Goal: Transaction & Acquisition: Purchase product/service

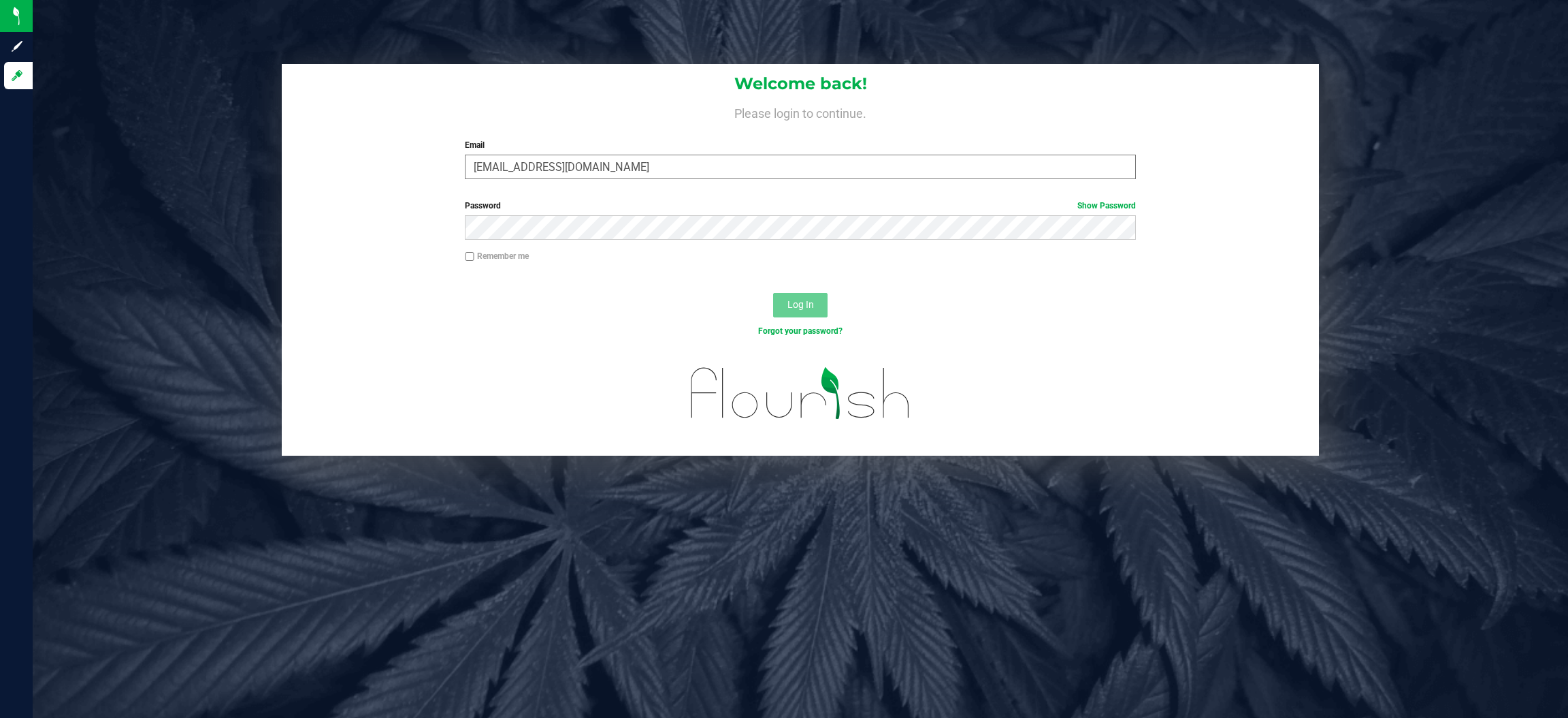
type input "[EMAIL_ADDRESS][DOMAIN_NAME]"
click at [773, 292] on button "Log In" at bounding box center [800, 305] width 54 height 25
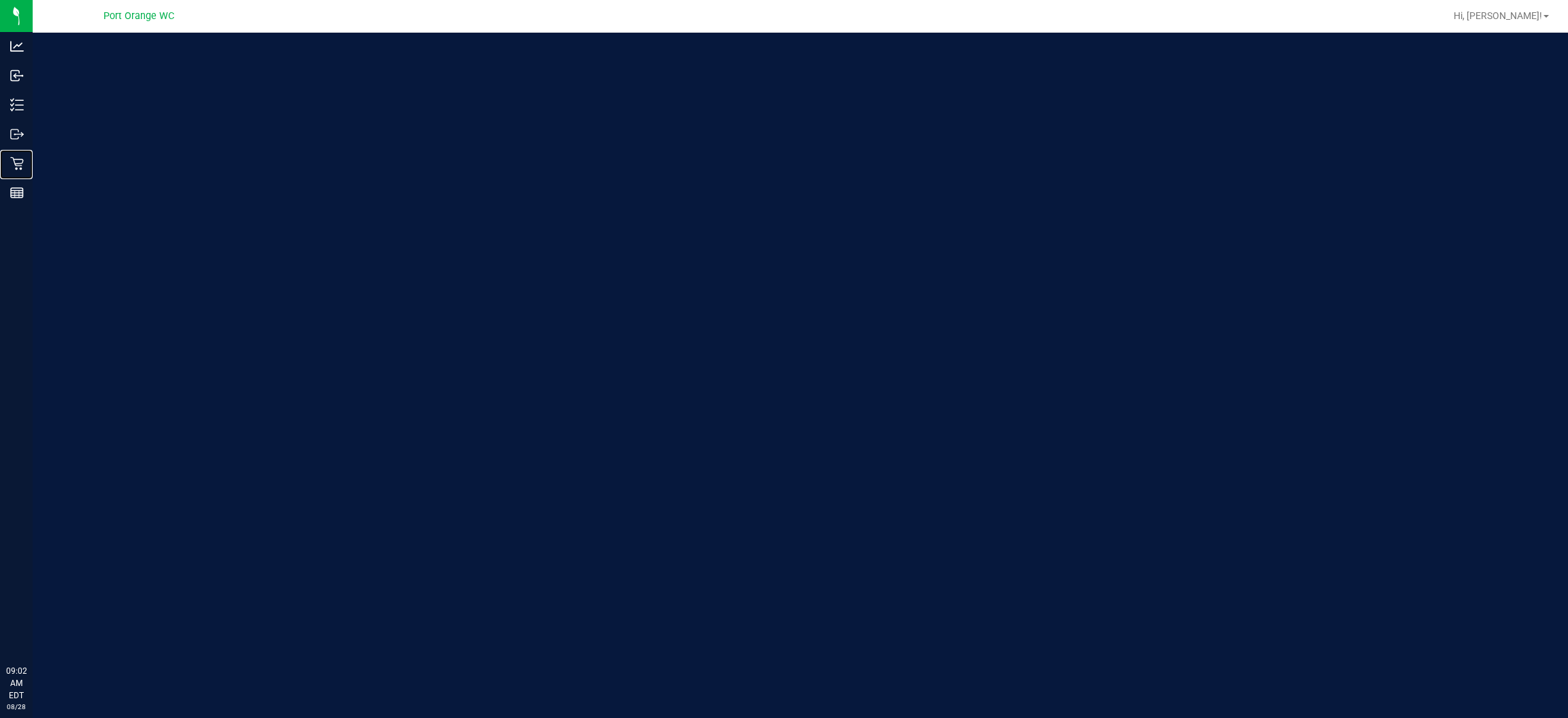
click at [0, 0] on p "Retail" at bounding box center [0, 0] width 0 height 0
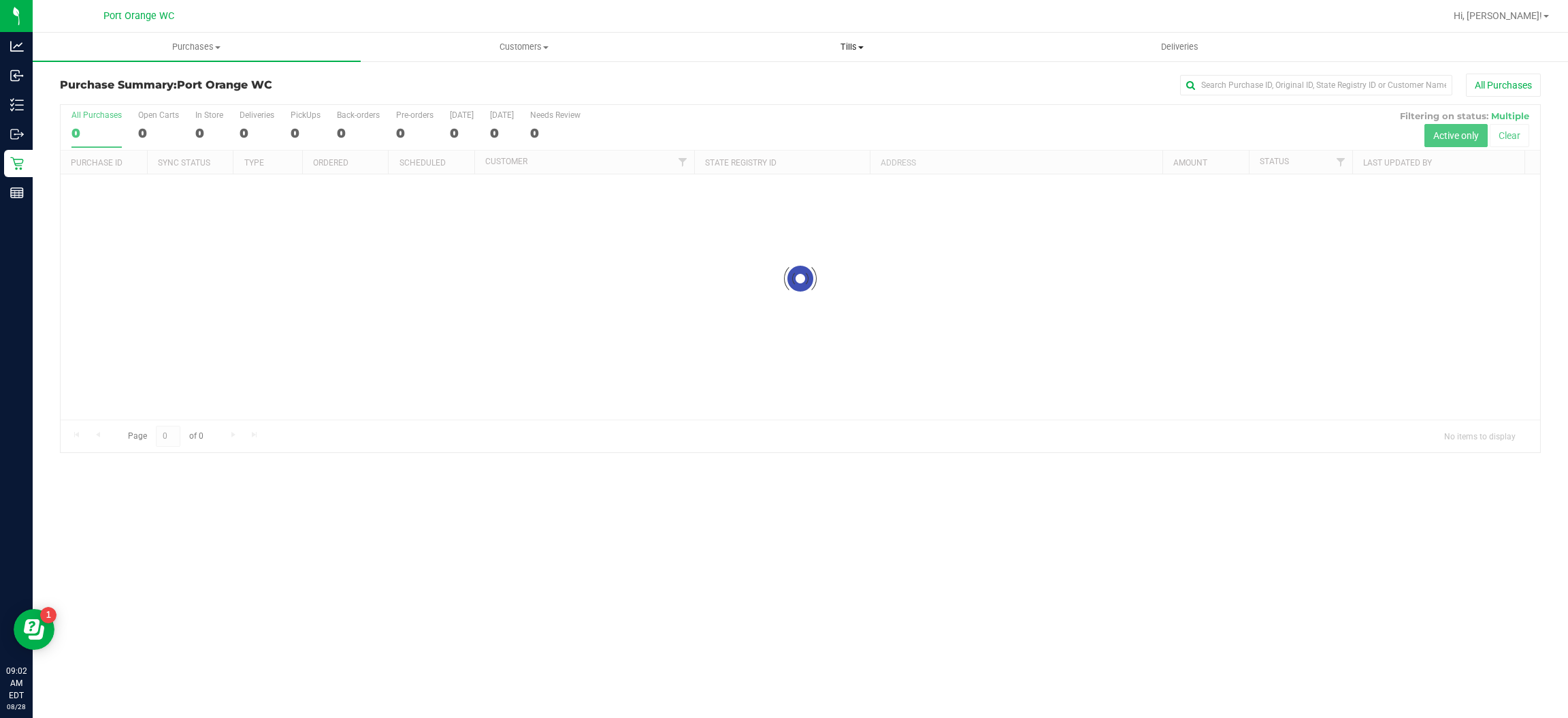
click at [850, 44] on span "Tills" at bounding box center [852, 46] width 327 height 12
click at [799, 85] on li "Manage tills" at bounding box center [851, 83] width 328 height 17
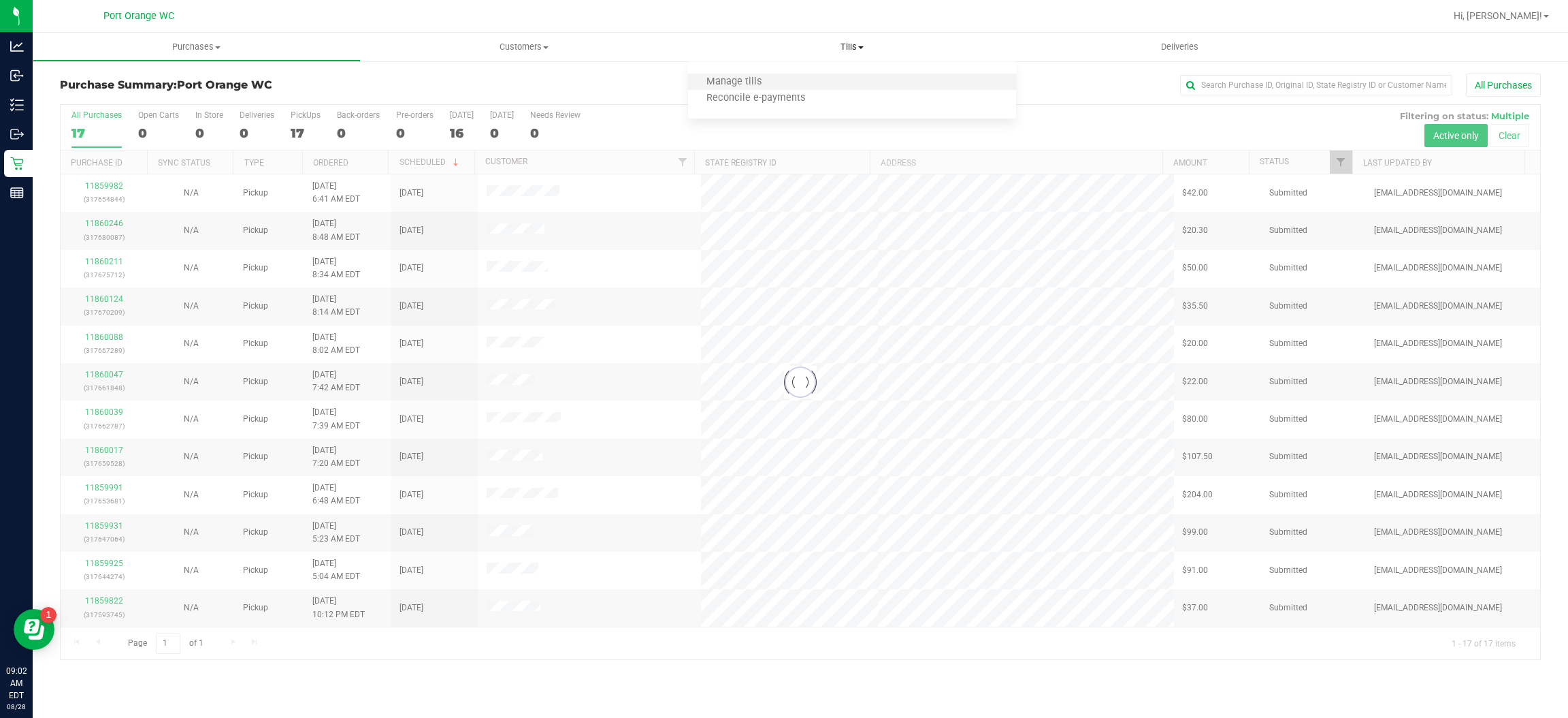
click at [799, 85] on li "Manage tills" at bounding box center [851, 83] width 328 height 17
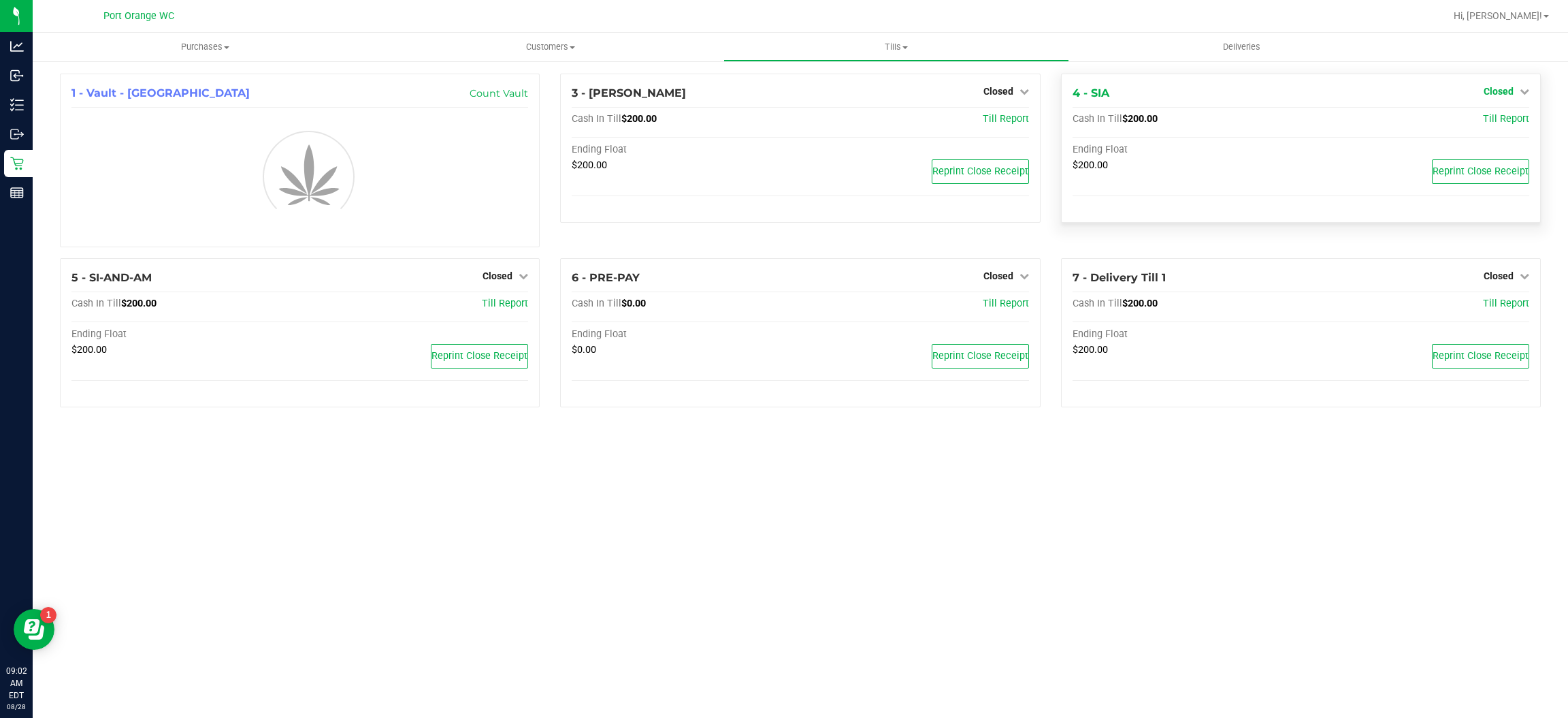
click at [1524, 91] on icon at bounding box center [1525, 92] width 10 height 10
click at [1496, 125] on link "Open Till" at bounding box center [1499, 119] width 36 height 11
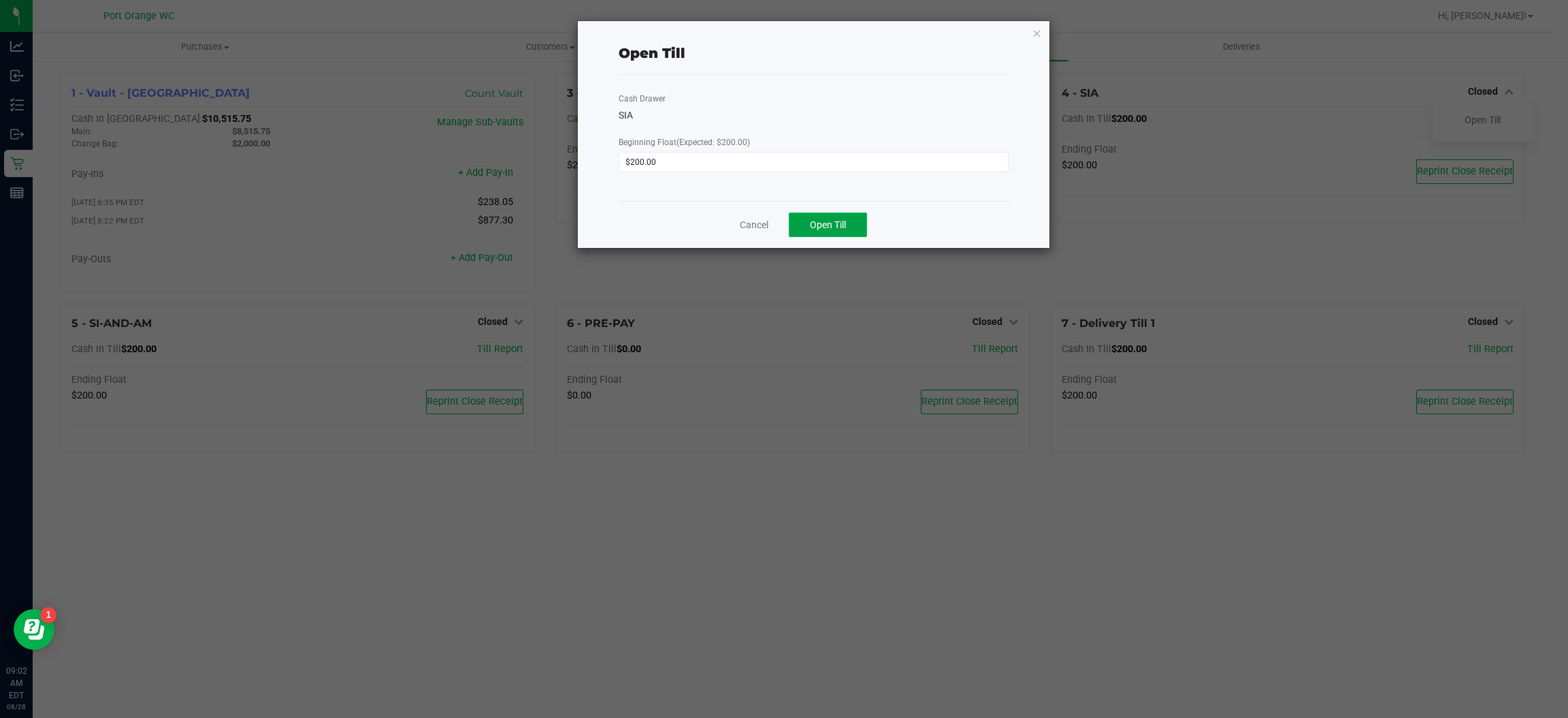
click at [860, 223] on button "Open Till" at bounding box center [827, 225] width 78 height 25
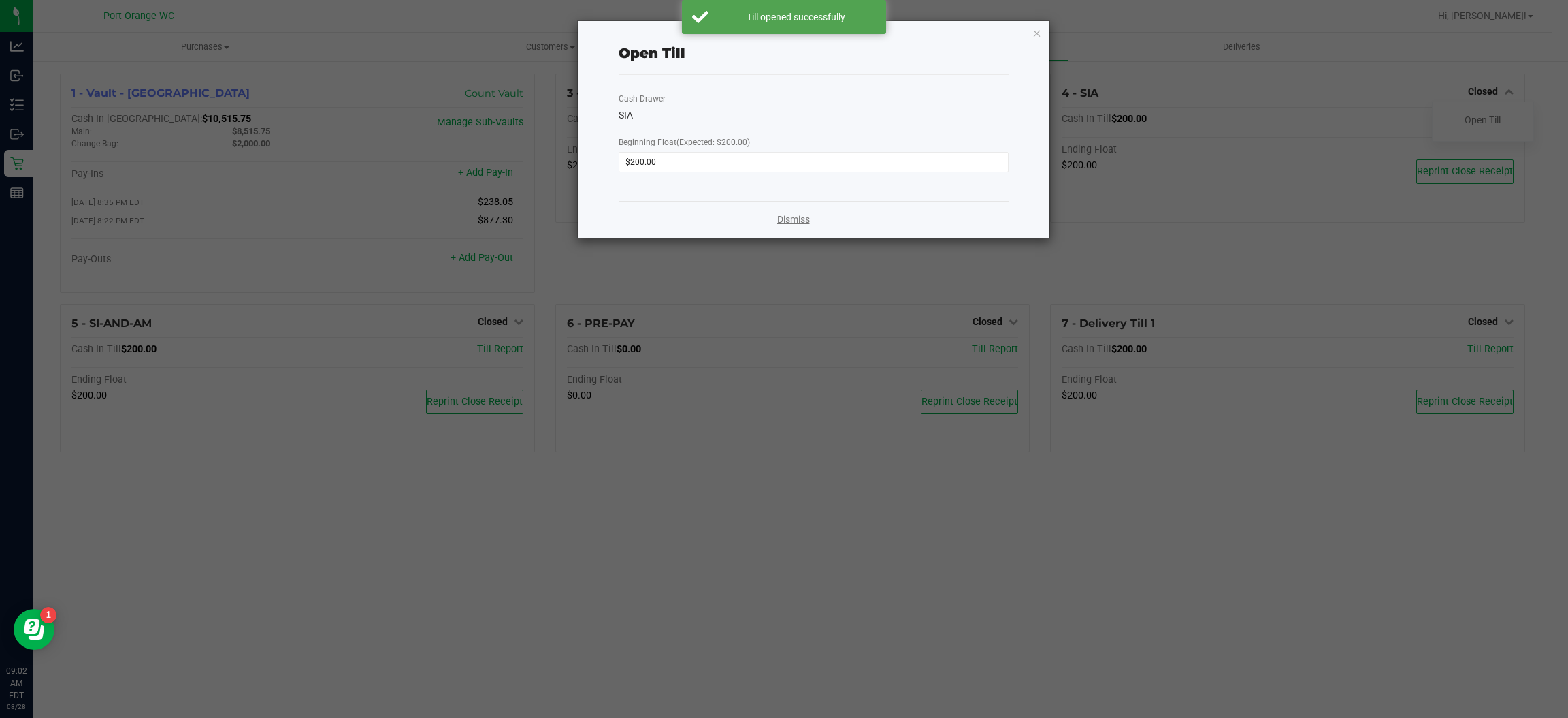
click at [803, 226] on link "Dismiss" at bounding box center [793, 219] width 33 height 14
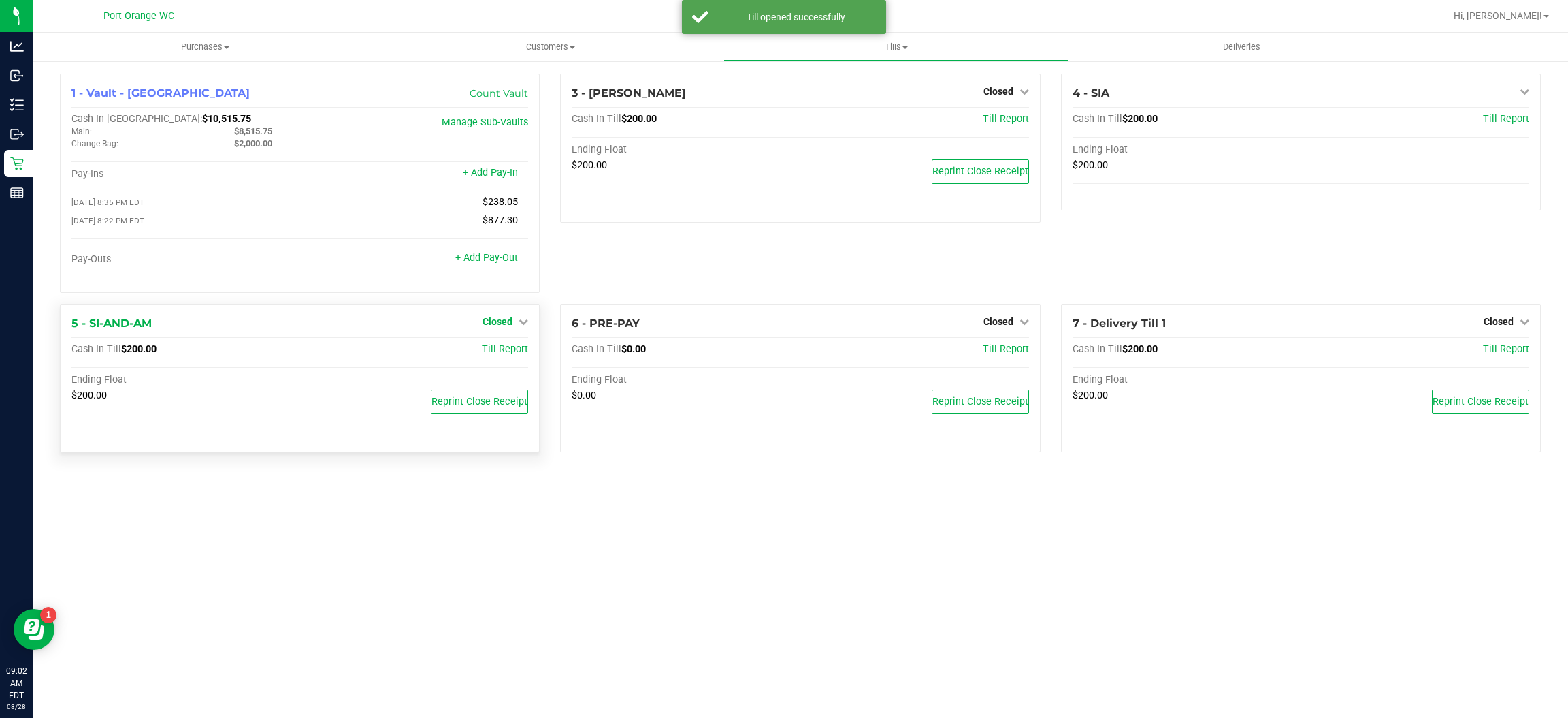
click at [505, 321] on span "Closed" at bounding box center [497, 321] width 30 height 11
click at [514, 351] on link "Open Till" at bounding box center [497, 349] width 36 height 11
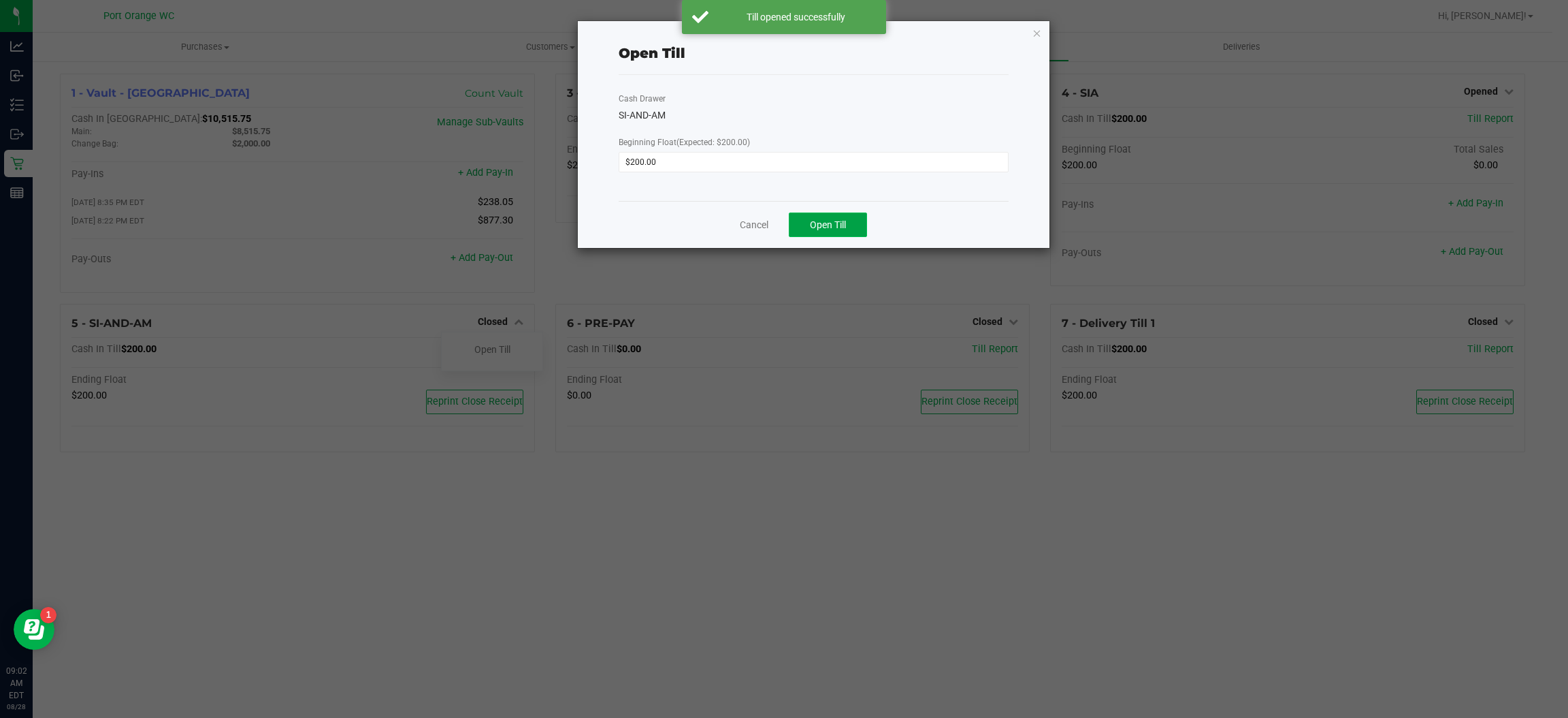
click at [862, 224] on button "Open Till" at bounding box center [827, 225] width 78 height 25
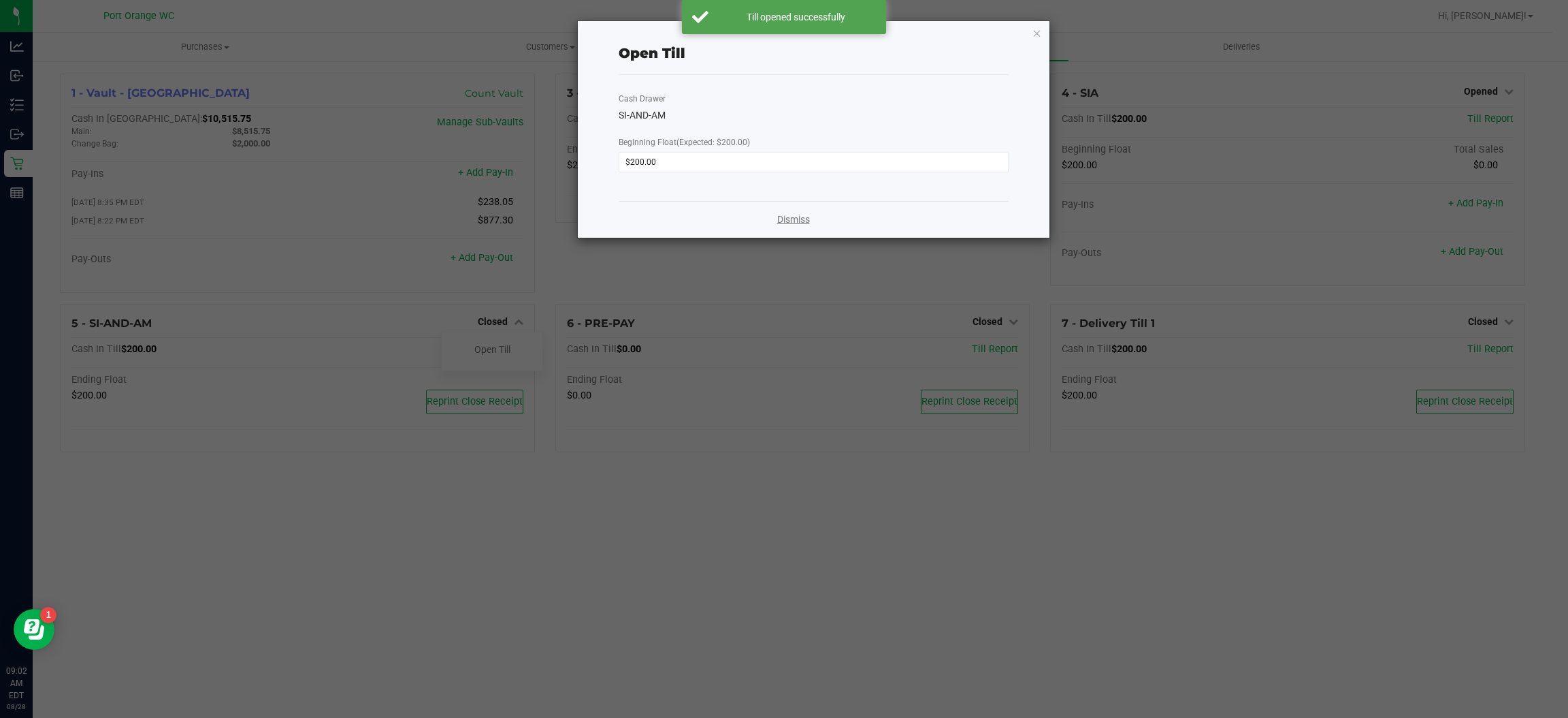
click at [798, 219] on link "Dismiss" at bounding box center [793, 219] width 33 height 14
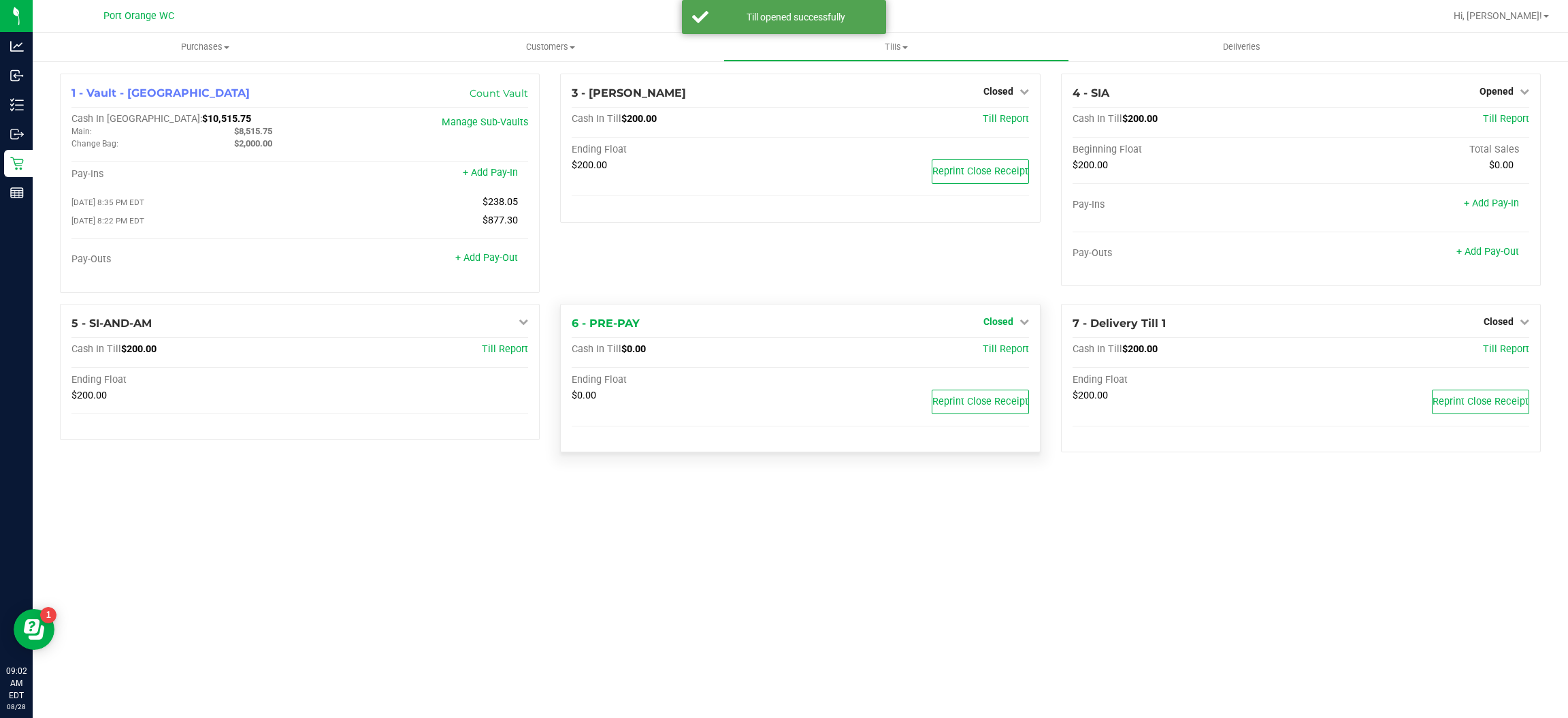
click at [998, 322] on span "Closed" at bounding box center [998, 321] width 30 height 11
click at [1002, 350] on link "Open Till" at bounding box center [998, 349] width 36 height 11
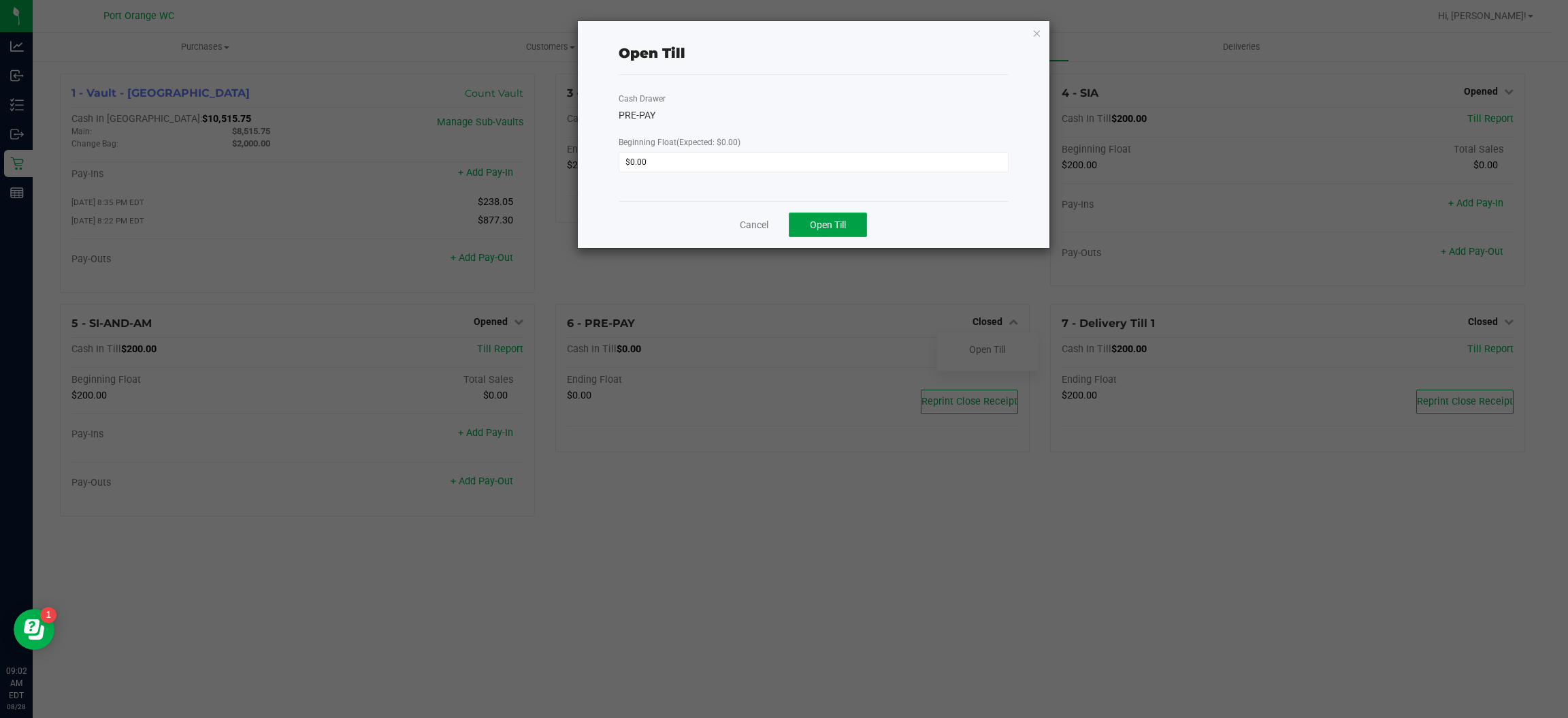
click at [827, 223] on span "Open Till" at bounding box center [828, 224] width 36 height 11
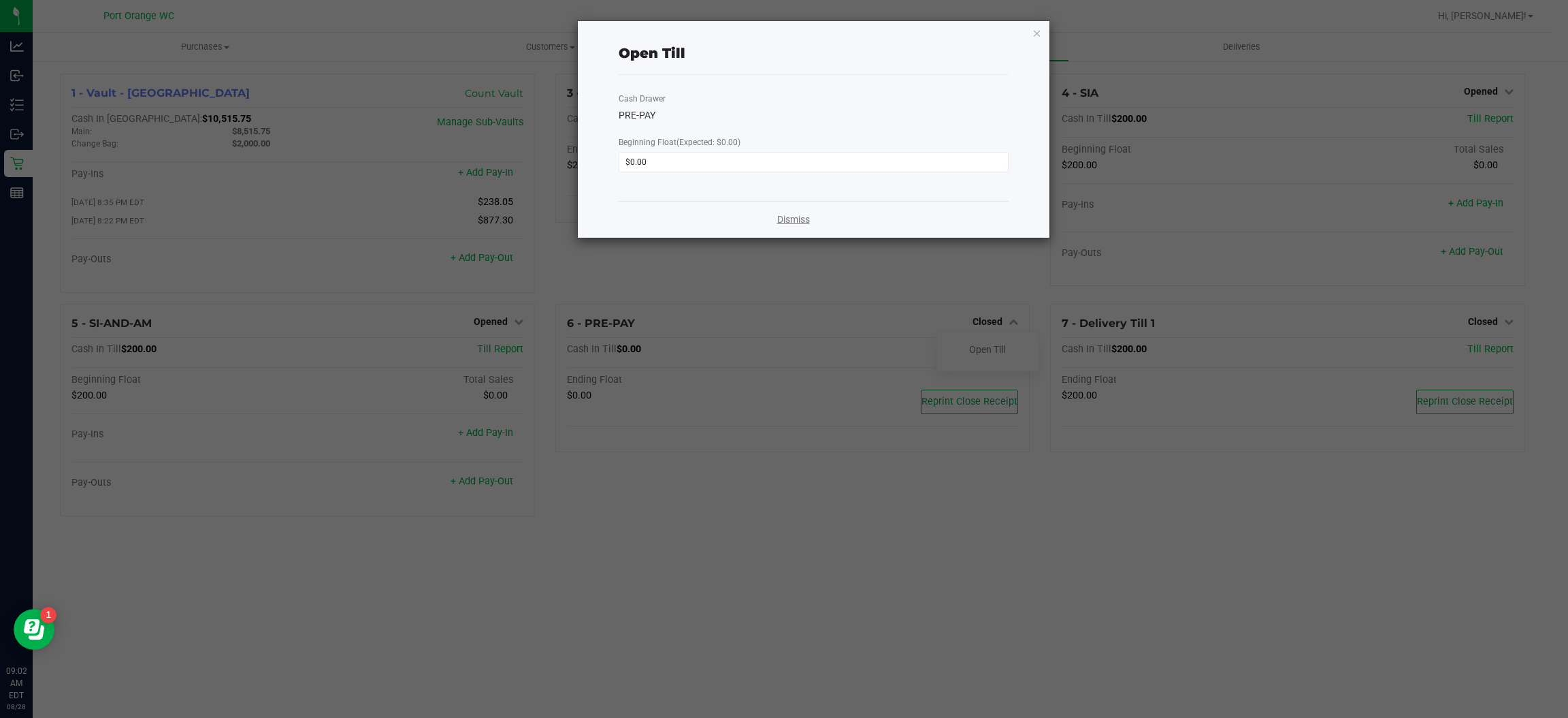
click at [789, 216] on link "Dismiss" at bounding box center [793, 219] width 33 height 14
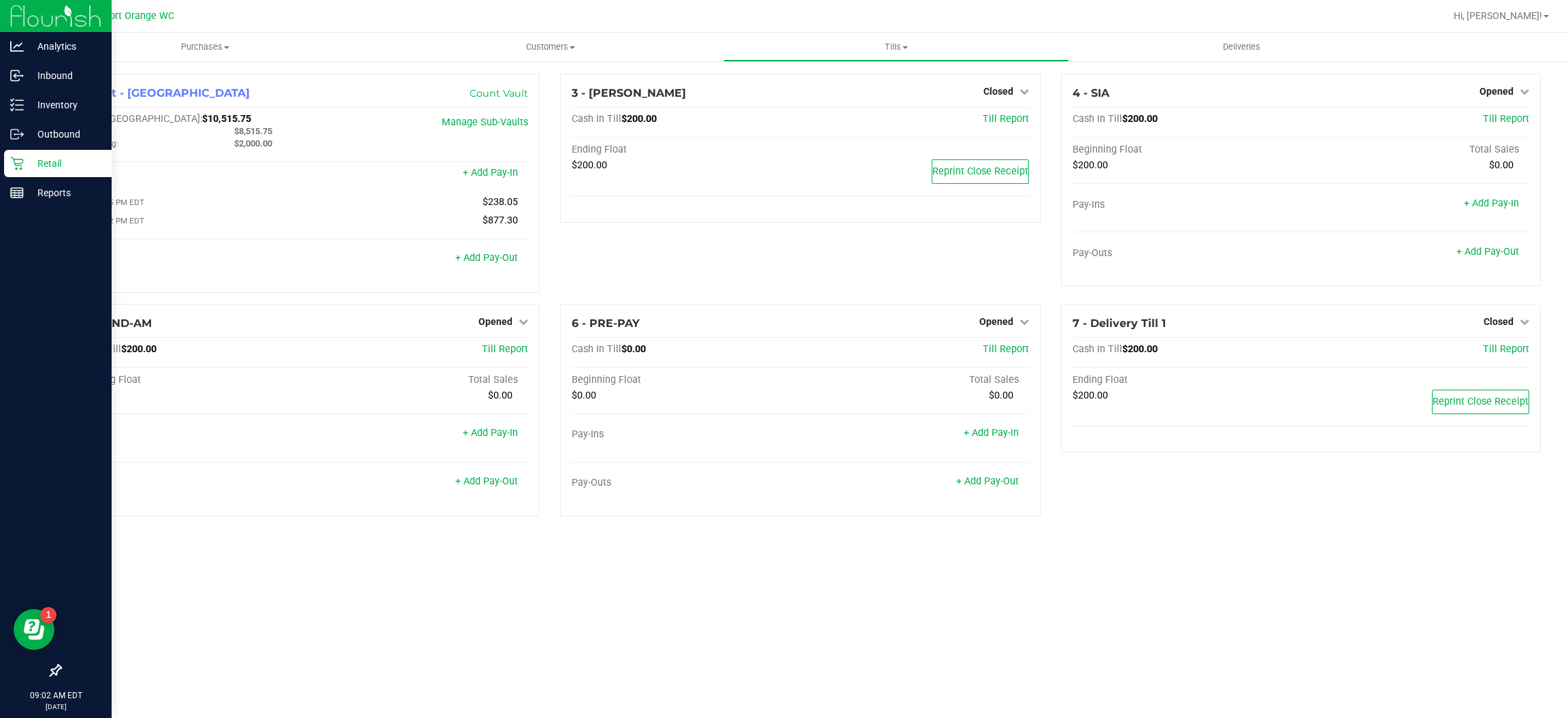
click at [19, 169] on div "Retail" at bounding box center [58, 163] width 107 height 27
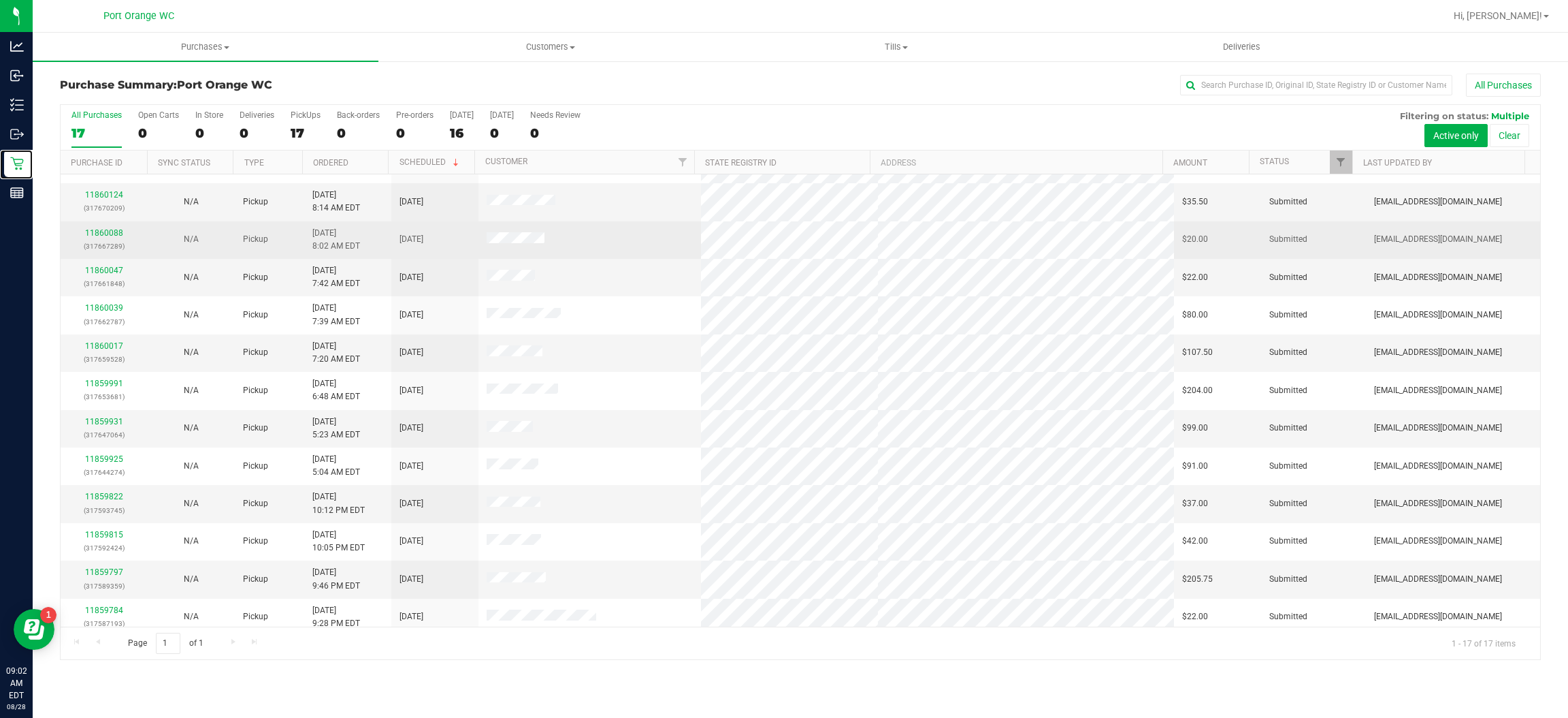
scroll to position [189, 0]
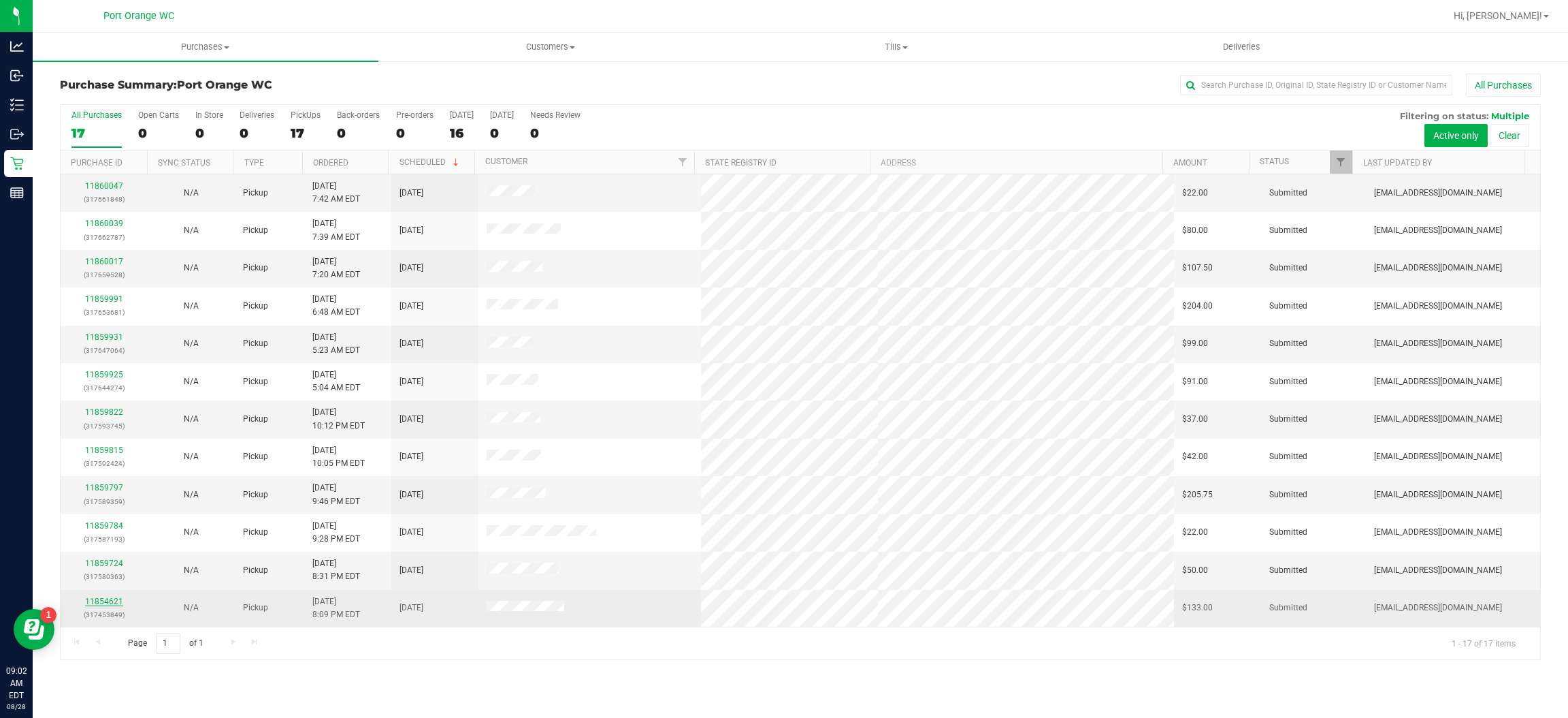
click at [99, 606] on link "11854621" at bounding box center [104, 602] width 38 height 10
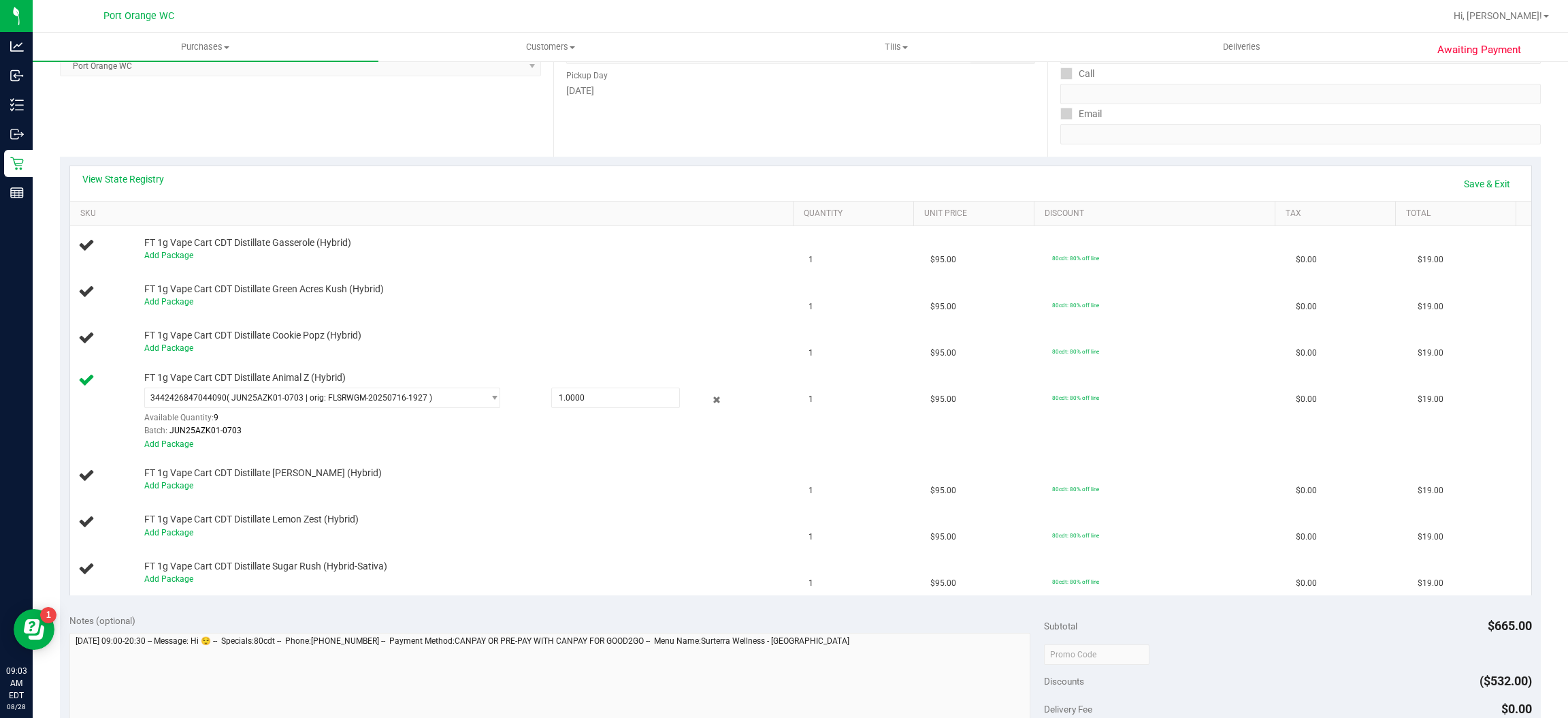
scroll to position [210, 0]
click at [170, 349] on link "Add Package" at bounding box center [168, 349] width 49 height 10
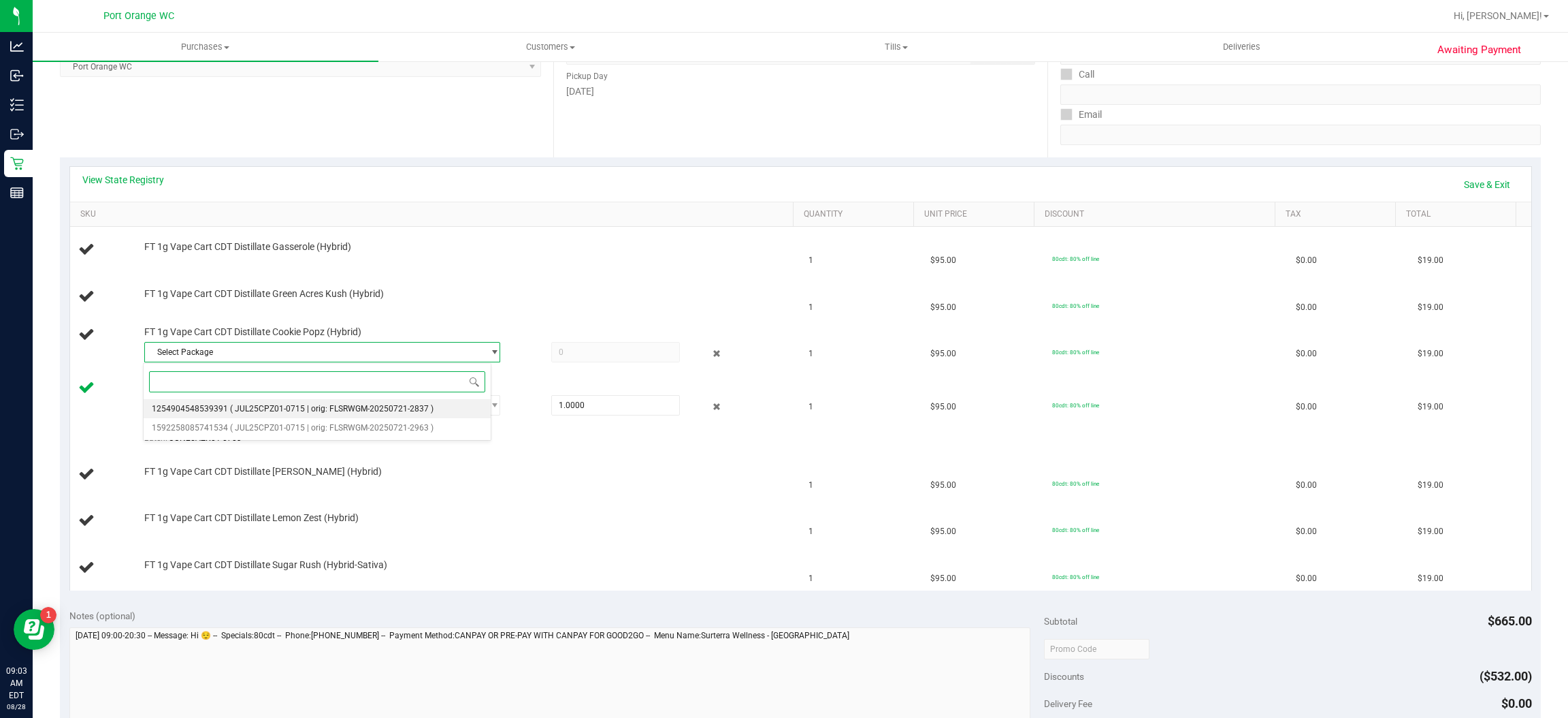
click at [285, 406] on span "( JUL25CPZ01-0715 | orig: FLSRWGM-20250721-2837 )" at bounding box center [332, 409] width 203 height 10
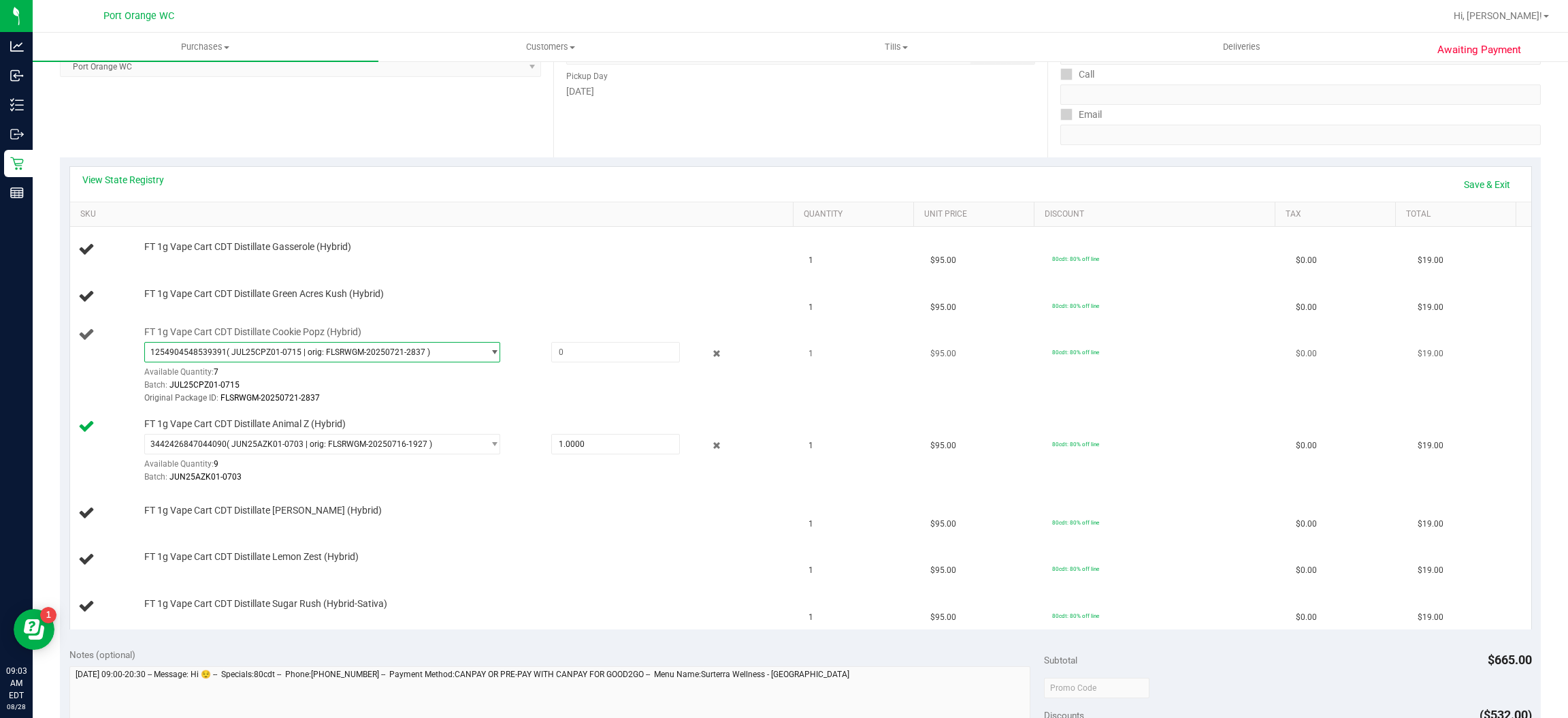
click at [415, 349] on span "( JUL25CPZ01-0715 | orig: FLSRWGM-20250721-2837 )" at bounding box center [329, 352] width 203 height 10
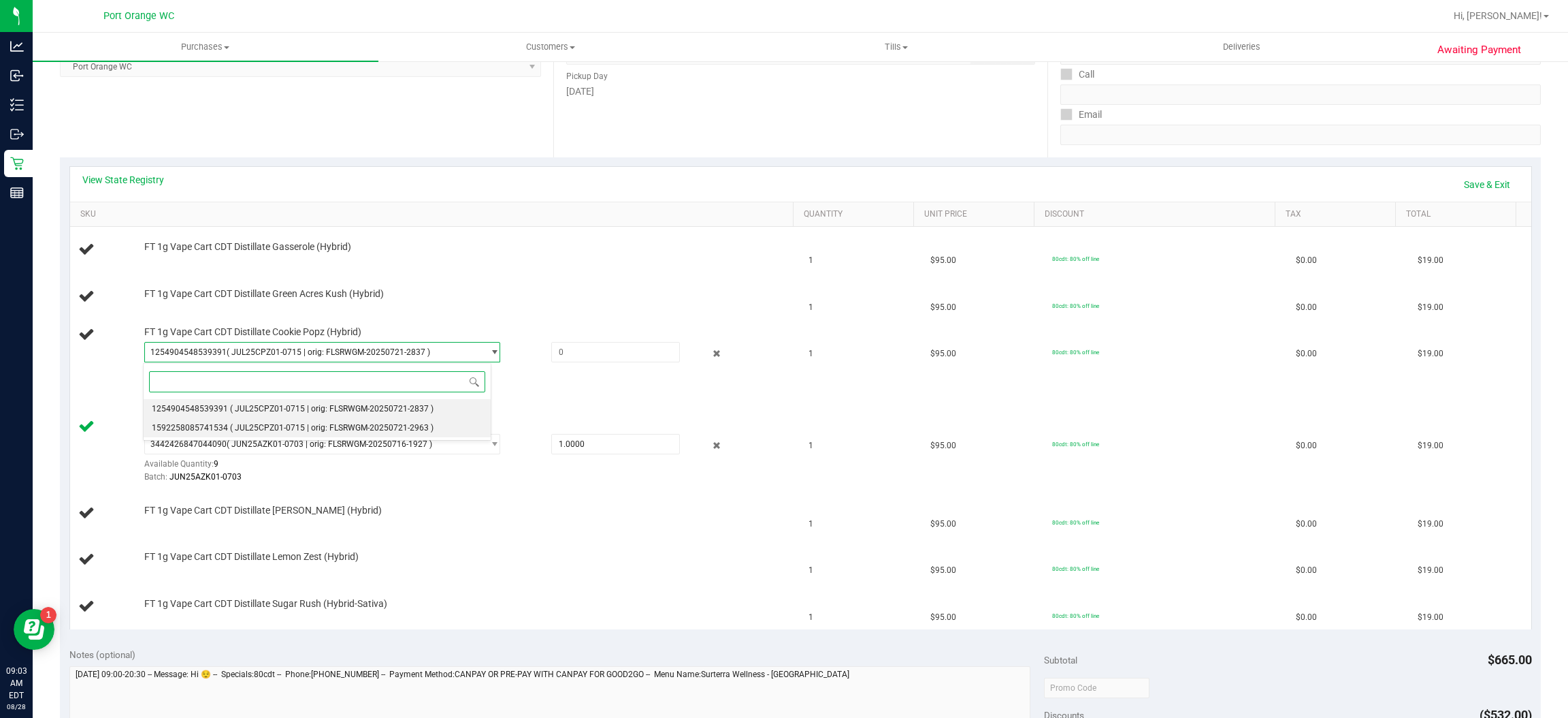
click at [300, 429] on span "( JUL25CPZ01-0715 | orig: FLSRWGM-20250721-2963 )" at bounding box center [332, 428] width 203 height 10
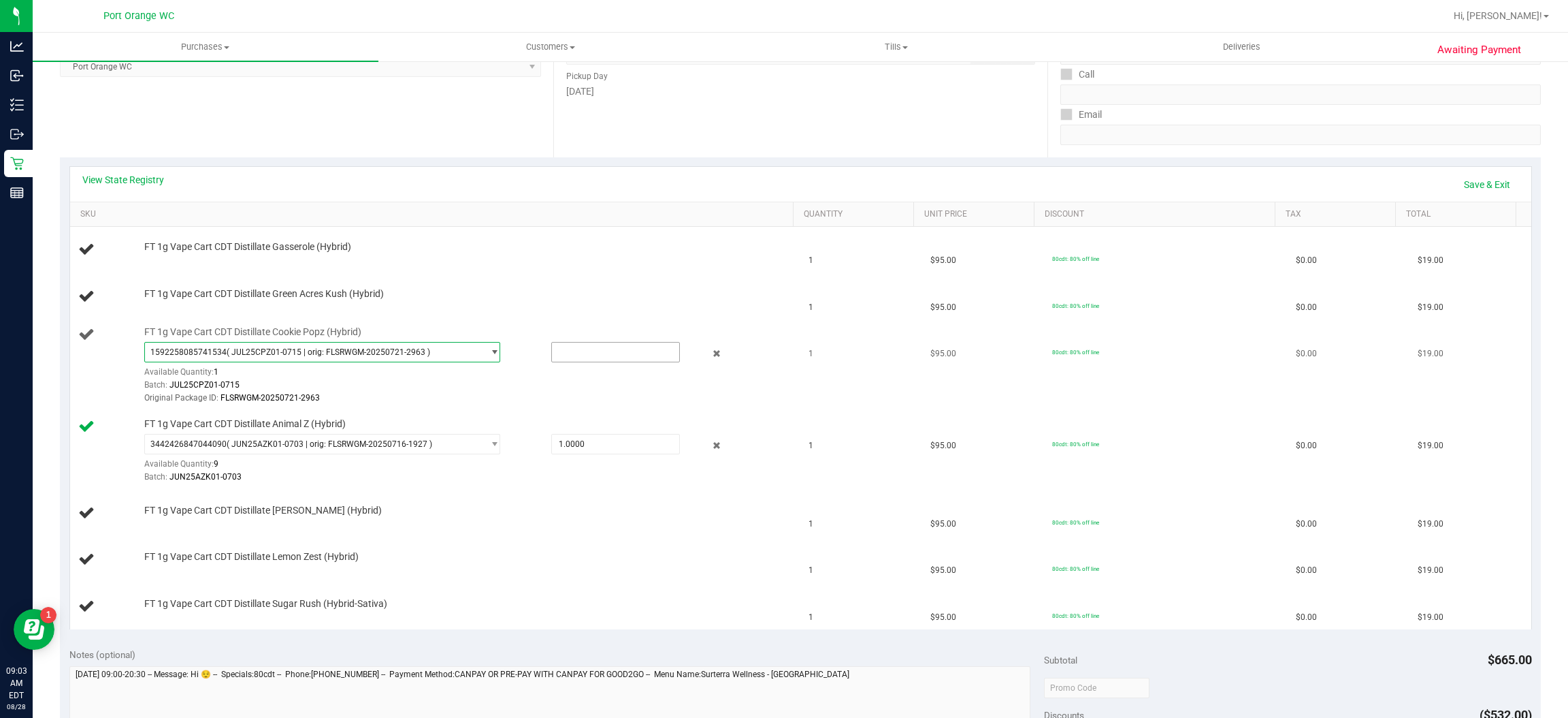
click at [599, 356] on input "text" at bounding box center [616, 352] width 127 height 19
type input "1"
click at [1456, 177] on link "Save & Exit" at bounding box center [1487, 184] width 64 height 23
type input "1.0000"
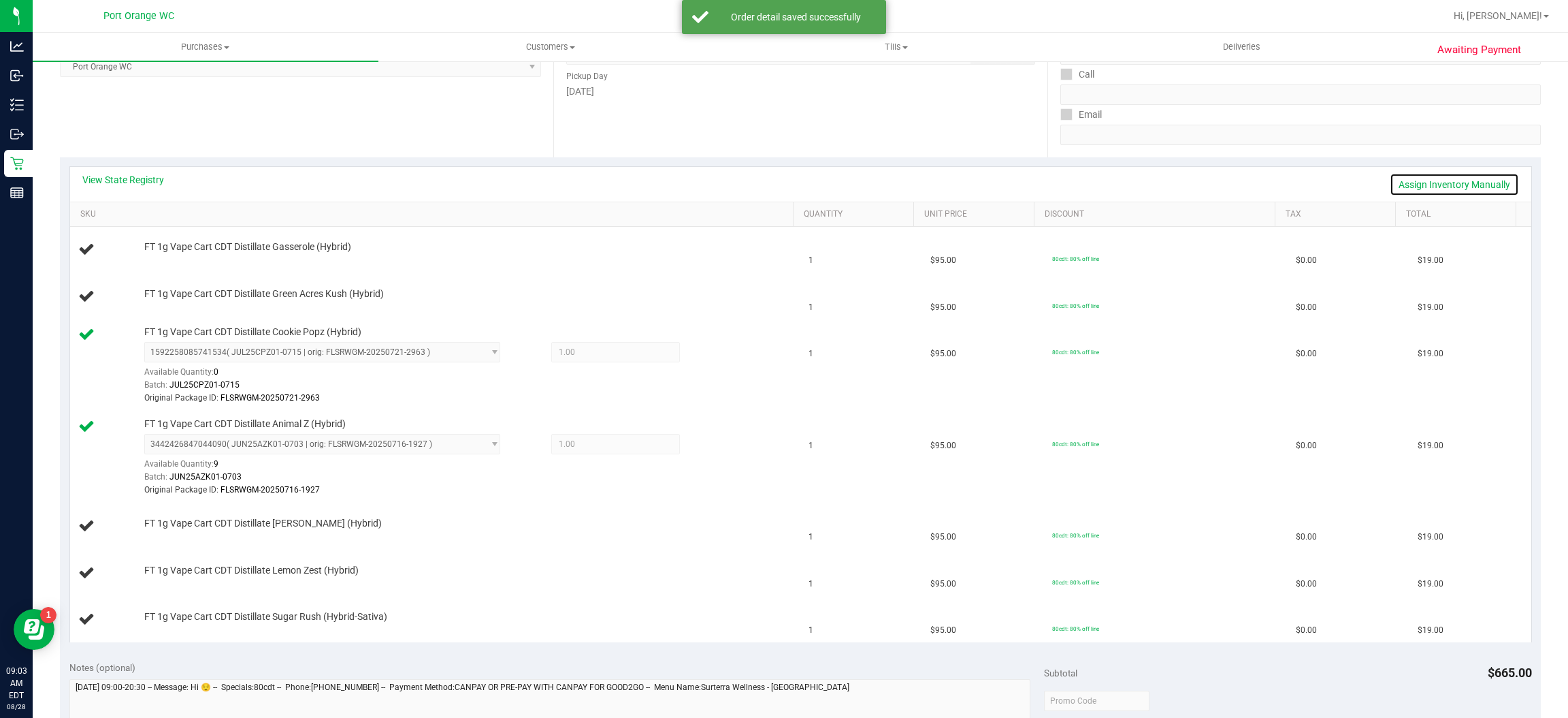
click at [1460, 180] on link "Assign Inventory Manually" at bounding box center [1454, 184] width 130 height 23
click at [164, 303] on link "Add Package" at bounding box center [168, 302] width 49 height 10
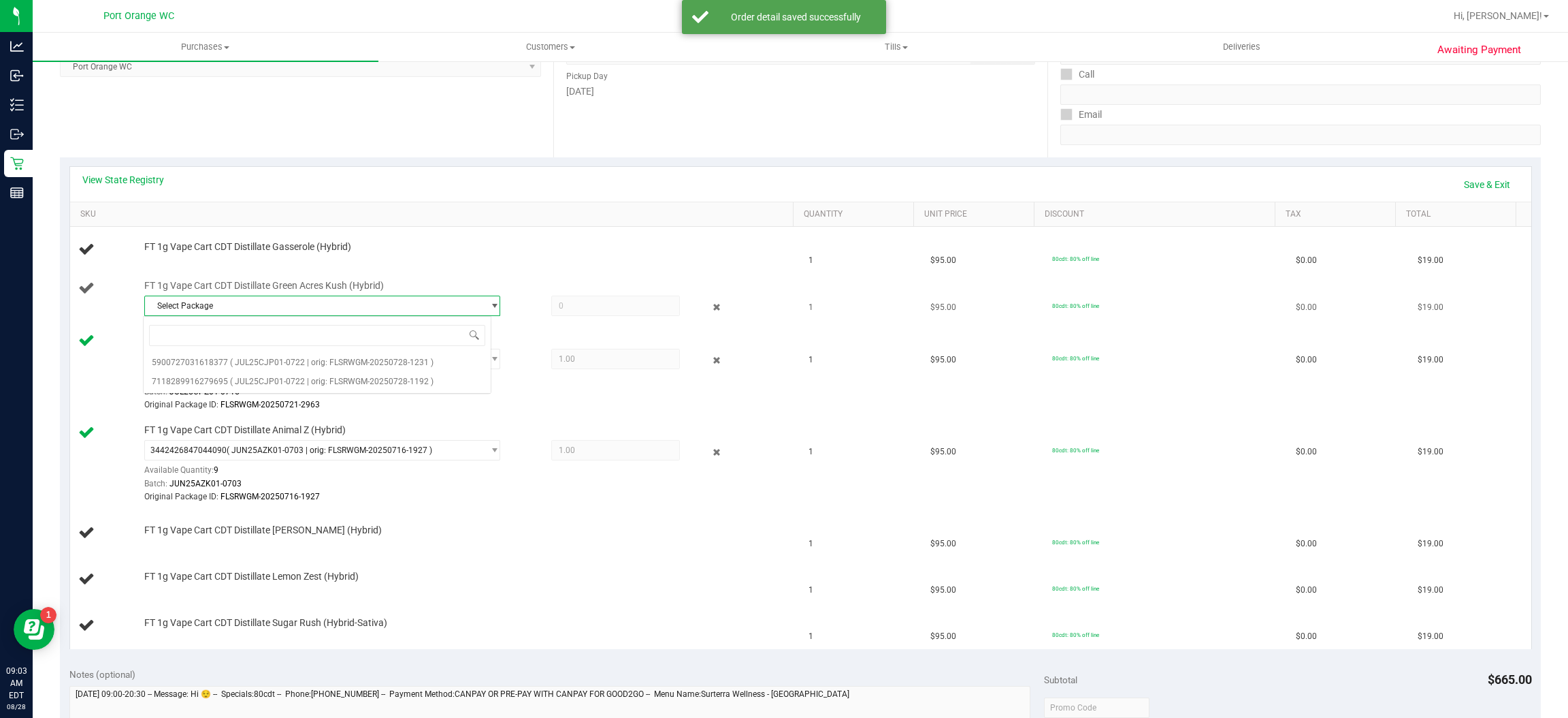
click at [369, 301] on span "Select Package" at bounding box center [314, 306] width 338 height 19
click at [350, 304] on span "Select Package" at bounding box center [314, 306] width 338 height 19
click at [285, 382] on span "( JUL25CJP01-0722 | orig: FLSRWGM-20250728-1192 )" at bounding box center [332, 382] width 203 height 10
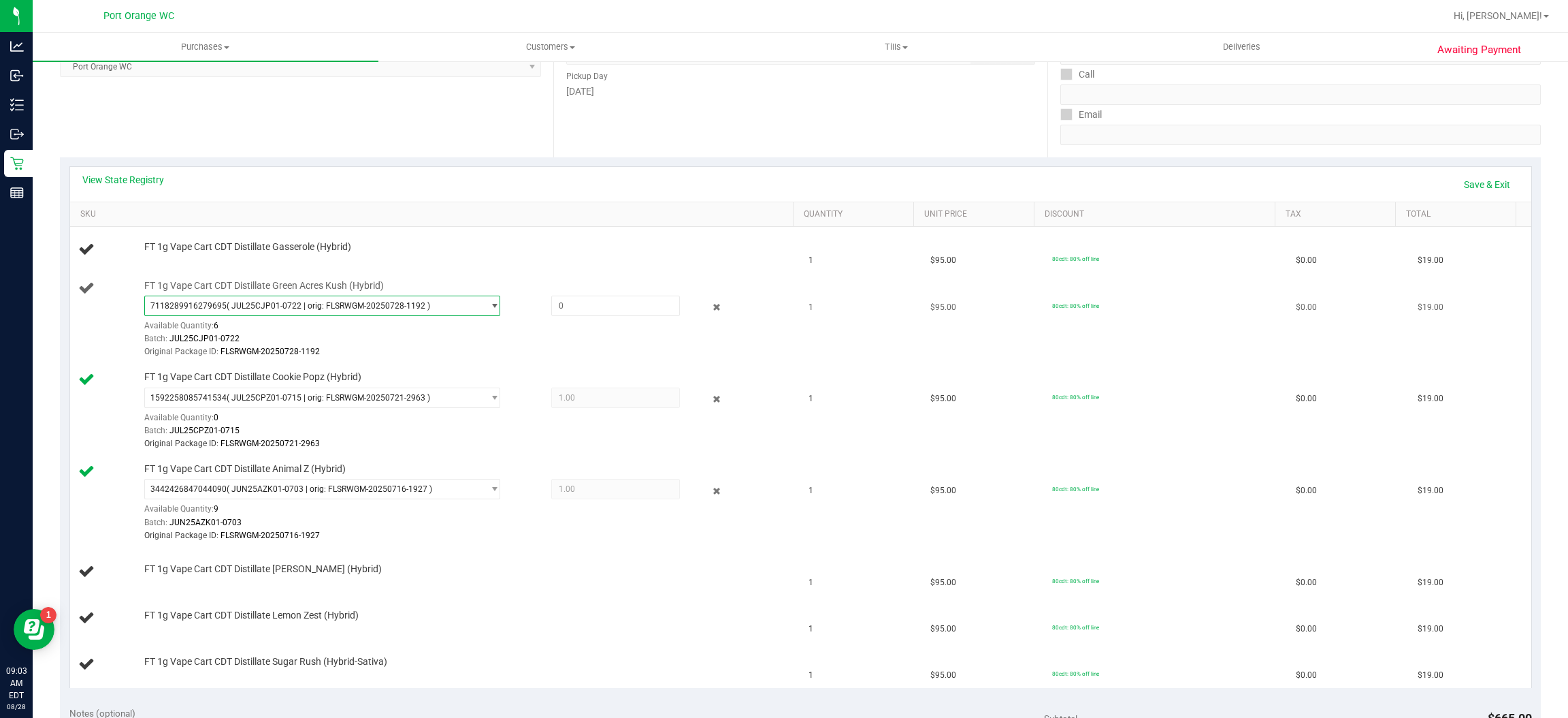
click at [429, 297] on span "7118289916279695 ( JUL25CJP01-0722 | orig: FLSRWGM-20250728-1192 )" at bounding box center [314, 306] width 338 height 19
click at [263, 378] on span "( JUL25CJP01-0722 | orig: FLSRWGM-20250728-1192 )" at bounding box center [332, 382] width 203 height 10
click at [378, 308] on span "( JUL25CJP01-0722 | orig: FLSRWGM-20250728-1192 )" at bounding box center [329, 306] width 203 height 10
click at [267, 360] on span "( JUL25CJP01-0722 | orig: FLSRWGM-20250728-1231 )" at bounding box center [332, 363] width 203 height 10
click at [603, 307] on input "text" at bounding box center [616, 306] width 127 height 19
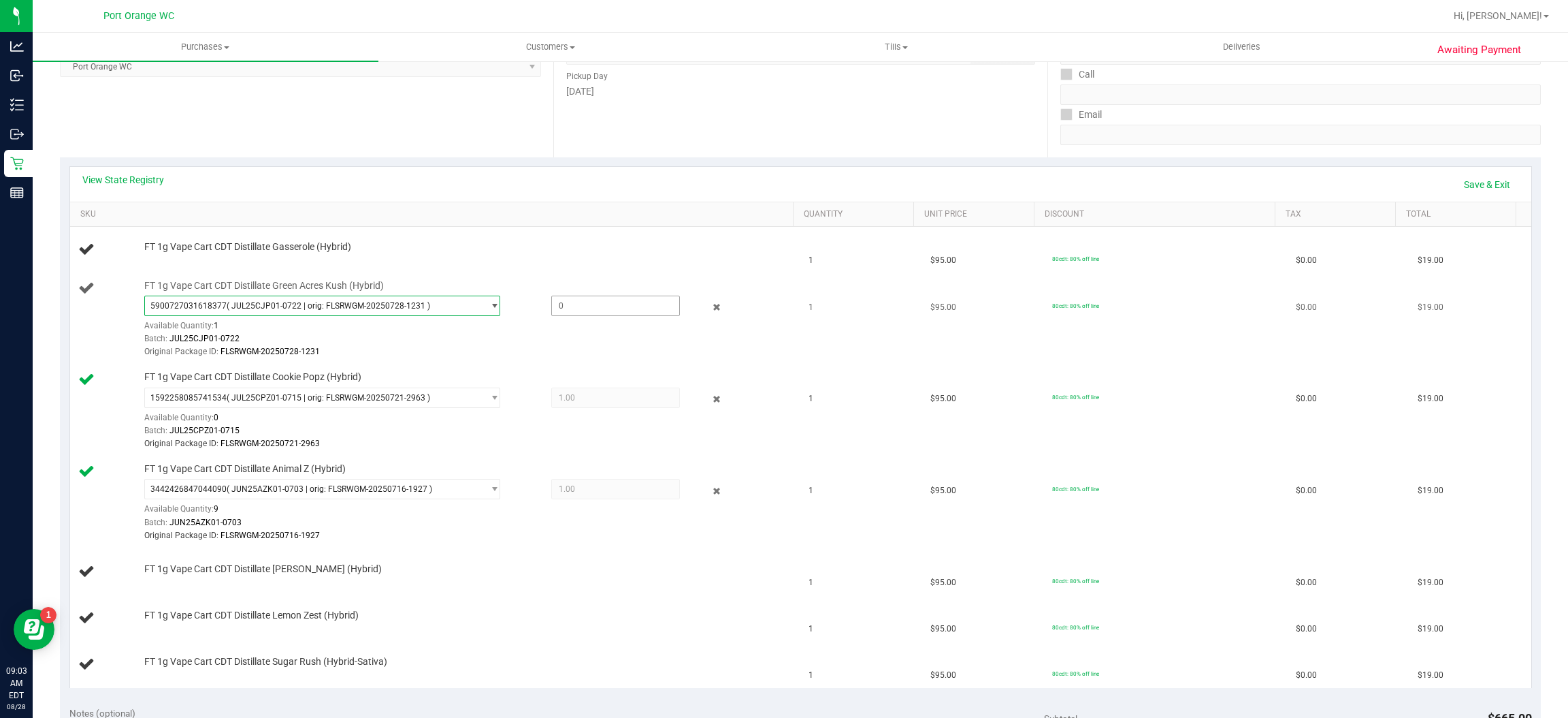
type input "1"
click at [538, 246] on div "FT 1g Vape Cart CDT Distillate Gasserole (Hybrid)" at bounding box center [462, 247] width 650 height 13
type input "1.0000"
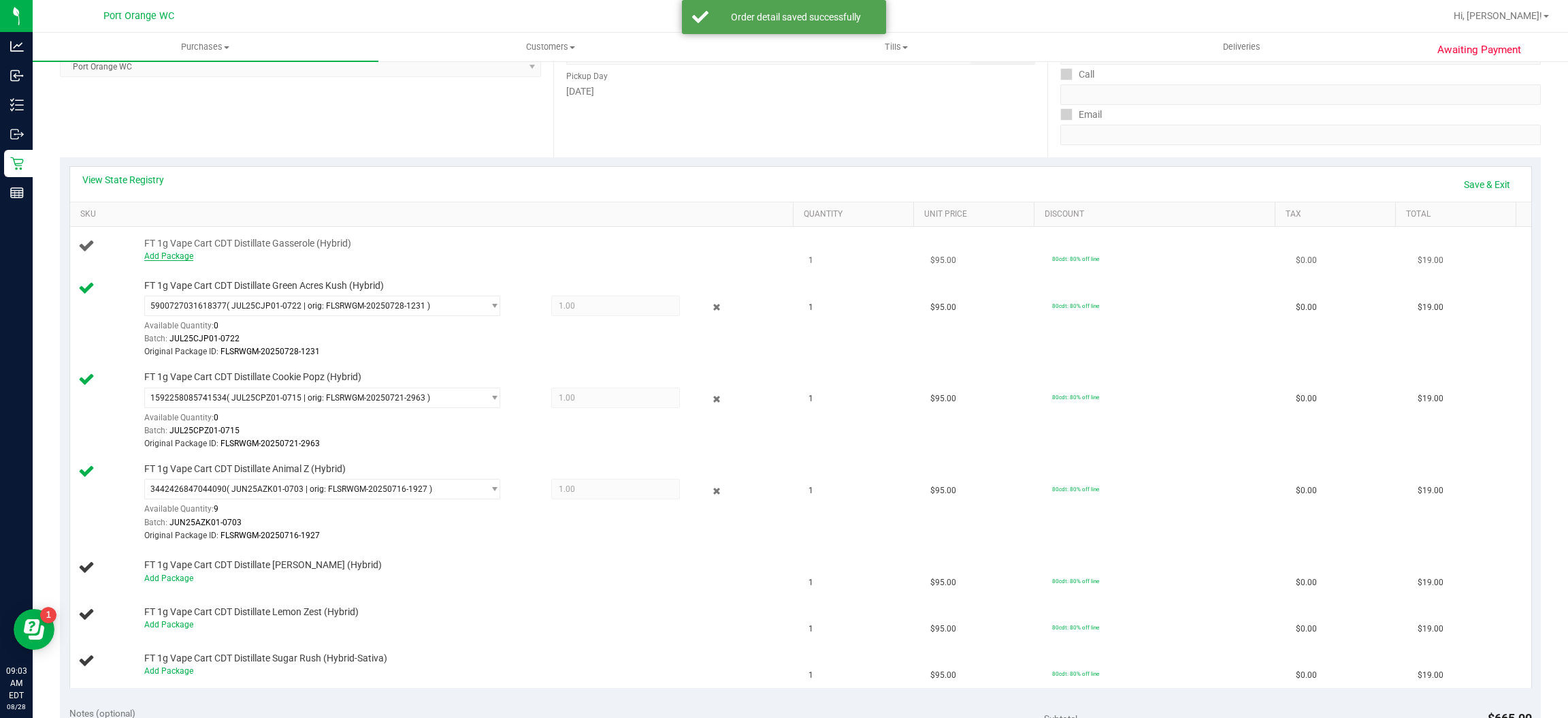
click at [171, 256] on link "Add Package" at bounding box center [168, 256] width 49 height 10
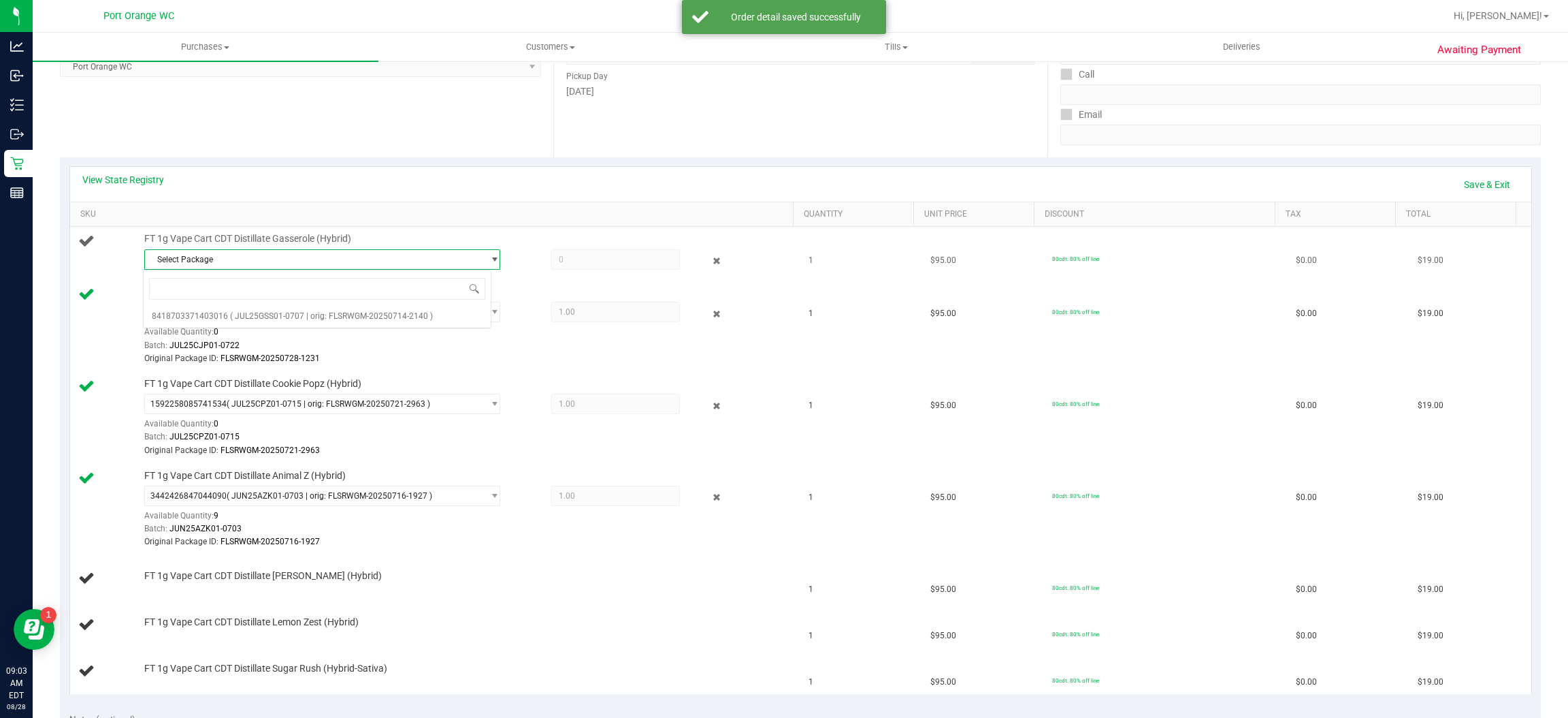
click at [283, 266] on span "Select Package" at bounding box center [314, 259] width 338 height 19
click at [291, 263] on span "Select Package" at bounding box center [314, 259] width 338 height 19
click at [268, 320] on span "( JUL25GSS01-0707 | orig: FLSRWGM-20250714-2140 )" at bounding box center [332, 316] width 203 height 10
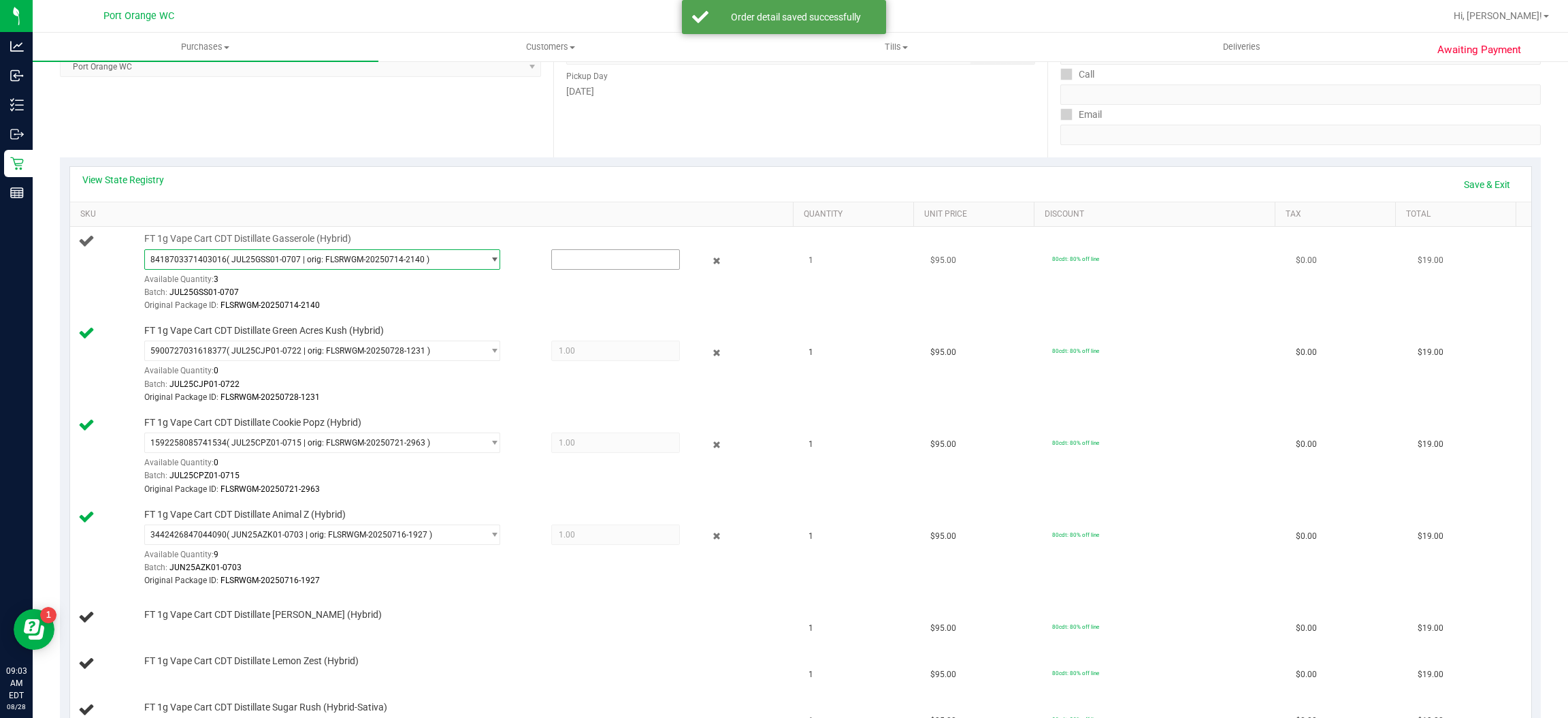
click at [587, 259] on input "text" at bounding box center [616, 259] width 127 height 19
type input "1"
click at [467, 126] on div "Location Pickup Store Port Orange WC Select Store Bonita Springs WC Boynton Bea…" at bounding box center [307, 74] width 494 height 167
type input "1.0000"
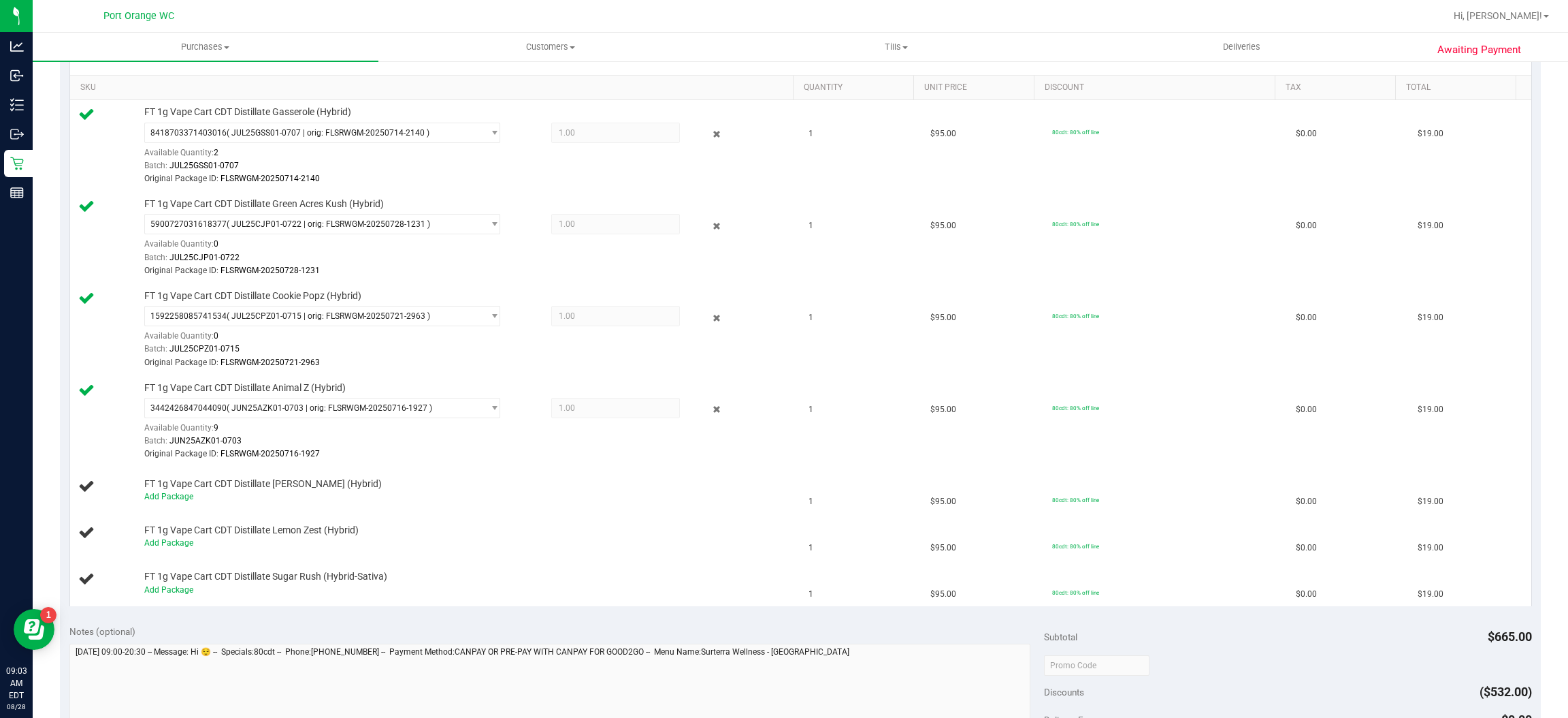
scroll to position [483, 0]
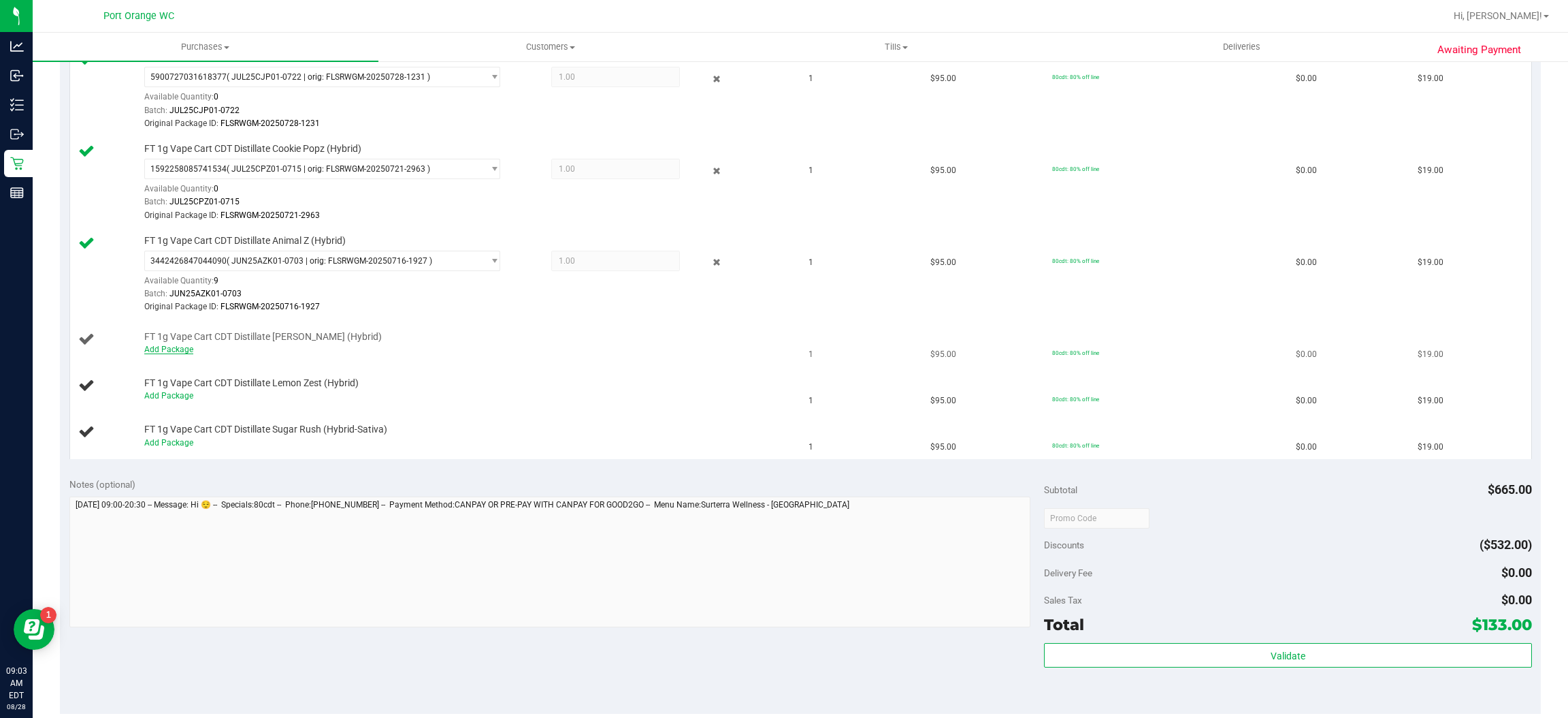
click at [175, 354] on link "Add Package" at bounding box center [168, 349] width 49 height 10
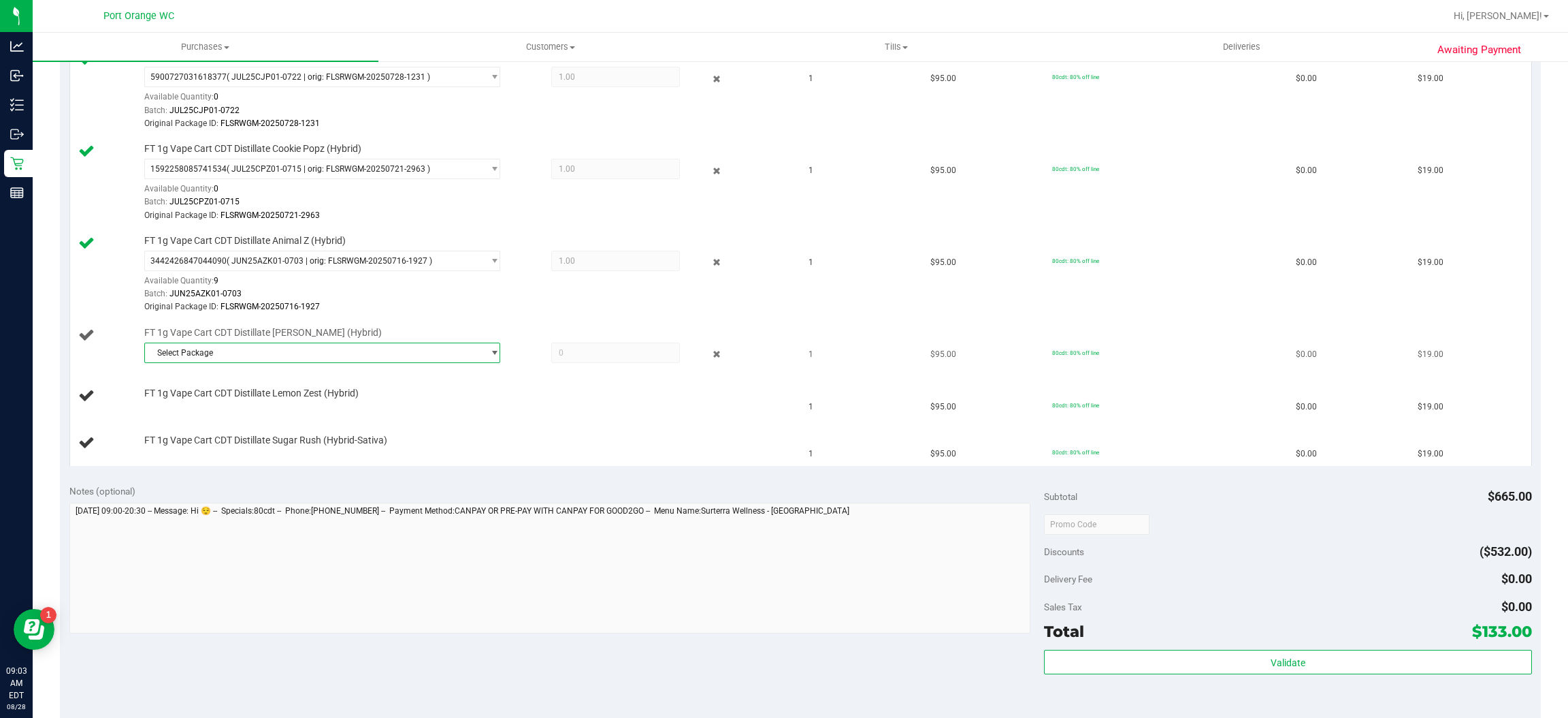
click at [293, 356] on span "Select Package" at bounding box center [314, 352] width 338 height 19
click at [252, 416] on span "( JUL25DDF01C-0723 | orig: FLSRWGM-20250729-1544 )" at bounding box center [334, 411] width 209 height 10
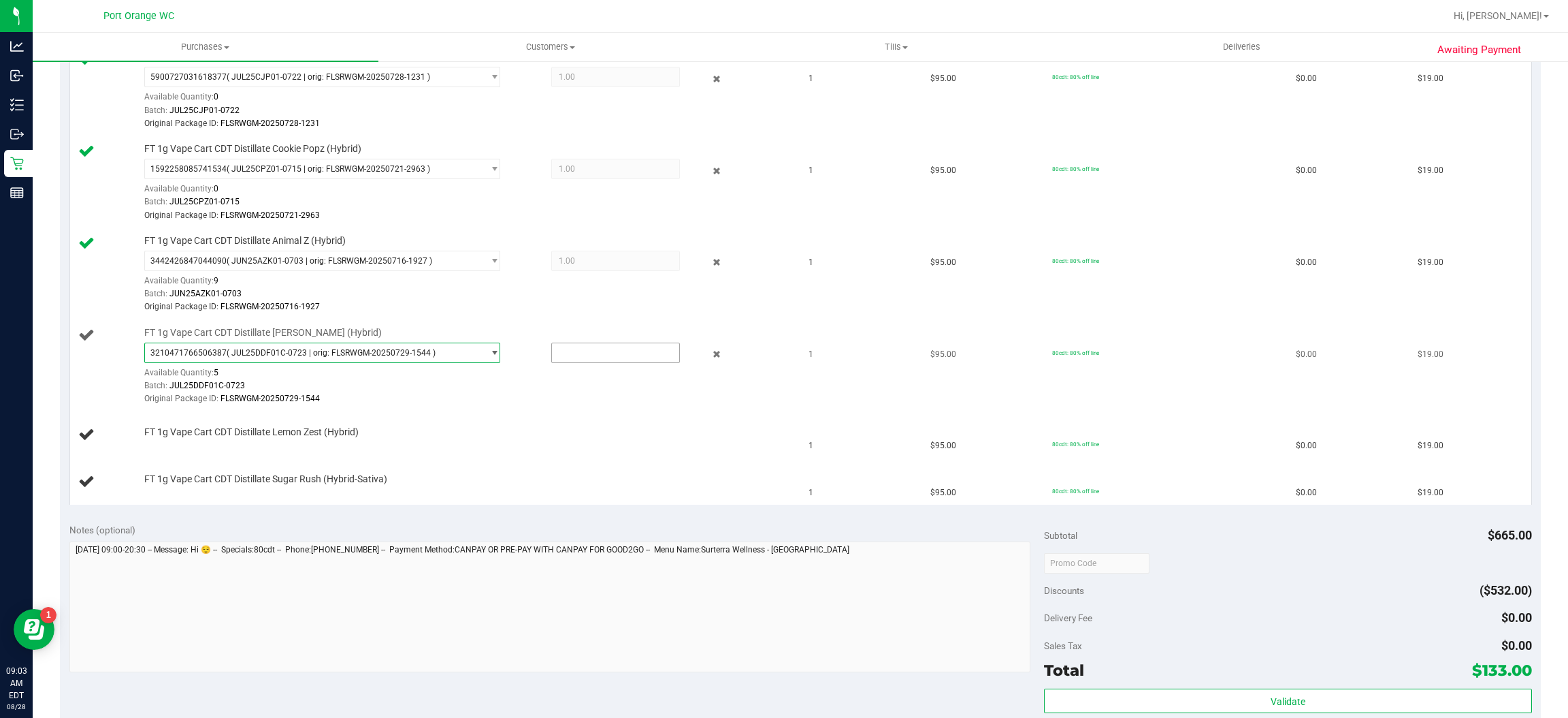
click at [595, 354] on input "text" at bounding box center [616, 352] width 127 height 19
type input "1"
click at [523, 434] on div "FT 1g Vape Cart CDT Distillate Lemon Zest (Hybrid)" at bounding box center [462, 432] width 650 height 13
type input "1.0000"
click at [185, 446] on link "Add Package" at bounding box center [168, 441] width 49 height 10
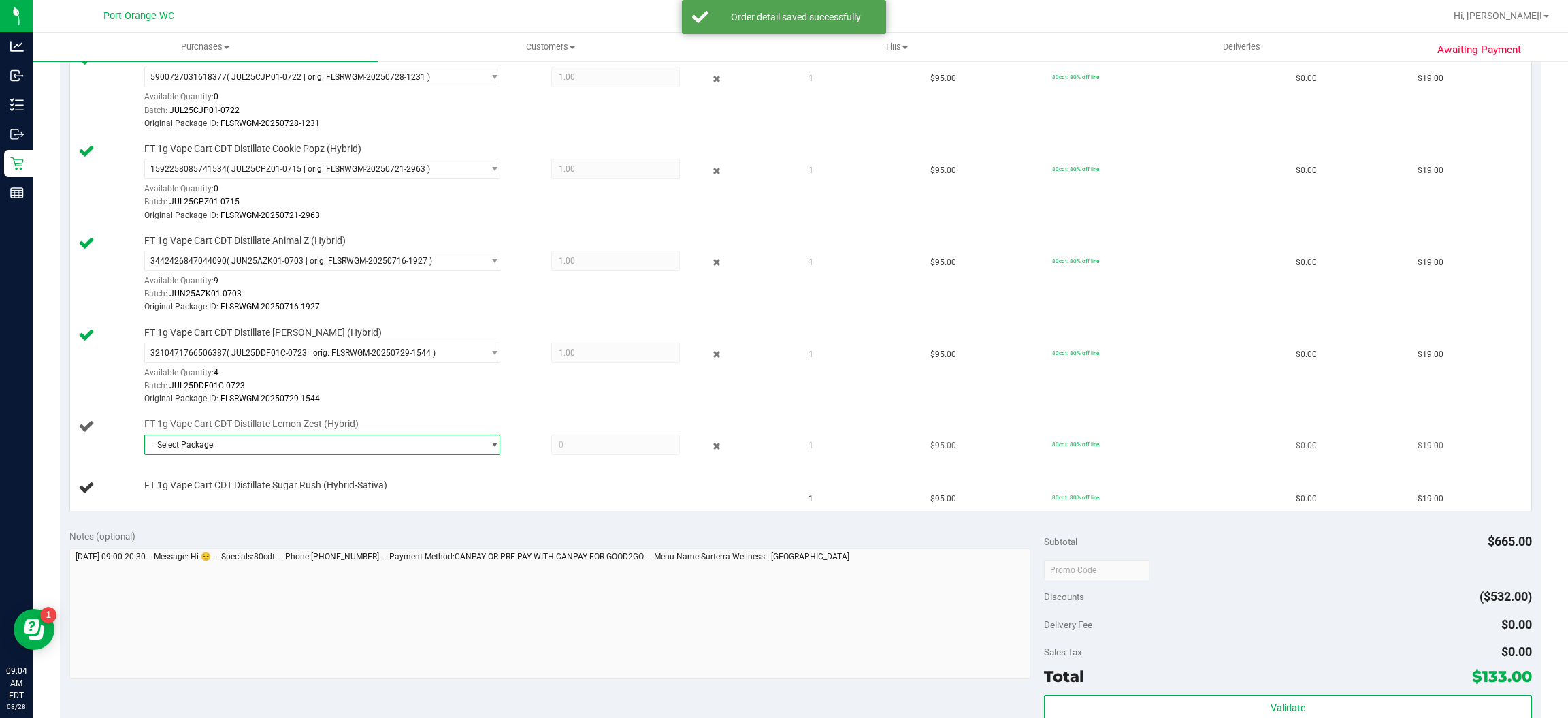
click at [320, 442] on span "Select Package" at bounding box center [314, 445] width 338 height 19
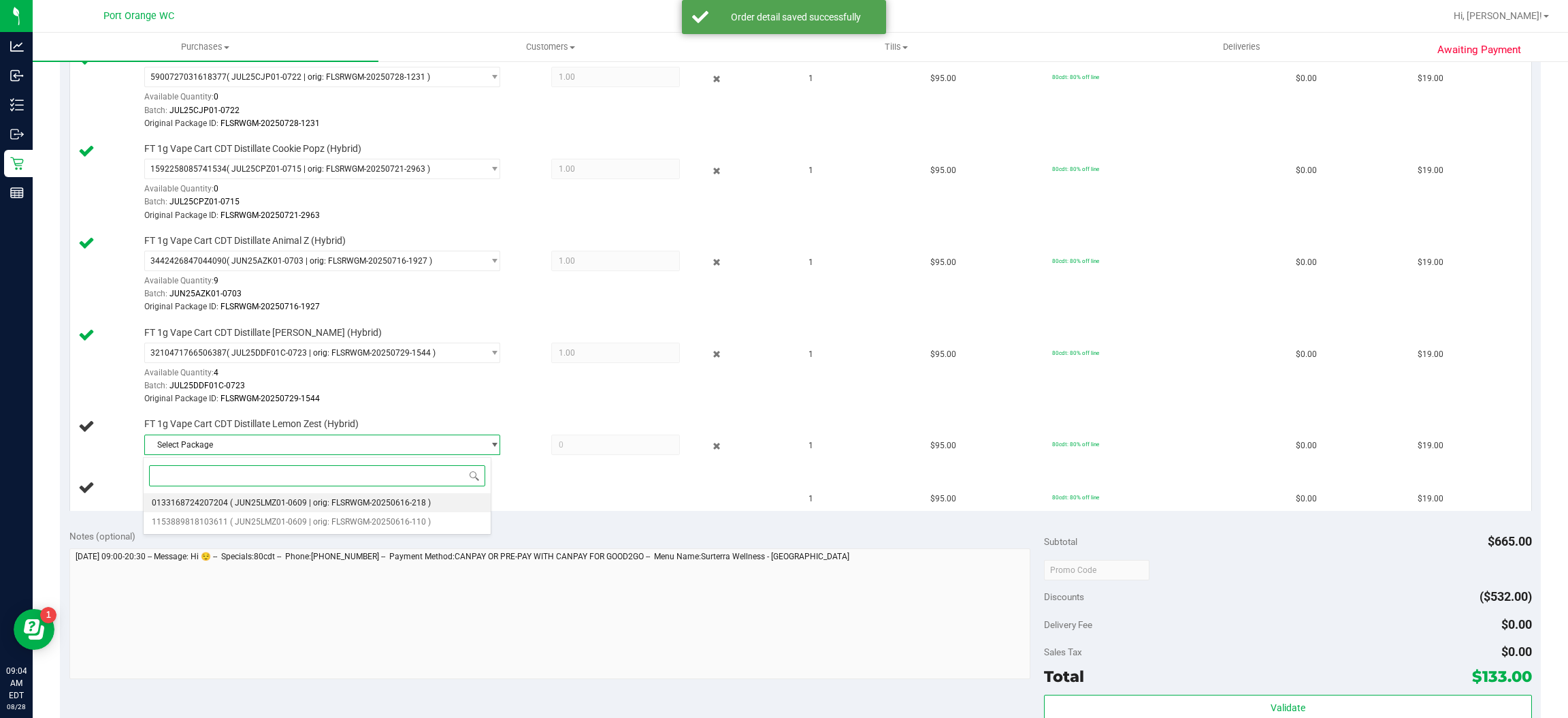
click at [283, 503] on span "( JUN25LMZ01-0609 | orig: FLSRWGM-20250616-218 )" at bounding box center [330, 503] width 201 height 10
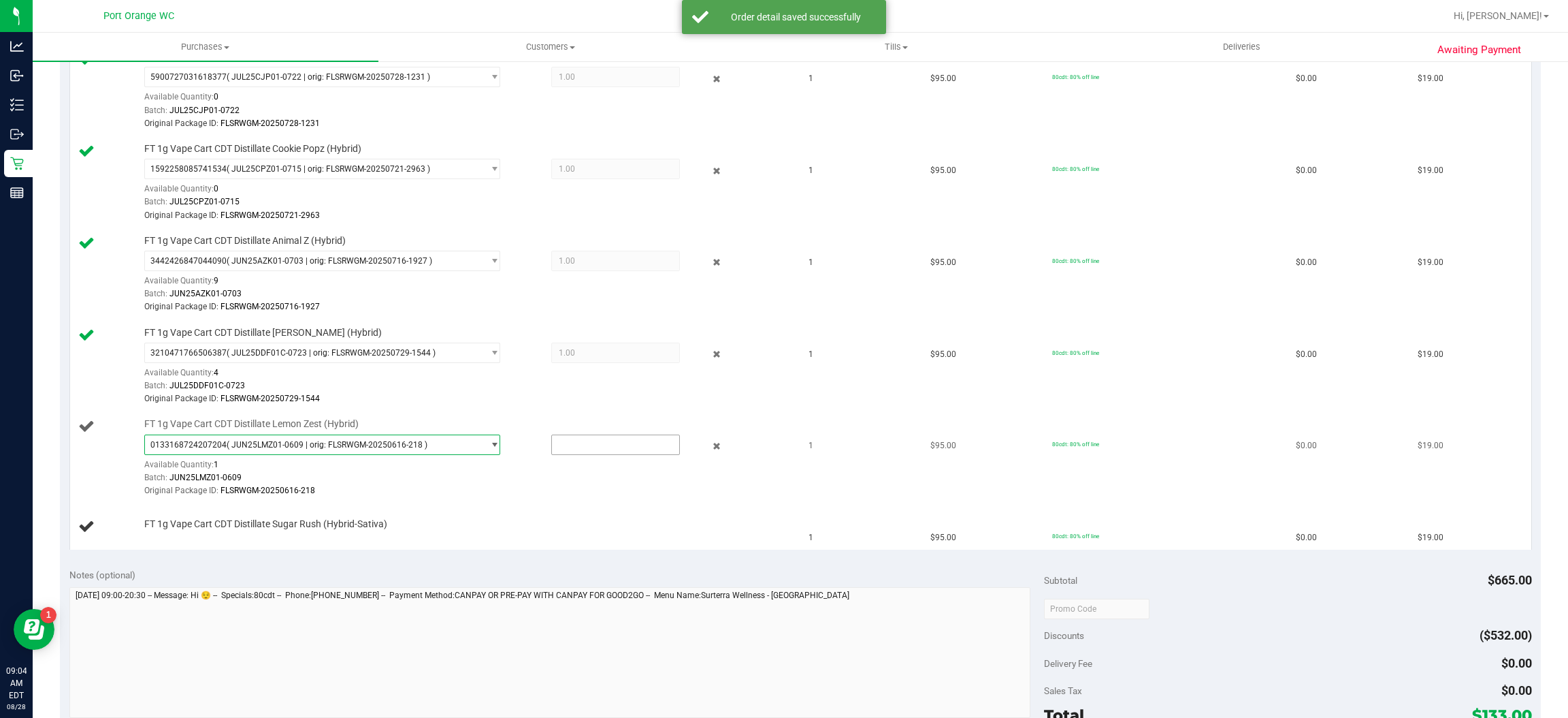
click at [564, 447] on input "text" at bounding box center [616, 445] width 127 height 19
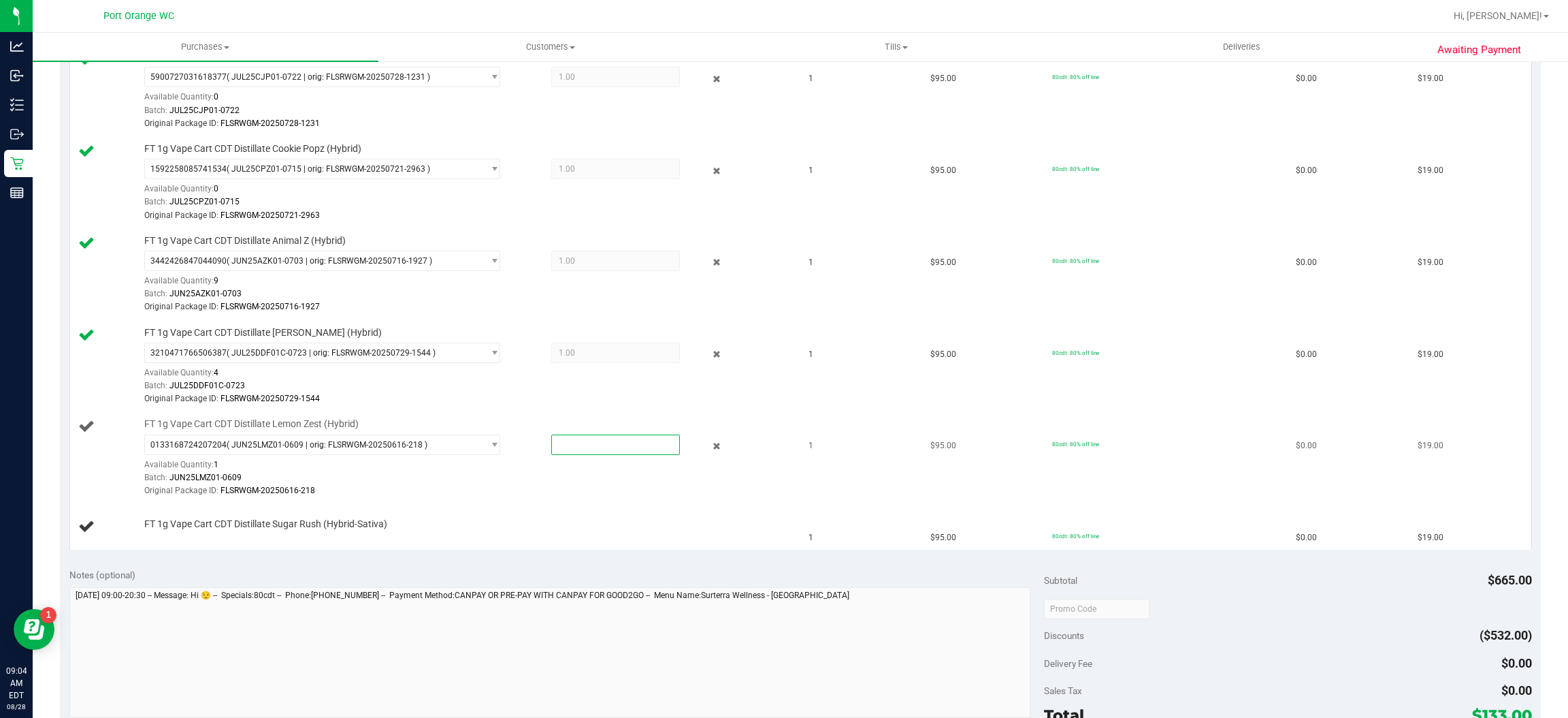
click at [518, 490] on div "Original Package ID: FLSRWGM-20250616-218" at bounding box center [466, 491] width 643 height 13
click at [586, 449] on input "text" at bounding box center [616, 445] width 127 height 19
type input "1"
click at [520, 498] on div at bounding box center [466, 497] width 643 height 1
type input "1.0000"
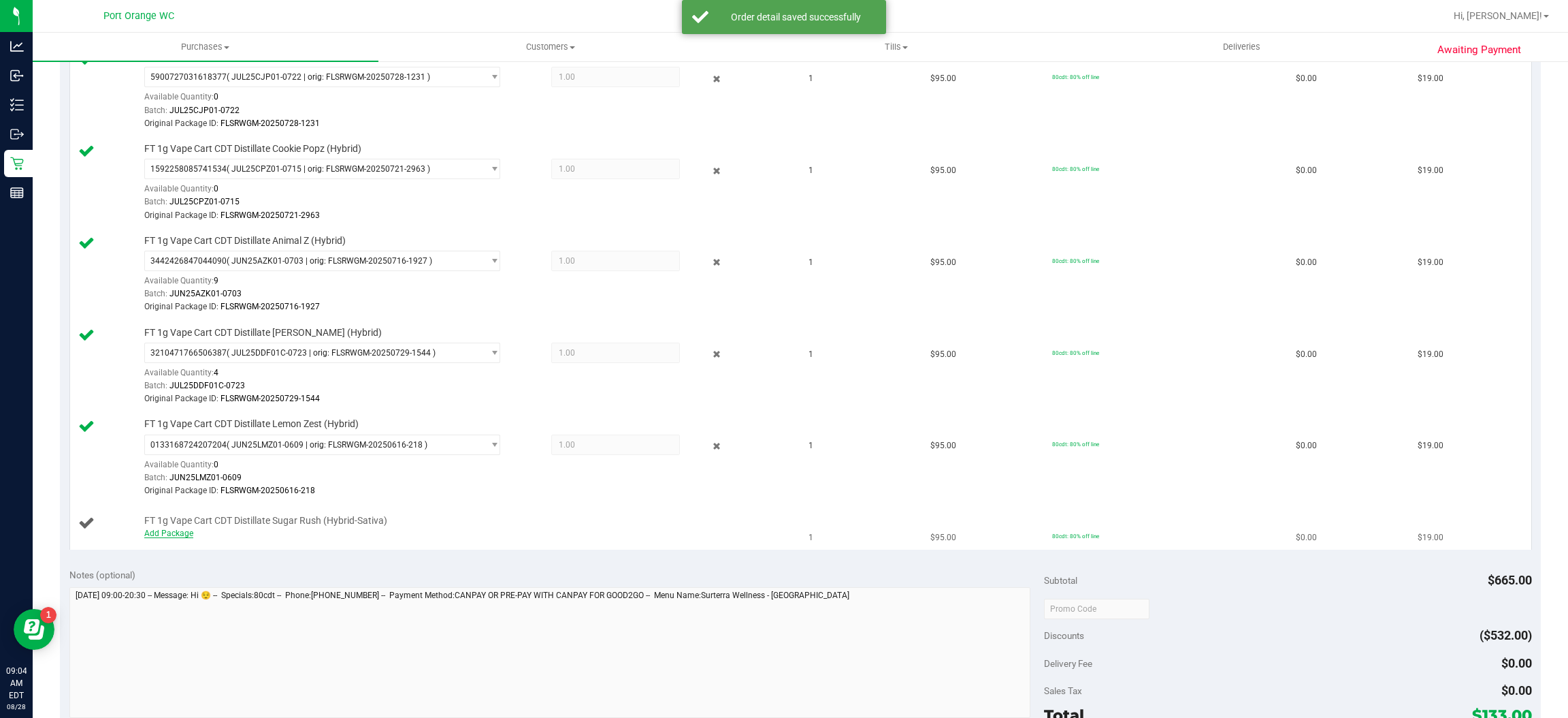
click at [184, 535] on link "Add Package" at bounding box center [168, 534] width 49 height 10
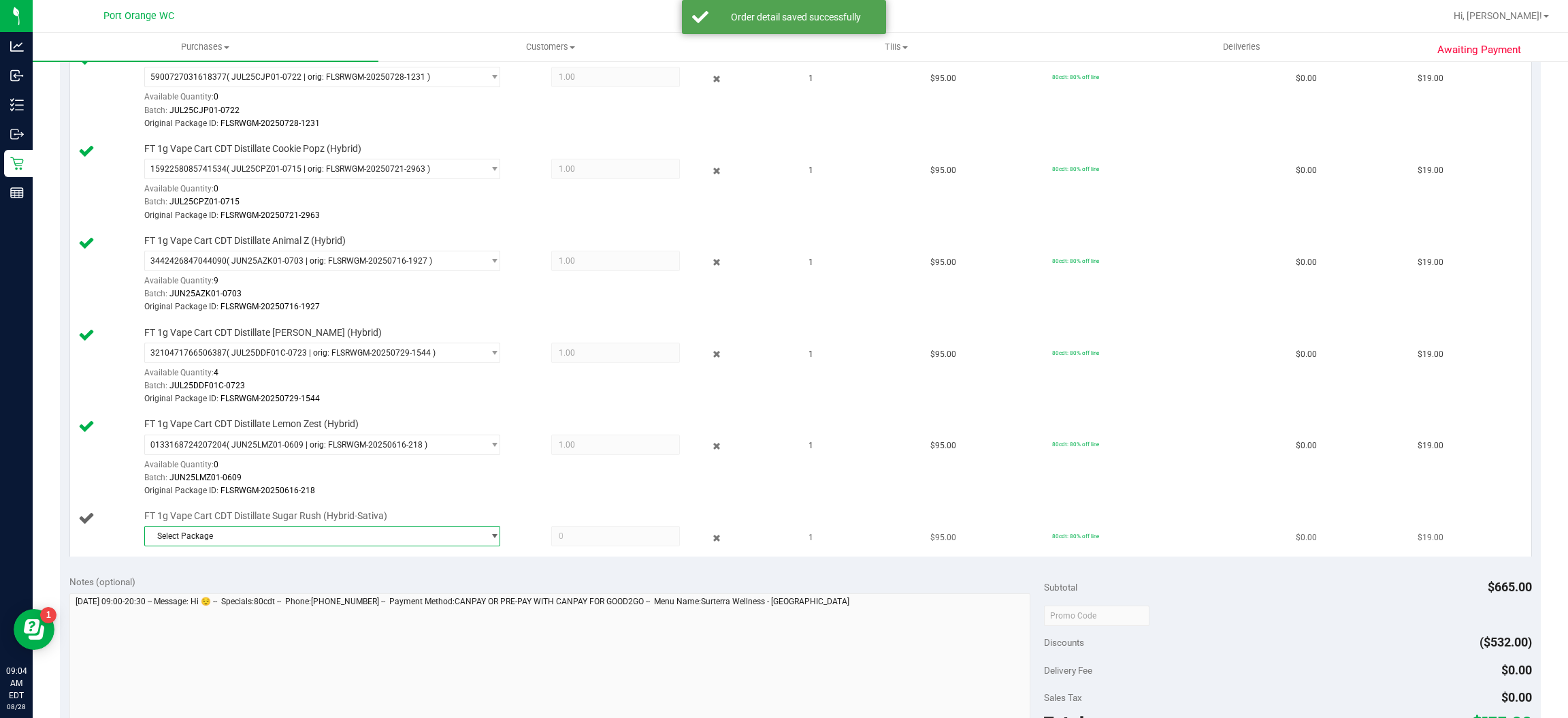
click at [311, 541] on span "Select Package" at bounding box center [314, 535] width 338 height 19
click at [293, 596] on span "( AUG25SRH01-0812 | orig: FLSRWGM-20250817-473 )" at bounding box center [330, 596] width 201 height 10
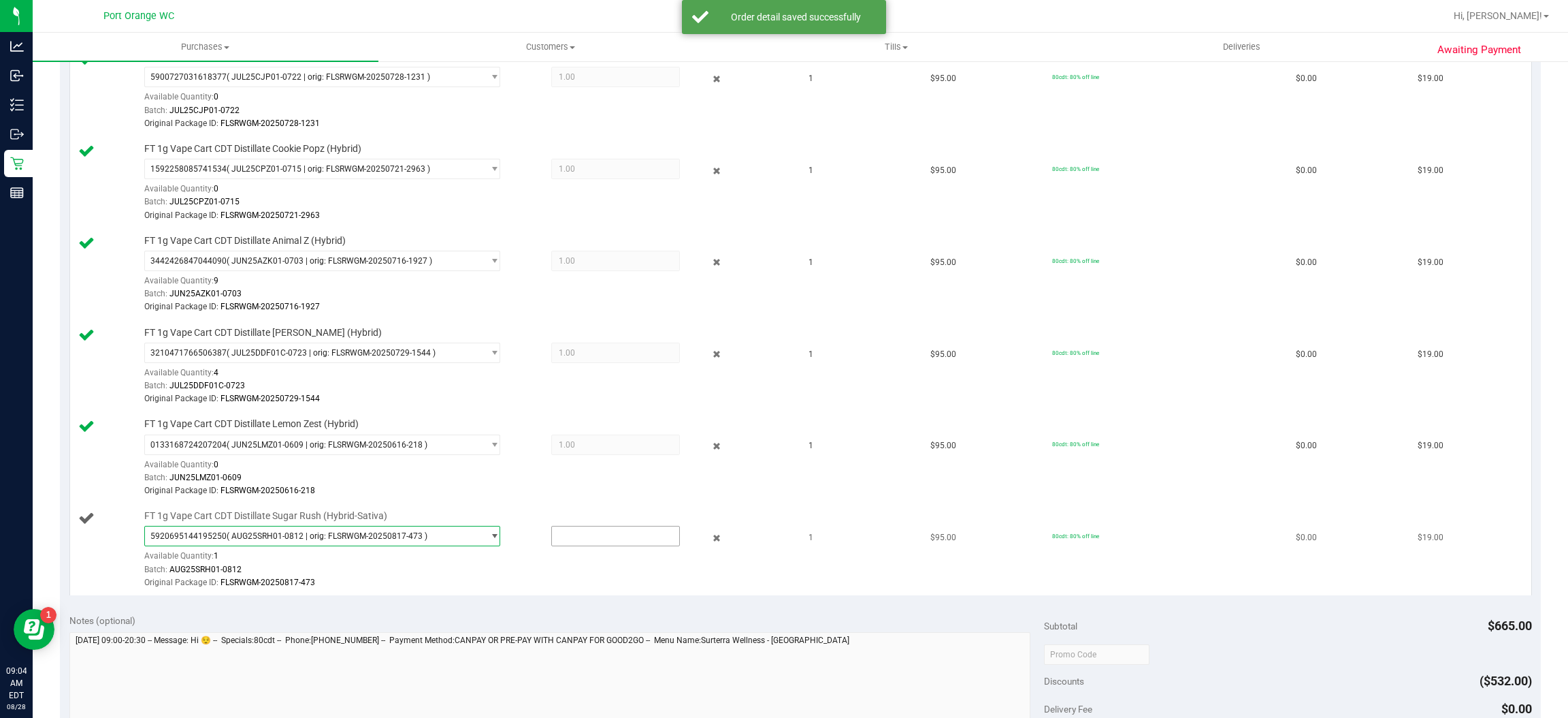
click at [612, 537] on input "text" at bounding box center [616, 535] width 127 height 19
type input "1"
click at [525, 590] on div at bounding box center [466, 589] width 643 height 1
type input "1.0000"
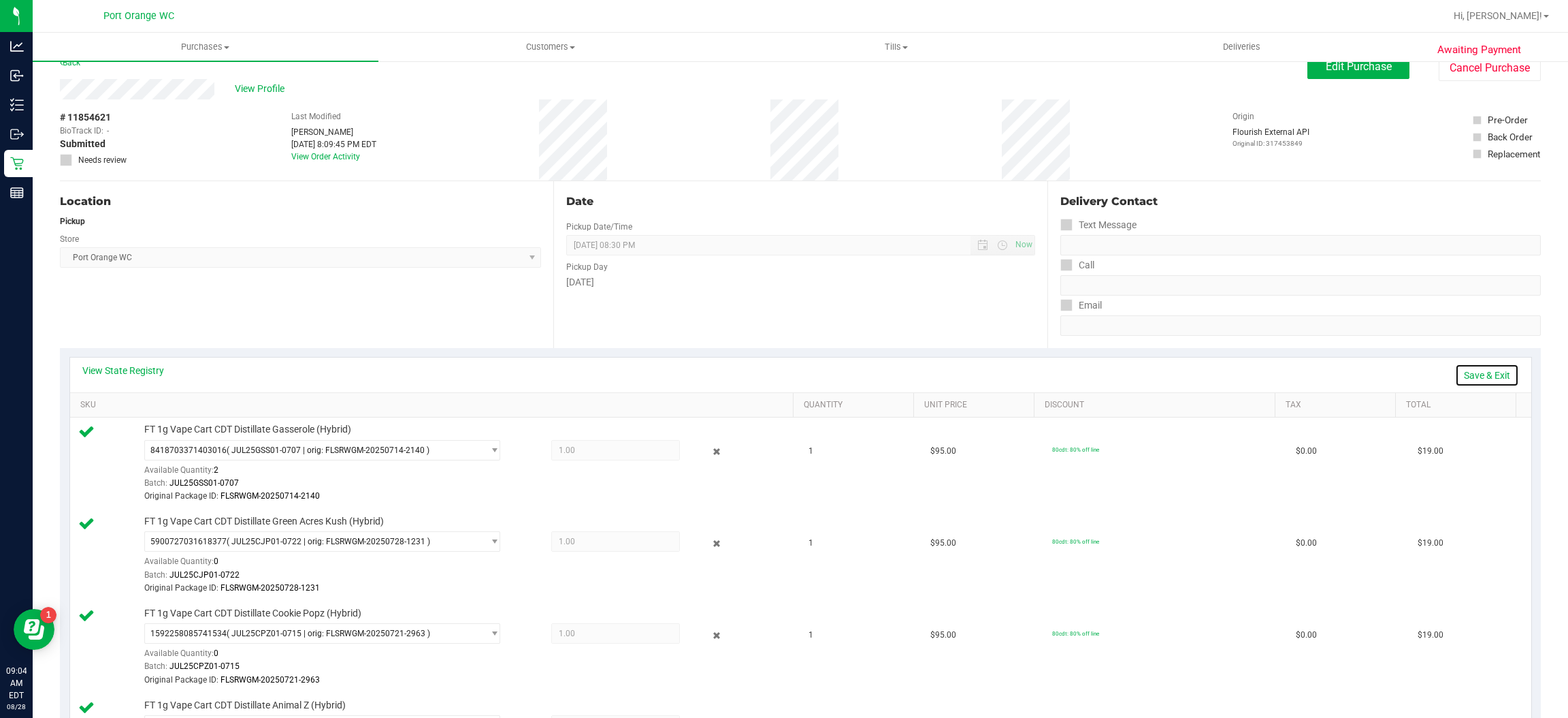
click at [1463, 374] on link "Save & Exit" at bounding box center [1487, 375] width 64 height 23
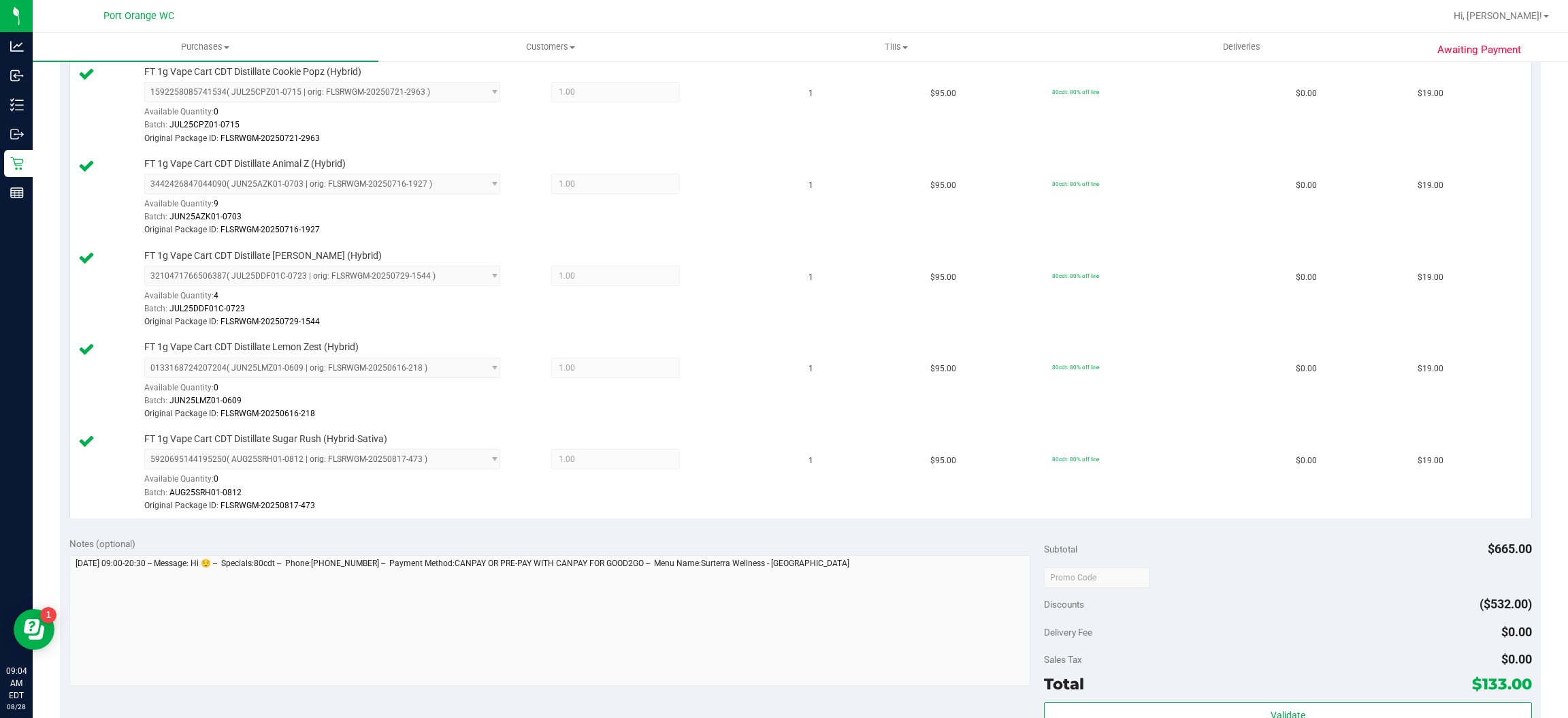
scroll to position [823, 0]
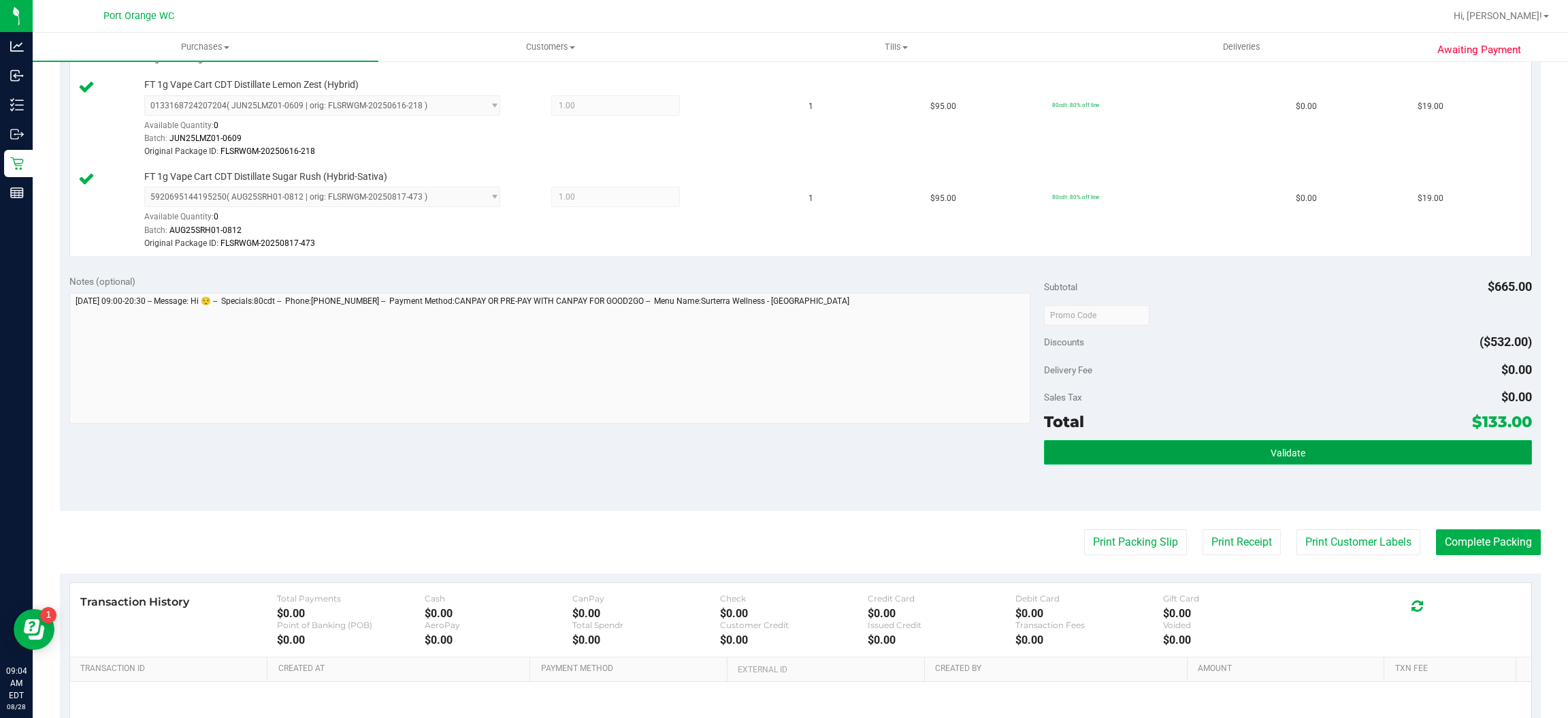
click at [1292, 464] on button "Validate" at bounding box center [1288, 453] width 487 height 25
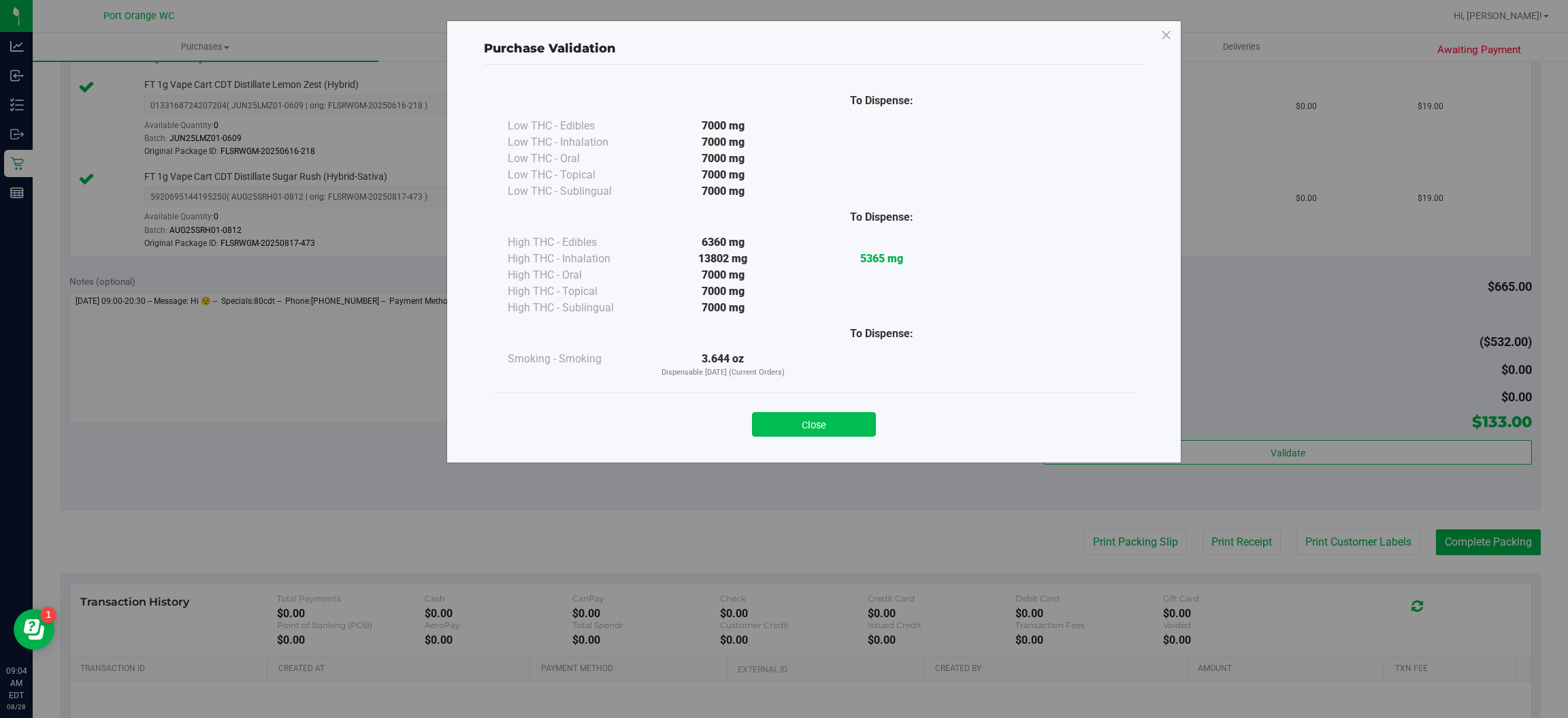
click at [866, 414] on button "Close" at bounding box center [814, 425] width 124 height 25
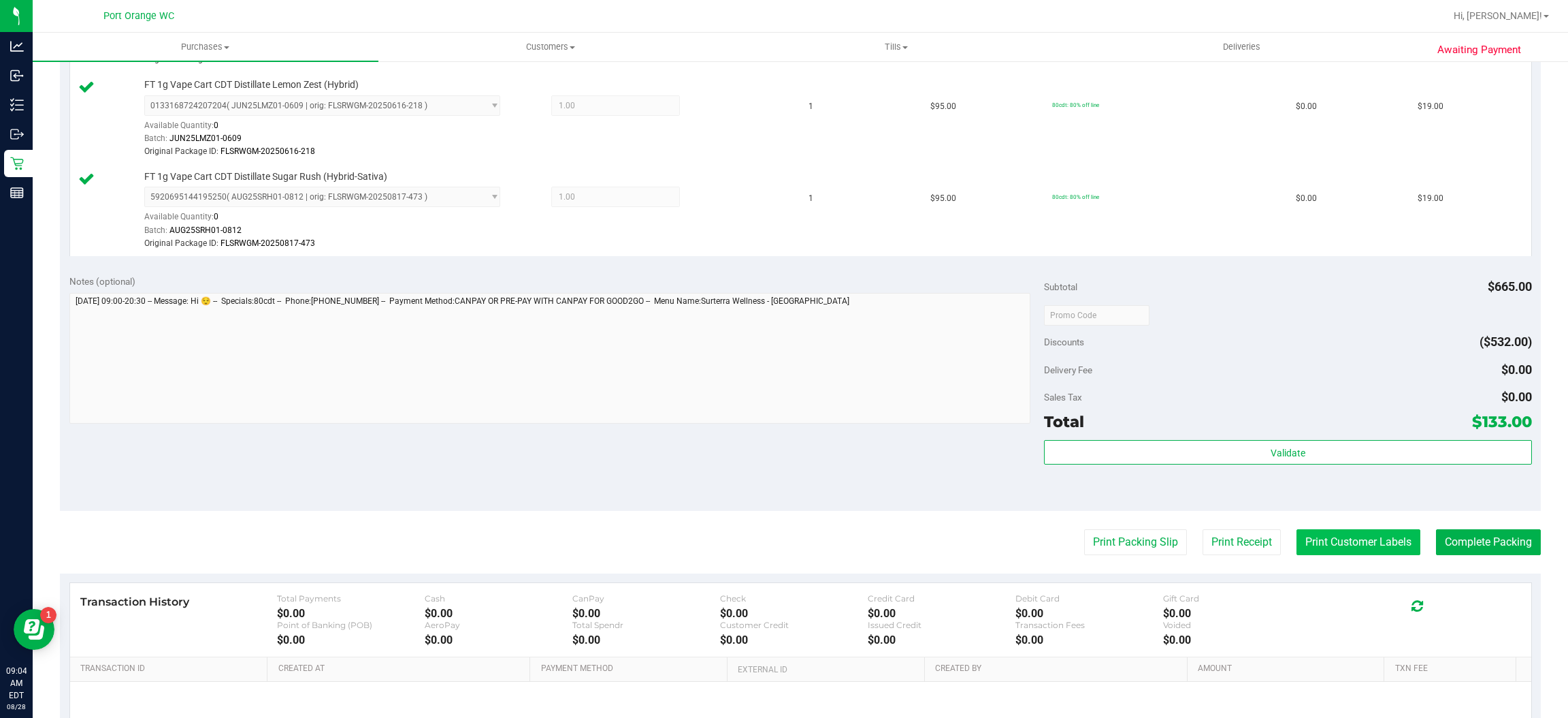
click at [1355, 550] on button "Print Customer Labels" at bounding box center [1358, 542] width 124 height 26
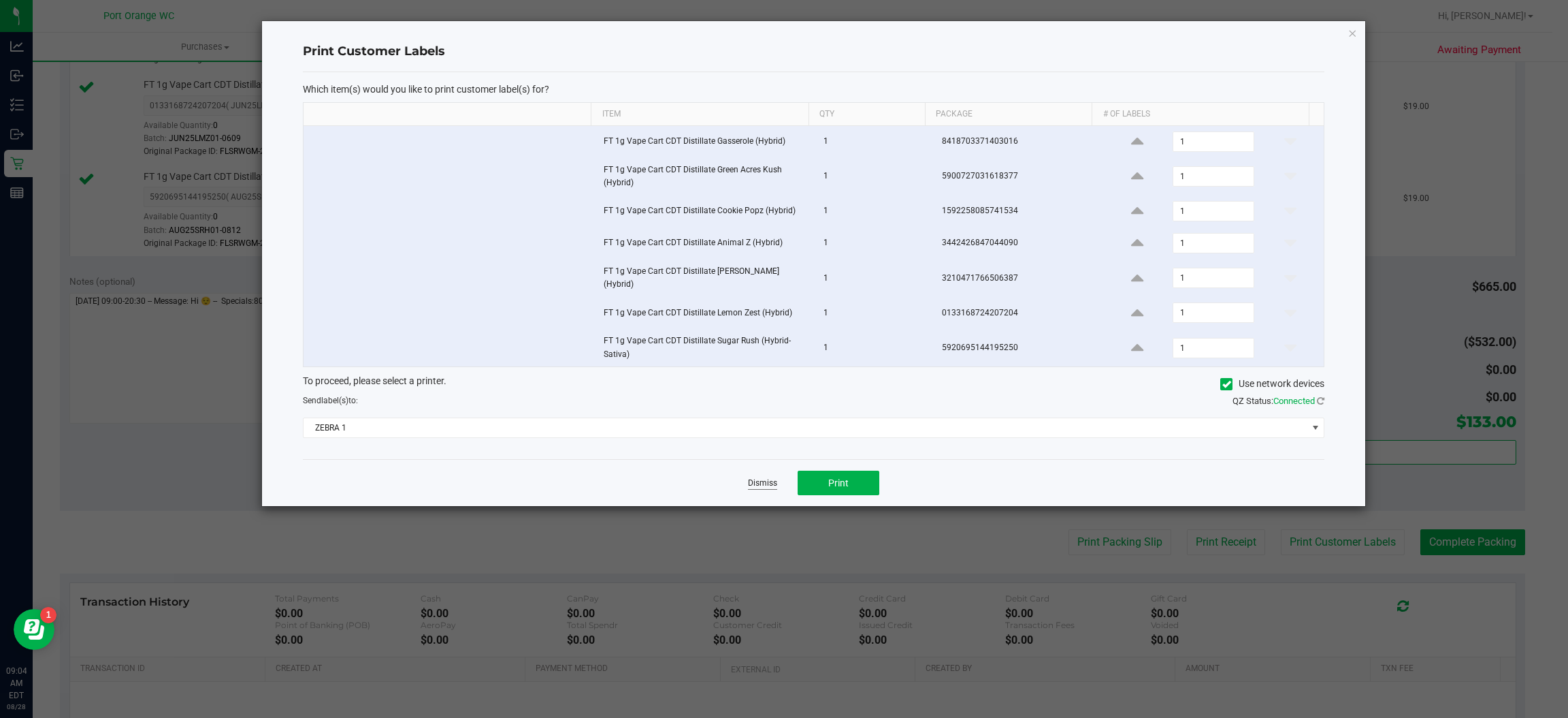
click at [753, 481] on link "Dismiss" at bounding box center [762, 483] width 29 height 12
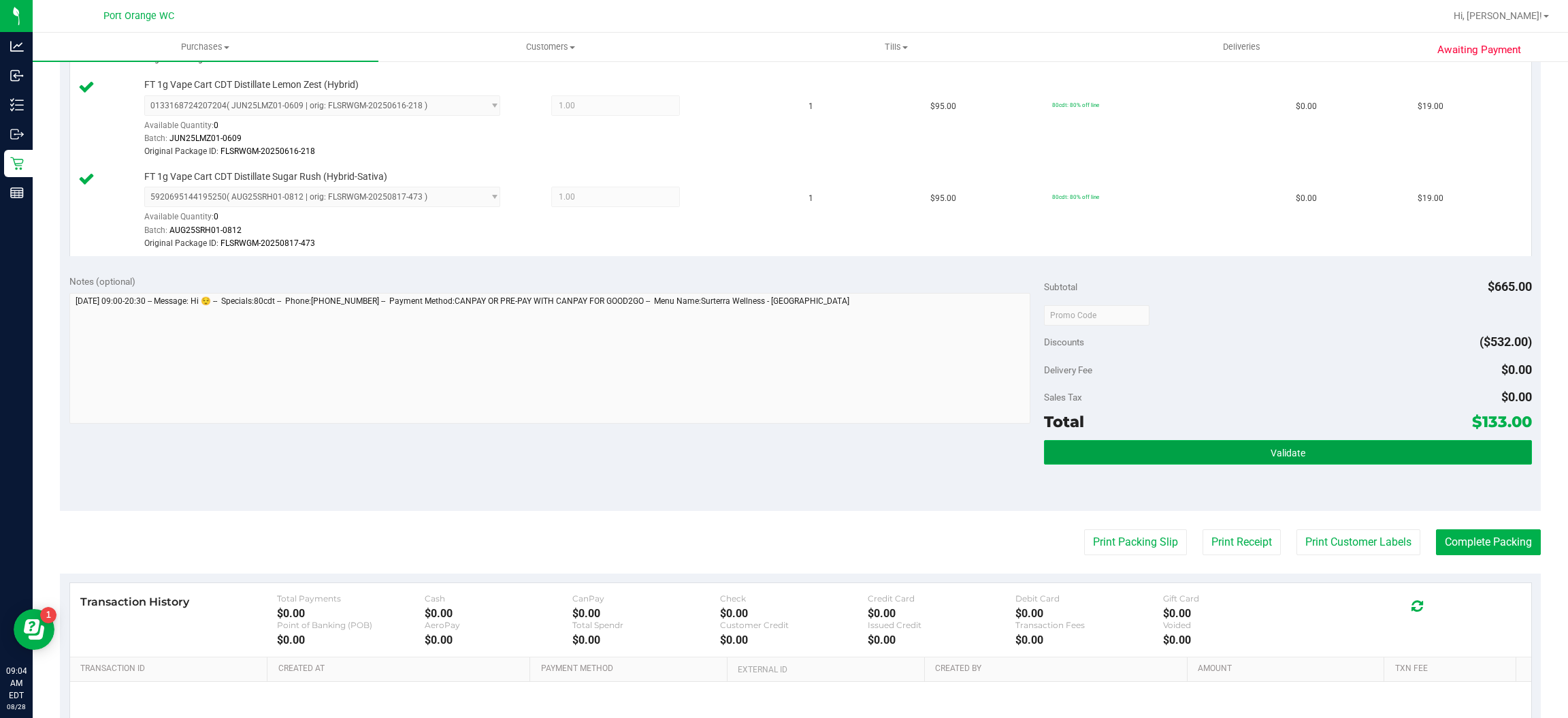
click at [1320, 459] on button "Validate" at bounding box center [1288, 453] width 487 height 25
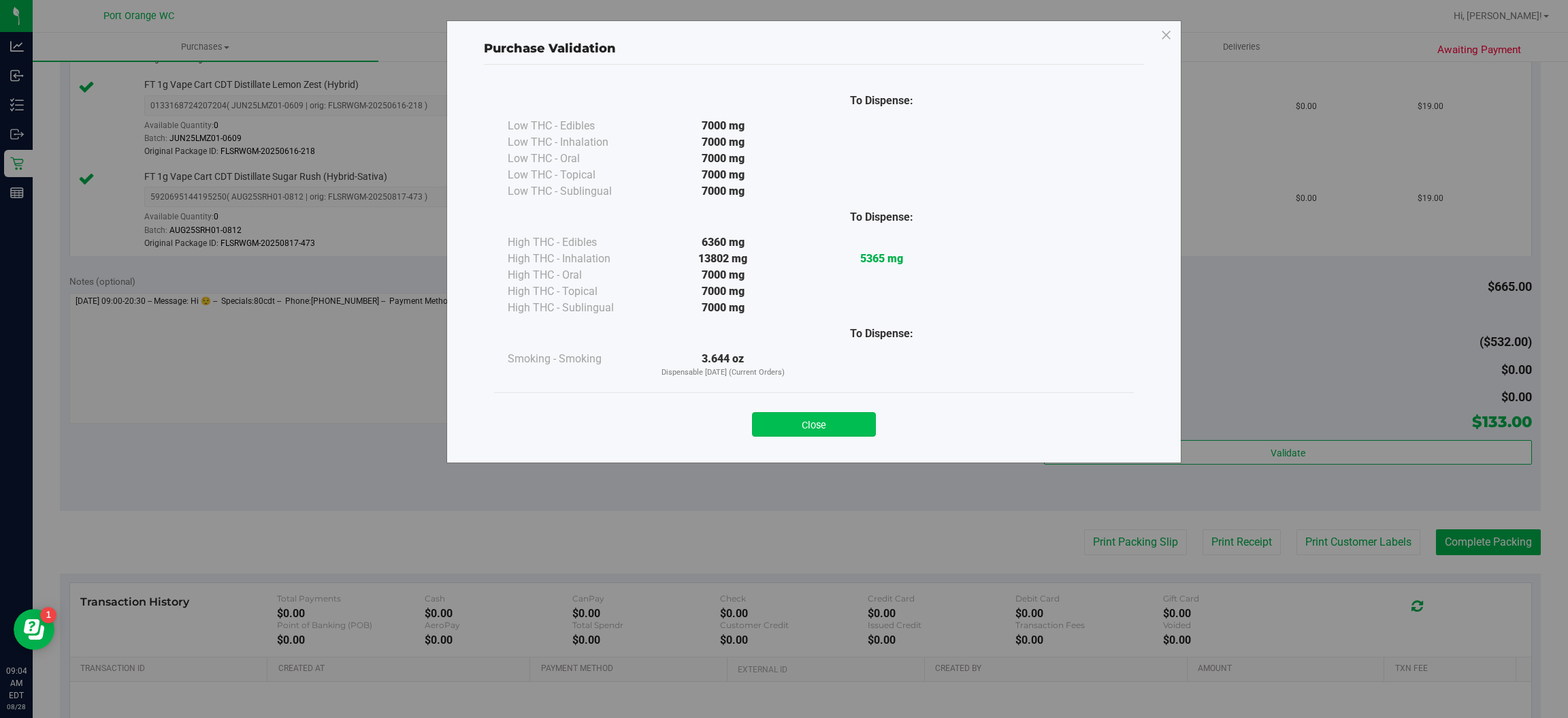
click at [820, 416] on button "Close" at bounding box center [814, 425] width 124 height 25
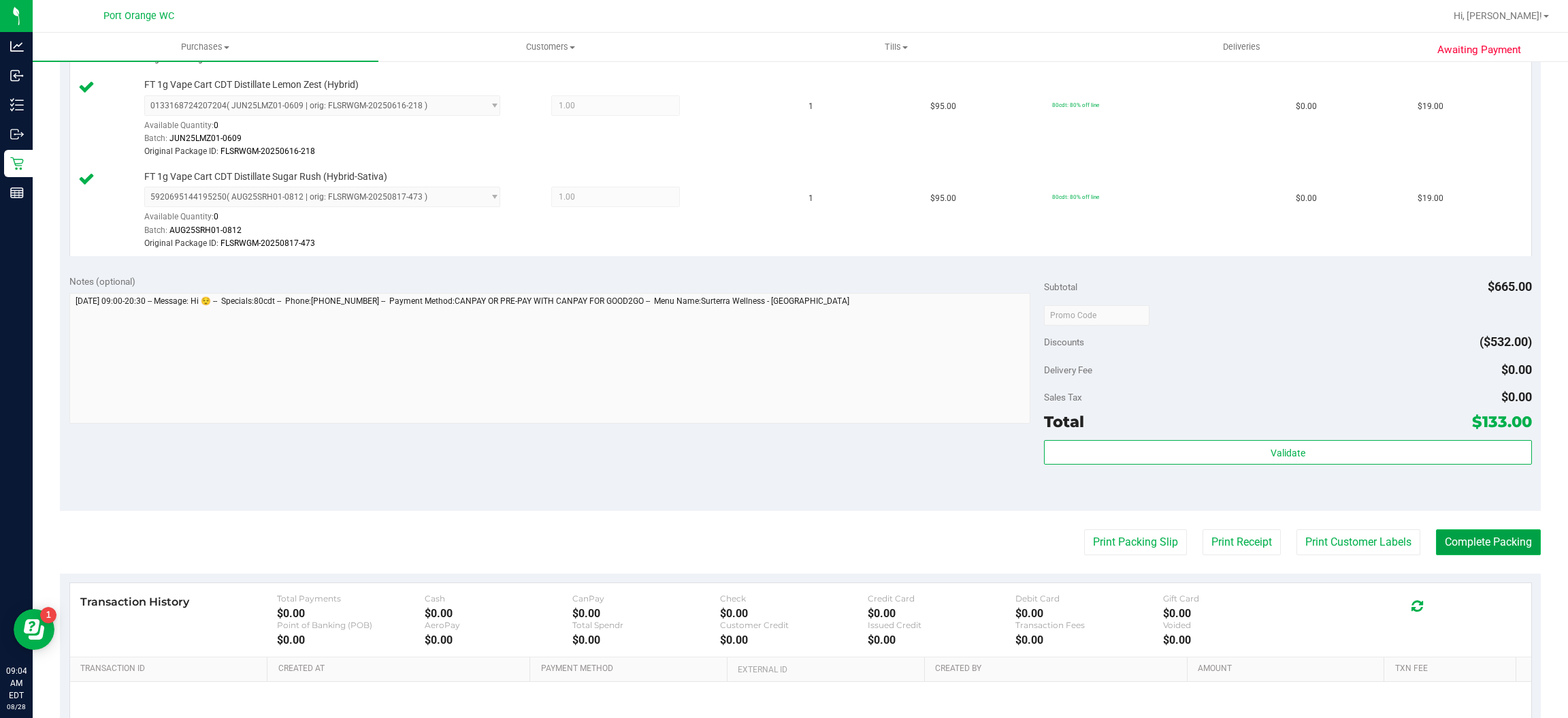
click at [1473, 546] on button "Complete Packing" at bounding box center [1488, 542] width 105 height 26
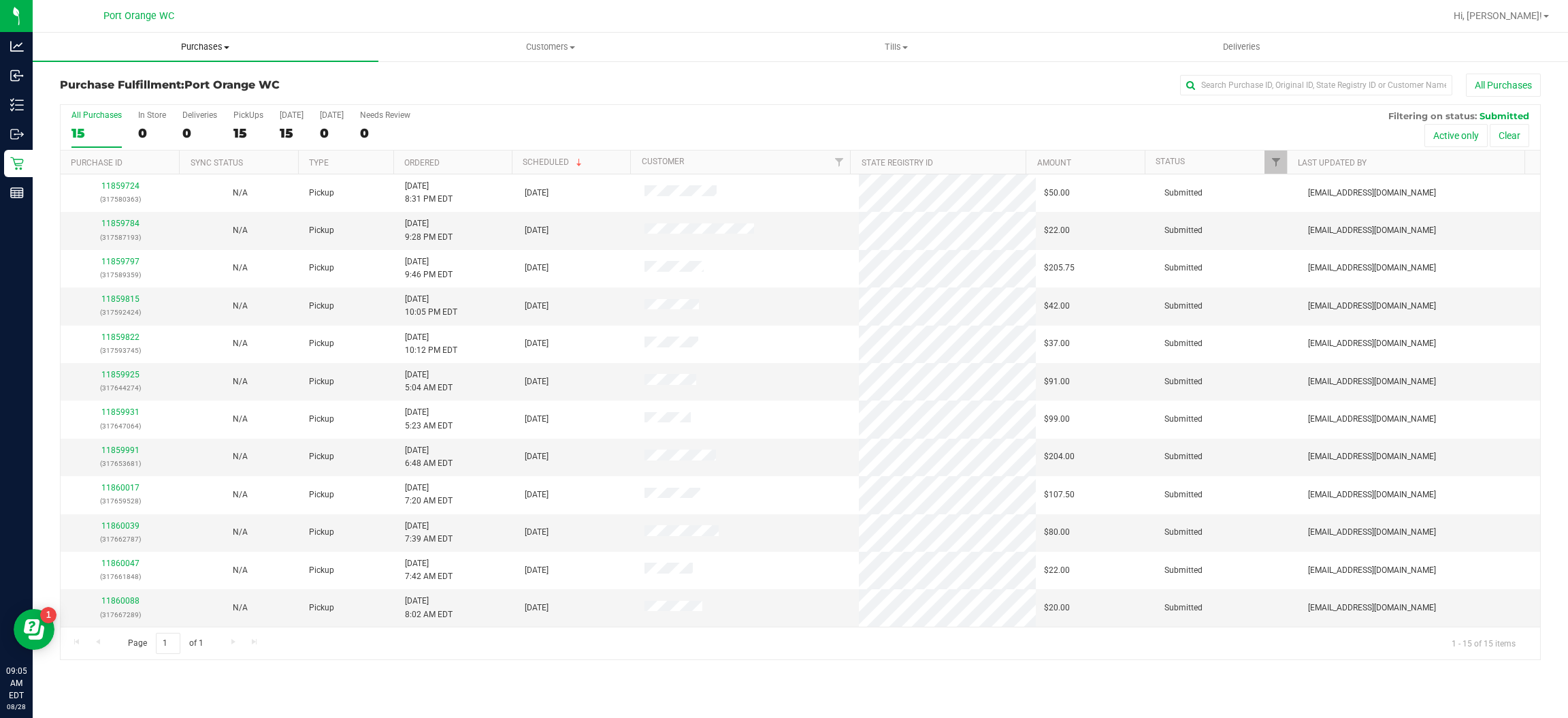
click at [194, 52] on span "Purchases" at bounding box center [206, 46] width 346 height 12
click at [171, 92] on li "Fulfillment" at bounding box center [206, 99] width 346 height 17
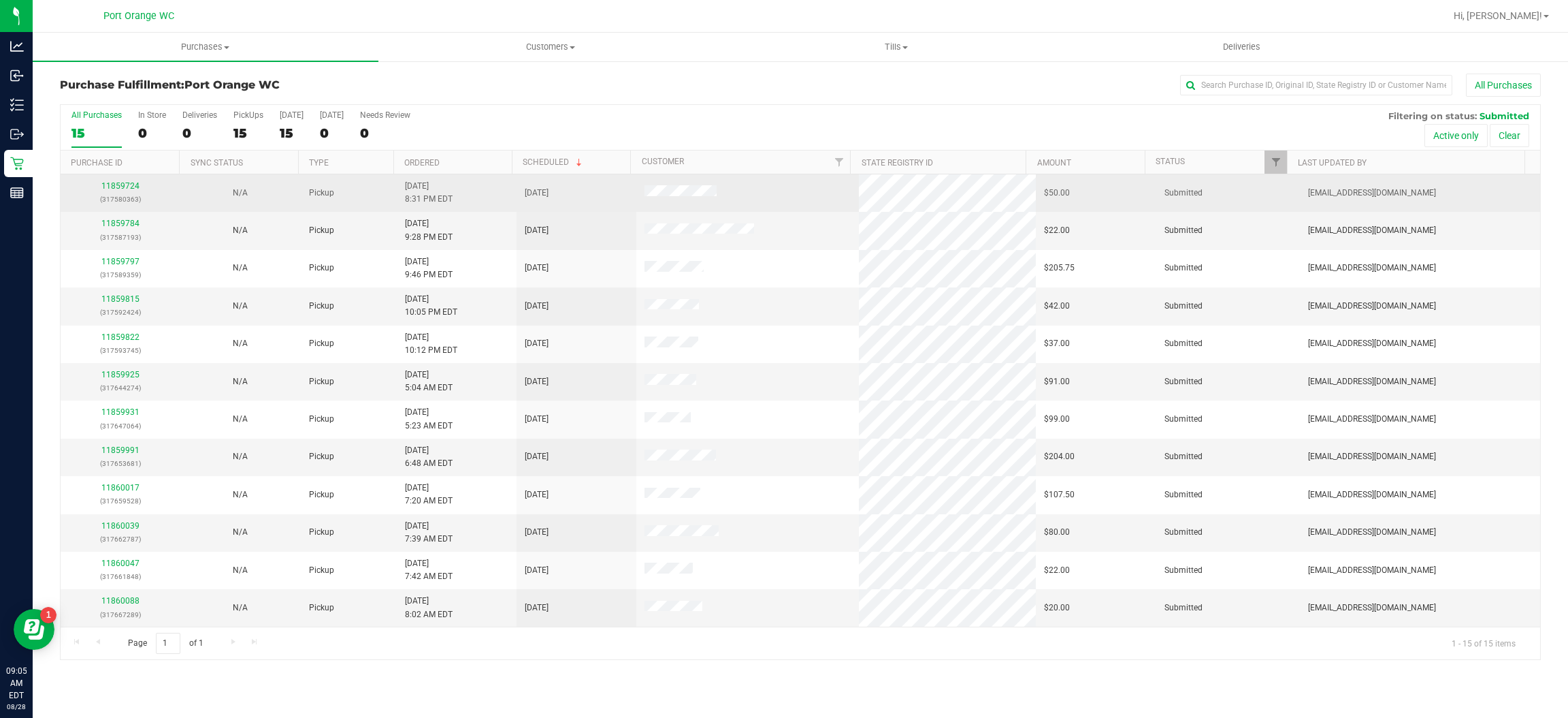
click at [129, 197] on p "(317580363)" at bounding box center [120, 199] width 103 height 13
click at [129, 191] on link "11859724" at bounding box center [121, 186] width 38 height 10
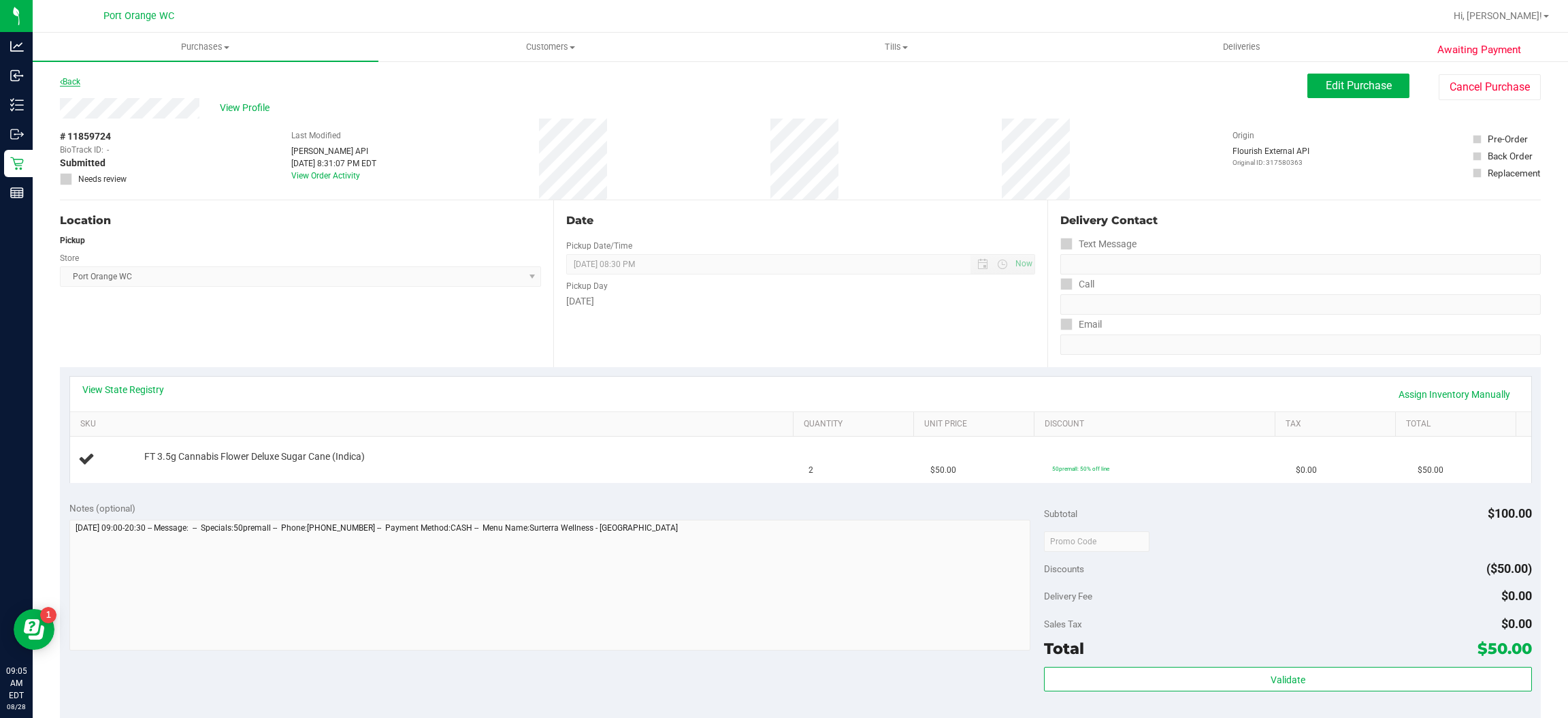
click at [80, 79] on link "Back" at bounding box center [70, 82] width 21 height 10
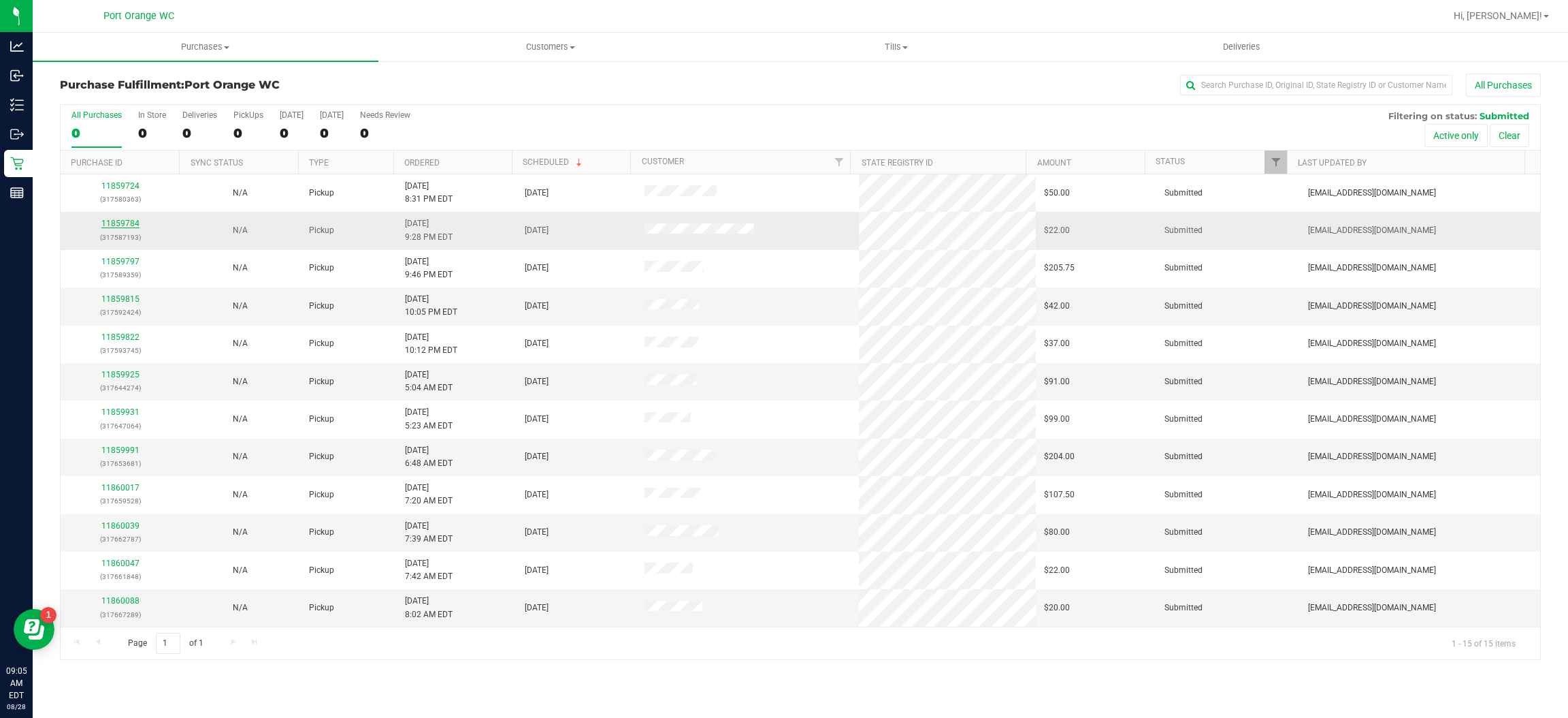
click at [111, 224] on link "11859784" at bounding box center [121, 224] width 38 height 10
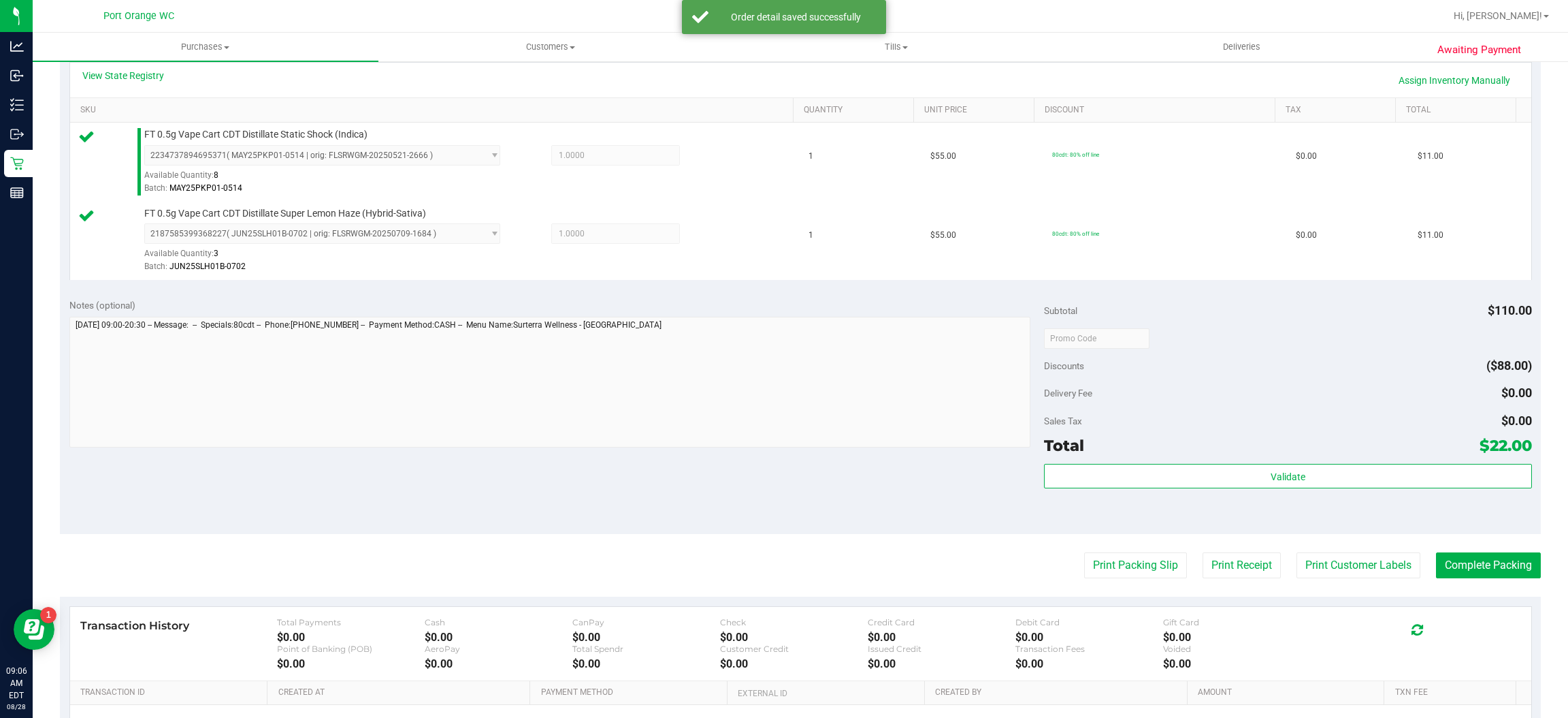
scroll to position [312, 0]
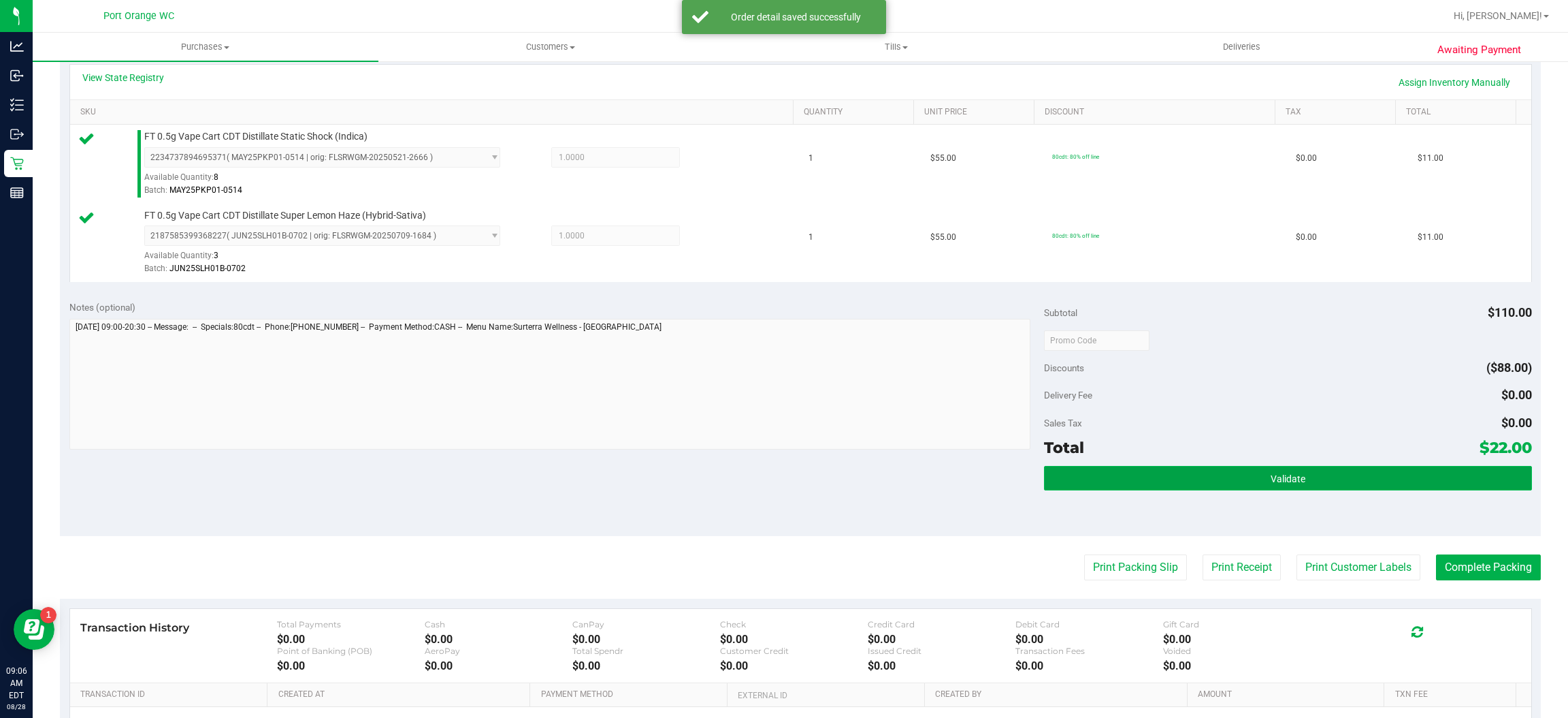
click at [1116, 482] on button "Validate" at bounding box center [1288, 478] width 487 height 25
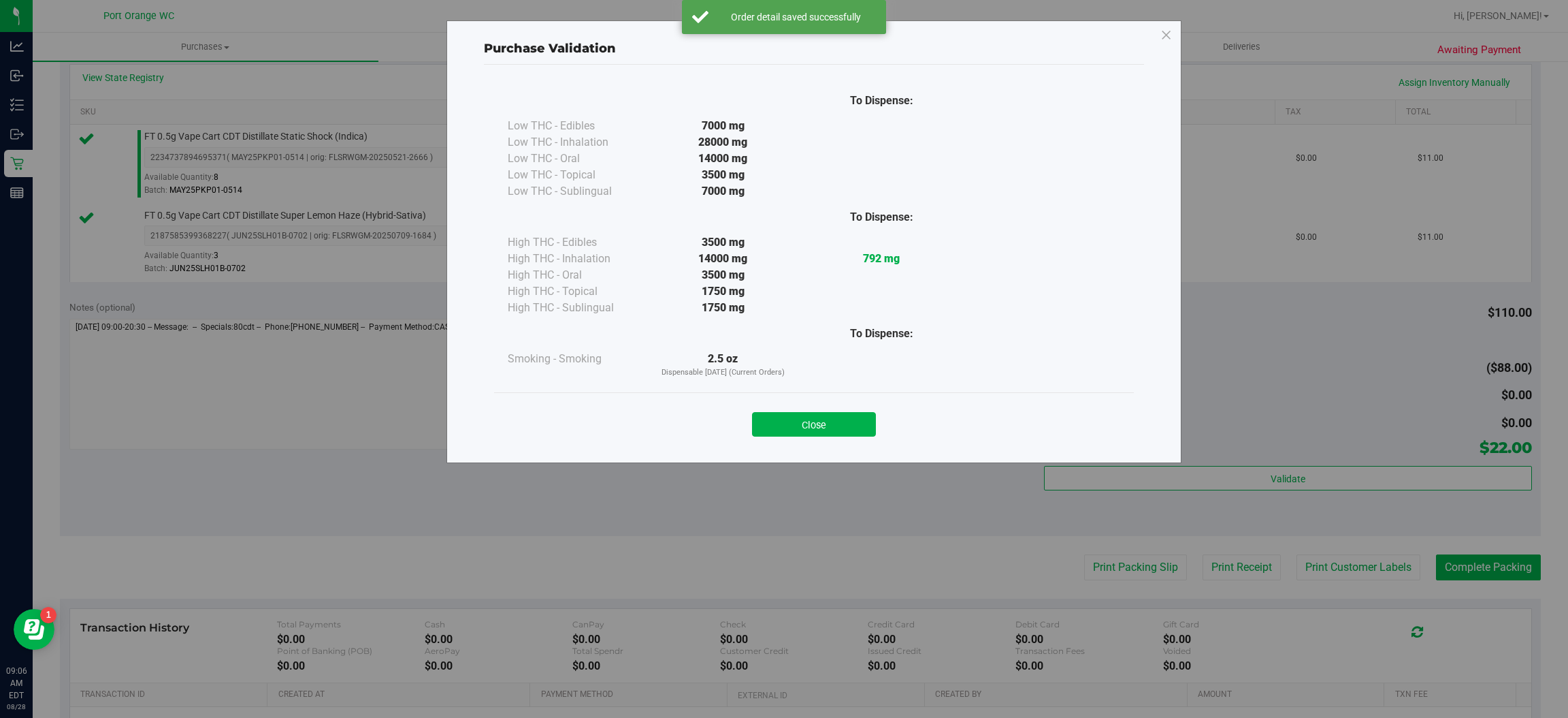
click at [1330, 563] on div "Purchase Validation To Dispense: Low THC - Edibles 7000 mg" at bounding box center [789, 359] width 1579 height 718
click at [798, 426] on button "Close" at bounding box center [814, 425] width 124 height 25
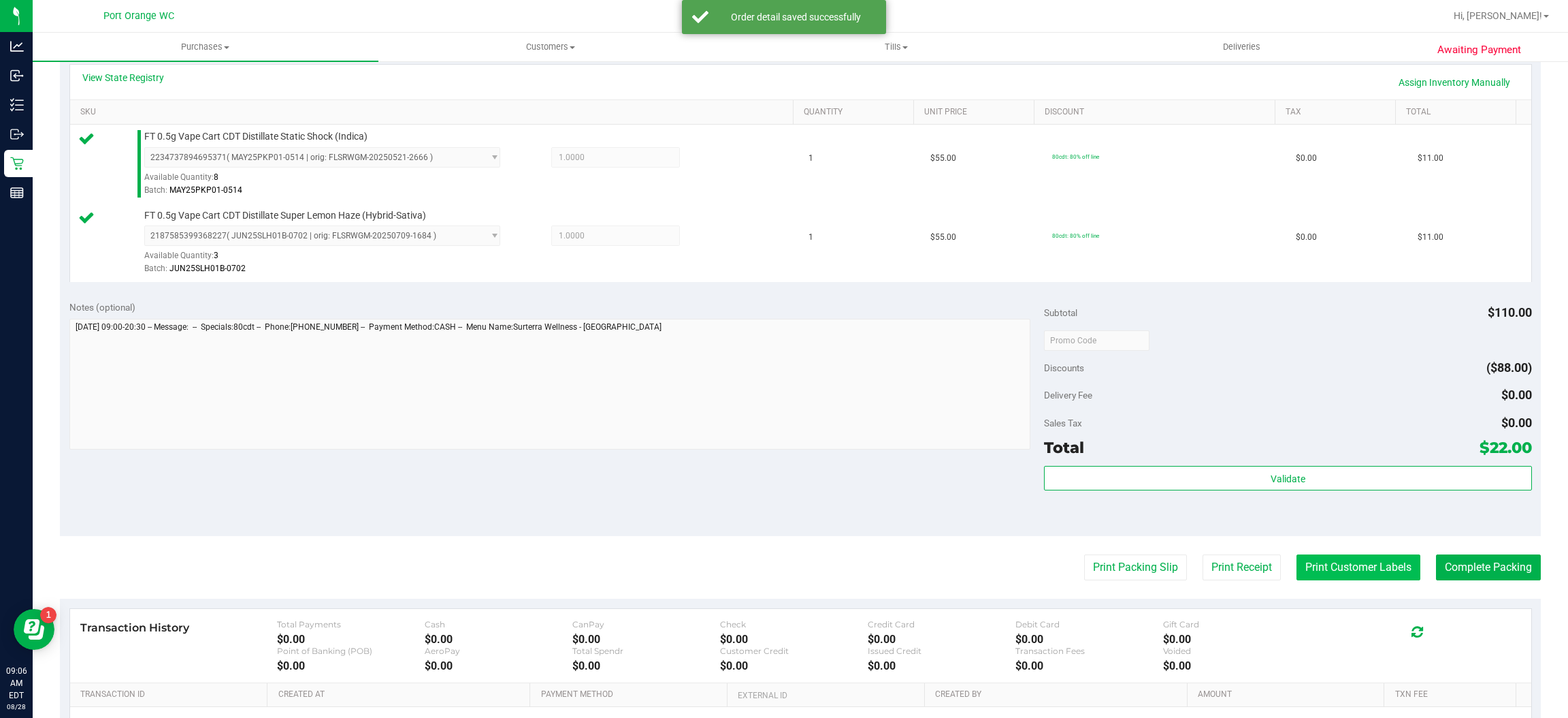
click at [1313, 577] on button "Print Customer Labels" at bounding box center [1358, 567] width 124 height 26
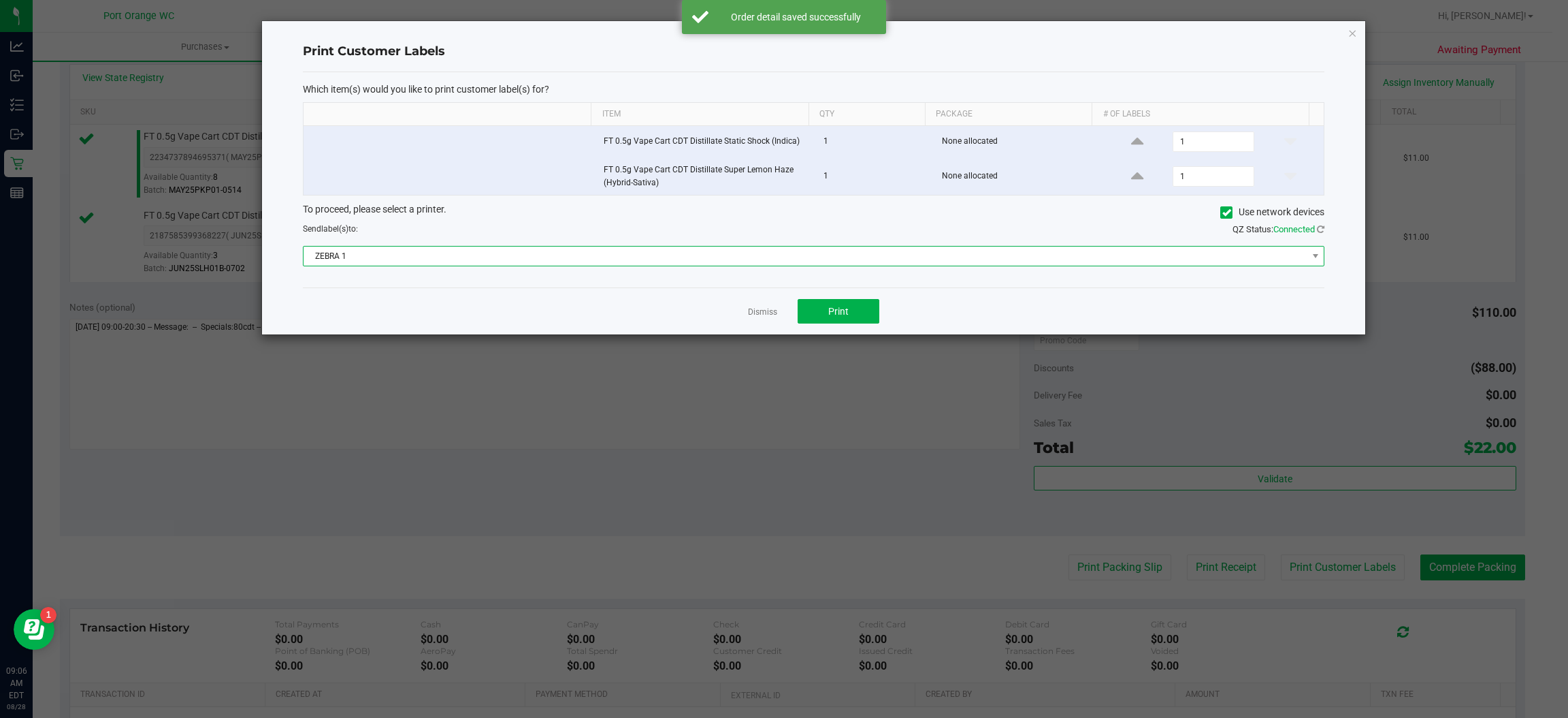
click at [648, 264] on span "ZEBRA 1" at bounding box center [805, 255] width 1003 height 19
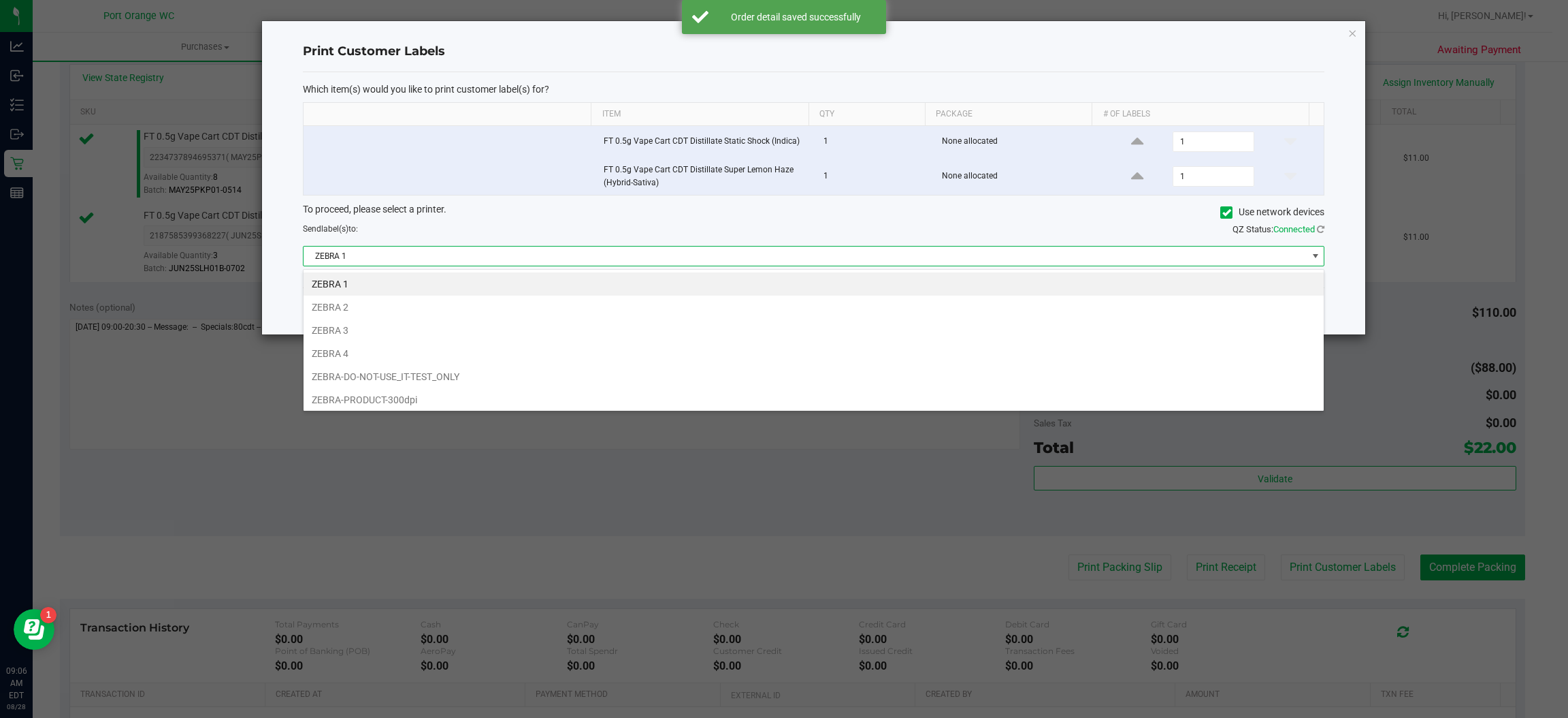
scroll to position [21, 1021]
click at [334, 305] on li "ZEBRA 2" at bounding box center [814, 307] width 1021 height 23
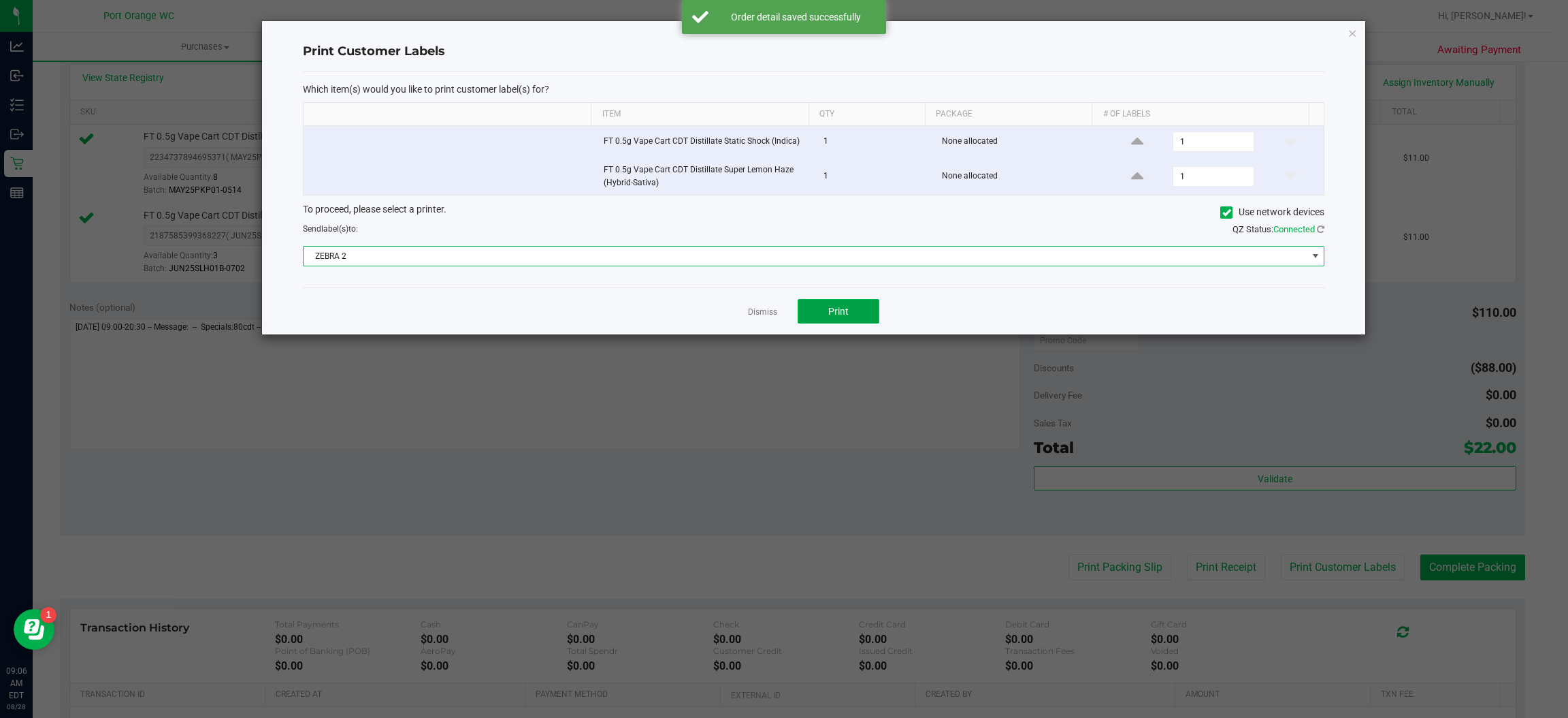
click at [839, 312] on span "Print" at bounding box center [838, 311] width 21 height 11
click at [729, 312] on div "Dismiss Print" at bounding box center [813, 311] width 1021 height 47
click at [754, 311] on link "Dismiss" at bounding box center [762, 312] width 29 height 12
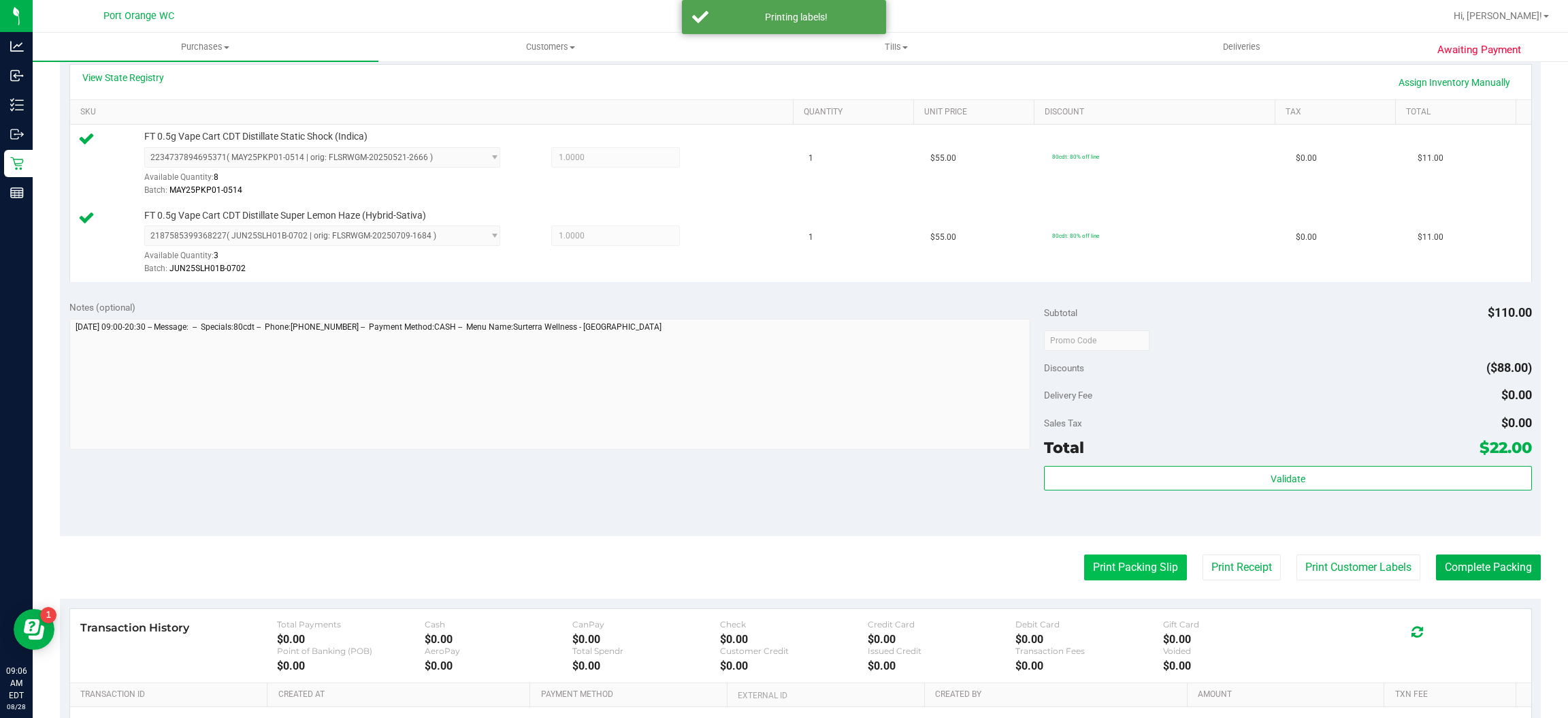
click at [1099, 573] on button "Print Packing Slip" at bounding box center [1135, 567] width 102 height 26
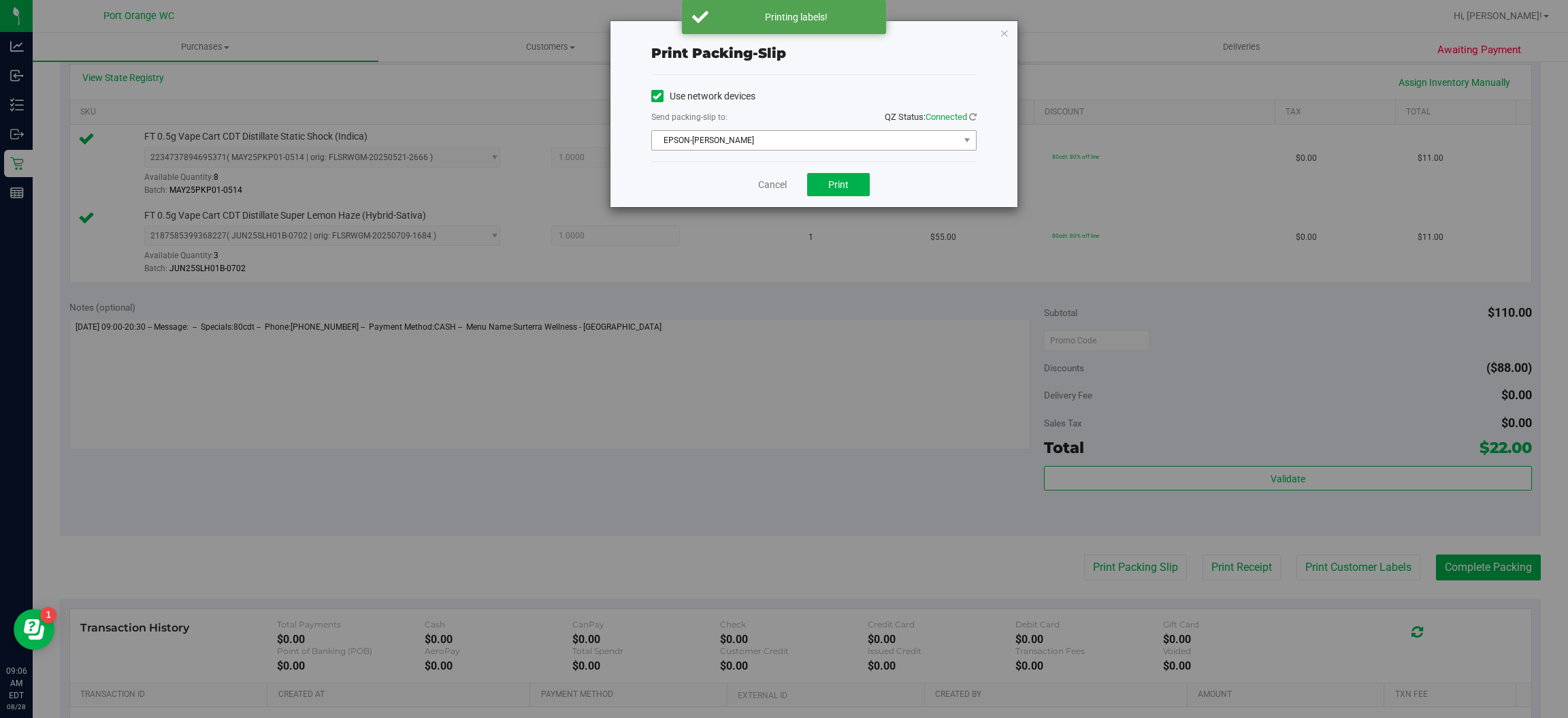
click at [659, 141] on span "EPSON-[PERSON_NAME]" at bounding box center [806, 140] width 307 height 19
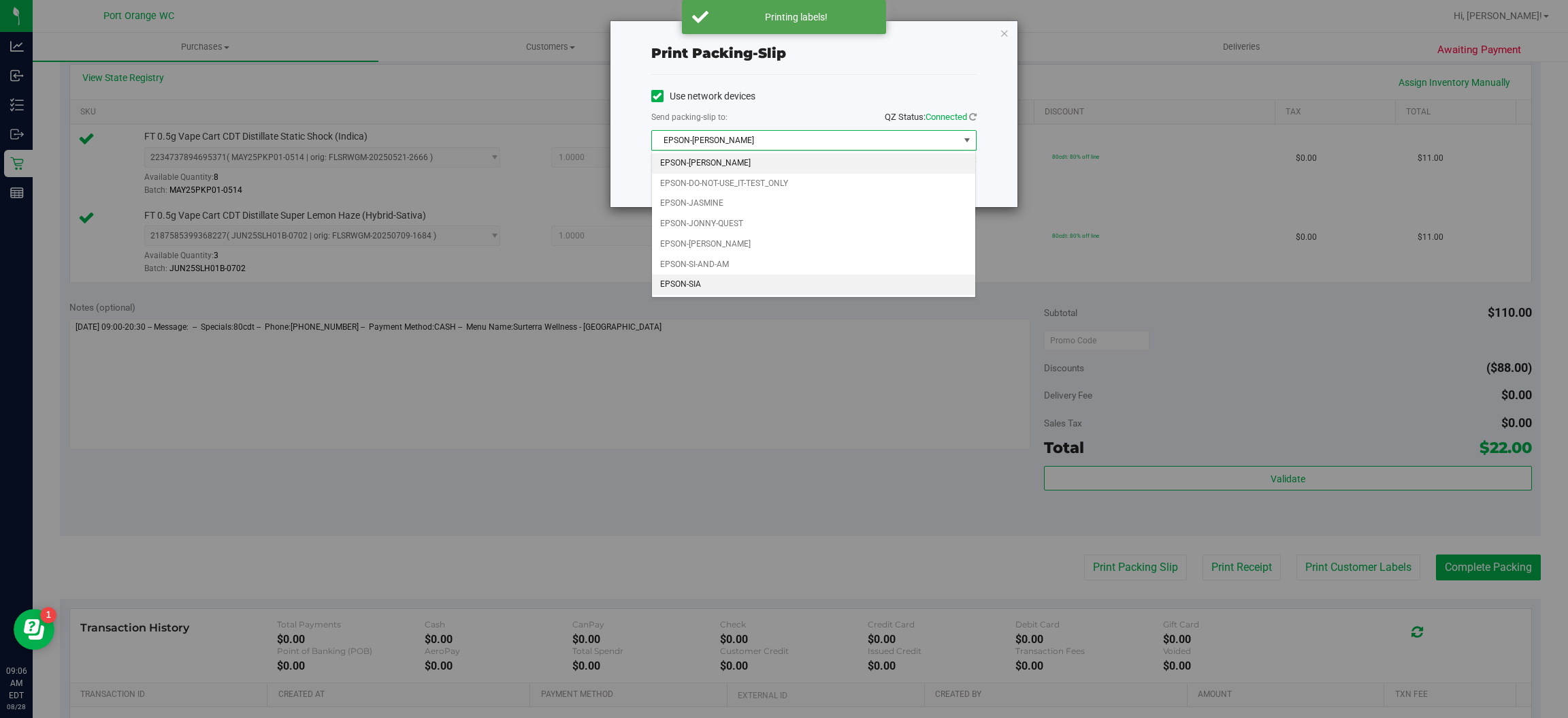
click at [676, 283] on li "EPSON-SIA" at bounding box center [814, 284] width 324 height 21
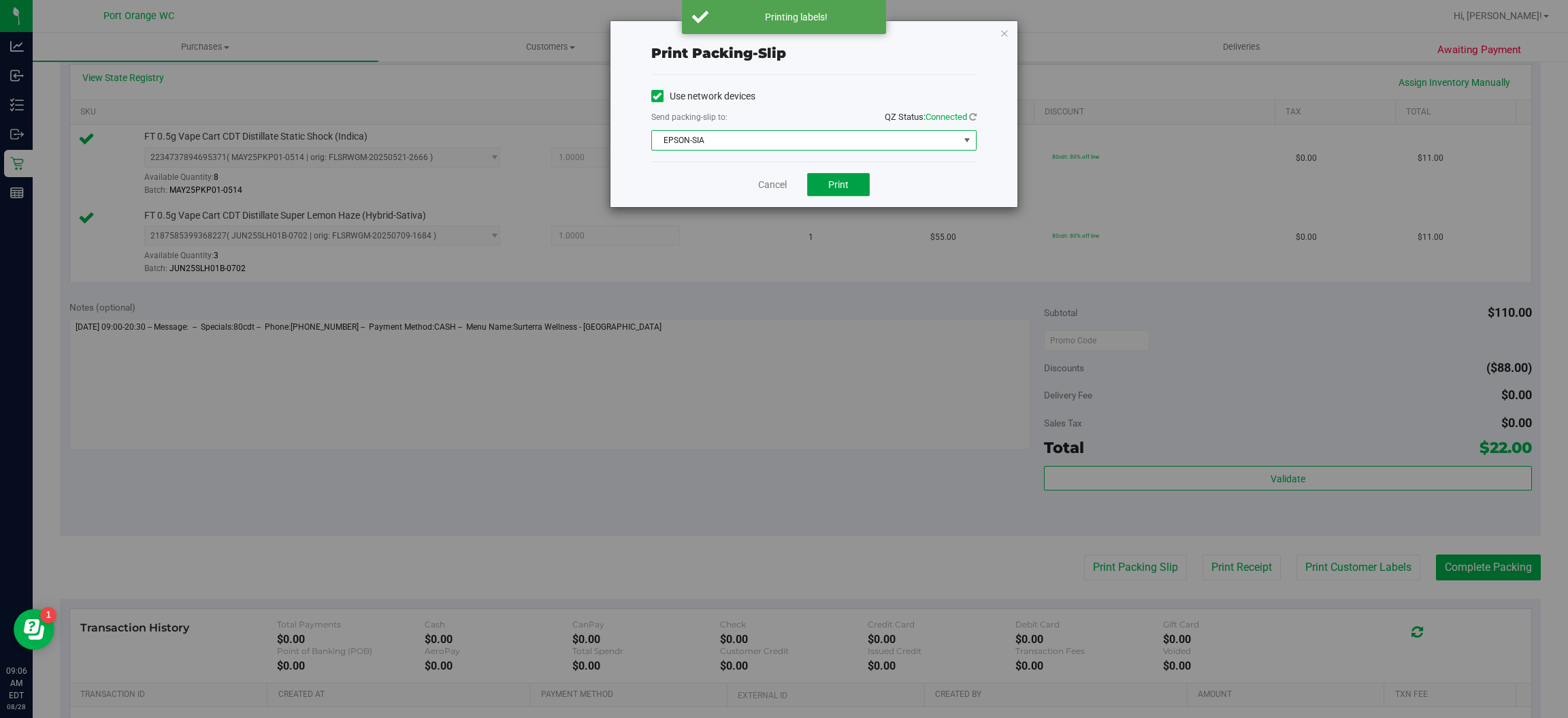
click at [834, 184] on span "Print" at bounding box center [838, 184] width 21 height 11
click at [779, 179] on link "Cancel" at bounding box center [772, 184] width 29 height 14
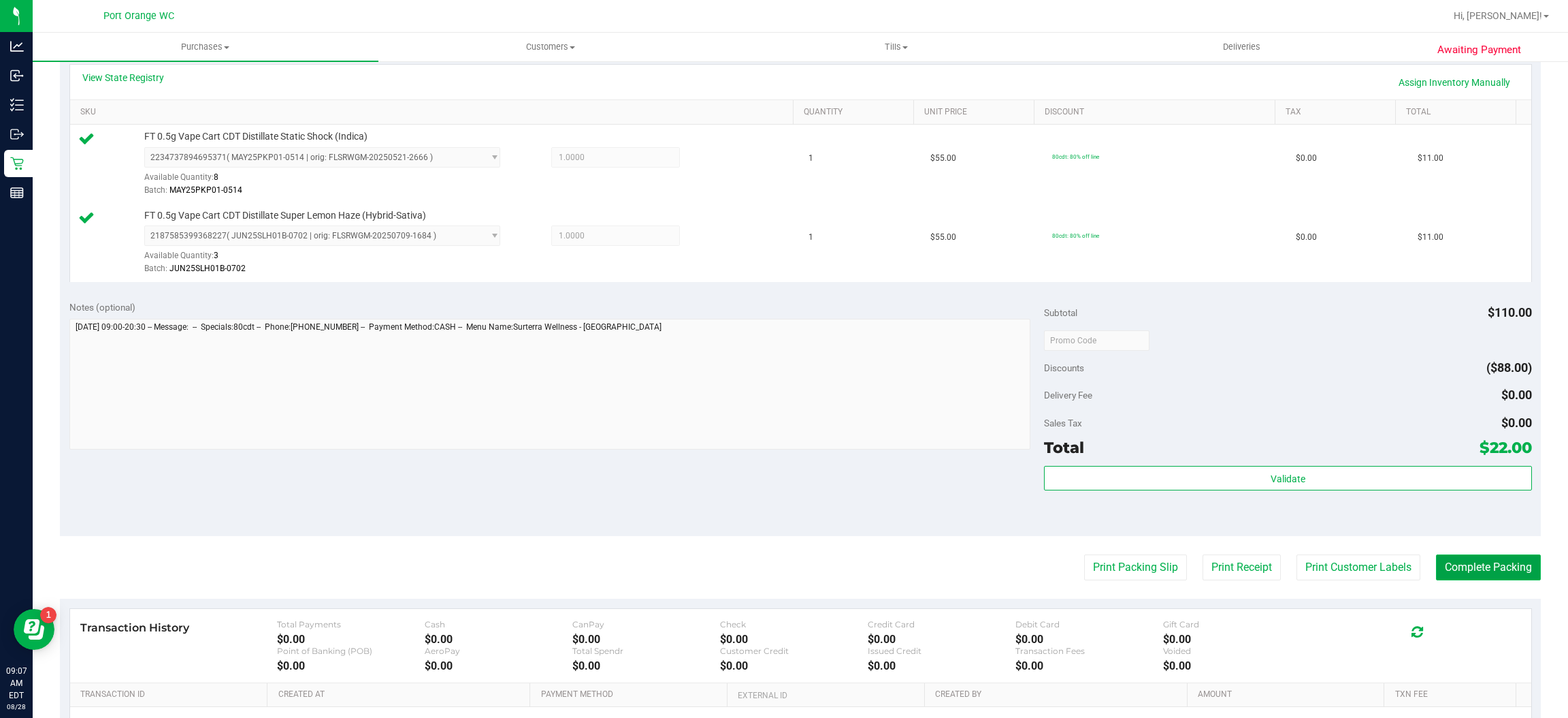
click at [1468, 579] on button "Complete Packing" at bounding box center [1488, 567] width 105 height 26
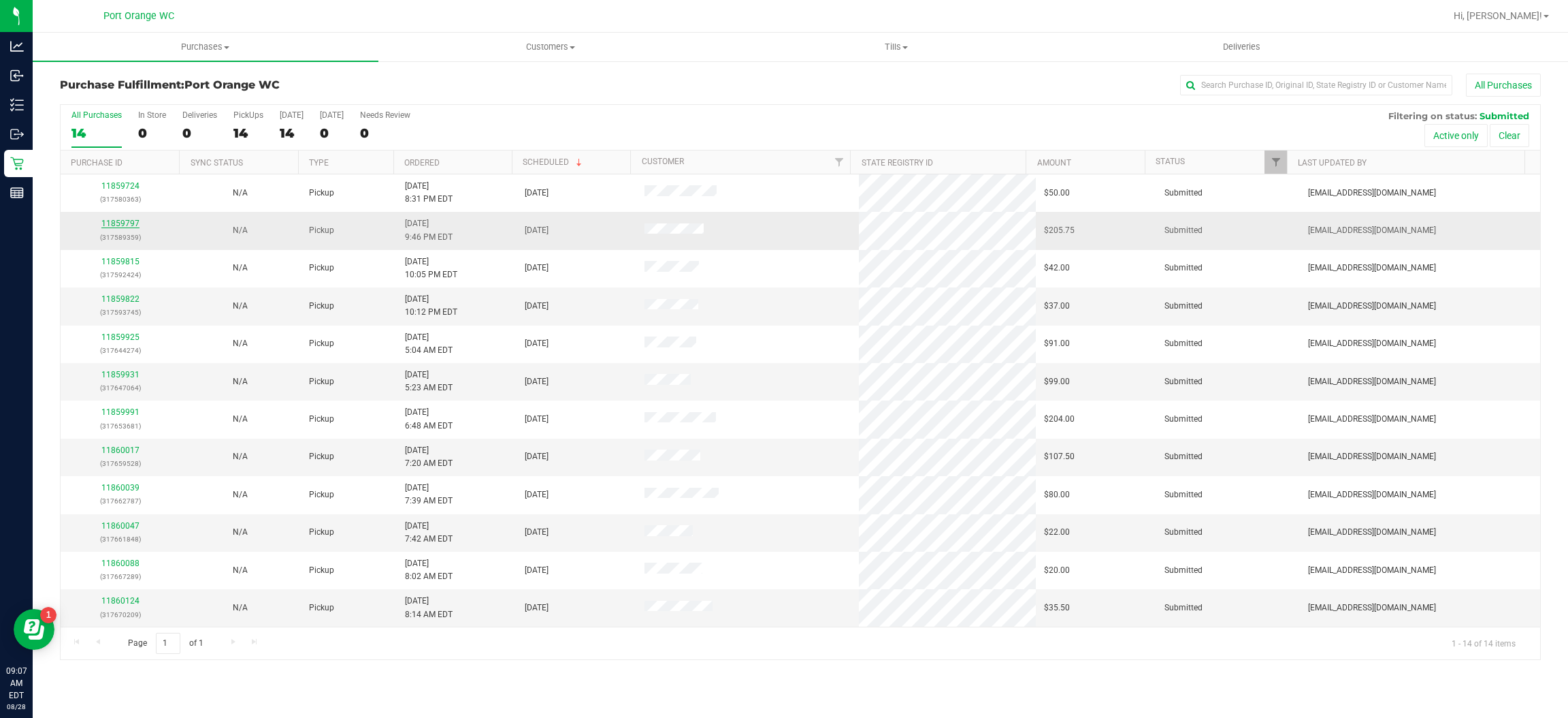
click at [117, 220] on link "11859797" at bounding box center [121, 224] width 38 height 10
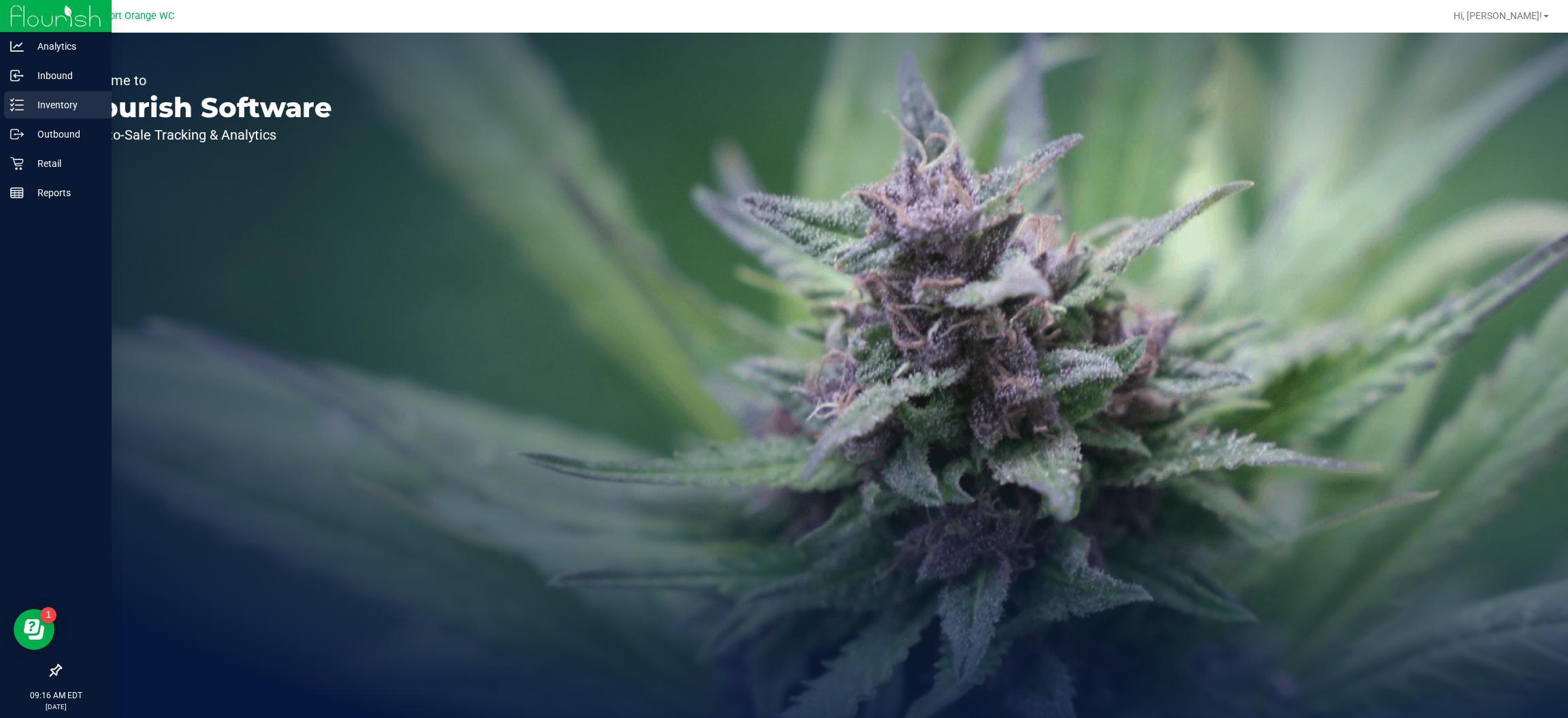
click at [33, 93] on div "Inventory" at bounding box center [58, 104] width 107 height 27
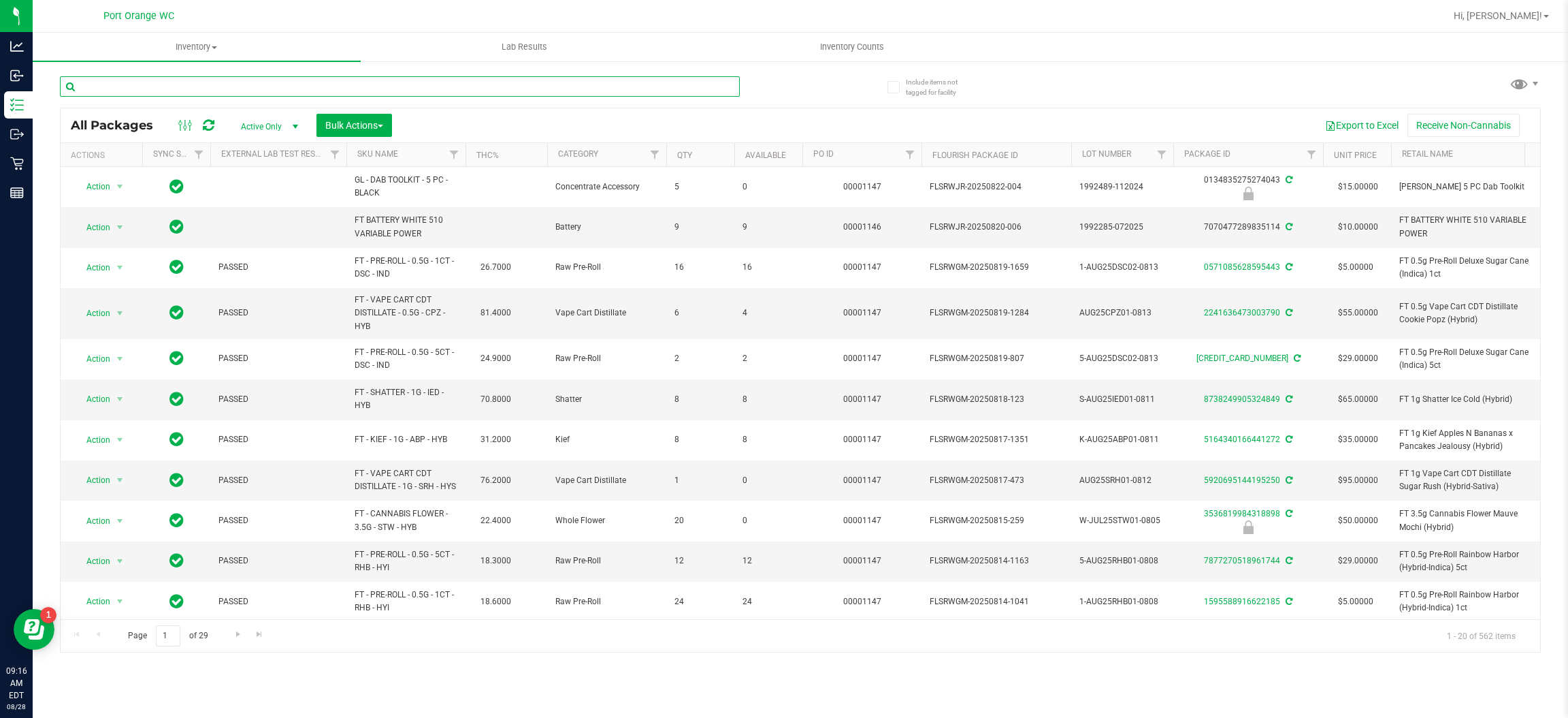
click at [250, 90] on input "text" at bounding box center [400, 86] width 680 height 21
type input "mint"
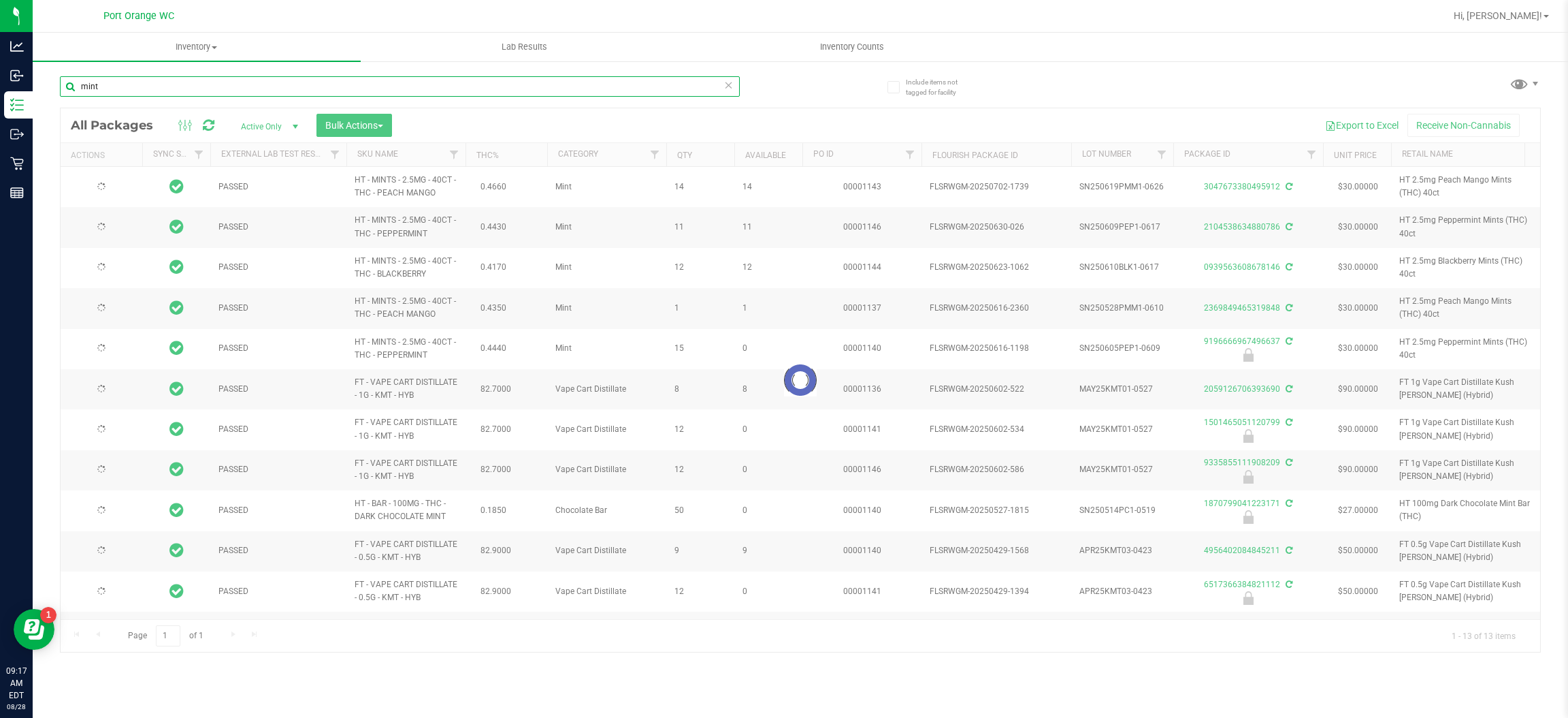
type input "2025-12-28"
type input "2025-12-16"
type input "2025-12-20"
type input "2025-12-02"
type input "2025-12-15"
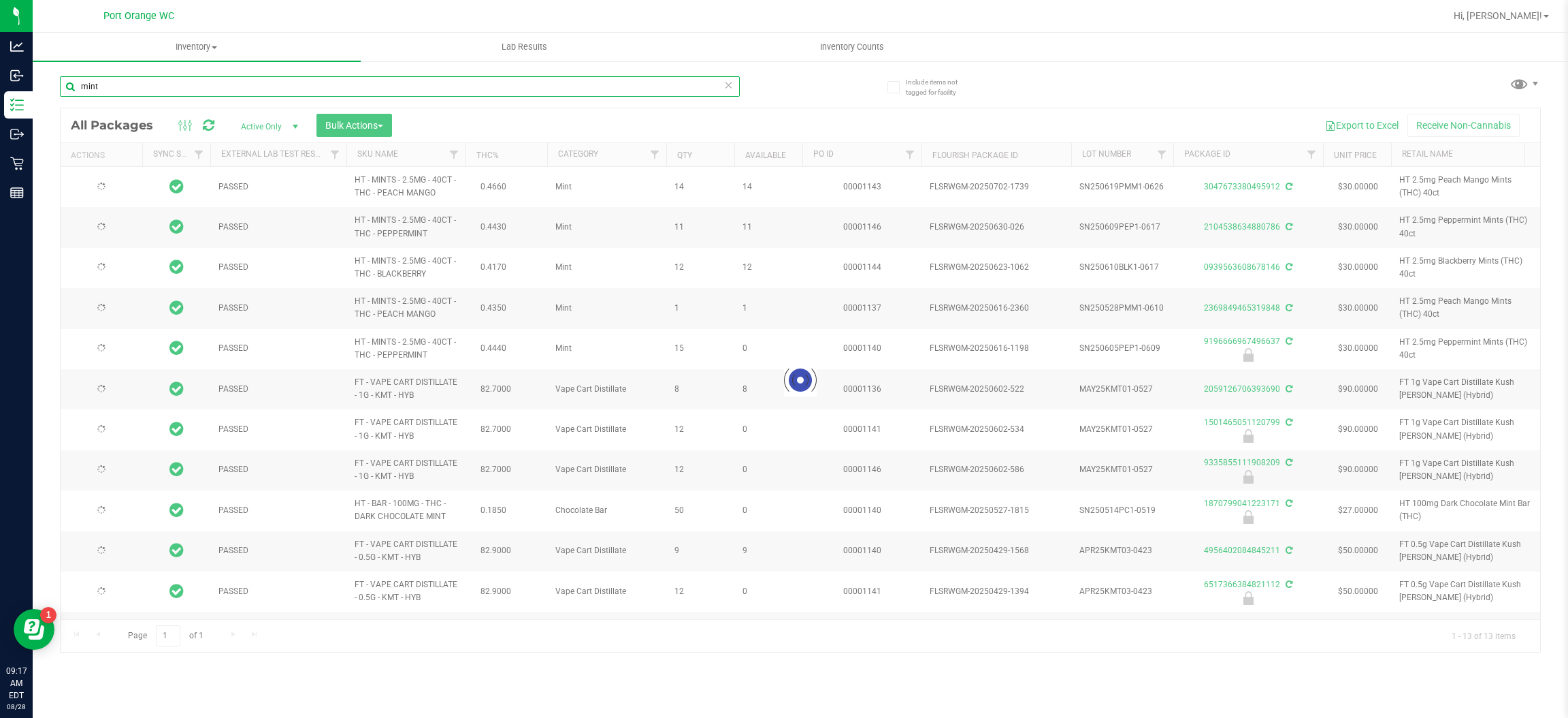
type input "2025-11-24"
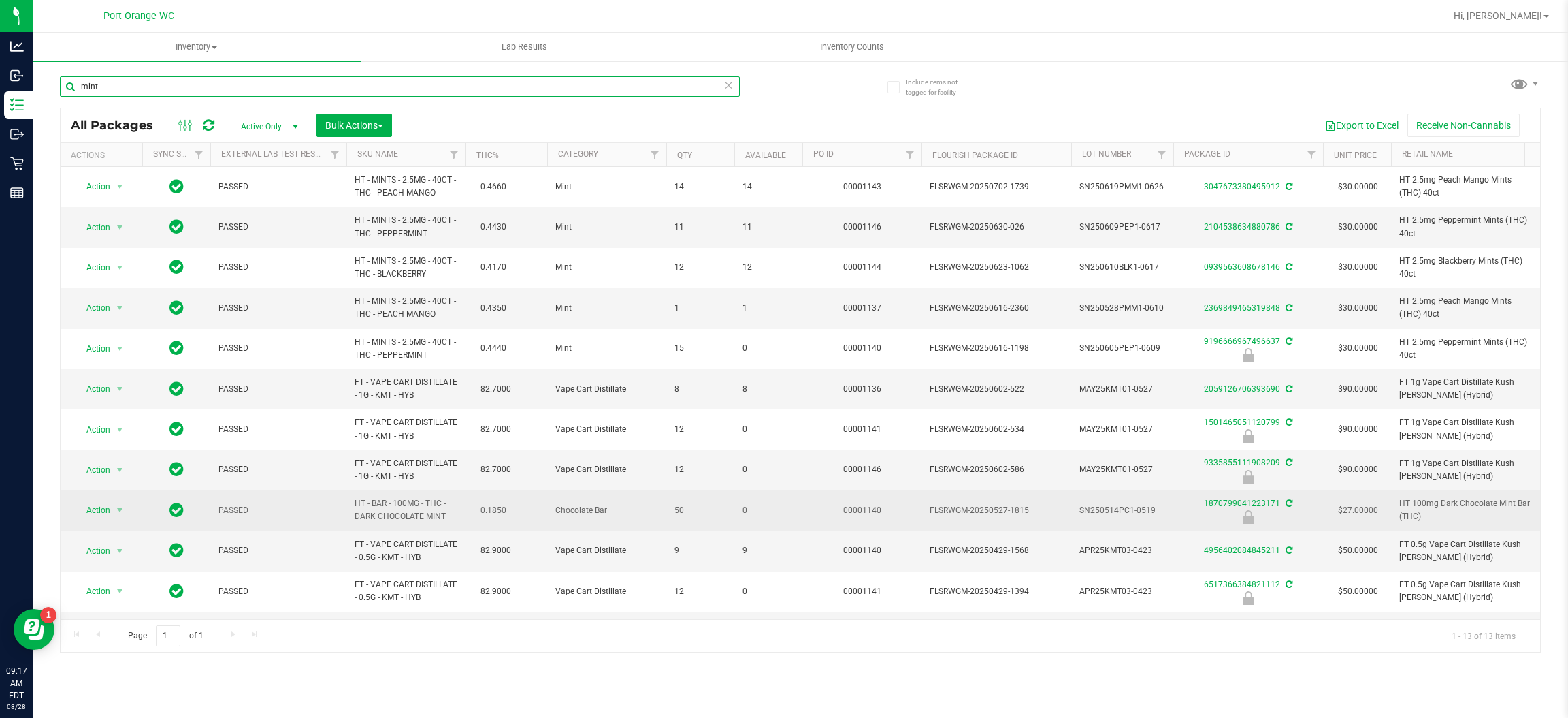
type input "mint"
click at [97, 520] on span "Action" at bounding box center [92, 510] width 37 height 19
click at [97, 515] on span "Action" at bounding box center [92, 511] width 37 height 19
click at [97, 515] on span "Action" at bounding box center [92, 510] width 37 height 19
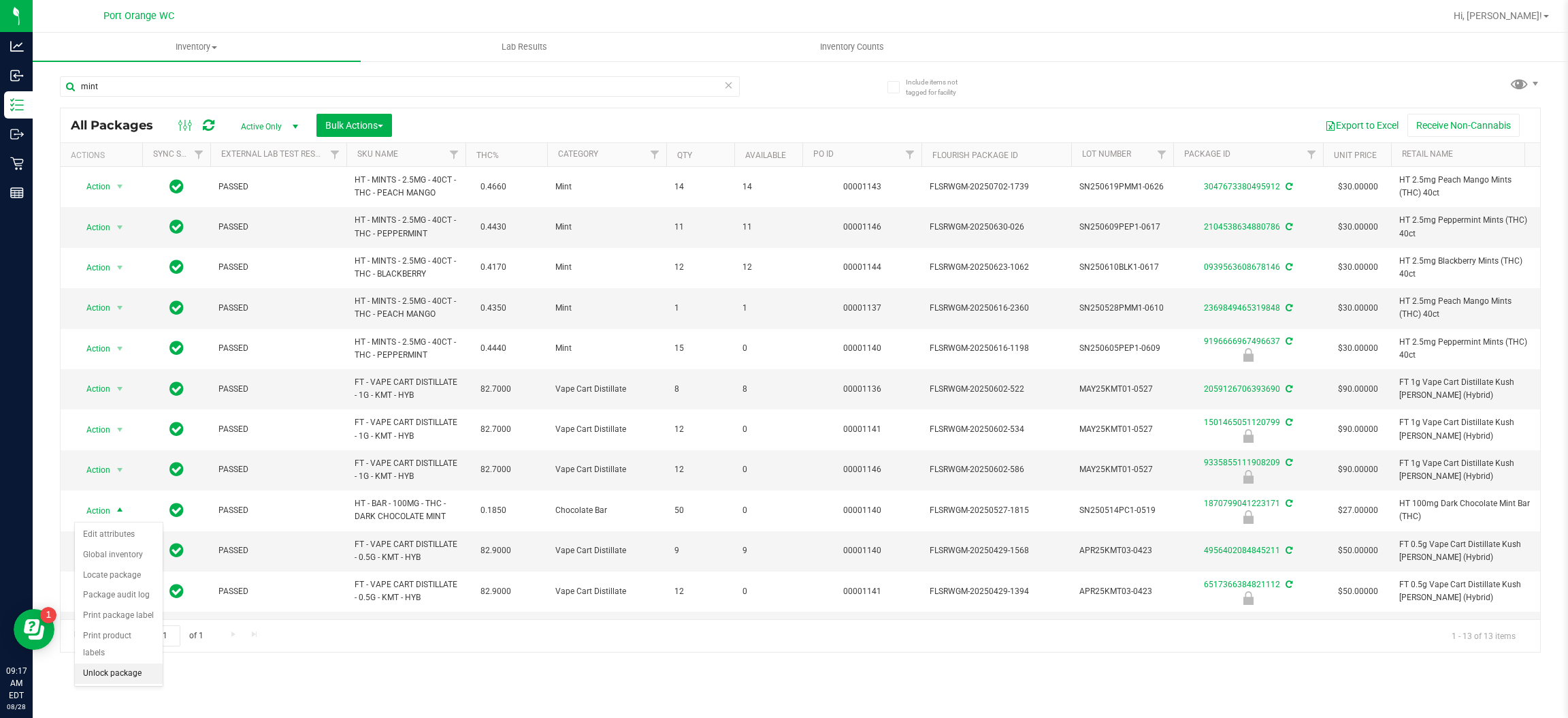
click at [88, 663] on li "Unlock package" at bounding box center [119, 673] width 88 height 21
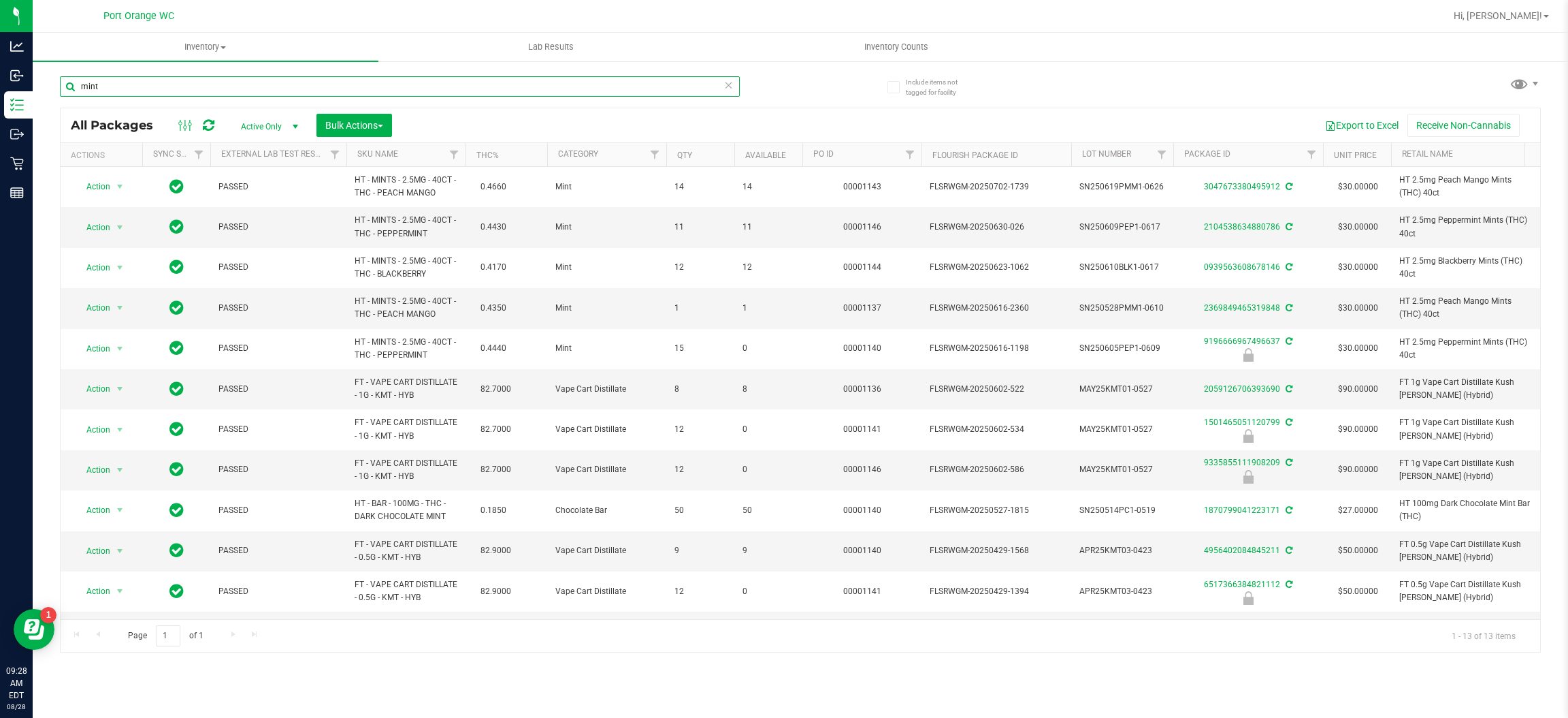
click at [137, 88] on input "mint" at bounding box center [400, 86] width 680 height 21
click at [138, 83] on input "mint" at bounding box center [400, 86] width 680 height 21
type input "m"
type input "W-JUN25CKZ03-0617"
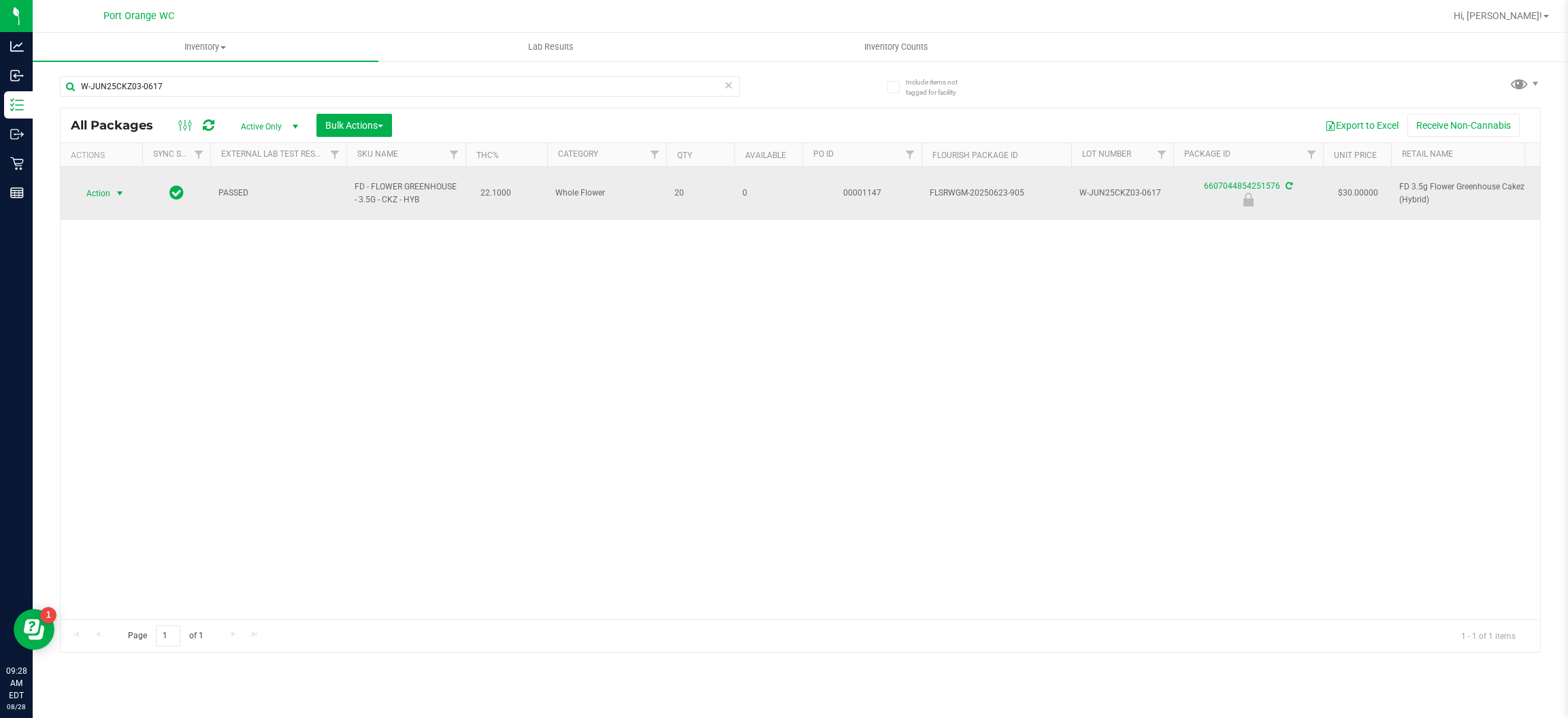
click at [76, 188] on span "Action" at bounding box center [92, 193] width 37 height 19
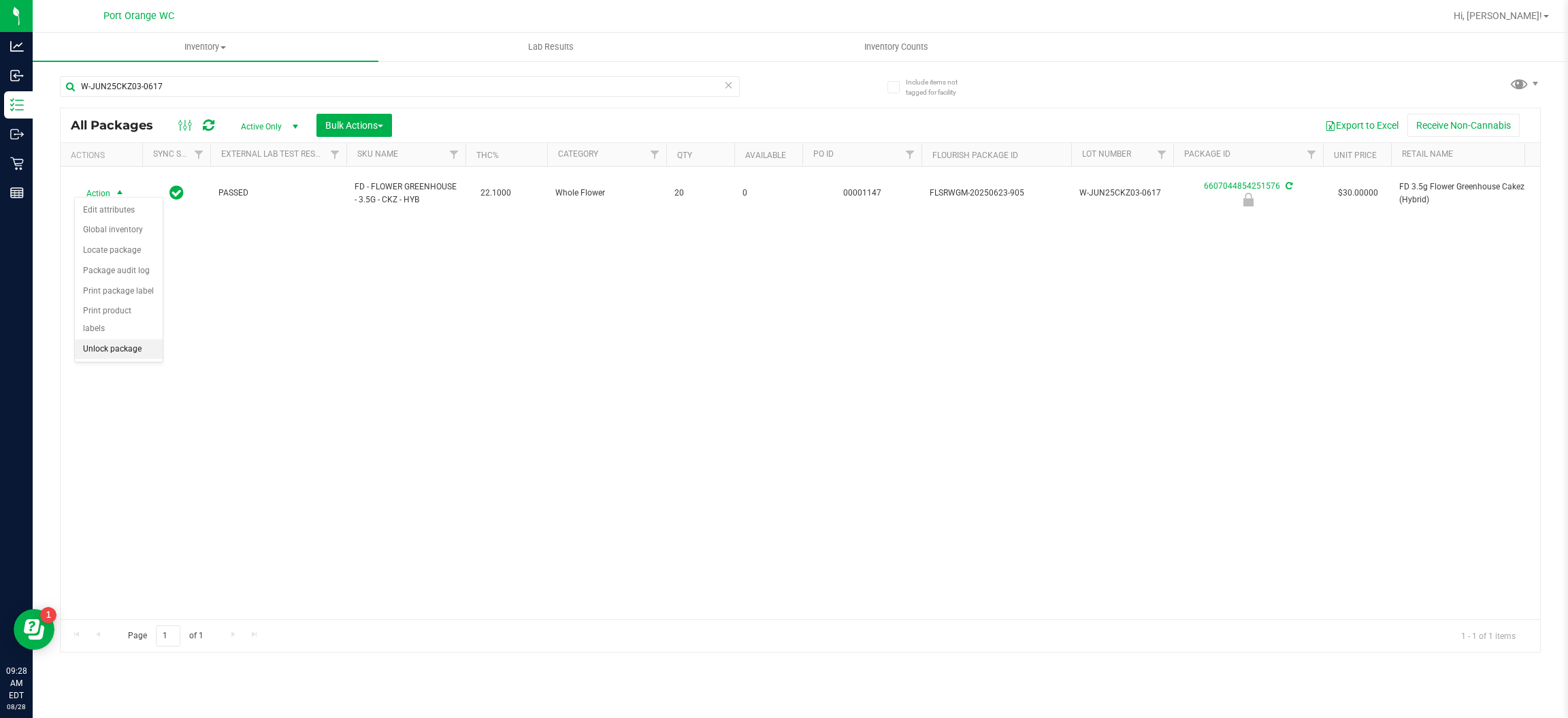
click at [97, 340] on li "Unlock package" at bounding box center [119, 349] width 88 height 21
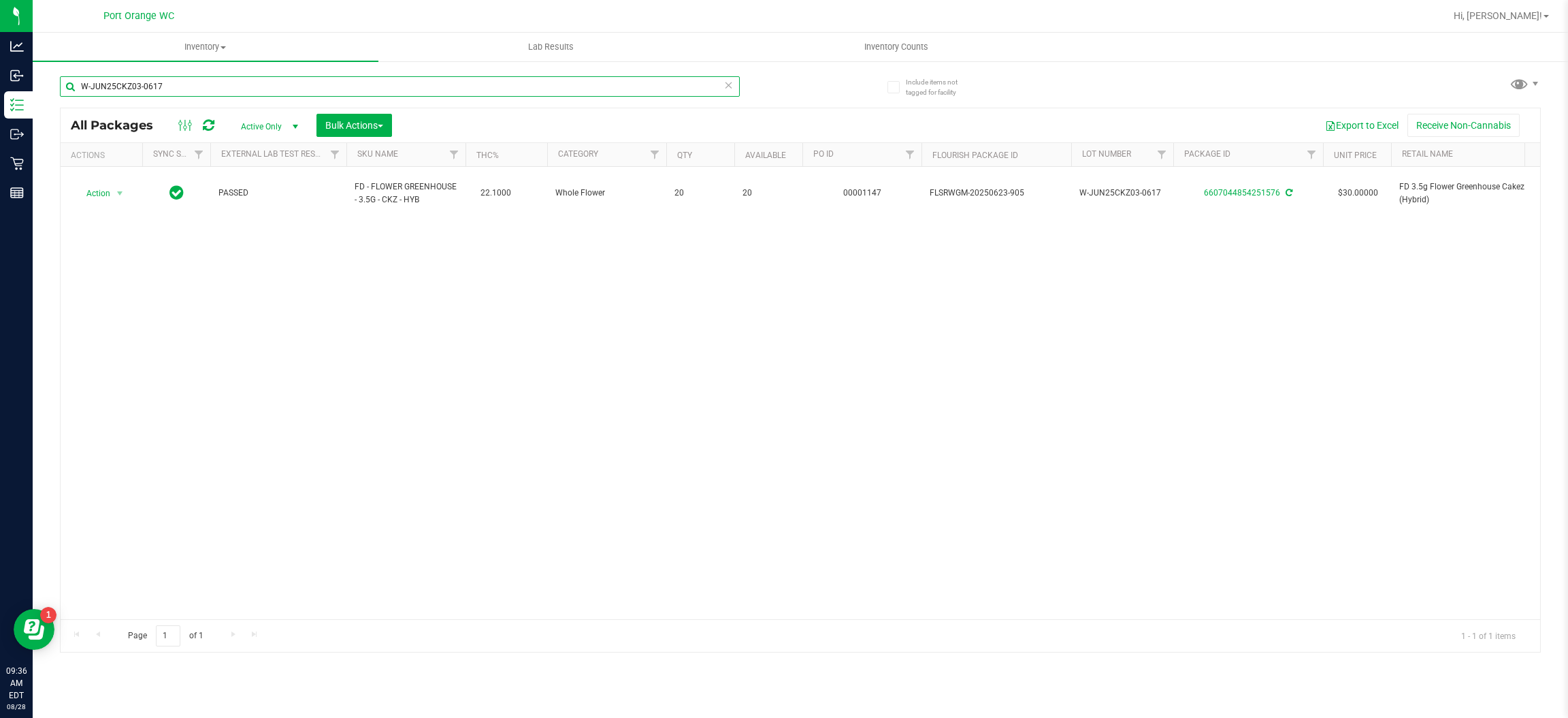
click at [345, 84] on input "W-JUN25CKZ03-0617" at bounding box center [400, 86] width 680 height 21
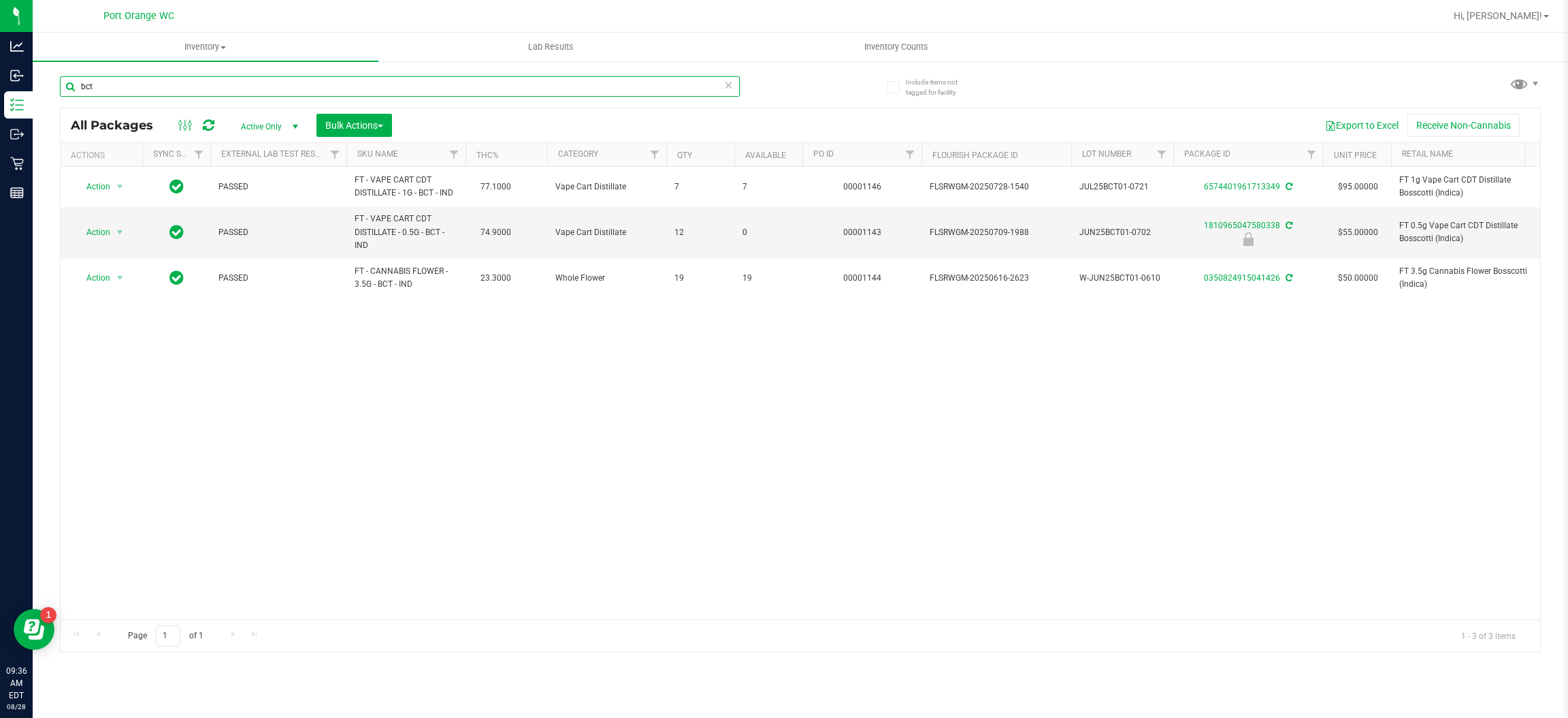
click at [346, 76] on input "bct" at bounding box center [400, 86] width 680 height 21
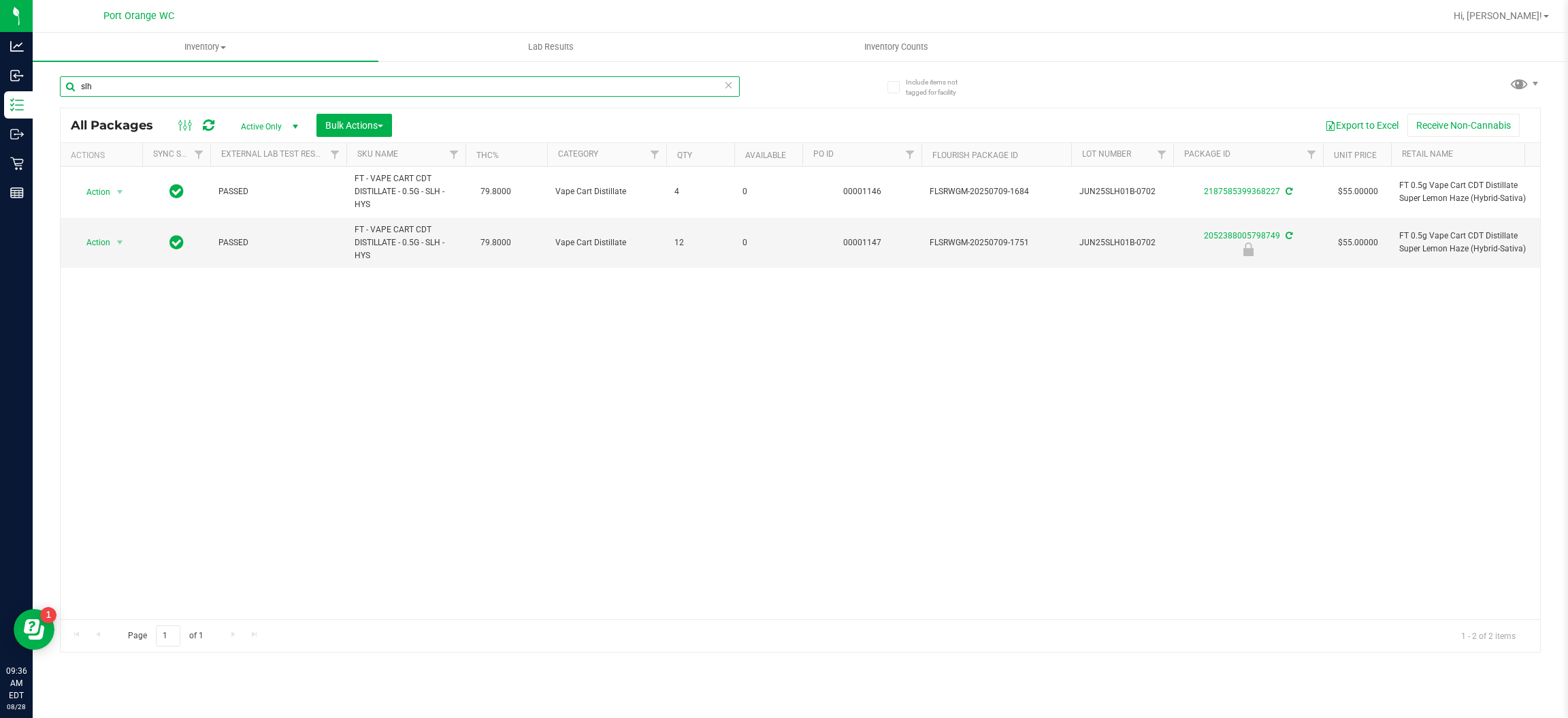
type input "slh"
click at [427, 357] on div "Action Action Adjust qty Create package Edit attributes Global inventory Locate…" at bounding box center [800, 392] width 1480 height 452
click at [69, 240] on div "Action Action Edit attributes Global inventory Locate package Package audit log…" at bounding box center [101, 242] width 65 height 19
click at [105, 246] on span "Action" at bounding box center [92, 242] width 37 height 19
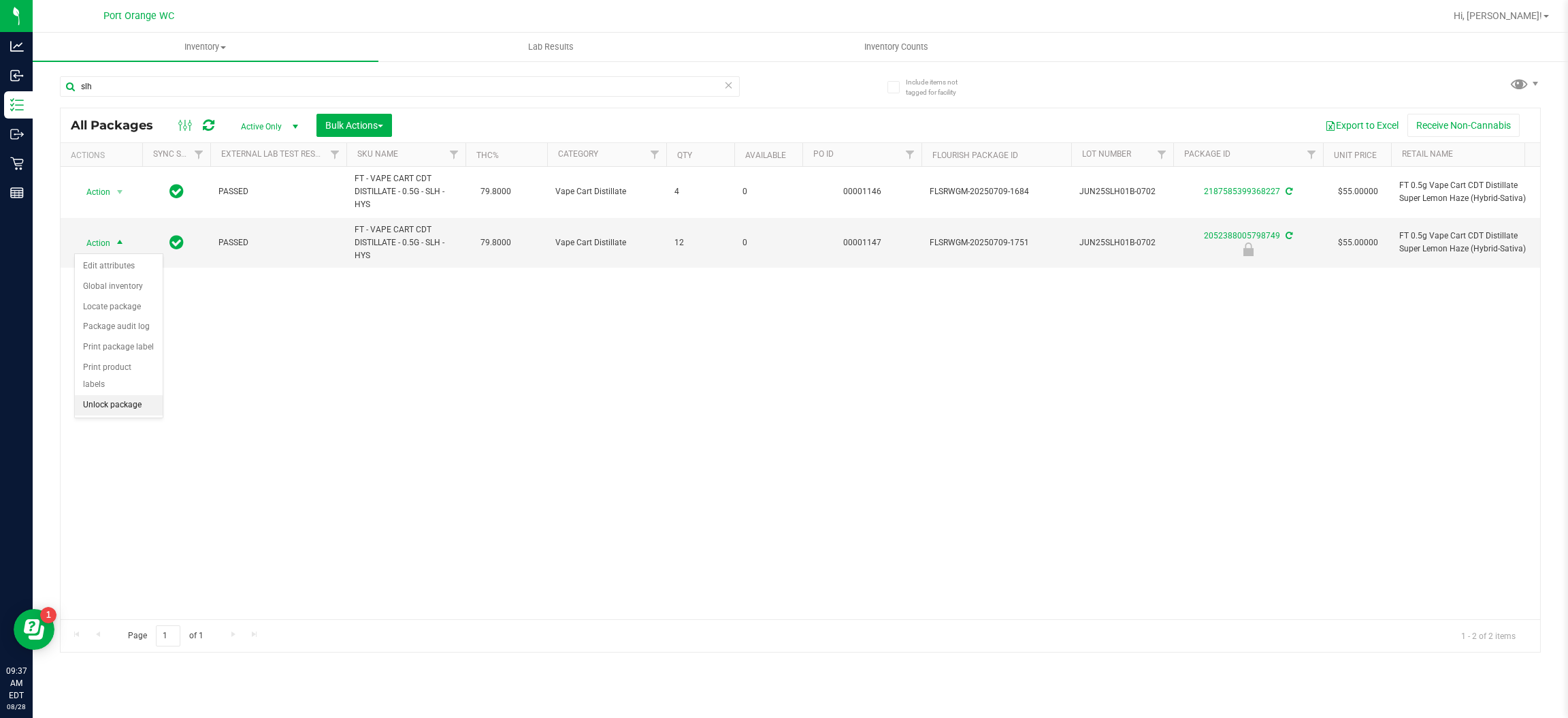
click at [130, 395] on li "Unlock package" at bounding box center [119, 405] width 88 height 21
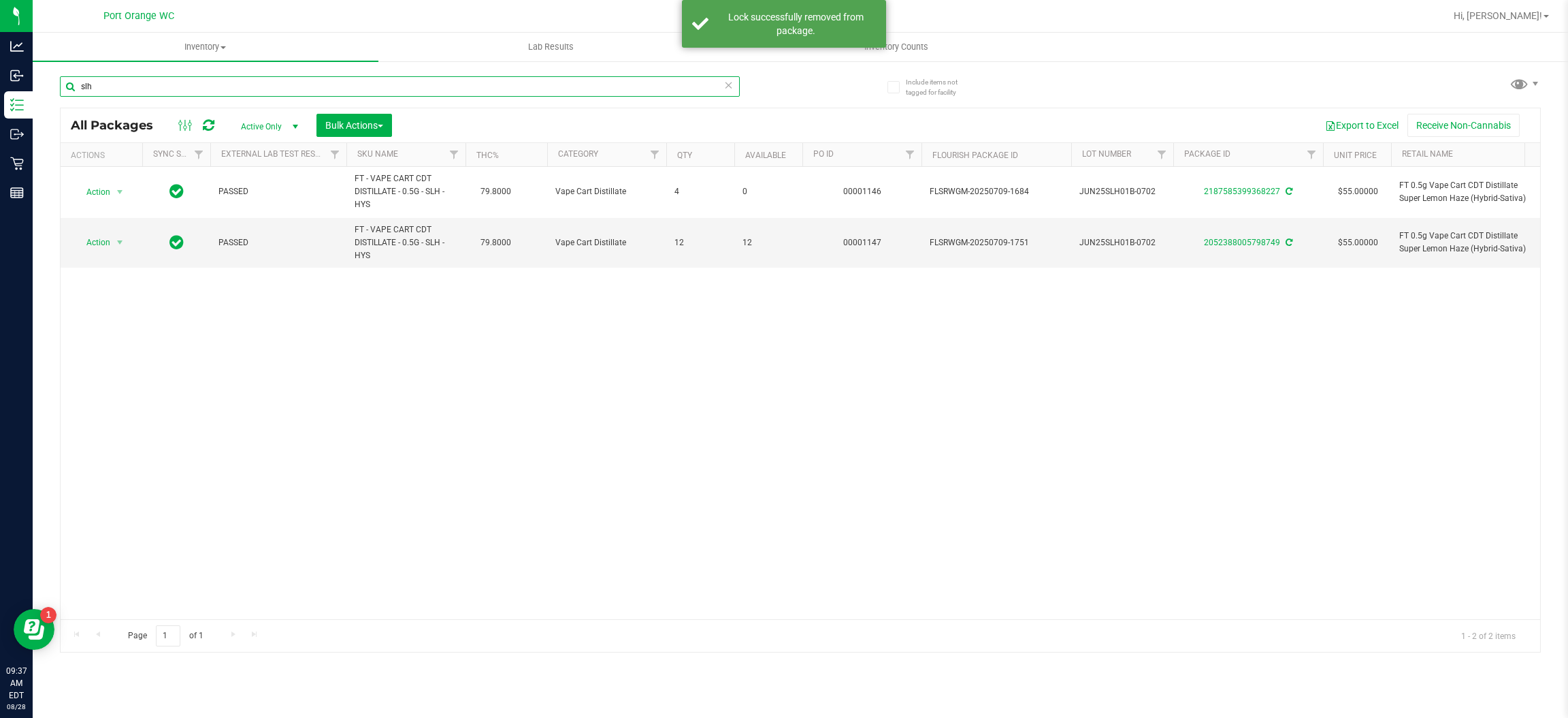
click at [145, 88] on input "slh" at bounding box center [400, 86] width 680 height 21
type input "1810965047580338"
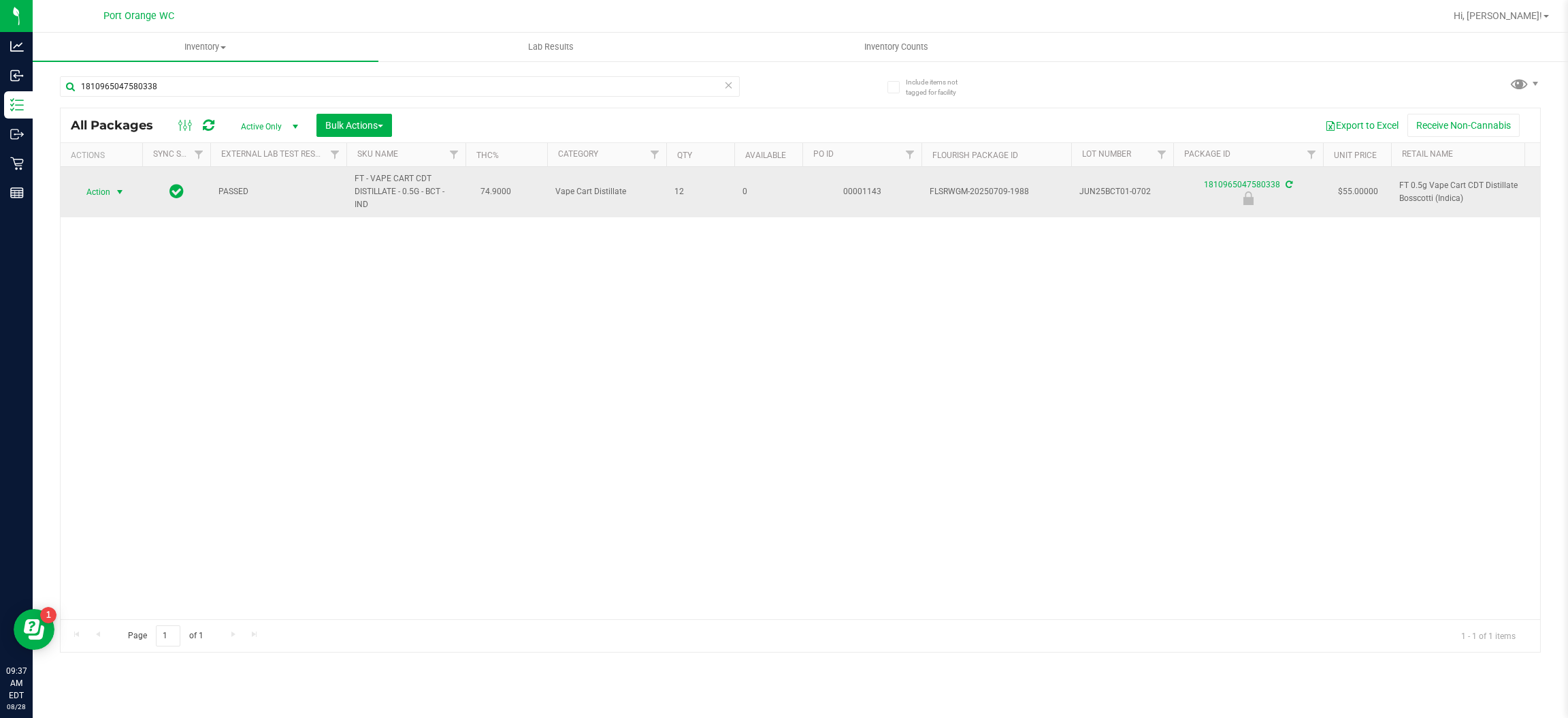
click at [118, 193] on span "select" at bounding box center [119, 192] width 11 height 11
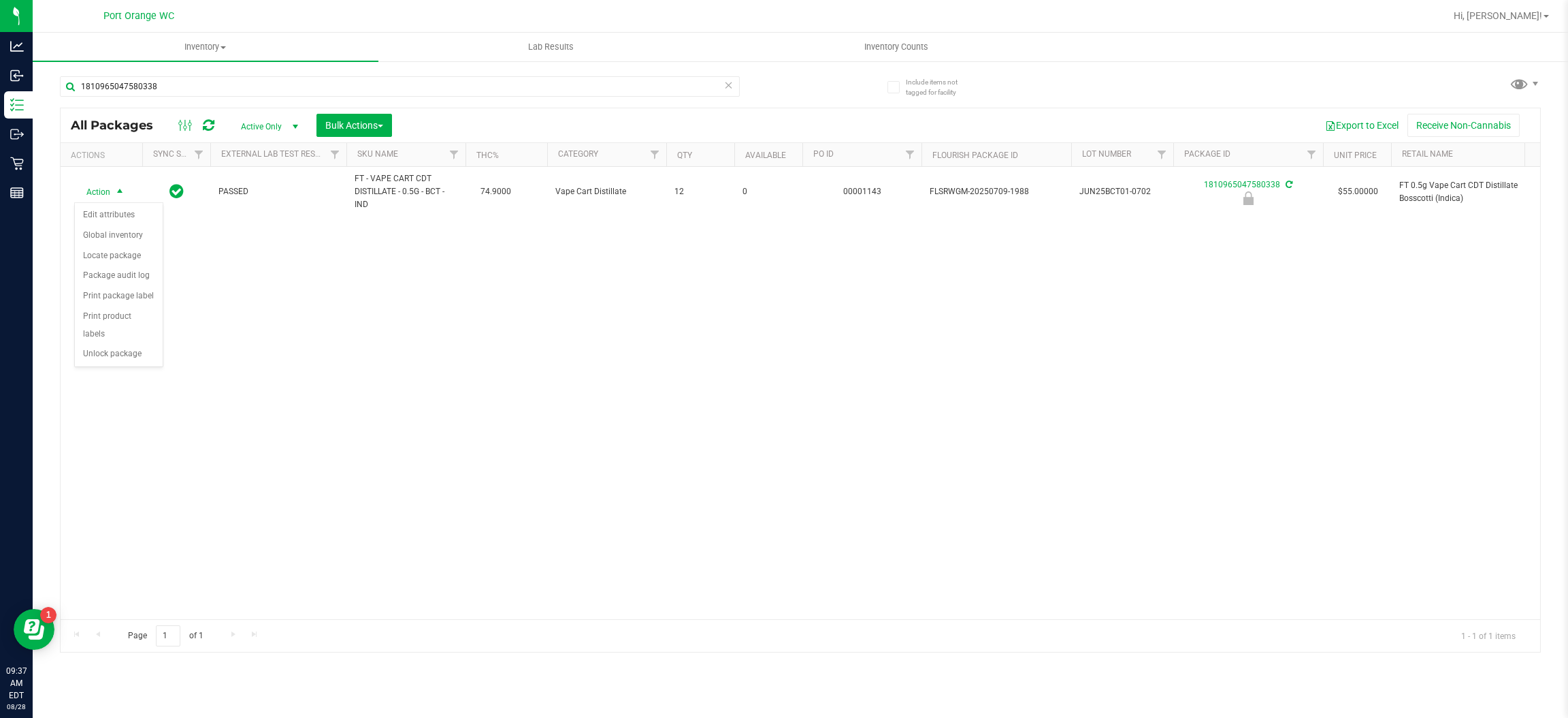
click at [115, 349] on div "Action Edit attributes Global inventory Locate package Package audit log Print …" at bounding box center [119, 285] width 89 height 165
click at [128, 344] on li "Unlock package" at bounding box center [119, 354] width 88 height 21
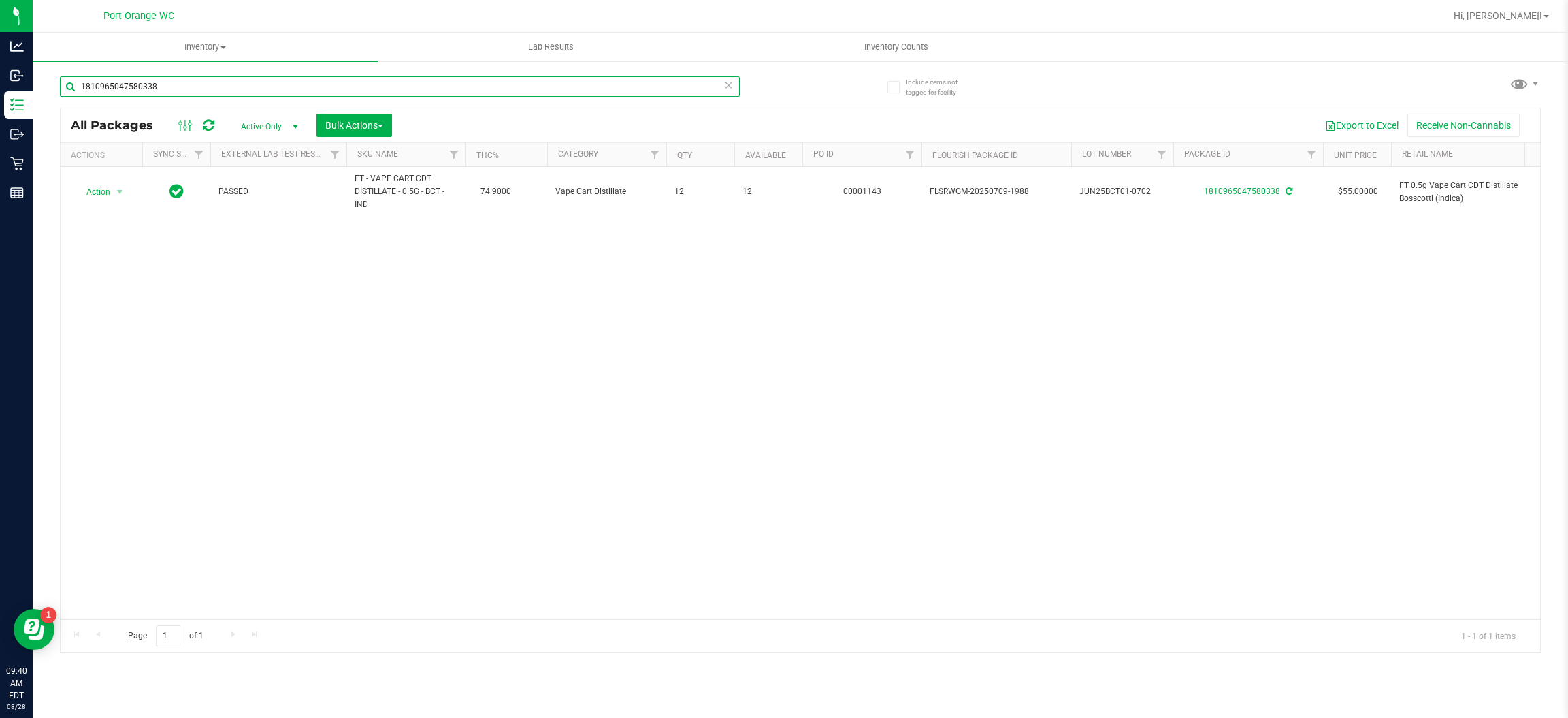
click at [268, 81] on input "1810965047580338" at bounding box center [400, 86] width 680 height 21
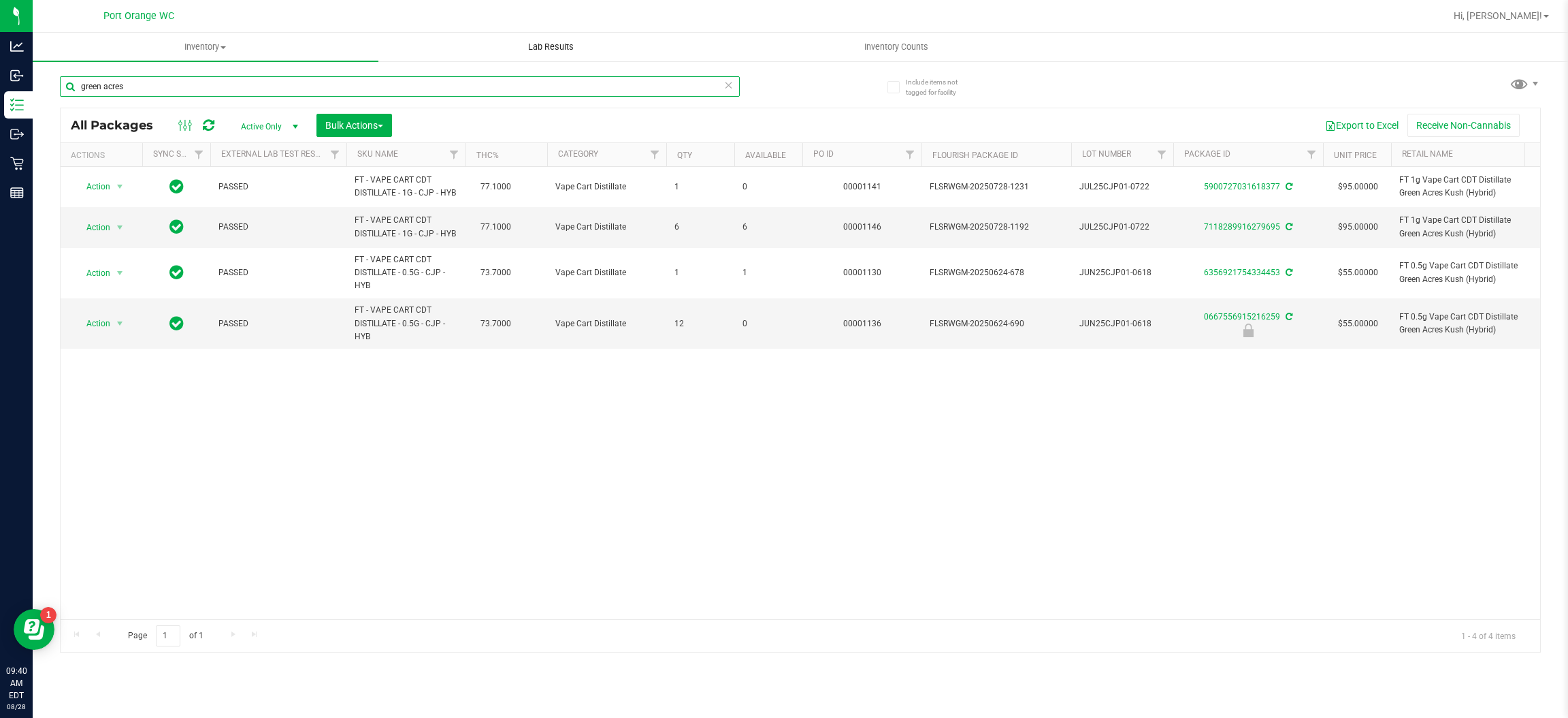
type input "green acres"
drag, startPoint x: 148, startPoint y: 114, endPoint x: 153, endPoint y: 96, distance: 18.7
click at [149, 108] on div "All Packages Active Only Active Only Lab Samples Locked All External Internal B…" at bounding box center [800, 125] width 1480 height 34
click at [163, 79] on input "green acres" at bounding box center [400, 86] width 680 height 21
click at [89, 332] on span "Action" at bounding box center [92, 323] width 37 height 19
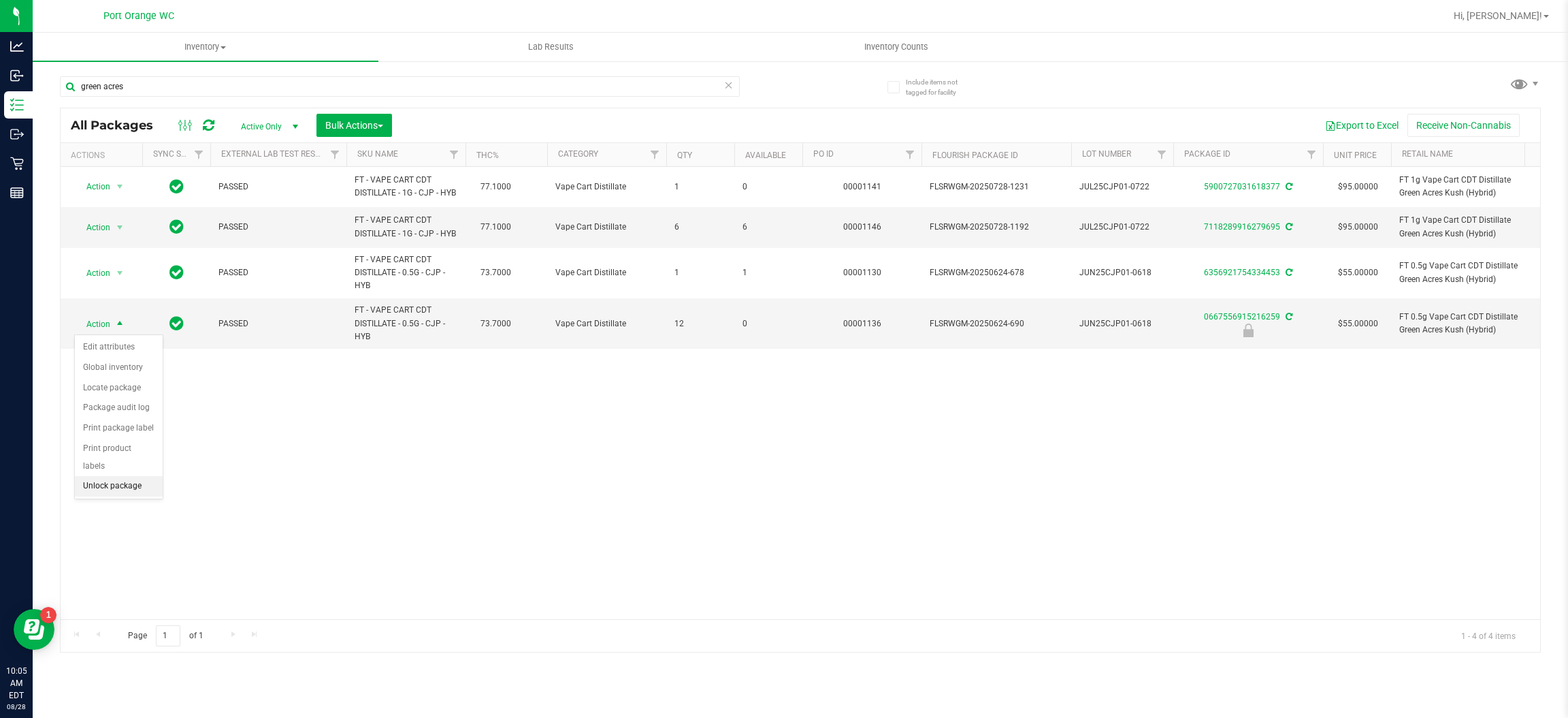
click at [102, 476] on li "Unlock package" at bounding box center [119, 486] width 88 height 21
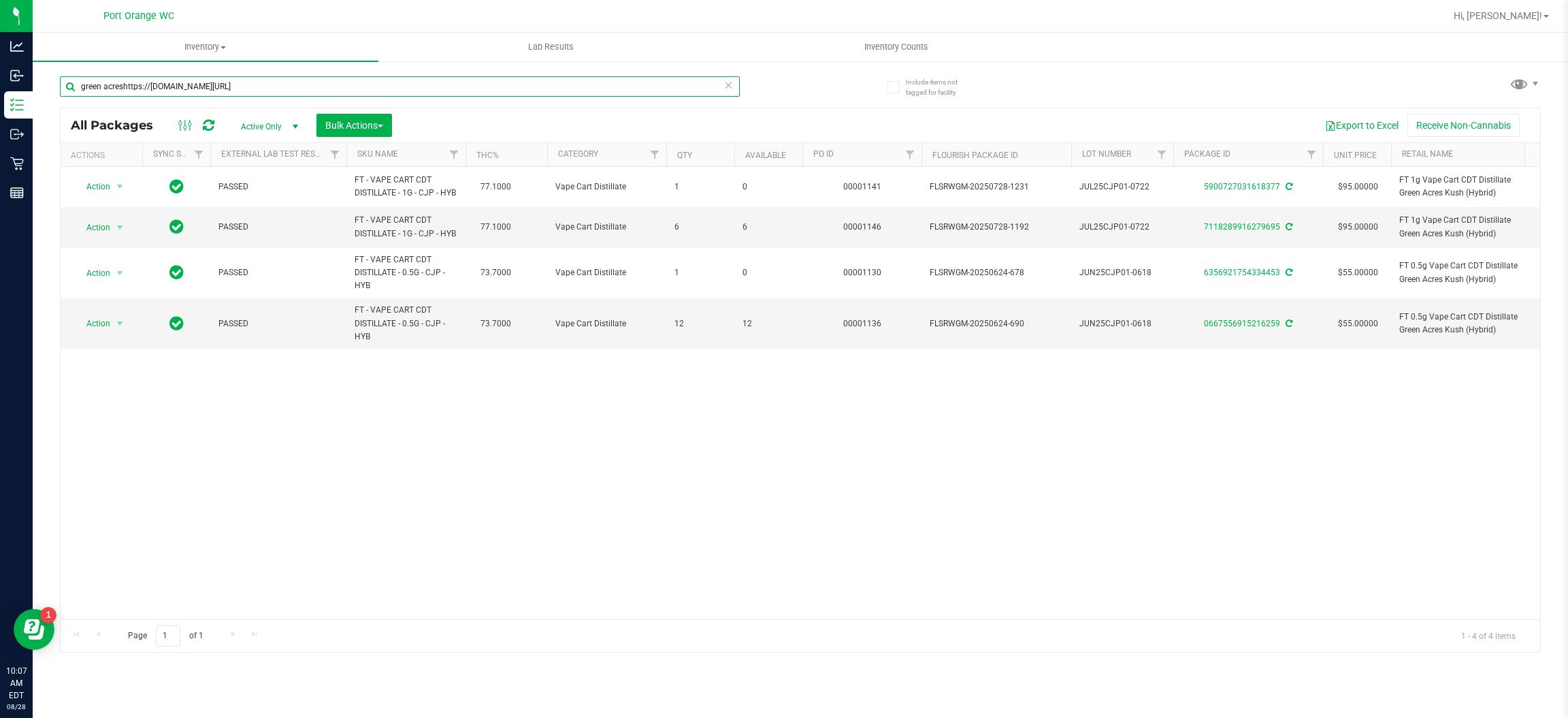
click at [242, 90] on input "green acreshttps://app.flourishsoftware.com/" at bounding box center [400, 86] width 680 height 21
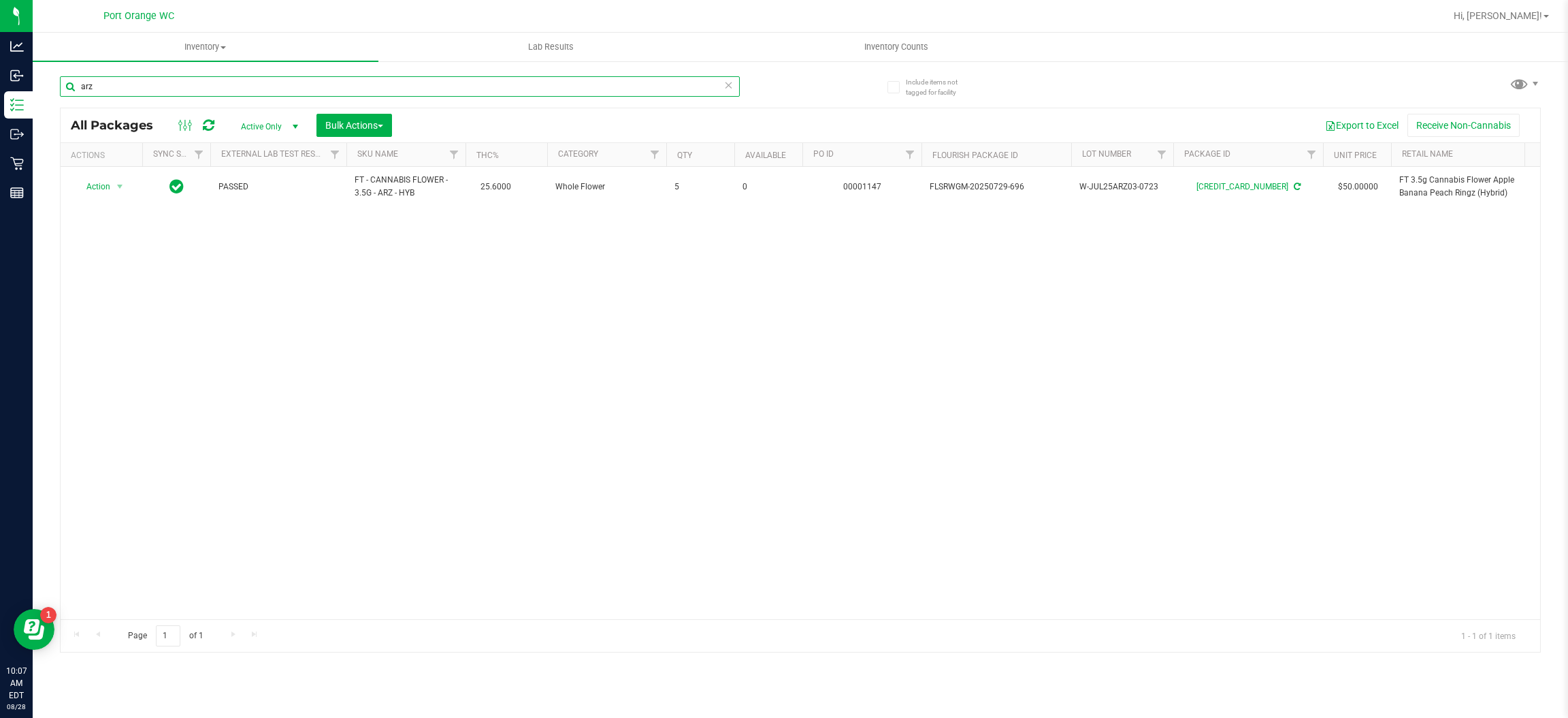
type input "arz"
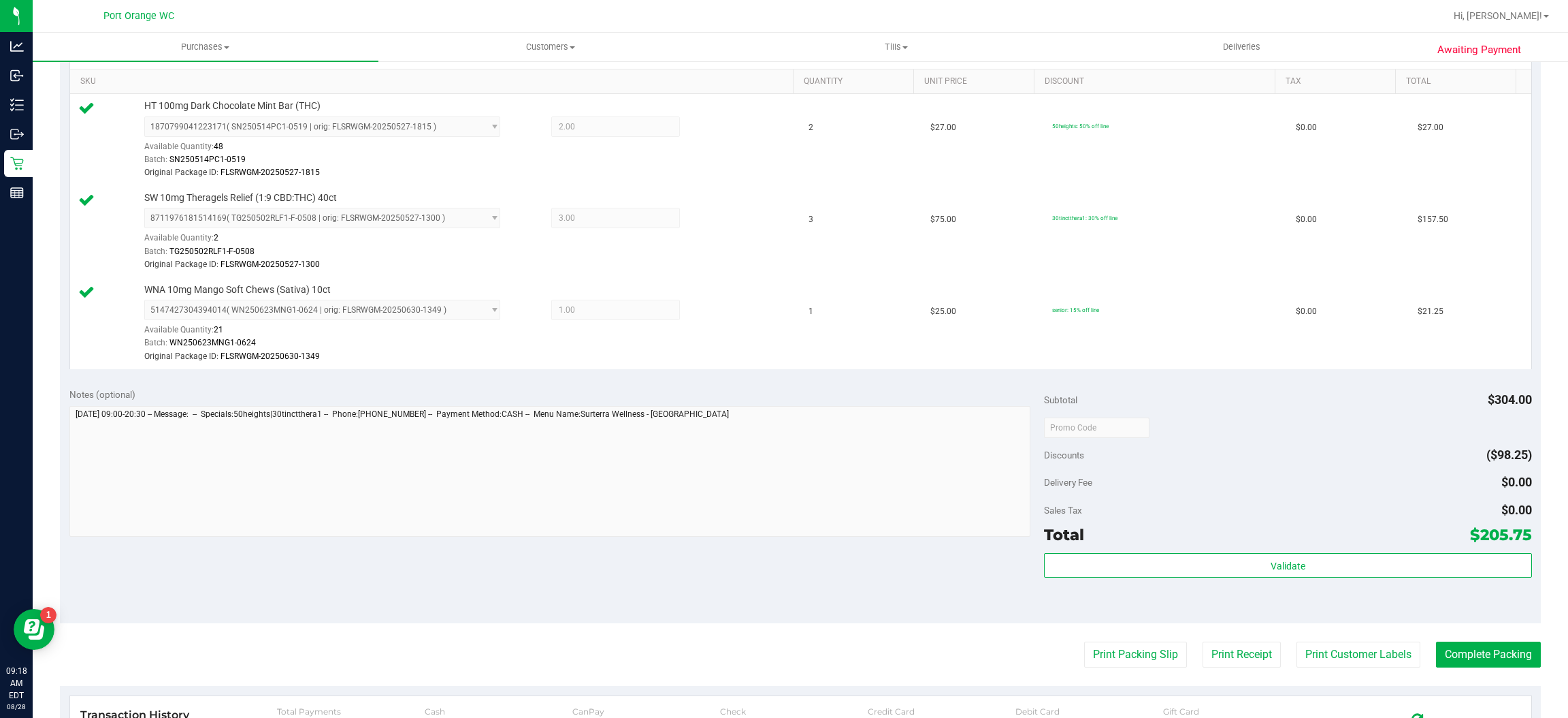
scroll to position [409, 0]
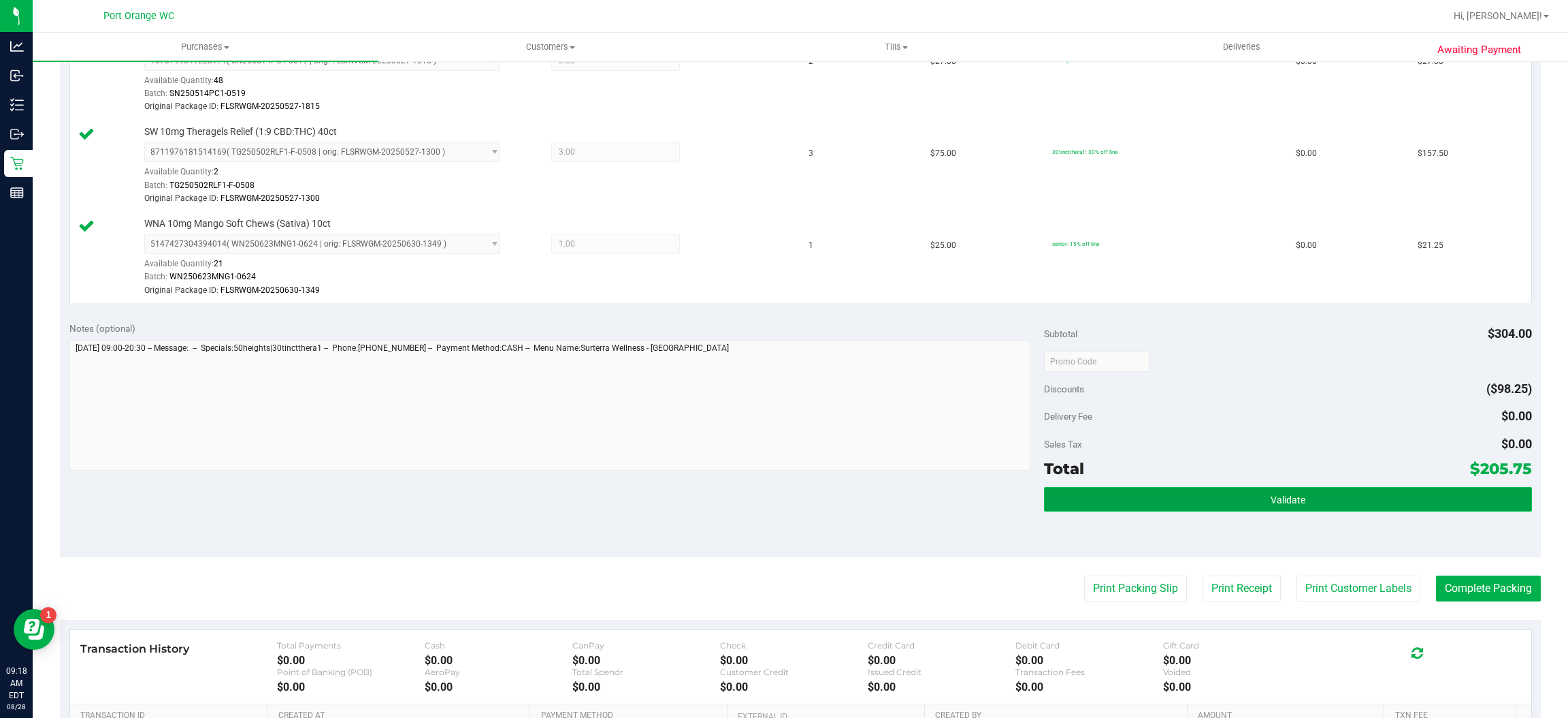
click at [1172, 493] on button "Validate" at bounding box center [1288, 499] width 487 height 25
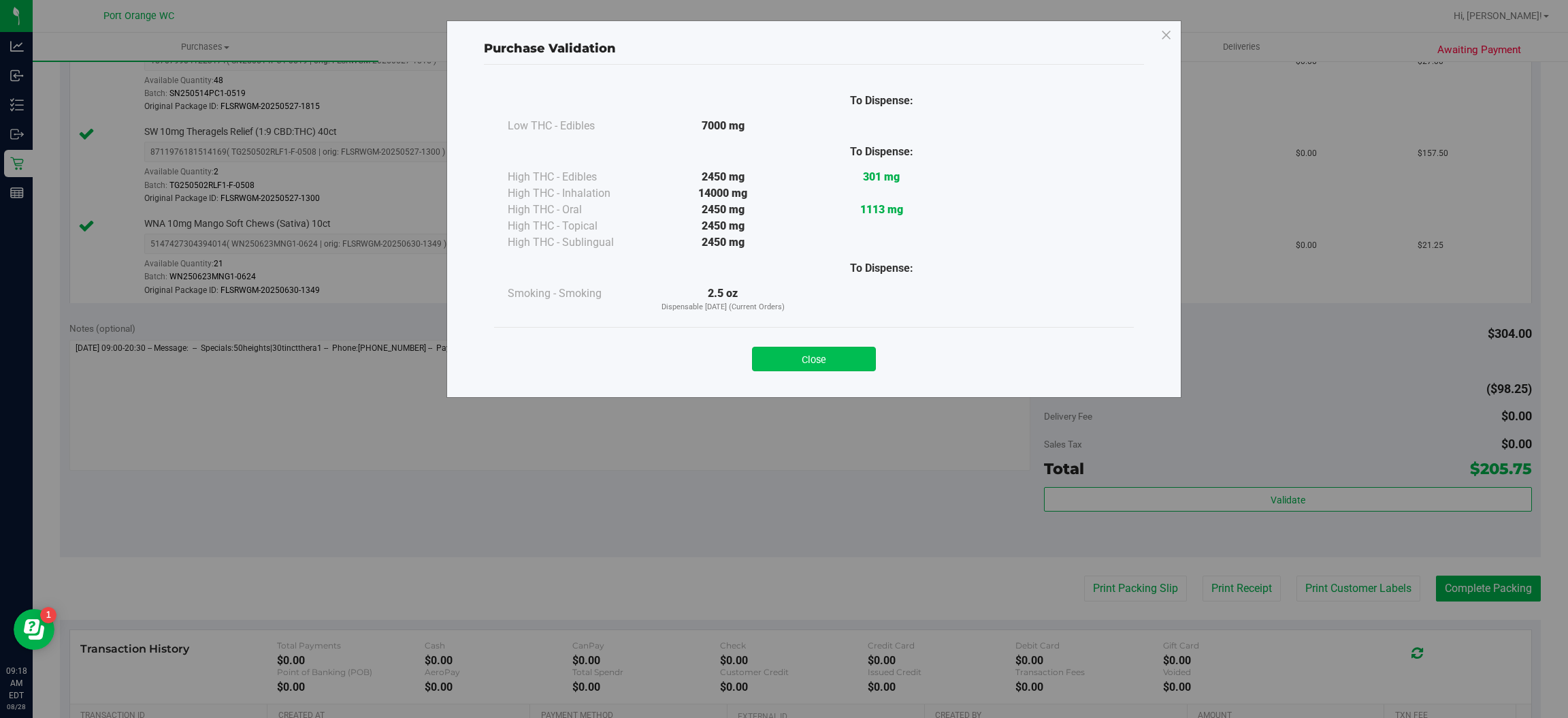
click at [827, 348] on button "Close" at bounding box center [814, 359] width 124 height 25
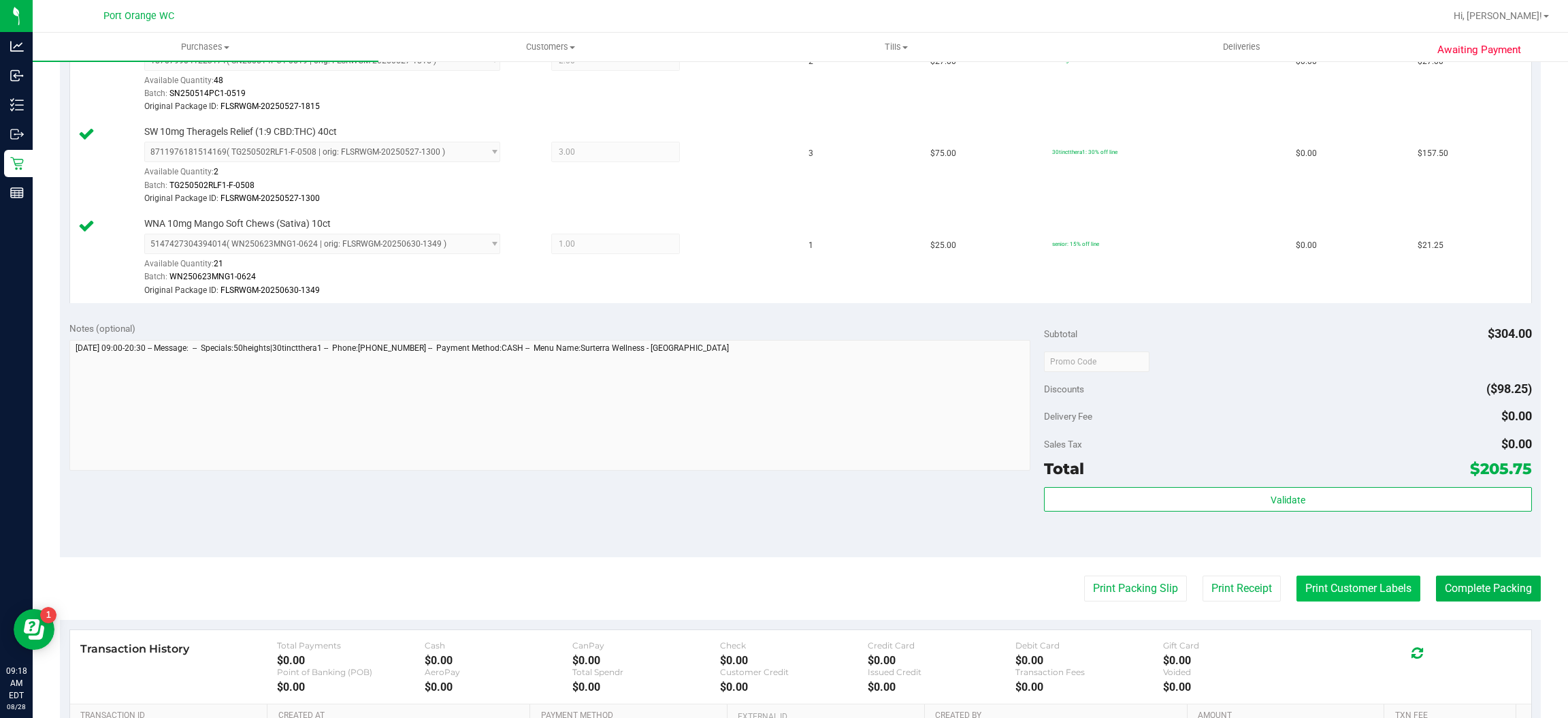
click at [1323, 590] on button "Print Customer Labels" at bounding box center [1358, 588] width 124 height 26
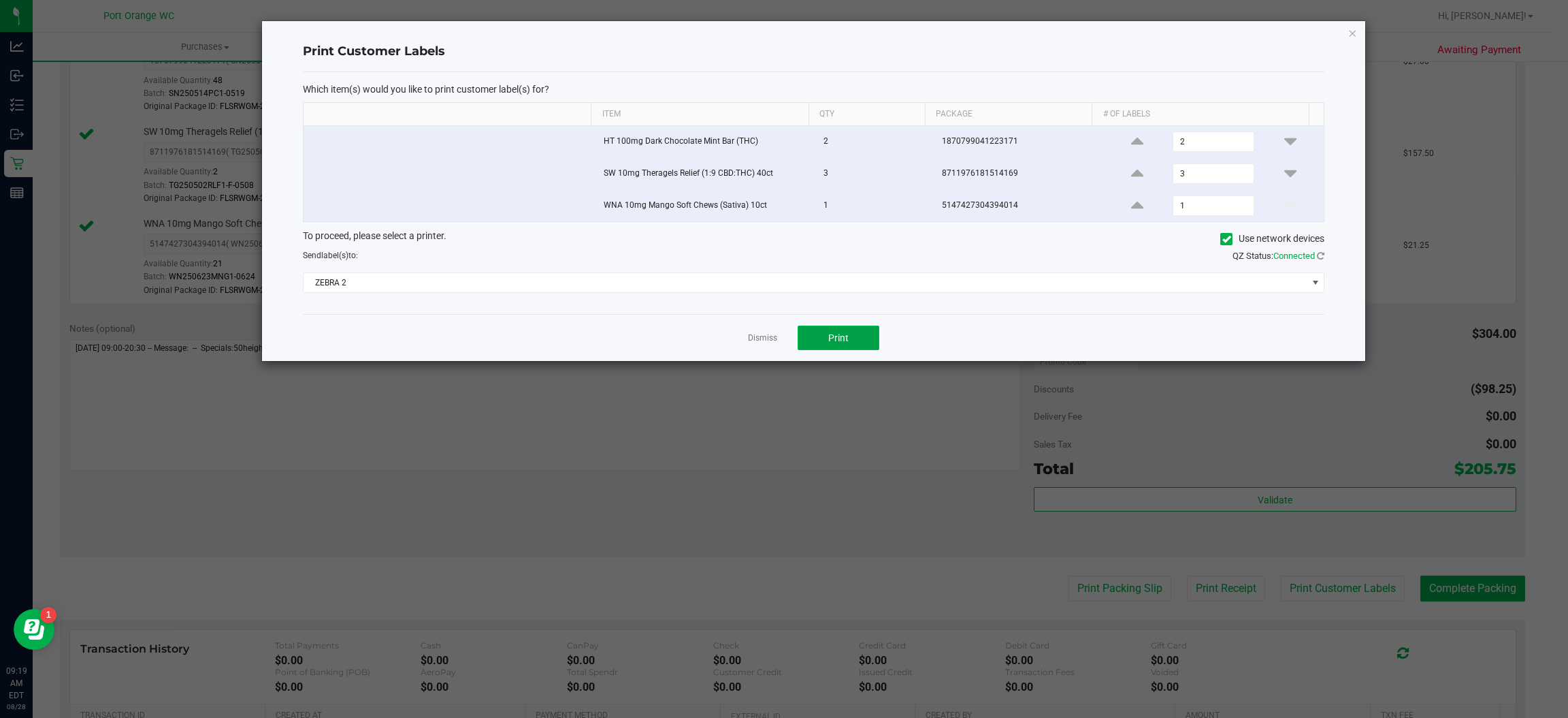
click at [836, 343] on span "Print" at bounding box center [838, 337] width 21 height 11
click at [754, 340] on link "Dismiss" at bounding box center [762, 338] width 29 height 12
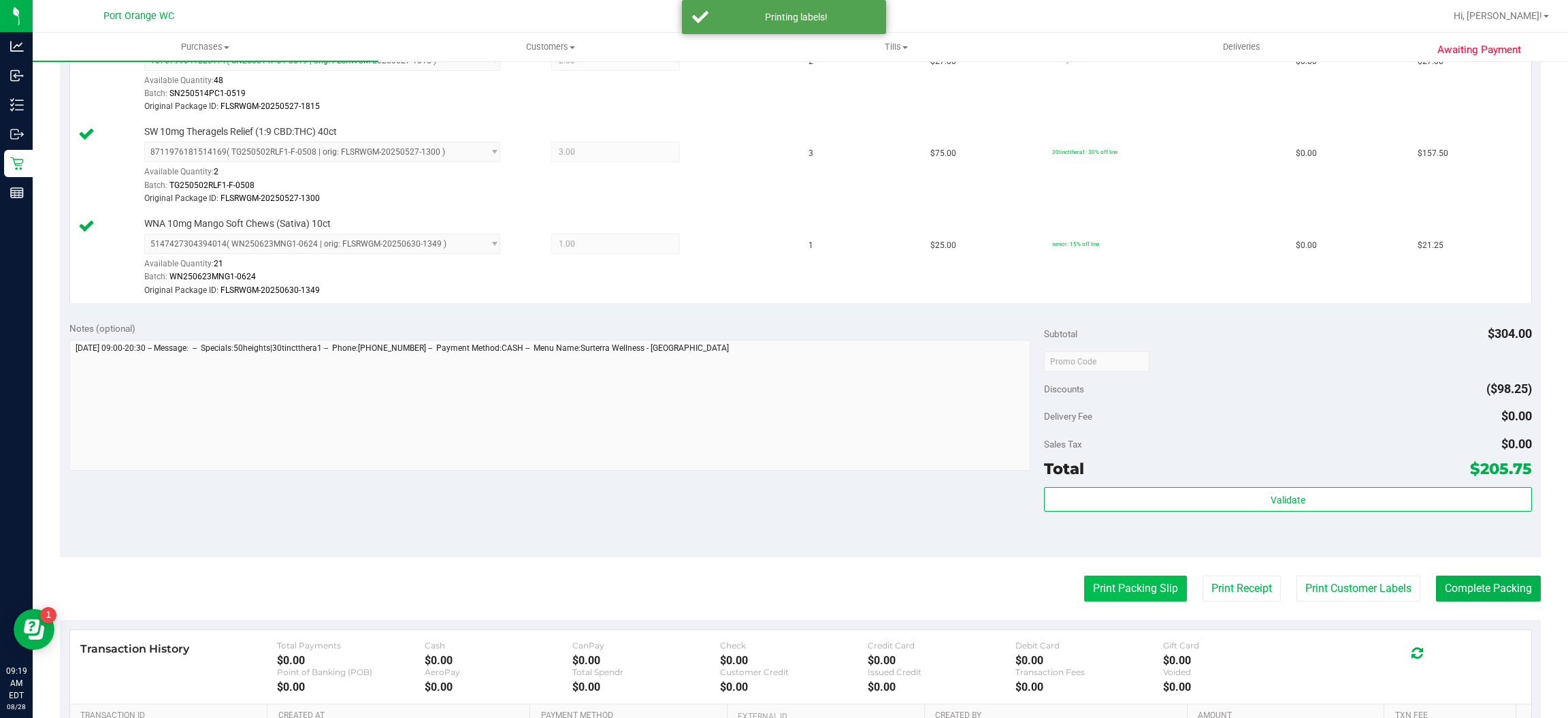
click at [1106, 591] on button "Print Packing Slip" at bounding box center [1135, 588] width 102 height 26
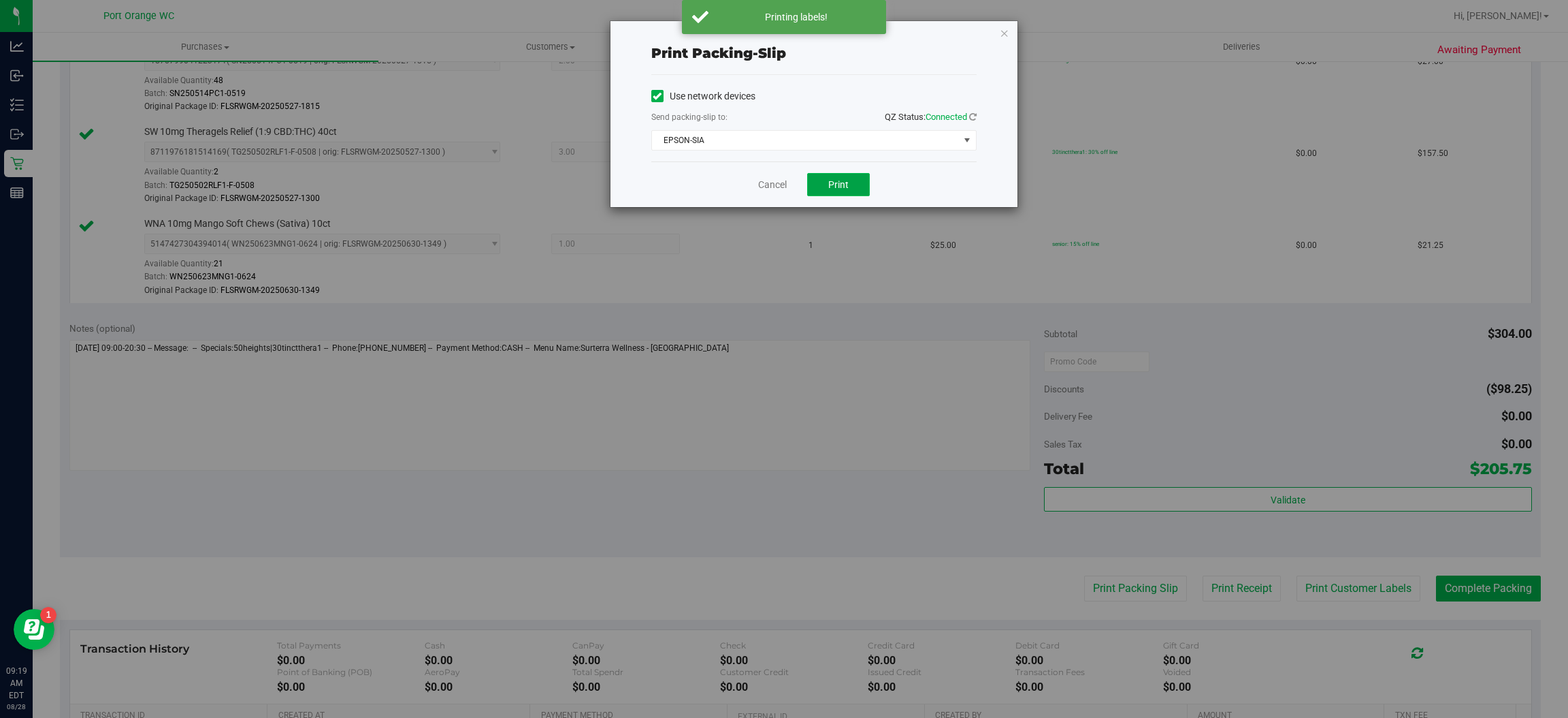
click at [838, 183] on span "Print" at bounding box center [838, 184] width 21 height 11
click at [770, 188] on link "Cancel" at bounding box center [772, 184] width 29 height 14
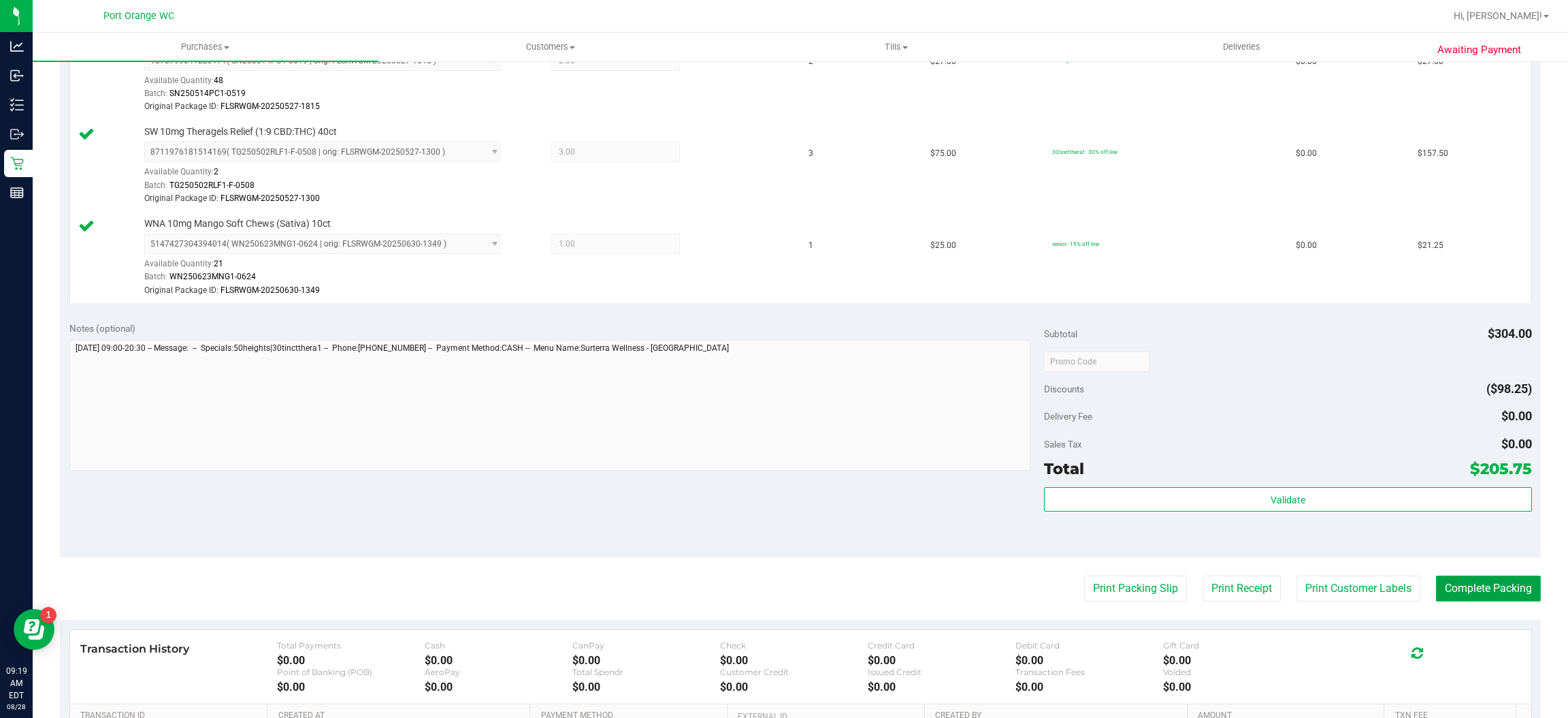
click at [1500, 590] on button "Complete Packing" at bounding box center [1488, 588] width 105 height 26
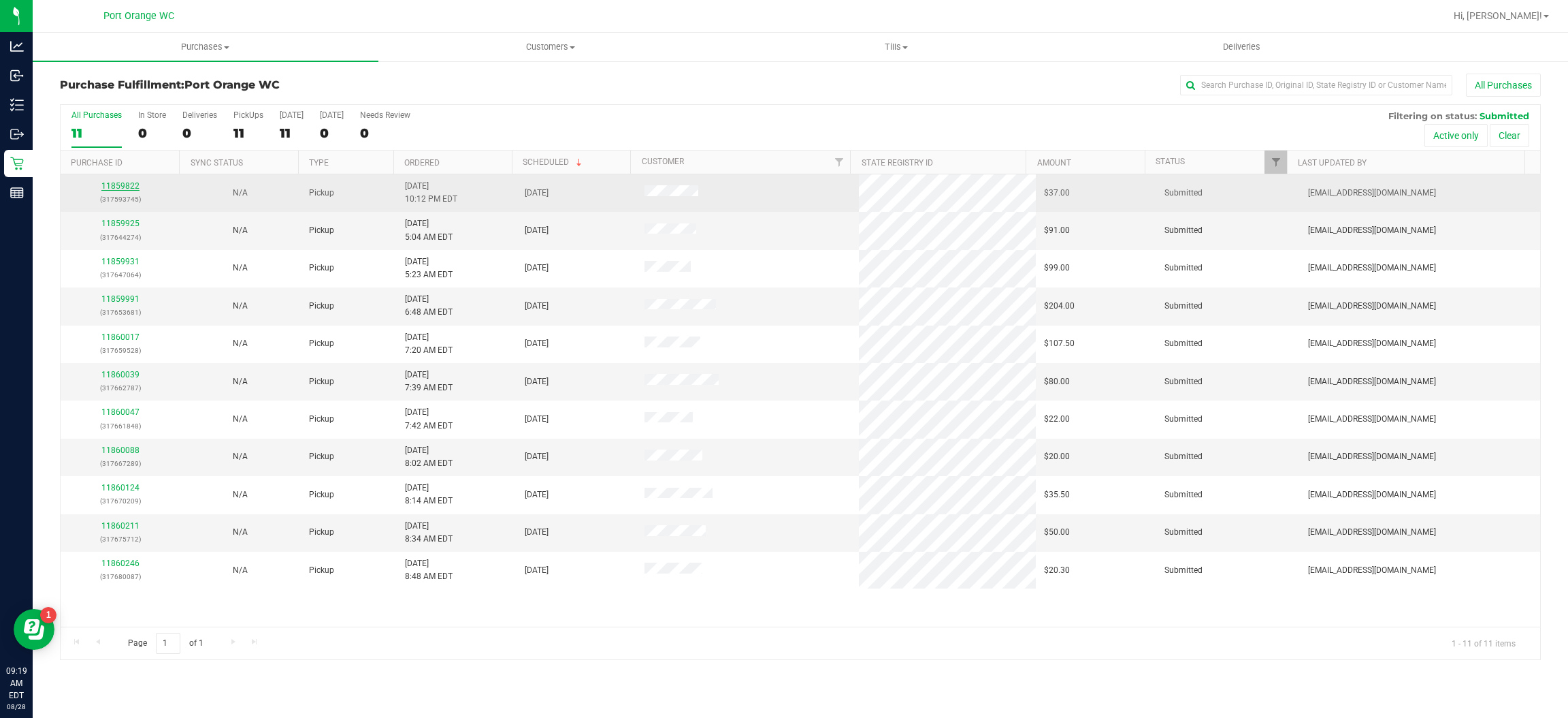
click at [115, 189] on link "11859822" at bounding box center [121, 186] width 38 height 10
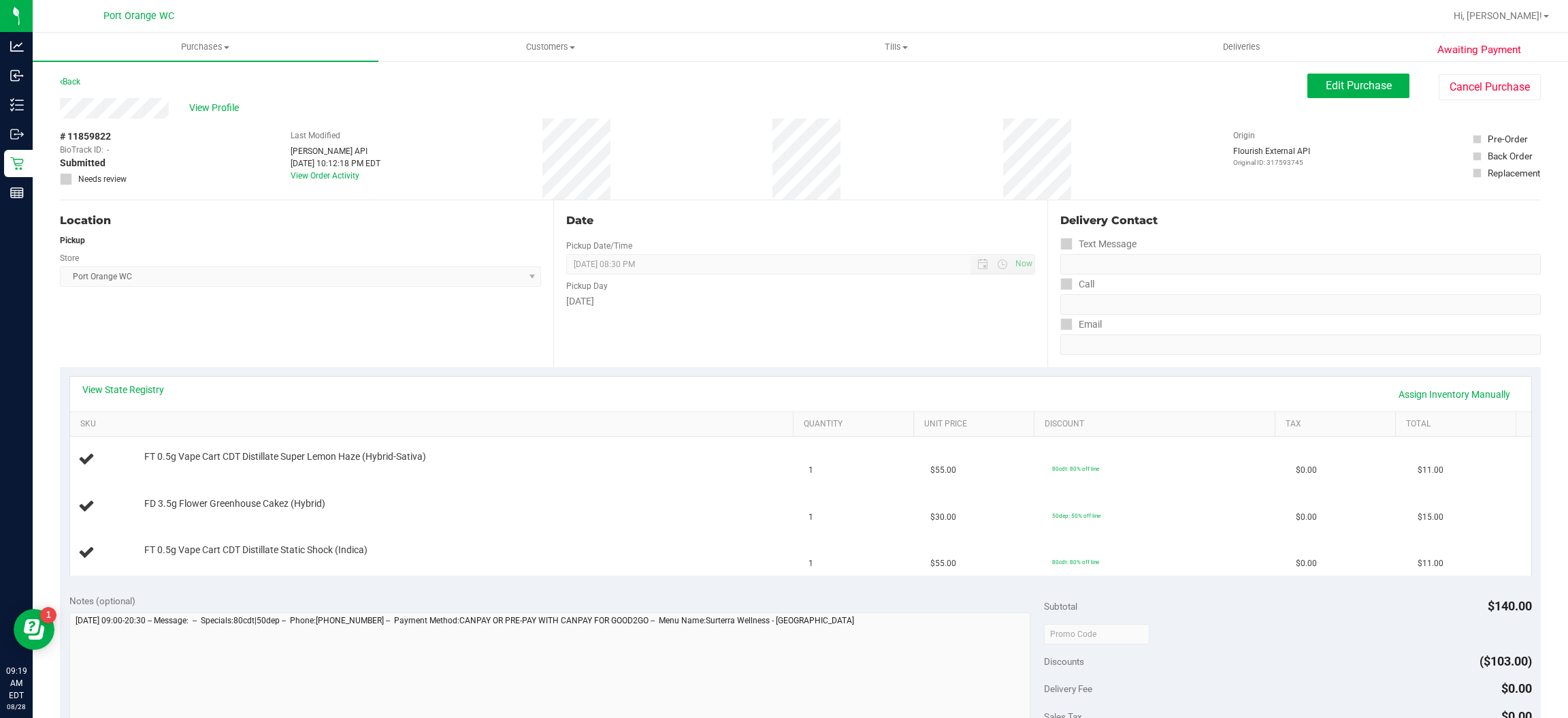
click at [68, 75] on div "Back" at bounding box center [70, 82] width 21 height 17
click at [72, 85] on link "Back" at bounding box center [70, 82] width 21 height 10
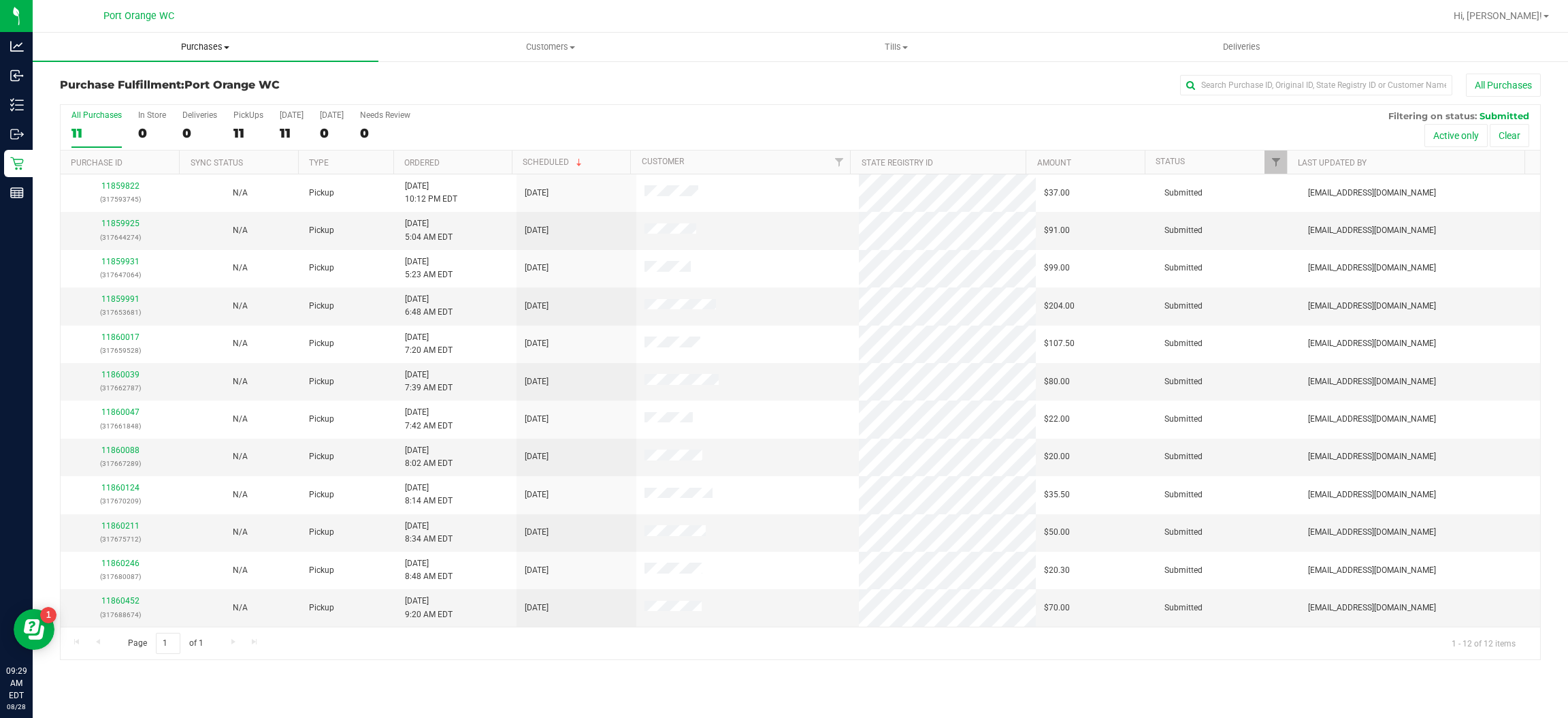
click at [177, 52] on uib-tab-heading "Purchases Summary of purchases Fulfillment All purchases" at bounding box center [206, 47] width 346 height 29
click at [149, 100] on li "Fulfillment" at bounding box center [206, 99] width 346 height 17
drag, startPoint x: 164, startPoint y: 168, endPoint x: 158, endPoint y: 169, distance: 6.1
click at [158, 169] on th "Purchase ID" at bounding box center [119, 162] width 118 height 24
click at [438, 153] on th "Ordered" at bounding box center [452, 162] width 118 height 24
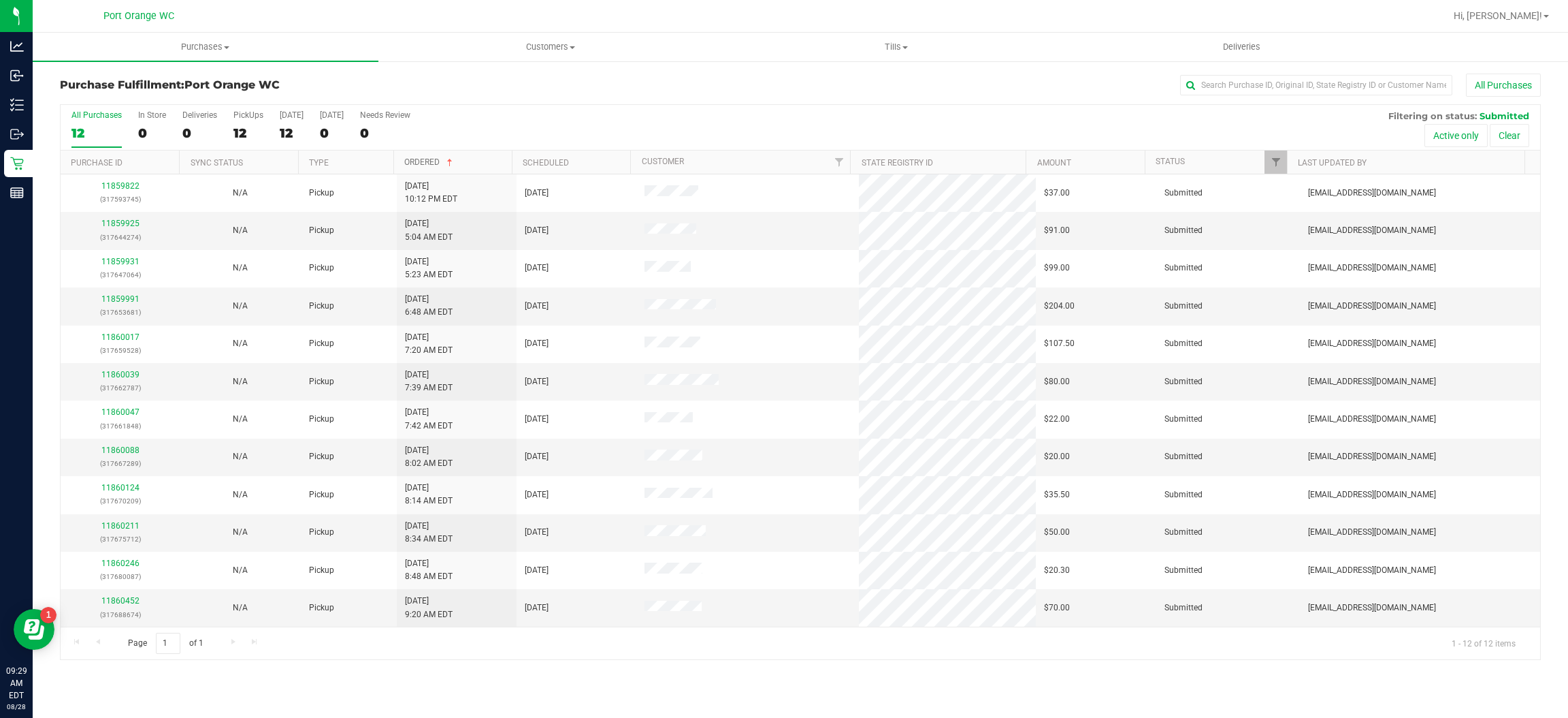
click at [432, 162] on link "Ordered" at bounding box center [430, 162] width 51 height 10
click at [434, 165] on link "Ordered" at bounding box center [430, 162] width 51 height 10
click at [430, 162] on link "Ordered" at bounding box center [422, 163] width 36 height 10
click at [430, 162] on link "Ordered" at bounding box center [430, 162] width 51 height 10
click at [131, 216] on td "11860246 (317680087)" at bounding box center [120, 230] width 120 height 37
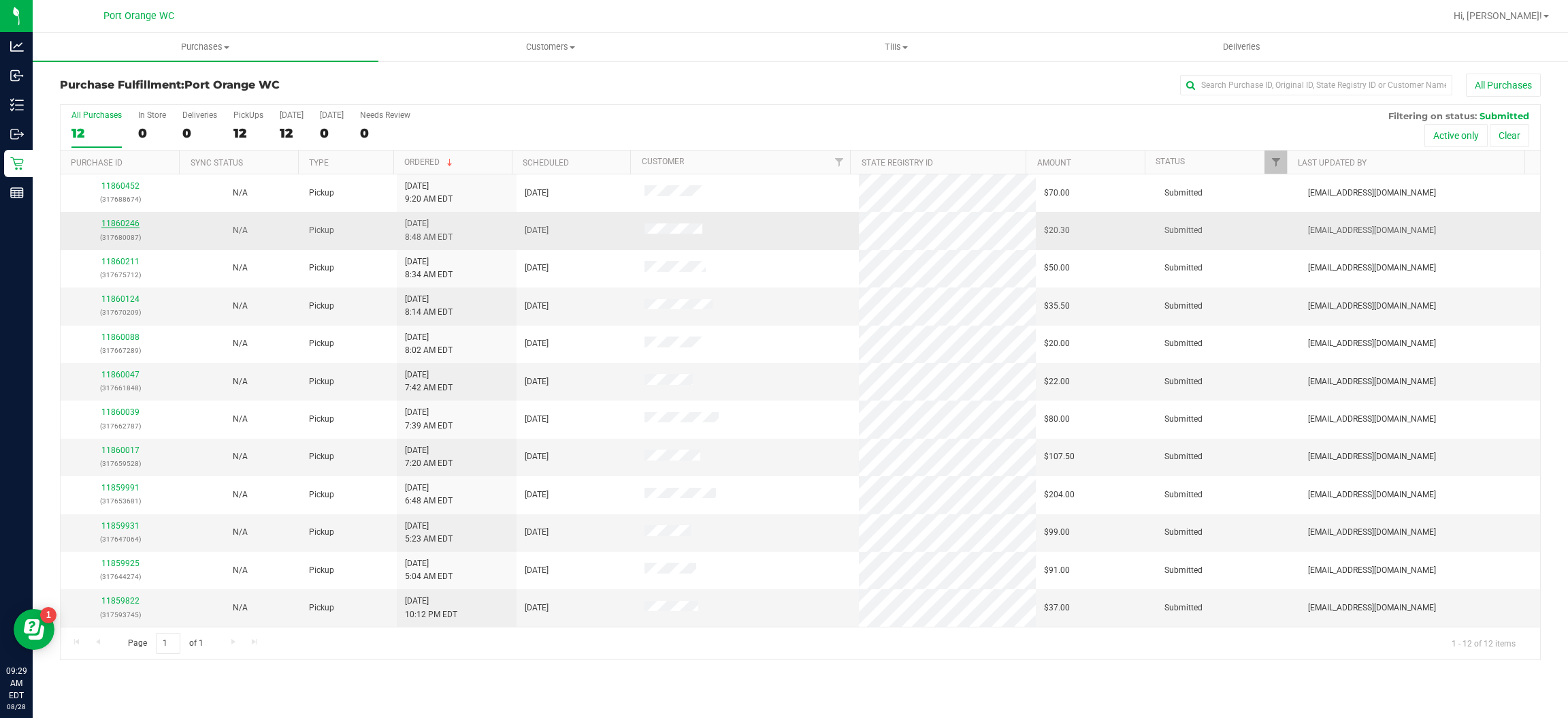
click at [125, 223] on link "11860246" at bounding box center [121, 224] width 38 height 10
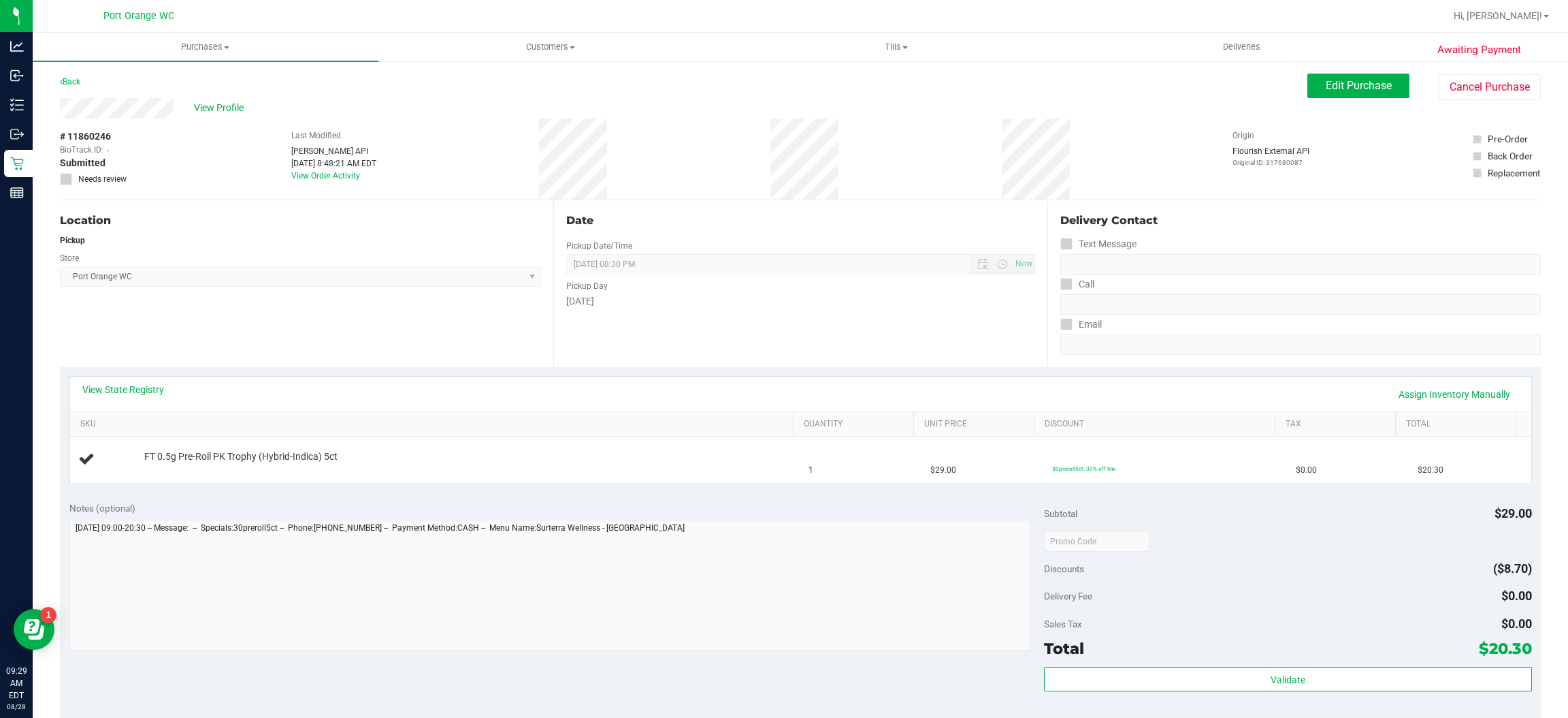
click at [66, 88] on div "Back" at bounding box center [70, 82] width 21 height 17
click at [78, 74] on div "Back" at bounding box center [70, 82] width 21 height 17
click at [76, 79] on link "Back" at bounding box center [70, 82] width 21 height 10
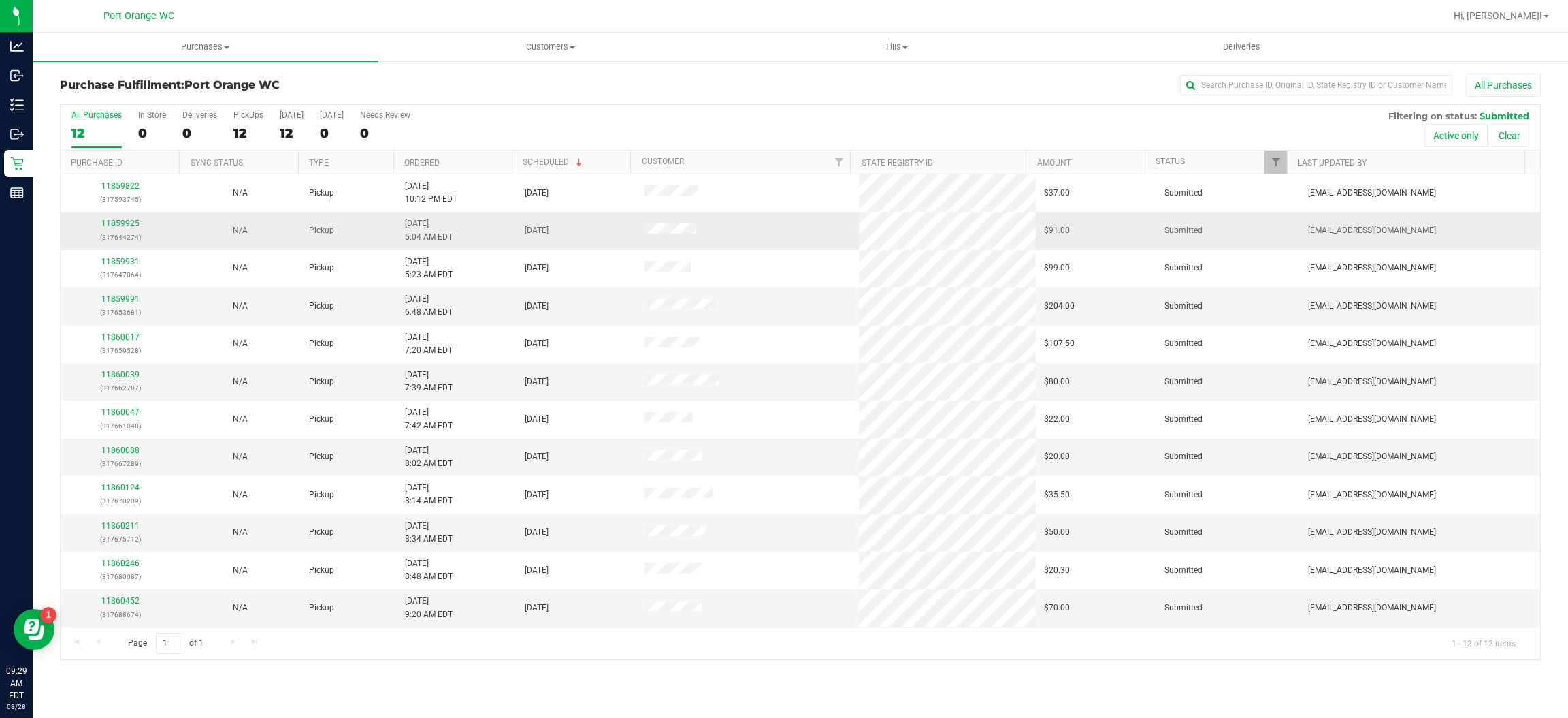
scroll to position [1, 0]
click at [126, 219] on link "11859925" at bounding box center [121, 224] width 38 height 10
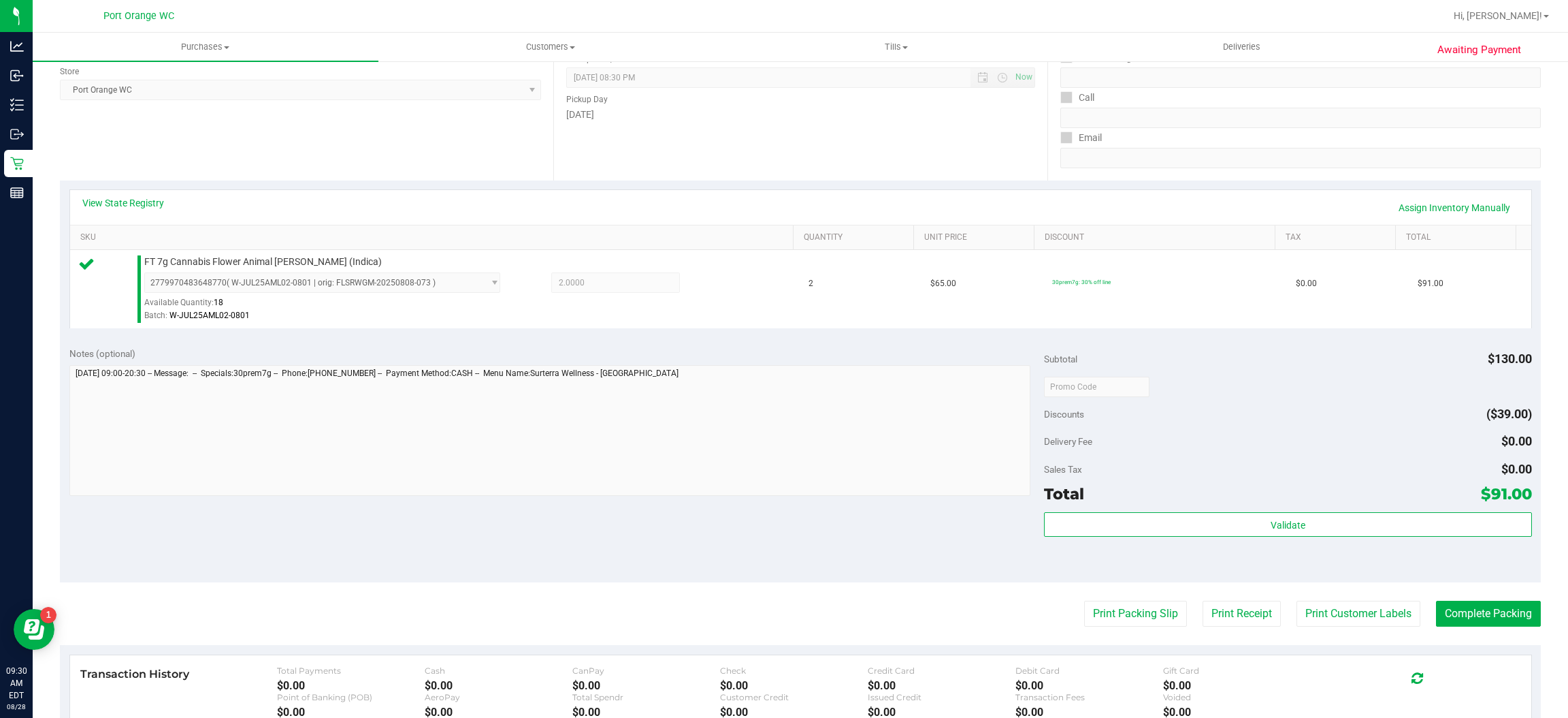
scroll to position [197, 0]
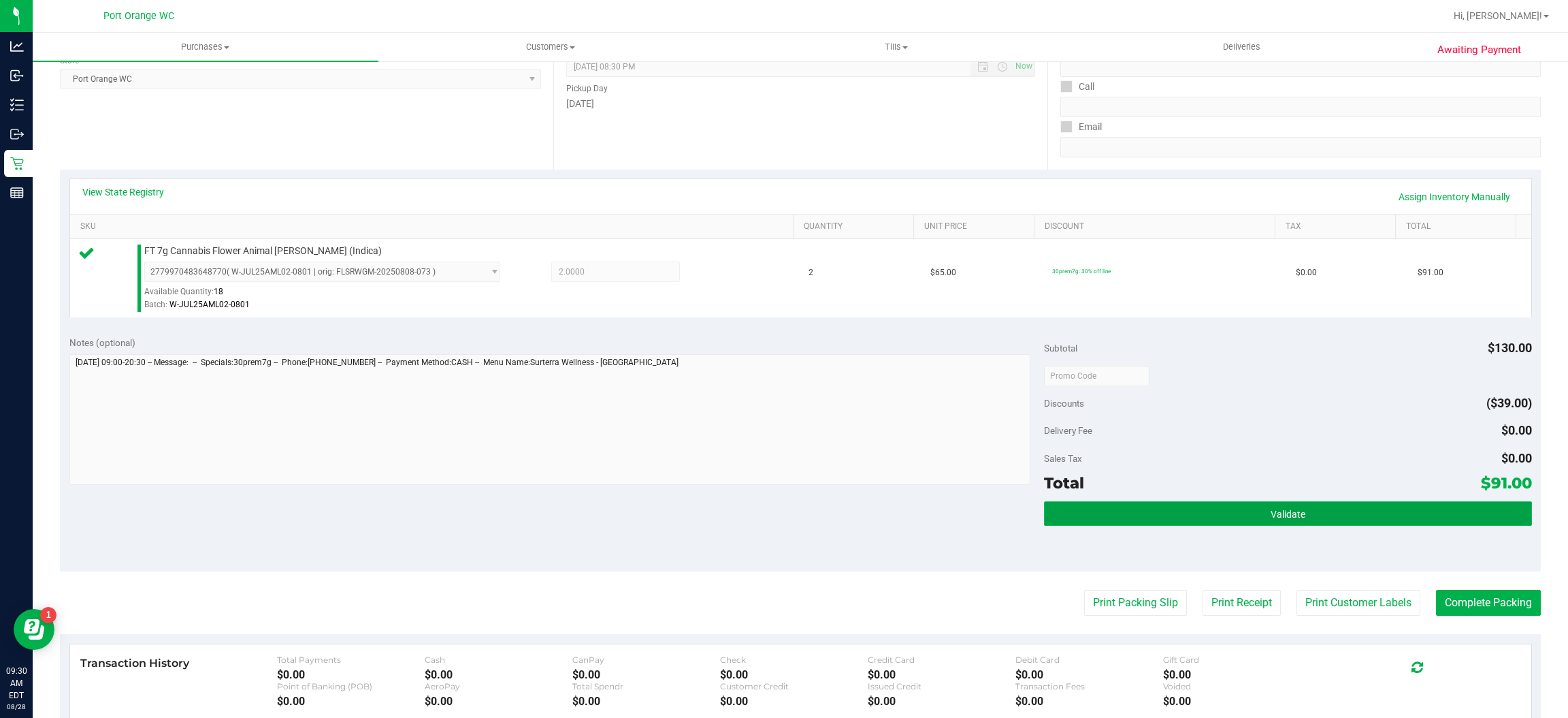
click at [1432, 516] on button "Validate" at bounding box center [1288, 514] width 487 height 25
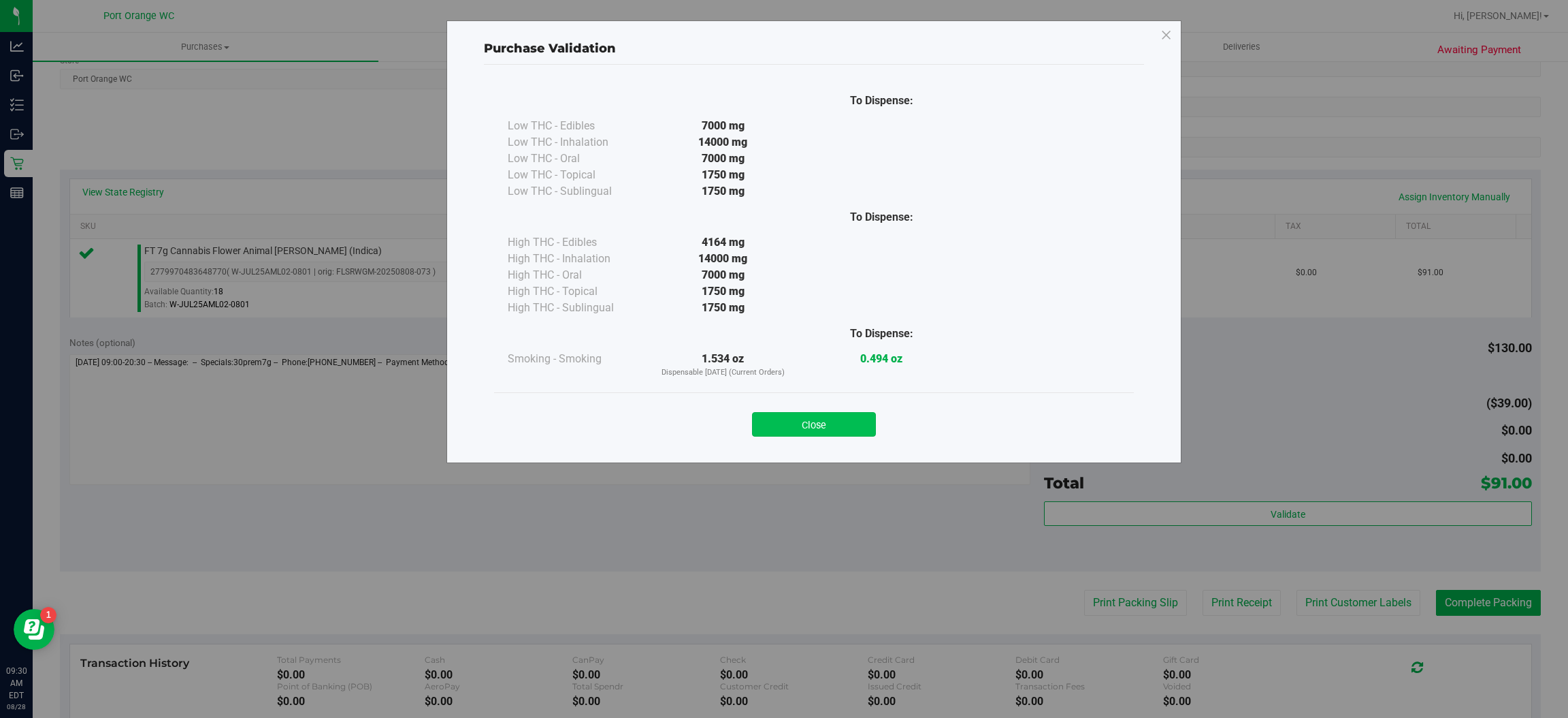
click at [823, 435] on button "Close" at bounding box center [814, 425] width 124 height 25
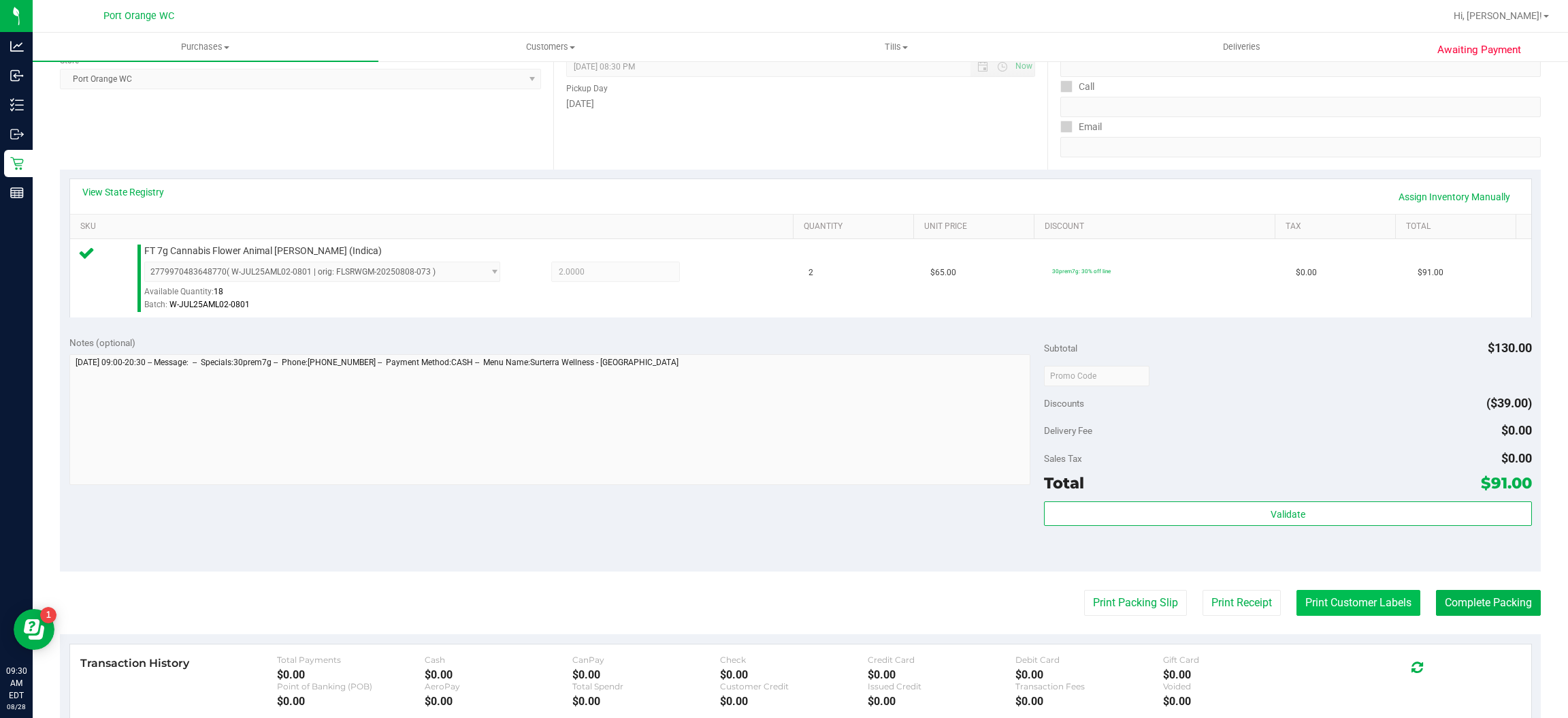
click at [1343, 603] on button "Print Customer Labels" at bounding box center [1358, 602] width 124 height 26
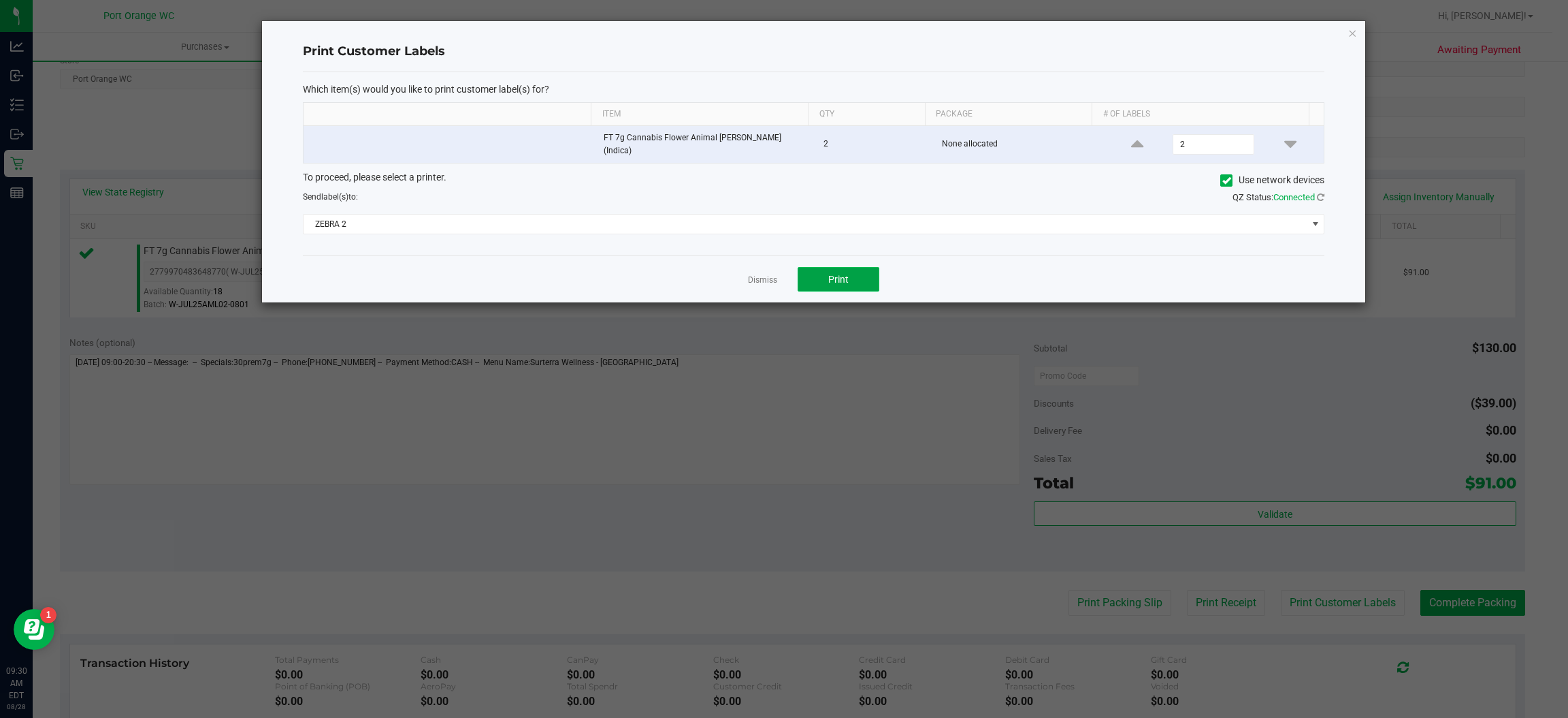
click at [838, 275] on span "Print" at bounding box center [838, 278] width 21 height 11
click at [751, 274] on link "Dismiss" at bounding box center [762, 280] width 29 height 12
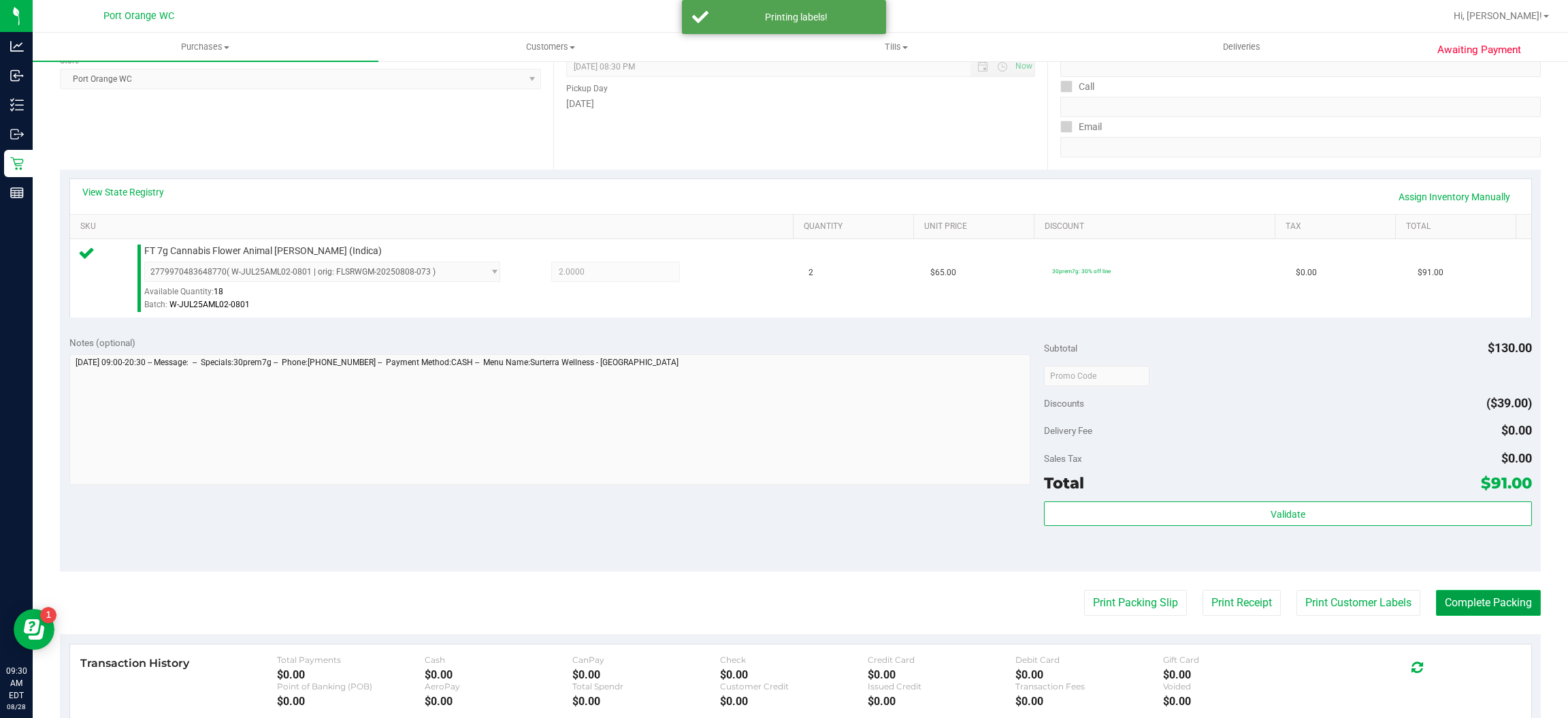
click at [1505, 607] on button "Complete Packing" at bounding box center [1488, 602] width 105 height 26
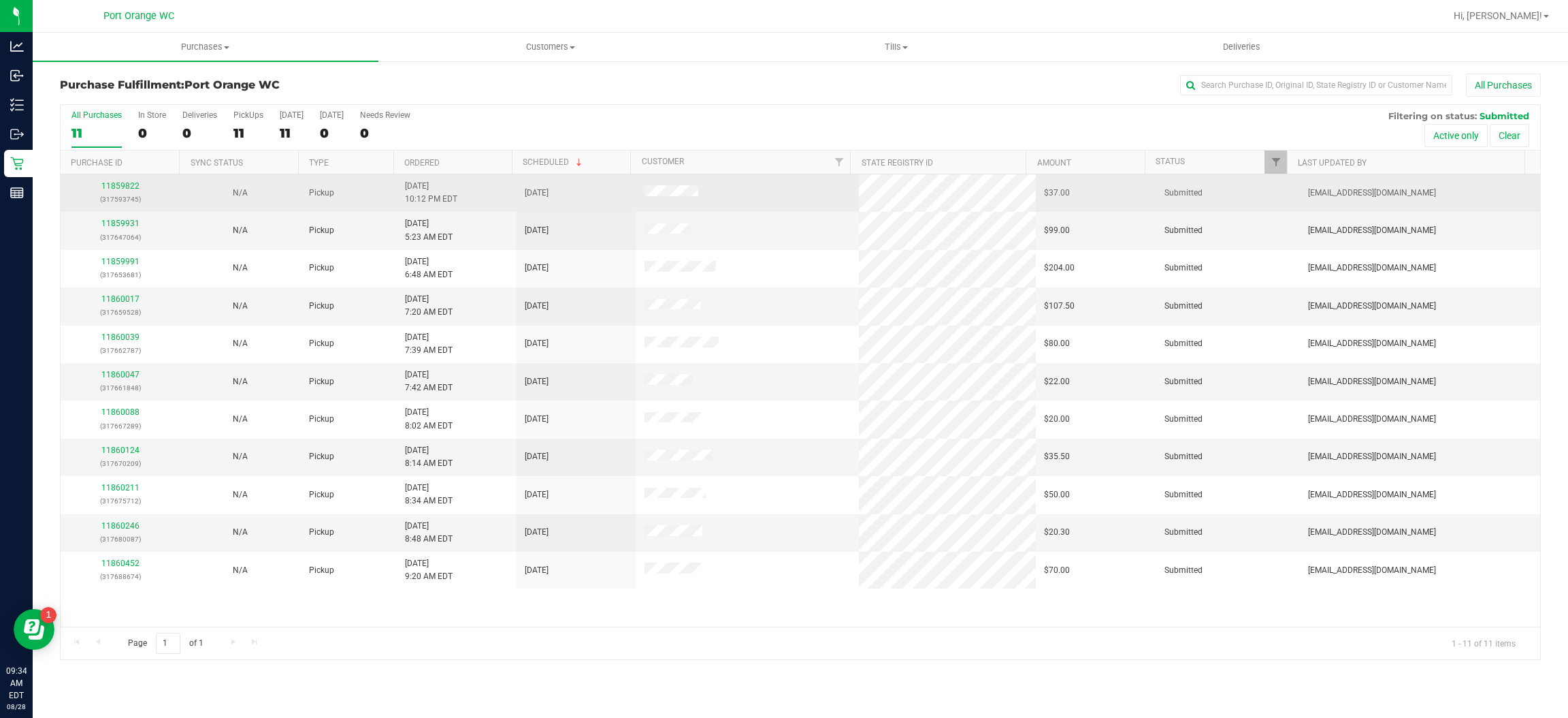
click at [113, 193] on p "(317593745)" at bounding box center [120, 199] width 103 height 13
click at [113, 178] on td "11859822 (317593745)" at bounding box center [120, 193] width 120 height 37
click at [111, 183] on link "11859822" at bounding box center [121, 186] width 38 height 10
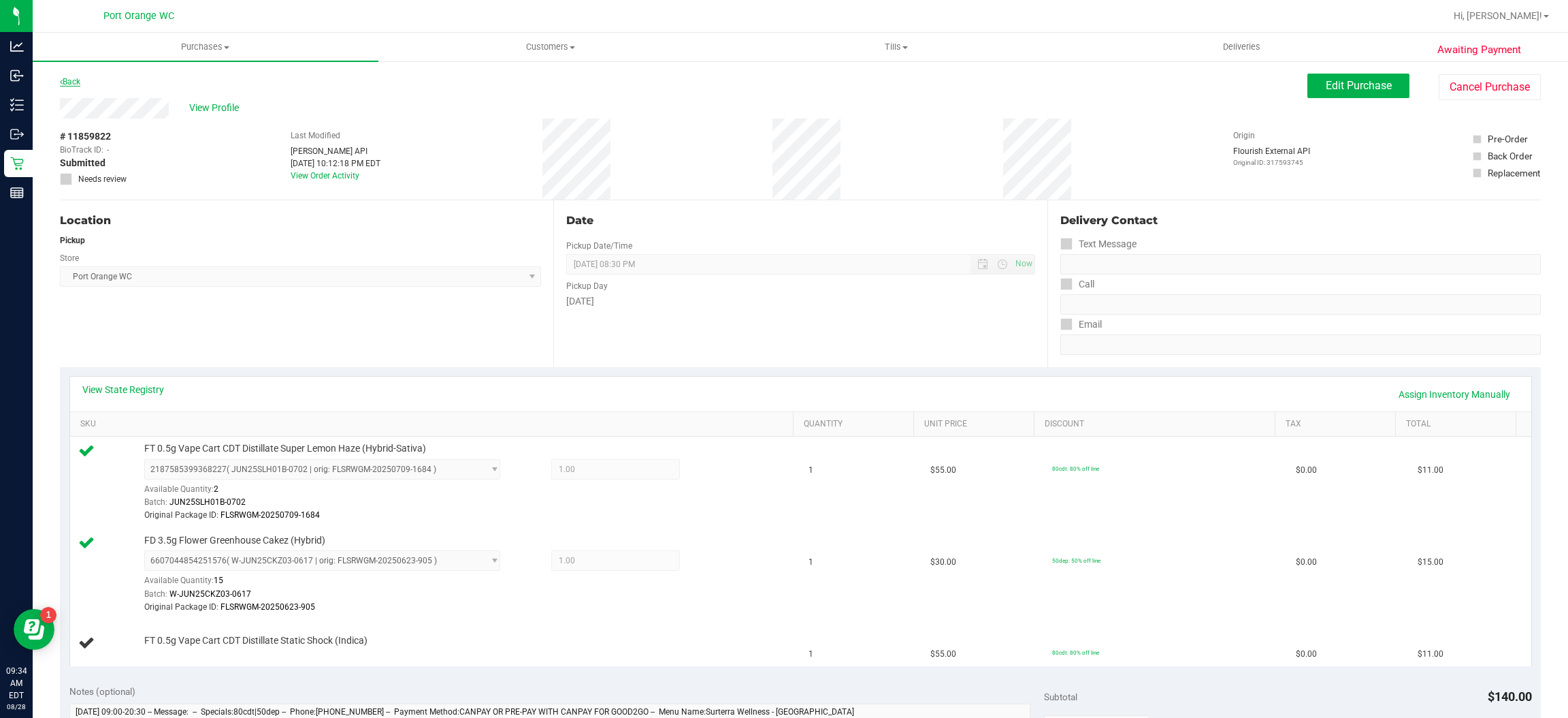
drag, startPoint x: 91, startPoint y: 83, endPoint x: 76, endPoint y: 85, distance: 15.1
click at [83, 84] on div "Back Edit Purchase Cancel Purchase" at bounding box center [801, 86] width 1481 height 25
click at [76, 85] on link "Back" at bounding box center [70, 82] width 21 height 10
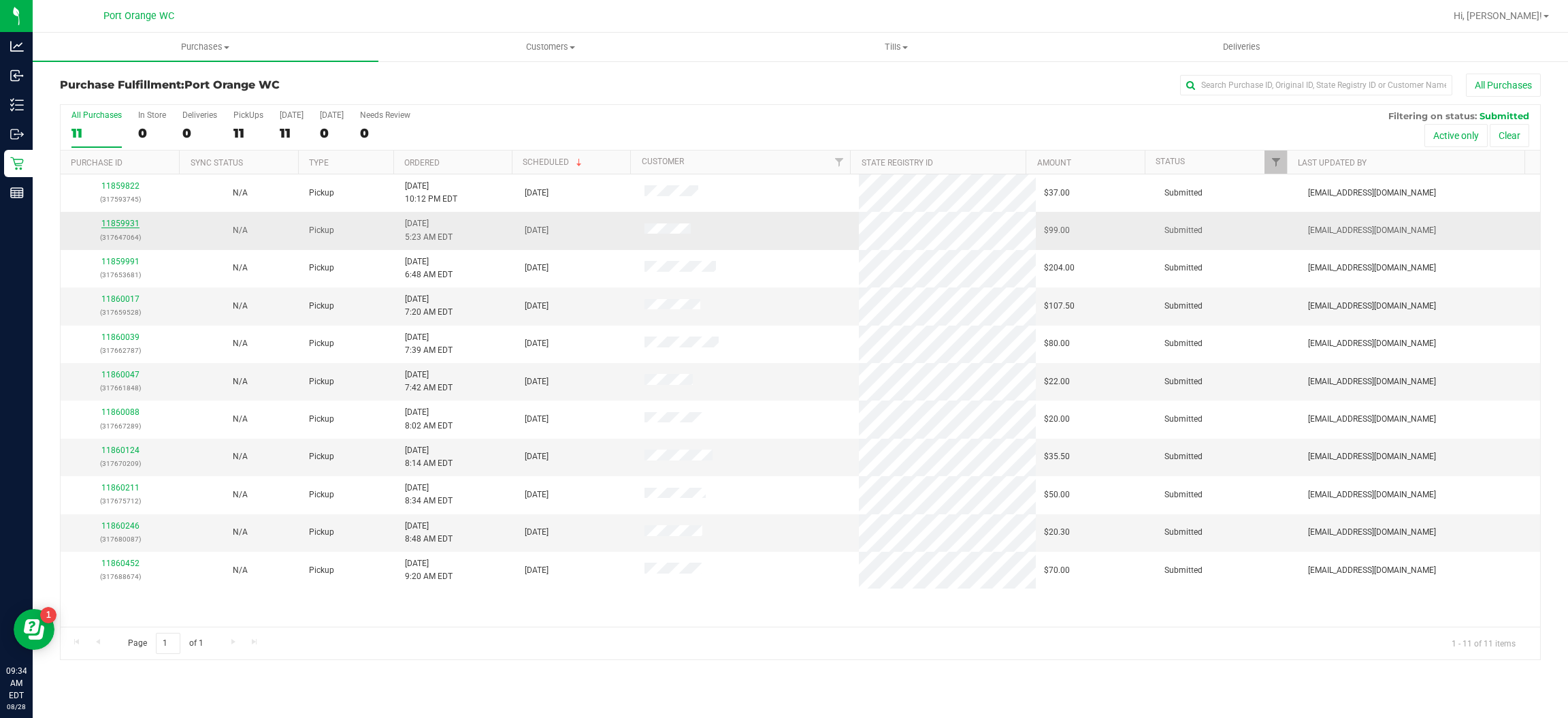
click at [125, 223] on link "11859931" at bounding box center [121, 224] width 38 height 10
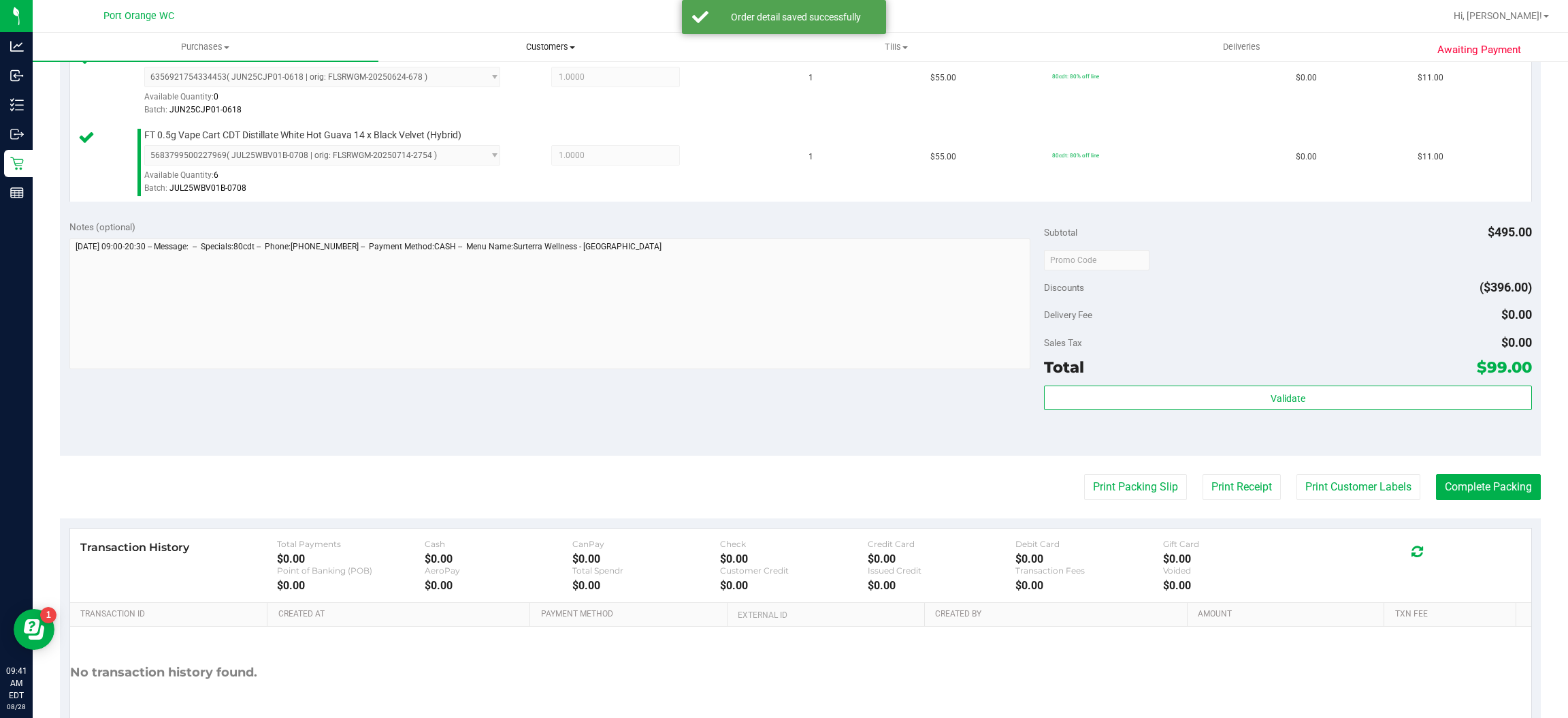
scroll to position [782, 0]
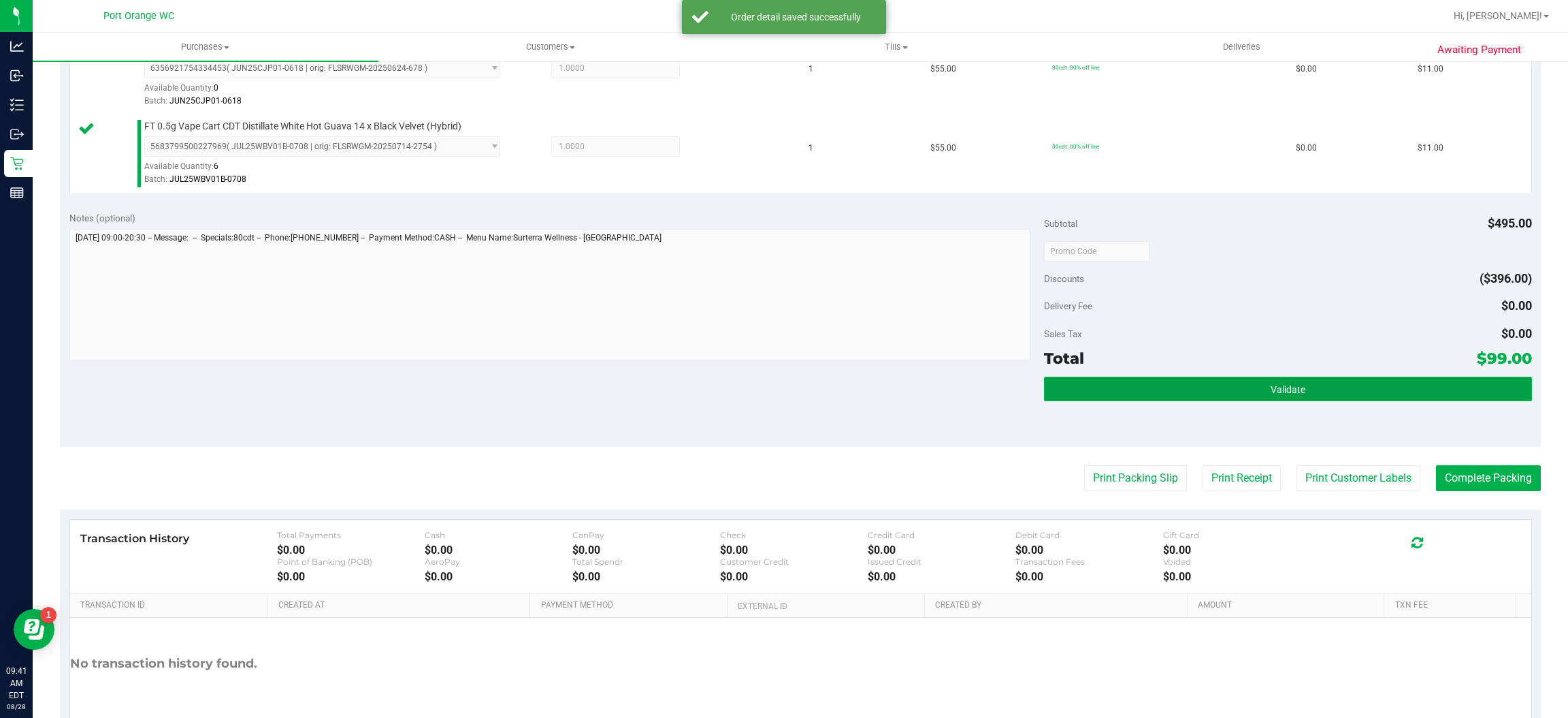
click at [1248, 382] on button "Validate" at bounding box center [1288, 389] width 487 height 25
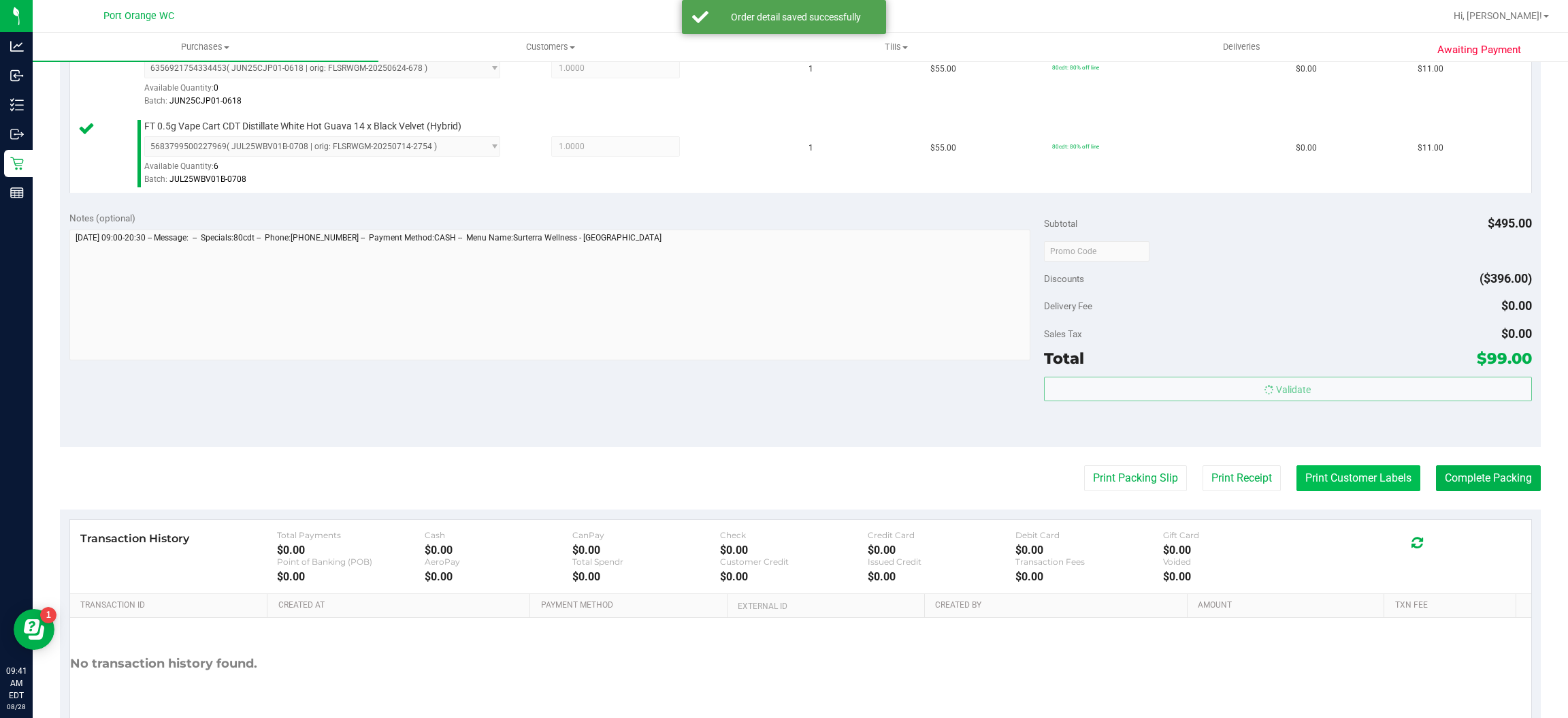
click at [1324, 487] on button "Print Customer Labels" at bounding box center [1358, 478] width 124 height 26
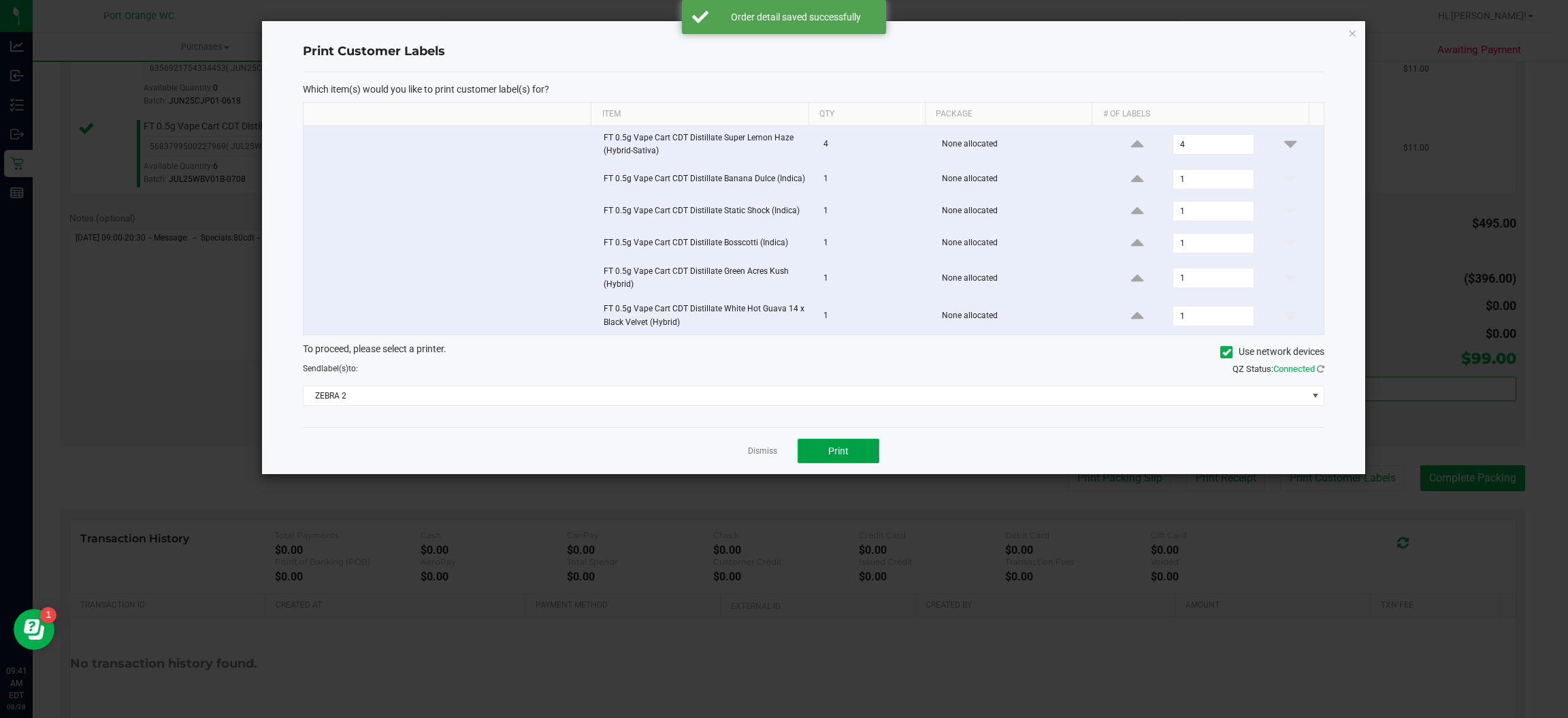
click at [827, 454] on button "Print" at bounding box center [838, 451] width 82 height 25
click at [749, 452] on link "Dismiss" at bounding box center [762, 451] width 29 height 12
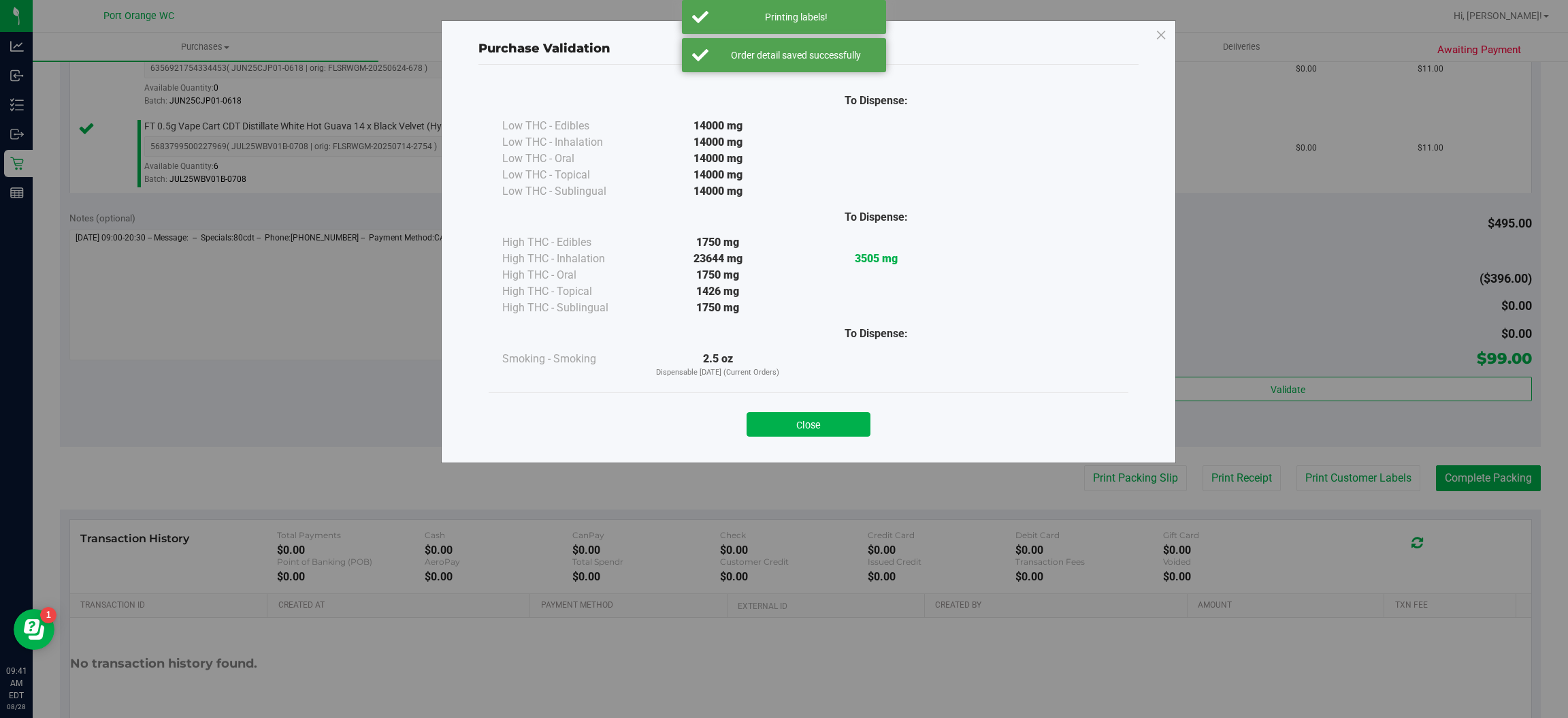
click at [753, 378] on p "Dispensable [DATE] (Current Orders)" at bounding box center [718, 373] width 159 height 12
click at [810, 415] on button "Close" at bounding box center [808, 425] width 124 height 25
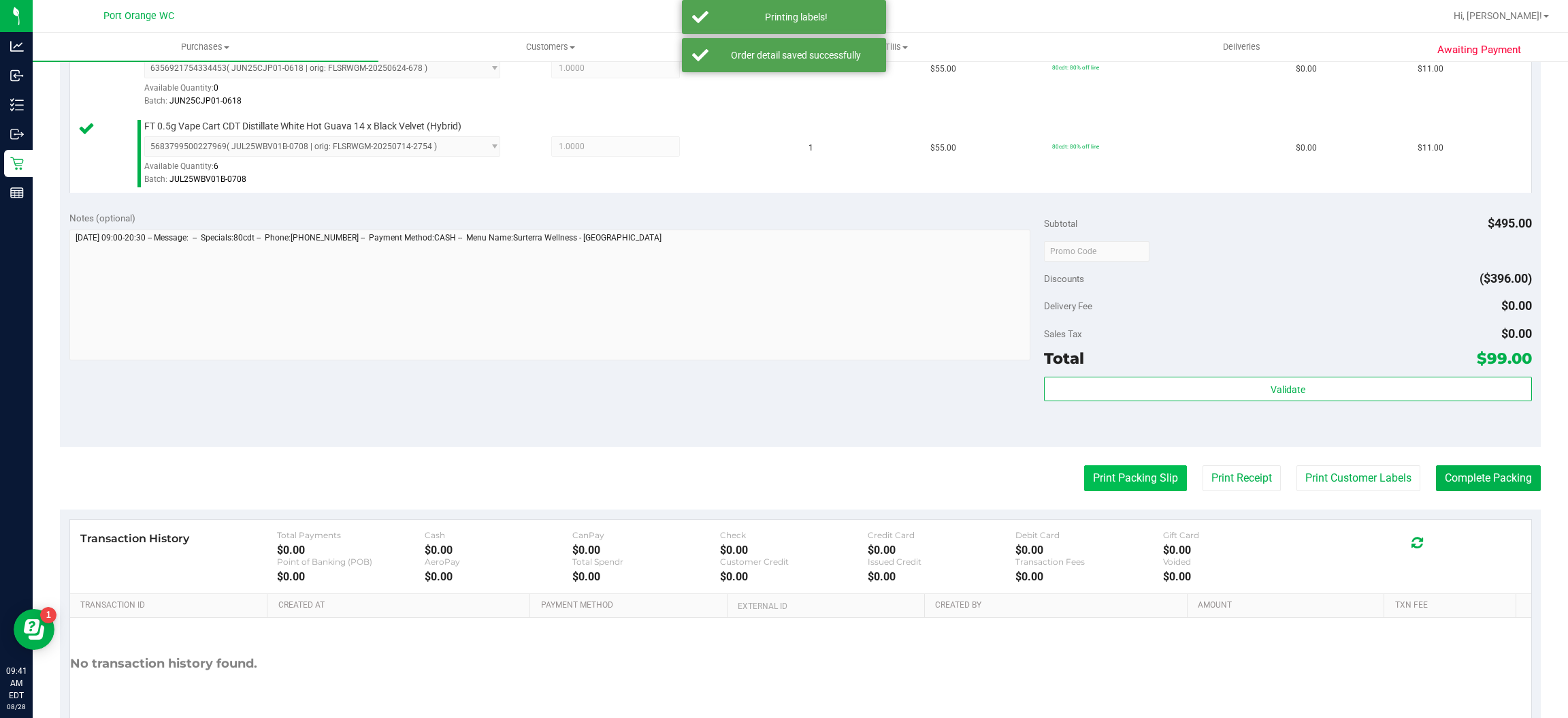
click at [1117, 481] on button "Print Packing Slip" at bounding box center [1135, 478] width 102 height 26
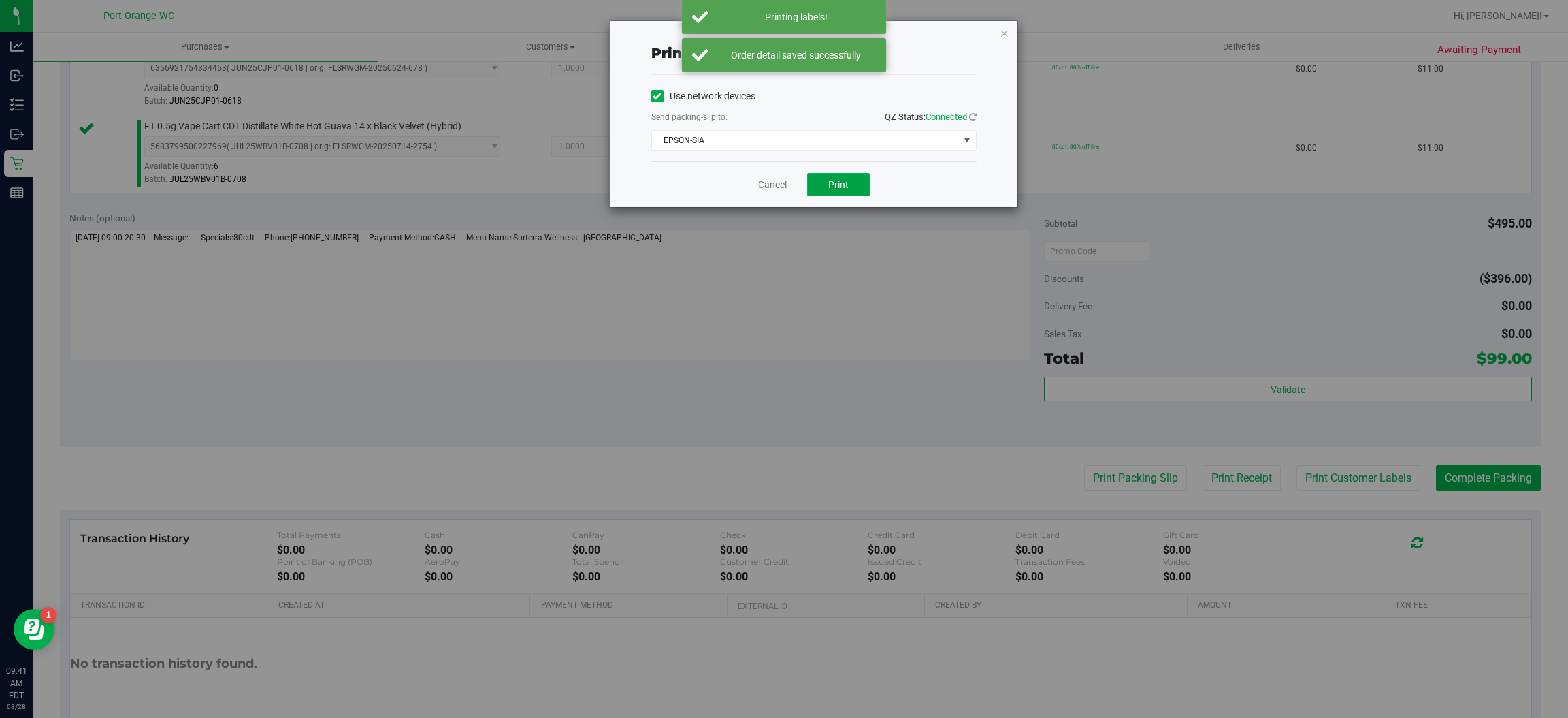
click at [838, 191] on button "Print" at bounding box center [839, 184] width 63 height 23
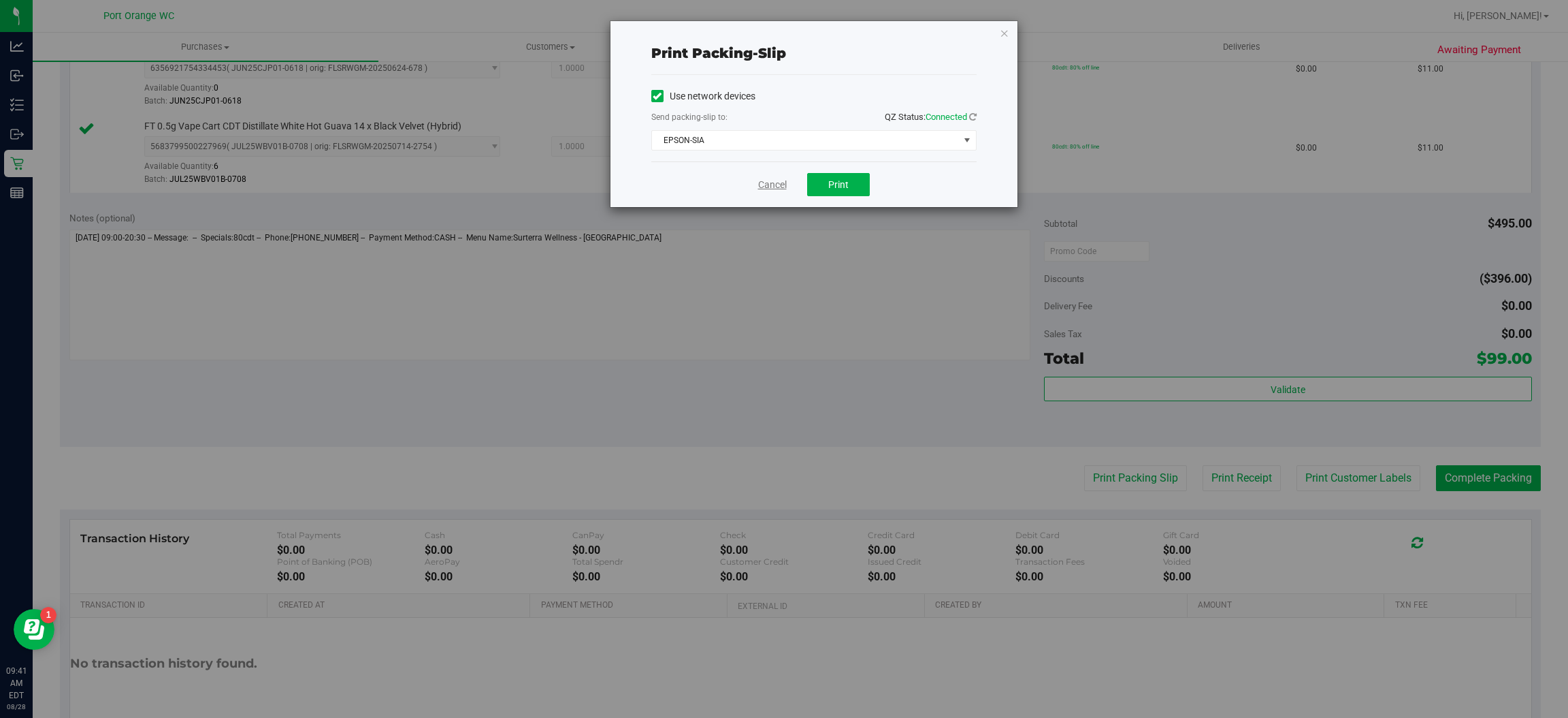
click at [766, 178] on link "Cancel" at bounding box center [772, 184] width 29 height 14
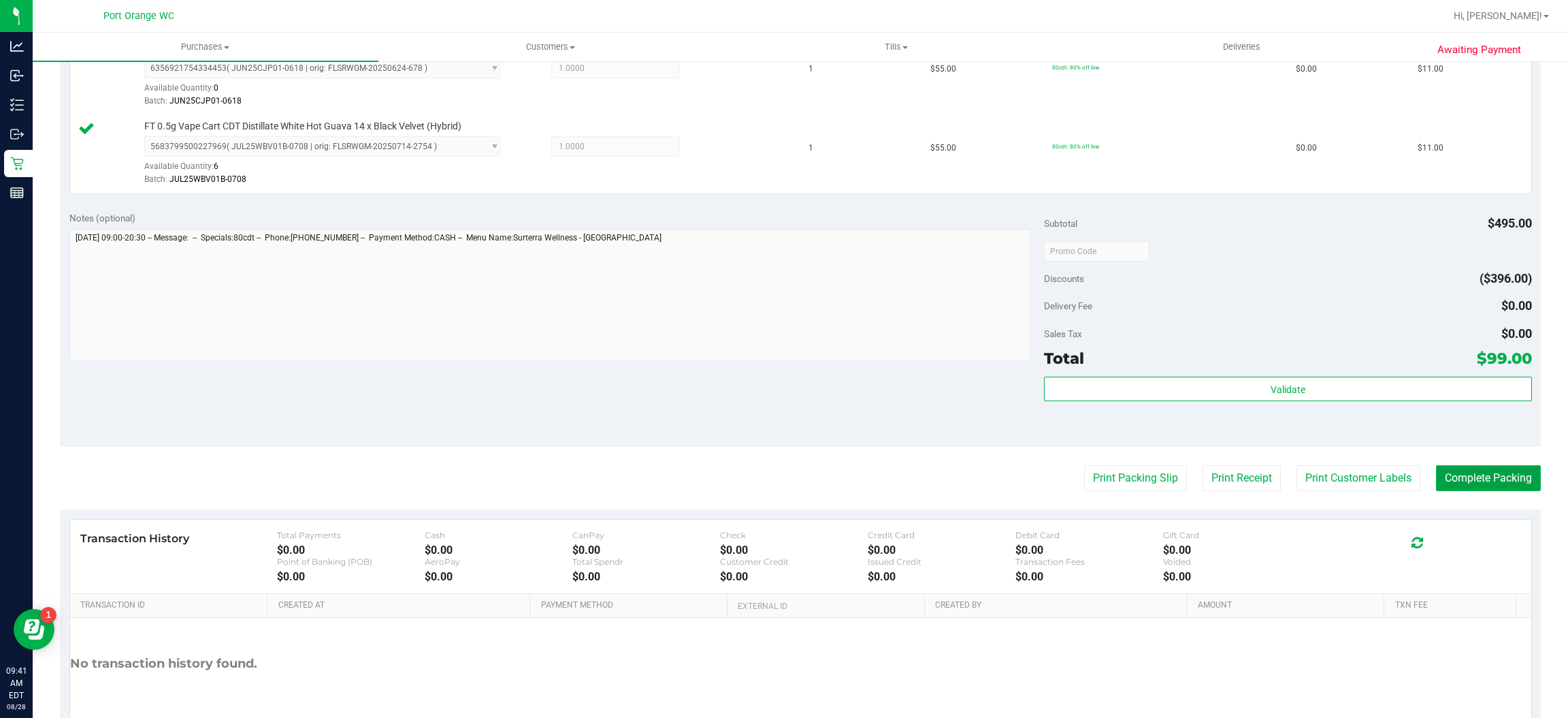
click at [1464, 479] on button "Complete Packing" at bounding box center [1488, 478] width 105 height 26
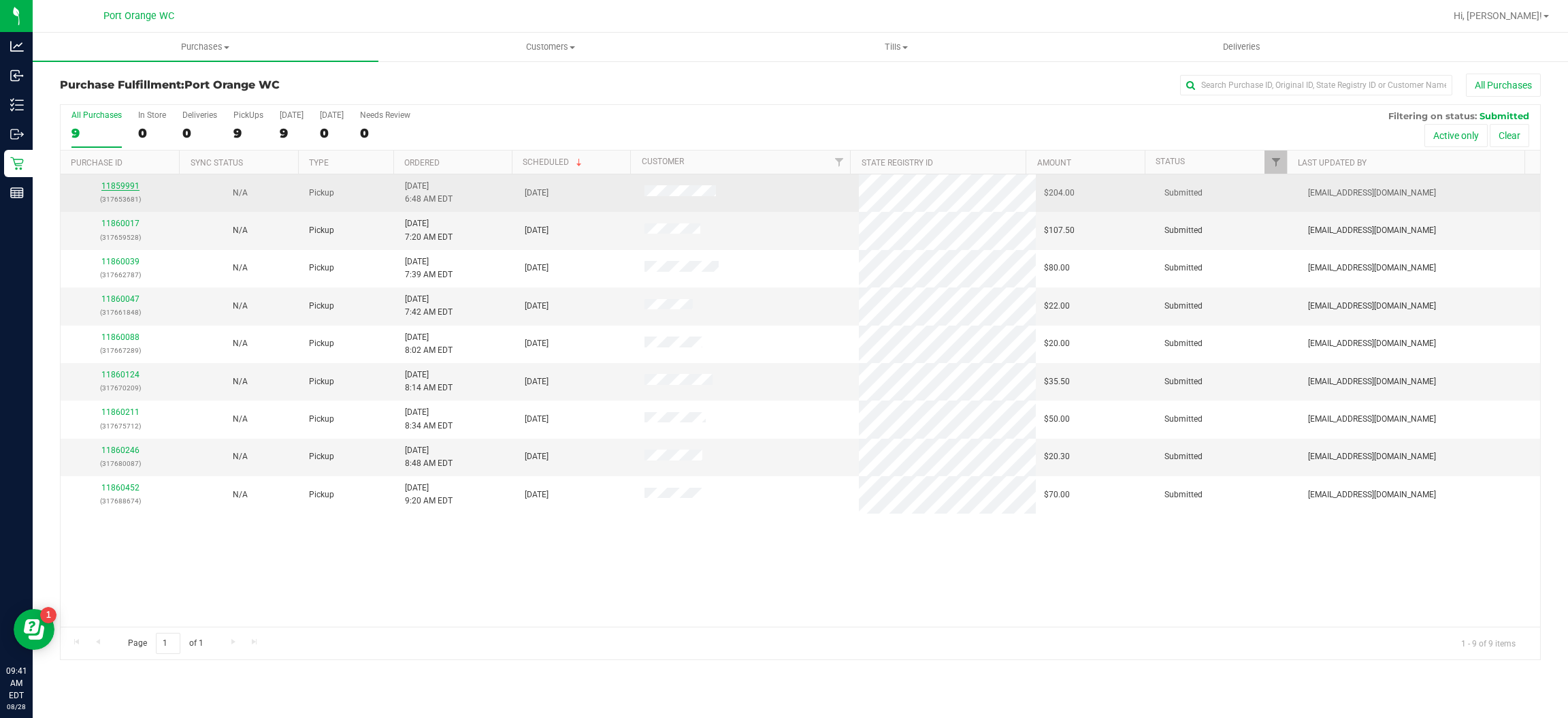
click at [126, 188] on link "11859991" at bounding box center [121, 186] width 38 height 10
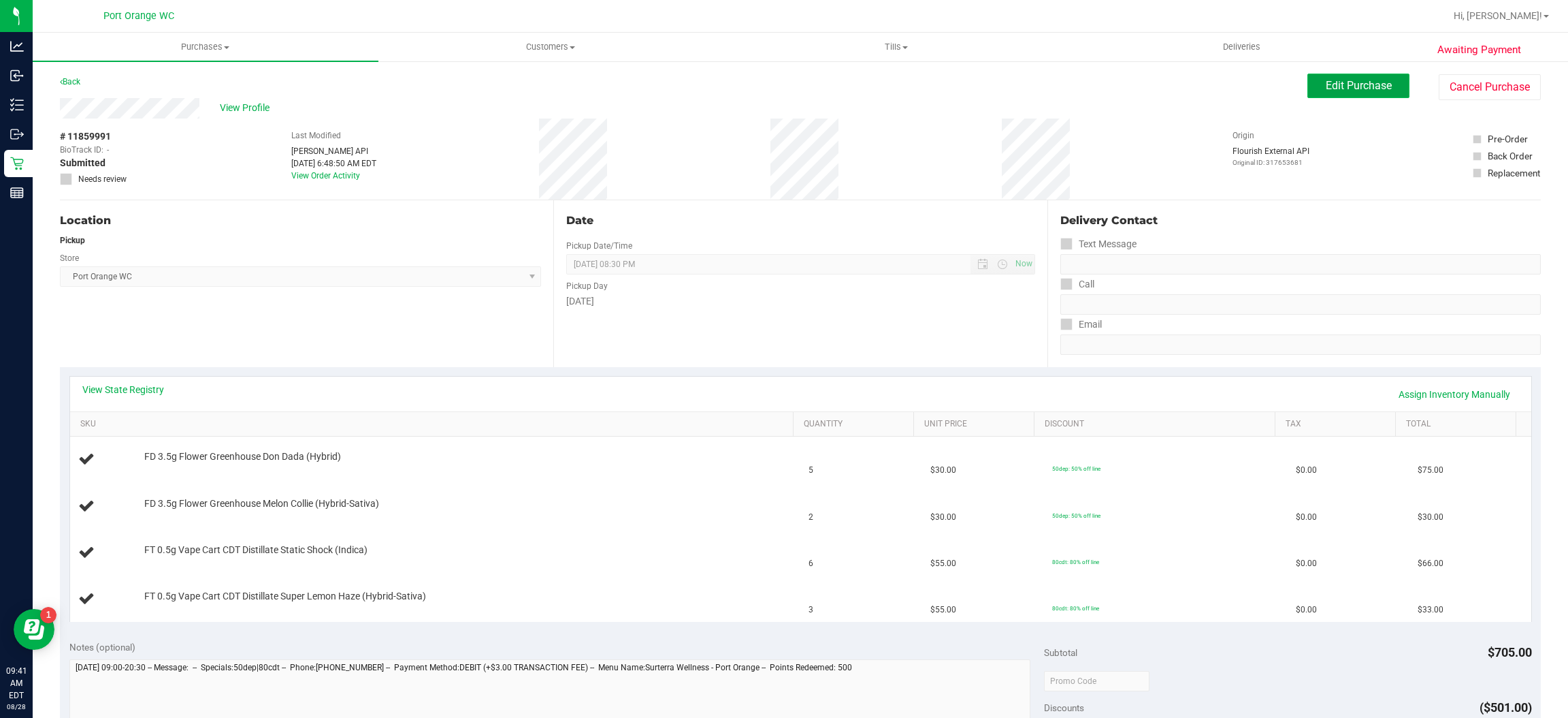
drag, startPoint x: 1354, startPoint y: 96, endPoint x: 1354, endPoint y: 88, distance: 8.0
click at [1354, 93] on button "Edit Purchase" at bounding box center [1359, 86] width 102 height 25
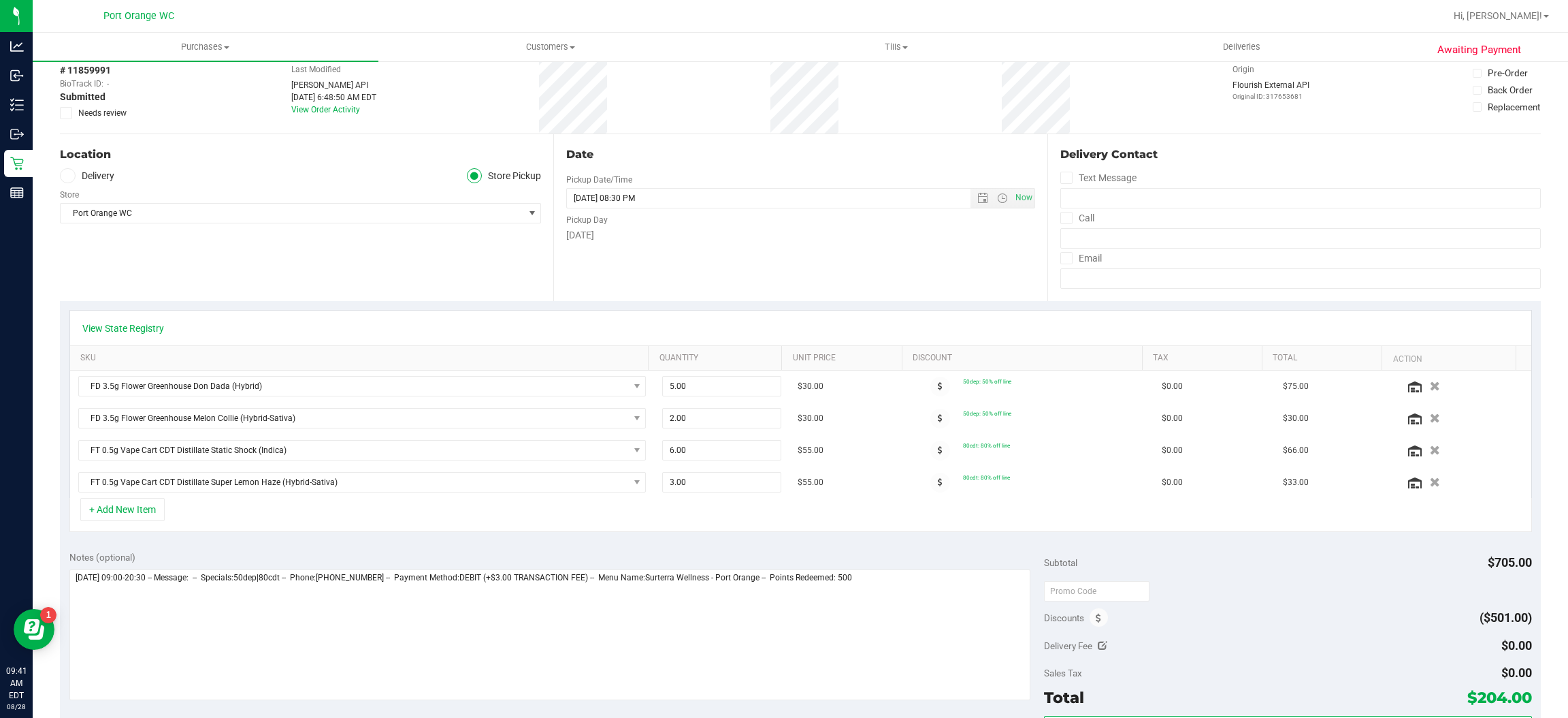
scroll to position [102, 0]
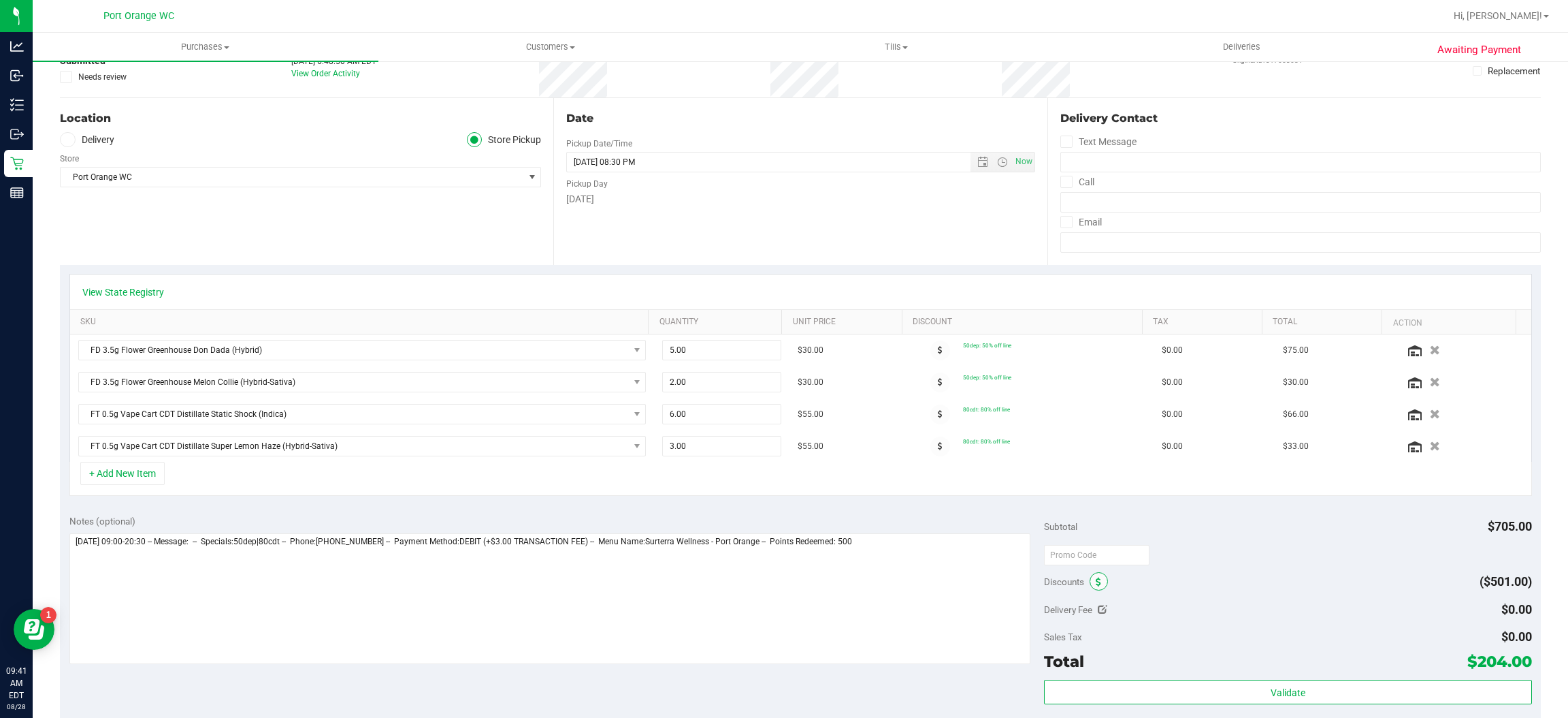
click at [1090, 578] on span at bounding box center [1099, 581] width 18 height 18
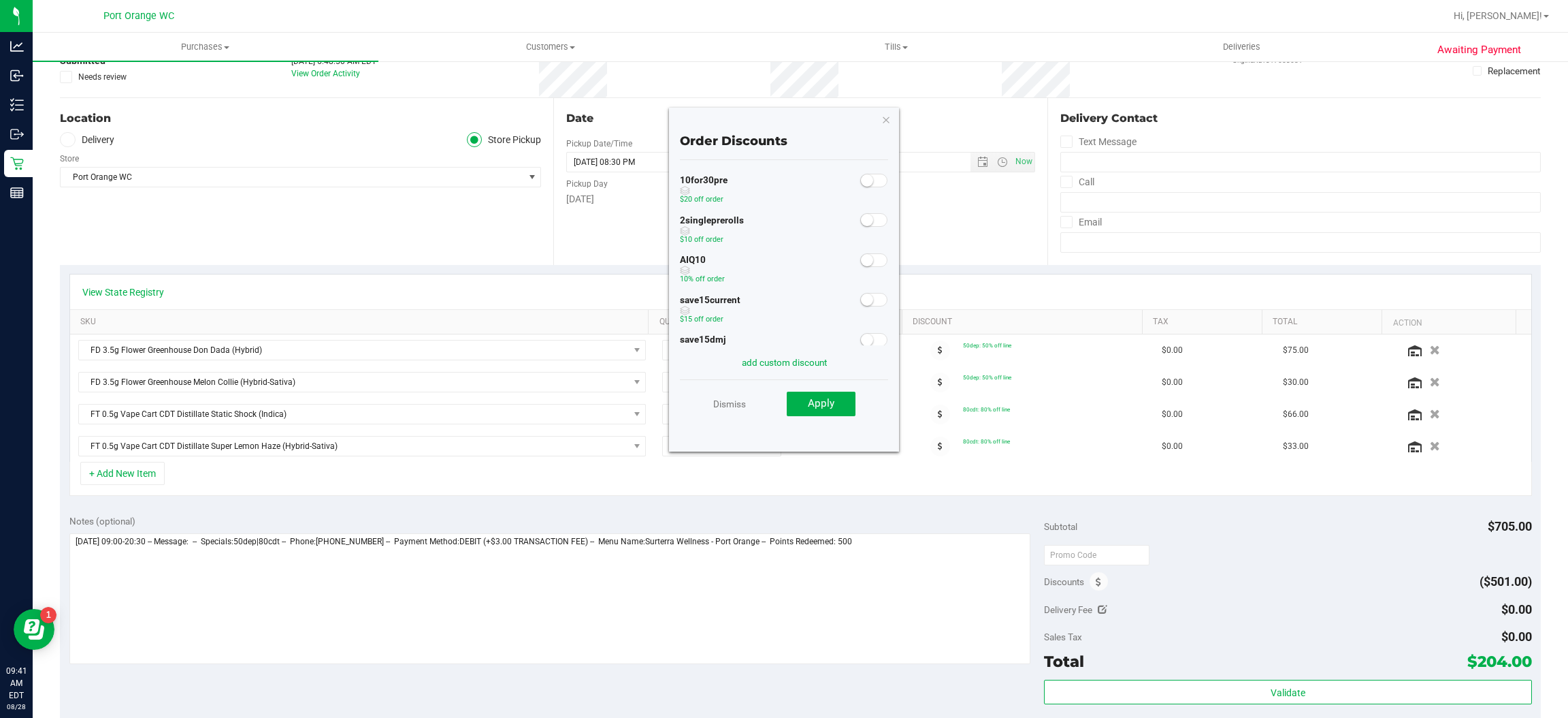
click at [867, 263] on span at bounding box center [874, 260] width 27 height 13
click at [838, 392] on button "Apply" at bounding box center [821, 404] width 69 height 25
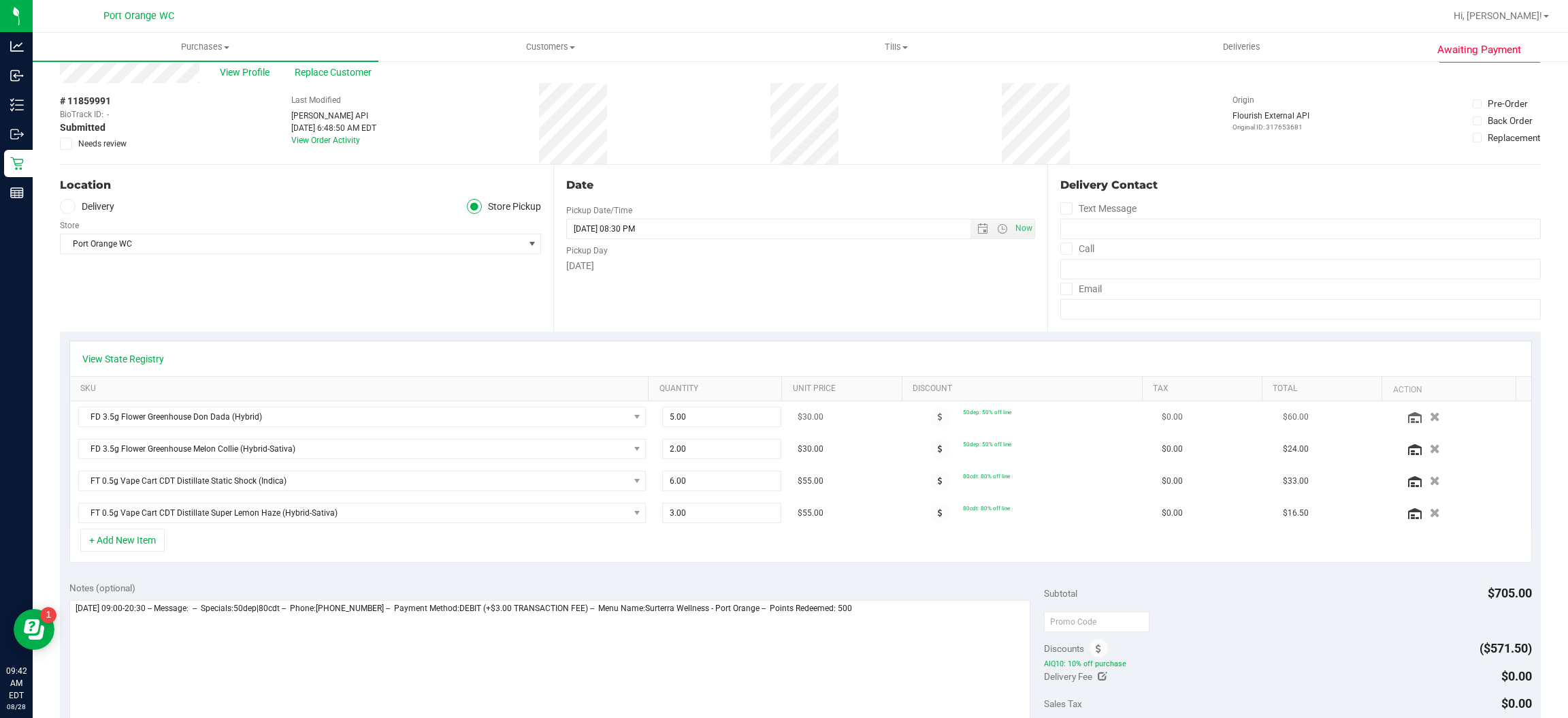
scroll to position [0, 0]
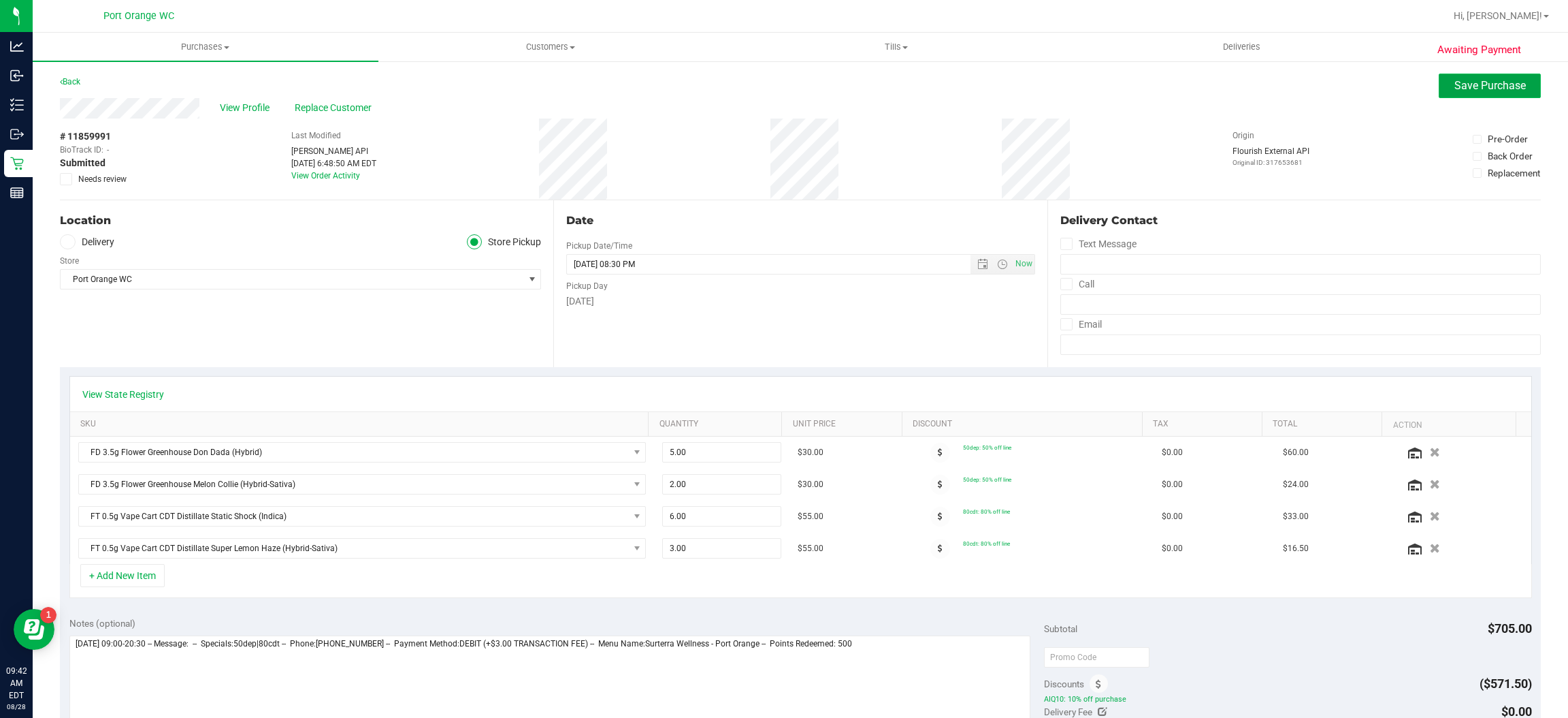
click at [1444, 93] on button "Save Purchase" at bounding box center [1490, 86] width 102 height 25
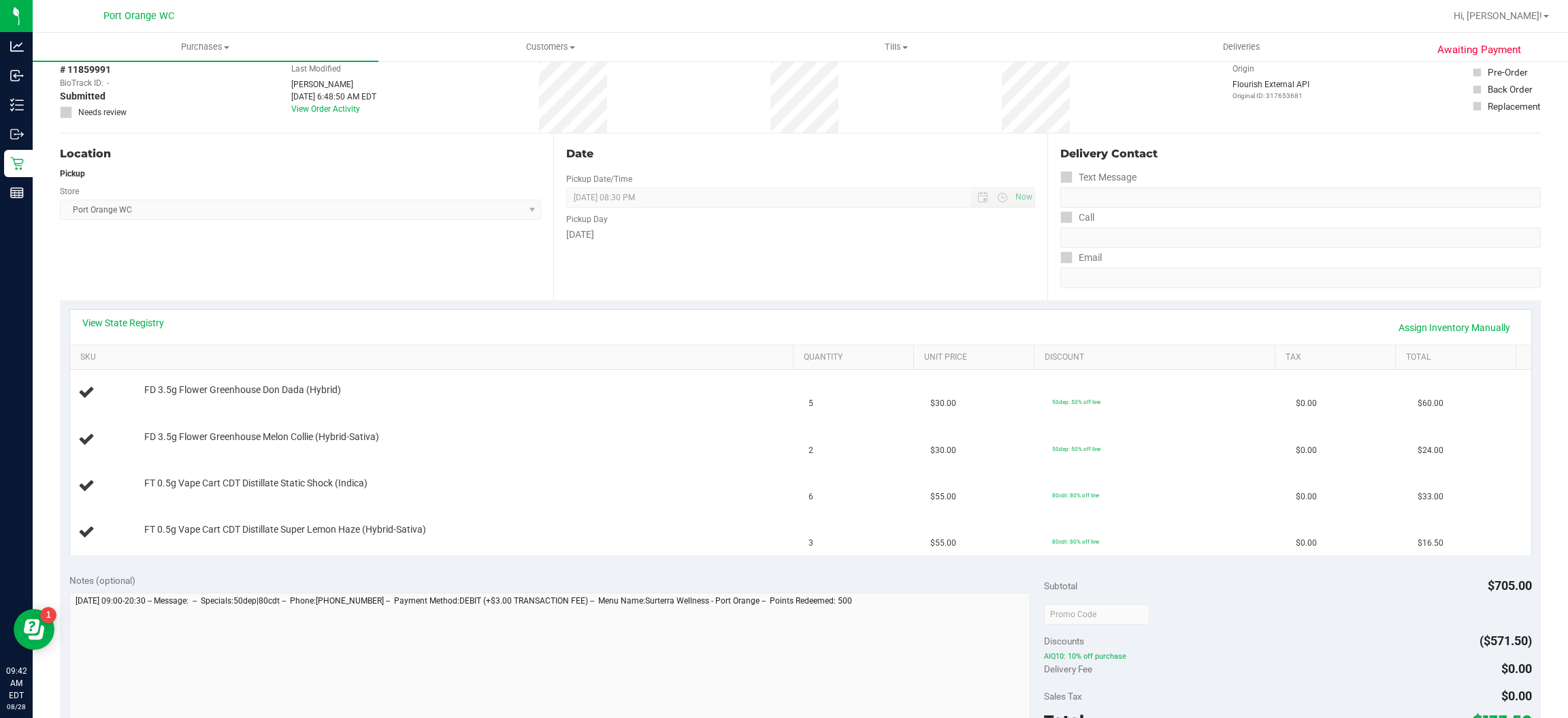
scroll to position [102, 0]
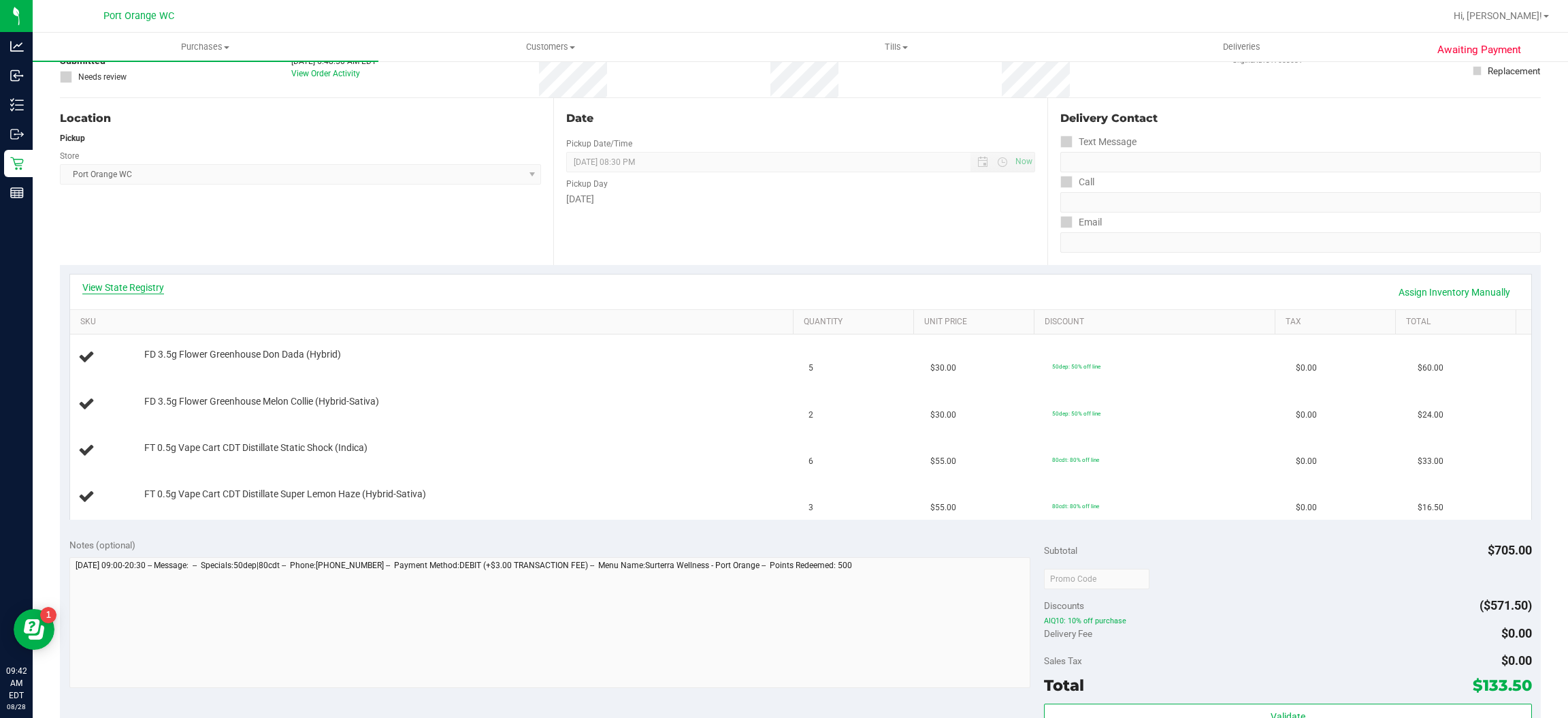
click at [111, 286] on link "View State Registry" at bounding box center [123, 288] width 82 height 13
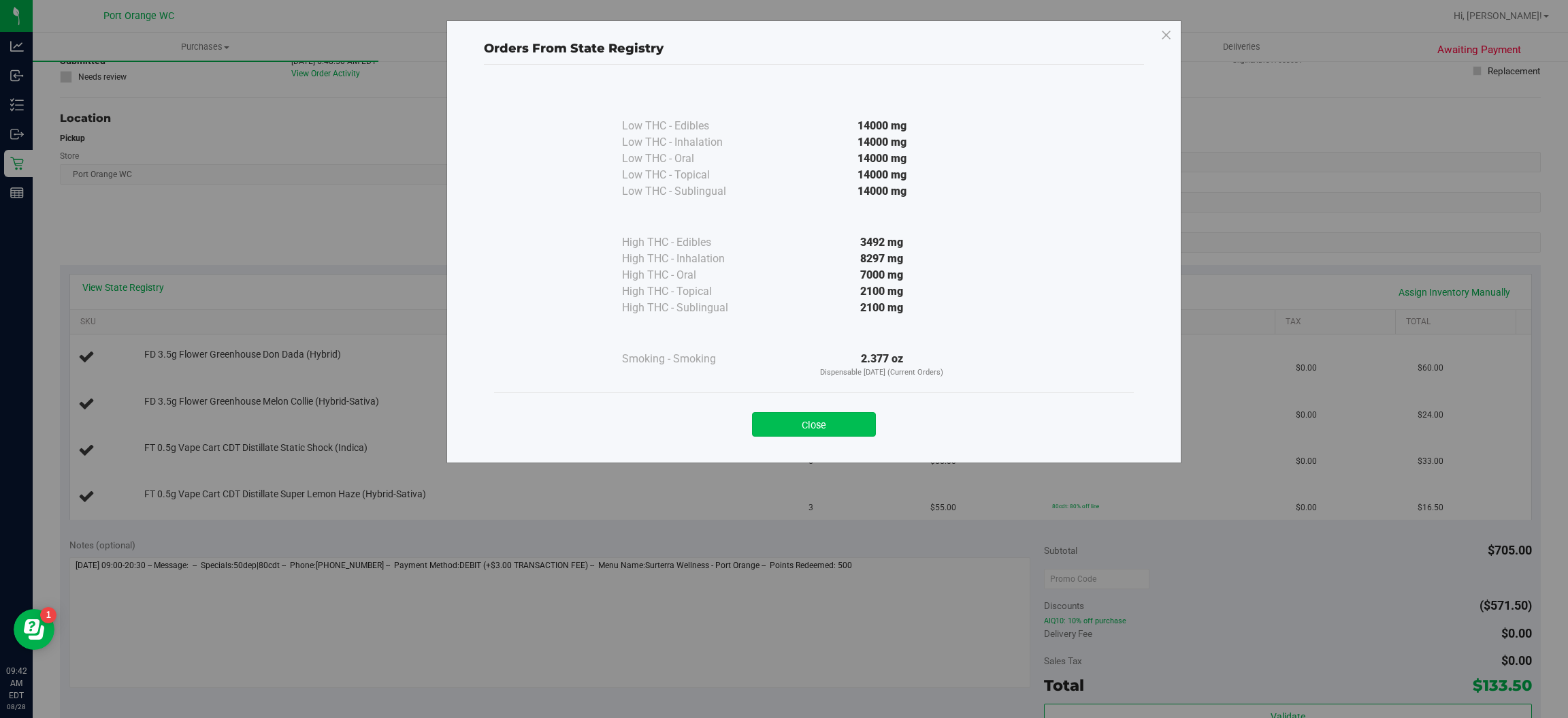
click at [801, 432] on button "Close" at bounding box center [814, 425] width 124 height 25
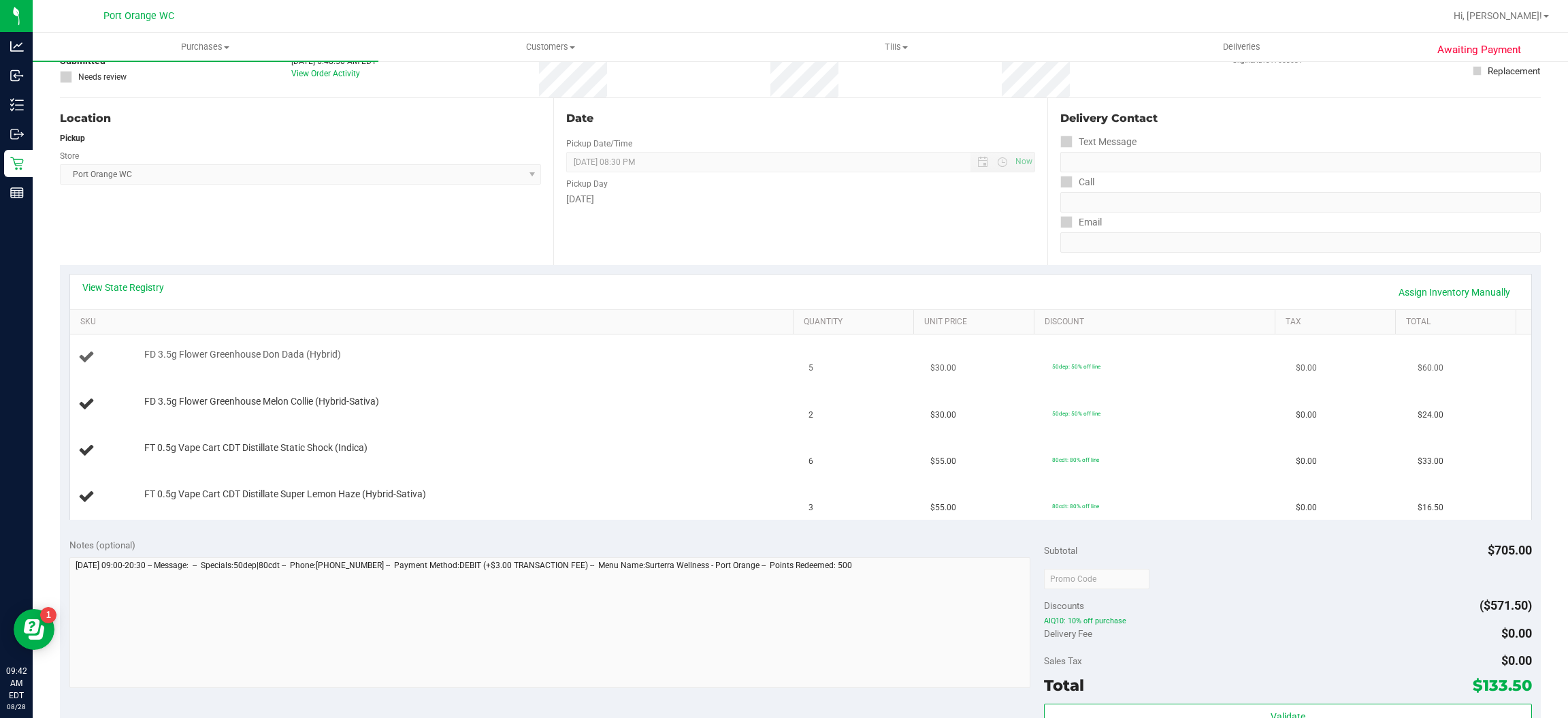
scroll to position [0, 0]
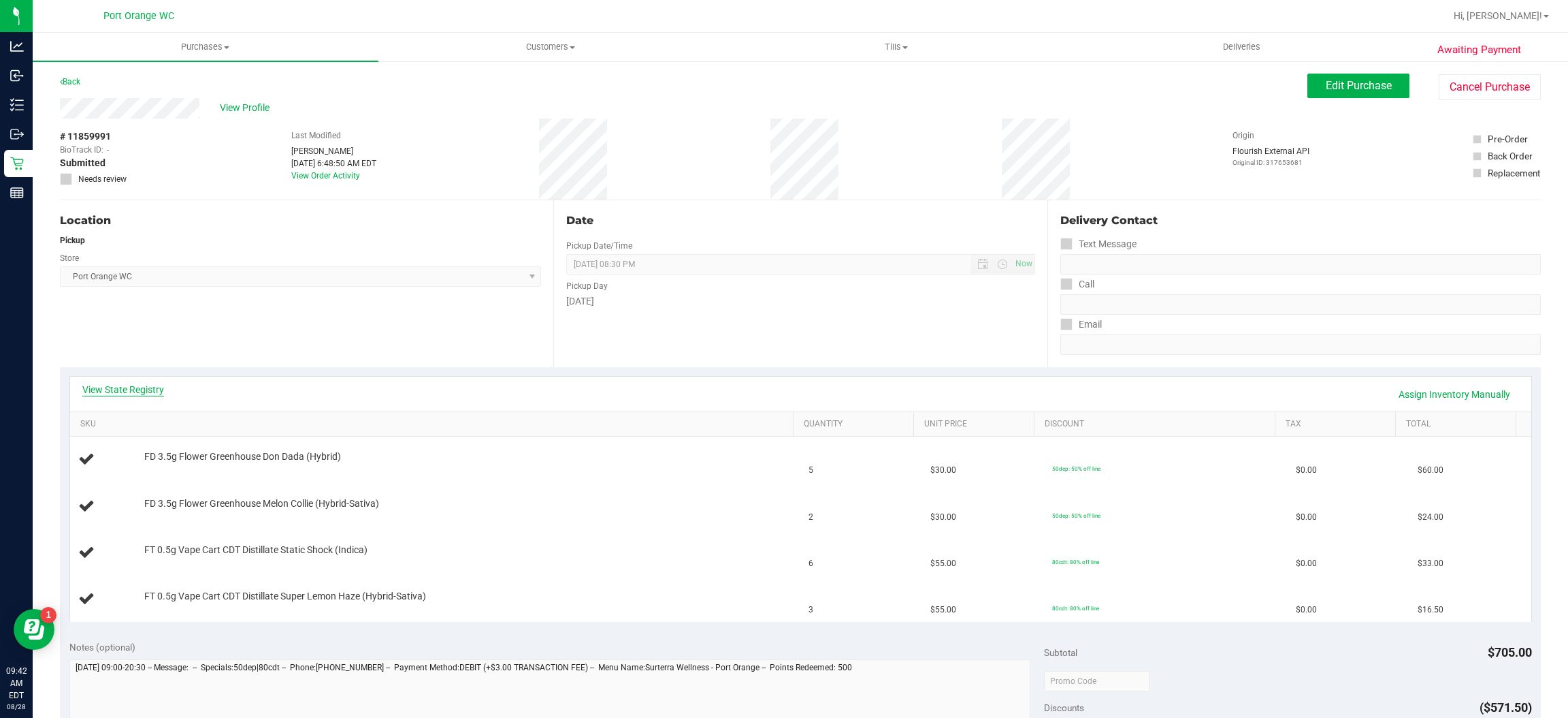
click at [124, 392] on link "View State Registry" at bounding box center [123, 389] width 82 height 13
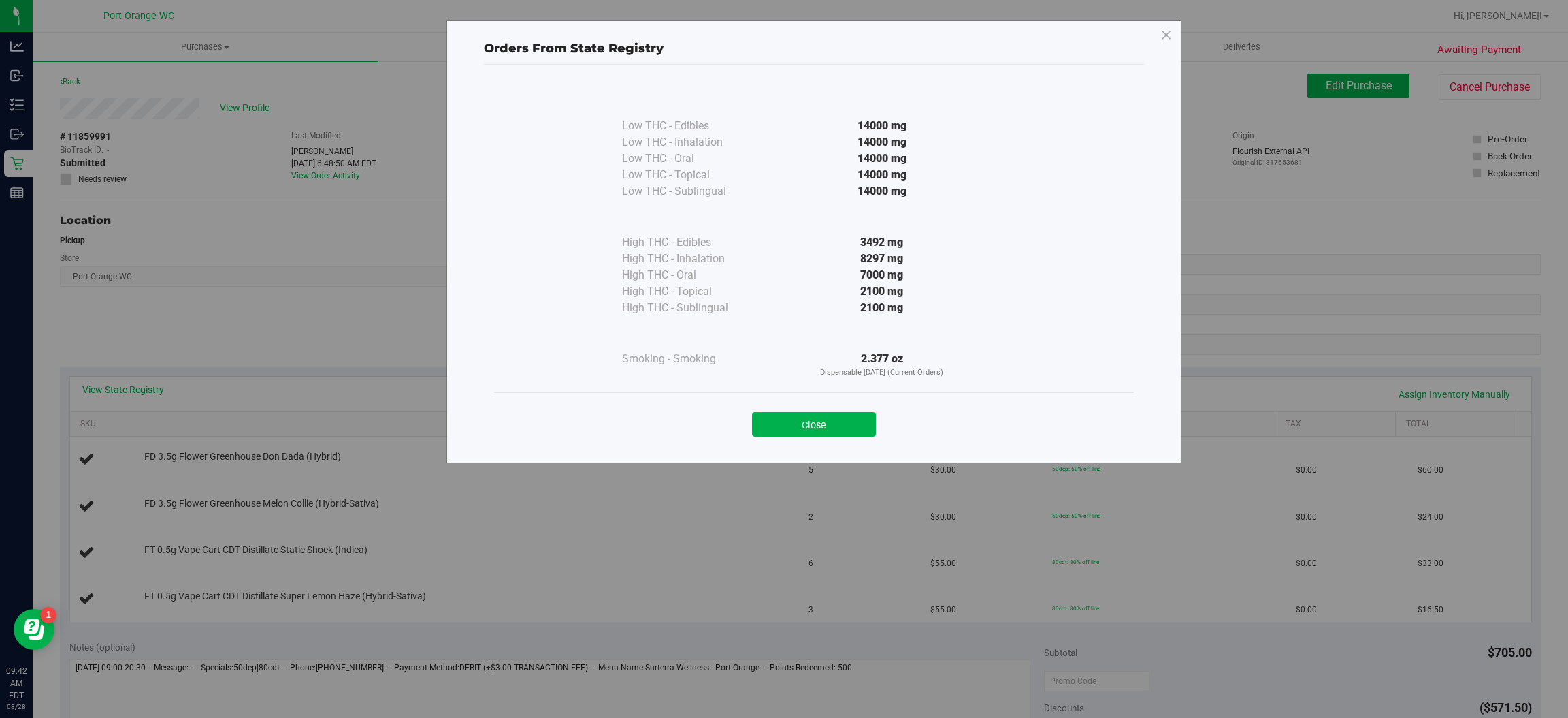
click at [841, 426] on button "Close" at bounding box center [814, 425] width 124 height 25
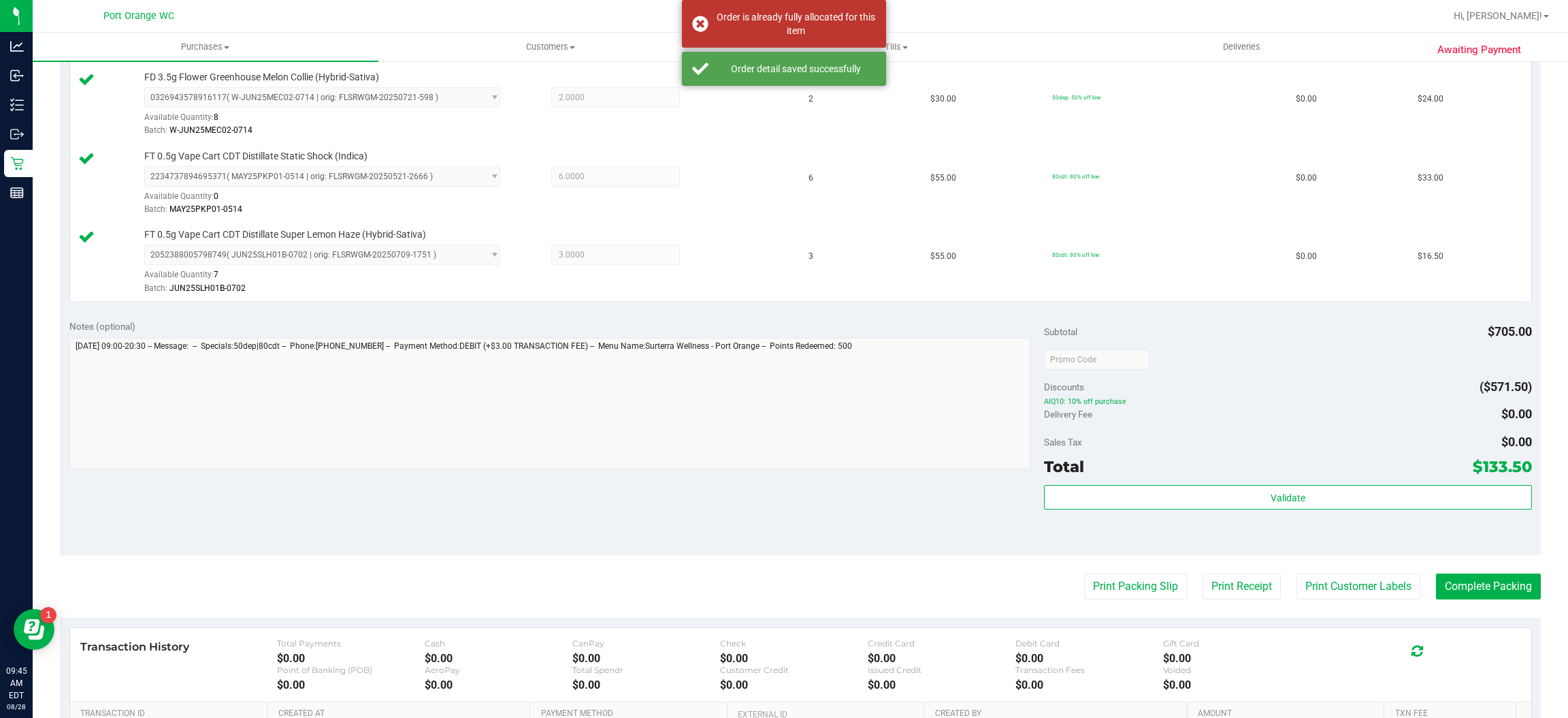
scroll to position [461, 0]
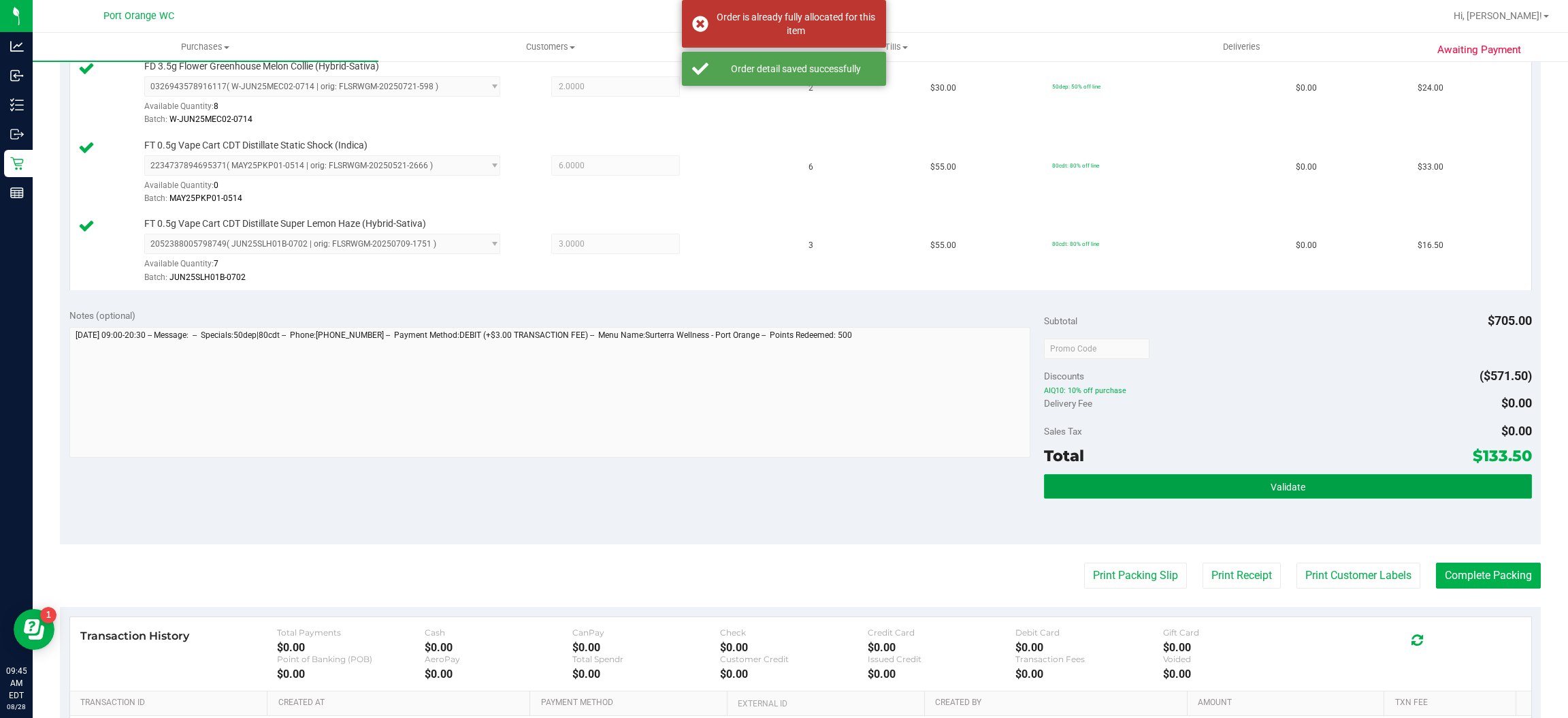
click at [1318, 492] on button "Validate" at bounding box center [1288, 487] width 487 height 25
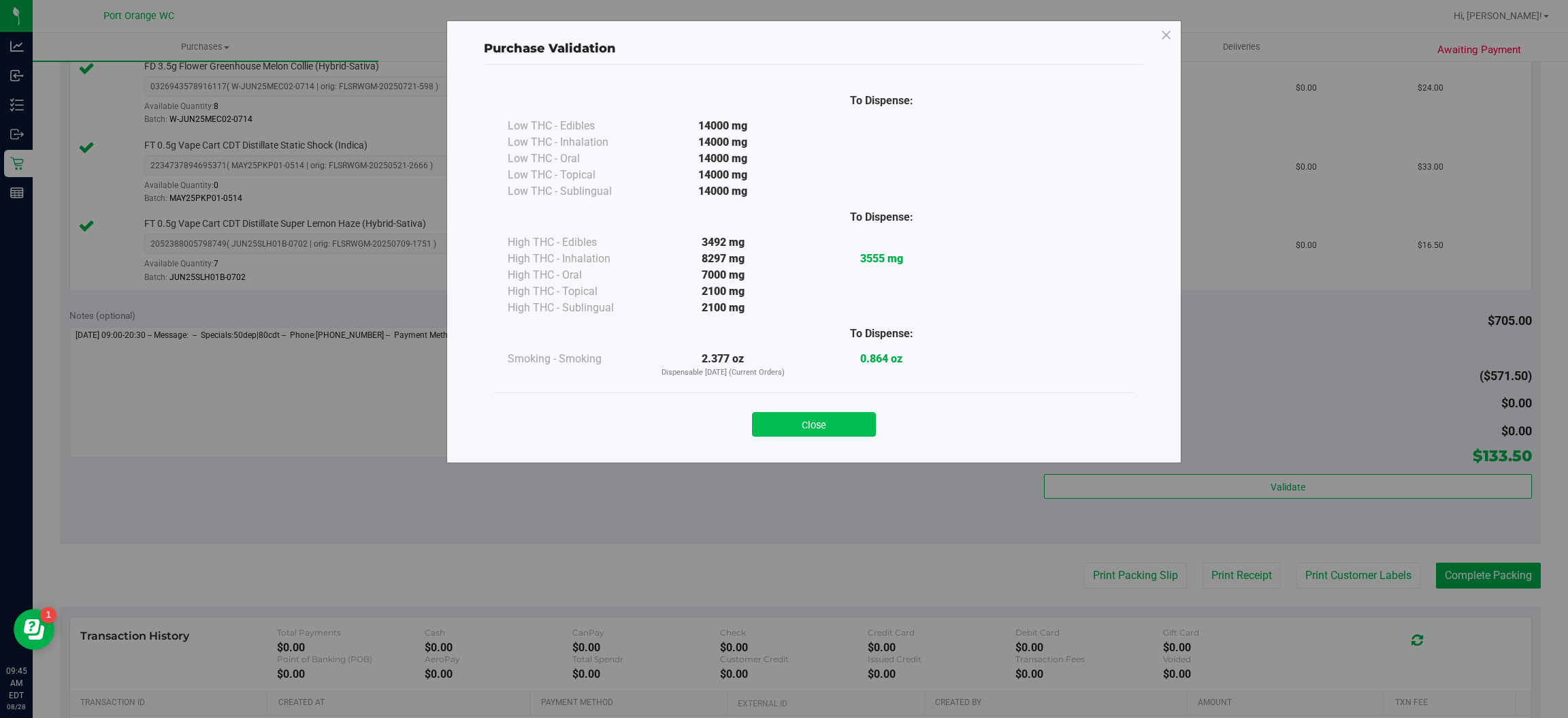
click at [842, 426] on button "Close" at bounding box center [814, 425] width 124 height 25
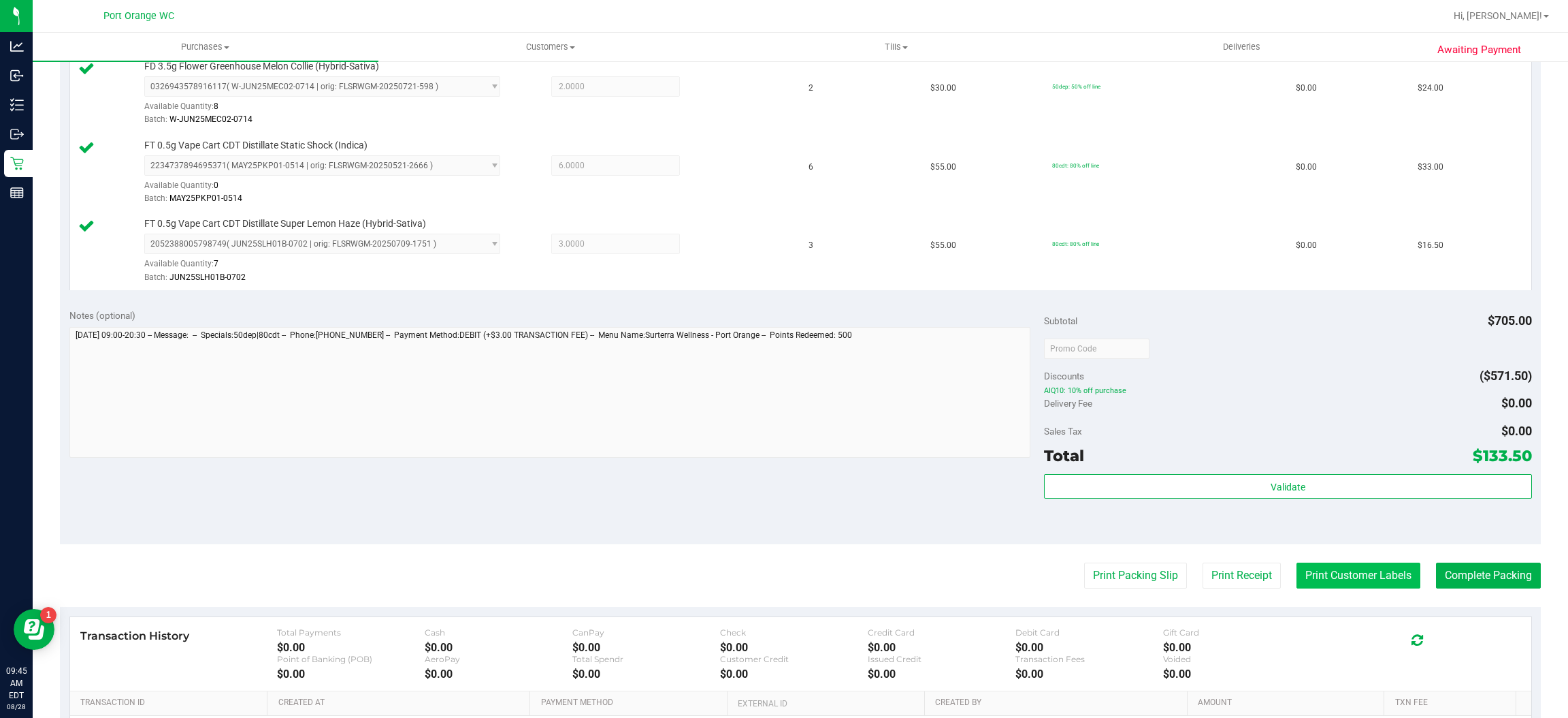
click at [1365, 576] on button "Print Customer Labels" at bounding box center [1358, 575] width 124 height 26
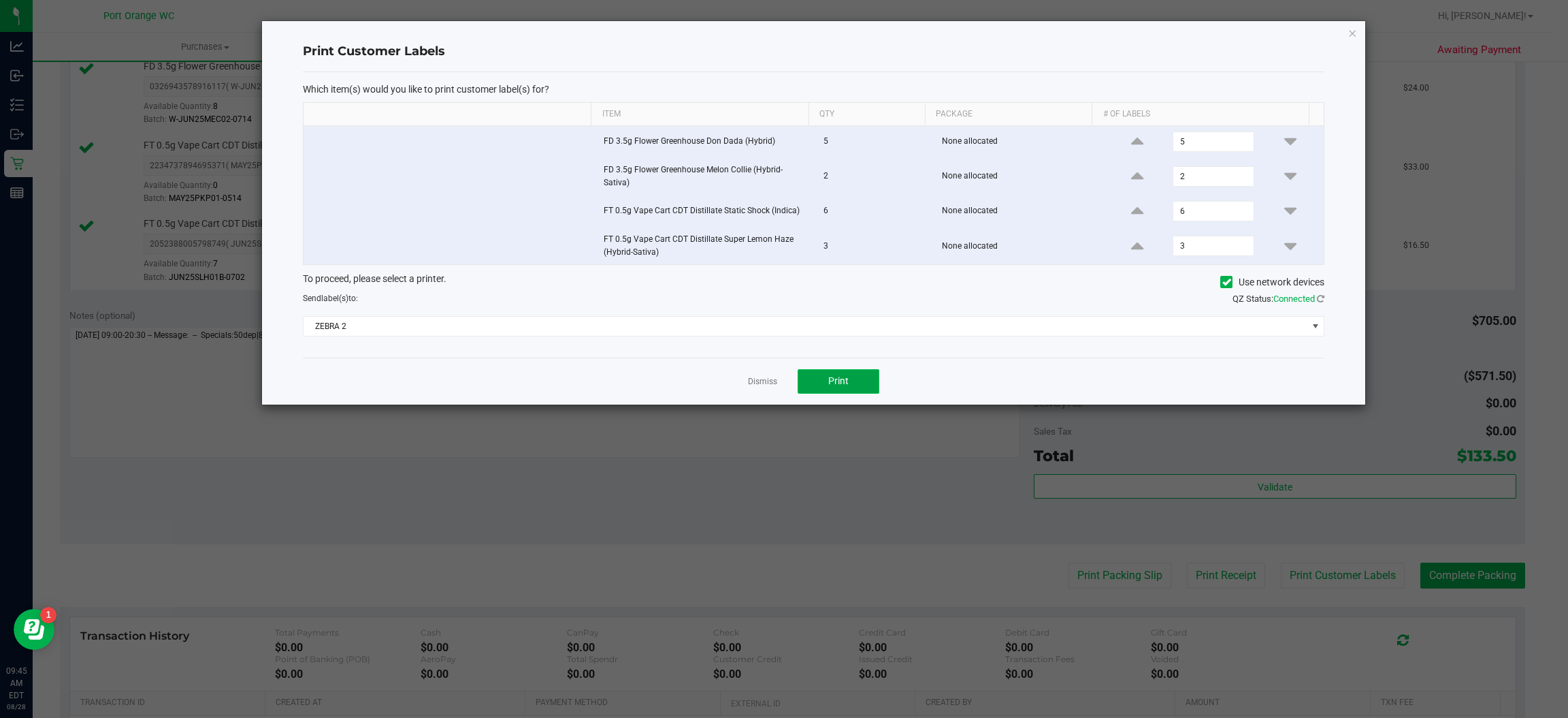
click at [855, 393] on button "Print" at bounding box center [838, 382] width 82 height 25
click at [754, 386] on link "Dismiss" at bounding box center [762, 382] width 29 height 12
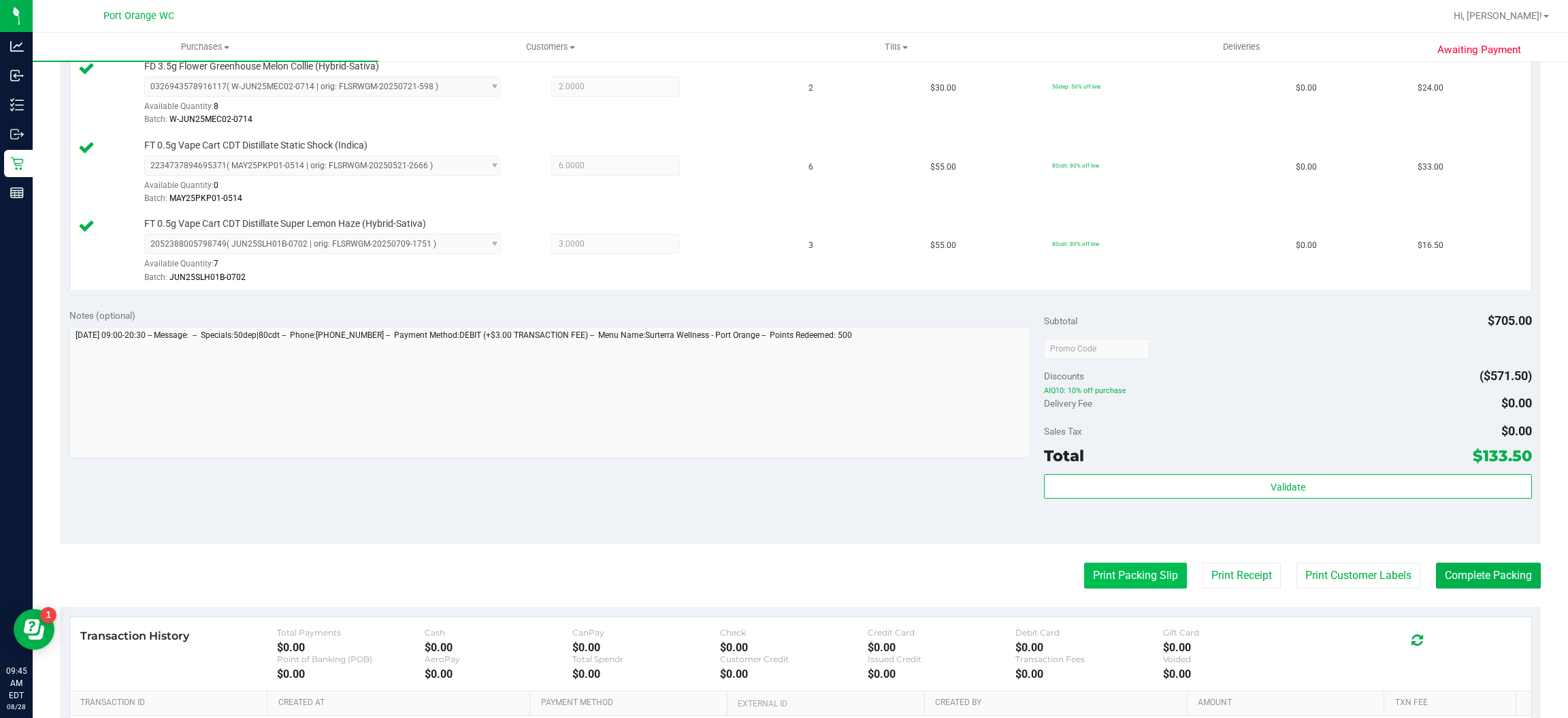
click at [1107, 577] on button "Print Packing Slip" at bounding box center [1135, 575] width 102 height 26
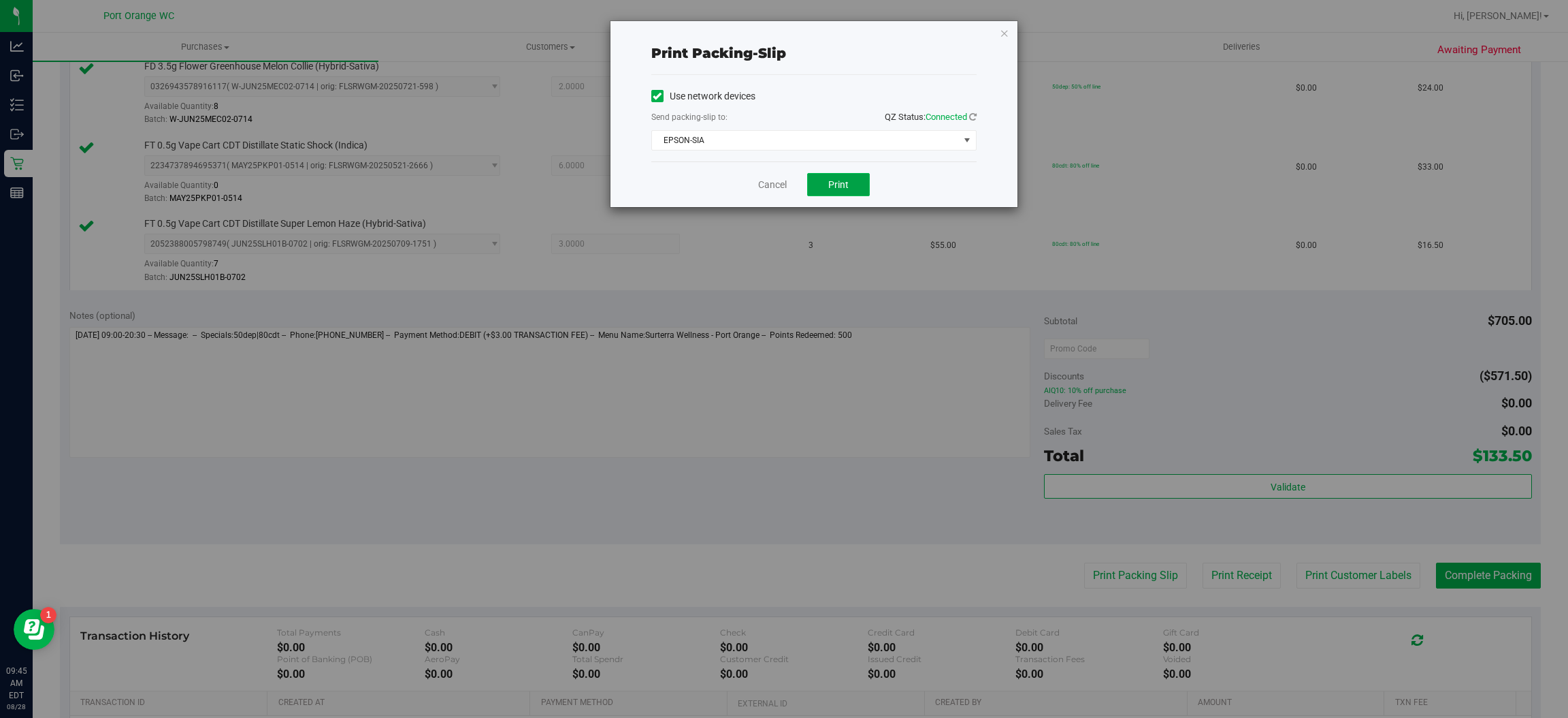
click at [845, 186] on span "Print" at bounding box center [838, 184] width 21 height 11
click at [765, 189] on link "Cancel" at bounding box center [772, 184] width 29 height 14
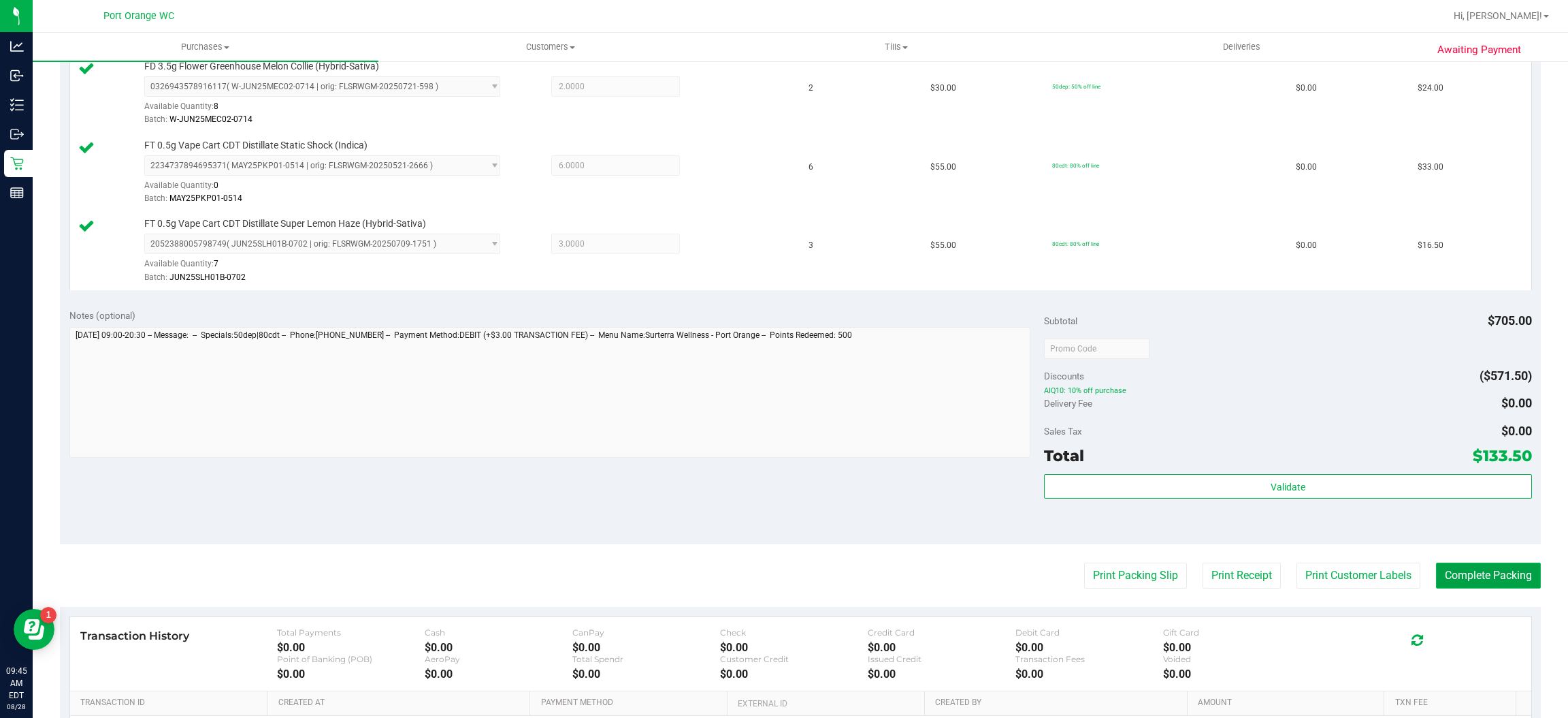
click at [1483, 577] on button "Complete Packing" at bounding box center [1488, 575] width 105 height 26
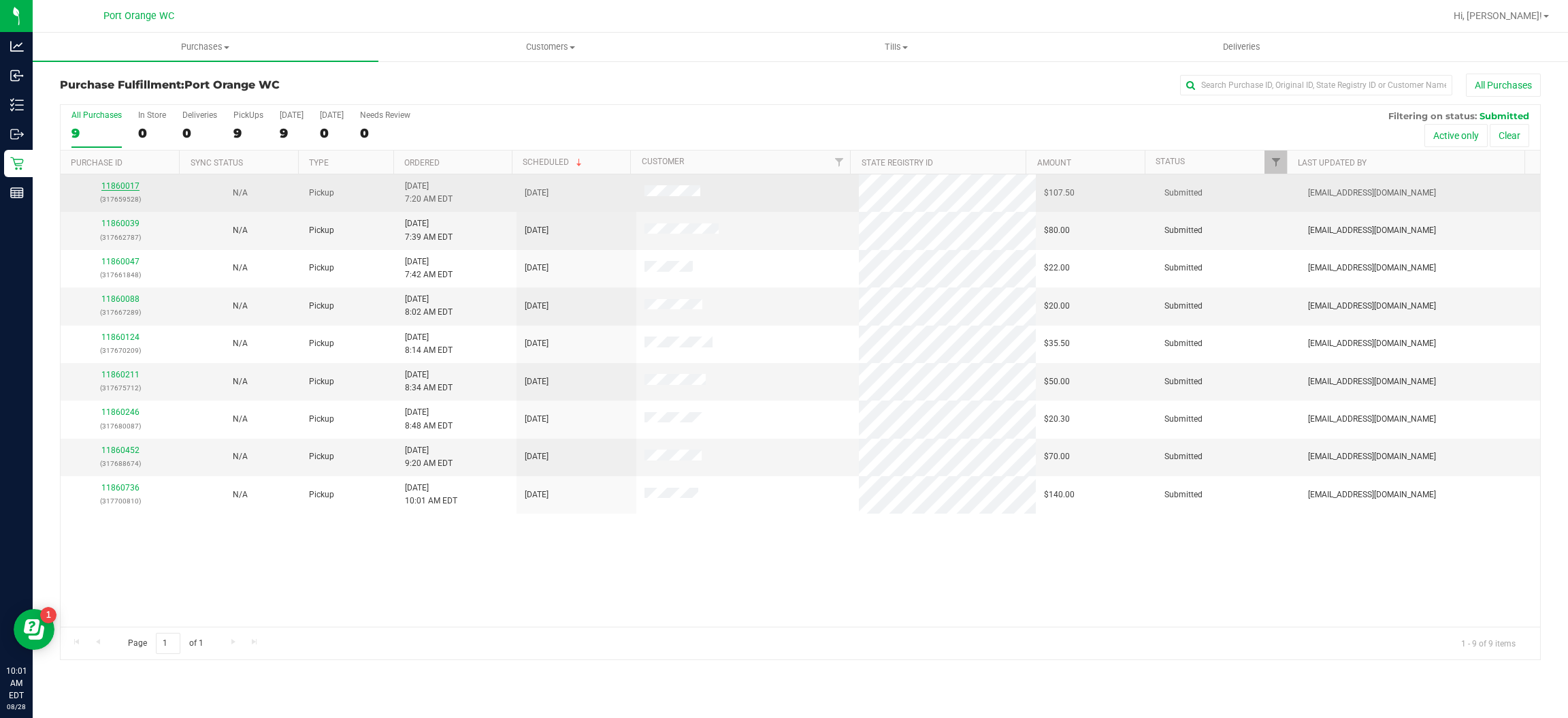
click at [130, 183] on link "11860017" at bounding box center [121, 186] width 38 height 10
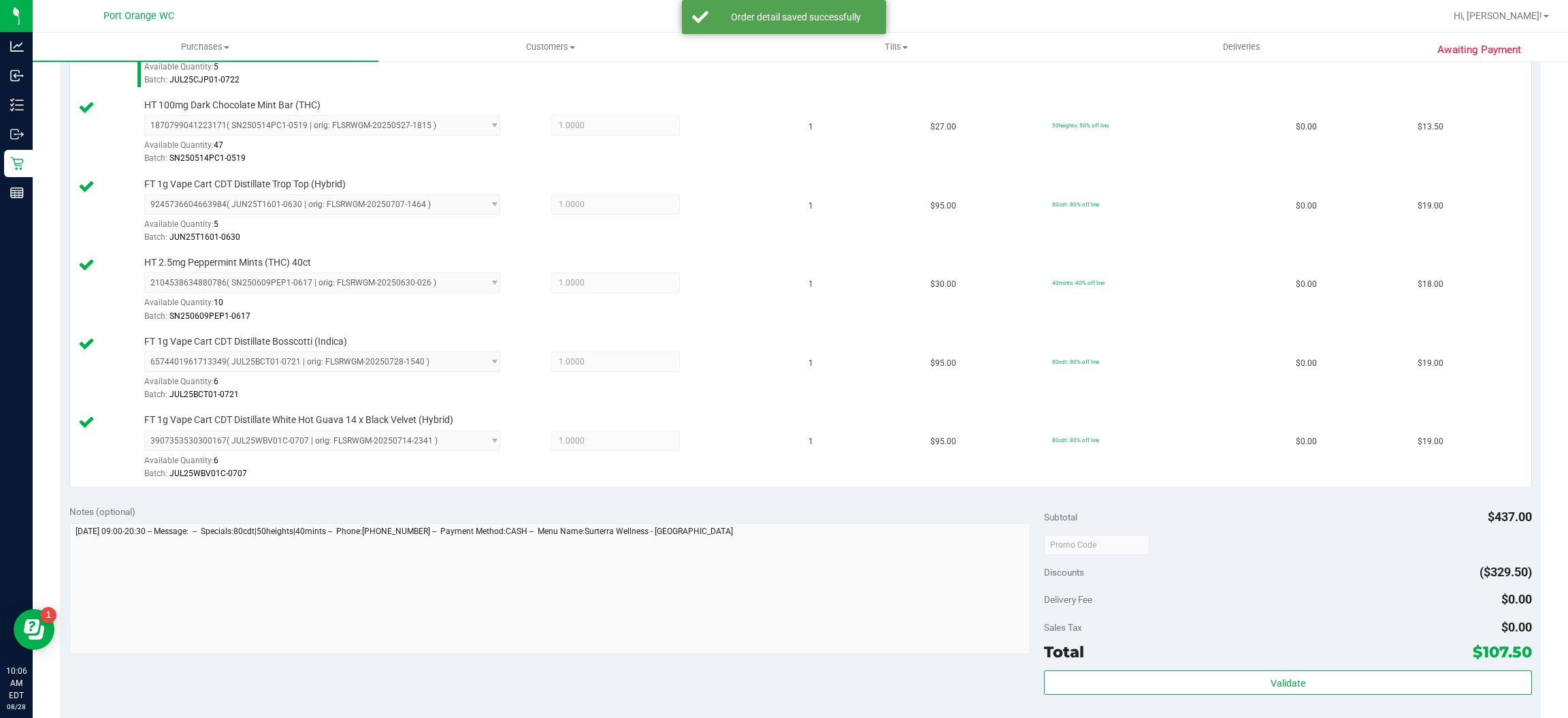
scroll to position [600, 0]
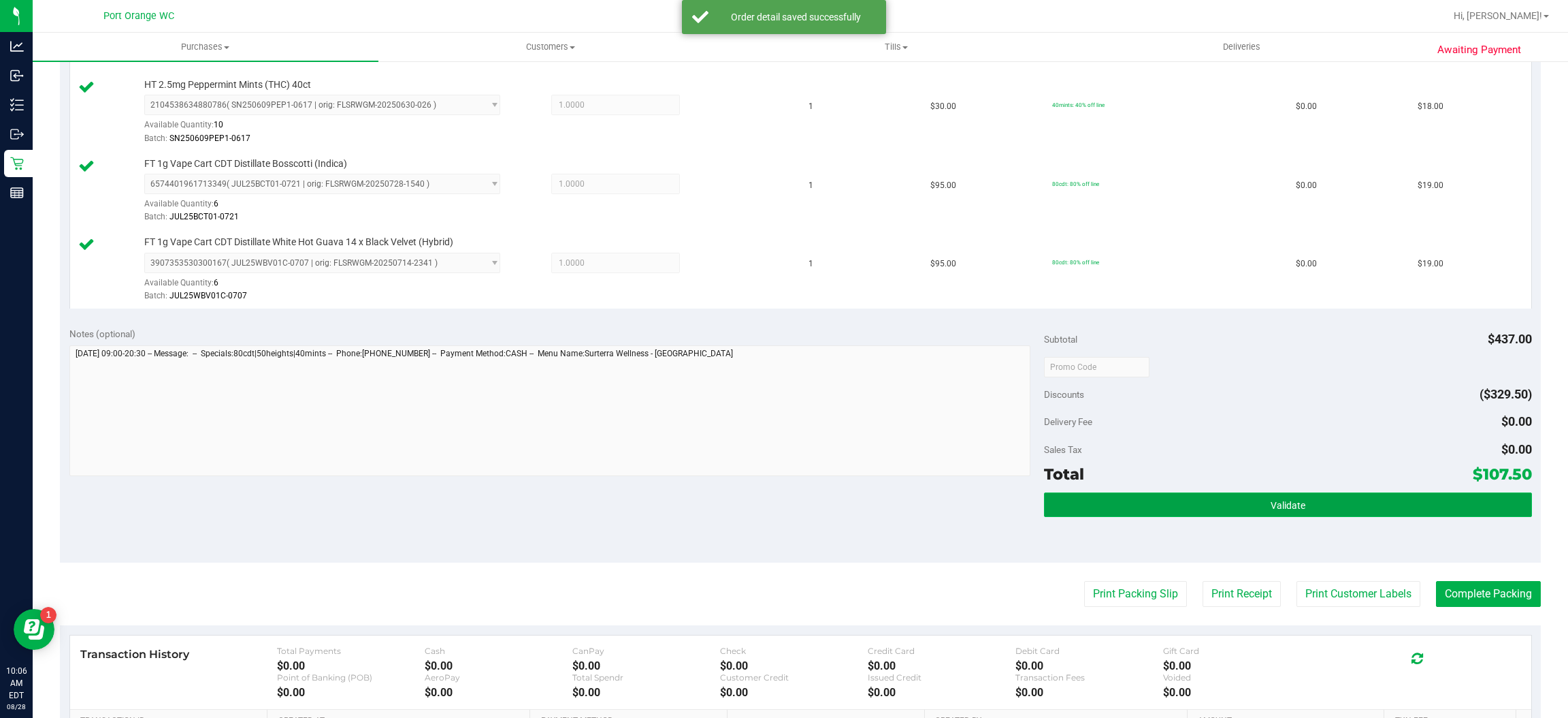
click at [1168, 504] on button "Validate" at bounding box center [1288, 505] width 487 height 25
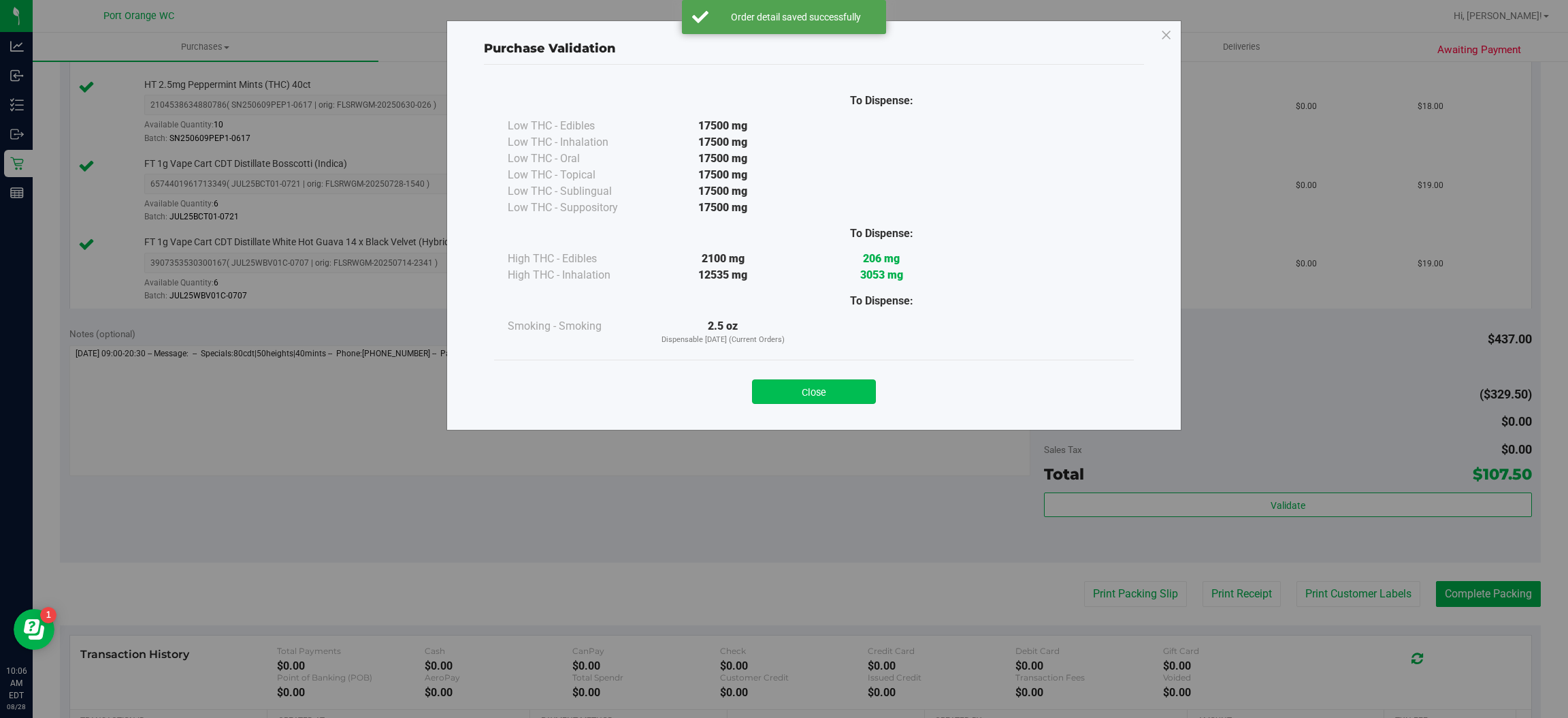
click at [812, 392] on button "Close" at bounding box center [814, 392] width 124 height 25
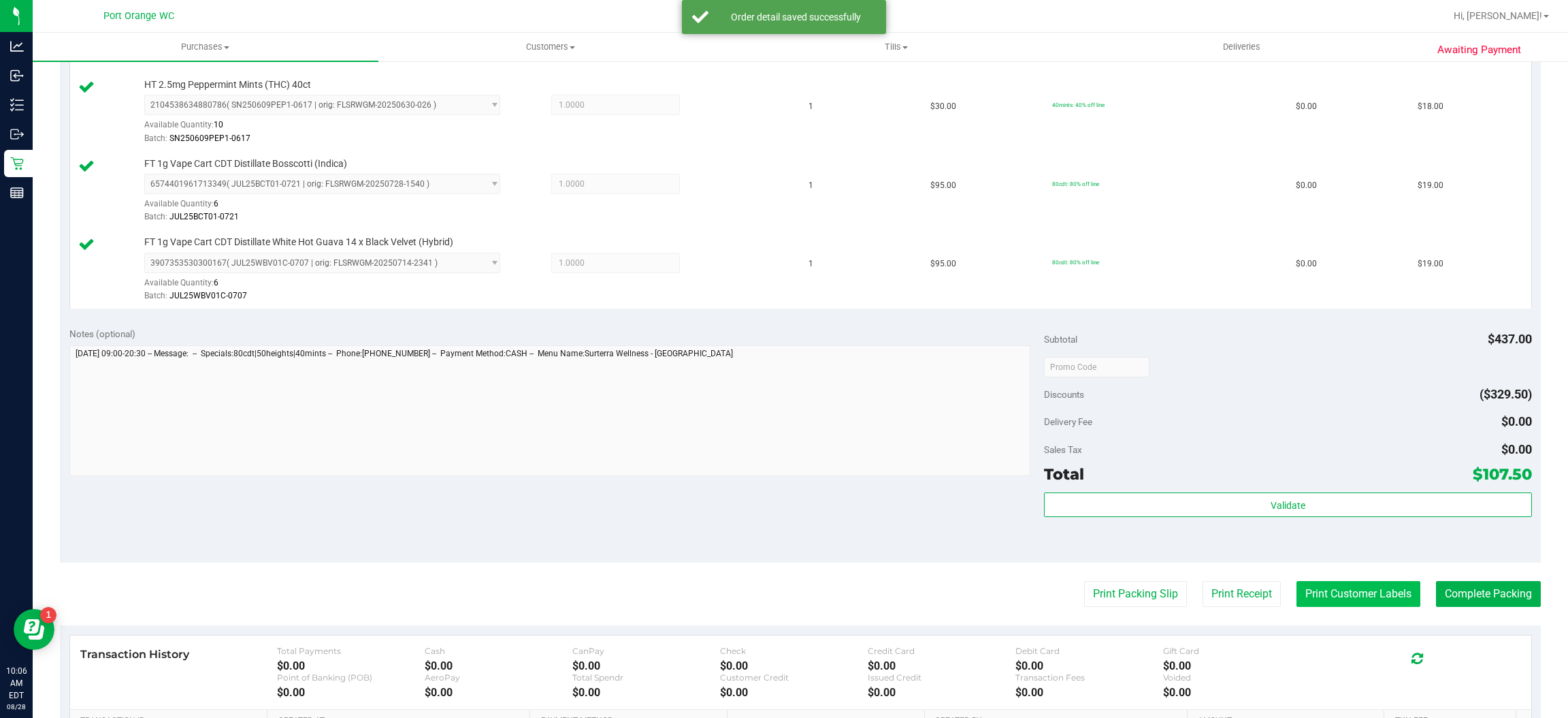
click at [1305, 599] on button "Print Customer Labels" at bounding box center [1358, 593] width 124 height 26
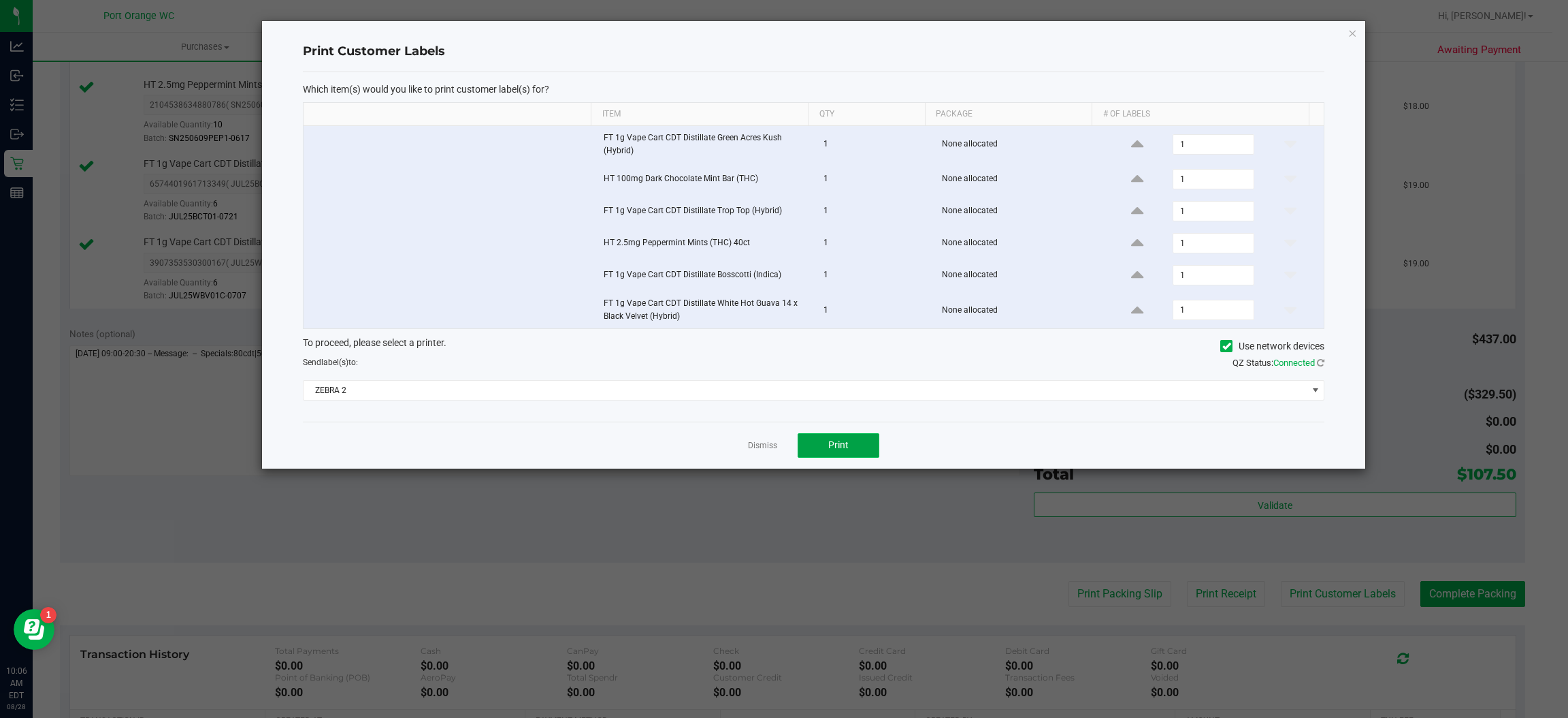
click at [844, 450] on span "Print" at bounding box center [838, 445] width 21 height 11
click at [765, 452] on link "Dismiss" at bounding box center [762, 446] width 29 height 12
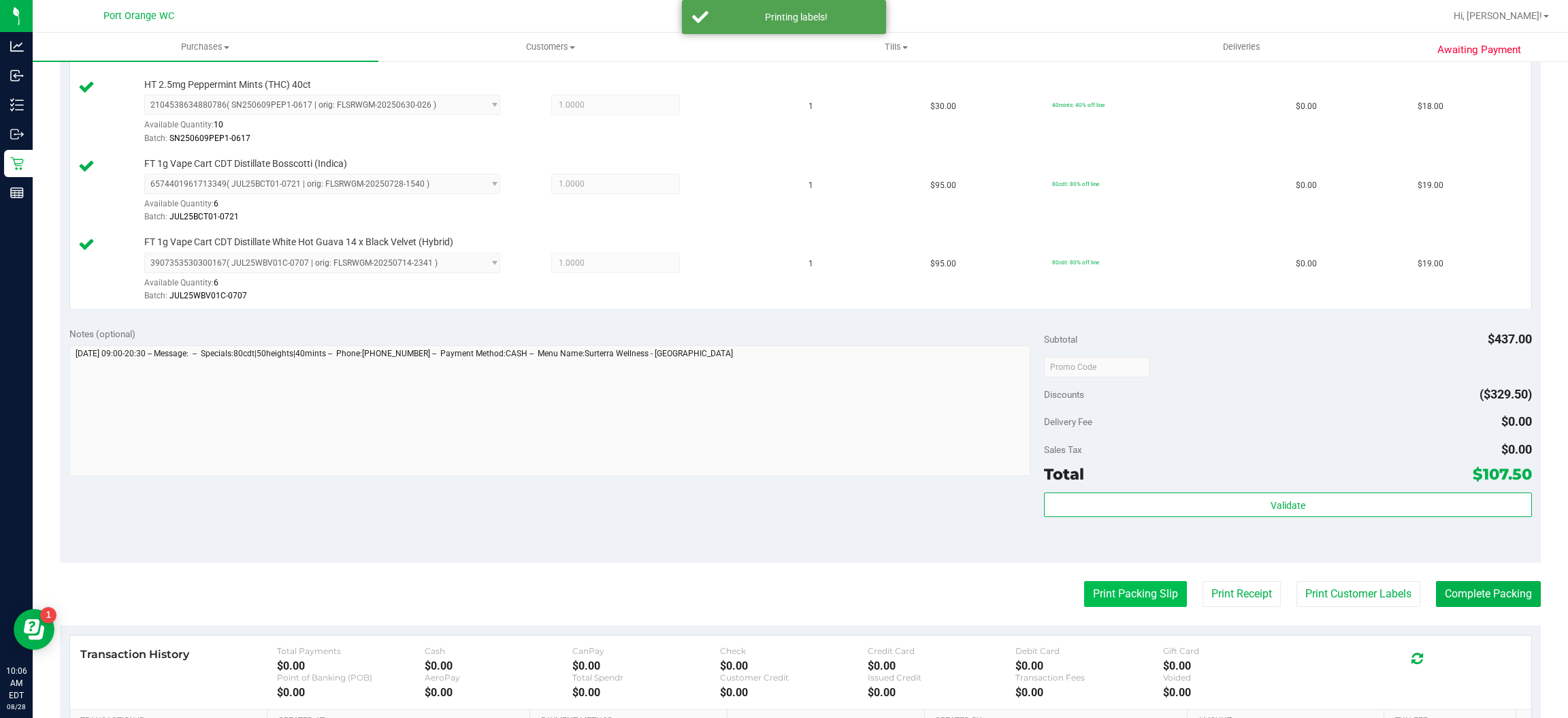
click at [1091, 599] on button "Print Packing Slip" at bounding box center [1135, 593] width 102 height 26
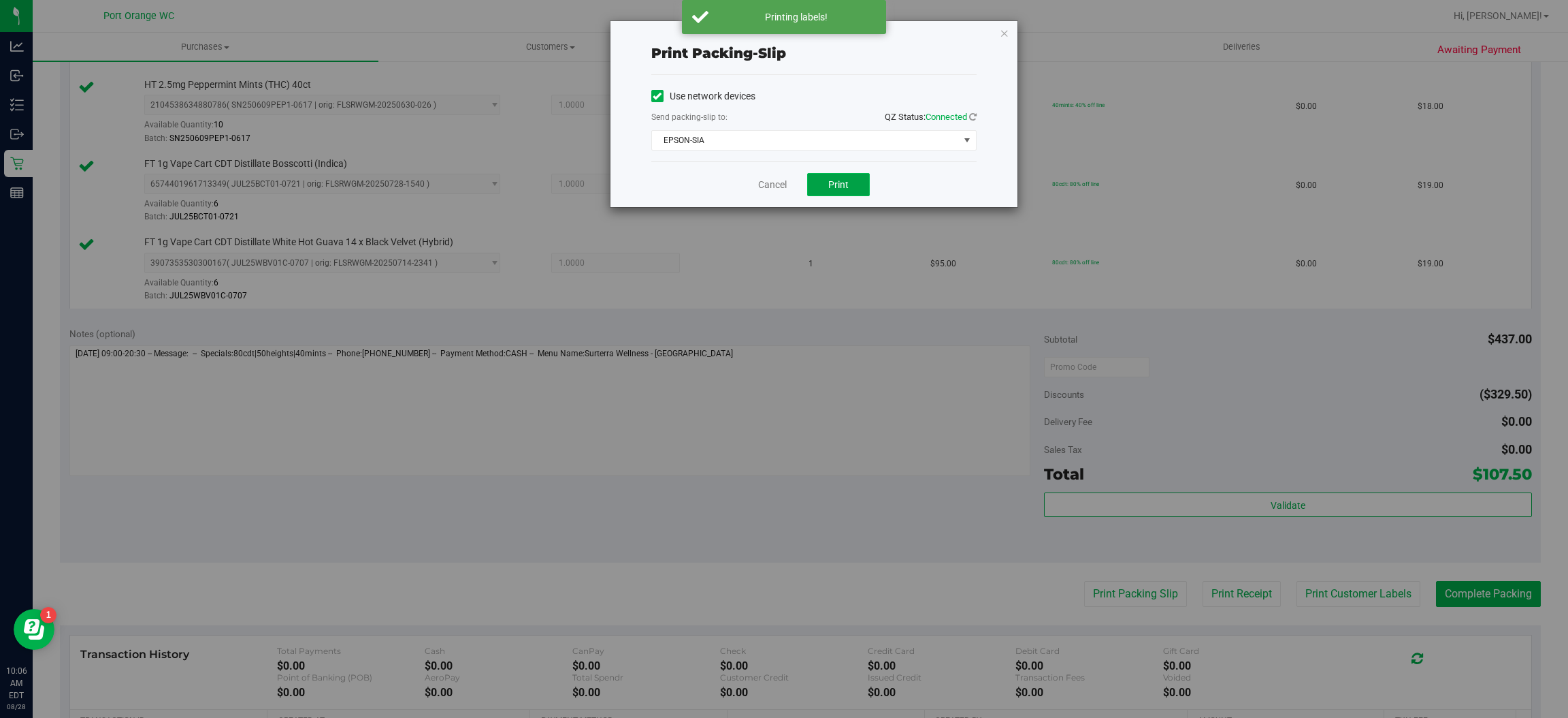
click at [841, 193] on button "Print" at bounding box center [839, 184] width 63 height 23
click at [771, 183] on link "Cancel" at bounding box center [772, 184] width 29 height 14
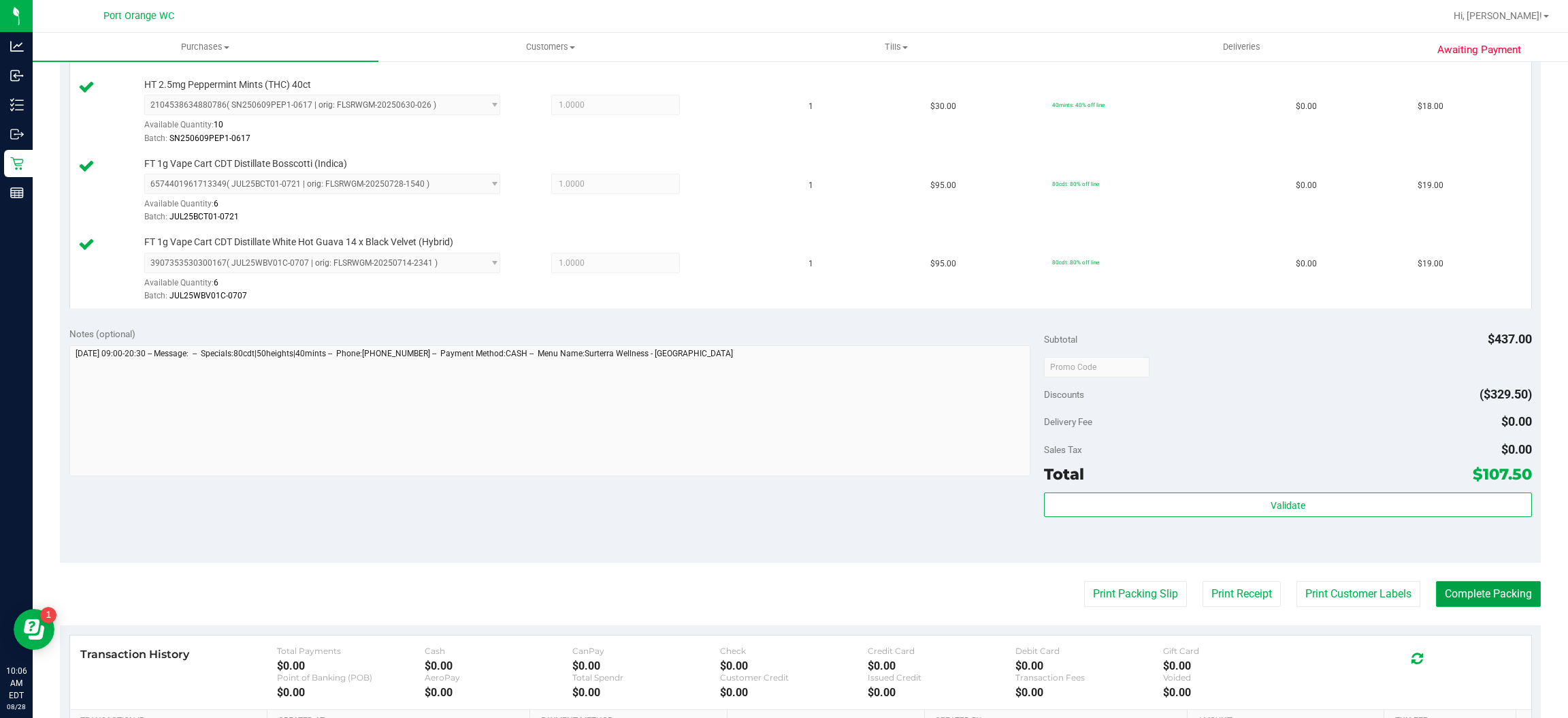
click at [1469, 596] on button "Complete Packing" at bounding box center [1488, 593] width 105 height 26
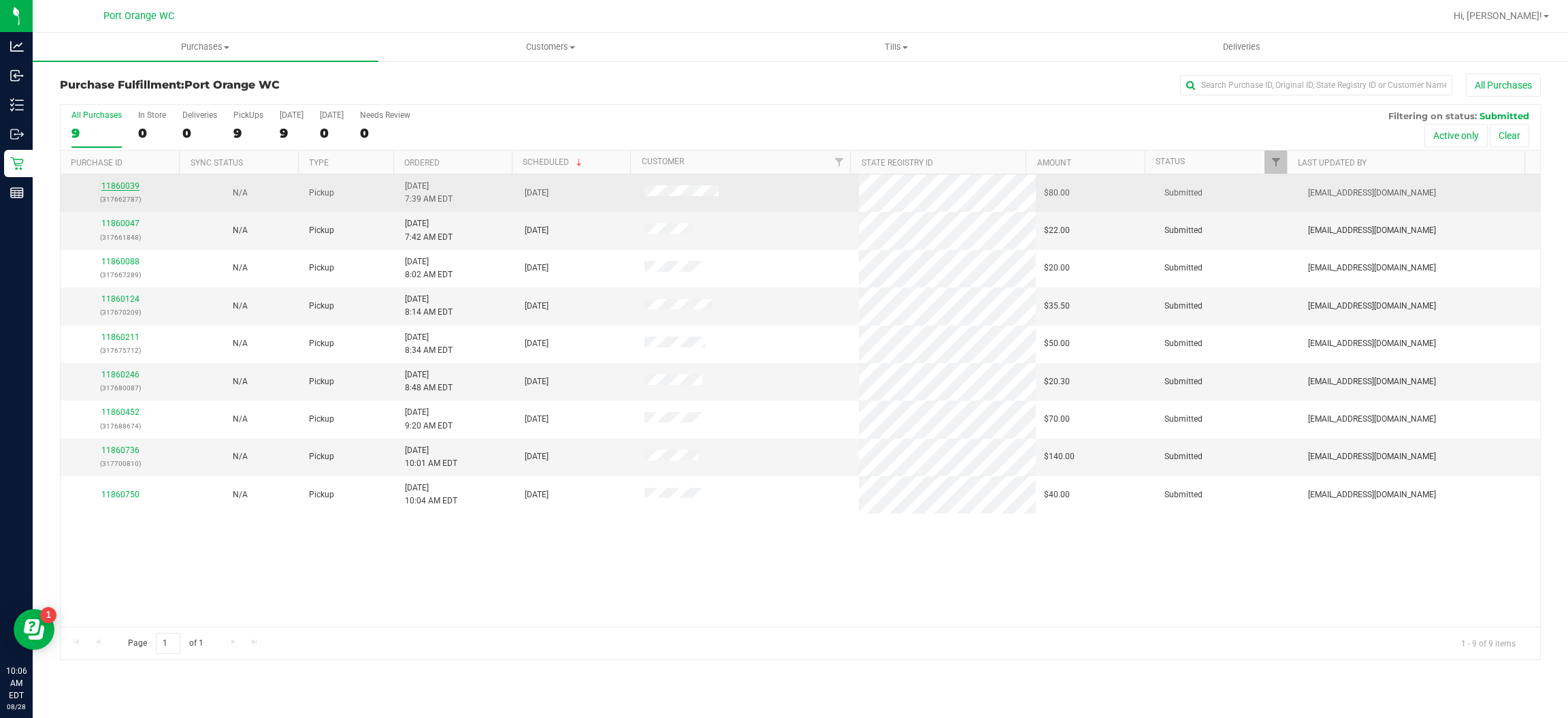
click at [126, 182] on link "11860039" at bounding box center [121, 186] width 38 height 10
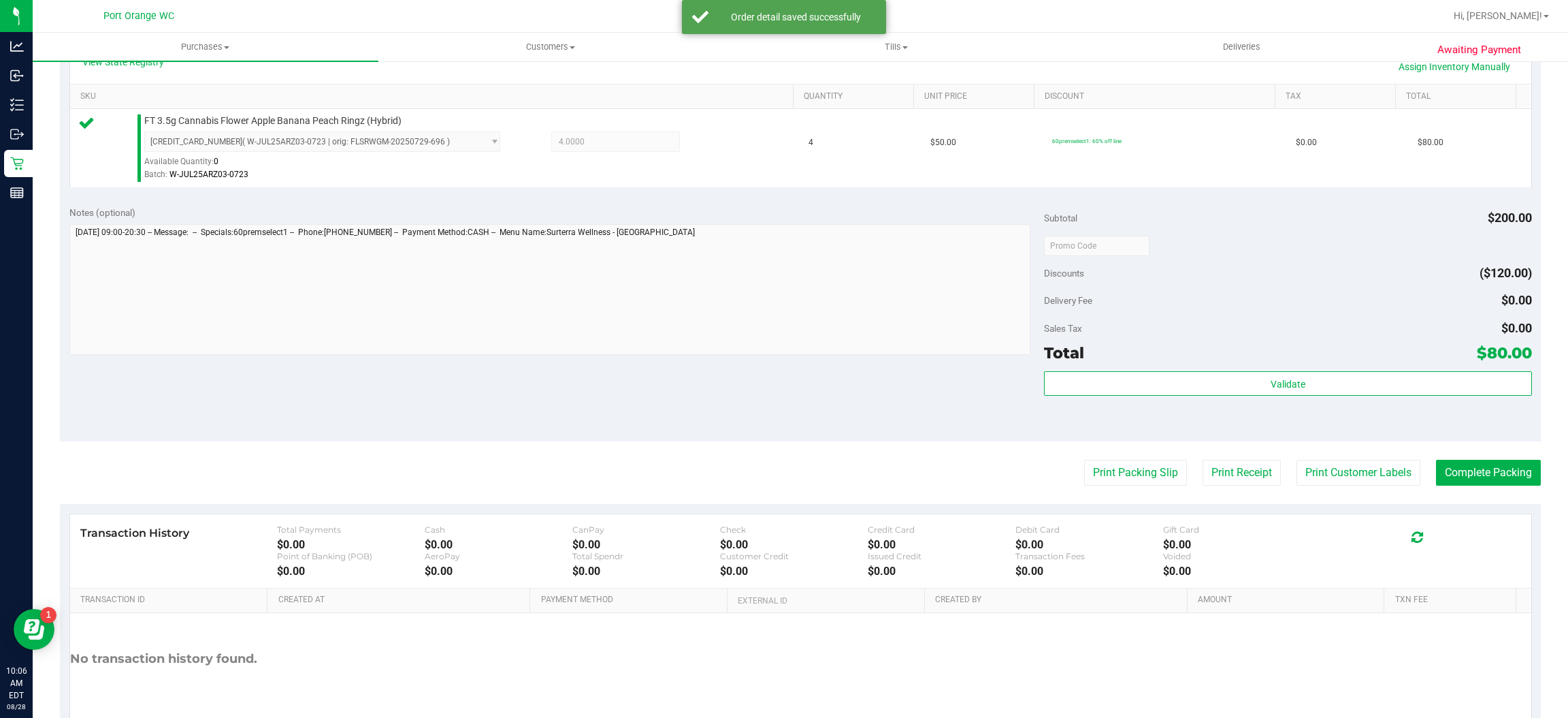
scroll to position [326, 0]
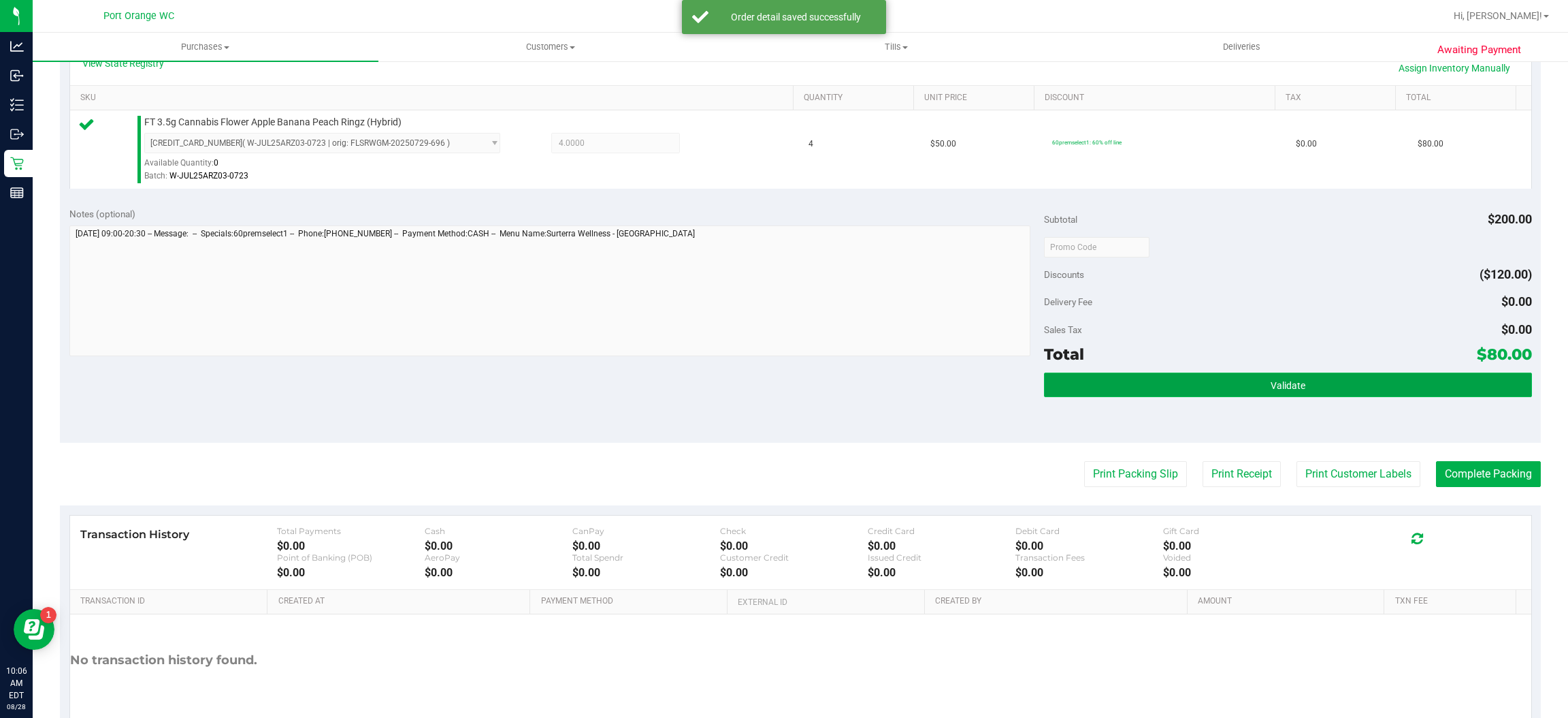
click at [1330, 392] on button "Validate" at bounding box center [1288, 385] width 487 height 25
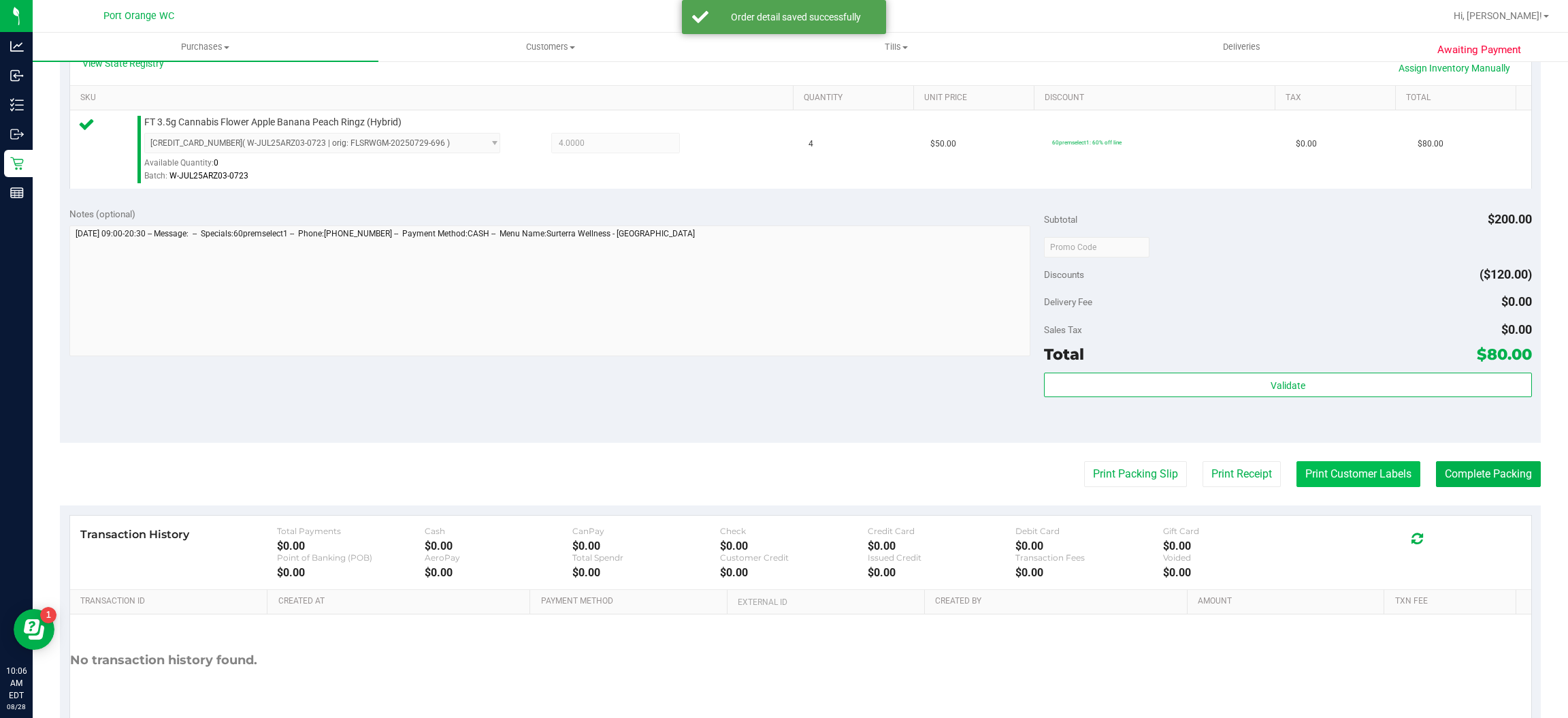
click at [1334, 472] on button "Print Customer Labels" at bounding box center [1358, 473] width 124 height 26
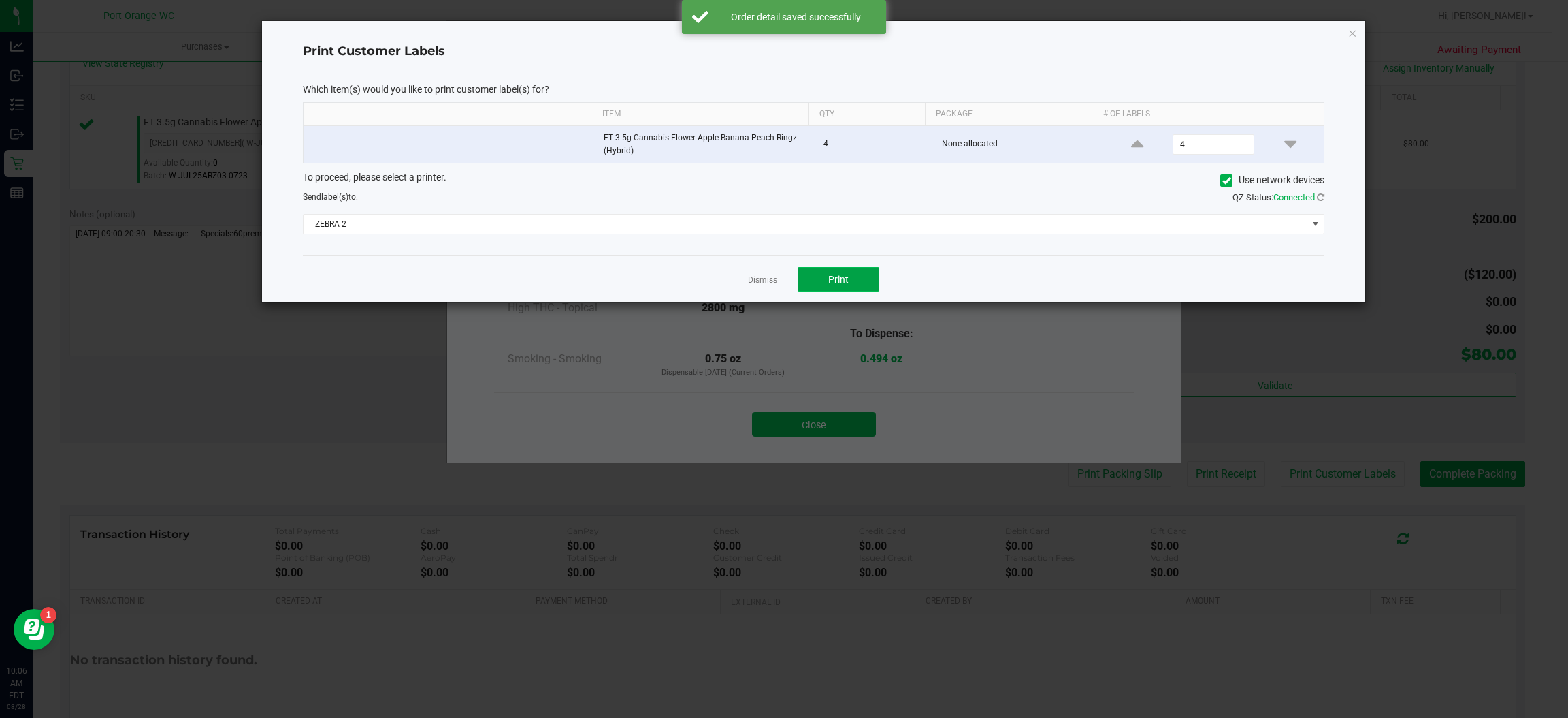
click at [865, 292] on button "Print" at bounding box center [838, 279] width 82 height 25
click at [754, 281] on link "Dismiss" at bounding box center [762, 280] width 29 height 12
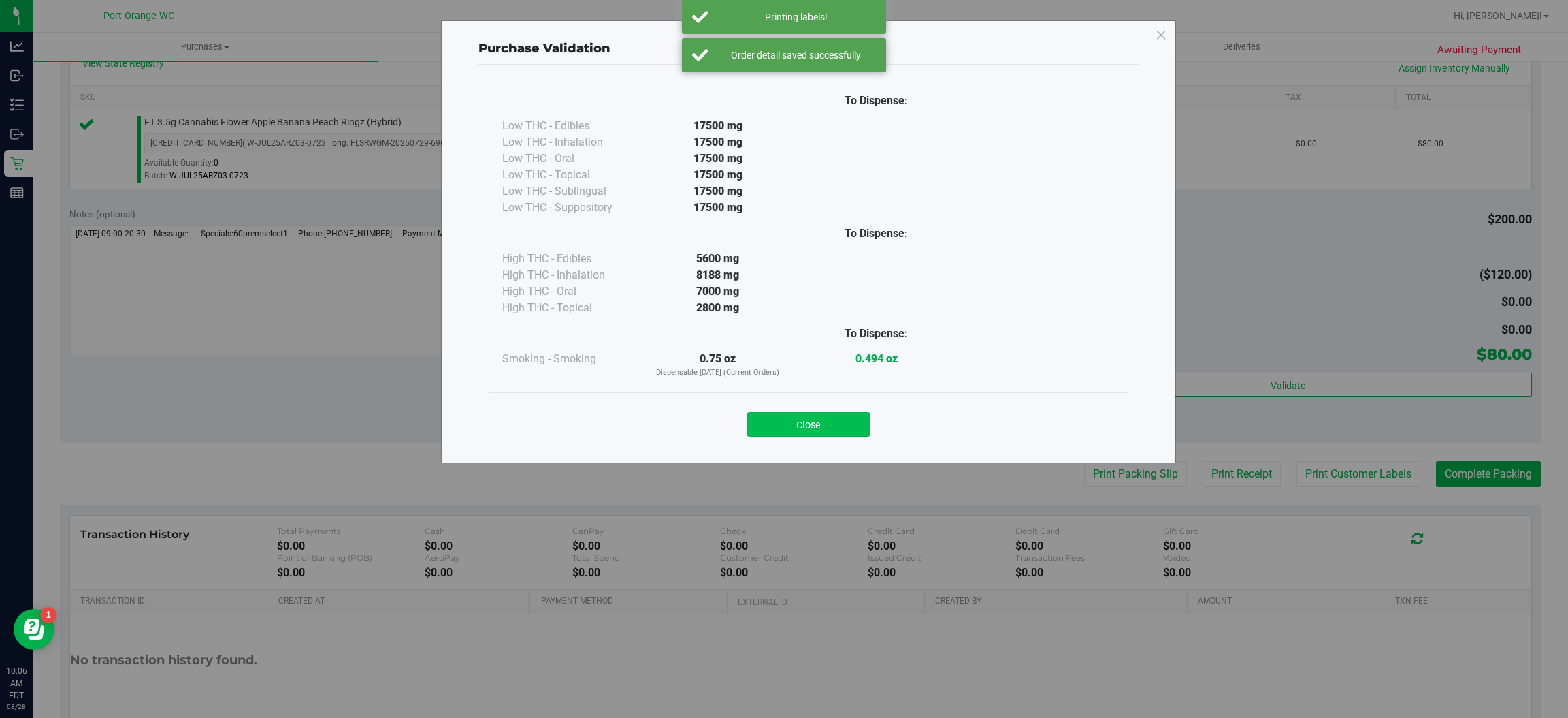
click at [777, 432] on button "Close" at bounding box center [808, 425] width 124 height 25
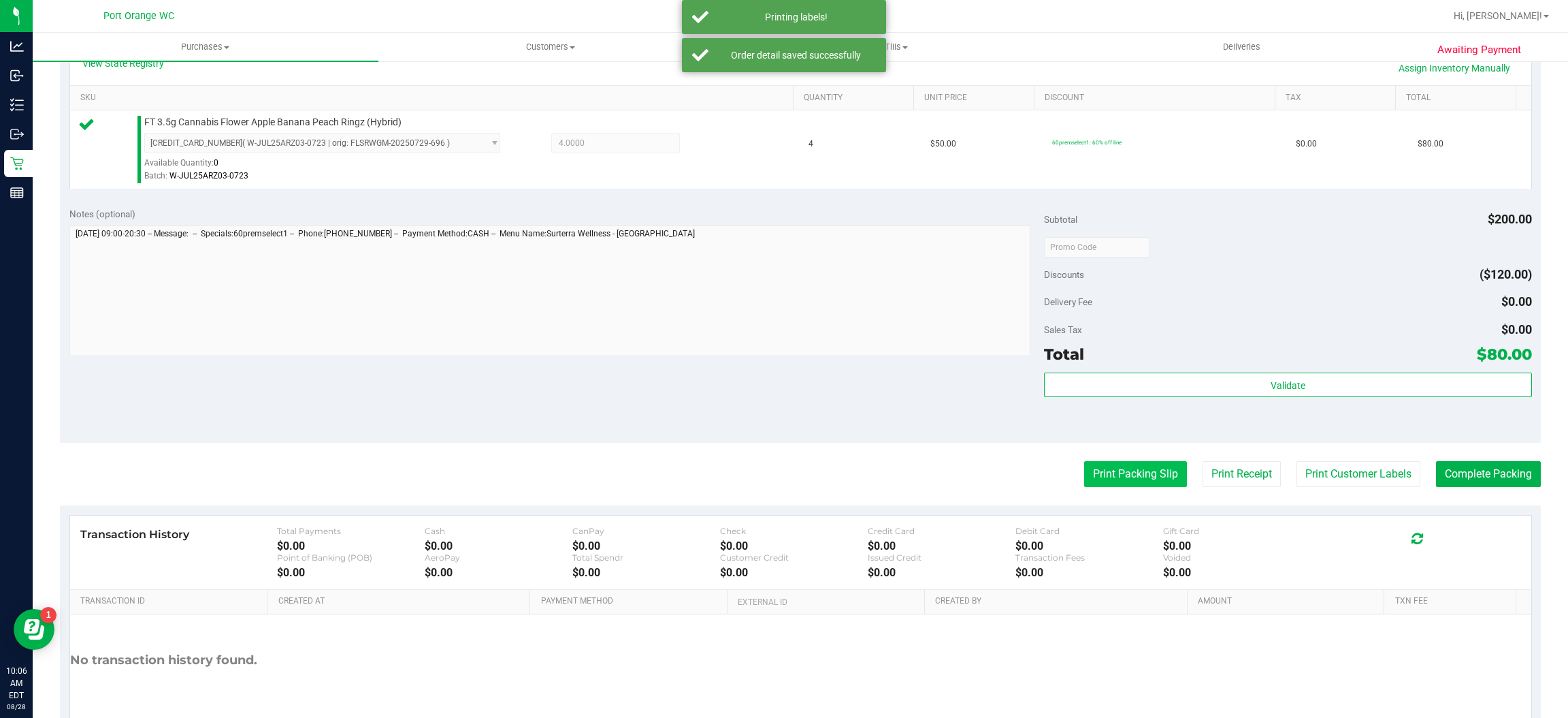
click at [1104, 483] on button "Print Packing Slip" at bounding box center [1135, 473] width 102 height 26
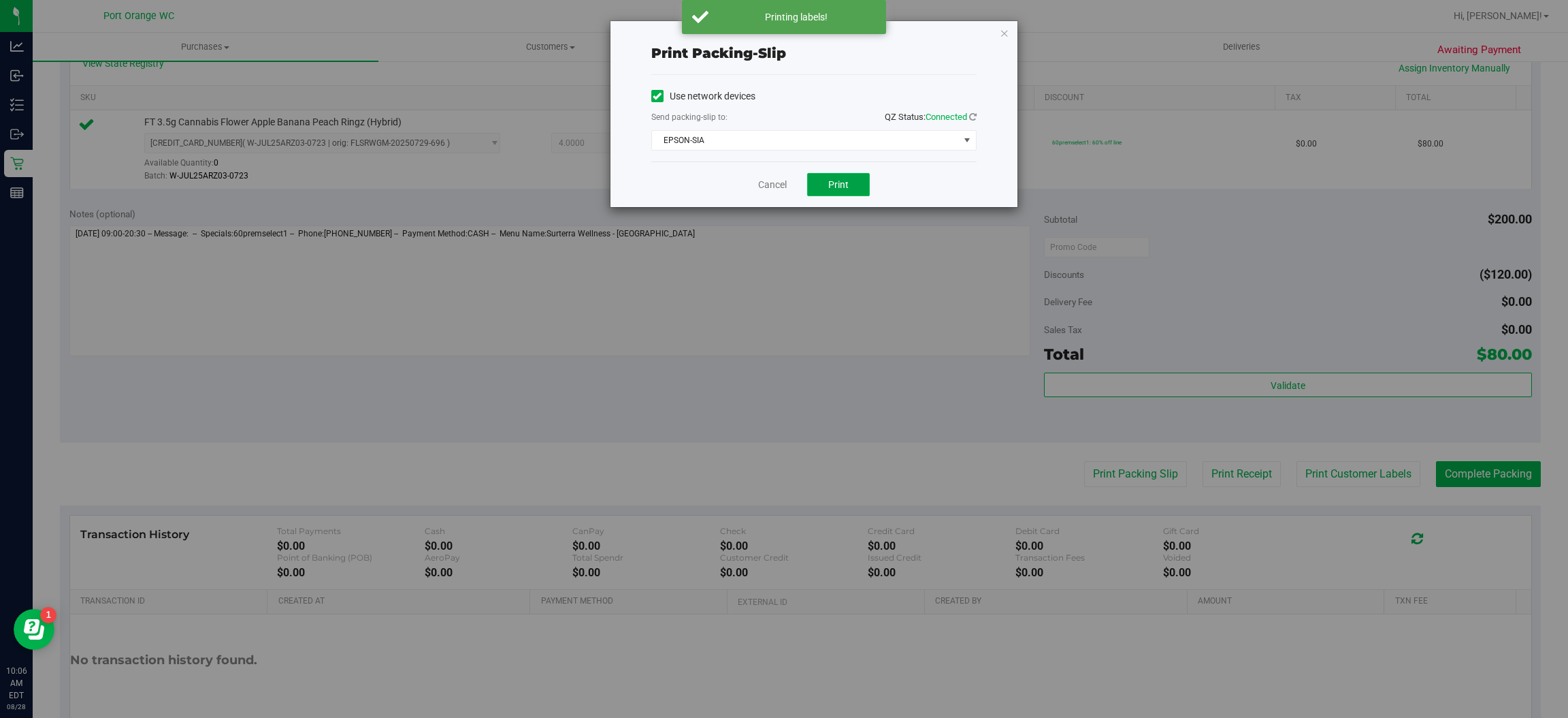
click at [860, 180] on button "Print" at bounding box center [839, 184] width 63 height 23
click at [774, 186] on link "Cancel" at bounding box center [772, 184] width 29 height 14
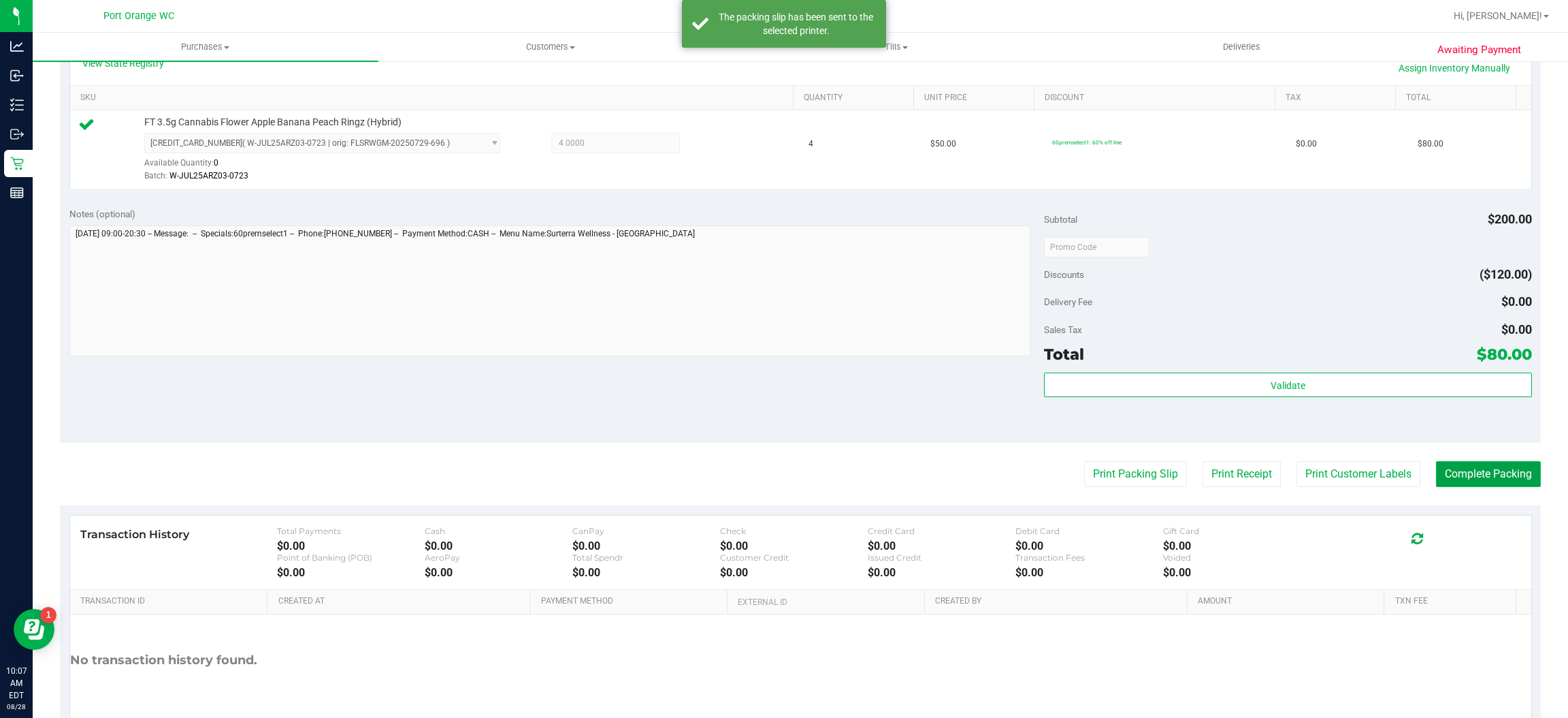
click at [1512, 482] on button "Complete Packing" at bounding box center [1488, 473] width 105 height 26
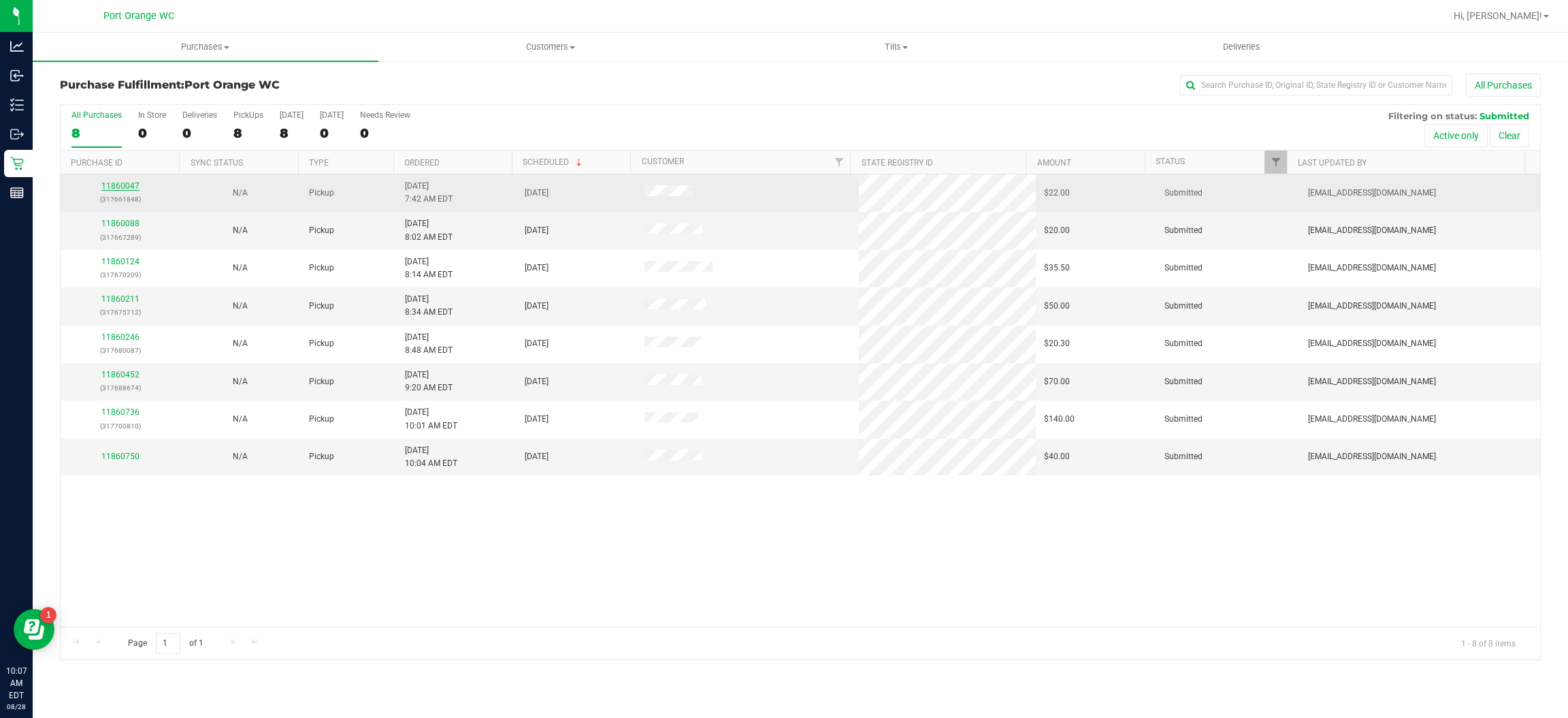
click at [122, 190] on link "11860047" at bounding box center [121, 186] width 38 height 10
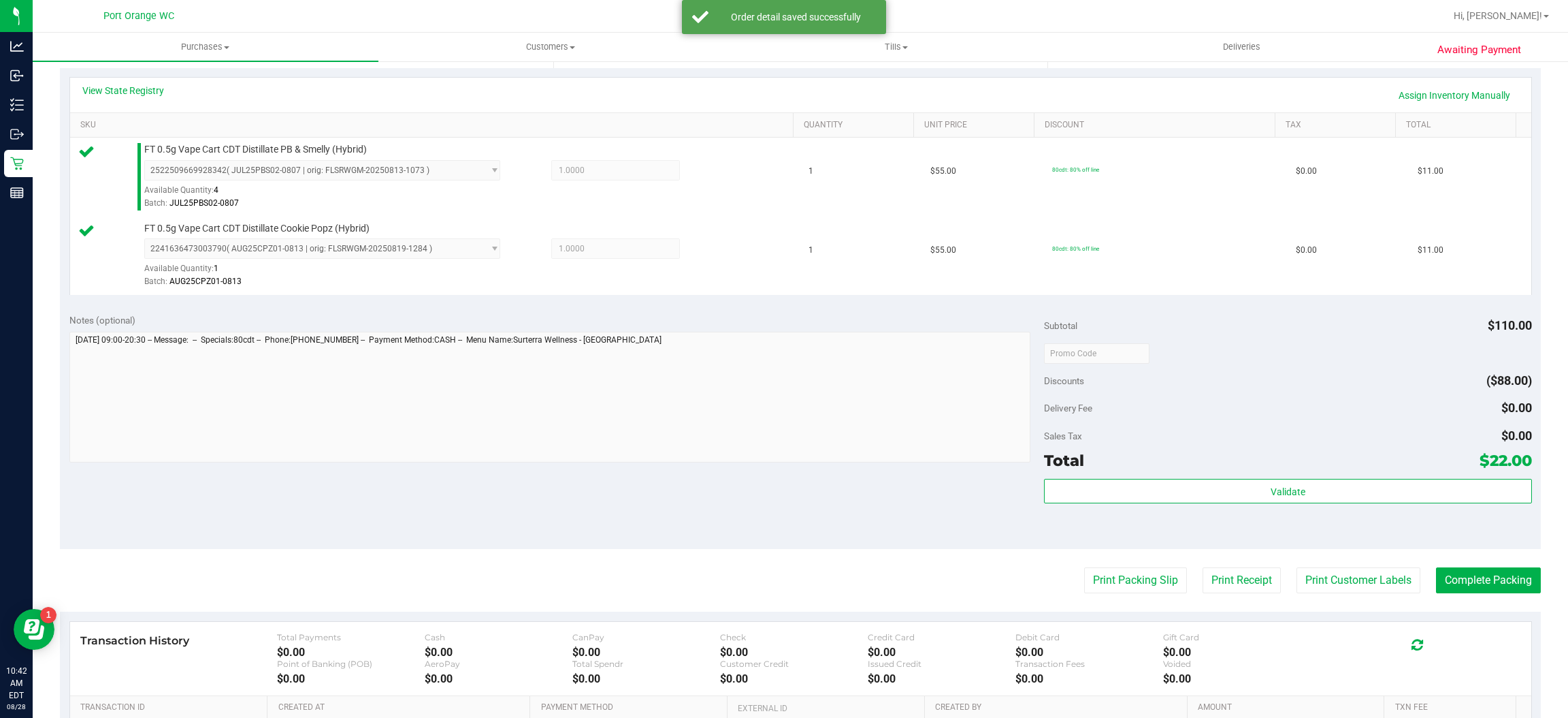
scroll to position [304, 0]
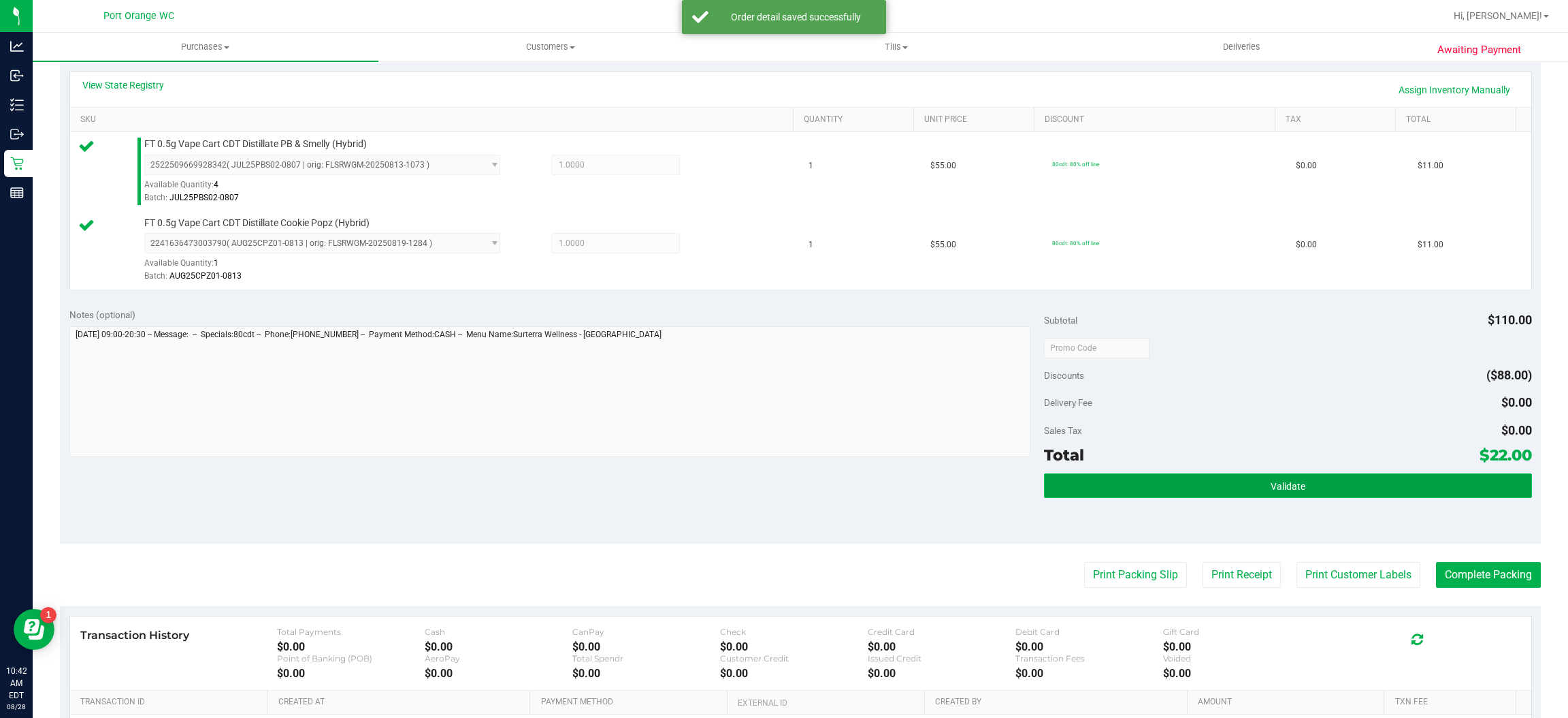
click at [1289, 477] on button "Validate" at bounding box center [1288, 486] width 487 height 25
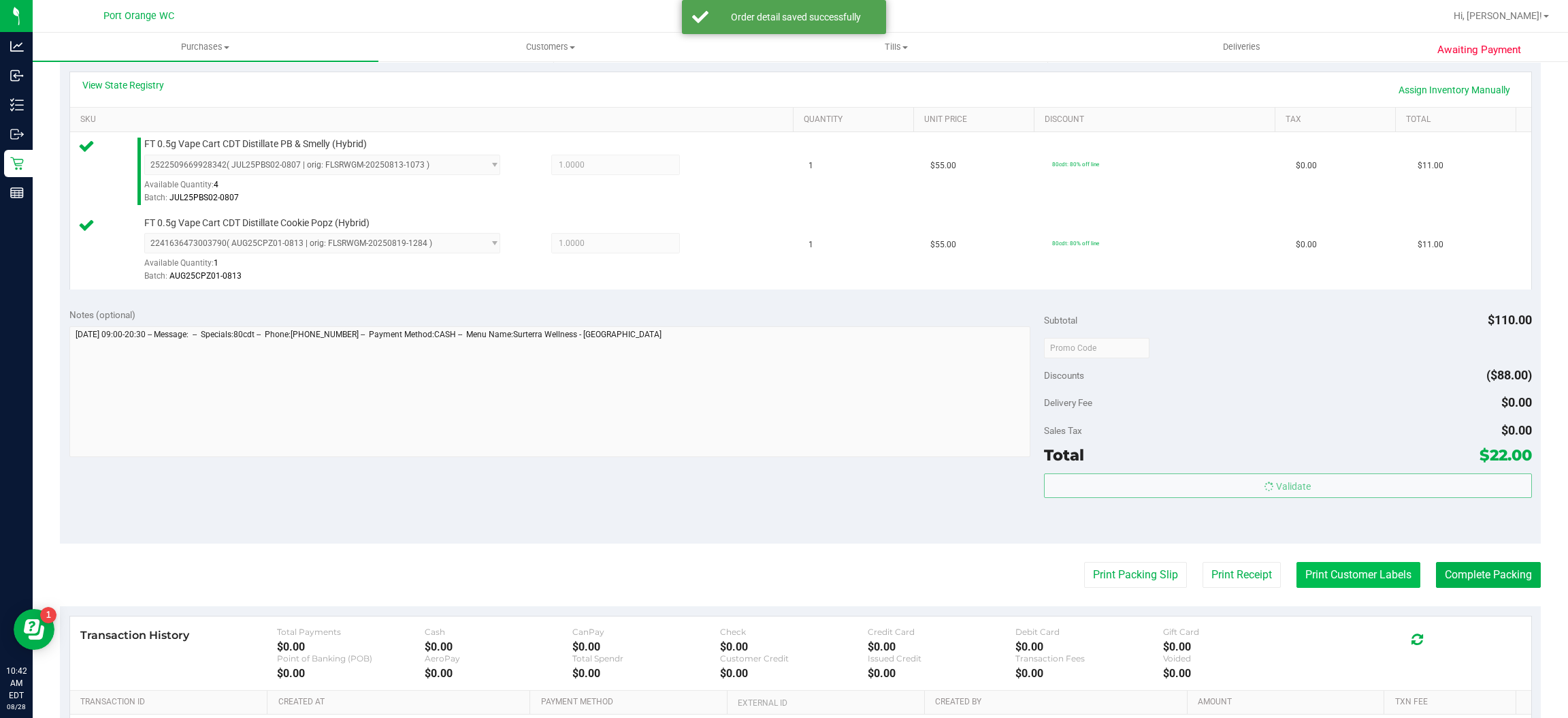
click at [1325, 569] on button "Print Customer Labels" at bounding box center [1358, 574] width 124 height 26
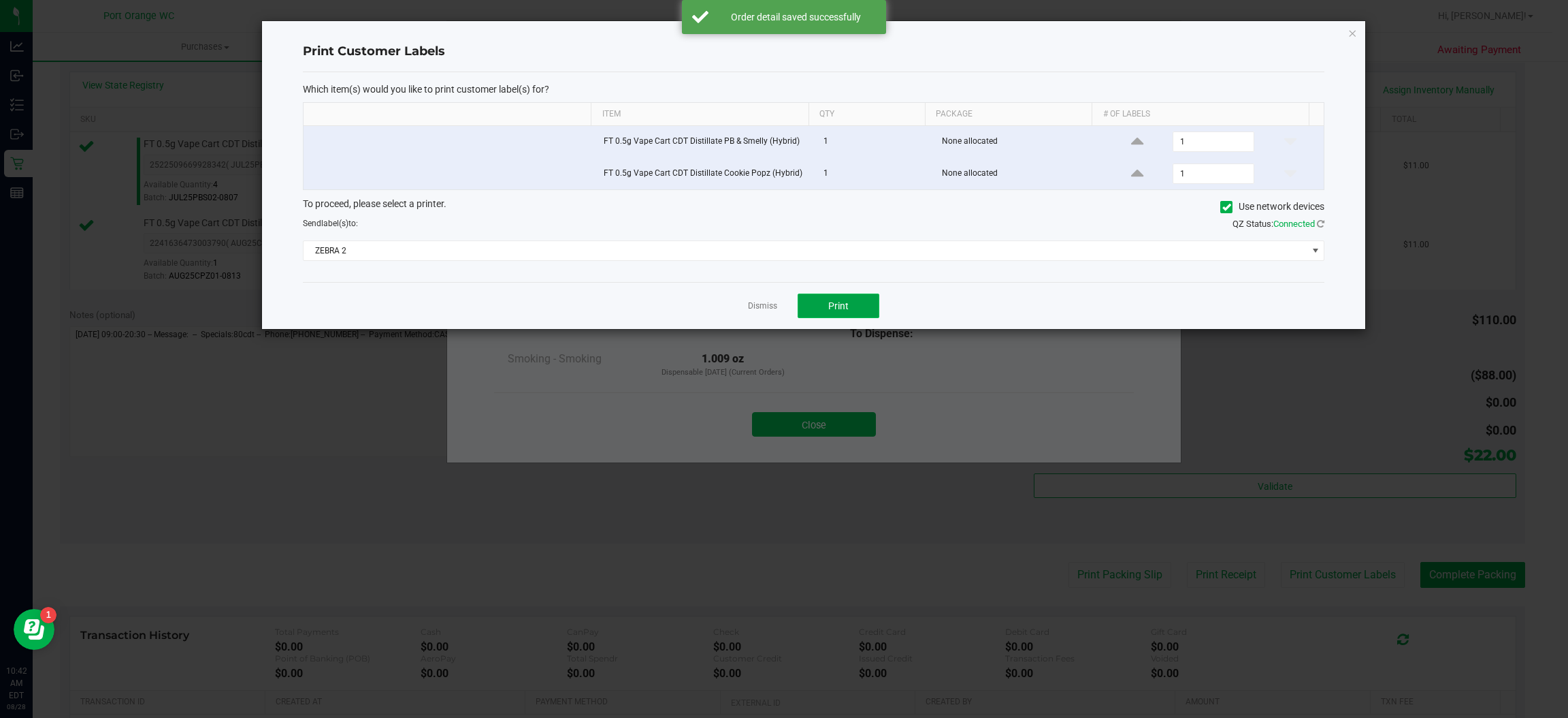
click at [855, 316] on button "Print" at bounding box center [838, 306] width 82 height 25
click at [754, 308] on link "Dismiss" at bounding box center [762, 307] width 29 height 12
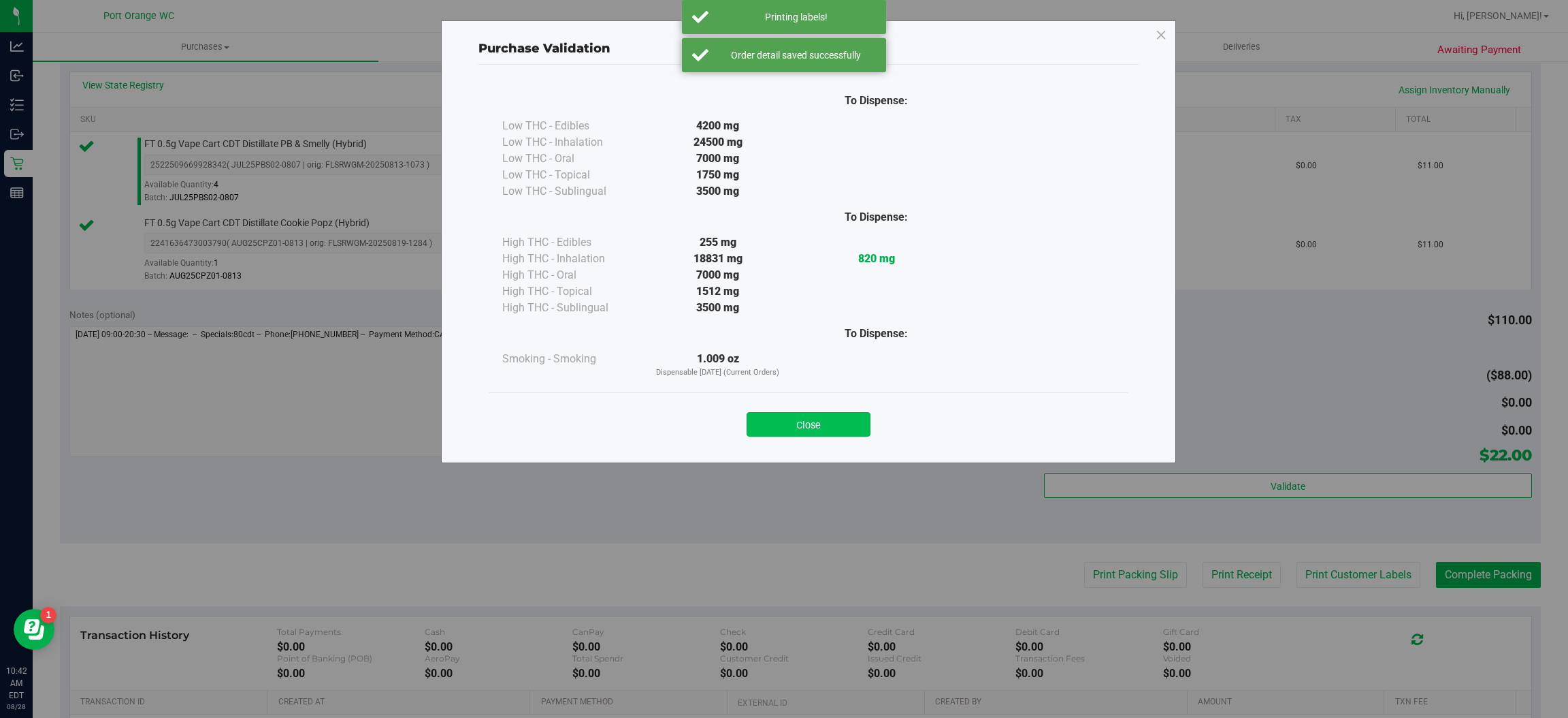
click at [773, 419] on button "Close" at bounding box center [808, 425] width 124 height 25
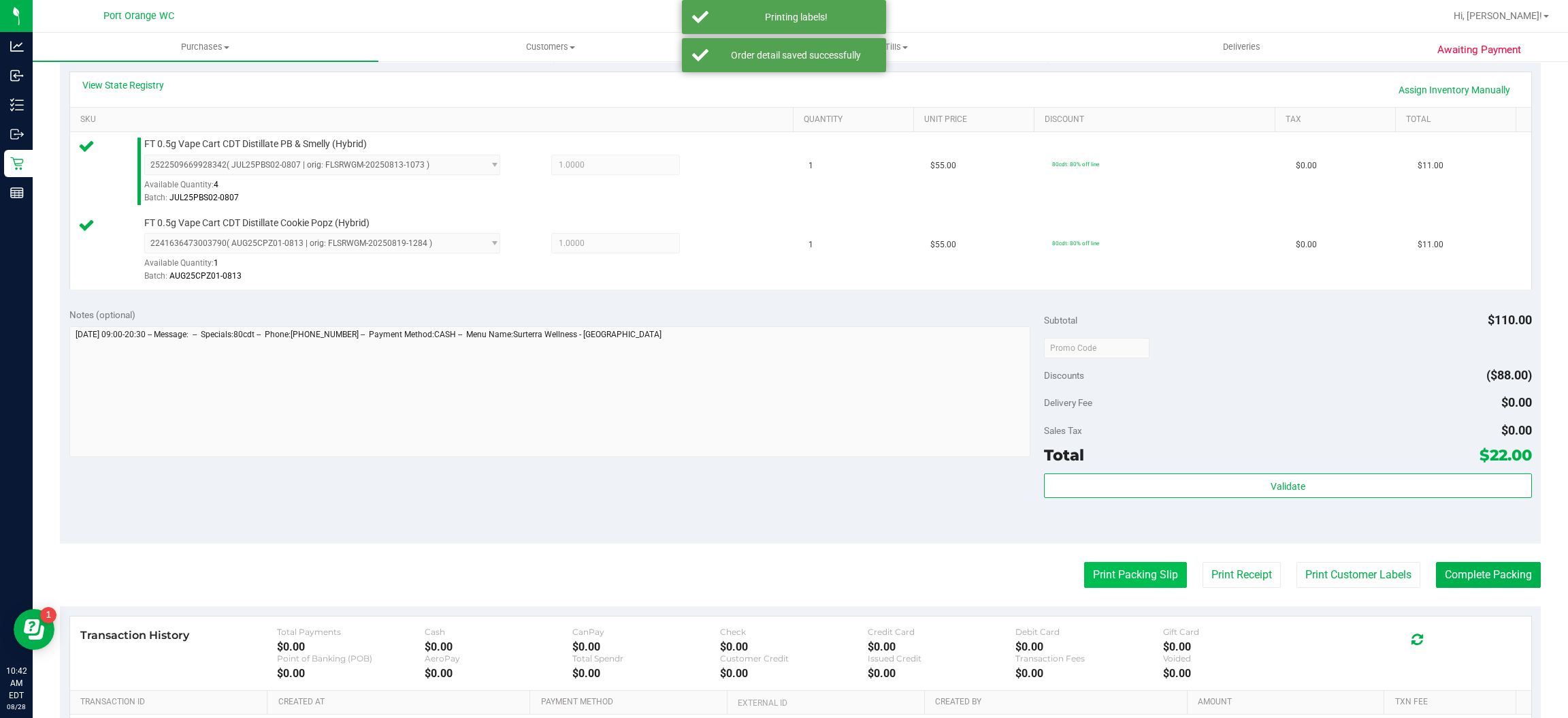
click at [1100, 576] on button "Print Packing Slip" at bounding box center [1135, 574] width 102 height 26
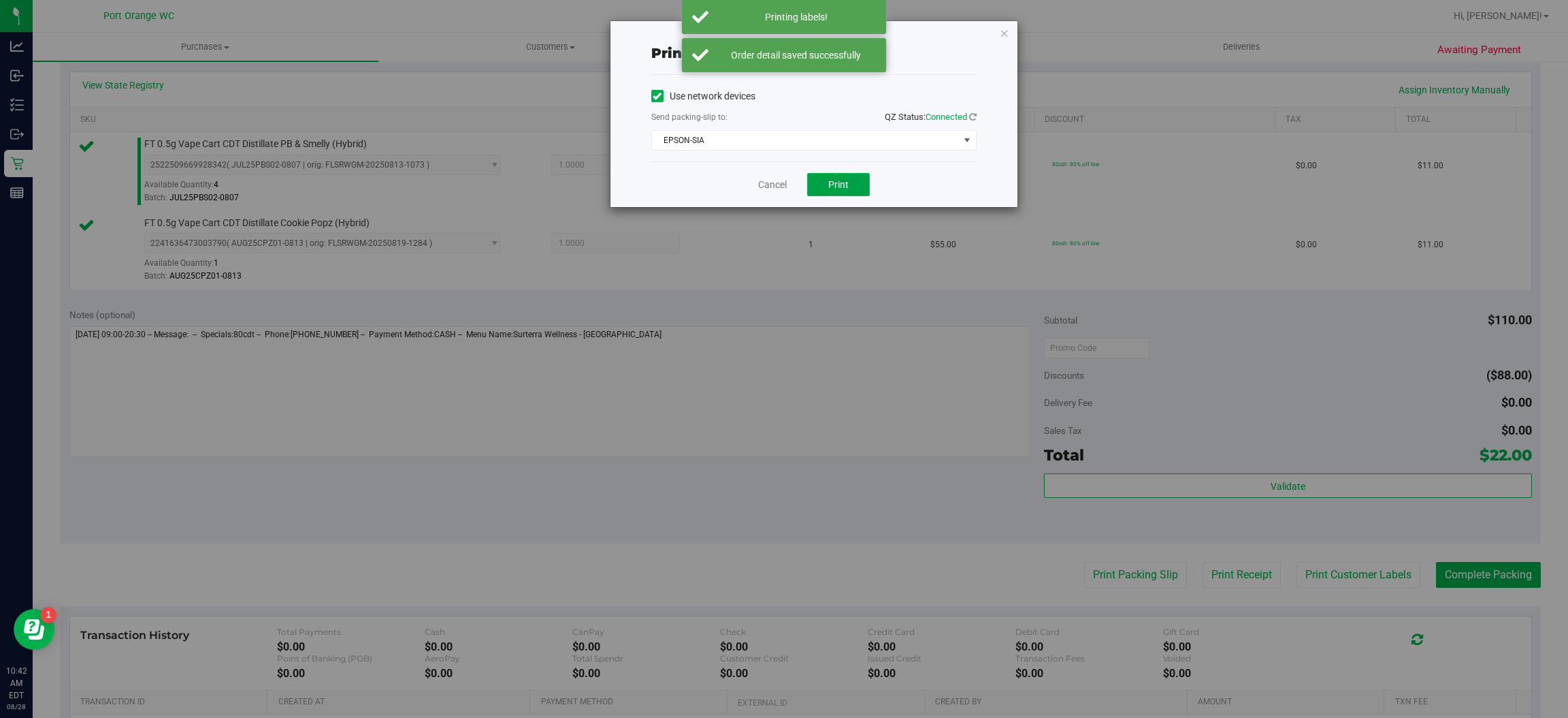
click at [859, 179] on button "Print" at bounding box center [839, 184] width 63 height 23
click at [760, 183] on link "Cancel" at bounding box center [772, 184] width 29 height 14
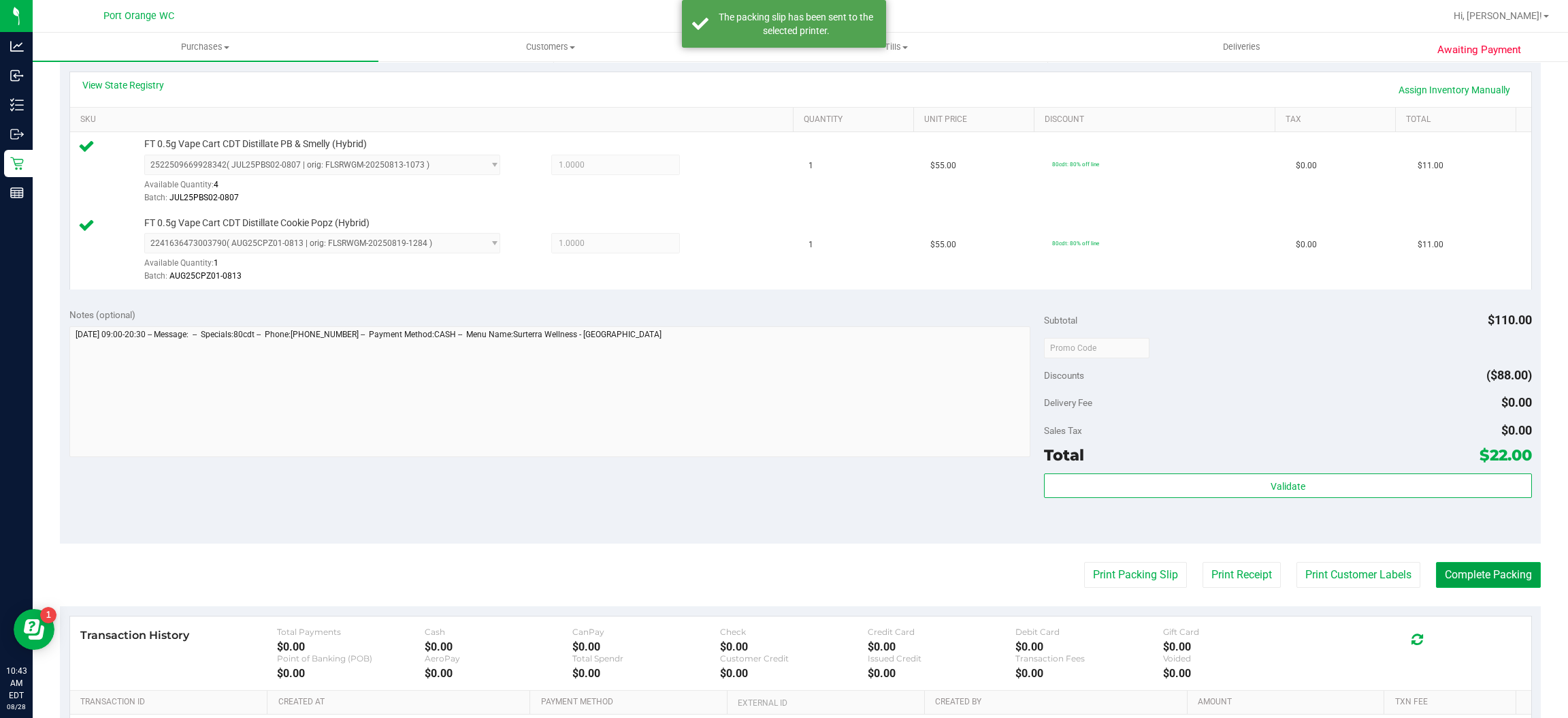
click at [1473, 573] on button "Complete Packing" at bounding box center [1488, 574] width 105 height 26
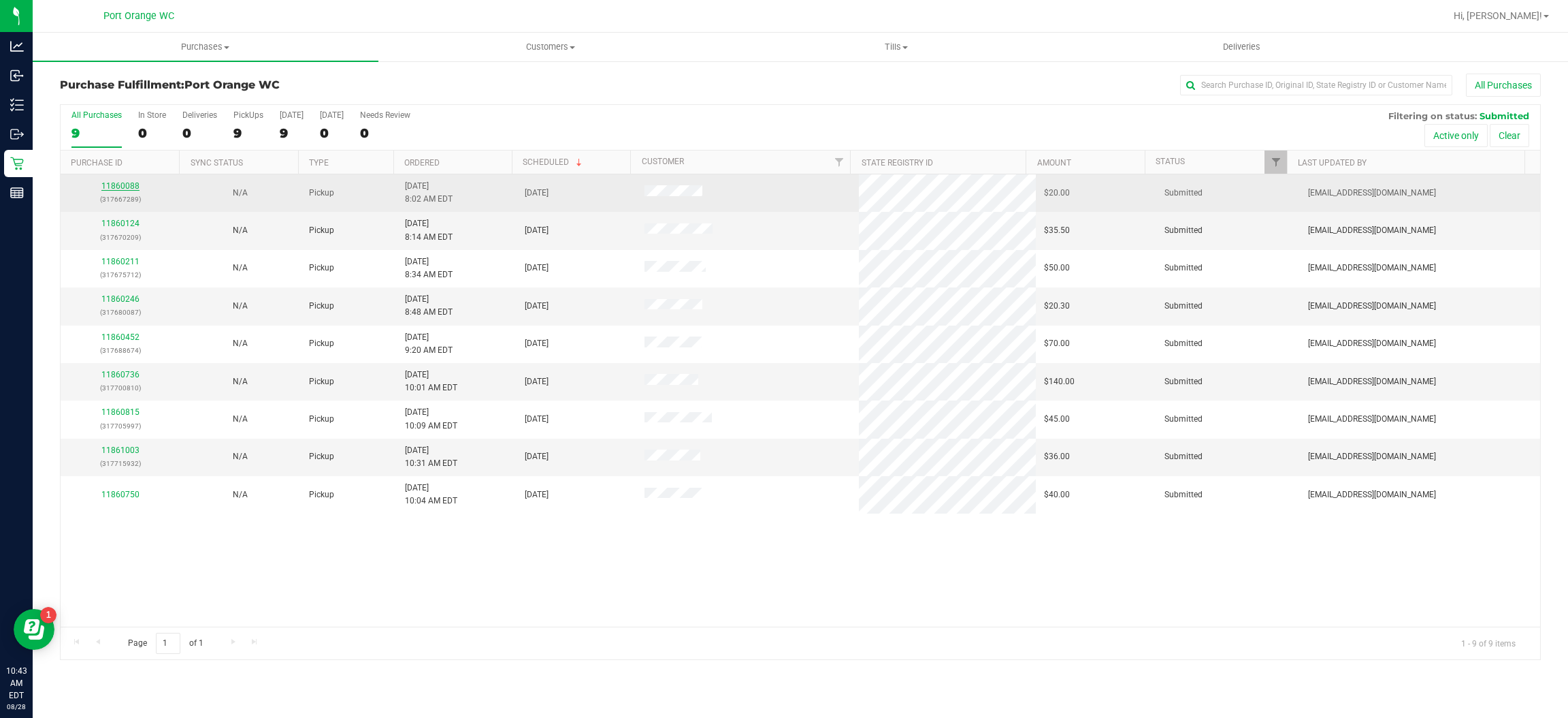
click at [112, 185] on link "11860088" at bounding box center [121, 186] width 38 height 10
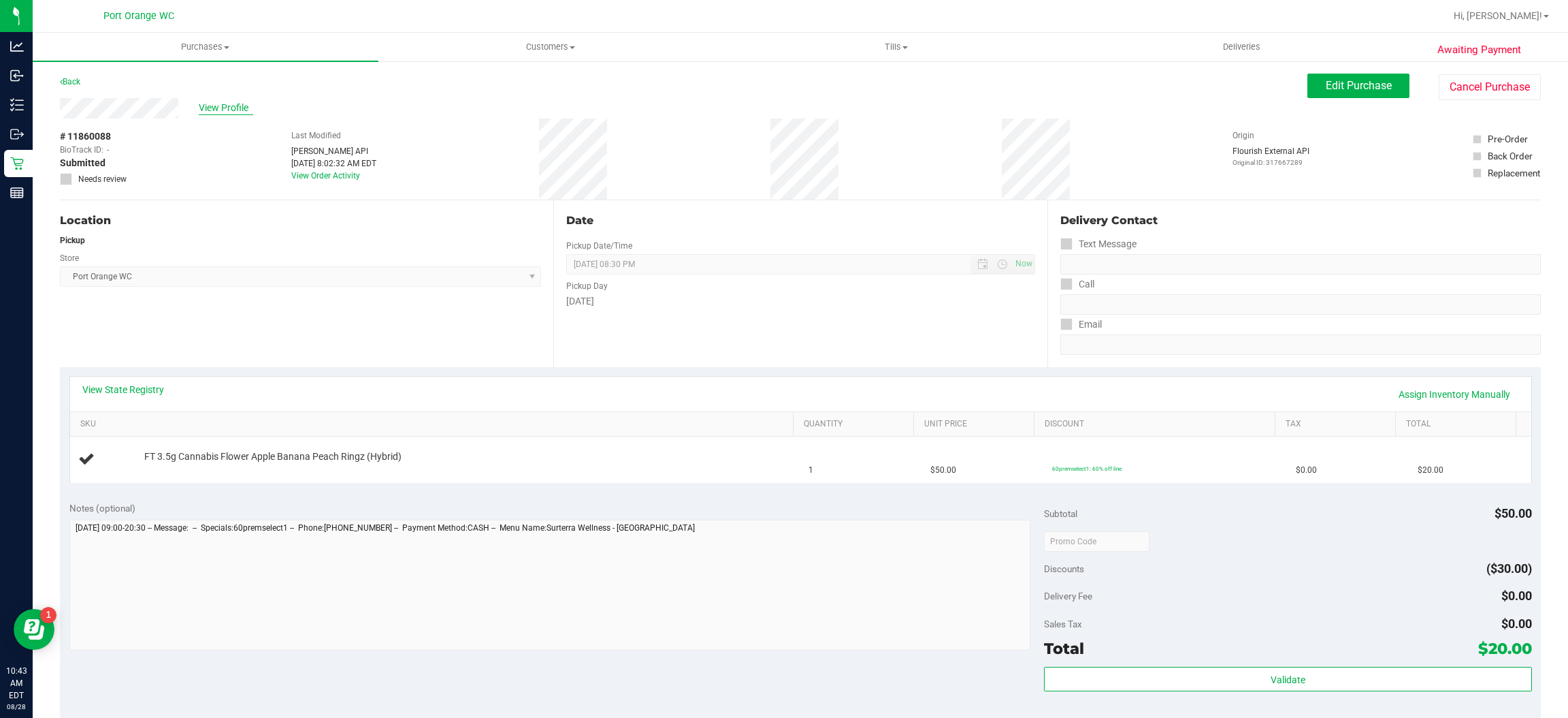
click at [234, 107] on span "View Profile" at bounding box center [226, 107] width 54 height 14
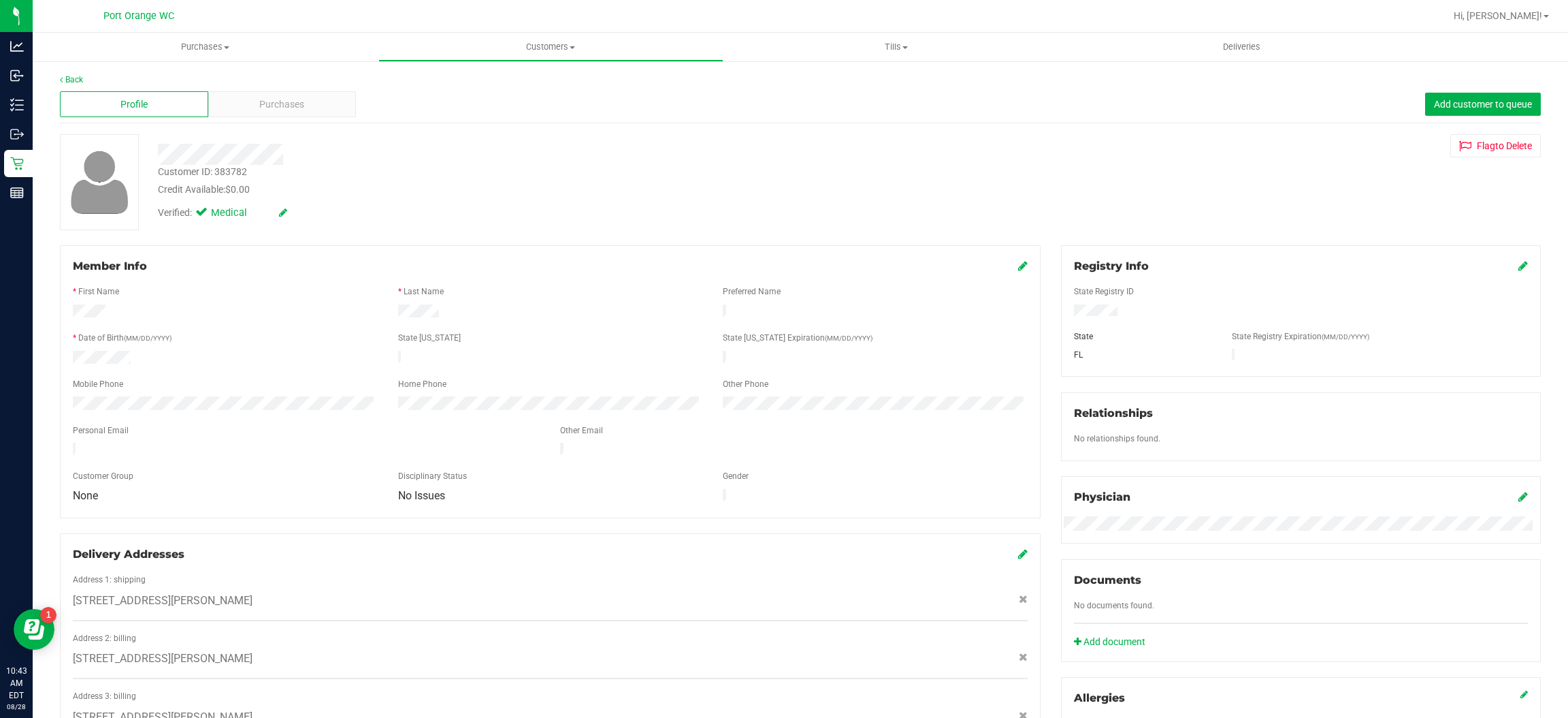
click at [234, 169] on div "Customer ID: 383782" at bounding box center [202, 171] width 89 height 14
copy div "383782"
click at [386, 218] on div "Verified: Medical" at bounding box center [272, 213] width 250 height 15
drag, startPoint x: 335, startPoint y: 75, endPoint x: 334, endPoint y: 90, distance: 15.0
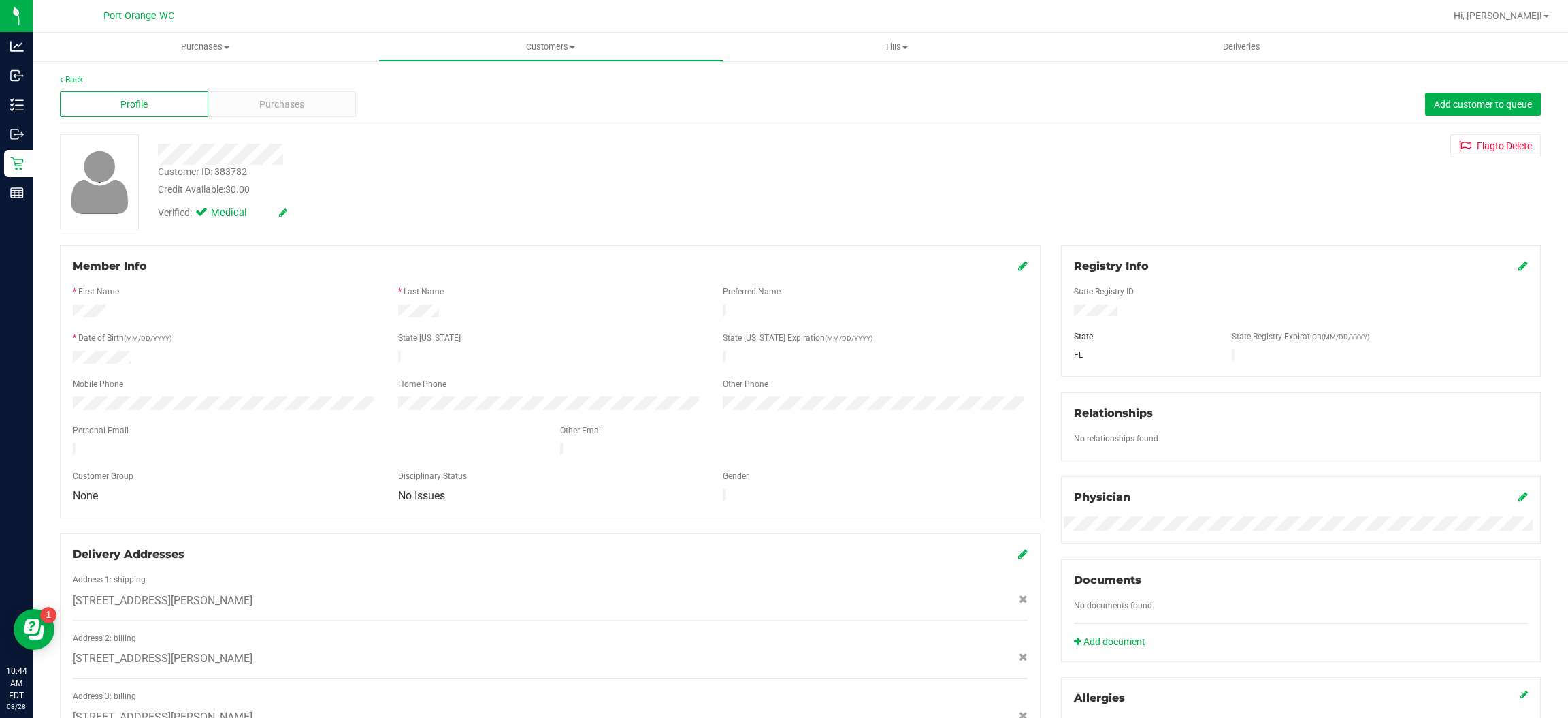
click at [334, 76] on div "Back" at bounding box center [801, 79] width 1481 height 12
click at [334, 91] on div "Profile Purchases" at bounding box center [208, 103] width 296 height 26
click at [333, 96] on div "Purchases" at bounding box center [282, 103] width 149 height 26
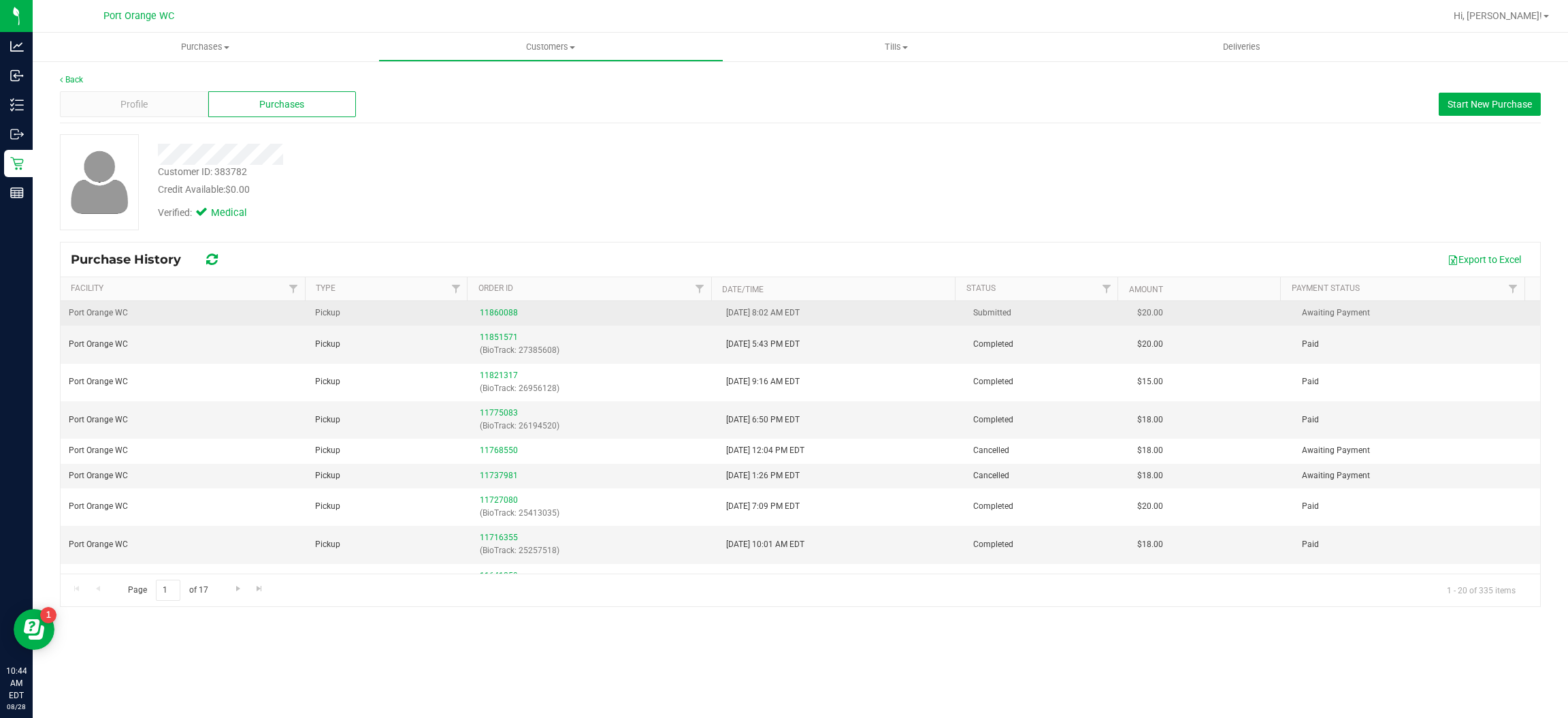
click at [482, 321] on td "11860088" at bounding box center [595, 313] width 246 height 25
click at [482, 316] on link "11860088" at bounding box center [499, 313] width 38 height 10
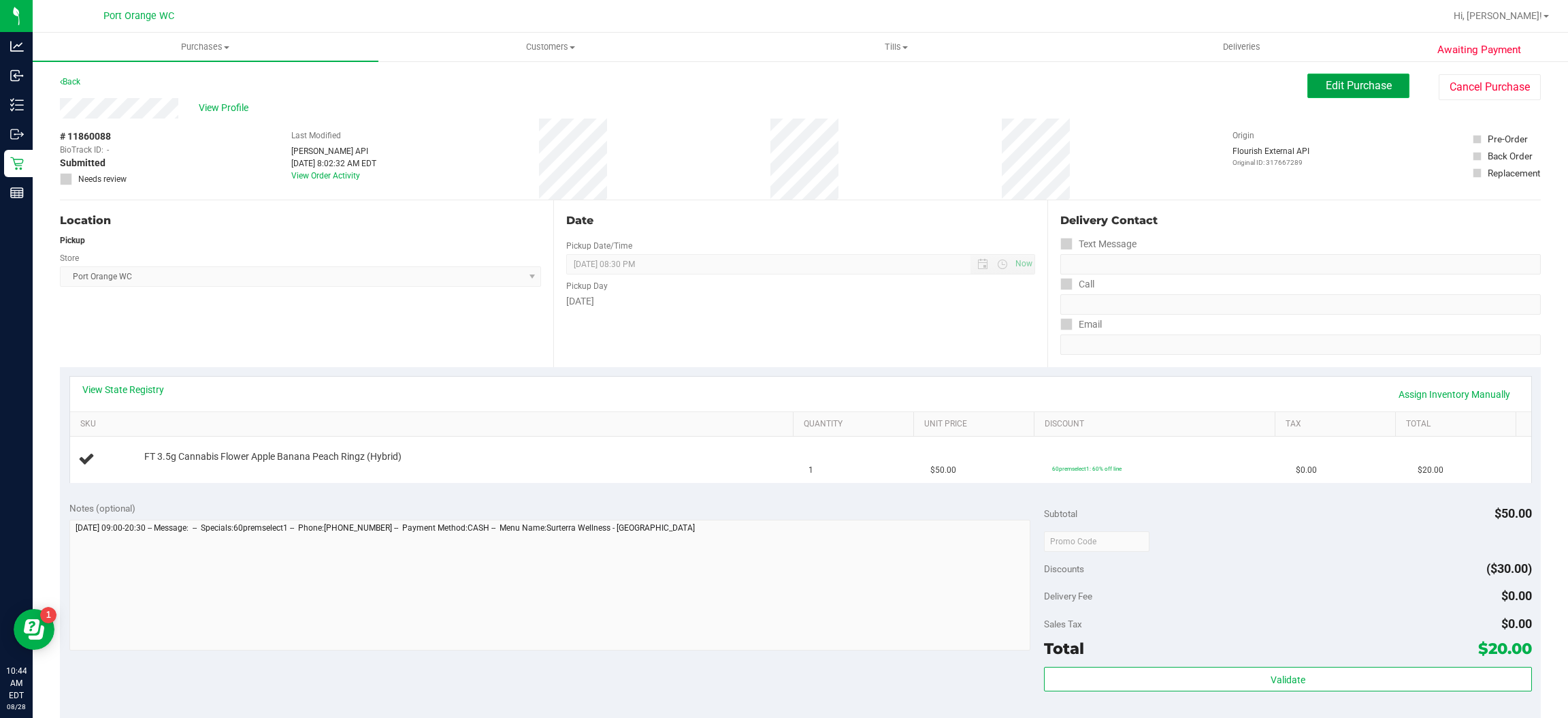
click at [1326, 92] on span "Edit Purchase" at bounding box center [1359, 86] width 66 height 13
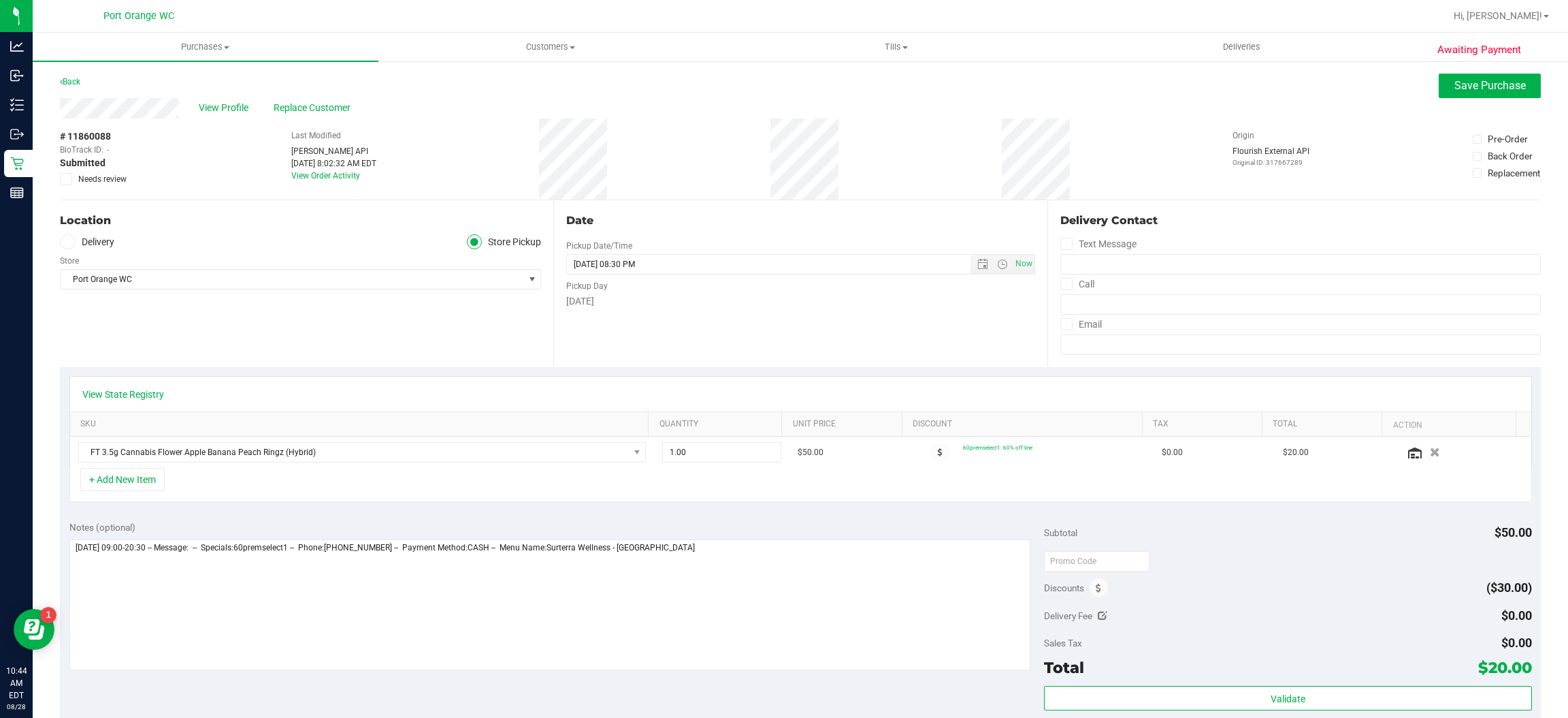
click at [80, 183] on span "Needs review" at bounding box center [102, 178] width 49 height 12
click at [0, 0] on input "Needs review" at bounding box center [0, 0] width 0 height 0
click at [758, 569] on textarea at bounding box center [550, 605] width 962 height 131
type textarea "**********"
click at [1472, 84] on span "Save Purchase" at bounding box center [1490, 86] width 72 height 13
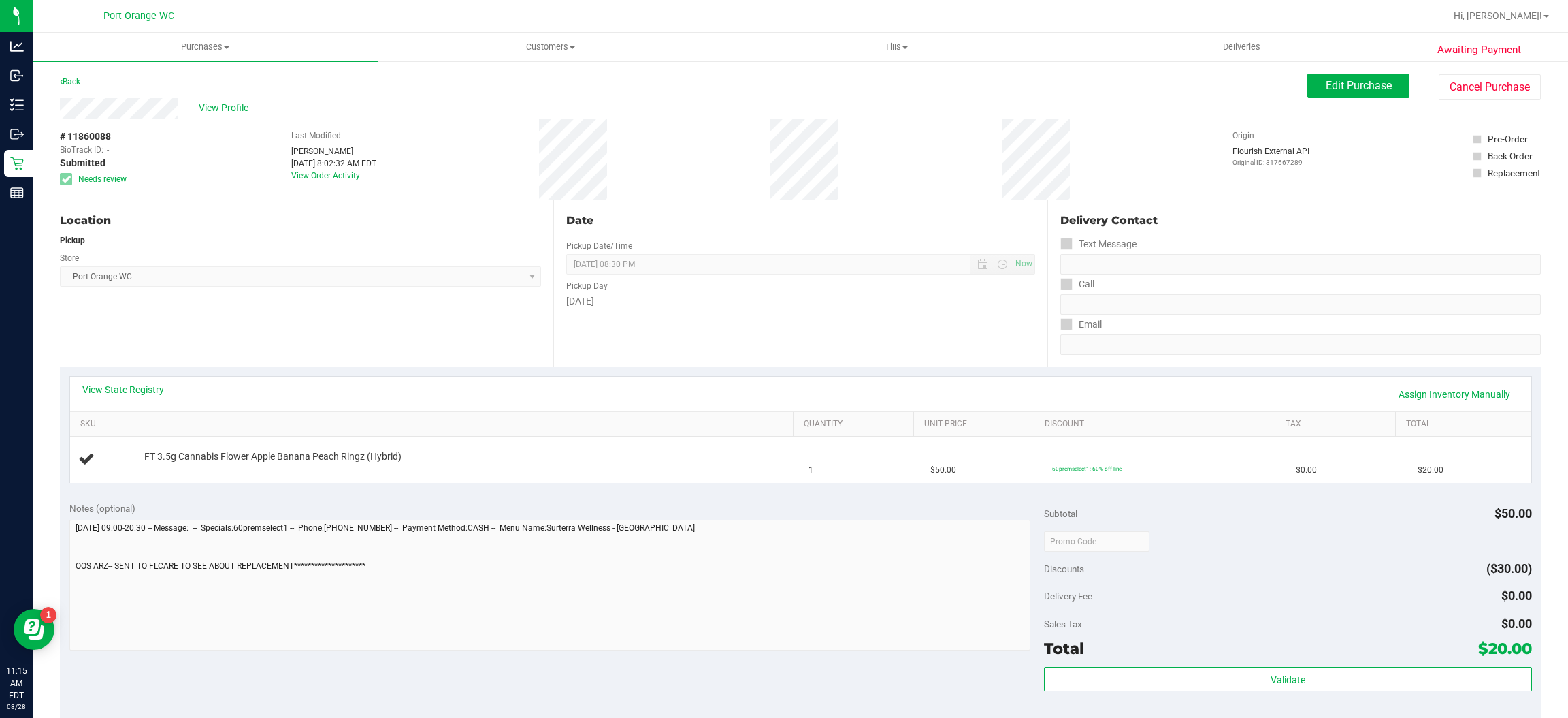
click at [67, 88] on div "Back" at bounding box center [70, 82] width 21 height 17
click at [76, 78] on link "Back" at bounding box center [70, 82] width 21 height 10
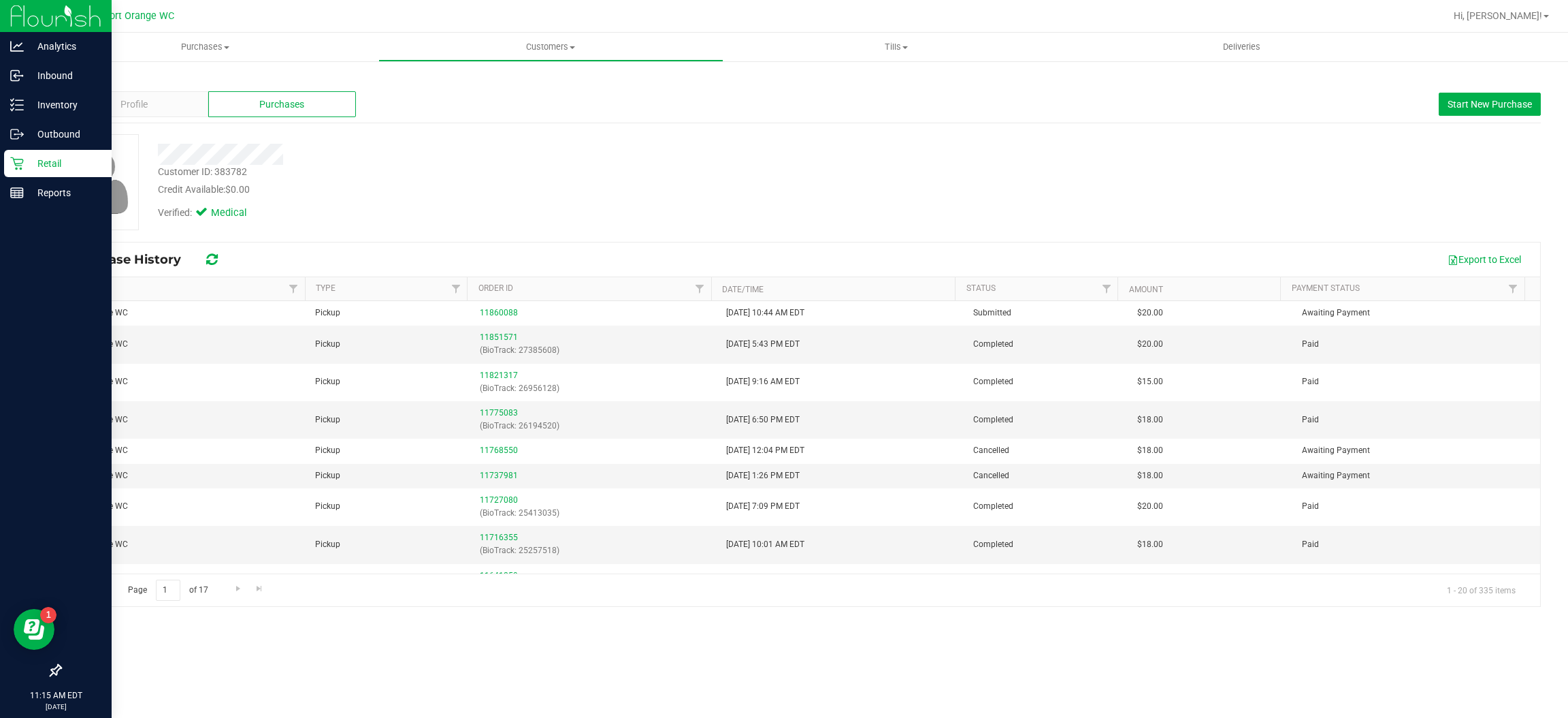
click at [22, 165] on icon at bounding box center [17, 164] width 13 height 13
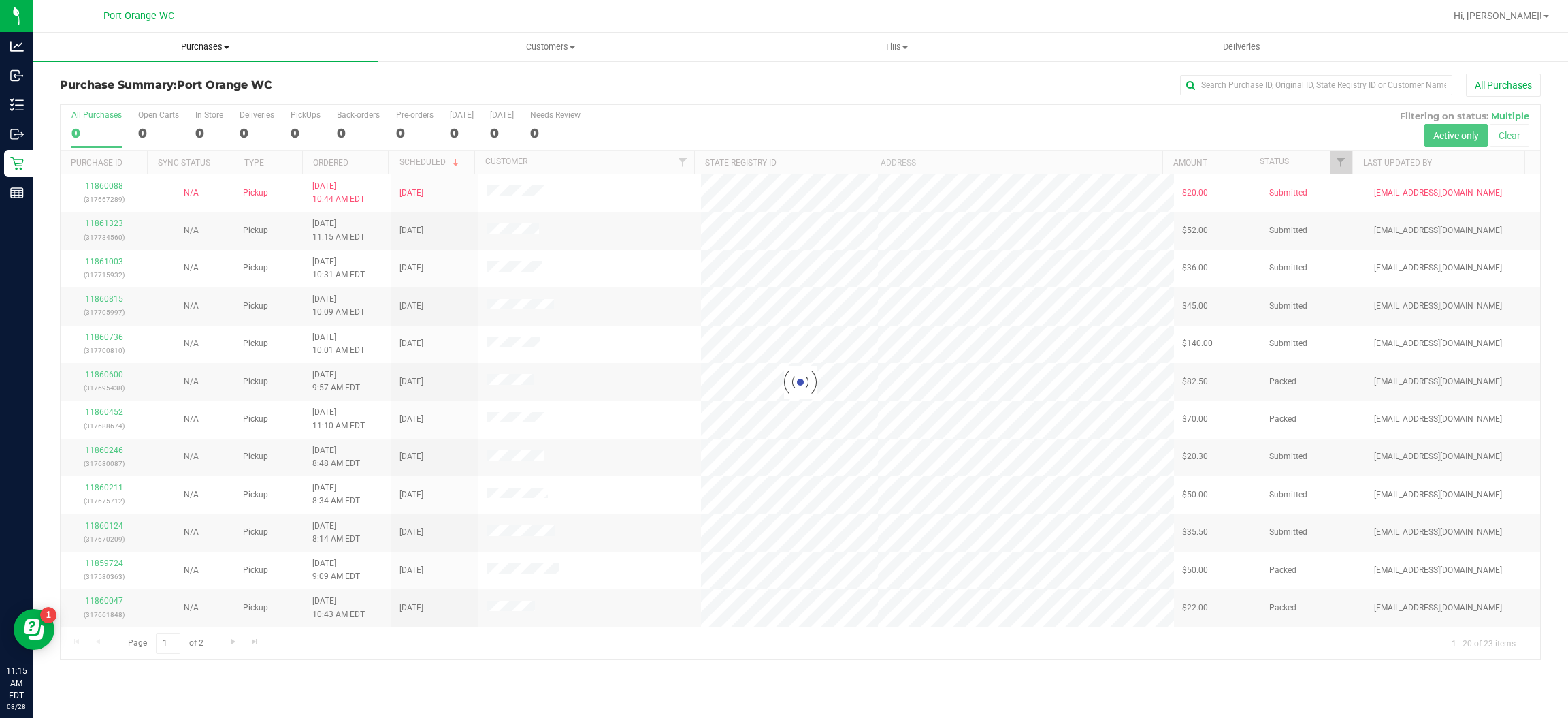
click at [207, 40] on span "Purchases" at bounding box center [206, 46] width 346 height 12
click at [180, 98] on li "Fulfillment" at bounding box center [206, 99] width 346 height 17
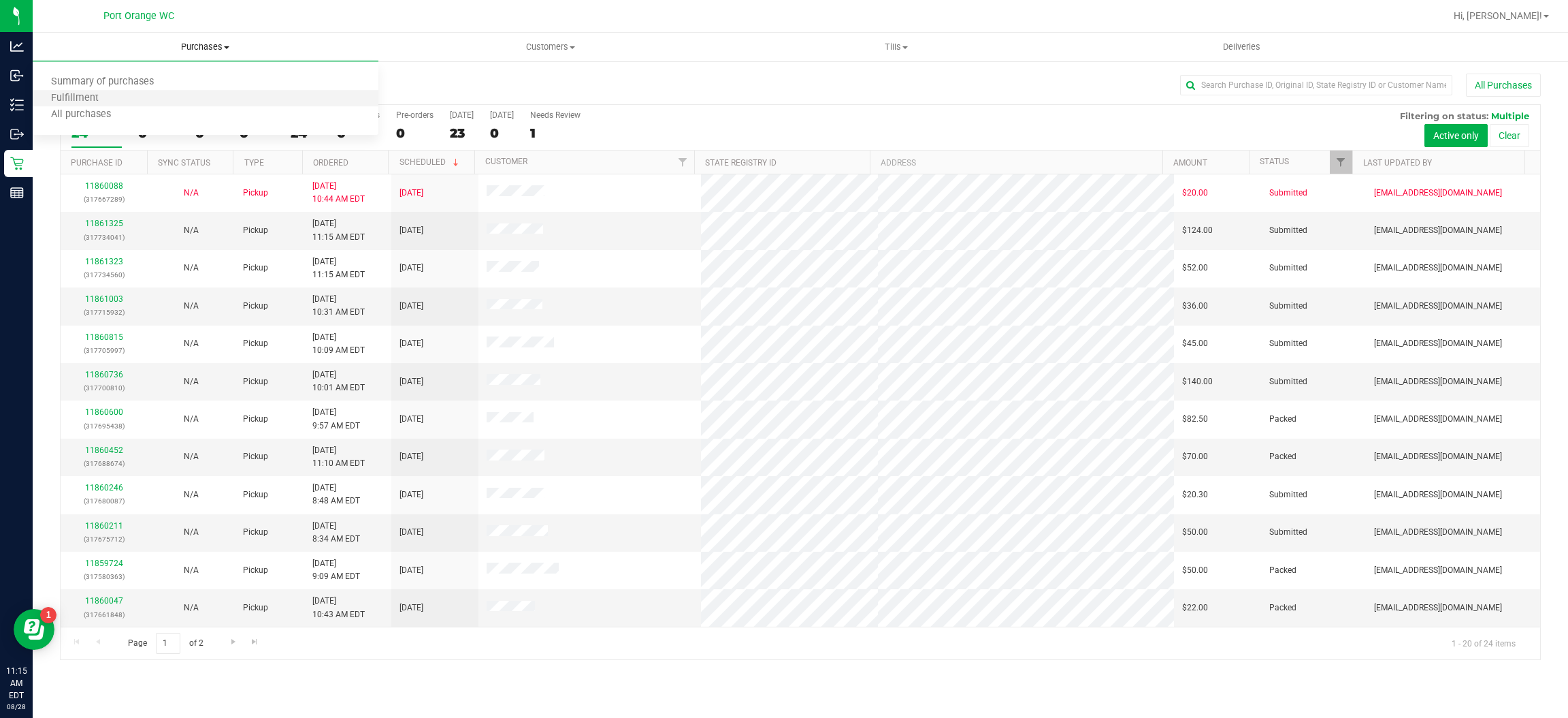
click at [174, 96] on li "Fulfillment" at bounding box center [206, 99] width 346 height 17
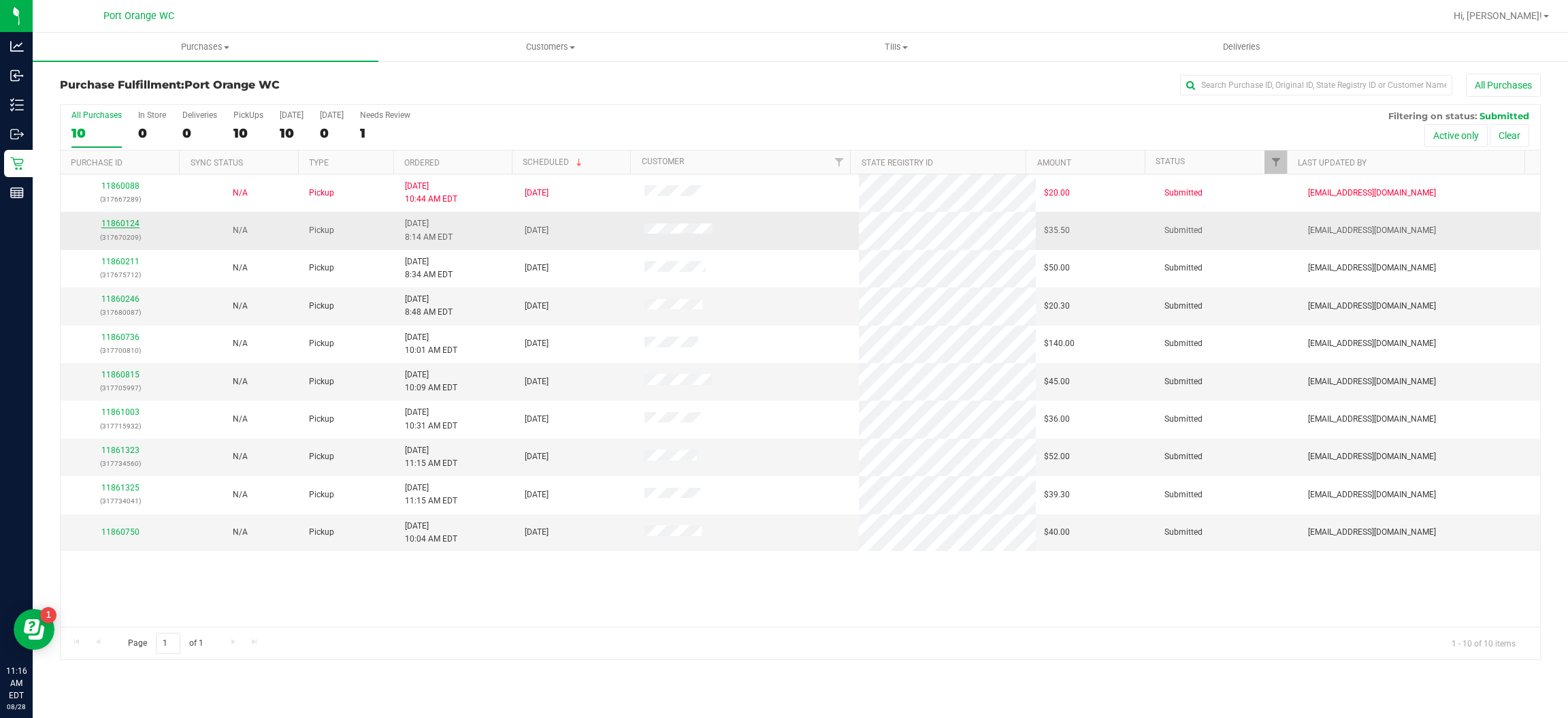
click at [116, 227] on link "11860124" at bounding box center [121, 224] width 38 height 10
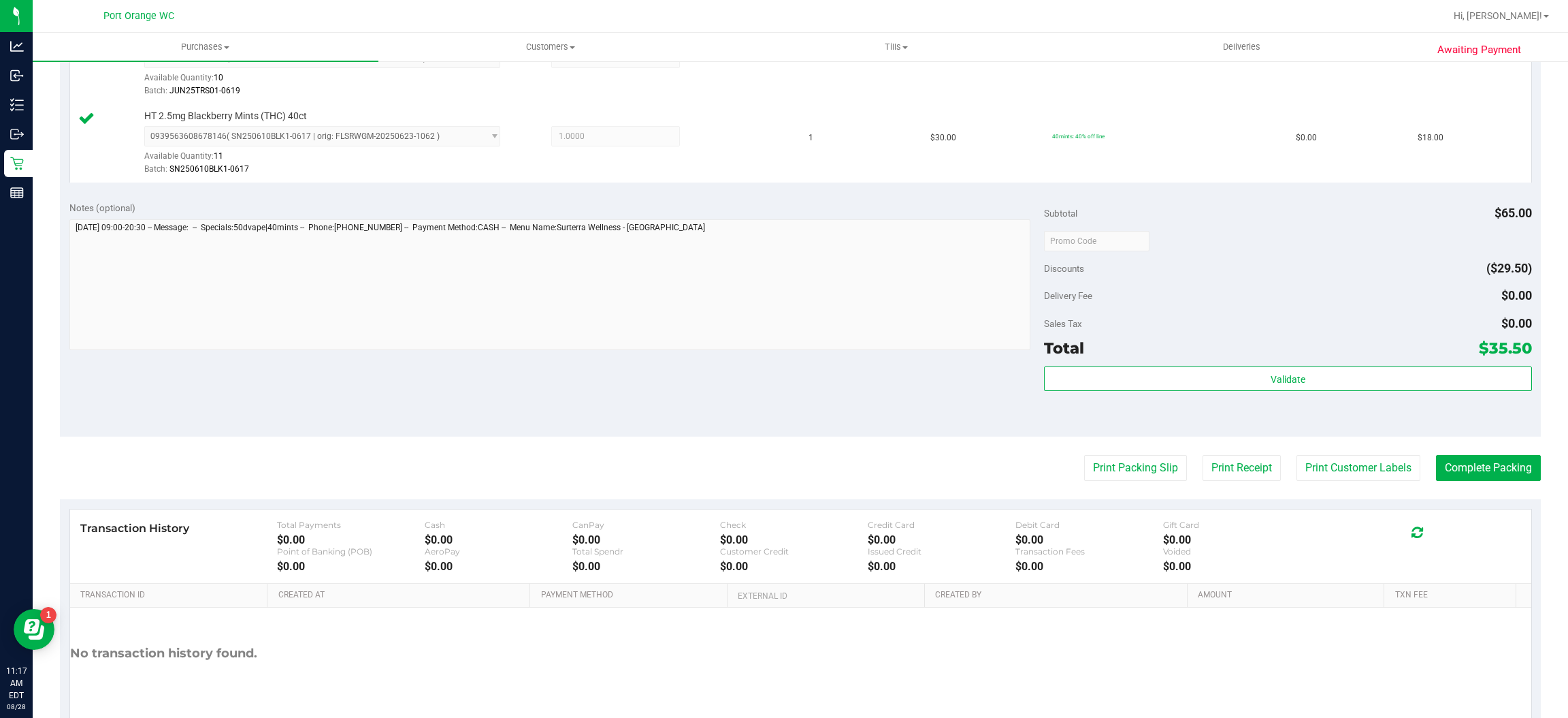
scroll to position [413, 0]
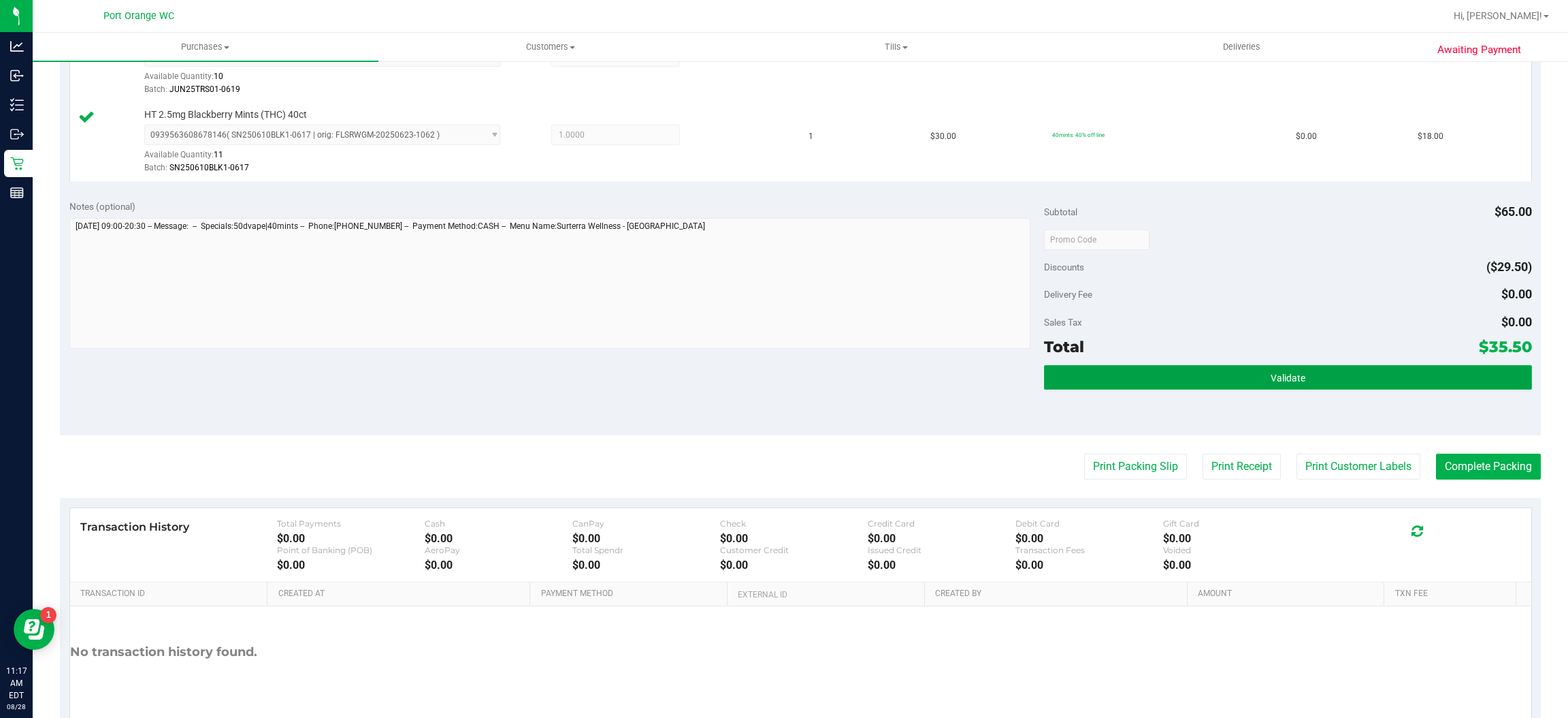
click at [1158, 383] on button "Validate" at bounding box center [1288, 378] width 487 height 25
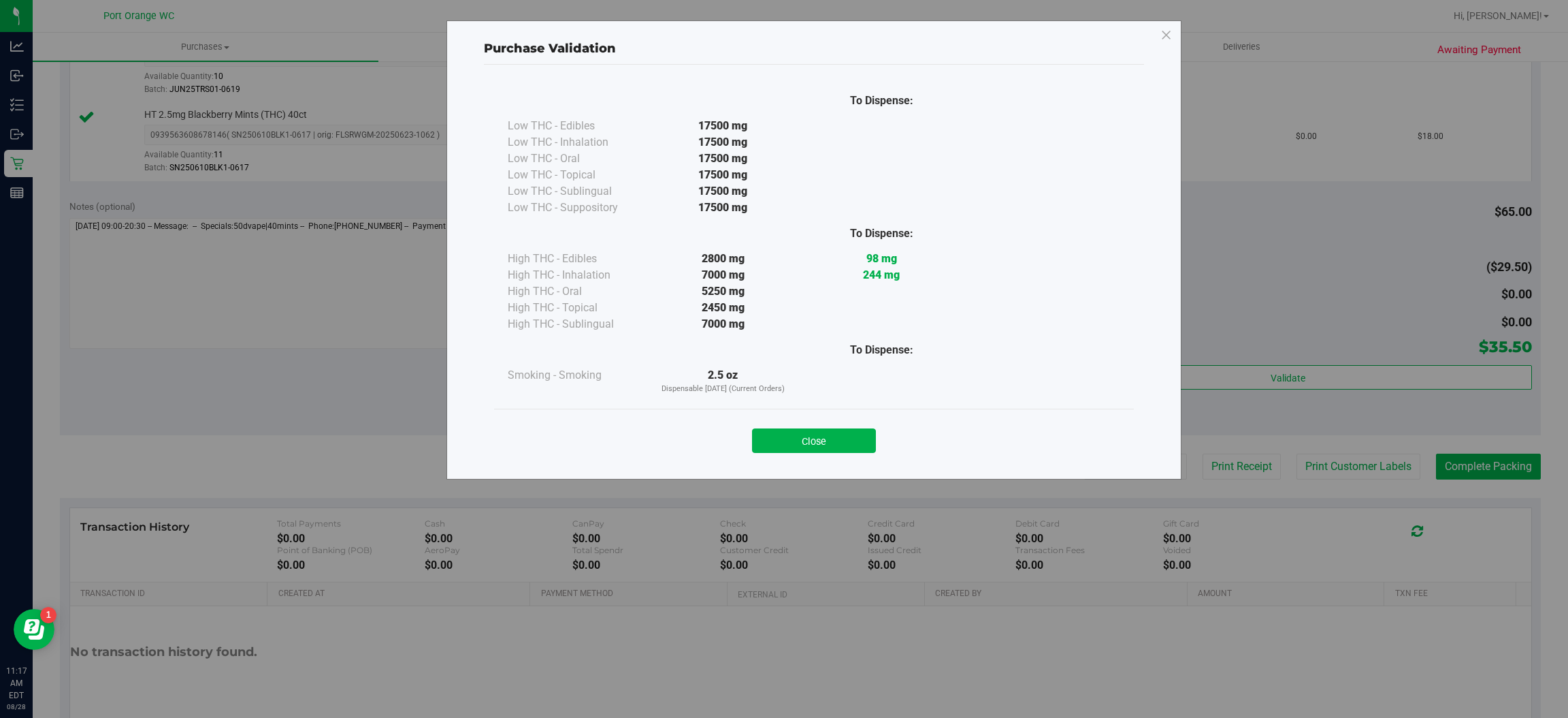
click at [1327, 483] on div "Purchase Validation To Dispense: Low THC - Edibles 17500 mg" at bounding box center [789, 359] width 1579 height 718
click at [813, 440] on button "Close" at bounding box center [814, 441] width 124 height 25
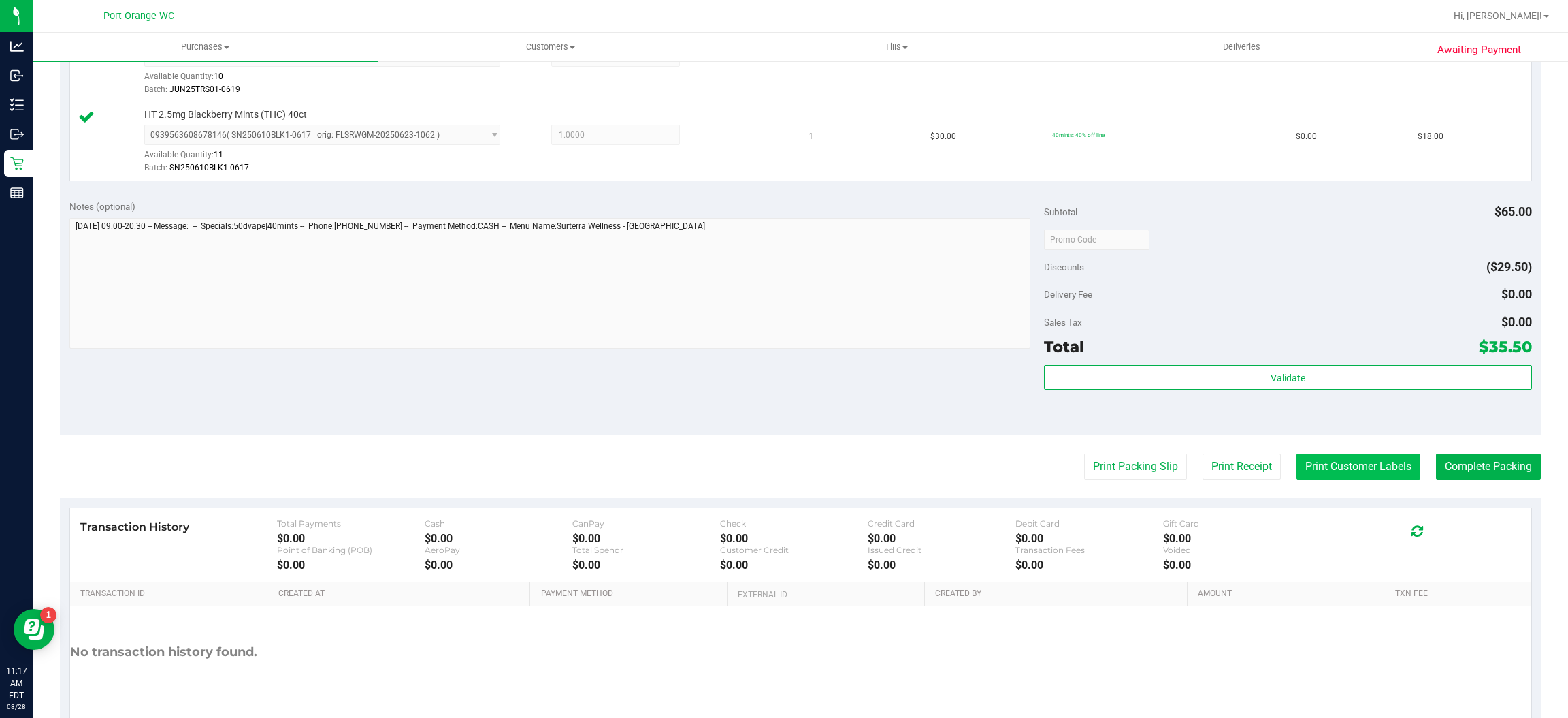
click at [1330, 468] on button "Print Customer Labels" at bounding box center [1358, 466] width 124 height 26
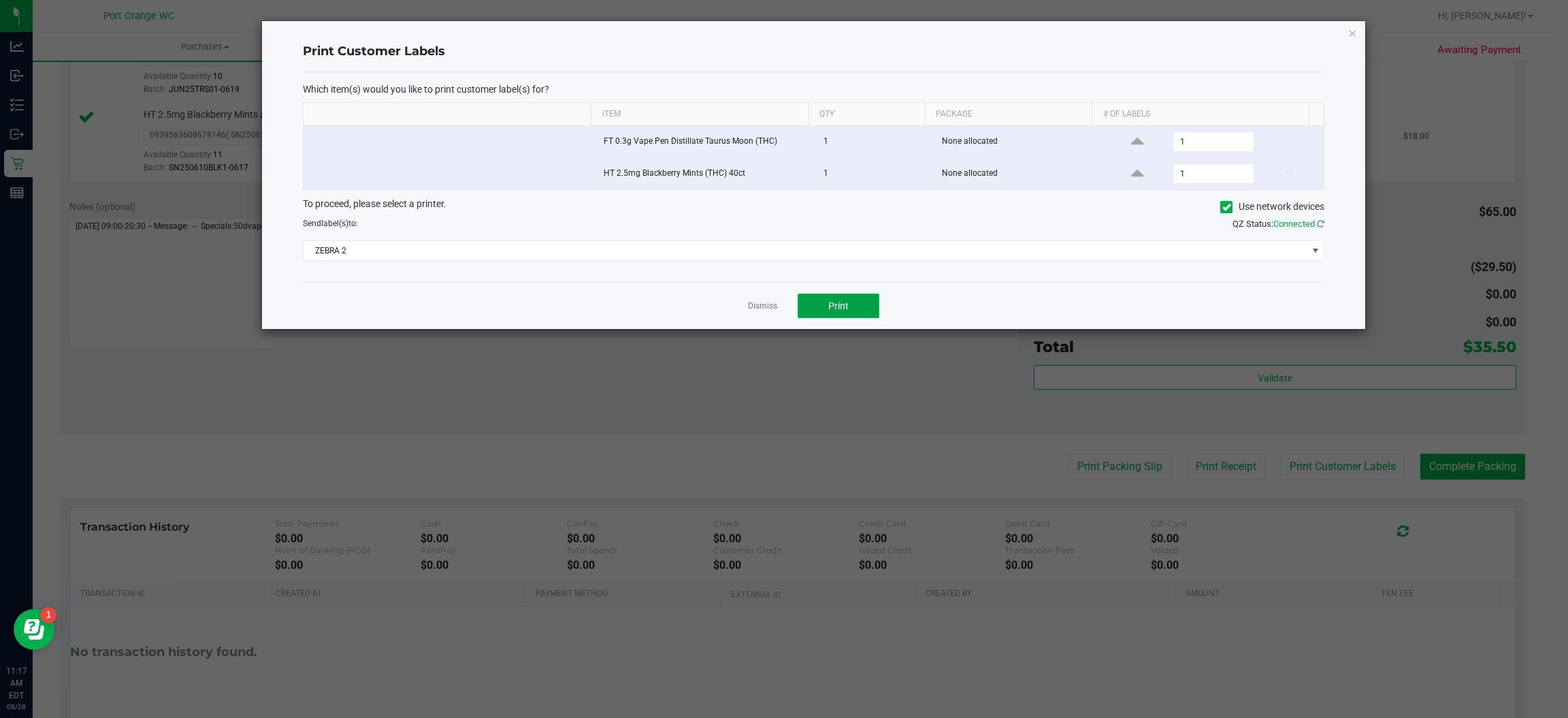
click at [838, 308] on span "Print" at bounding box center [838, 306] width 21 height 11
click at [755, 308] on link "Dismiss" at bounding box center [762, 307] width 29 height 12
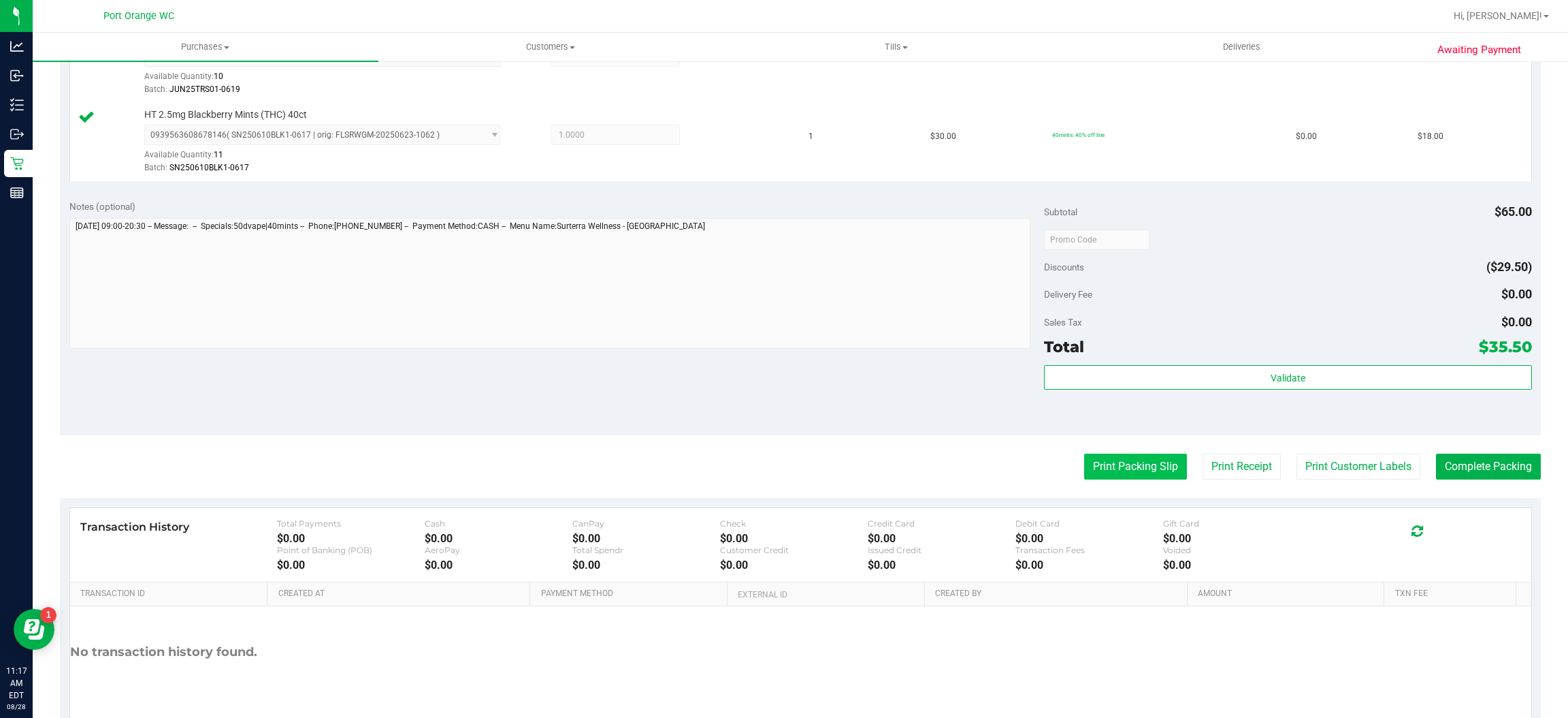
click at [1092, 477] on button "Print Packing Slip" at bounding box center [1135, 466] width 102 height 26
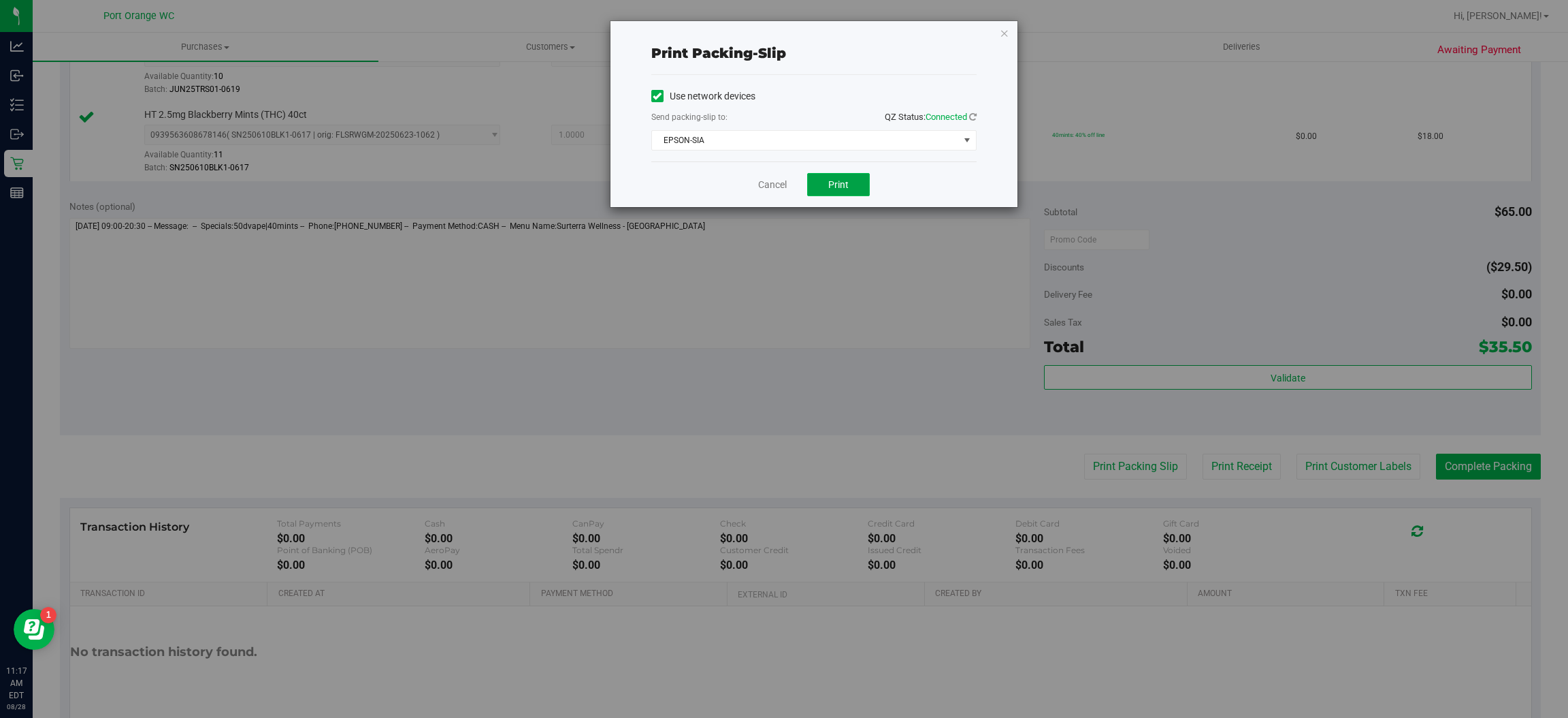
click at [839, 188] on span "Print" at bounding box center [838, 184] width 21 height 11
click at [773, 188] on link "Cancel" at bounding box center [772, 184] width 29 height 14
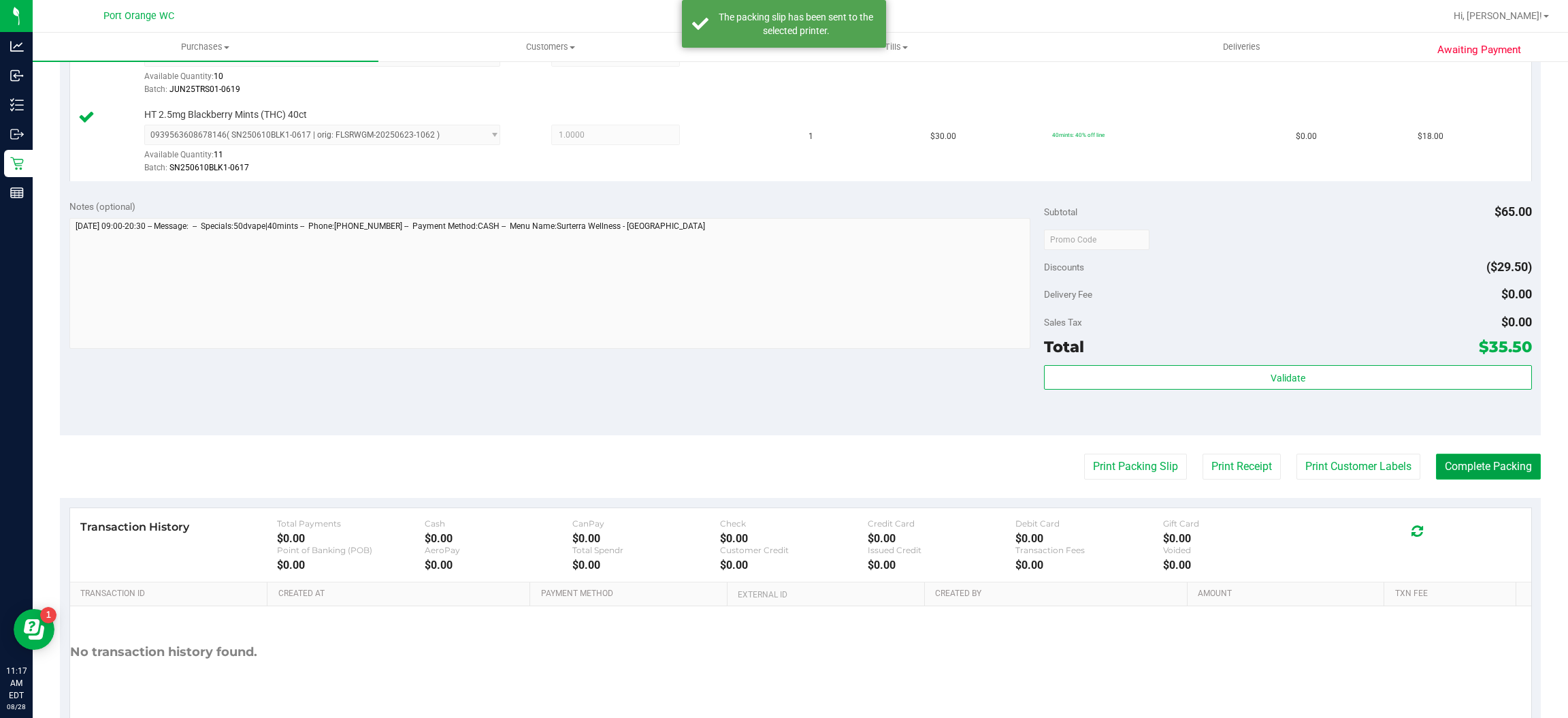
click at [1457, 468] on button "Complete Packing" at bounding box center [1488, 466] width 105 height 26
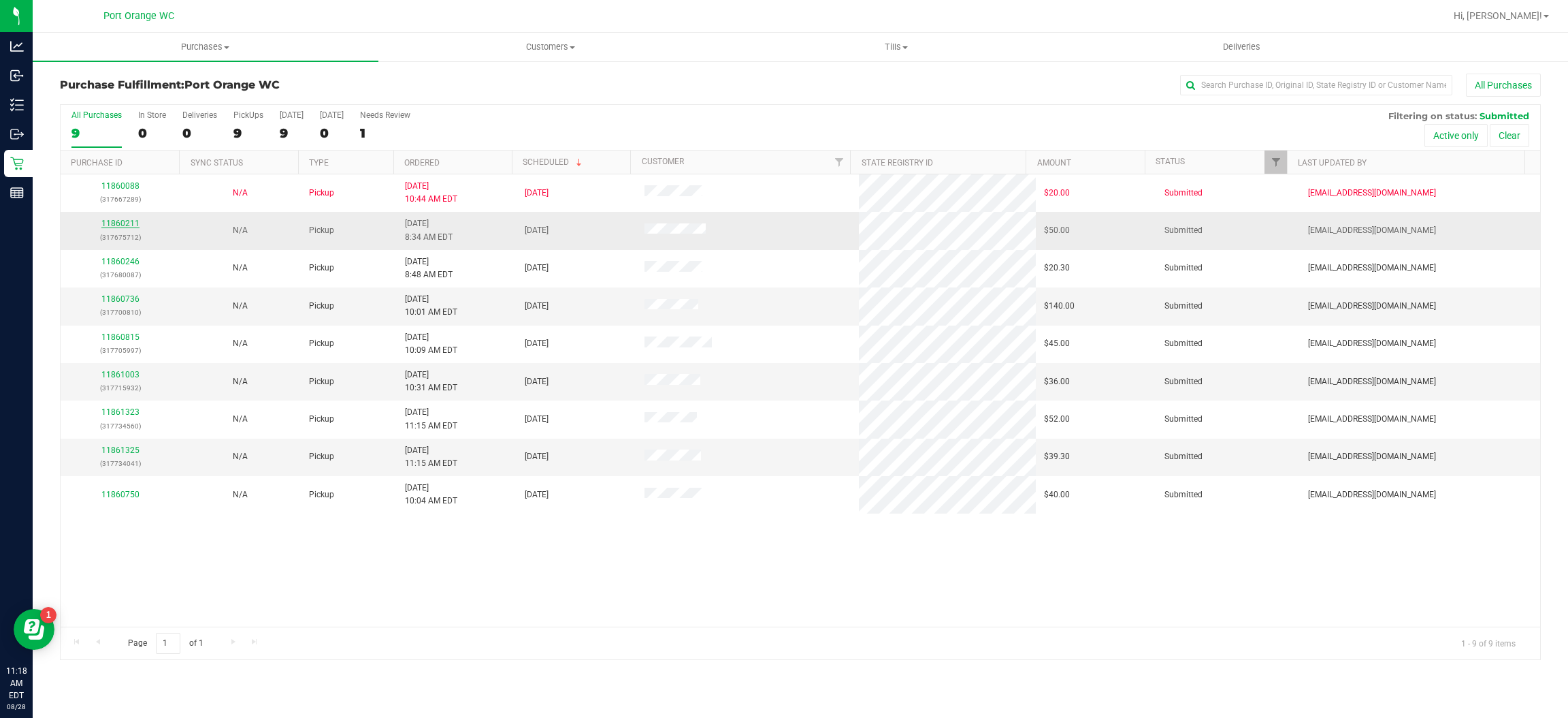
click at [116, 228] on link "11860211" at bounding box center [121, 224] width 38 height 10
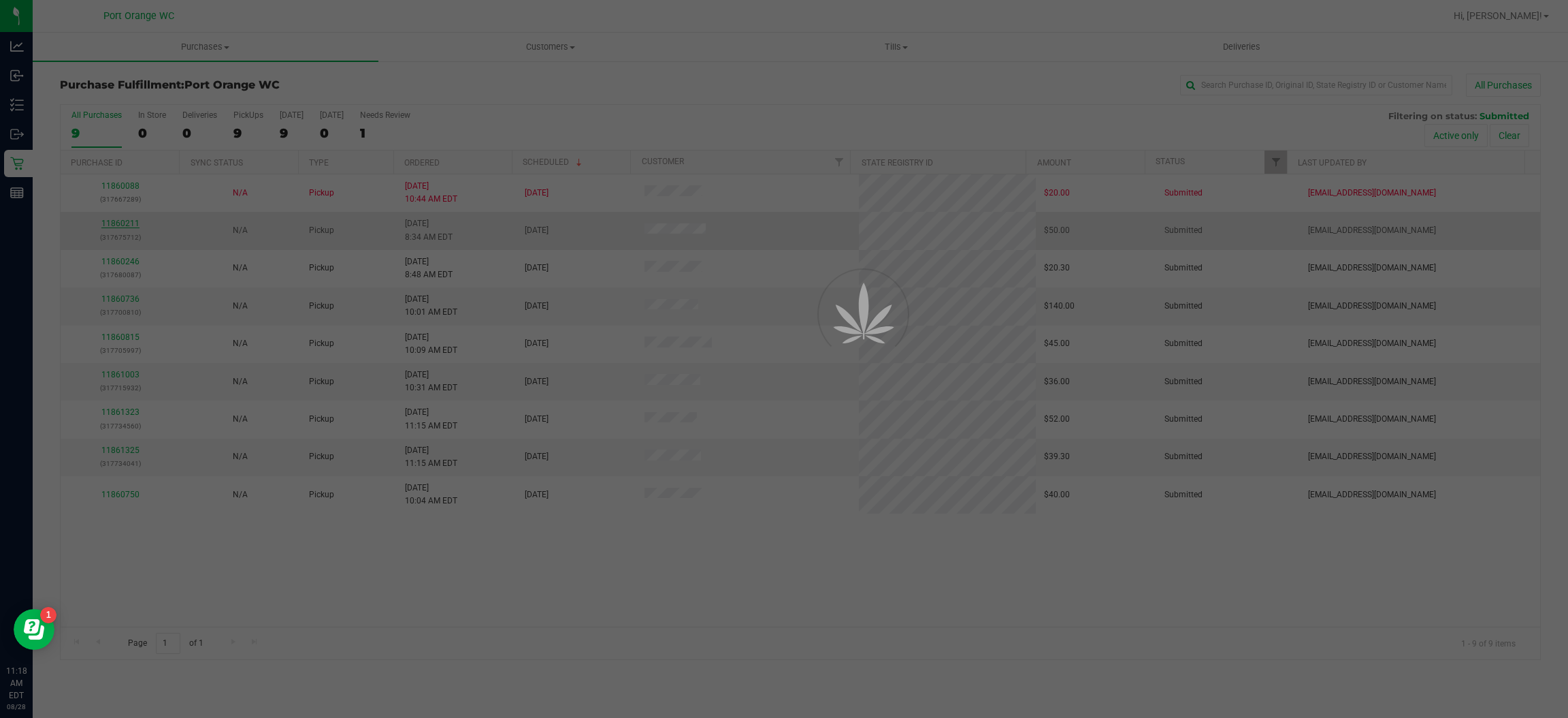
click at [119, 220] on div at bounding box center [784, 359] width 1568 height 718
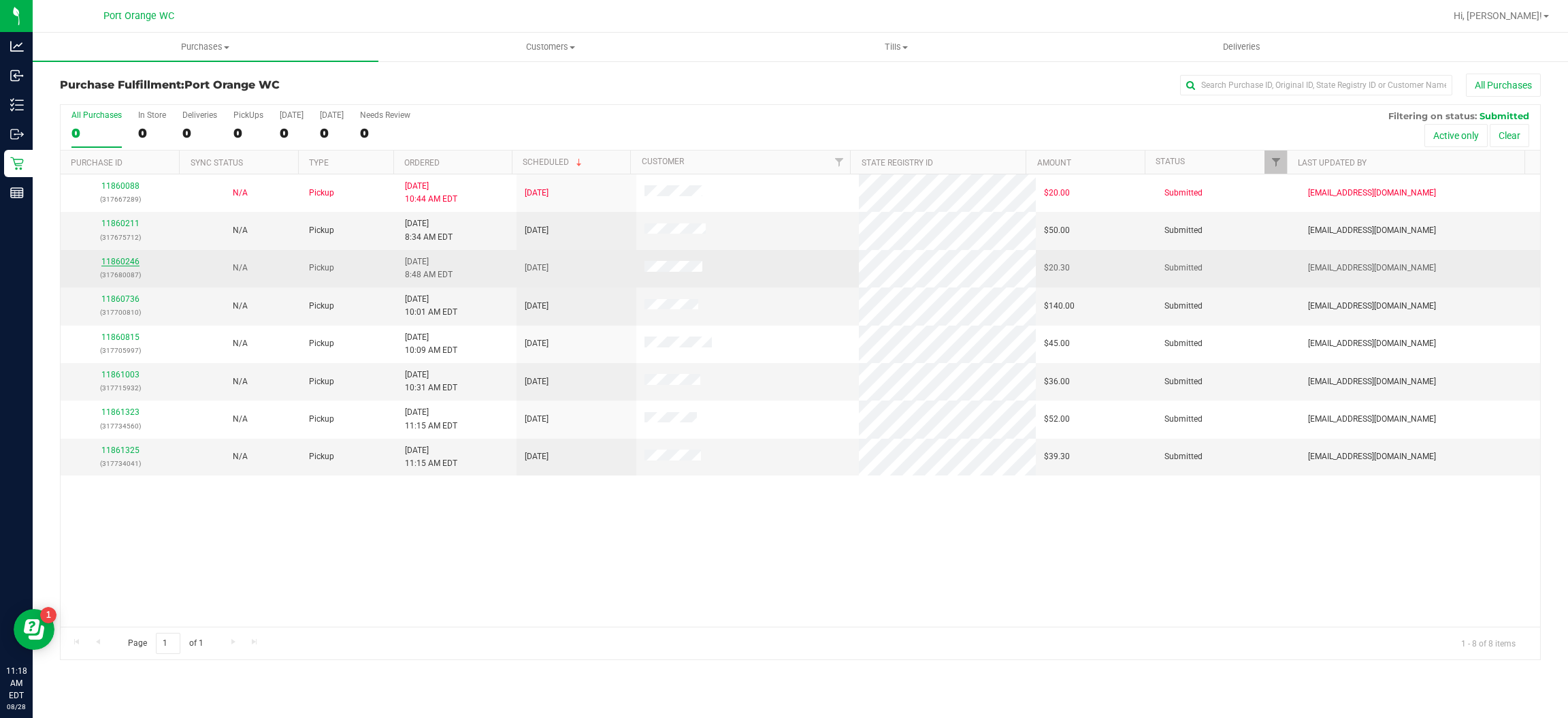
click at [111, 259] on link "11860246" at bounding box center [121, 262] width 38 height 10
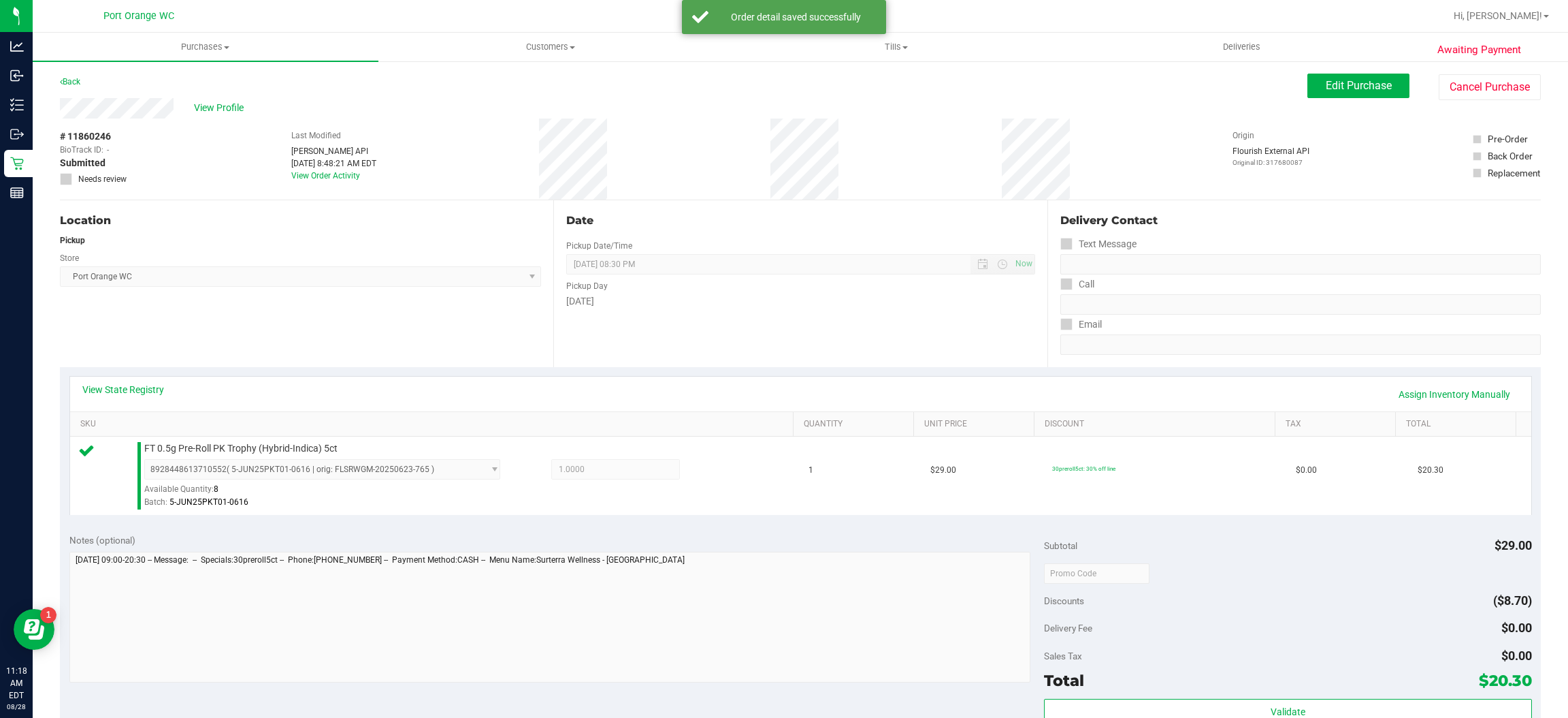
scroll to position [207, 0]
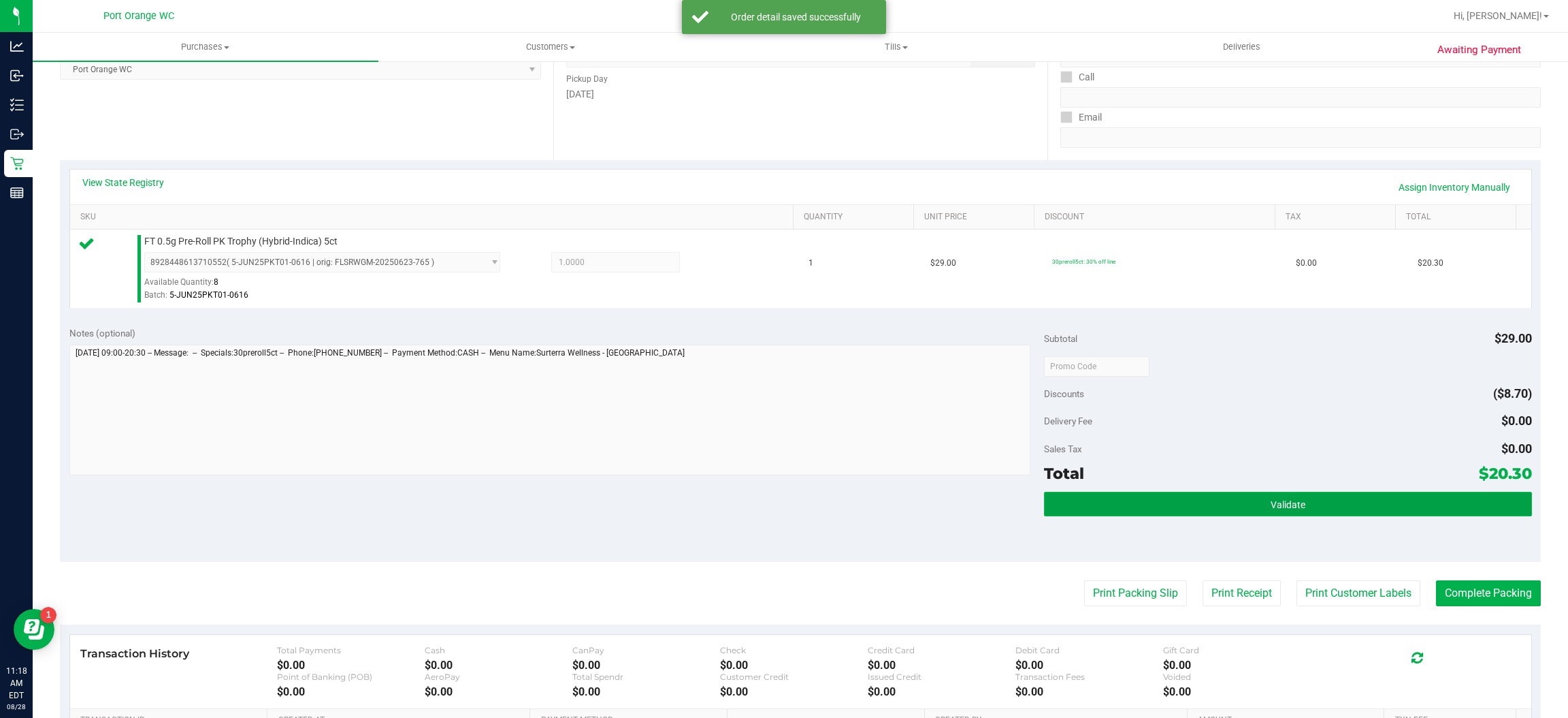
click at [1189, 501] on button "Validate" at bounding box center [1288, 504] width 487 height 25
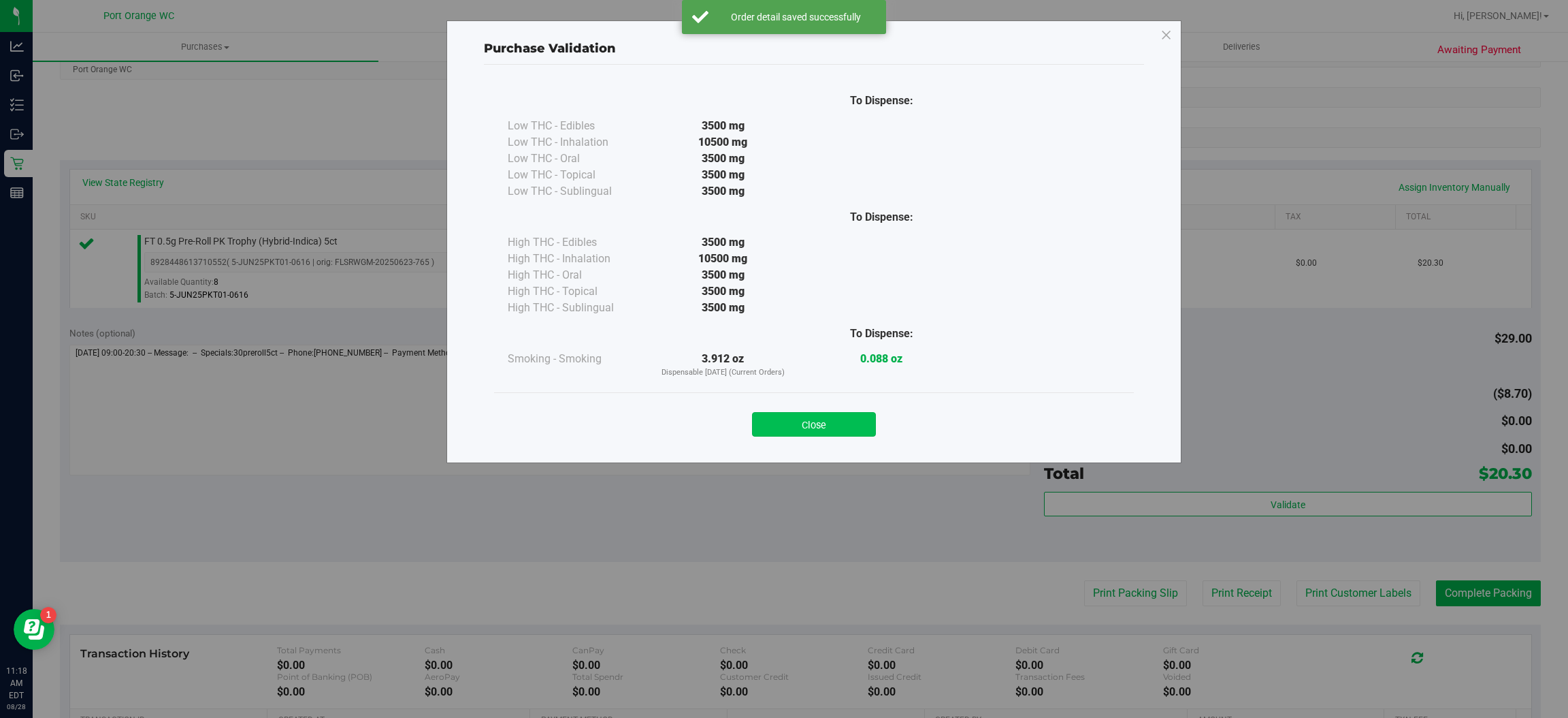
click at [822, 412] on button "Close" at bounding box center [814, 425] width 124 height 25
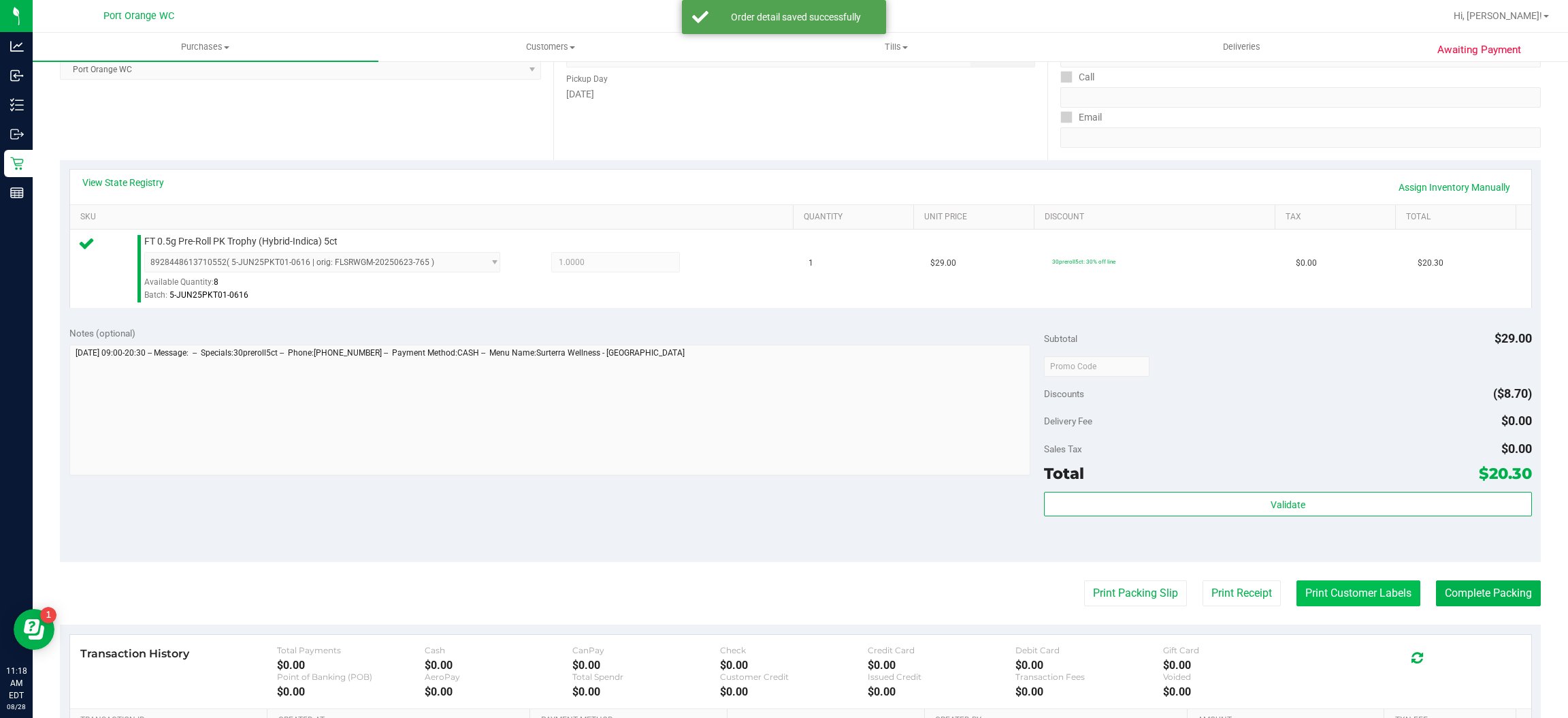
click at [1318, 599] on button "Print Customer Labels" at bounding box center [1358, 592] width 124 height 26
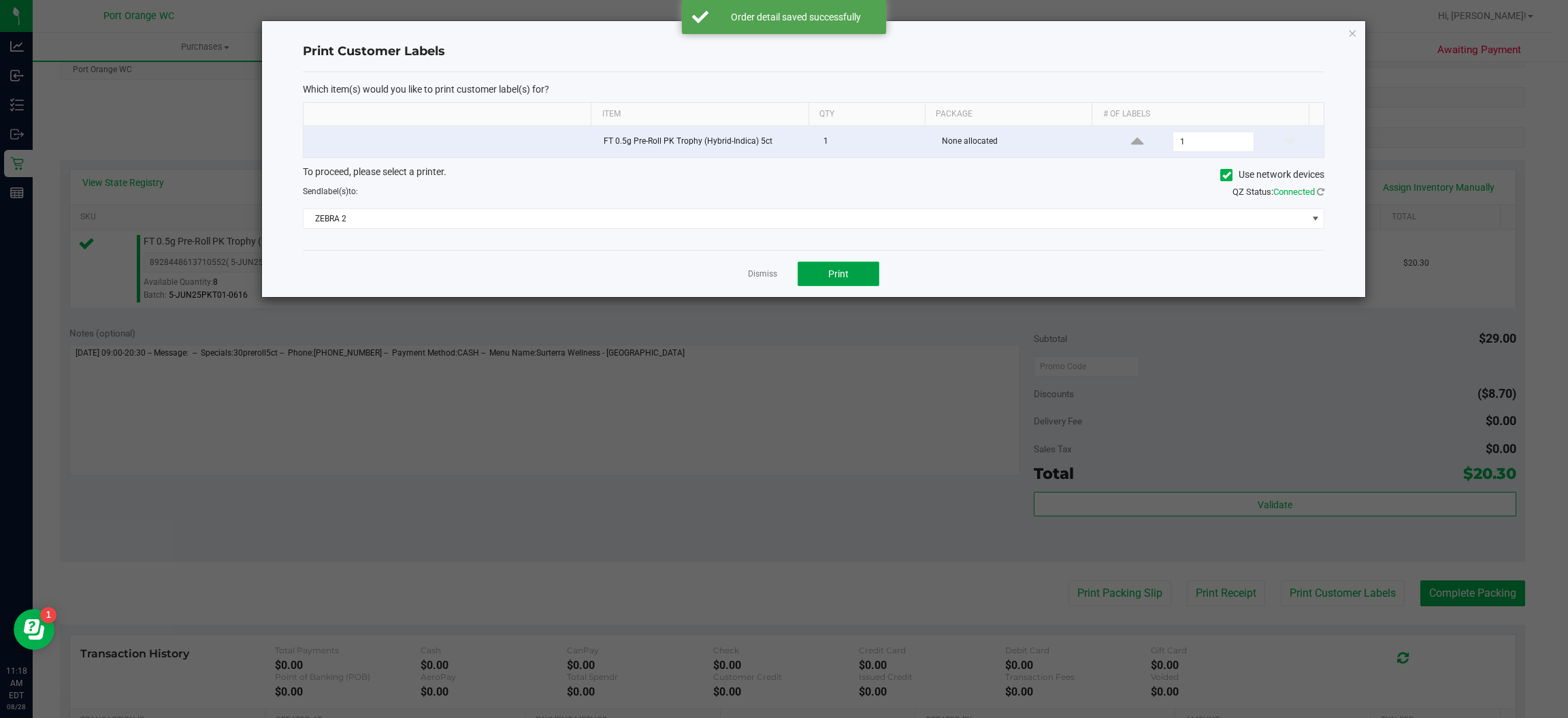
click at [839, 275] on span "Print" at bounding box center [838, 273] width 21 height 11
click at [754, 276] on link "Dismiss" at bounding box center [762, 274] width 29 height 12
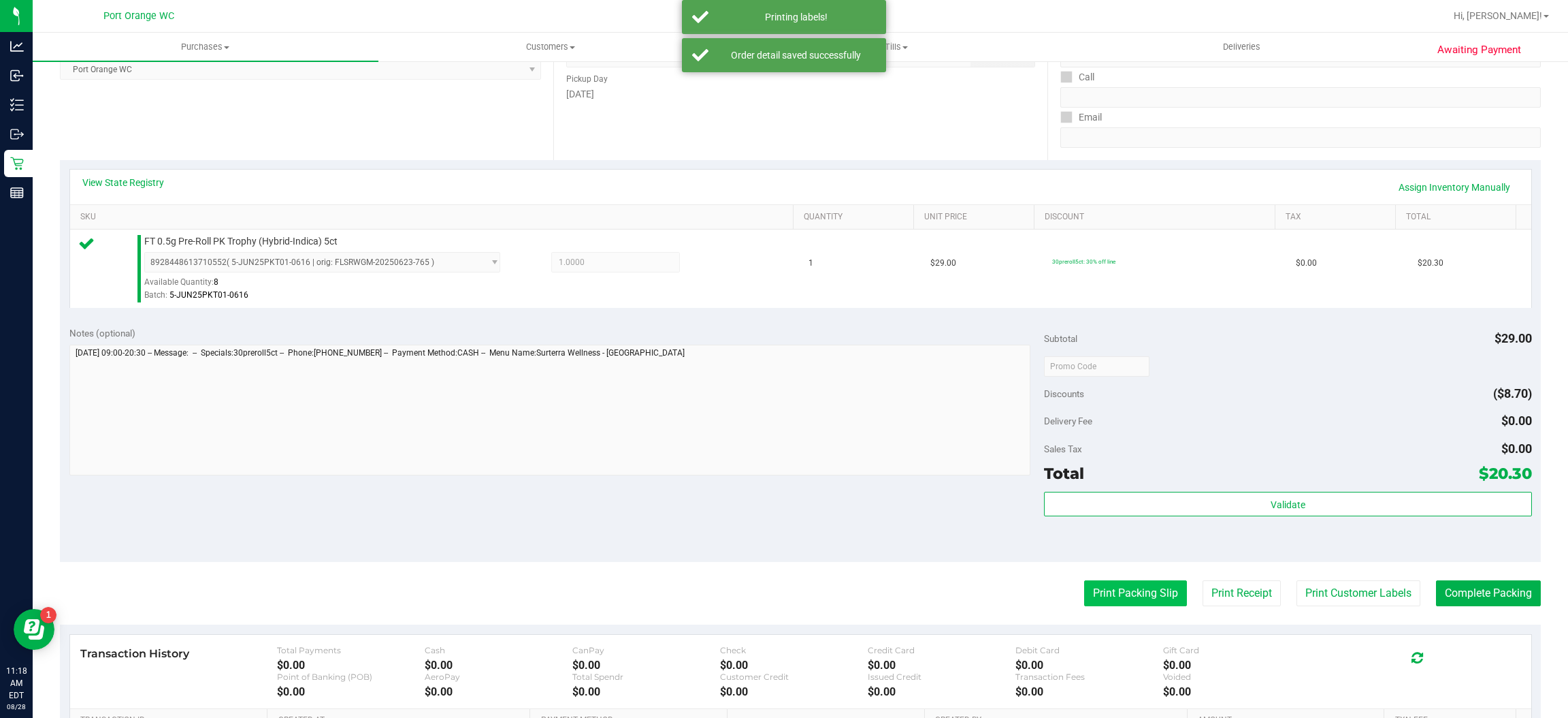
click at [1084, 600] on button "Print Packing Slip" at bounding box center [1135, 592] width 102 height 26
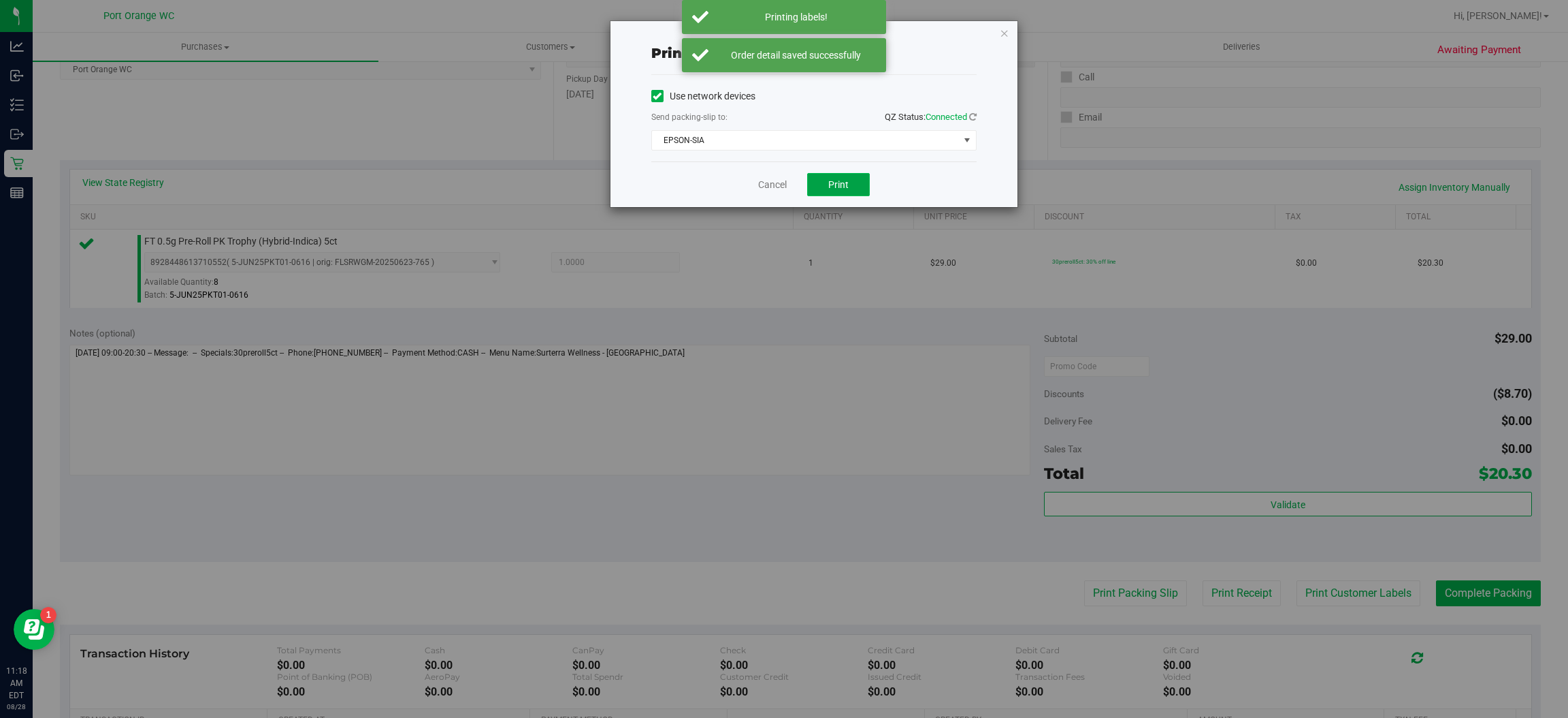
click at [828, 194] on button "Print" at bounding box center [839, 184] width 63 height 23
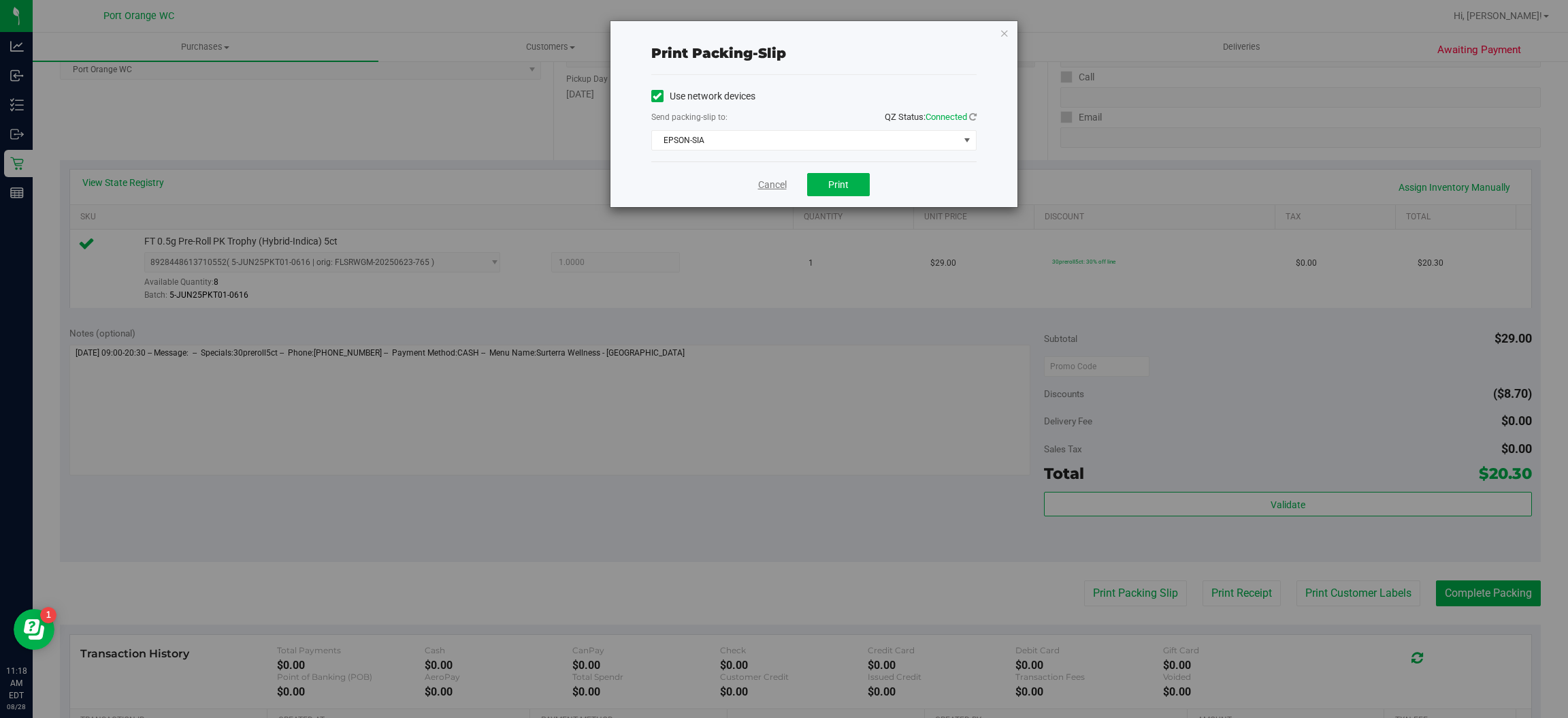
click at [770, 191] on link "Cancel" at bounding box center [772, 184] width 29 height 14
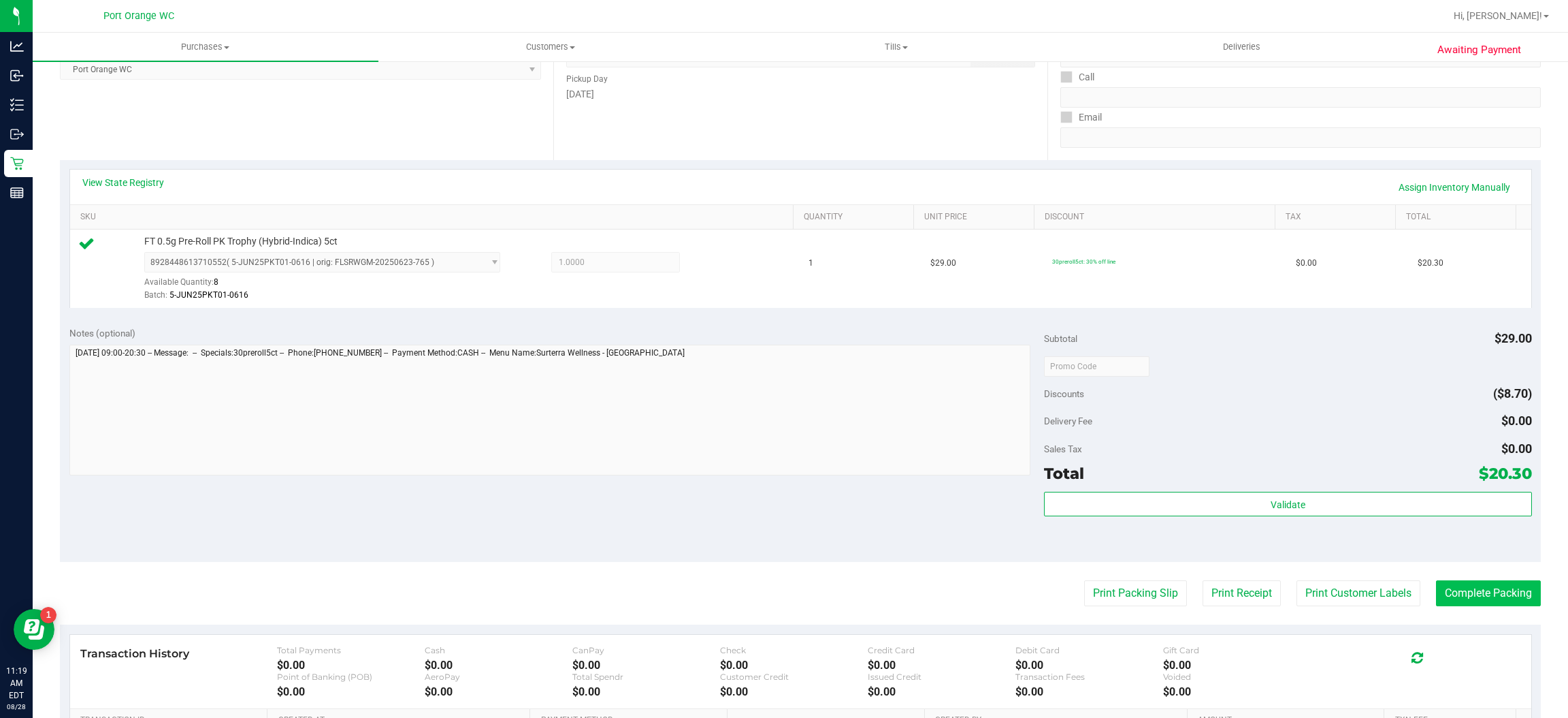
click at [1487, 587] on button "Complete Packing" at bounding box center [1488, 592] width 105 height 26
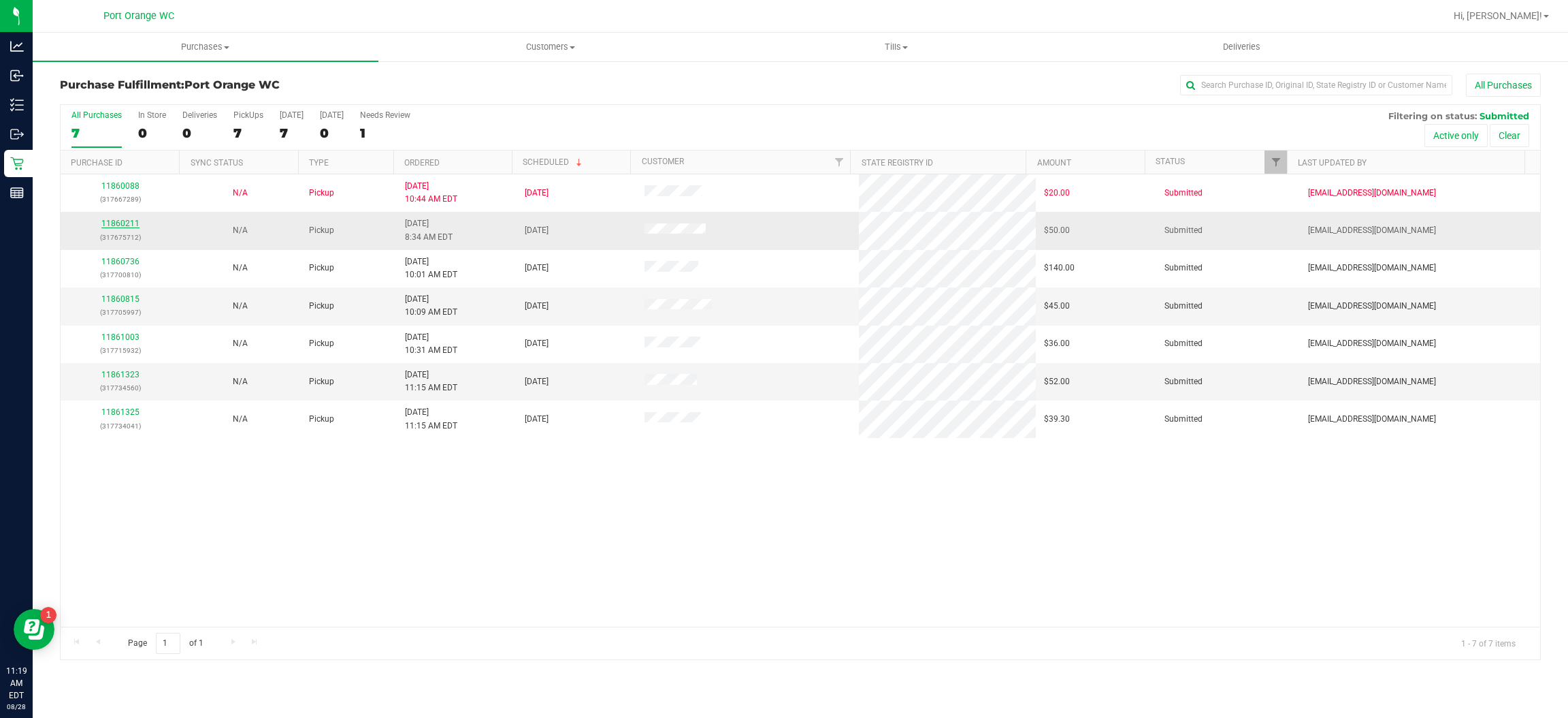
click at [116, 222] on link "11860211" at bounding box center [121, 224] width 38 height 10
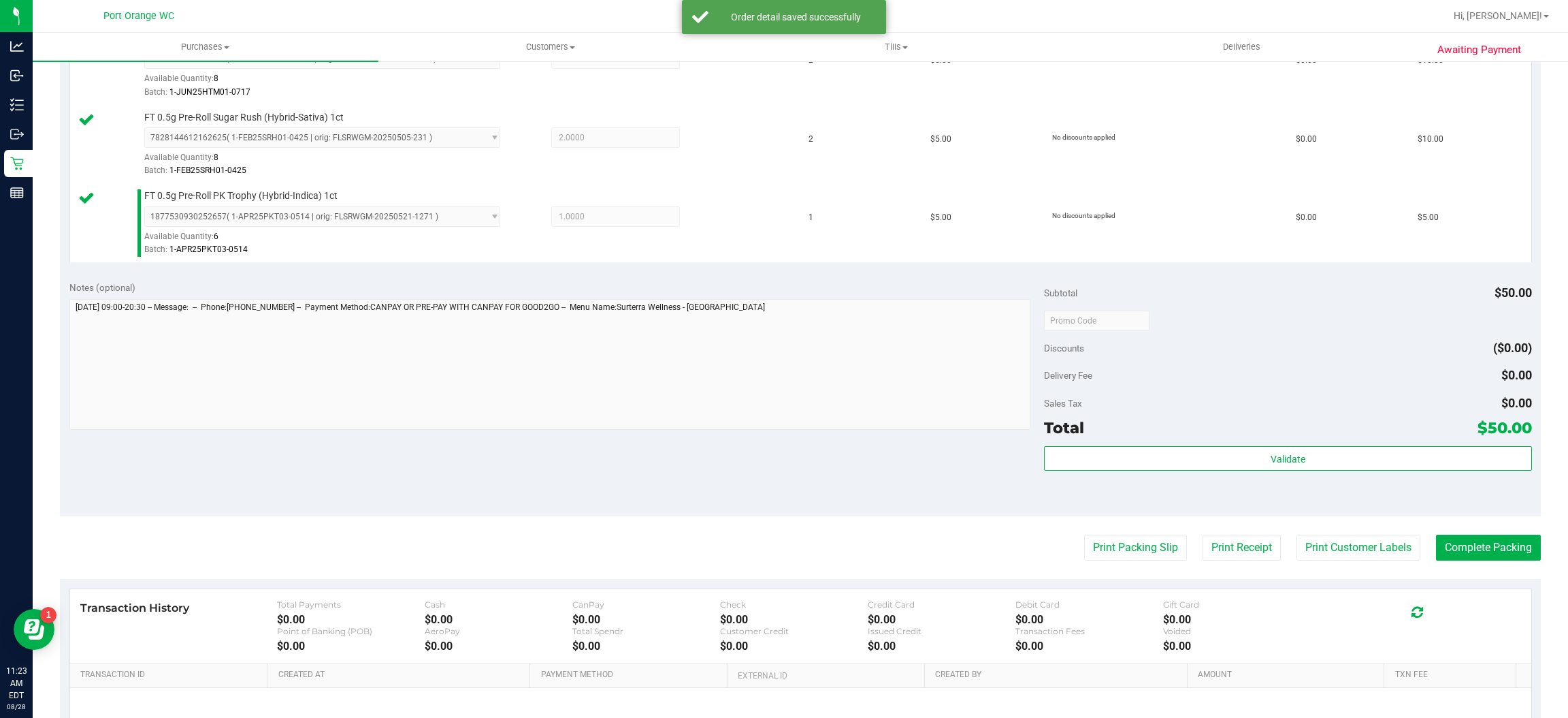
scroll to position [673, 0]
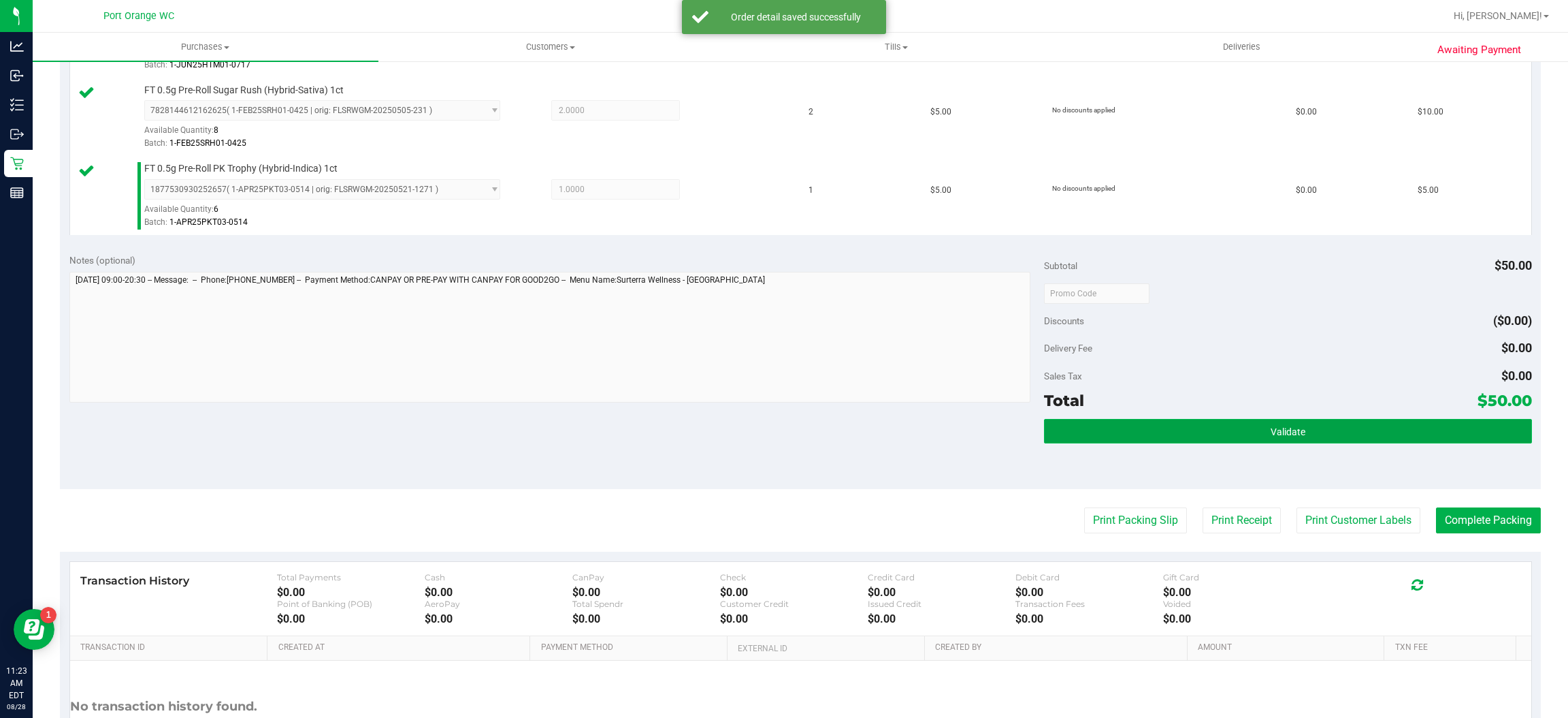
click at [1172, 430] on button "Validate" at bounding box center [1288, 431] width 487 height 25
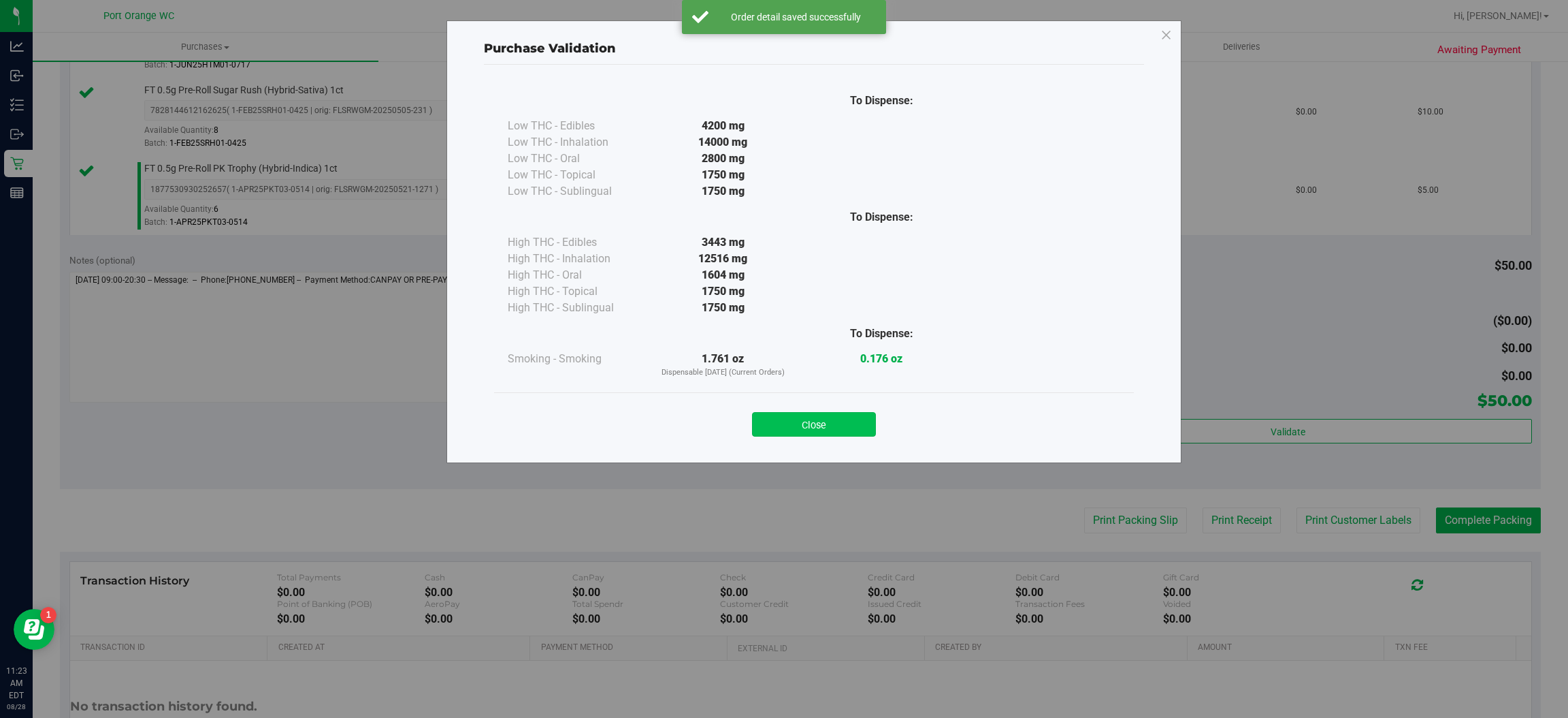
click at [802, 432] on button "Close" at bounding box center [814, 425] width 124 height 25
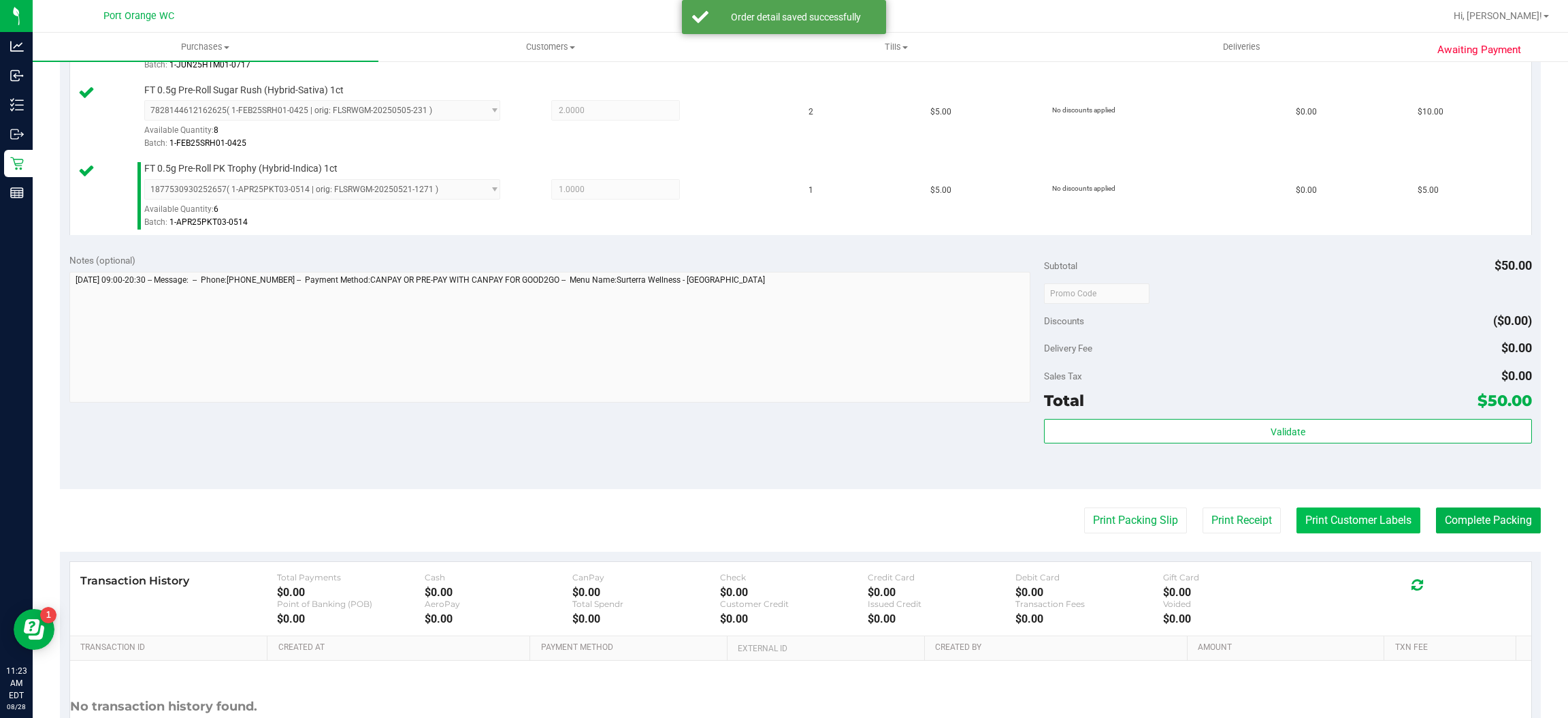
click at [1312, 521] on button "Print Customer Labels" at bounding box center [1358, 520] width 124 height 26
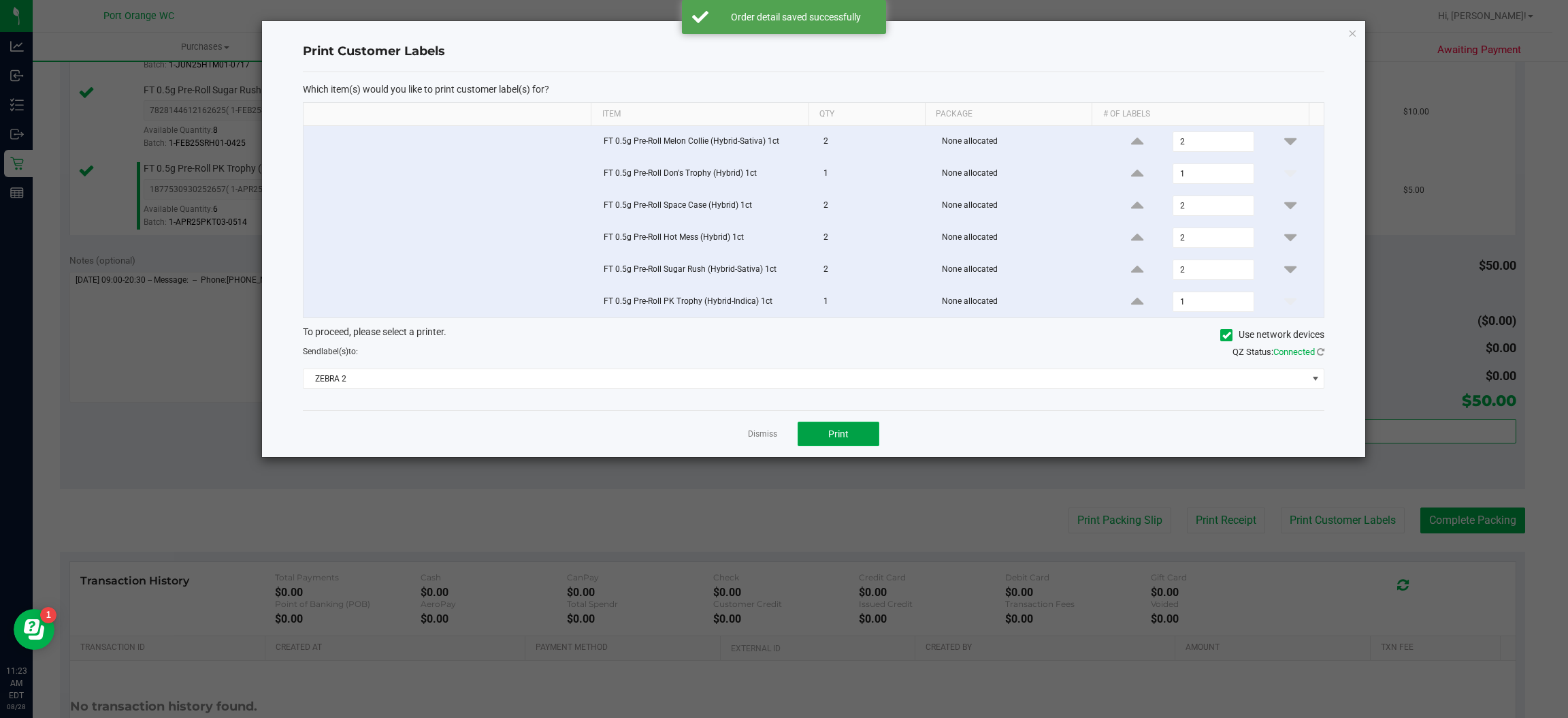
click at [838, 436] on span "Print" at bounding box center [838, 434] width 21 height 11
click at [753, 438] on link "Dismiss" at bounding box center [762, 435] width 29 height 12
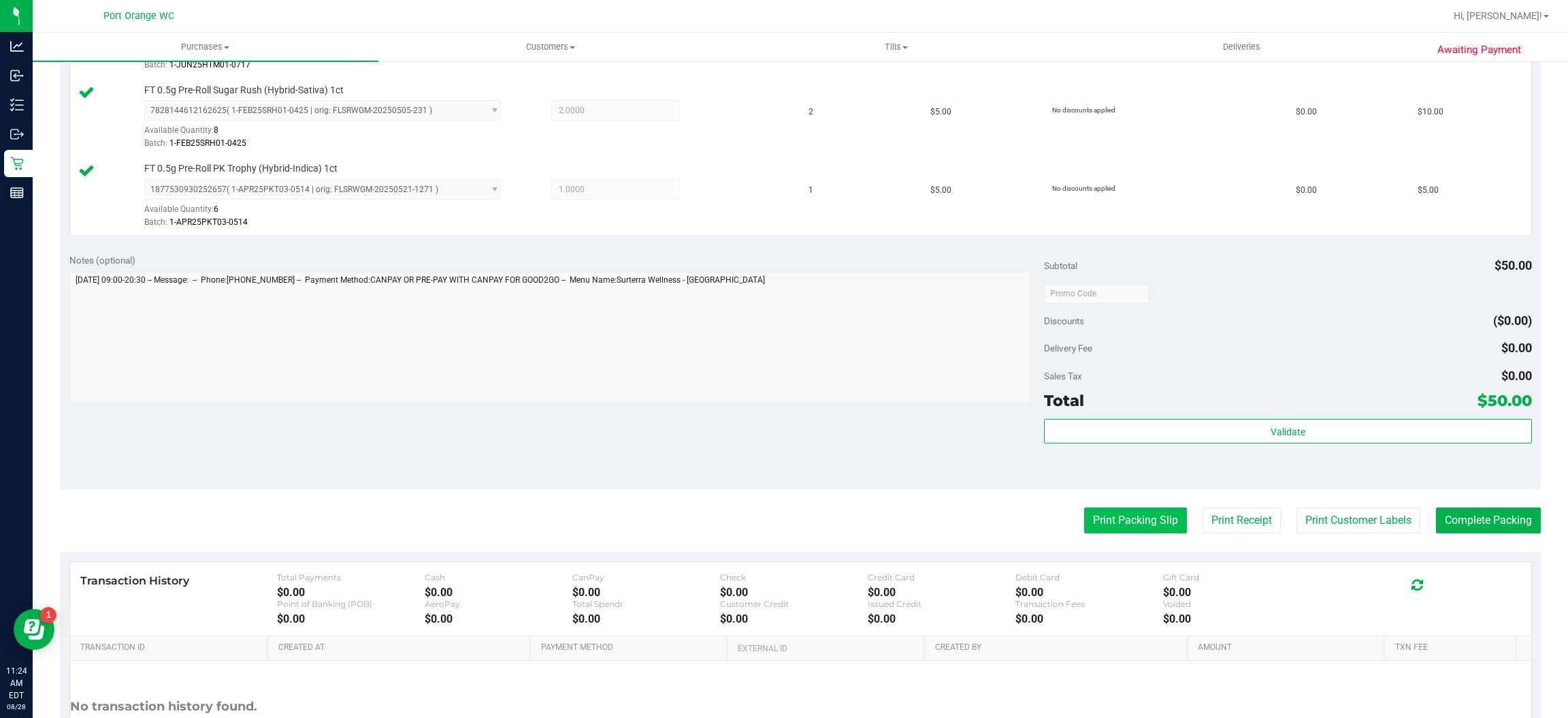
click at [1084, 521] on button "Print Packing Slip" at bounding box center [1135, 520] width 102 height 26
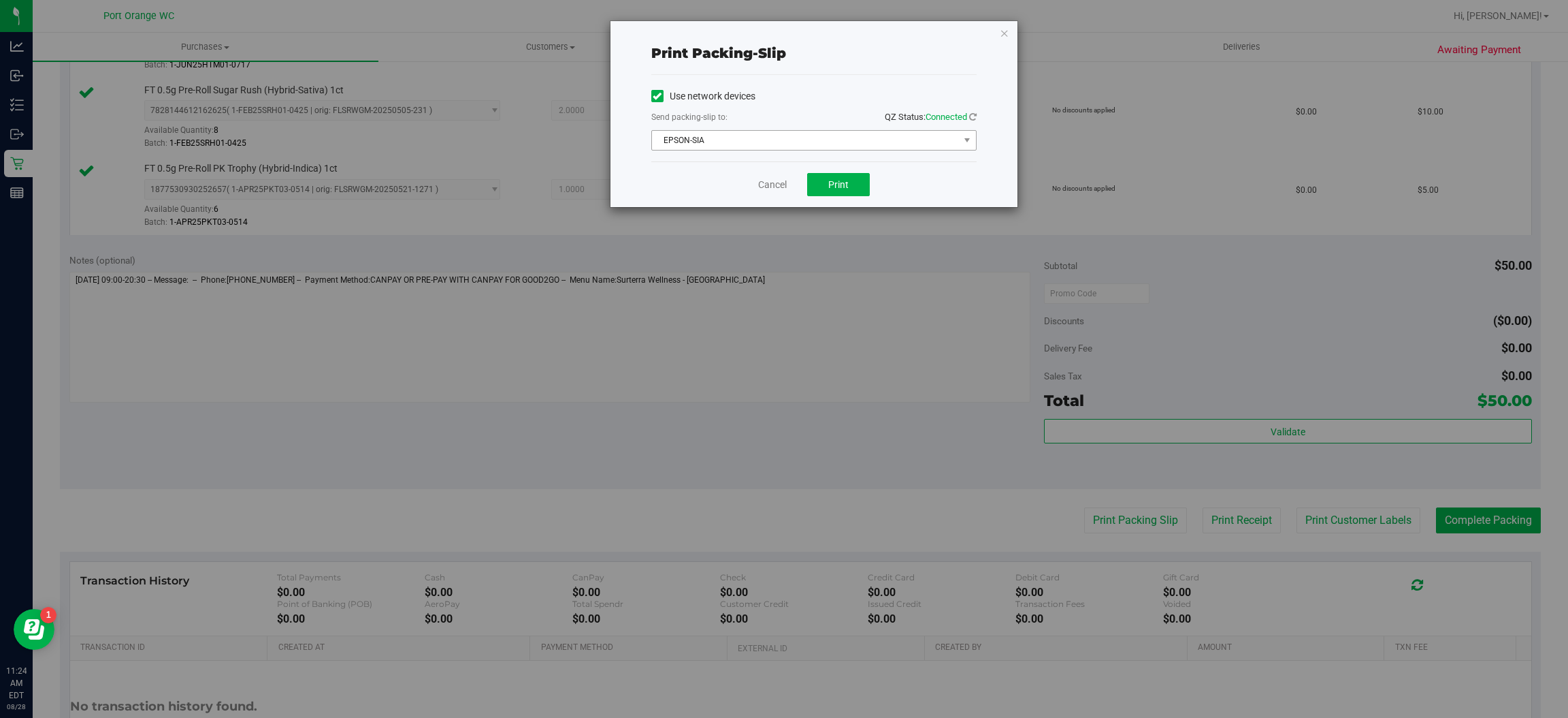
click at [843, 148] on span "EPSON-SIA" at bounding box center [806, 140] width 307 height 19
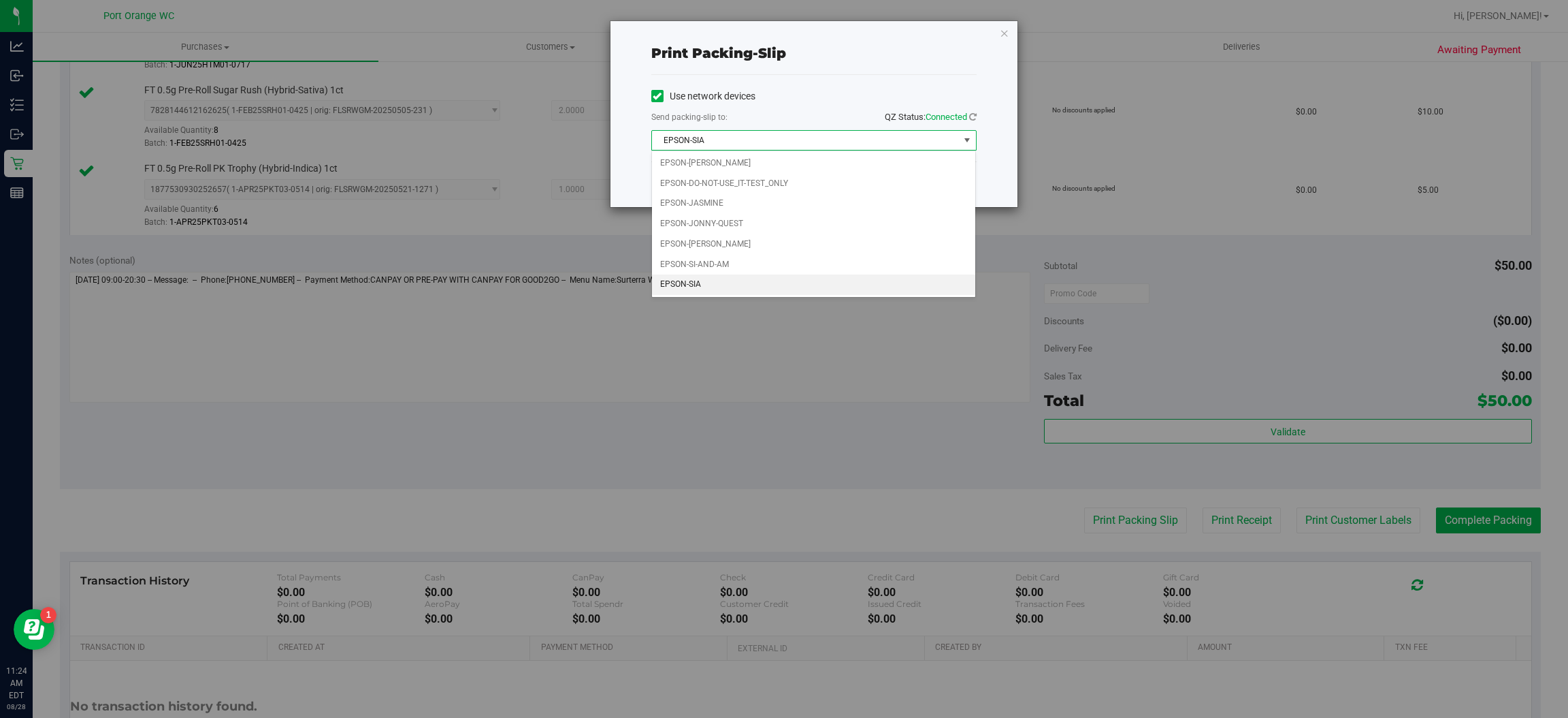
click at [741, 423] on div "Print packing-slip Use network devices Send packing-slip to: QZ Status: Connect…" at bounding box center [789, 359] width 1579 height 718
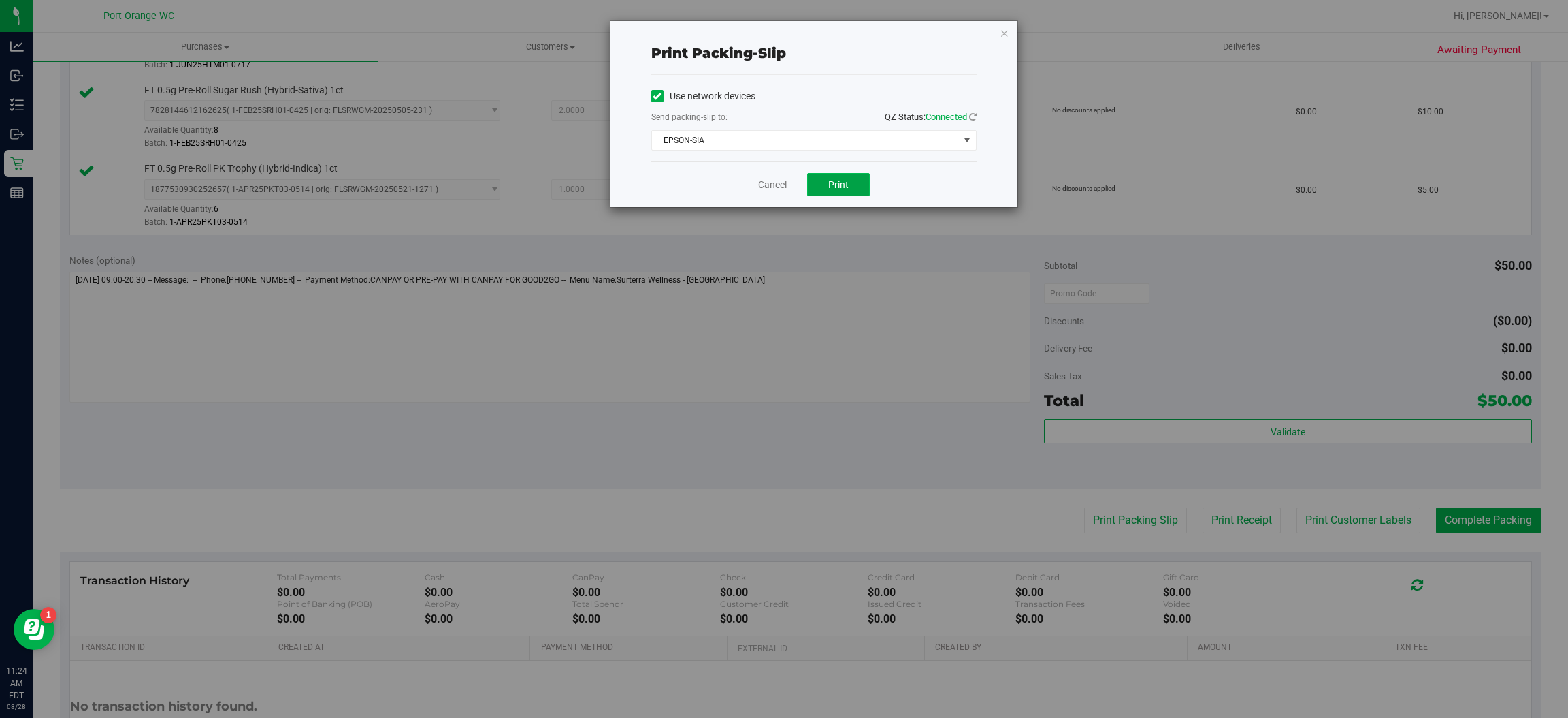
click at [845, 179] on span "Print" at bounding box center [838, 184] width 21 height 11
click at [779, 178] on link "Cancel" at bounding box center [772, 184] width 29 height 14
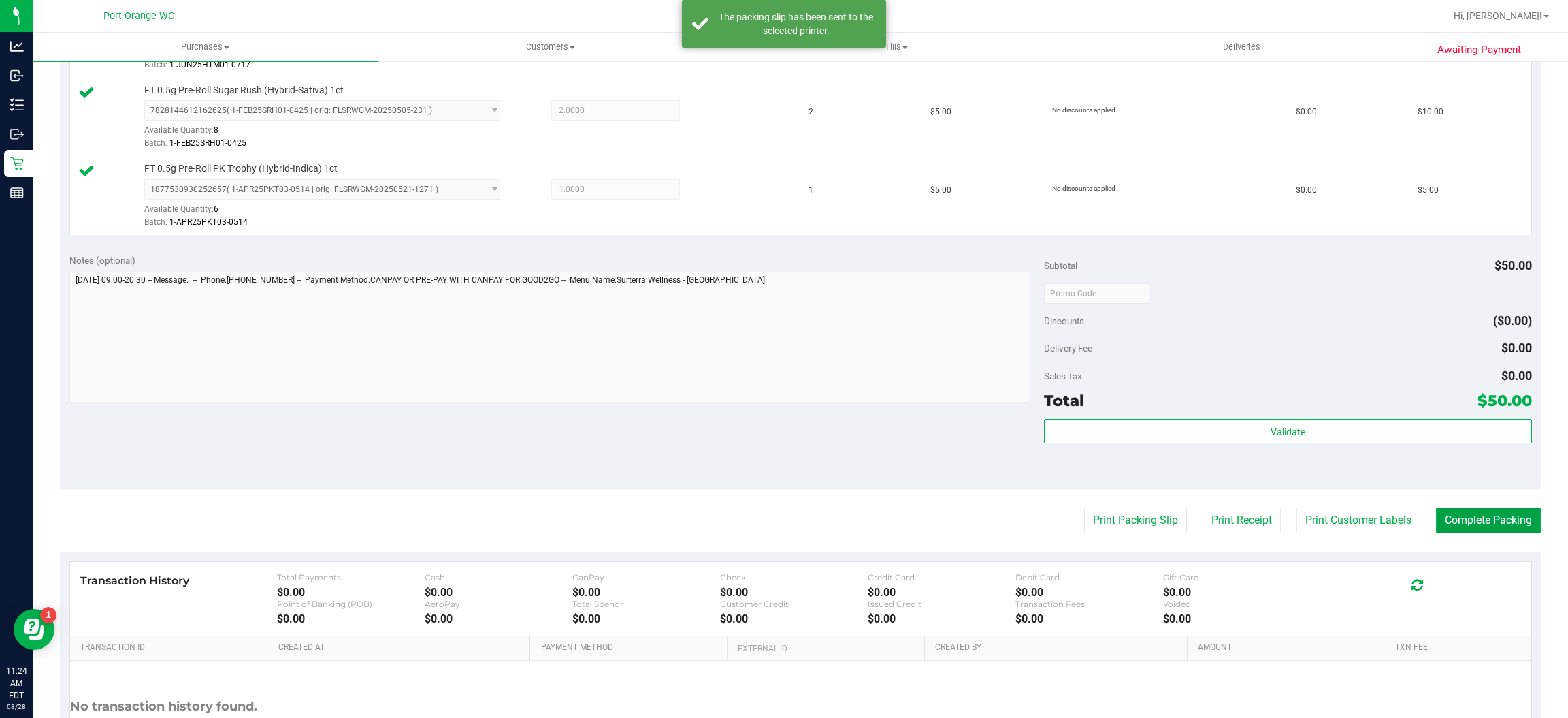
click at [1471, 521] on button "Complete Packing" at bounding box center [1488, 520] width 105 height 26
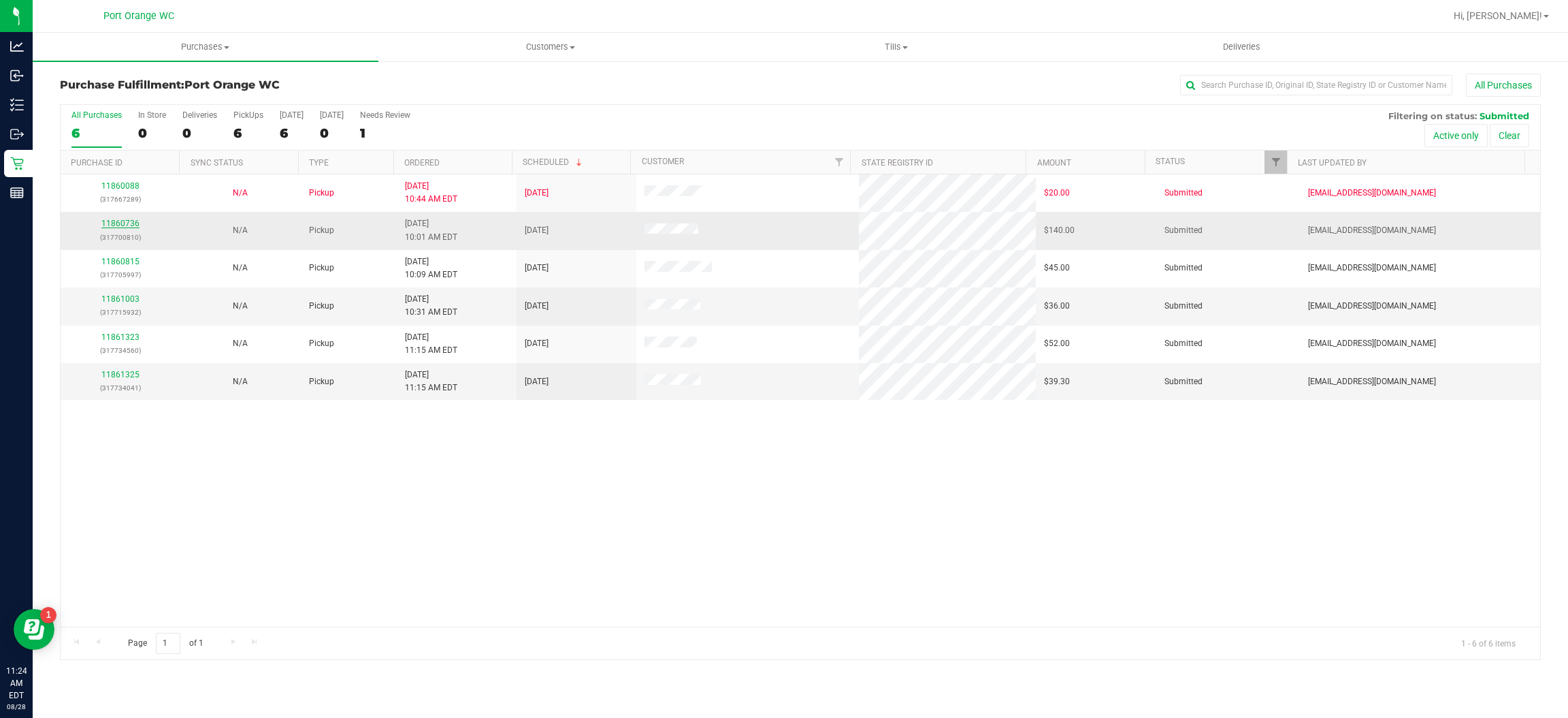
click at [107, 227] on link "11860736" at bounding box center [121, 224] width 38 height 10
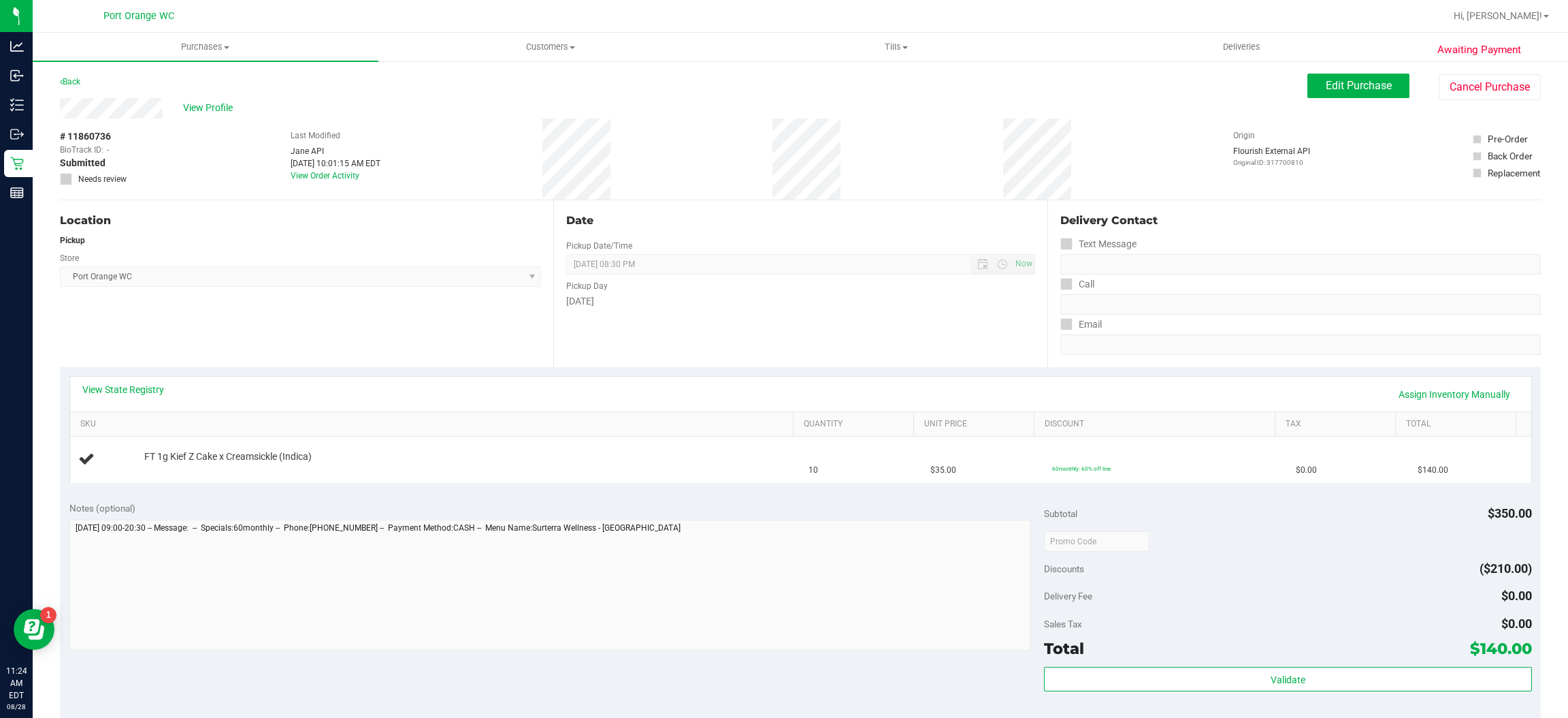
drag, startPoint x: 122, startPoint y: 359, endPoint x: 110, endPoint y: 411, distance: 53.4
click at [120, 363] on div "Location Pickup Store Port Orange WC Select Store Bonita Springs WC Boynton Bea…" at bounding box center [307, 283] width 494 height 167
click at [112, 411] on div "View State Registry Assign Inventory Manually" at bounding box center [801, 394] width 1461 height 35
click at [125, 395] on link "View State Registry" at bounding box center [123, 389] width 82 height 13
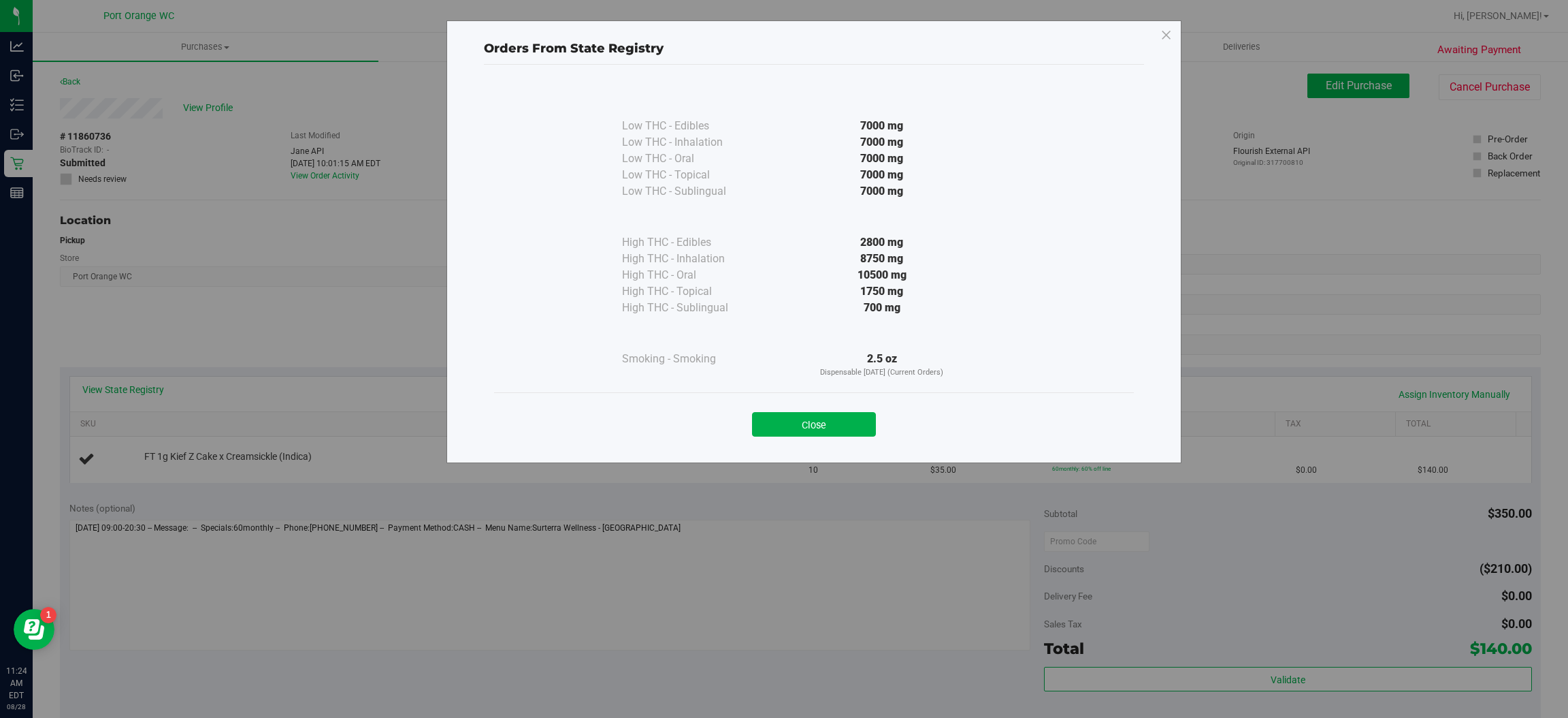
click at [801, 431] on button "Close" at bounding box center [814, 425] width 124 height 25
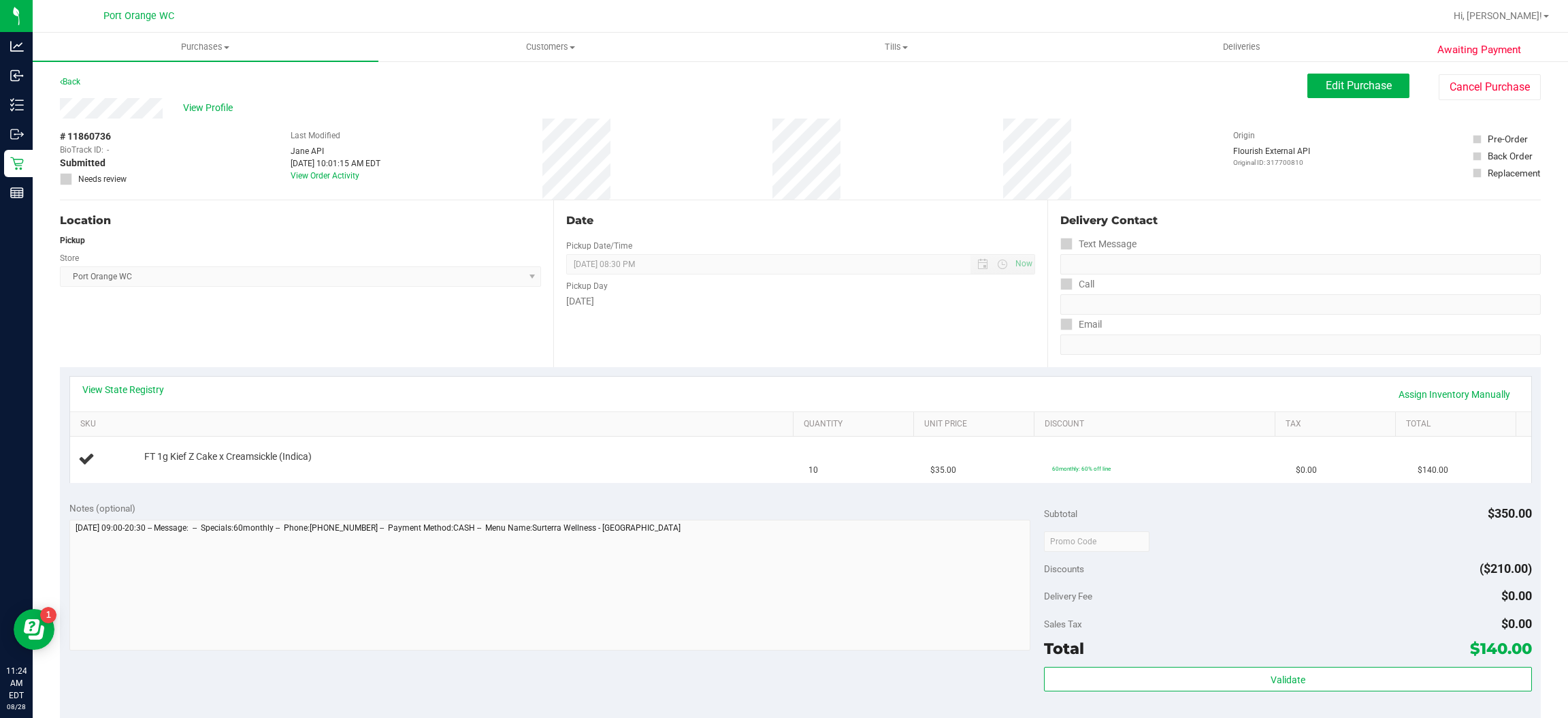
drag, startPoint x: 381, startPoint y: 359, endPoint x: 391, endPoint y: 345, distance: 17.2
click at [390, 345] on div "Location Pickup Store Port Orange WC Select Store Bonita Springs WC Boynton Bea…" at bounding box center [307, 283] width 494 height 167
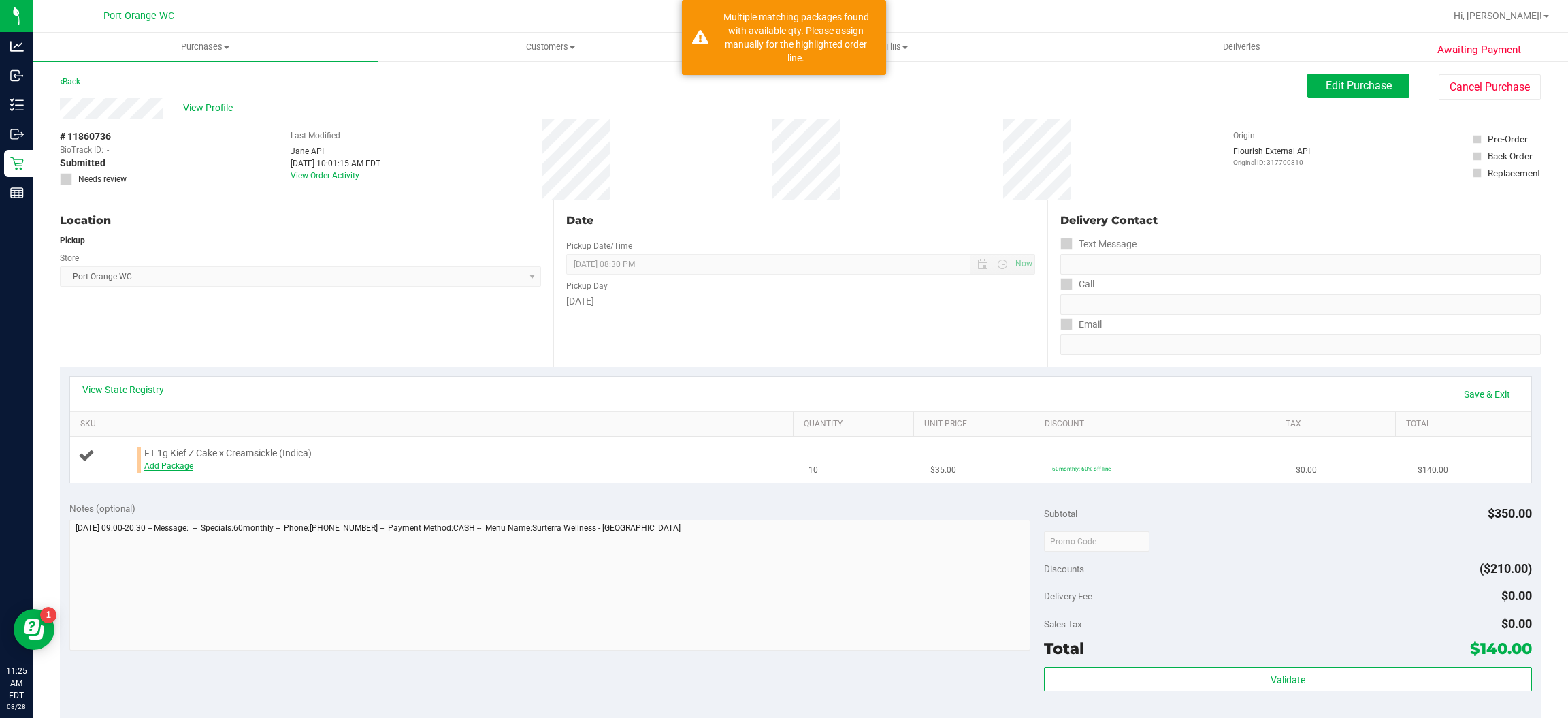
click at [156, 468] on link "Add Package" at bounding box center [168, 466] width 49 height 10
click at [201, 477] on span "Select Package" at bounding box center [314, 468] width 338 height 19
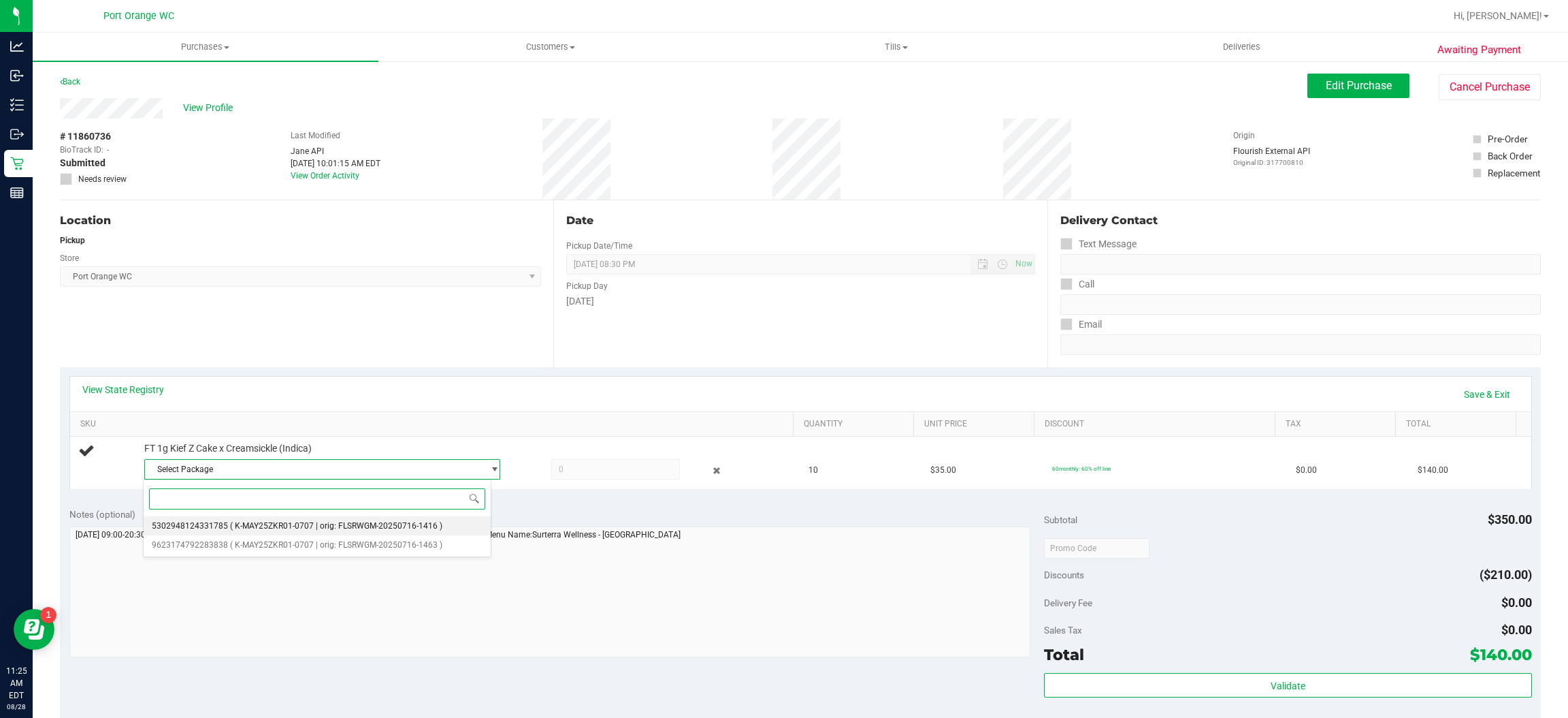
click at [251, 527] on span "( K-MAY25ZKR01-0707 | orig: FLSRWGM-20250716-1416 )" at bounding box center [336, 526] width 212 height 10
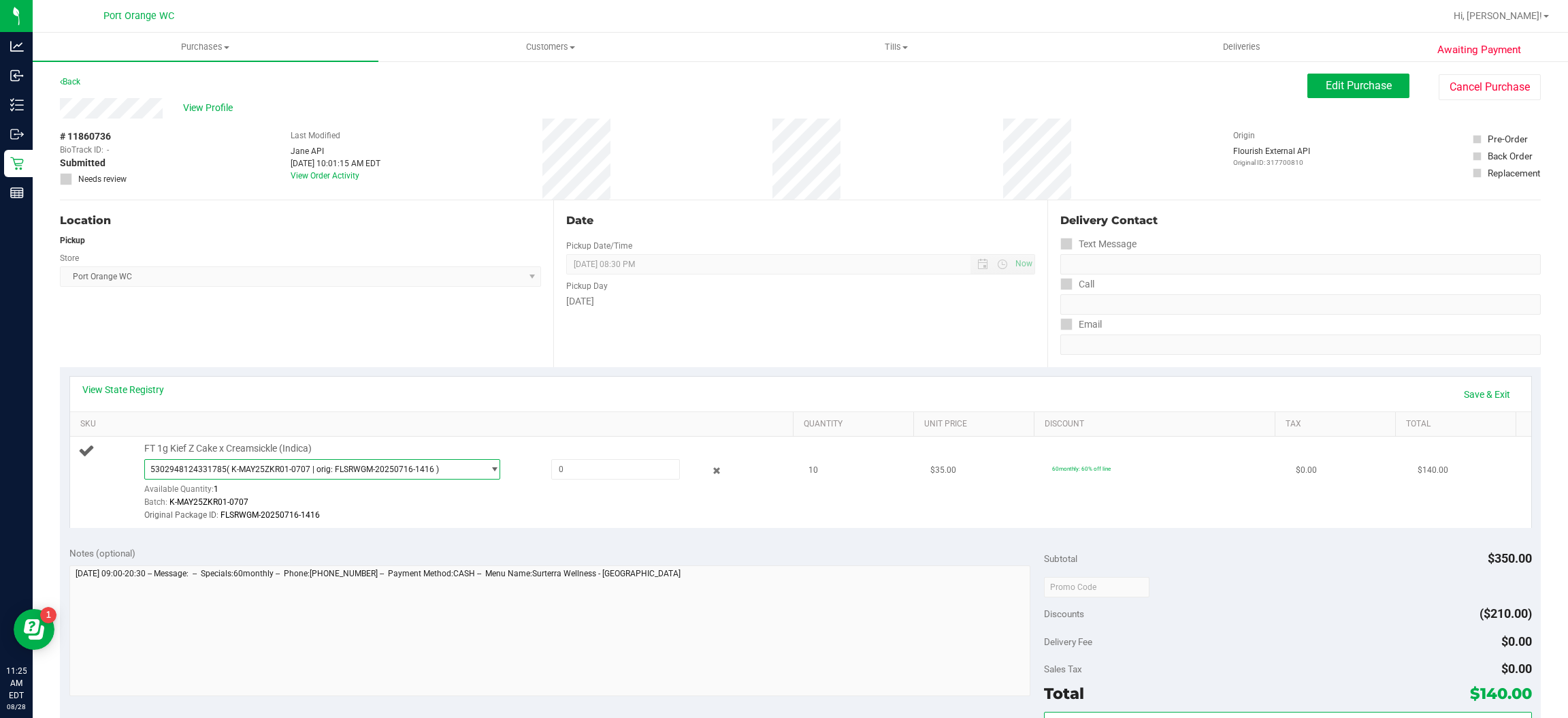
click at [258, 474] on span "( K-MAY25ZKR01-0707 | orig: FLSRWGM-20250716-1416 )" at bounding box center [333, 469] width 212 height 10
click at [566, 475] on span at bounding box center [616, 469] width 129 height 21
type input "1"
type input "1.0000"
click at [565, 515] on div "Original Package ID: FLSRWGM-20250716-1416" at bounding box center [466, 516] width 643 height 13
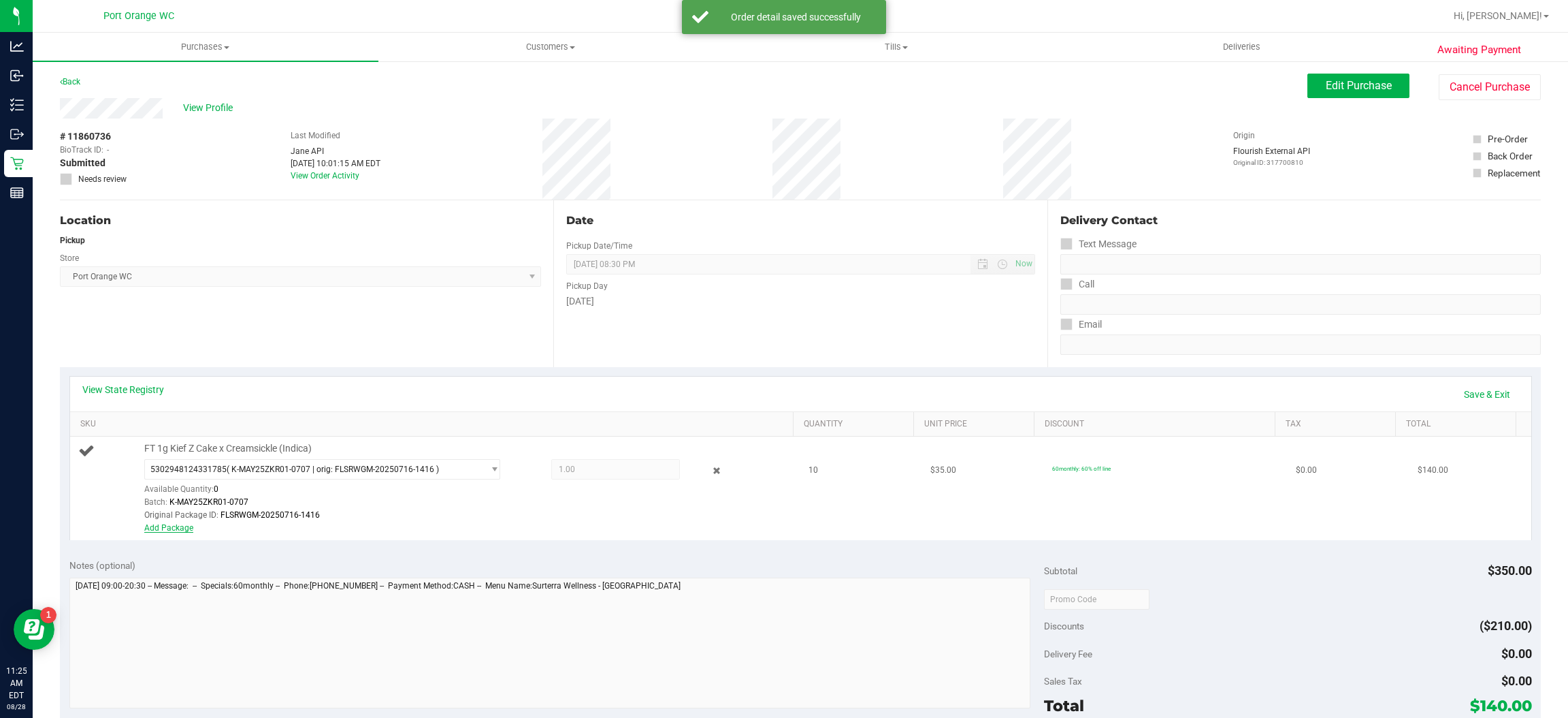
click at [183, 533] on link "Add Package" at bounding box center [168, 528] width 49 height 10
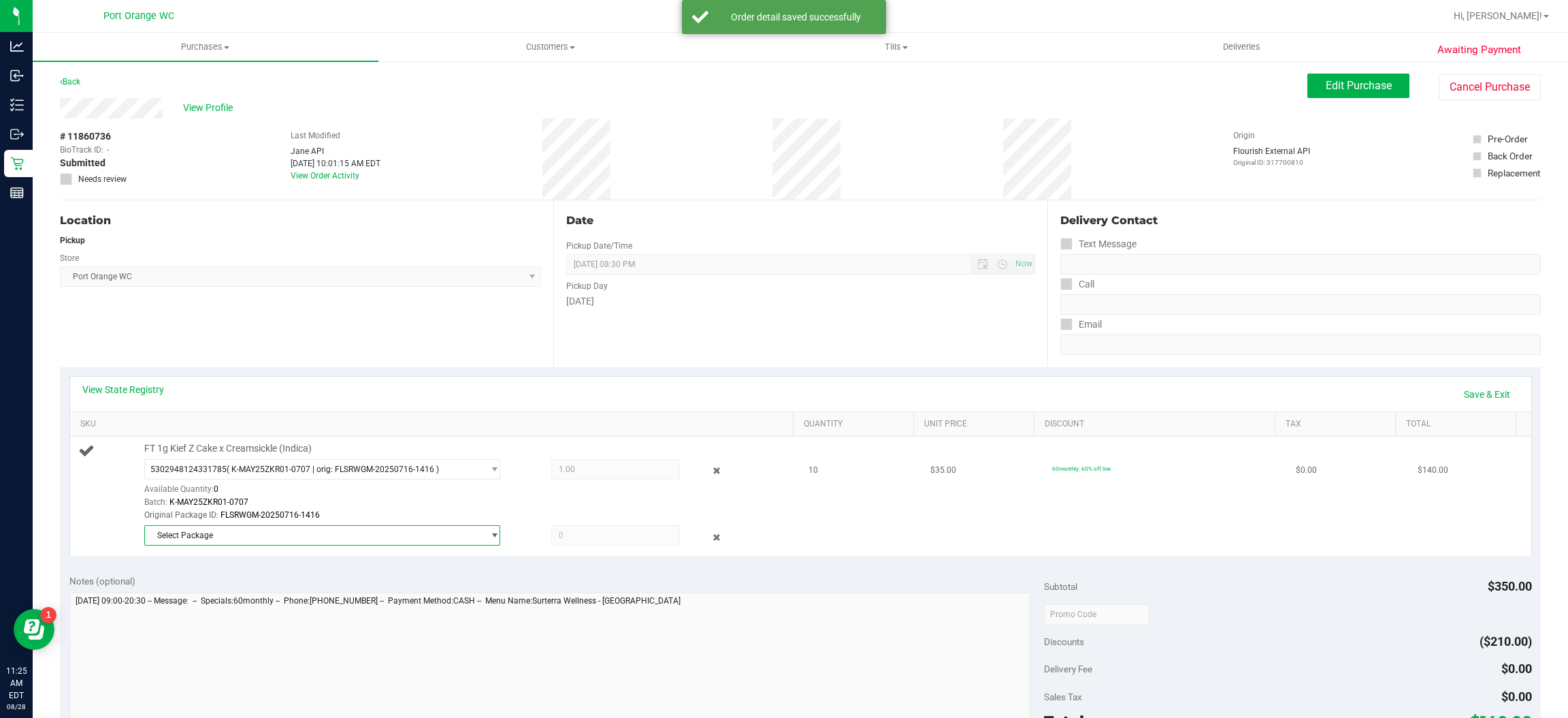
click at [236, 545] on span "Select Package" at bounding box center [322, 535] width 356 height 21
click at [239, 596] on span "( K-MAY25ZKR01-0707 | orig: FLSRWGM-20250716-1463 )" at bounding box center [336, 592] width 212 height 10
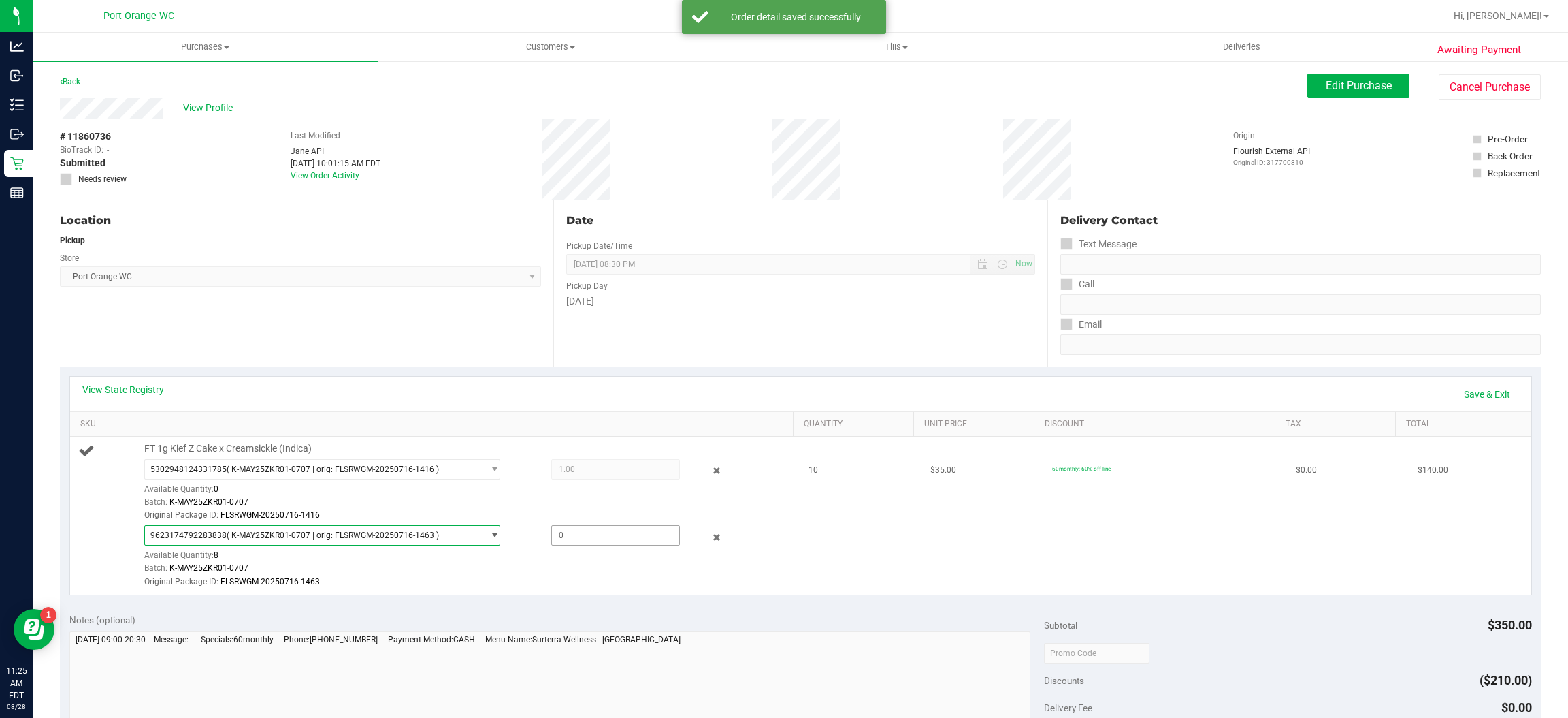
click at [552, 535] on span at bounding box center [616, 535] width 129 height 21
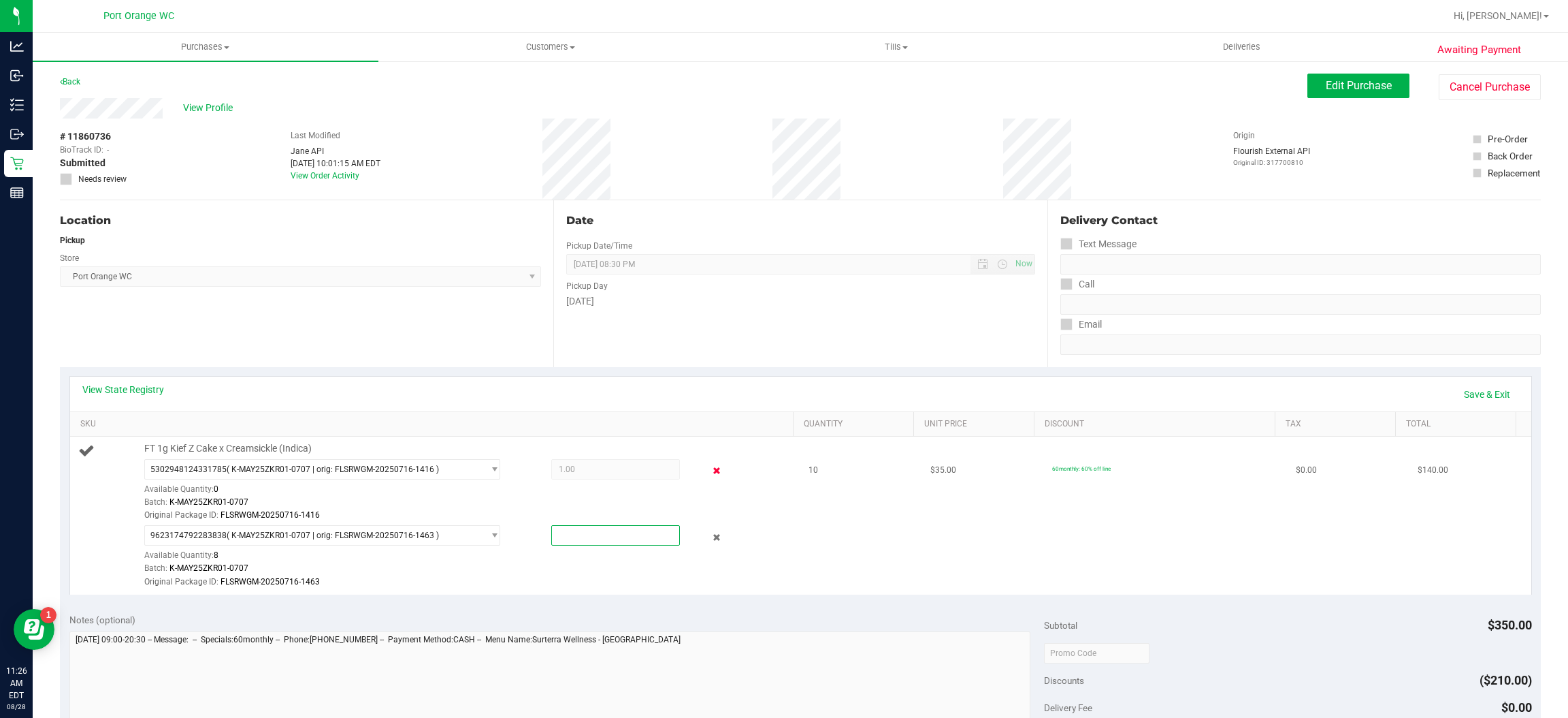
click at [710, 473] on icon at bounding box center [717, 471] width 14 height 16
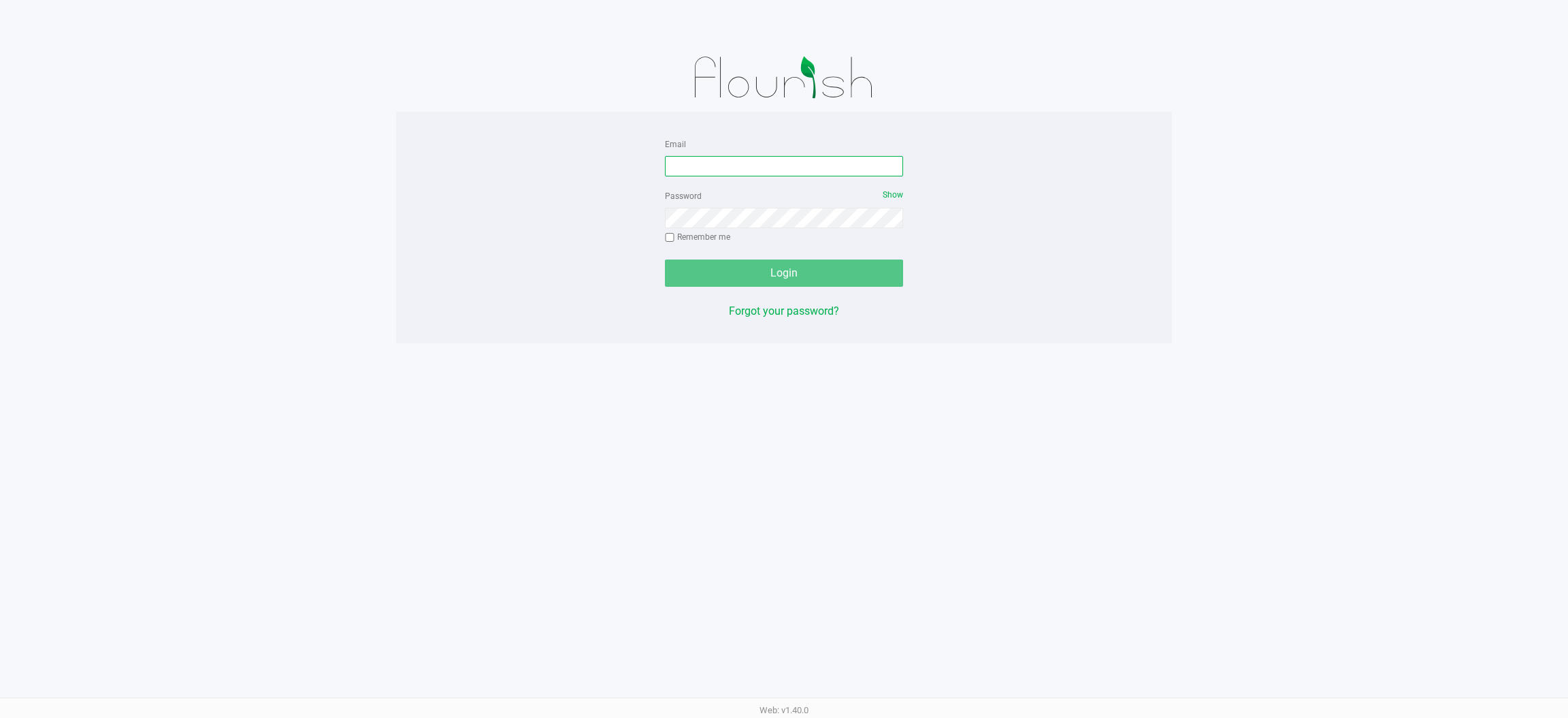
click at [786, 157] on input "Email" at bounding box center [784, 166] width 239 height 21
type input "[EMAIL_ADDRESS][DOMAIN_NAME]"
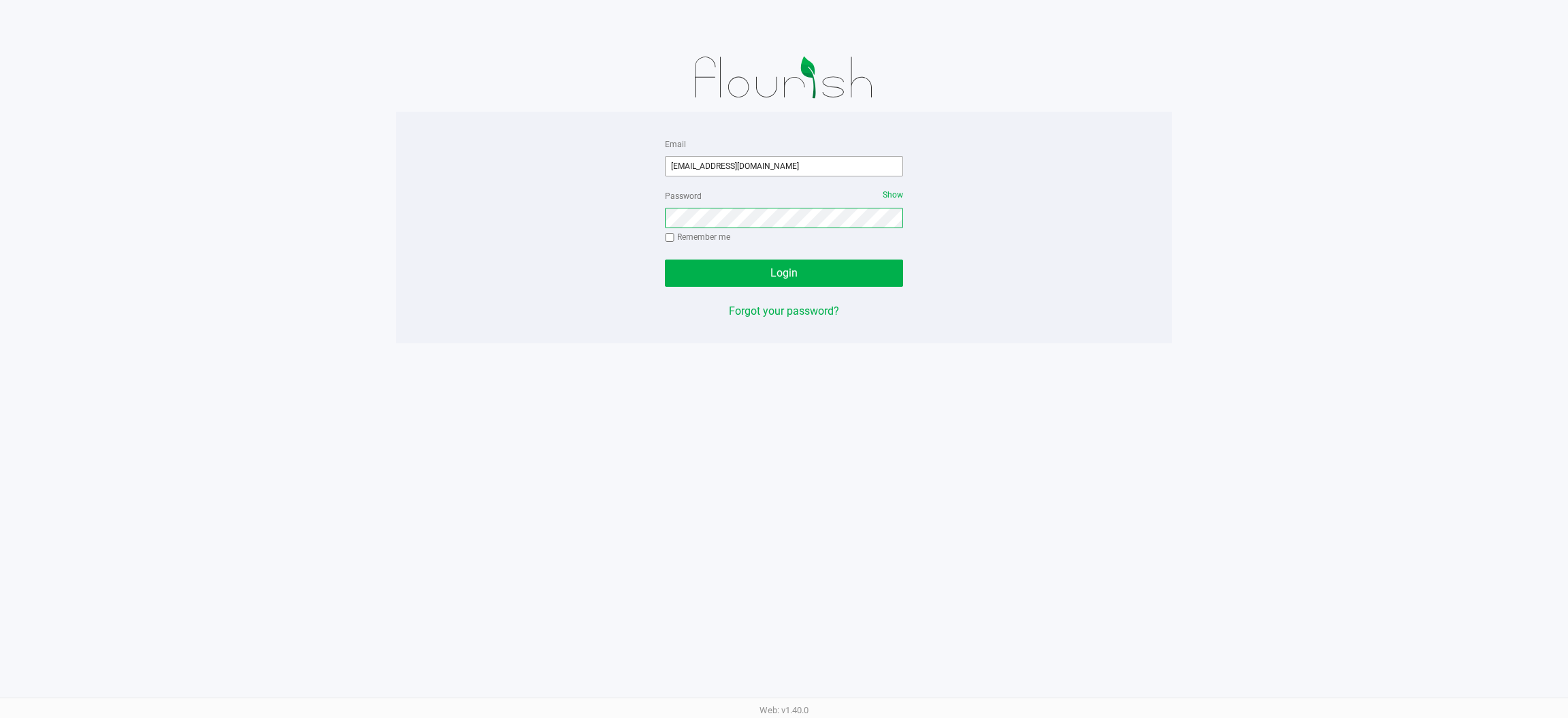
click at [665, 259] on button "Login" at bounding box center [784, 273] width 239 height 27
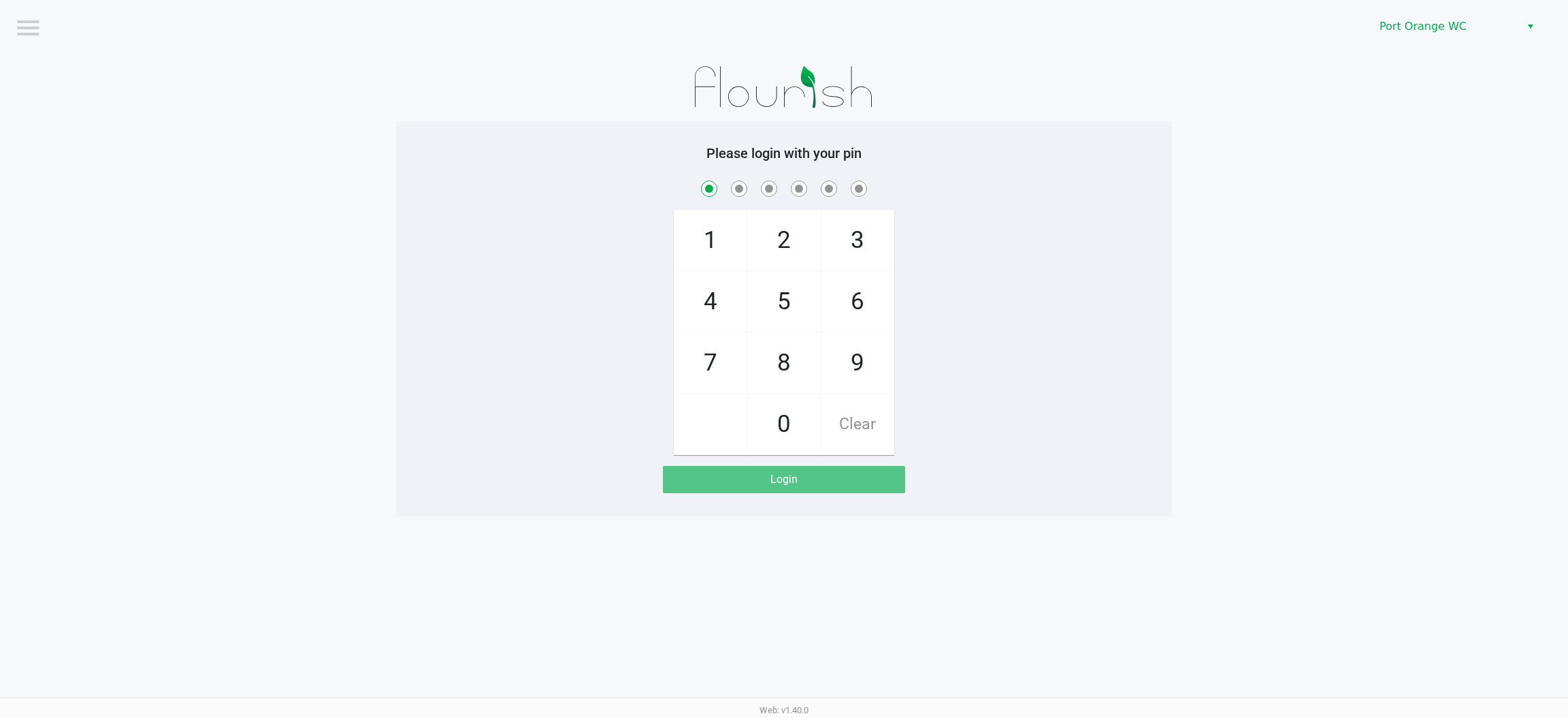
checkbox input "true"
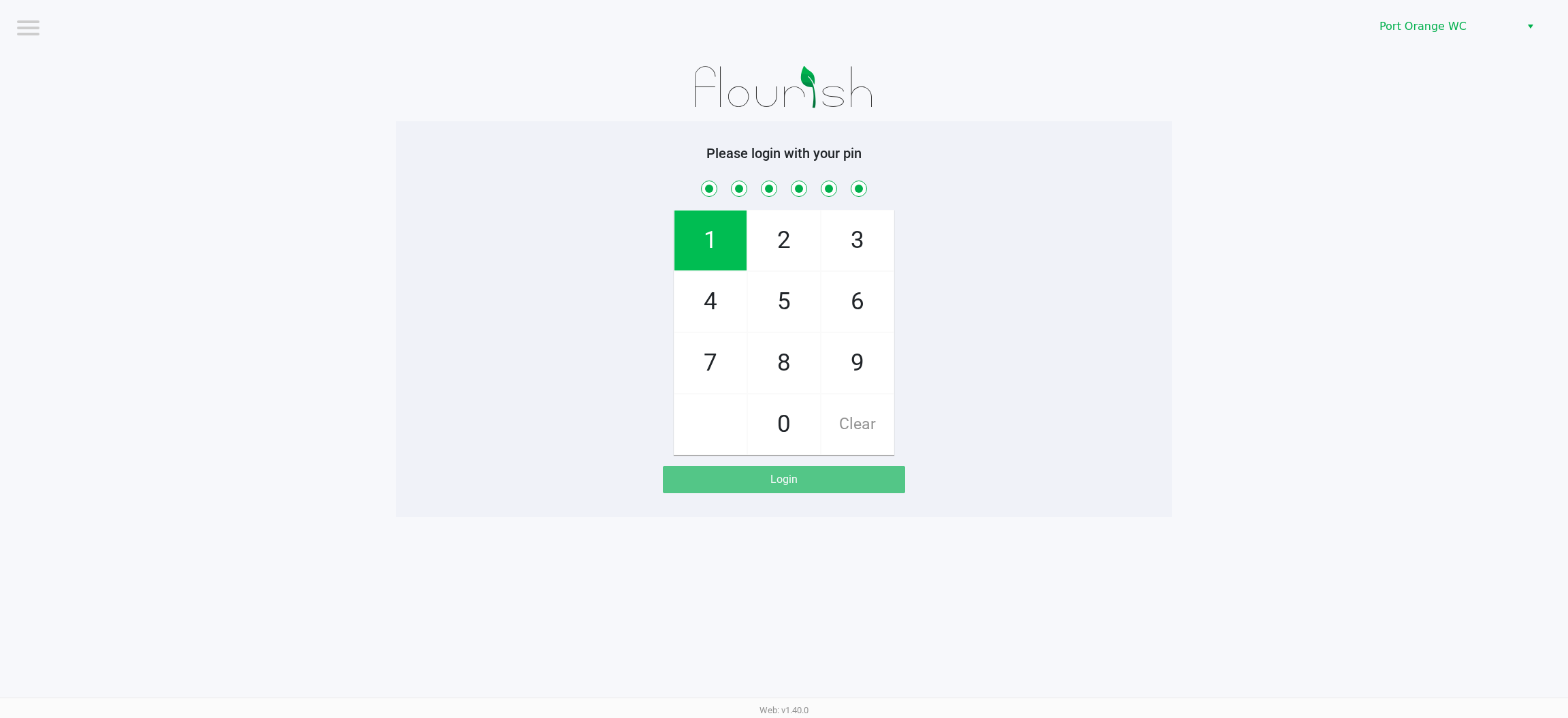
checkbox input "true"
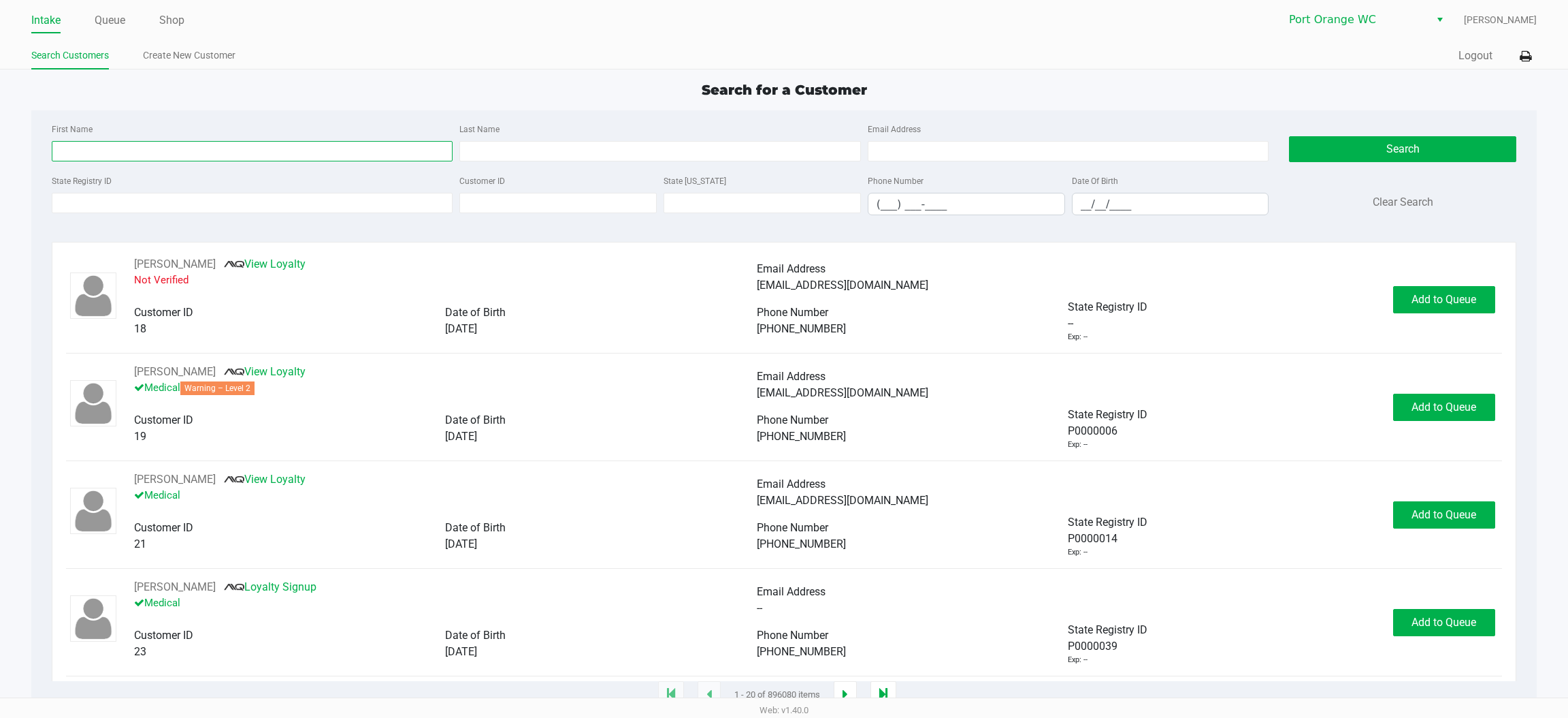
click at [320, 153] on input "First Name" at bounding box center [253, 151] width 401 height 21
type input "madison"
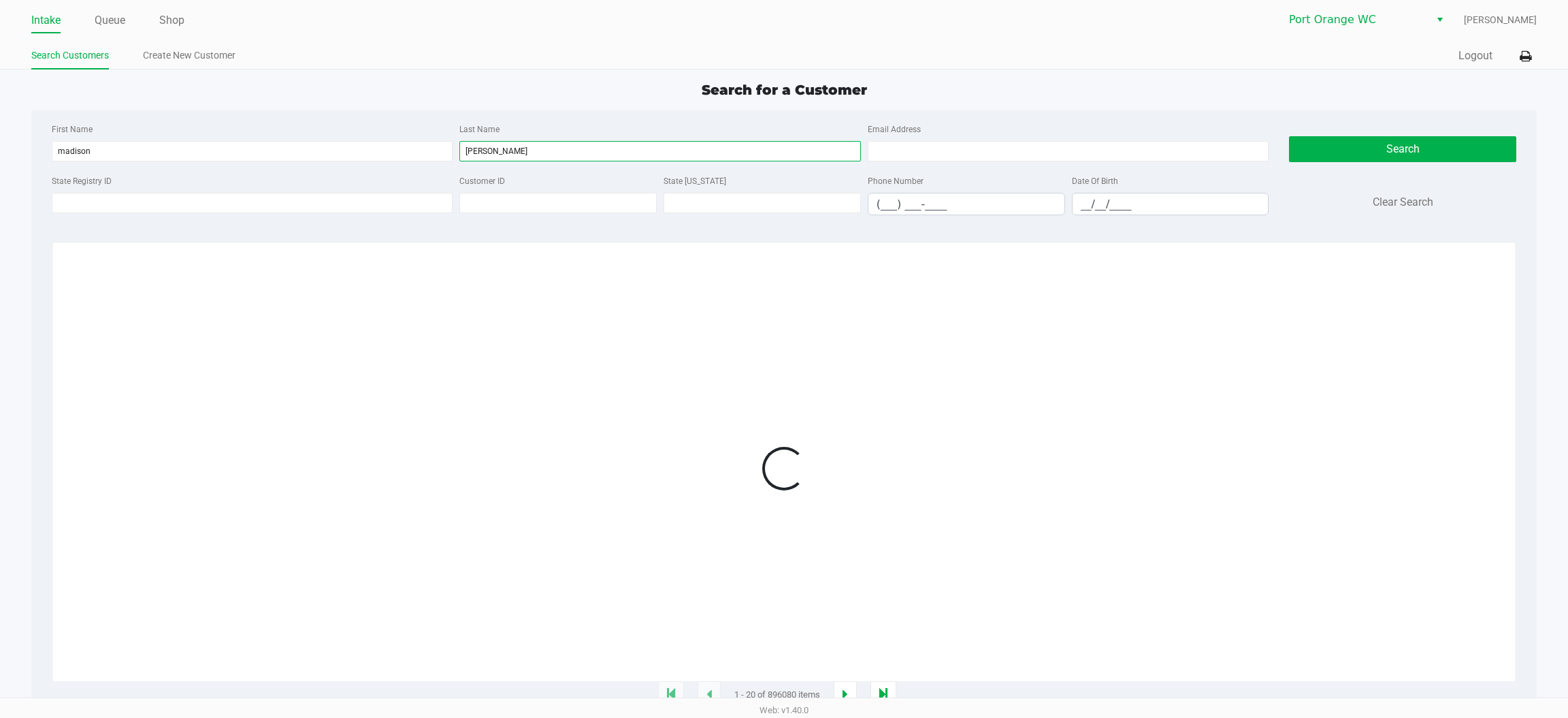
type input "[PERSON_NAME]"
click at [1140, 189] on div "Date Of Birth __/__/____" at bounding box center [1170, 194] width 204 height 43
click at [1137, 196] on input "__/__/____" at bounding box center [1170, 204] width 196 height 21
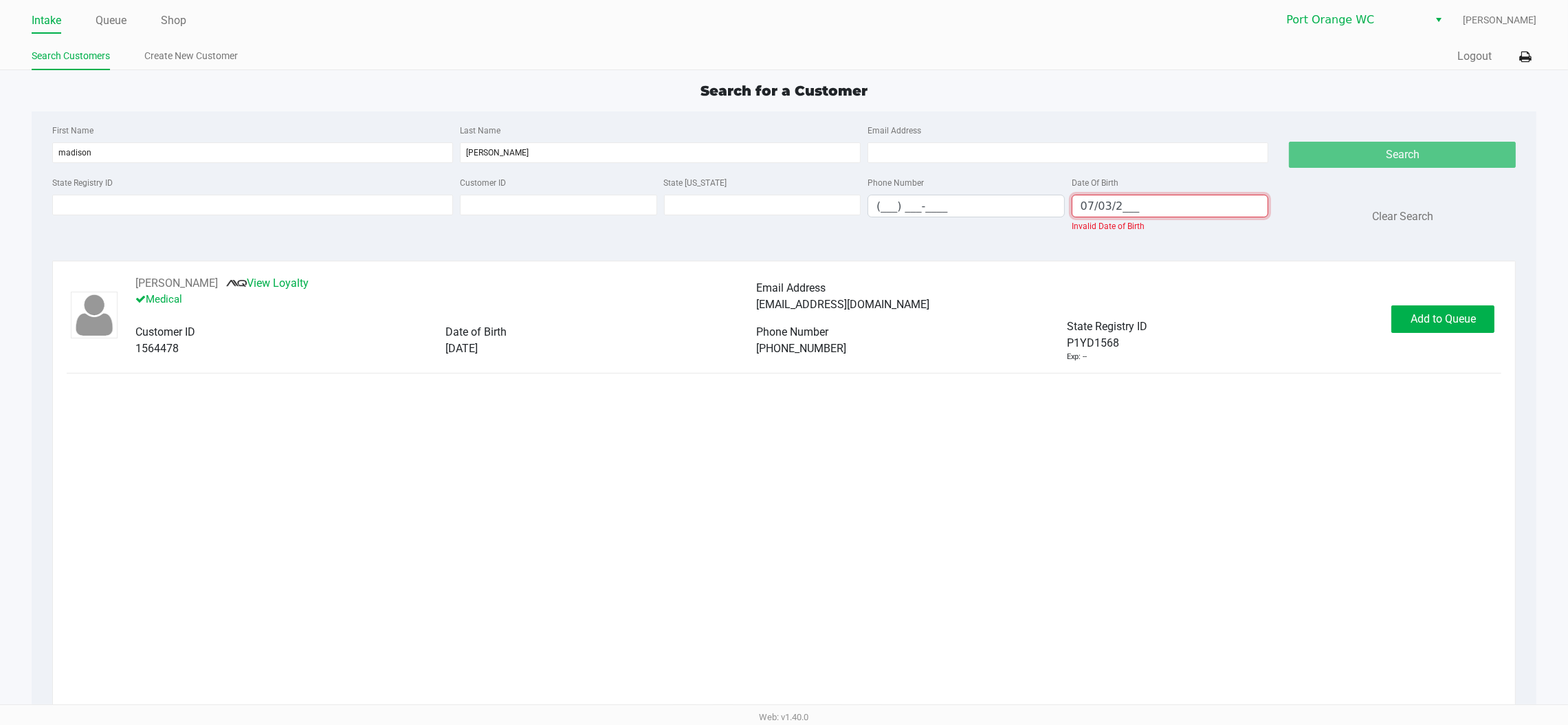
type input "07/03/2___"
click at [1439, 319] on span "Add to Queue" at bounding box center [1444, 319] width 65 height 13
click at [1475, 325] on div "Add to Queue" at bounding box center [1444, 319] width 103 height 28
click at [1462, 327] on button "In [GEOGRAPHIC_DATA]" at bounding box center [1440, 319] width 96 height 28
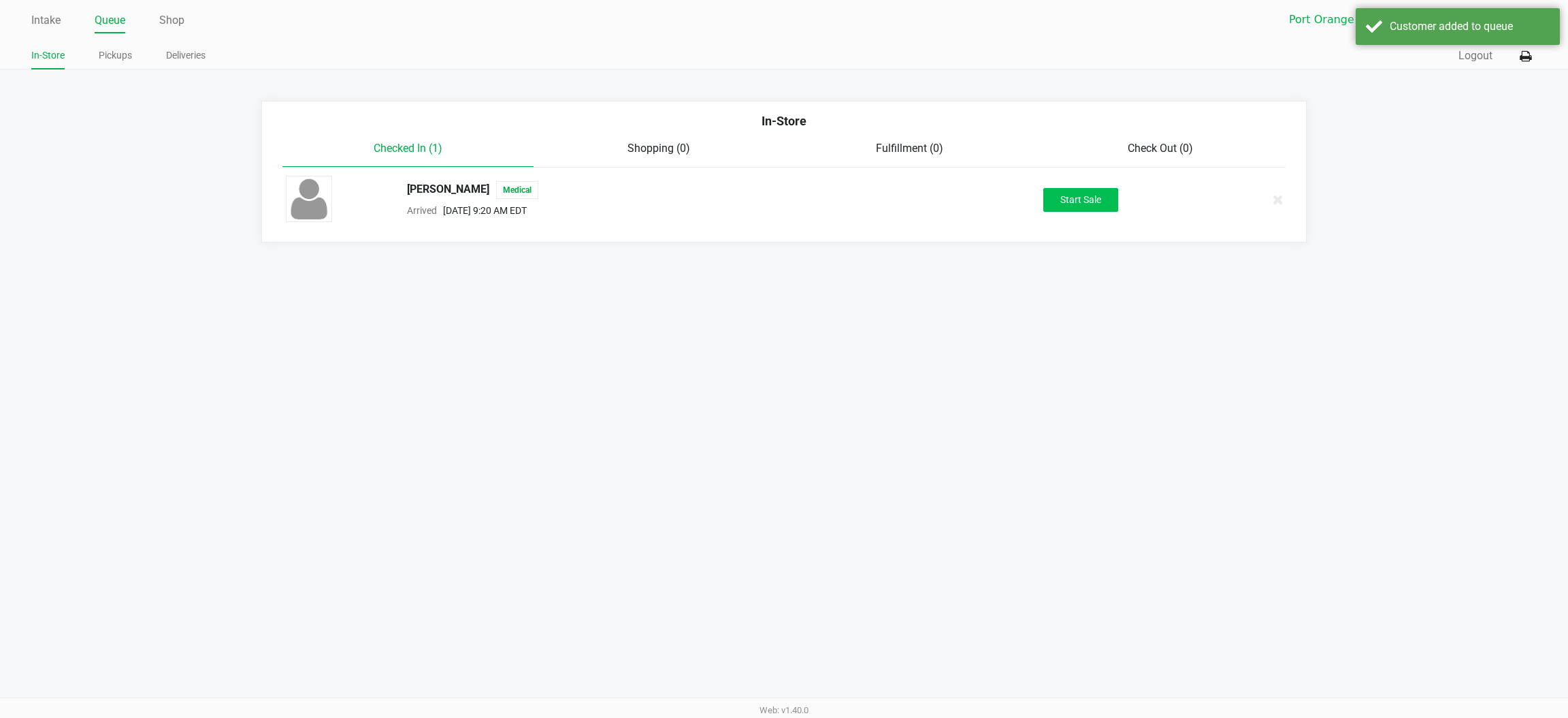
click at [1068, 203] on button "Start Sale" at bounding box center [1081, 200] width 75 height 24
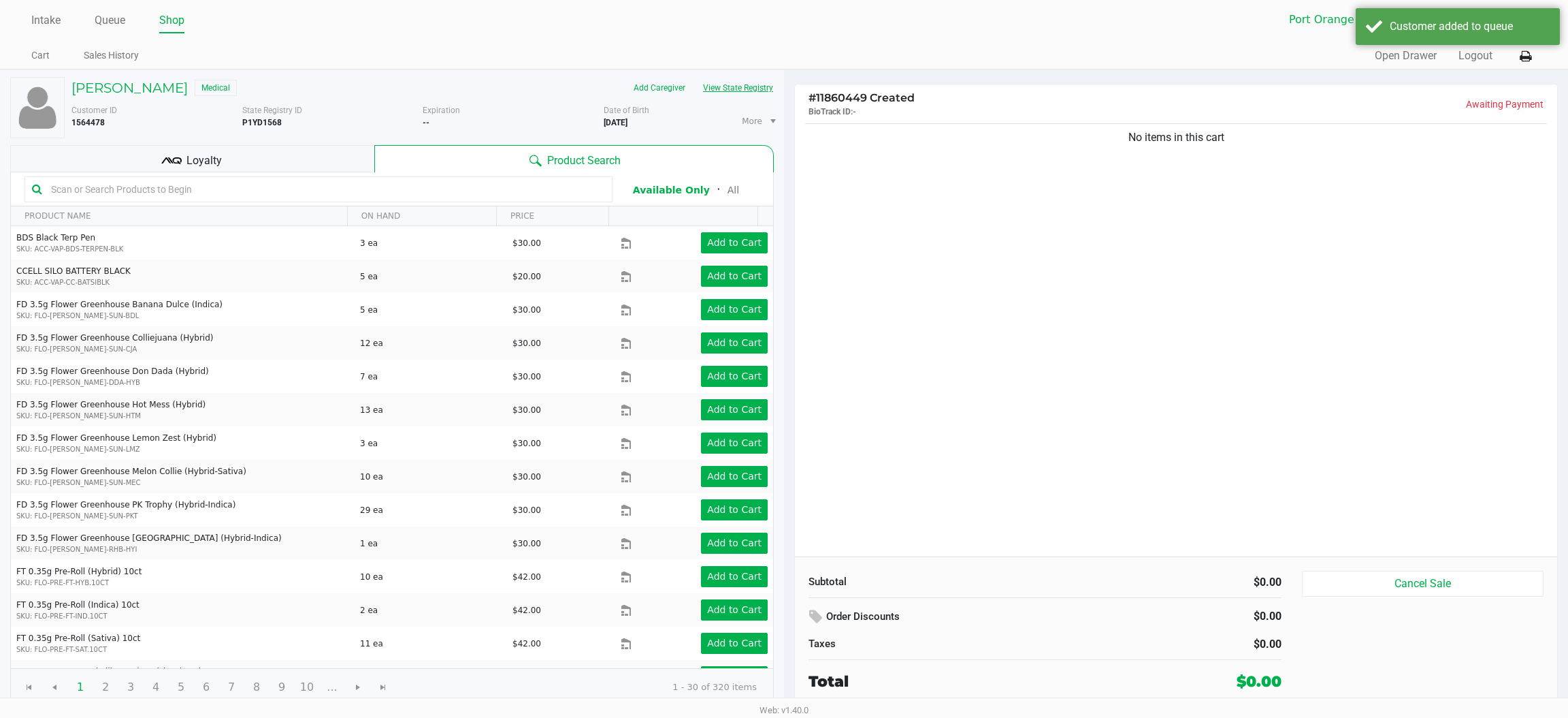
click at [712, 83] on button "View State Registry" at bounding box center [734, 88] width 79 height 21
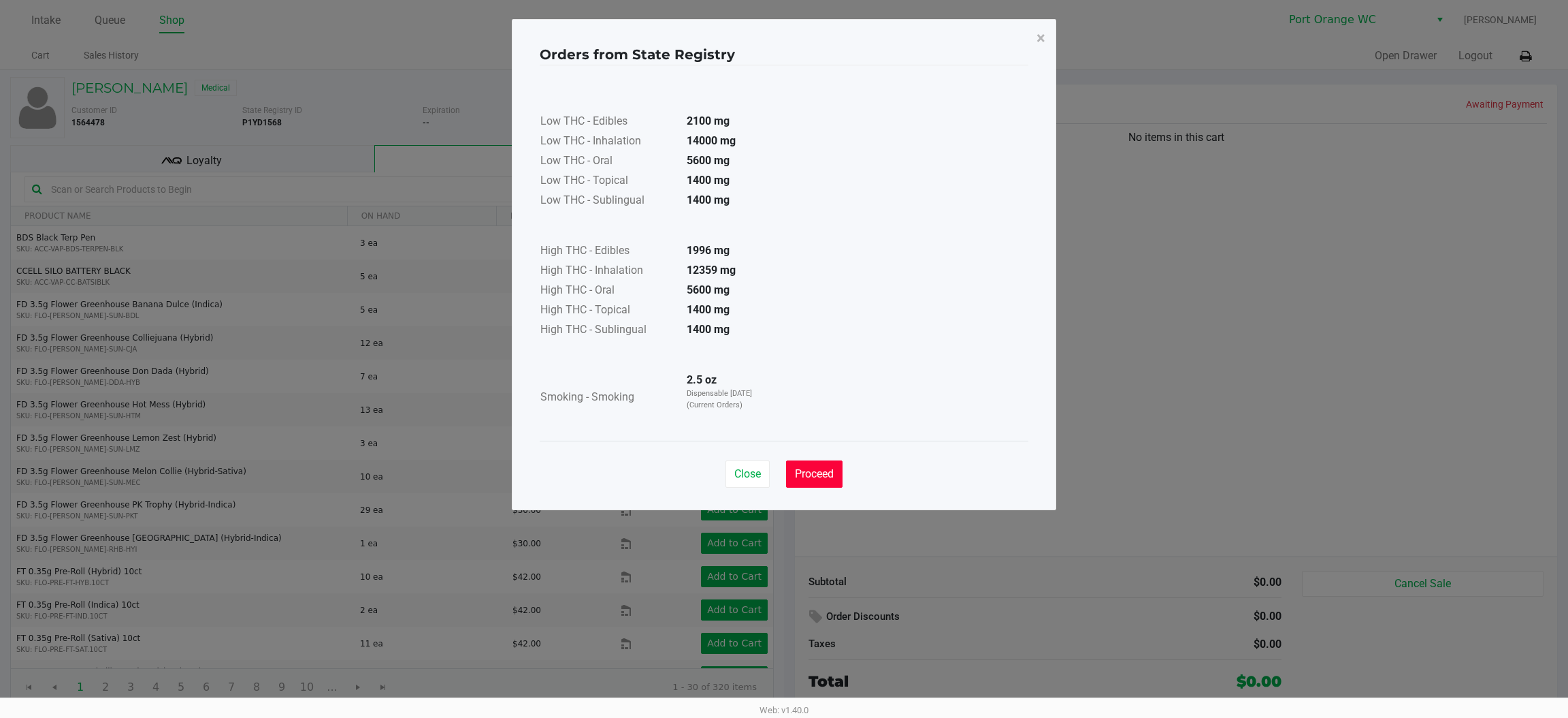
click at [827, 468] on span "Proceed" at bounding box center [814, 474] width 39 height 13
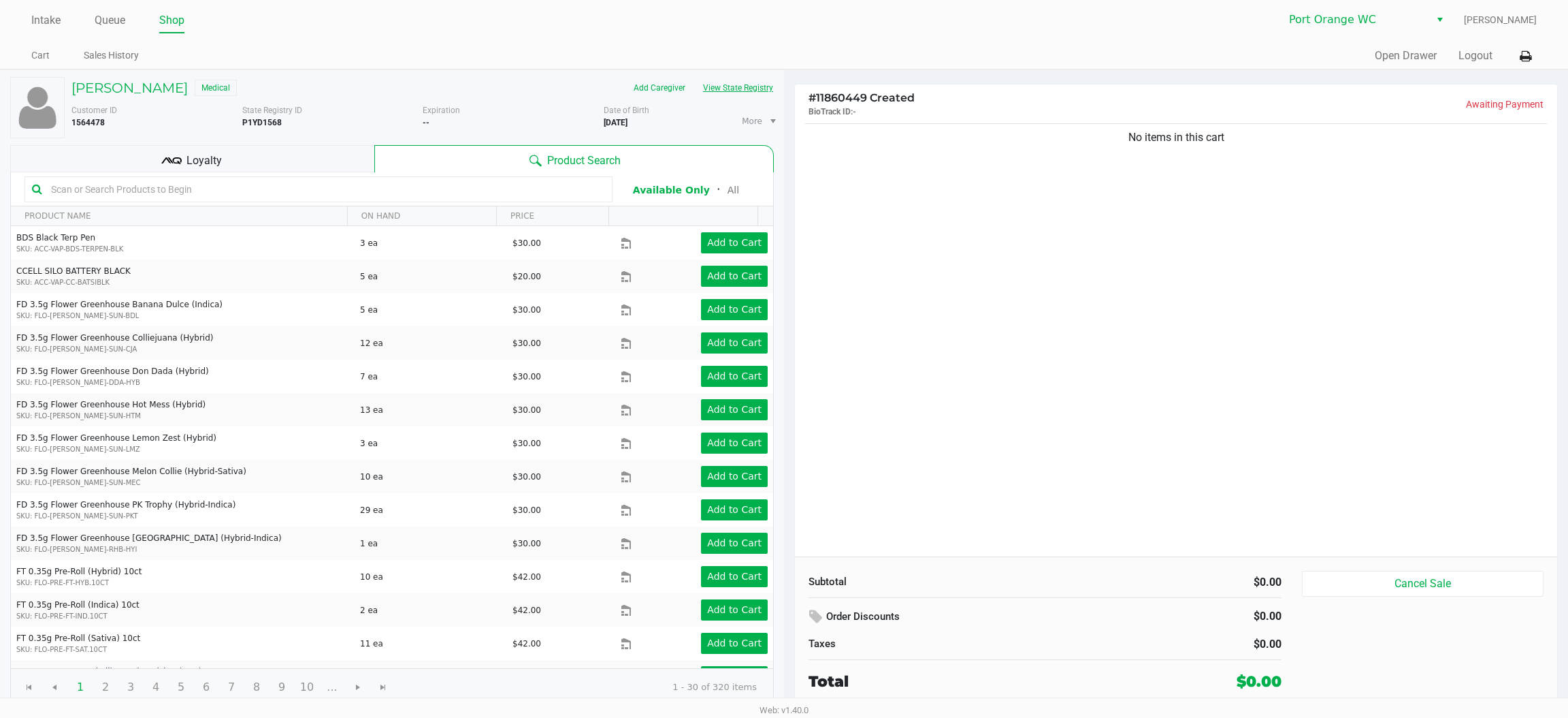
click at [758, 86] on button "View State Registry" at bounding box center [734, 88] width 79 height 21
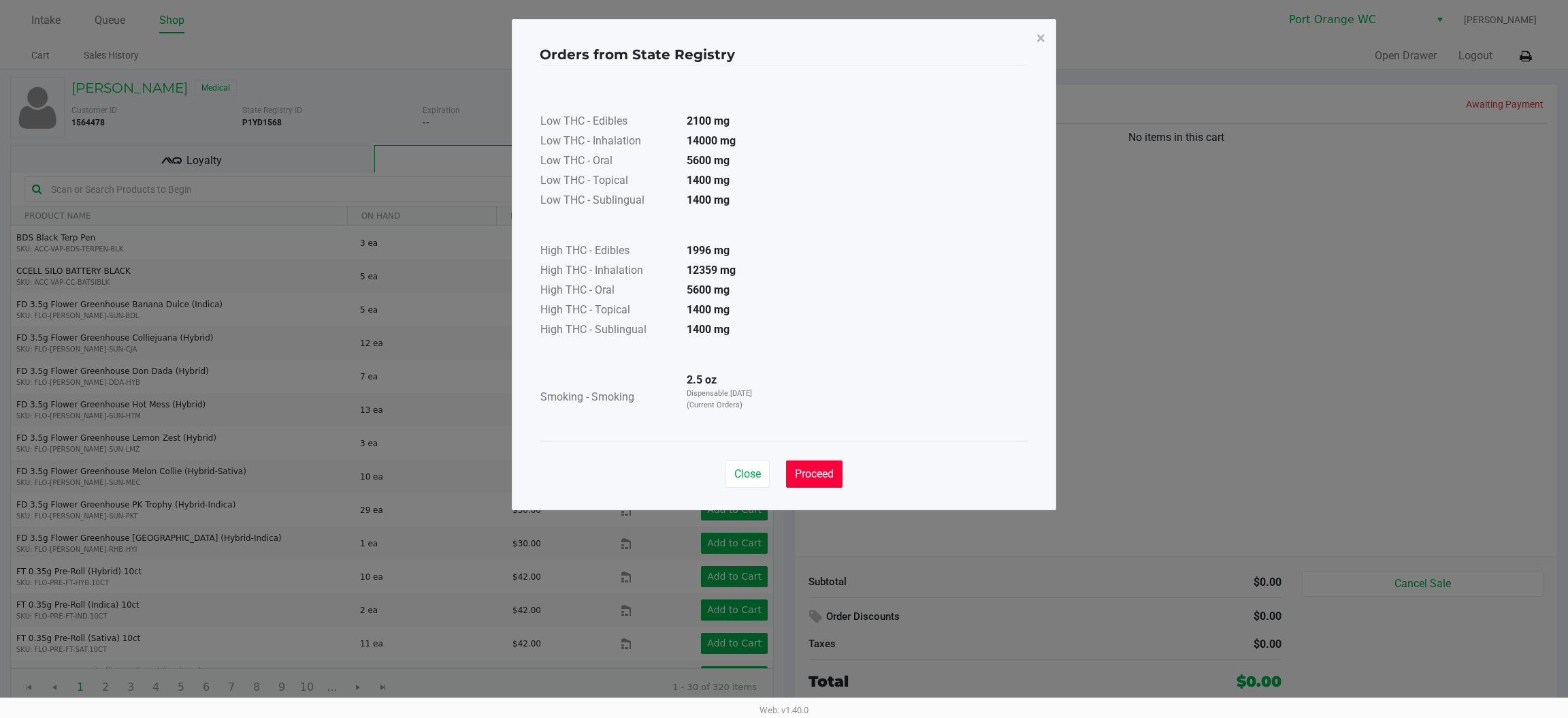
click at [830, 461] on button "Proceed" at bounding box center [814, 473] width 56 height 27
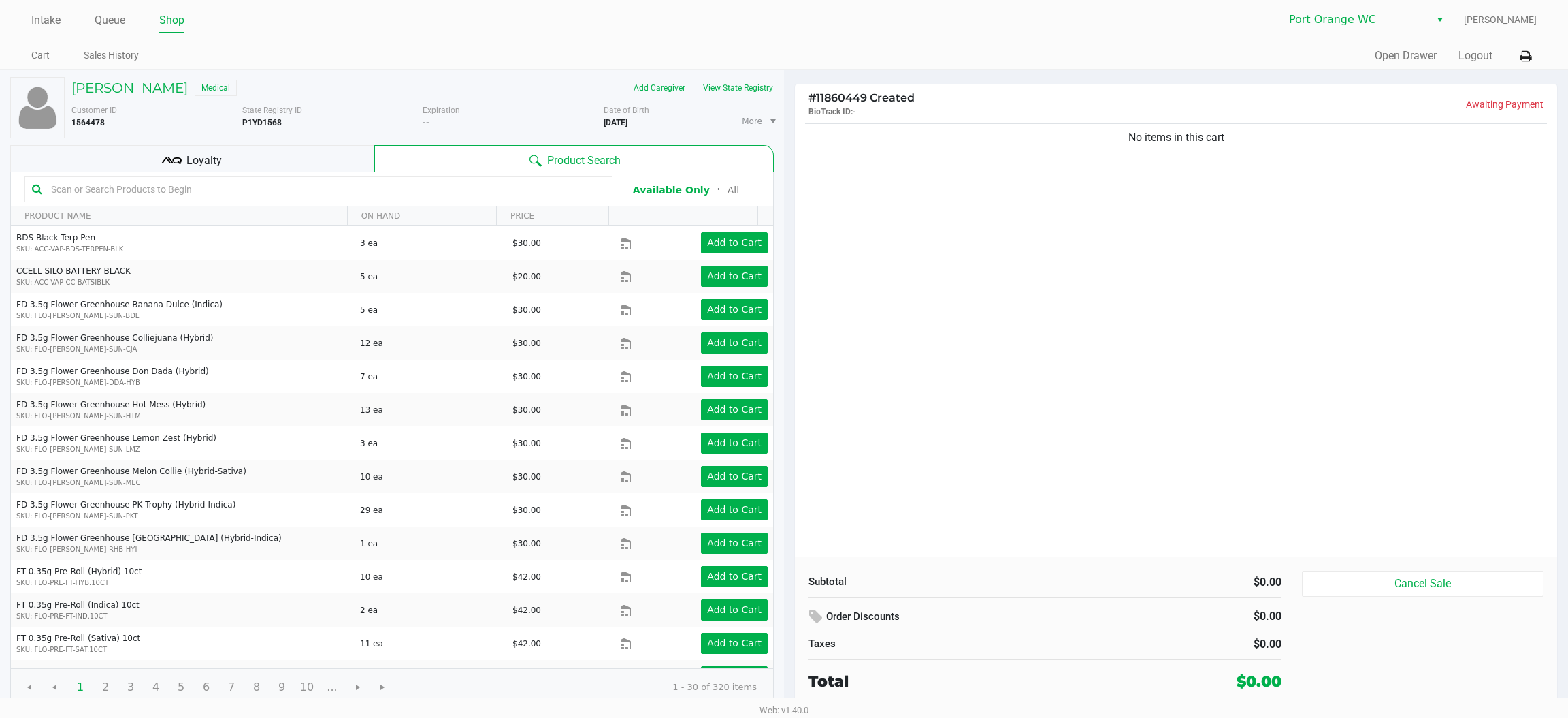
click at [211, 159] on span "Loyalty" at bounding box center [204, 161] width 36 height 17
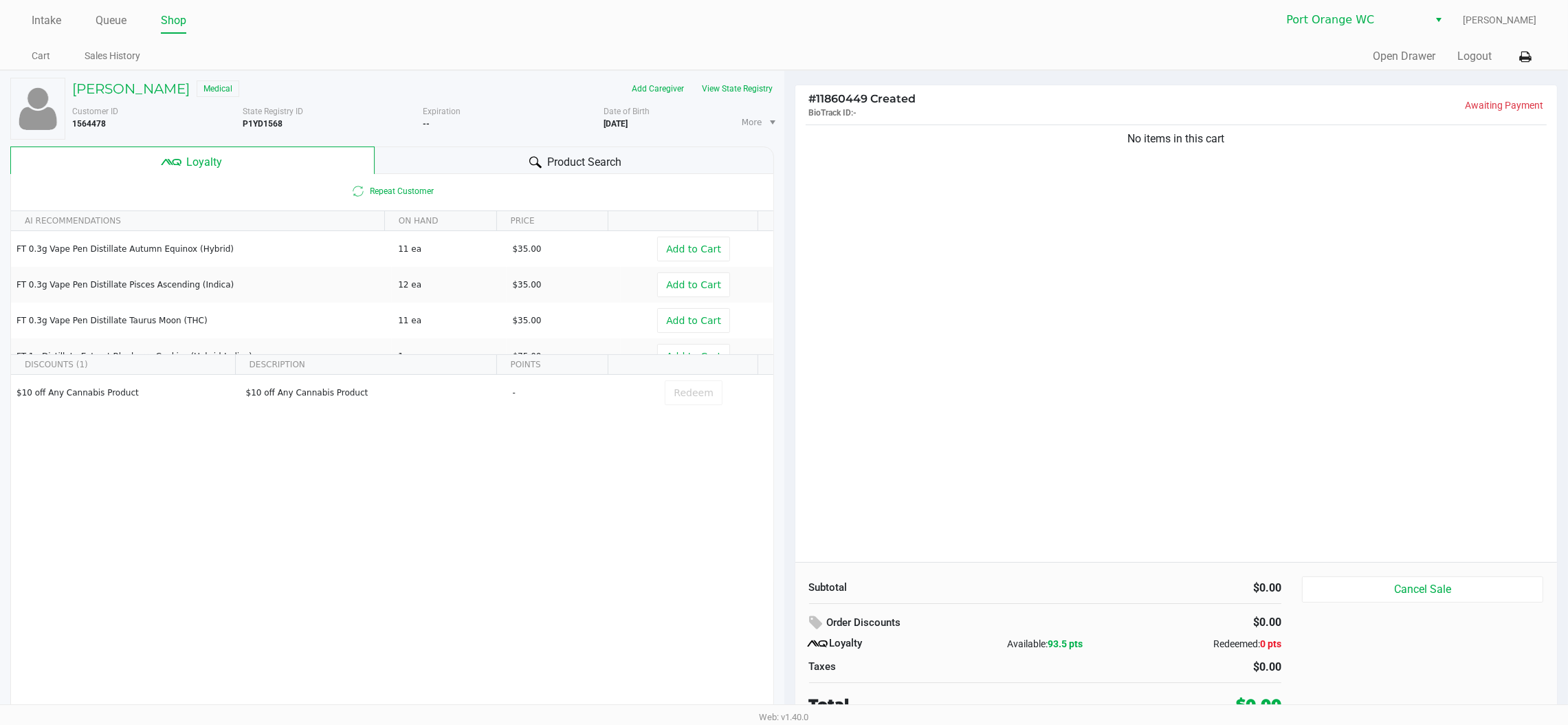
click at [671, 144] on div "[PERSON_NAME] Medical Add Caregiver View State Registry Customer ID 1564478 Sta…" at bounding box center [392, 395] width 764 height 649
click at [666, 151] on div "Product Search" at bounding box center [574, 160] width 400 height 28
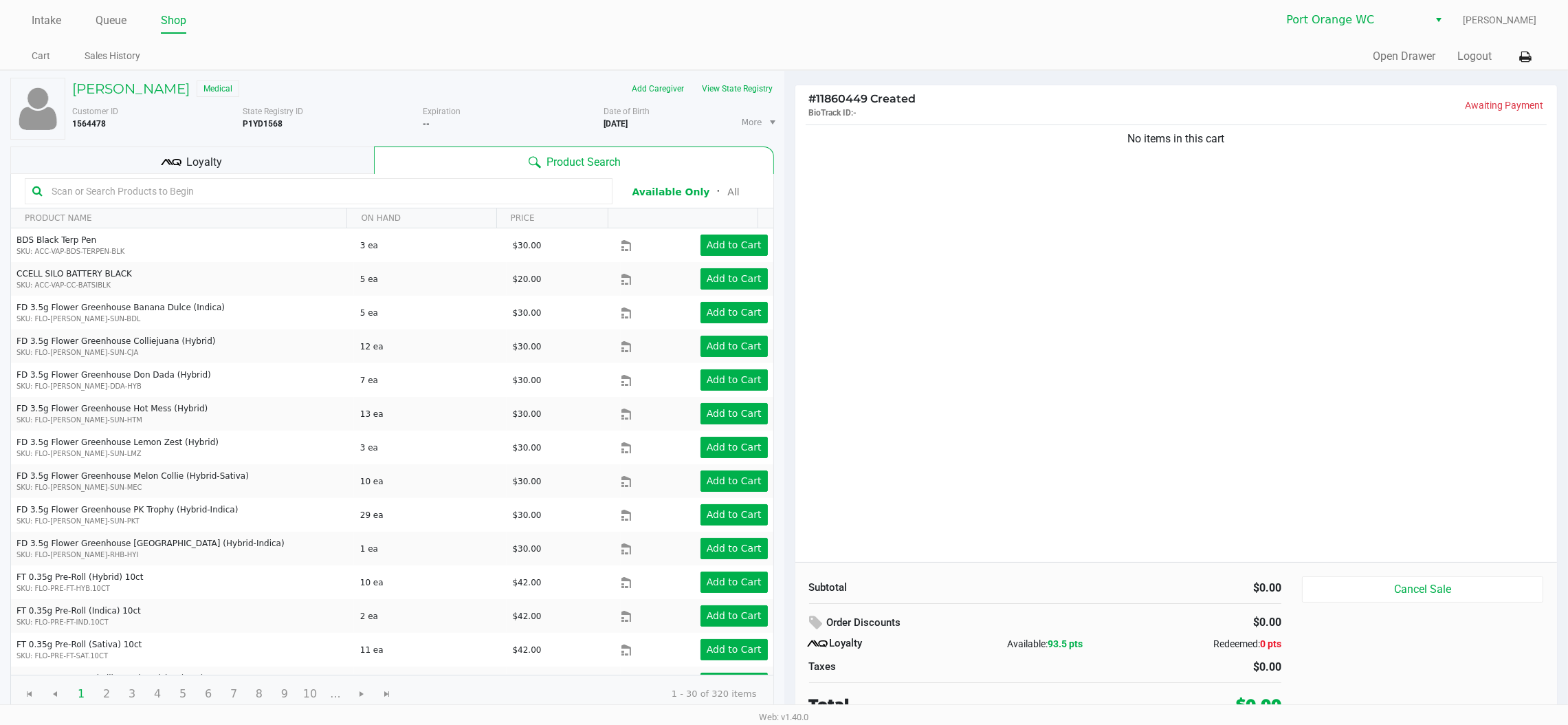
click at [311, 199] on input "text" at bounding box center [325, 191] width 559 height 21
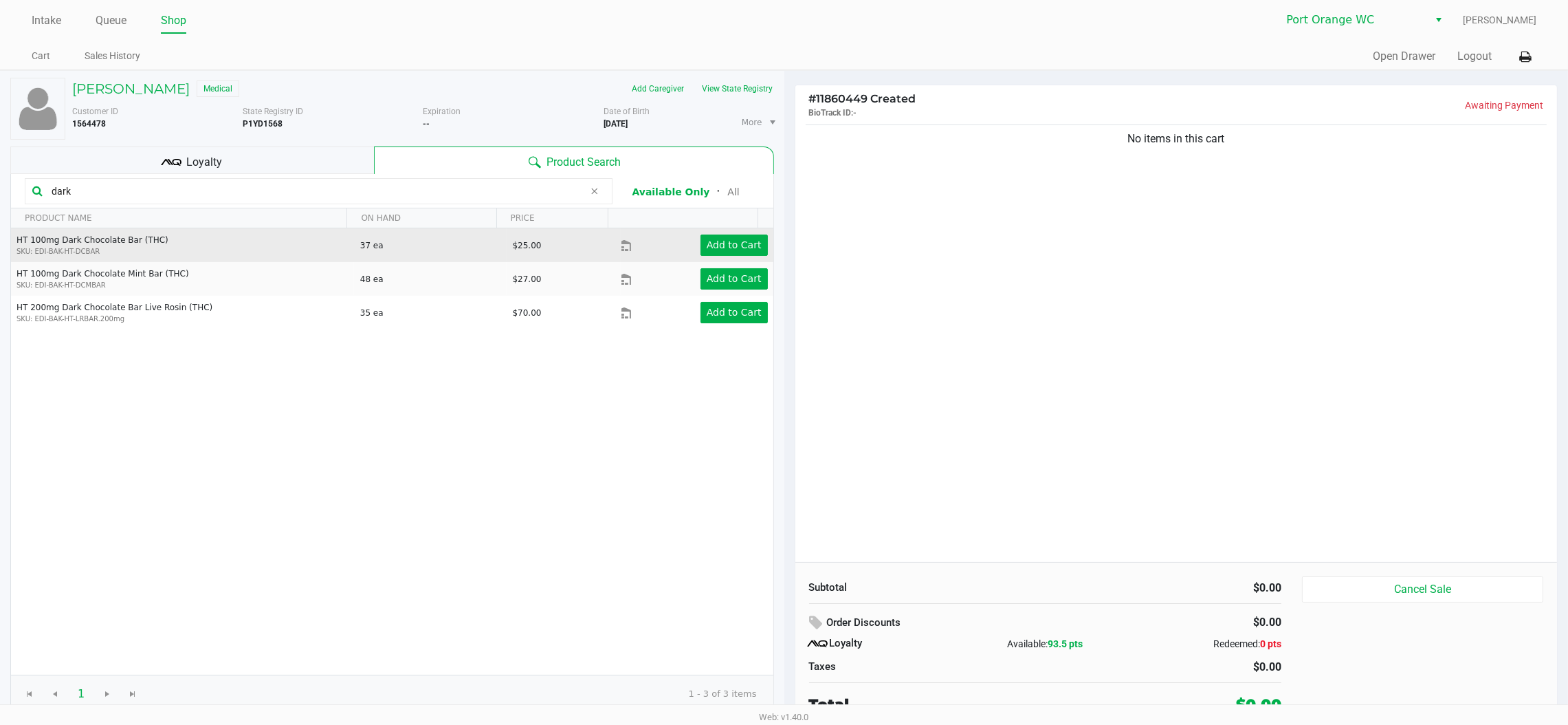
type input "dark"
click at [688, 253] on div "Add to Cart" at bounding box center [711, 245] width 135 height 22
click at [703, 254] on button "Add to Cart" at bounding box center [734, 245] width 68 height 22
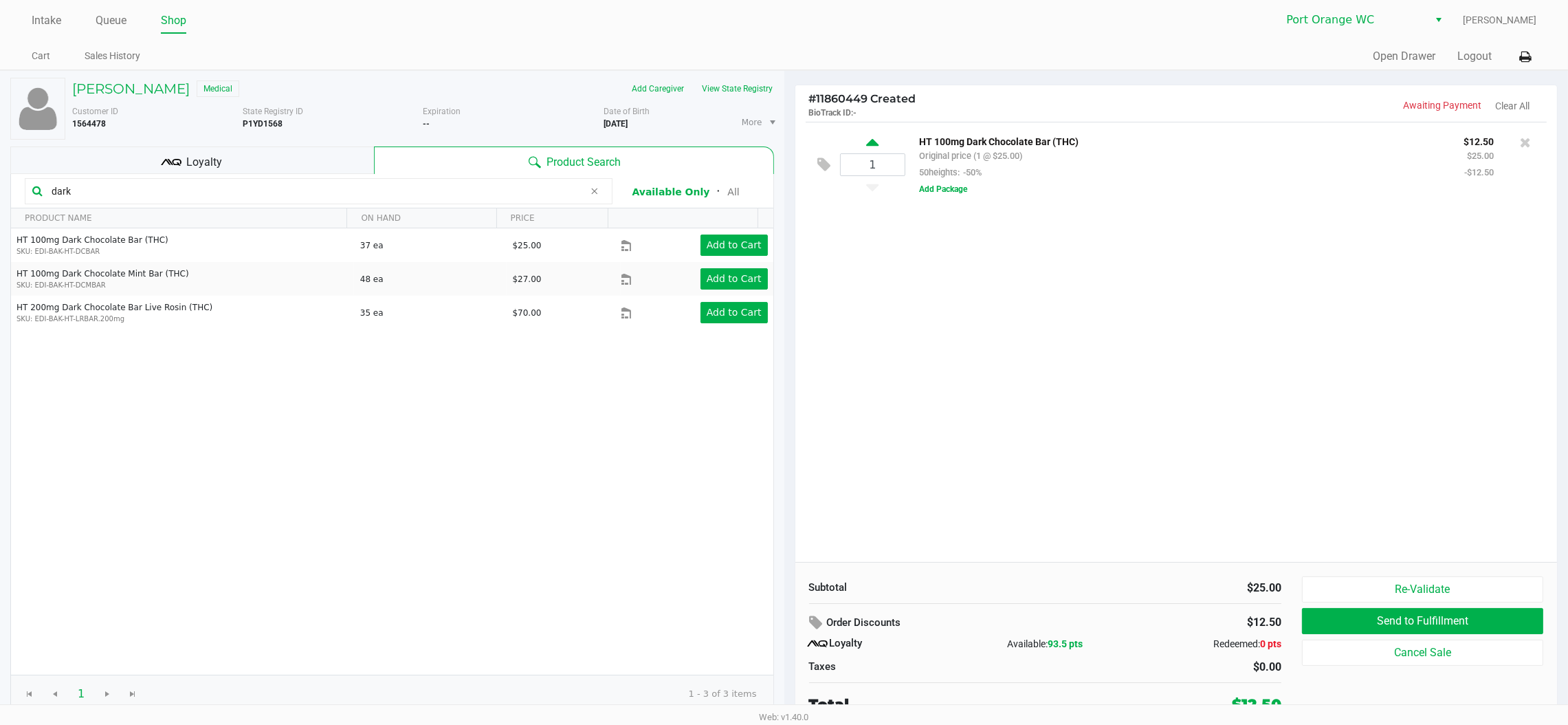
click at [872, 150] on icon at bounding box center [872, 144] width 13 height 18
type input "2"
click at [217, 156] on span "Loyalty" at bounding box center [204, 163] width 36 height 17
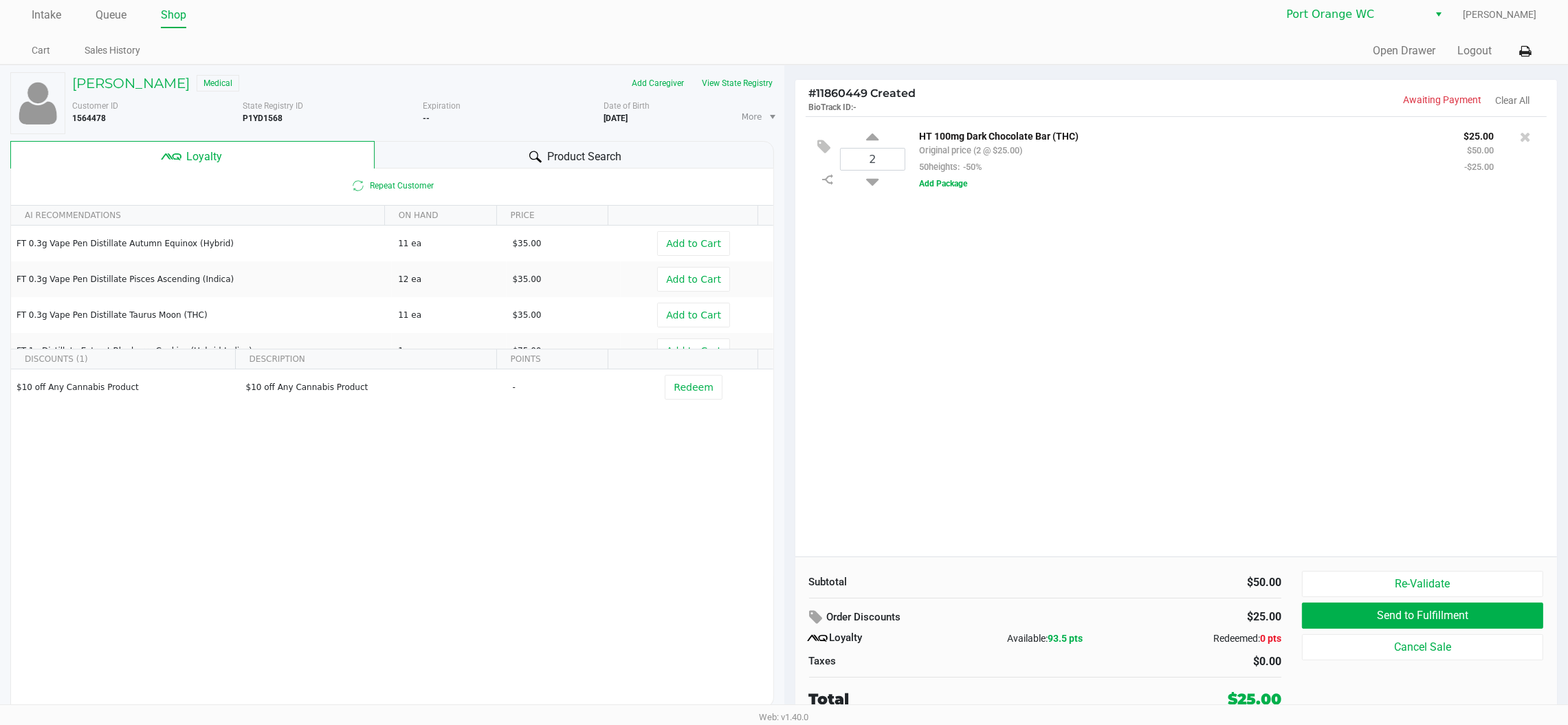
scroll to position [6, 0]
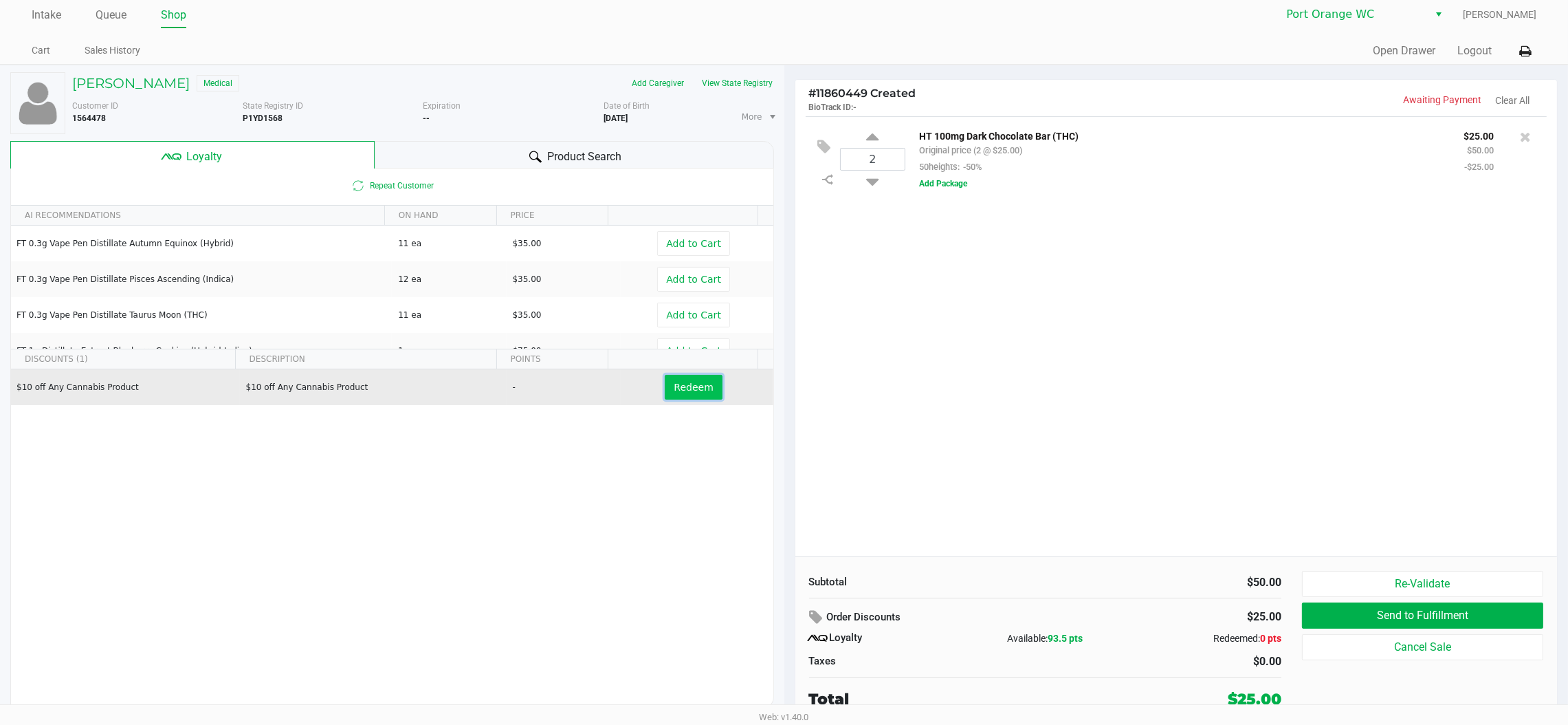
click at [674, 386] on span "Redeem" at bounding box center [693, 387] width 39 height 11
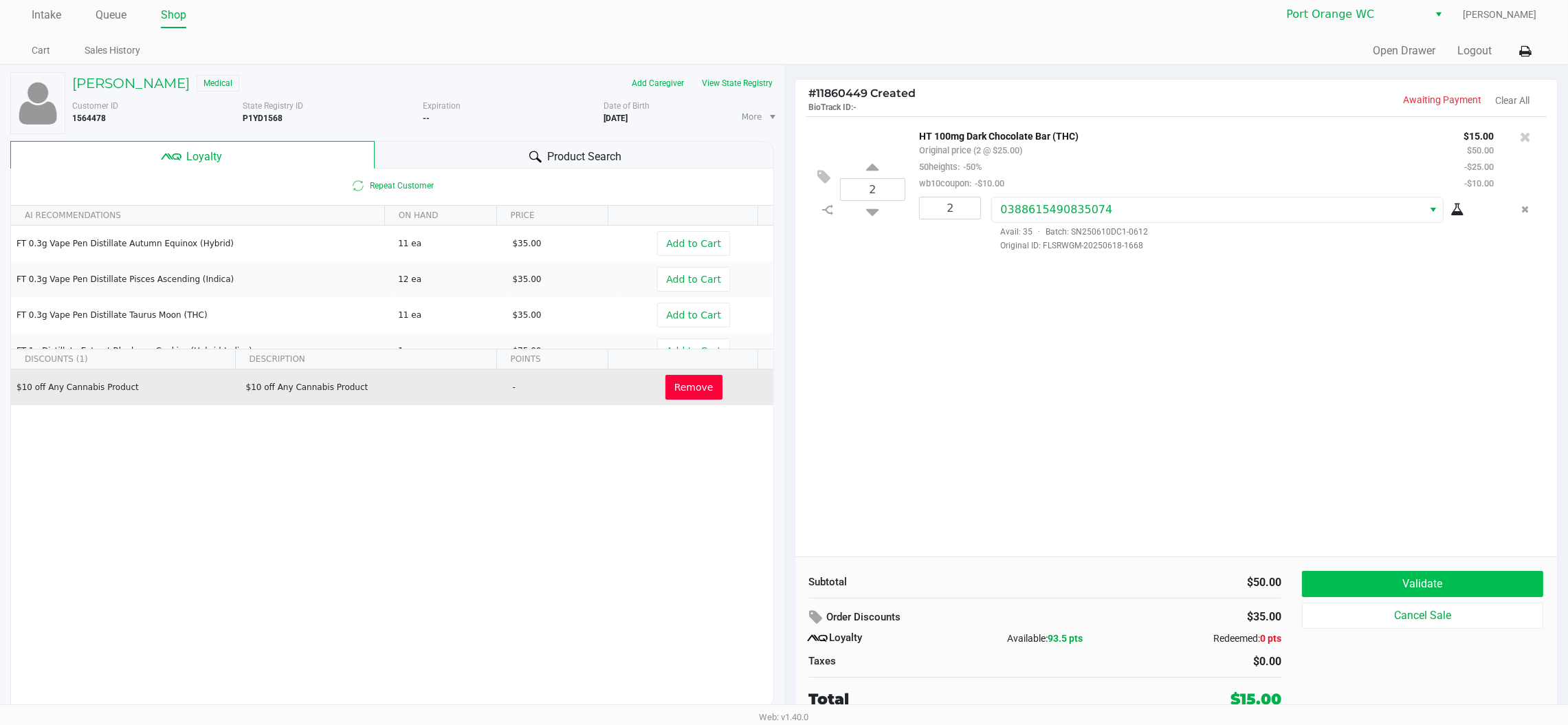
click at [1402, 585] on button "Validate" at bounding box center [1422, 583] width 241 height 26
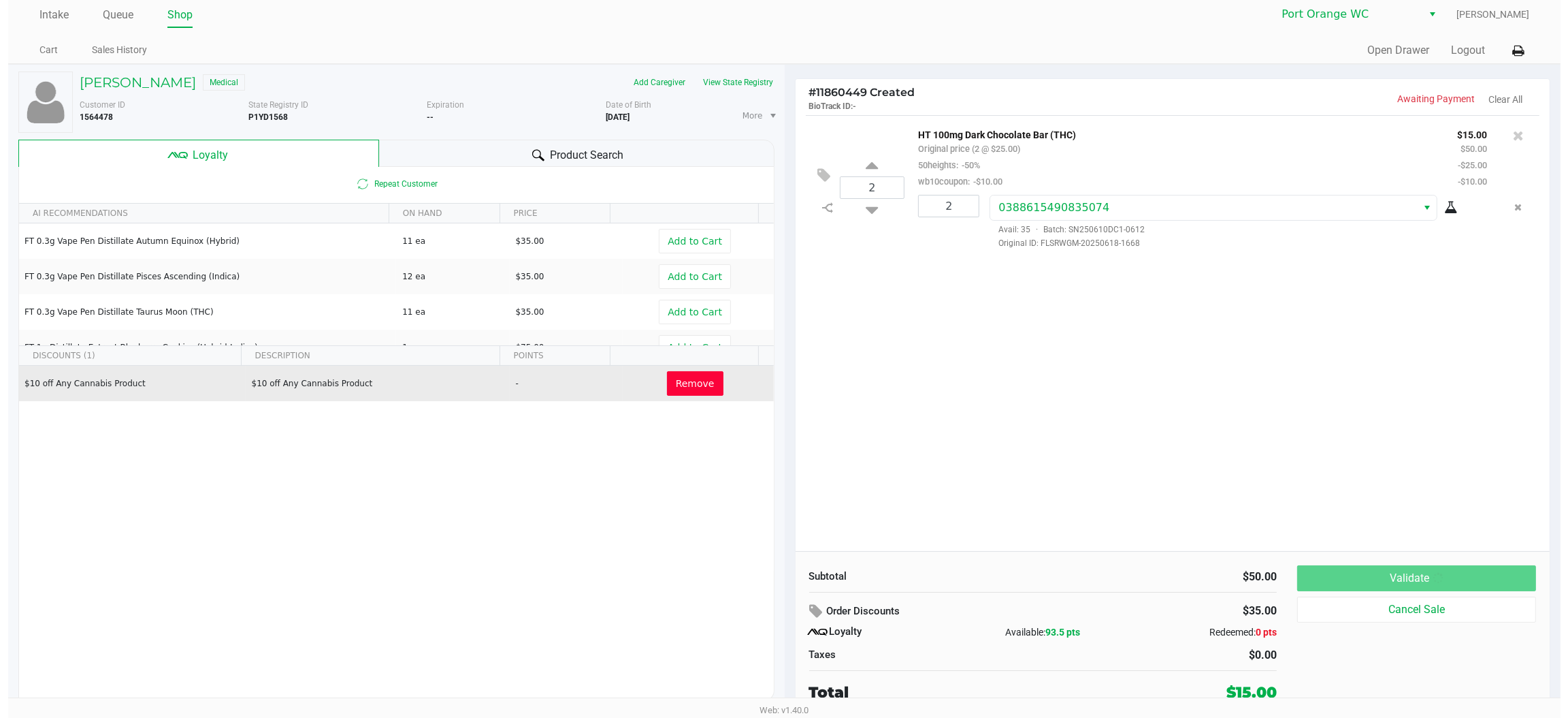
scroll to position [0, 0]
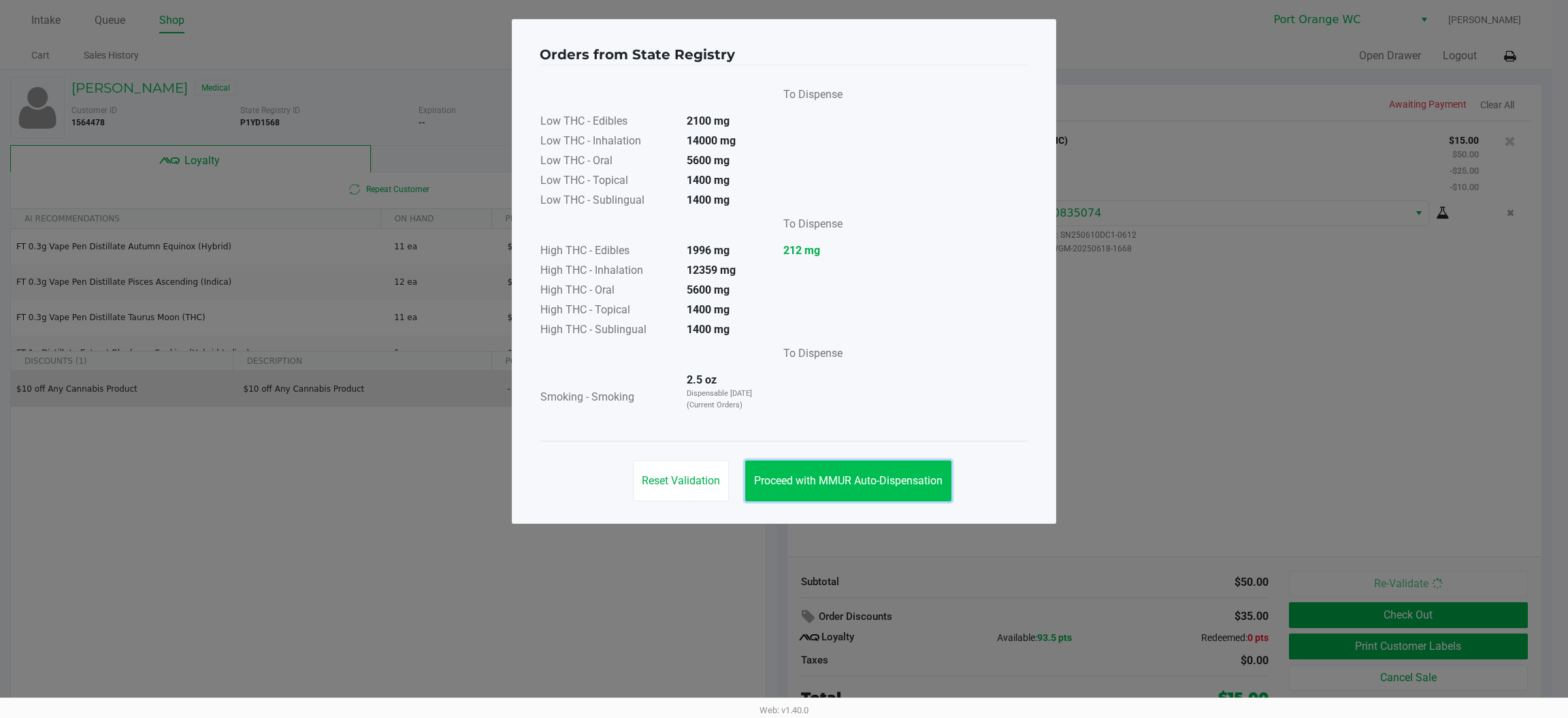
click at [877, 482] on span "Proceed with MMUR Auto-Dispensation" at bounding box center [848, 481] width 188 height 13
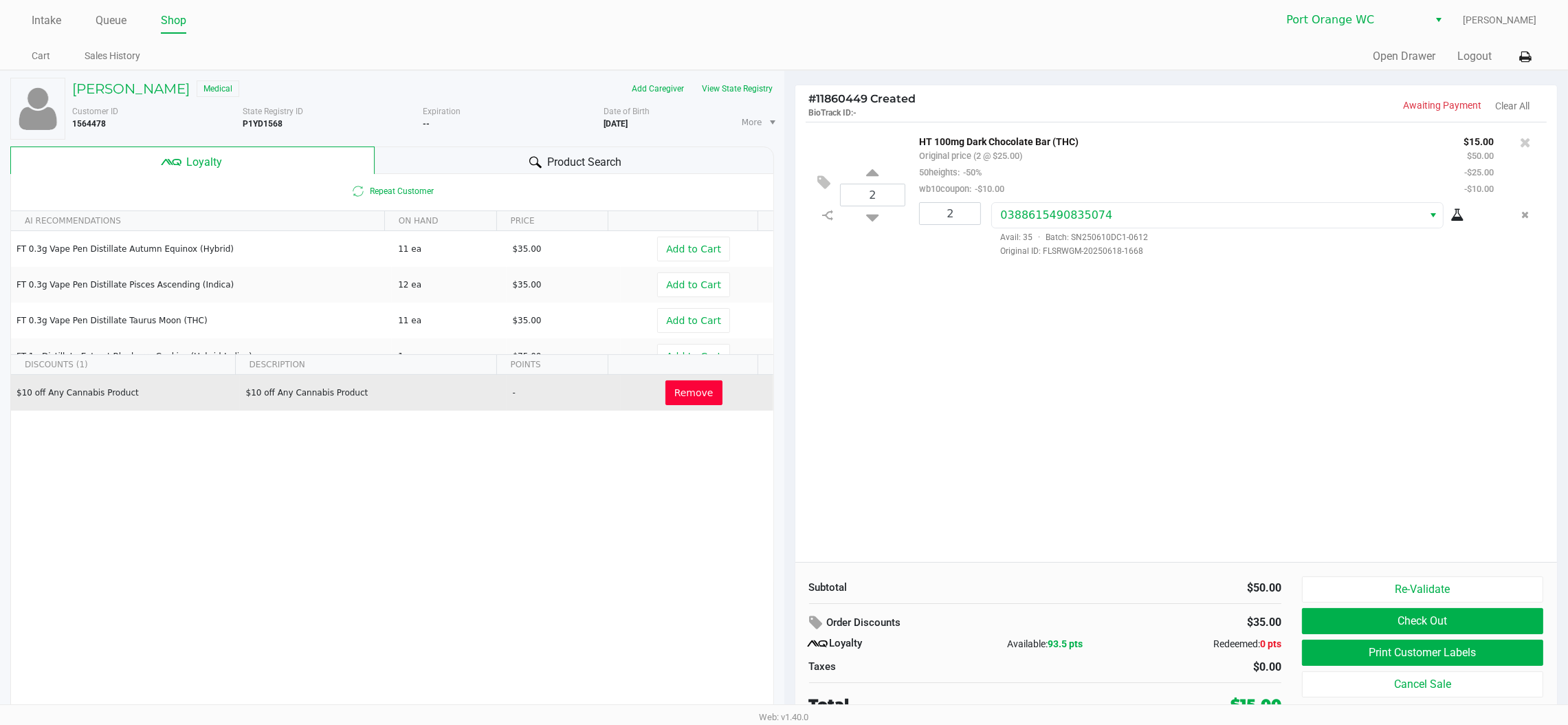
click at [1357, 662] on button "Print Customer Labels" at bounding box center [1422, 652] width 241 height 26
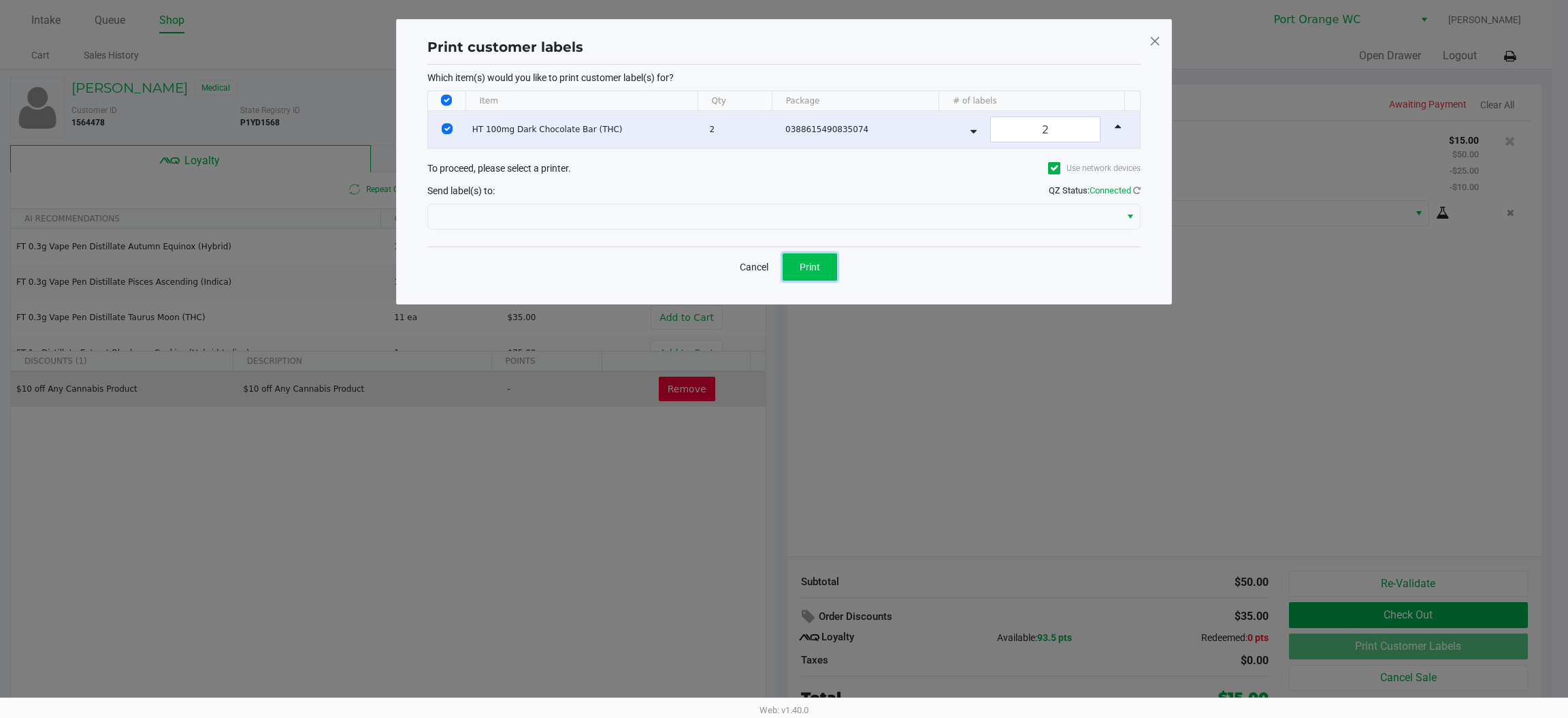
click at [813, 275] on button "Print" at bounding box center [810, 267] width 54 height 27
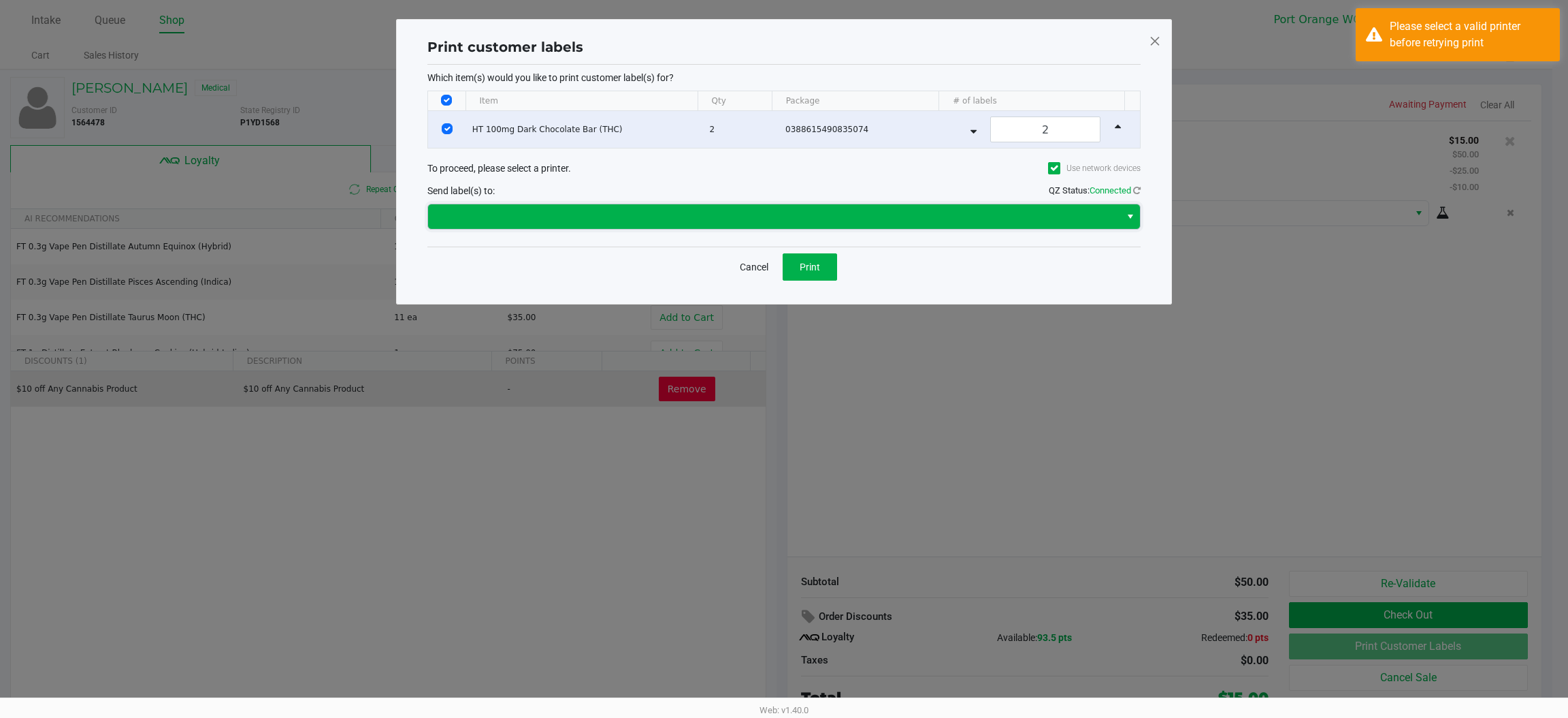
click at [490, 222] on span at bounding box center [774, 216] width 676 height 17
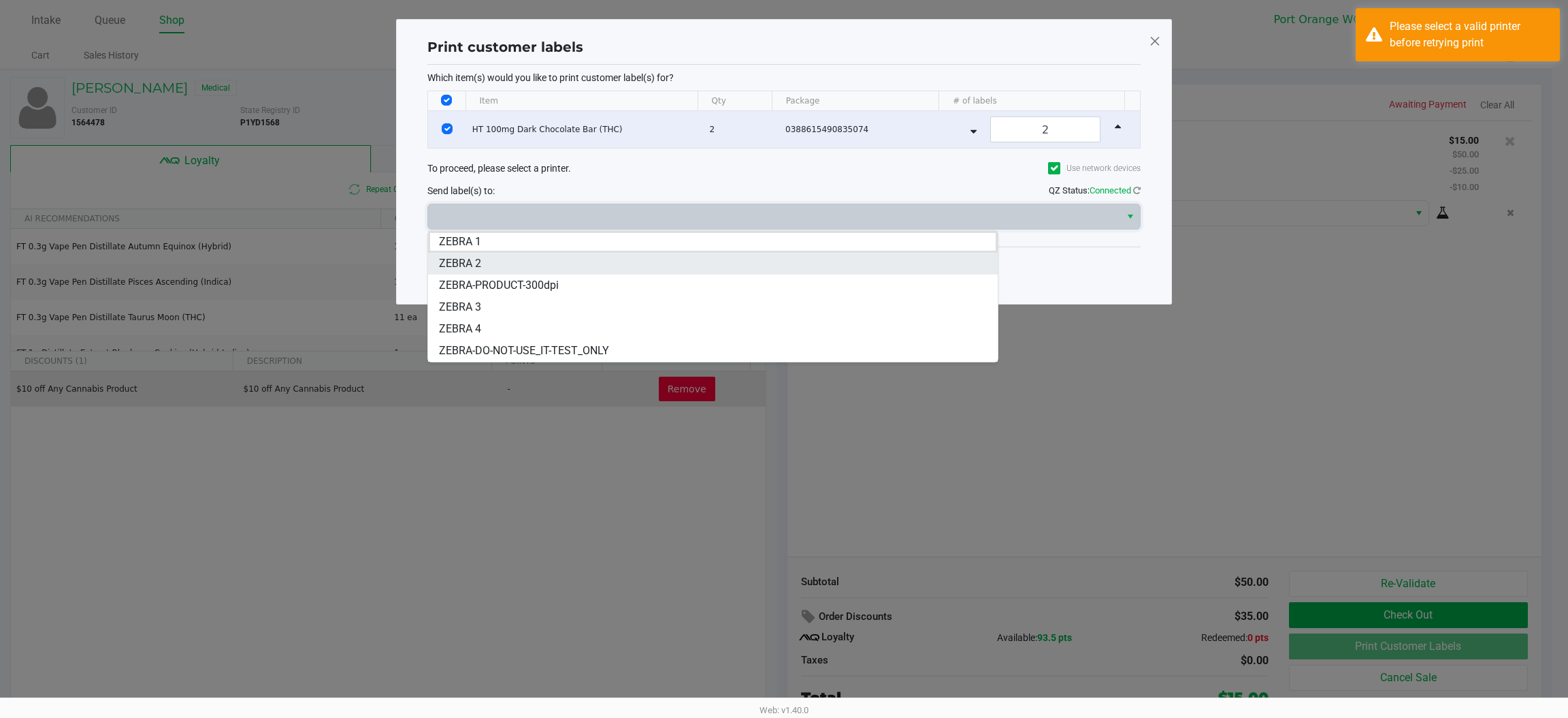
click at [452, 264] on span "ZEBRA 2" at bounding box center [460, 264] width 42 height 17
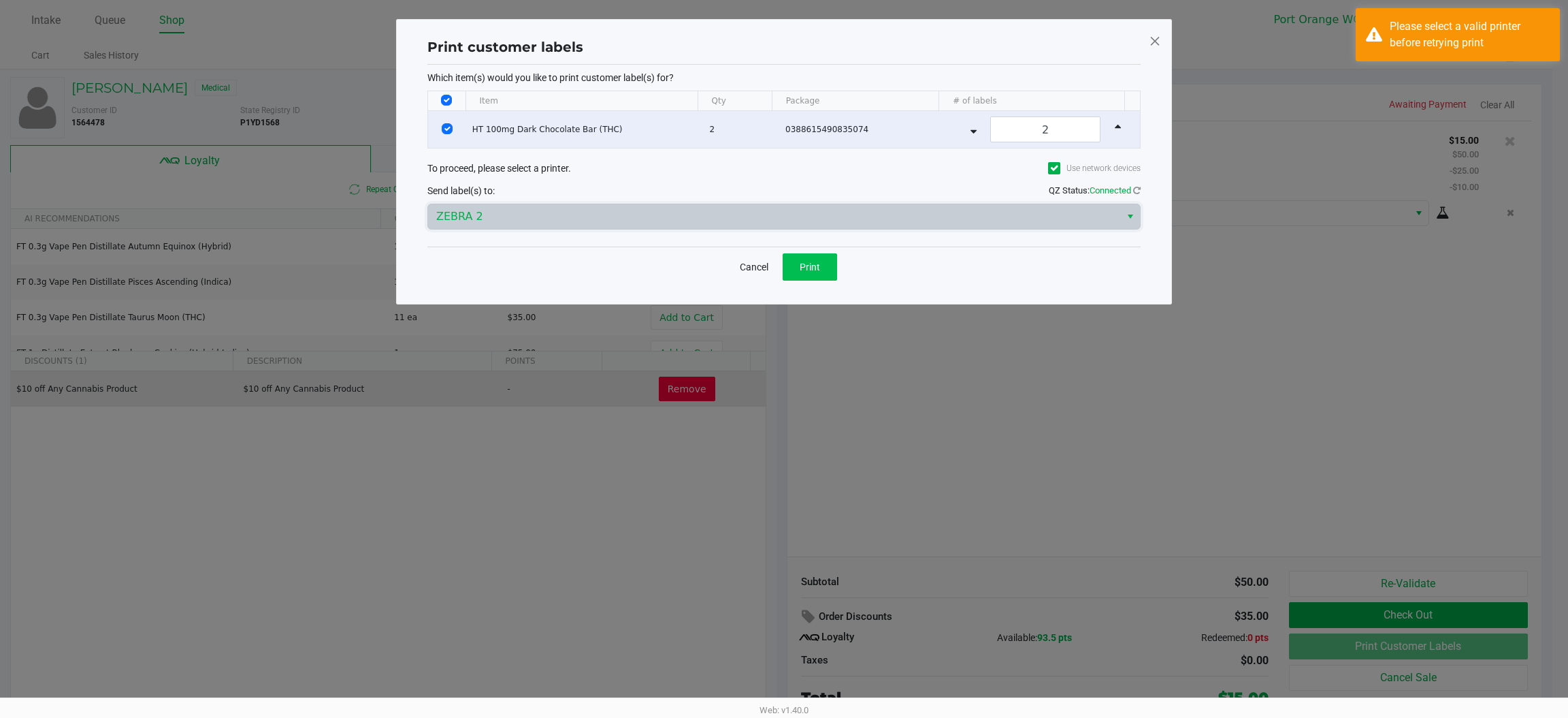
click at [817, 271] on span "Print" at bounding box center [810, 267] width 21 height 11
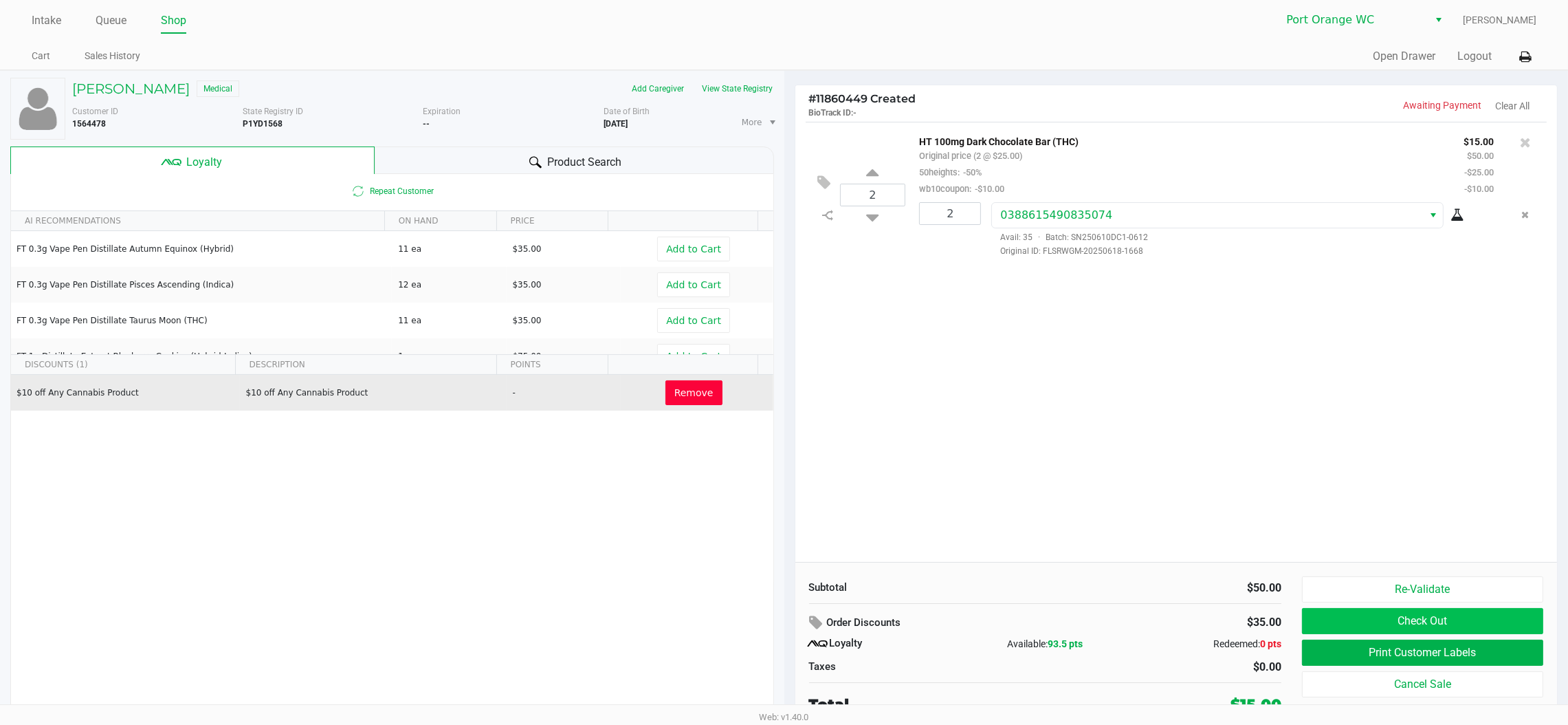
click at [1334, 614] on button "Check Out" at bounding box center [1422, 621] width 241 height 26
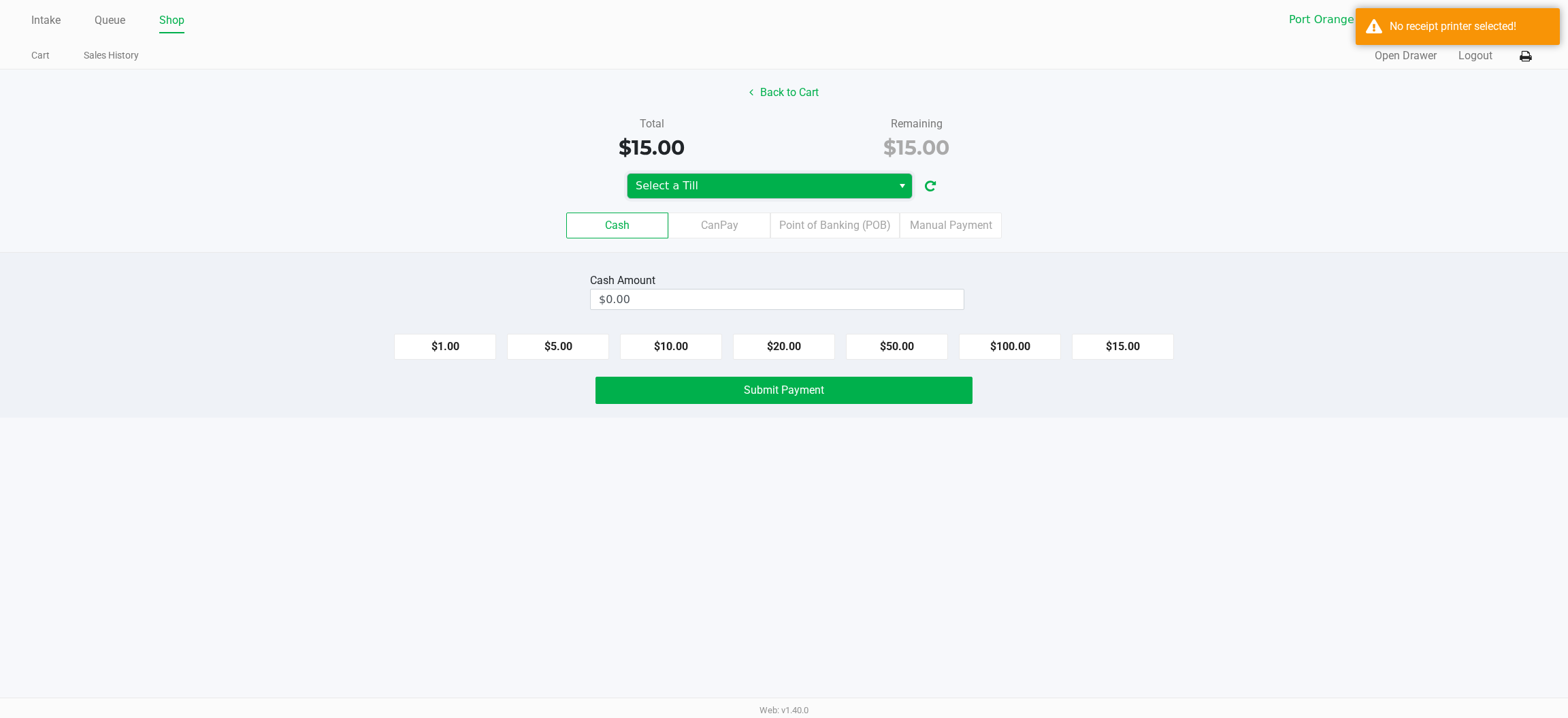
click at [652, 184] on span "Select a Till" at bounding box center [760, 186] width 249 height 17
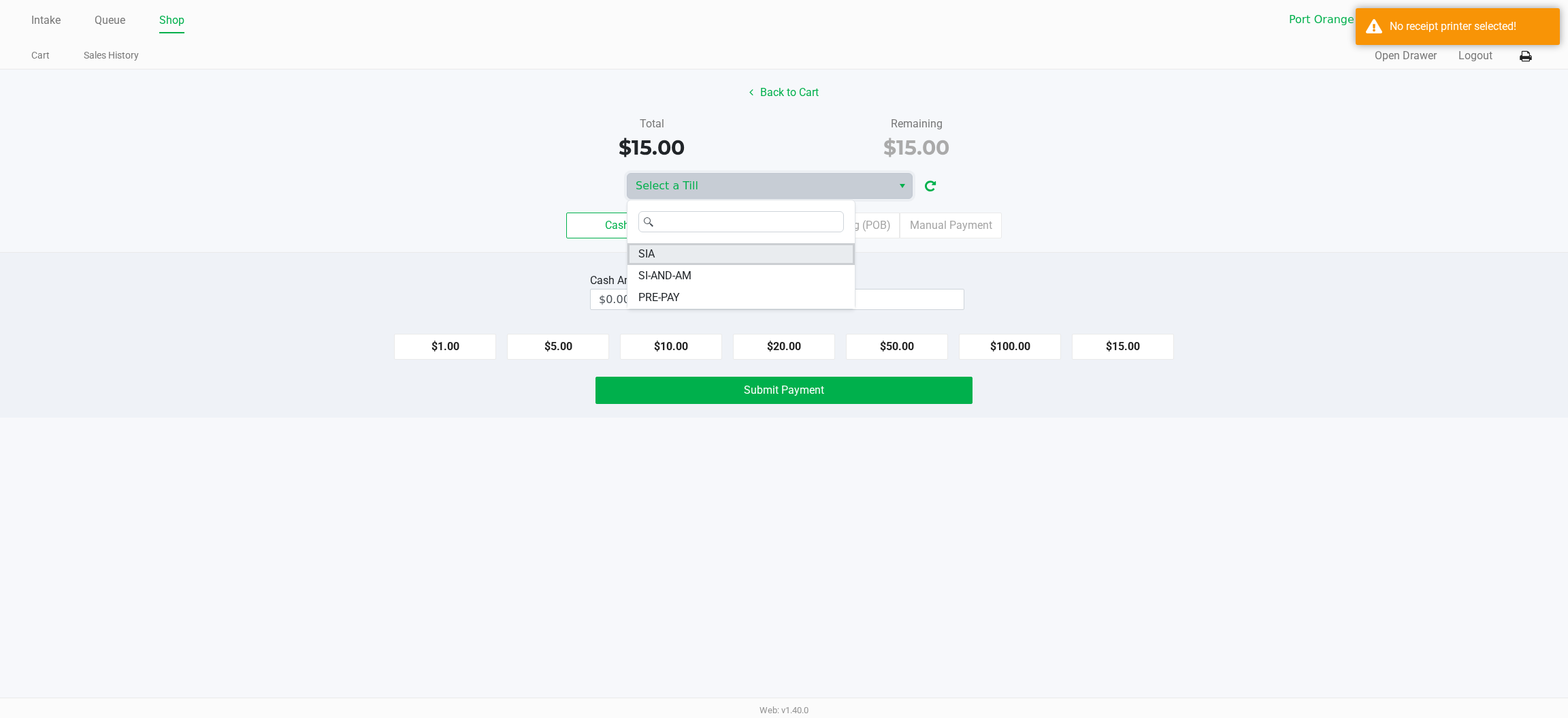
click at [658, 246] on li "SIA" at bounding box center [741, 254] width 227 height 21
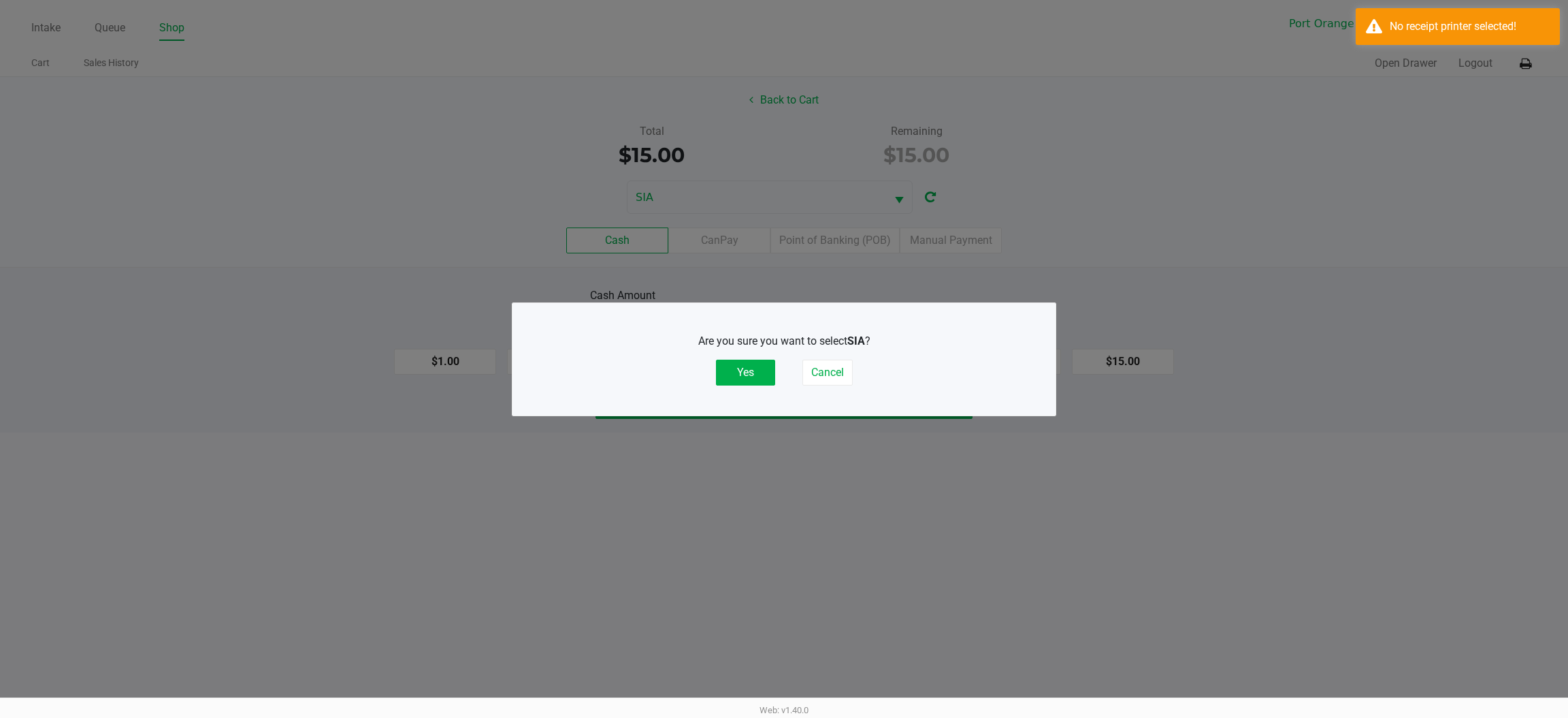
click at [745, 364] on button "Yes" at bounding box center [746, 372] width 59 height 26
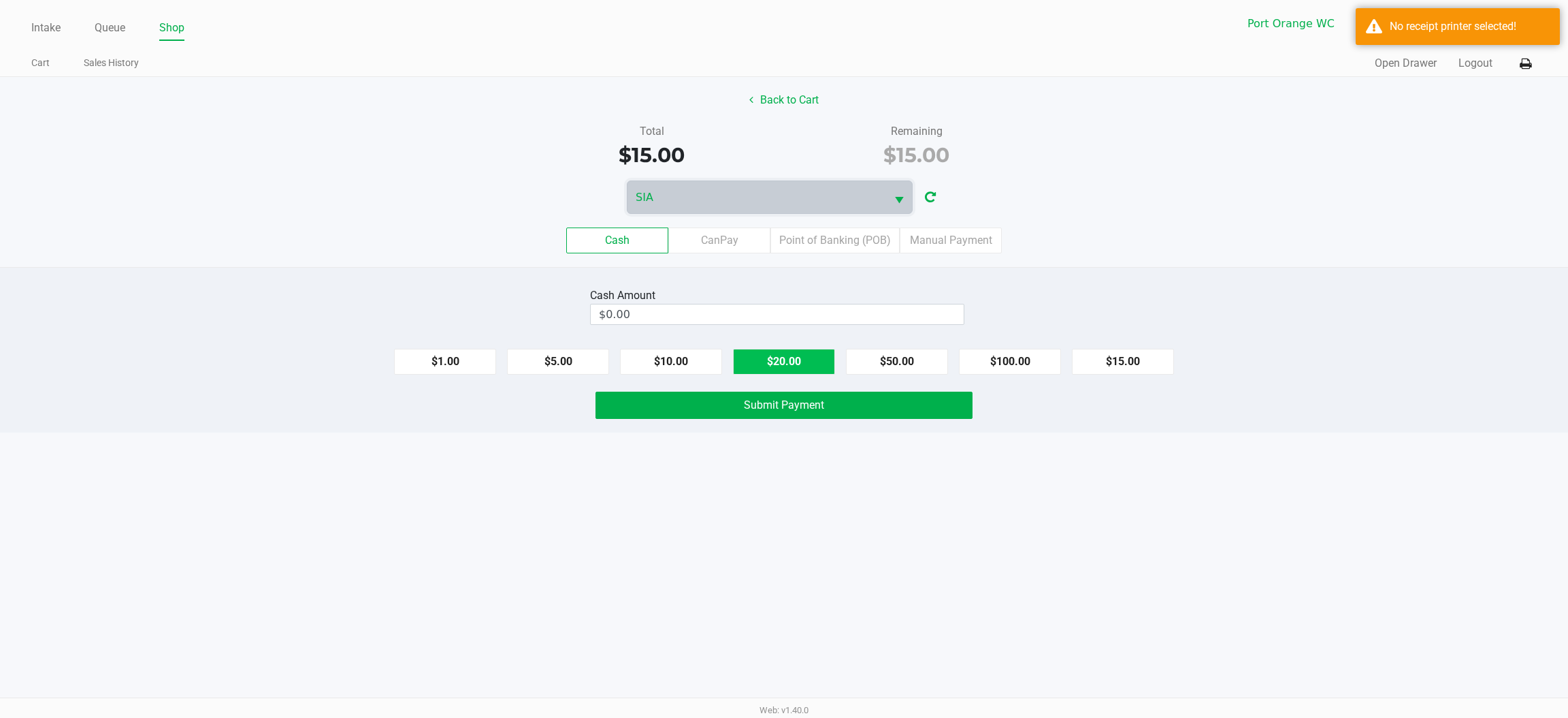
click at [826, 354] on button "$20.00" at bounding box center [784, 361] width 102 height 26
type input "$20.00"
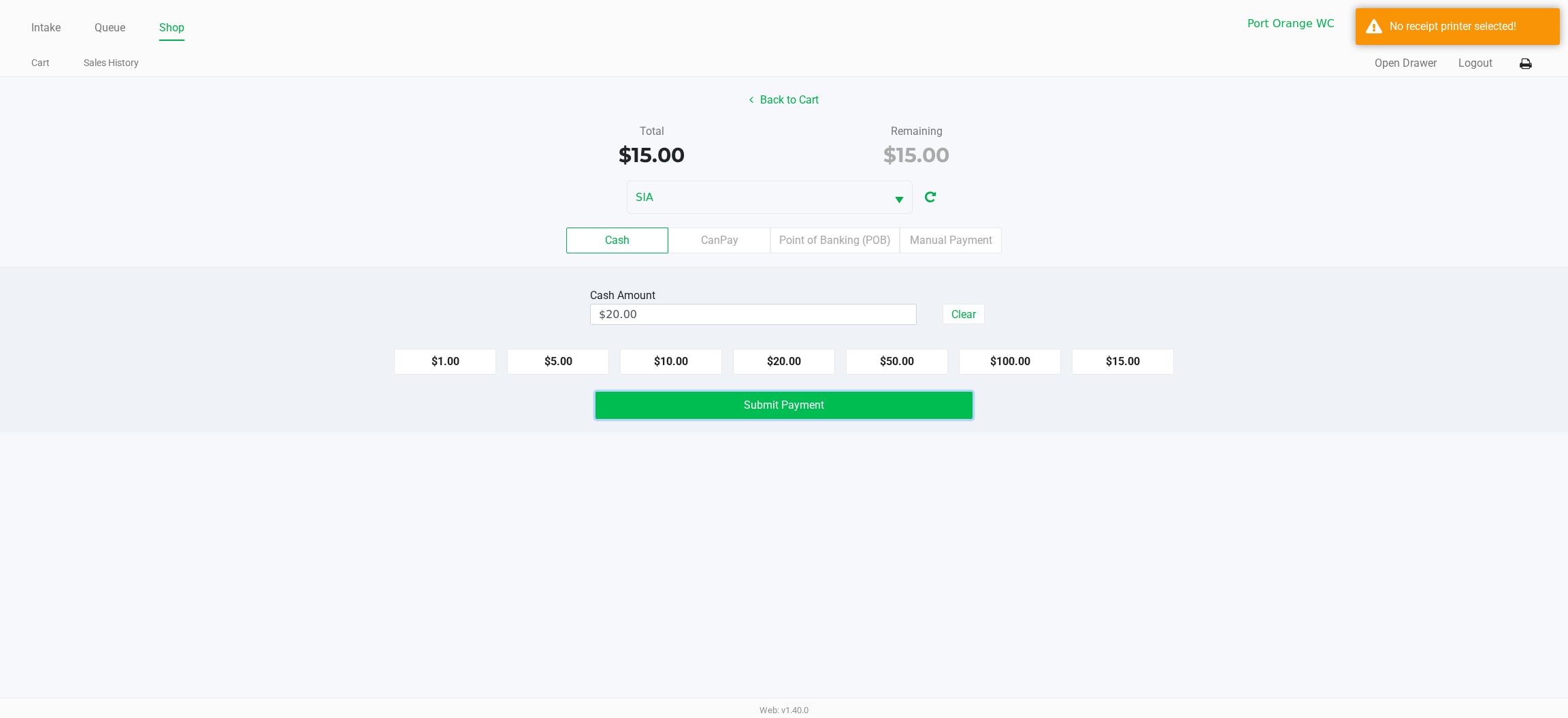
click at [717, 402] on button "Submit Payment" at bounding box center [784, 405] width 377 height 27
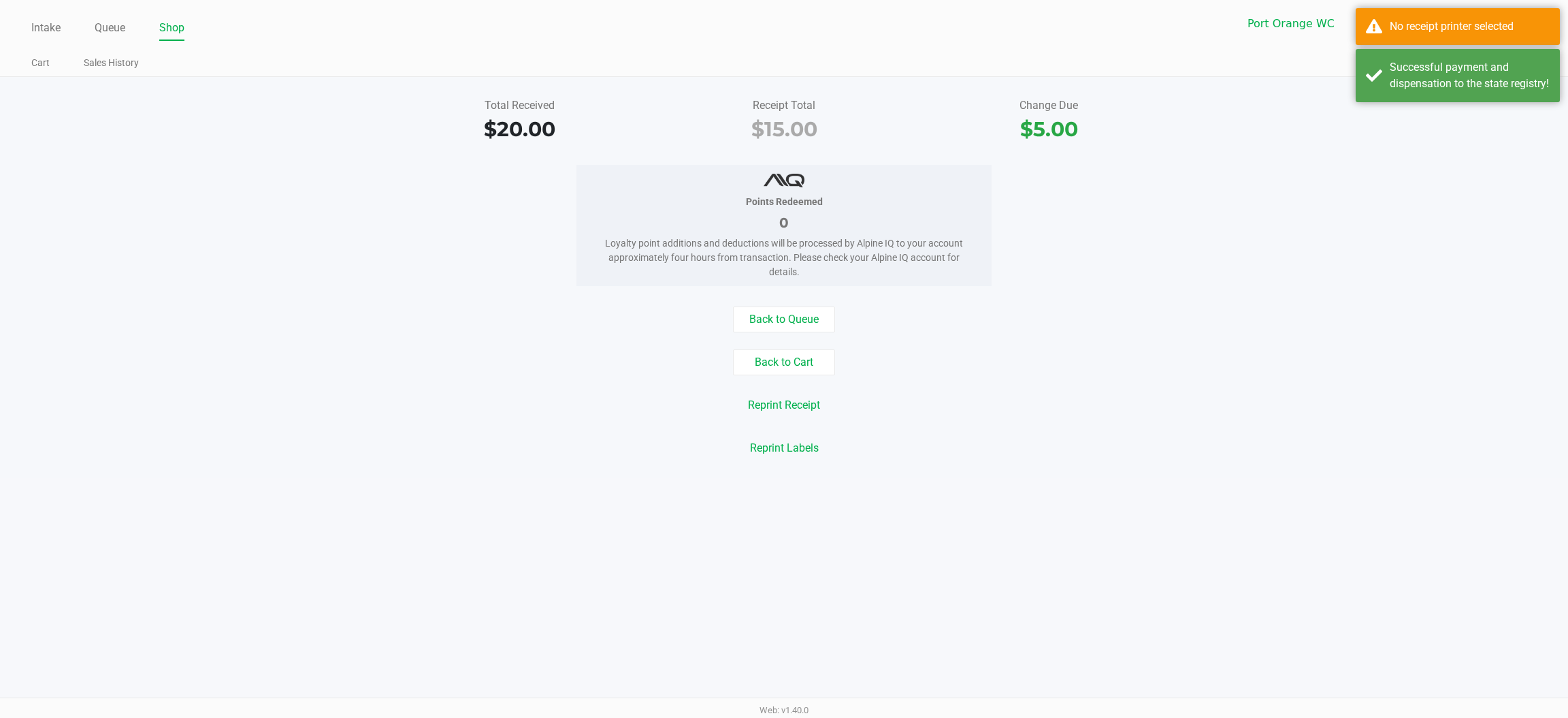
click at [1401, 92] on div "Successful payment and dispensation to the state registry!" at bounding box center [1470, 76] width 160 height 33
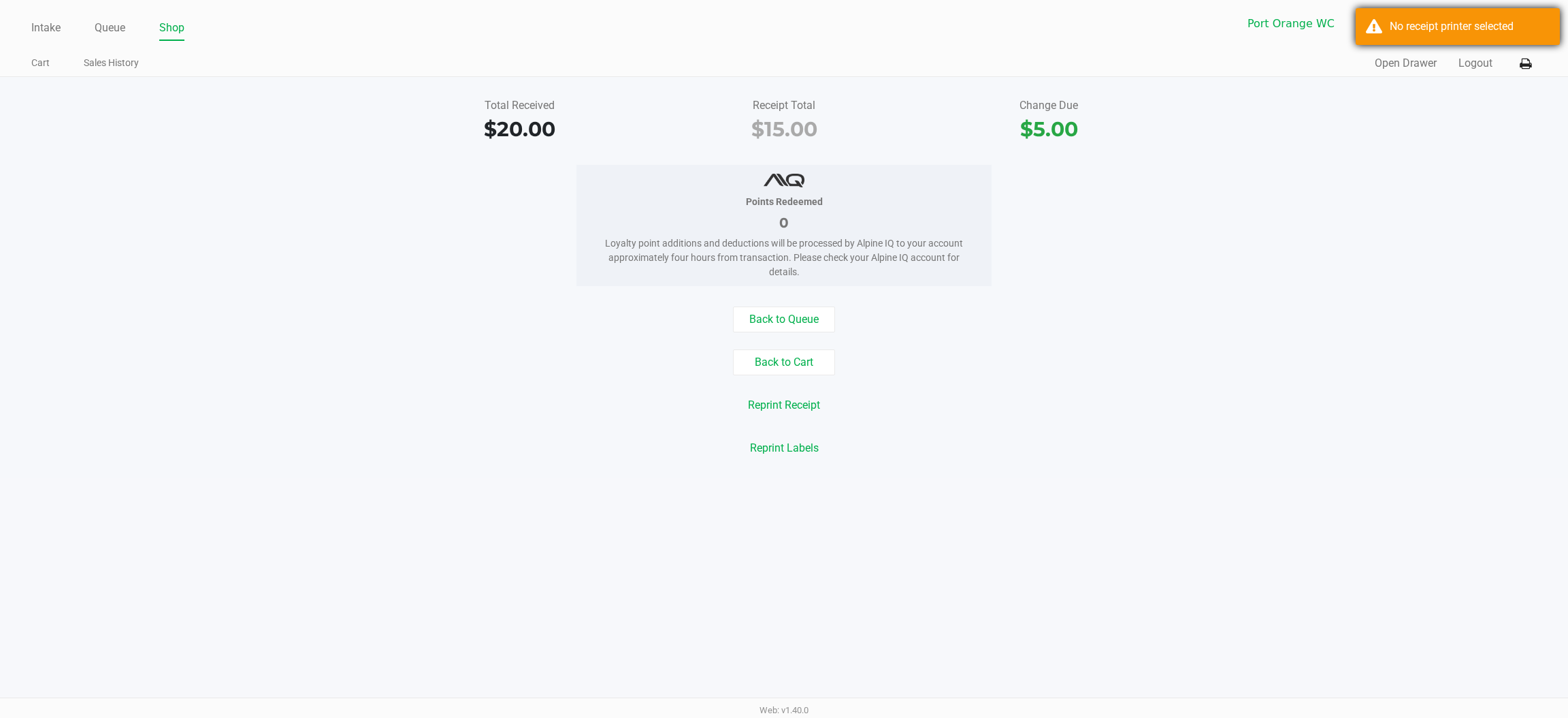
click at [1395, 26] on div "No receipt printer selected" at bounding box center [1470, 26] width 160 height 17
click at [1531, 64] on button at bounding box center [1525, 64] width 22 height 26
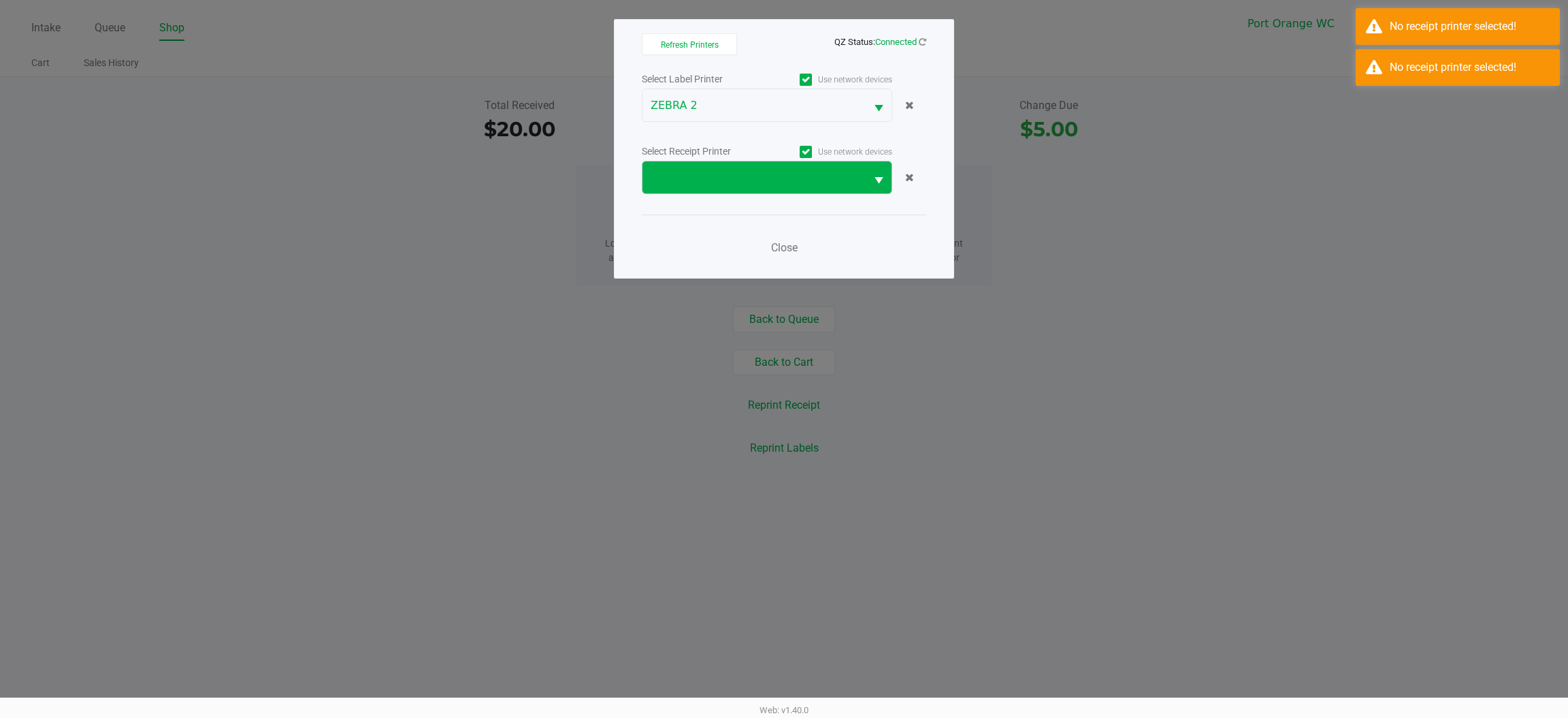
click at [700, 178] on span at bounding box center [754, 178] width 207 height 17
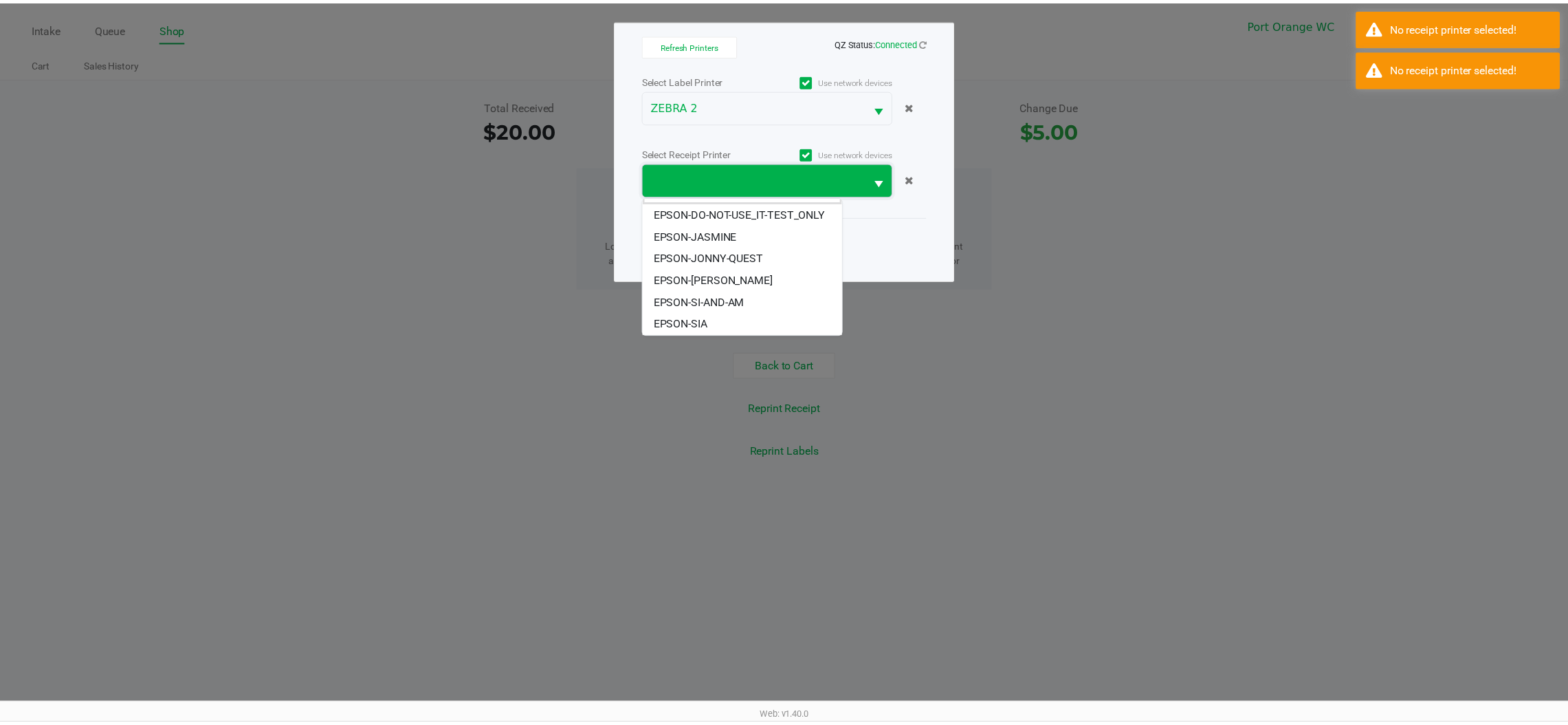
scroll to position [32, 0]
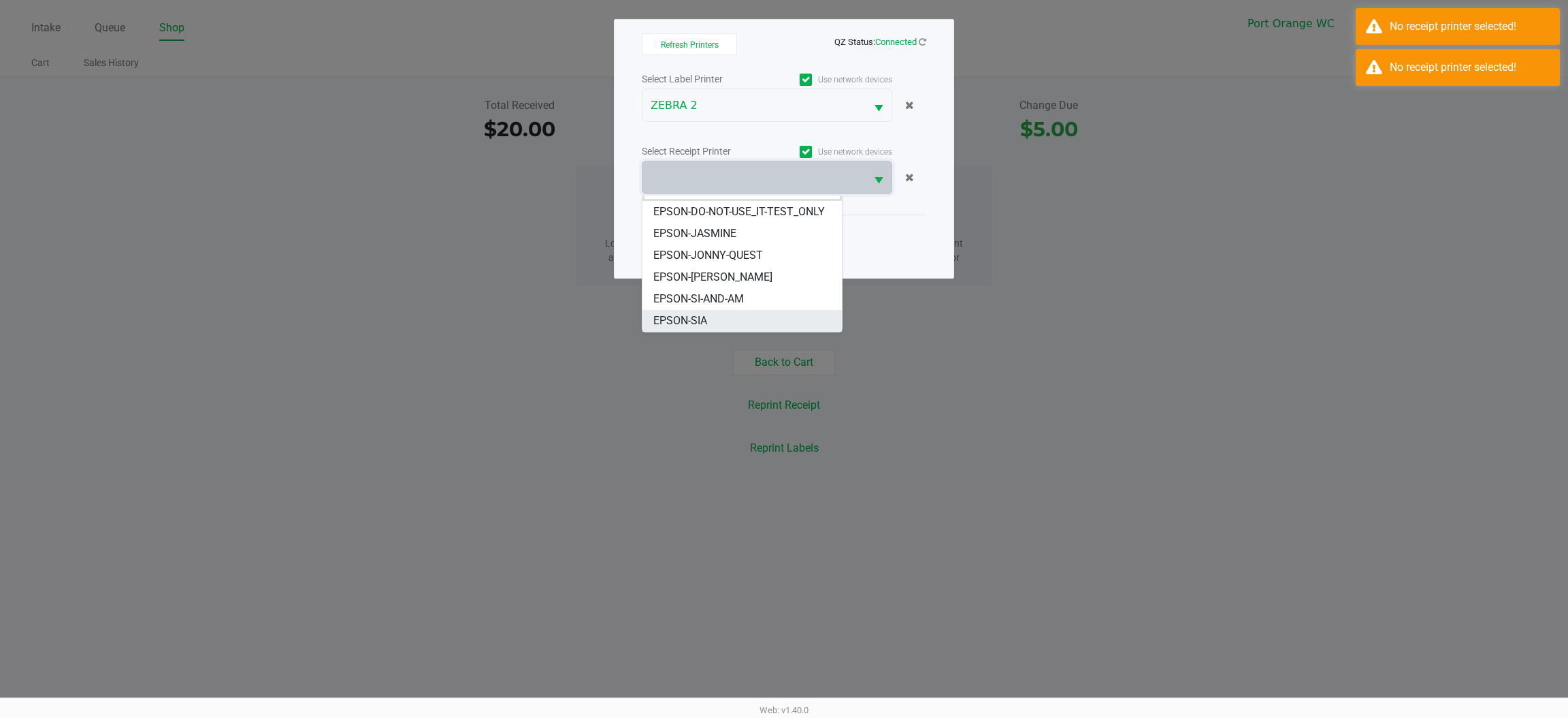
click at [684, 316] on span "EPSON-SIA" at bounding box center [680, 321] width 54 height 17
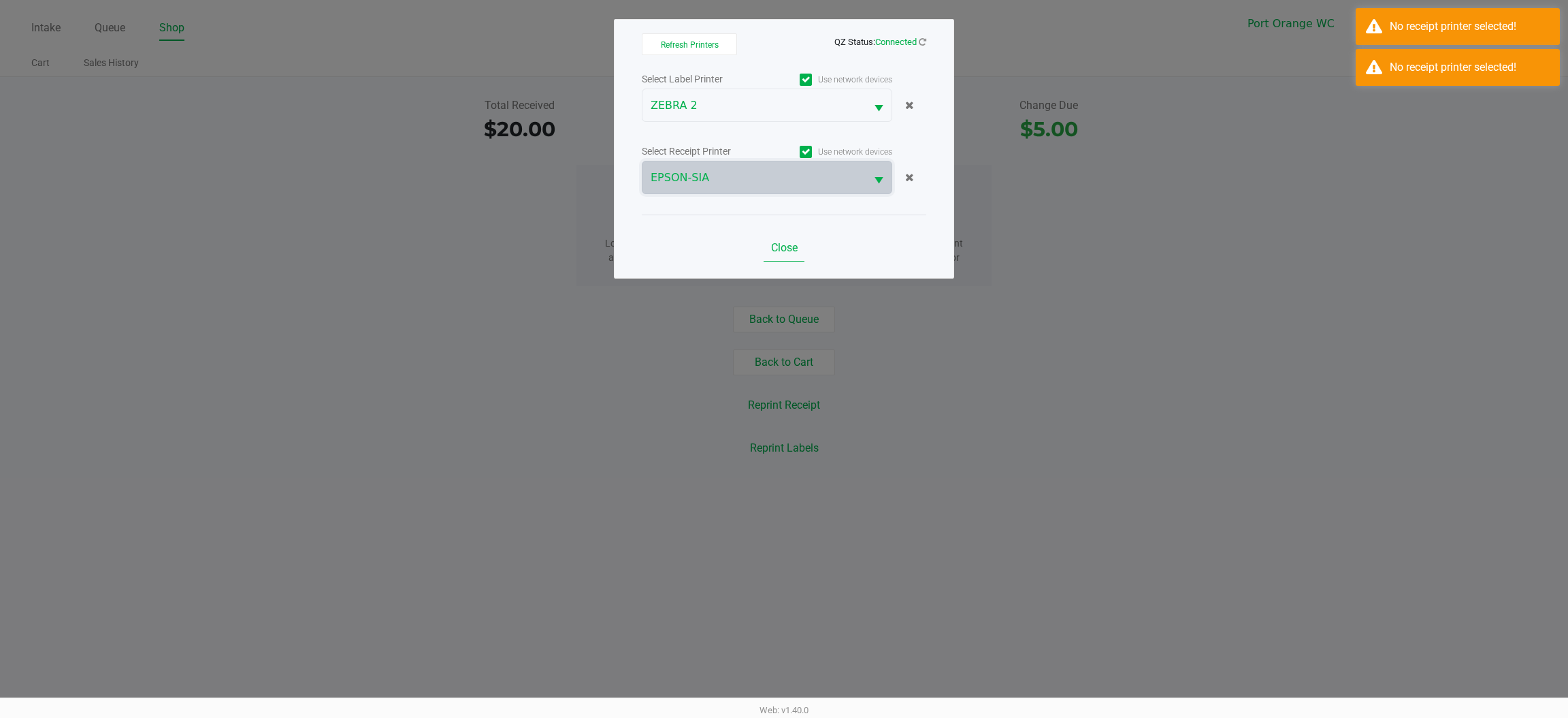
click at [775, 249] on span "Close" at bounding box center [784, 248] width 26 height 13
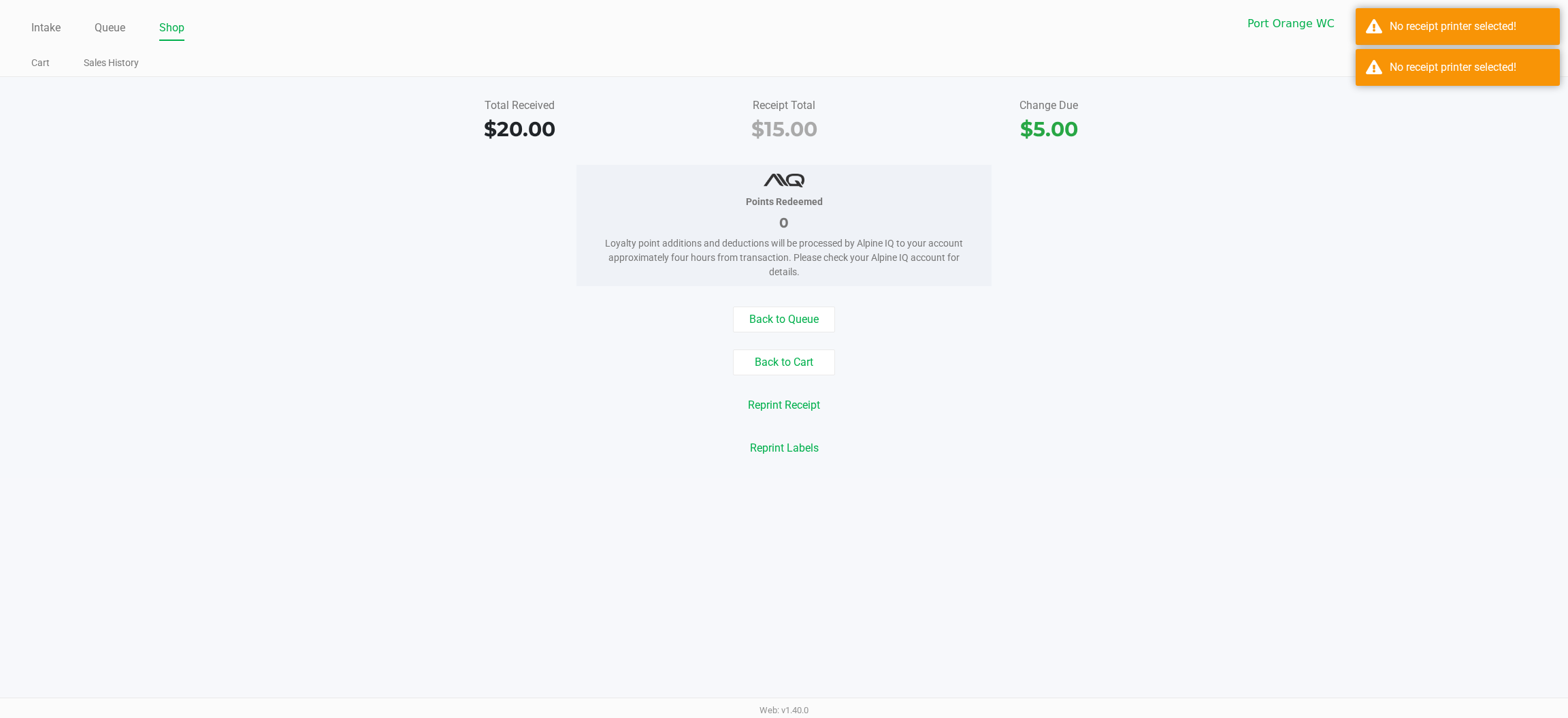
click at [1386, 84] on div "No receipt printer selected!" at bounding box center [1457, 67] width 204 height 37
click at [1395, 21] on div "No receipt printer selected!" at bounding box center [1470, 26] width 160 height 17
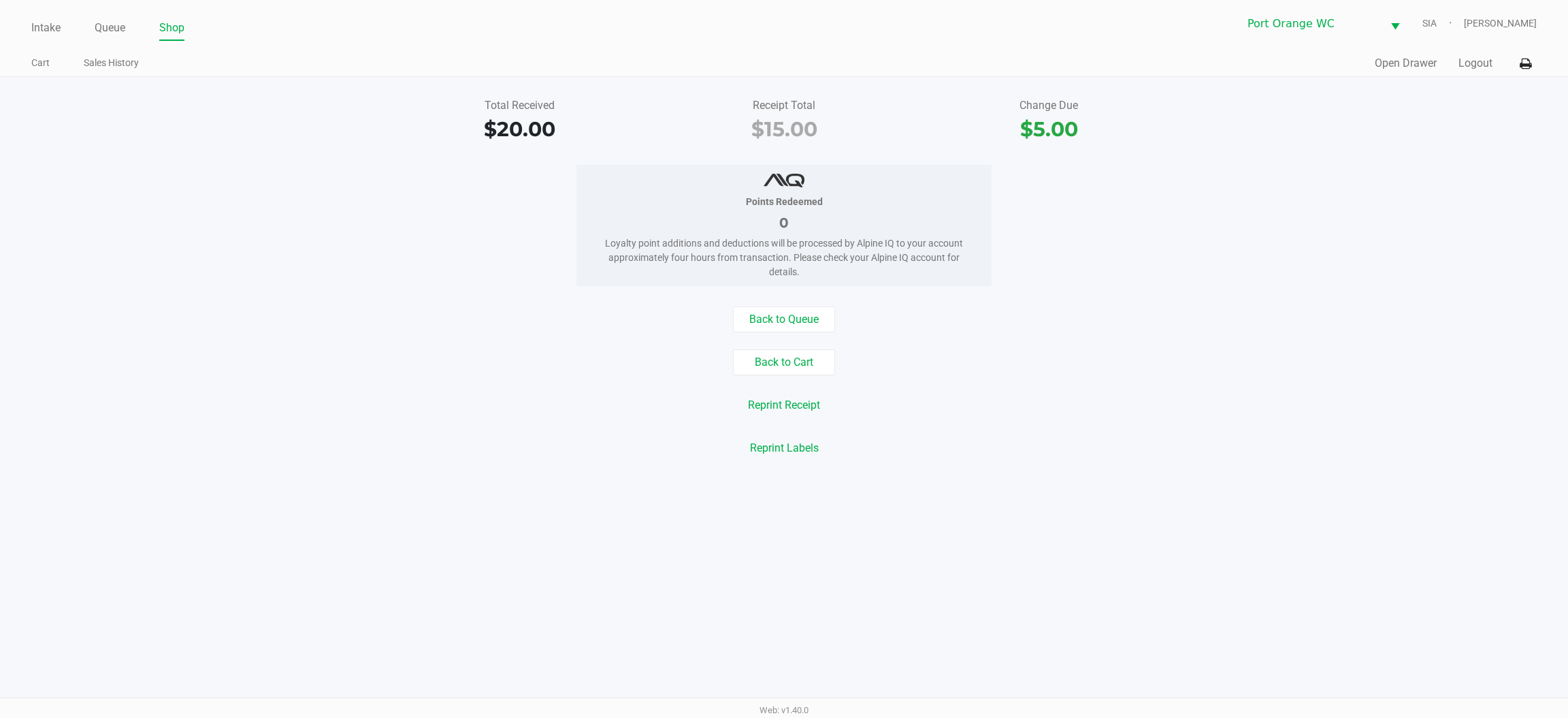
click at [781, 407] on button "Reprint Receipt" at bounding box center [784, 405] width 90 height 26
click at [1386, 59] on button "Open Drawer" at bounding box center [1405, 64] width 62 height 17
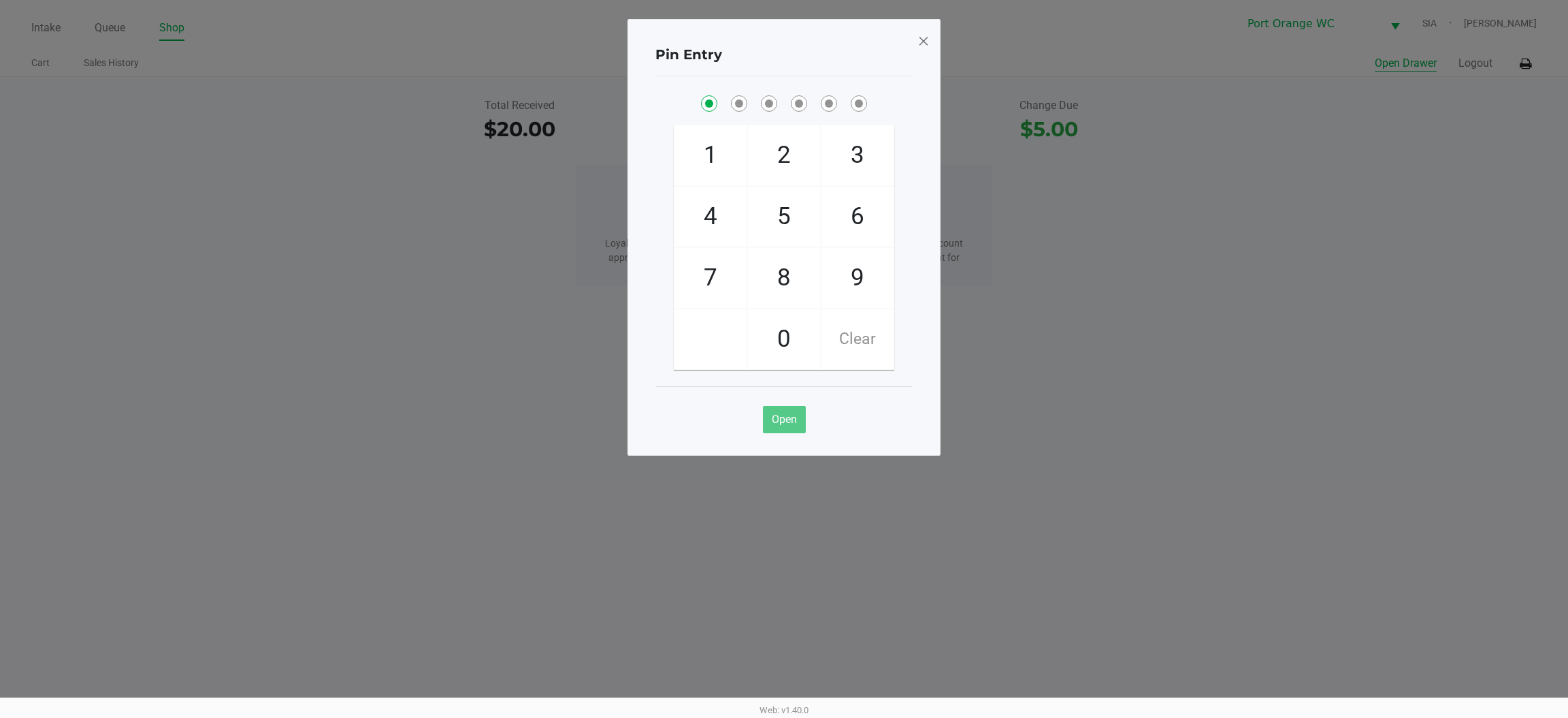
checkbox input "true"
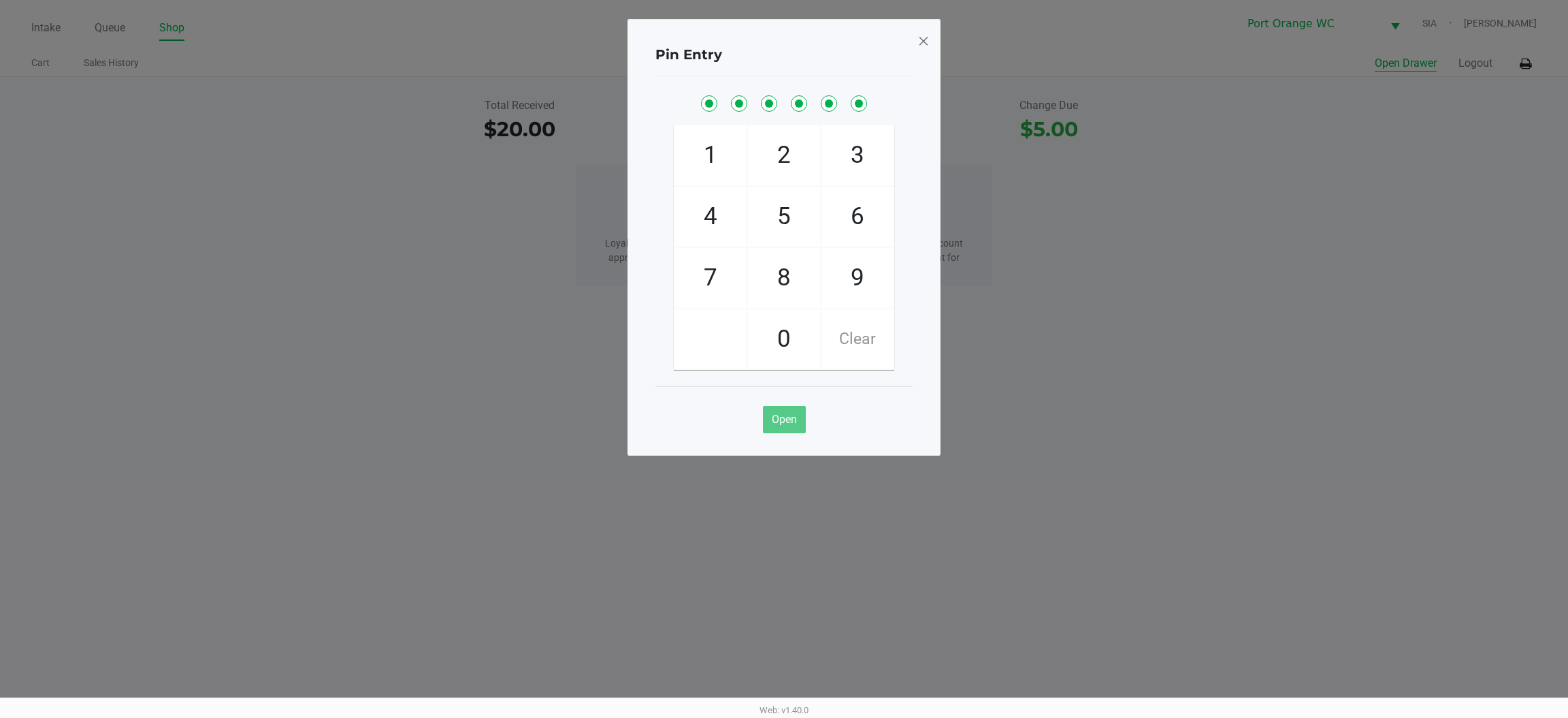
checkbox input "true"
click at [920, 39] on span at bounding box center [923, 40] width 12 height 21
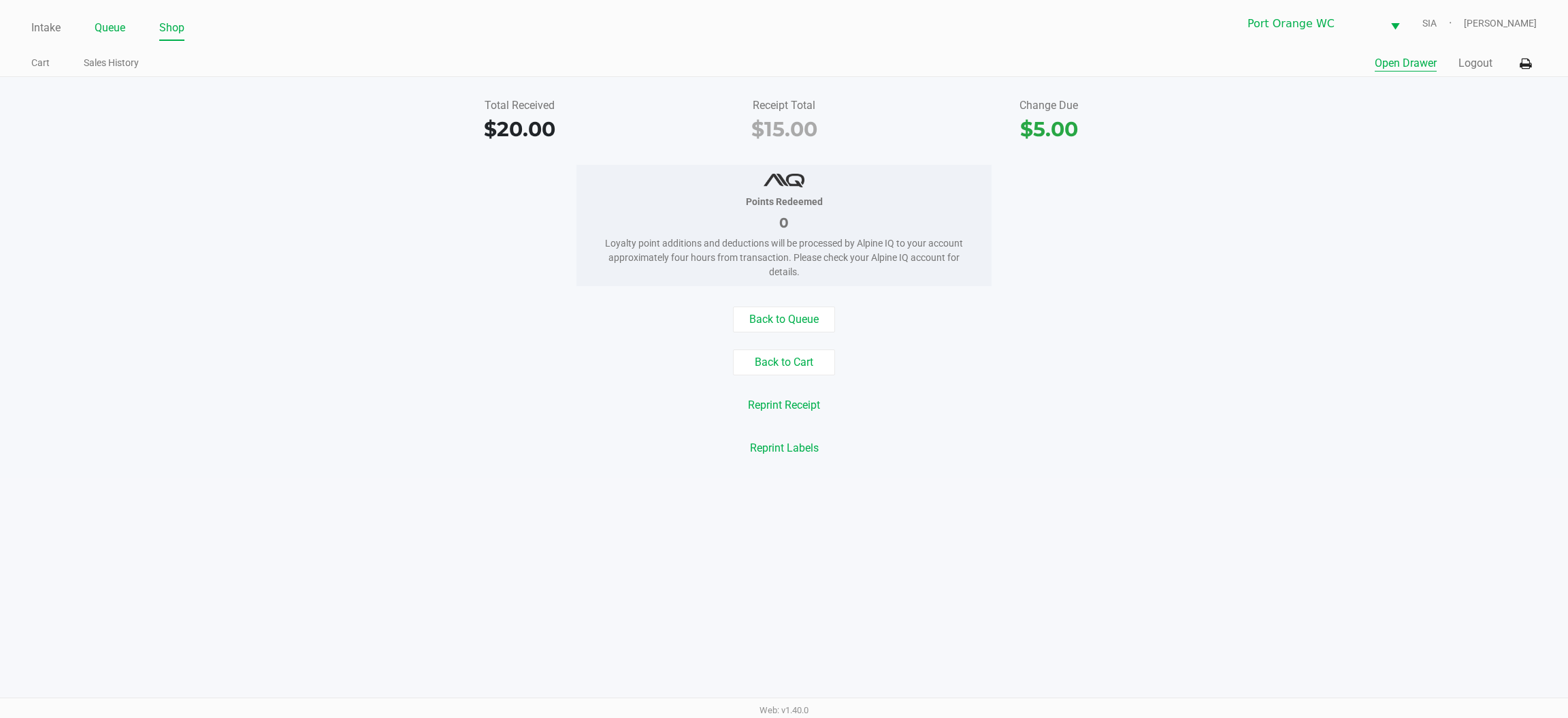
click at [102, 26] on link "Queue" at bounding box center [110, 27] width 31 height 19
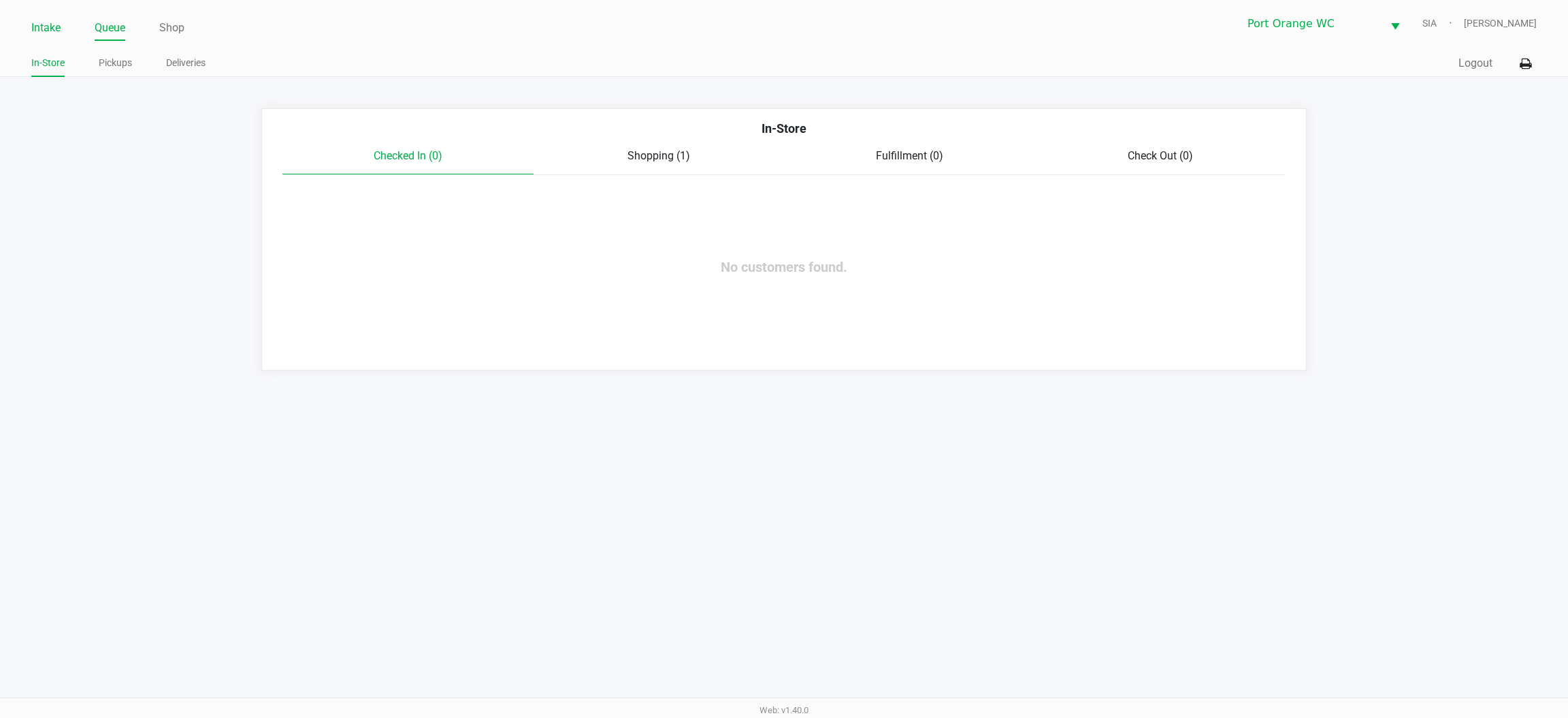
click at [31, 21] on link "Intake" at bounding box center [45, 27] width 29 height 19
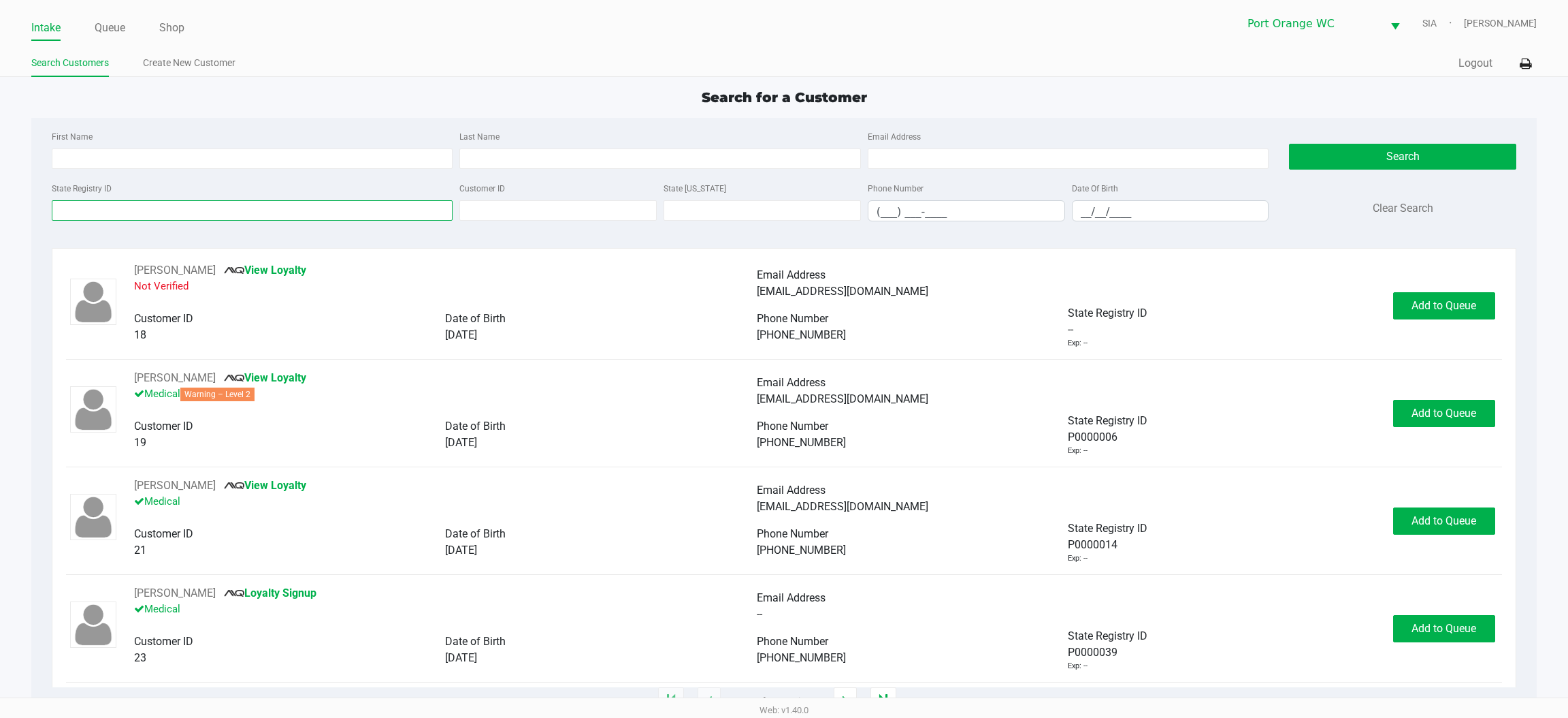
click at [141, 210] on input "State Registry ID" at bounding box center [253, 210] width 401 height 21
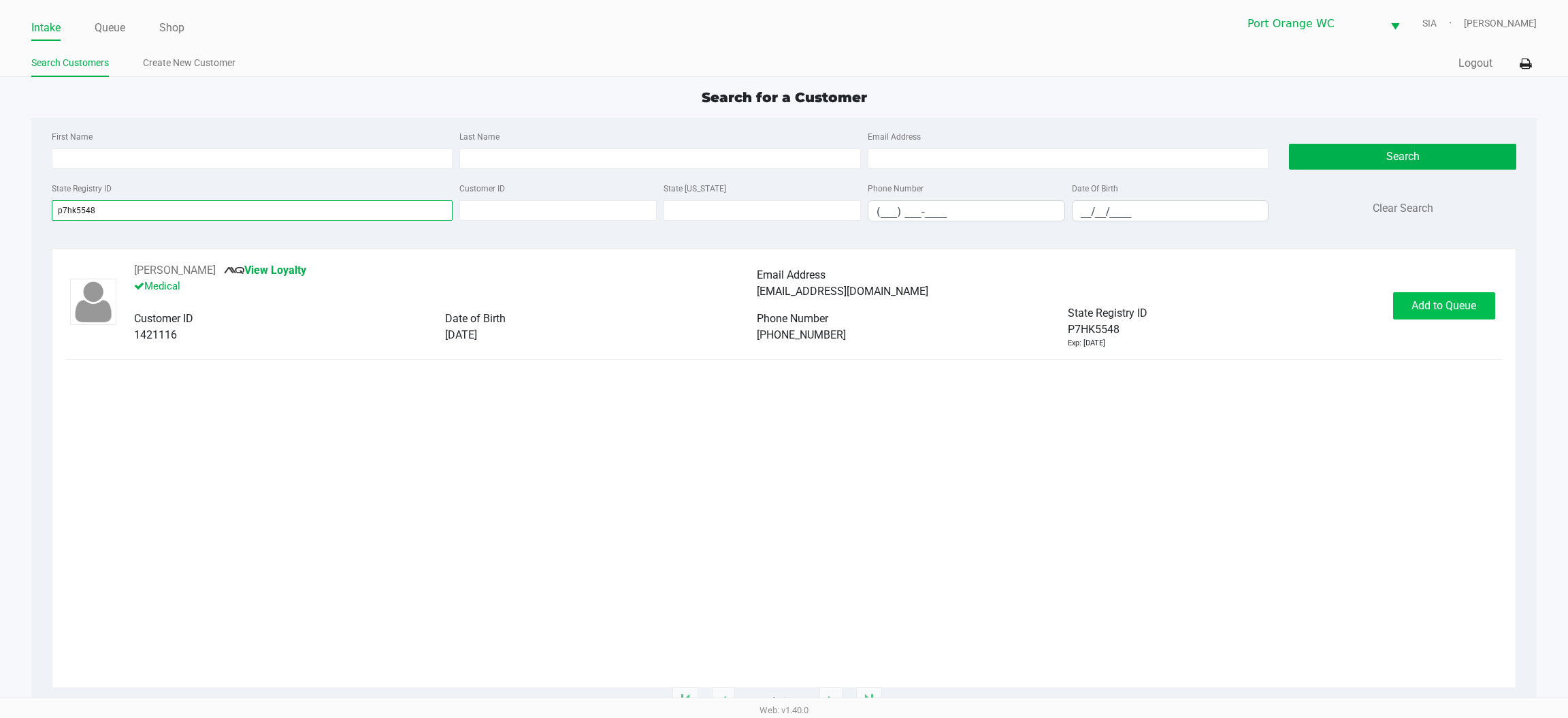
type input "p7hk5548"
click at [1469, 310] on button "Add to Queue" at bounding box center [1445, 306] width 102 height 27
click at [1463, 301] on div "Add to Queue" at bounding box center [1445, 306] width 102 height 27
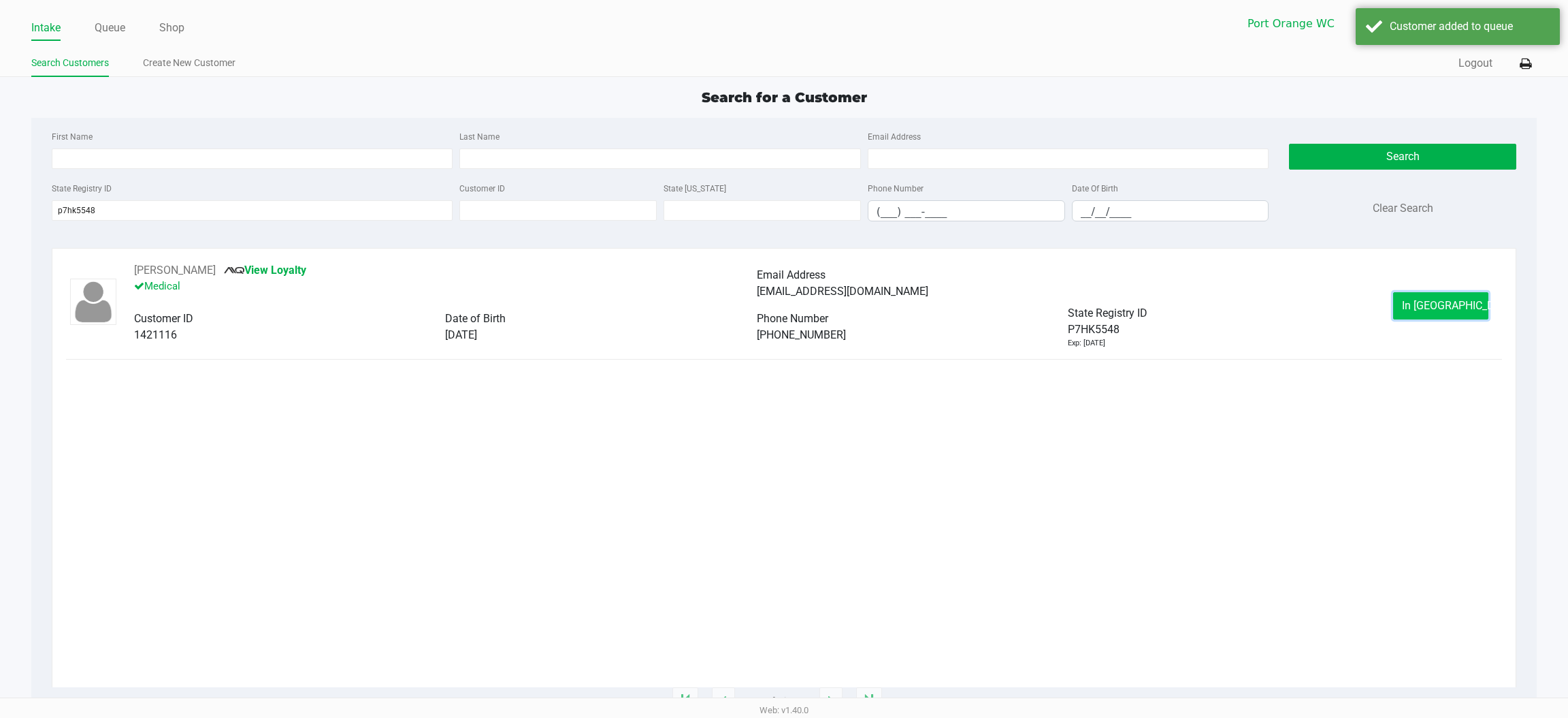
click at [1463, 300] on button "In [GEOGRAPHIC_DATA]" at bounding box center [1441, 306] width 95 height 27
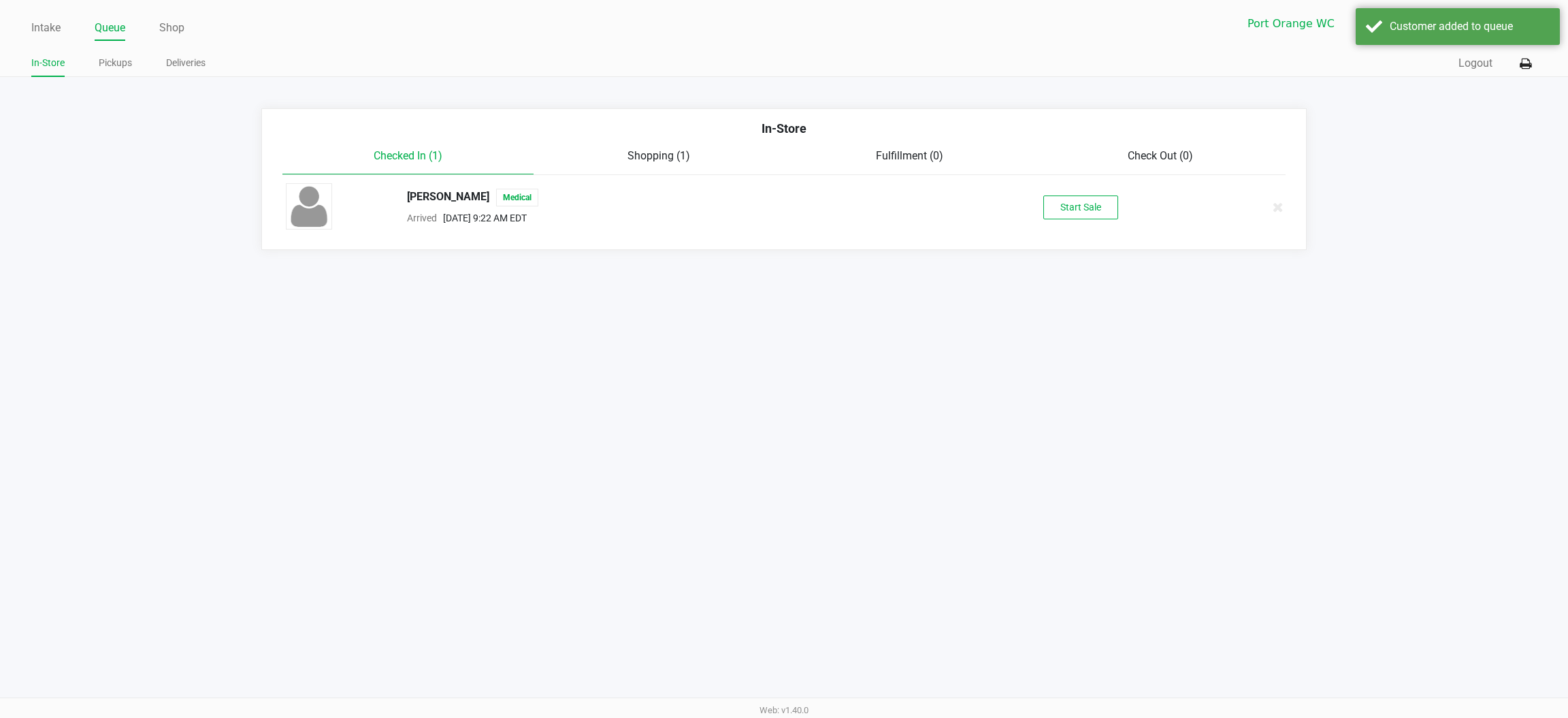
click at [1087, 191] on div "[PERSON_NAME] Medical Arrived [DATE] 9:22 AM EDT Start Sale" at bounding box center [784, 207] width 1017 height 48
click at [1079, 225] on div "[PERSON_NAME] Medical Arrived [DATE] 9:22 AM EDT Start Sale" at bounding box center [784, 207] width 1017 height 48
click at [1083, 212] on button "Start Sale" at bounding box center [1081, 207] width 75 height 24
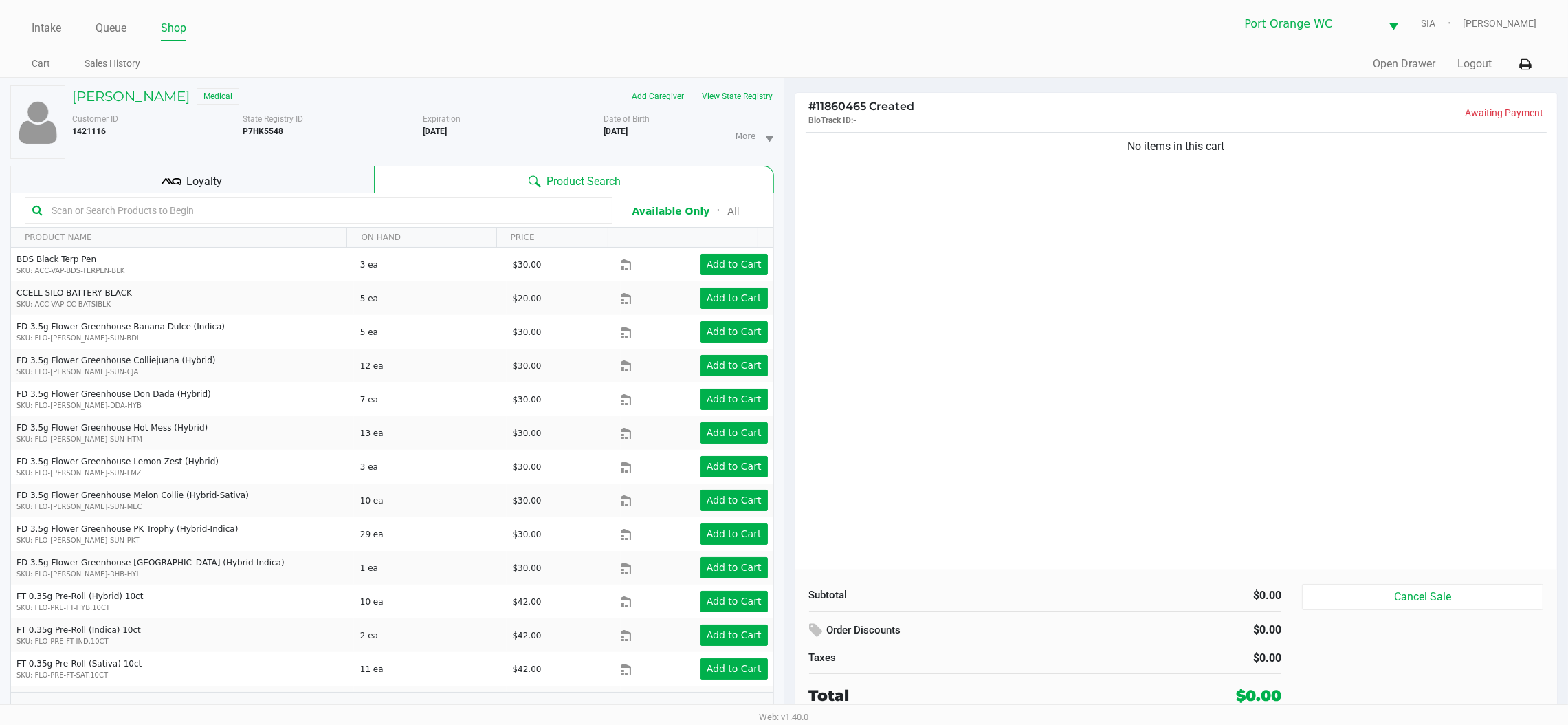
click at [756, 110] on div "Customer ID 1421116 State Registry ID P7HK5548 Expiration [DEMOGRAPHIC_DATA] Mo…" at bounding box center [423, 133] width 722 height 52
click at [756, 105] on button "View State Registry" at bounding box center [734, 96] width 80 height 22
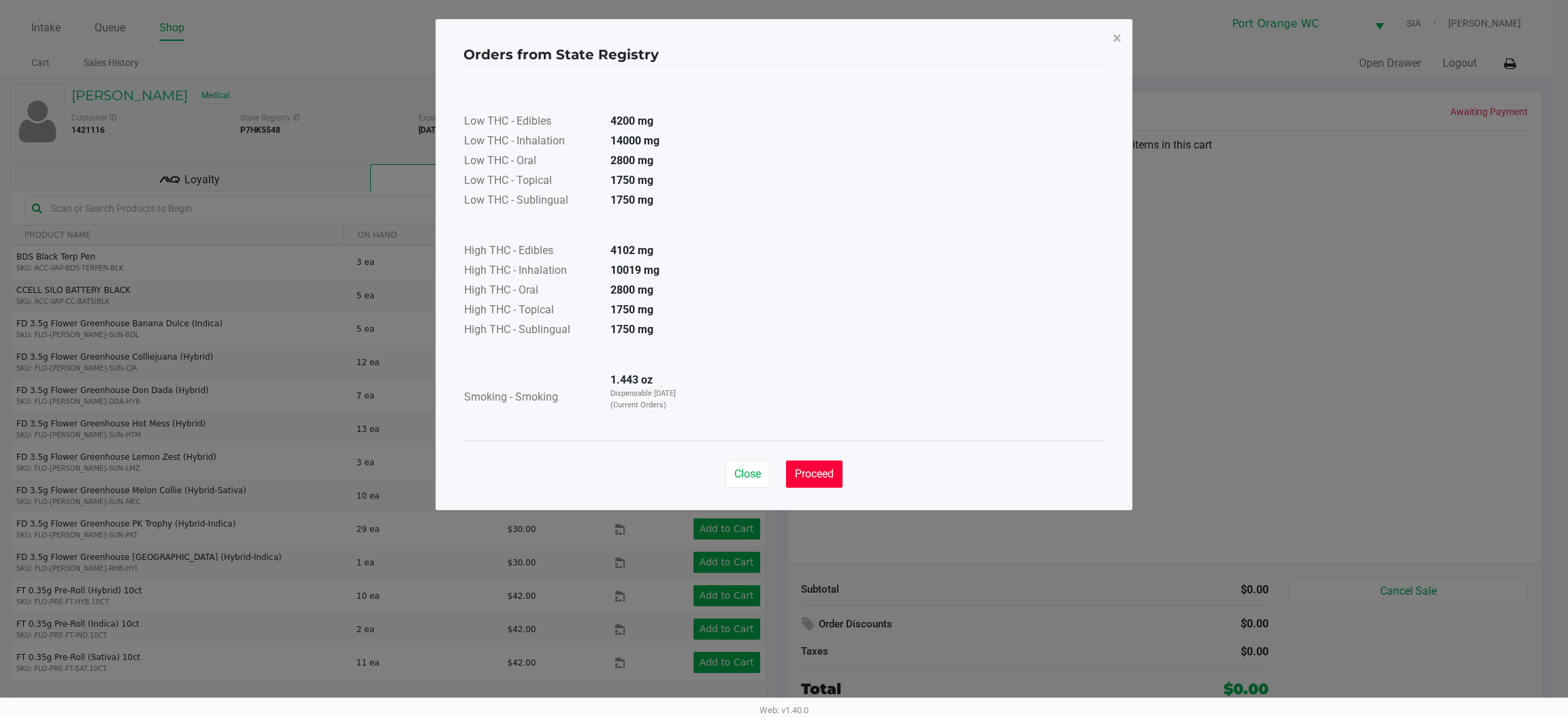
click at [808, 469] on span "Proceed" at bounding box center [814, 474] width 39 height 13
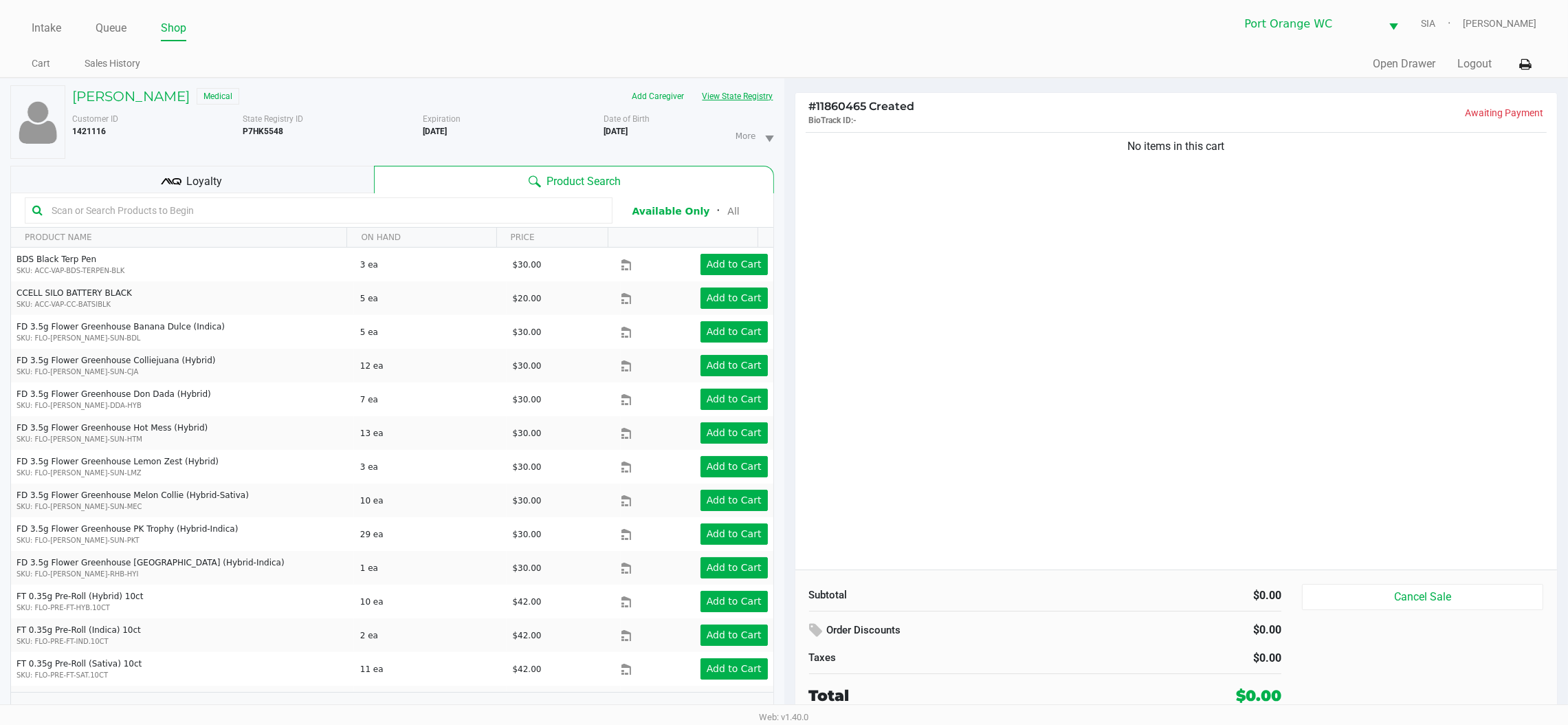
click at [410, 209] on input "text" at bounding box center [325, 210] width 559 height 21
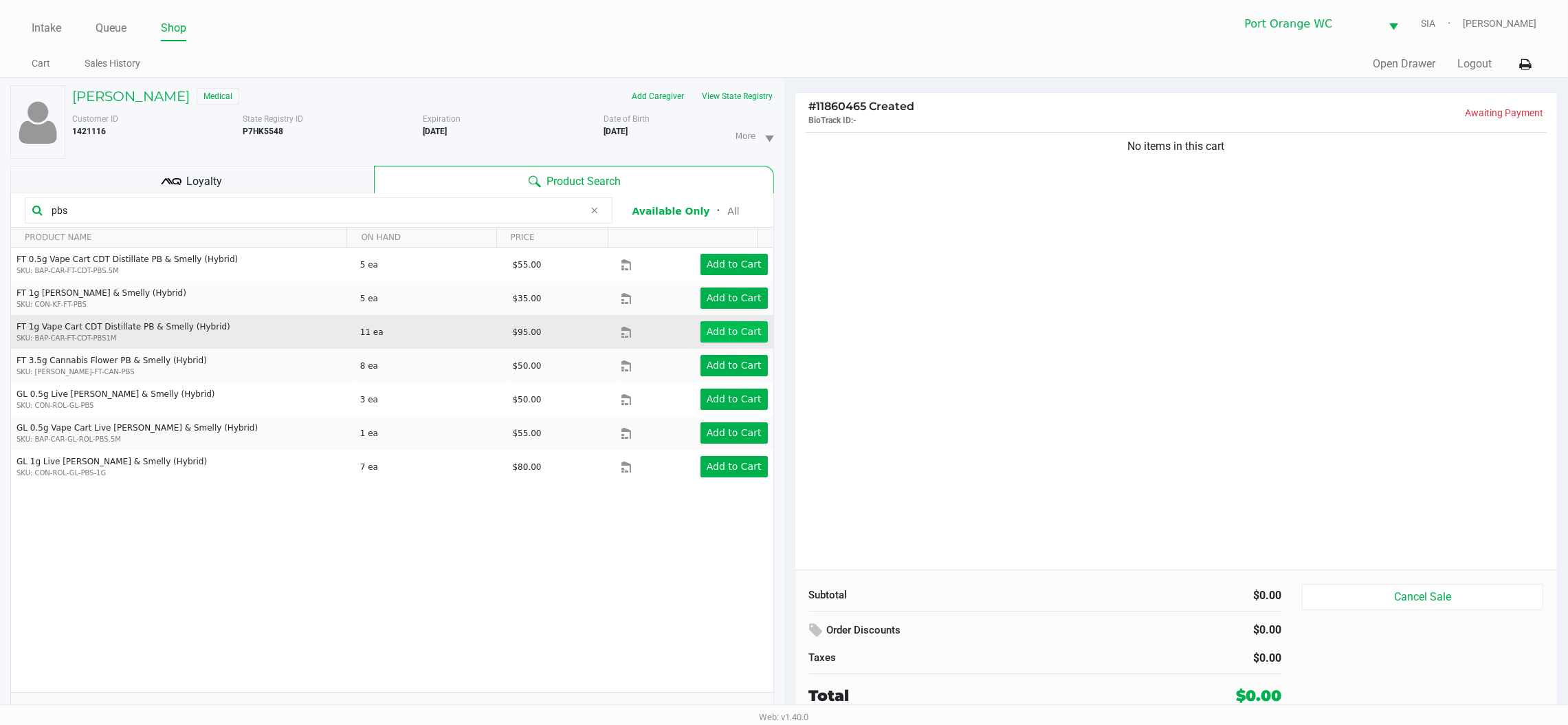
type input "pbs"
click at [735, 335] on app-button-loader "Add to Cart" at bounding box center [734, 331] width 55 height 11
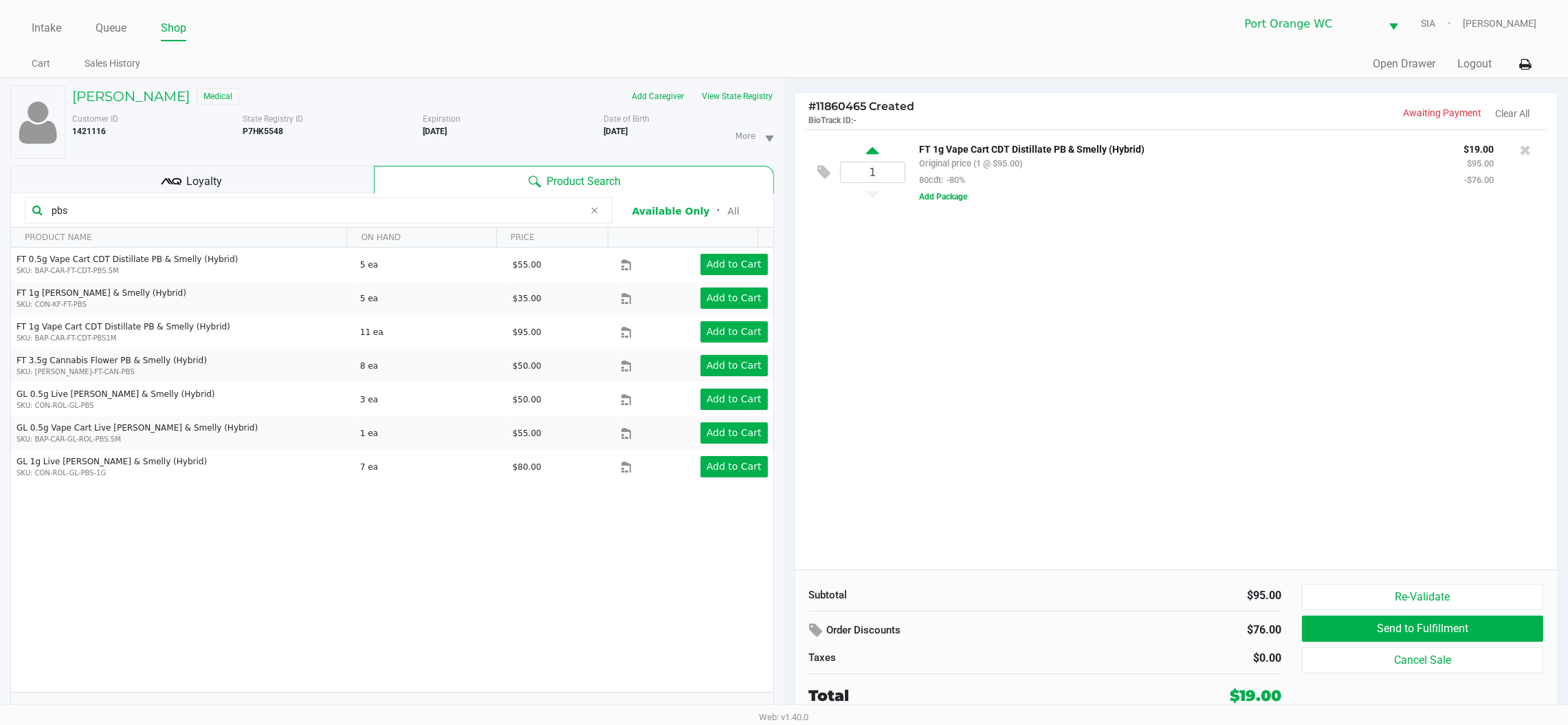
click at [877, 148] on icon at bounding box center [872, 153] width 13 height 18
type input "2"
click at [304, 217] on input "pbs" at bounding box center [314, 210] width 538 height 21
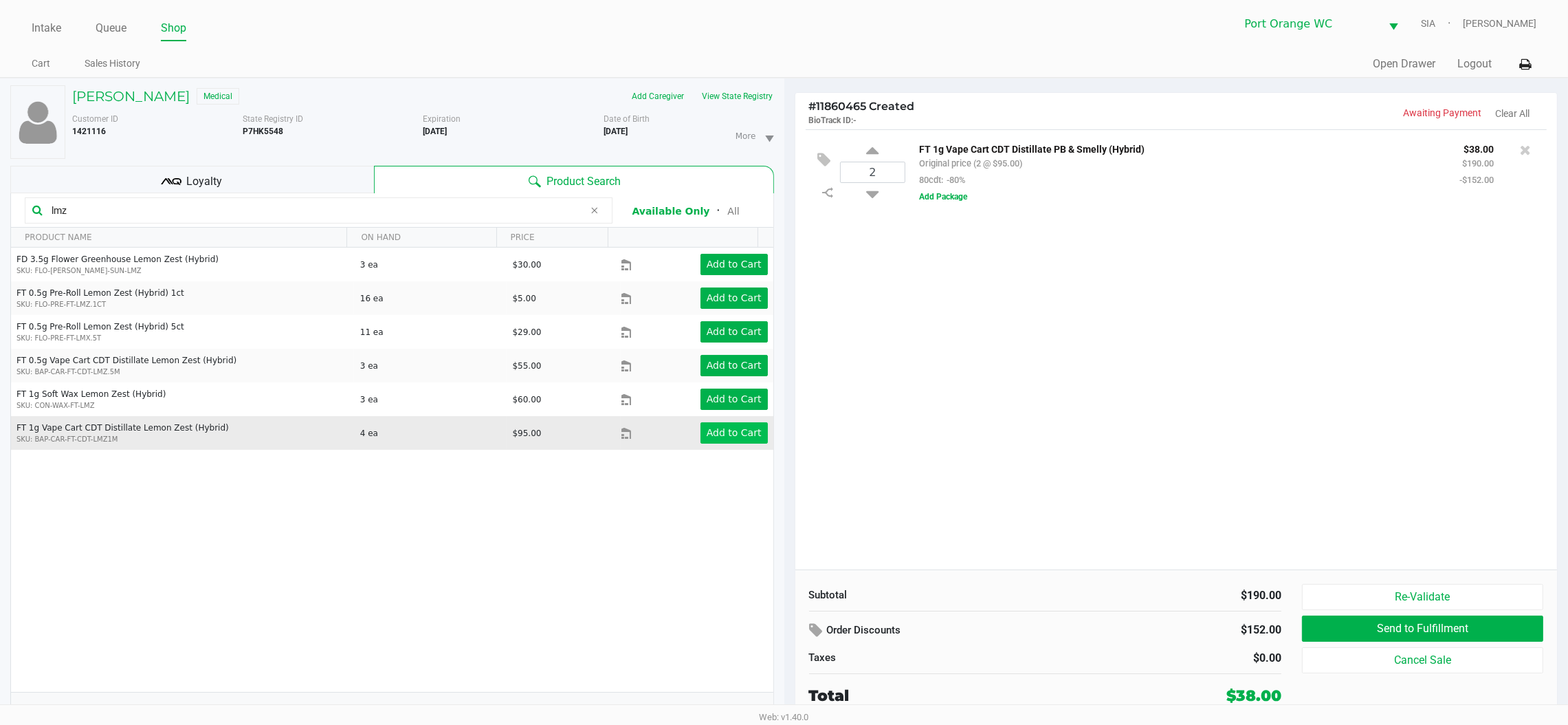
type input "lmz"
click at [721, 436] on app-button-loader "Add to Cart" at bounding box center [734, 432] width 55 height 11
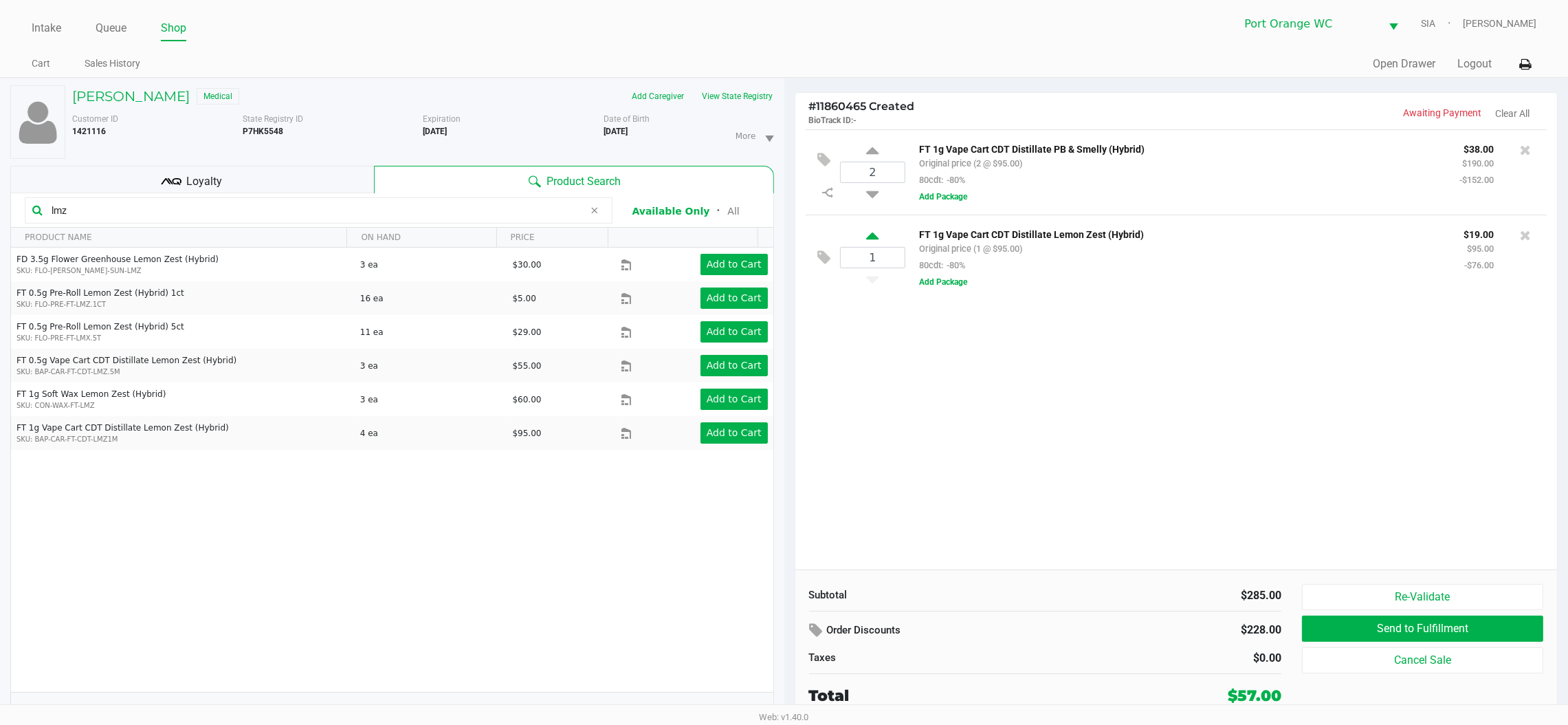
click at [872, 239] on icon at bounding box center [872, 238] width 13 height 18
type input "2"
click at [728, 98] on button "View State Registry" at bounding box center [734, 96] width 80 height 22
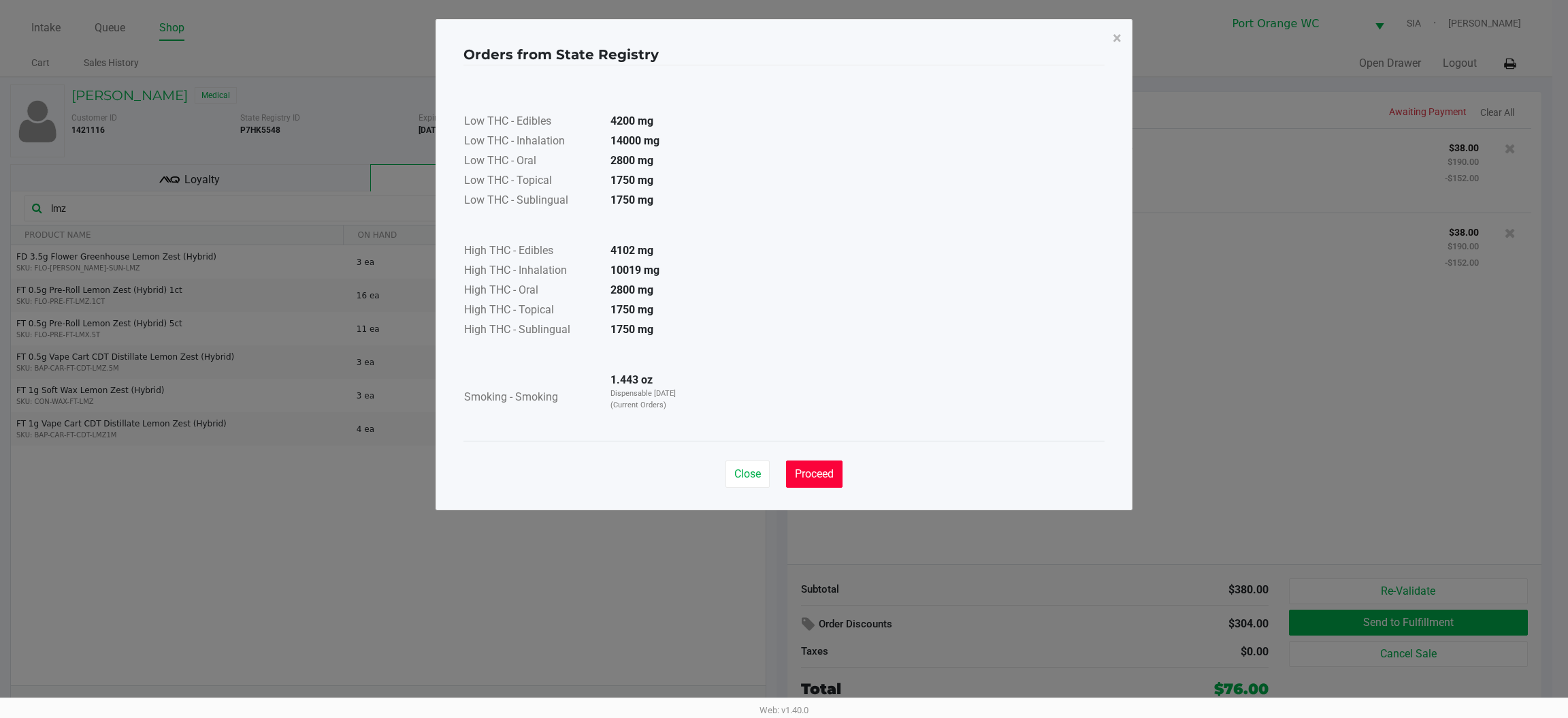
click at [807, 481] on button "Proceed" at bounding box center [814, 473] width 56 height 27
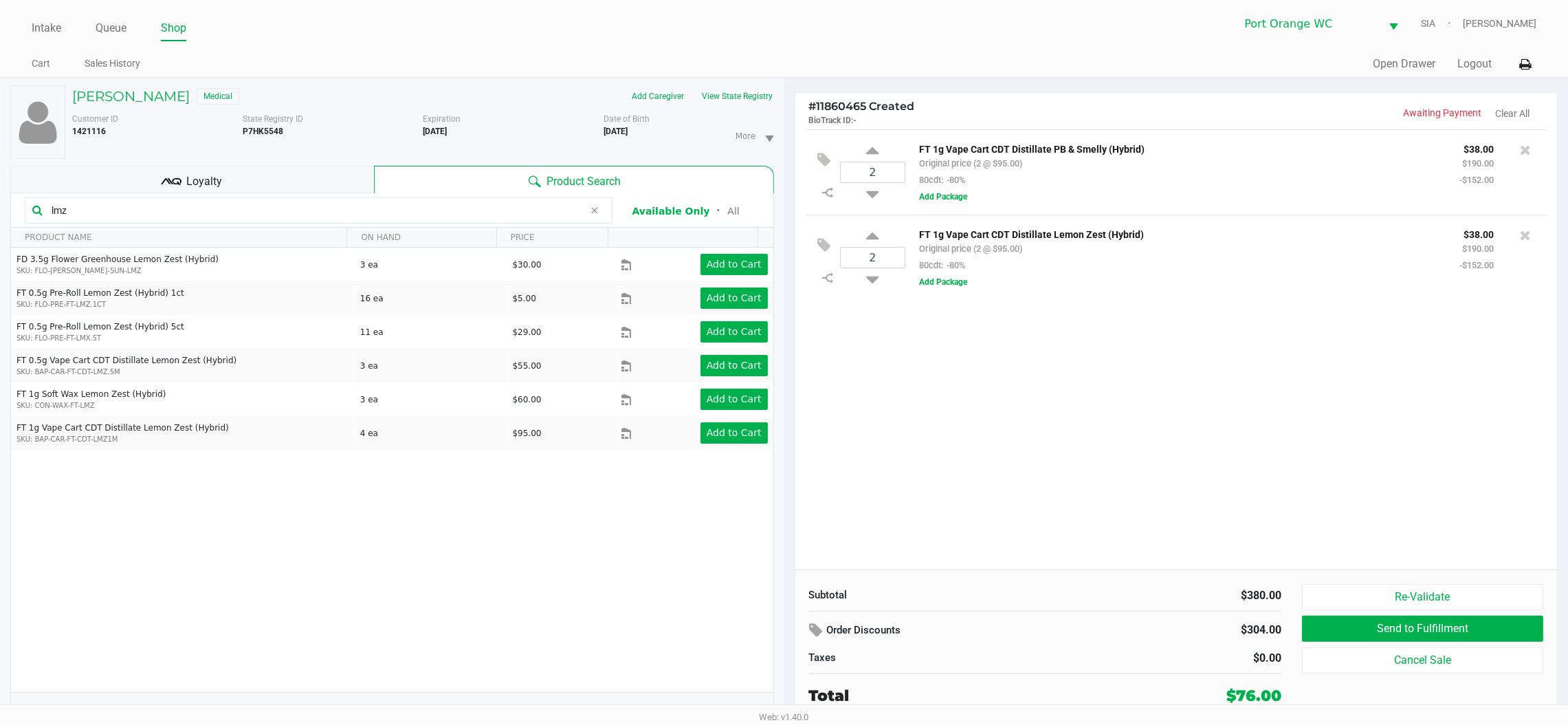
click at [1013, 420] on div "2 FT 1g Vape Cart CDT Distillate PB & Smelly (Hybrid) Original price (2 @ $95.0…" at bounding box center [1177, 350] width 762 height 441
click at [369, 194] on kendo-grid-toolbar "lmz Available Only ᛫ All" at bounding box center [392, 210] width 762 height 34
click at [368, 202] on input "lmz" at bounding box center [314, 210] width 538 height 21
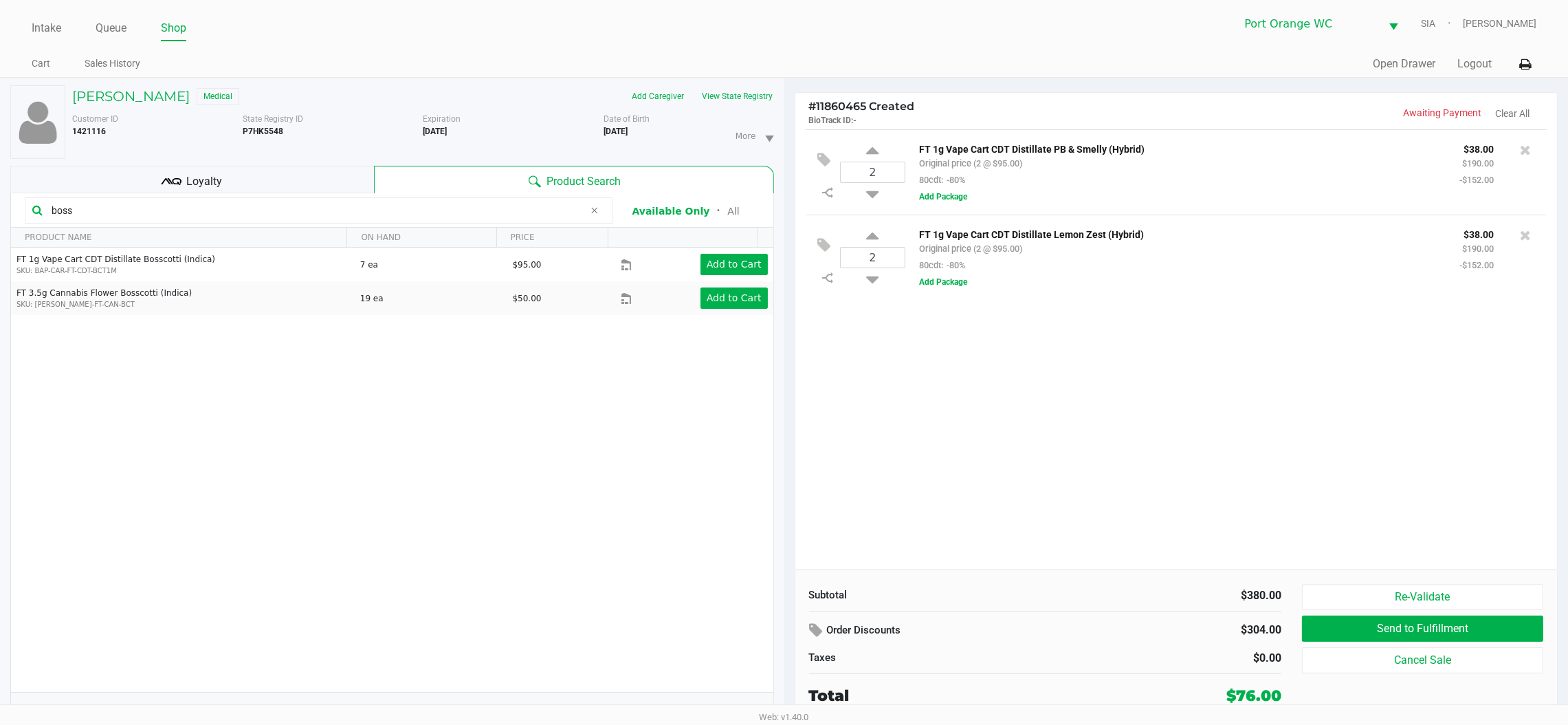
type input "boss"
click at [591, 216] on icon at bounding box center [595, 210] width 8 height 11
click at [529, 209] on input "text" at bounding box center [325, 210] width 559 height 21
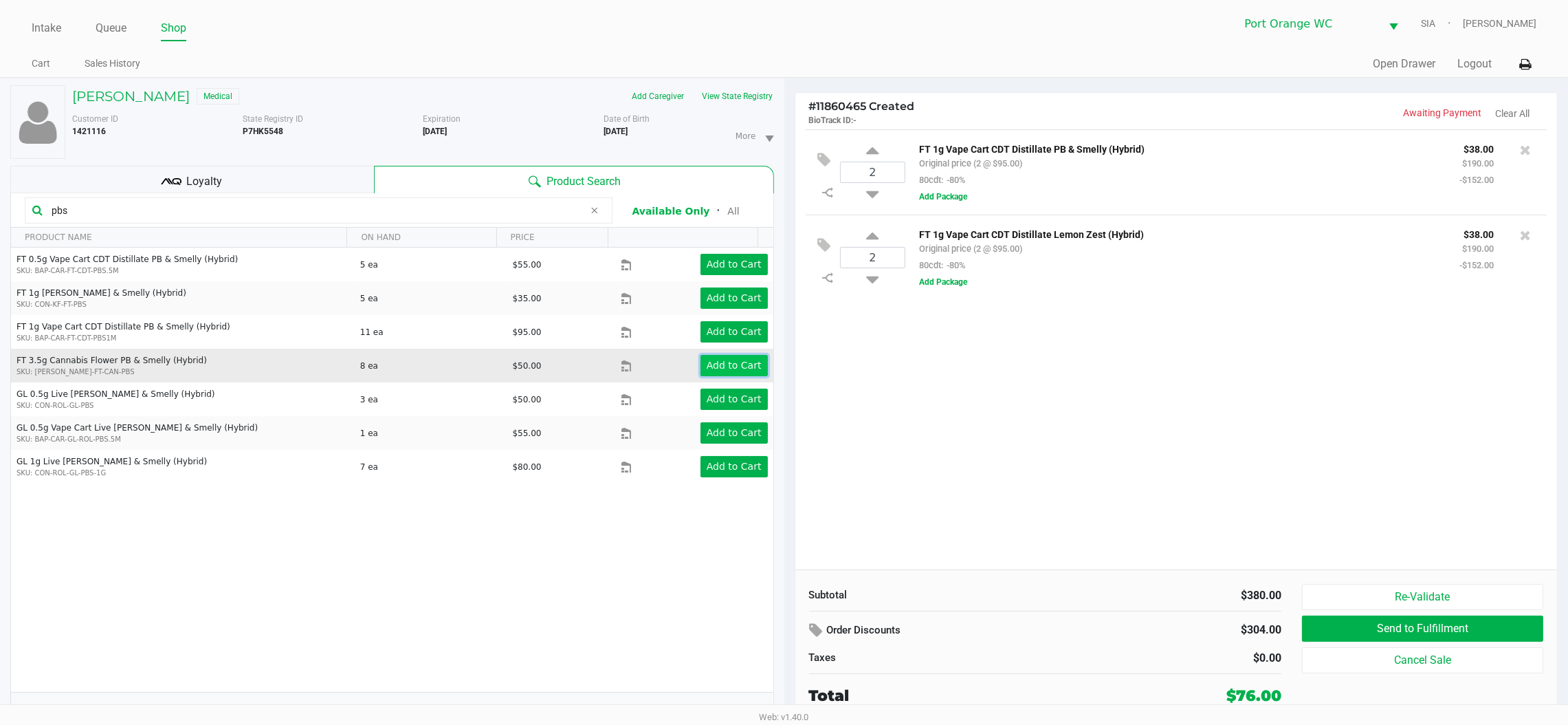
click at [709, 370] on app-button-loader "Add to Cart" at bounding box center [734, 365] width 55 height 11
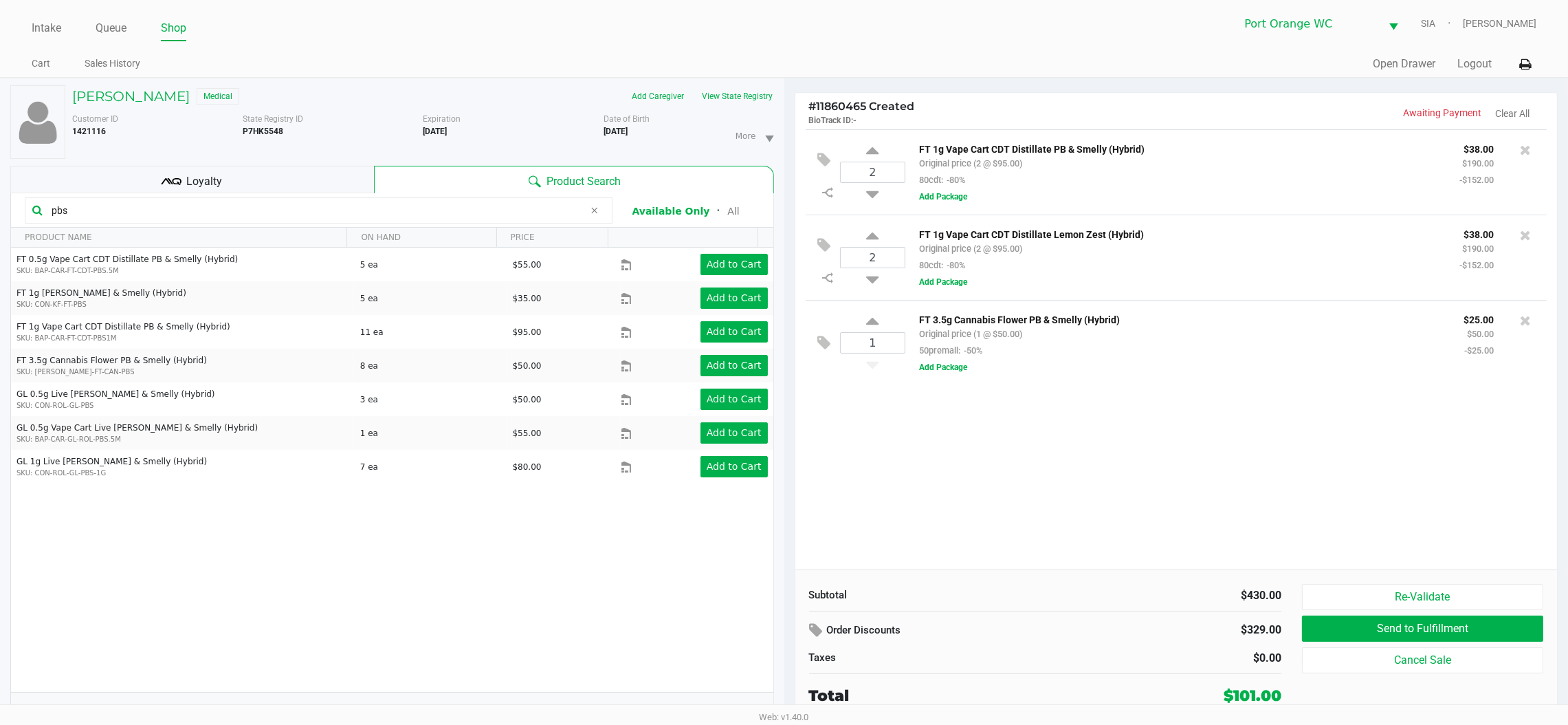
scroll to position [14, 0]
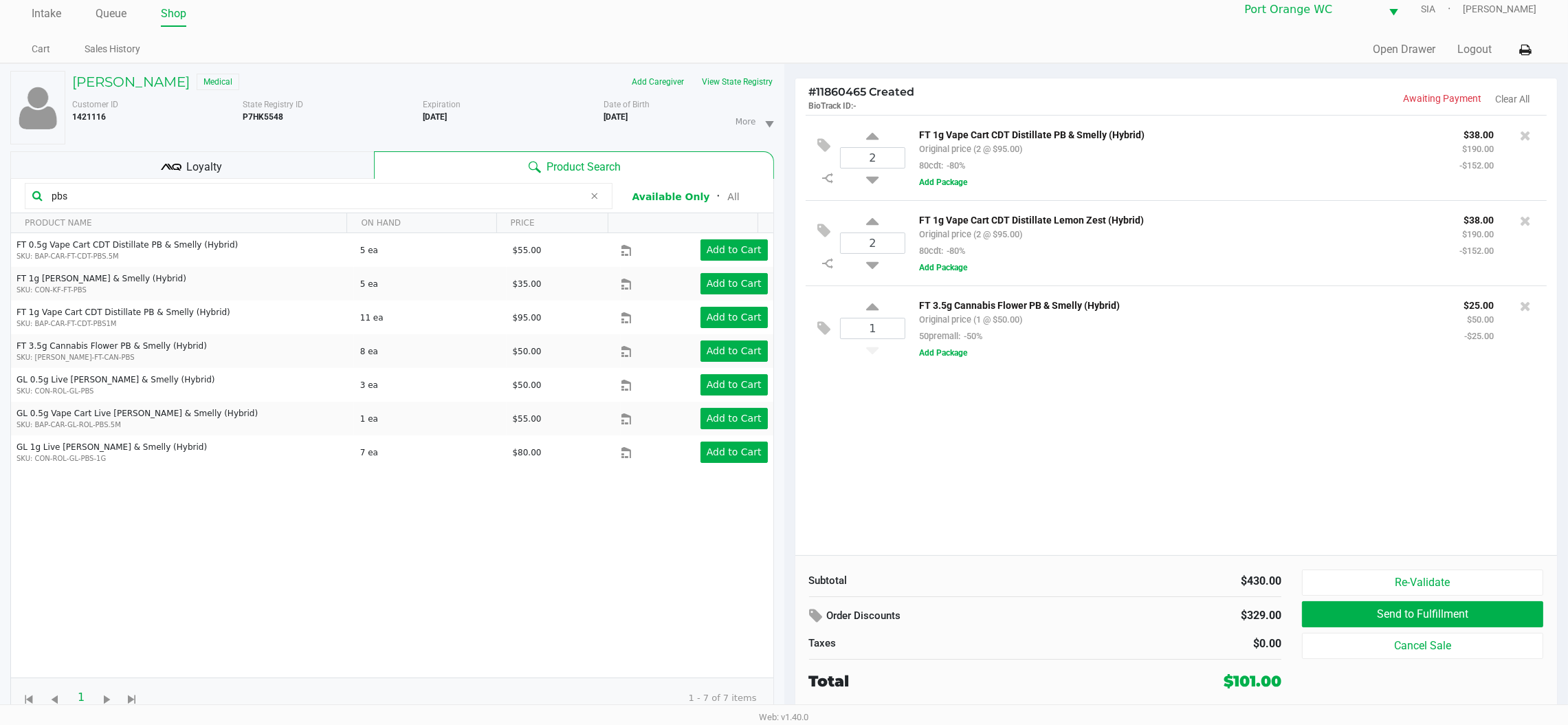
click at [448, 195] on input "pbs" at bounding box center [314, 196] width 538 height 21
type input "p"
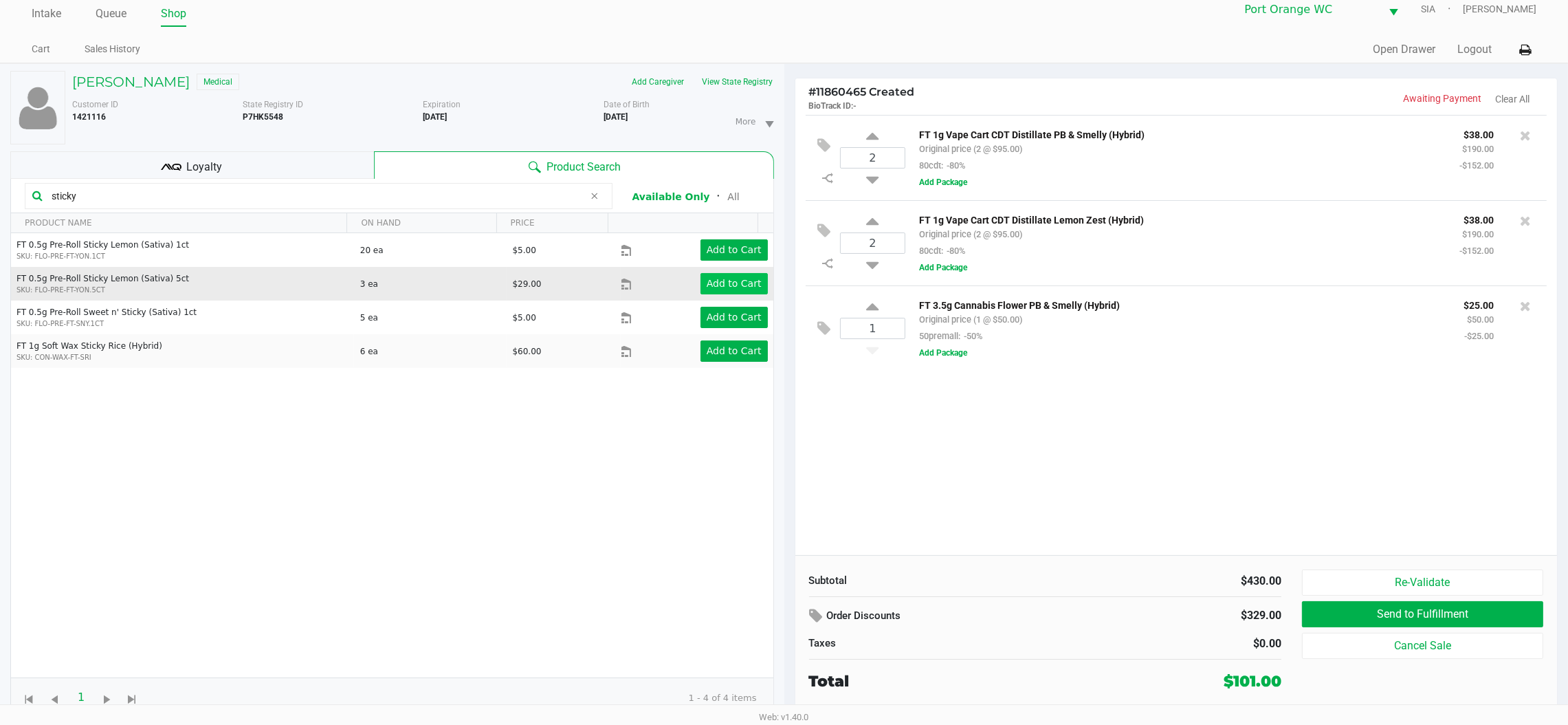
type input "sticky"
click at [727, 284] on app-button-loader "Add to Cart" at bounding box center [734, 283] width 55 height 11
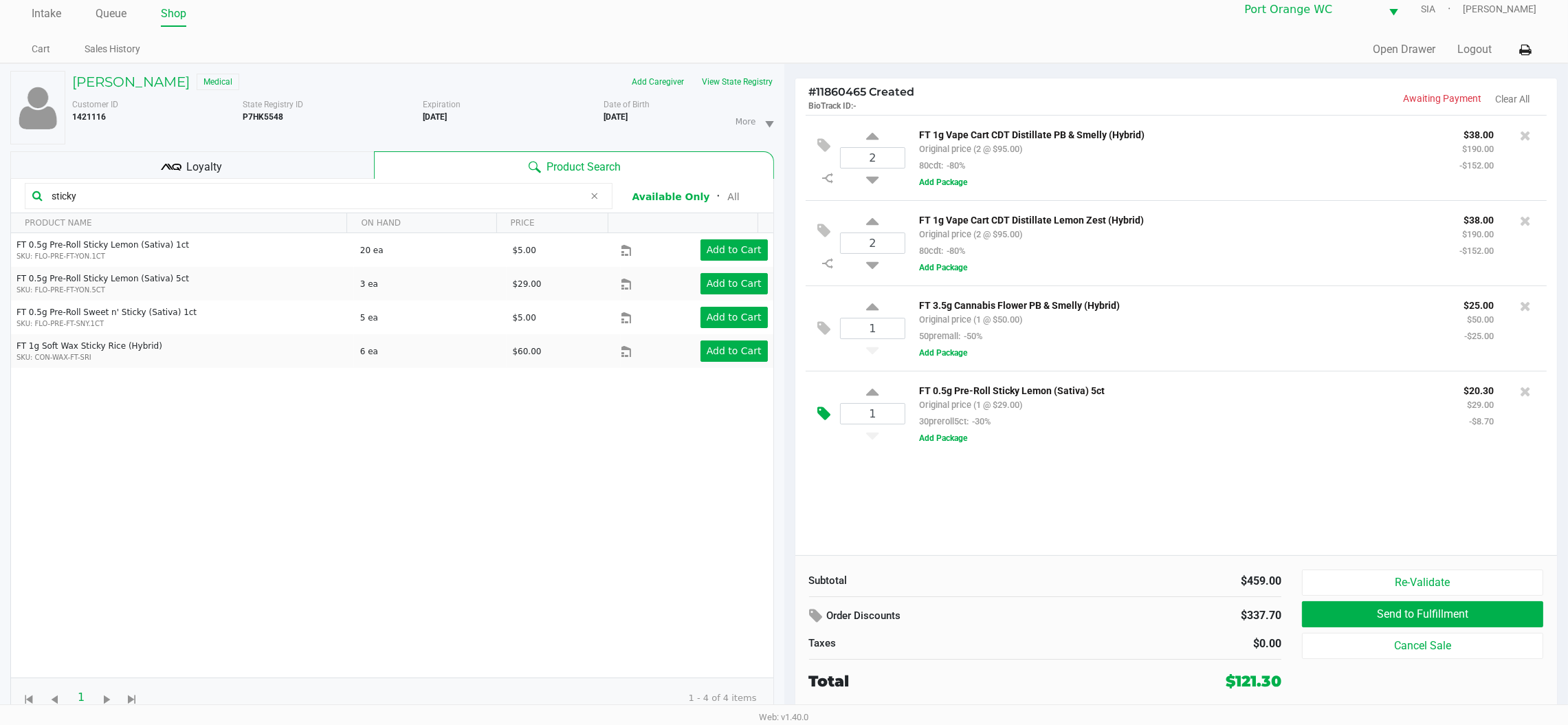
click at [836, 412] on button at bounding box center [828, 414] width 24 height 33
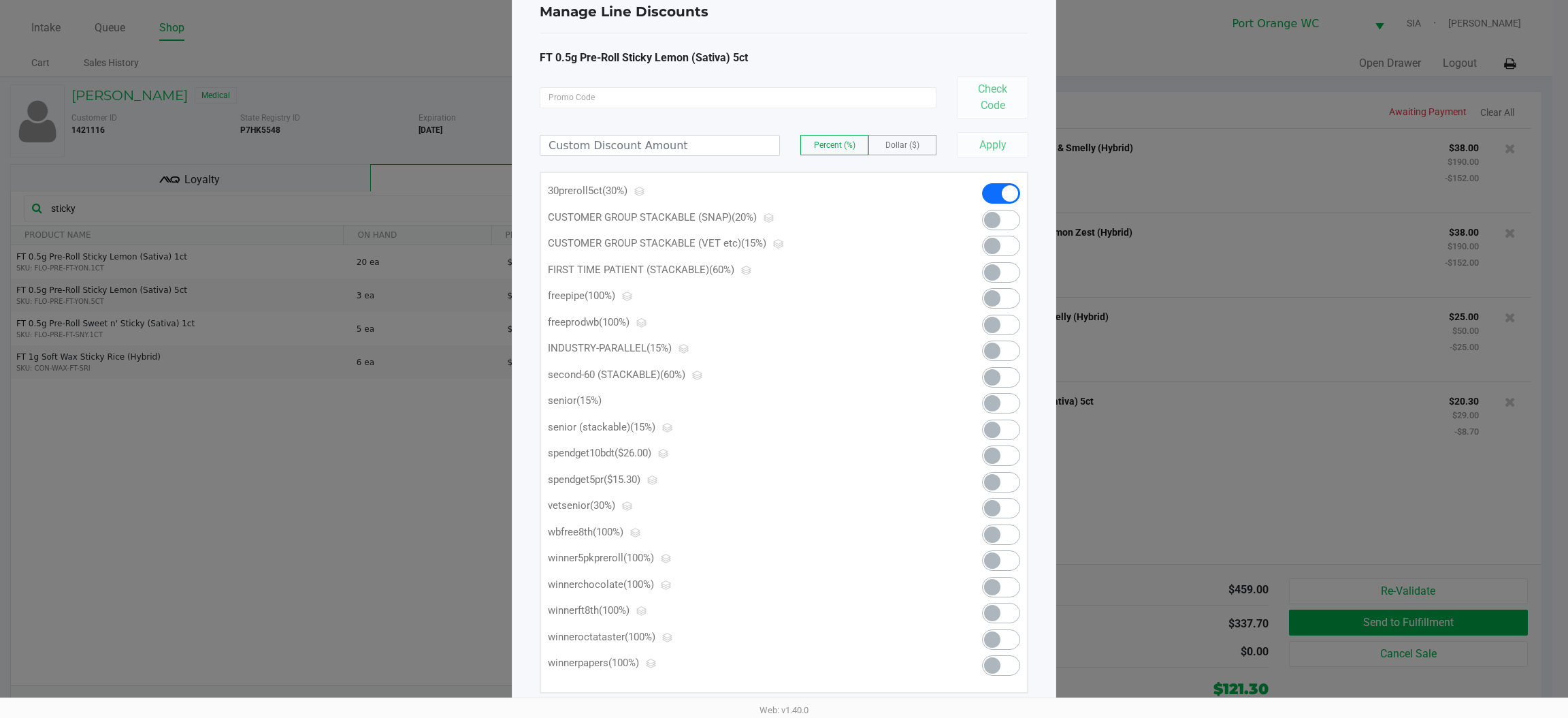
scroll to position [67, 0]
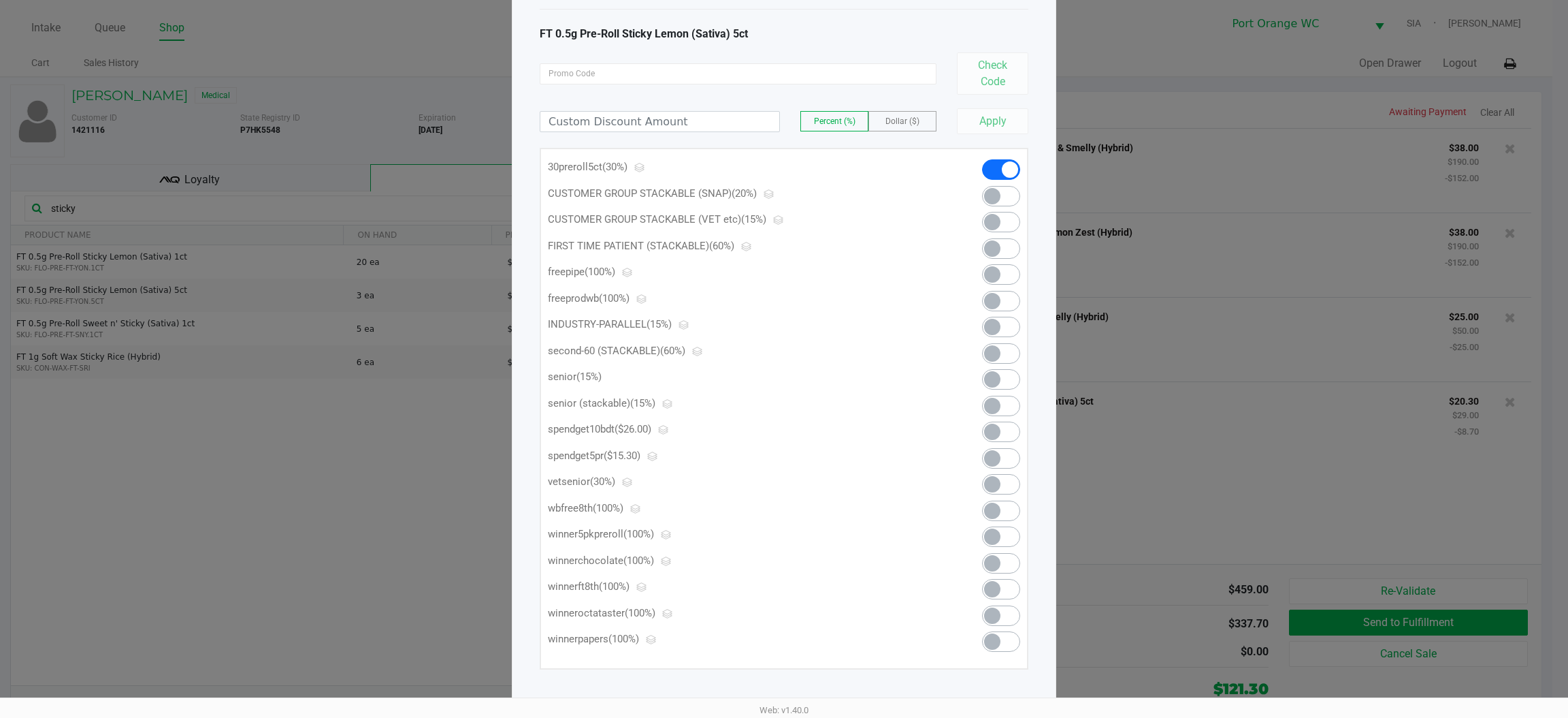
click at [998, 459] on span at bounding box center [992, 459] width 17 height 17
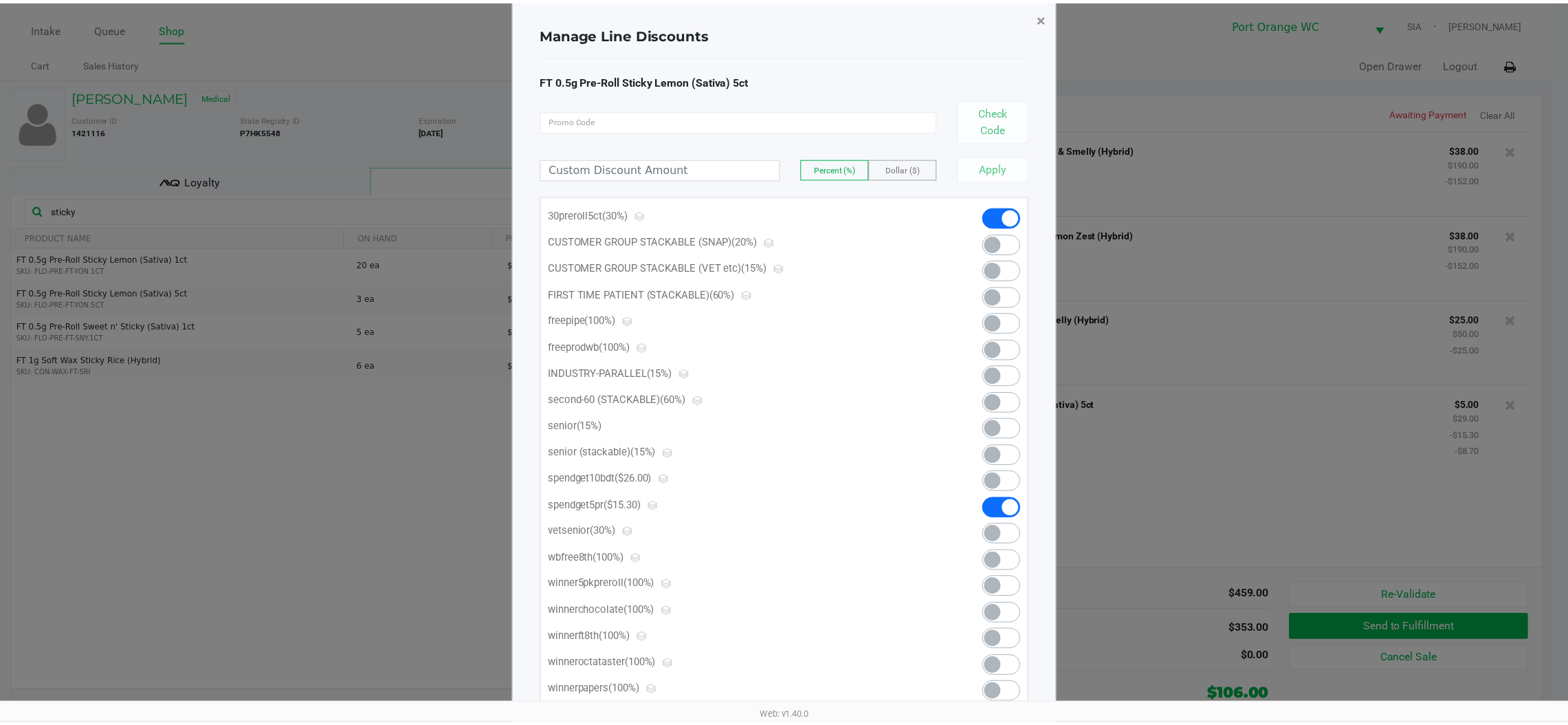
scroll to position [0, 0]
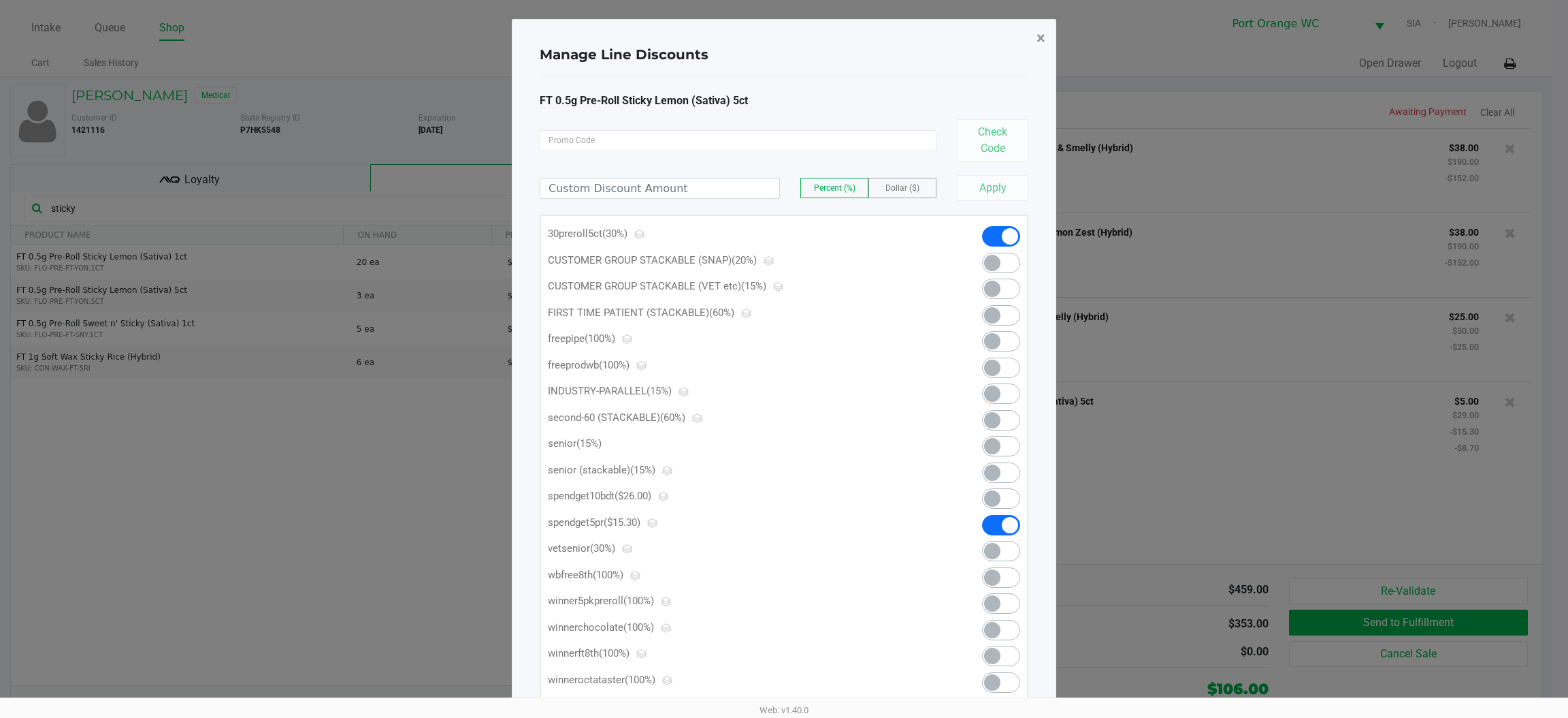
click at [1035, 39] on button "×" at bounding box center [1040, 38] width 31 height 38
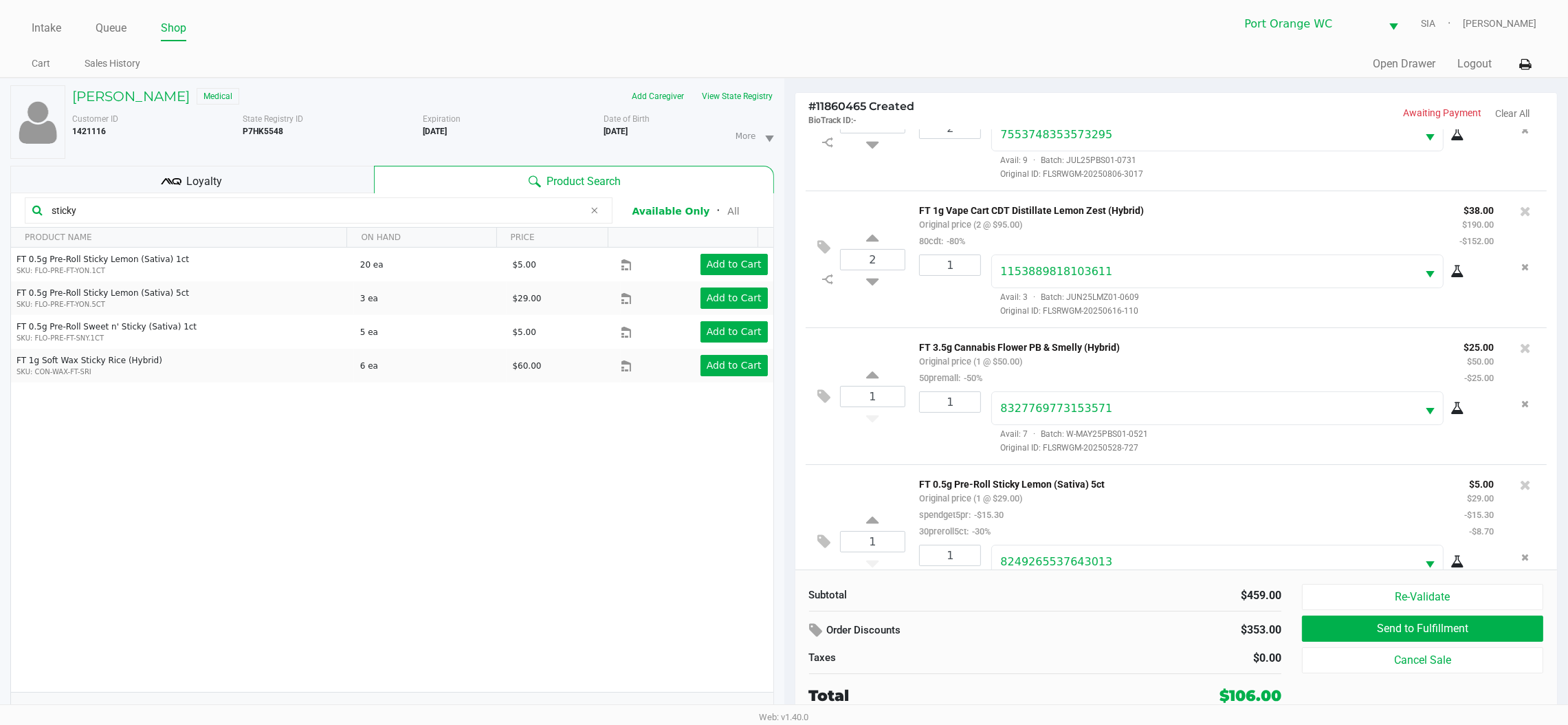
scroll to position [128, 0]
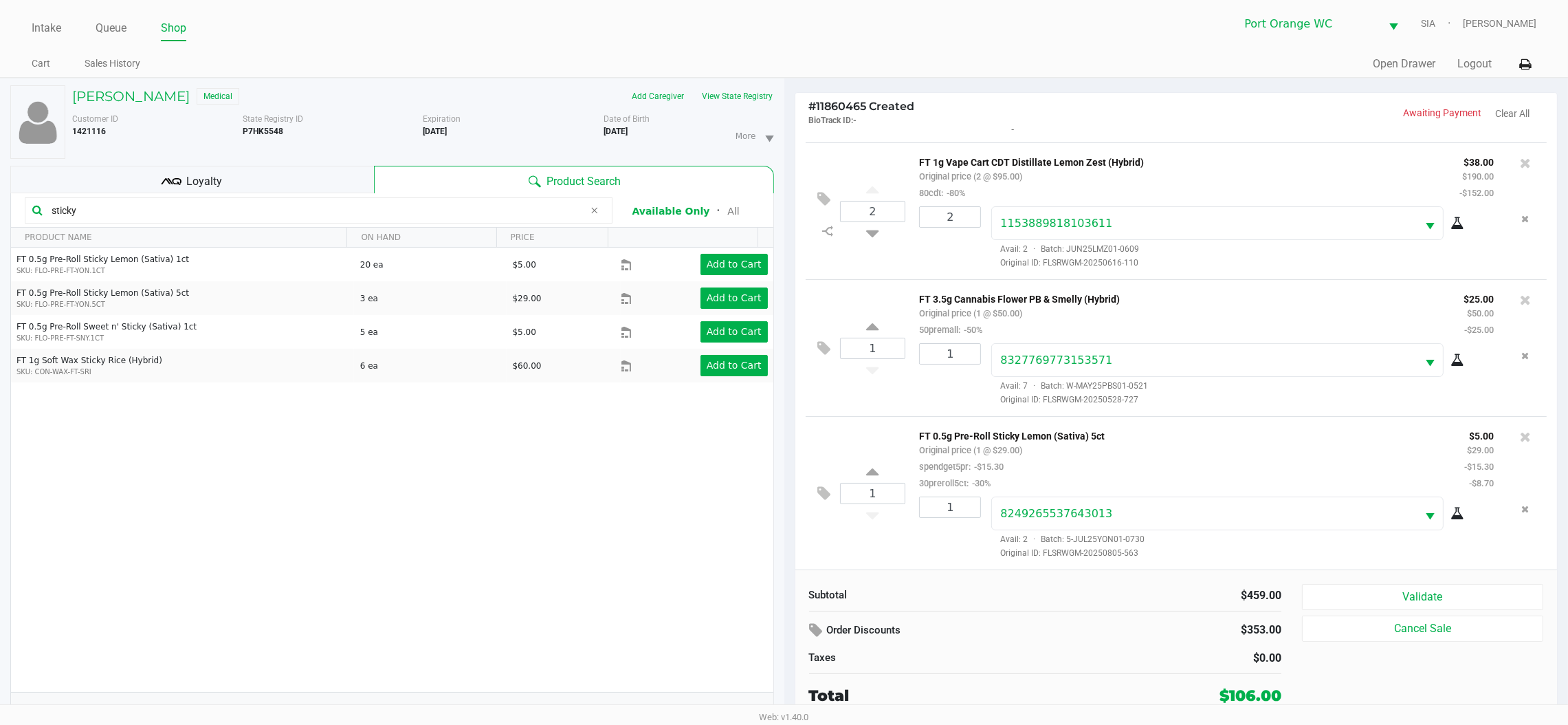
click at [229, 209] on input "sticky" at bounding box center [314, 210] width 538 height 21
click at [196, 180] on span "Loyalty" at bounding box center [204, 182] width 36 height 17
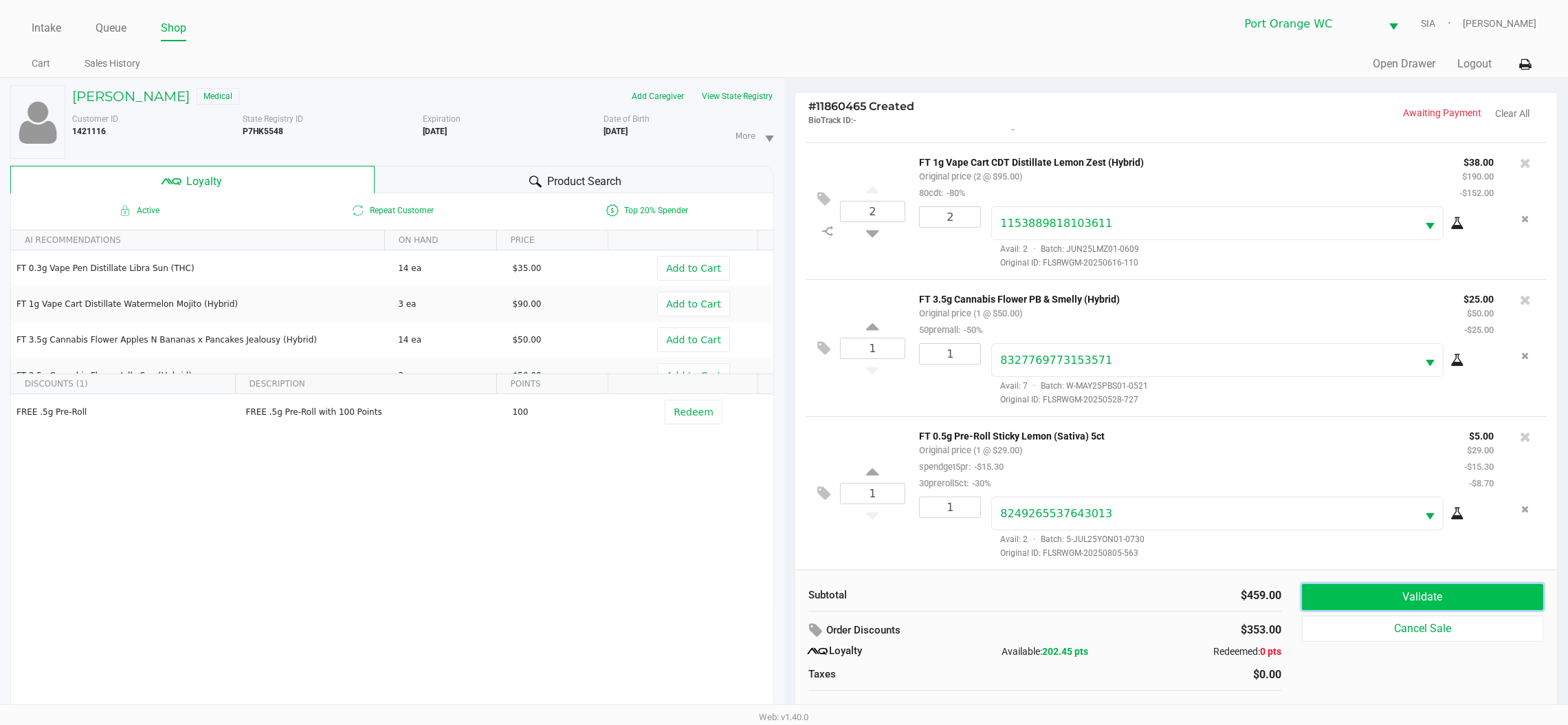
click at [1364, 596] on button "Validate" at bounding box center [1422, 597] width 241 height 26
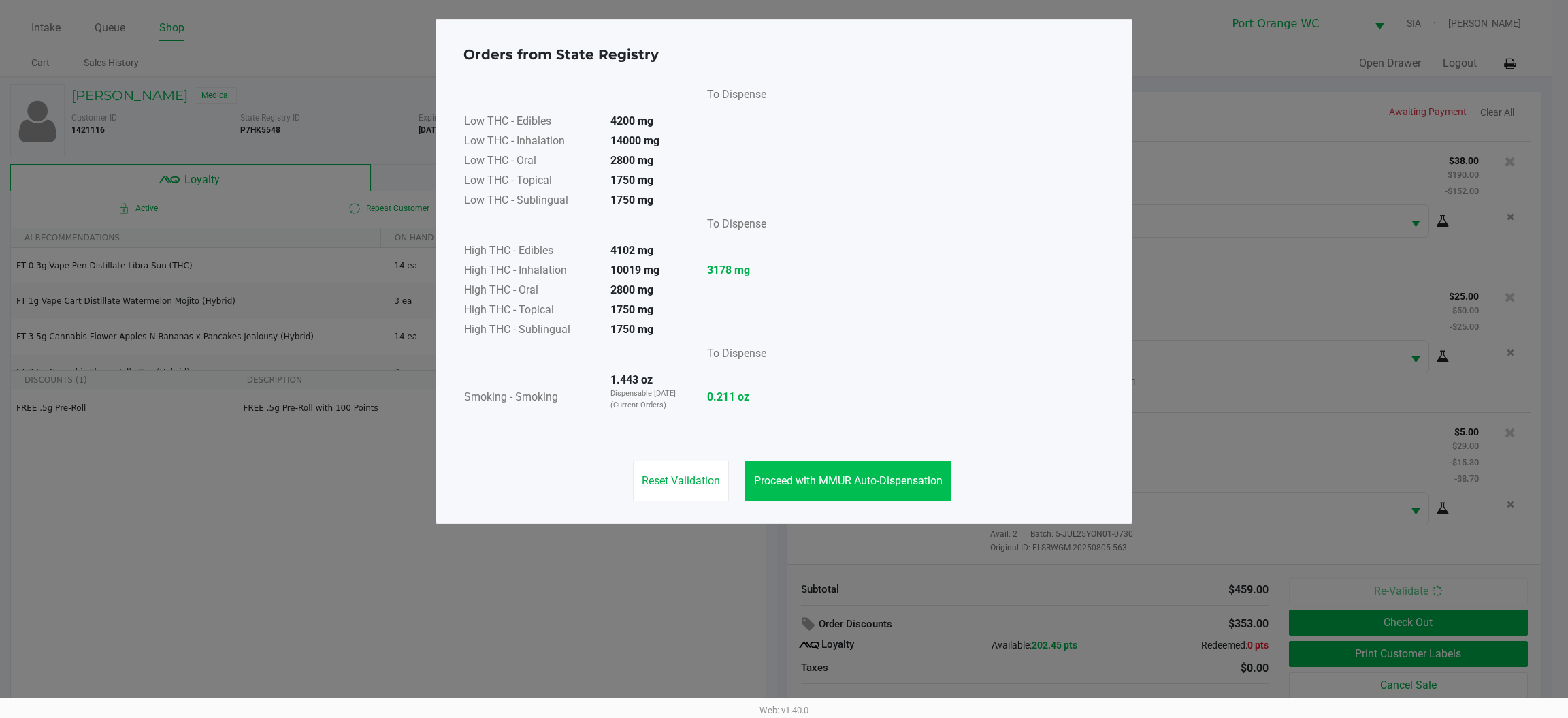
click at [811, 468] on button "Proceed with MMUR Auto-Dispensation" at bounding box center [849, 480] width 206 height 40
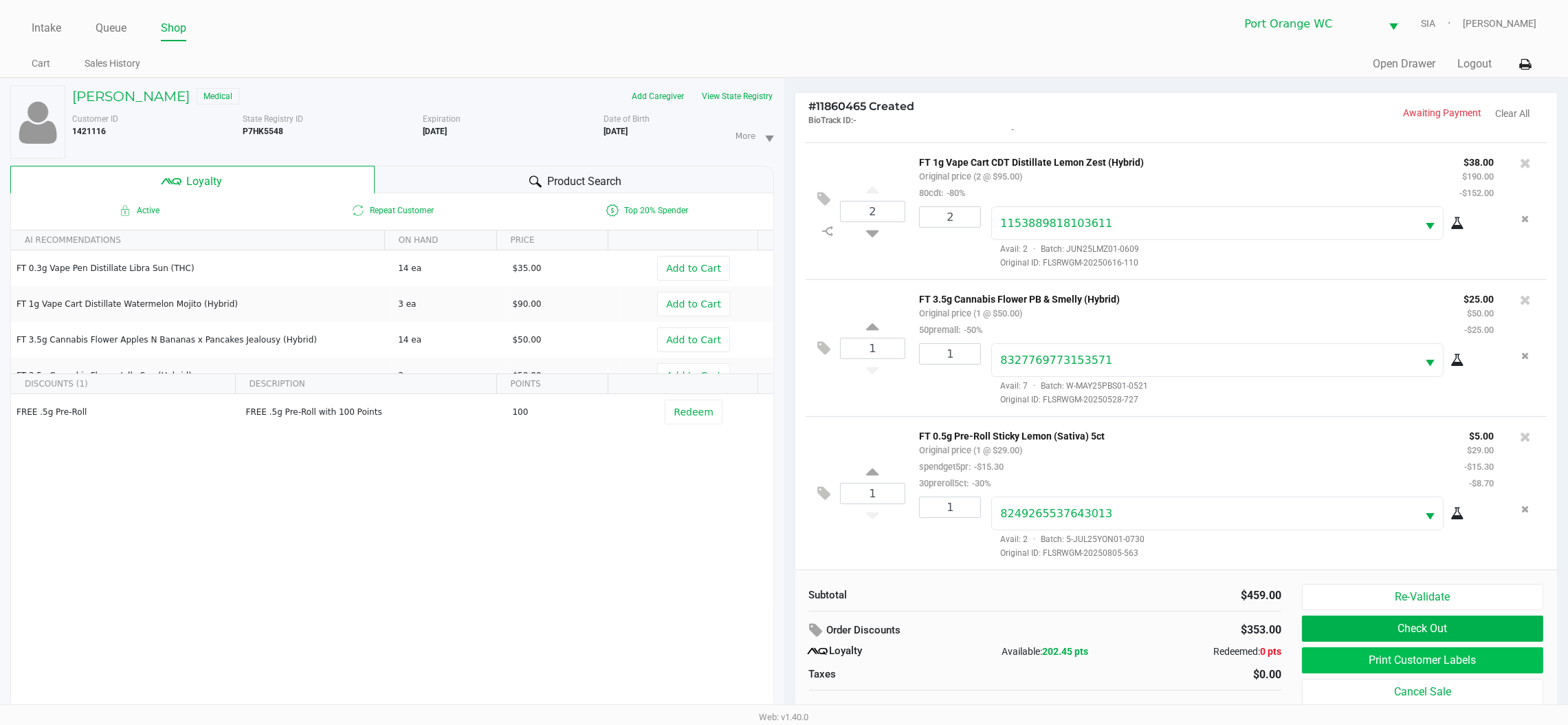
click at [1380, 669] on button "Print Customer Labels" at bounding box center [1422, 660] width 241 height 26
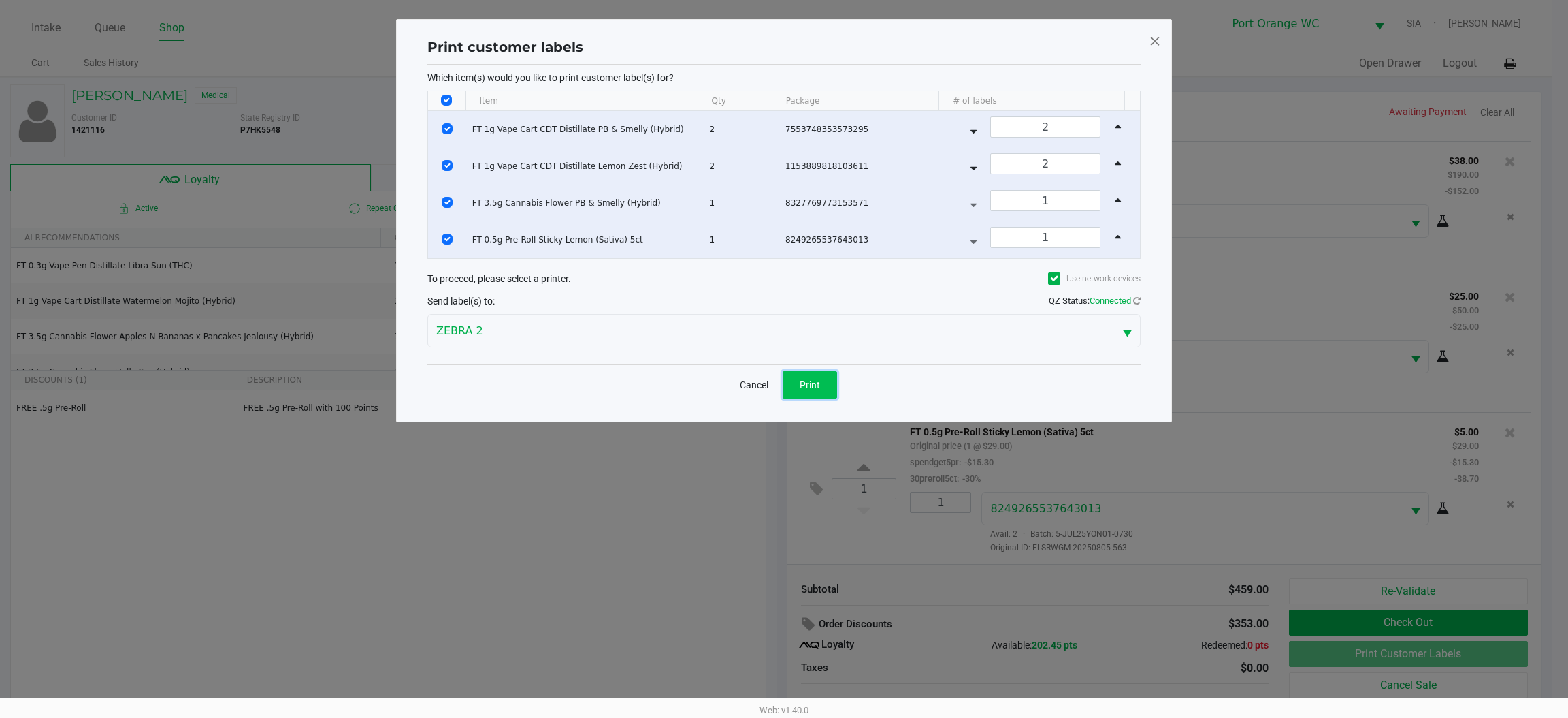
click at [822, 381] on button "Print" at bounding box center [810, 384] width 54 height 27
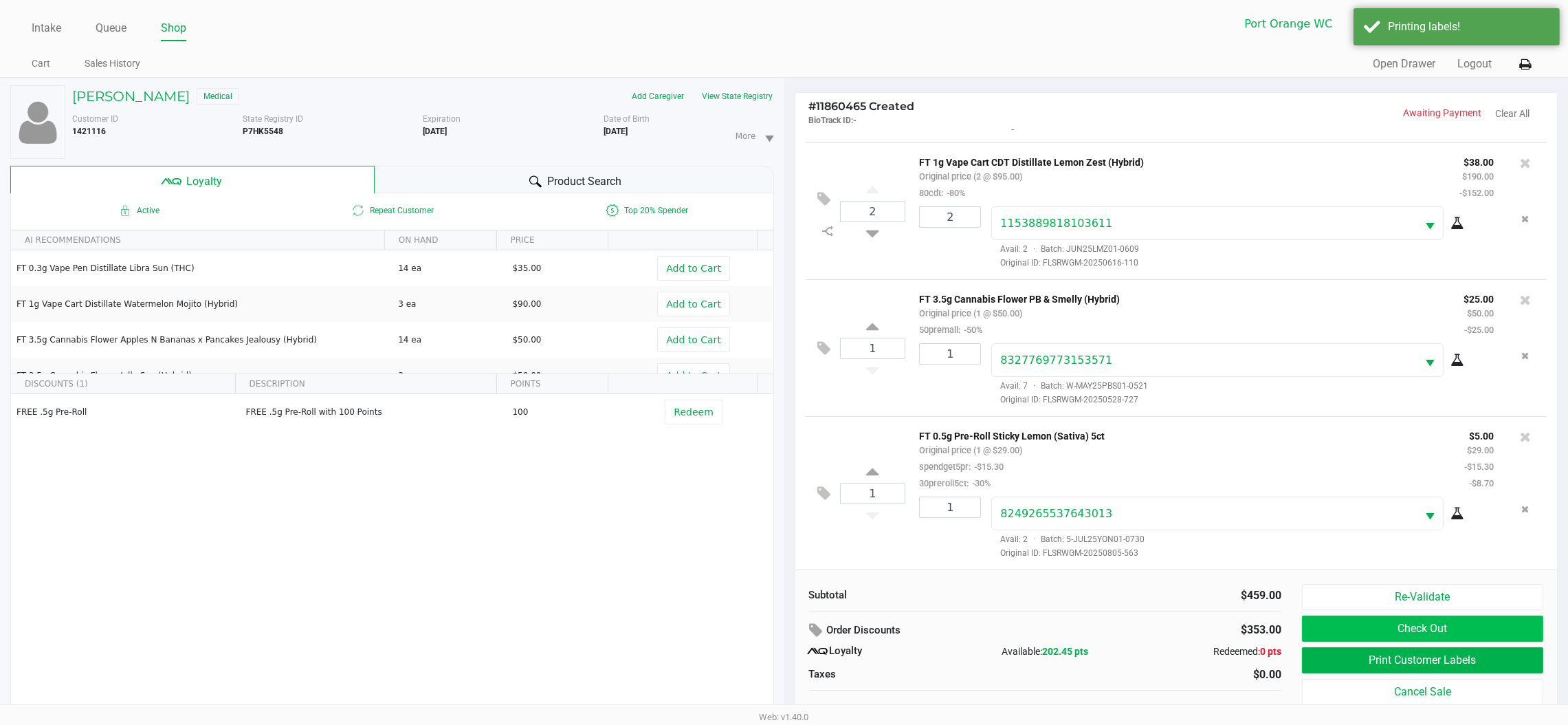
click at [1339, 617] on button "Check Out" at bounding box center [1422, 628] width 241 height 26
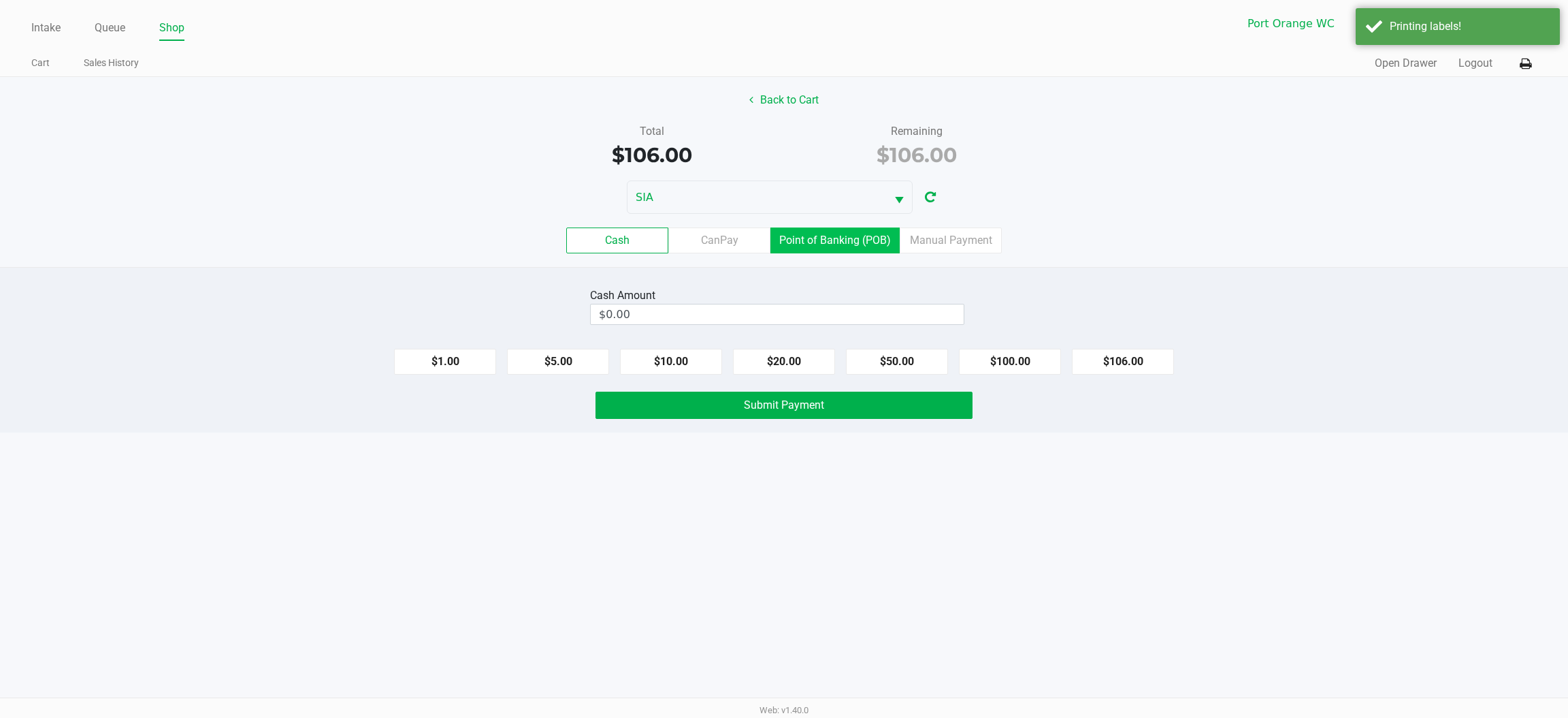
click at [817, 246] on label "Point of Banking (POB)" at bounding box center [835, 240] width 130 height 26
click at [0, 0] on 7 "Point of Banking (POB)" at bounding box center [0, 0] width 0 height 0
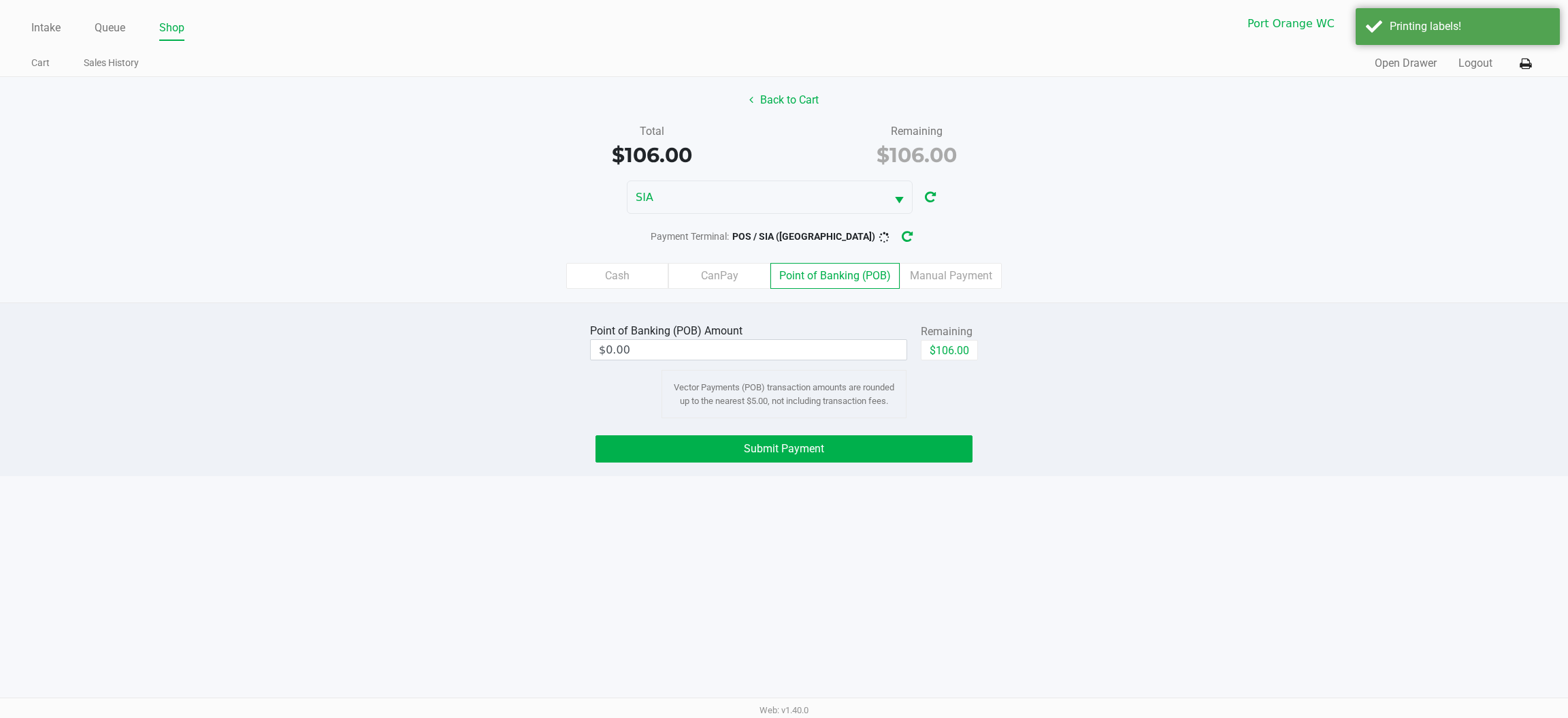
click at [947, 352] on button "$106.00" at bounding box center [949, 349] width 57 height 21
type input "$106.00"
click at [811, 461] on button "Submit Payment" at bounding box center [784, 449] width 377 height 27
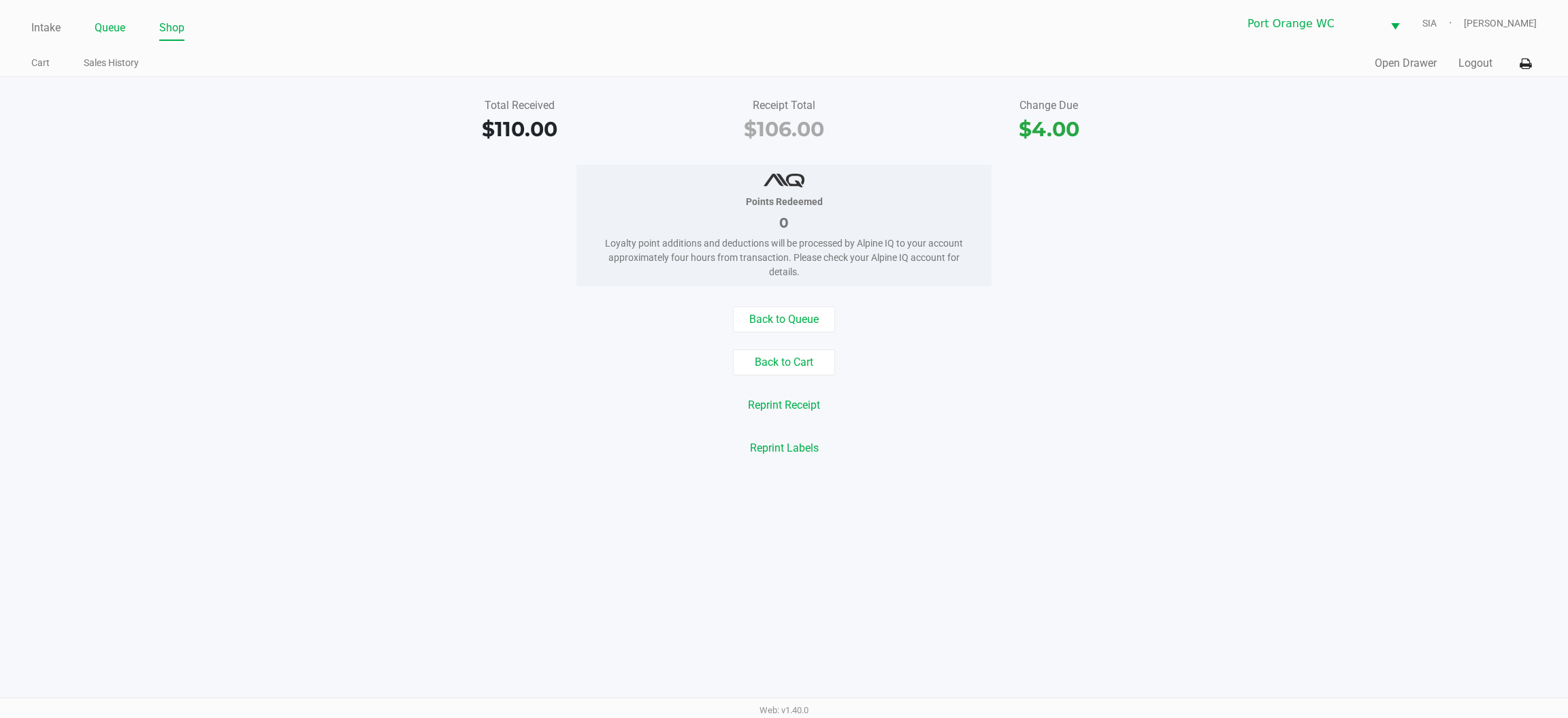
click at [121, 32] on link "Queue" at bounding box center [110, 27] width 31 height 19
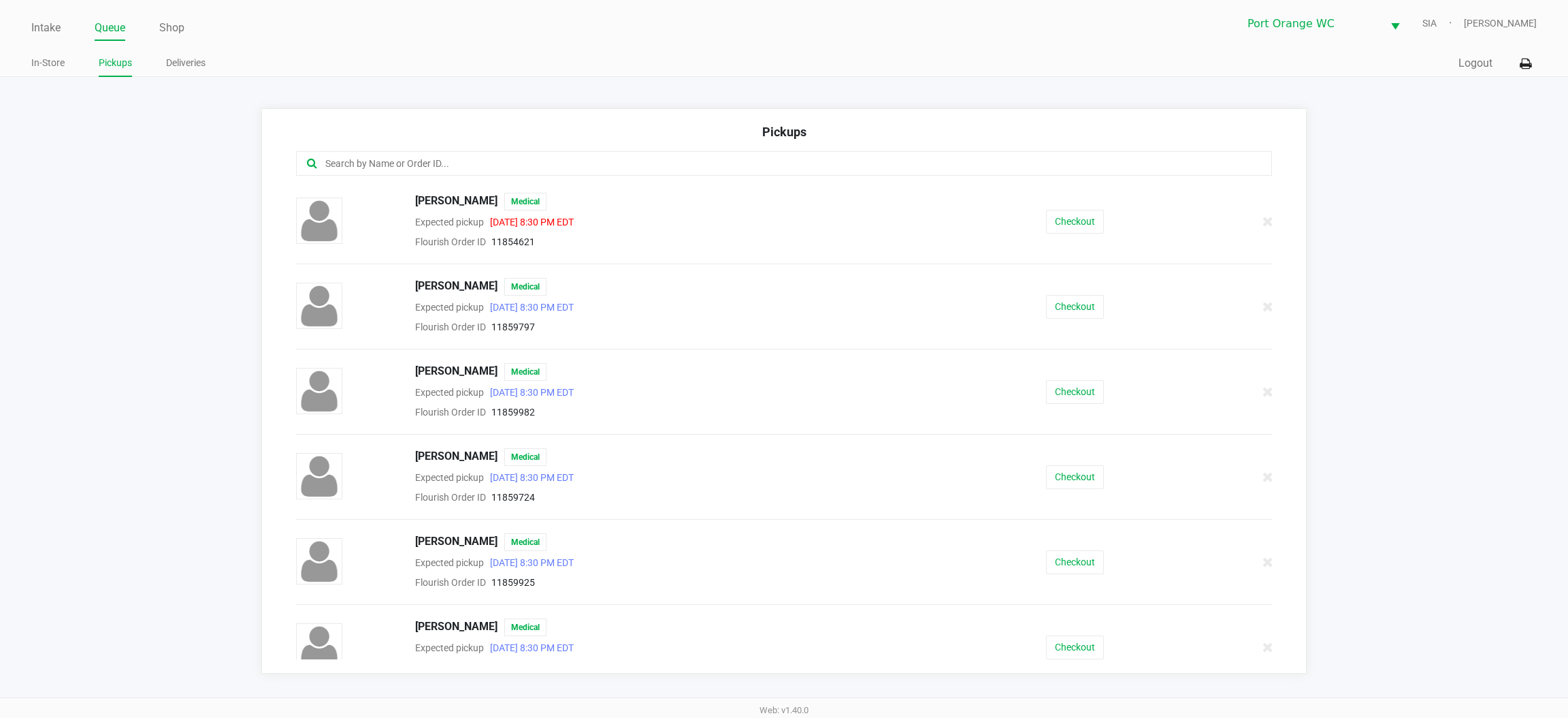
click at [802, 159] on input "text" at bounding box center [753, 164] width 859 height 16
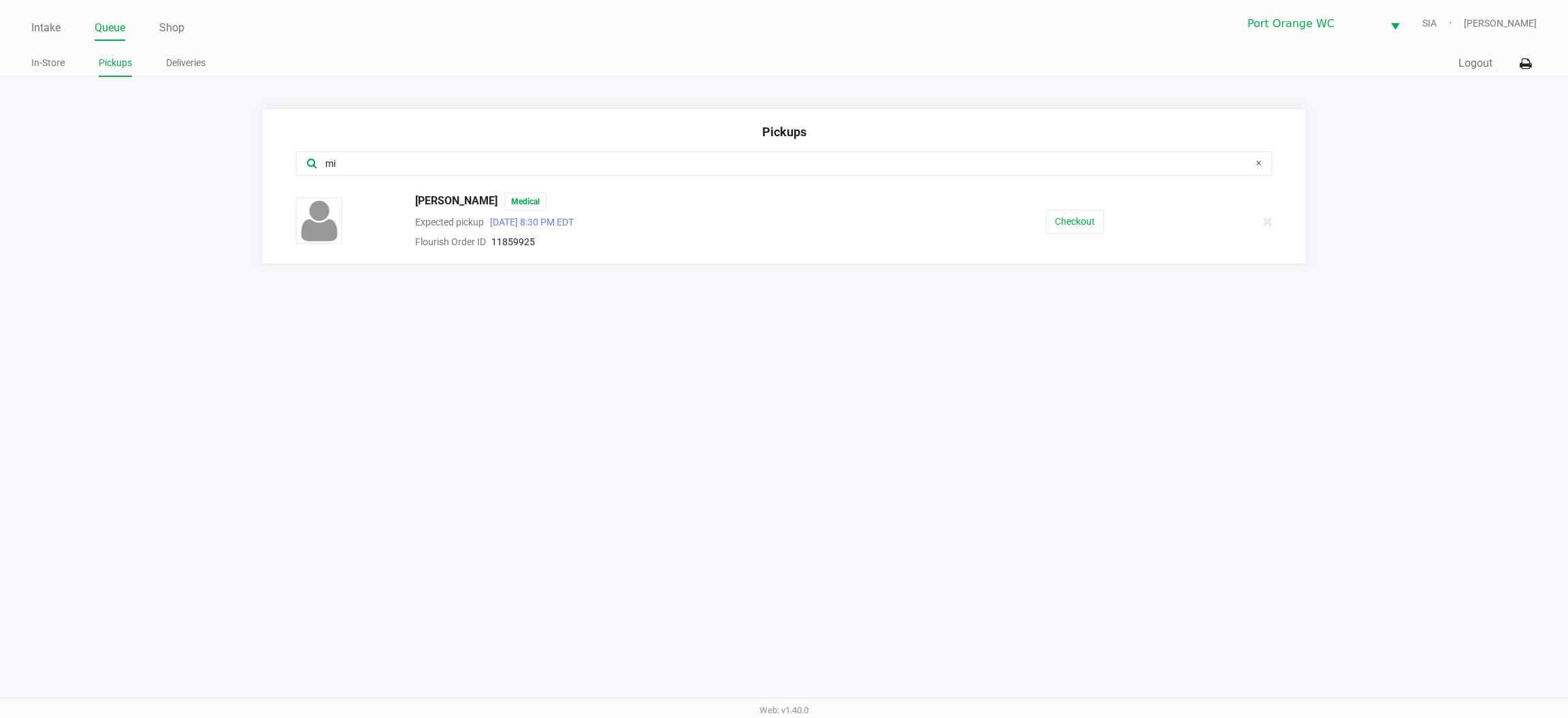
type input "mi"
click at [1061, 222] on button "Checkout" at bounding box center [1075, 221] width 58 height 24
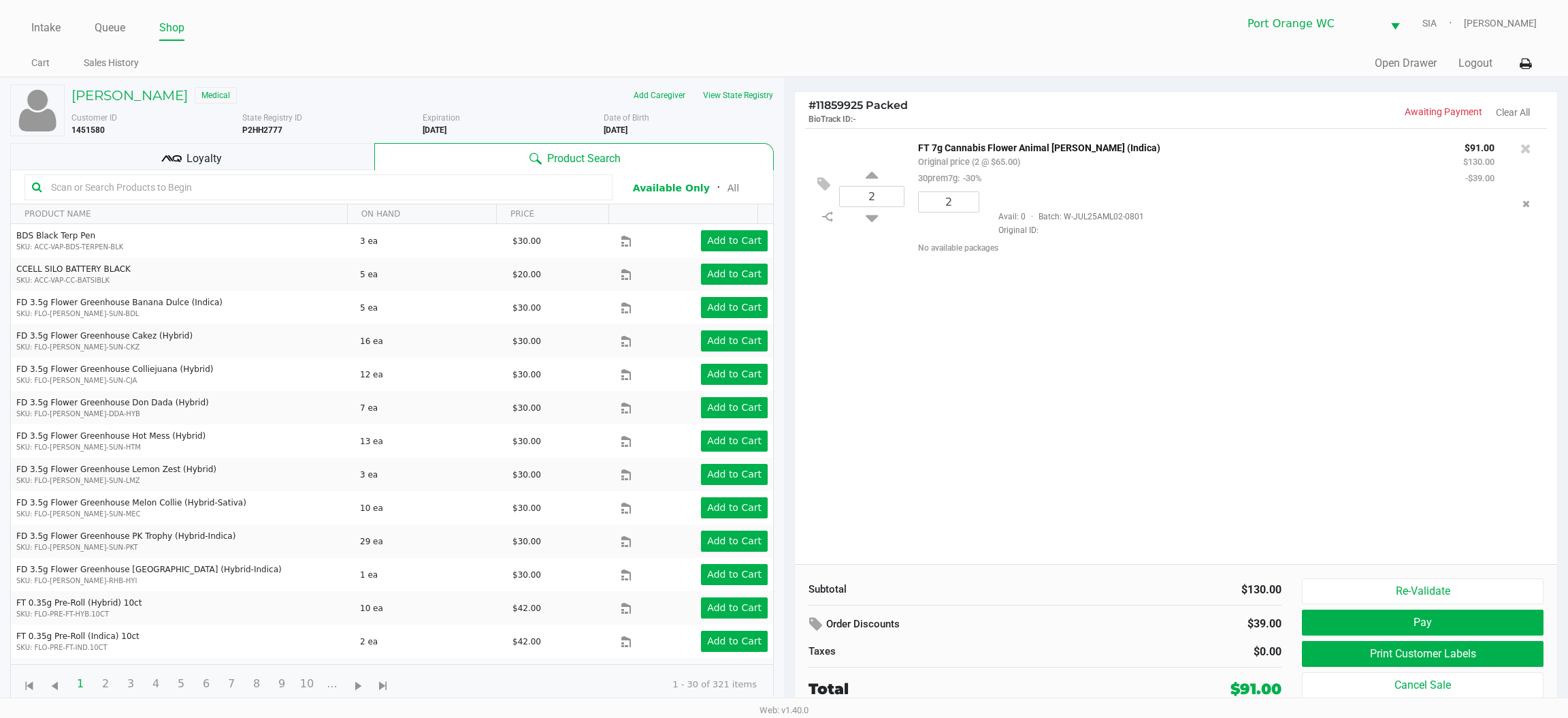
click at [312, 185] on input "text" at bounding box center [325, 187] width 560 height 21
click at [328, 152] on div "Loyalty" at bounding box center [192, 156] width 364 height 27
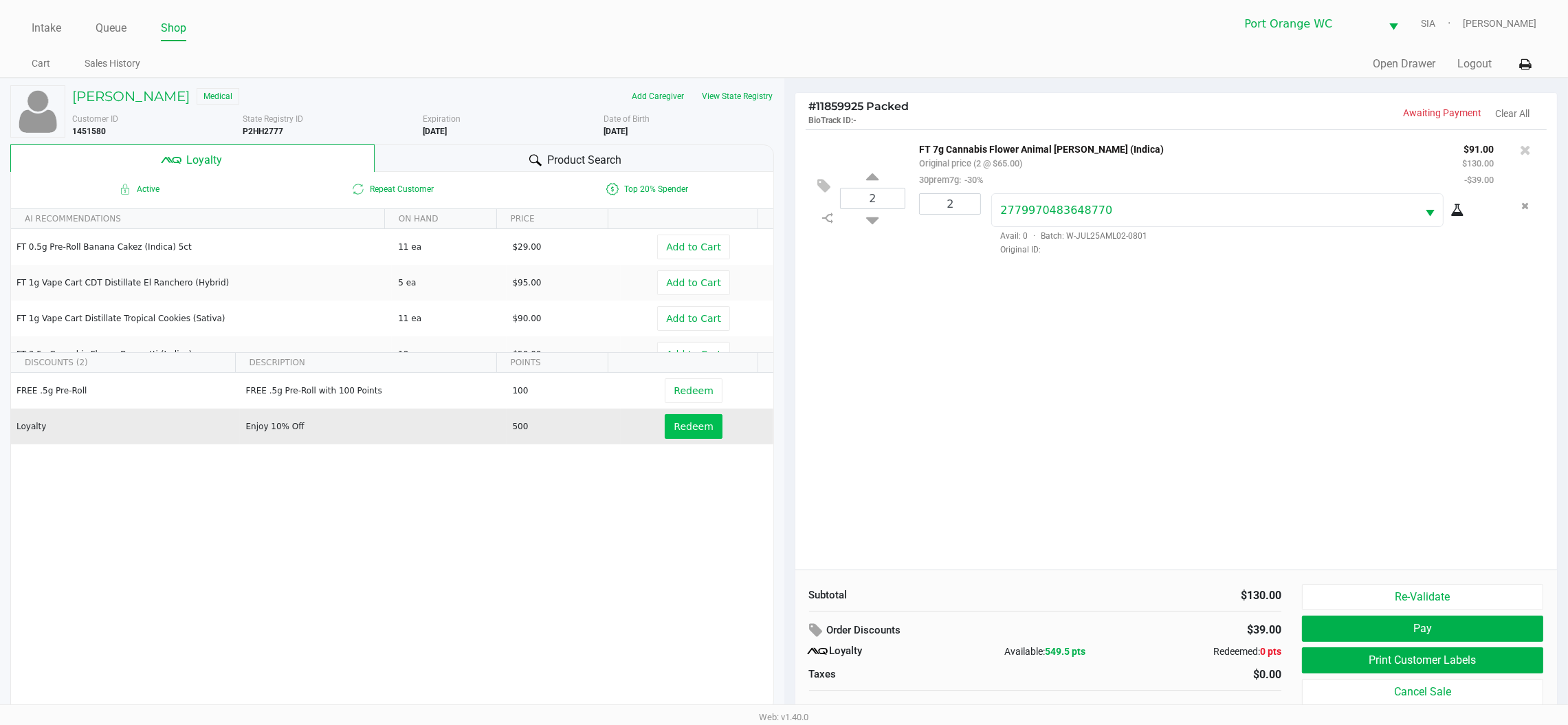
click at [692, 425] on span "Redeem" at bounding box center [693, 426] width 39 height 11
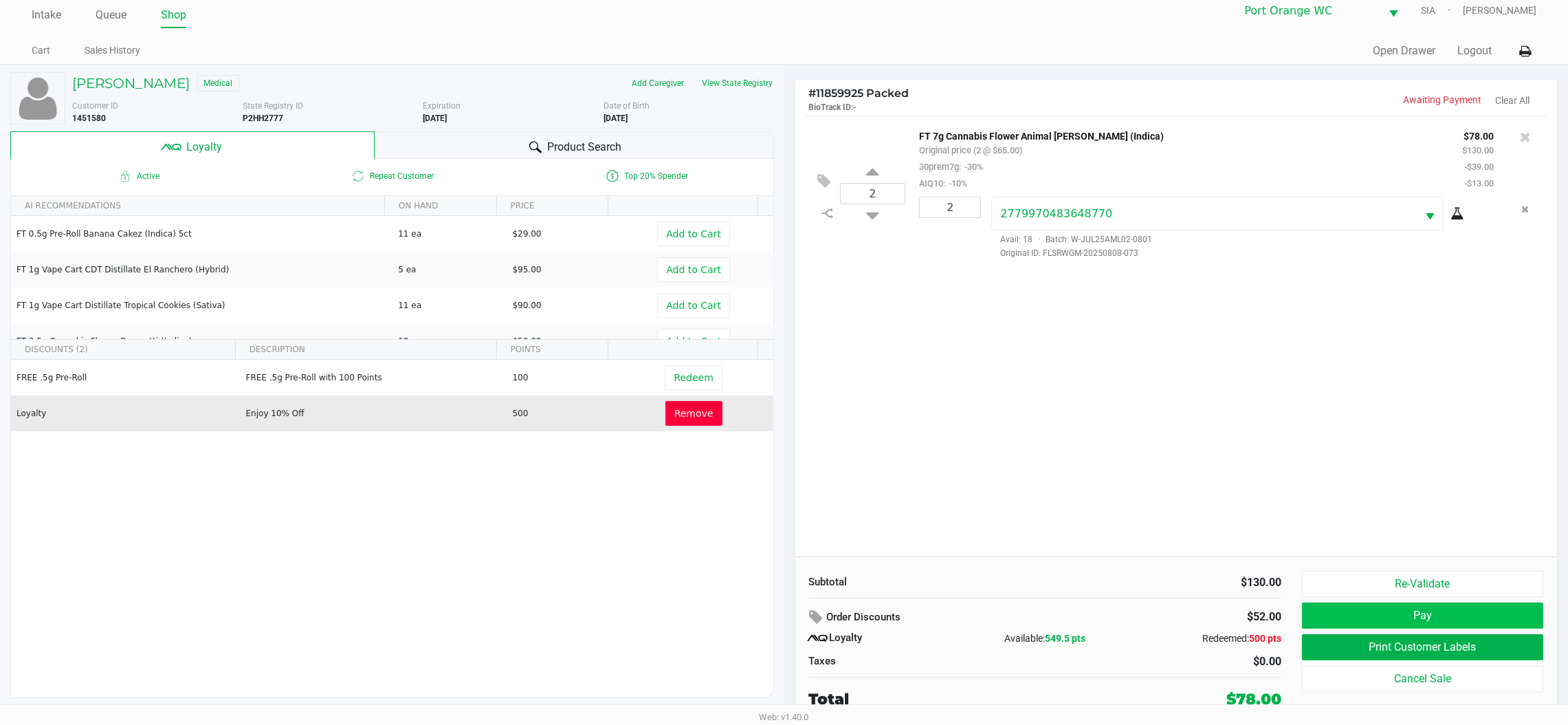
click at [1397, 617] on button "Pay" at bounding box center [1422, 615] width 241 height 26
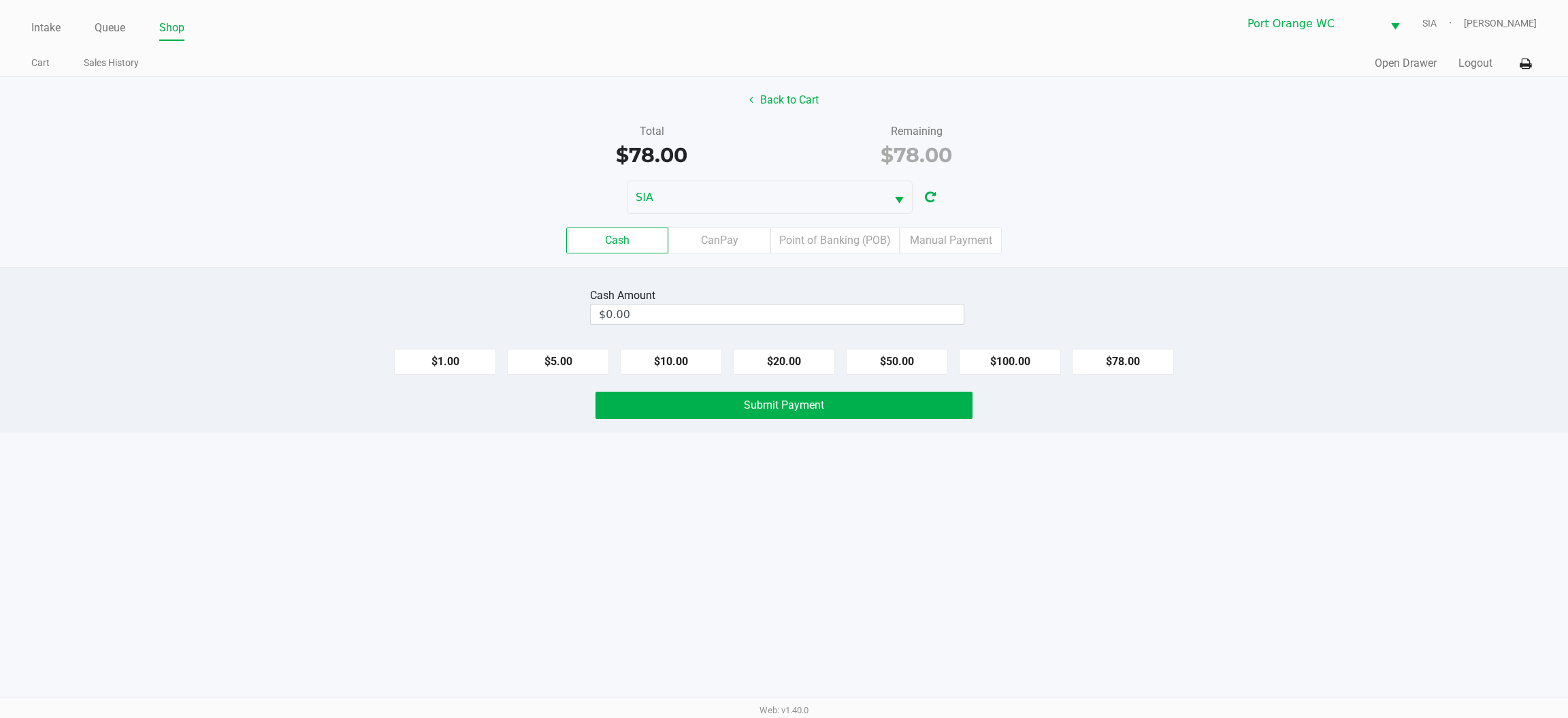
click at [820, 312] on input "$0.00" at bounding box center [778, 314] width 373 height 20
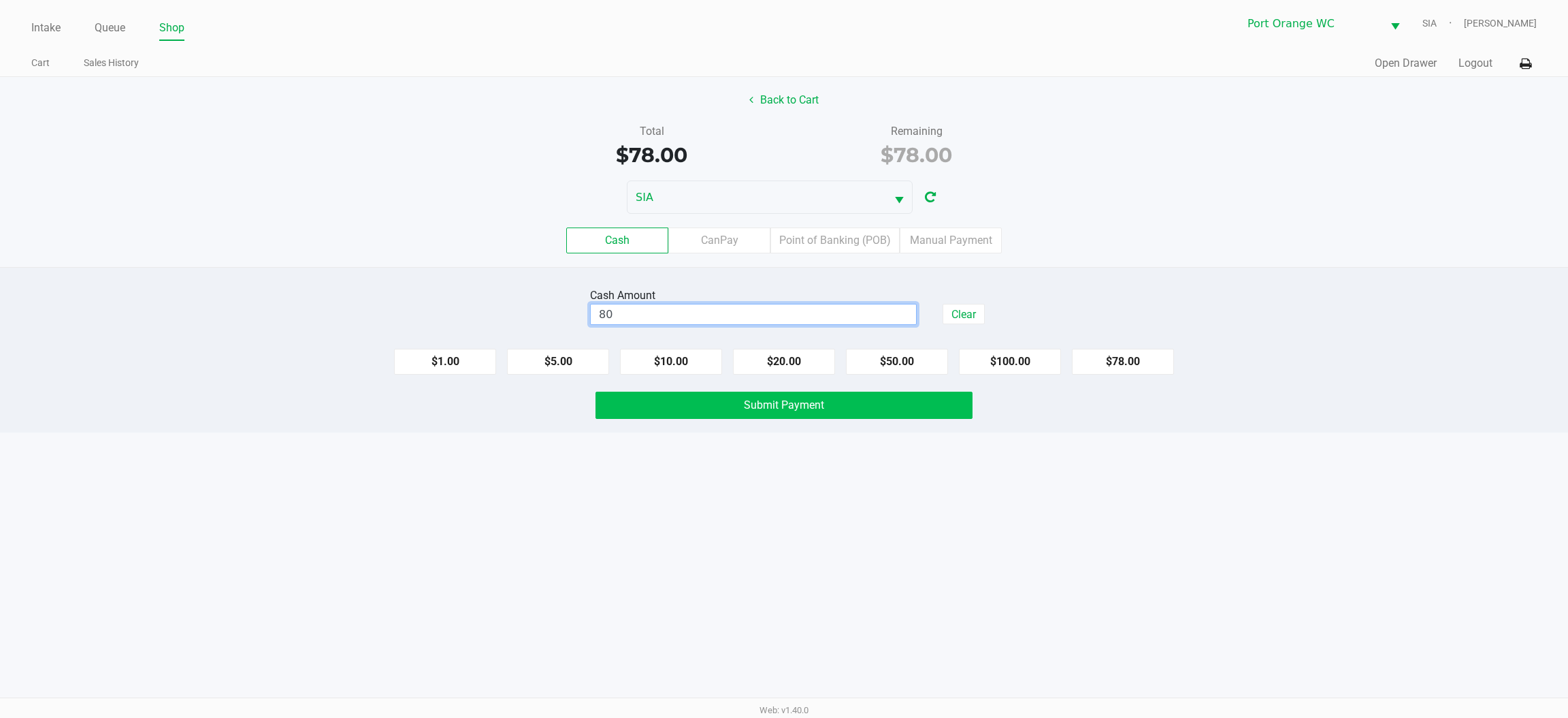
click at [846, 410] on button "Submit Payment" at bounding box center [784, 405] width 377 height 27
type input "$80.00"
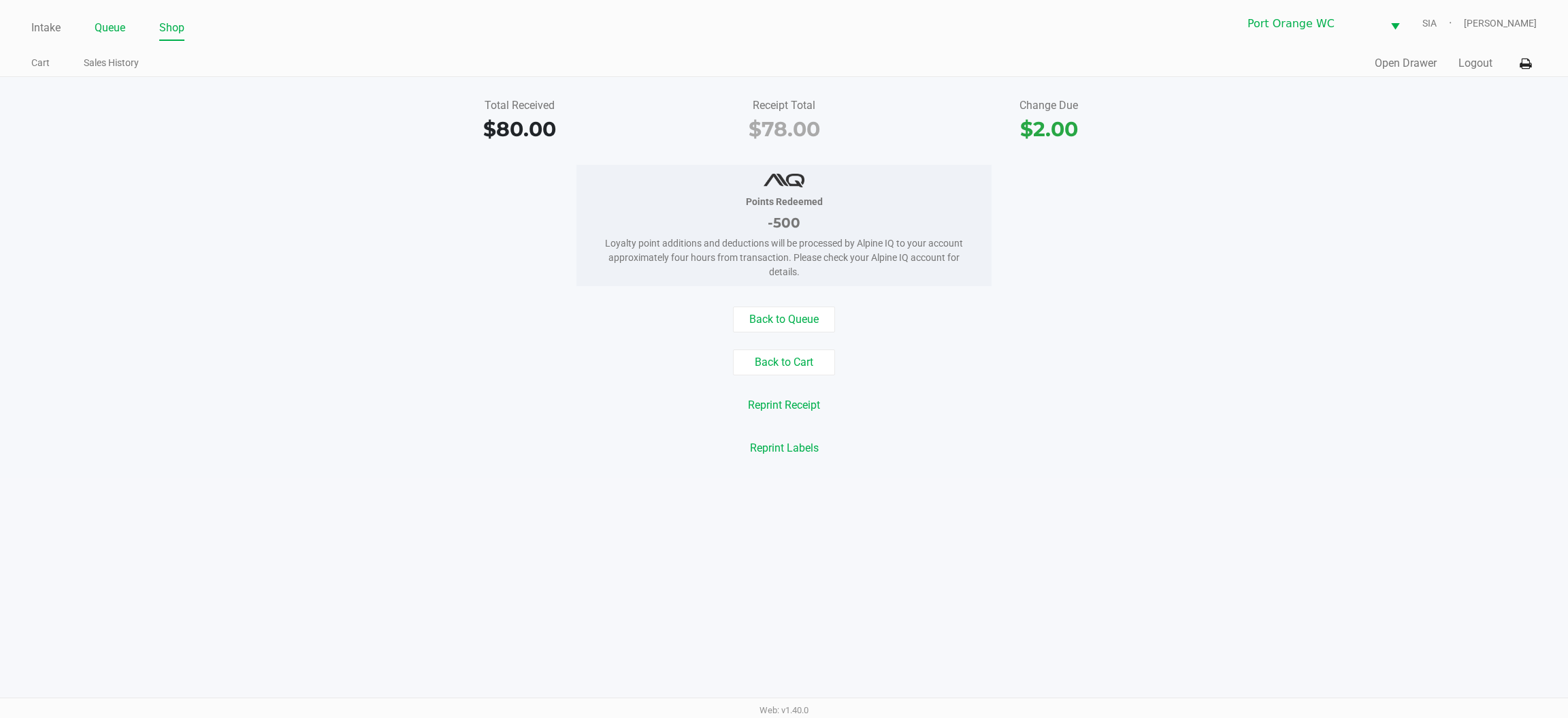
click at [95, 21] on link "Queue" at bounding box center [110, 27] width 31 height 19
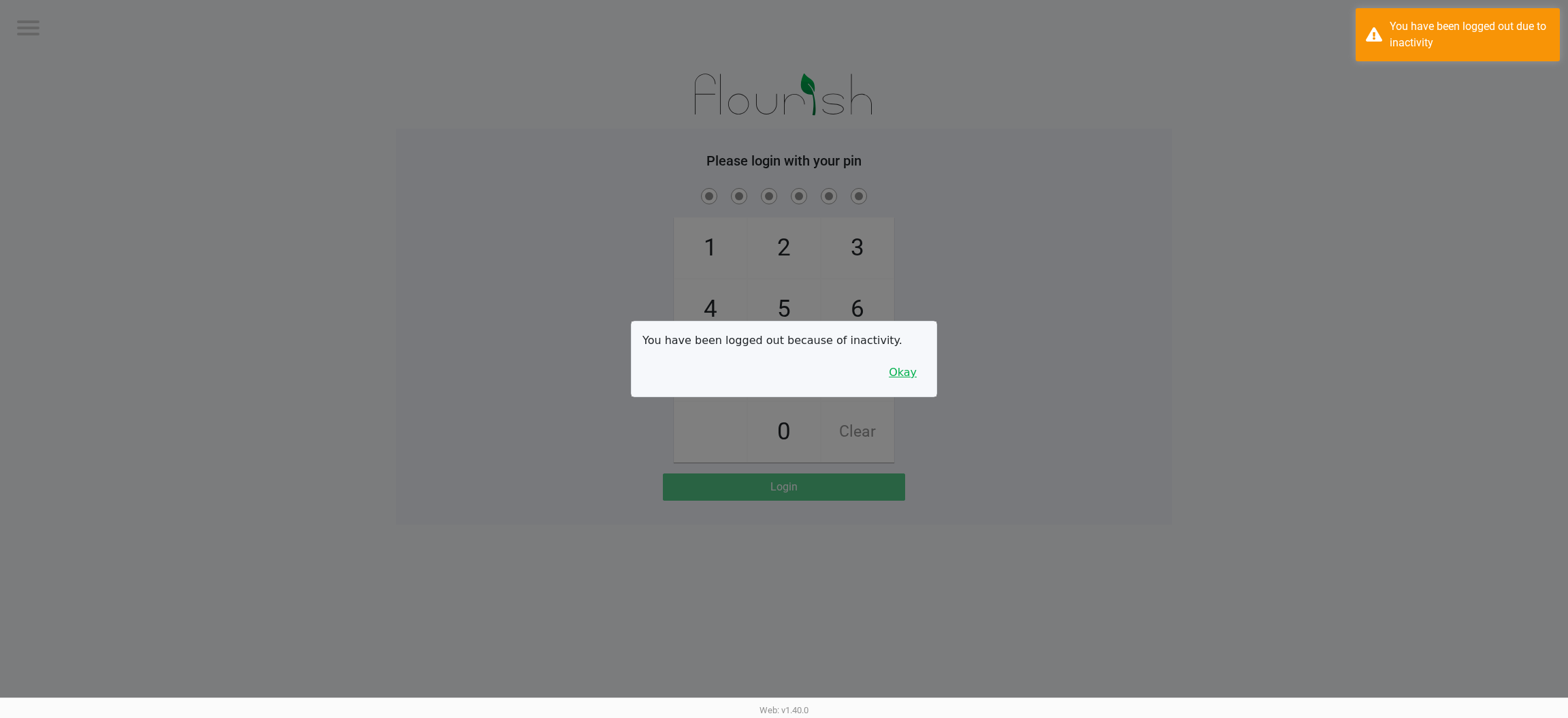
click at [900, 374] on button "Okay" at bounding box center [902, 372] width 45 height 26
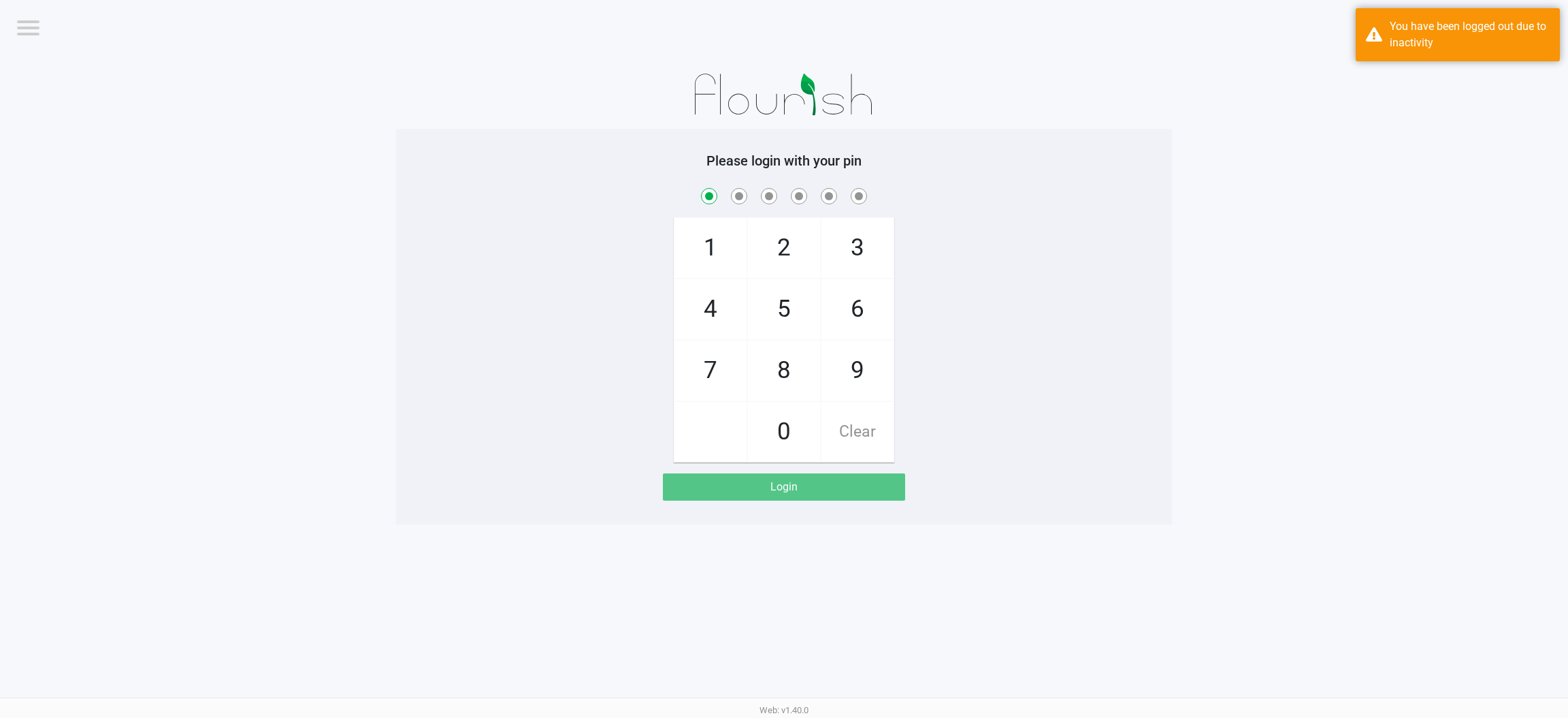
checkbox input "true"
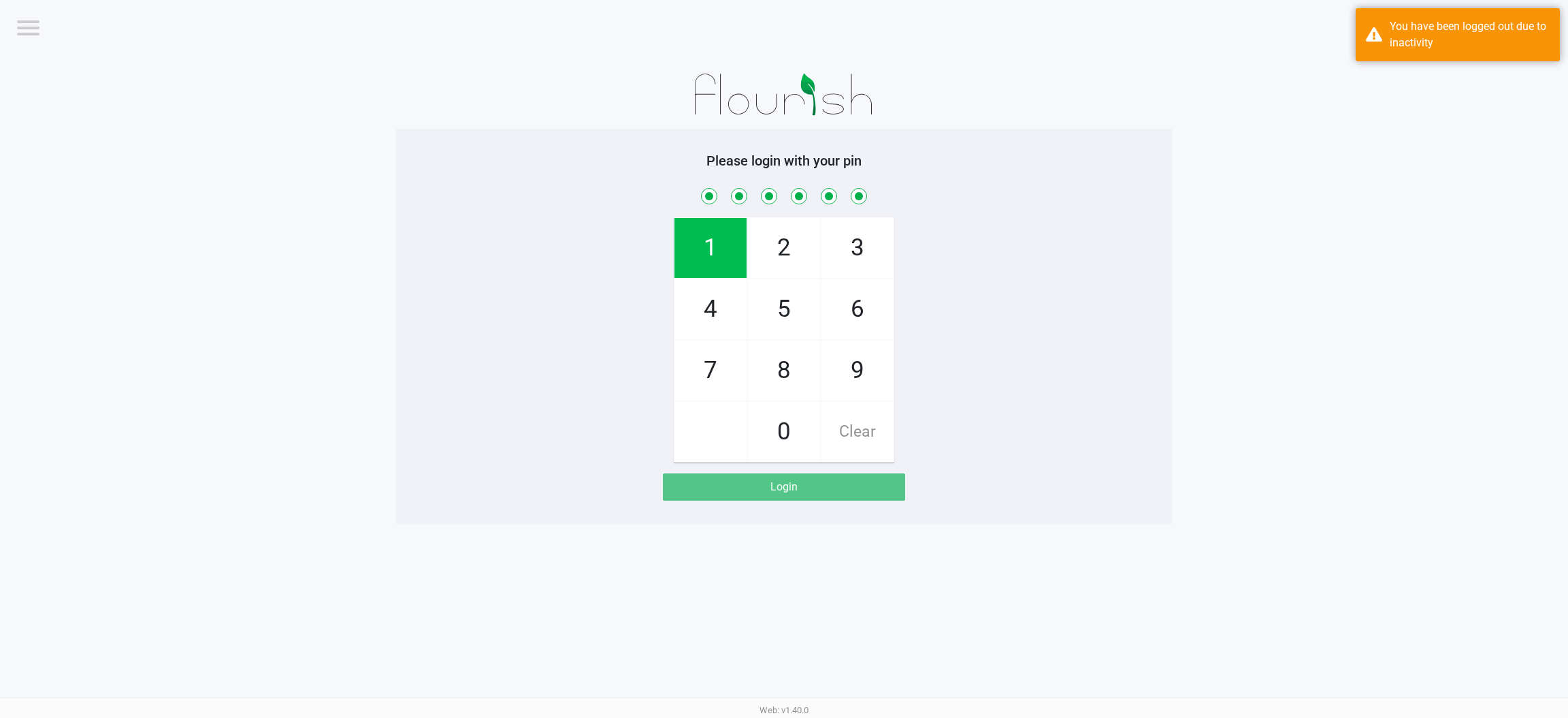
checkbox input "true"
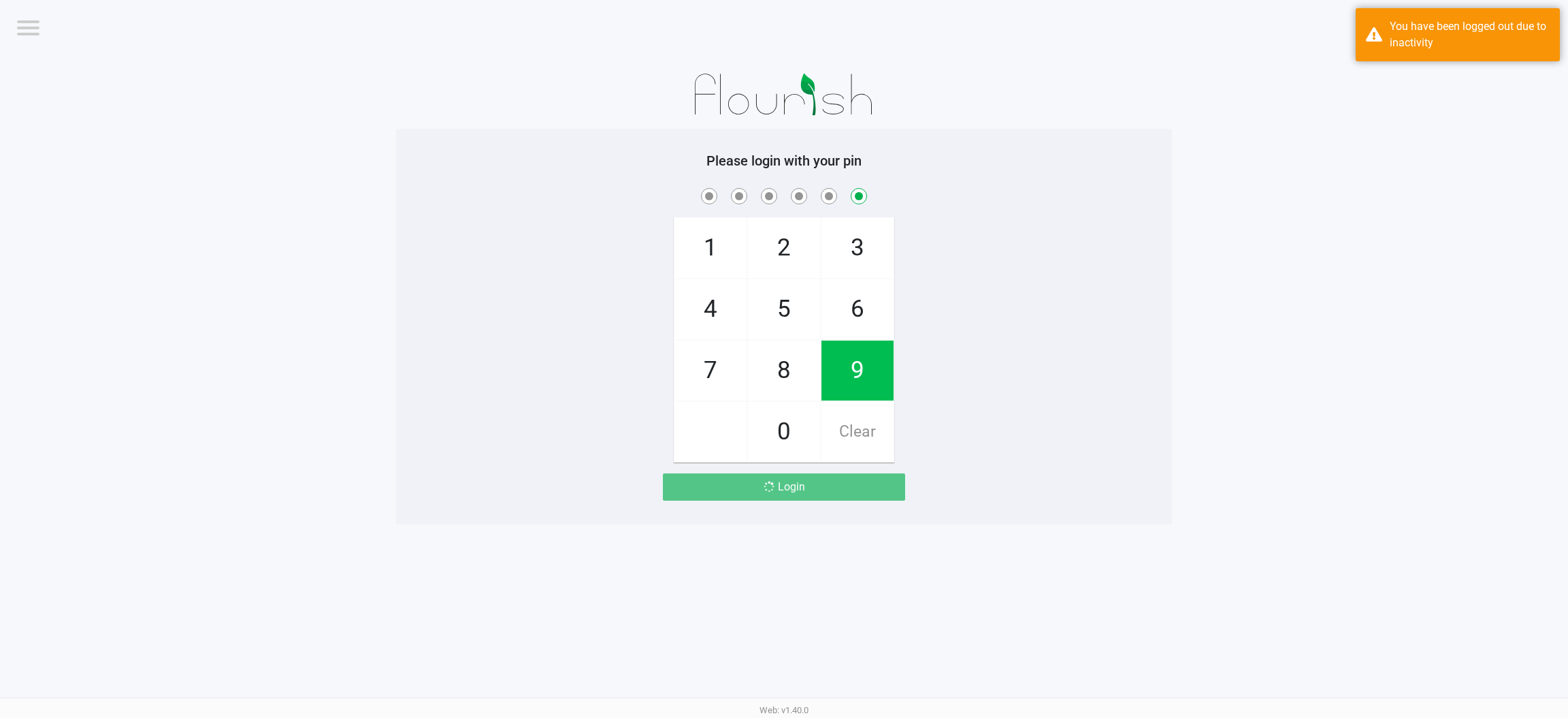
checkbox input "false"
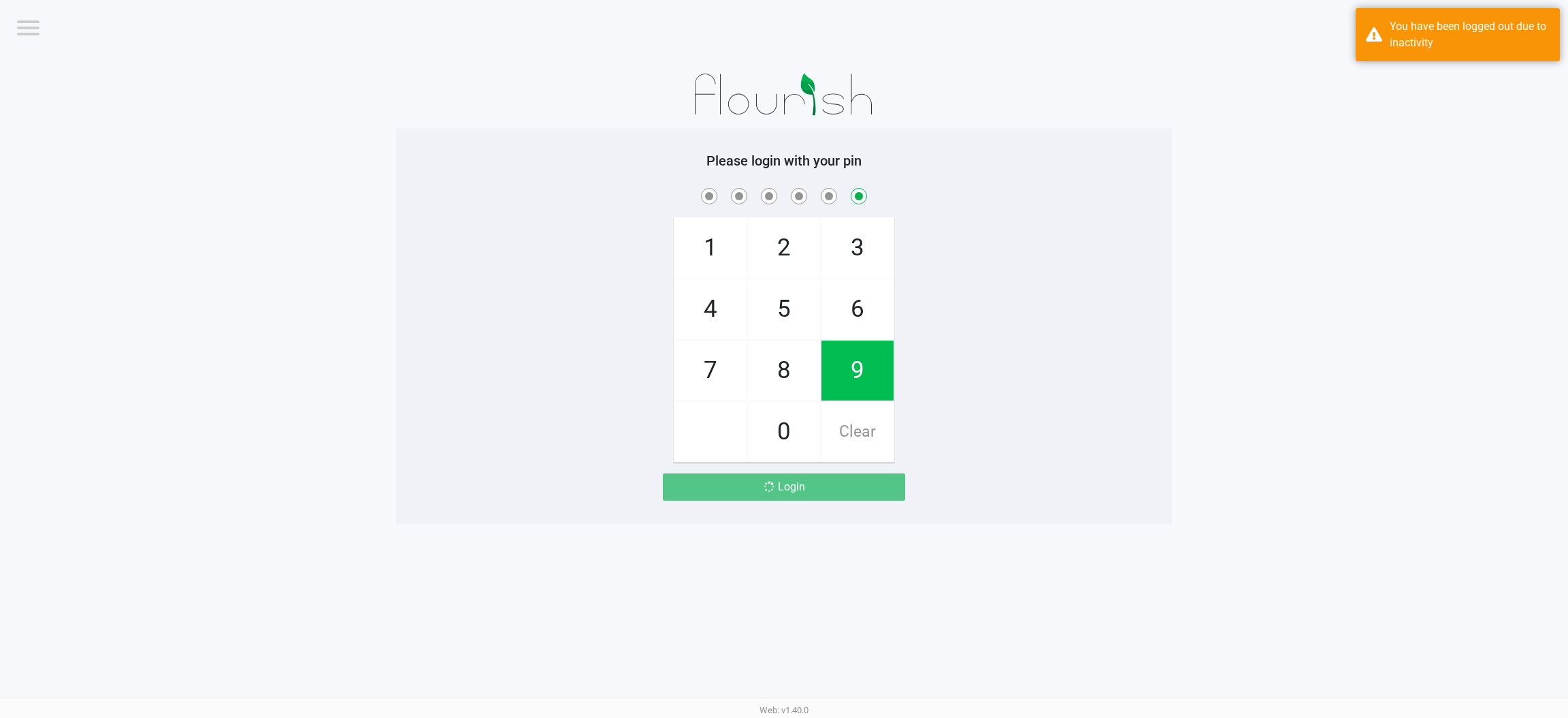
checkbox input "false"
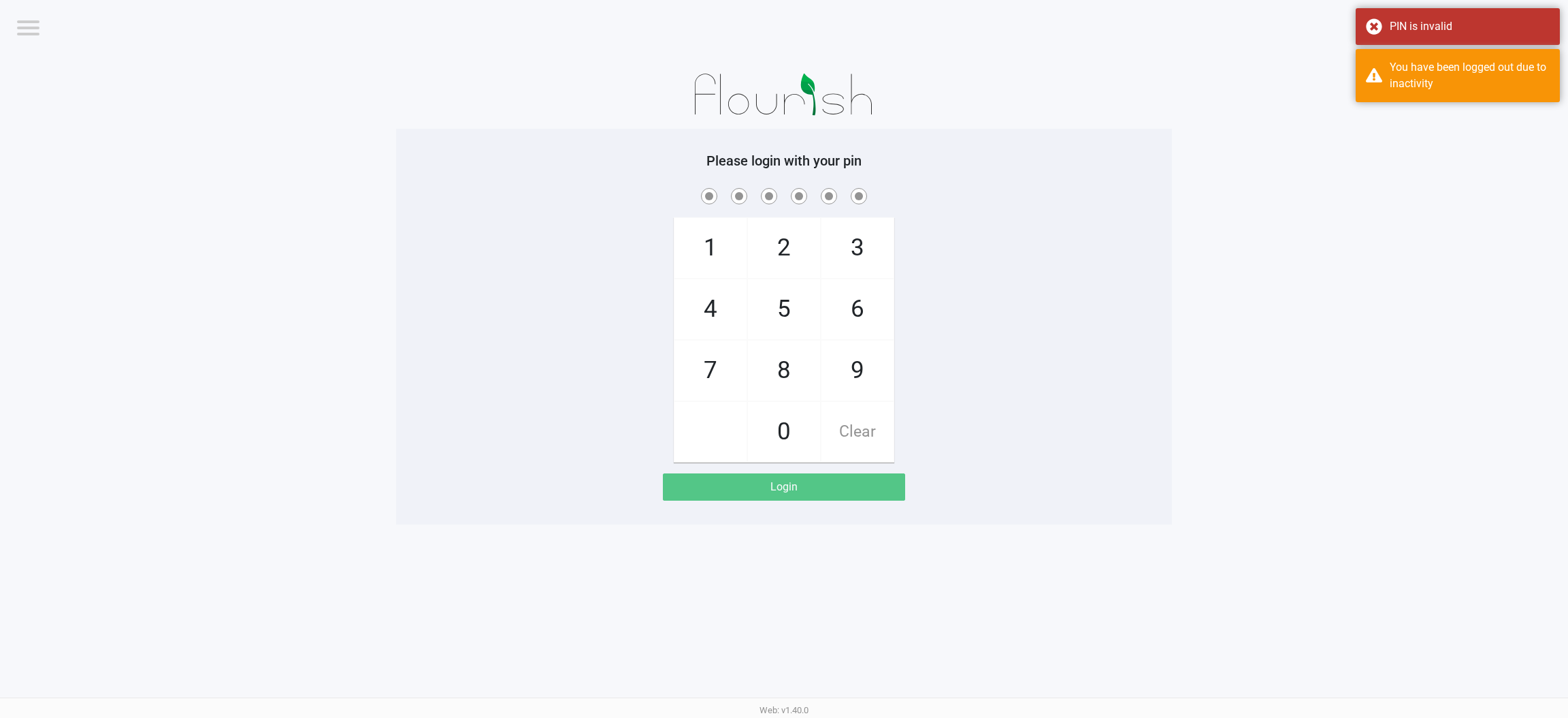
checkbox input "true"
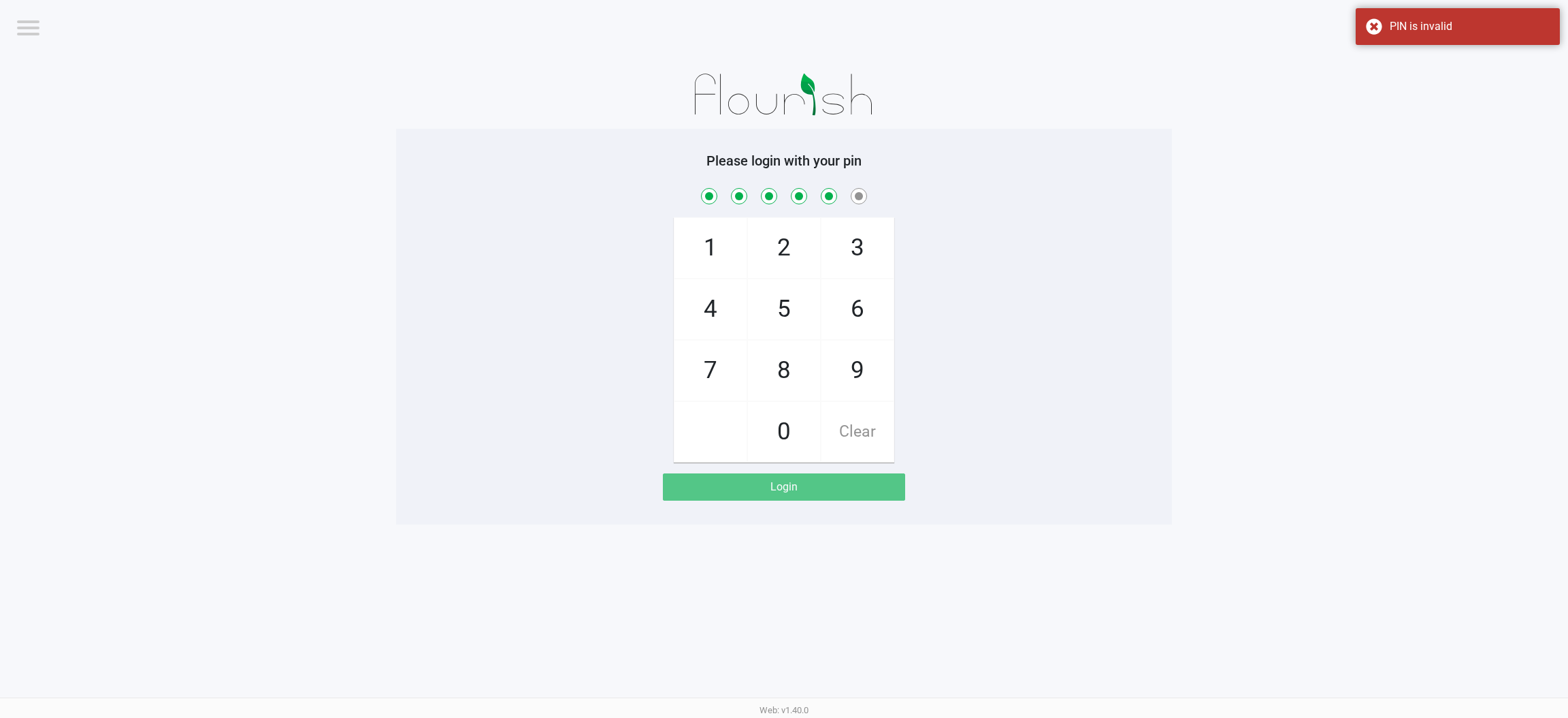
checkbox input "true"
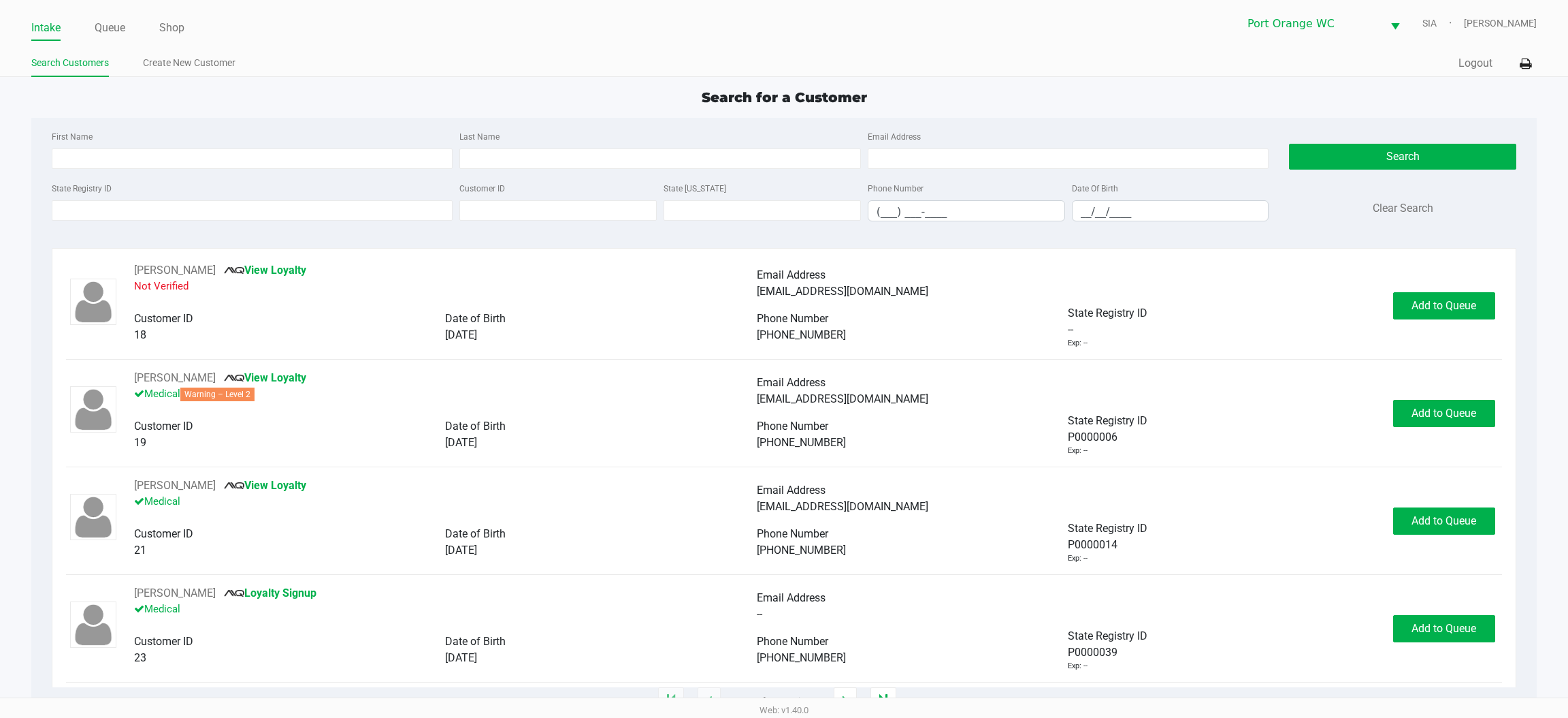
click at [131, 30] on ul "Intake Queue Shop" at bounding box center [408, 29] width 753 height 23
click at [108, 17] on li "Queue" at bounding box center [110, 29] width 31 height 24
click at [92, 35] on ul "Intake Queue Shop" at bounding box center [408, 29] width 753 height 23
click at [124, 28] on link "Queue" at bounding box center [110, 27] width 31 height 19
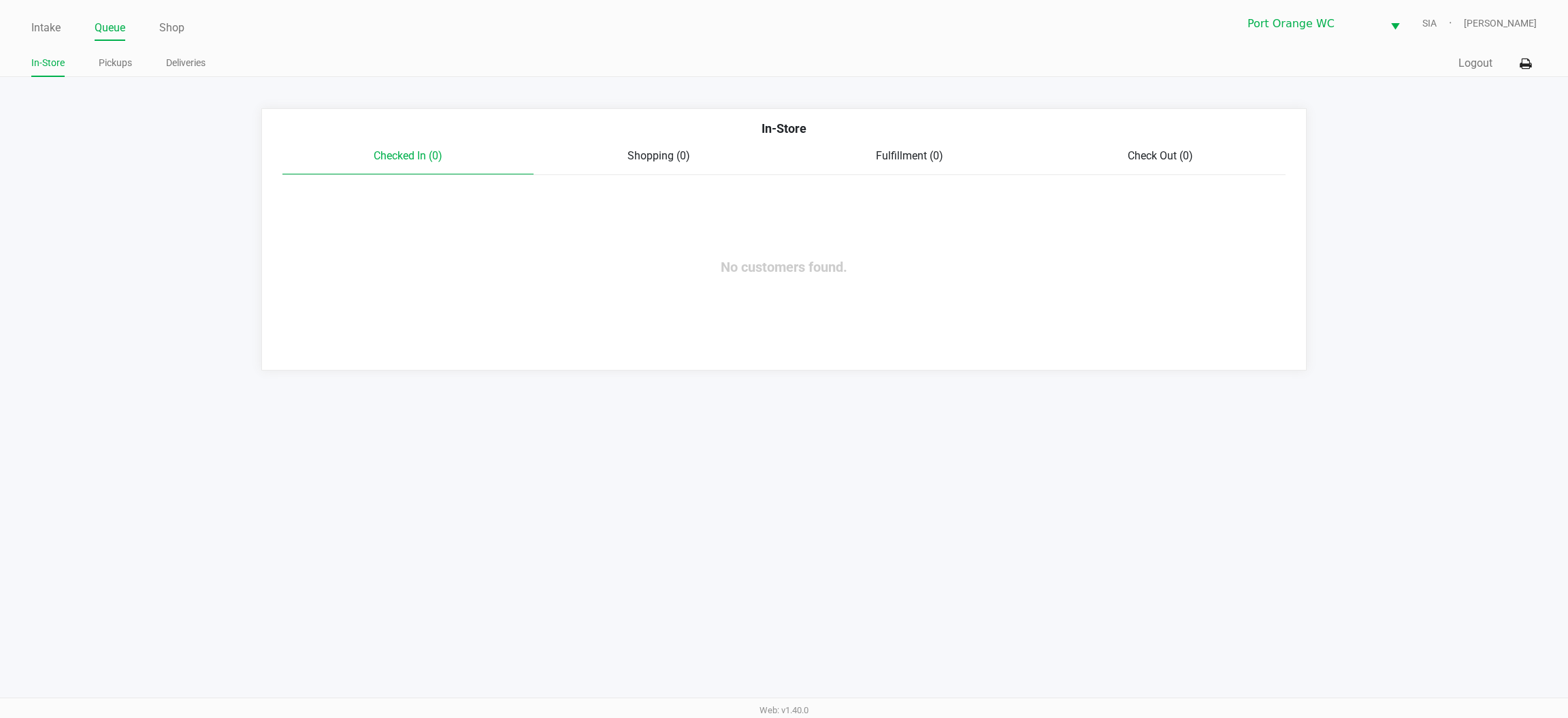
click at [770, 174] on div "Checked In (0) Shopping (0) Fulfillment (0) Check Out (0)" at bounding box center [784, 161] width 1003 height 27
click at [570, 140] on div "In-Store" at bounding box center [784, 133] width 1024 height 29
click at [116, 69] on link "Pickups" at bounding box center [116, 63] width 33 height 17
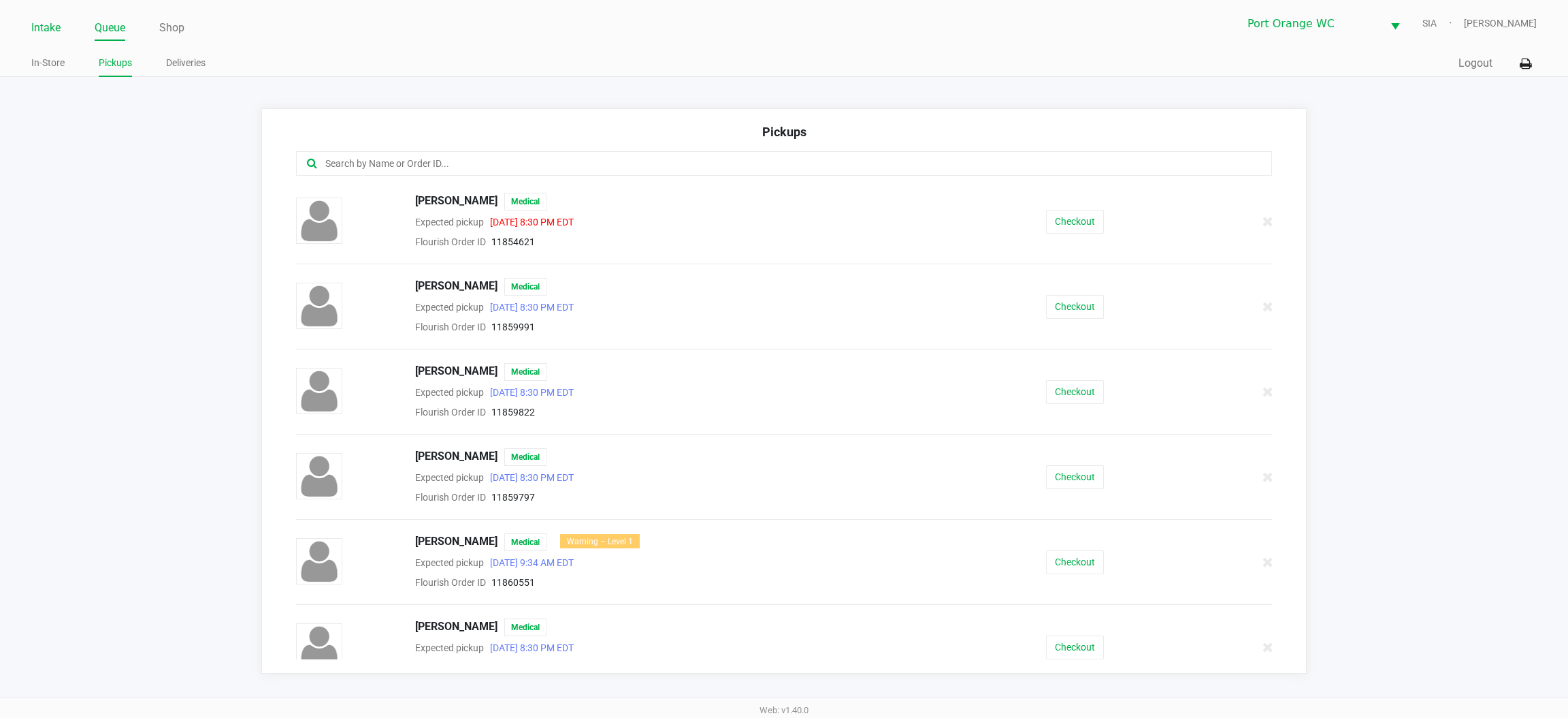
click at [38, 26] on link "Intake" at bounding box center [45, 27] width 29 height 19
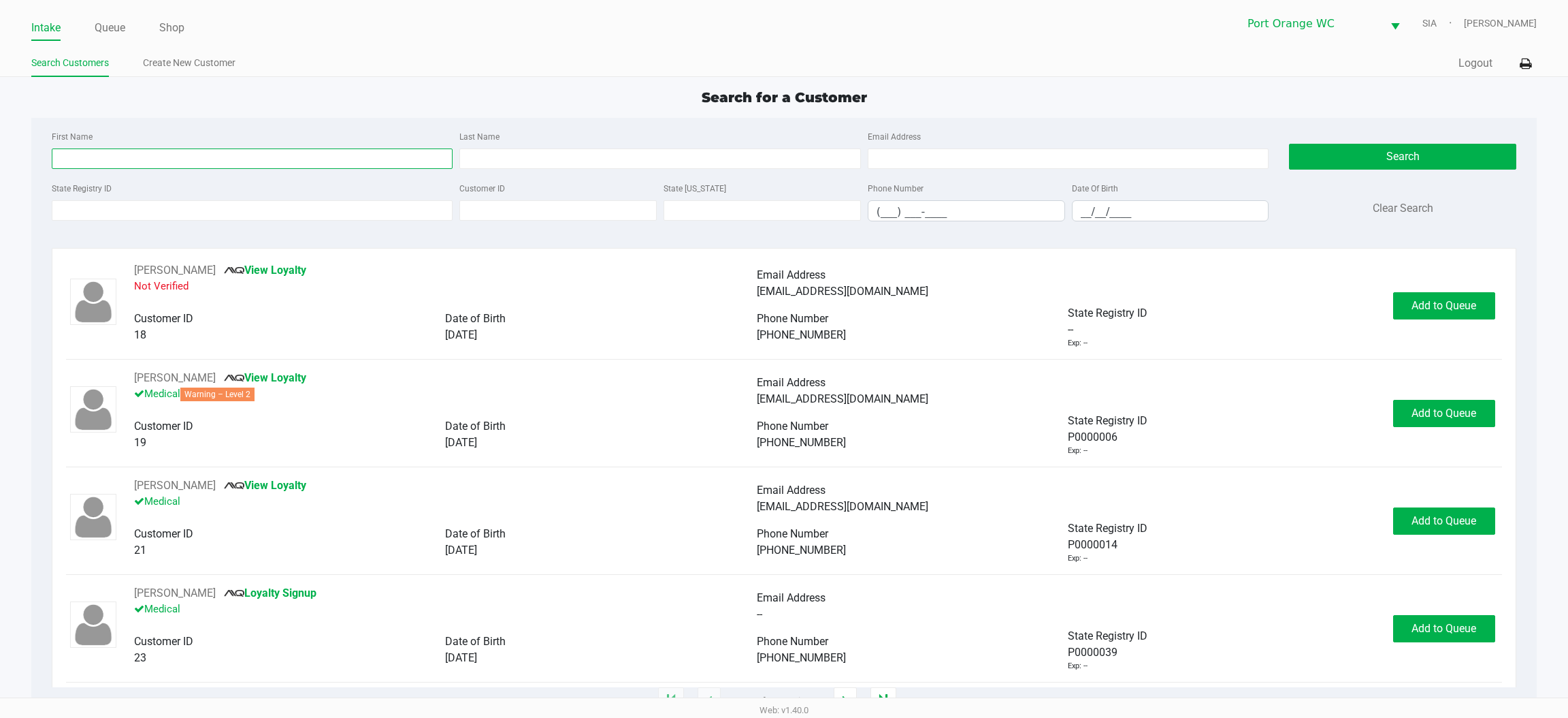
click at [144, 167] on input "First Name" at bounding box center [253, 159] width 401 height 21
click at [88, 210] on input "State Registry ID" at bounding box center [253, 210] width 401 height 21
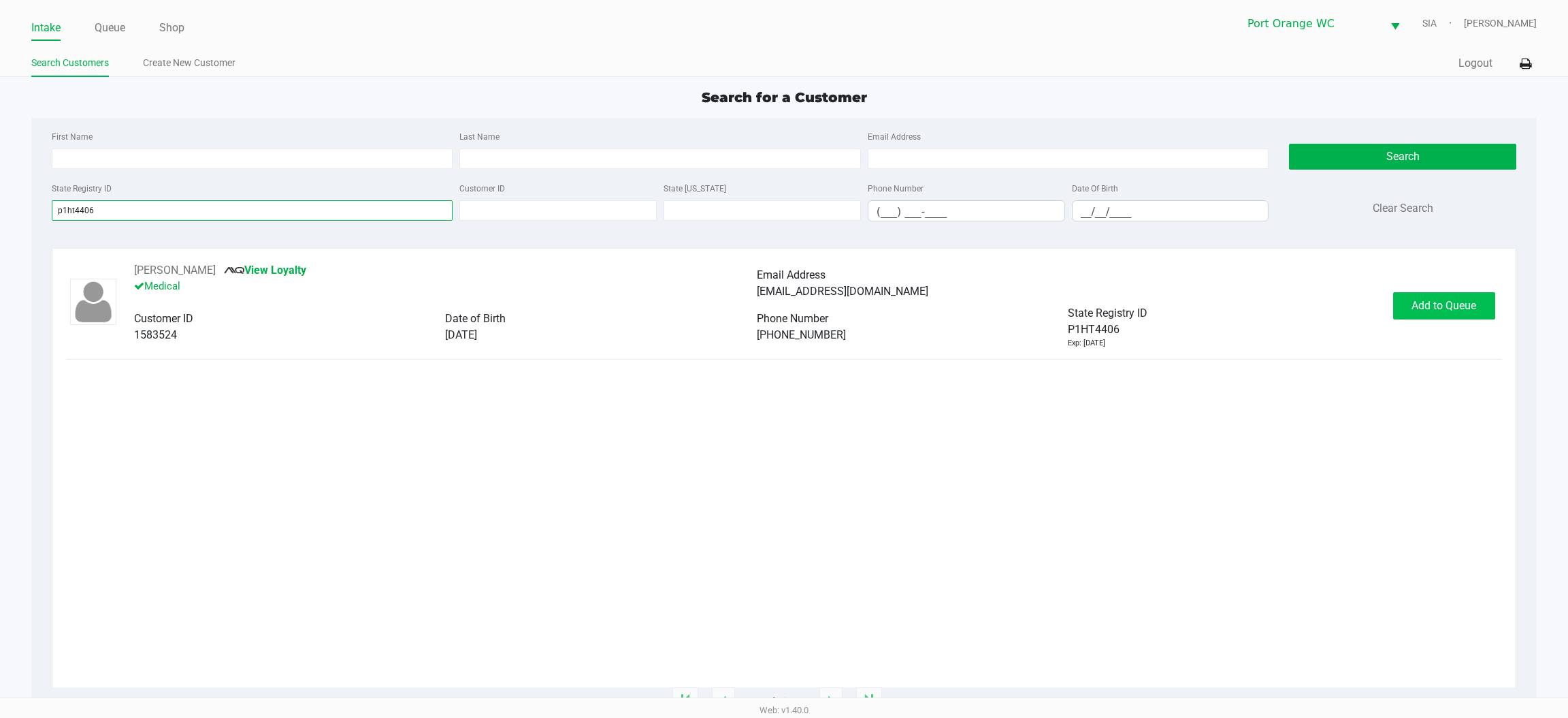
type input "p1ht4406"
click at [1420, 309] on span "Add to Queue" at bounding box center [1444, 306] width 64 height 13
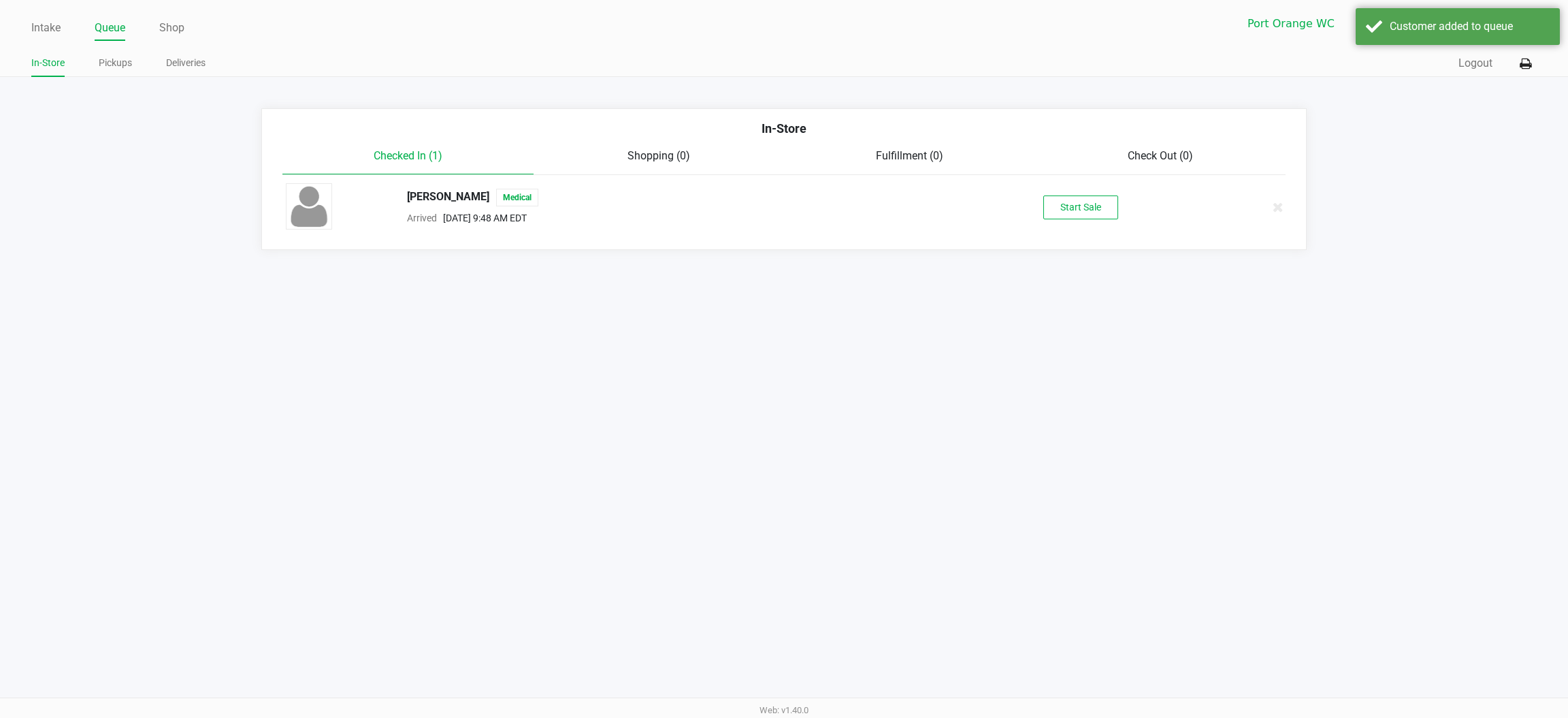
click at [1101, 187] on div "BRITTNEY PETRUSIK Medical Arrived Aug 28, 2025 9:48 AM EDT Start Sale" at bounding box center [784, 207] width 1017 height 48
click at [1076, 202] on button "Start Sale" at bounding box center [1081, 207] width 75 height 24
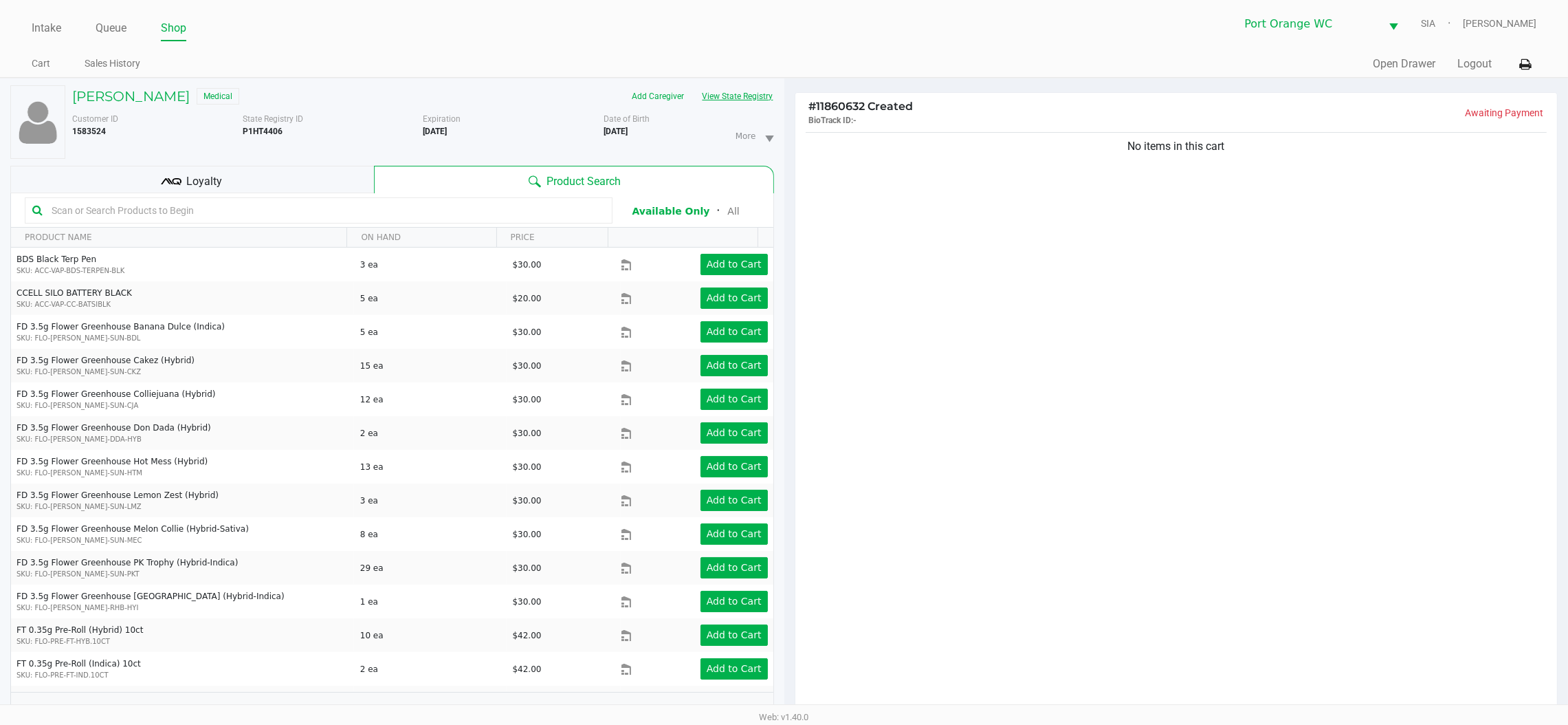
click at [761, 102] on button "View State Registry" at bounding box center [734, 96] width 80 height 22
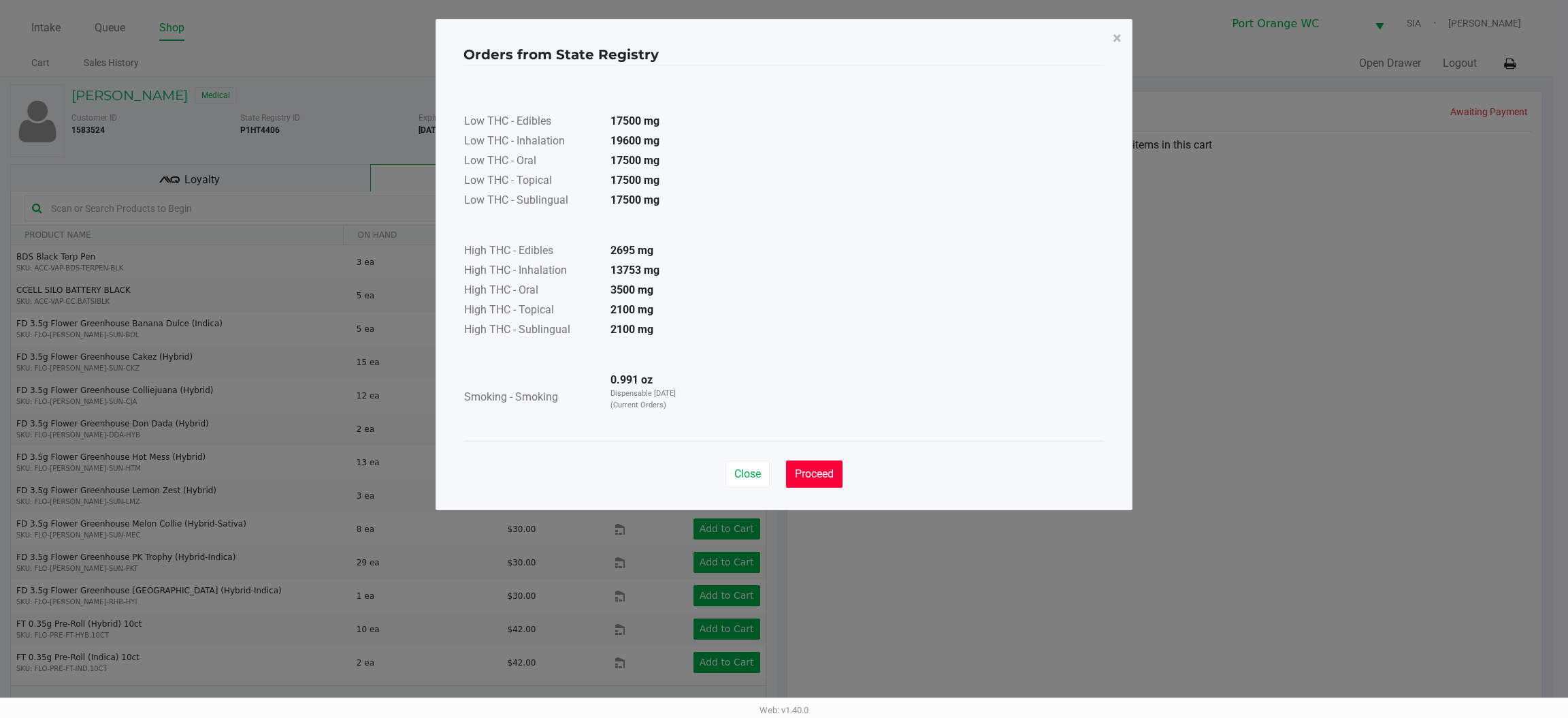
click at [803, 486] on button "Proceed" at bounding box center [814, 473] width 56 height 27
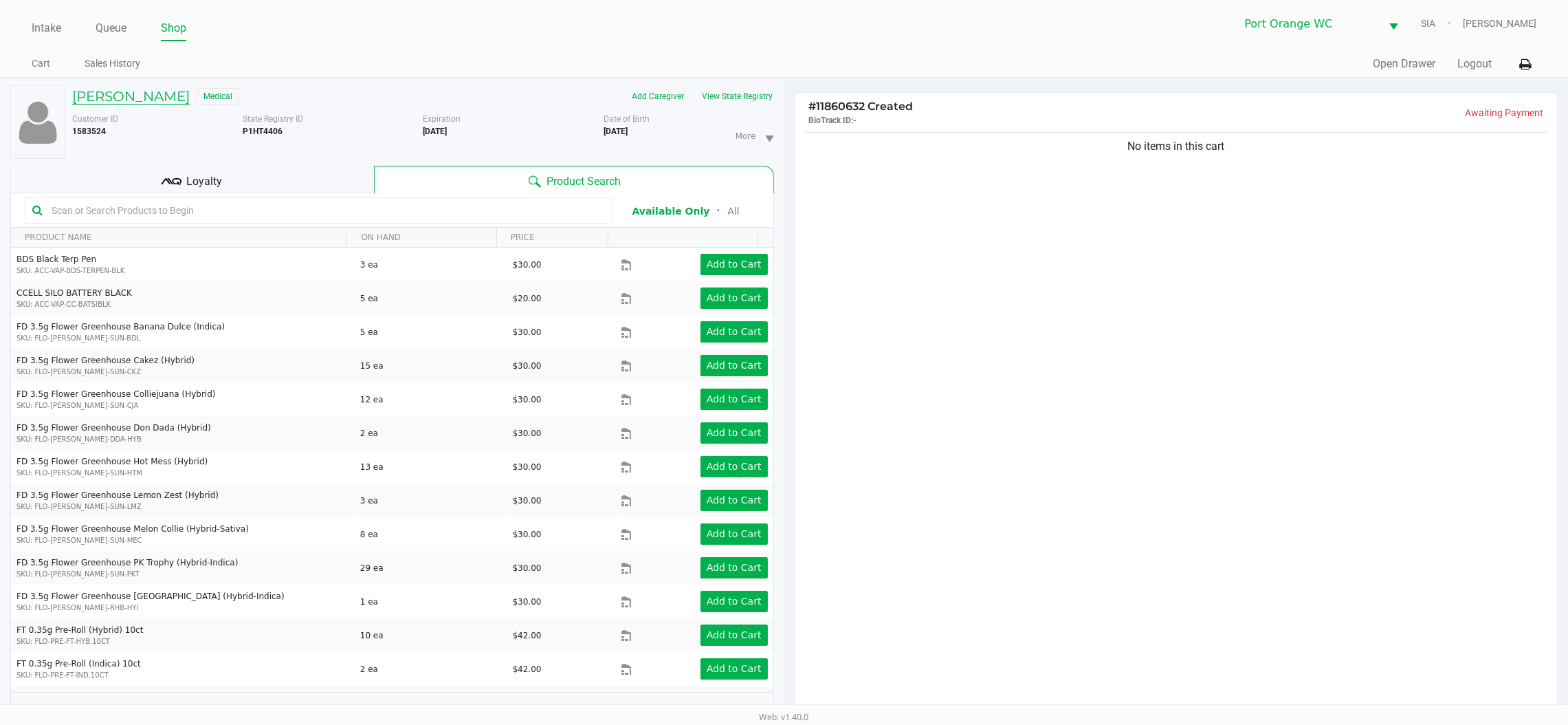
click at [158, 100] on h5 "BRITTNEY PETRUSIK" at bounding box center [131, 97] width 118 height 17
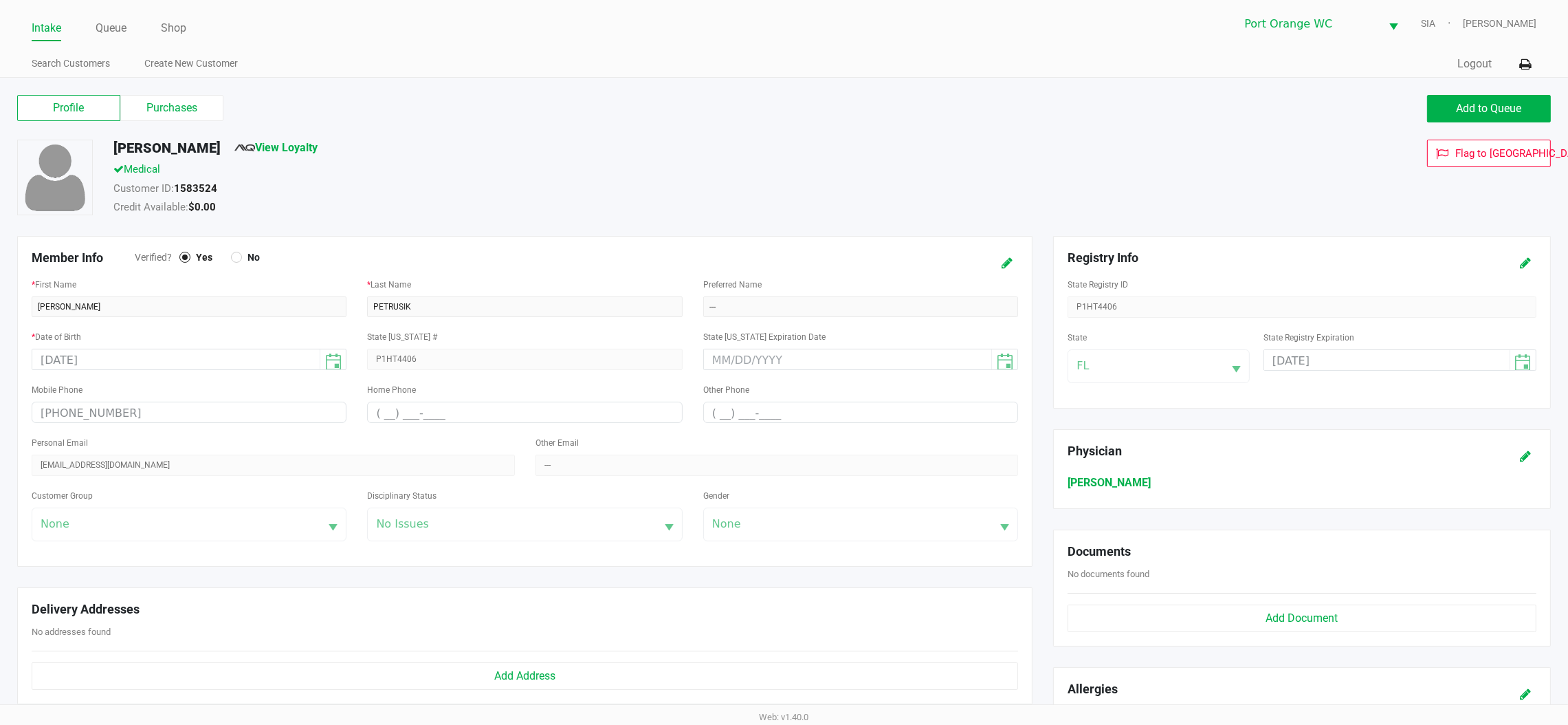
click at [183, 110] on label "Purchases" at bounding box center [172, 108] width 103 height 26
click at [0, 0] on 1 "Purchases" at bounding box center [0, 0] width 0 height 0
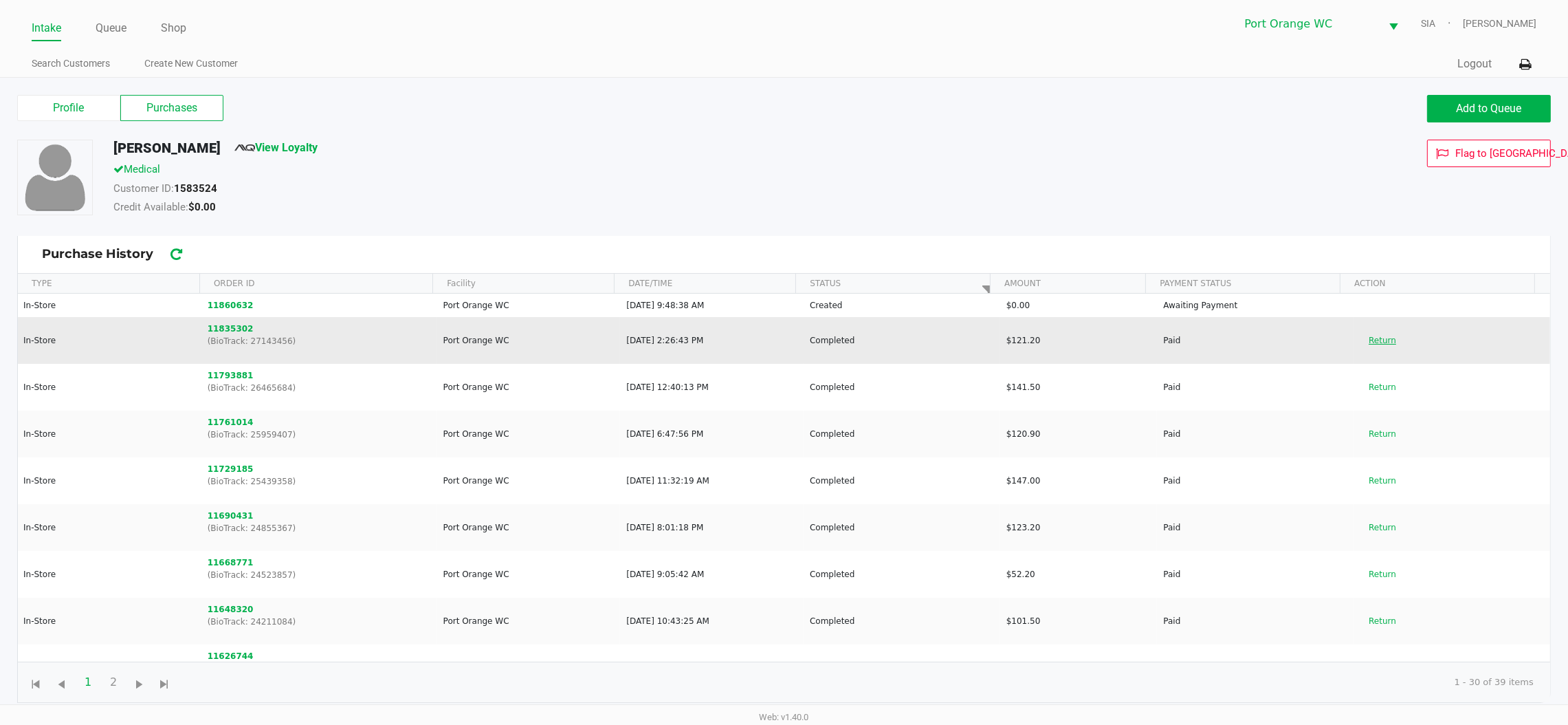
click at [1368, 338] on button "Return" at bounding box center [1383, 340] width 45 height 22
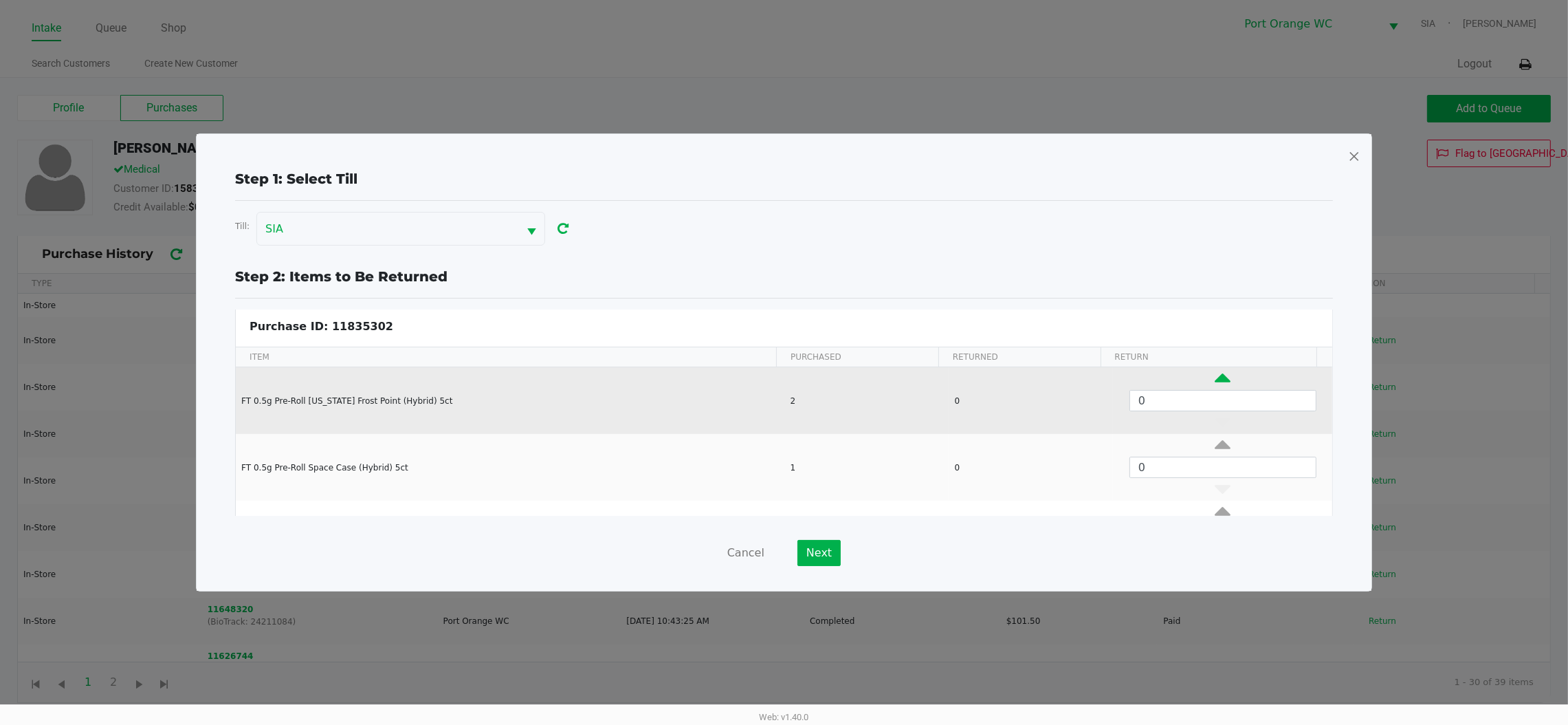
click at [1215, 383] on icon "Data table" at bounding box center [1223, 381] width 16 height 18
type input "1"
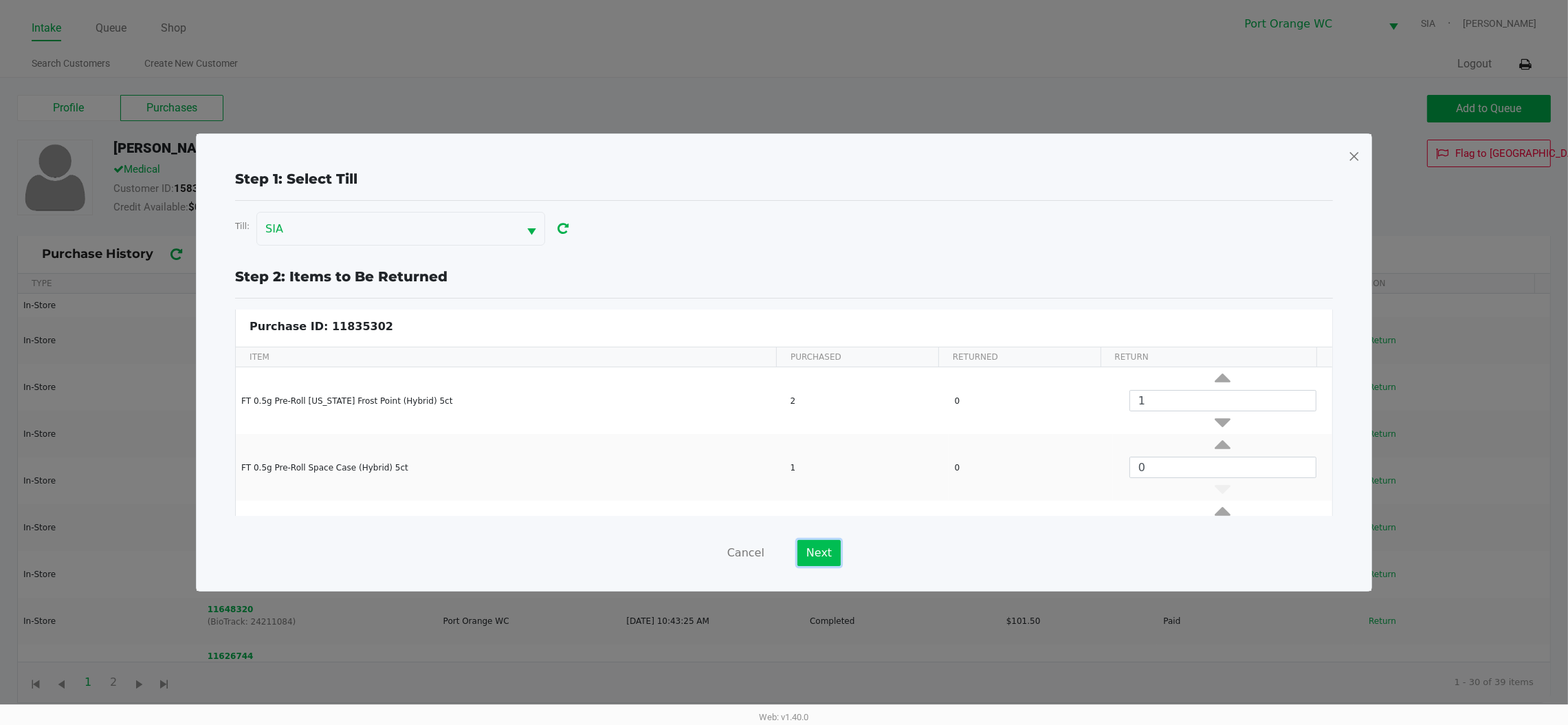
click at [831, 552] on button "Next" at bounding box center [819, 552] width 43 height 26
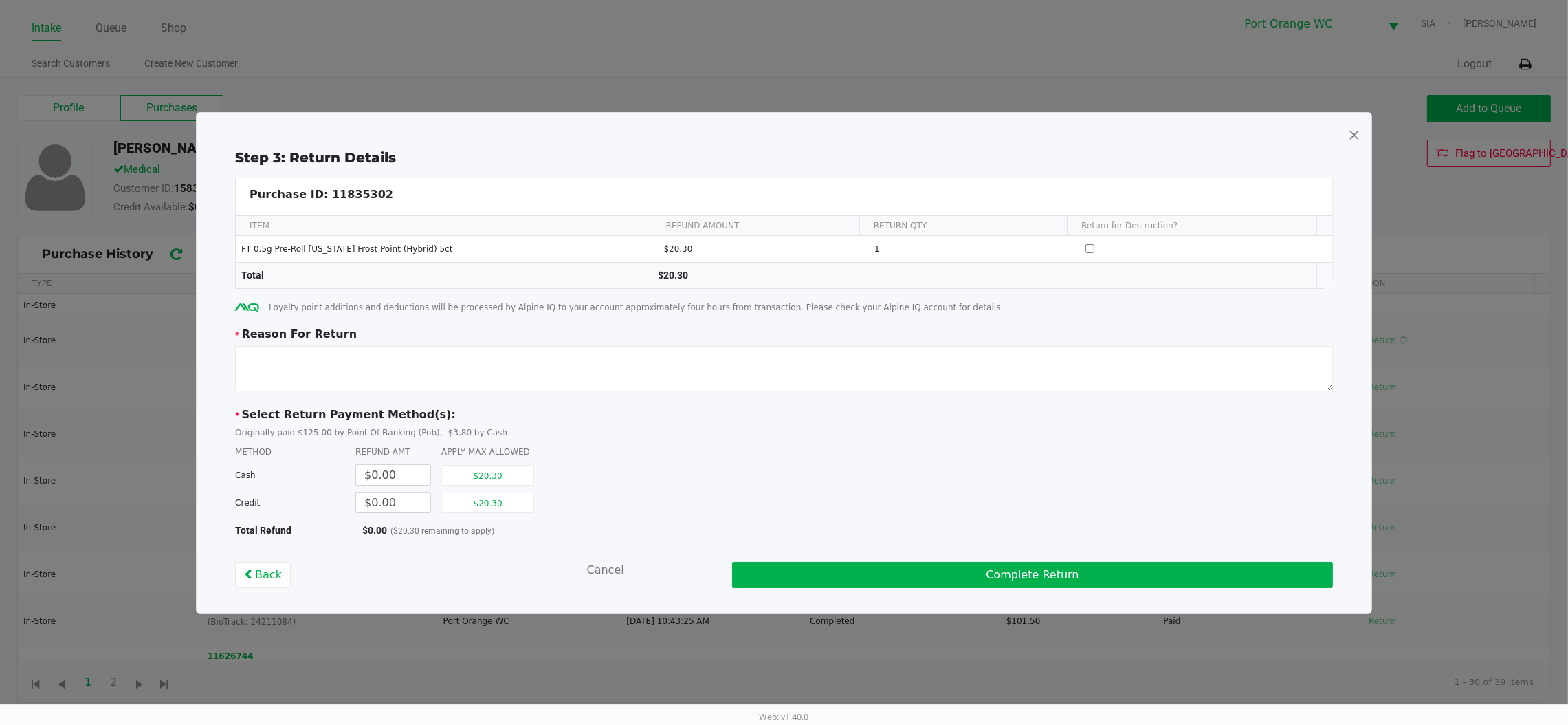
click at [493, 516] on div "$20.30" at bounding box center [493, 502] width 103 height 28
click at [486, 507] on button "$20.30" at bounding box center [487, 502] width 93 height 21
type input "$20.30"
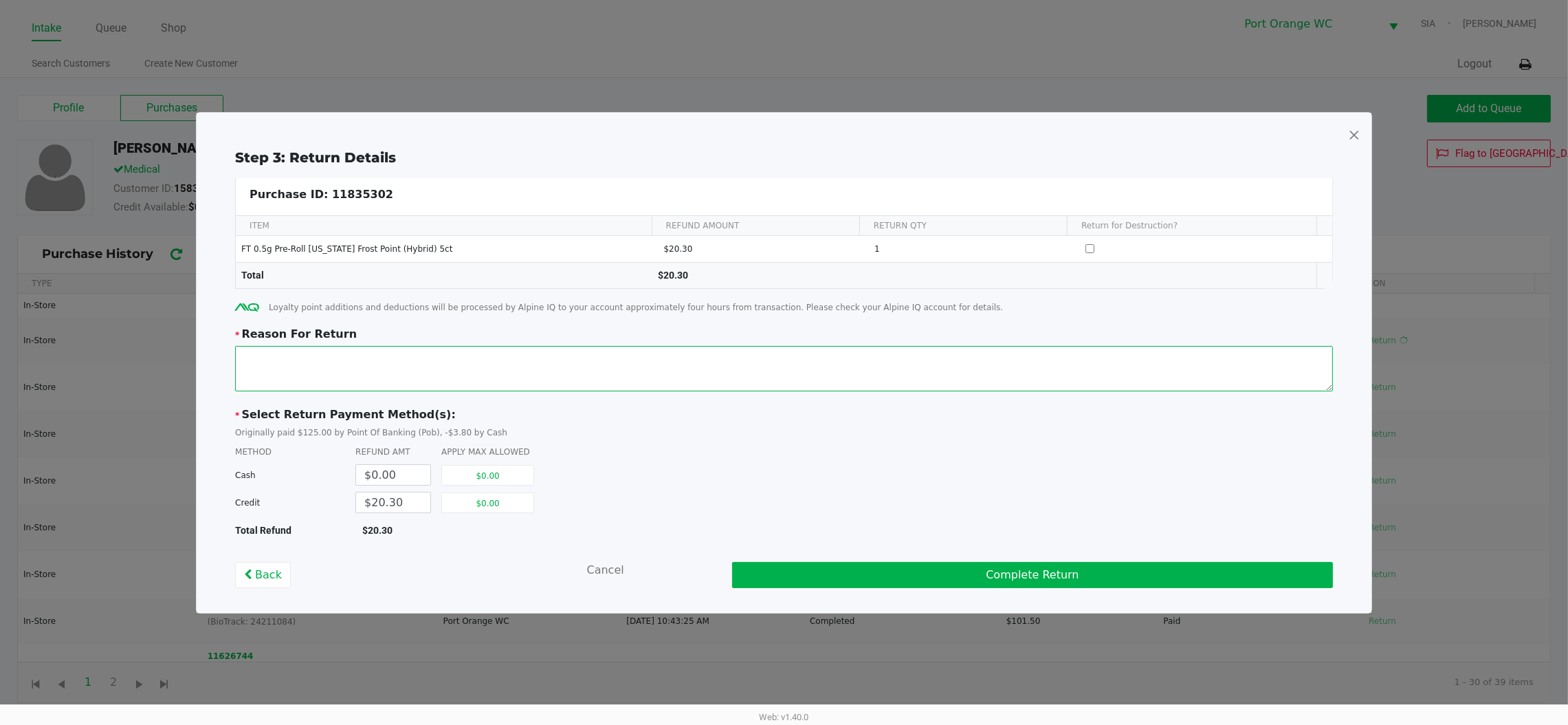
click at [465, 362] on textarea at bounding box center [784, 369] width 1098 height 45
type textarea "looks like there is a pre-roll....inside of a pre roll"
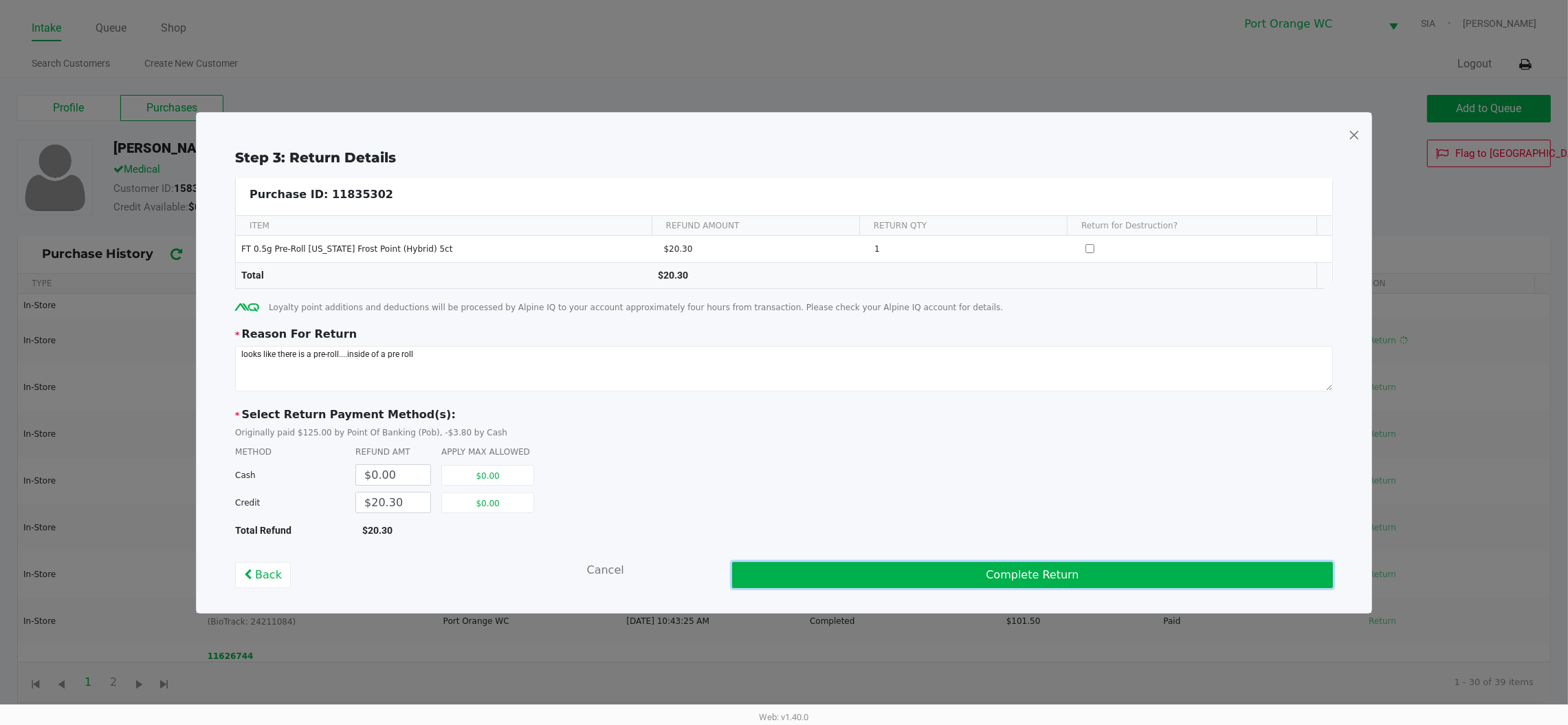
click at [909, 588] on button "Complete Return" at bounding box center [1033, 575] width 601 height 26
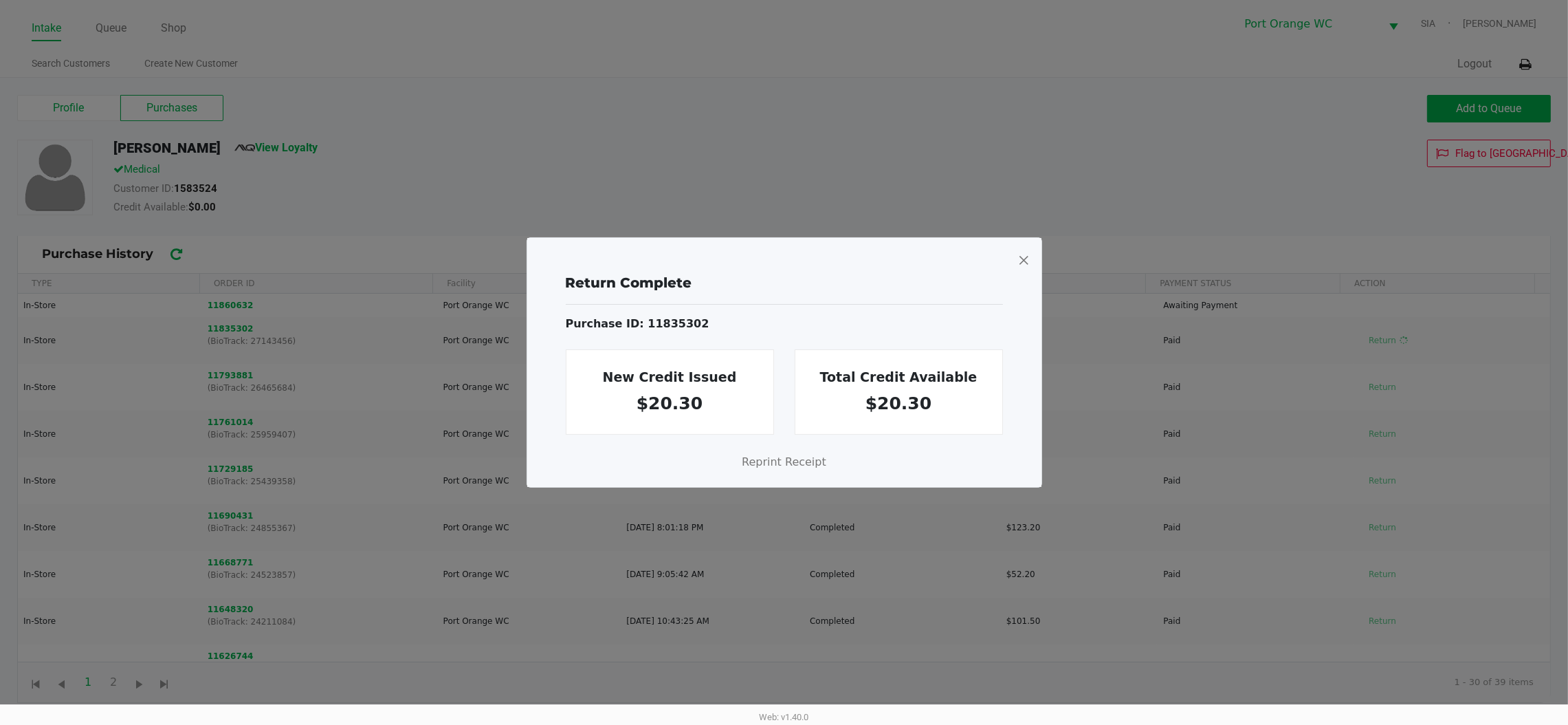
click at [1021, 259] on span at bounding box center [1023, 259] width 13 height 22
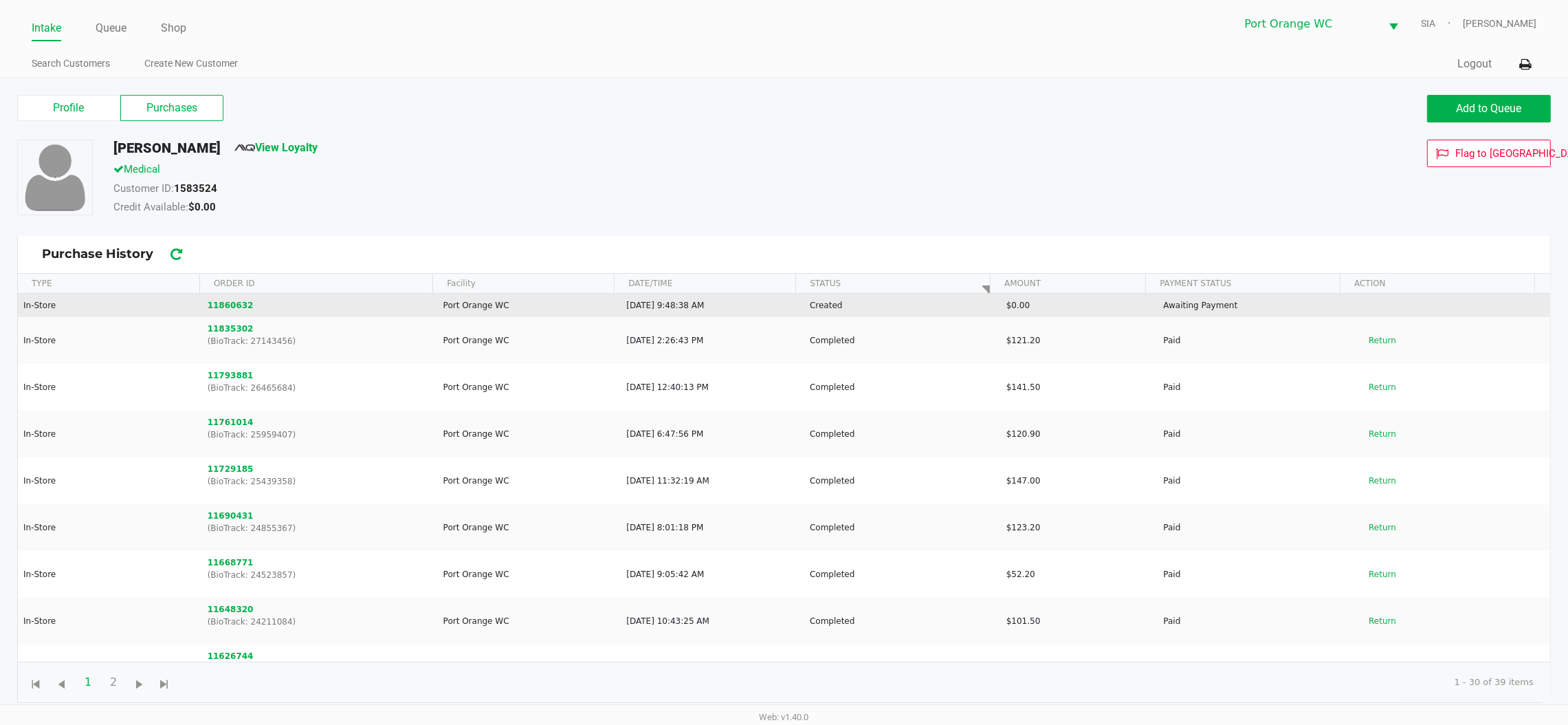
click at [244, 300] on td "11860632" at bounding box center [319, 305] width 236 height 23
click at [229, 304] on button "11860632" at bounding box center [230, 305] width 46 height 13
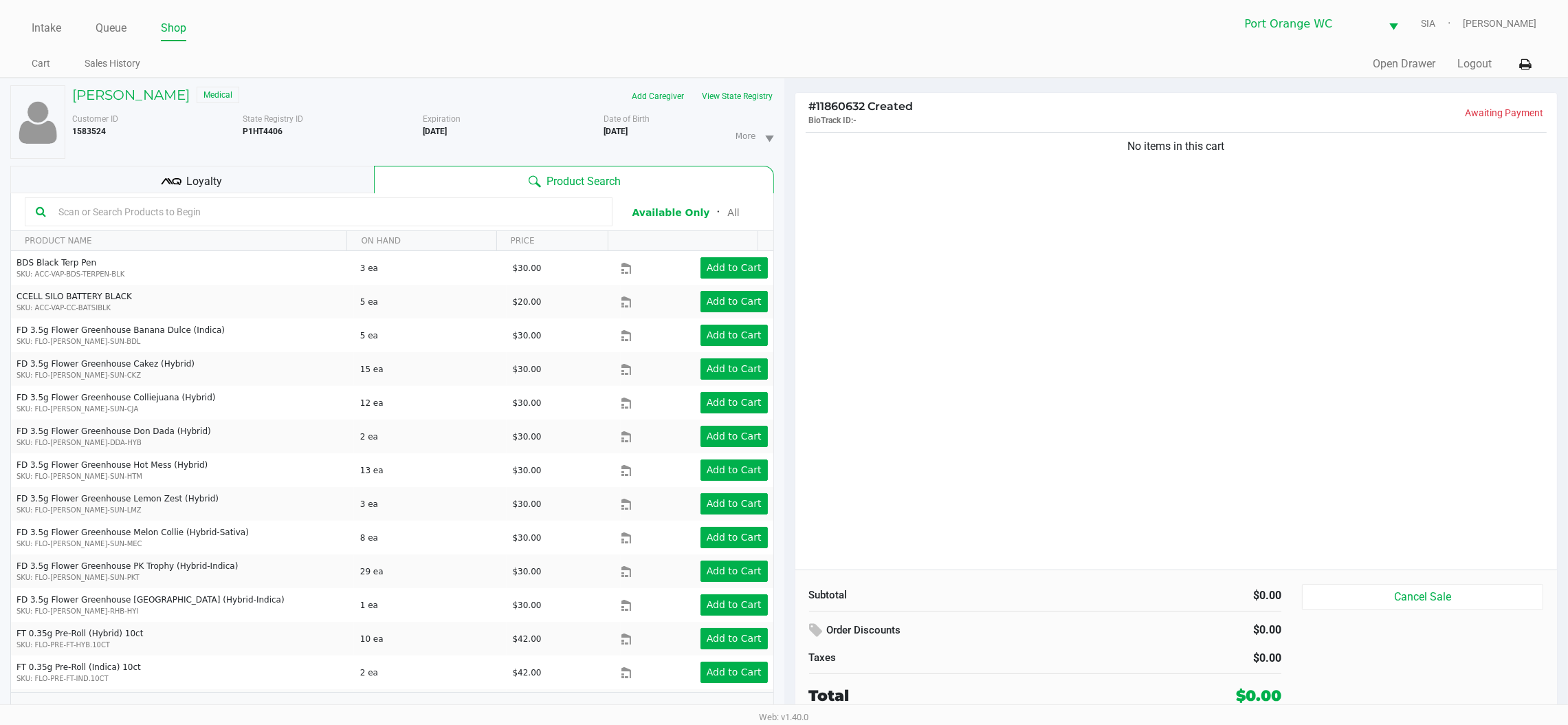
click at [205, 182] on span "Loyalty" at bounding box center [204, 182] width 36 height 17
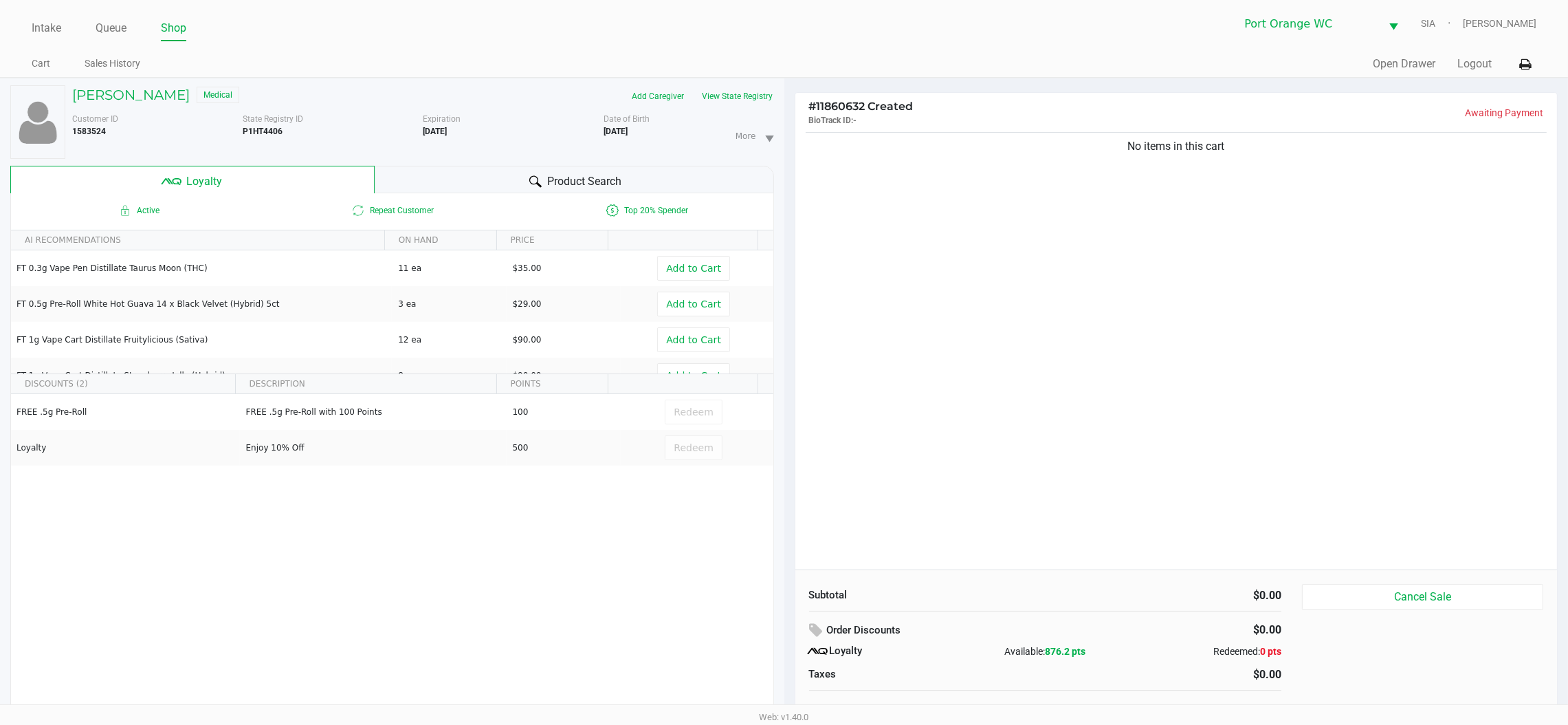
click at [600, 174] on span "Product Search" at bounding box center [584, 182] width 74 height 17
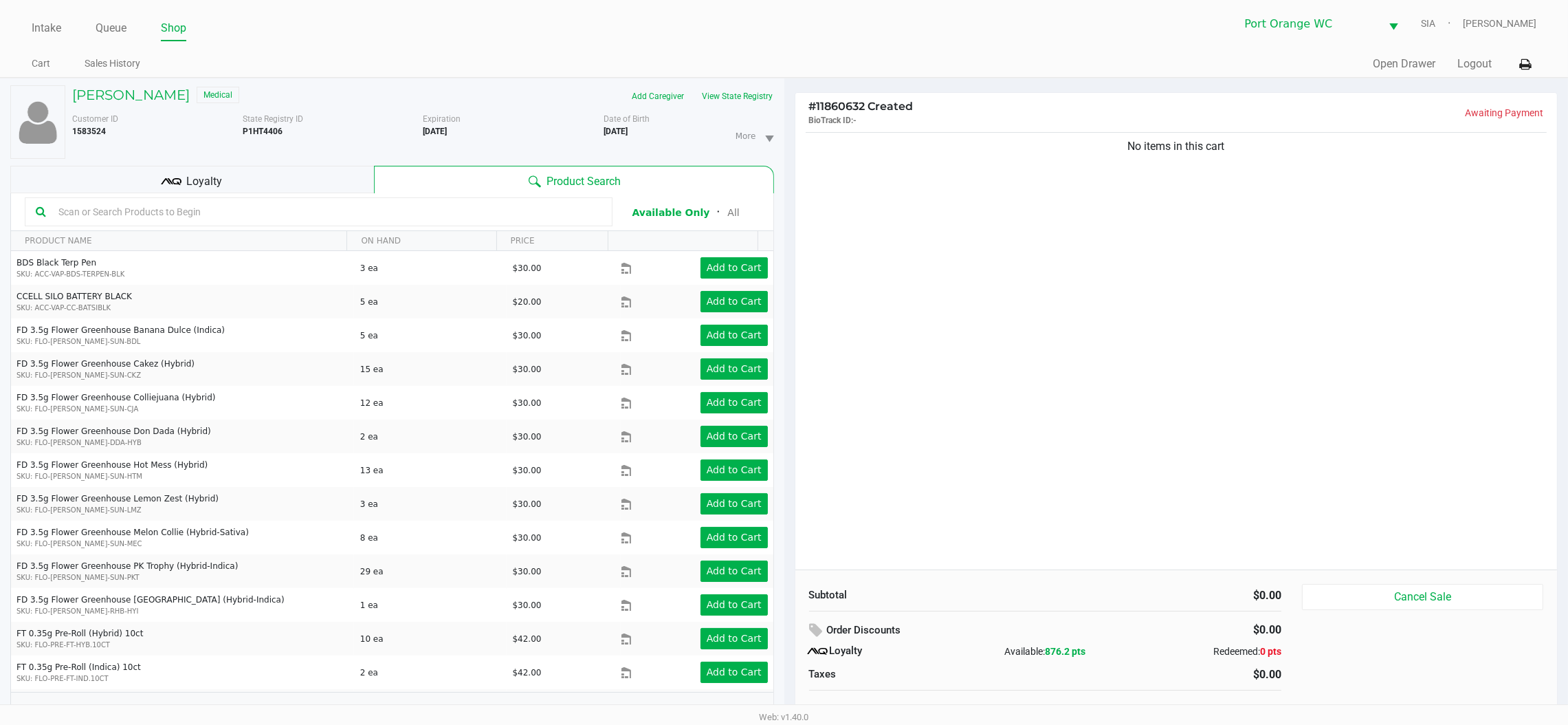
click at [569, 214] on input "text" at bounding box center [327, 212] width 549 height 21
click at [758, 96] on button "View State Registry" at bounding box center [734, 96] width 80 height 22
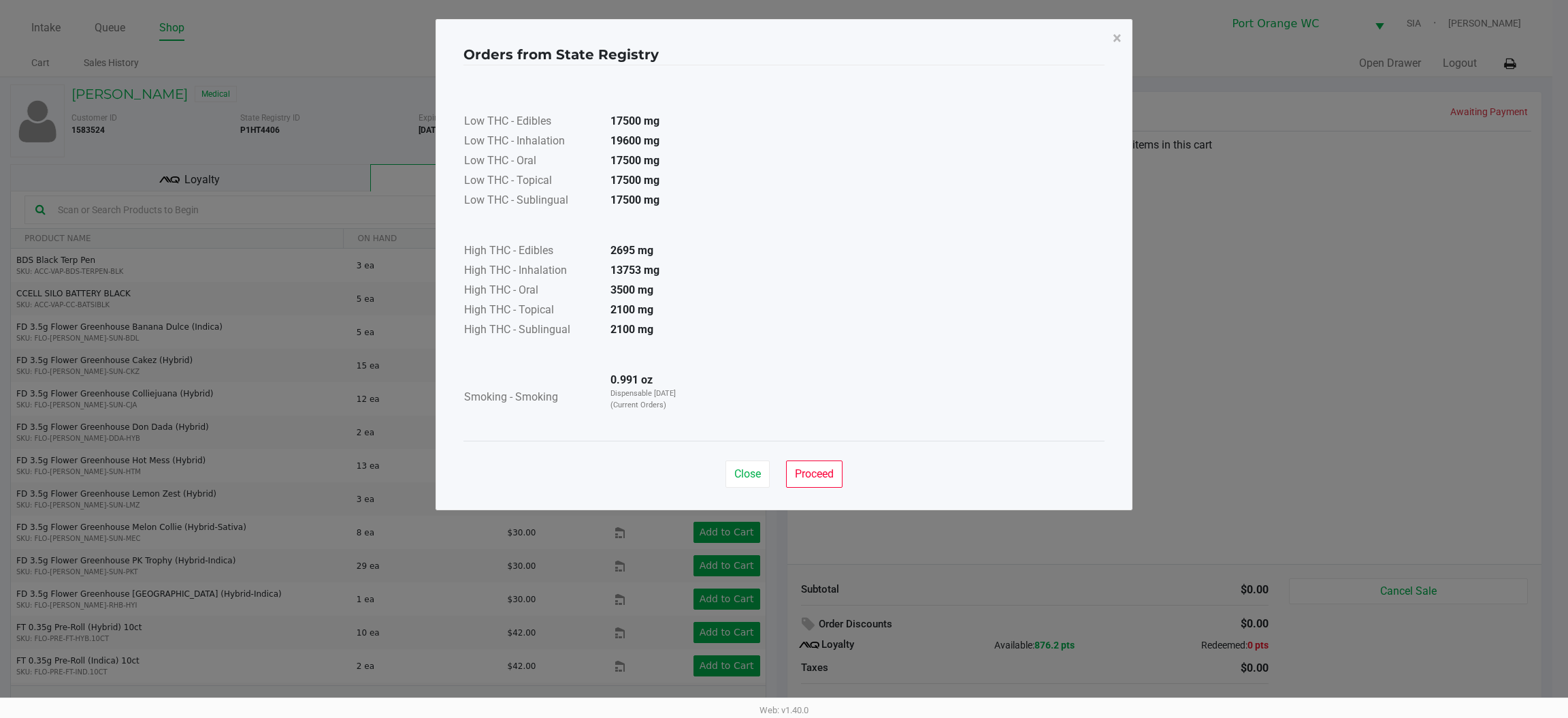
click at [831, 478] on span "Proceed" at bounding box center [814, 474] width 39 height 13
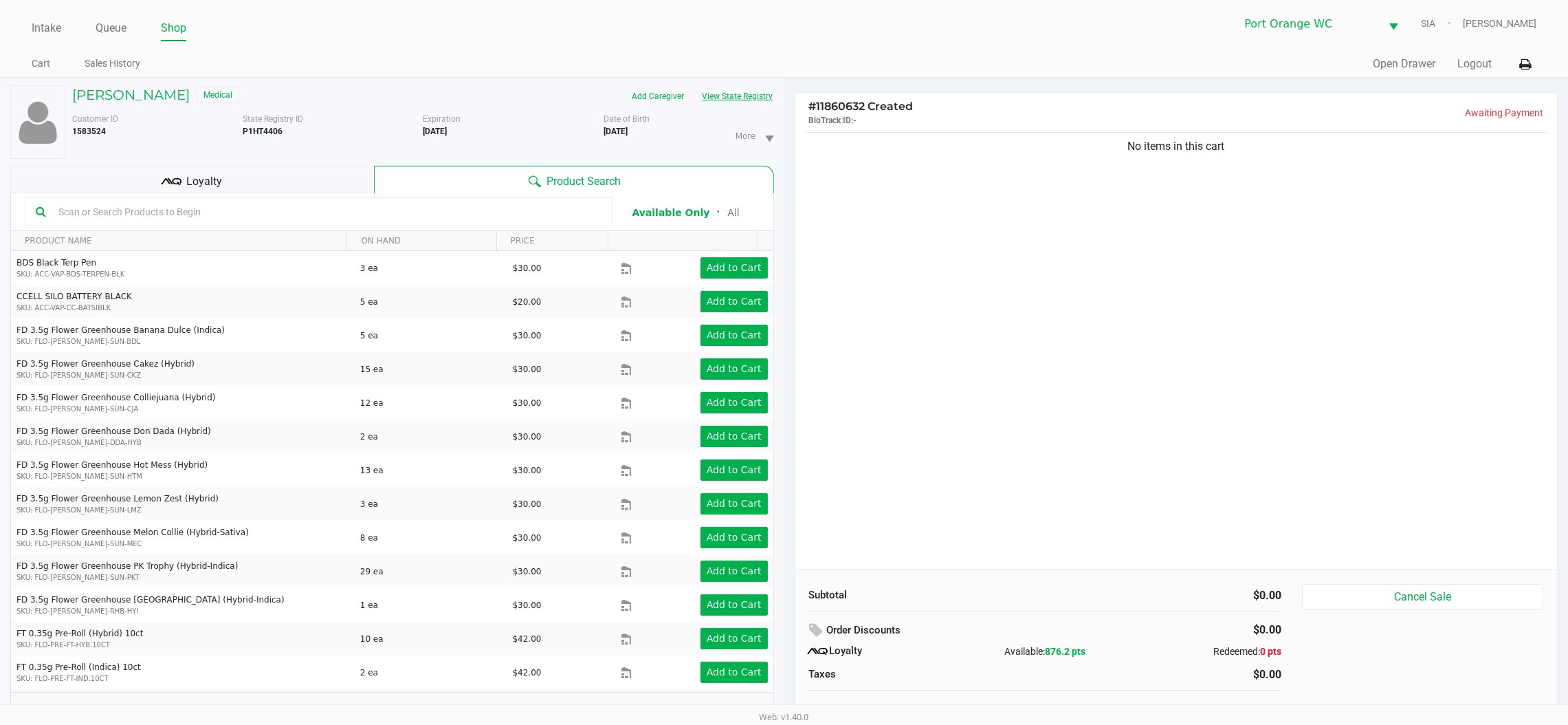
click at [244, 211] on input "text" at bounding box center [327, 212] width 549 height 21
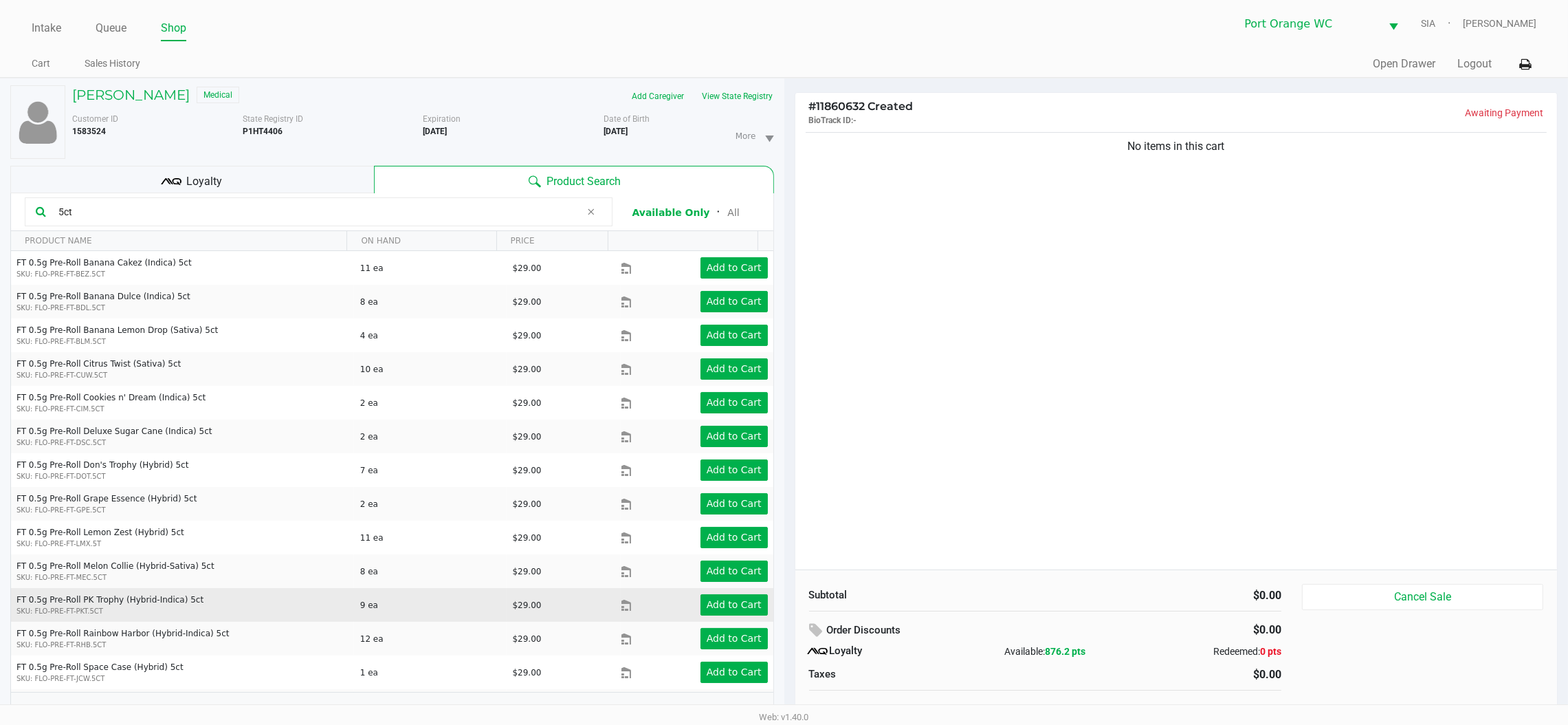
scroll to position [97, 0]
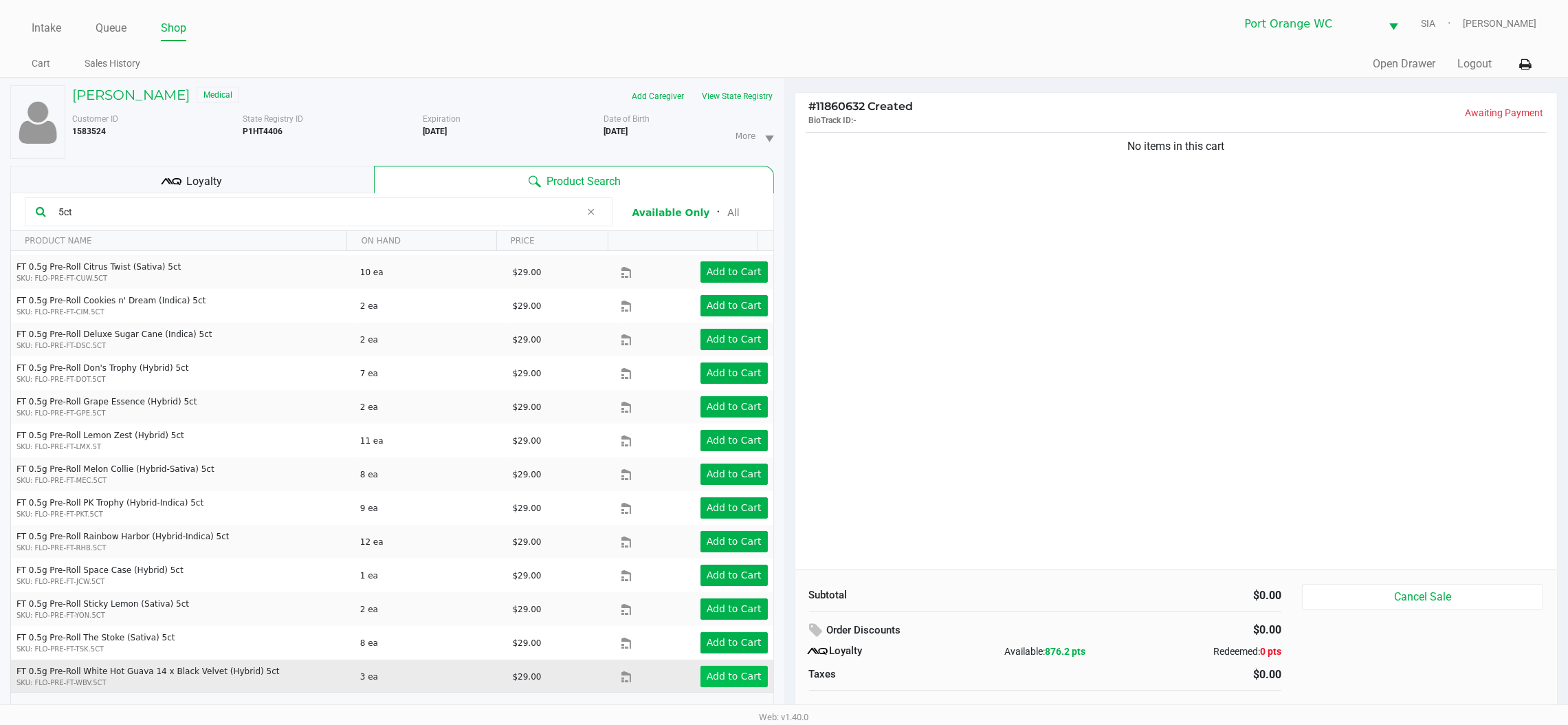
type input "5ct"
click at [734, 680] on app-button-loader "Add to Cart" at bounding box center [734, 676] width 55 height 11
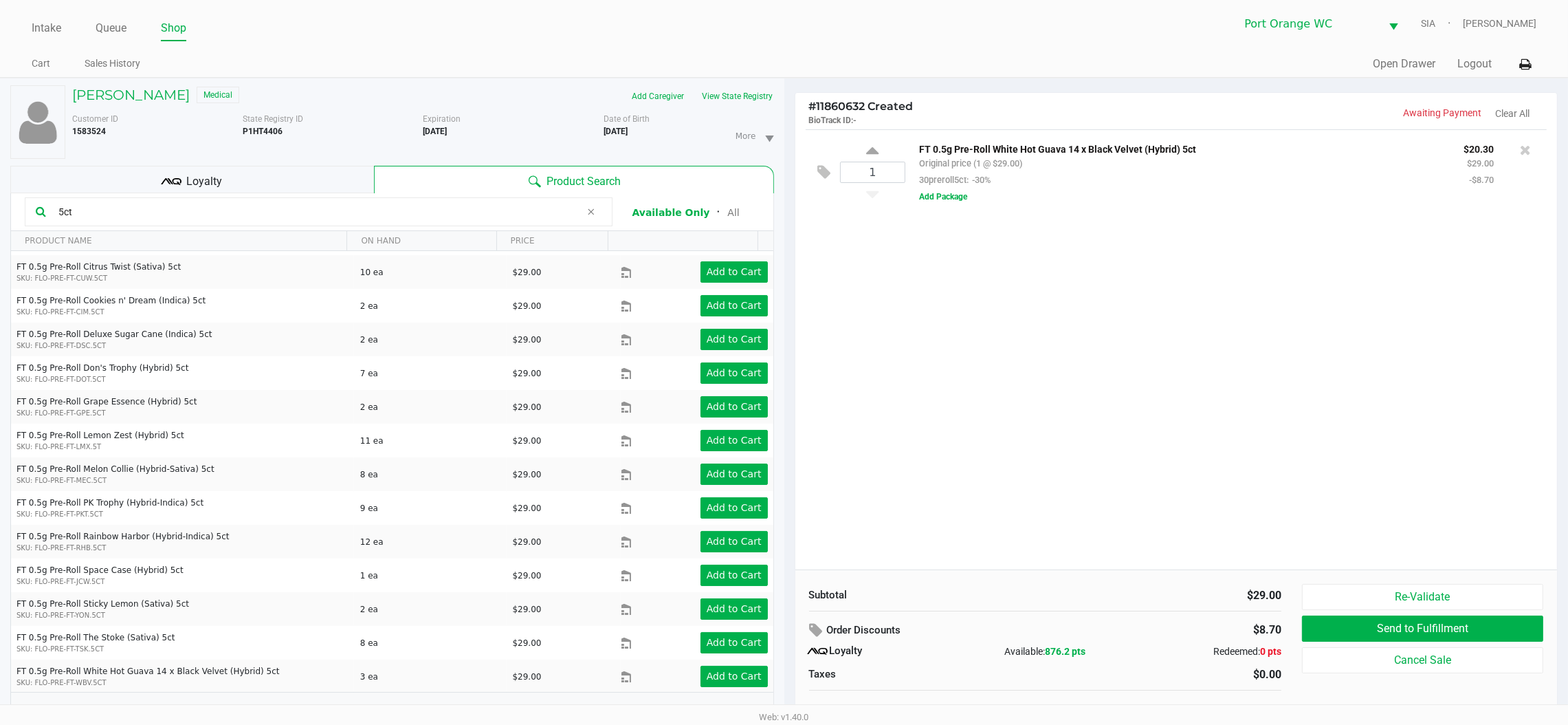
click at [865, 154] on div "1" at bounding box center [872, 172] width 66 height 56
click at [872, 158] on icon at bounding box center [872, 153] width 13 height 18
type input "2"
click at [133, 212] on input "5ct" at bounding box center [316, 212] width 528 height 21
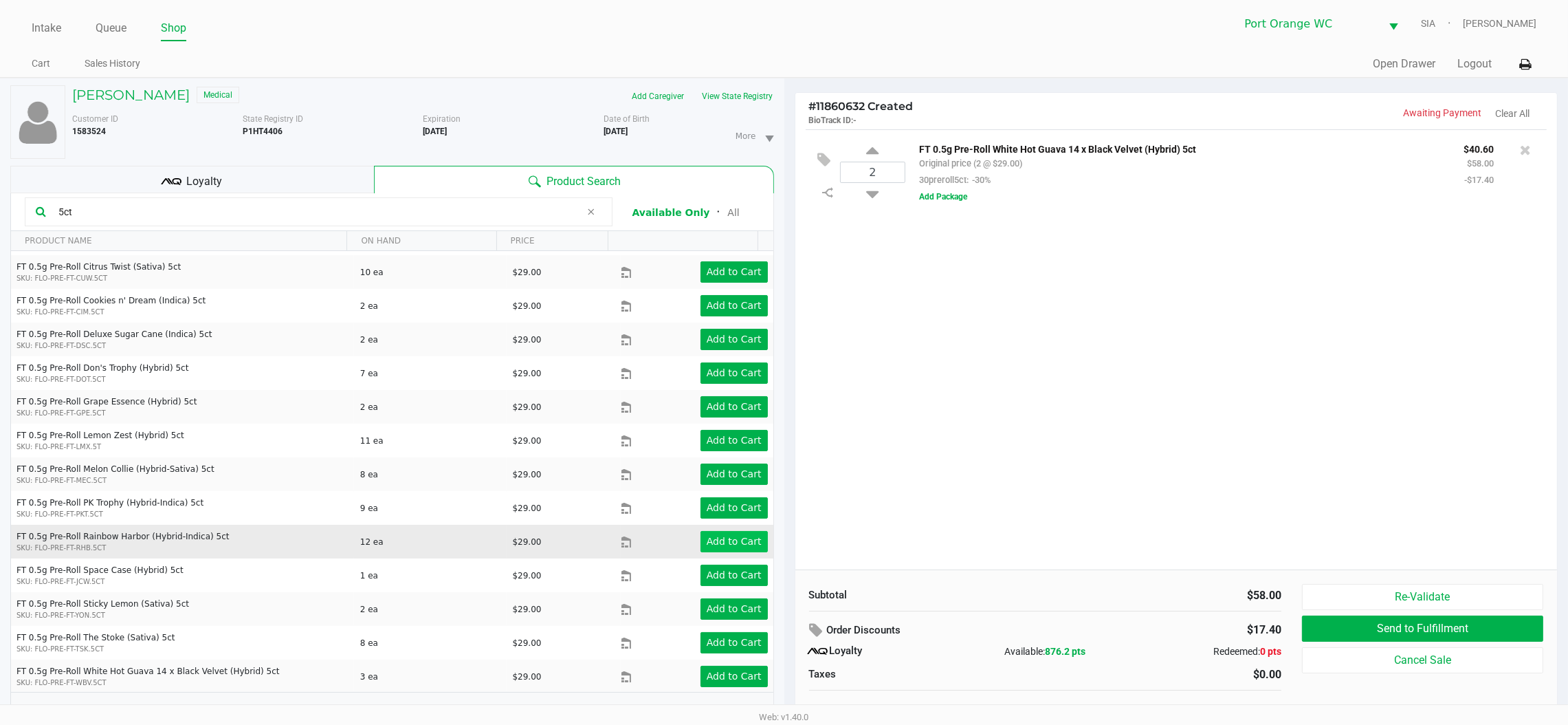
click at [706, 546] on app-button-loader "Add to Cart" at bounding box center [734, 541] width 55 height 11
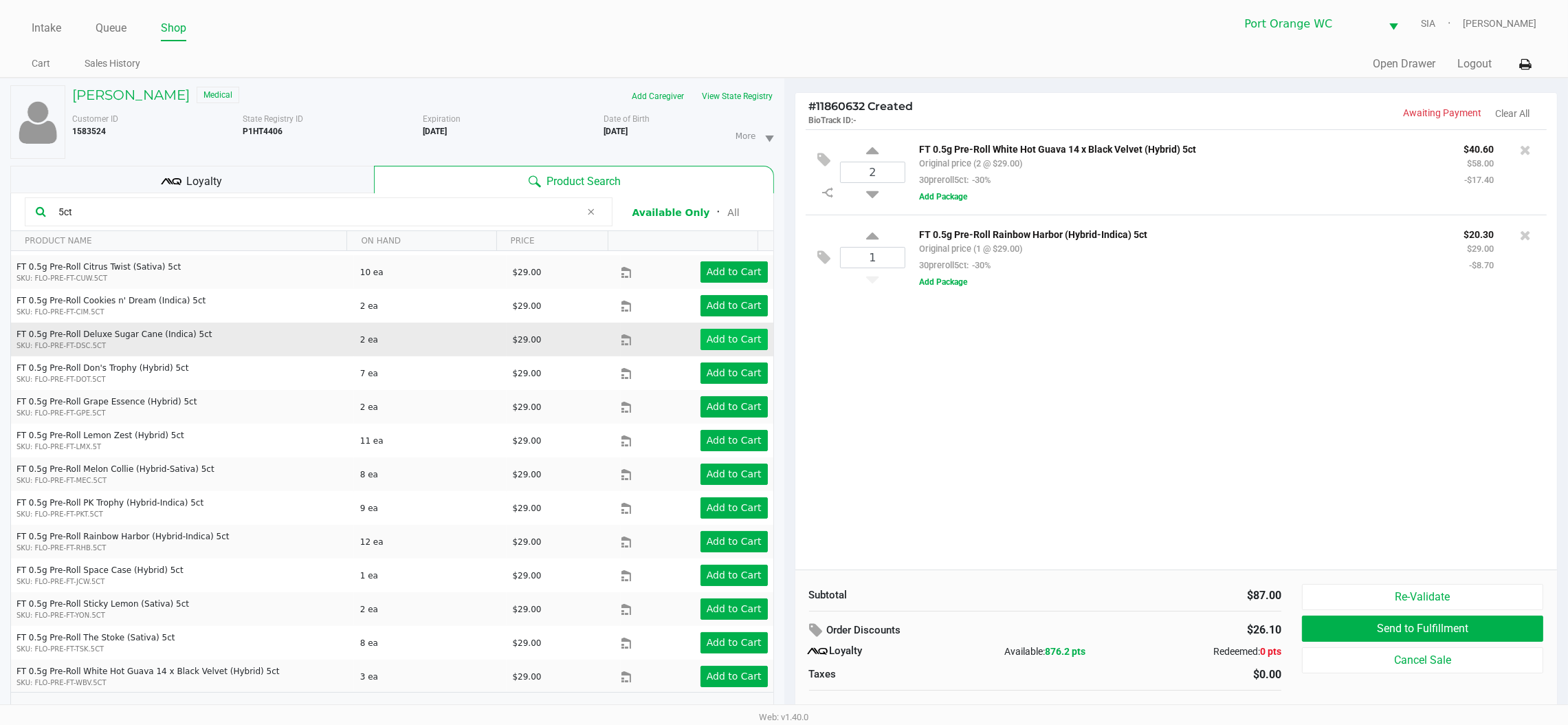
click at [725, 339] on app-button-loader "Add to Cart" at bounding box center [734, 339] width 55 height 11
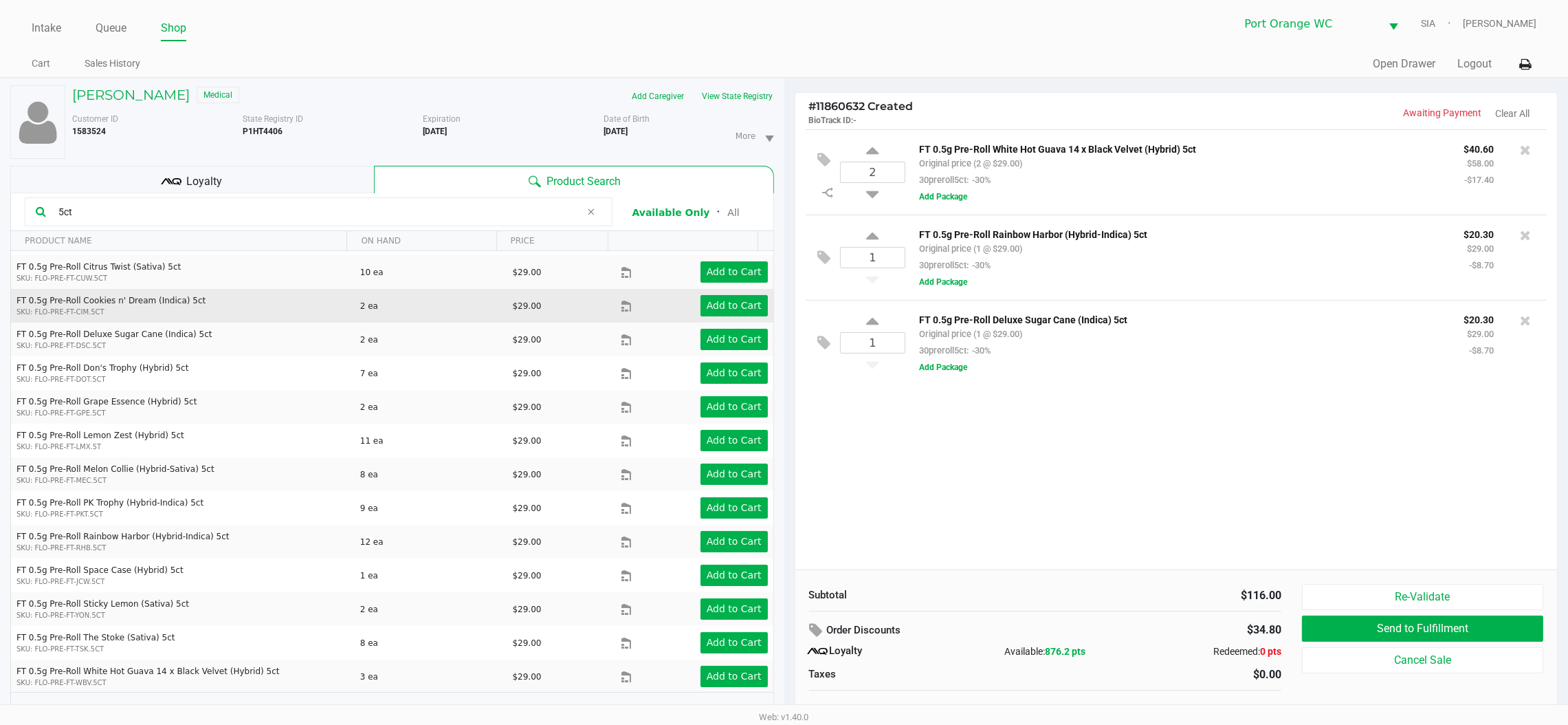
scroll to position [0, 0]
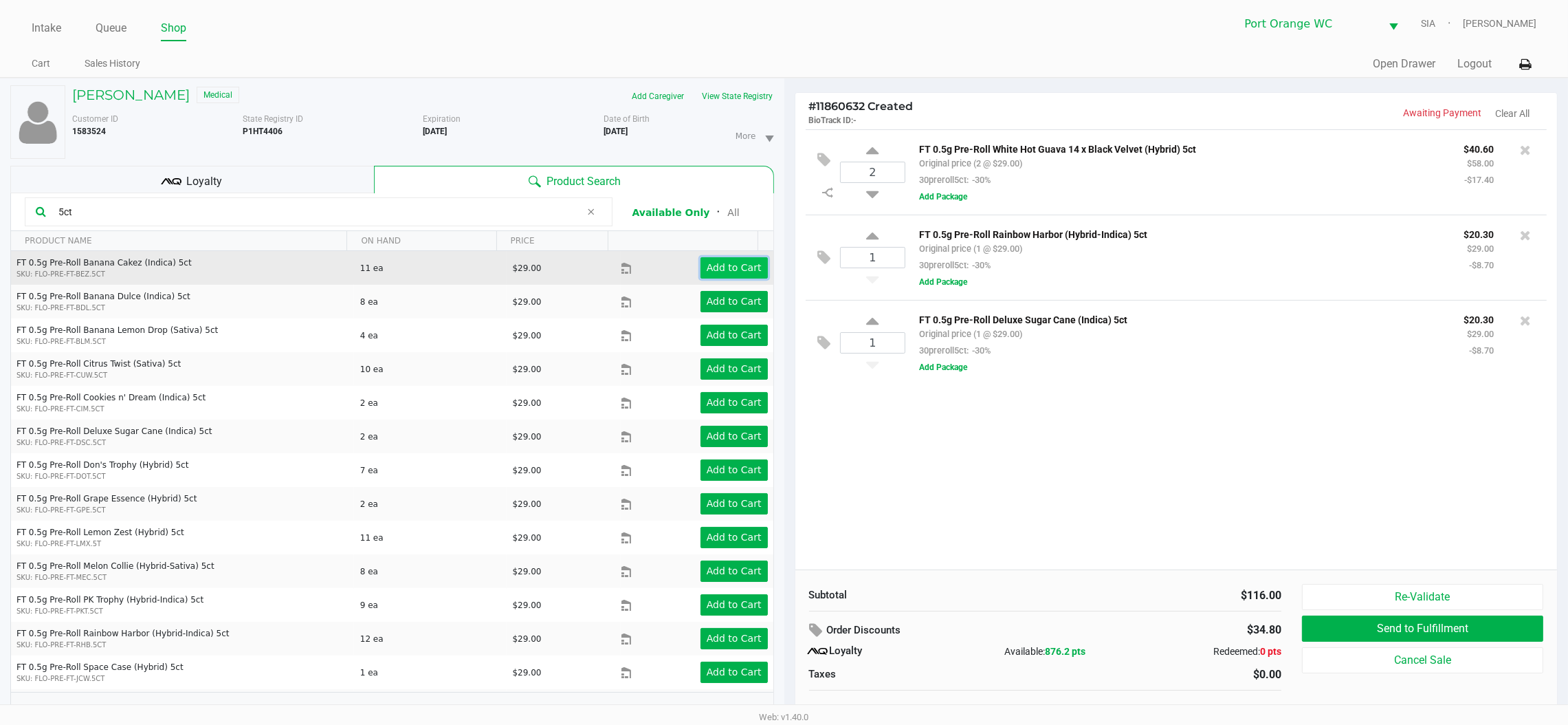
click at [735, 278] on button "Add to Cart" at bounding box center [734, 268] width 68 height 22
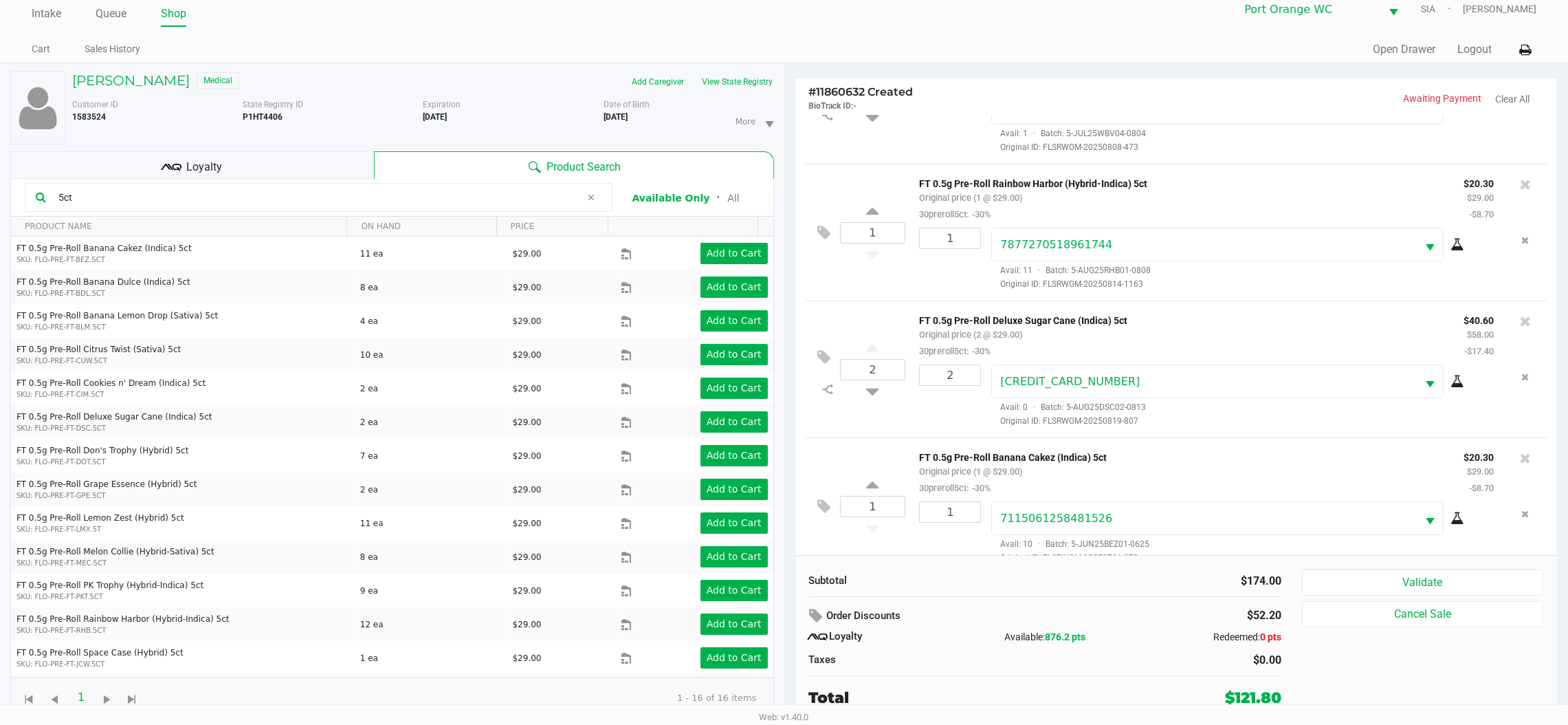
scroll to position [110, 0]
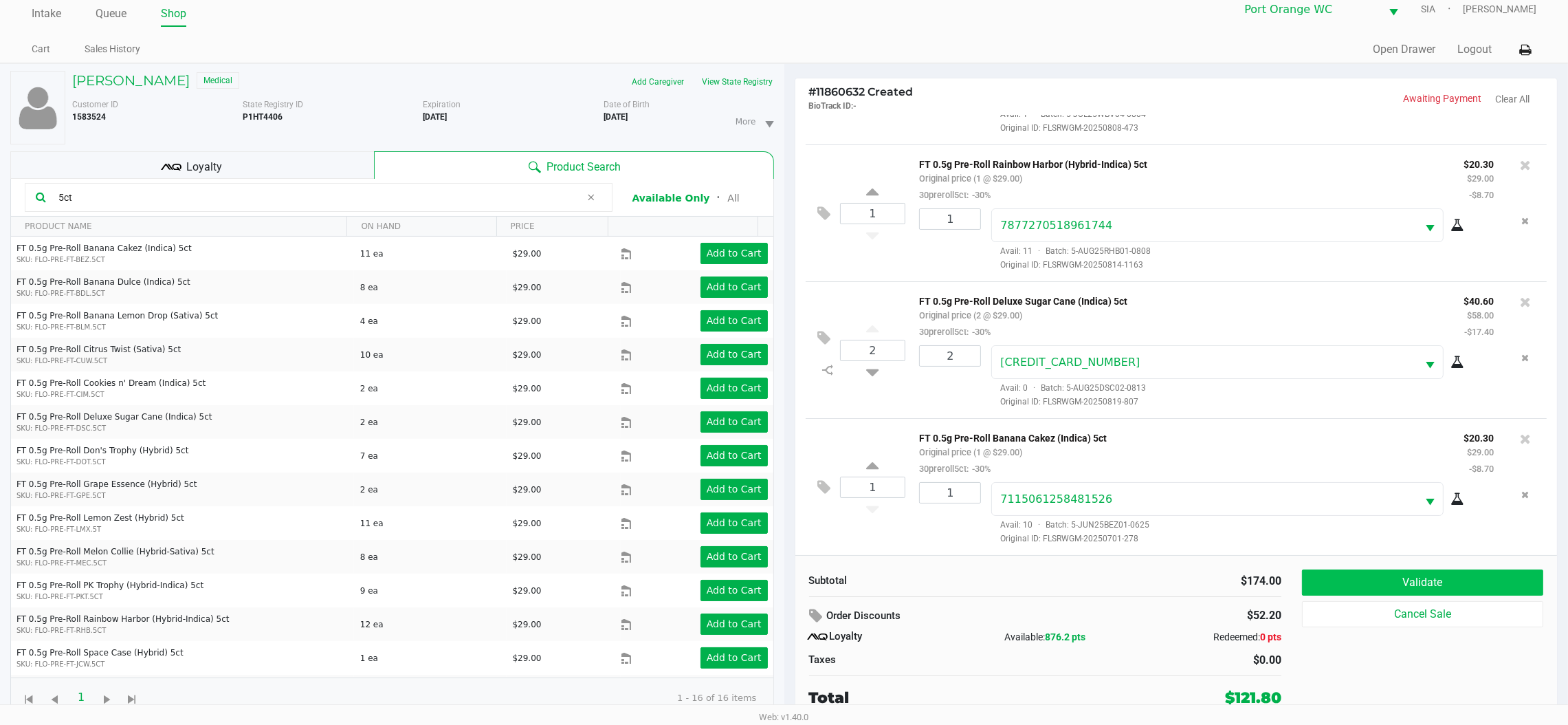
click at [1439, 592] on button "Validate" at bounding box center [1422, 582] width 241 height 26
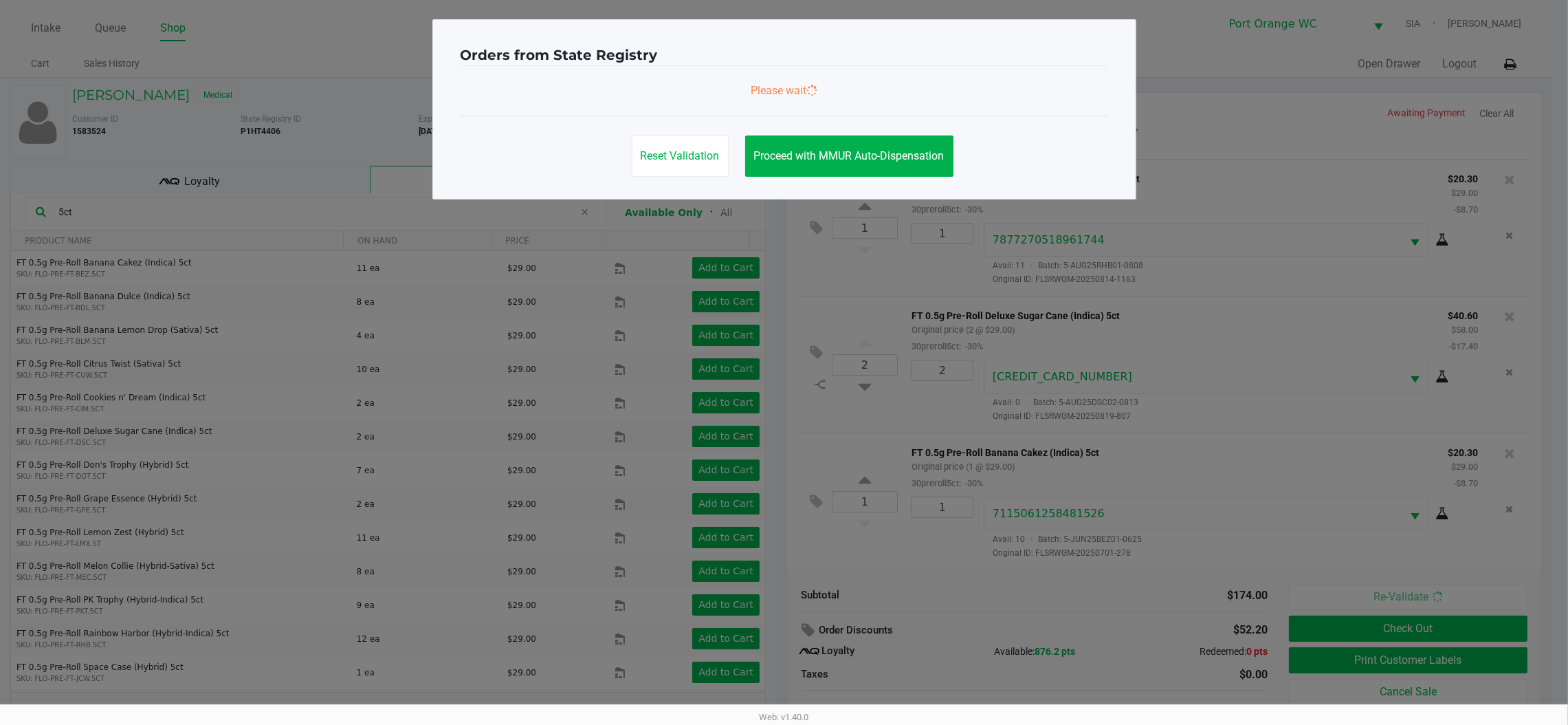
scroll to position [111, 0]
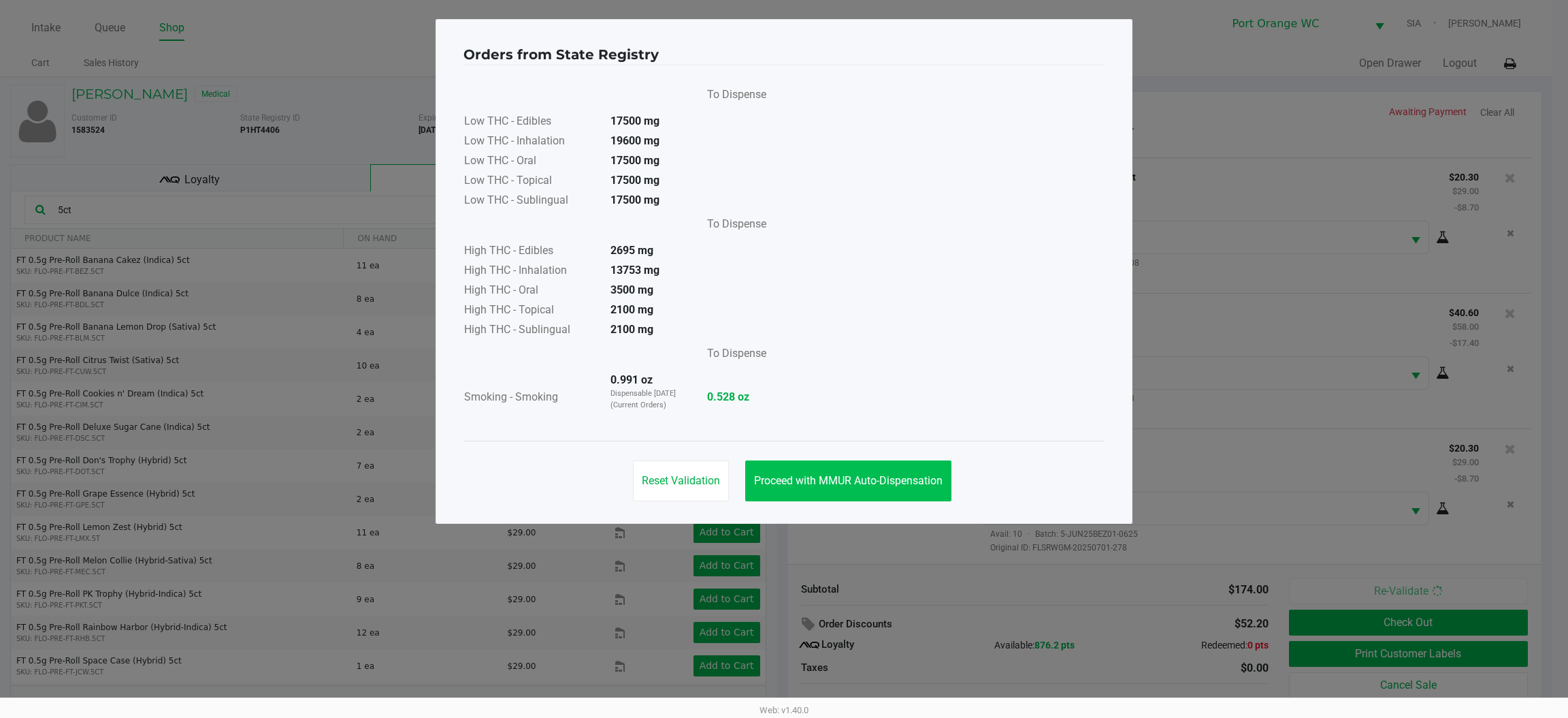
click at [889, 479] on span "Proceed with MMUR Auto-Dispensation" at bounding box center [848, 481] width 188 height 13
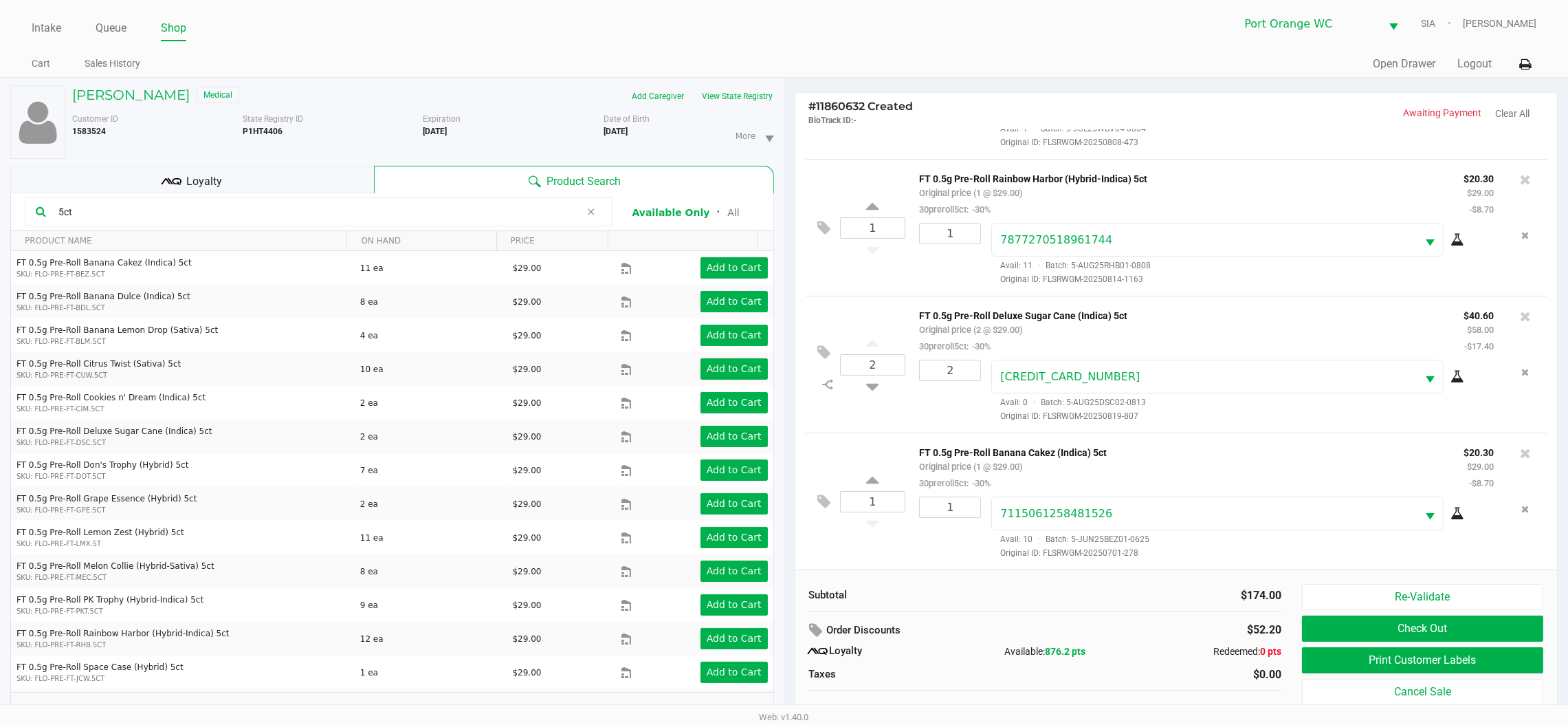
click at [1370, 654] on button "Print Customer Labels" at bounding box center [1422, 660] width 241 height 26
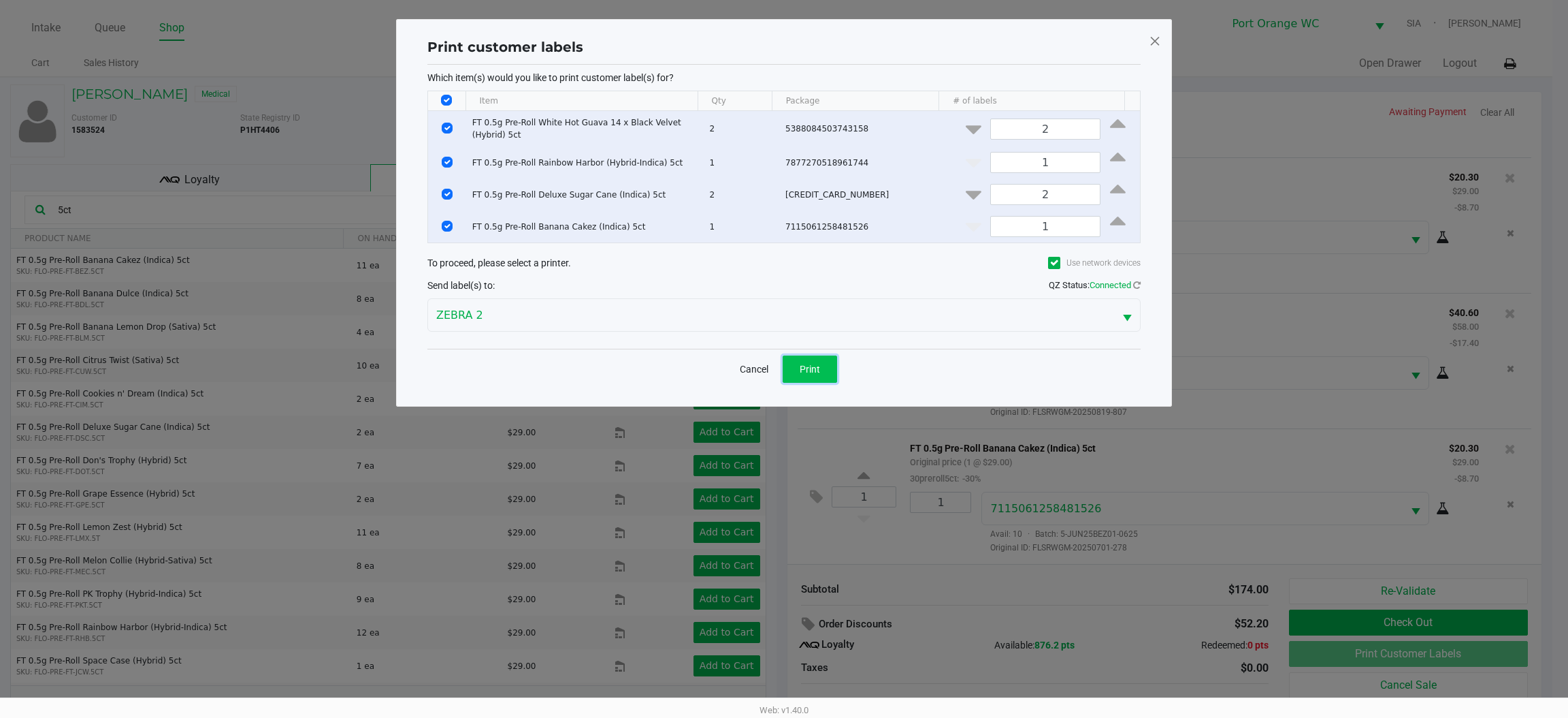
click at [820, 374] on button "Print" at bounding box center [810, 369] width 54 height 27
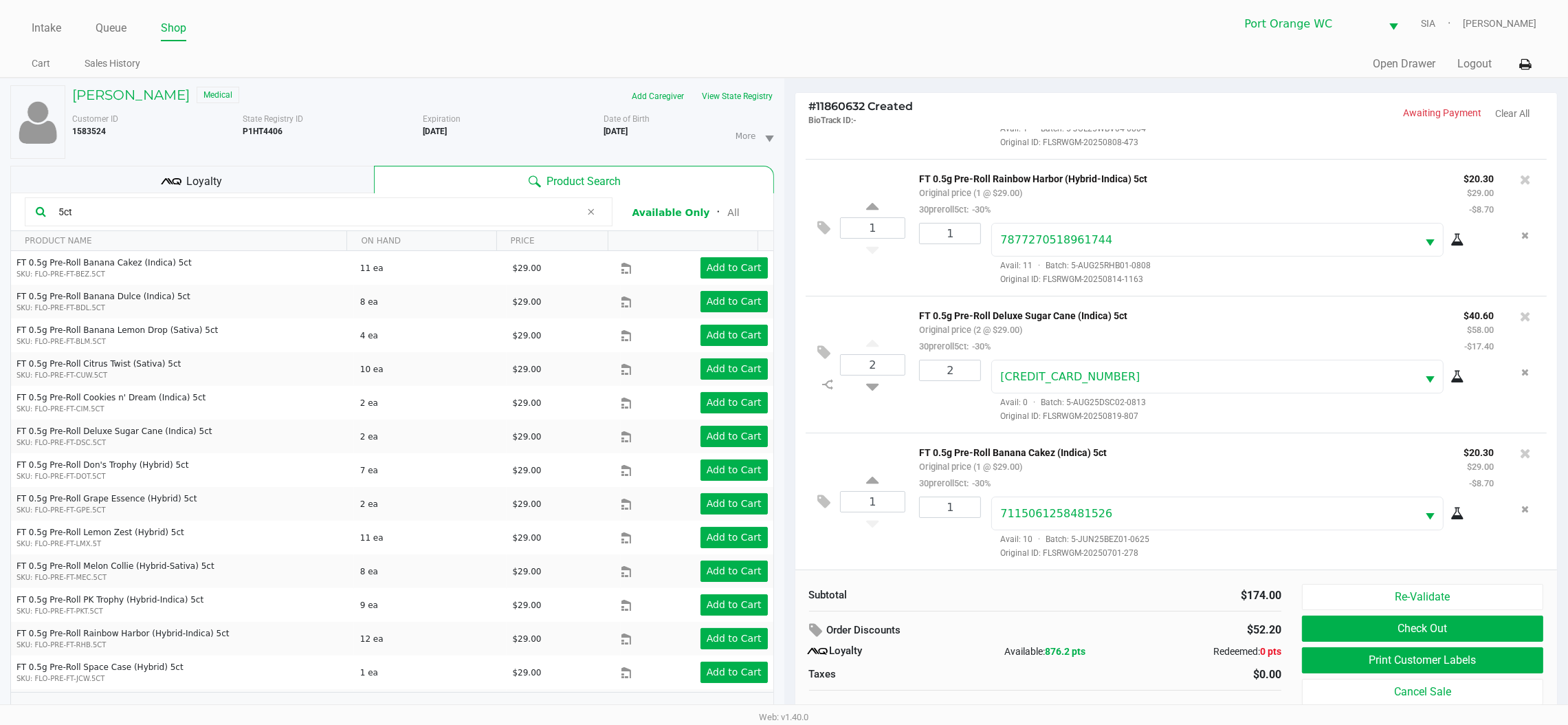
click at [242, 179] on div "Loyalty" at bounding box center [192, 179] width 364 height 28
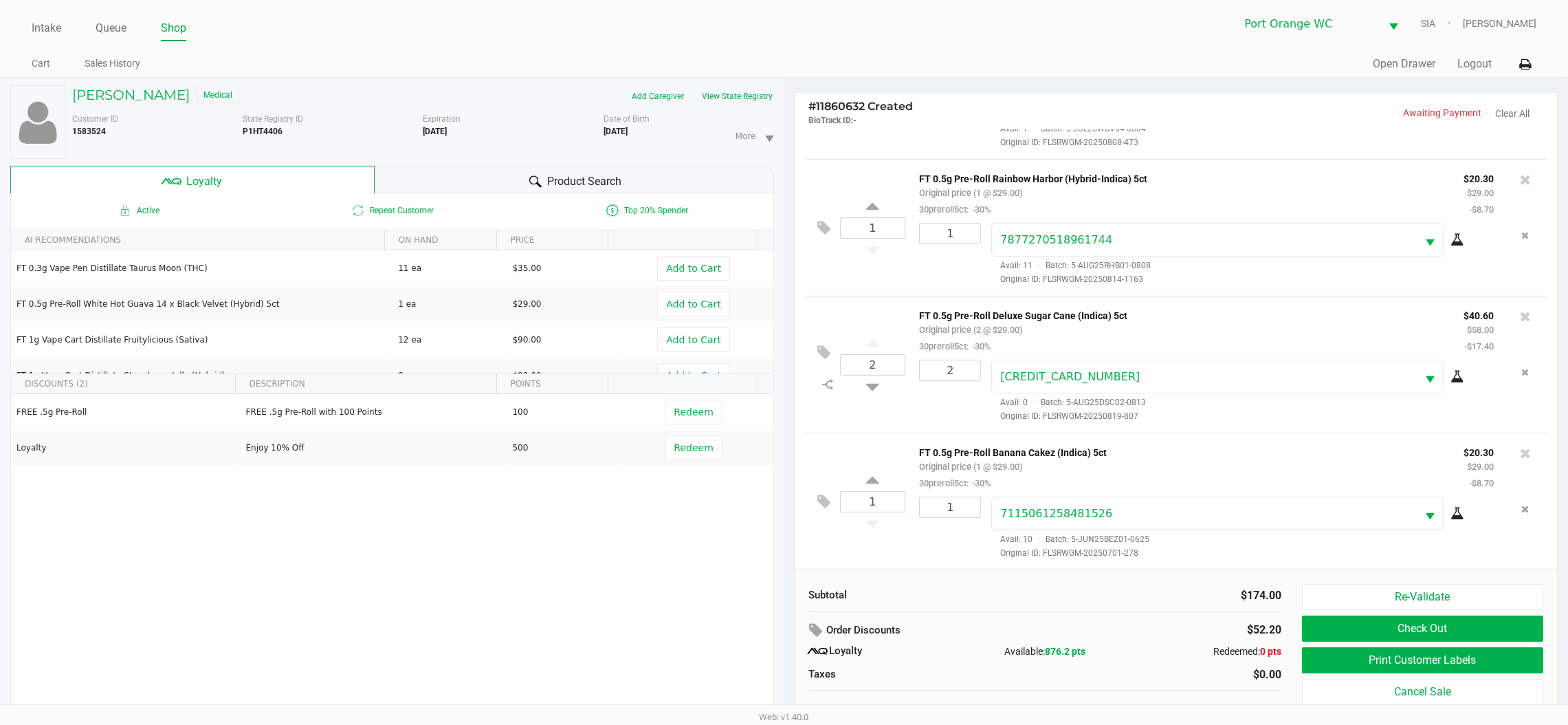
click at [676, 456] on button "Redeem" at bounding box center [693, 448] width 57 height 25
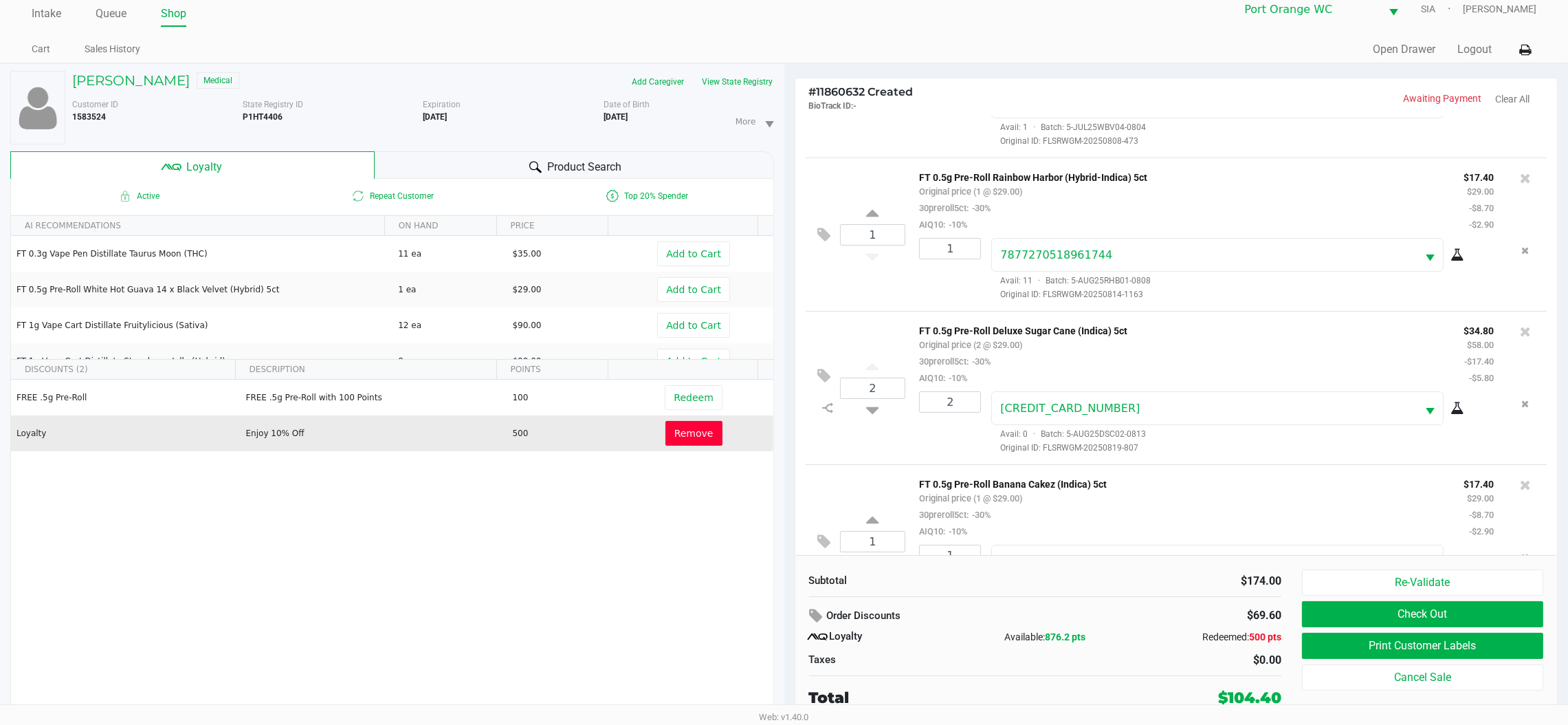
scroll to position [178, 0]
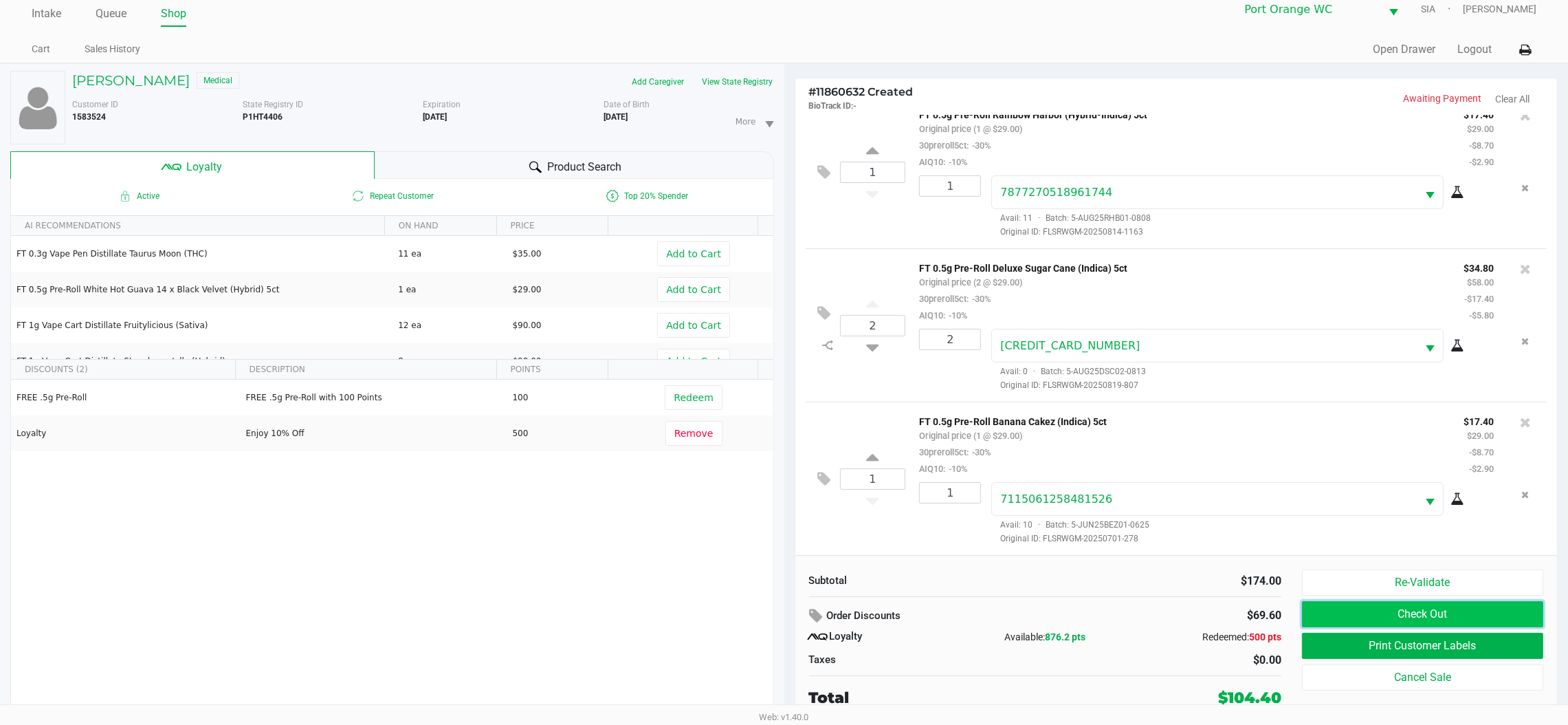
click at [1357, 614] on button "Check Out" at bounding box center [1422, 614] width 241 height 26
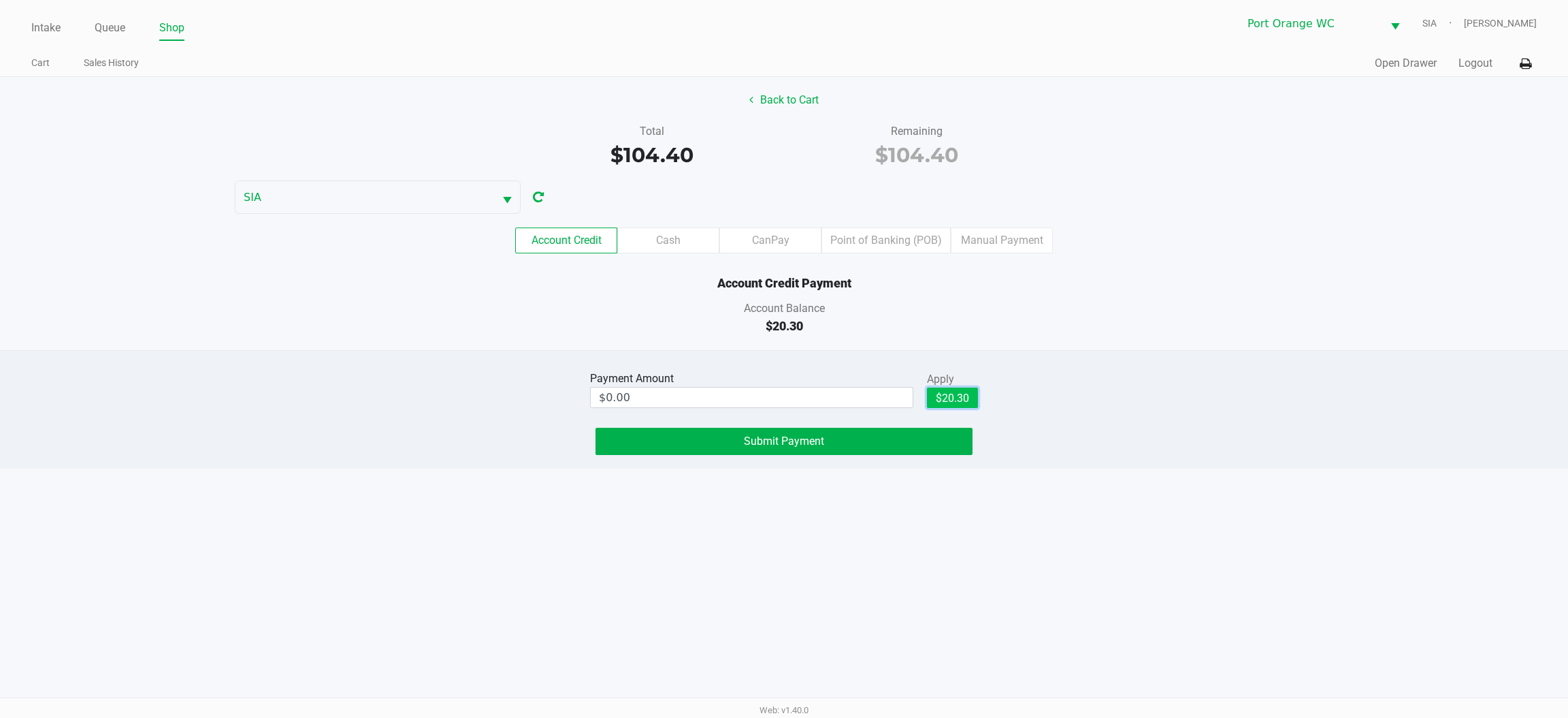
click at [965, 407] on button "$20.30" at bounding box center [953, 397] width 51 height 21
click at [905, 449] on button "Submit Payment" at bounding box center [784, 441] width 377 height 27
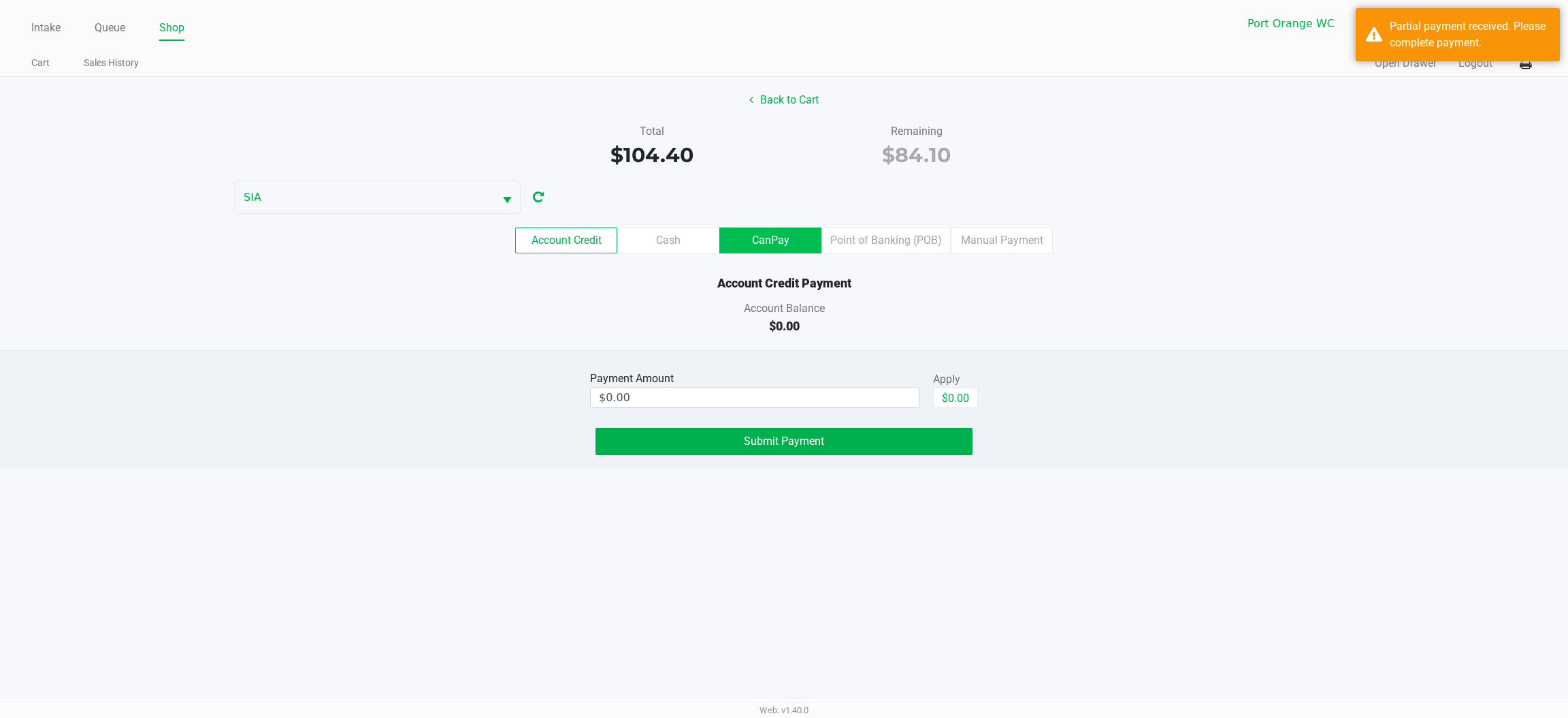
click at [763, 254] on label "CanPay" at bounding box center [770, 240] width 102 height 26
click at [0, 0] on 3 "CanPay" at bounding box center [0, 0] width 0 height 0
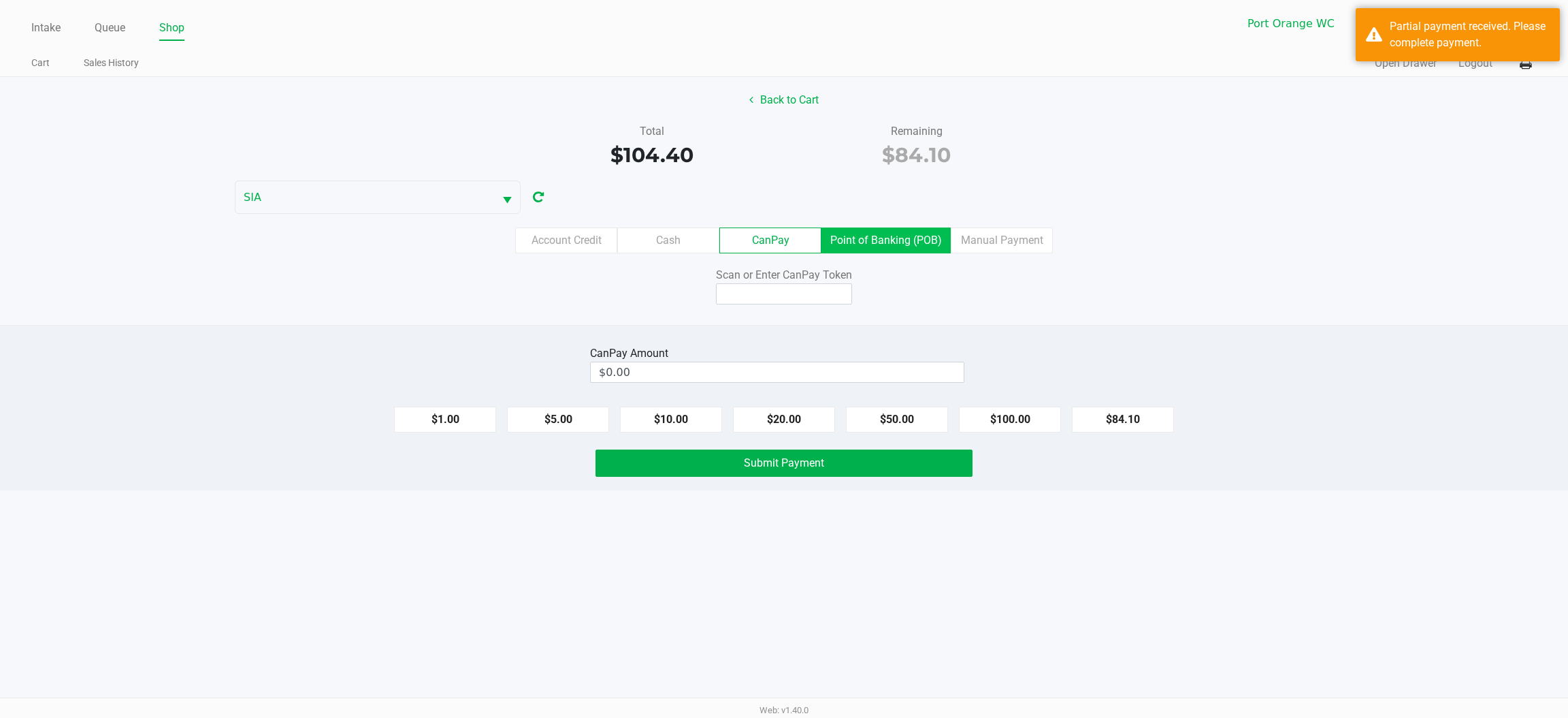
click at [850, 240] on label "Point of Banking (POB)" at bounding box center [886, 240] width 130 height 26
click at [0, 0] on 8 "Point of Banking (POB)" at bounding box center [0, 0] width 0 height 0
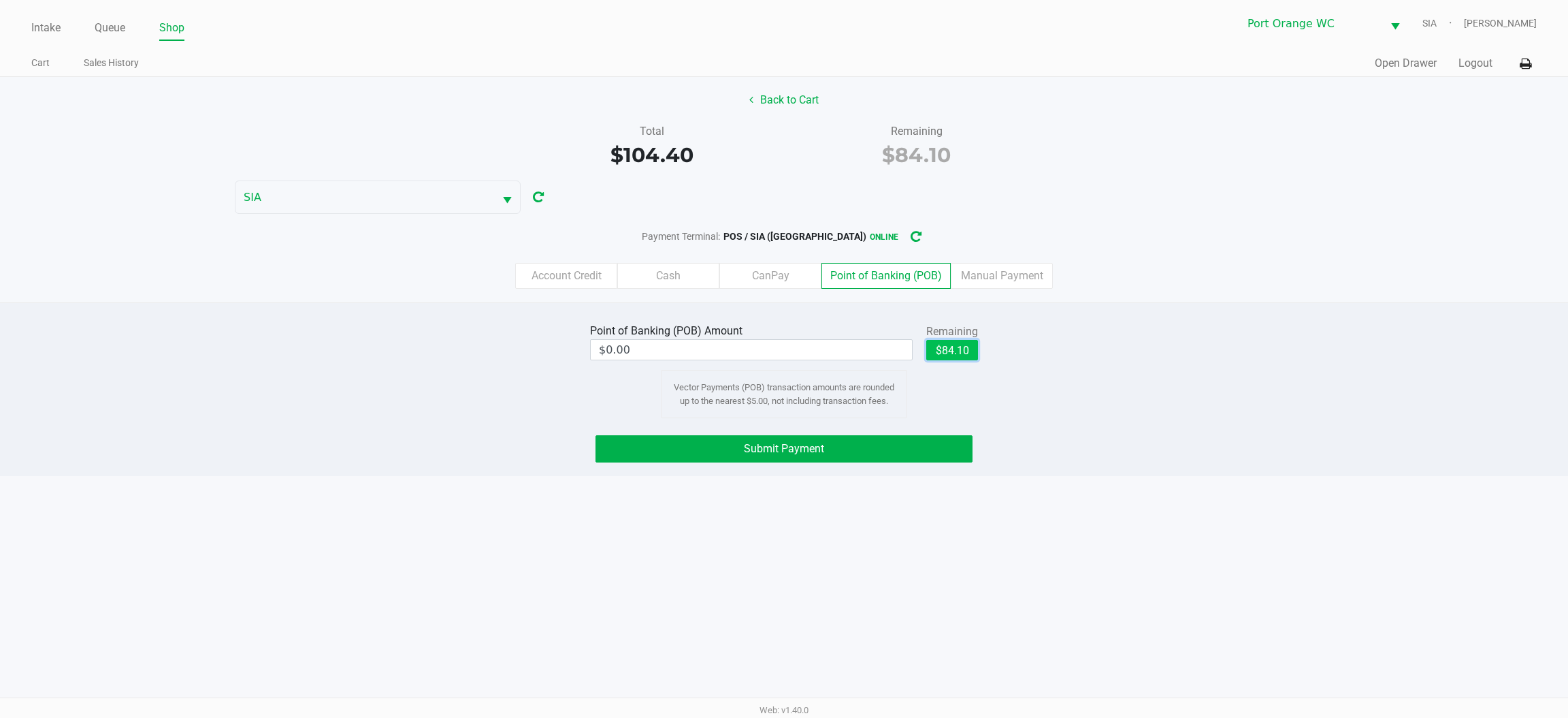
click at [945, 351] on button "$84.10" at bounding box center [952, 349] width 52 height 21
type input "$84.10"
click at [758, 450] on span "Submit Payment" at bounding box center [784, 449] width 80 height 13
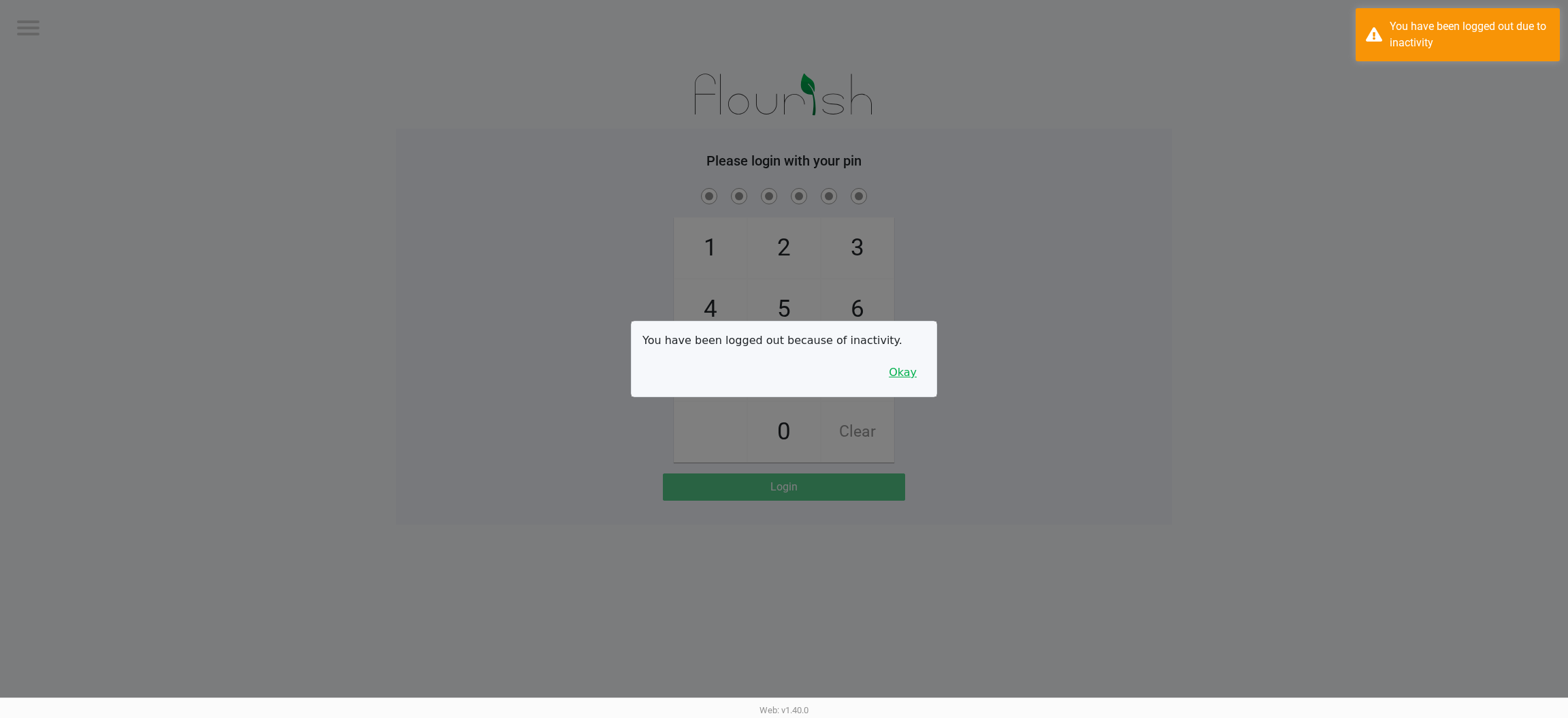
click at [893, 374] on button "Okay" at bounding box center [902, 372] width 45 height 26
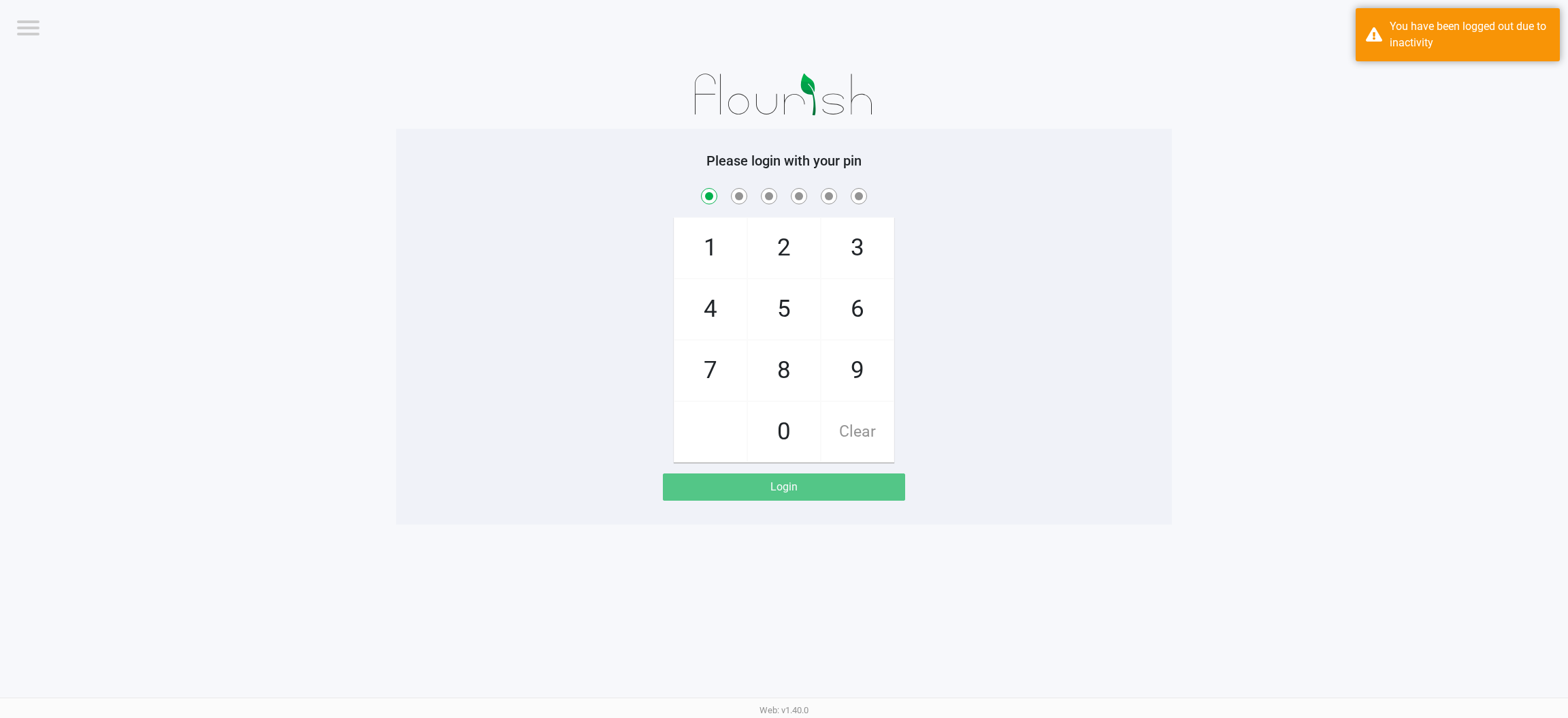
checkbox input "true"
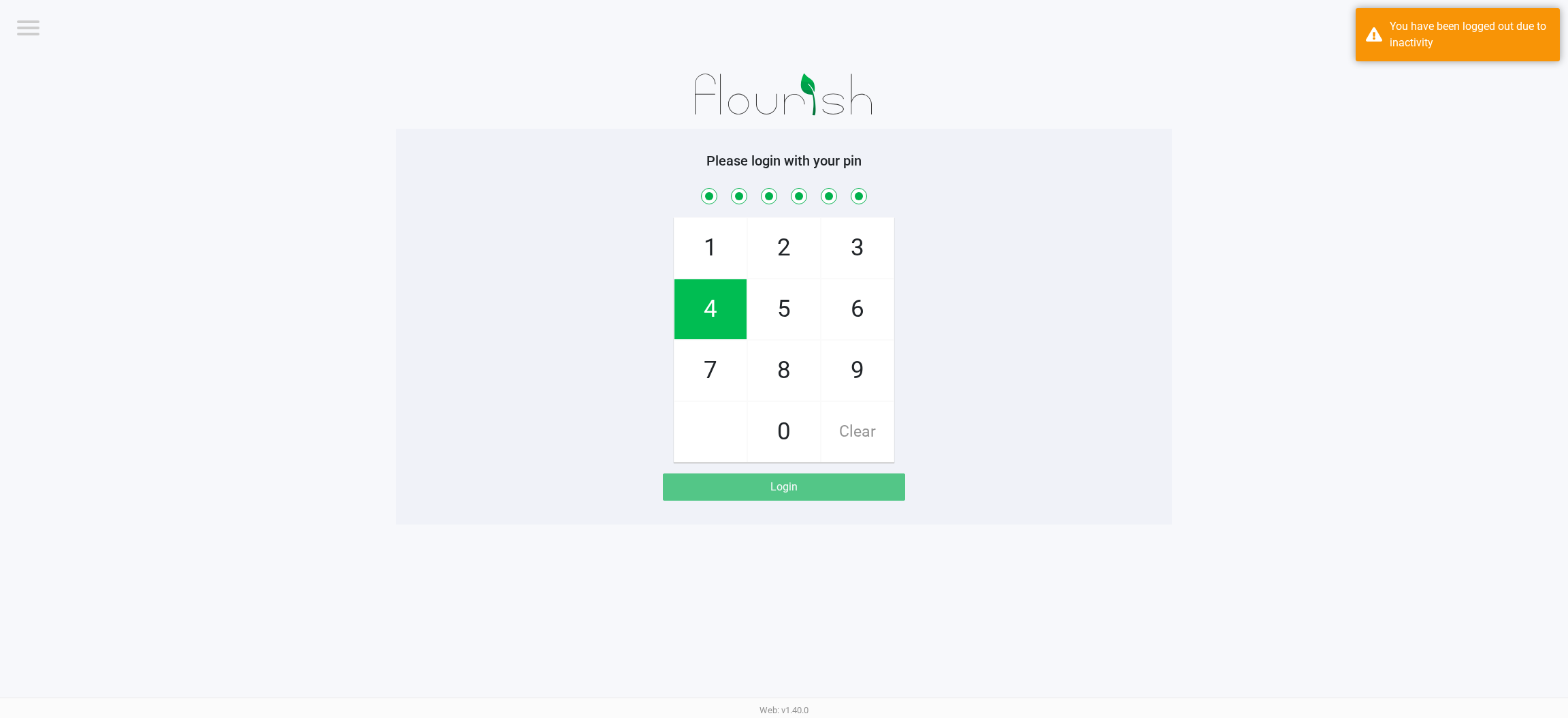
checkbox input "true"
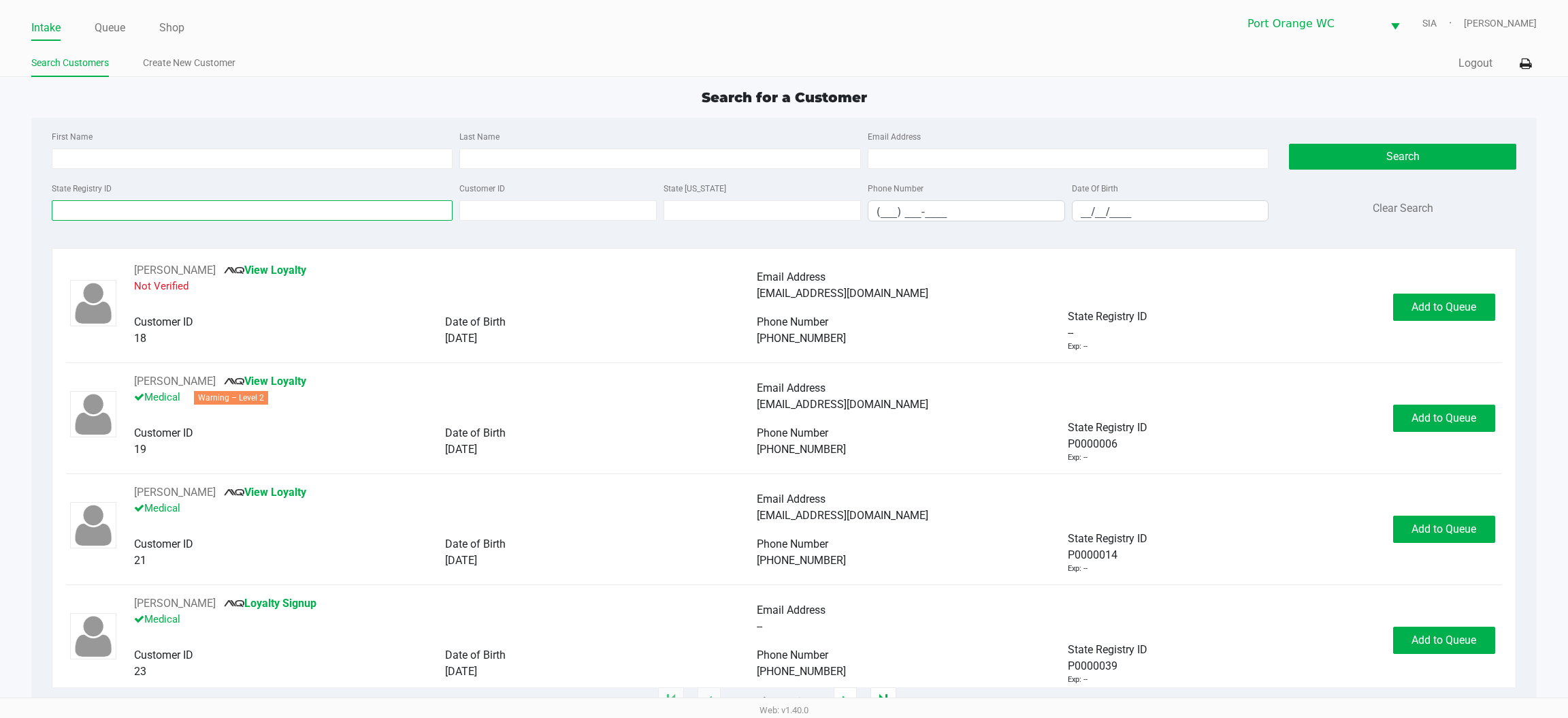
click at [203, 207] on input "State Registry ID" at bounding box center [253, 210] width 401 height 21
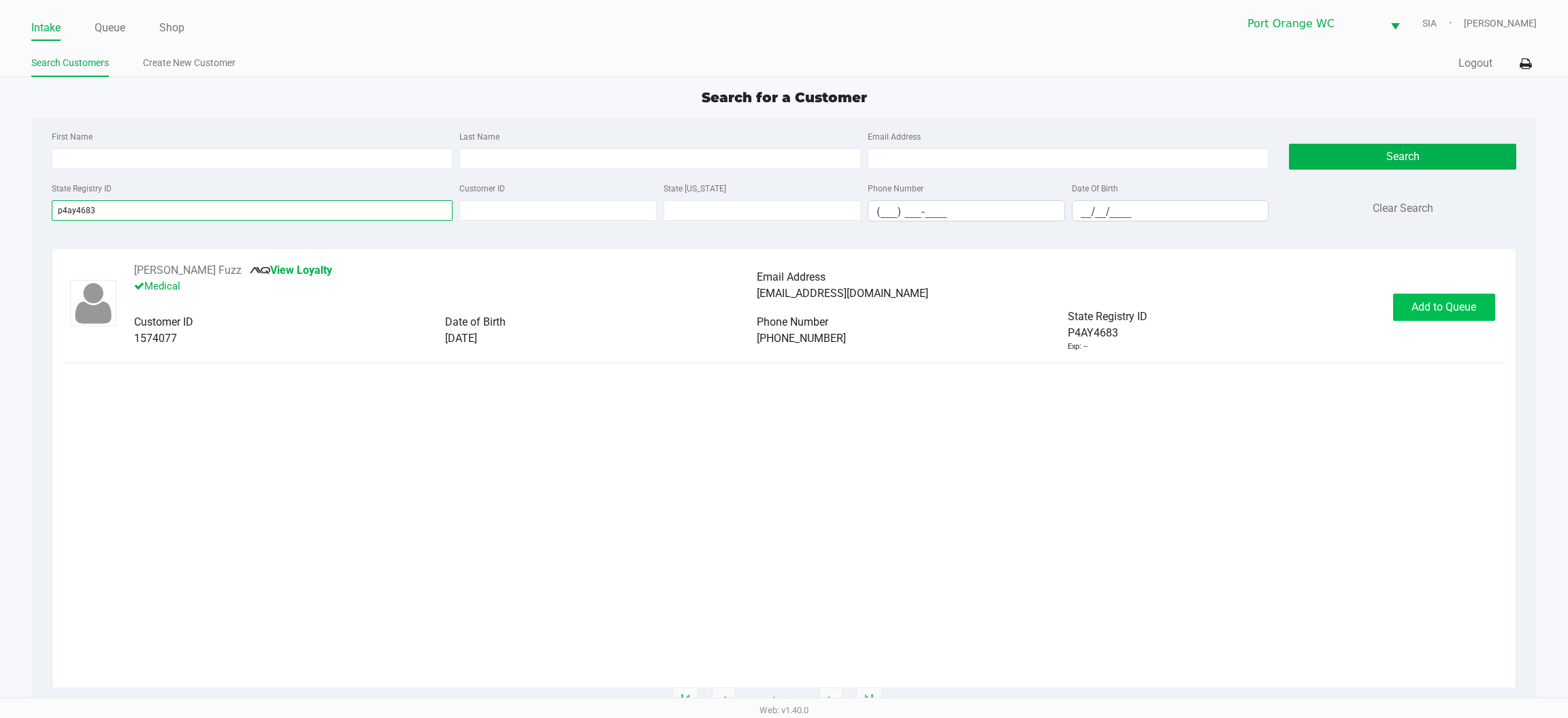
type input "p4ay4683"
click at [1412, 306] on span "Add to Queue" at bounding box center [1444, 307] width 64 height 13
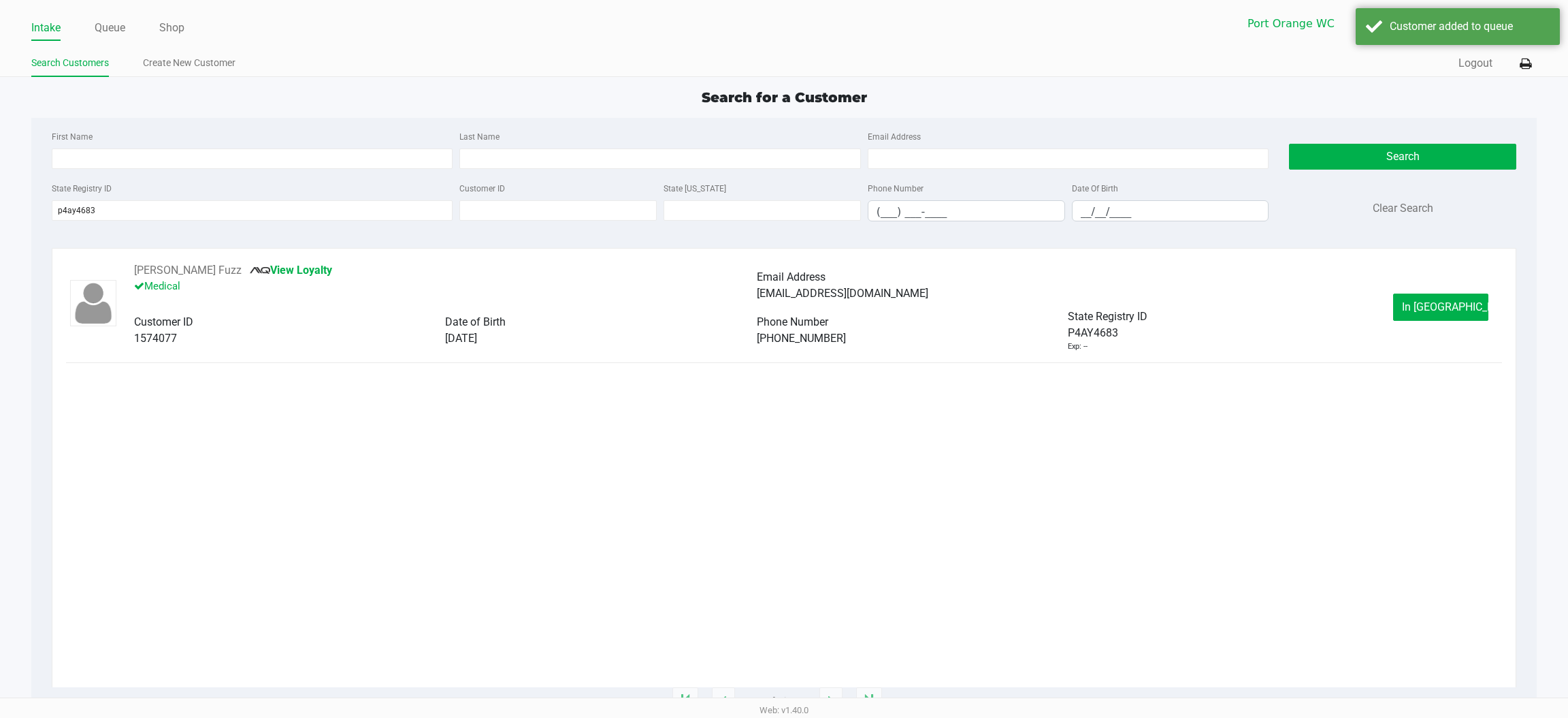
click at [1411, 306] on button "In Queue" at bounding box center [1441, 307] width 95 height 27
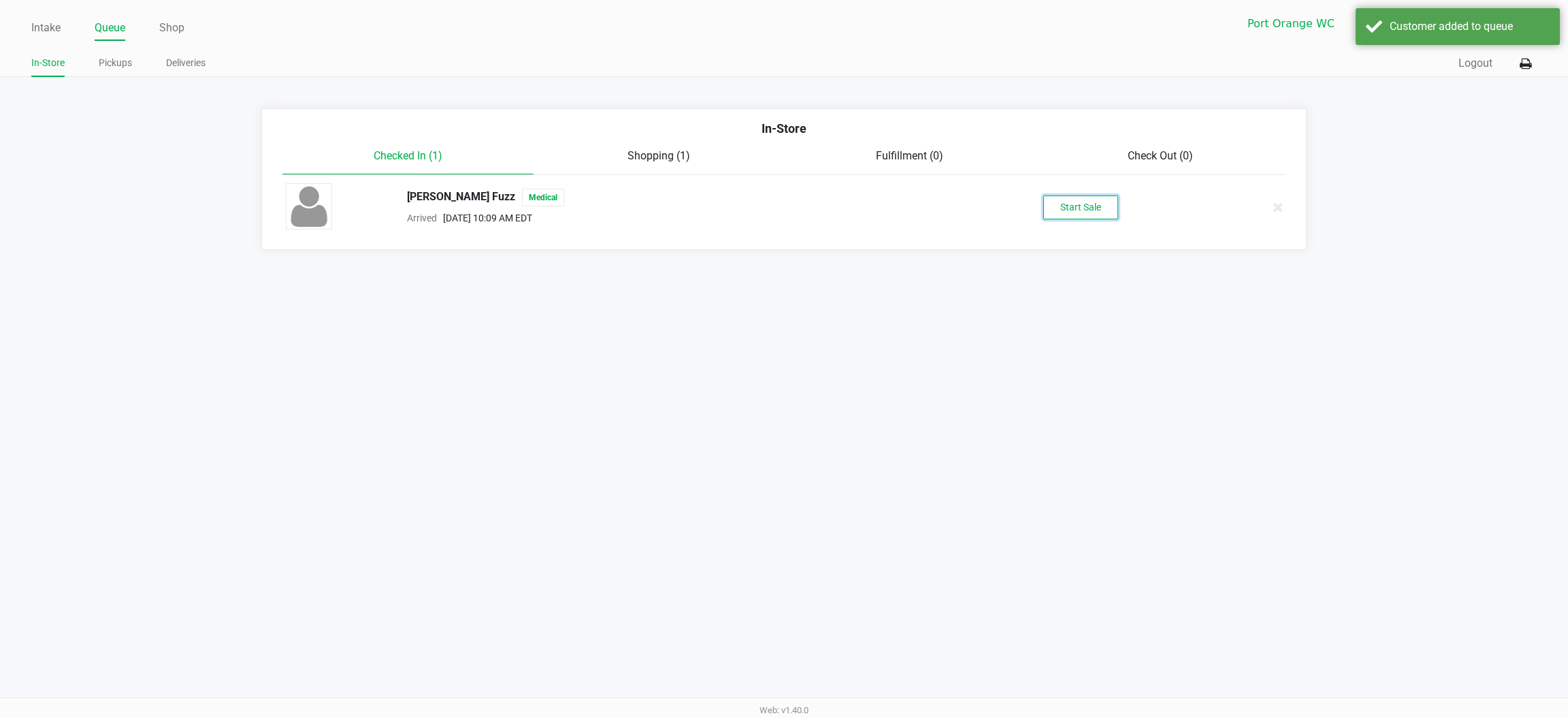
click at [1084, 207] on button "Start Sale" at bounding box center [1081, 207] width 75 height 24
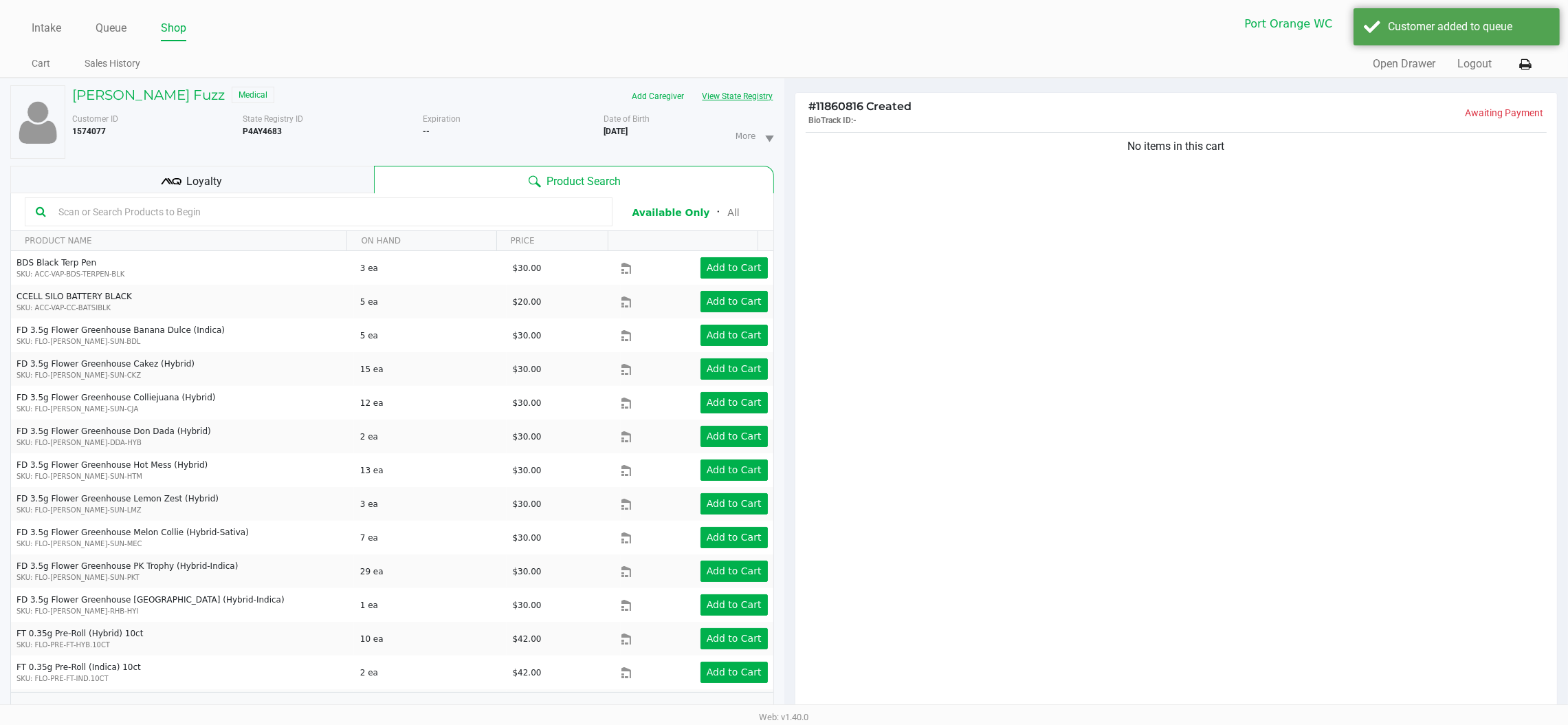
click at [766, 105] on button "View State Registry" at bounding box center [734, 96] width 80 height 22
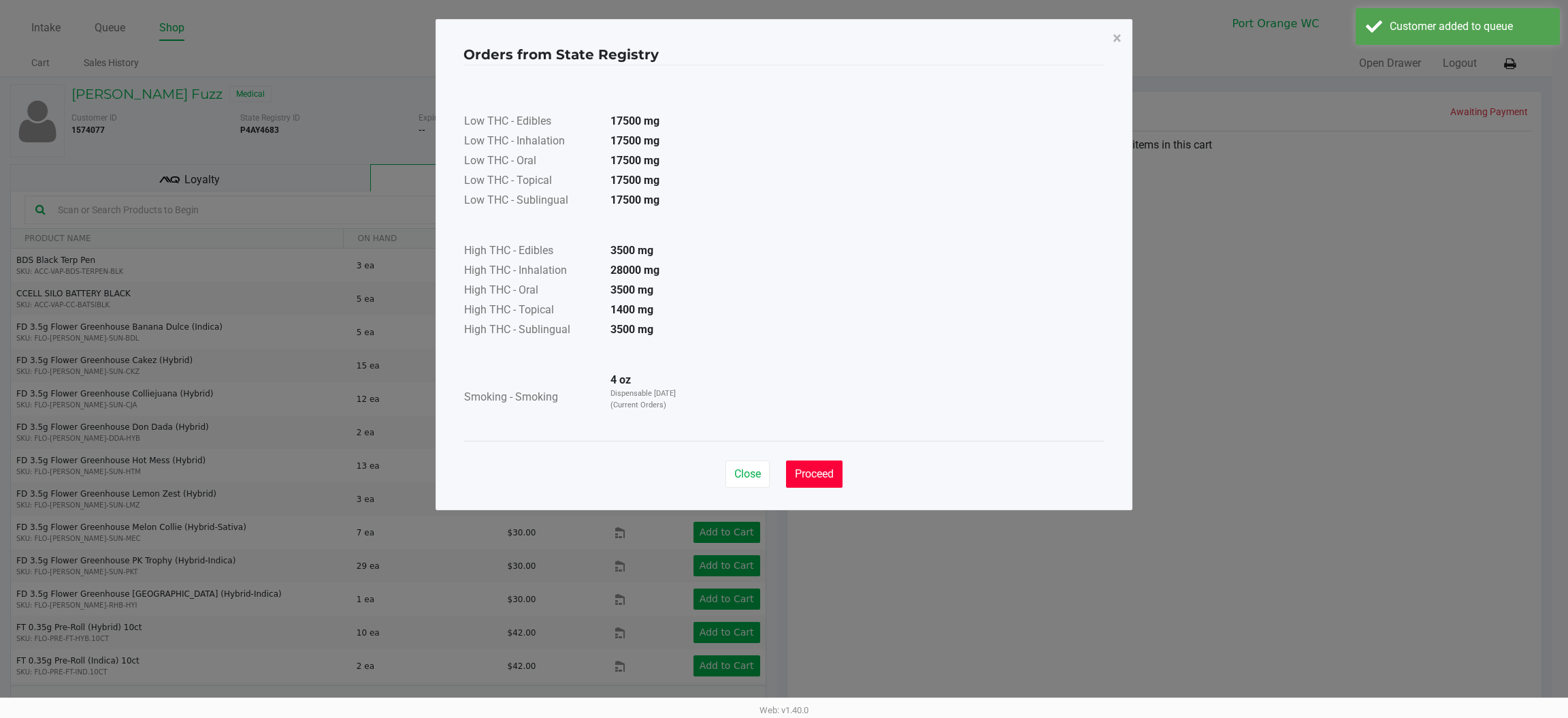
click at [800, 482] on button "Proceed" at bounding box center [814, 473] width 56 height 27
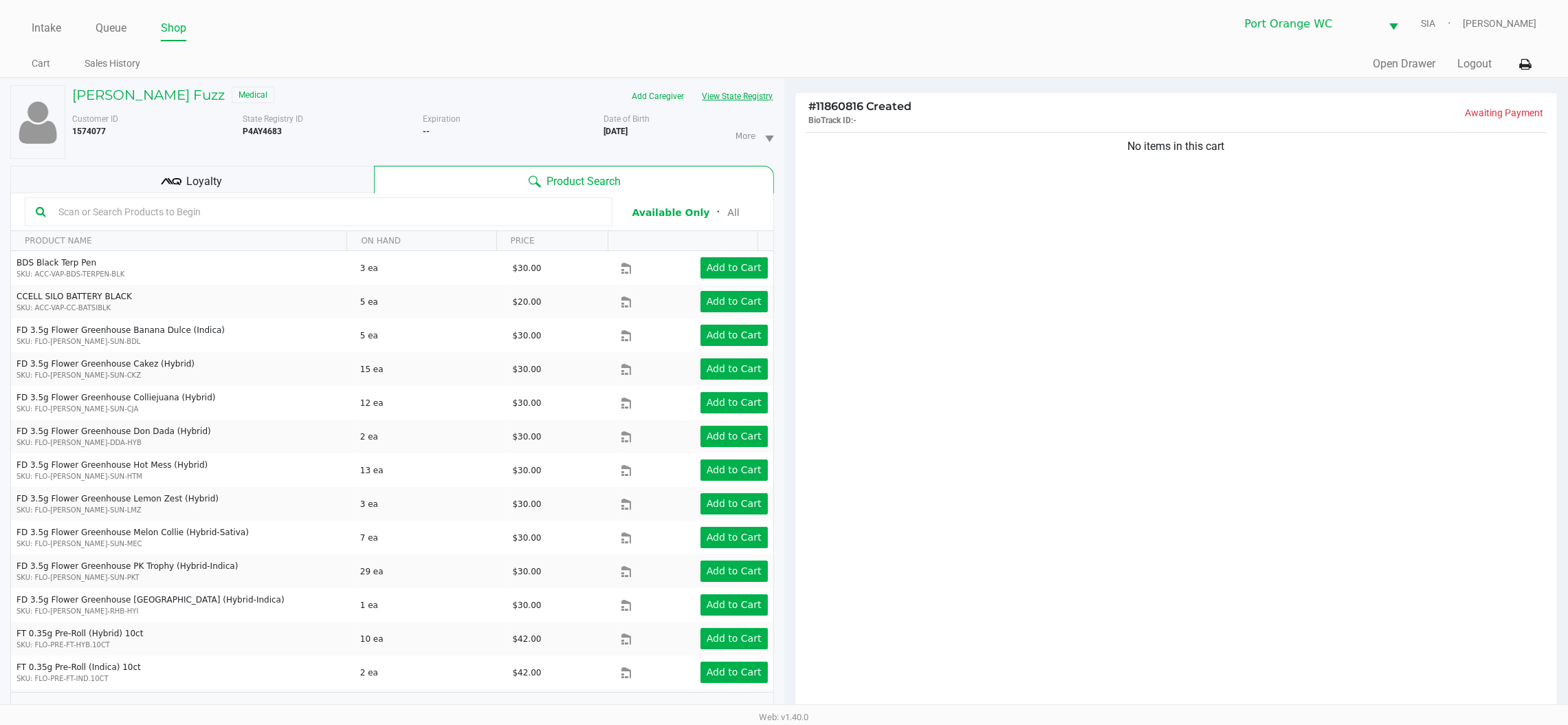
click at [733, 102] on button "View State Registry" at bounding box center [734, 96] width 80 height 22
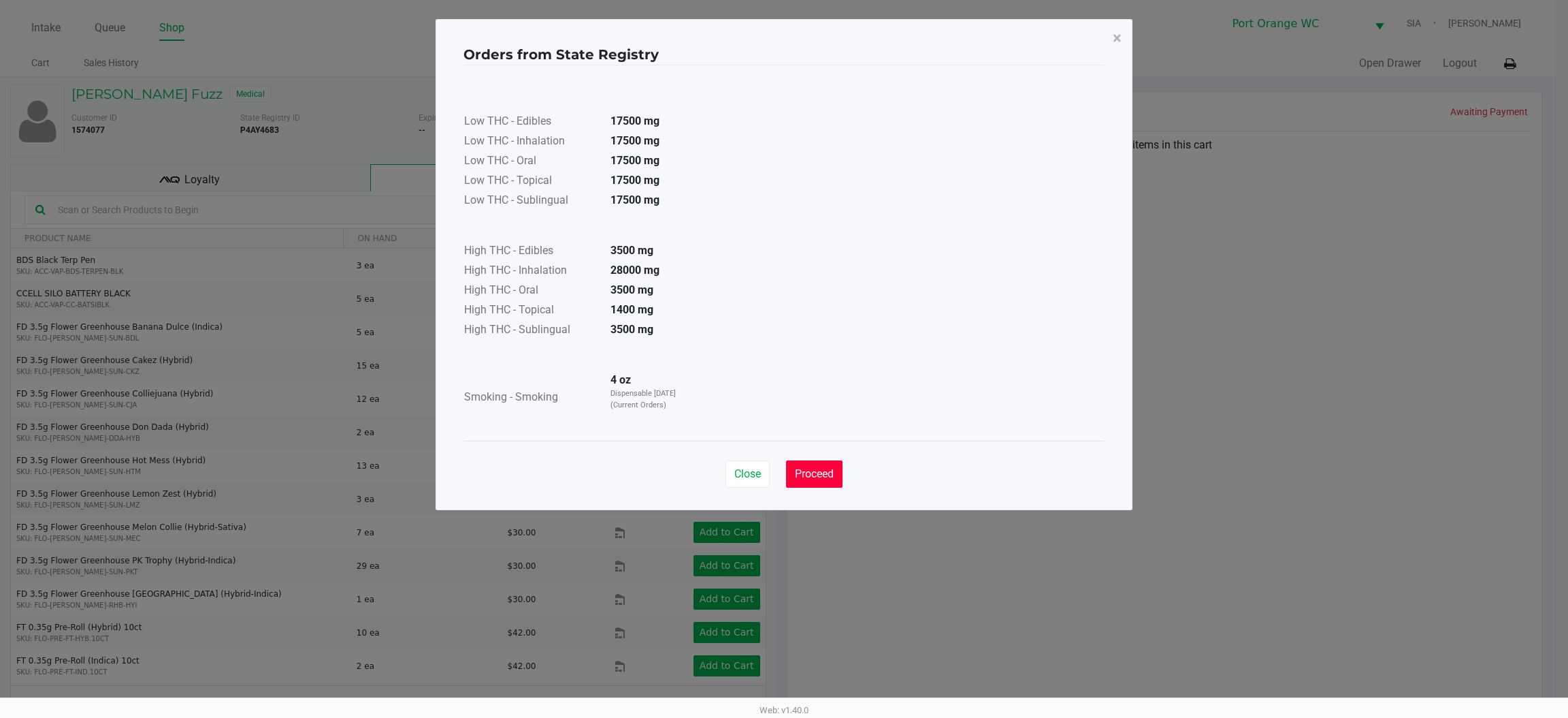
drag, startPoint x: 827, startPoint y: 475, endPoint x: 883, endPoint y: 464, distance: 57.1
click at [823, 475] on span "Proceed" at bounding box center [814, 474] width 39 height 13
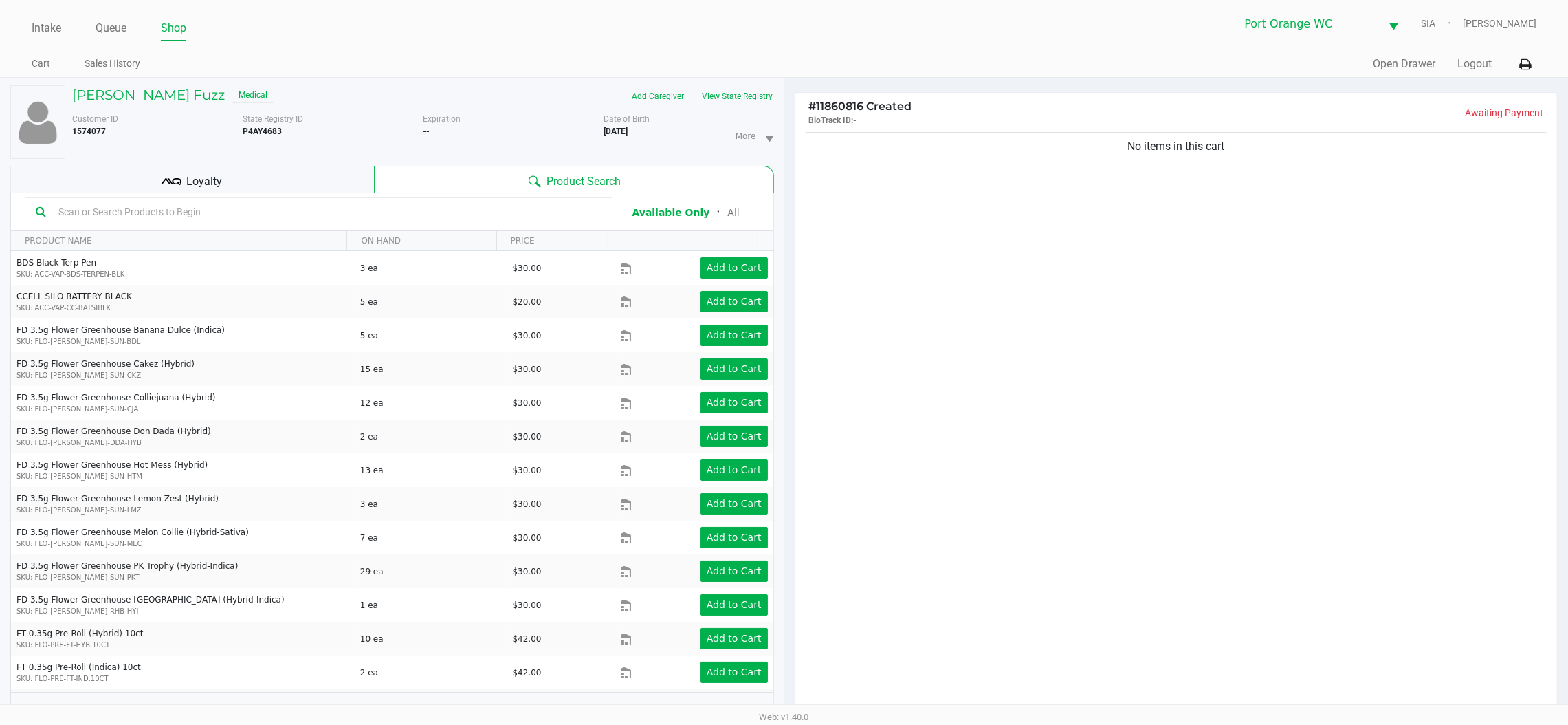
click at [902, 465] on div "Close Proceed" at bounding box center [784, 438] width 648 height 56
click at [348, 217] on input "text" at bounding box center [327, 212] width 549 height 21
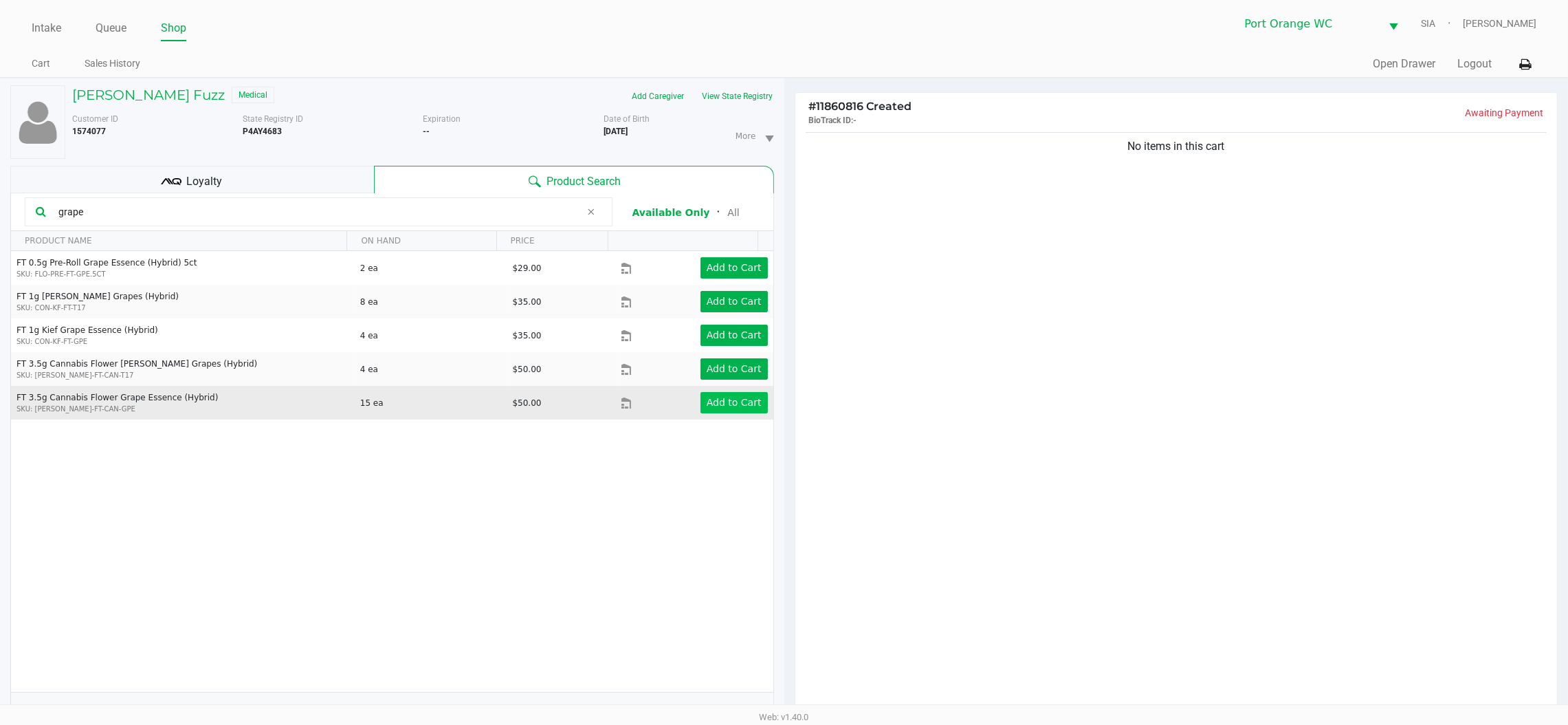
type input "grape"
click at [711, 403] on app-button-loader "Add to Cart" at bounding box center [734, 402] width 55 height 11
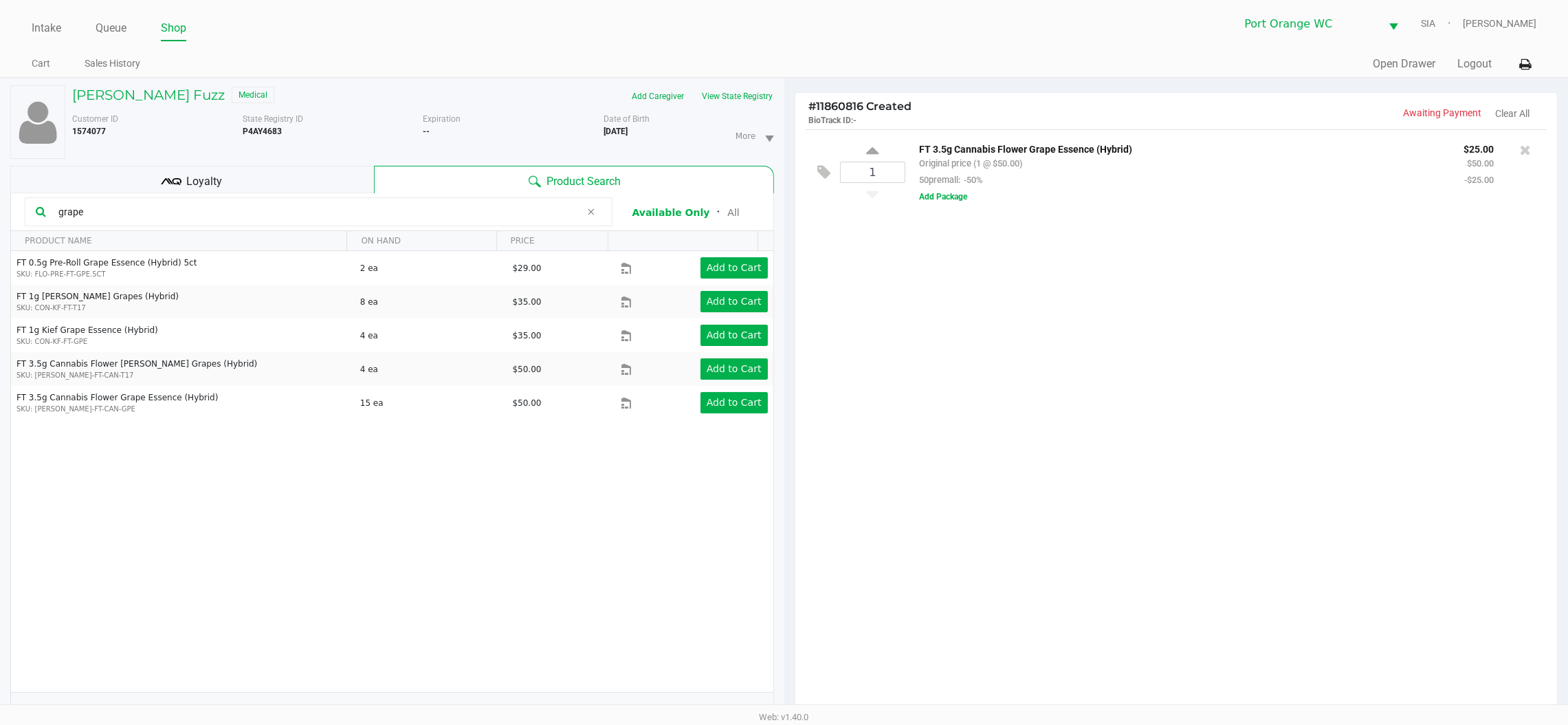
click at [496, 205] on input "grape" at bounding box center [316, 212] width 528 height 21
click at [251, 185] on div "Loyalty" at bounding box center [192, 179] width 364 height 28
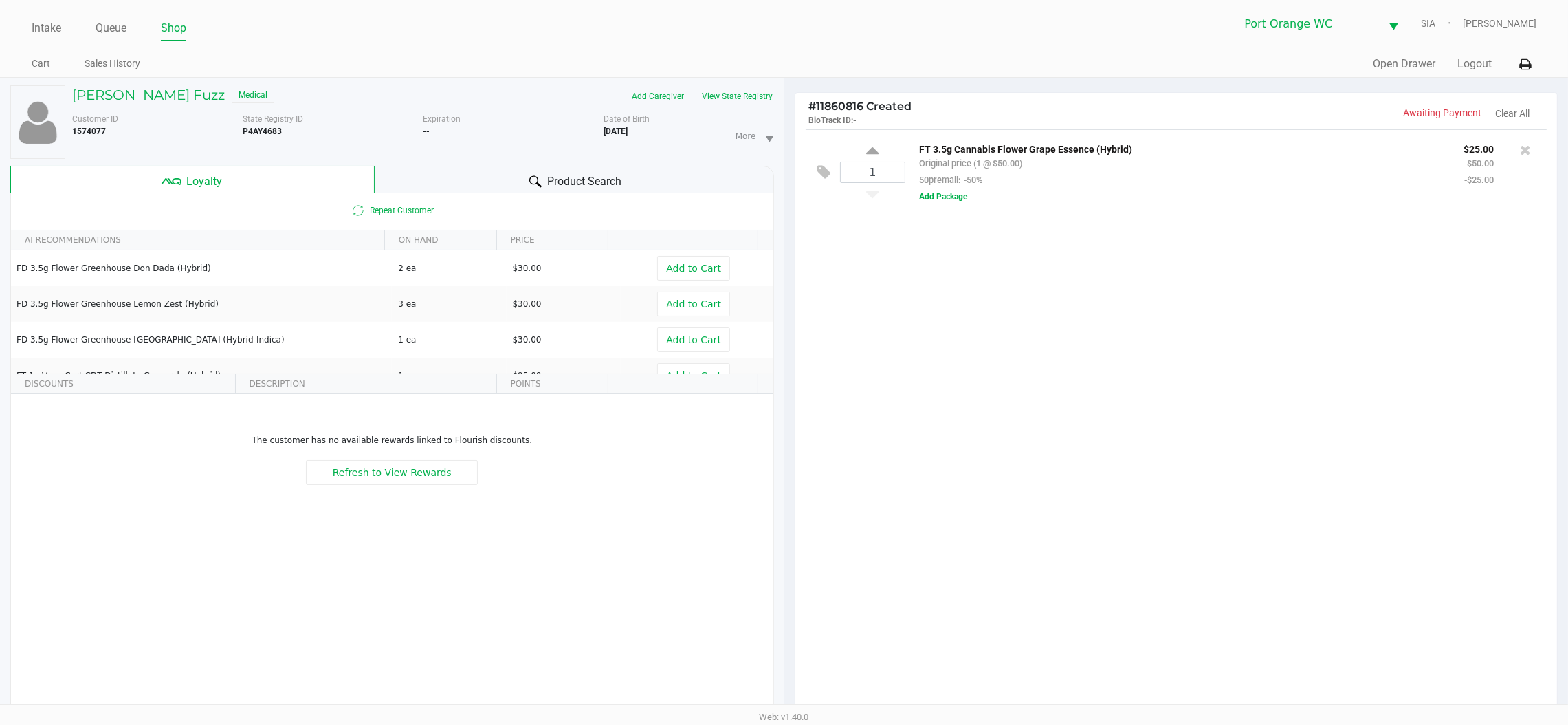
click at [591, 187] on span "Product Search" at bounding box center [584, 182] width 74 height 17
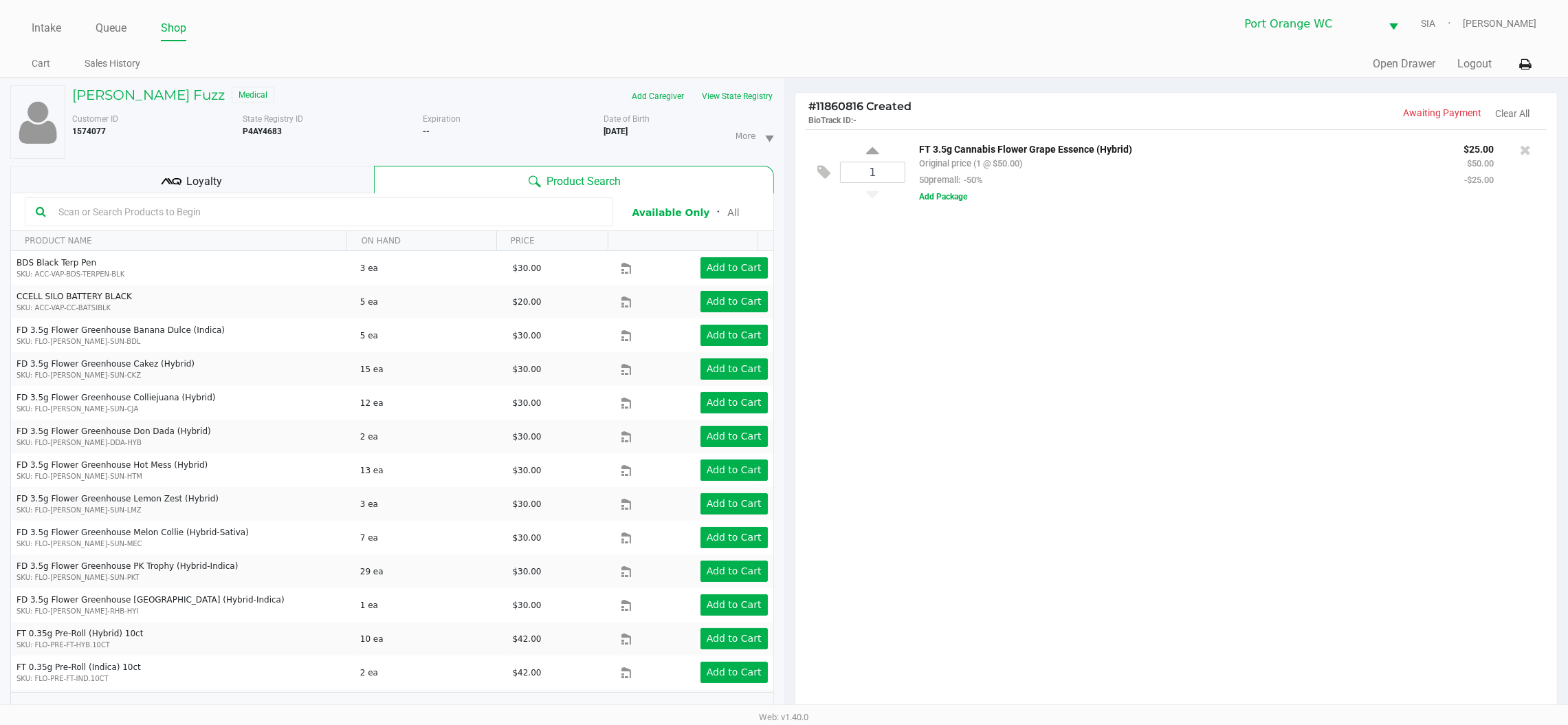
click at [465, 209] on input "text" at bounding box center [327, 212] width 549 height 21
click at [279, 208] on input "text" at bounding box center [327, 212] width 549 height 21
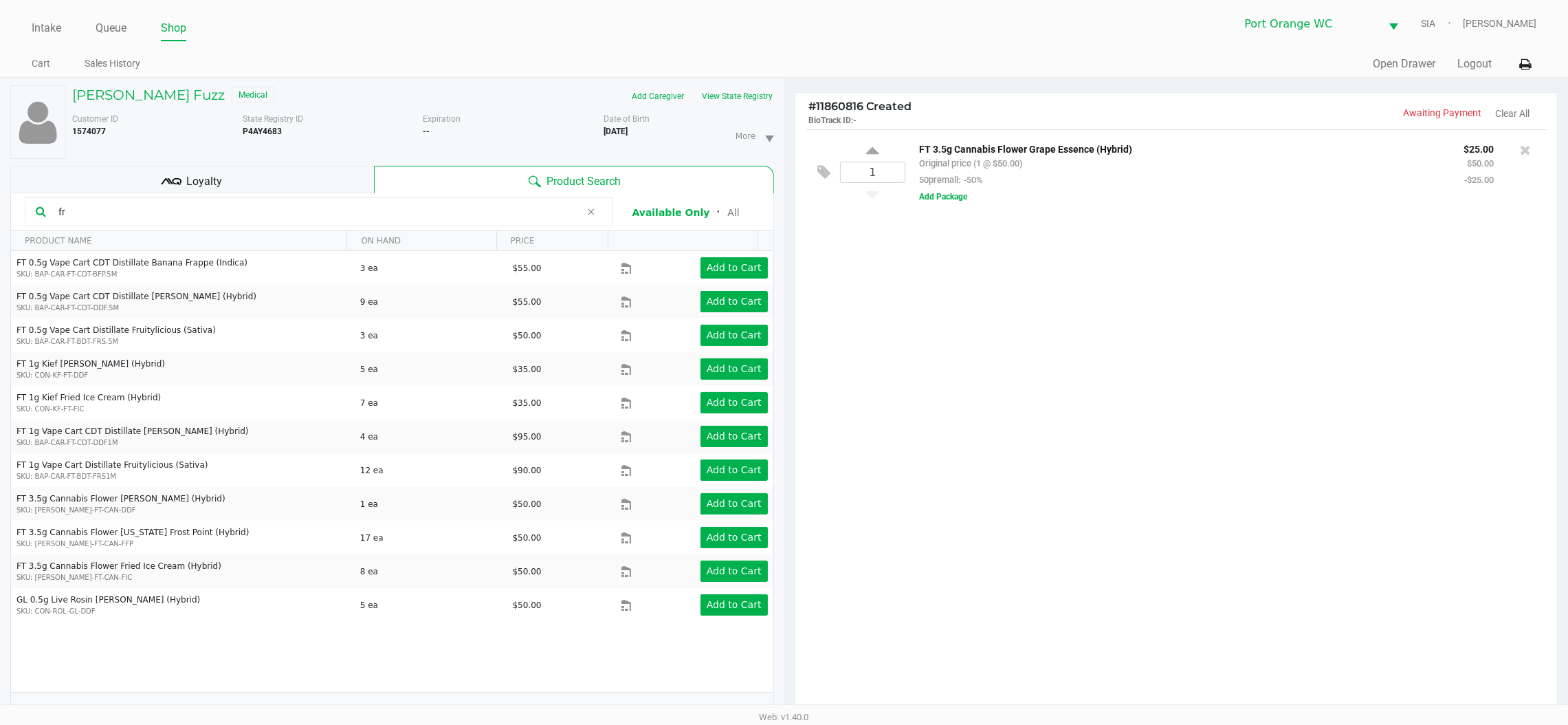
type input "f"
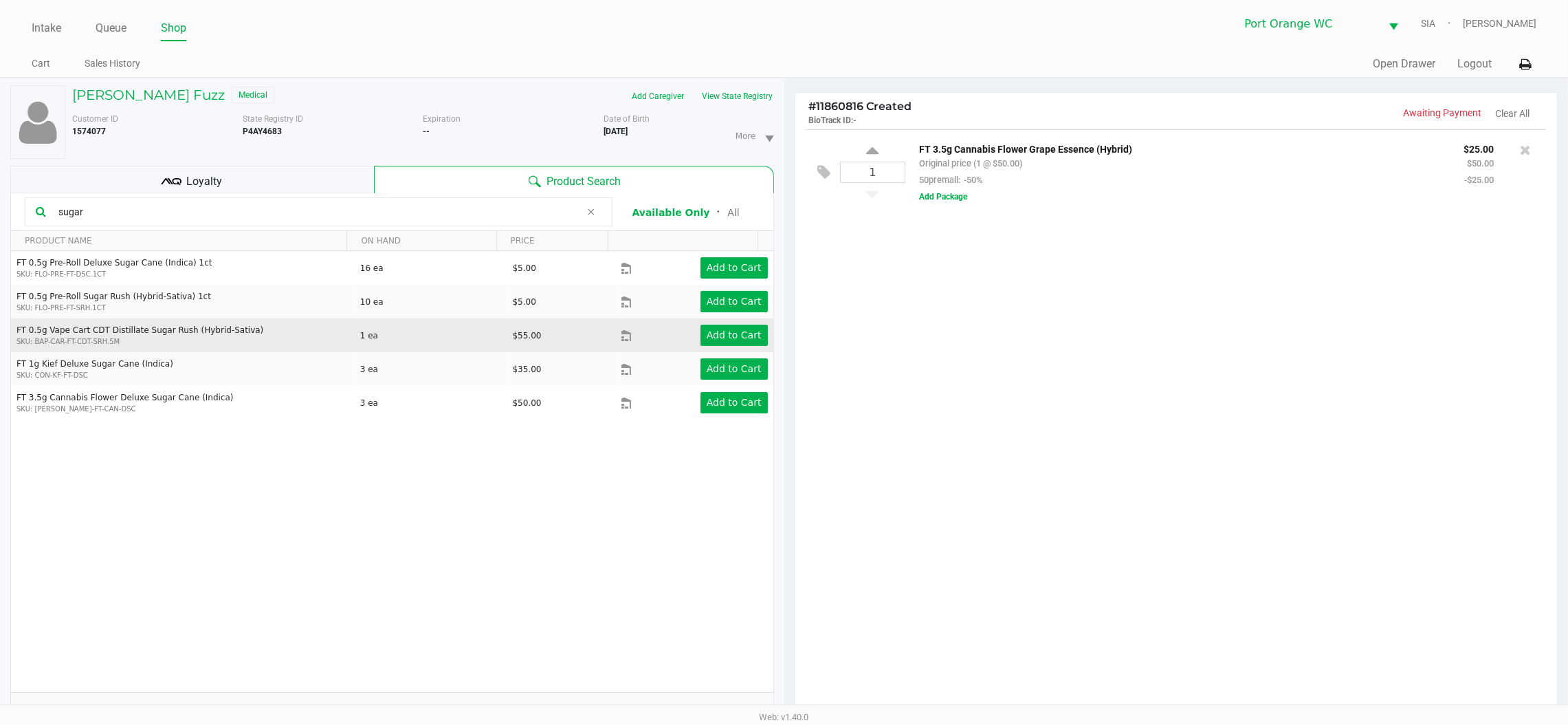
click at [686, 335] on div "Add to Cart" at bounding box center [711, 335] width 135 height 22
click at [706, 332] on app-button-loader "Add to Cart" at bounding box center [734, 335] width 55 height 11
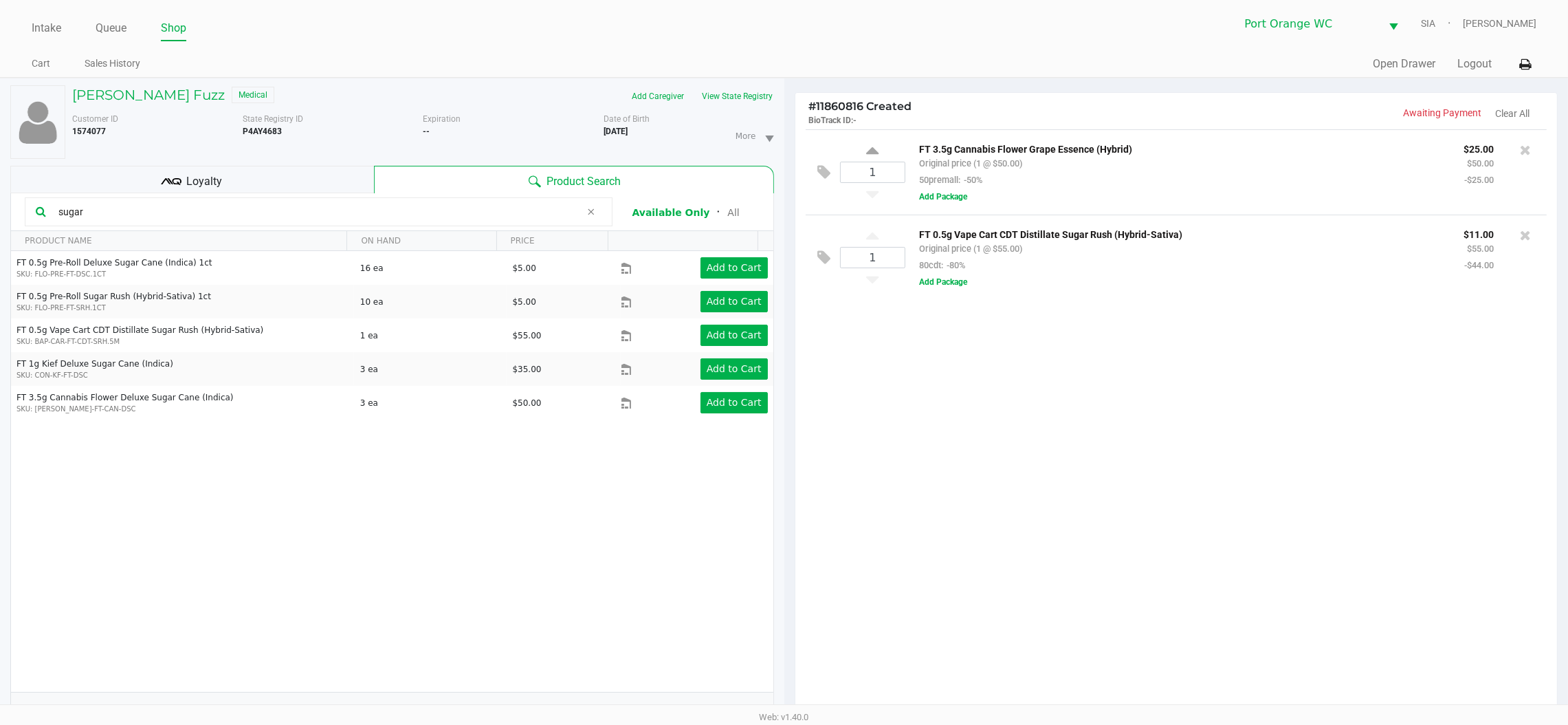
click at [160, 220] on input "sugar" at bounding box center [316, 212] width 528 height 21
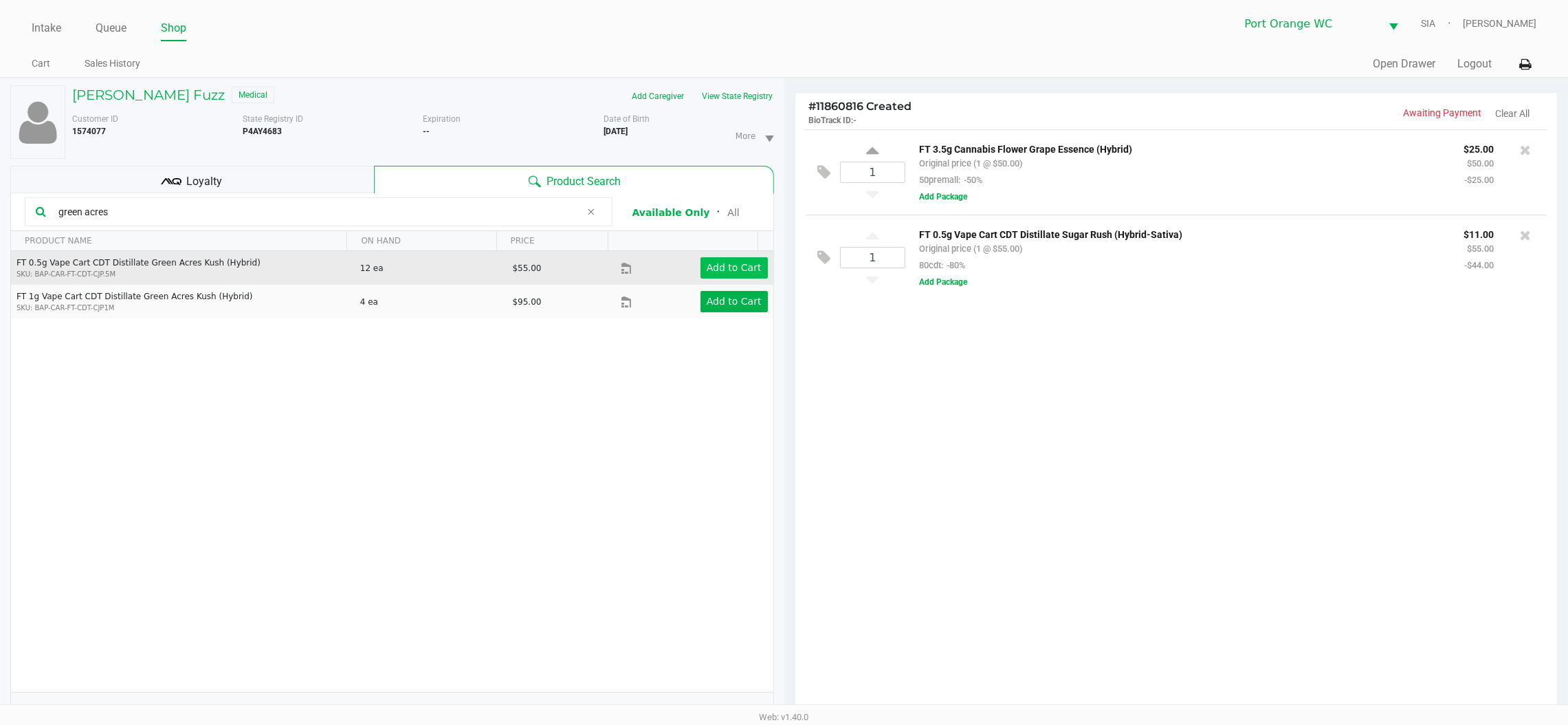
type input "green acres"
click at [733, 272] on app-button-loader "Add to Cart" at bounding box center [734, 267] width 55 height 11
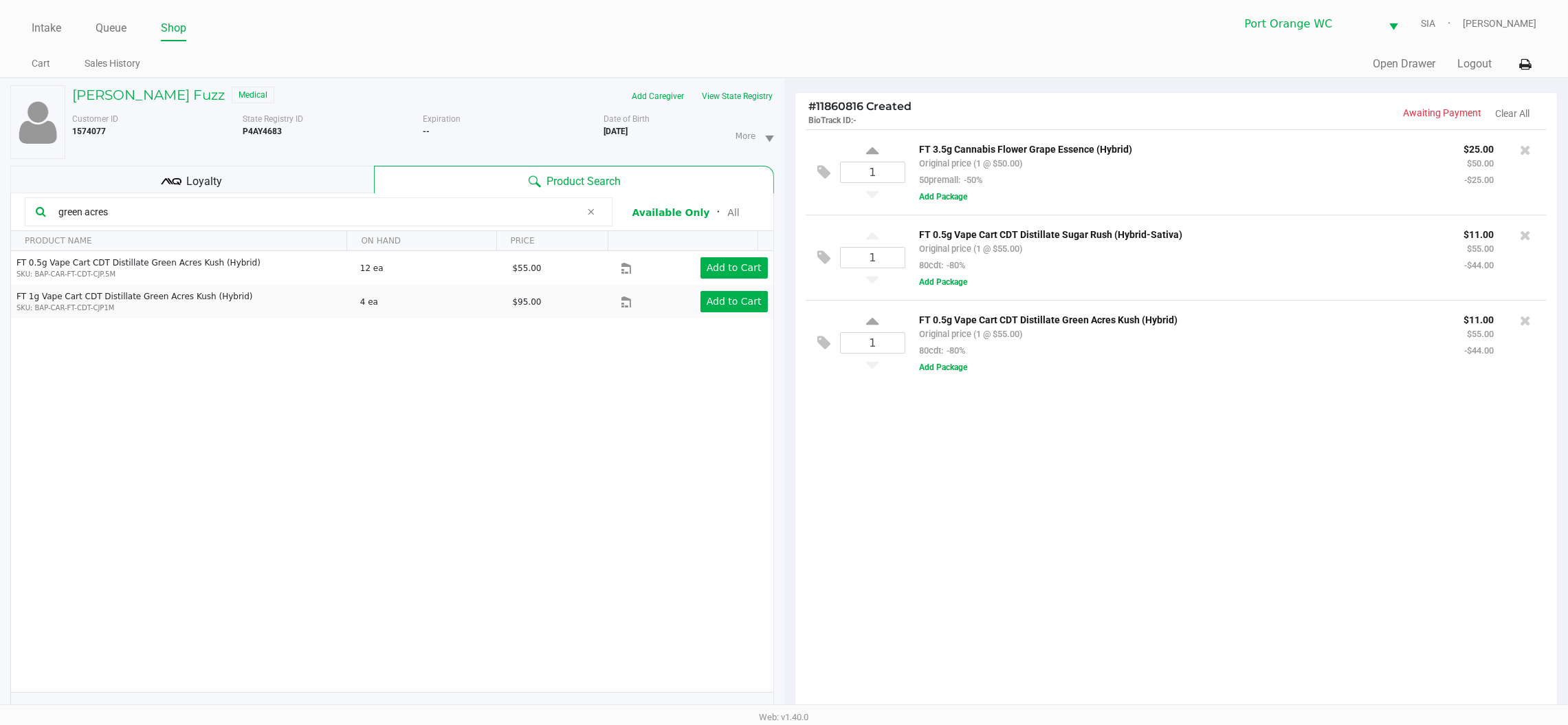
click at [195, 217] on input "green acres" at bounding box center [316, 212] width 528 height 21
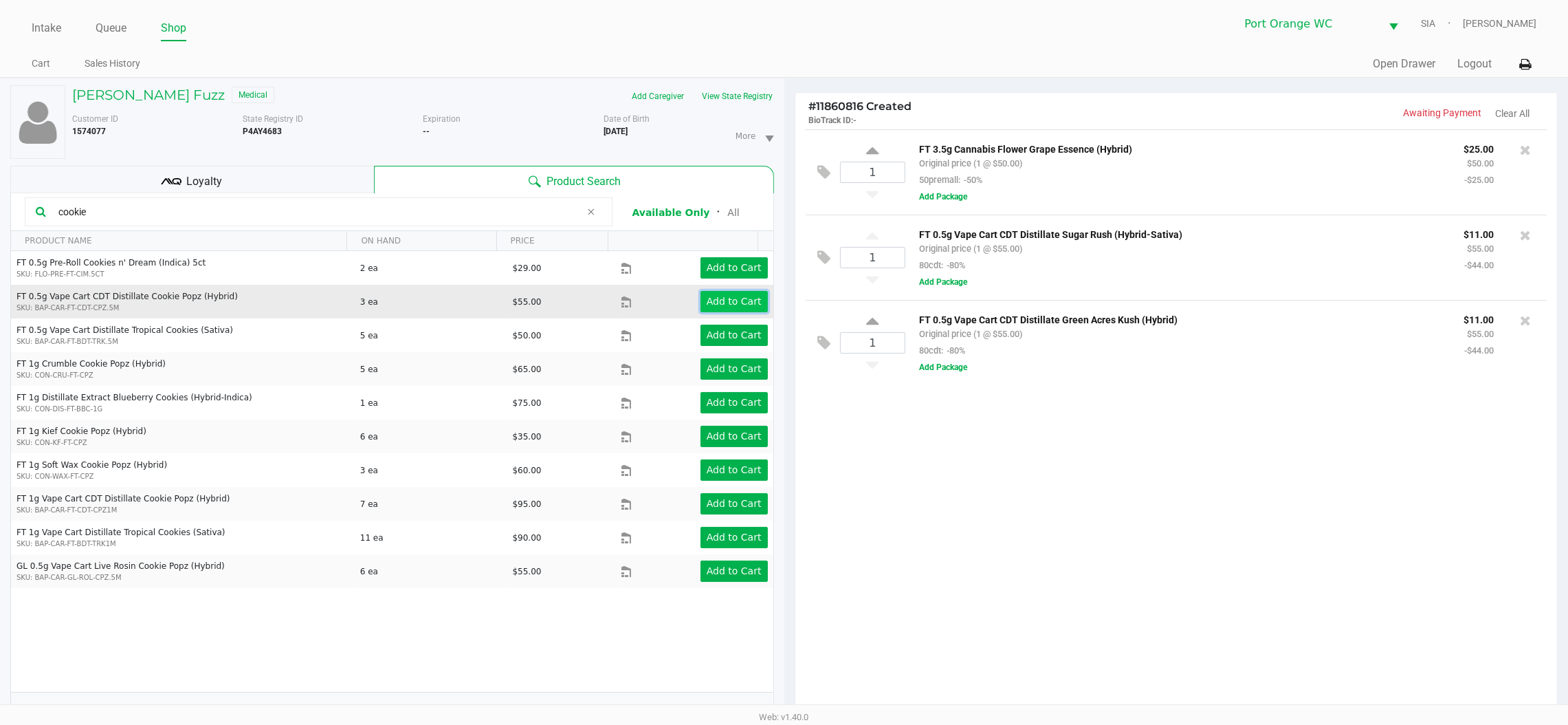
click at [721, 305] on app-button-loader "Add to Cart" at bounding box center [734, 300] width 55 height 11
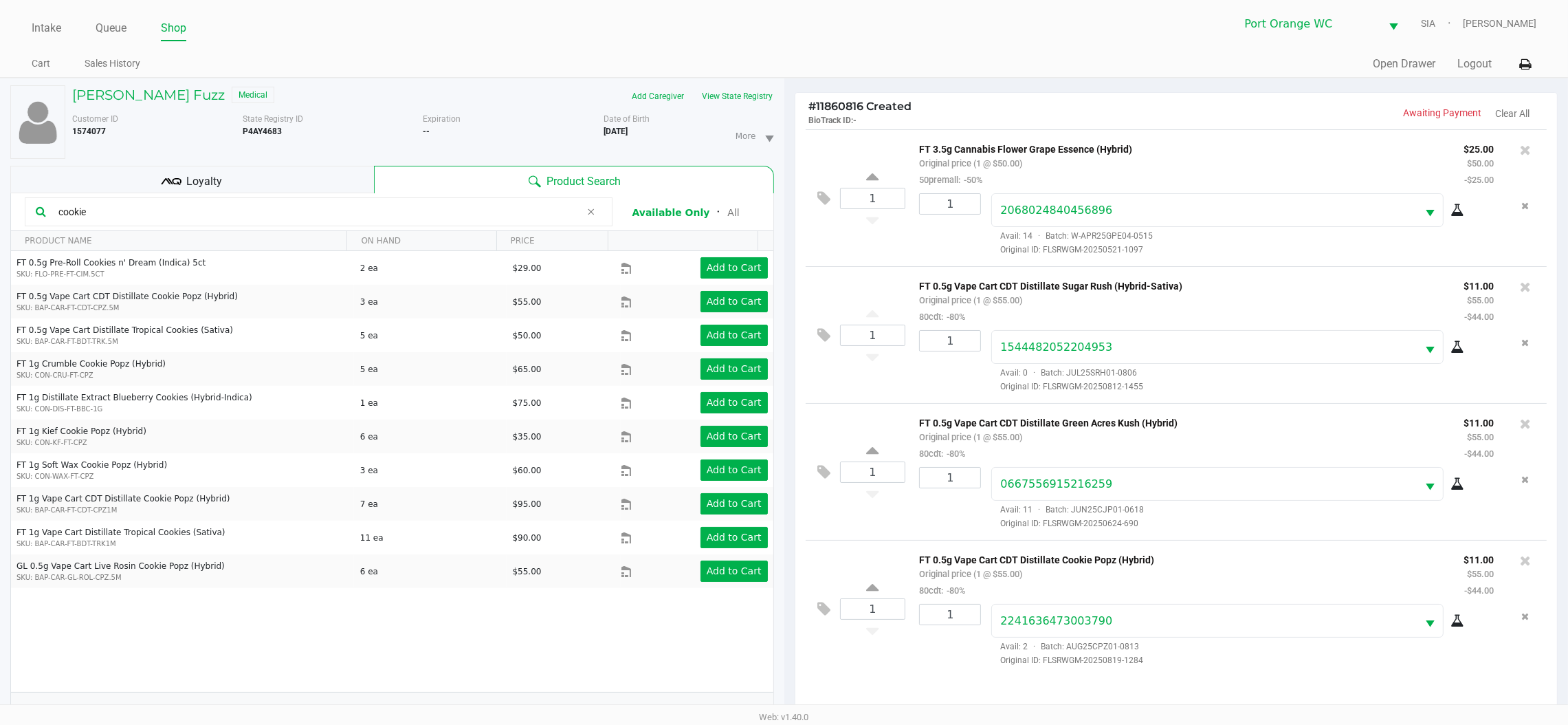
scroll to position [166, 0]
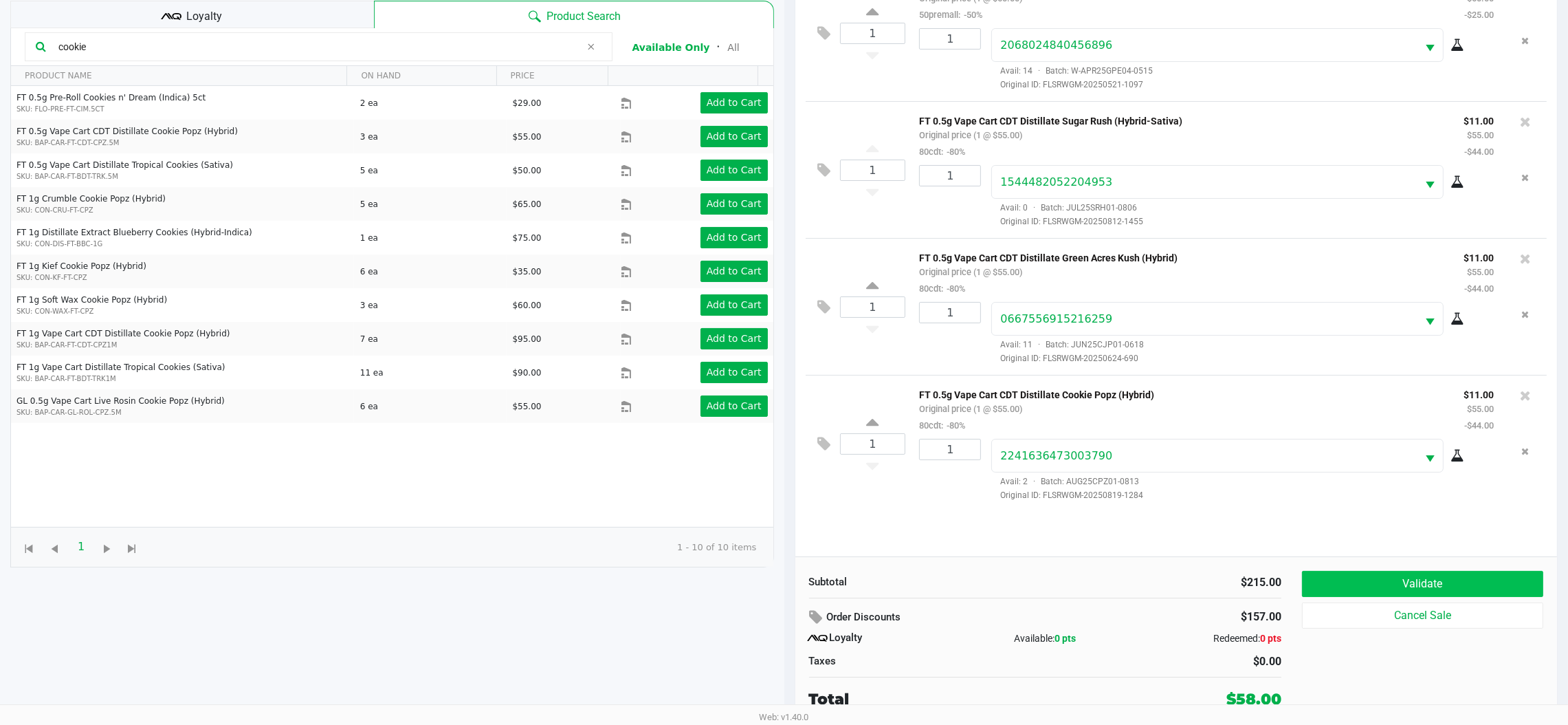
click at [1450, 588] on button "Validate" at bounding box center [1422, 583] width 241 height 26
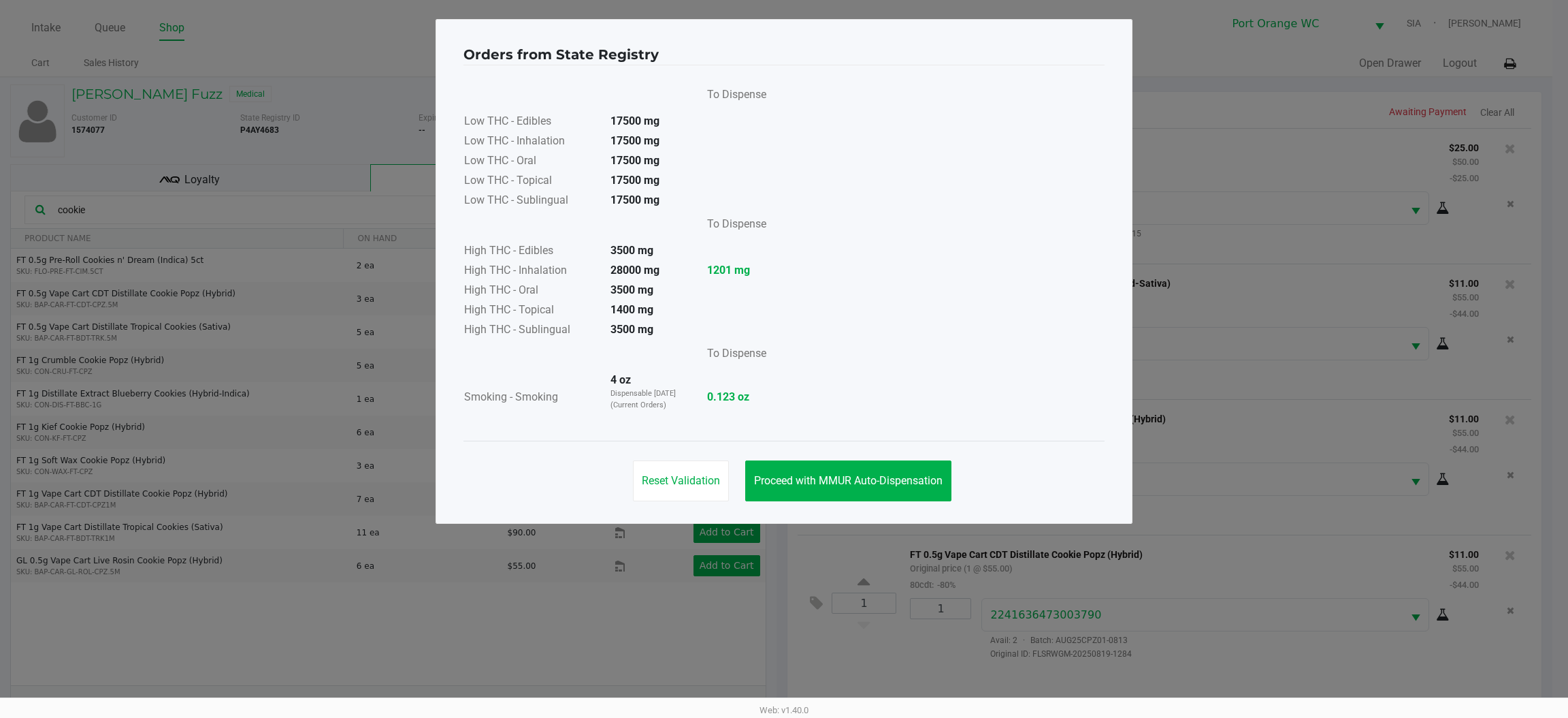
click at [872, 474] on span "Proceed with MMUR Auto-Dispensation" at bounding box center [848, 481] width 188 height 13
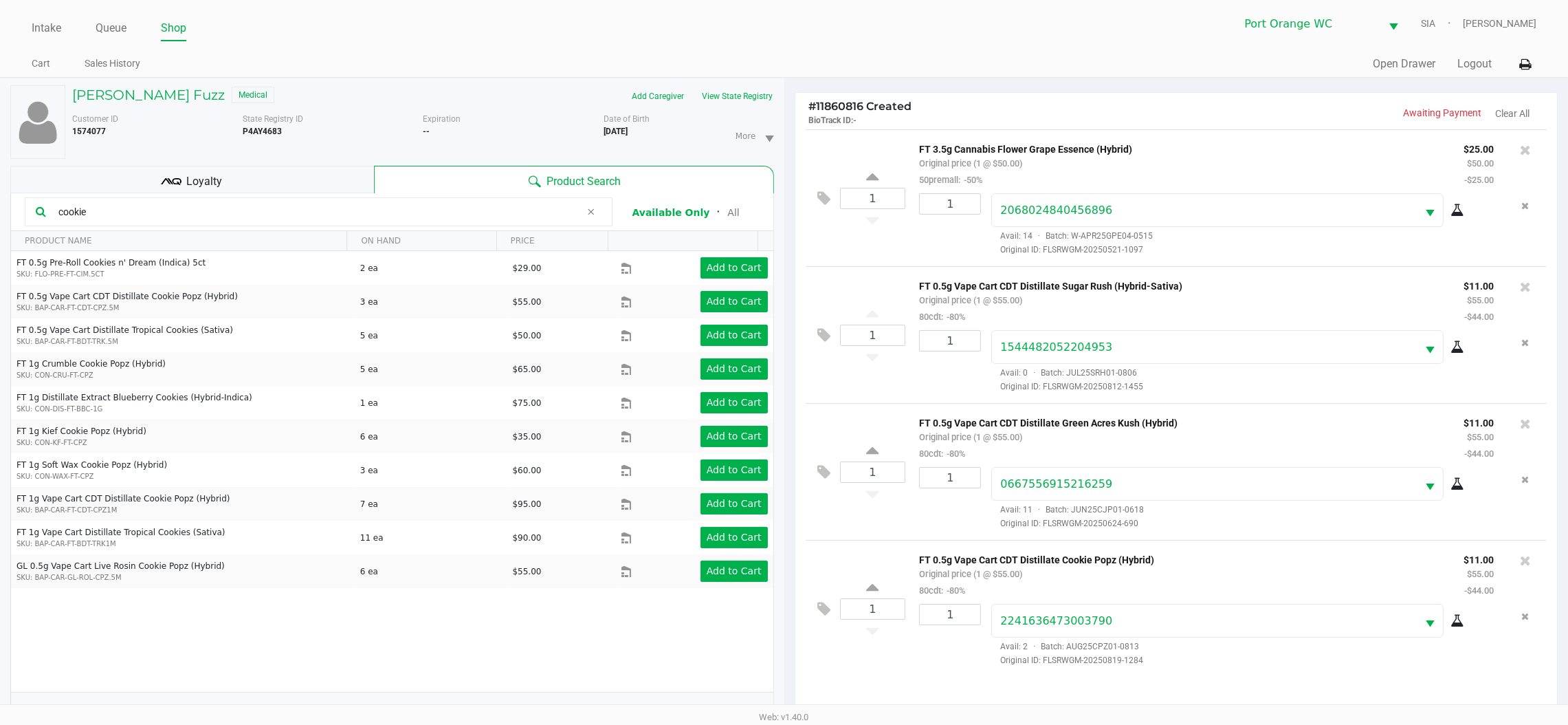
scroll to position [166, 0]
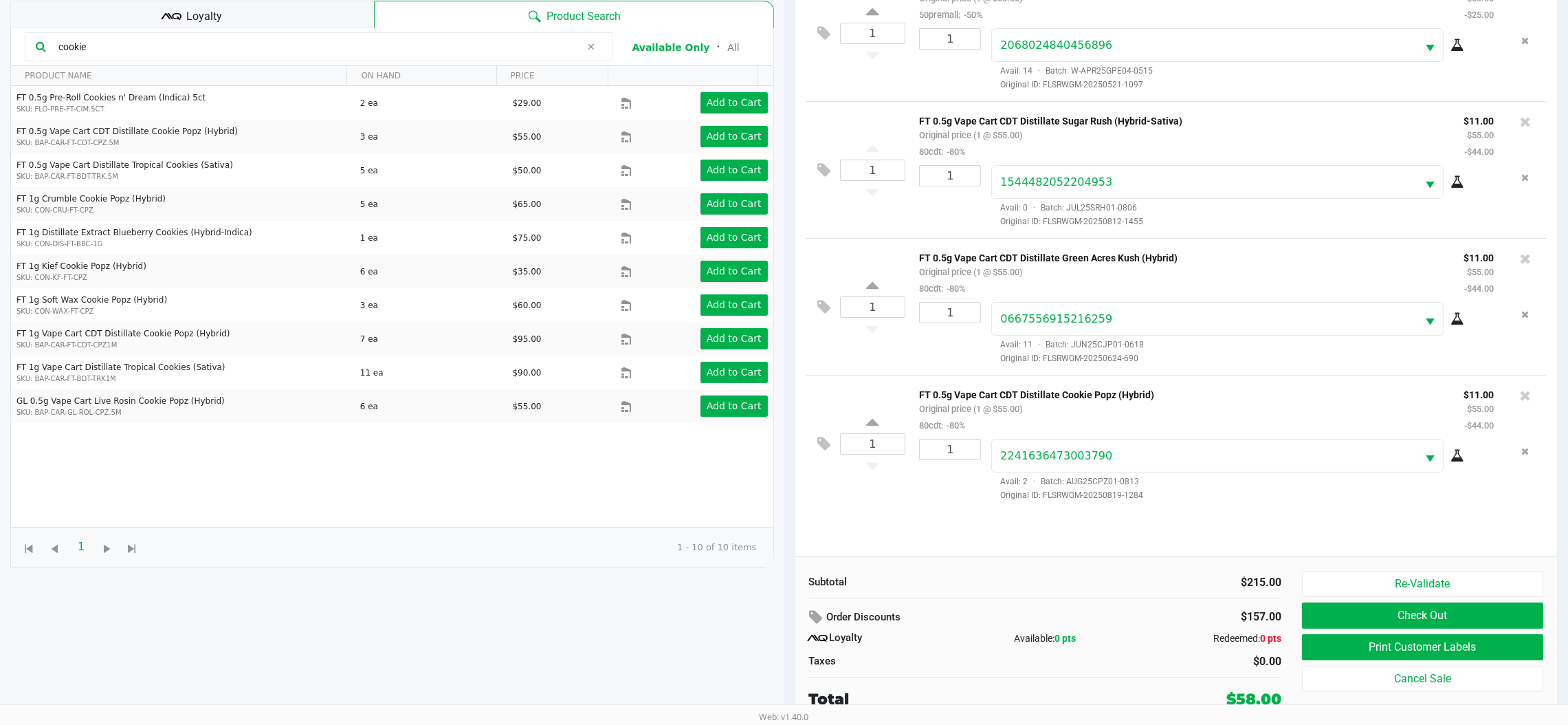
click at [1337, 656] on button "Print Customer Labels" at bounding box center [1422, 647] width 241 height 26
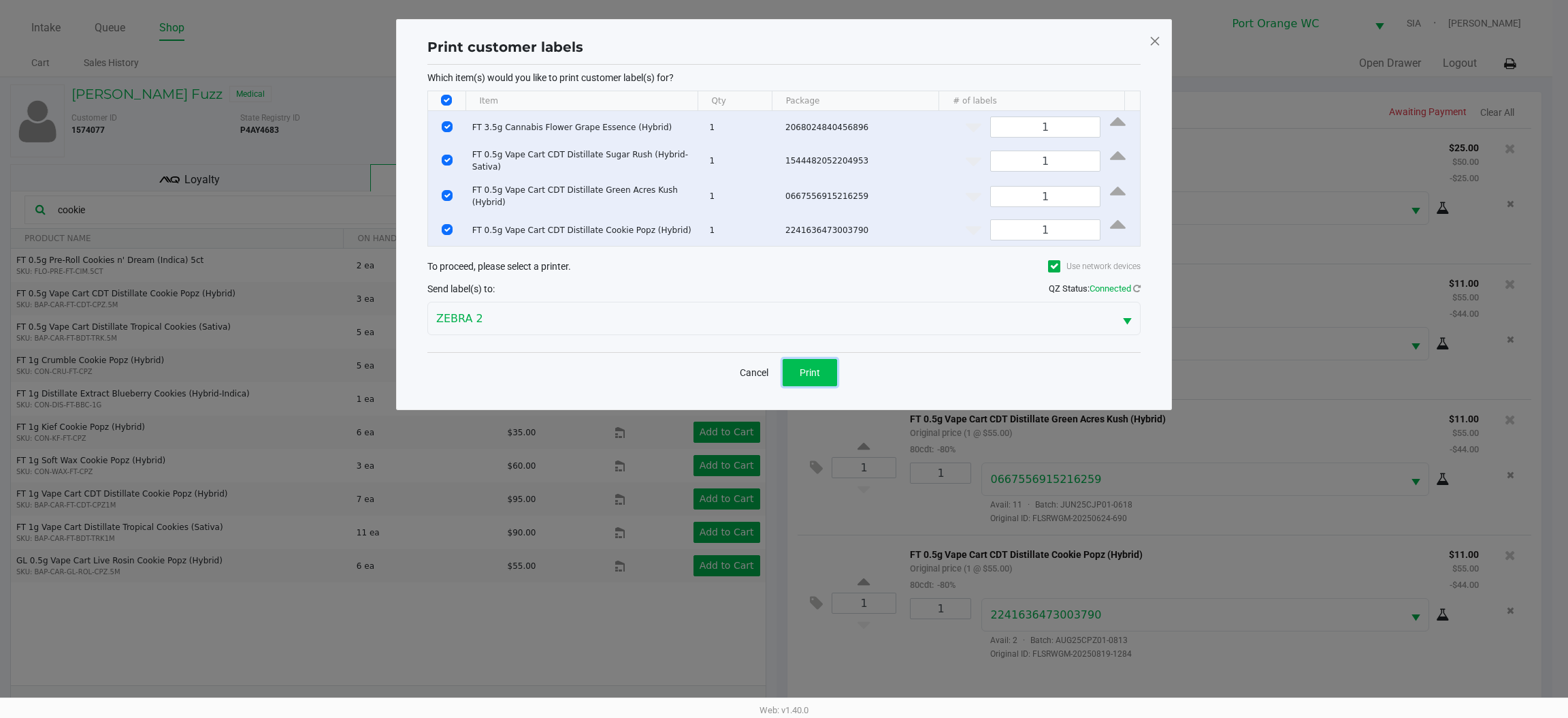
click at [812, 367] on span "Print" at bounding box center [810, 372] width 21 height 11
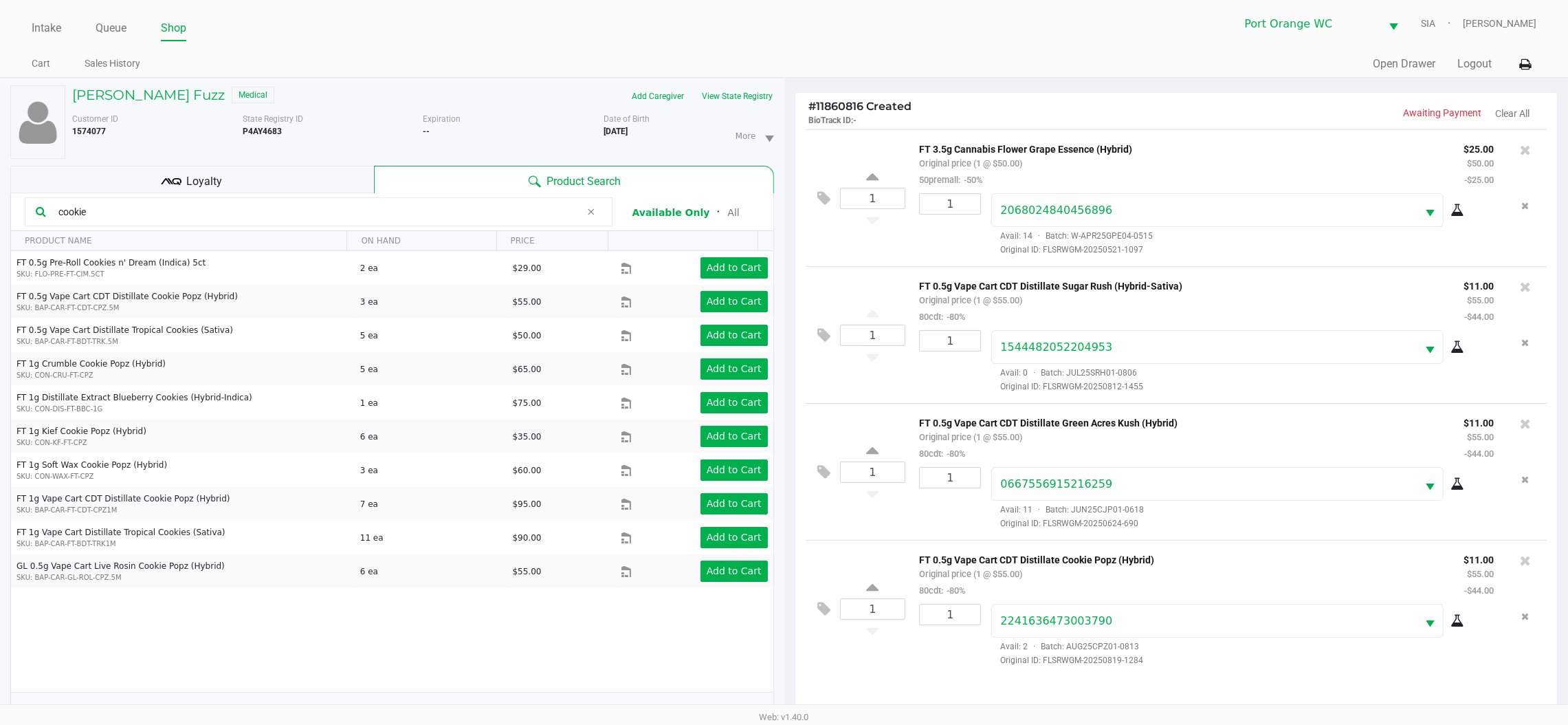
click at [325, 216] on input "cookie" at bounding box center [316, 212] width 528 height 21
type input "c"
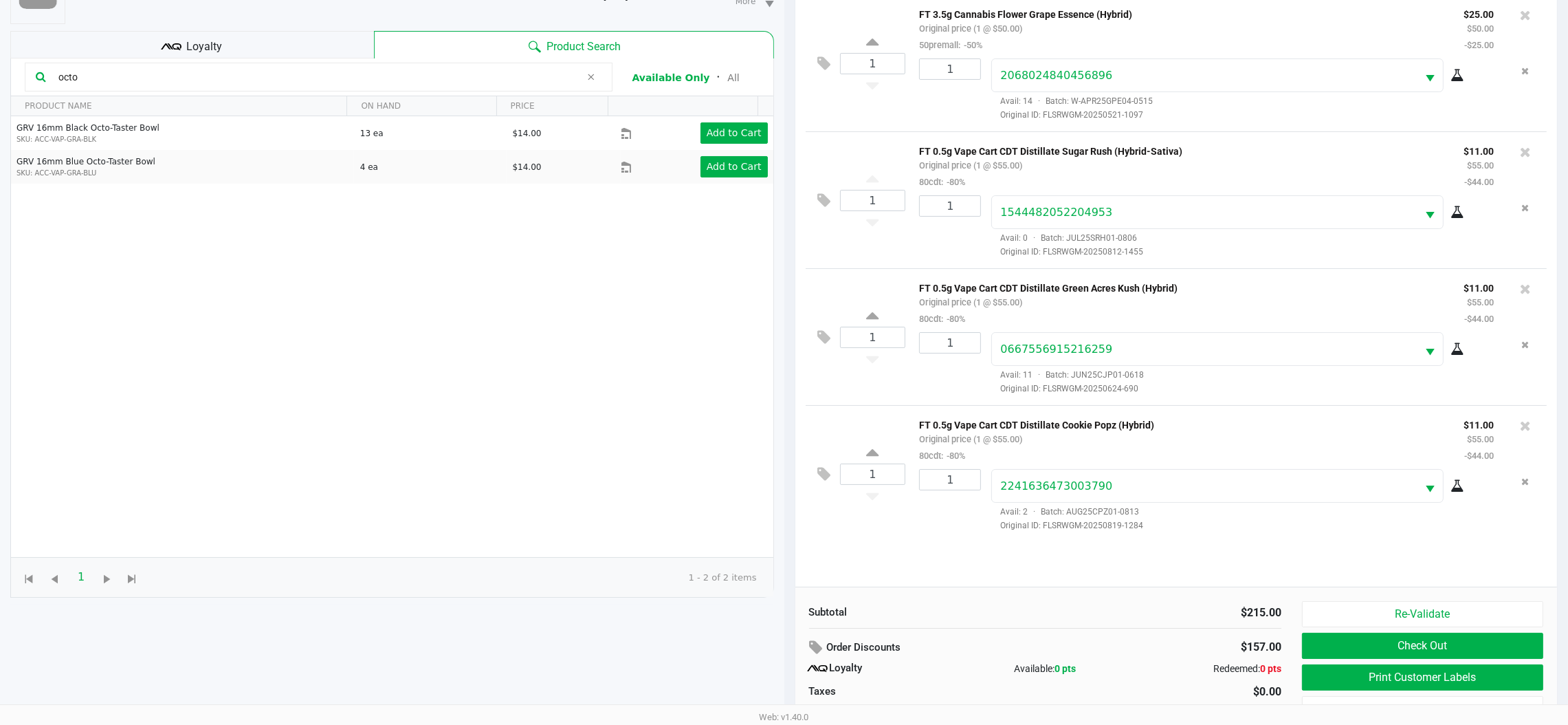
scroll to position [166, 0]
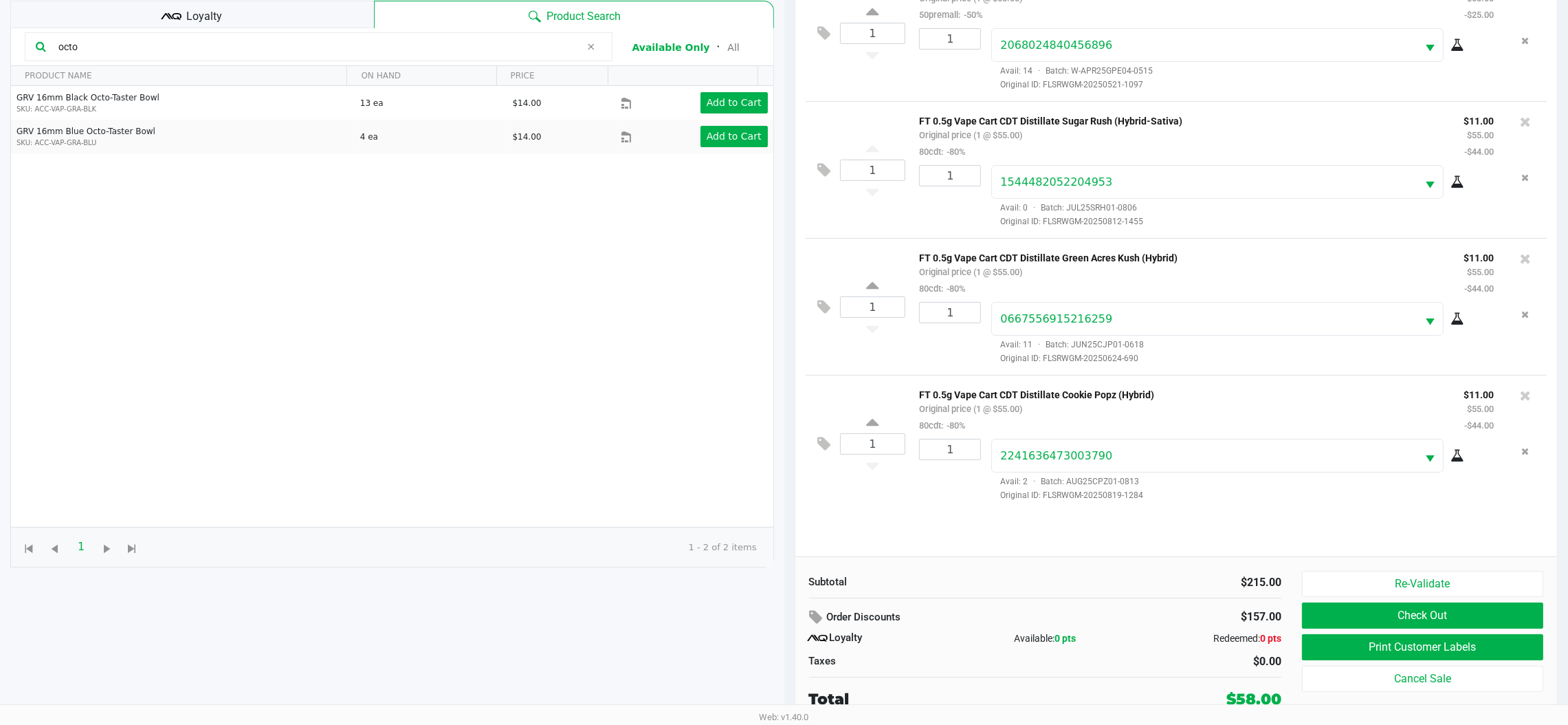
type input "octo"
click at [1461, 612] on button "Check Out" at bounding box center [1422, 615] width 241 height 26
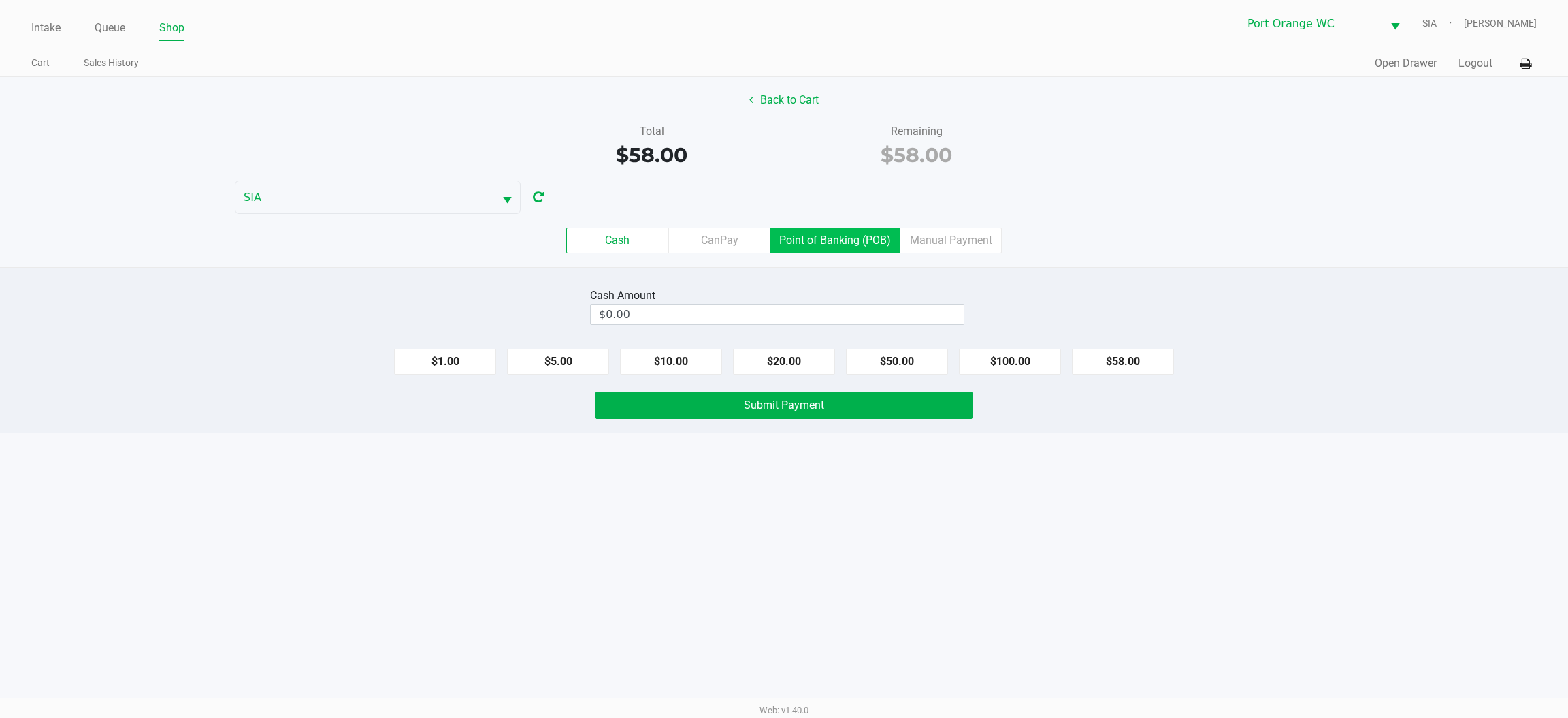
click at [850, 242] on label "Point of Banking (POB)" at bounding box center [835, 240] width 130 height 26
click at [0, 0] on 7 "Point of Banking (POB)" at bounding box center [0, 0] width 0 height 0
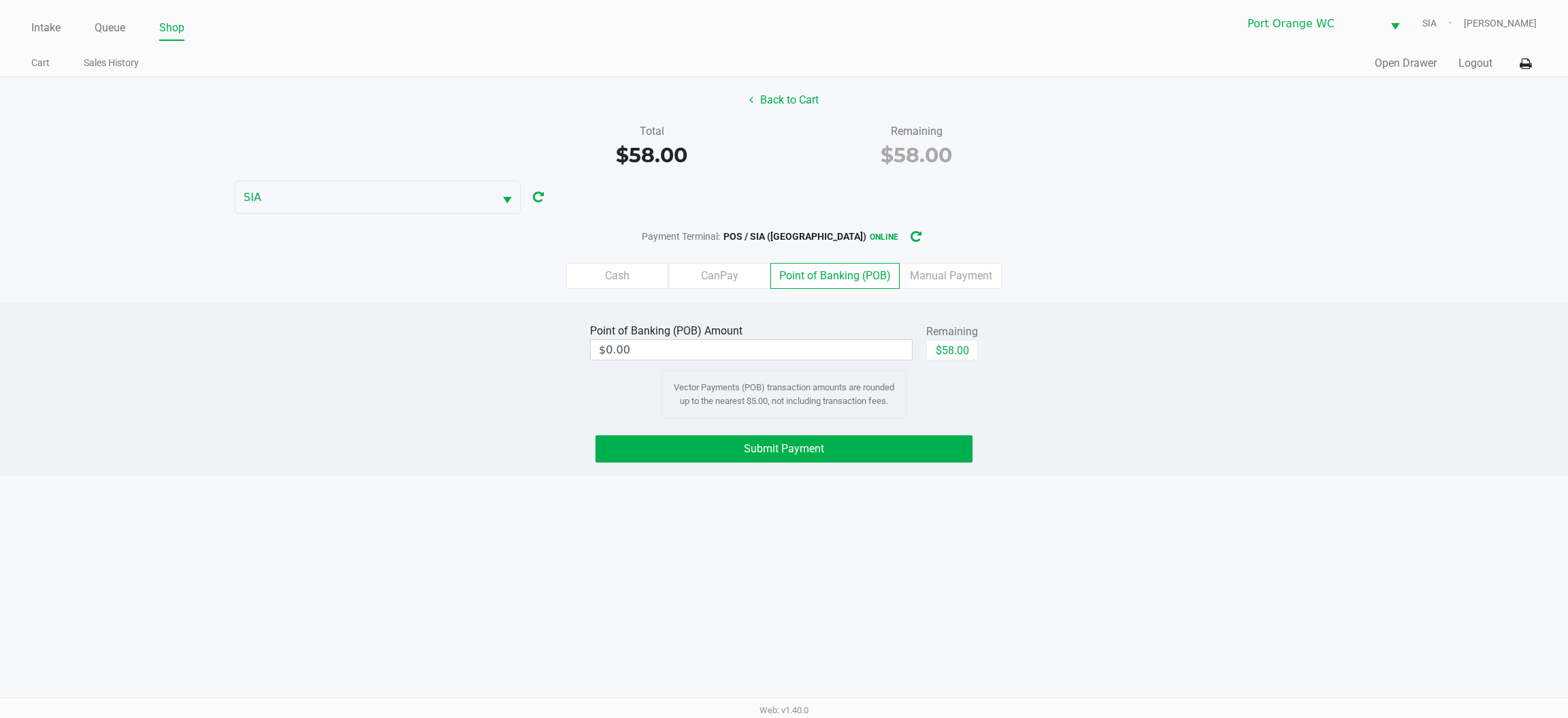
click at [954, 355] on button "$58.00" at bounding box center [952, 349] width 52 height 21
type input "$58.00"
click at [932, 448] on button "Submit Payment" at bounding box center [784, 449] width 377 height 27
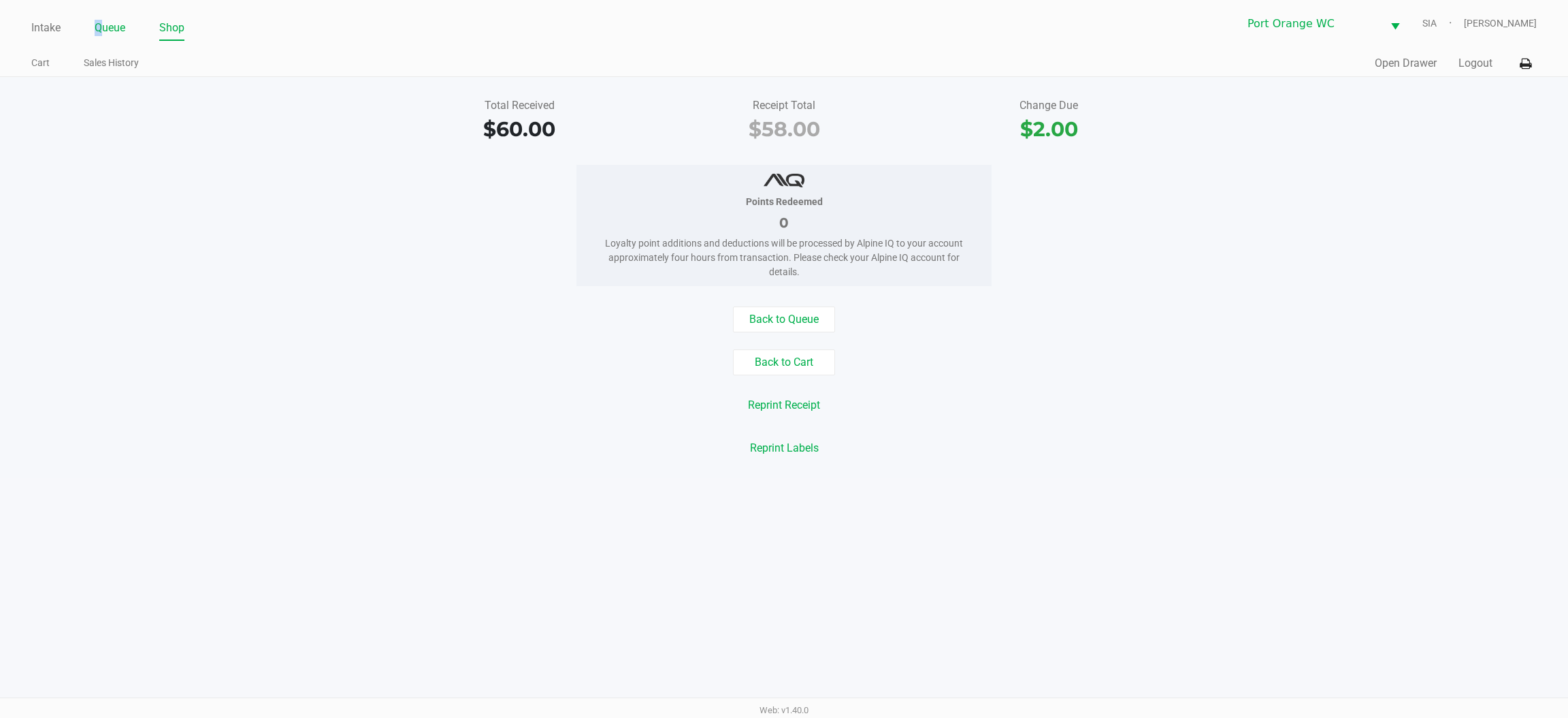
drag, startPoint x: 97, startPoint y: 31, endPoint x: 104, endPoint y: 31, distance: 7.0
click at [100, 31] on link "Queue" at bounding box center [110, 27] width 31 height 19
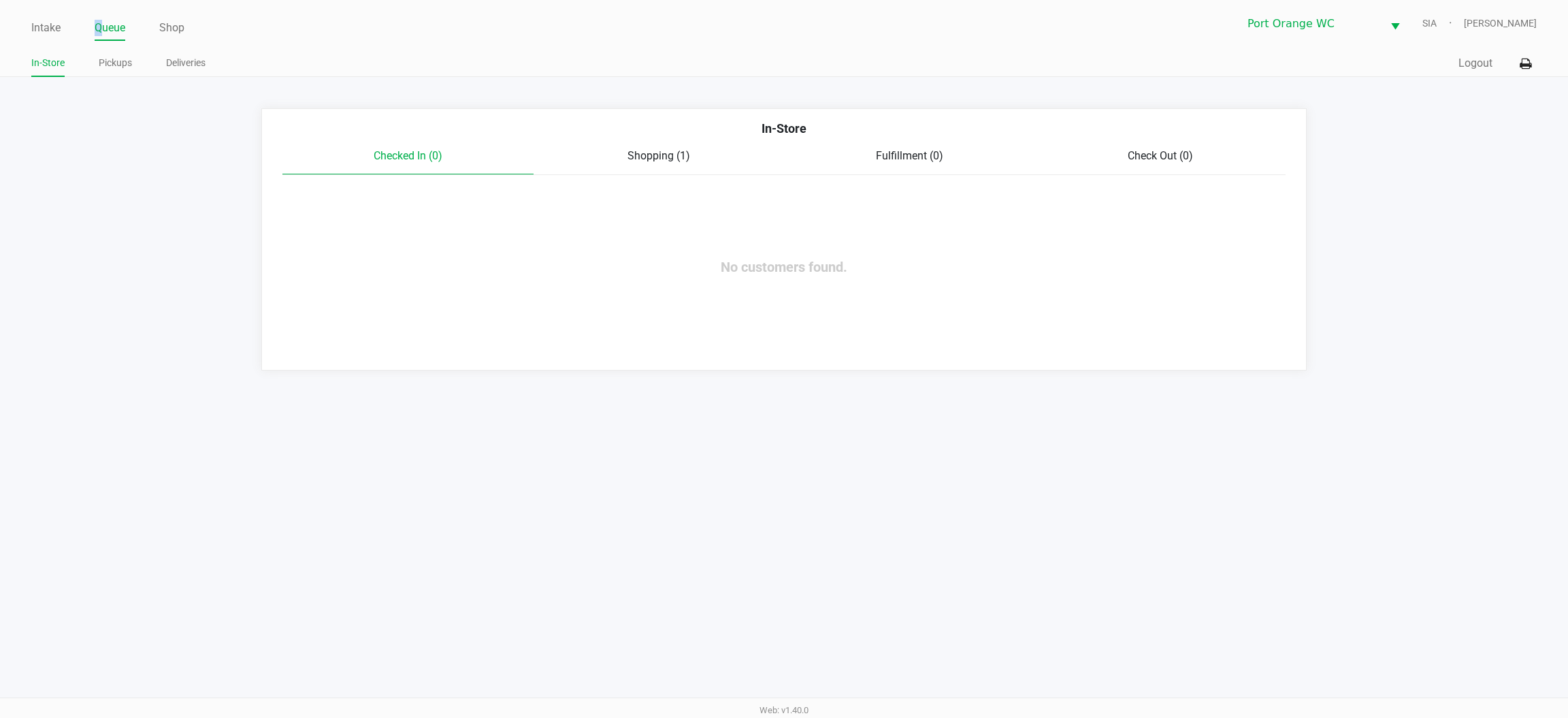
click at [41, 31] on link "Intake" at bounding box center [45, 27] width 29 height 19
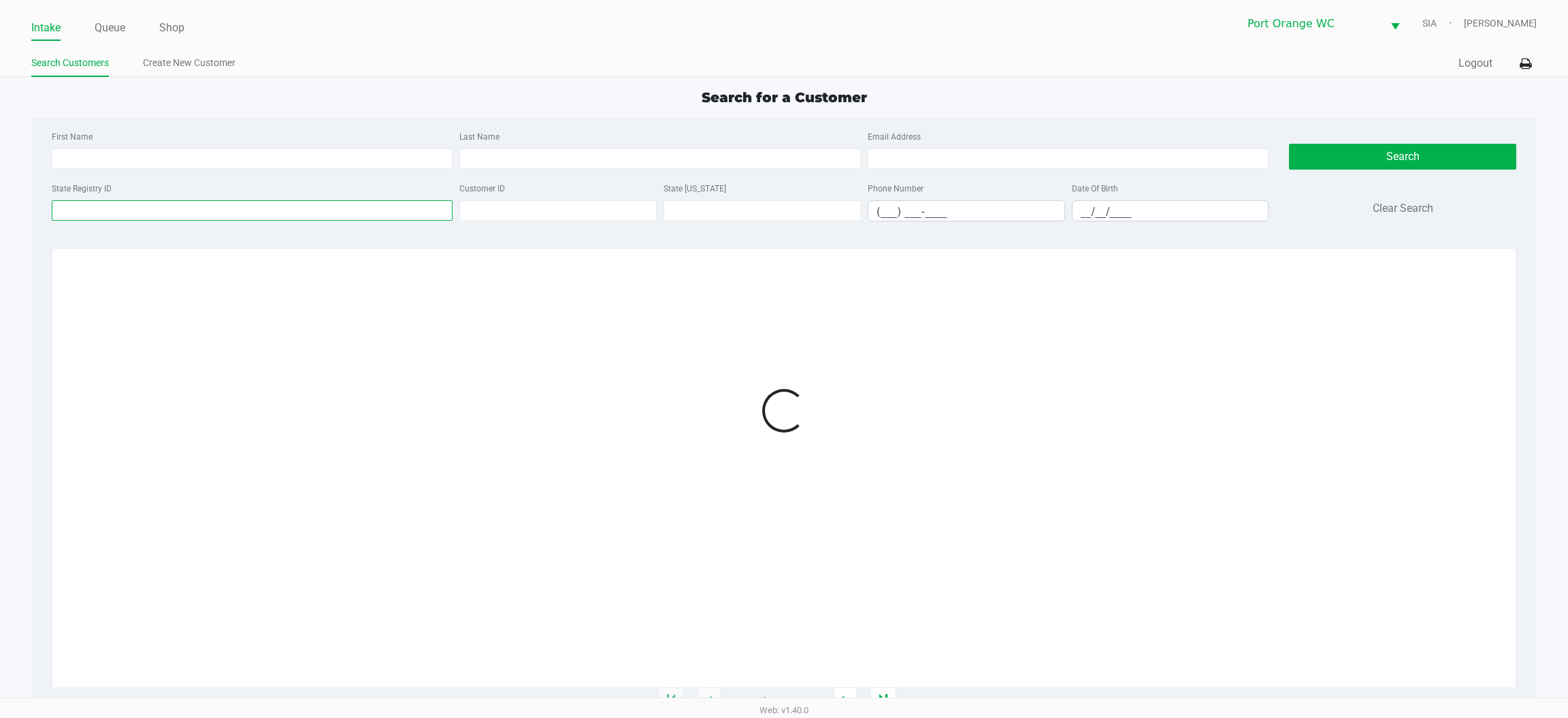
click at [252, 209] on input "State Registry ID" at bounding box center [253, 210] width 401 height 21
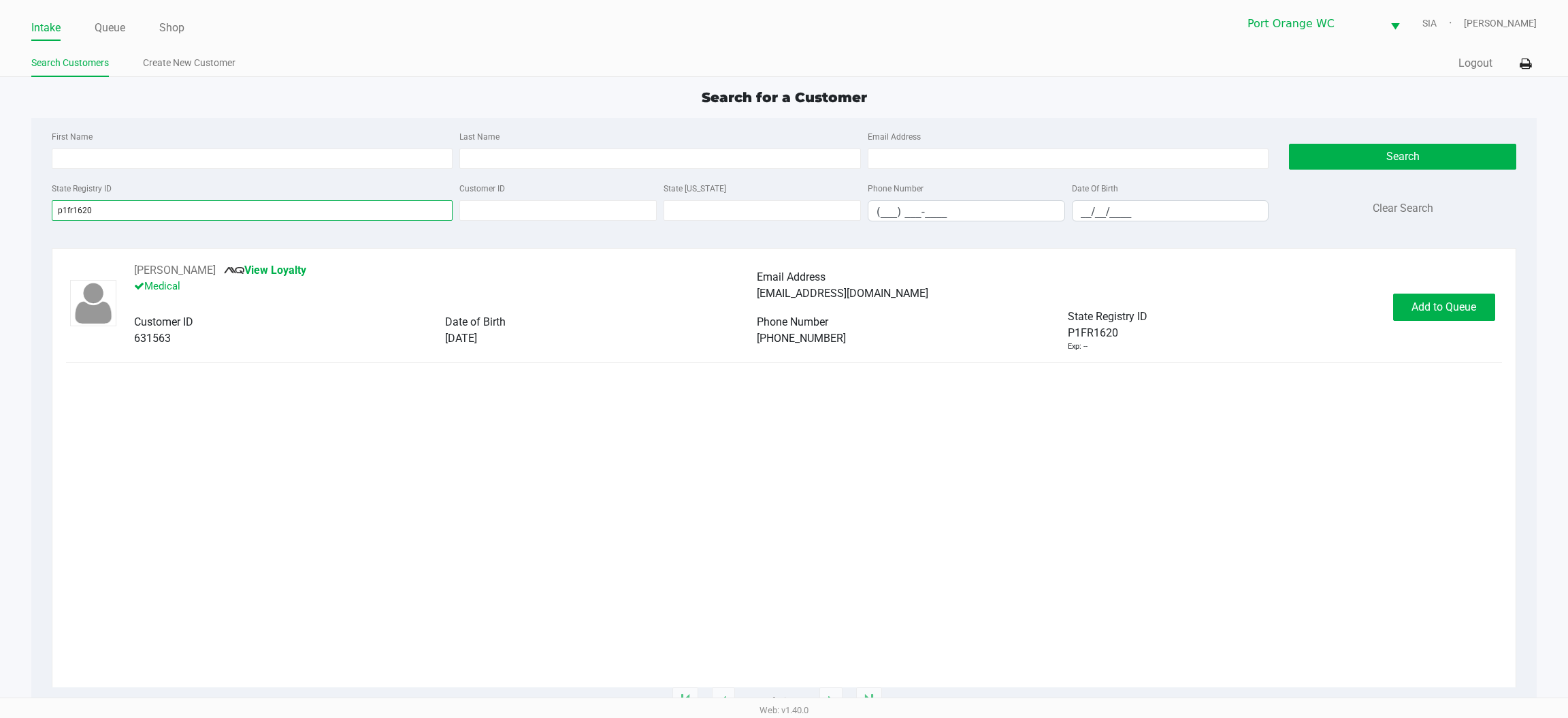
type input "p1fr1620"
click at [1461, 289] on div "Donald Joseph View Loyalty Medical Email Address donjoseph47@gmail.com Customer…" at bounding box center [784, 307] width 1436 height 90
click at [1456, 329] on div "Donald Joseph View Loyalty Medical Email Address donjoseph47@gmail.com Customer…" at bounding box center [784, 307] width 1436 height 90
click at [1456, 316] on button "Add to Queue" at bounding box center [1445, 307] width 102 height 27
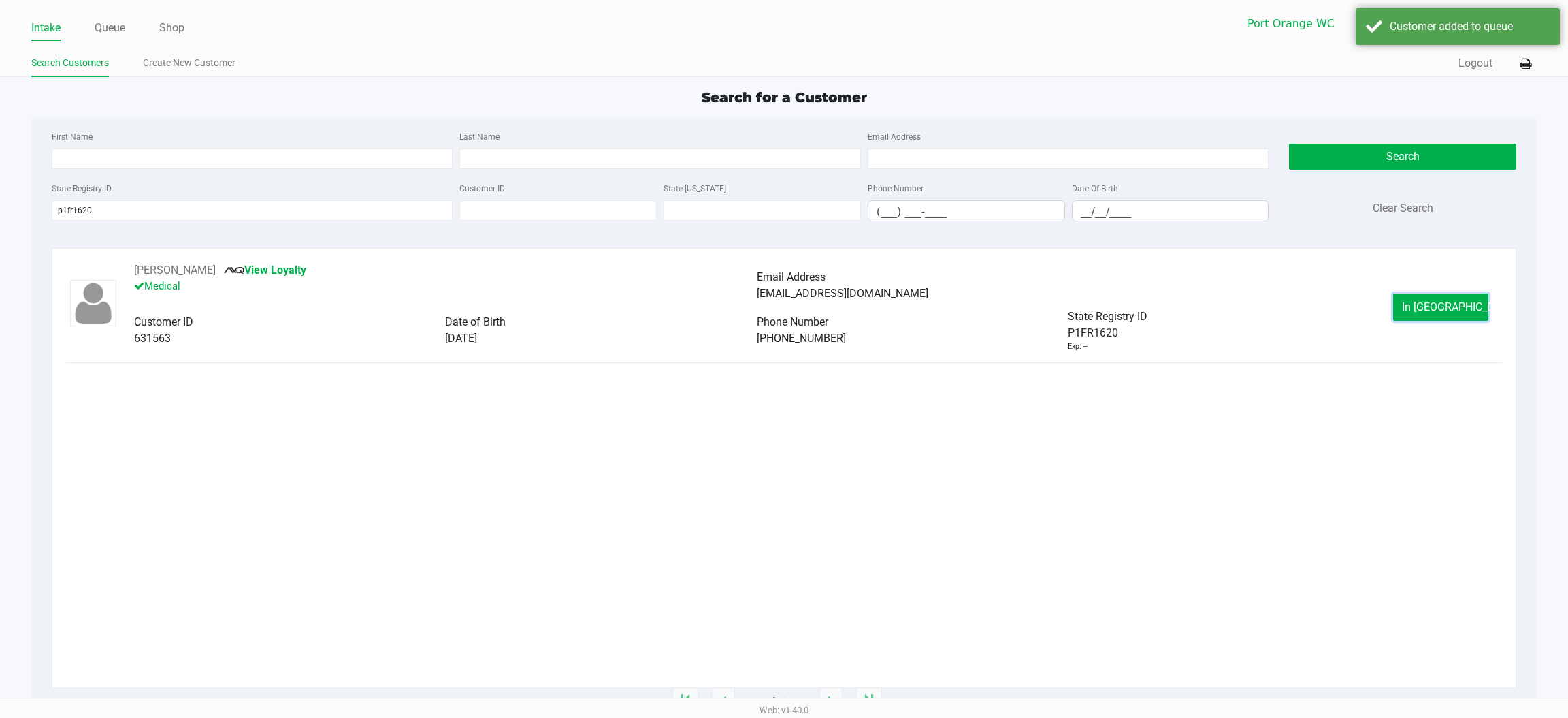
drag, startPoint x: 1456, startPoint y: 316, endPoint x: 1422, endPoint y: 306, distance: 35.4
click at [1459, 310] on span "In Queue" at bounding box center [1459, 307] width 114 height 13
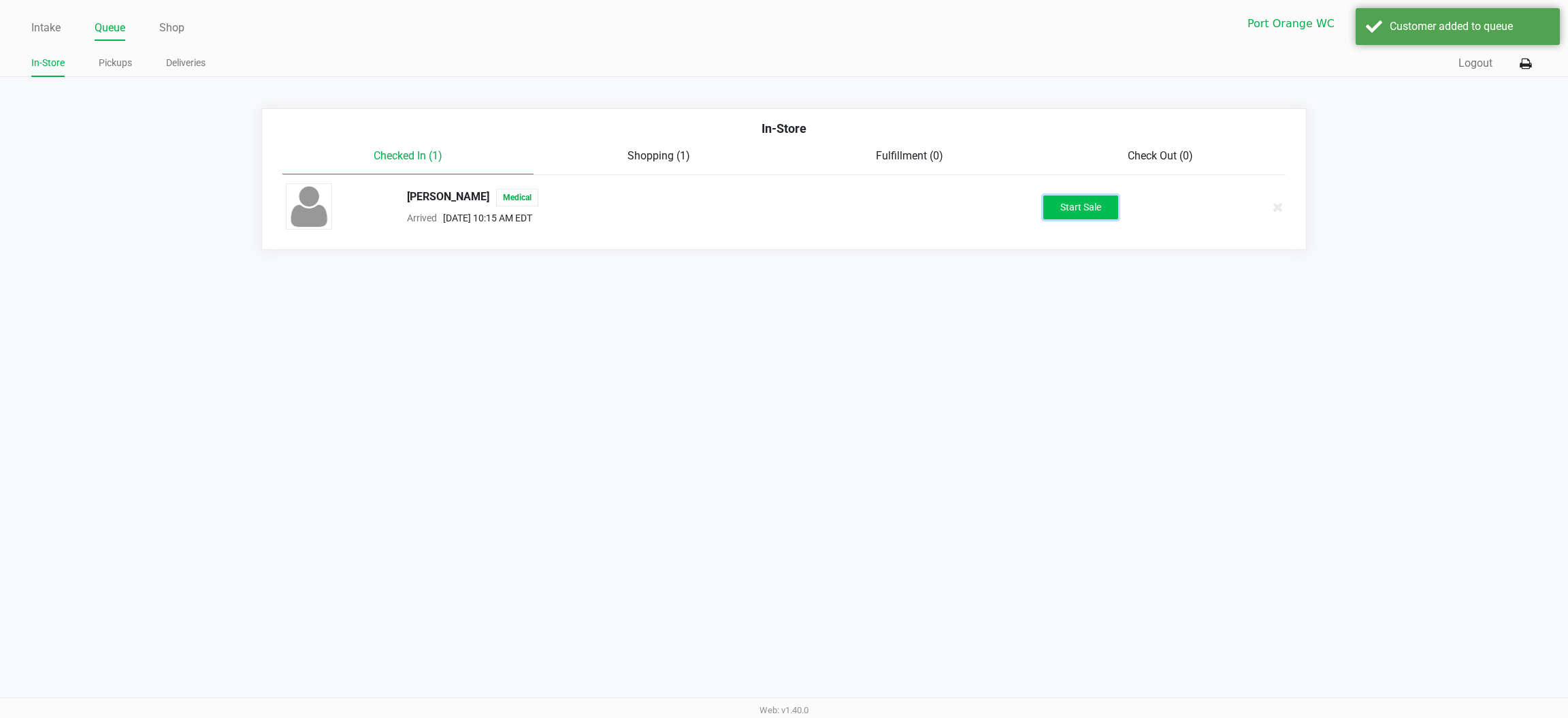
click at [1076, 212] on button "Start Sale" at bounding box center [1081, 207] width 75 height 24
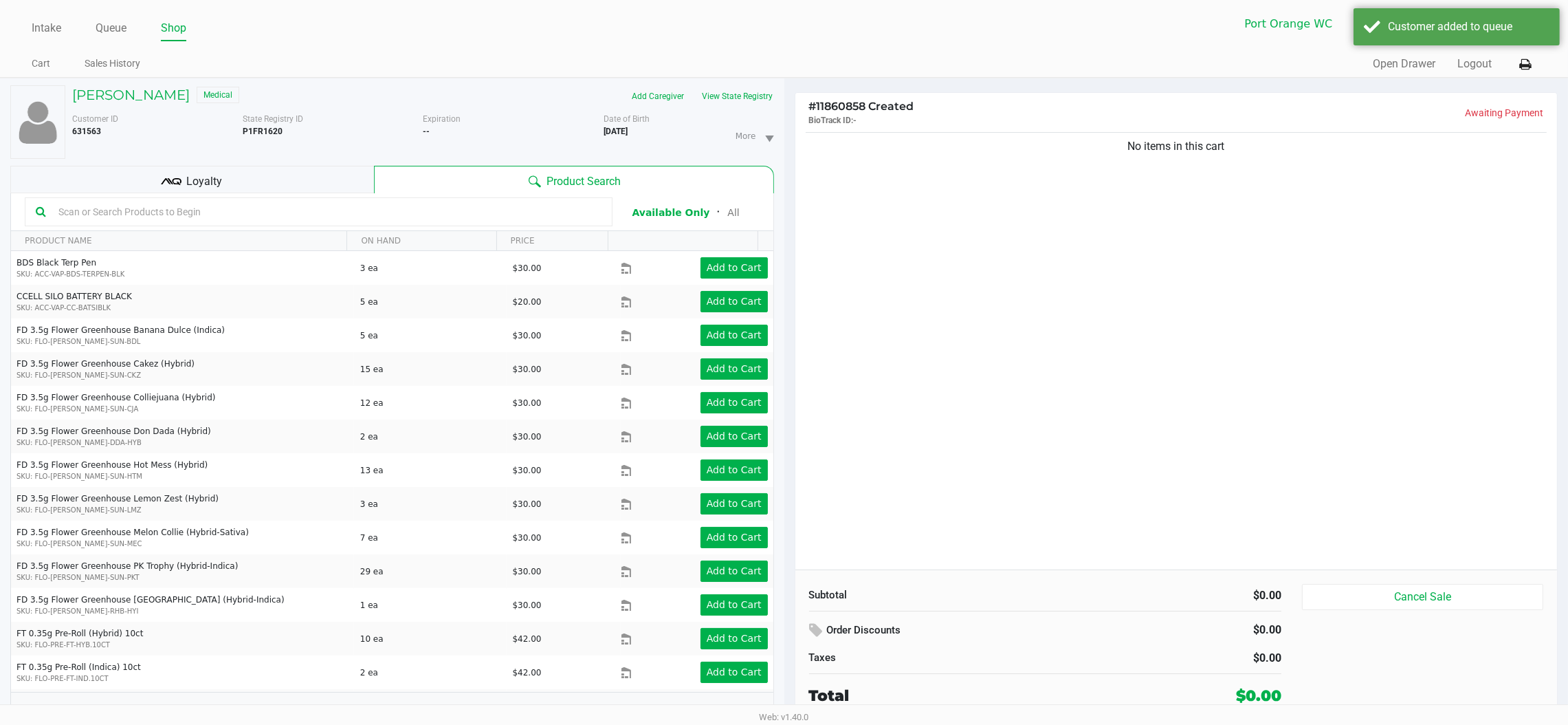
click at [731, 110] on div "Customer ID 631563 State Registry ID P1FR1620 Expiration -- More Date of Birth …" at bounding box center [423, 133] width 722 height 52
click at [737, 98] on button "View State Registry" at bounding box center [734, 96] width 80 height 22
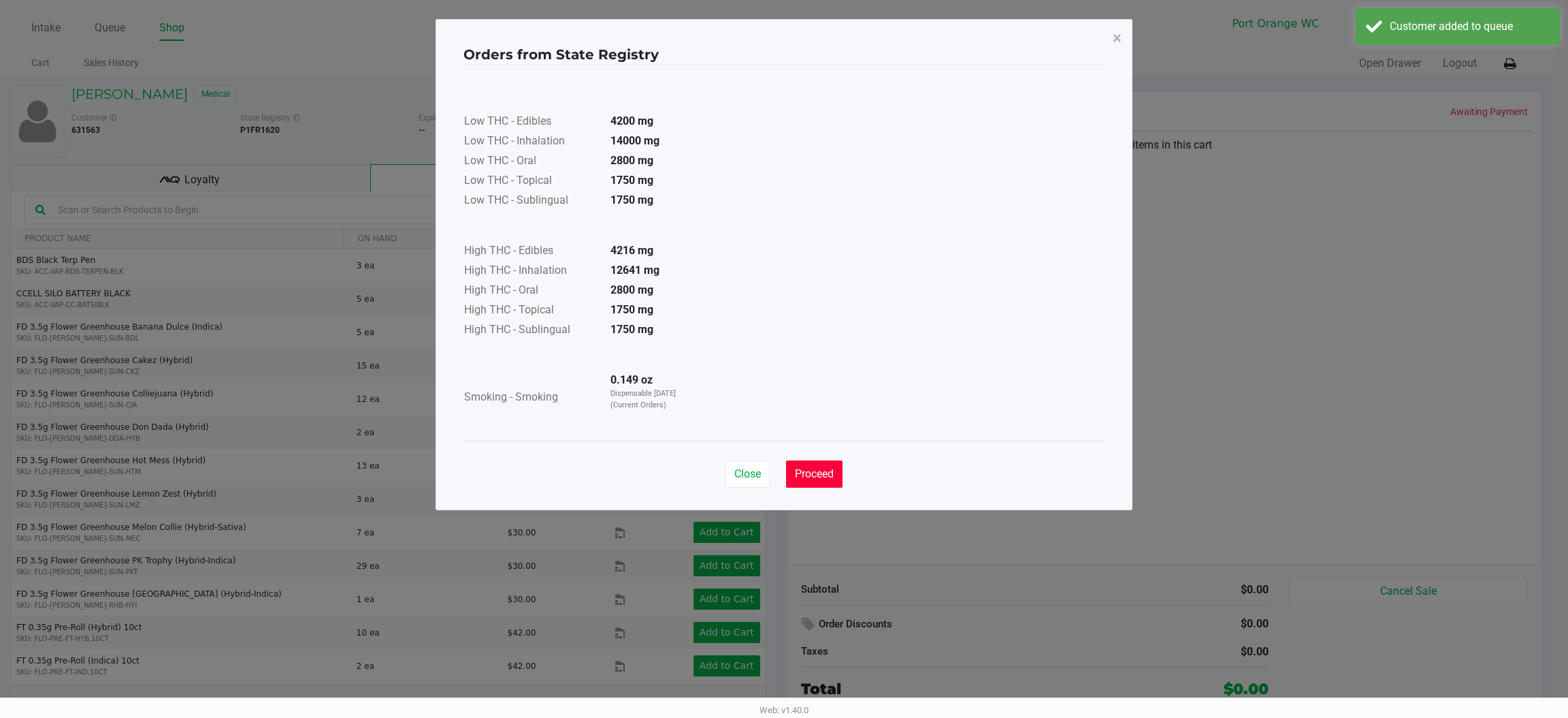
drag, startPoint x: 816, startPoint y: 468, endPoint x: 818, endPoint y: 461, distance: 7.3
click at [818, 465] on button "Proceed" at bounding box center [814, 473] width 56 height 27
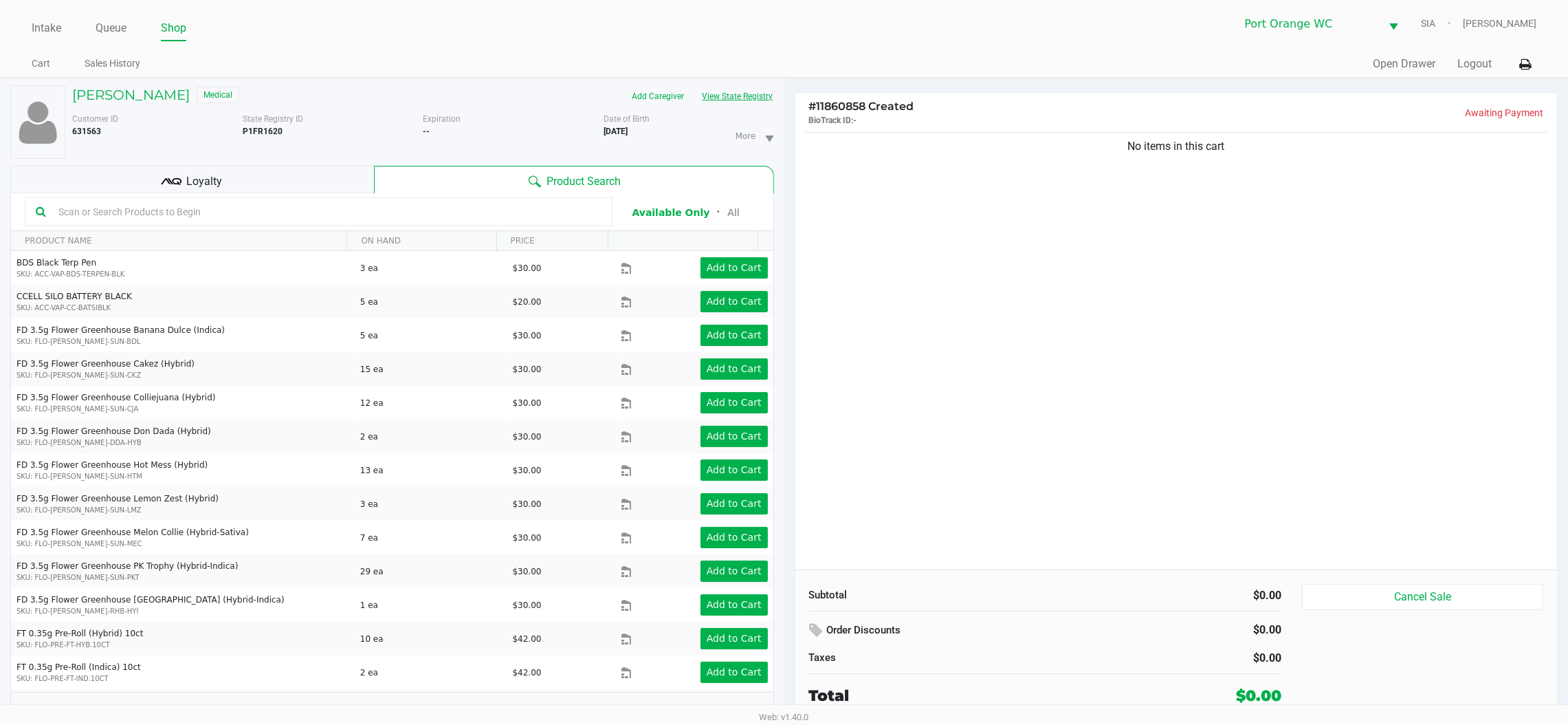
click at [406, 214] on input "text" at bounding box center [327, 212] width 549 height 21
click at [761, 96] on button "View State Registry" at bounding box center [734, 96] width 80 height 22
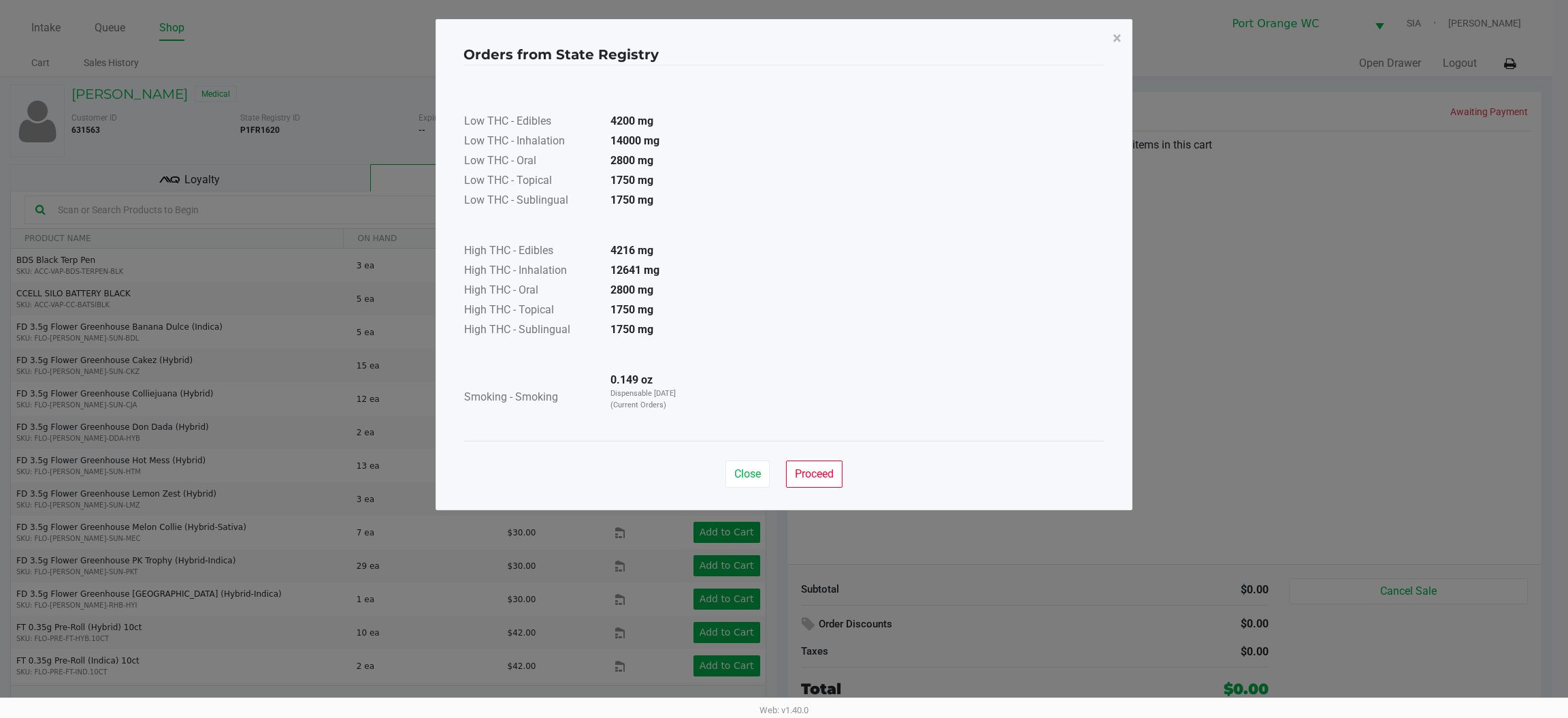
click at [874, 467] on div "Close Proceed" at bounding box center [784, 468] width 642 height 55
drag, startPoint x: 793, startPoint y: 479, endPoint x: 735, endPoint y: 410, distance: 90.1
click at [793, 478] on button "Proceed" at bounding box center [814, 473] width 56 height 27
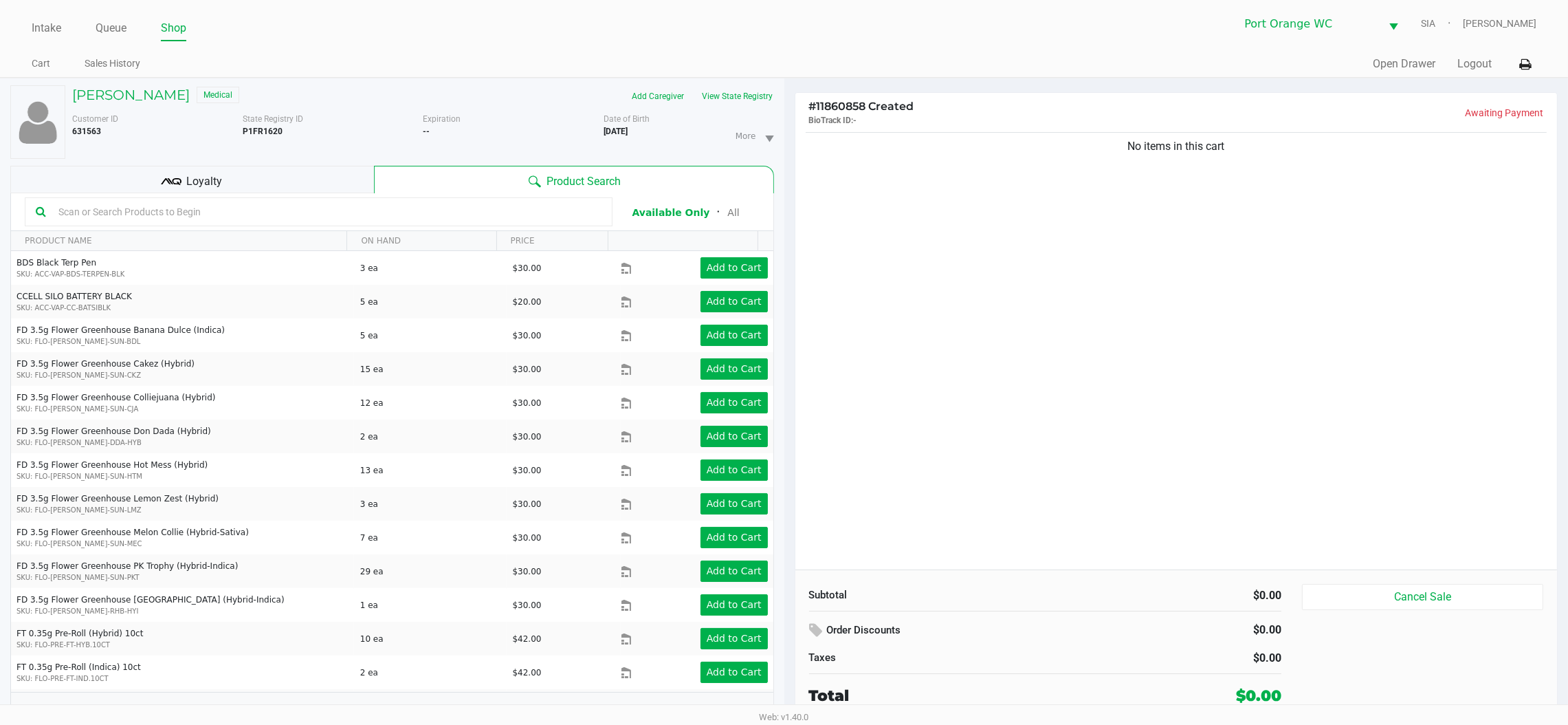
click at [394, 216] on input "text" at bounding box center [327, 212] width 549 height 21
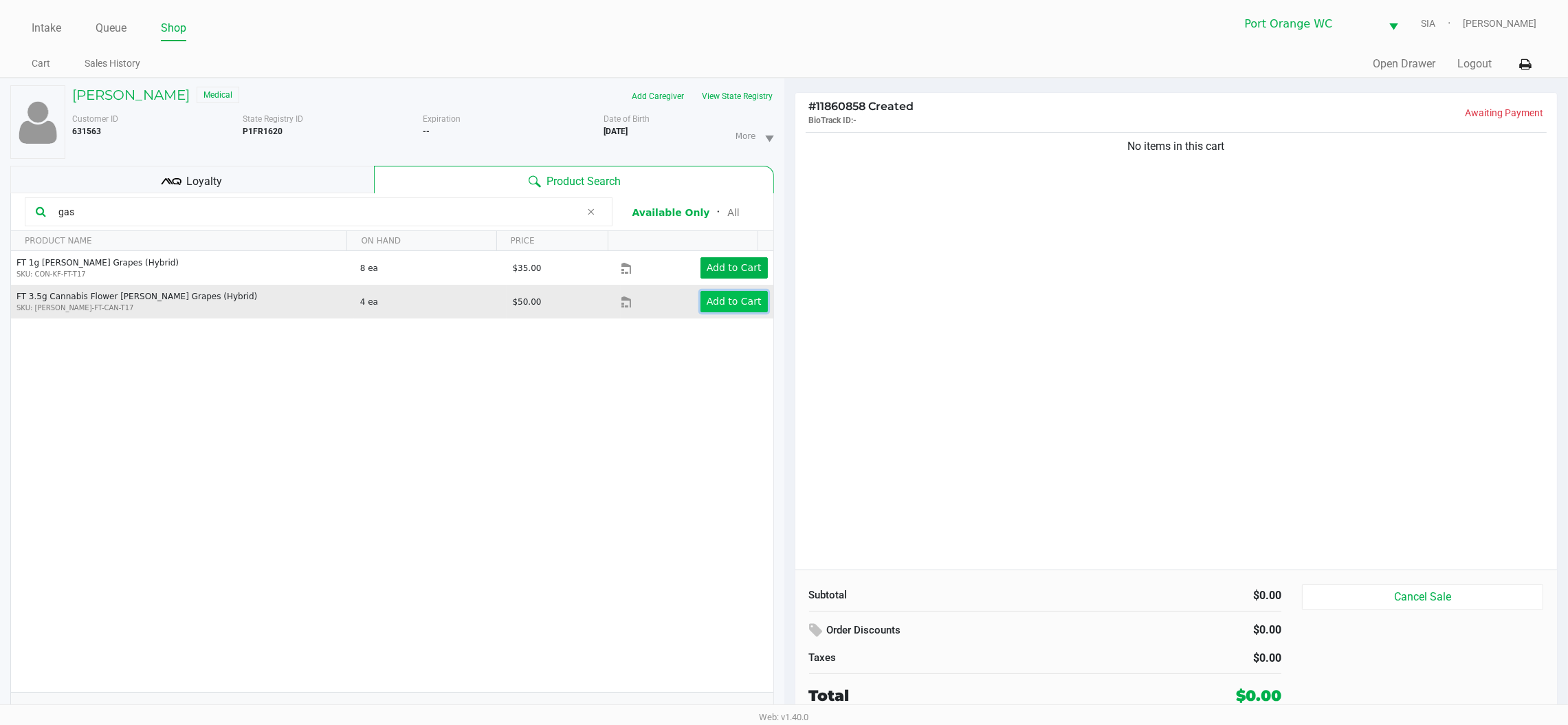
click at [746, 307] on button "Add to Cart" at bounding box center [734, 302] width 68 height 22
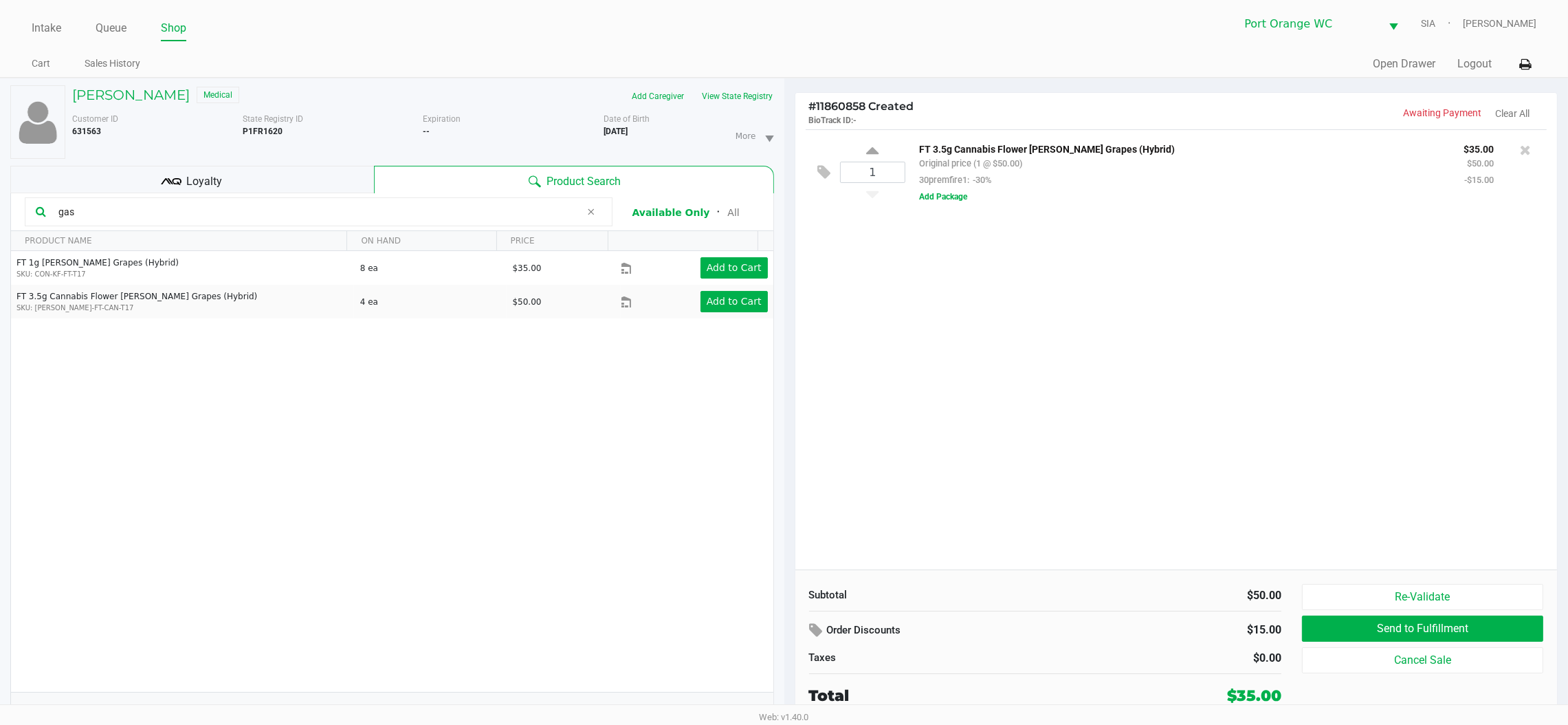
click at [179, 214] on input "gas" at bounding box center [316, 212] width 528 height 21
click at [180, 214] on input "gas" at bounding box center [316, 212] width 528 height 21
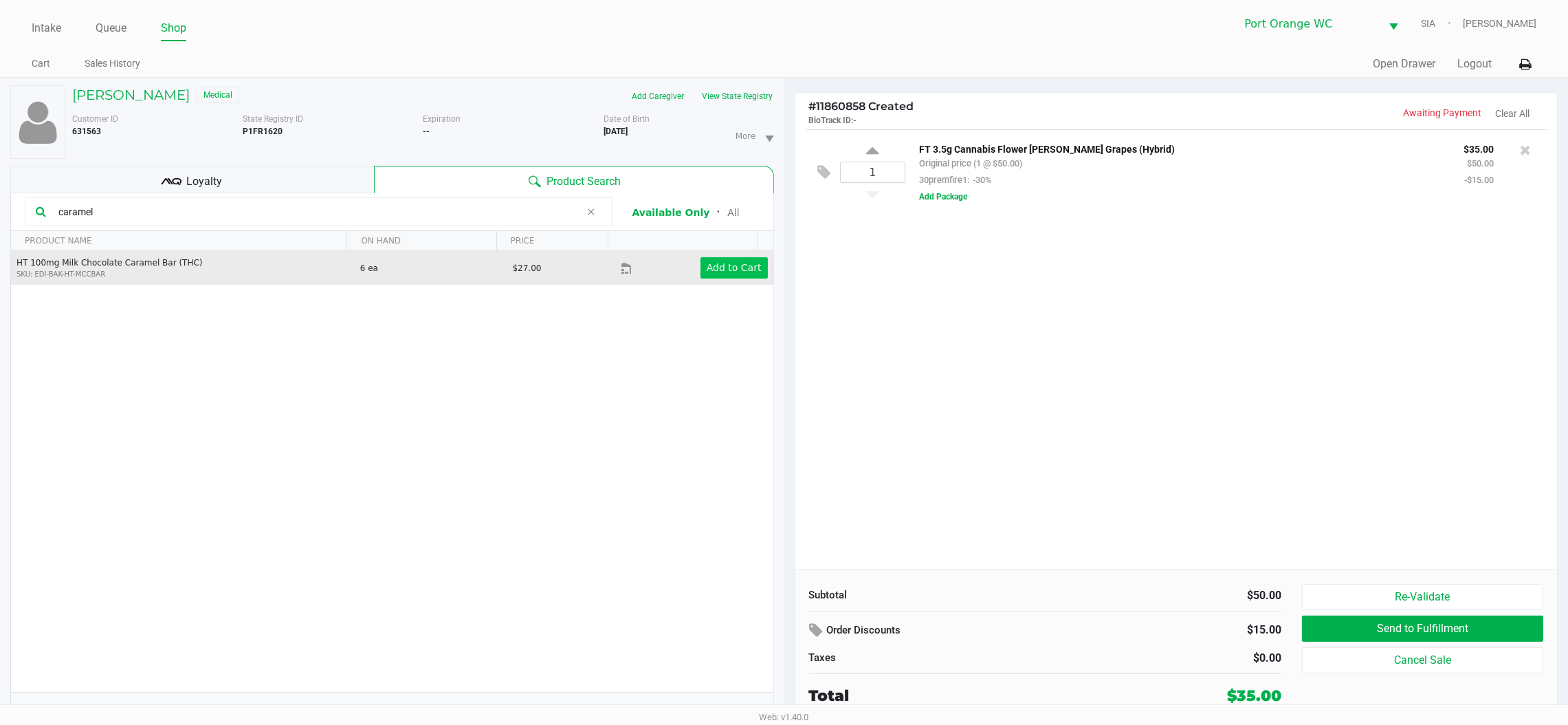
type input "caramel"
click at [741, 271] on app-button-loader "Add to Cart" at bounding box center [734, 267] width 55 height 11
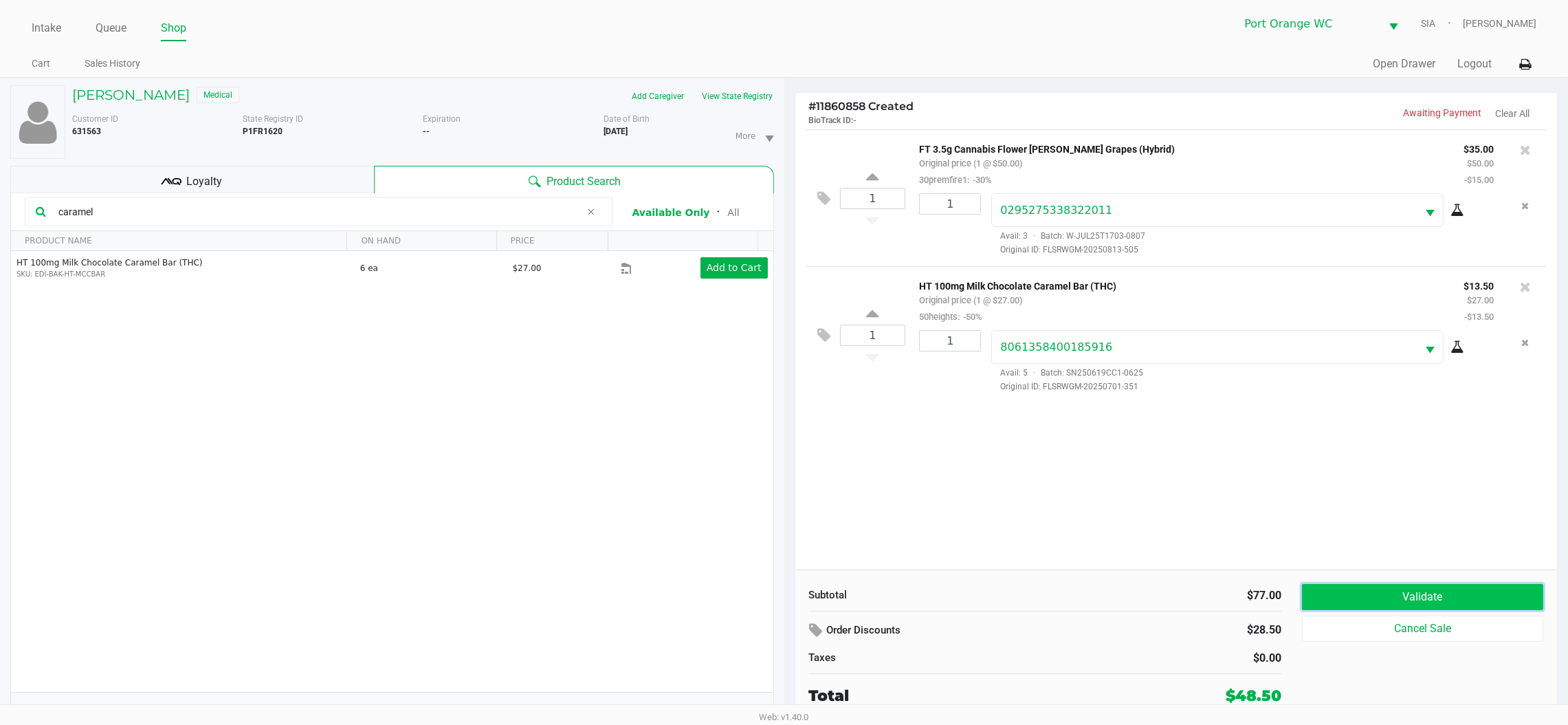
click at [1516, 602] on button "Validate" at bounding box center [1422, 597] width 241 height 26
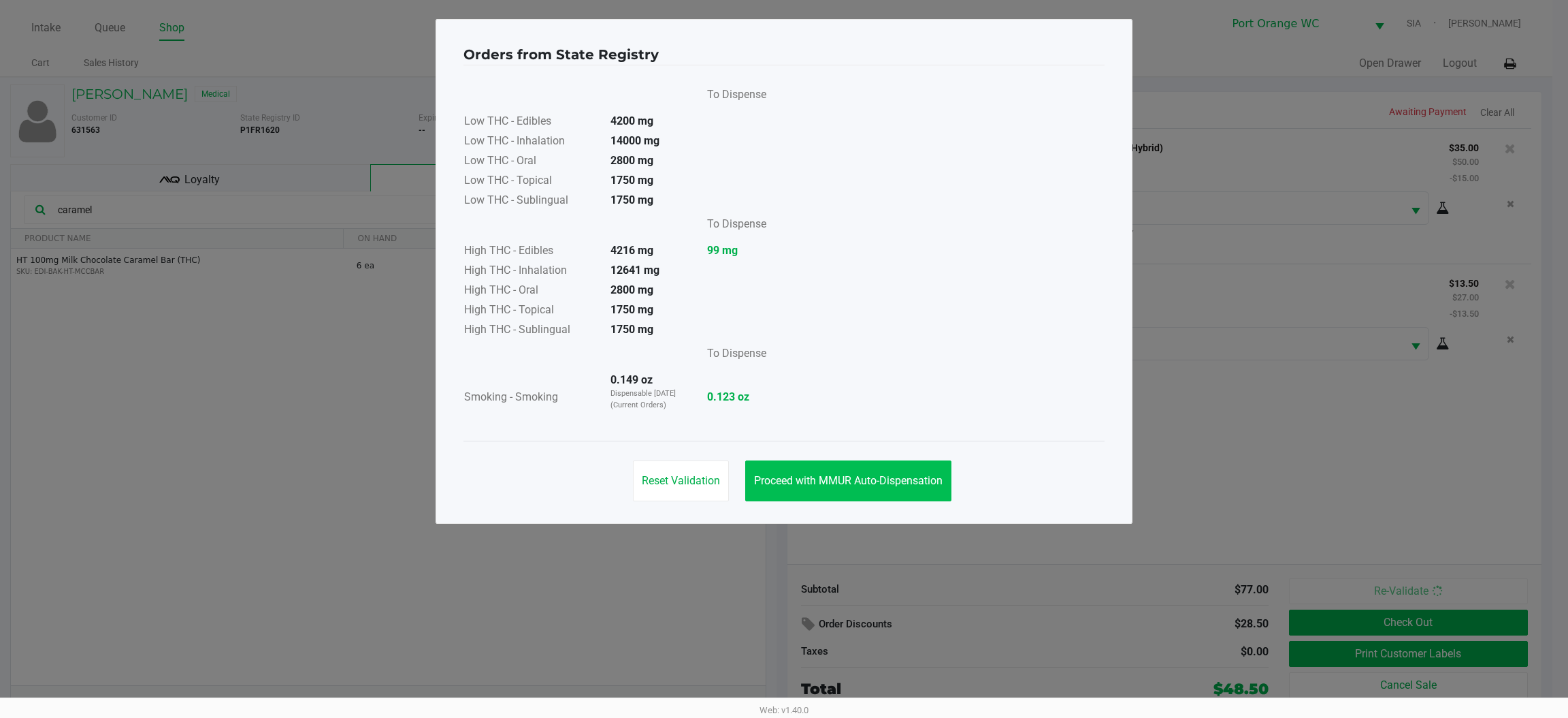
click at [875, 479] on span "Proceed with MMUR Auto-Dispensation" at bounding box center [848, 481] width 188 height 13
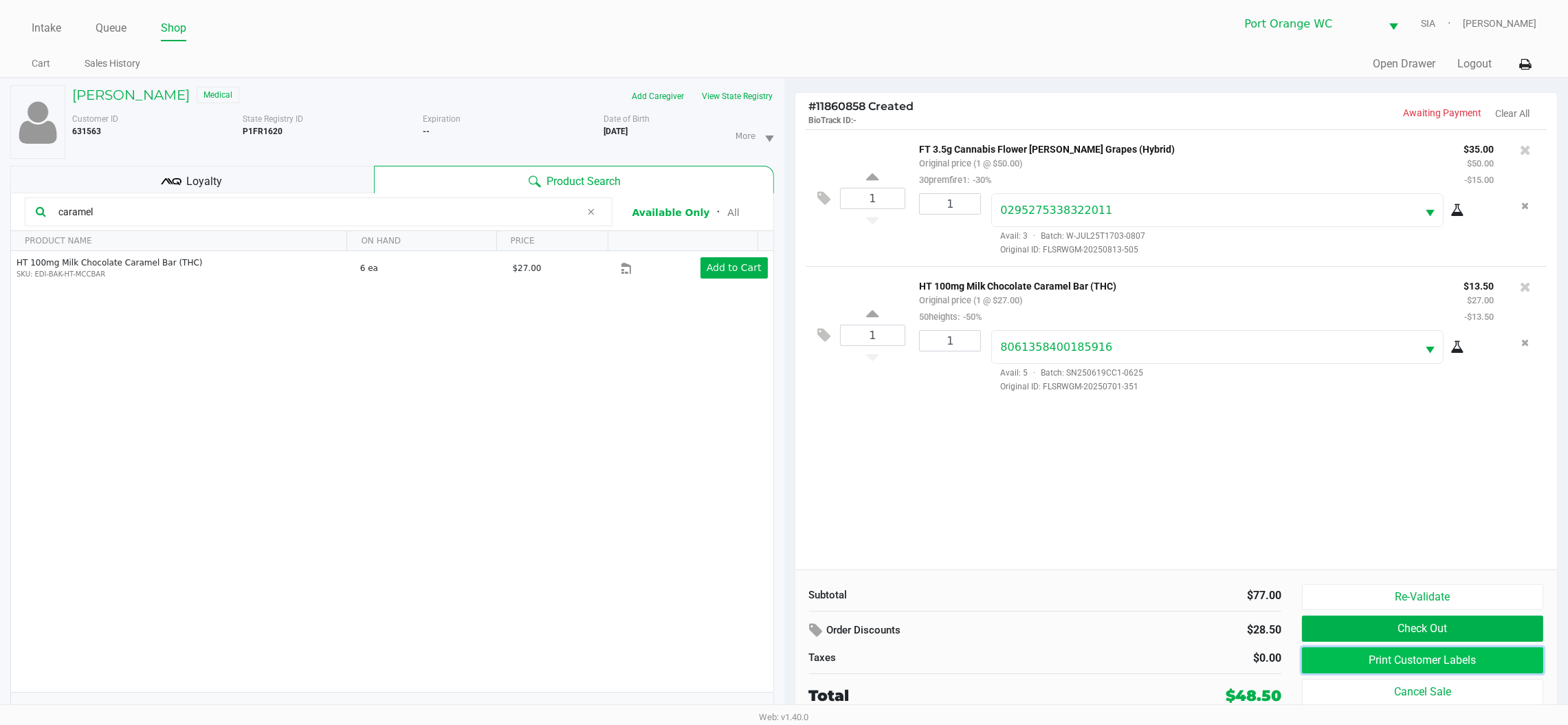
click at [1356, 661] on button "Print Customer Labels" at bounding box center [1422, 660] width 241 height 26
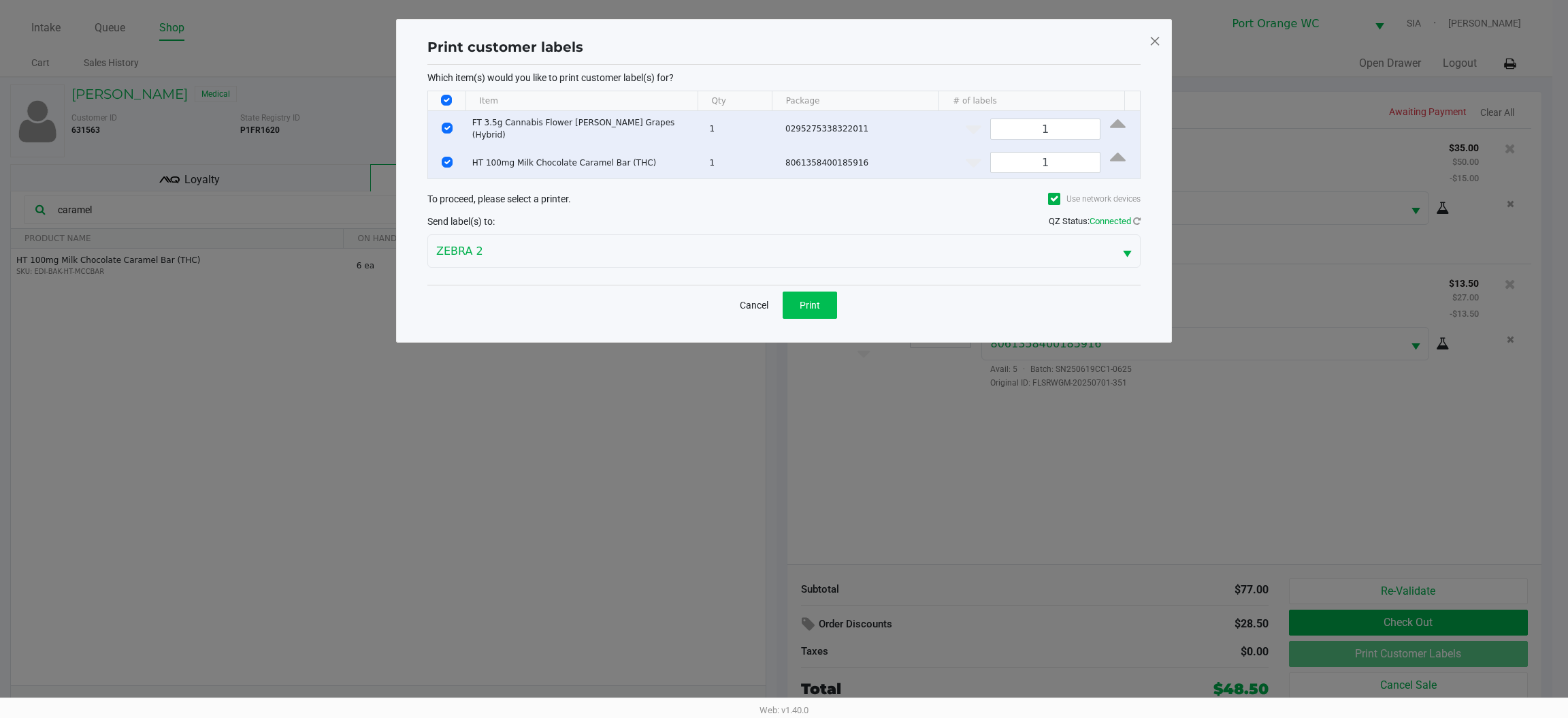
click at [820, 301] on button "Print" at bounding box center [810, 305] width 54 height 27
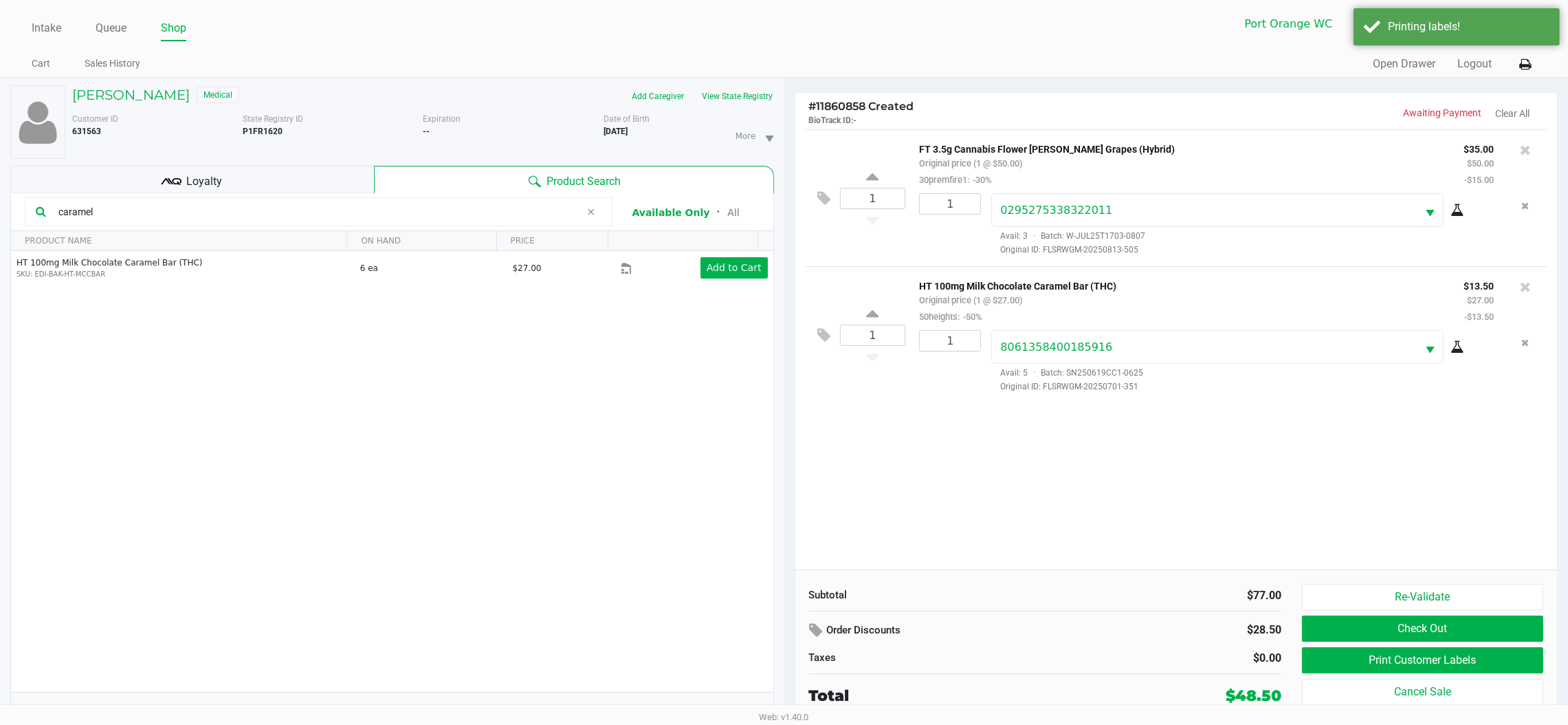
click at [1354, 620] on button "Check Out" at bounding box center [1422, 628] width 241 height 26
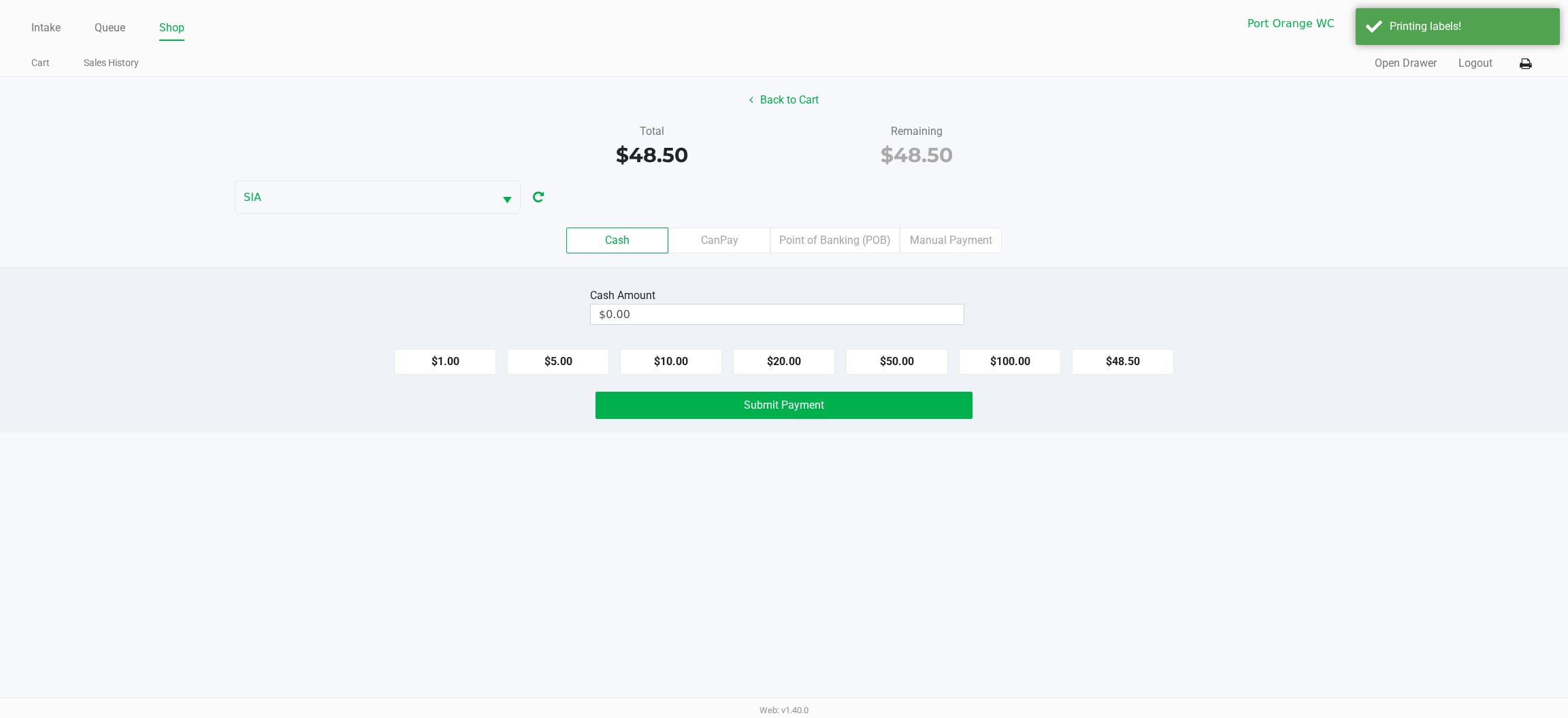
click at [827, 242] on label "Point of Banking (POB)" at bounding box center [835, 240] width 130 height 26
click at [0, 0] on 7 "Point of Banking (POB)" at bounding box center [0, 0] width 0 height 0
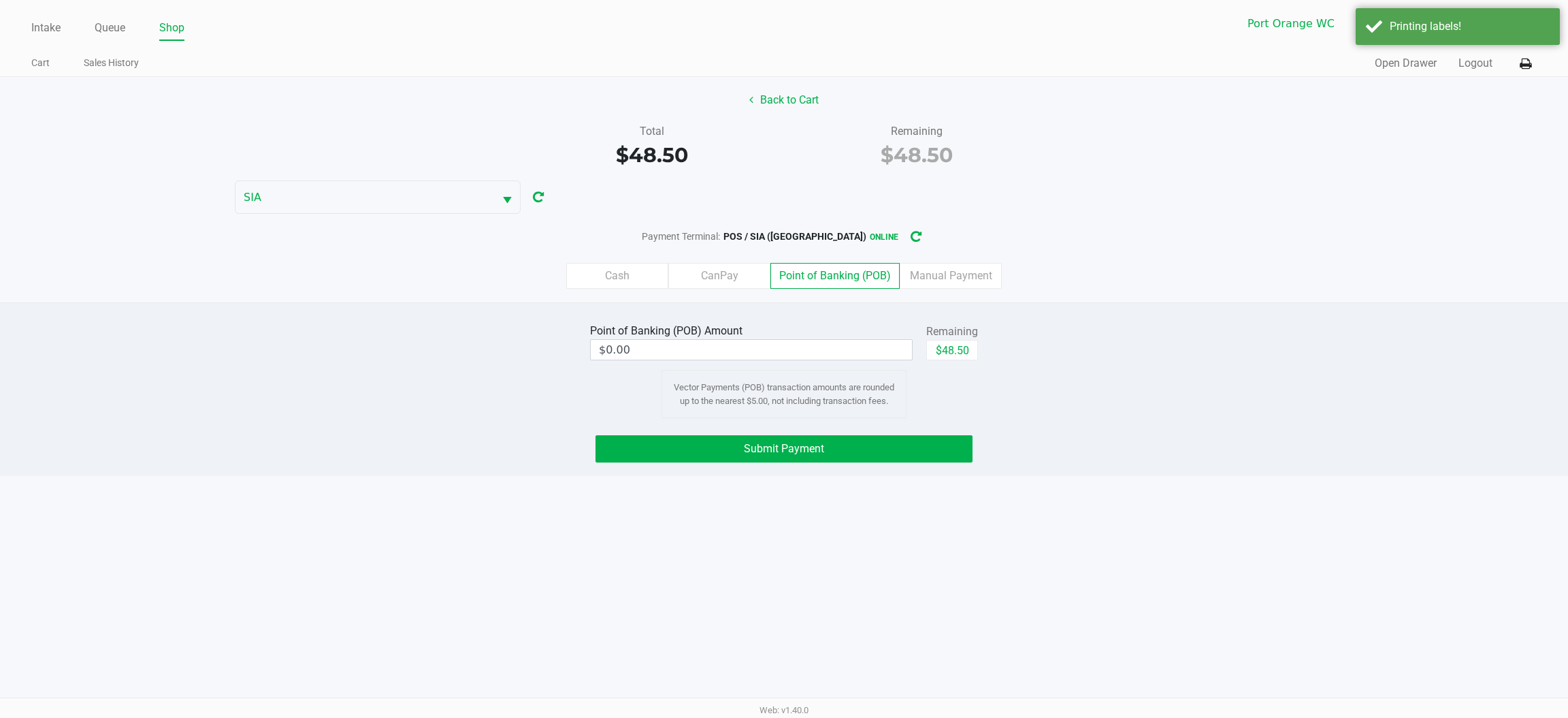
click at [956, 354] on button "$48.50" at bounding box center [952, 349] width 52 height 21
type input "$48.50"
click at [889, 452] on button "Submit Payment" at bounding box center [784, 449] width 377 height 27
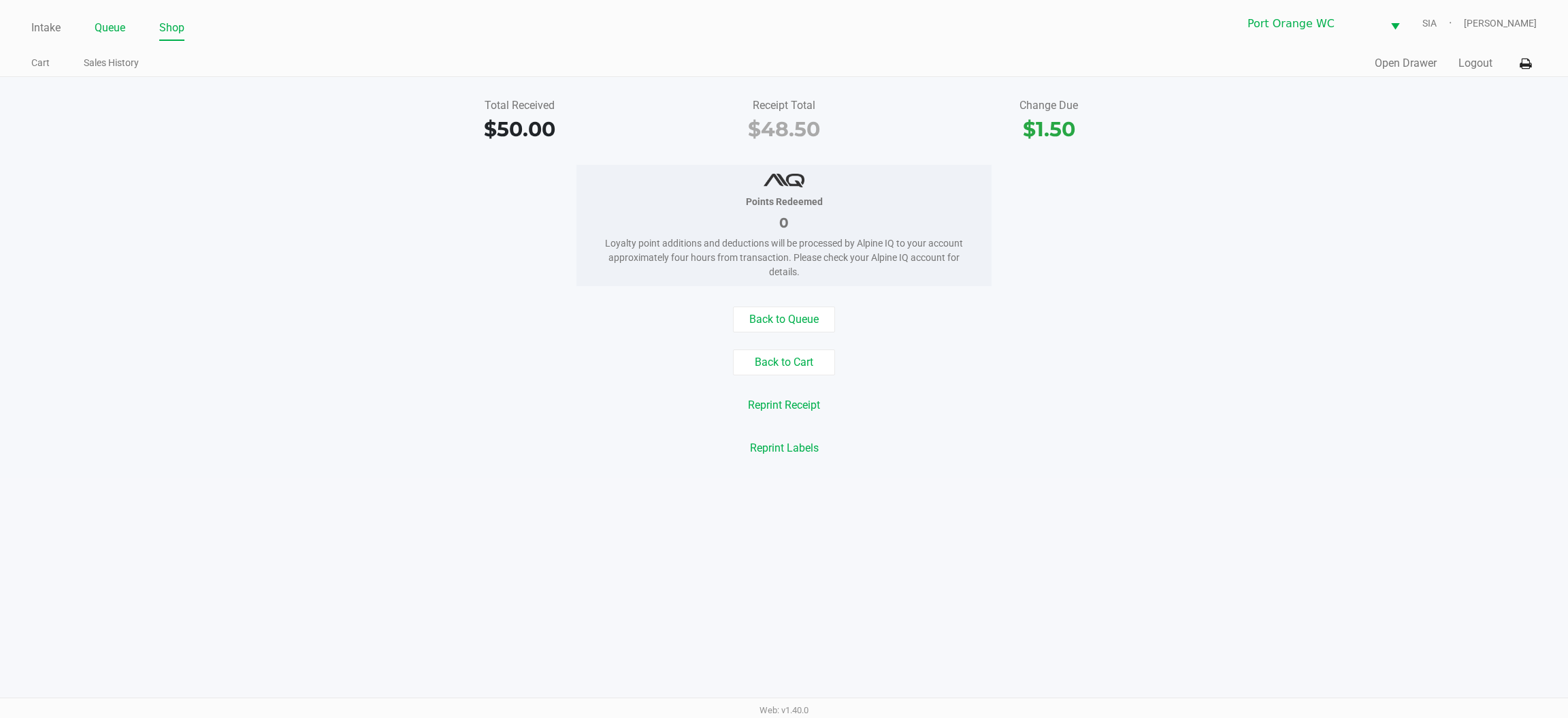
click at [105, 38] on li "Queue" at bounding box center [110, 29] width 31 height 24
click at [111, 21] on link "Queue" at bounding box center [110, 27] width 31 height 19
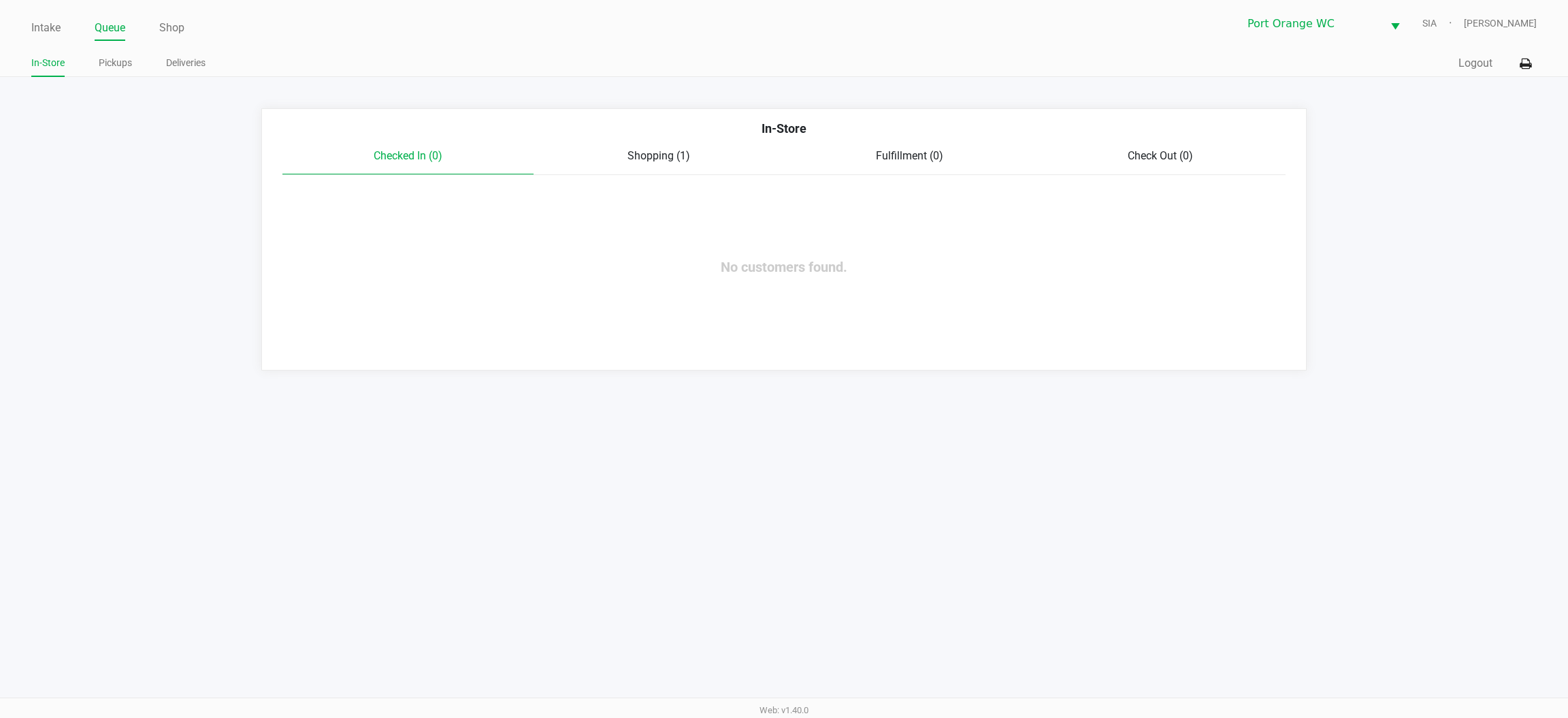
click at [640, 157] on span "Shopping (1)" at bounding box center [659, 156] width 63 height 13
click at [119, 61] on link "Pickups" at bounding box center [116, 63] width 33 height 17
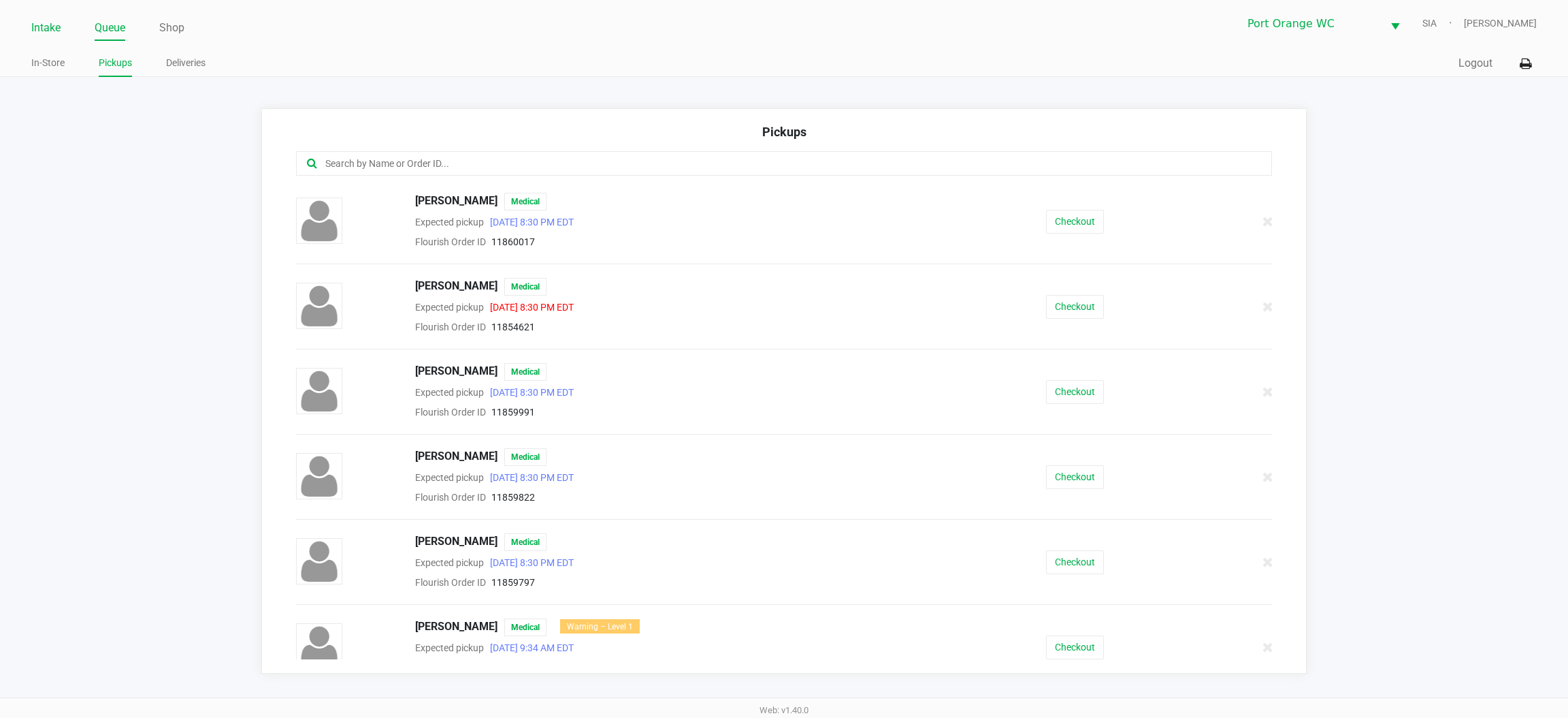
click at [39, 31] on link "Intake" at bounding box center [45, 27] width 29 height 19
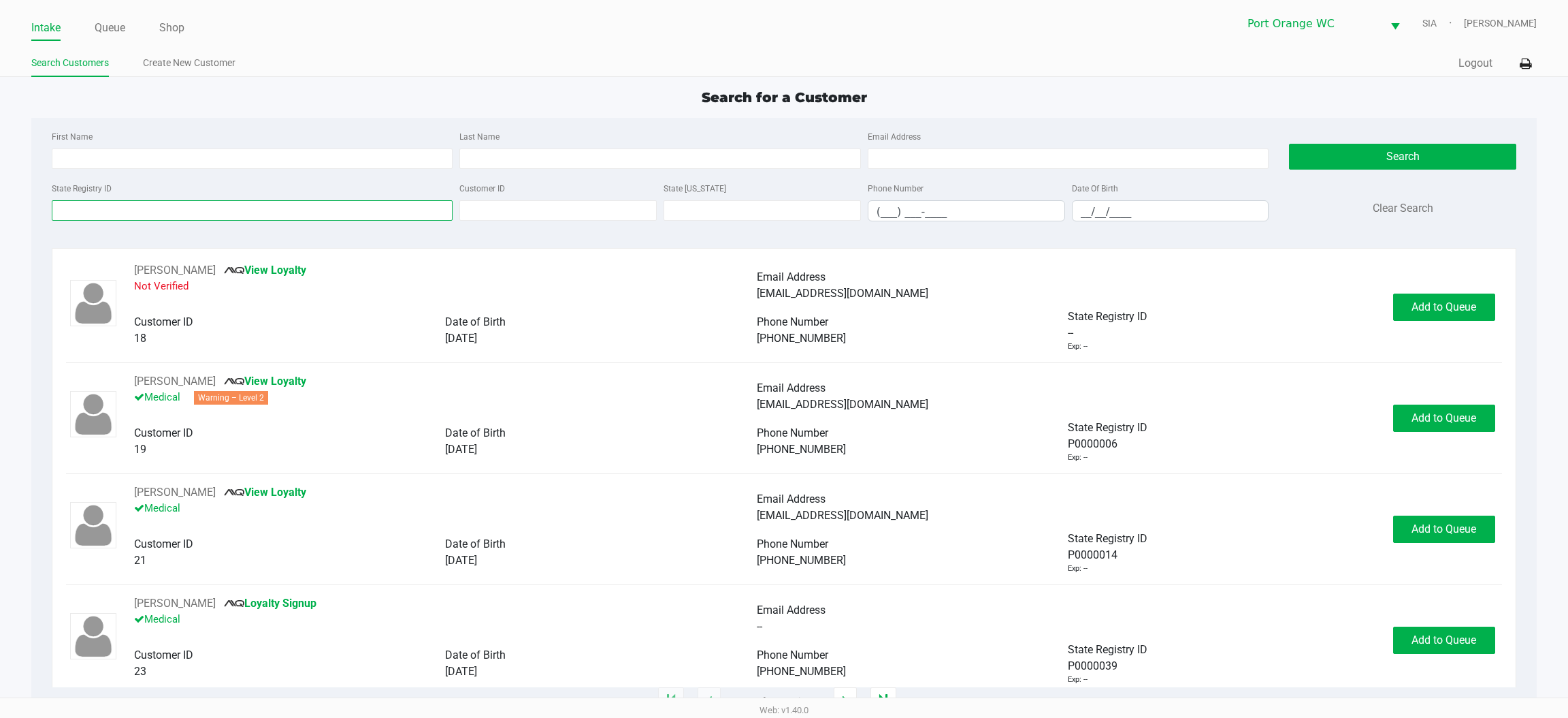
click at [191, 207] on input "State Registry ID" at bounding box center [253, 210] width 401 height 21
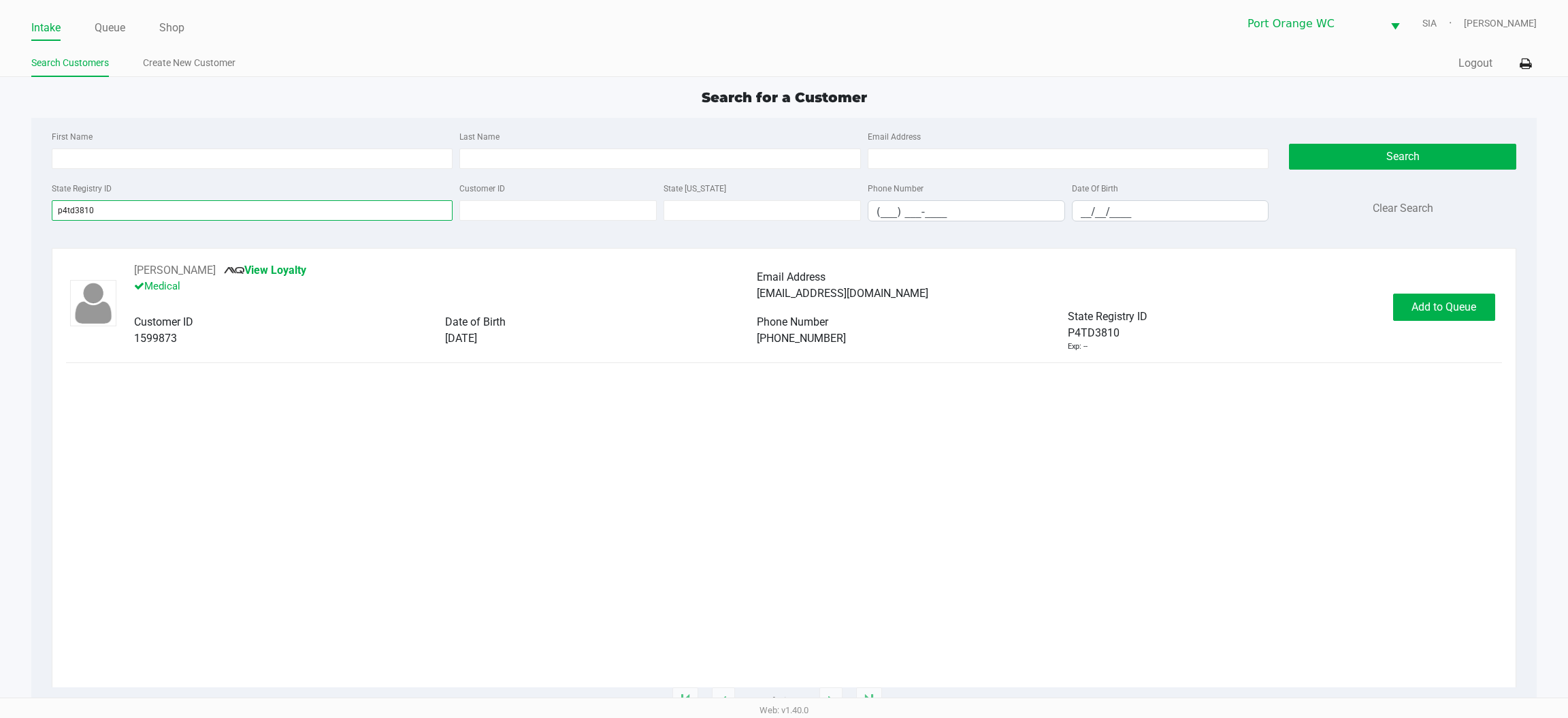
type input "p4td3810"
click at [1414, 320] on button "Add to Queue" at bounding box center [1445, 307] width 102 height 27
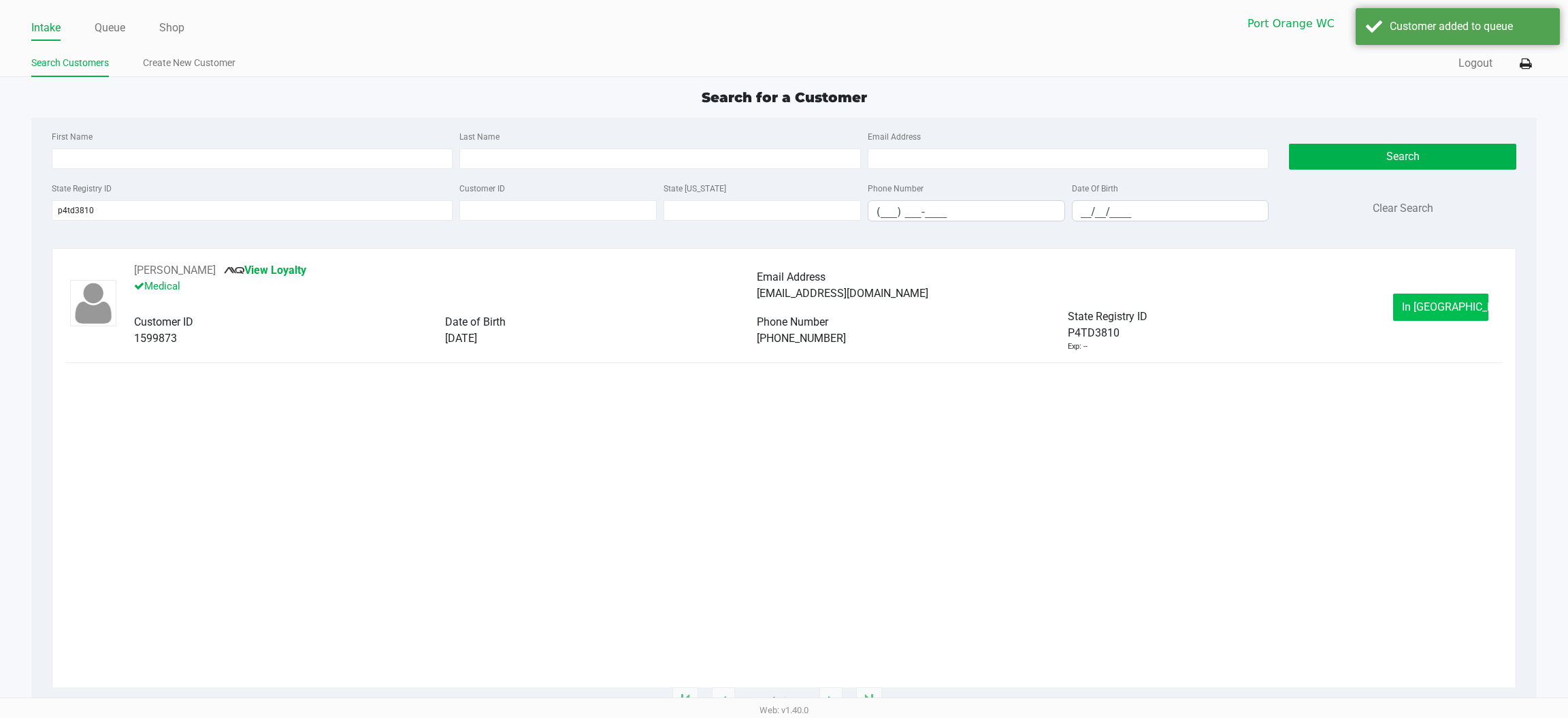
click at [1424, 301] on span "In Queue" at bounding box center [1459, 307] width 114 height 13
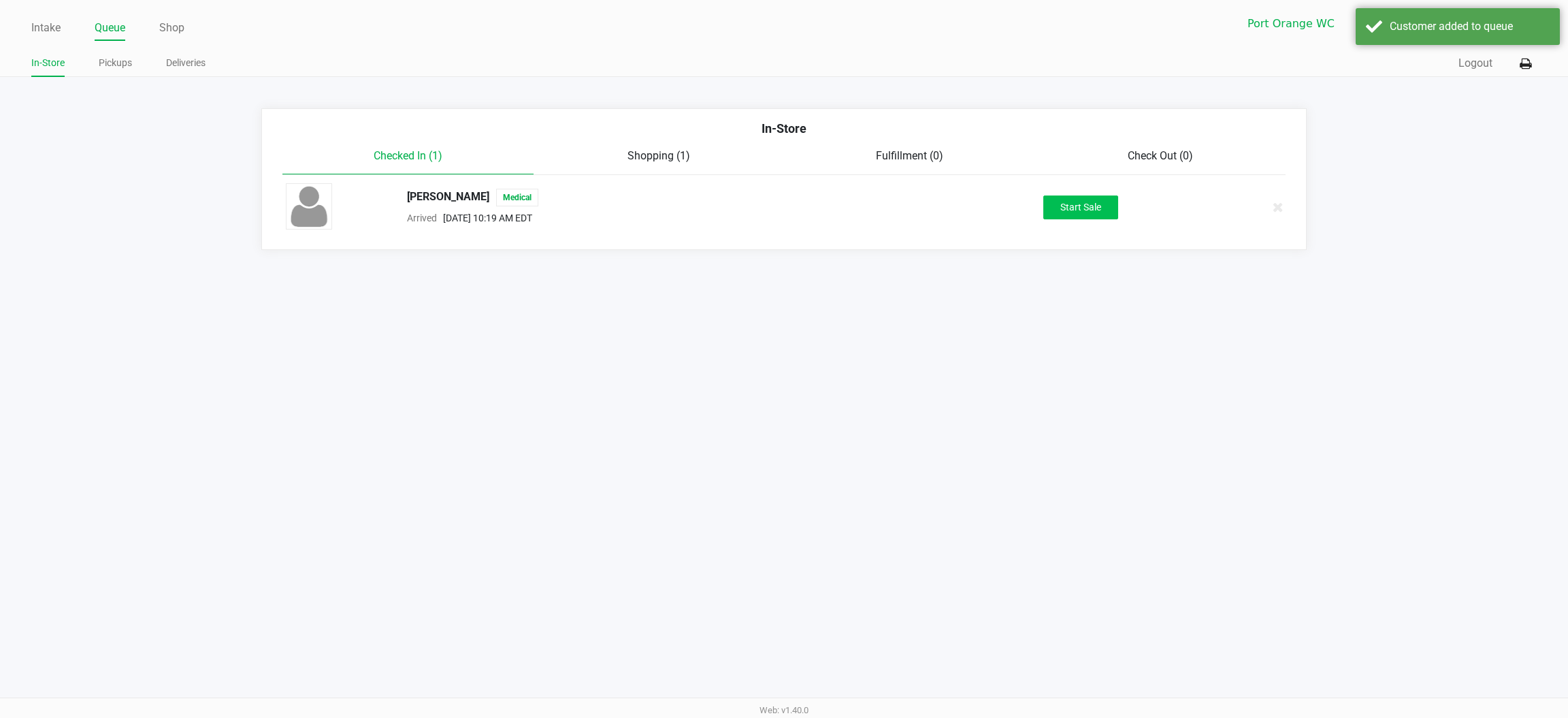
click at [1080, 207] on button "Start Sale" at bounding box center [1081, 207] width 75 height 24
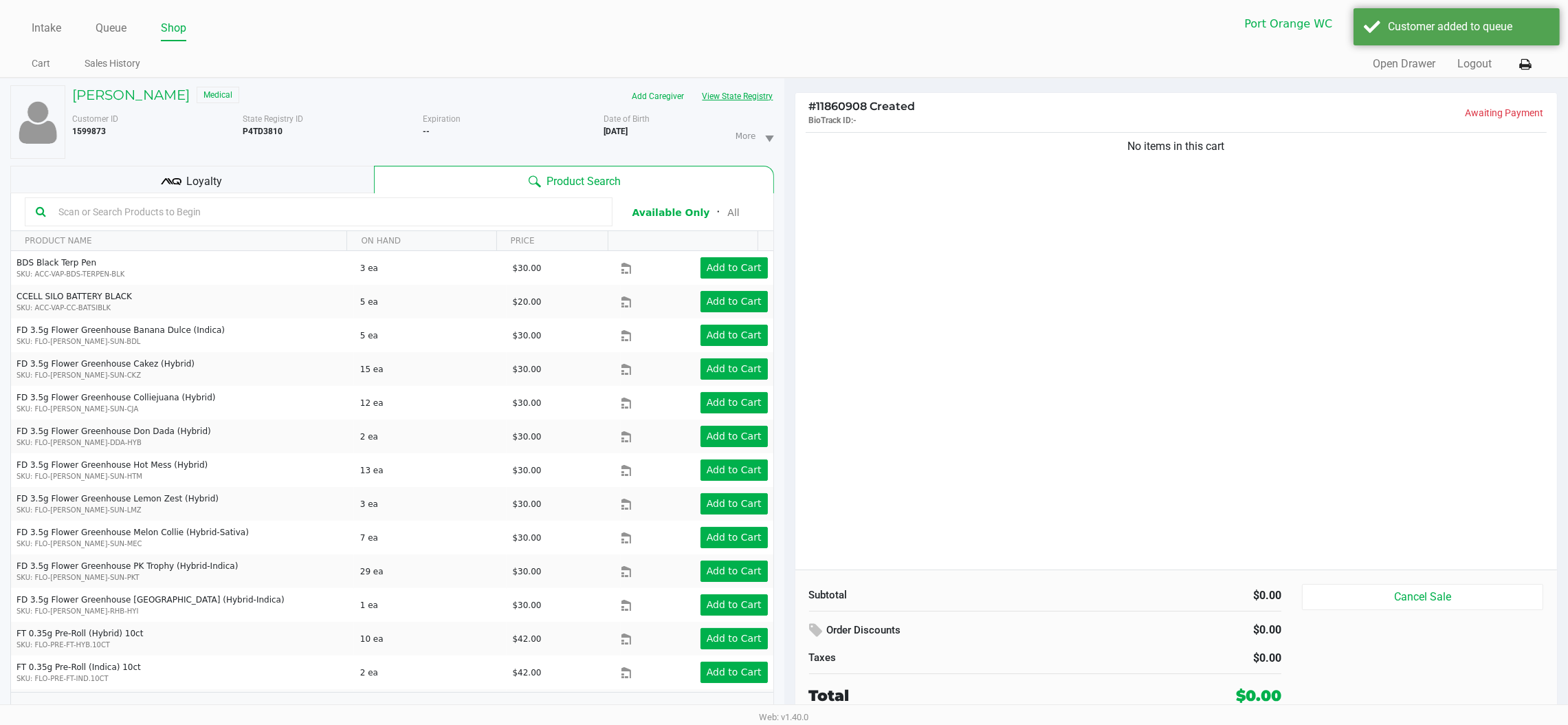
click at [712, 88] on button "View State Registry" at bounding box center [734, 96] width 80 height 22
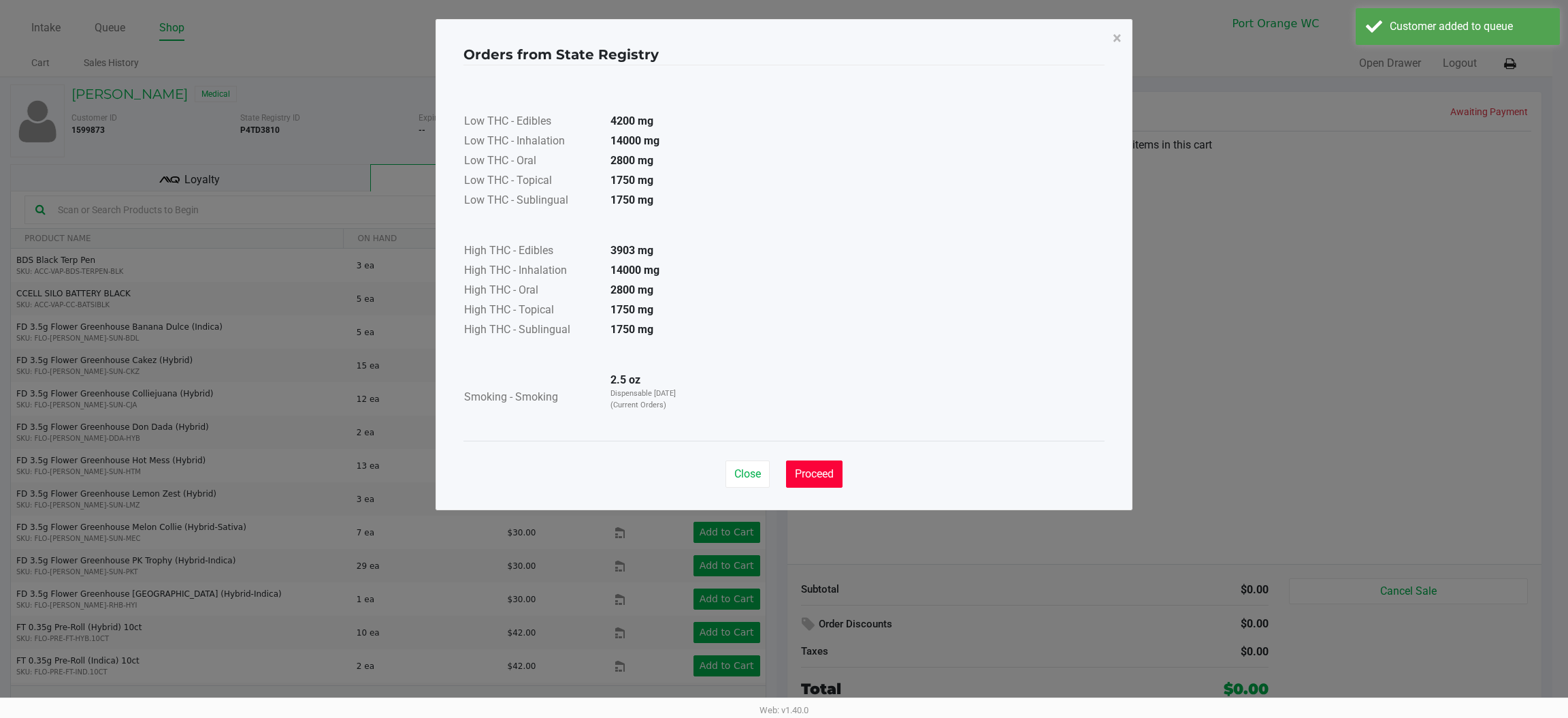
click at [805, 464] on button "Proceed" at bounding box center [814, 473] width 56 height 27
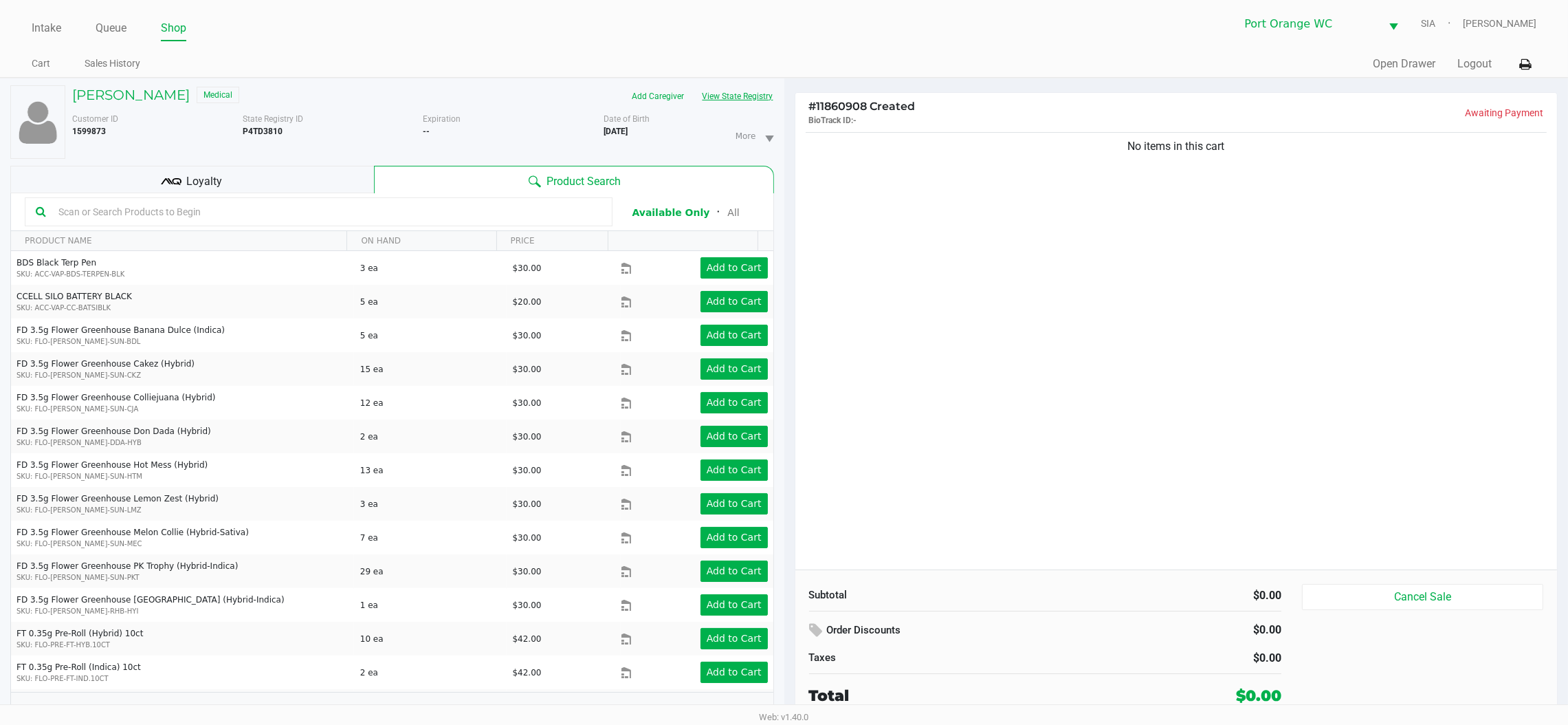
click at [694, 85] on button "View State Registry" at bounding box center [734, 96] width 80 height 22
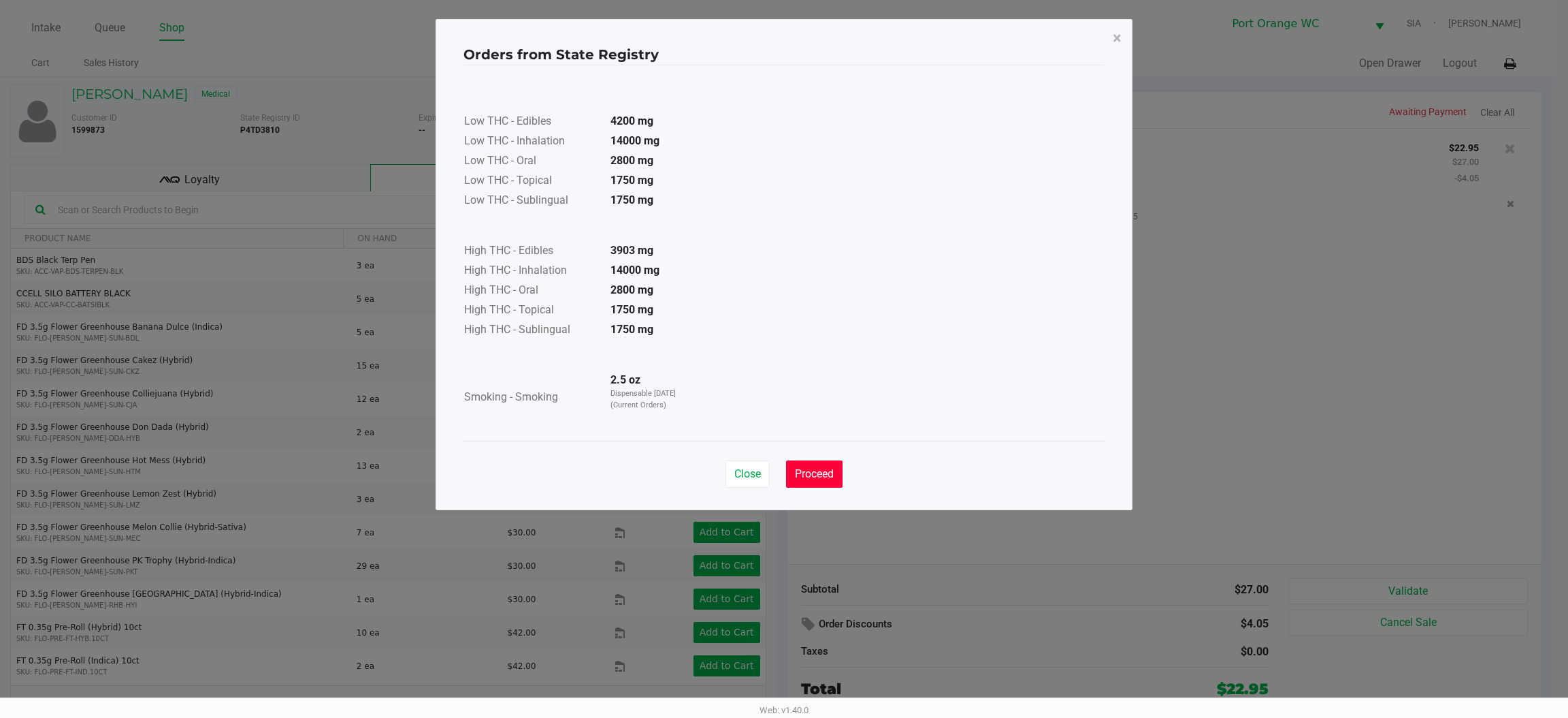
click at [831, 479] on span "Proceed" at bounding box center [814, 474] width 39 height 13
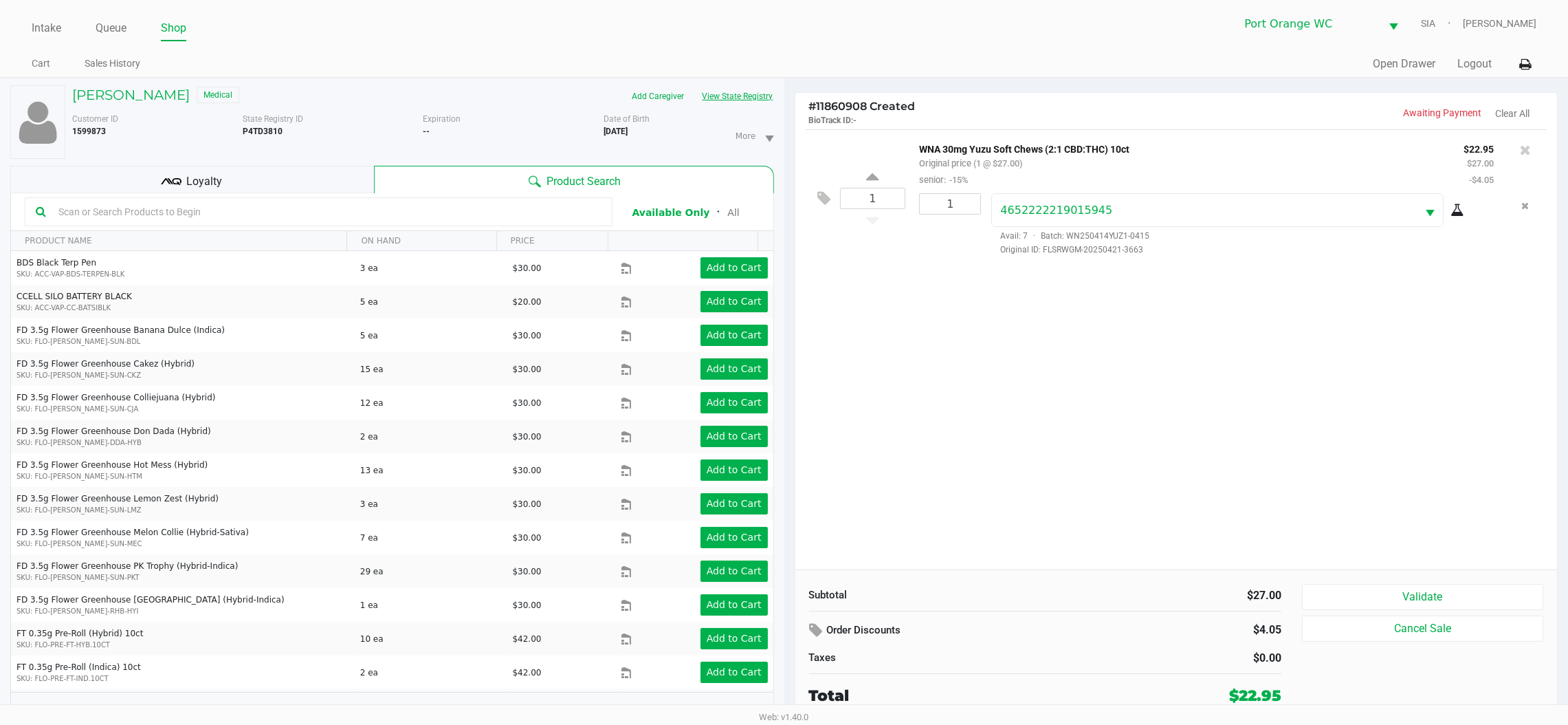
click at [694, 85] on button "View State Registry" at bounding box center [734, 96] width 80 height 22
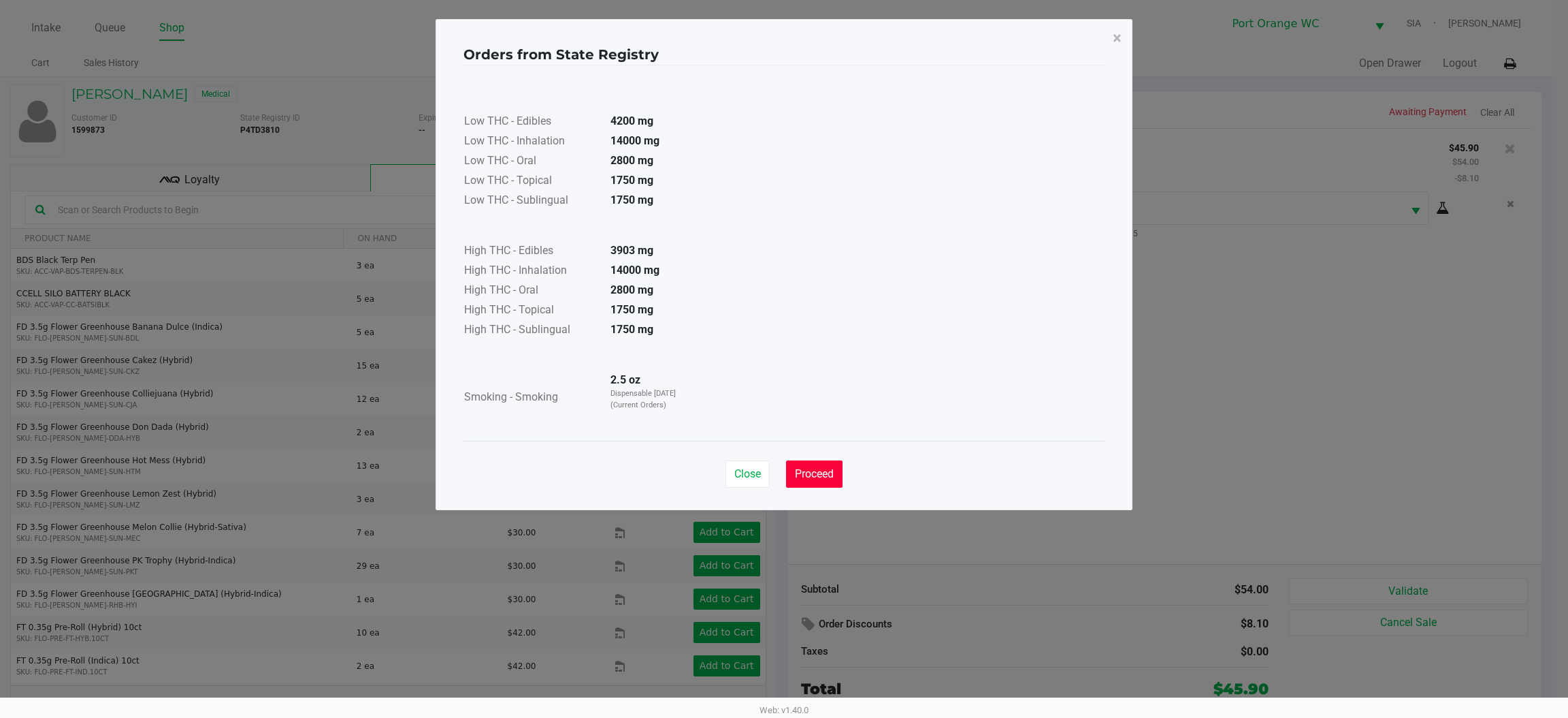
click at [801, 483] on button "Proceed" at bounding box center [814, 473] width 56 height 27
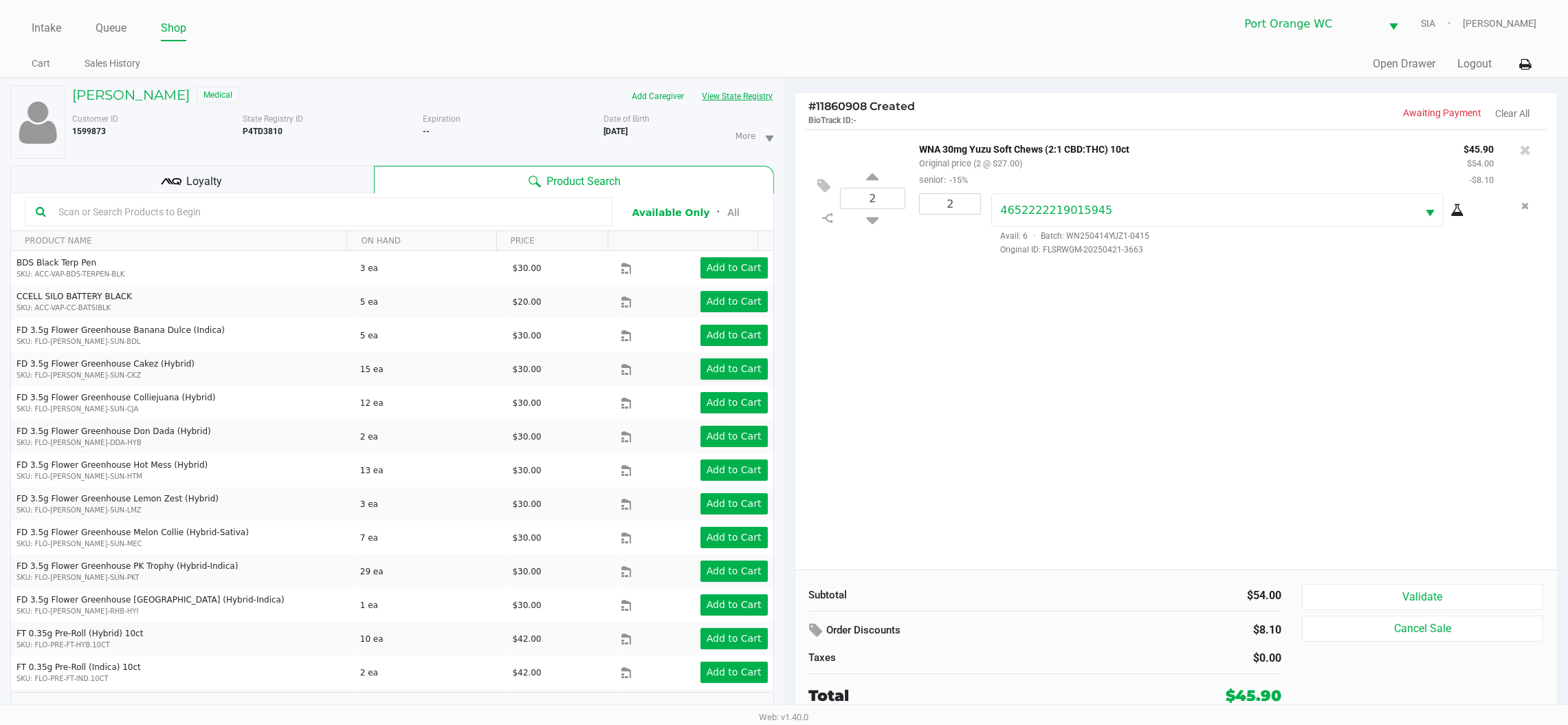
scroll to position [14, 0]
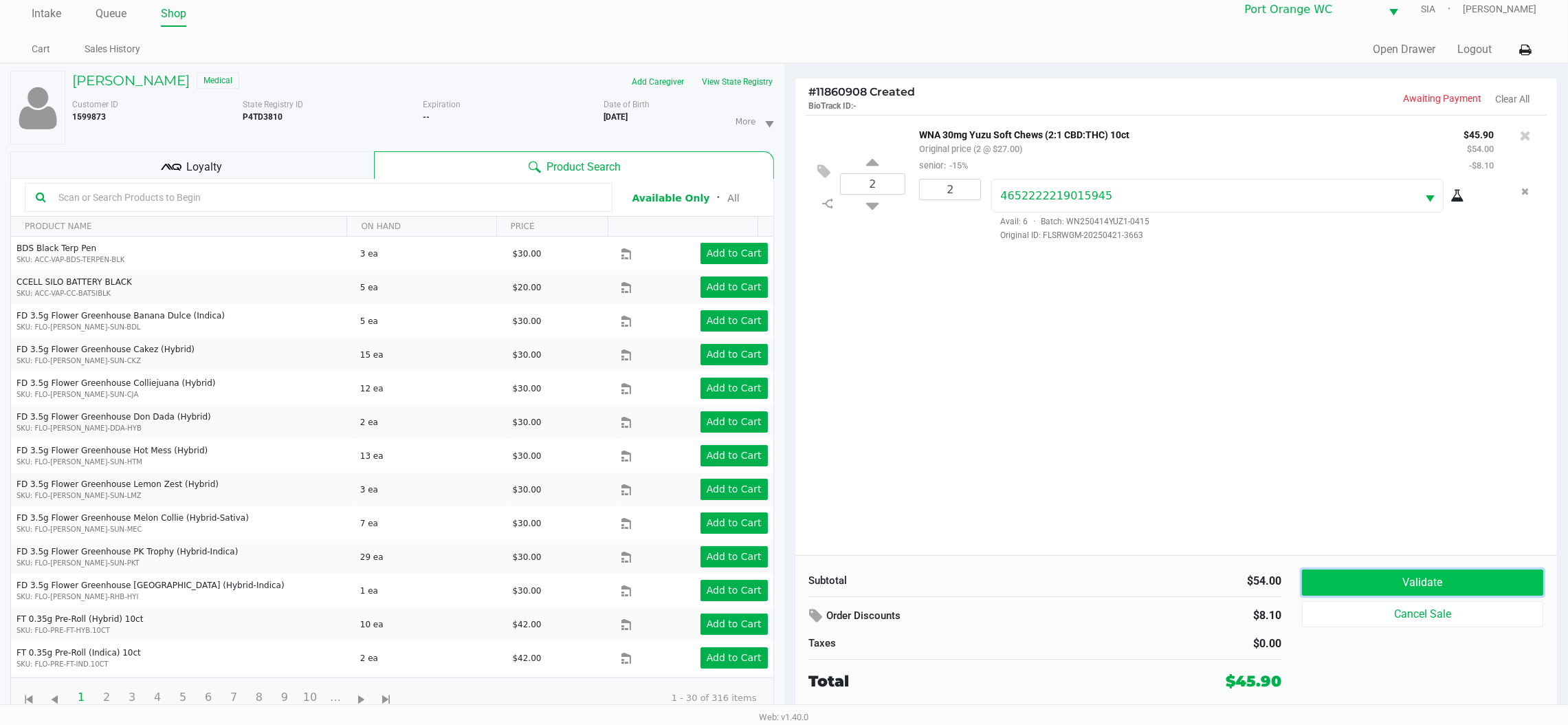
click at [1342, 576] on button "Validate" at bounding box center [1422, 582] width 241 height 26
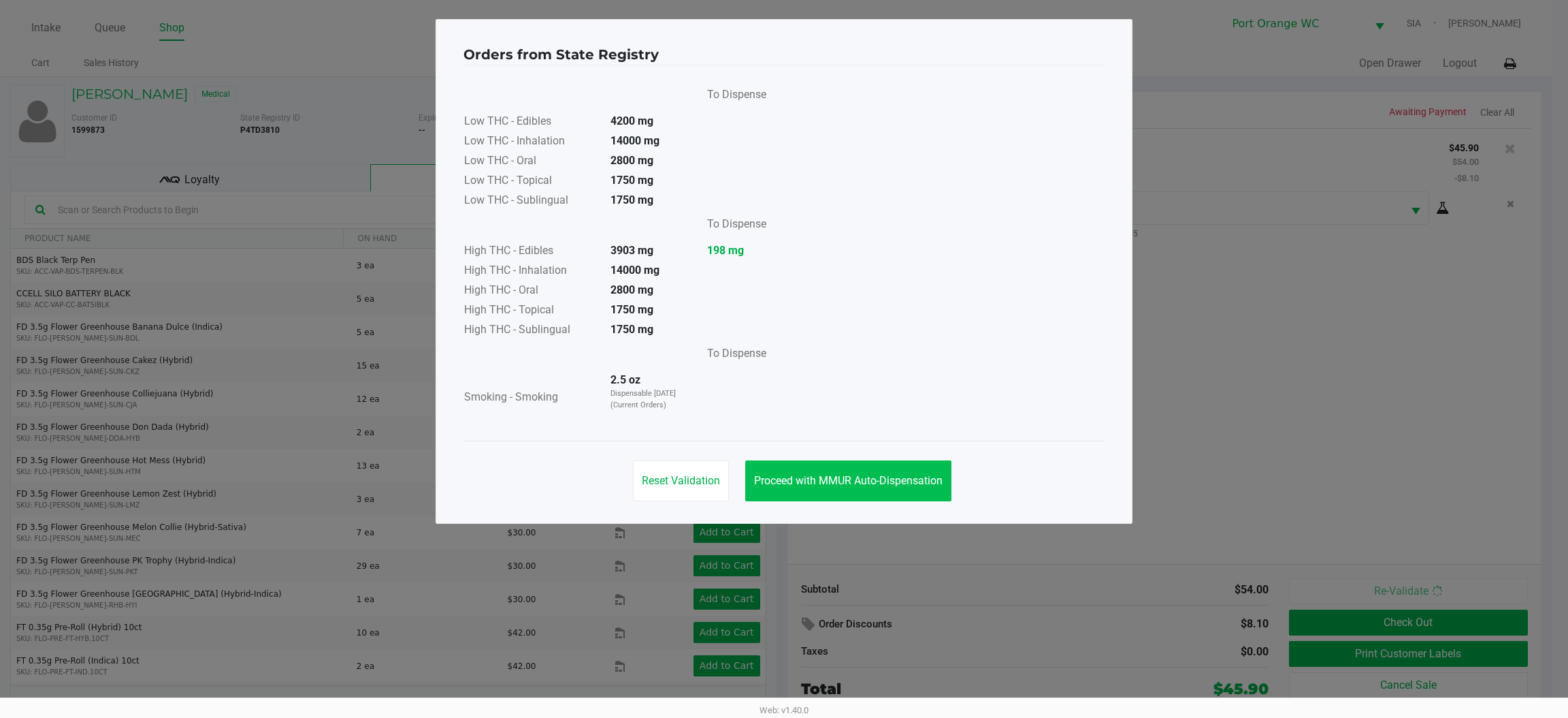
click at [851, 475] on span "Proceed with MMUR Auto-Dispensation" at bounding box center [848, 481] width 188 height 13
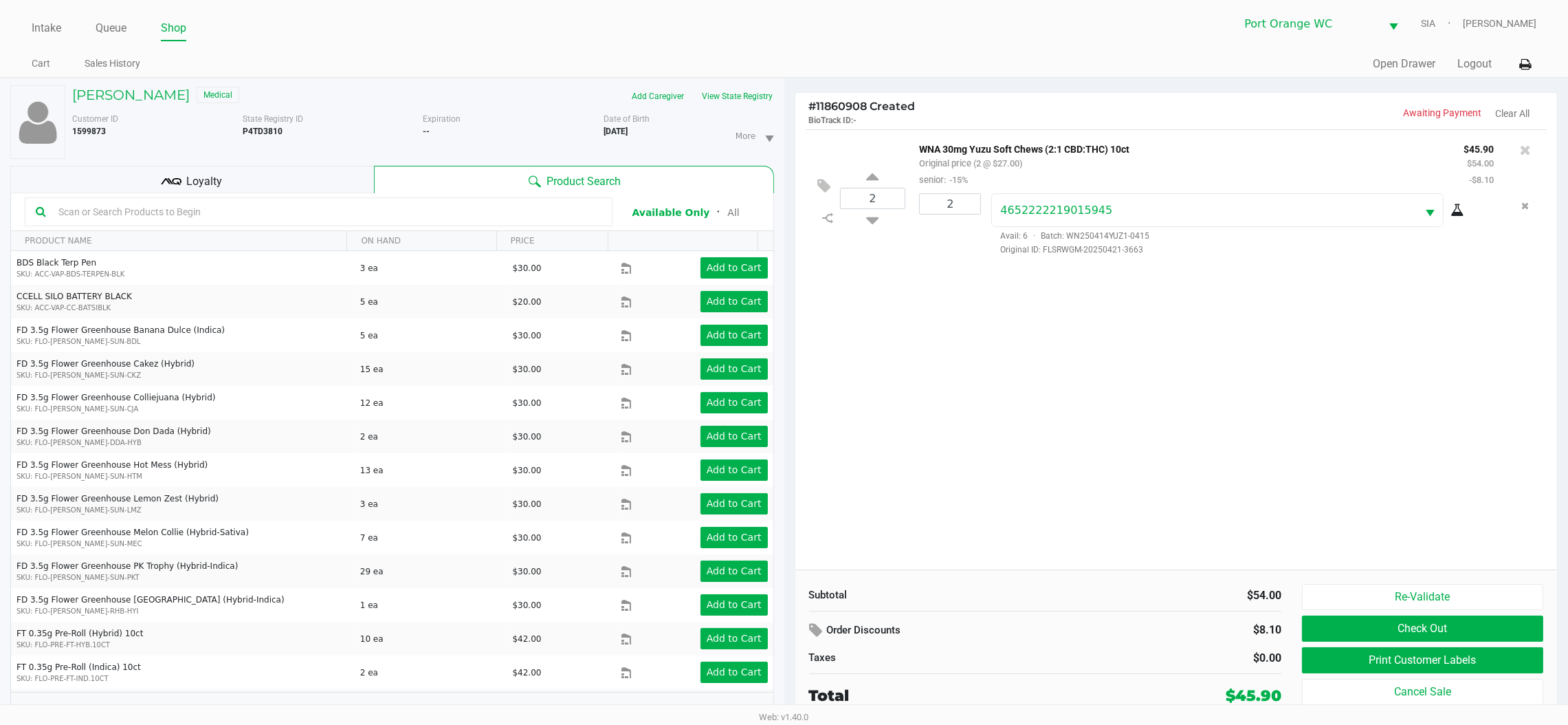
click at [1341, 662] on button "Print Customer Labels" at bounding box center [1422, 660] width 241 height 26
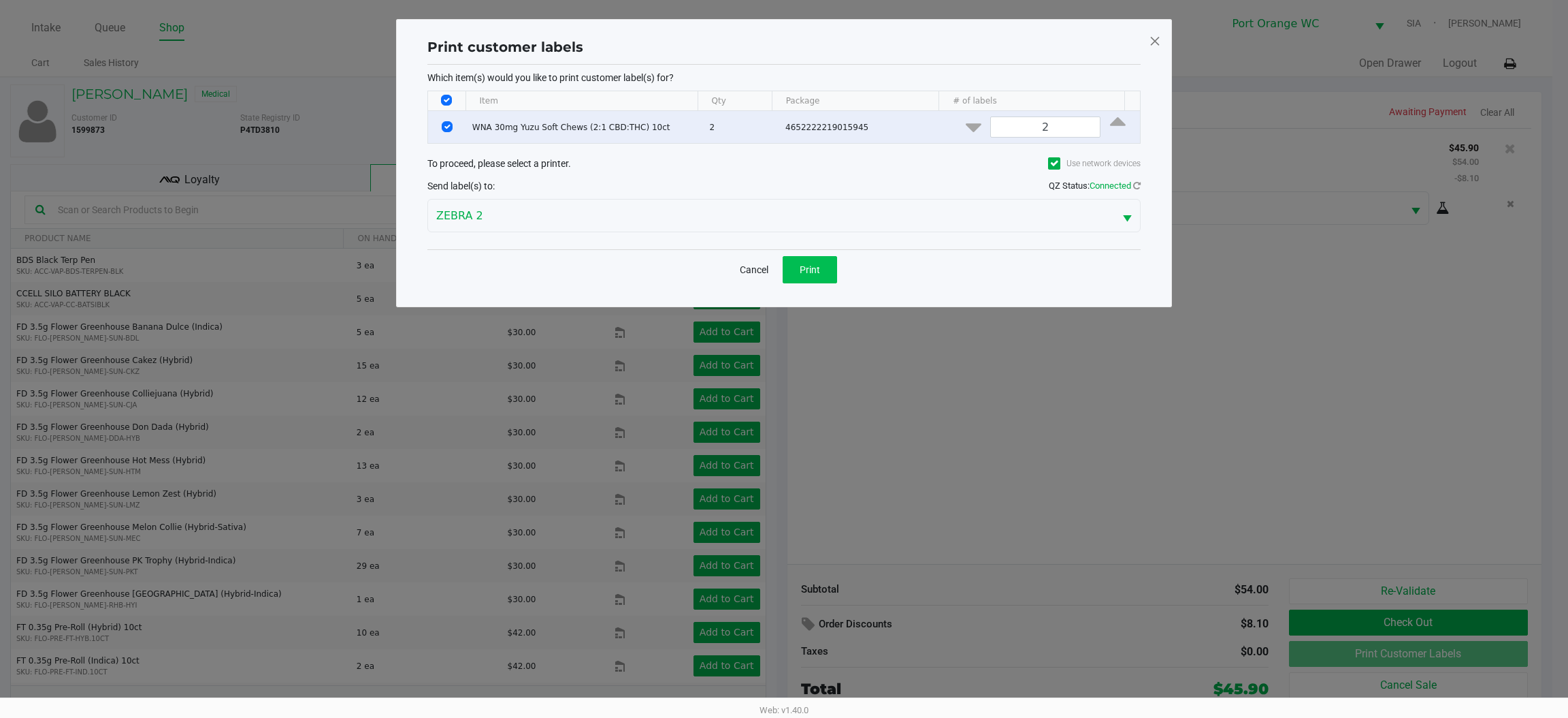
click at [801, 279] on button "Print" at bounding box center [810, 269] width 54 height 27
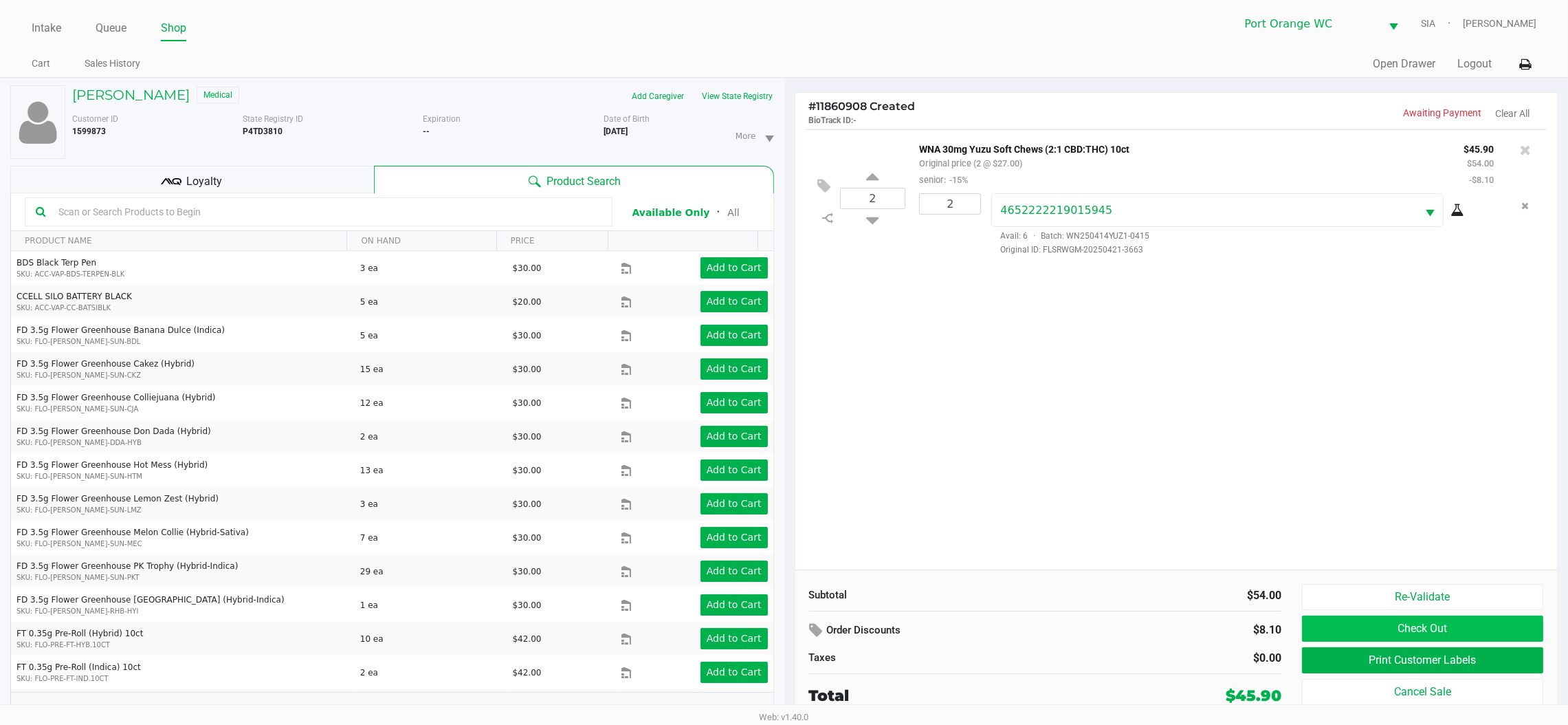
click at [1529, 630] on button "Check Out" at bounding box center [1422, 628] width 241 height 26
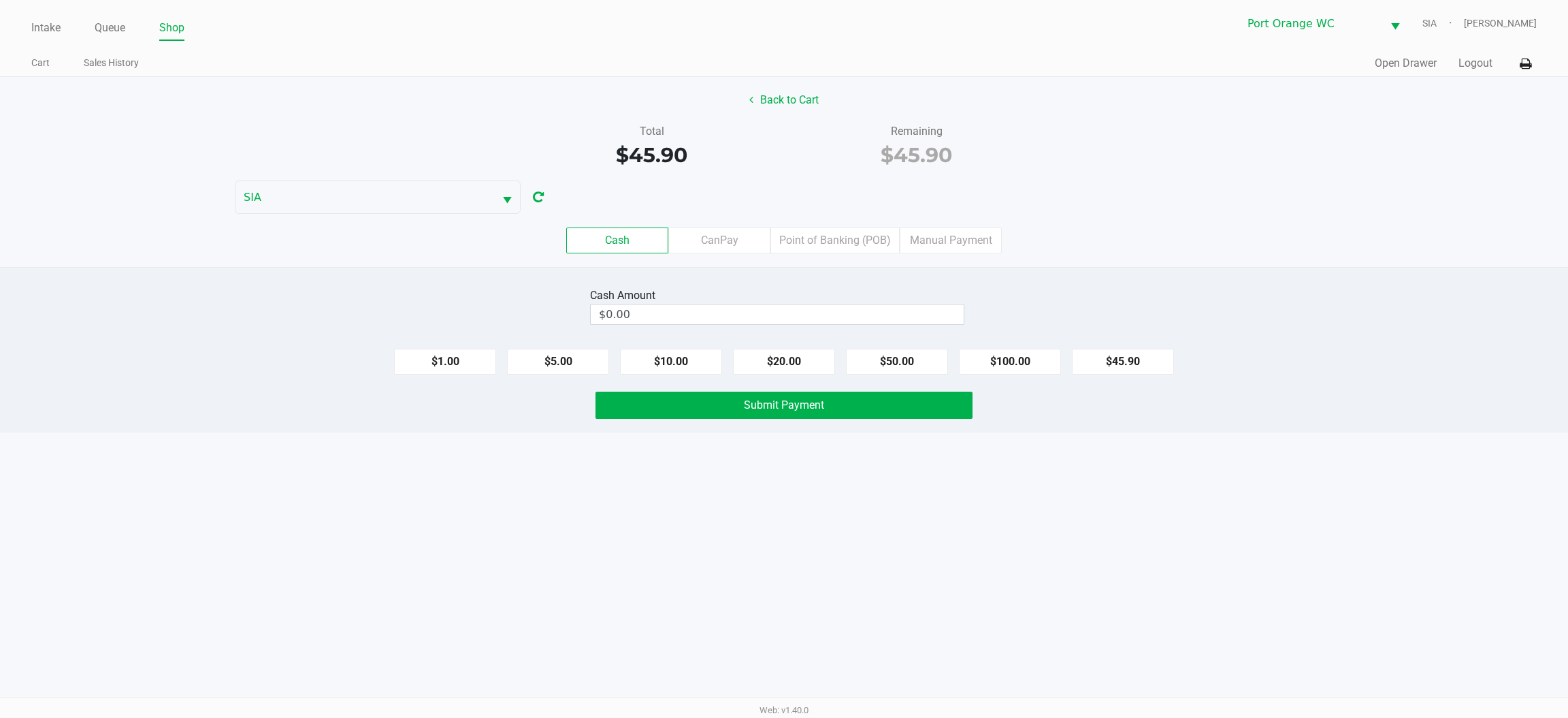
click at [816, 243] on label "Point of Banking (POB)" at bounding box center [835, 240] width 130 height 26
click at [0, 0] on 7 "Point of Banking (POB)" at bounding box center [0, 0] width 0 height 0
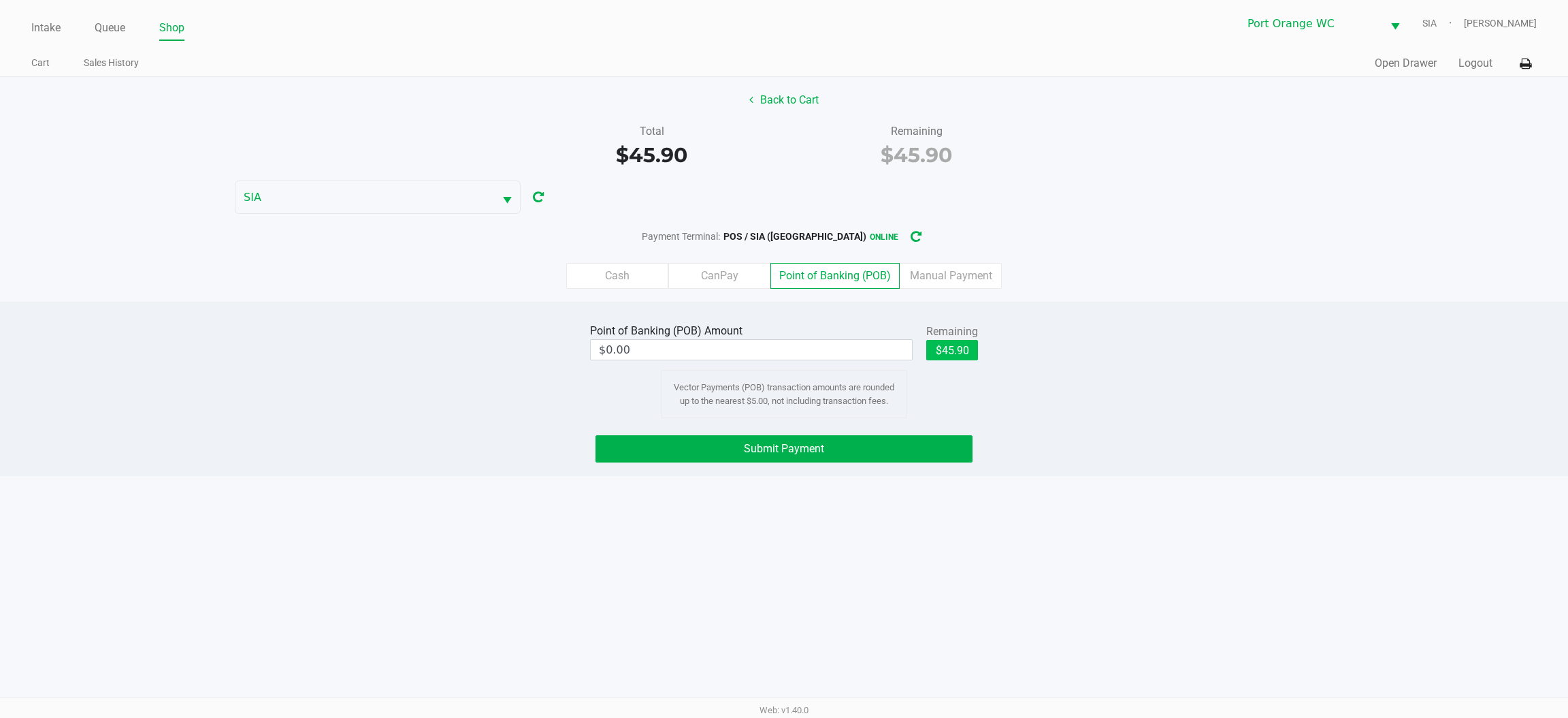
click at [957, 352] on button "$45.90" at bounding box center [952, 349] width 52 height 21
type input "$45.90"
click at [861, 450] on button "Submit Payment" at bounding box center [784, 449] width 377 height 27
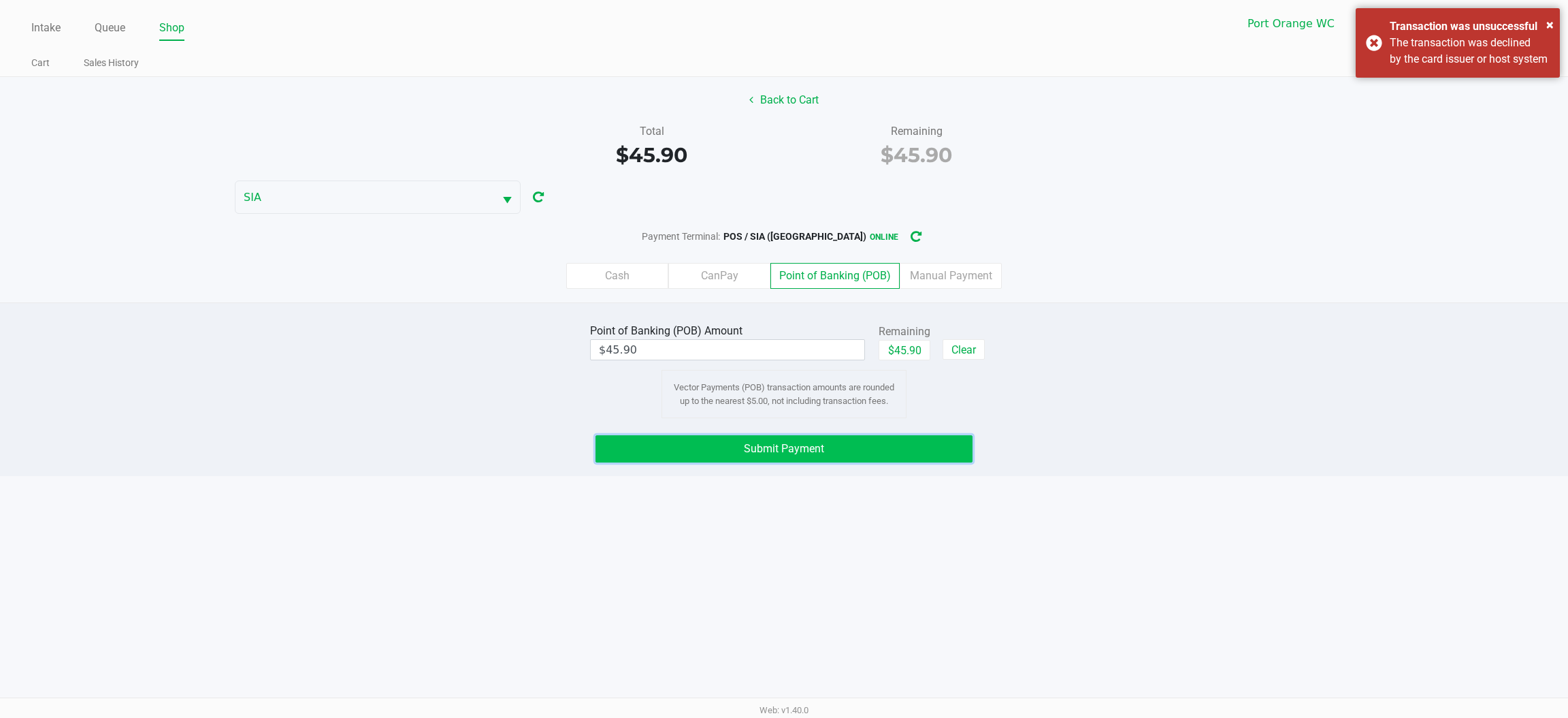
click at [887, 445] on button "Submit Payment" at bounding box center [784, 449] width 377 height 27
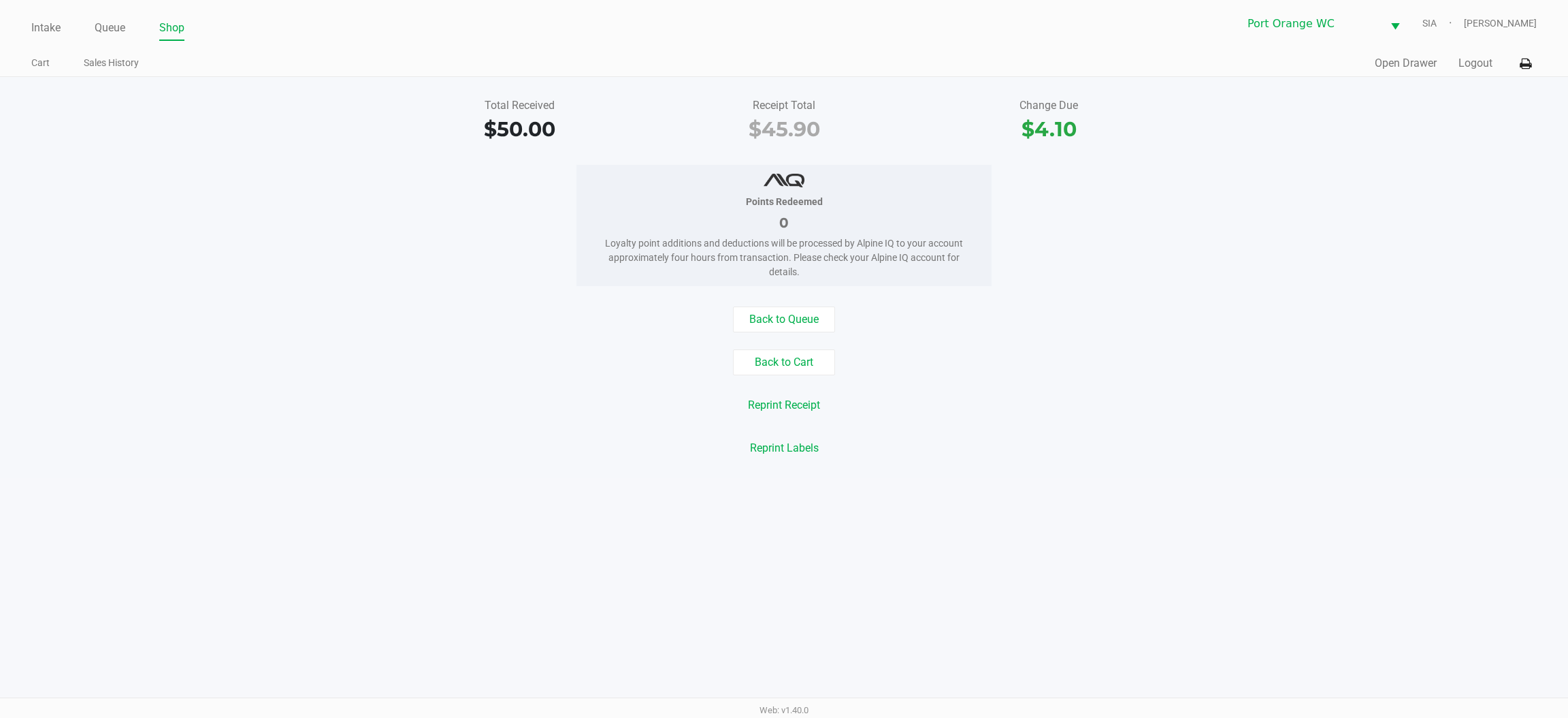
click at [1566, 495] on div "Intake Queue Shop Port Orange WC SIA Mary O'Brien Cart Sales History Quick Sale…" at bounding box center [784, 359] width 1568 height 718
click at [37, 31] on link "Intake" at bounding box center [45, 27] width 29 height 19
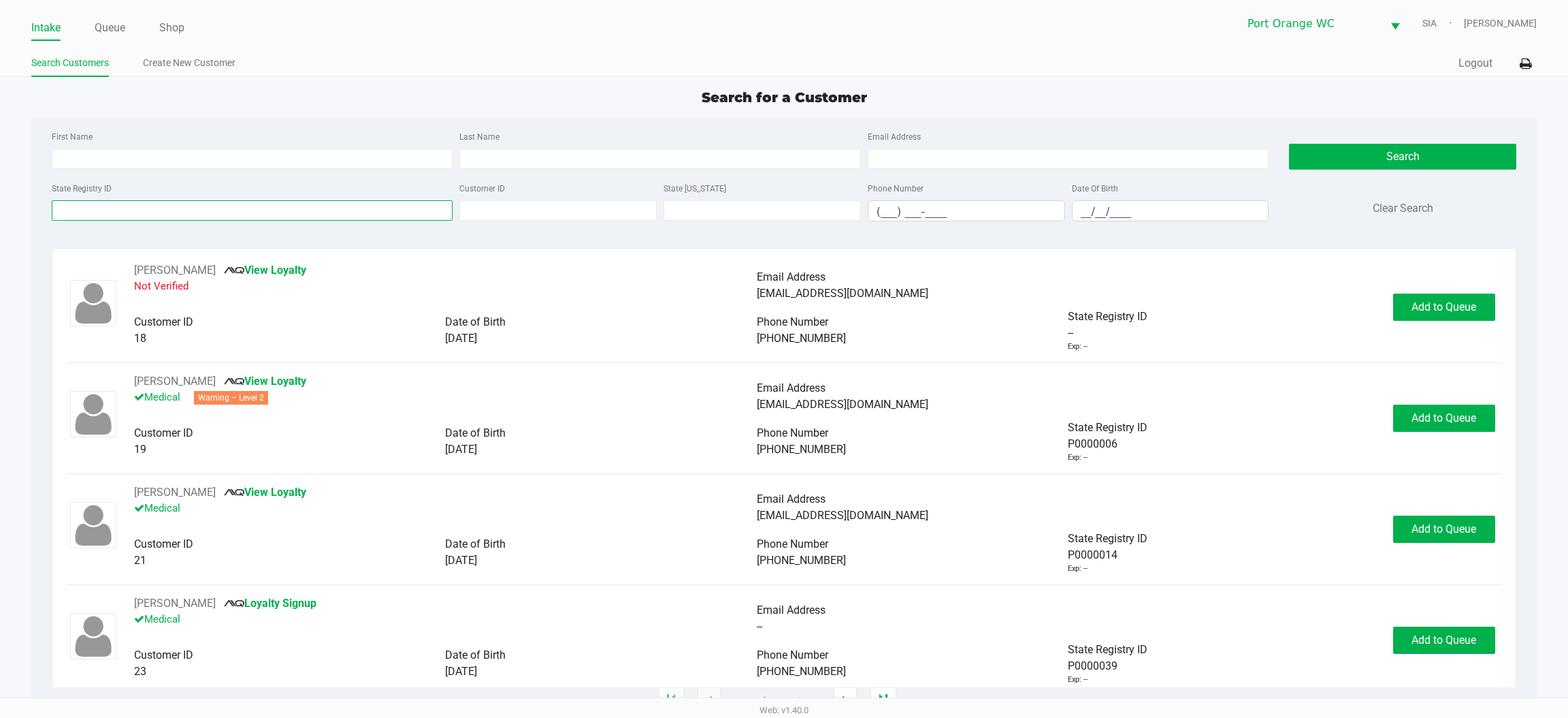
click at [148, 207] on input "State Registry ID" at bounding box center [253, 210] width 401 height 21
click at [514, 153] on input "Last Name" at bounding box center [660, 159] width 401 height 21
type input "kirkland"
click at [1087, 212] on input "__/__/____" at bounding box center [1170, 212] width 196 height 21
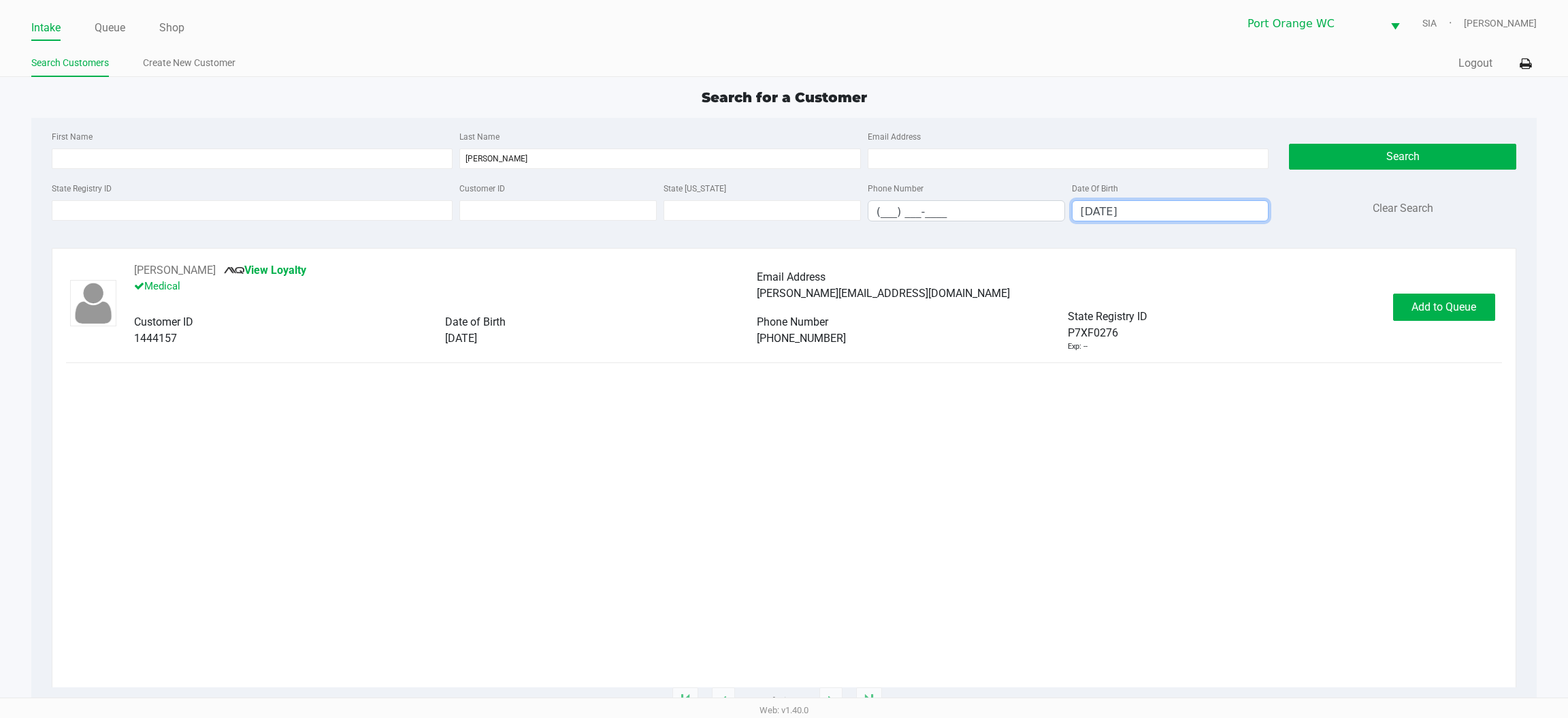
type input "06/20/1990"
click at [1428, 306] on span "Add to Queue" at bounding box center [1444, 307] width 64 height 13
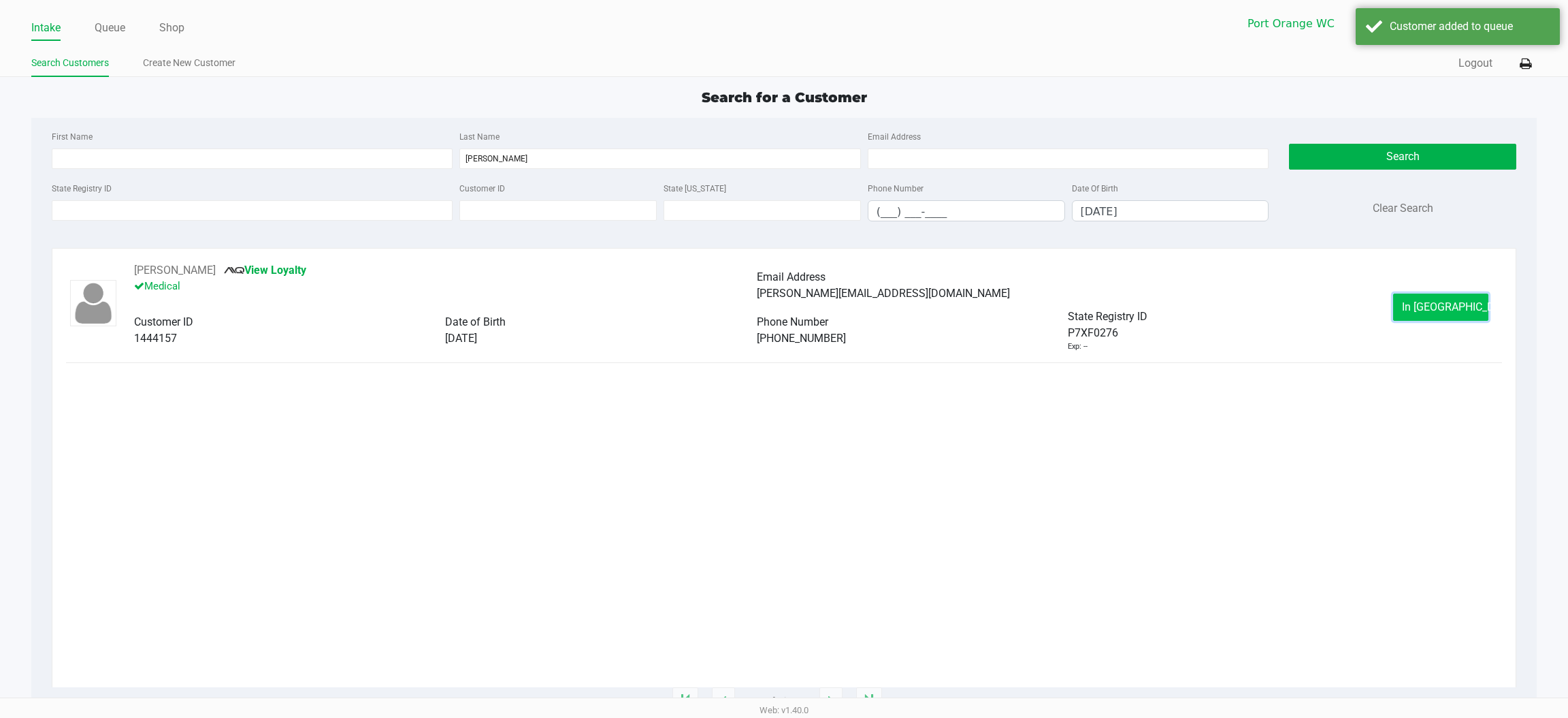
click at [1448, 306] on span "In Queue" at bounding box center [1459, 307] width 114 height 13
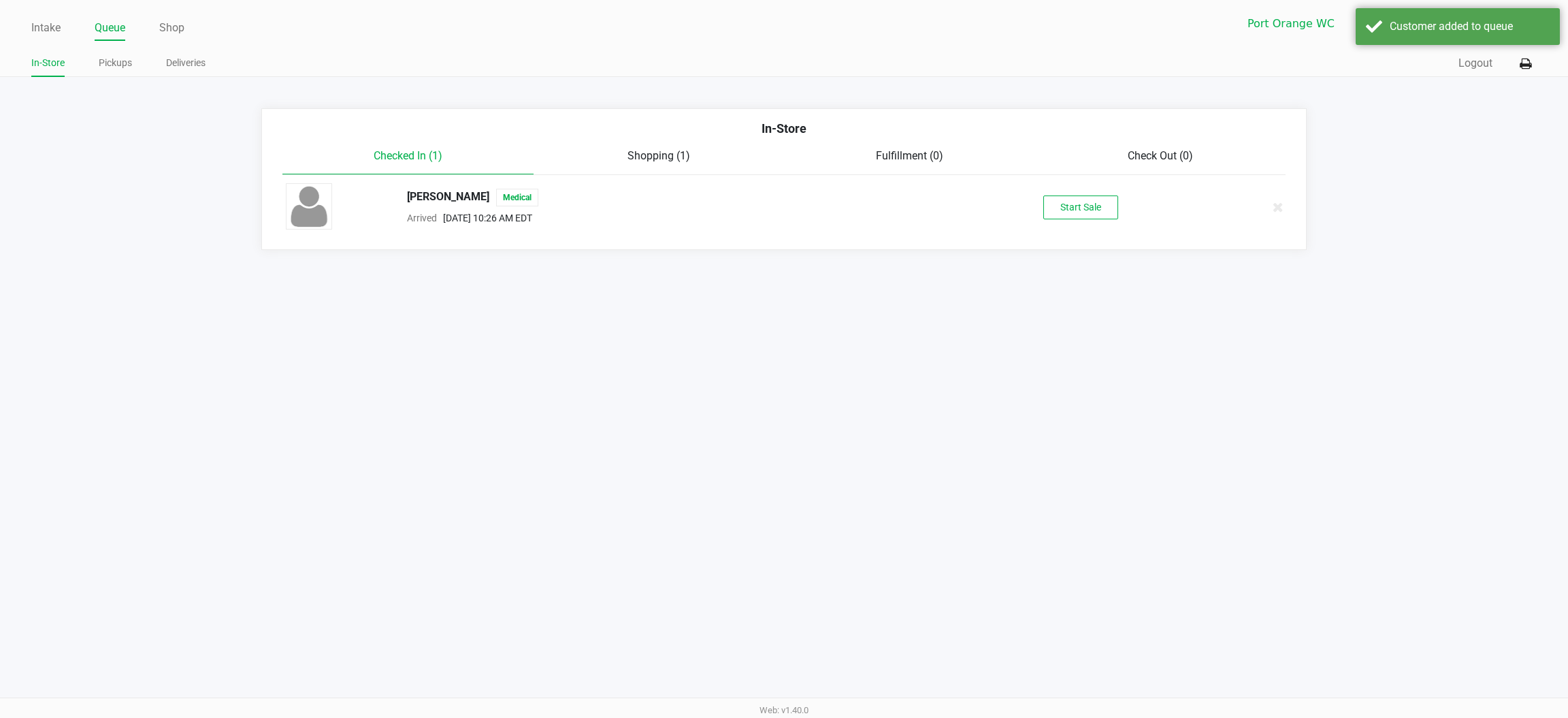
click at [1079, 202] on button "Start Sale" at bounding box center [1081, 207] width 75 height 24
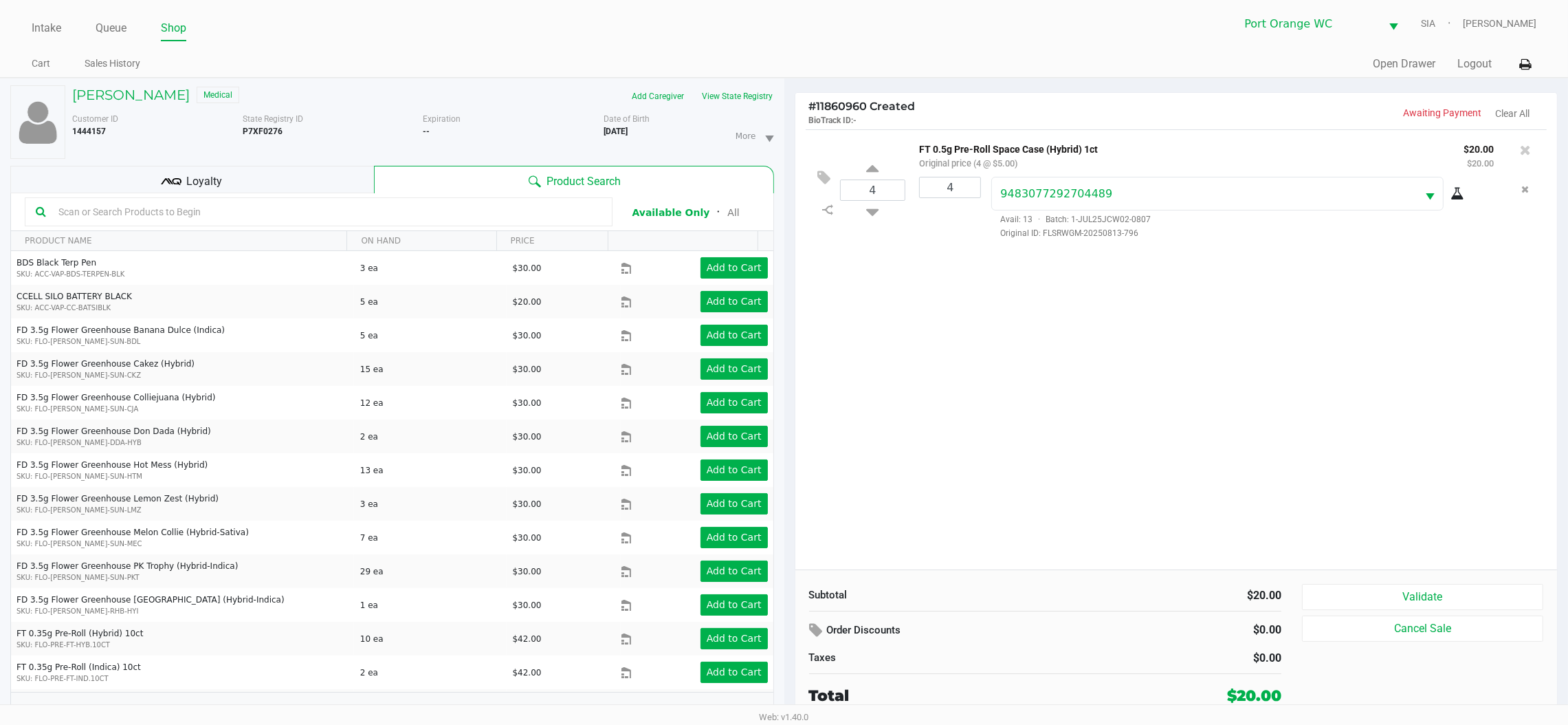
click at [233, 181] on div "Loyalty" at bounding box center [192, 179] width 364 height 28
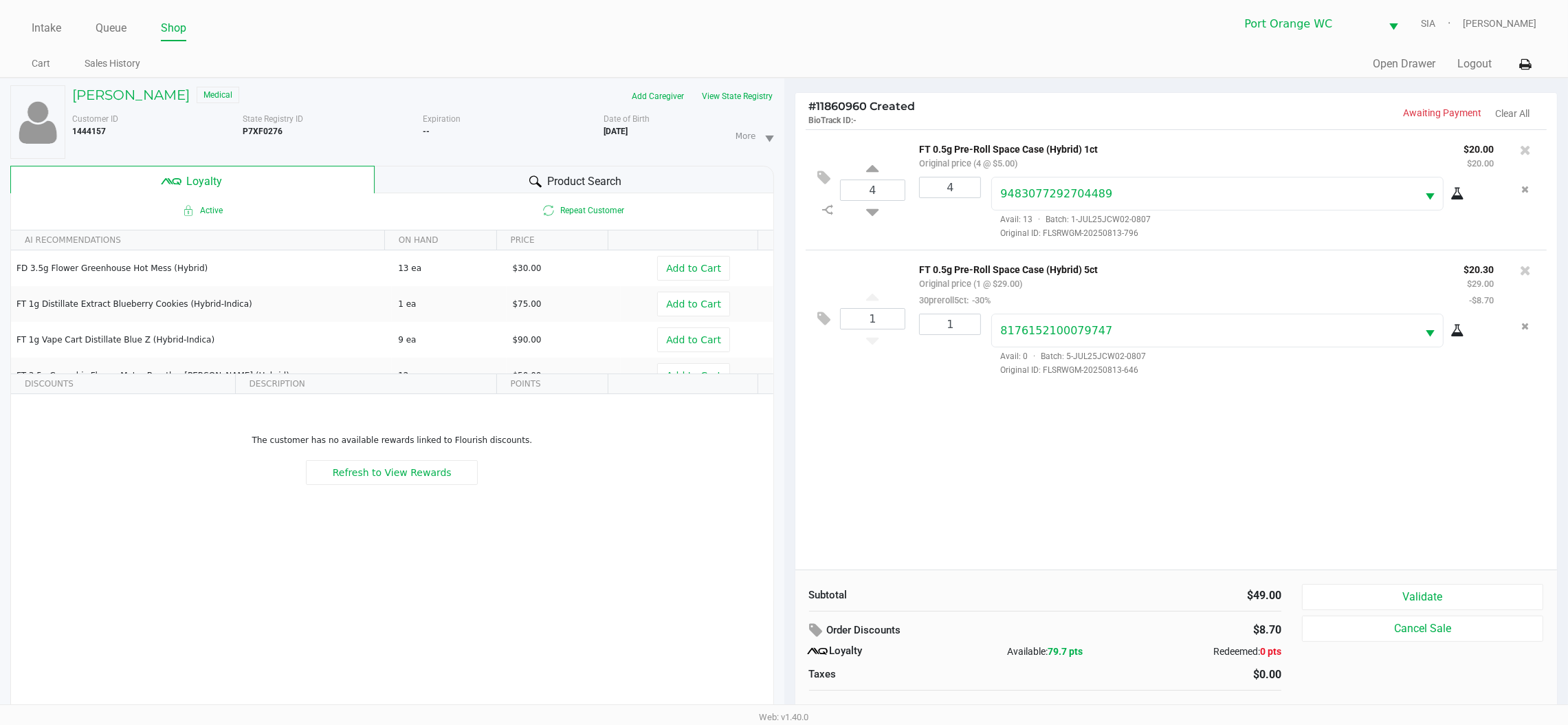
click at [1525, 150] on icon at bounding box center [1525, 149] width 11 height 13
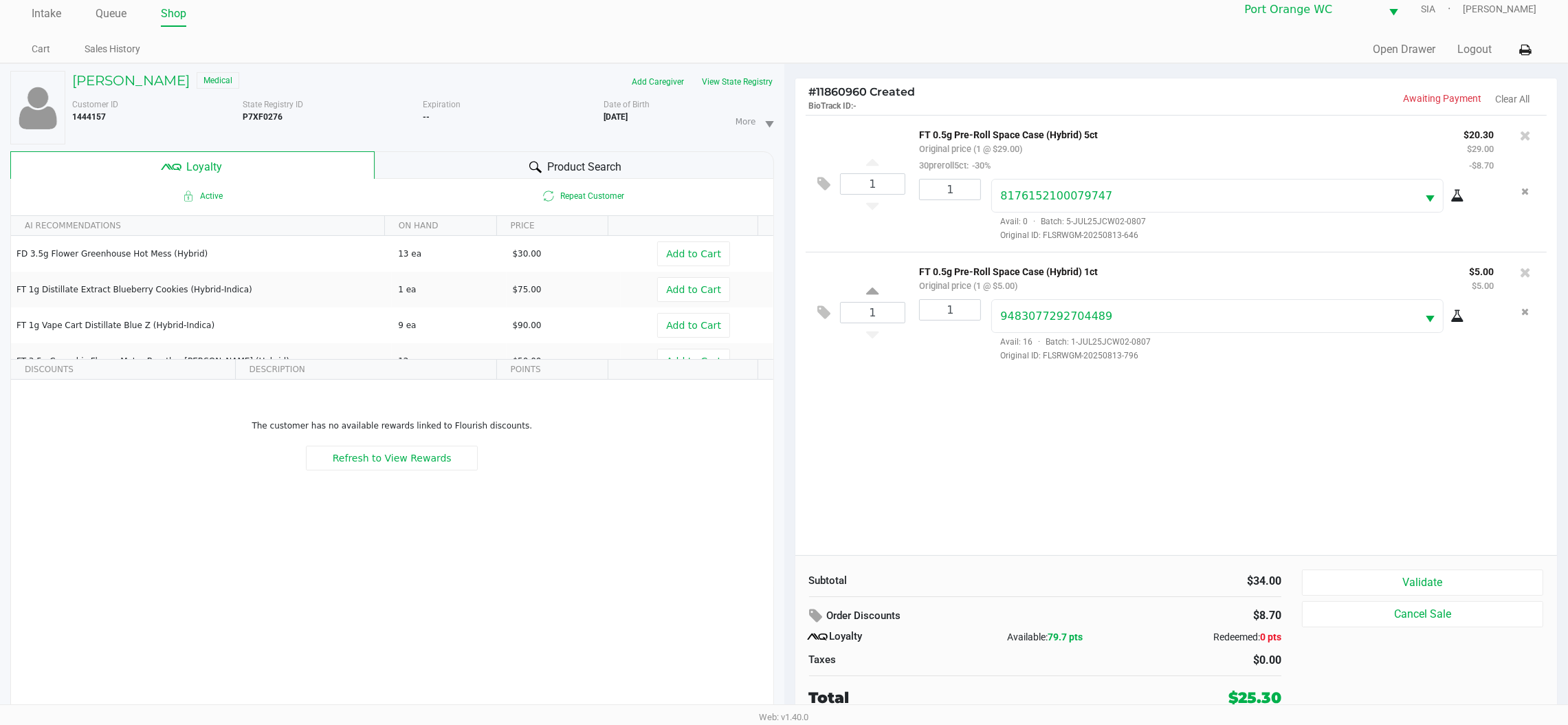
click at [1416, 576] on button "Validate" at bounding box center [1422, 582] width 241 height 26
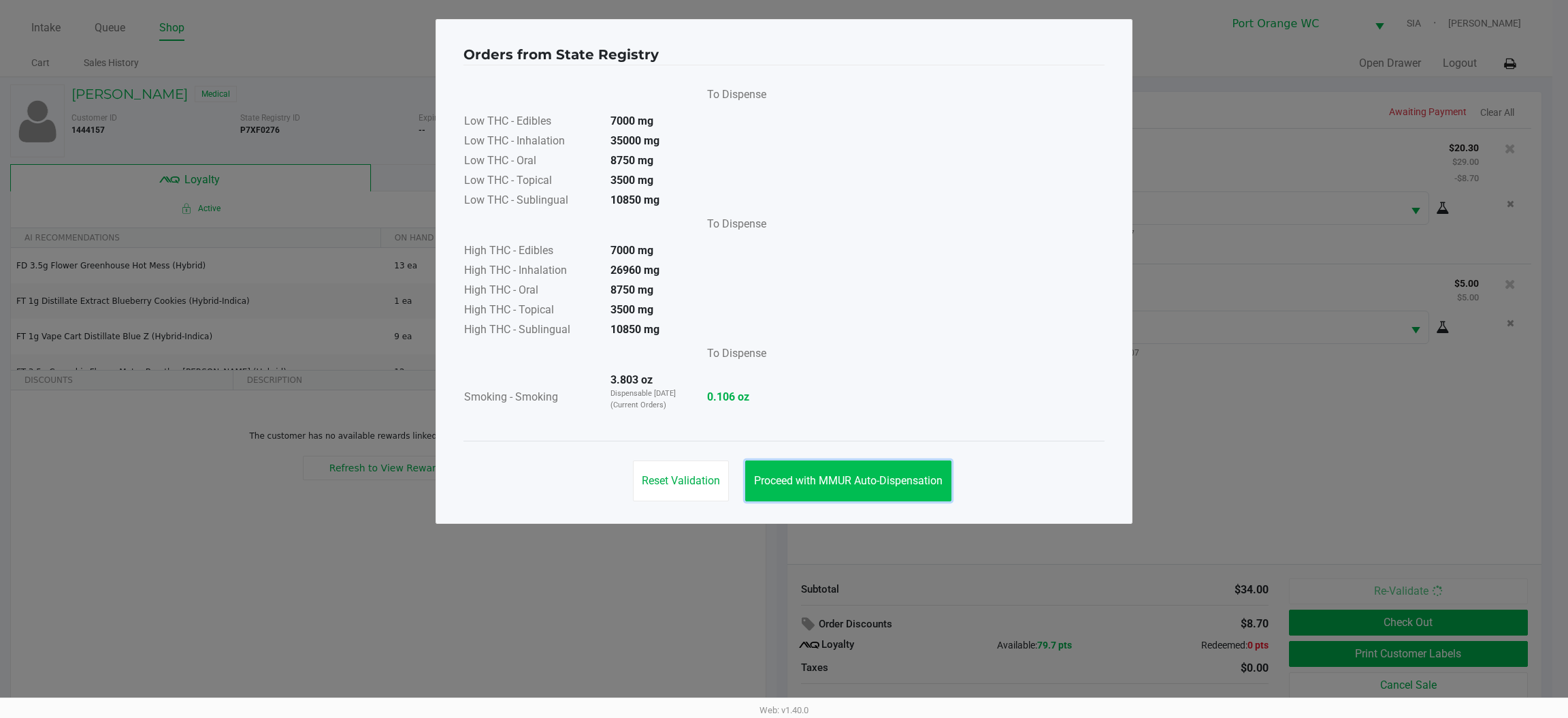
click at [836, 474] on span "Proceed with MMUR Auto-Dispensation" at bounding box center [848, 481] width 188 height 13
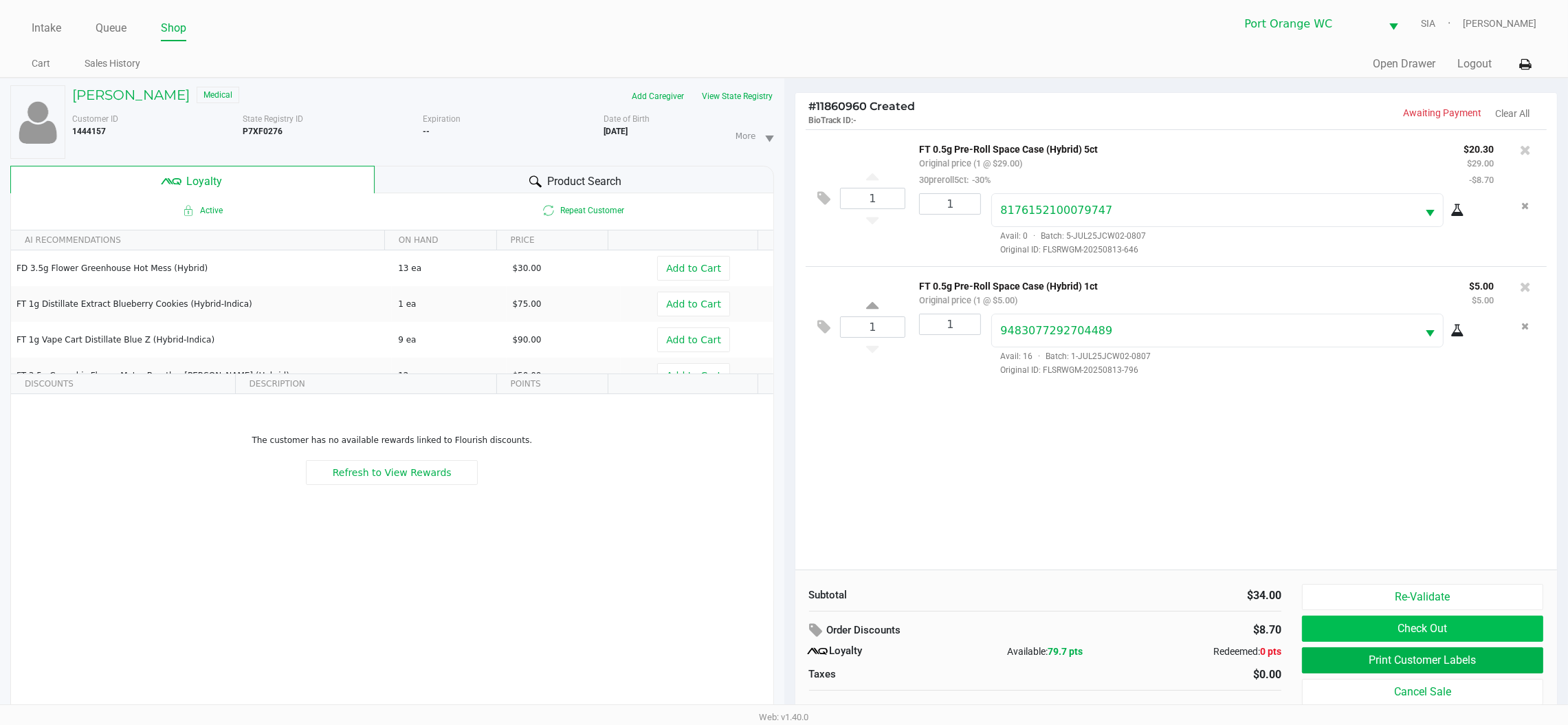
click at [1430, 631] on button "Check Out" at bounding box center [1422, 628] width 241 height 26
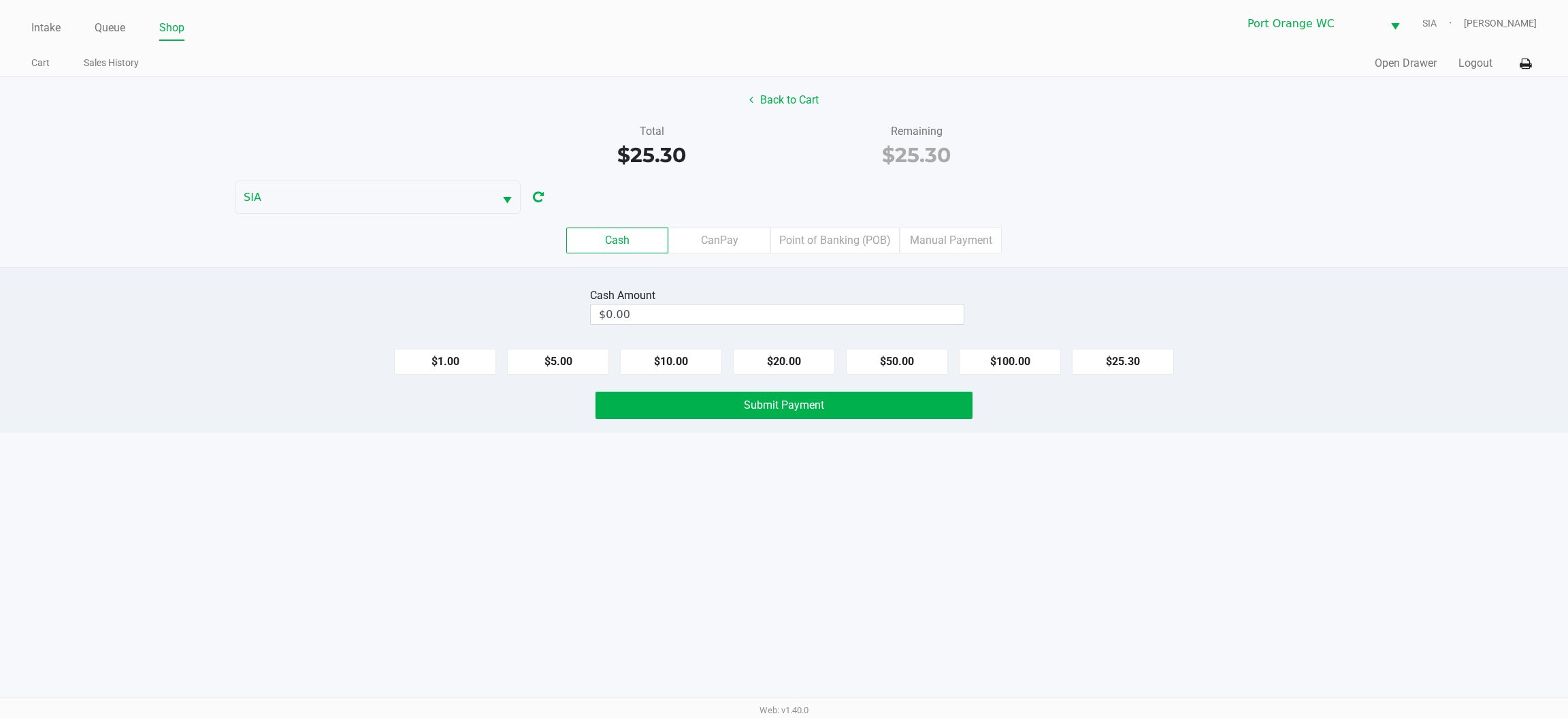
click at [832, 240] on label "Point of Banking (POB)" at bounding box center [835, 240] width 130 height 26
click at [0, 0] on 7 "Point of Banking (POB)" at bounding box center [0, 0] width 0 height 0
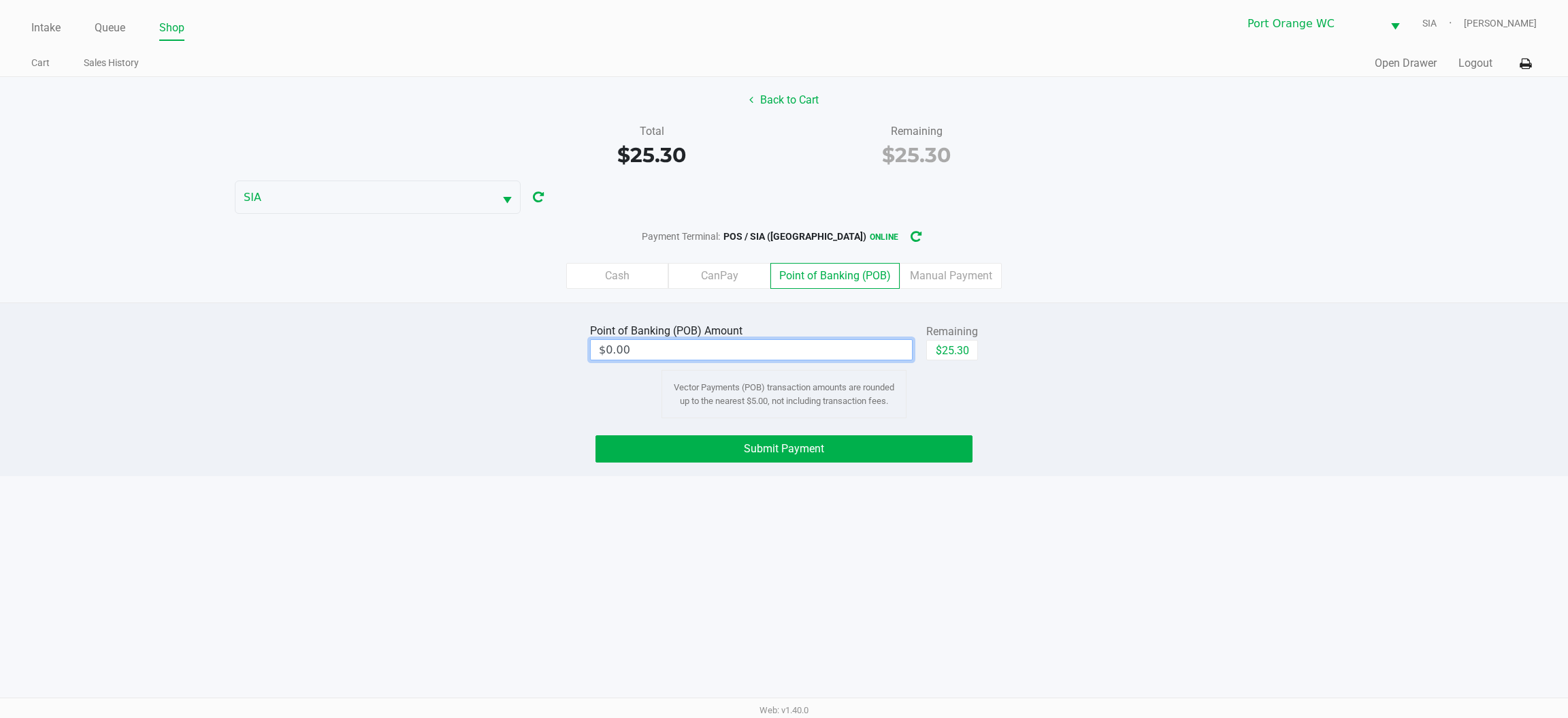
click at [614, 350] on input "$0.00" at bounding box center [751, 349] width 321 height 20
click at [815, 276] on label "Point of Banking (POB)" at bounding box center [835, 275] width 130 height 26
click at [0, 0] on 7 "Point of Banking (POB)" at bounding box center [0, 0] width 0 height 0
click at [953, 349] on button "$25.30" at bounding box center [952, 349] width 52 height 21
type input "$25.30"
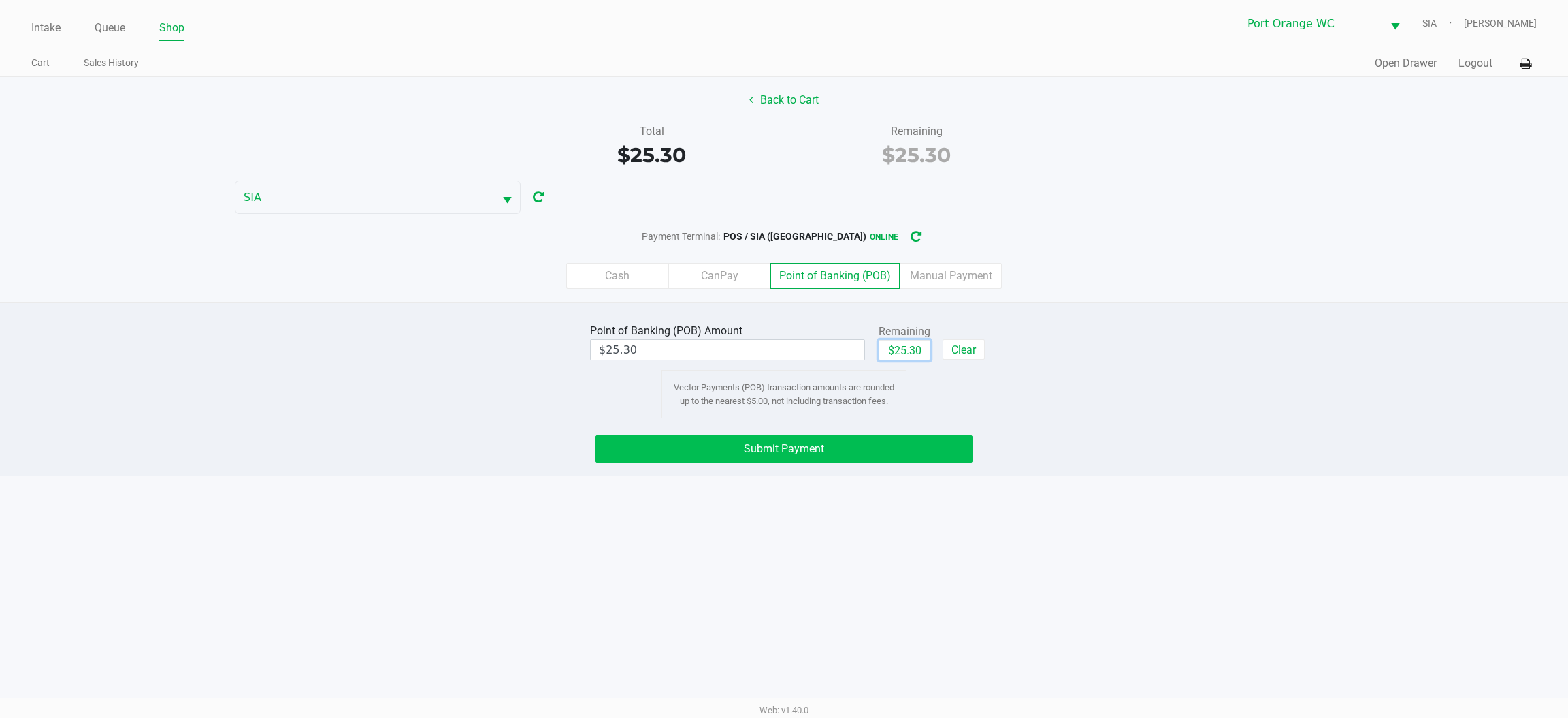
click at [755, 455] on span "Submit Payment" at bounding box center [784, 449] width 80 height 13
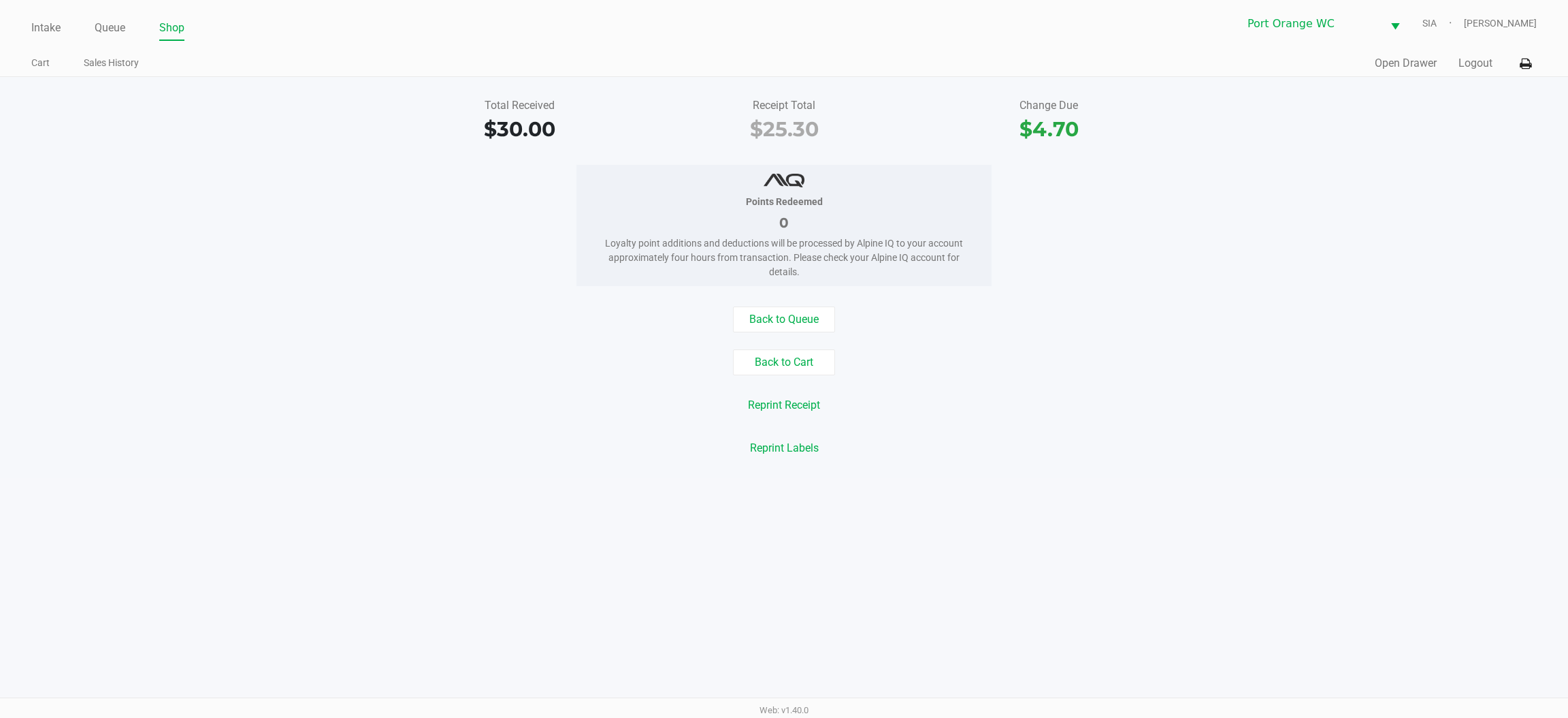
click at [787, 399] on button "Reprint Receipt" at bounding box center [784, 405] width 90 height 26
click at [783, 410] on button "Reprint Receipt" at bounding box center [784, 405] width 90 height 26
click at [770, 445] on button "Reprint Labels" at bounding box center [784, 448] width 87 height 26
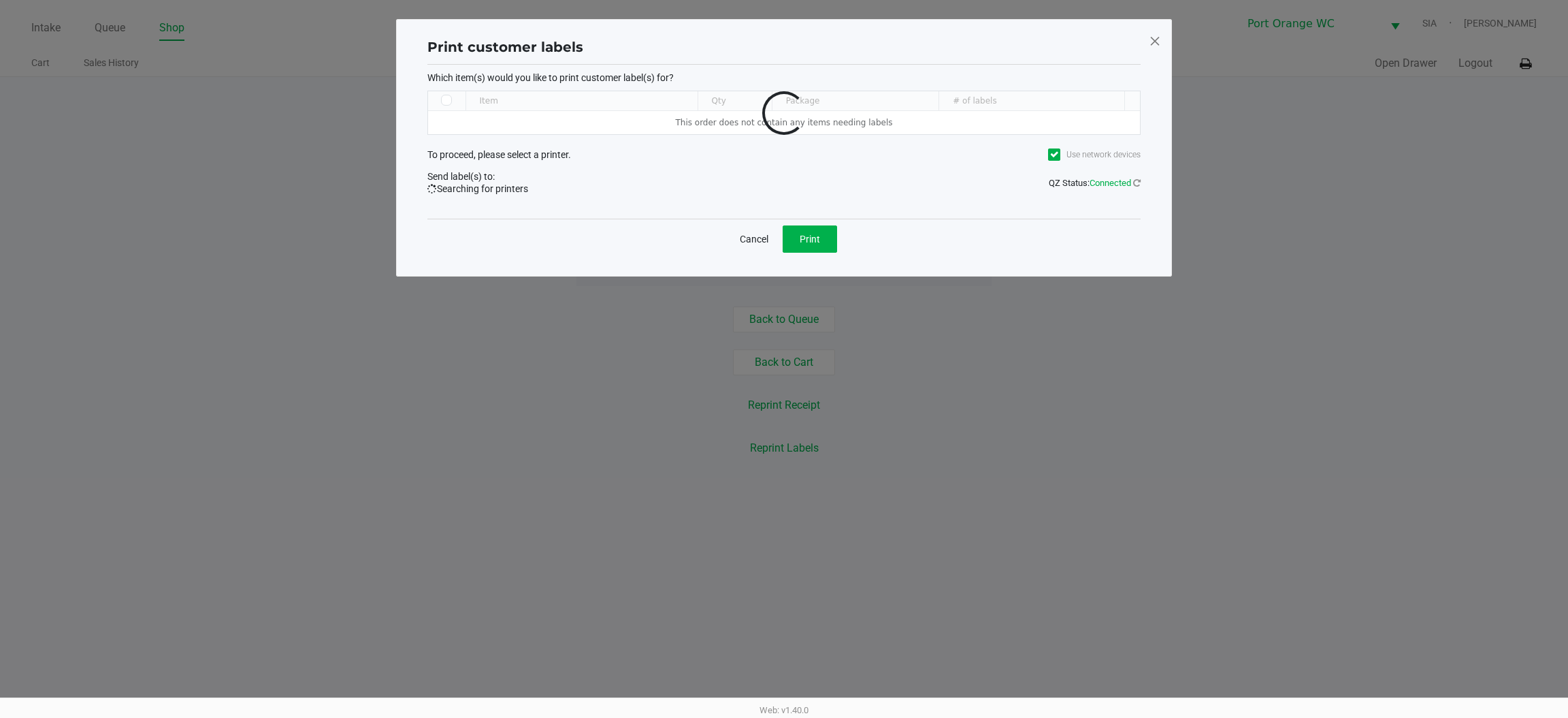
click at [1154, 35] on span at bounding box center [1155, 40] width 12 height 21
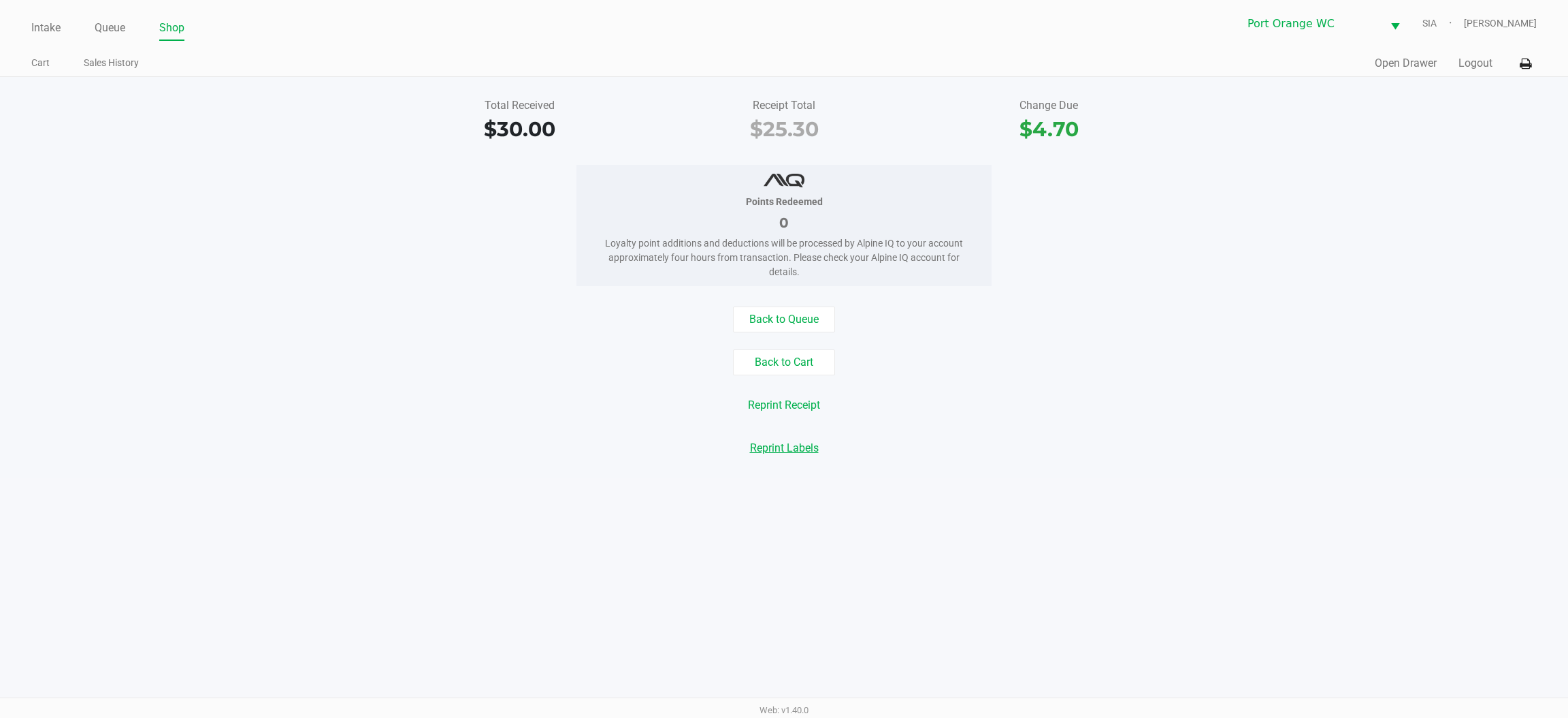
click at [770, 404] on button "Reprint Receipt" at bounding box center [784, 405] width 90 height 26
click at [787, 453] on button "Reprint Labels" at bounding box center [784, 448] width 87 height 26
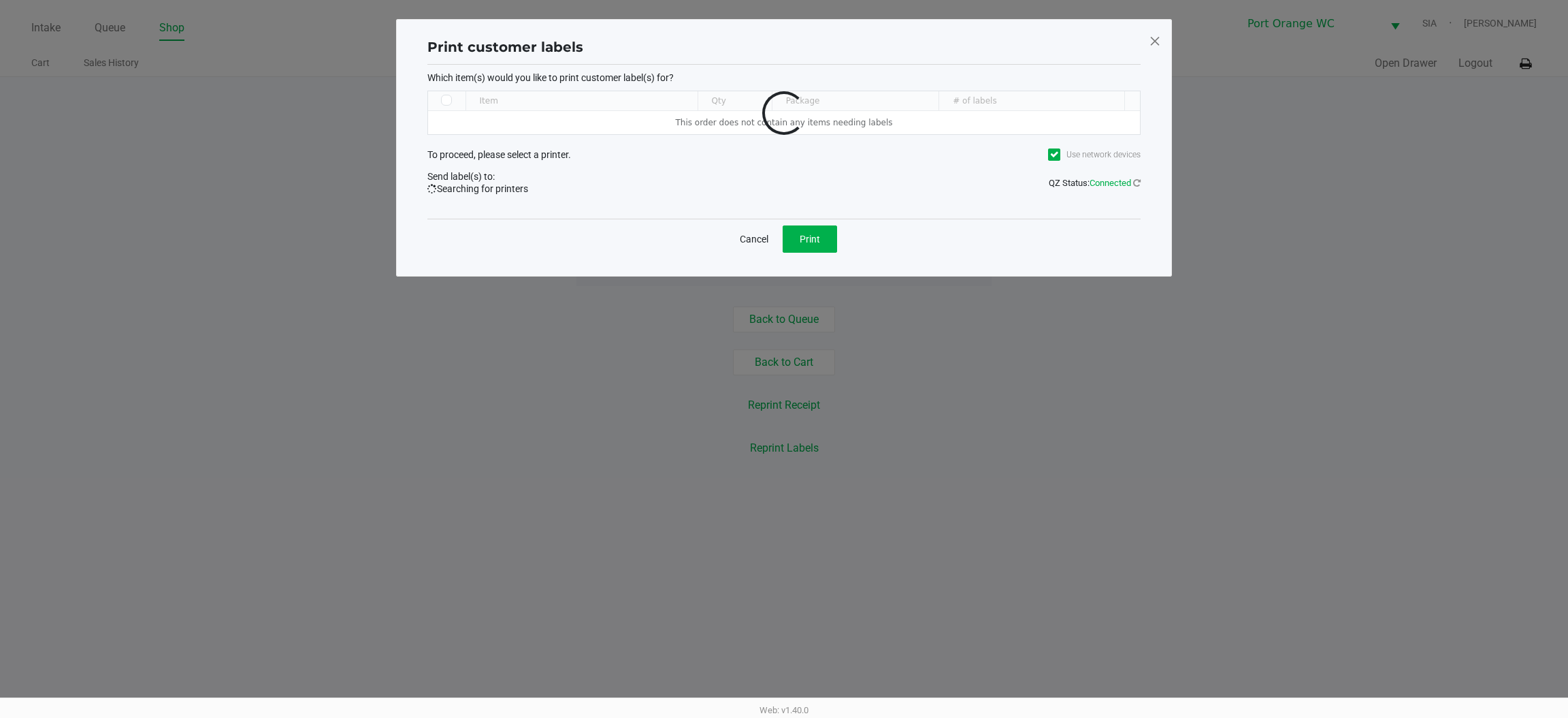
click at [1161, 47] on span at bounding box center [1155, 40] width 12 height 21
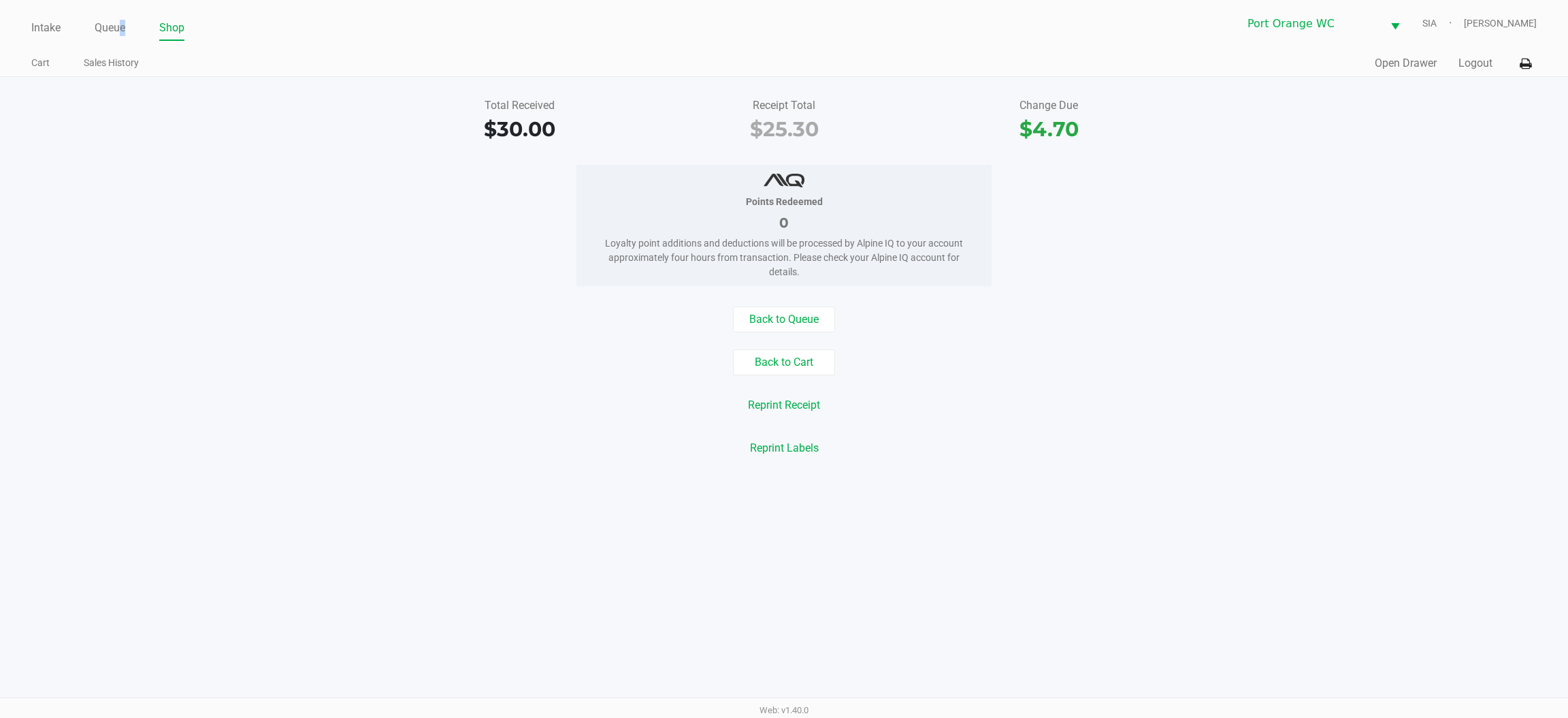
click at [123, 15] on div "Intake Queue Shop" at bounding box center [408, 27] width 753 height 26
click at [119, 21] on link "Queue" at bounding box center [110, 27] width 31 height 19
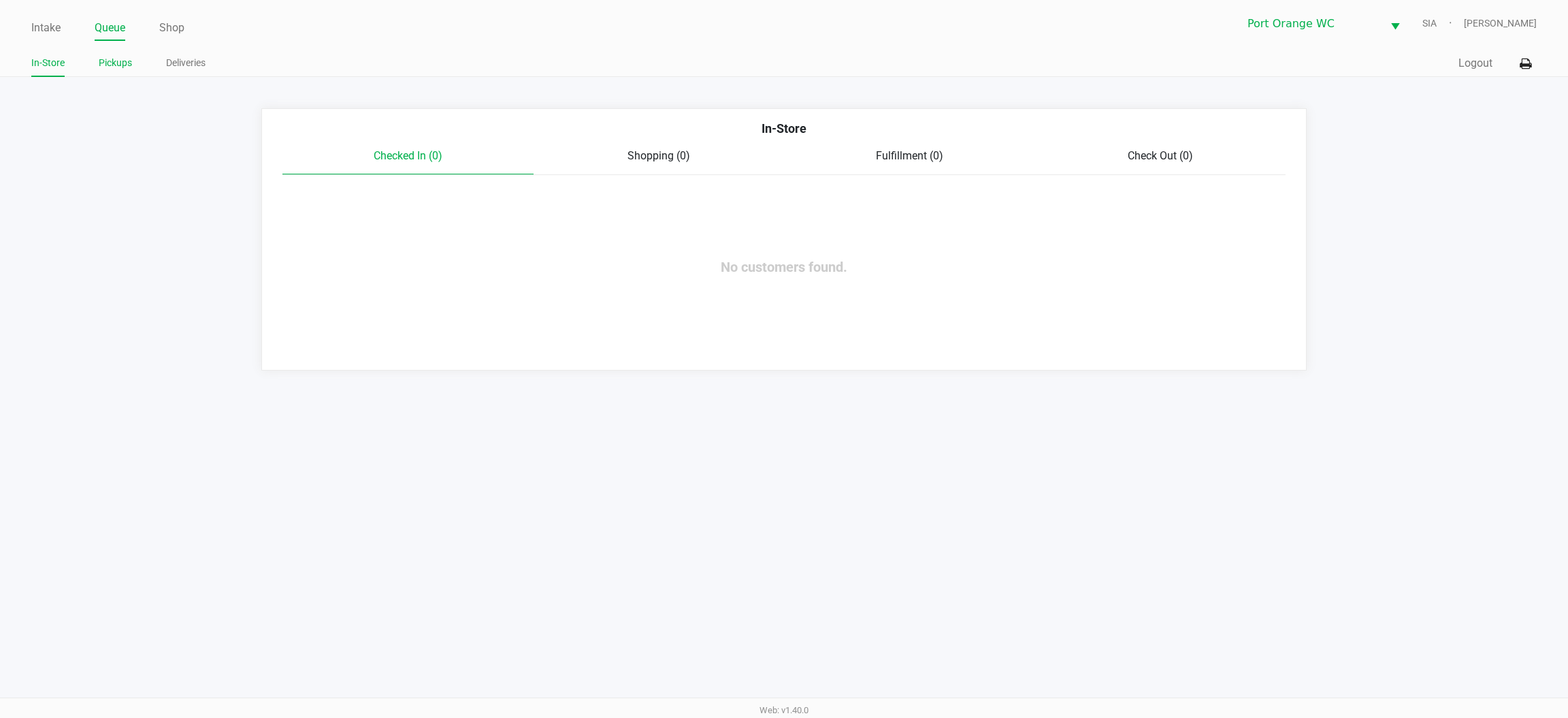
click at [121, 69] on link "Pickups" at bounding box center [116, 63] width 33 height 17
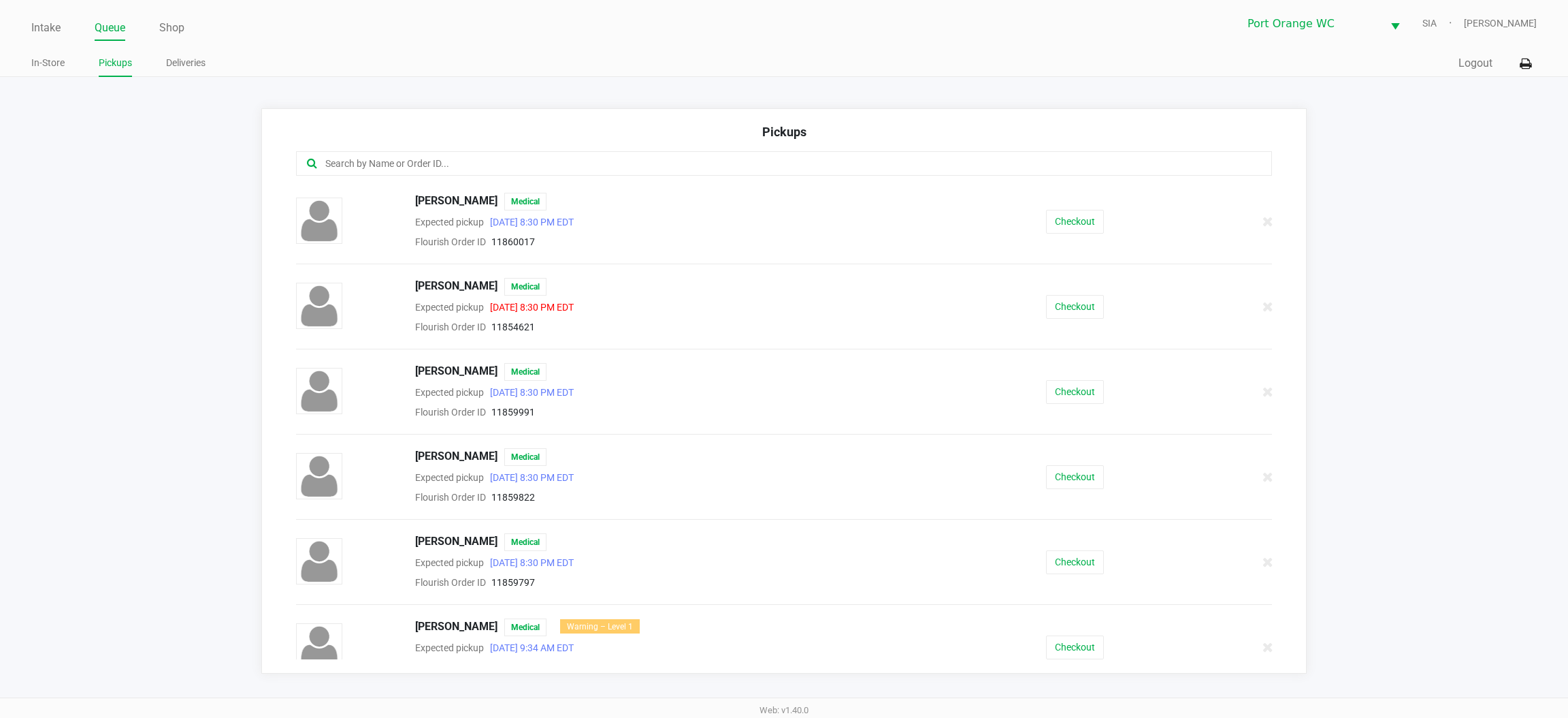
click at [514, 165] on input "text" at bounding box center [753, 164] width 859 height 16
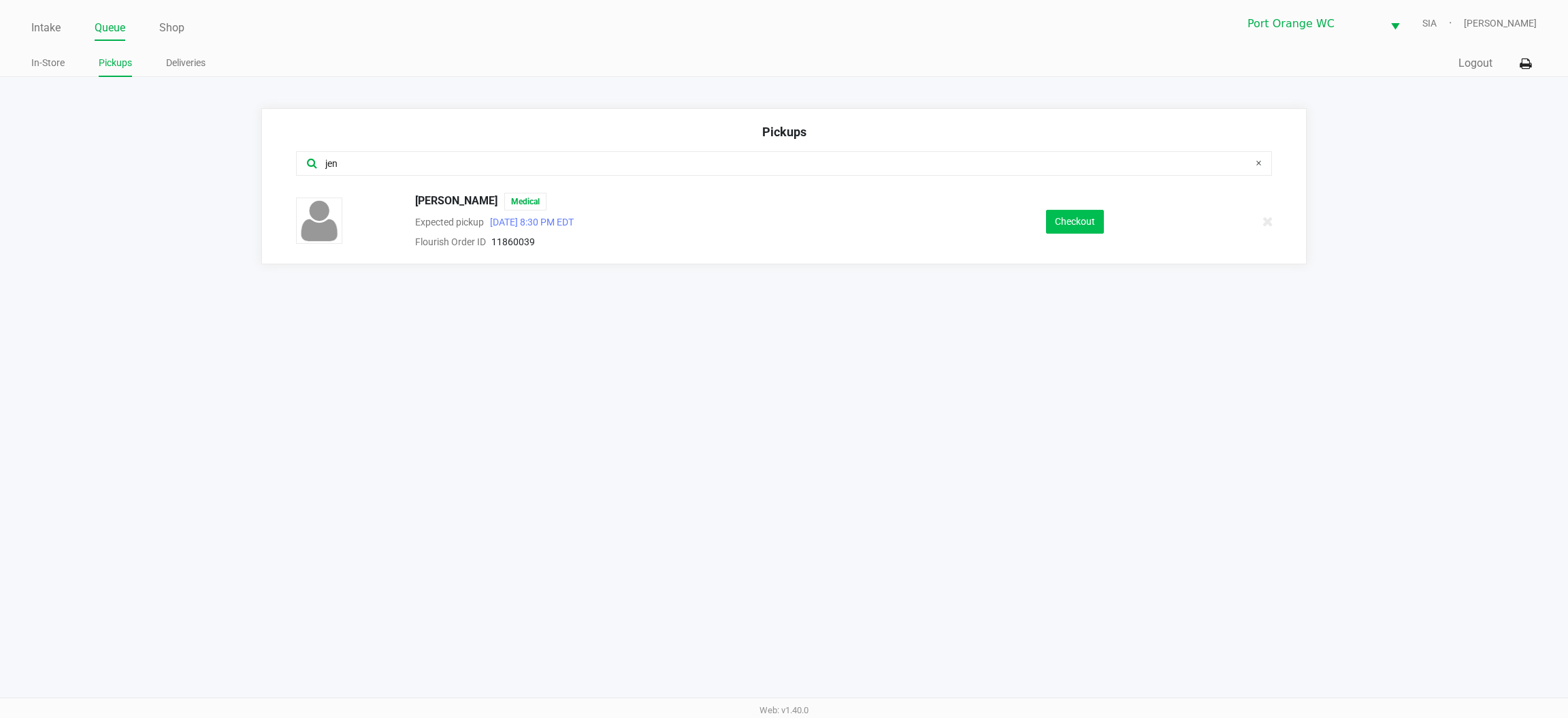
type input "jen"
click at [1073, 214] on button "Checkout" at bounding box center [1075, 221] width 58 height 24
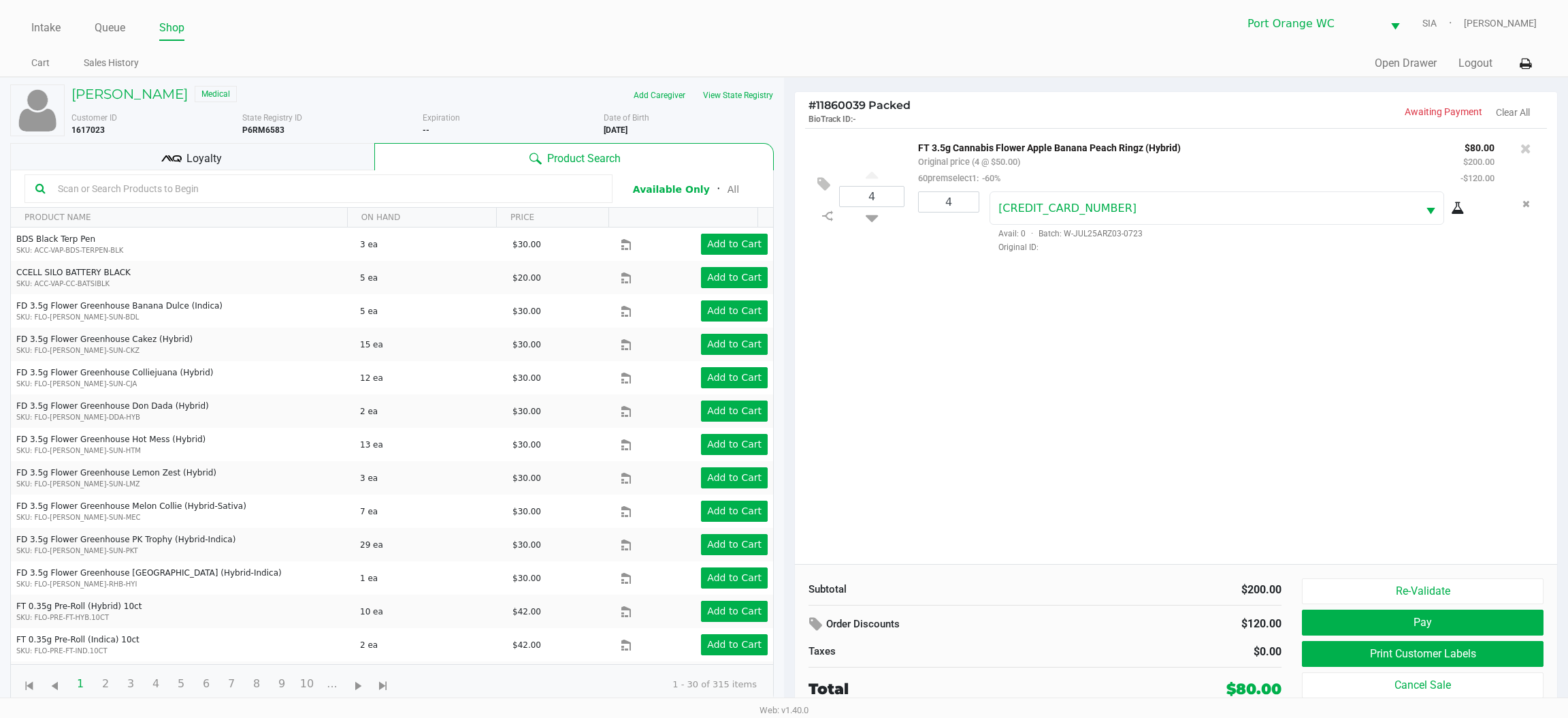
click at [1335, 626] on button "Pay" at bounding box center [1423, 622] width 242 height 26
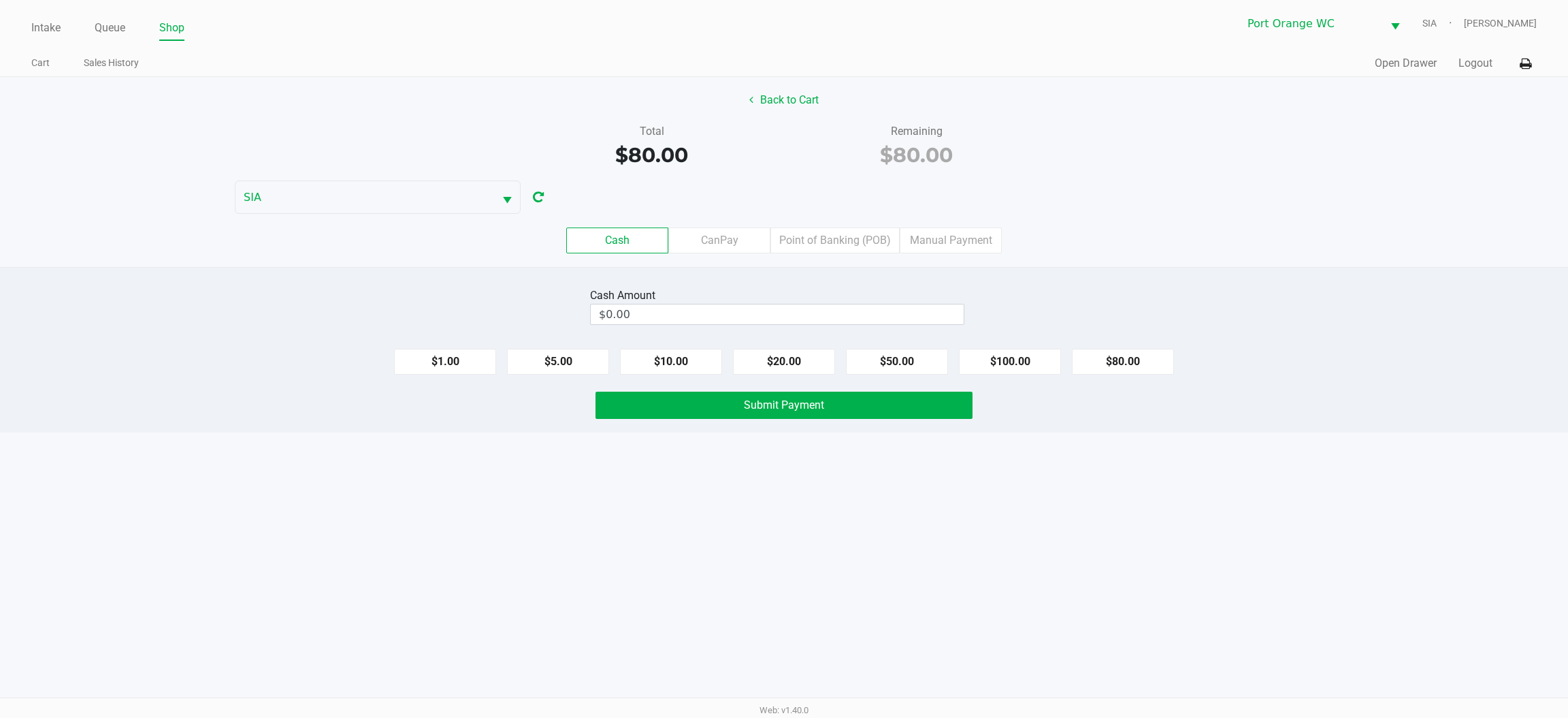
click at [1114, 359] on button "$80.00" at bounding box center [1123, 361] width 102 height 26
type input "$80.00"
click at [722, 408] on button "Submit Payment" at bounding box center [784, 405] width 377 height 27
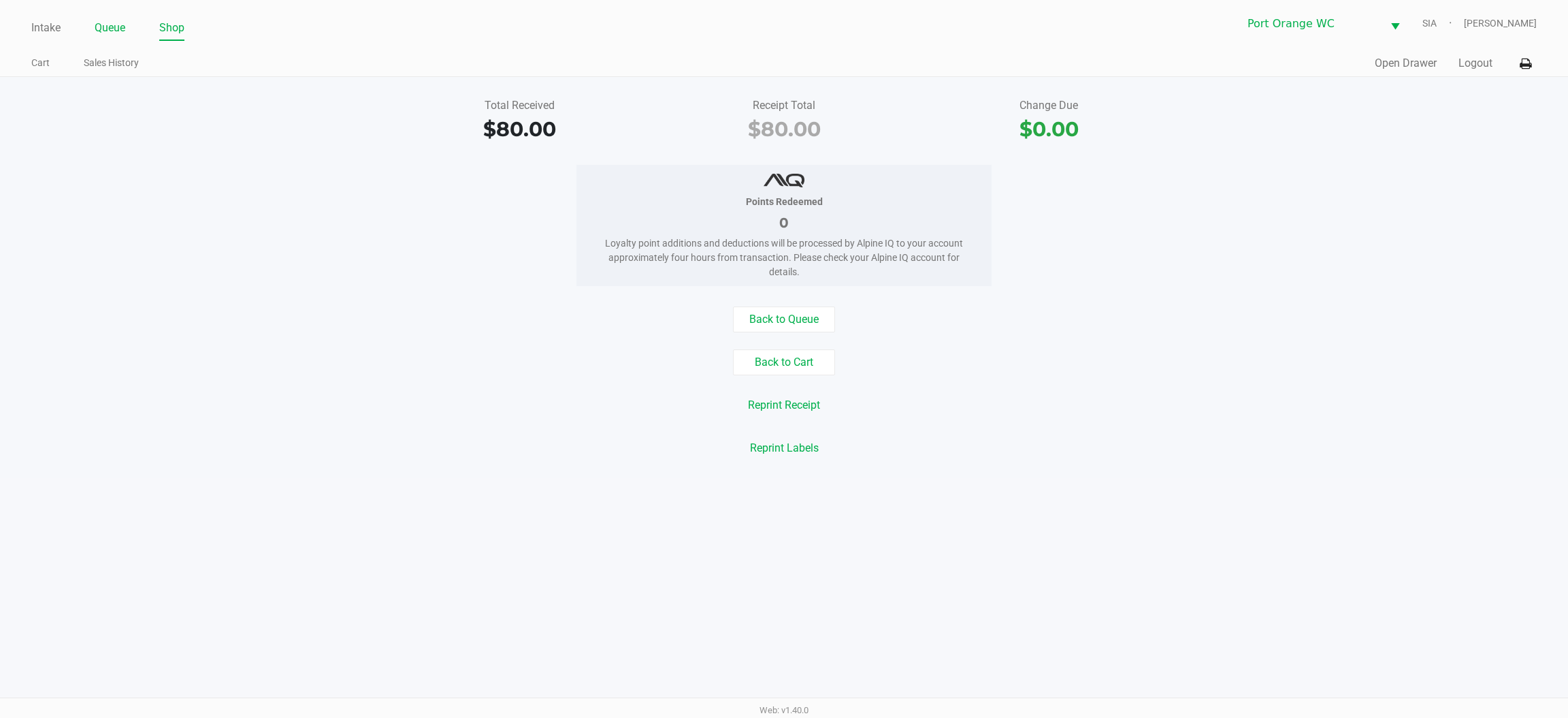
click at [118, 18] on link "Queue" at bounding box center [110, 27] width 31 height 19
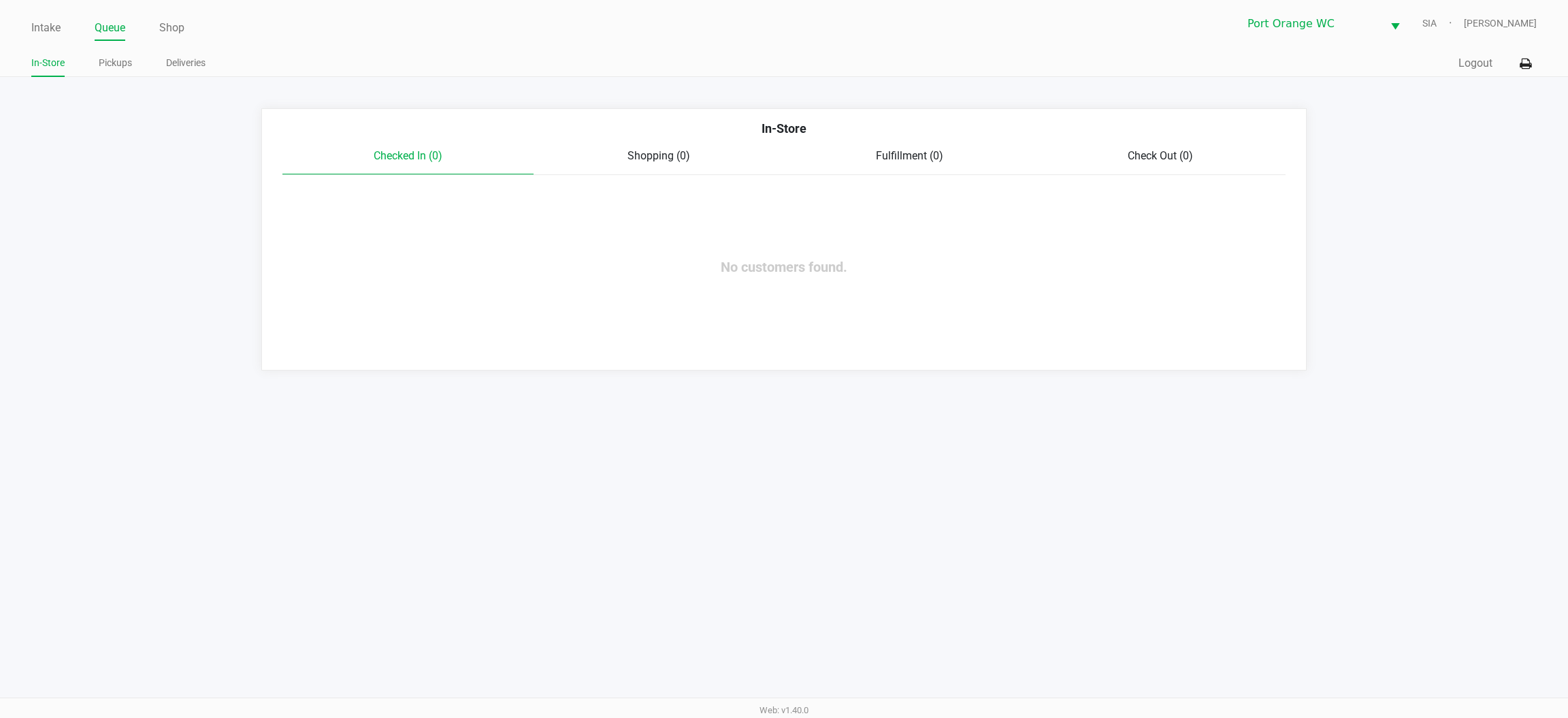
click at [134, 63] on ul "In-Store Pickups Deliveries" at bounding box center [408, 64] width 753 height 23
click at [120, 64] on link "Pickups" at bounding box center [116, 63] width 33 height 17
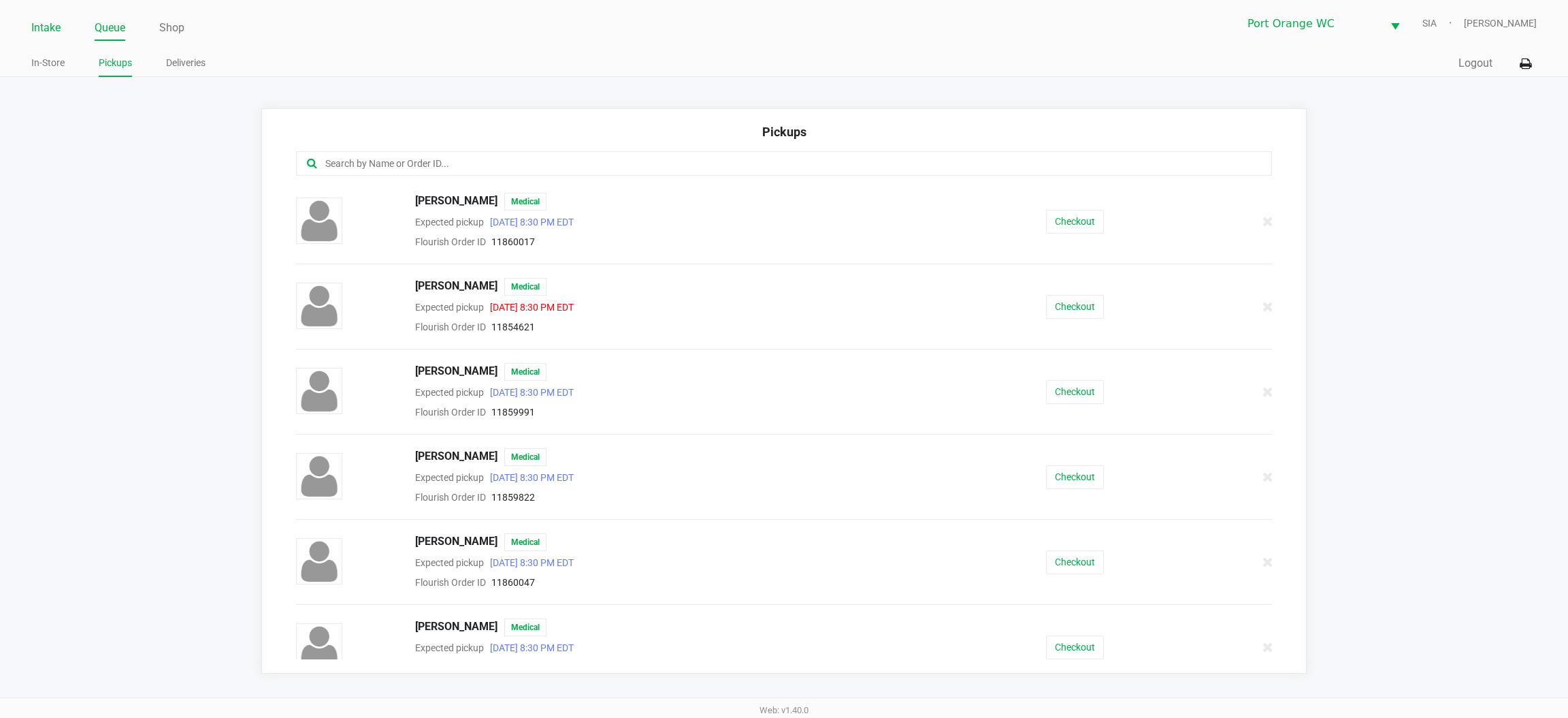
click at [45, 35] on link "Intake" at bounding box center [45, 27] width 29 height 19
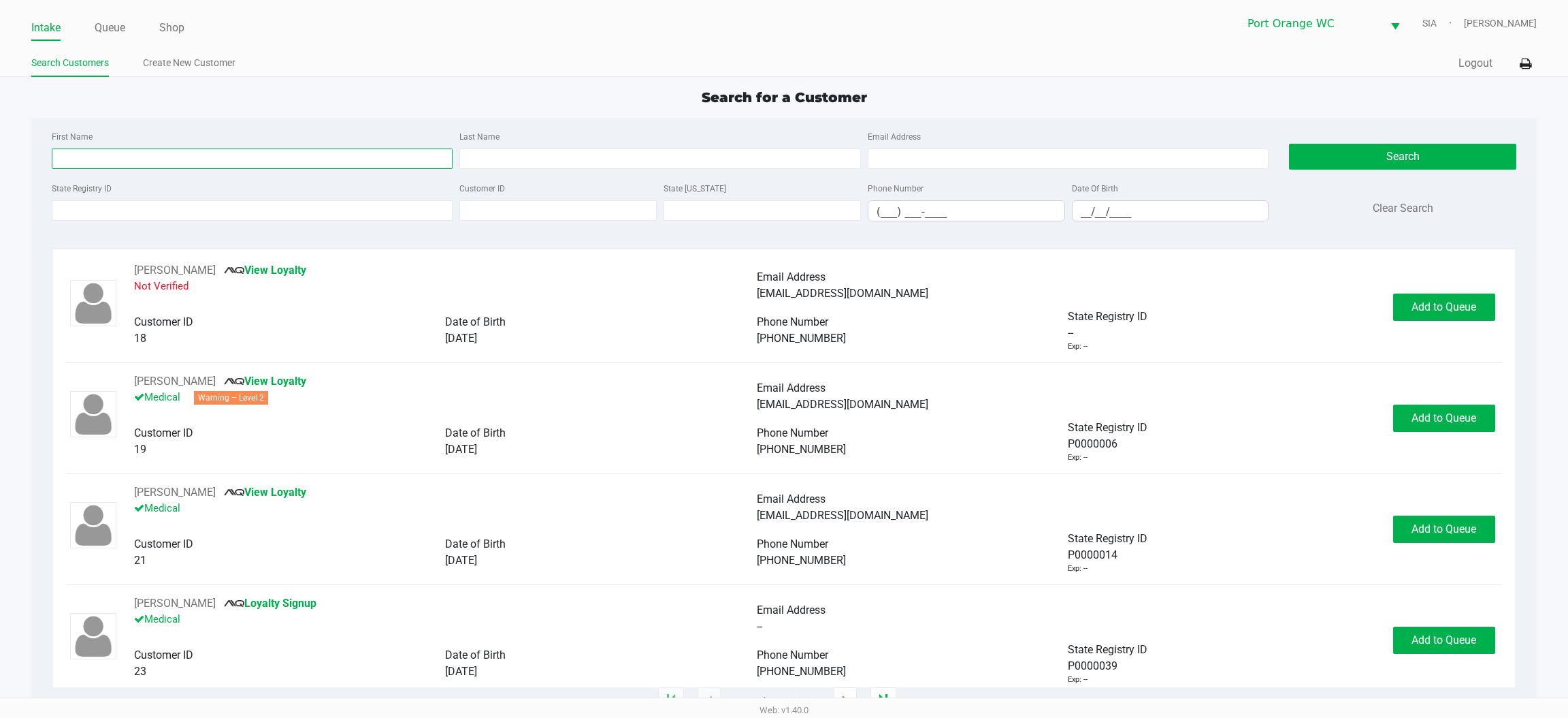
click at [148, 164] on input "First Name" at bounding box center [253, 159] width 401 height 21
type input "SAVANNAH"
type input "BLALOCK"
click at [1182, 212] on input "__/__/____" at bounding box center [1170, 212] width 196 height 21
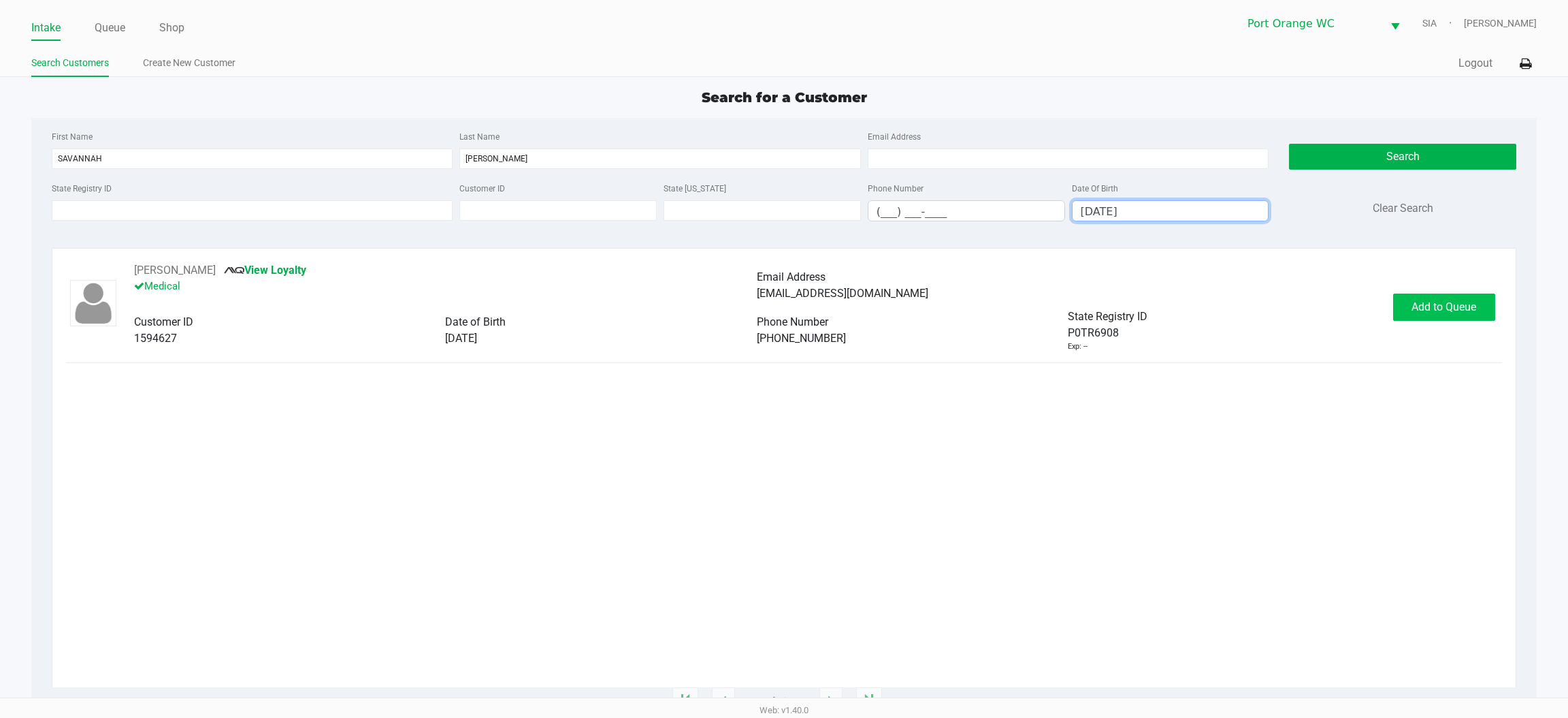
type input "06/15/1995"
click at [1432, 298] on button "Add to Queue" at bounding box center [1445, 307] width 102 height 27
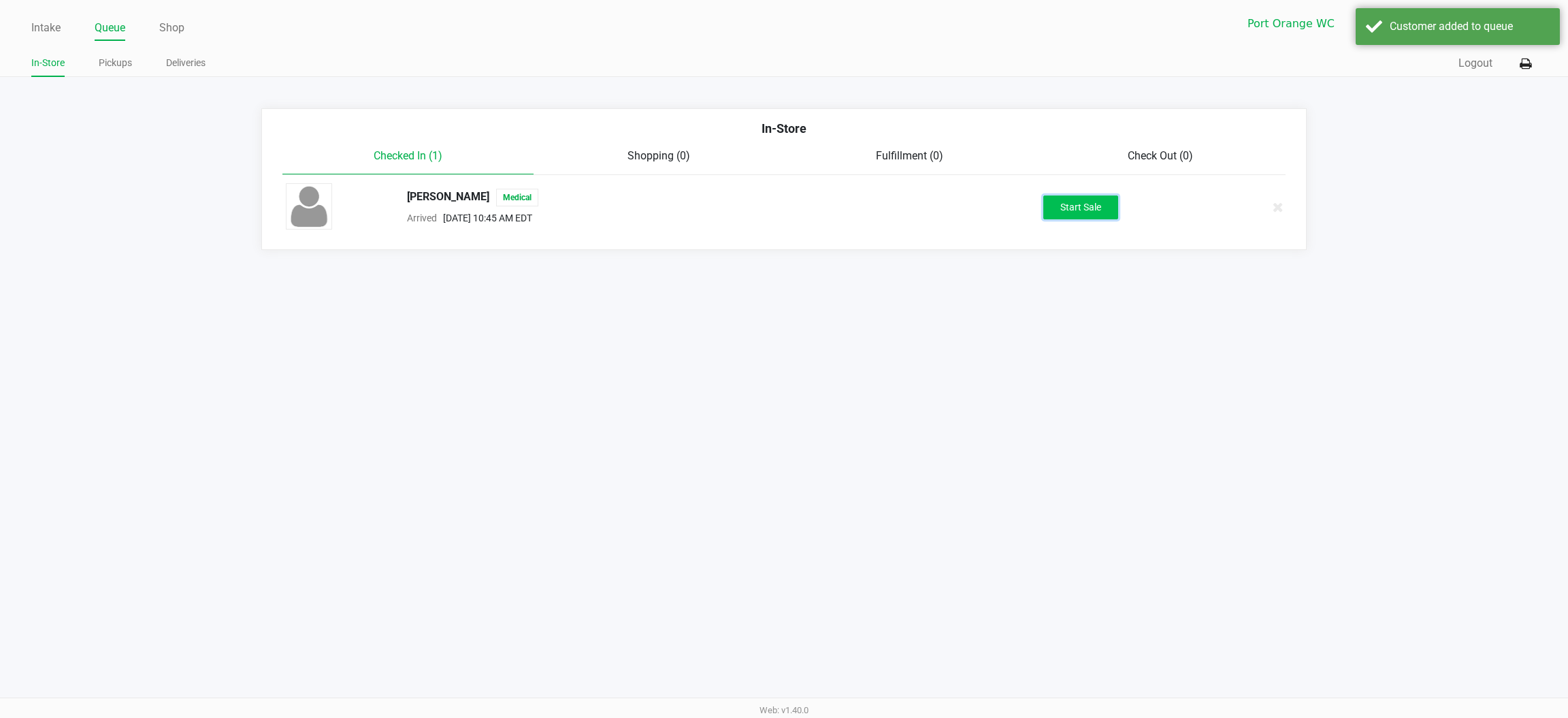
click at [1085, 215] on button "Start Sale" at bounding box center [1081, 207] width 75 height 24
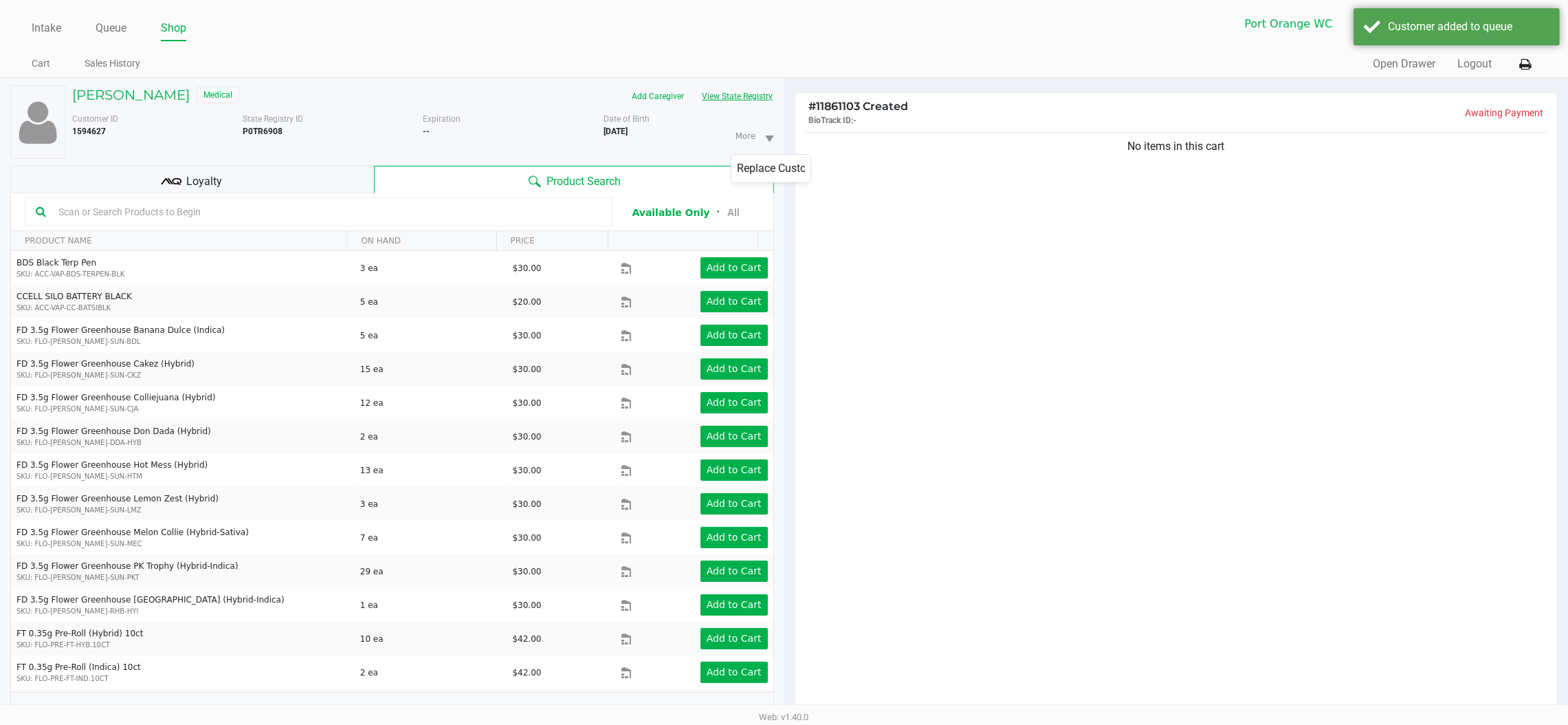
click at [745, 94] on button "View State Registry" at bounding box center [734, 96] width 80 height 22
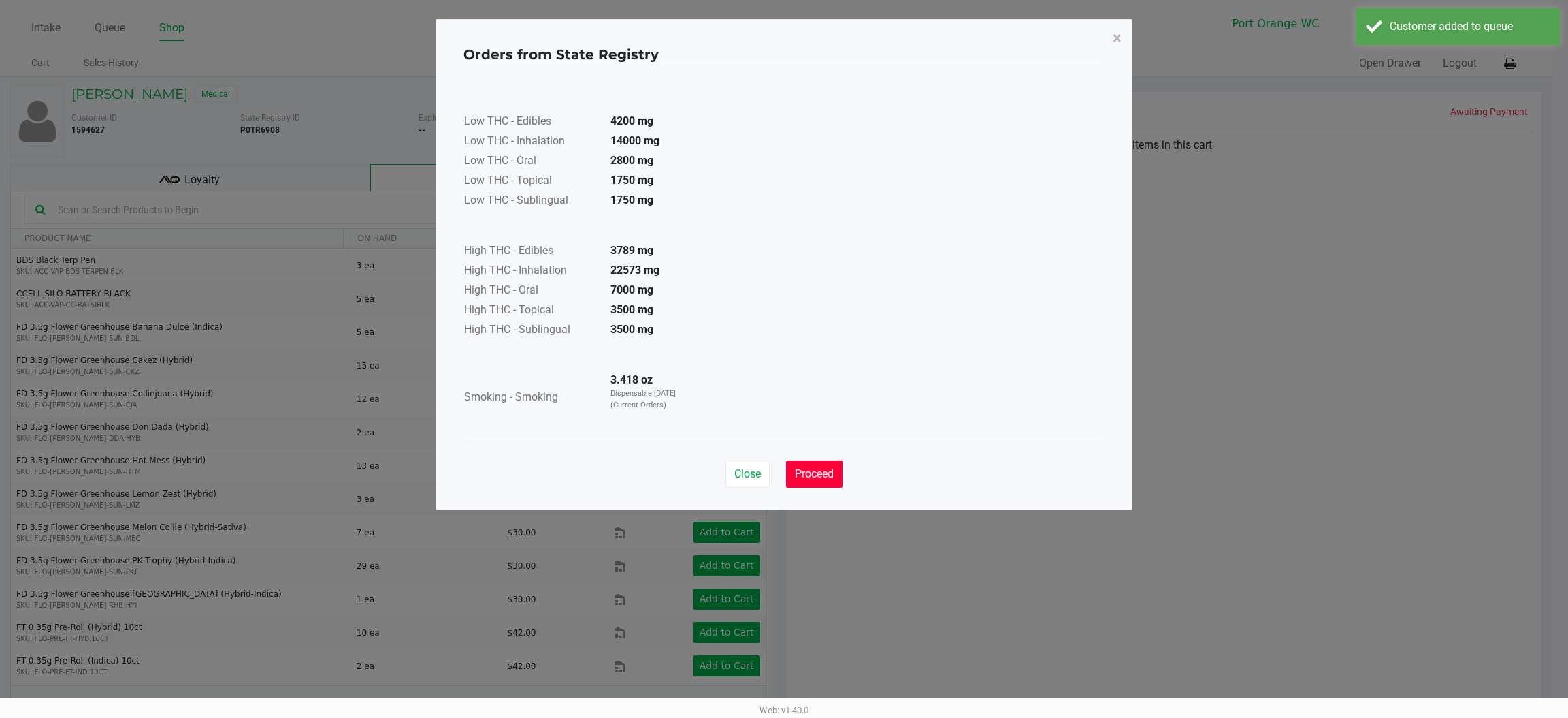
click at [795, 469] on span "Proceed" at bounding box center [814, 474] width 39 height 13
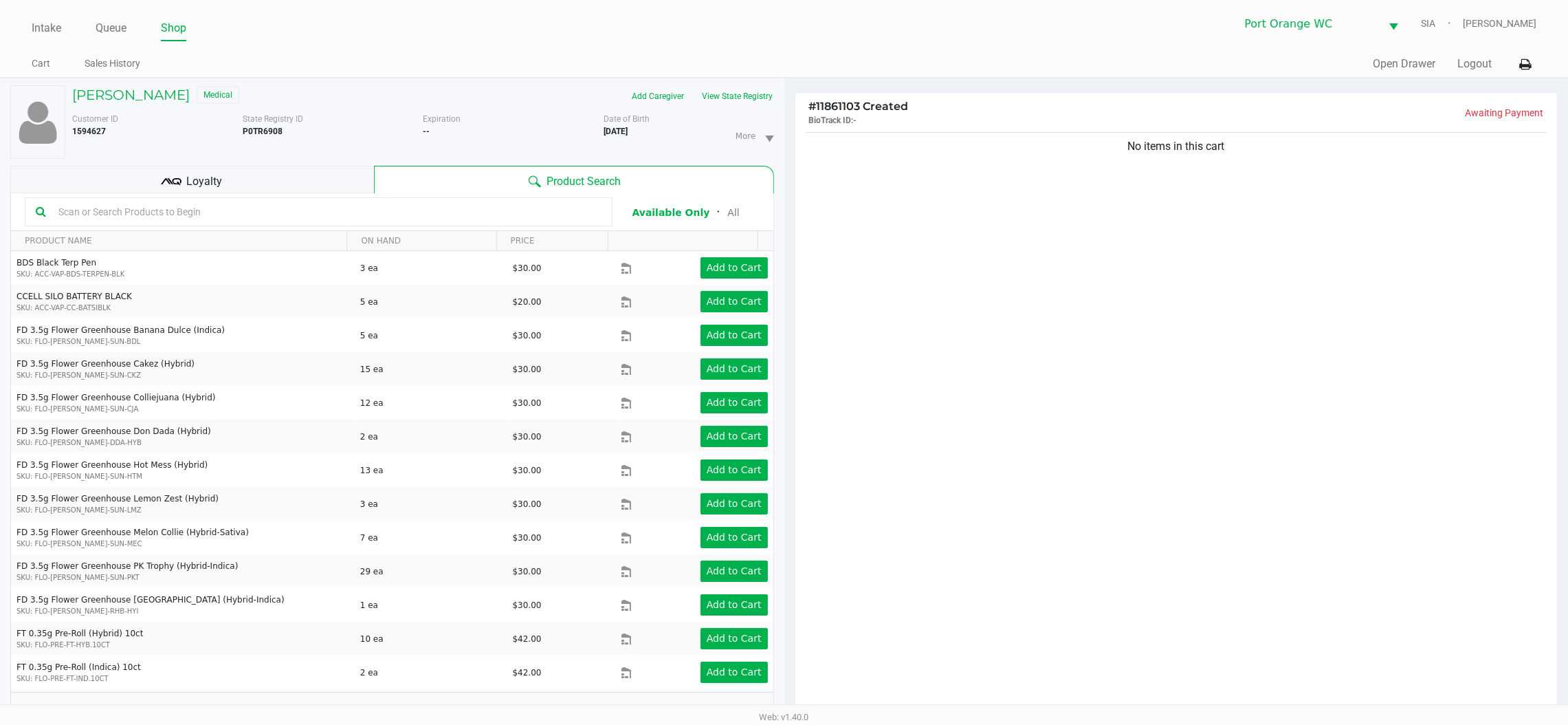
click at [353, 175] on div "Loyalty" at bounding box center [192, 179] width 364 height 28
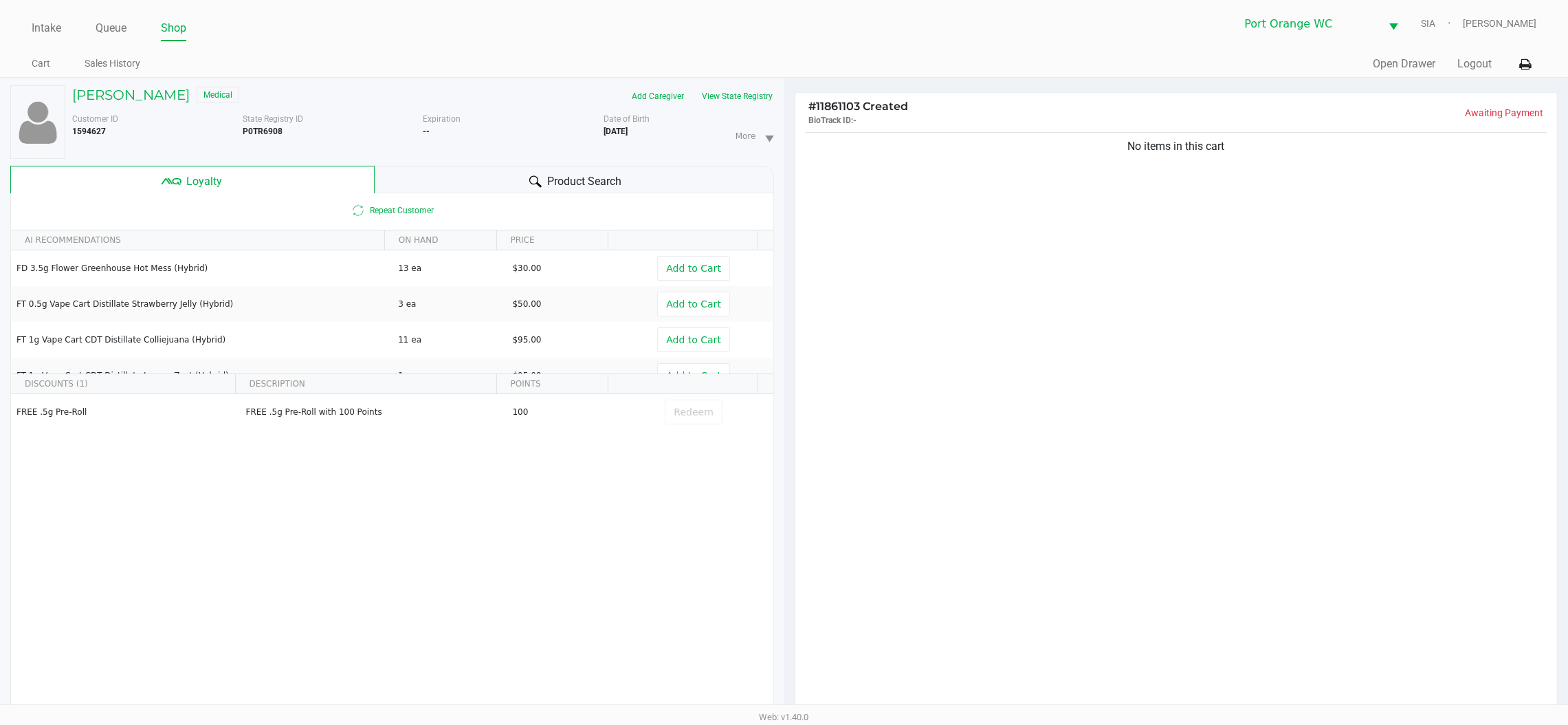
click at [478, 183] on div "Product Search" at bounding box center [574, 179] width 400 height 28
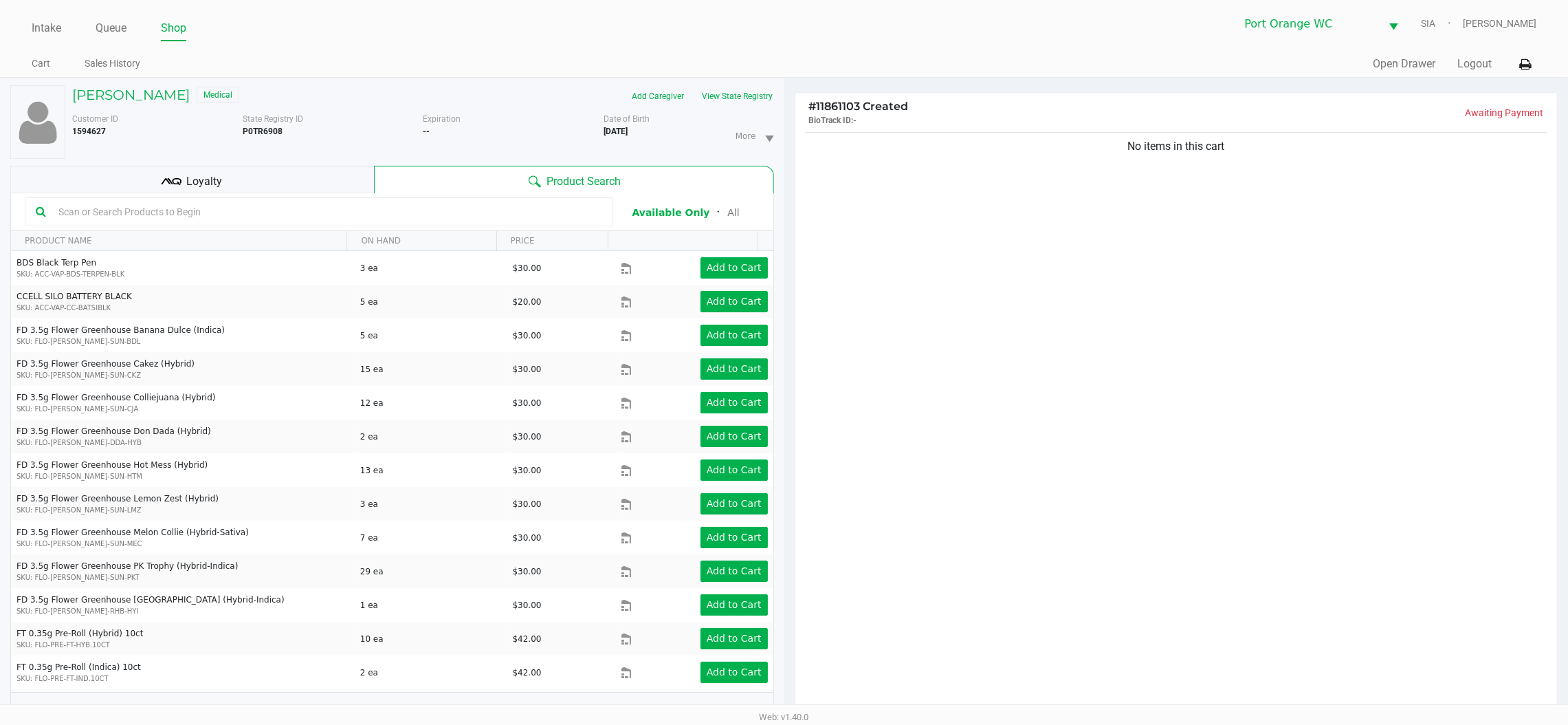
click at [522, 218] on input "text" at bounding box center [327, 212] width 549 height 21
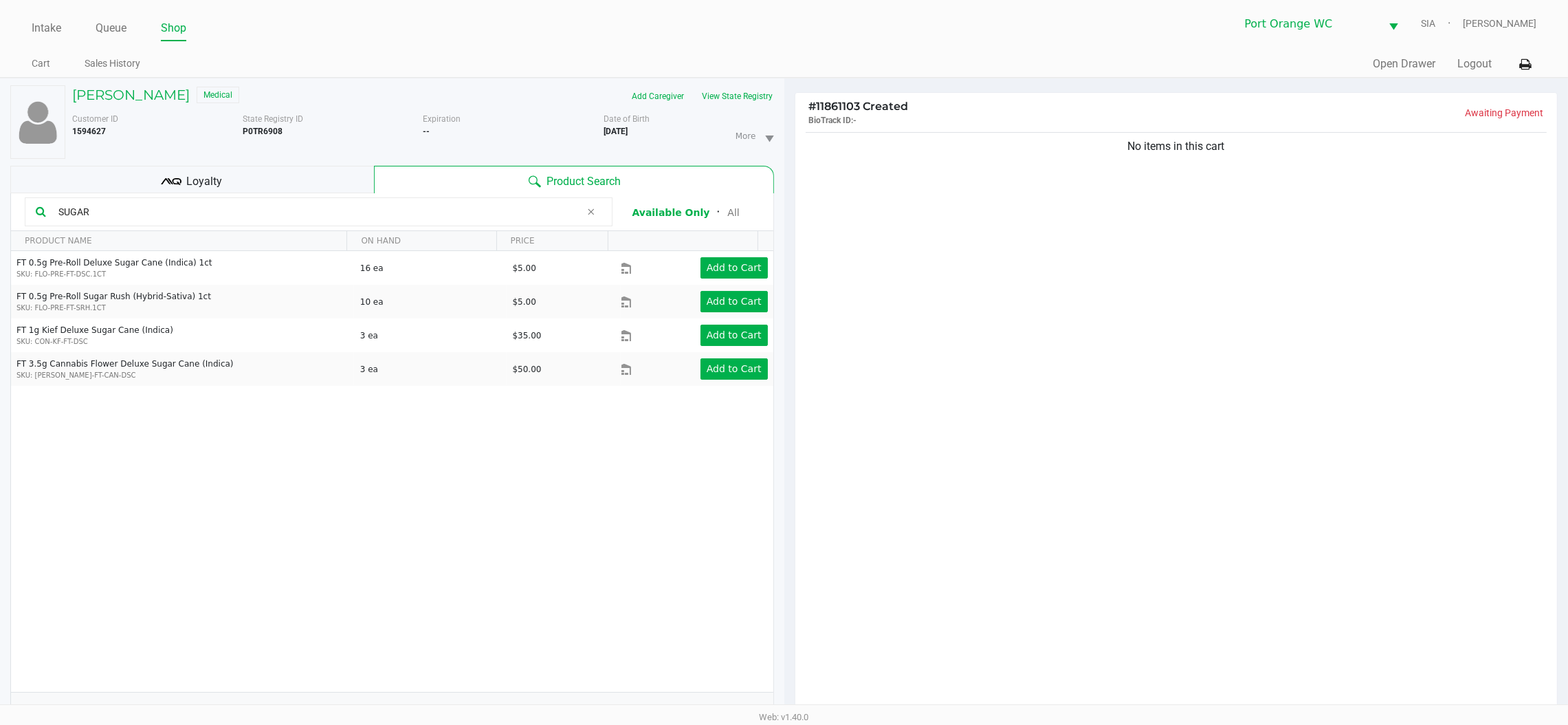
click at [237, 224] on div "SUGAR" at bounding box center [319, 212] width 588 height 29
click at [239, 210] on input "SUGAR" at bounding box center [316, 212] width 528 height 21
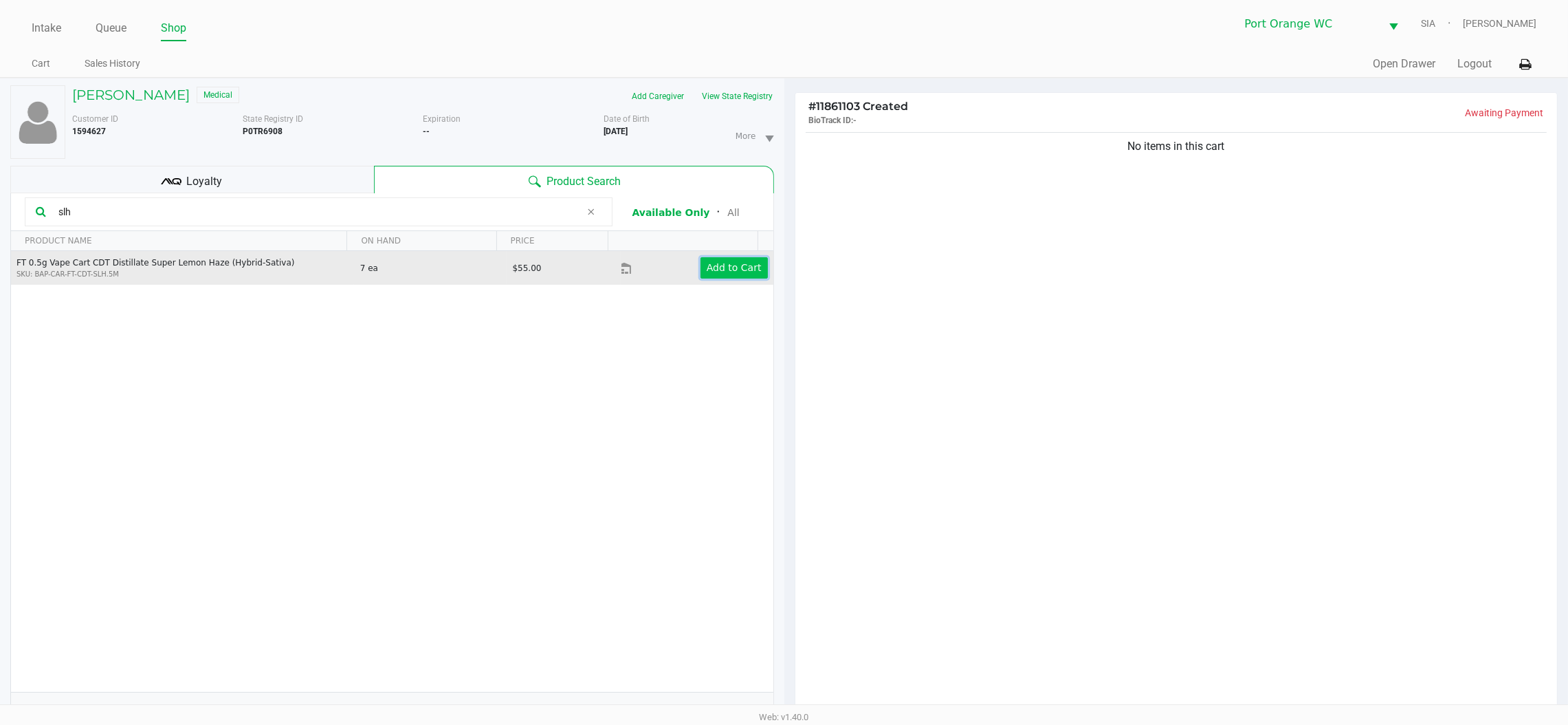
click at [706, 266] on app-button-loader "Add to Cart" at bounding box center [734, 267] width 55 height 11
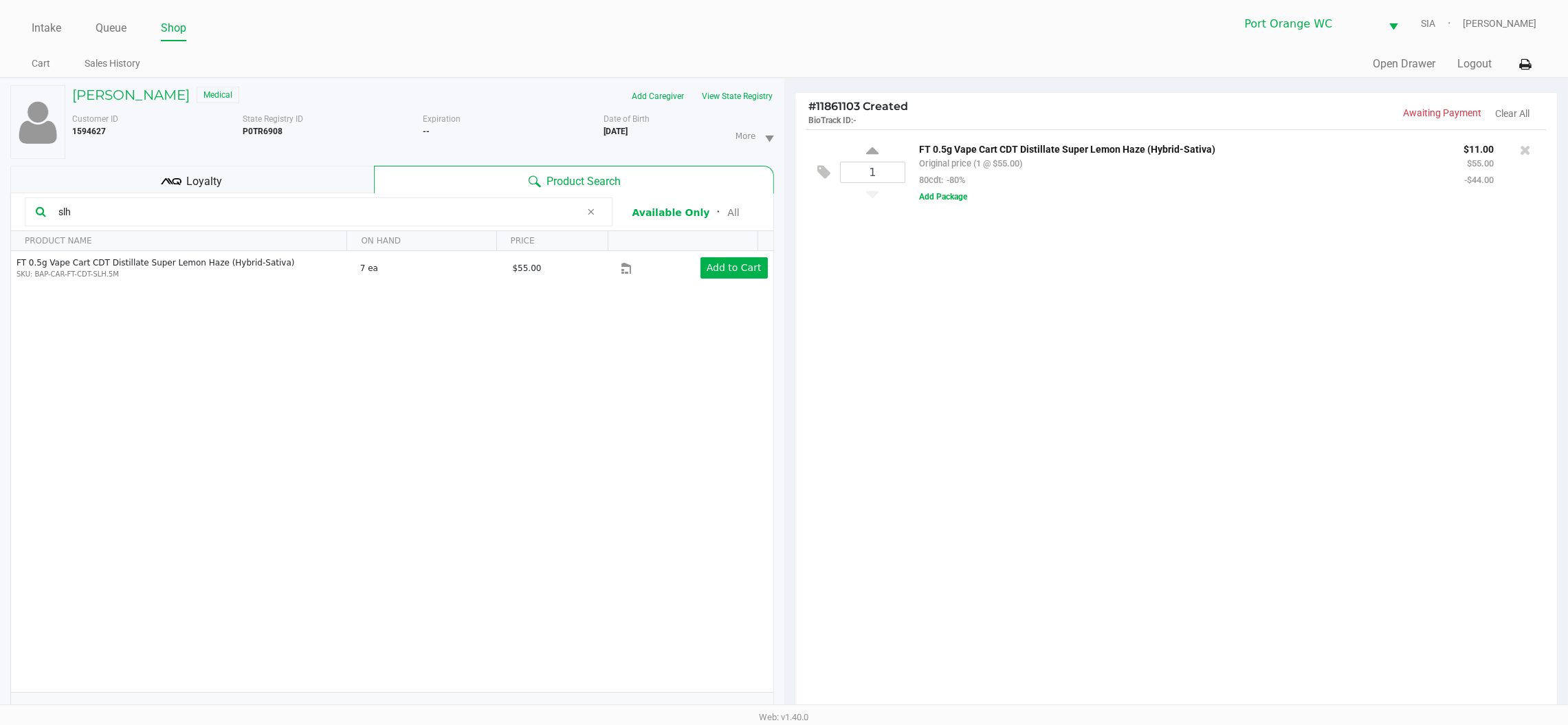
click at [116, 214] on input "slh" at bounding box center [316, 212] width 528 height 21
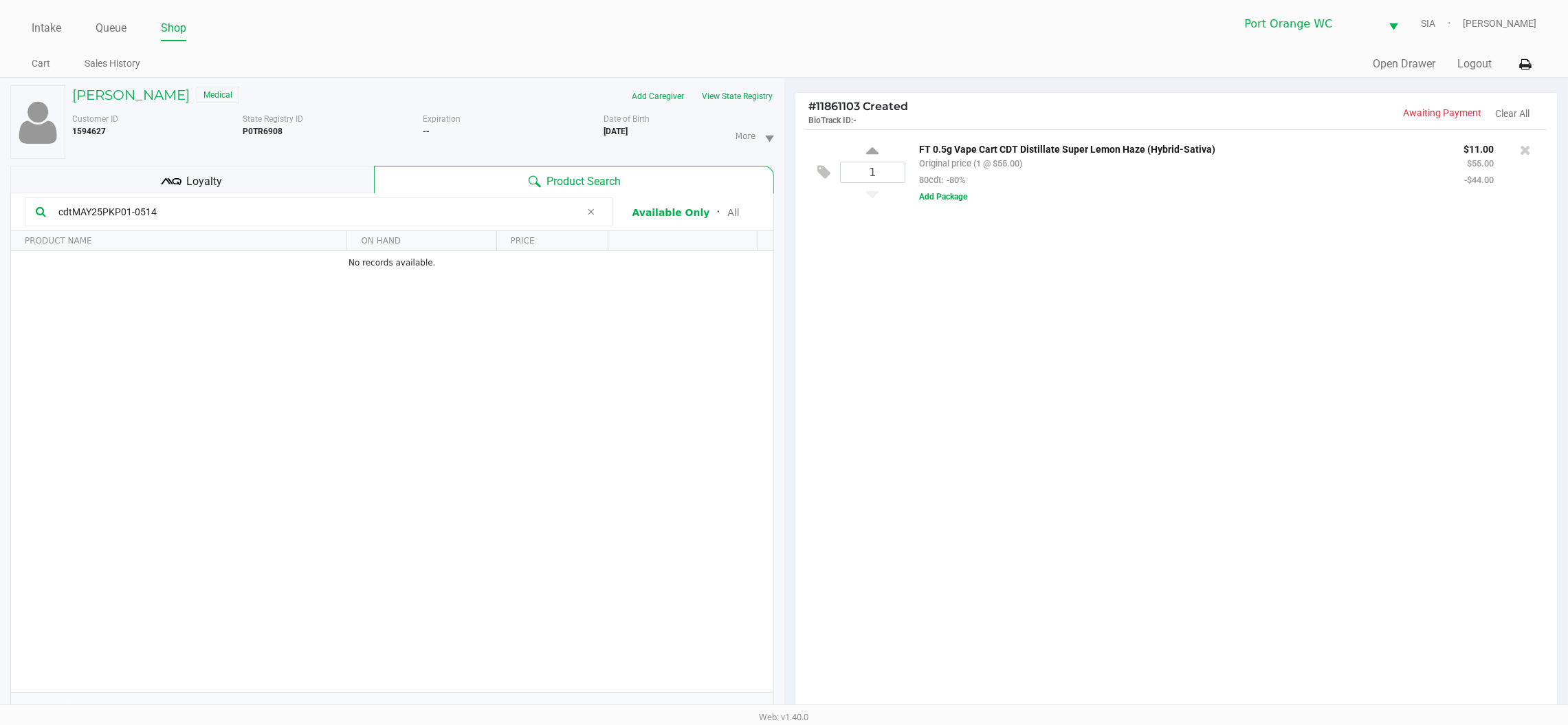
click at [946, 433] on div "1 FT 0.5g Vape Cart CDT Distillate Super Lemon Haze (Hybrid-Sativa) Original pr…" at bounding box center [1177, 425] width 762 height 592
click at [946, 410] on div "1 FT 0.5g Vape Cart CDT Distillate Super Lemon Haze (Hybrid-Sativa) Original pr…" at bounding box center [1177, 425] width 762 height 592
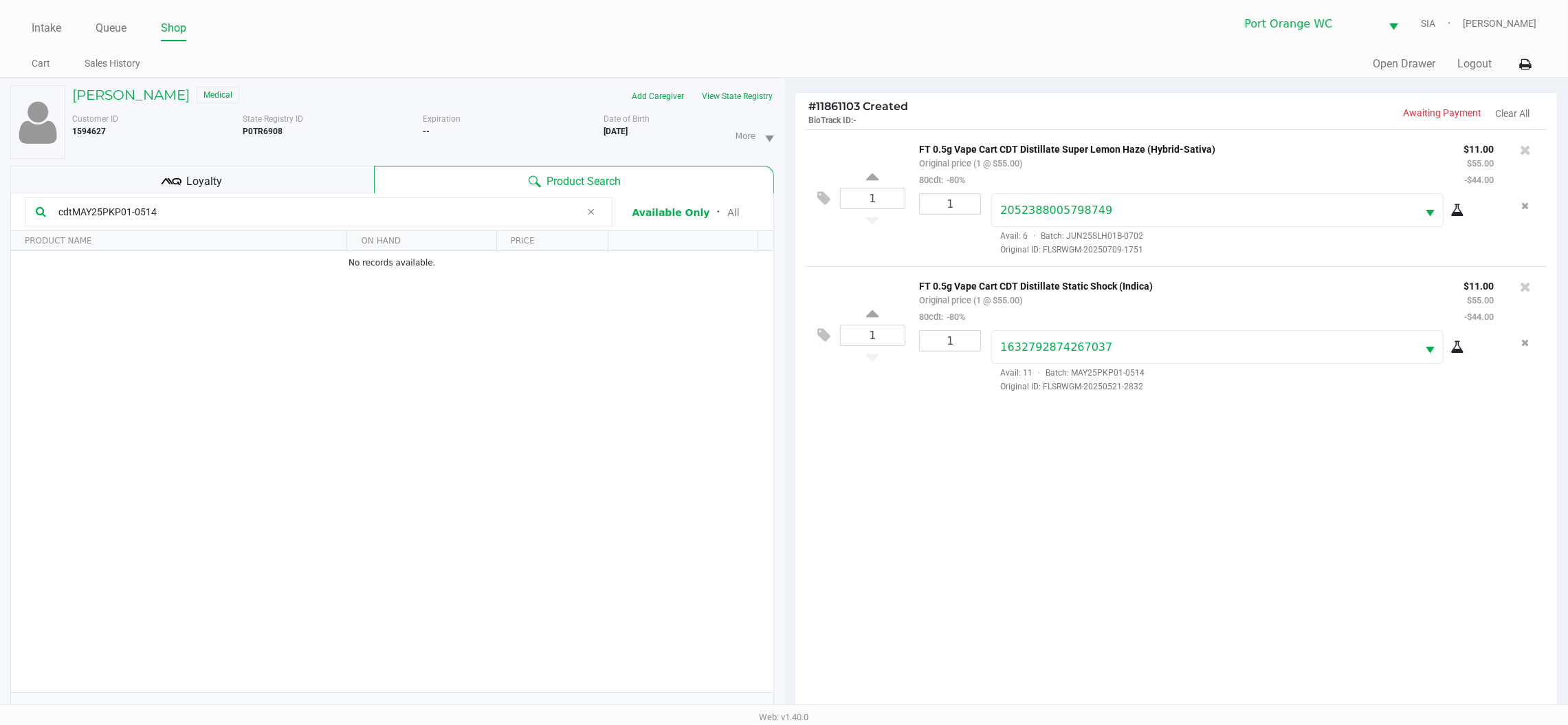
click at [228, 209] on input "cdtMAY25PKP01-0514" at bounding box center [316, 212] width 528 height 21
type input "c"
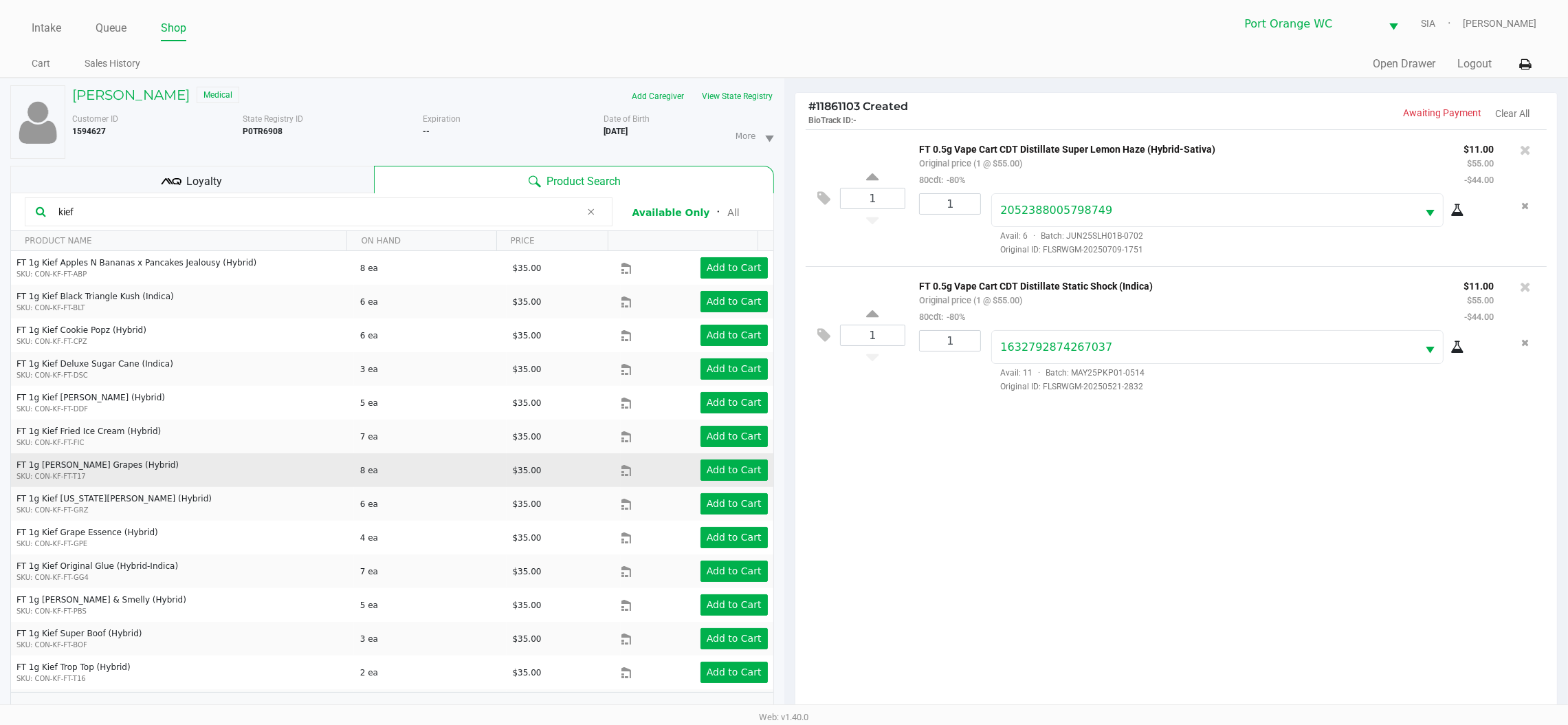
scroll to position [63, 0]
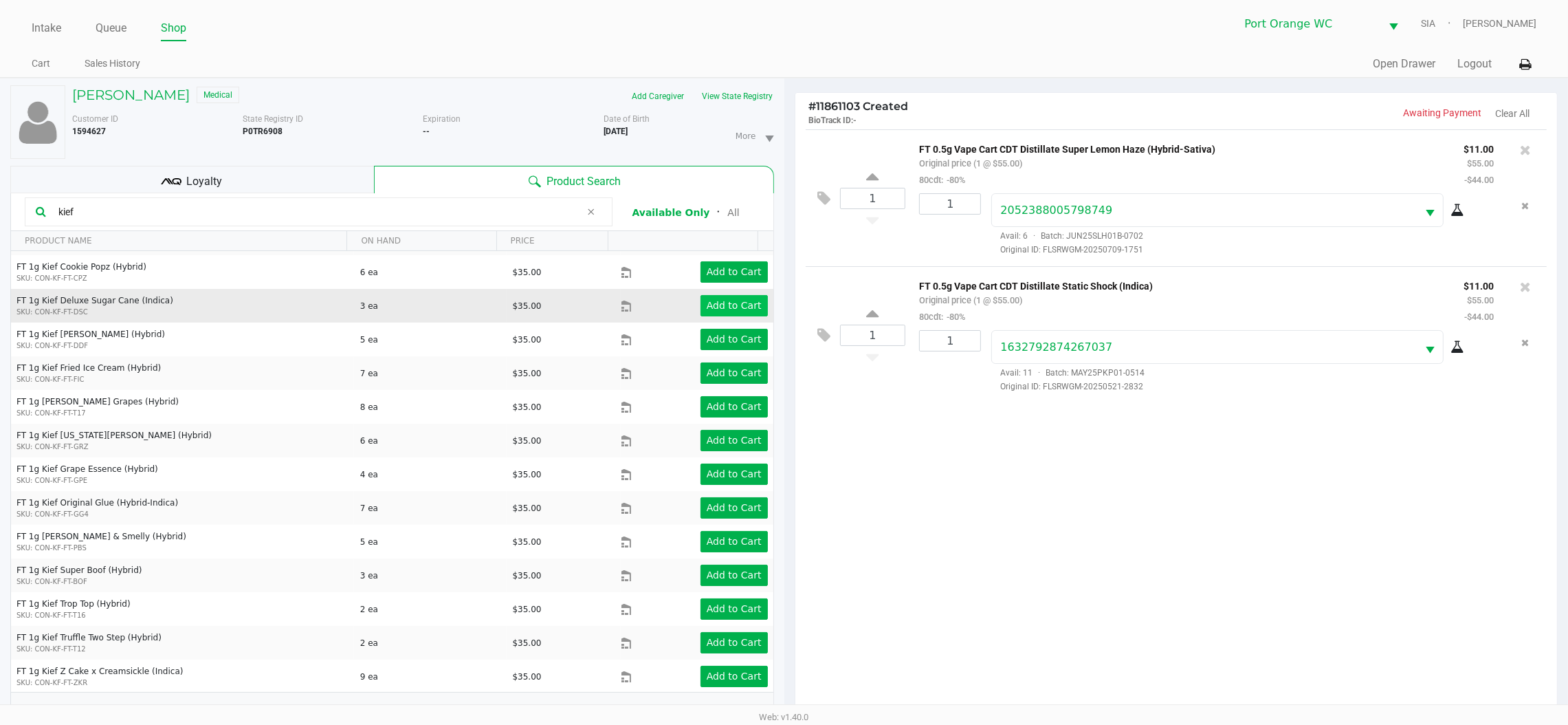
type input "kief"
click at [715, 311] on app-button-loader "Add to Cart" at bounding box center [734, 305] width 55 height 11
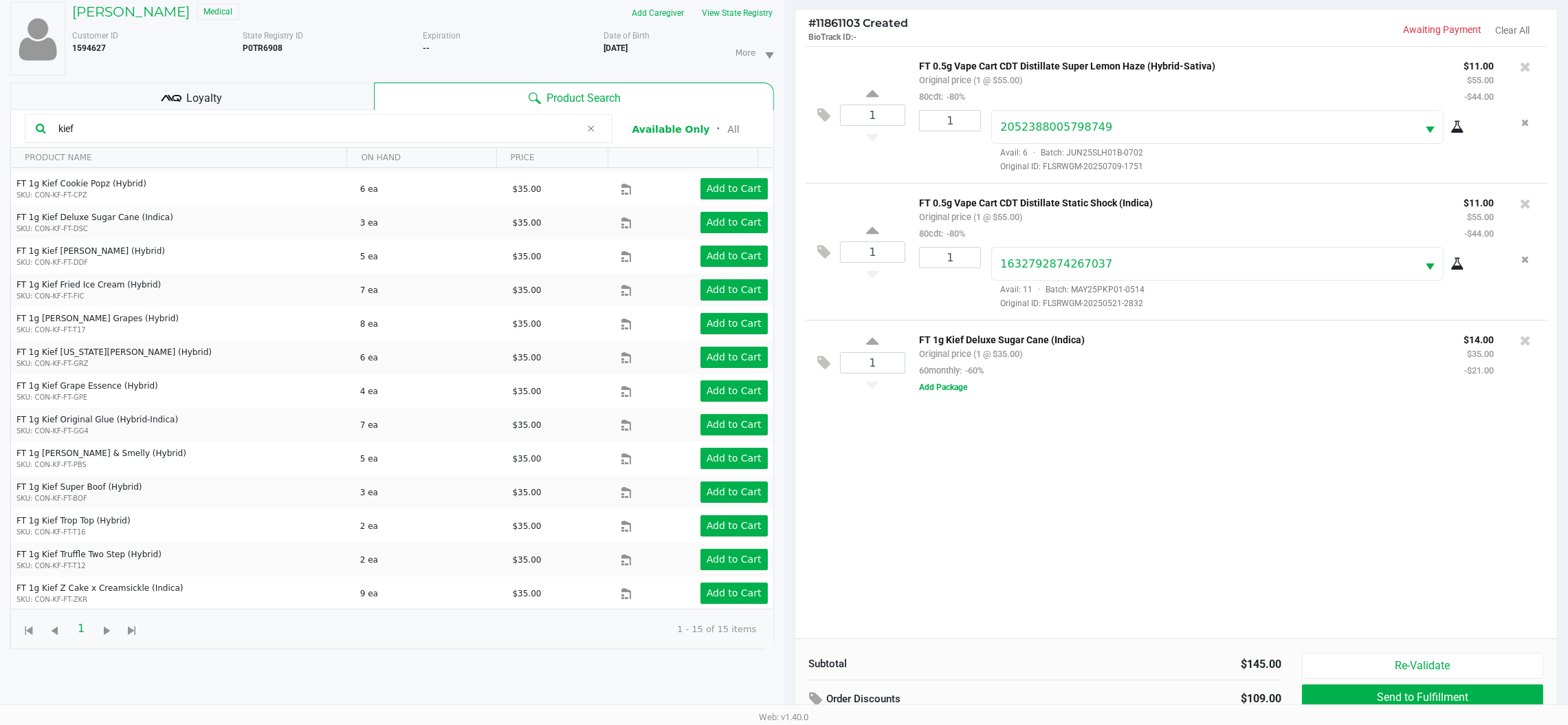
scroll to position [0, 0]
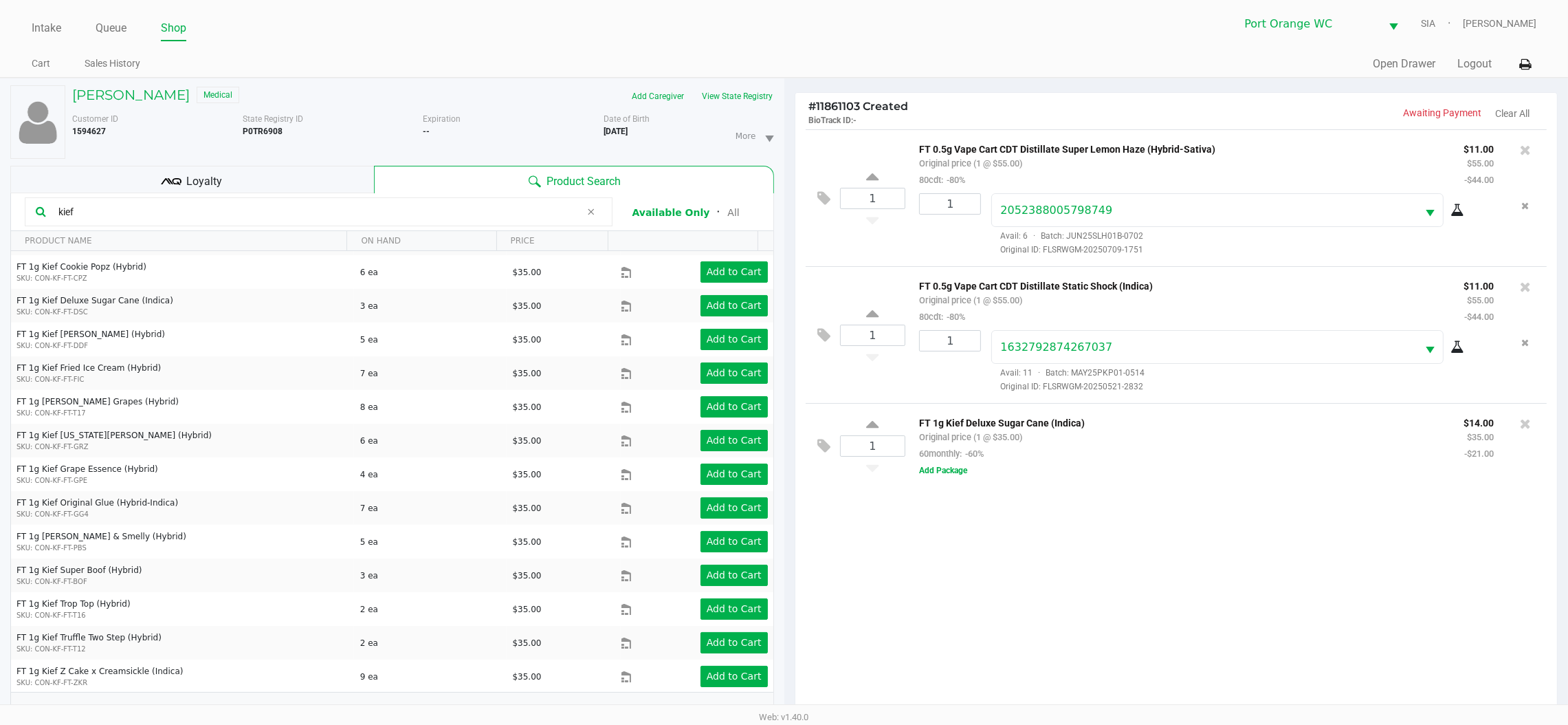
click at [533, 214] on input "kief" at bounding box center [316, 212] width 528 height 21
type input "t"
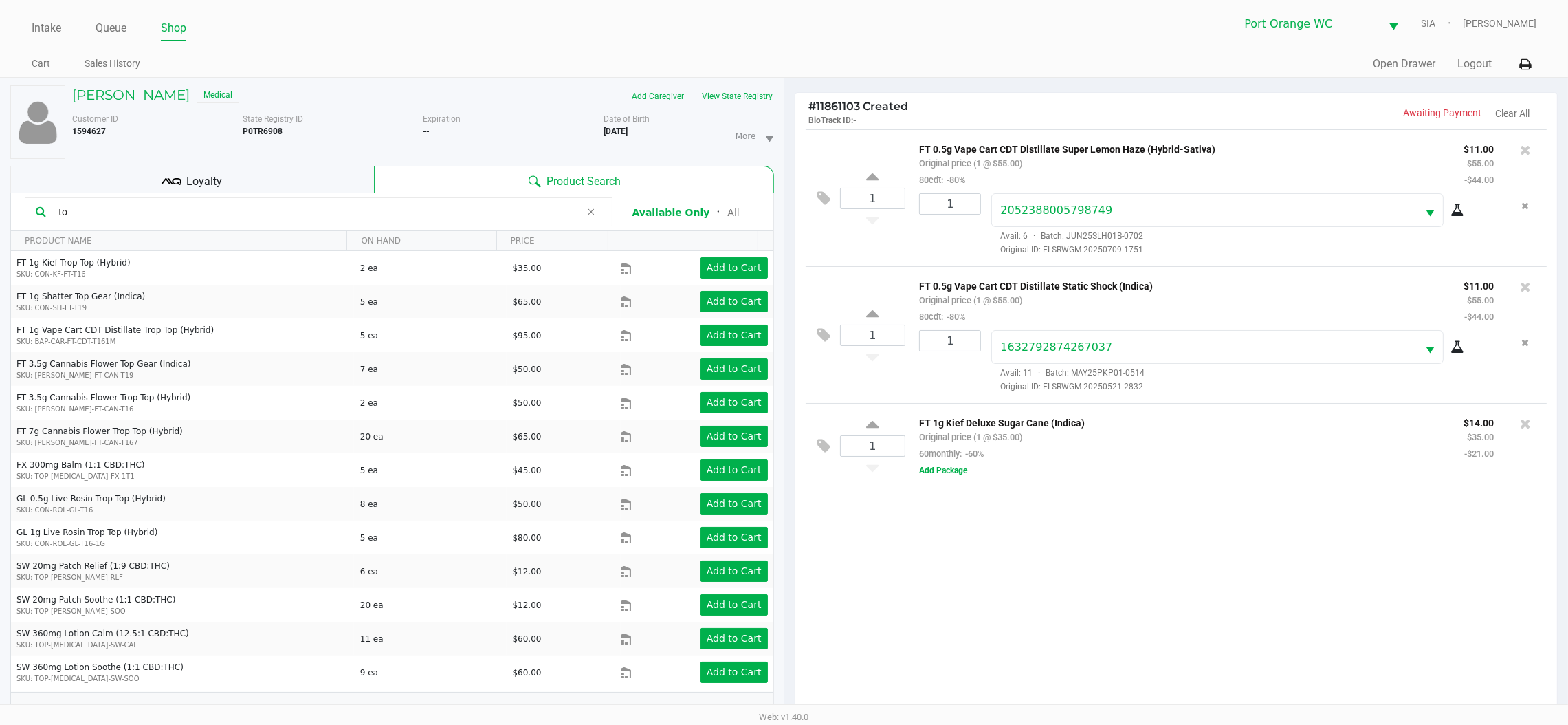
type input "t"
type input "h"
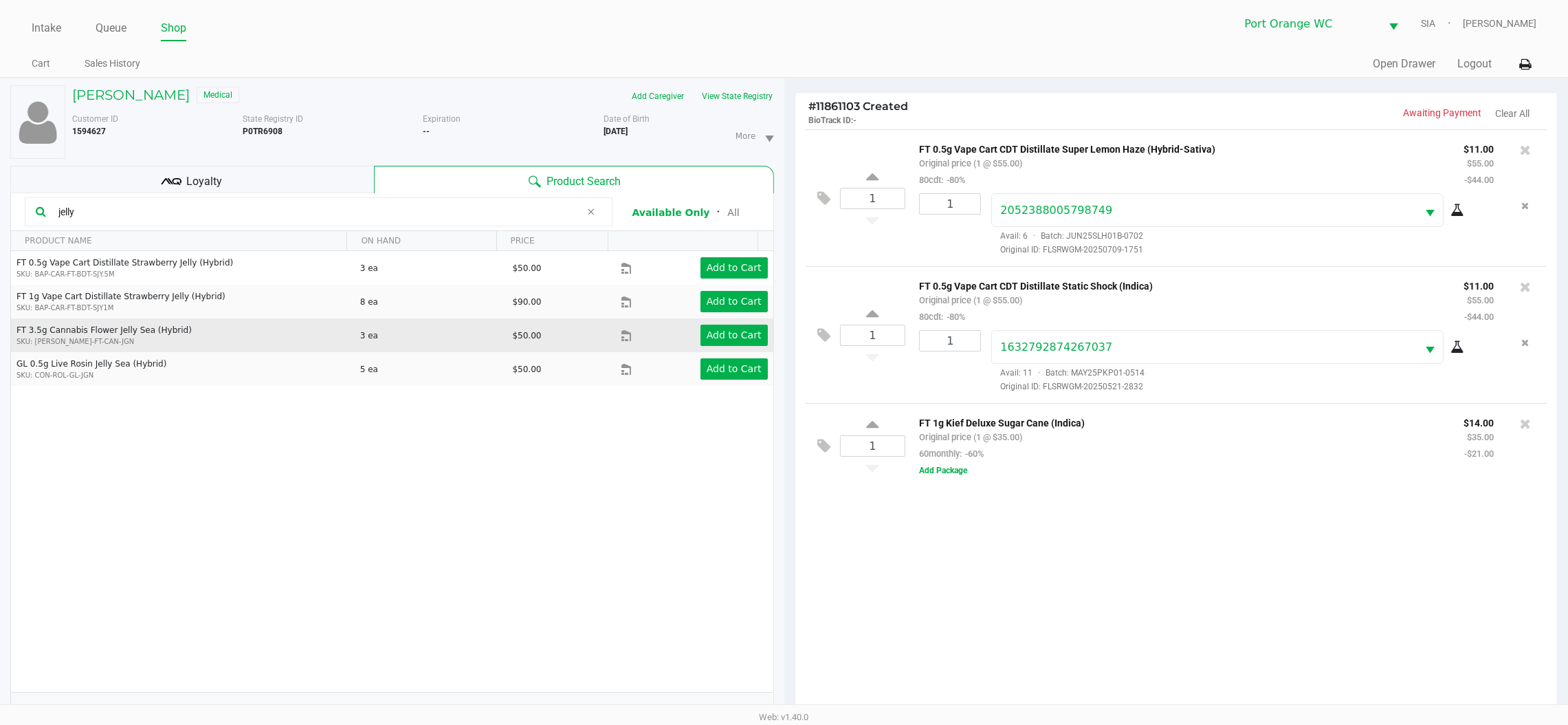
type input "jelly"
click at [731, 346] on td "Add to Cart" at bounding box center [696, 335] width 153 height 33
click at [731, 343] on button "Add to Cart" at bounding box center [734, 335] width 68 height 22
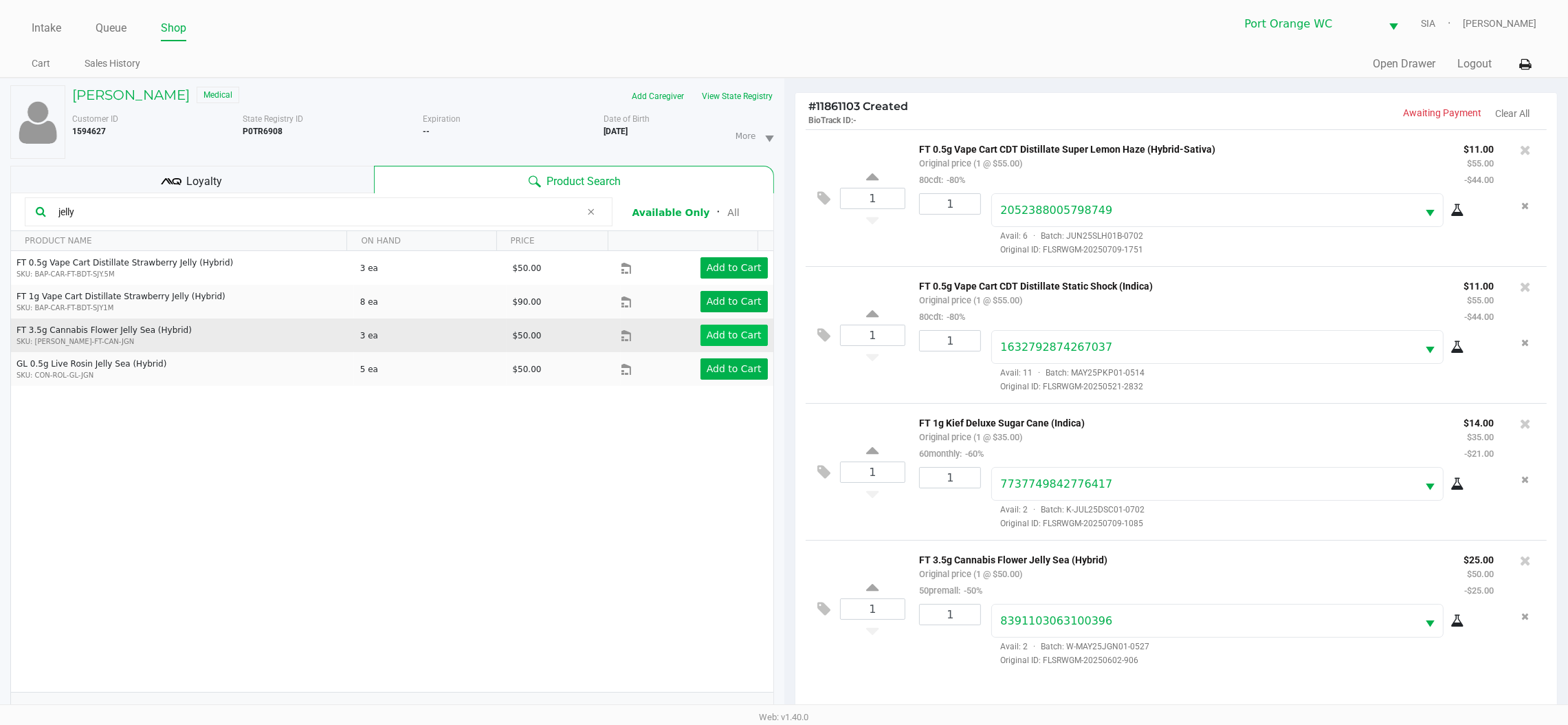
scroll to position [166, 0]
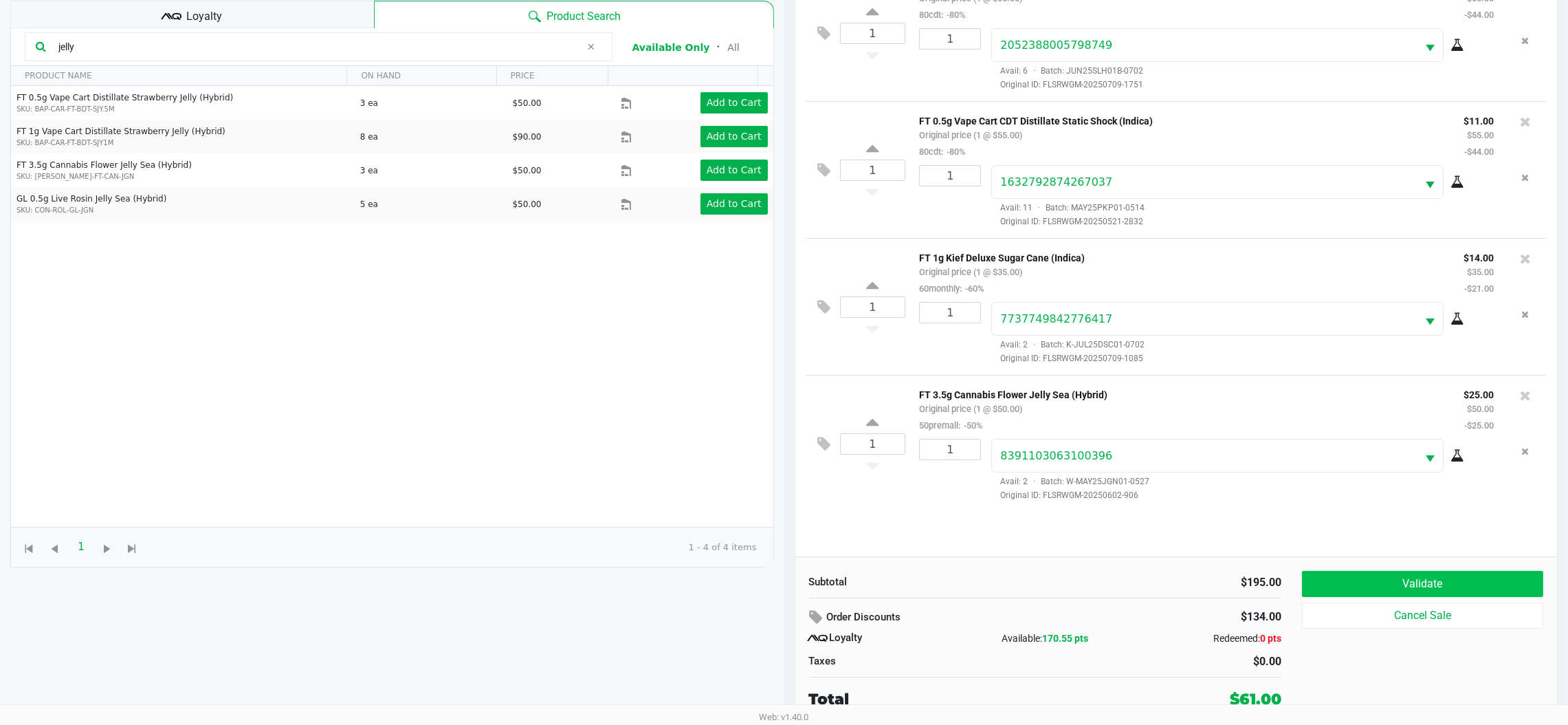
click at [1381, 576] on button "Validate" at bounding box center [1422, 583] width 241 height 26
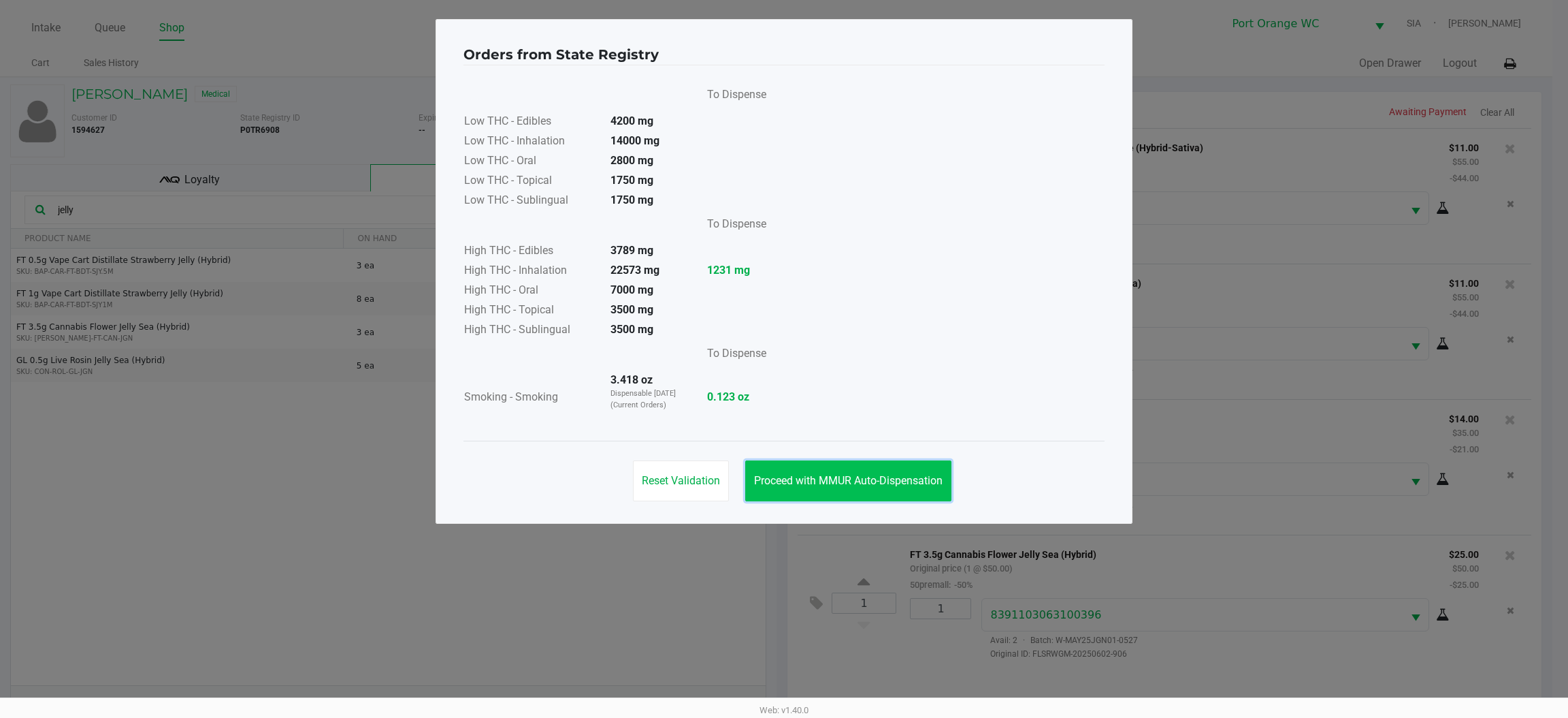
click at [873, 478] on span "Proceed with MMUR Auto-Dispensation" at bounding box center [848, 481] width 188 height 13
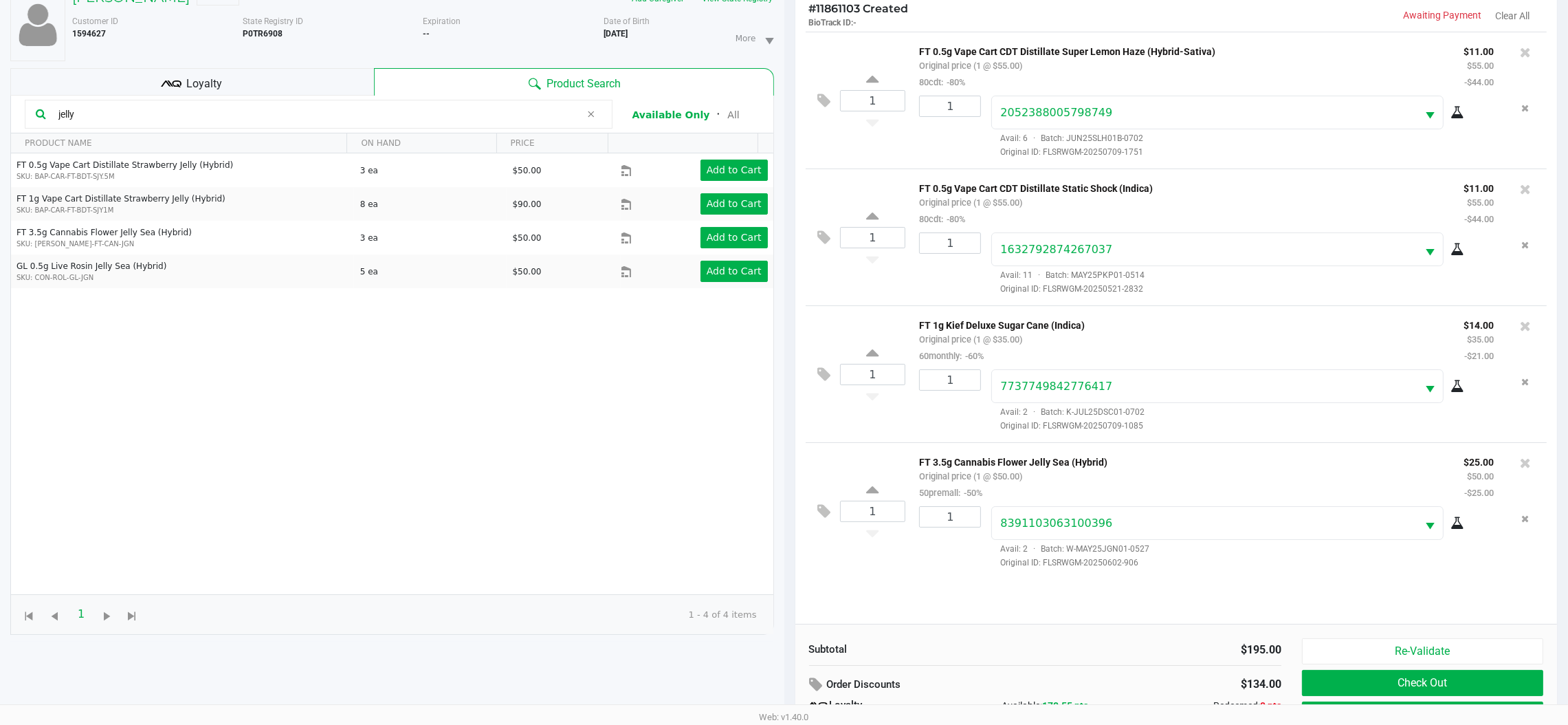
scroll to position [166, 0]
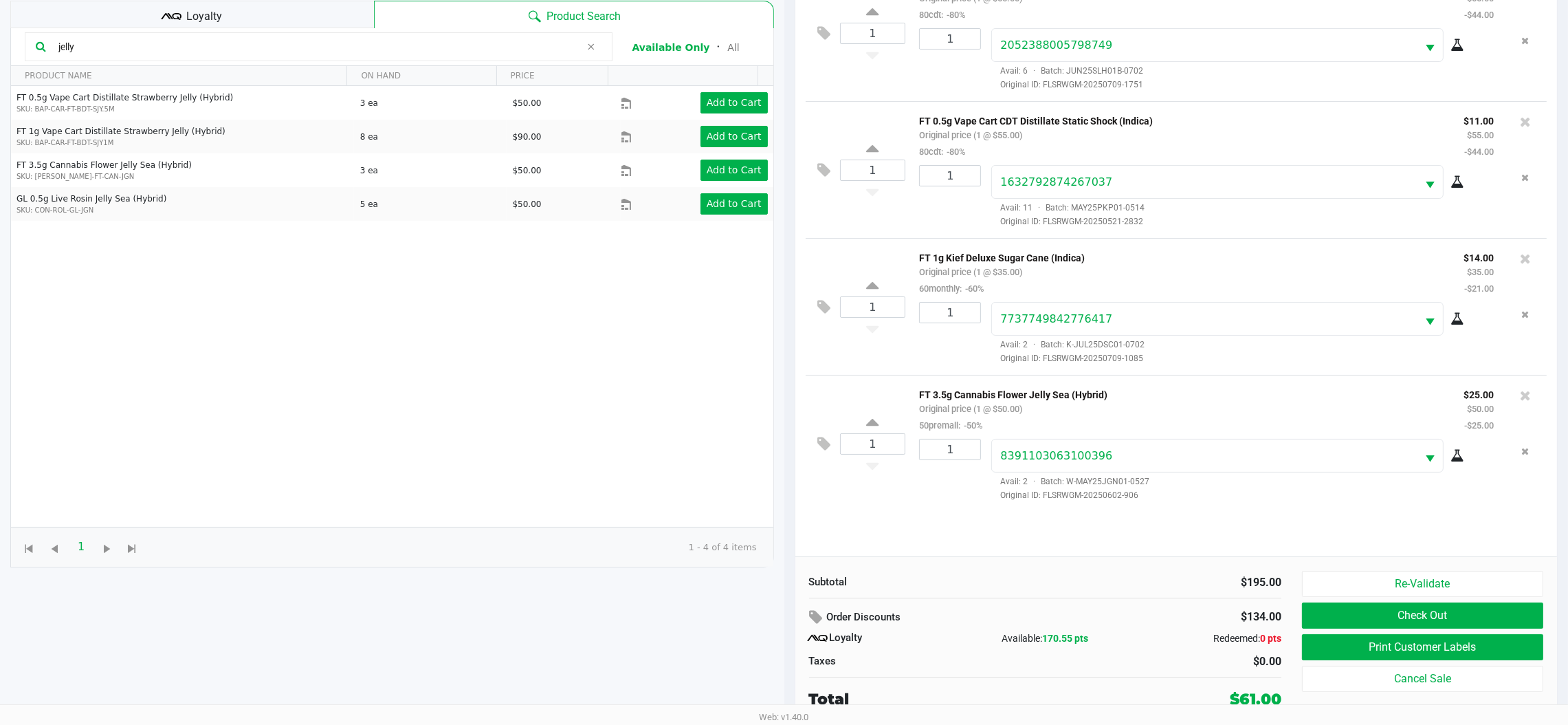
click at [1349, 650] on button "Print Customer Labels" at bounding box center [1422, 647] width 241 height 26
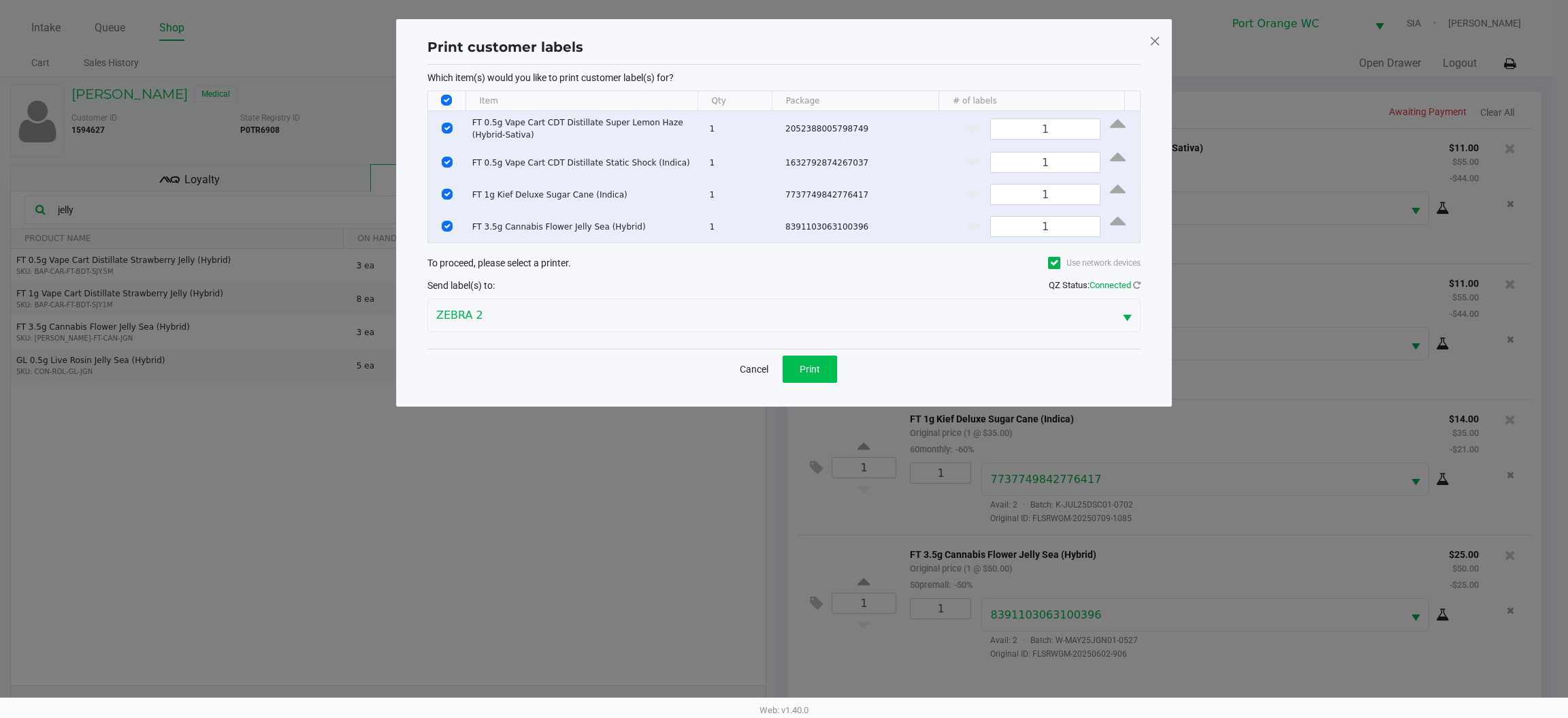
click at [802, 367] on span "Print" at bounding box center [810, 369] width 21 height 11
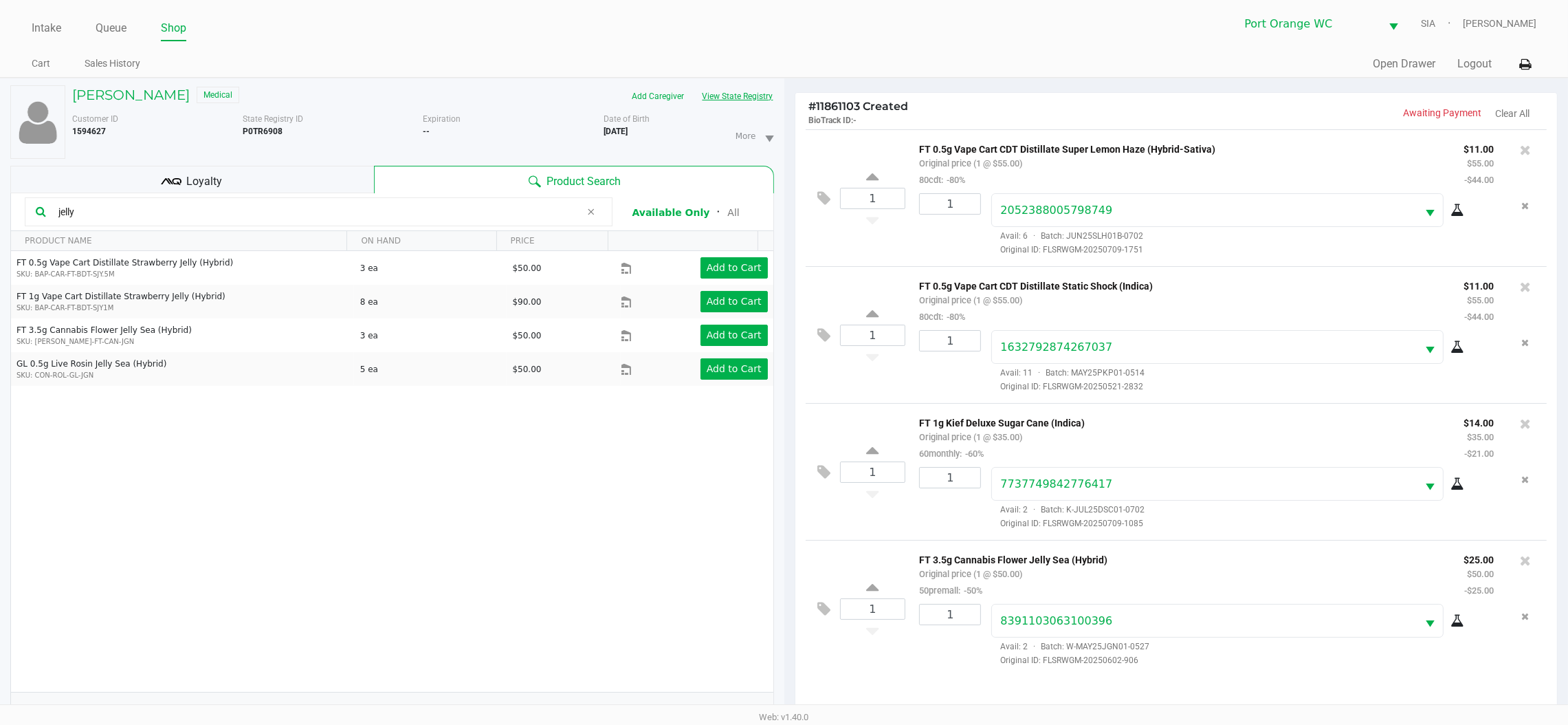
click at [741, 100] on button "View State Registry" at bounding box center [734, 96] width 80 height 22
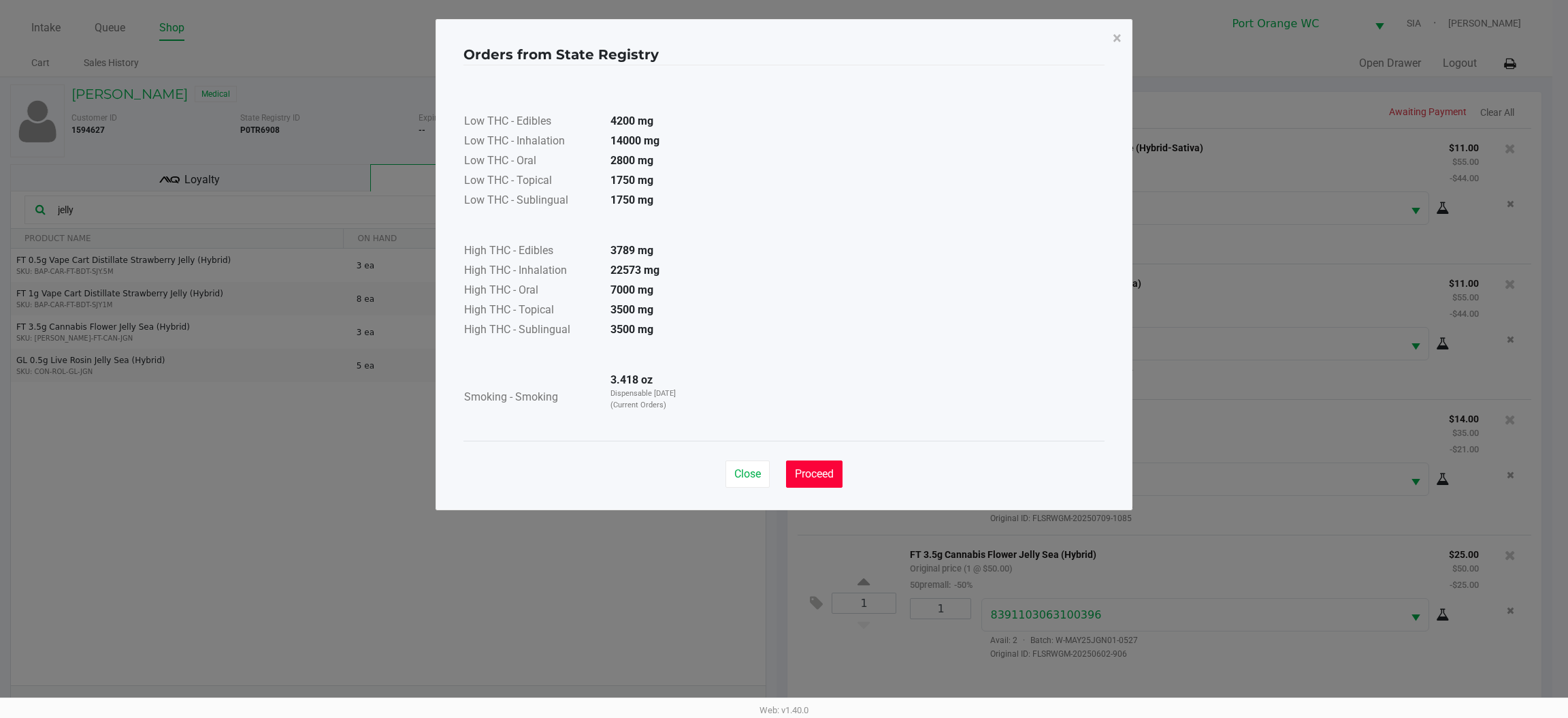
click at [813, 473] on span "Proceed" at bounding box center [814, 474] width 39 height 13
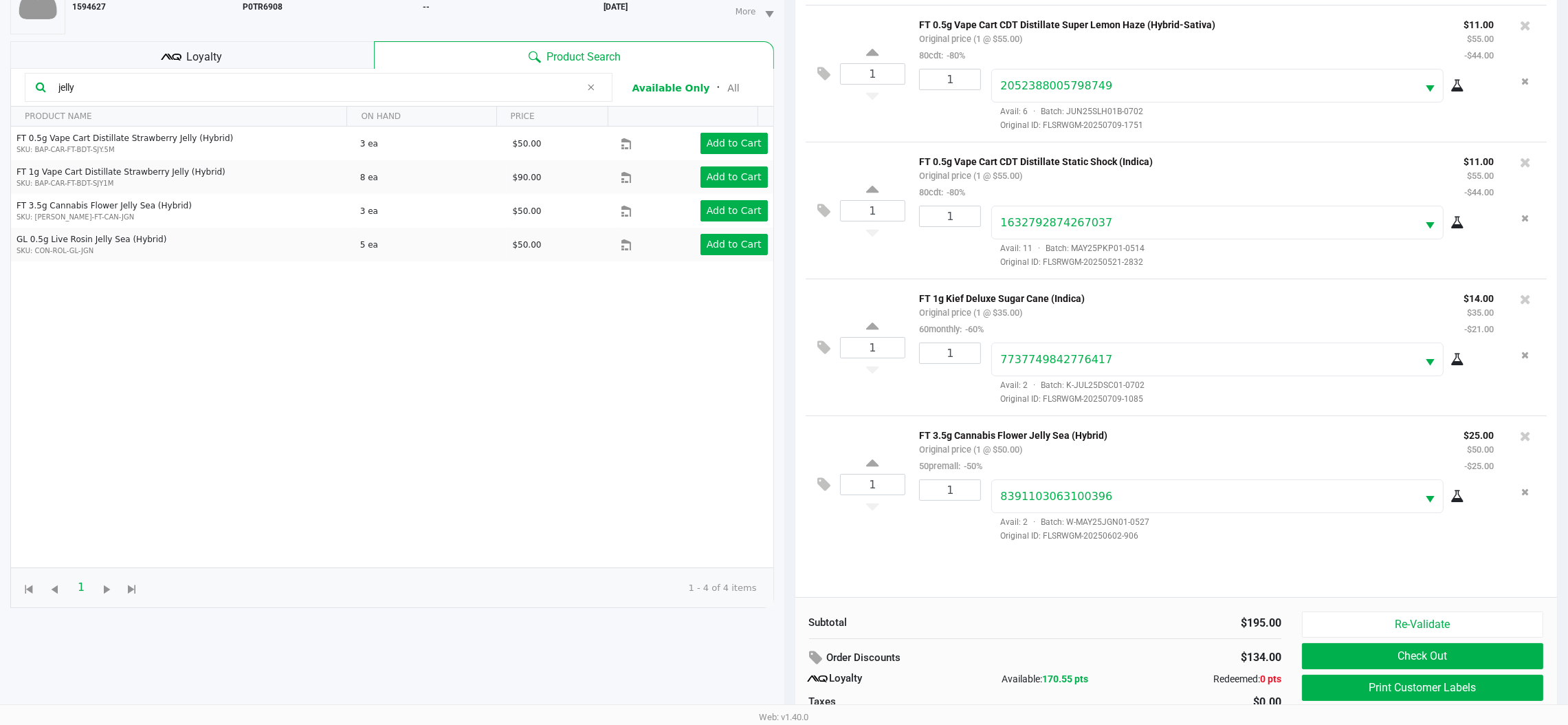
scroll to position [166, 0]
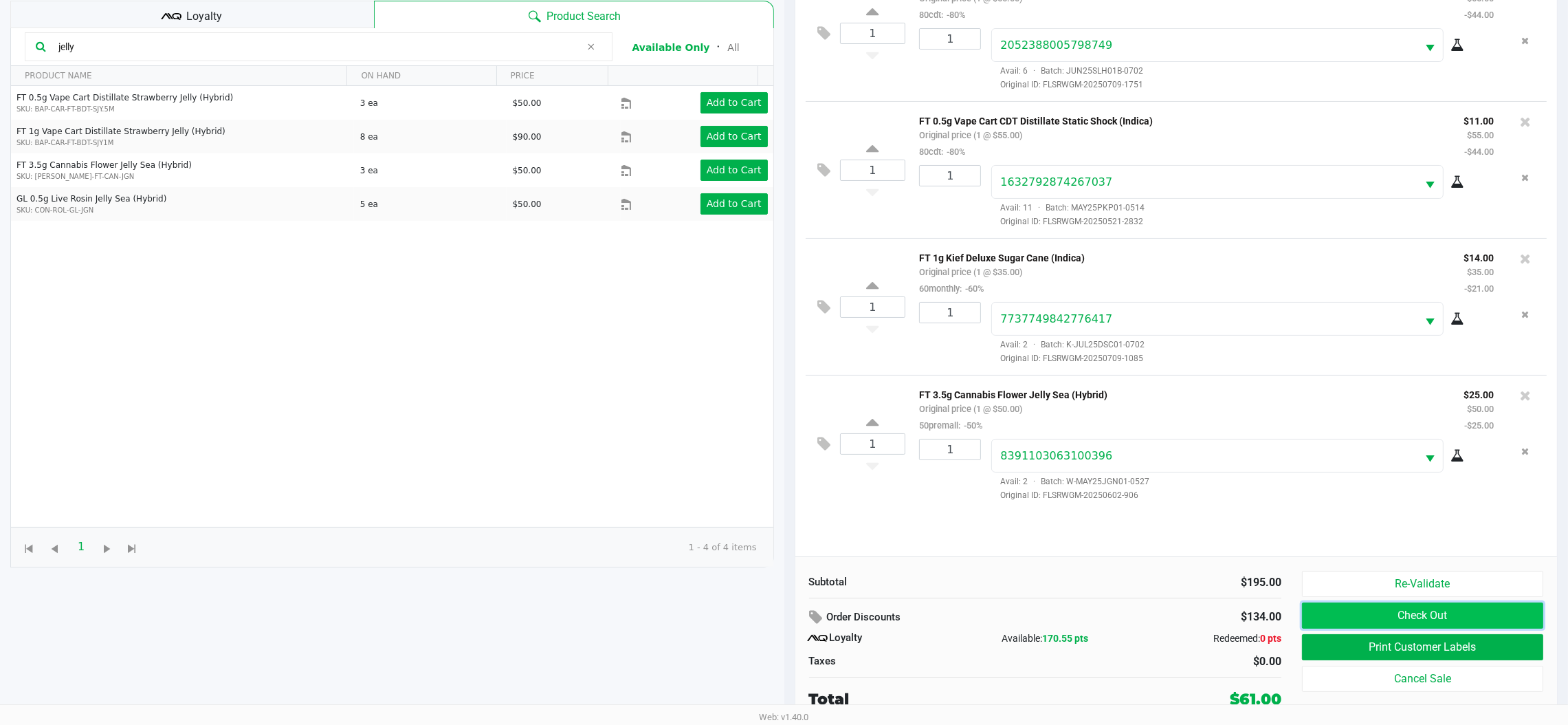
click at [1369, 624] on button "Check Out" at bounding box center [1422, 615] width 241 height 26
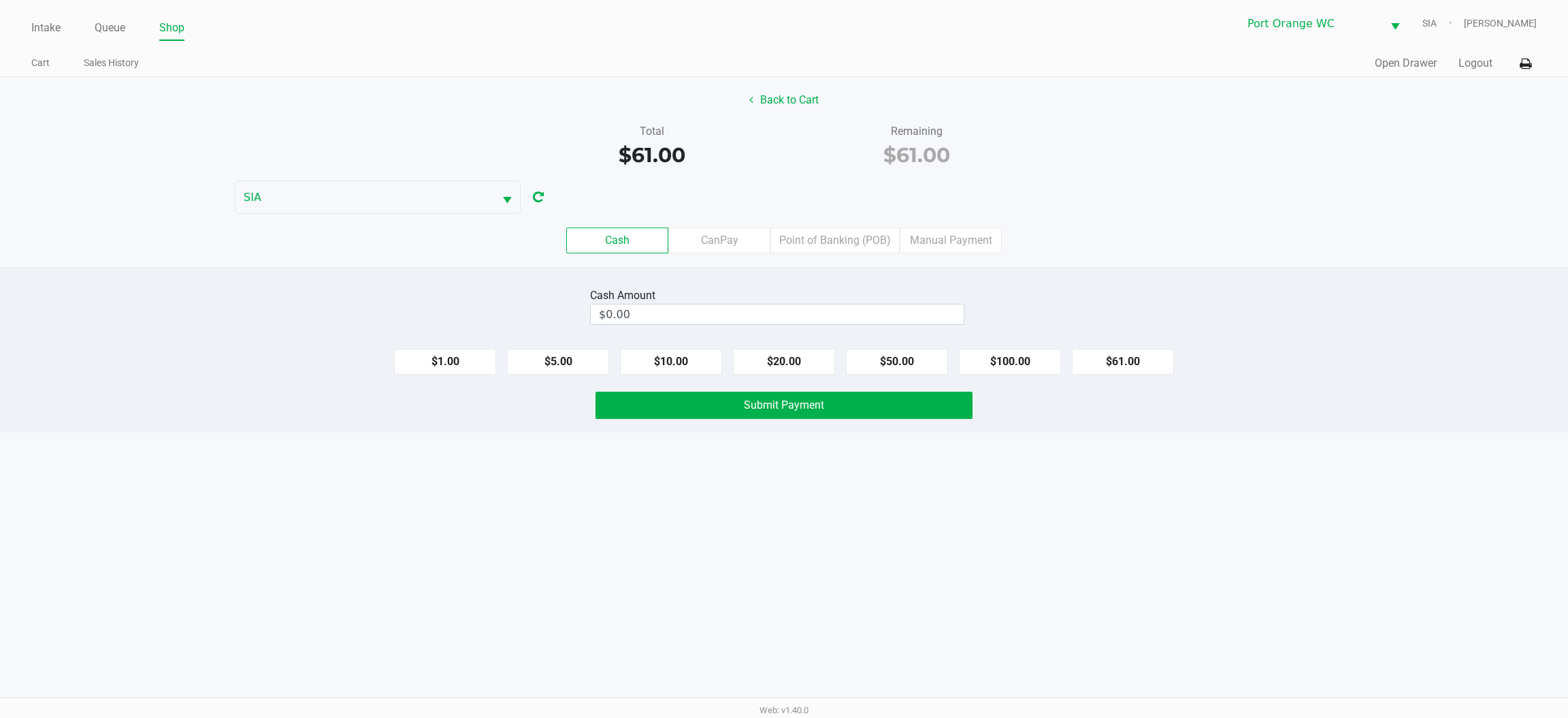
click at [724, 216] on div "Cash CanPay Point of Banking (POB) Manual Payment" at bounding box center [784, 240] width 1589 height 53
click at [726, 232] on label "CanPay" at bounding box center [720, 240] width 102 height 26
click at [0, 0] on 2 "CanPay" at bounding box center [0, 0] width 0 height 0
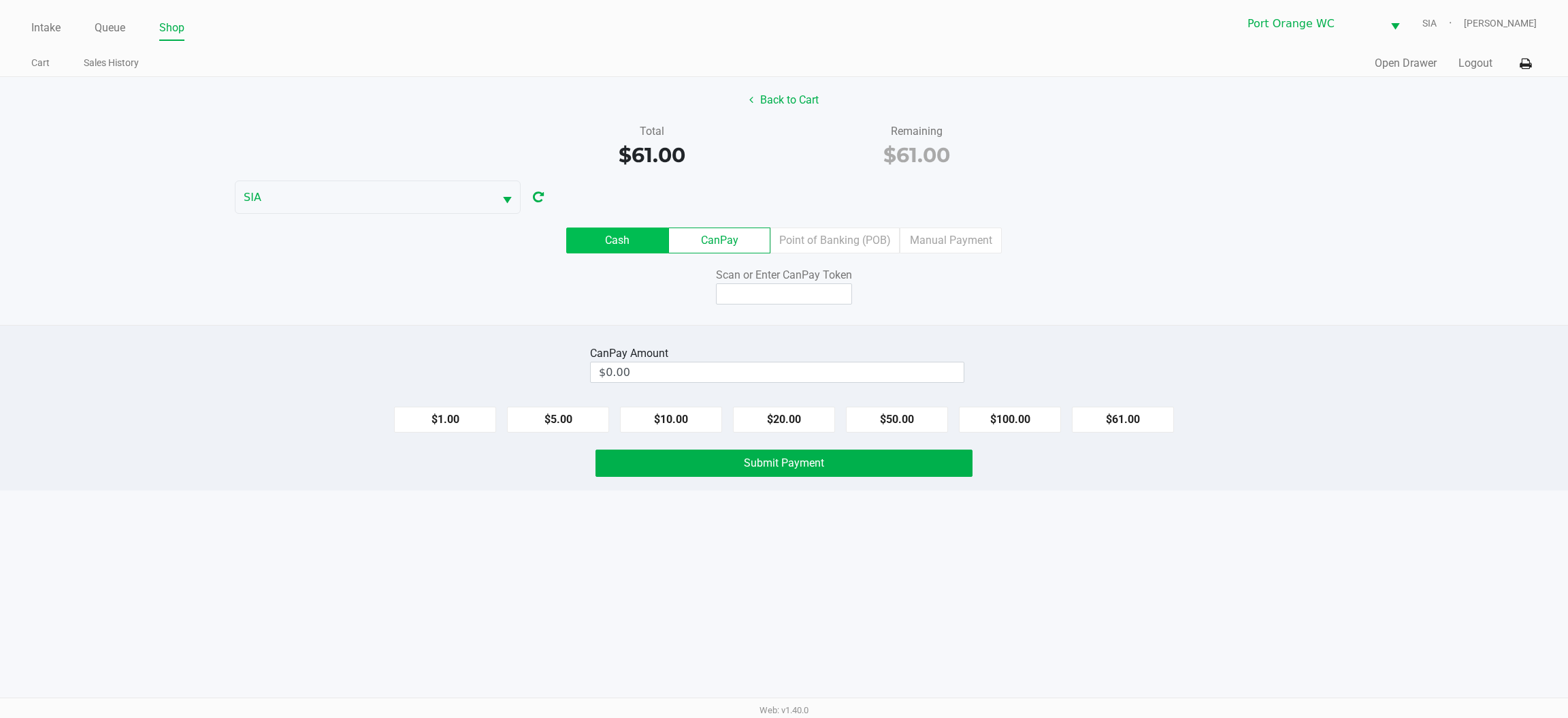
click at [637, 228] on label "Cash" at bounding box center [618, 240] width 102 height 26
click at [0, 0] on 0 "Cash" at bounding box center [0, 0] width 0 height 0
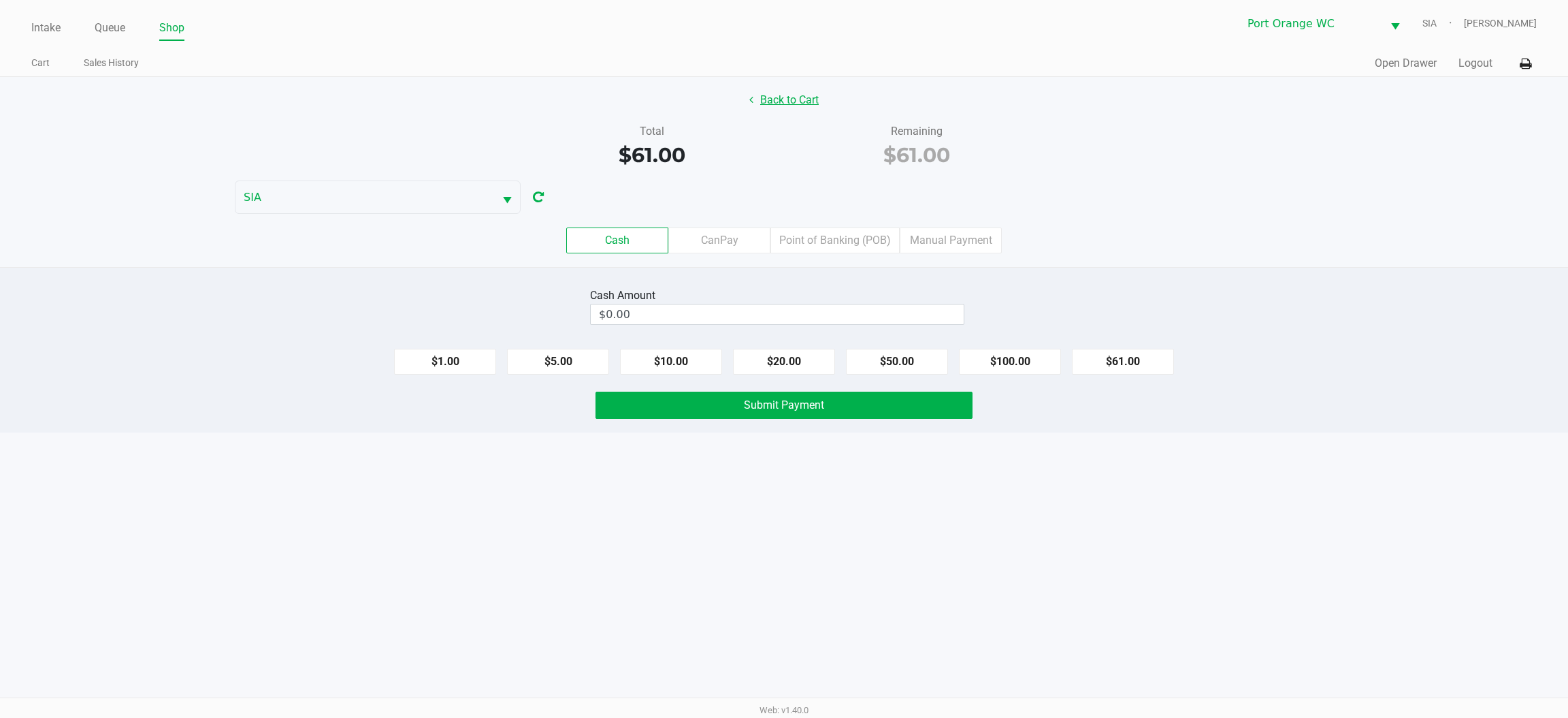
click at [798, 100] on button "Back to Cart" at bounding box center [784, 100] width 88 height 26
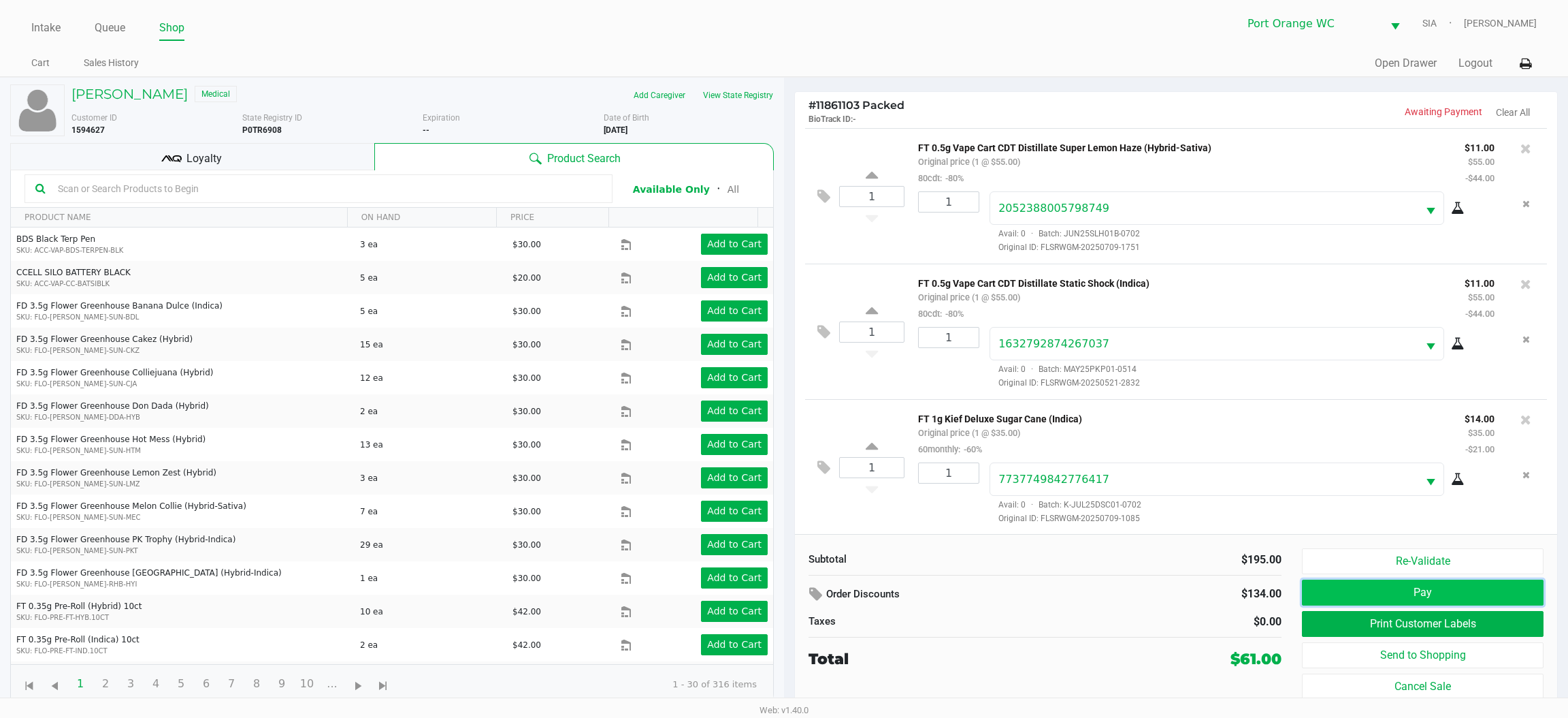
click at [1376, 597] on button "Pay" at bounding box center [1423, 592] width 242 height 26
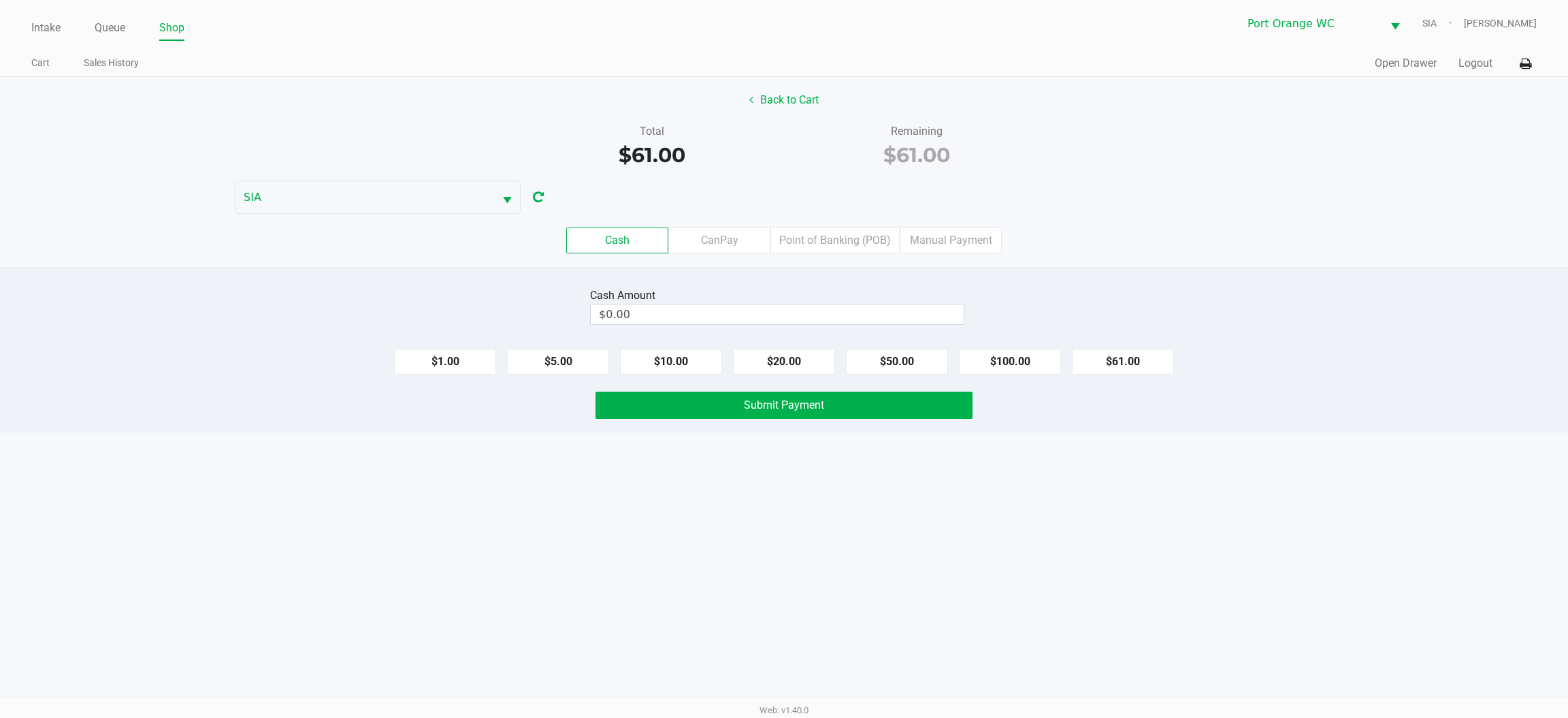
click at [1116, 369] on button "$61.00" at bounding box center [1123, 361] width 102 height 26
type input "$61.00"
click at [822, 416] on button "Submit Payment" at bounding box center [784, 405] width 377 height 27
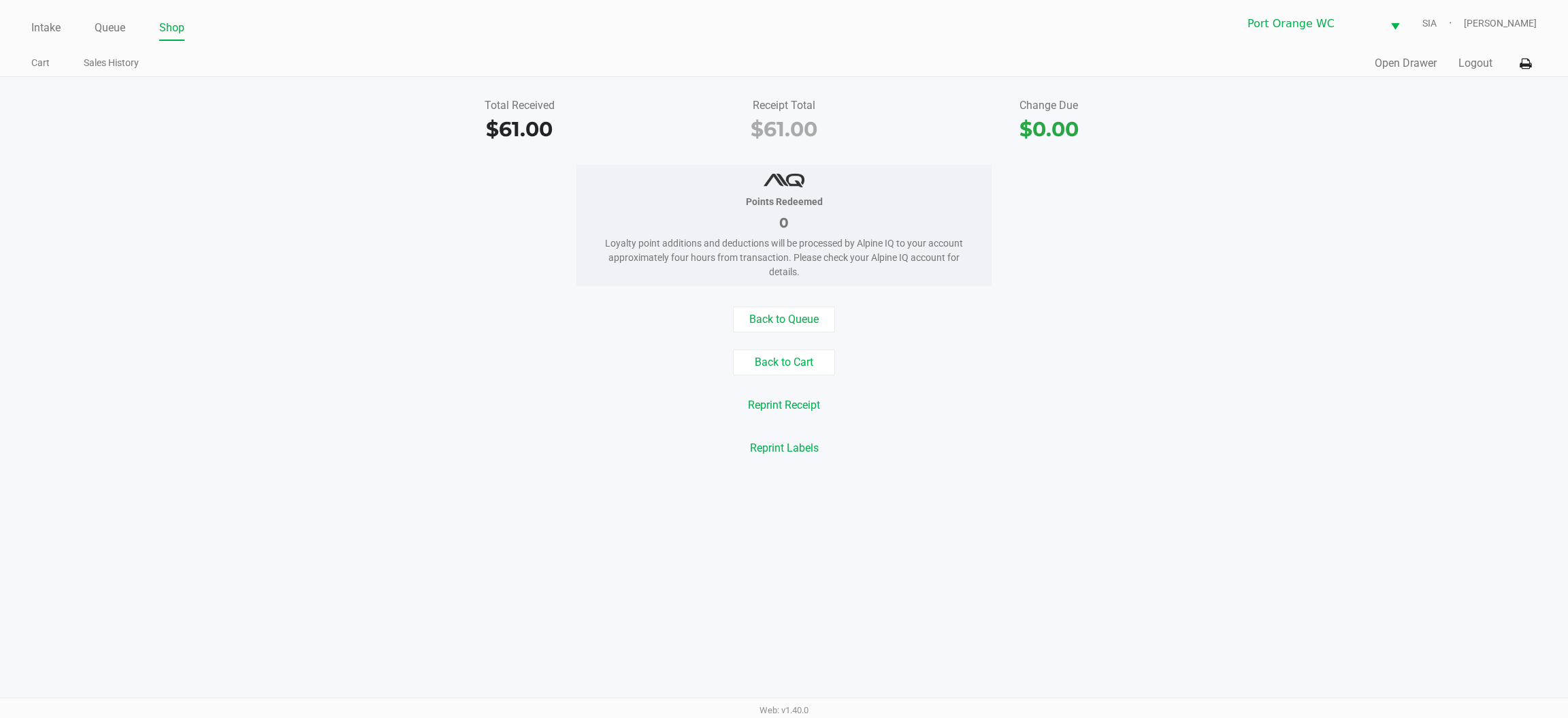
click at [341, 432] on div "Back to Queue Back to Cart Reprint Receipt Reprint Labels" at bounding box center [784, 383] width 1589 height 155
click at [110, 27] on link "Queue" at bounding box center [110, 27] width 31 height 19
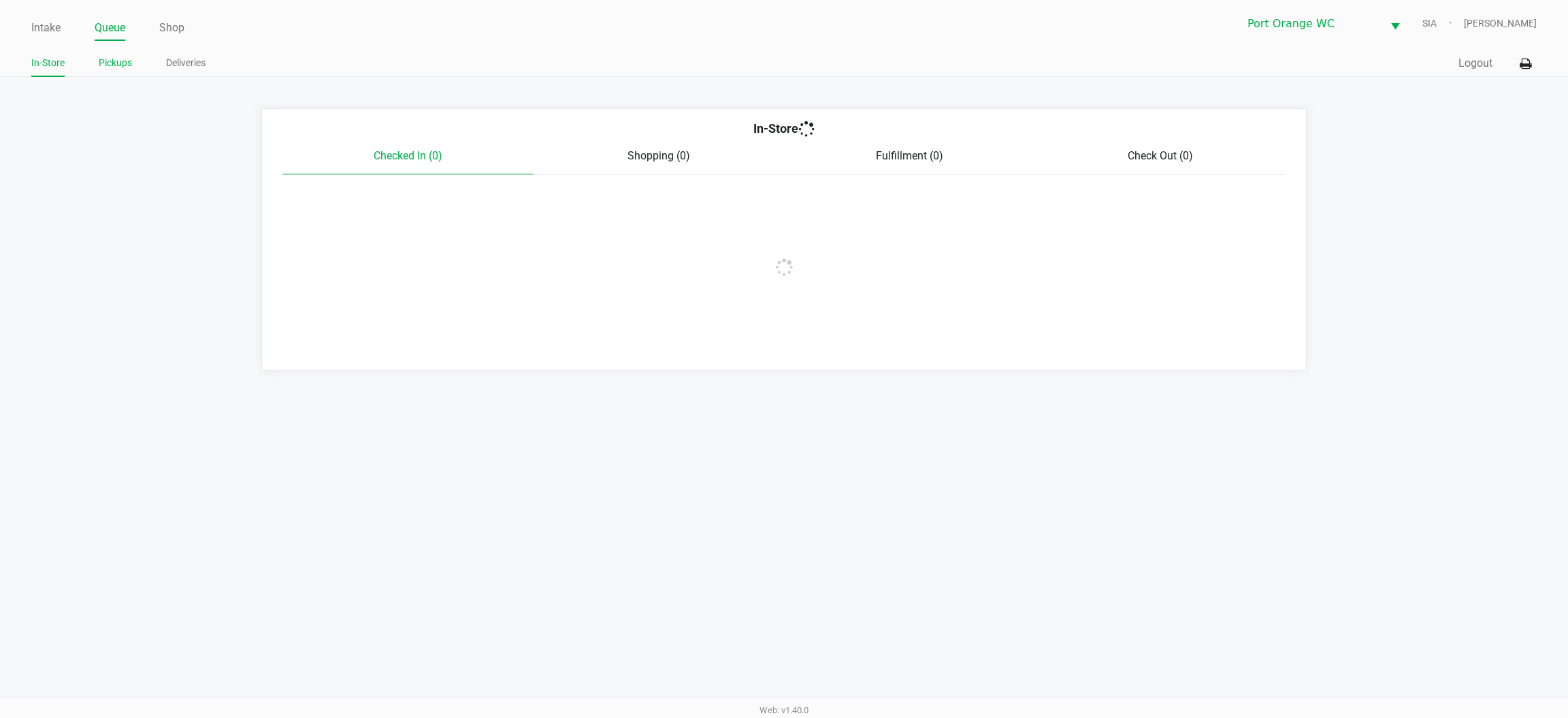
click at [121, 57] on link "Pickups" at bounding box center [116, 63] width 33 height 17
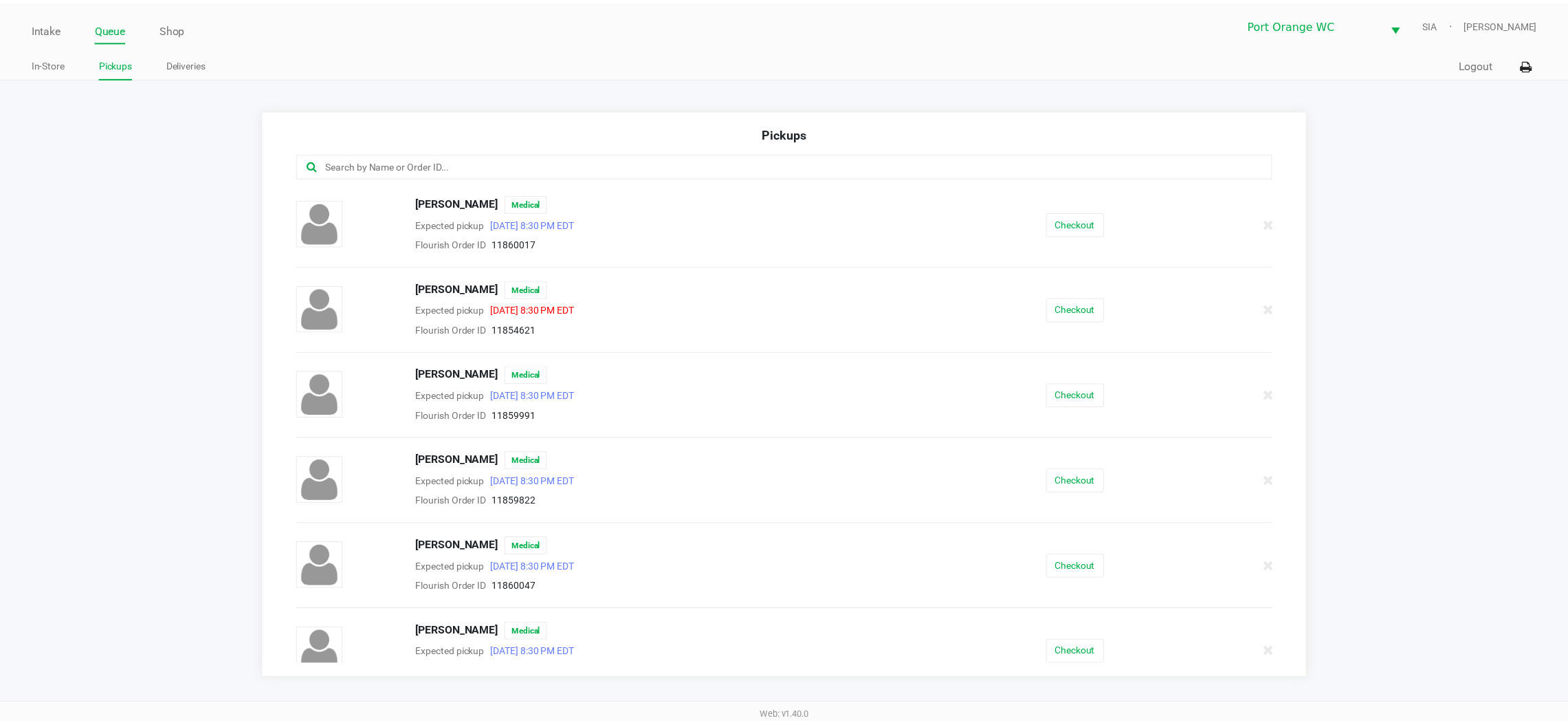
scroll to position [103, 0]
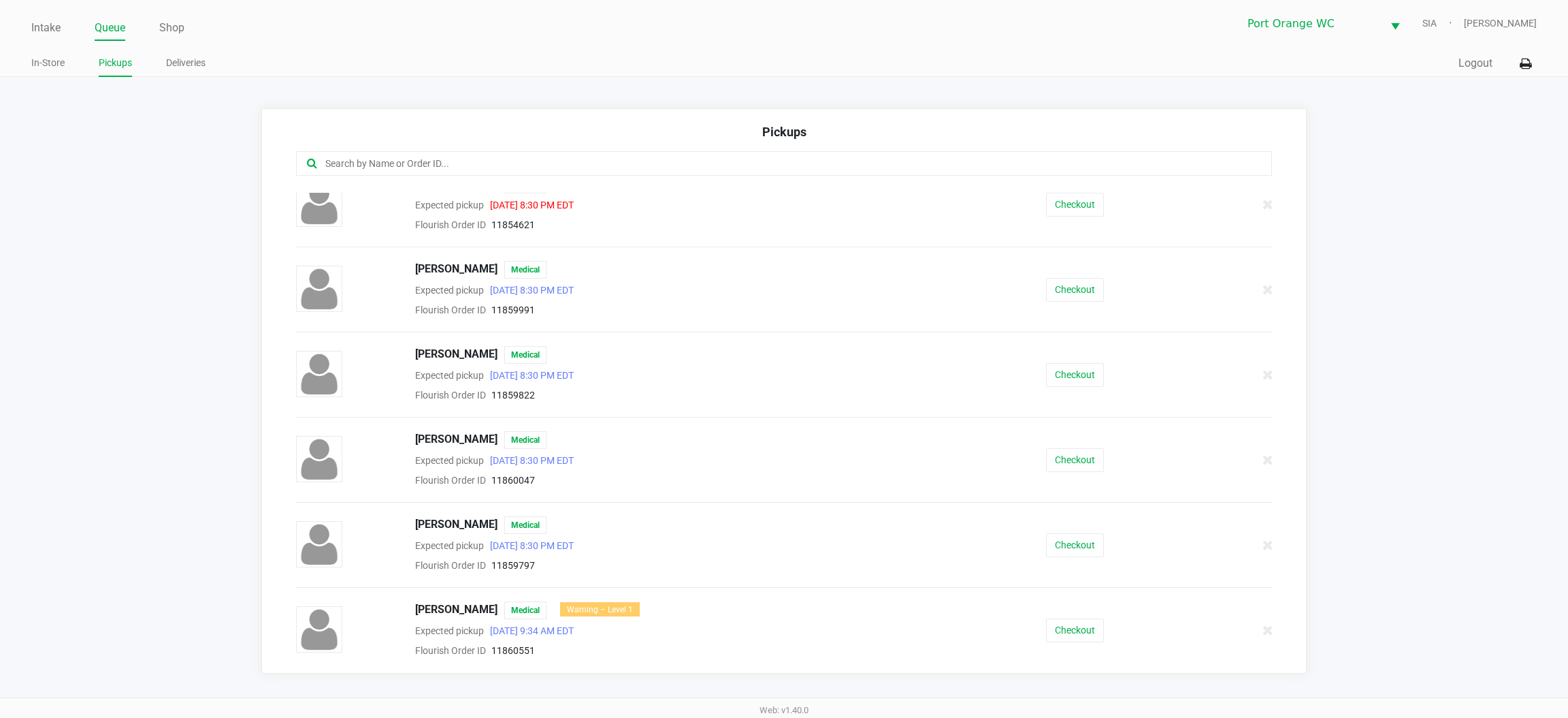
click at [71, 23] on ul "Intake Queue Shop" at bounding box center [408, 29] width 753 height 23
click at [15, 35] on div "Intake Queue Shop Port Orange WC SIA Mary O'Brien In-Store Pickups Deliveries Q…" at bounding box center [784, 38] width 1568 height 77
click at [38, 26] on link "Intake" at bounding box center [45, 27] width 29 height 19
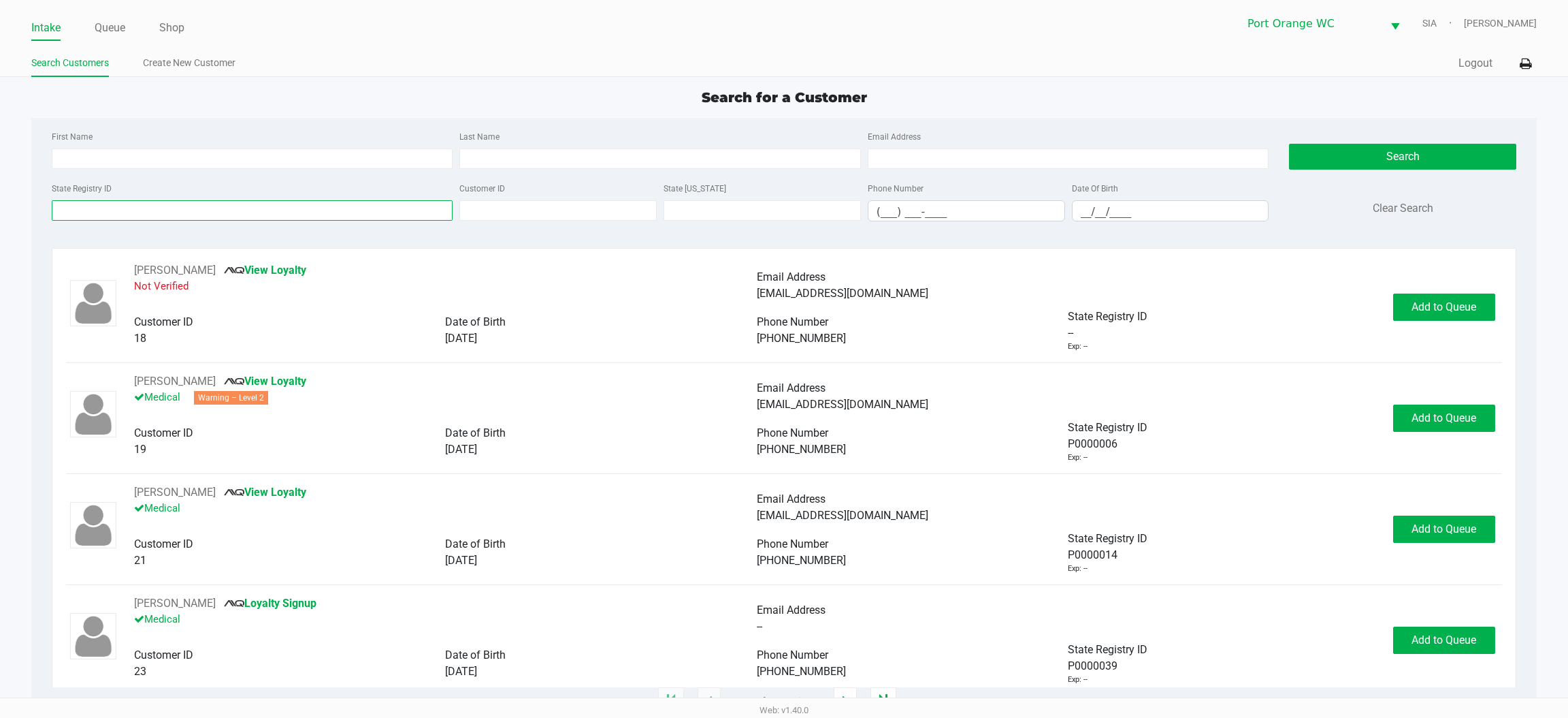
click at [243, 207] on input "State Registry ID" at bounding box center [253, 210] width 401 height 21
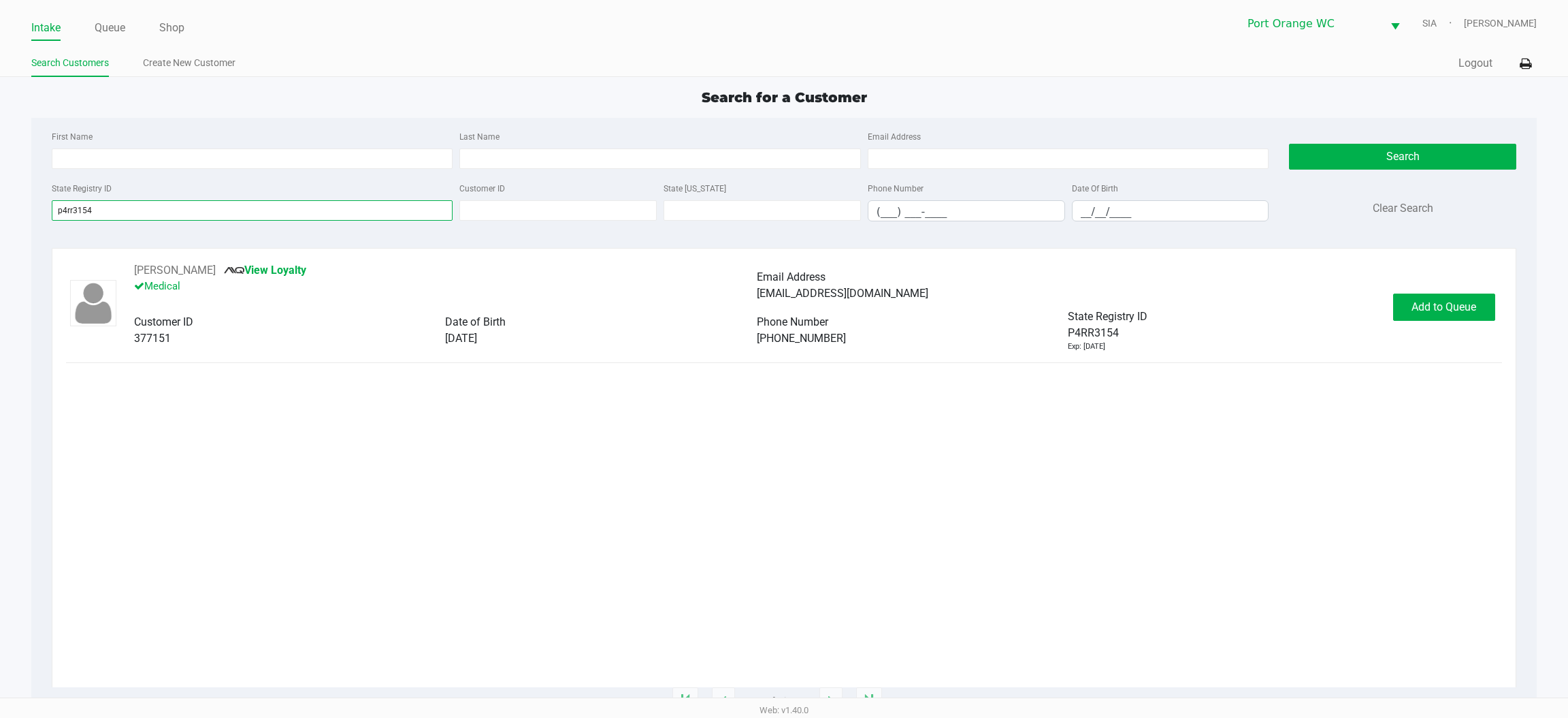
type input "p4rr3154"
click at [1440, 296] on button "Add to Queue" at bounding box center [1445, 307] width 102 height 27
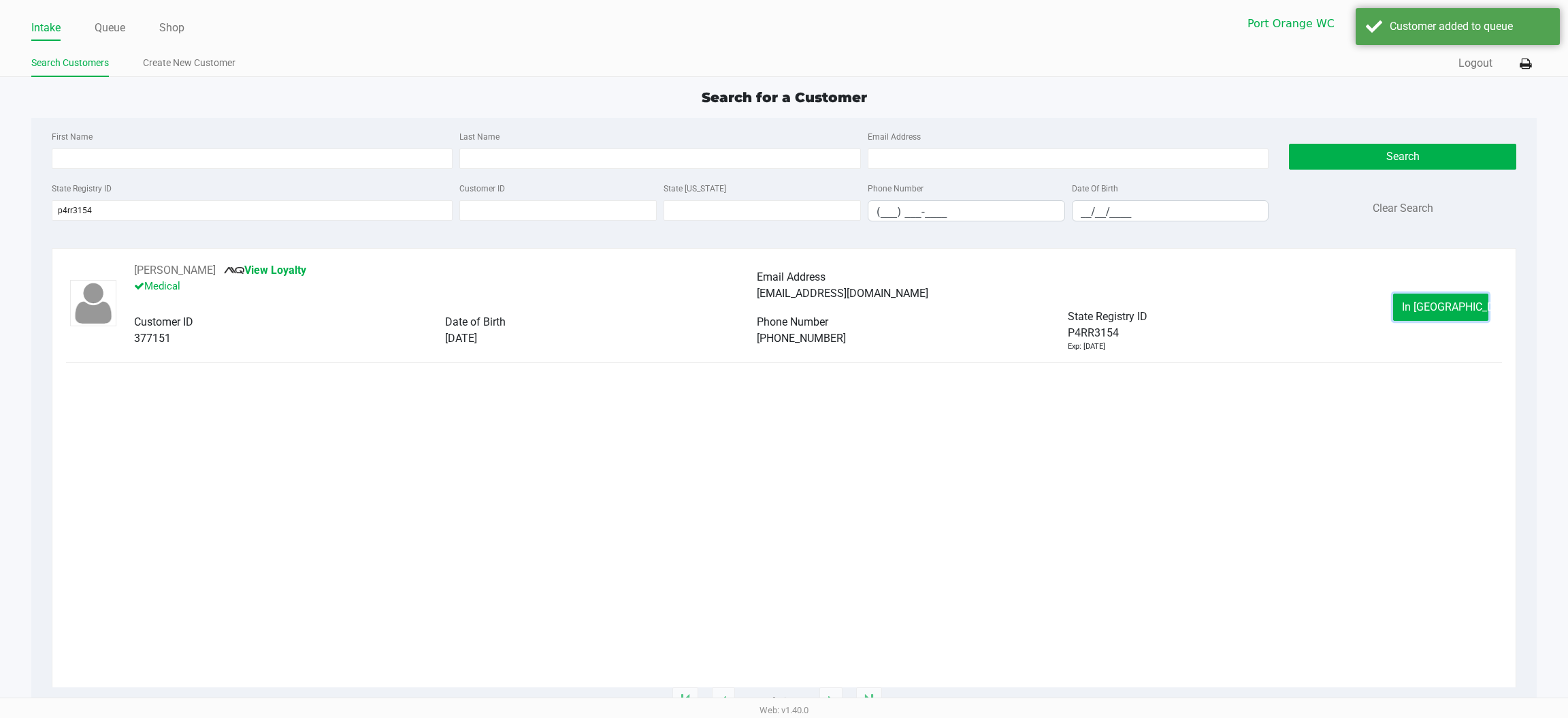
click at [1444, 309] on span "In Queue" at bounding box center [1459, 307] width 114 height 13
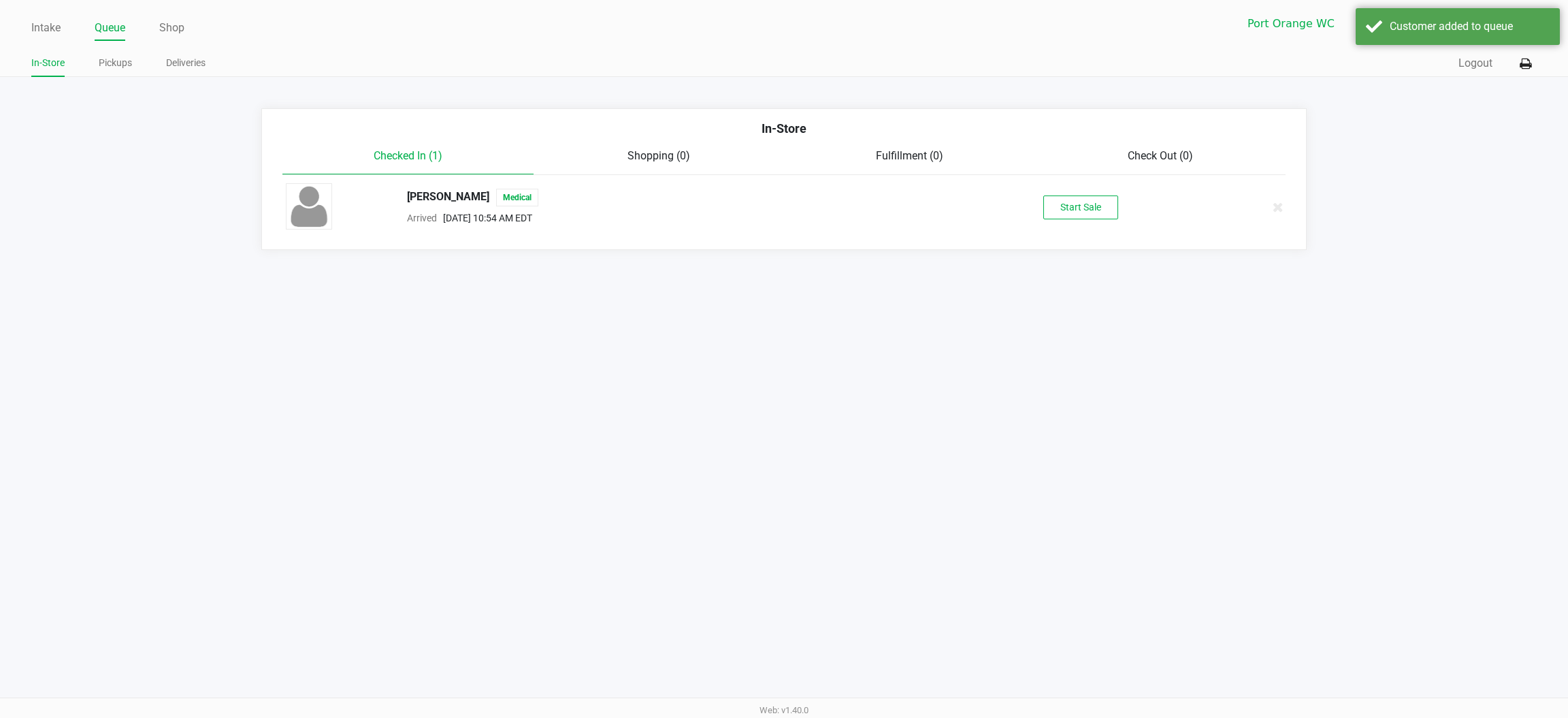
click at [1089, 192] on div "JOHN OBERHAUSEN Medical Arrived Aug 28, 2025 10:54 AM EDT Start Sale" at bounding box center [784, 207] width 1017 height 48
click at [1083, 202] on button "Start Sale" at bounding box center [1081, 207] width 75 height 24
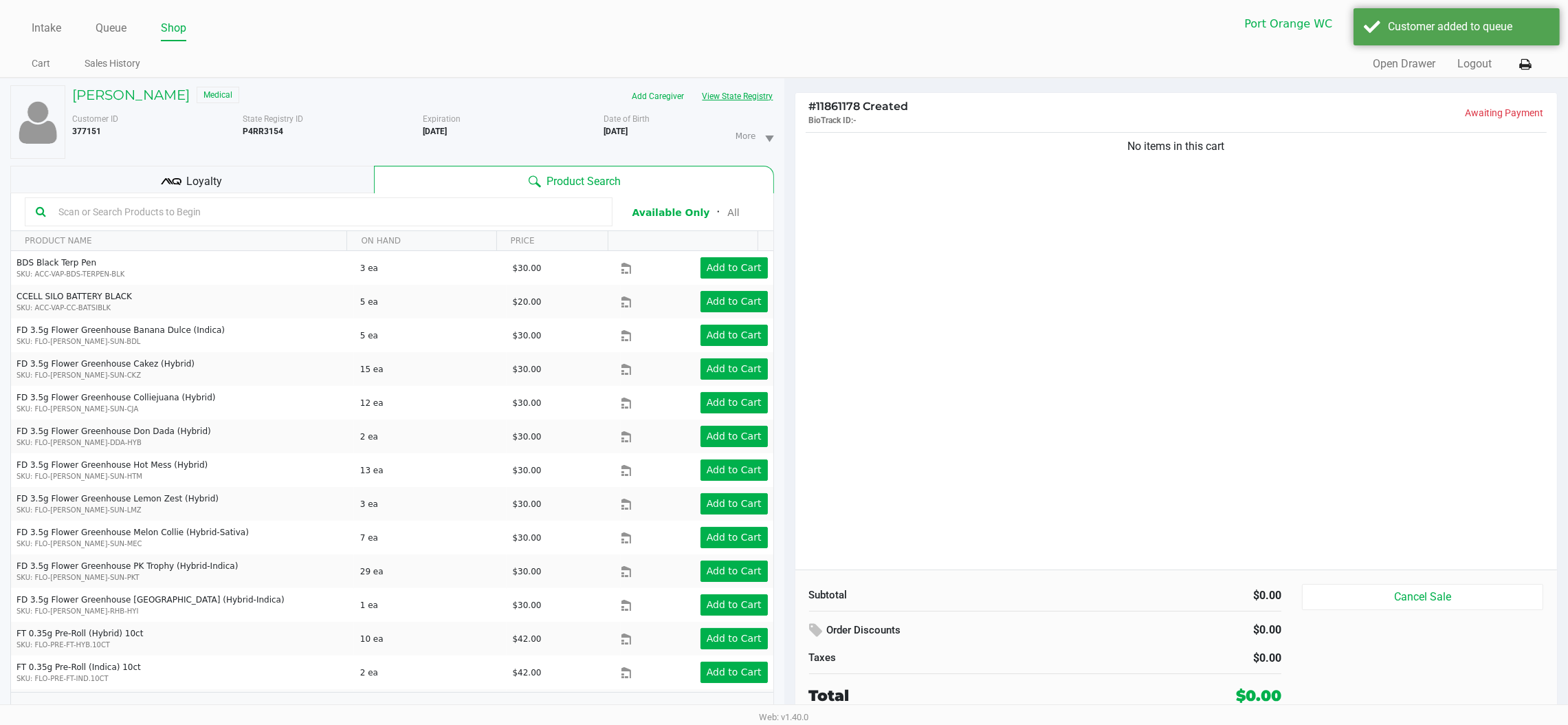
click at [721, 99] on button "View State Registry" at bounding box center [734, 96] width 80 height 22
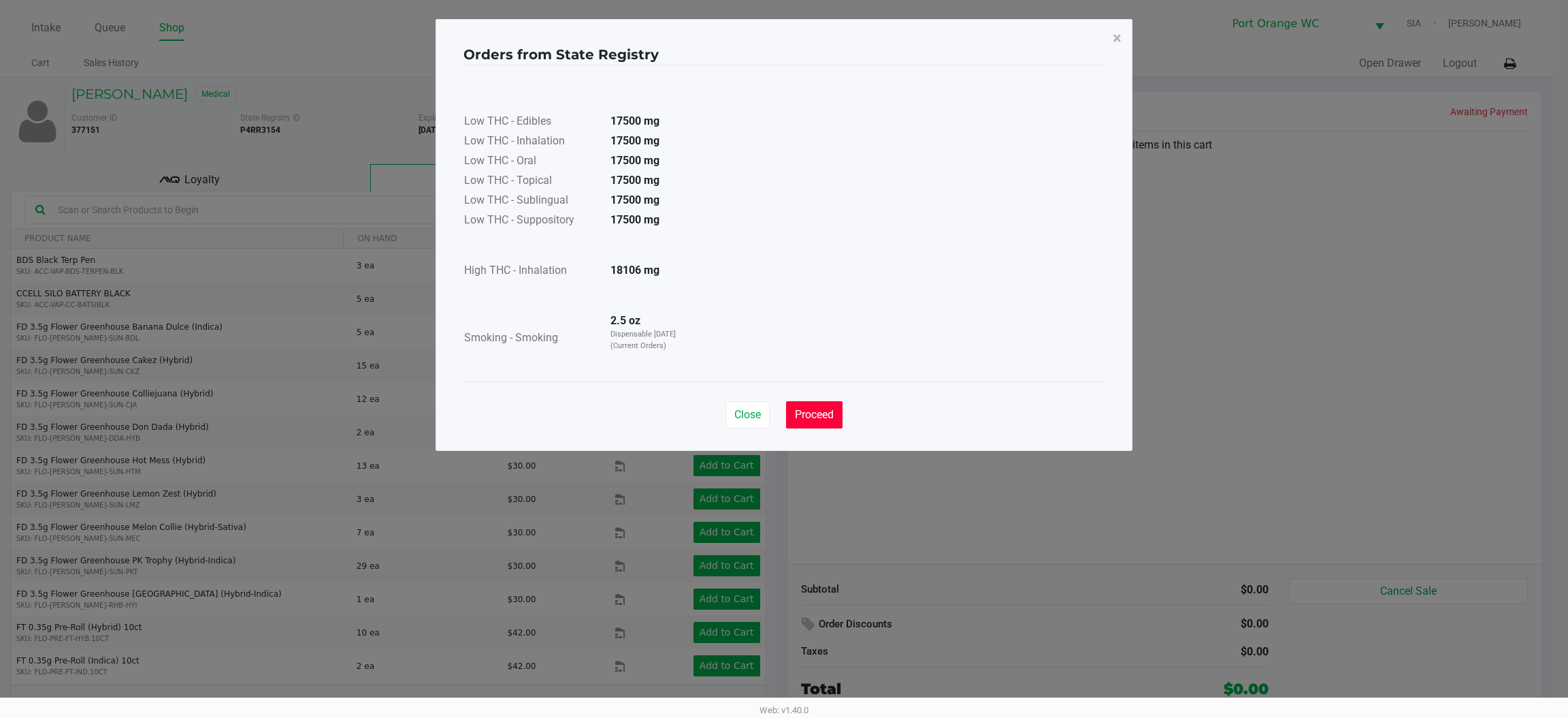
click at [815, 421] on button "Proceed" at bounding box center [814, 415] width 56 height 27
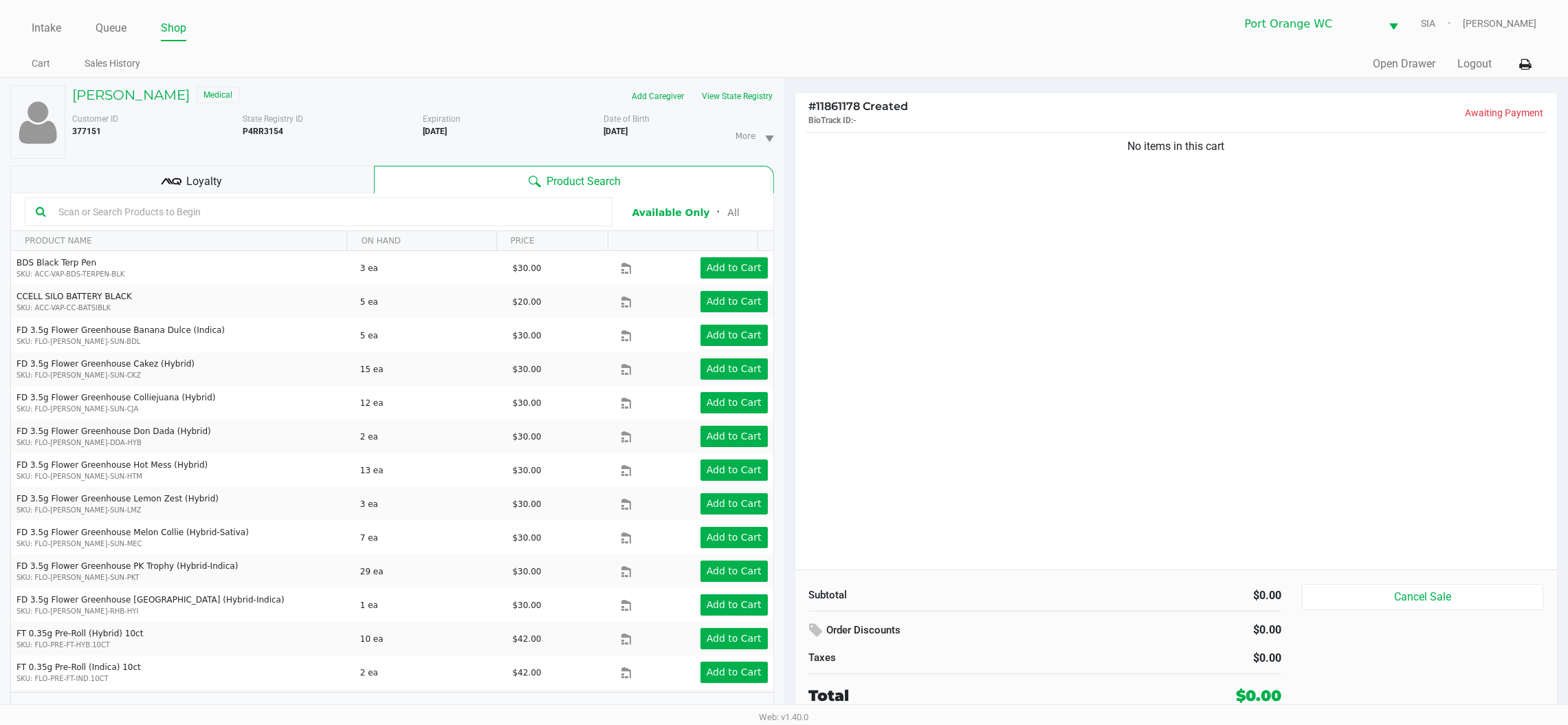
click at [1495, 309] on div "No items in this cart" at bounding box center [1177, 350] width 762 height 441
click at [562, 209] on input "text" at bounding box center [327, 212] width 549 height 21
drag, startPoint x: 108, startPoint y: 85, endPoint x: 133, endPoint y: 108, distance: 34.0
click at [120, 98] on div "JOHN OBERHAUSEN Medical" at bounding box center [242, 96] width 361 height 22
drag, startPoint x: 143, startPoint y: 104, endPoint x: 143, endPoint y: 96, distance: 8.0
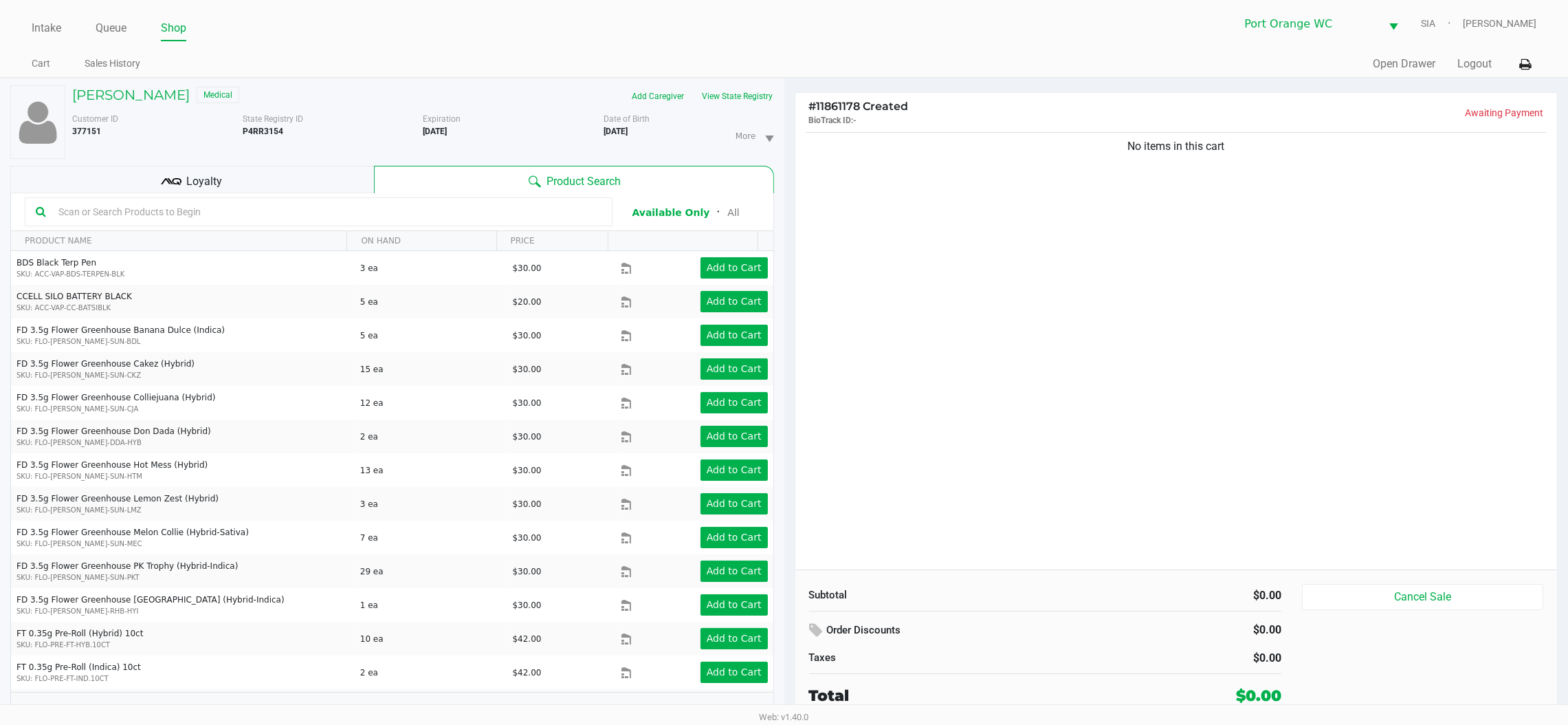
click at [143, 104] on div "JOHN OBERHAUSEN Medical" at bounding box center [242, 96] width 361 height 22
click at [145, 96] on h5 "JOHN OBERHAUSEN" at bounding box center [131, 95] width 118 height 17
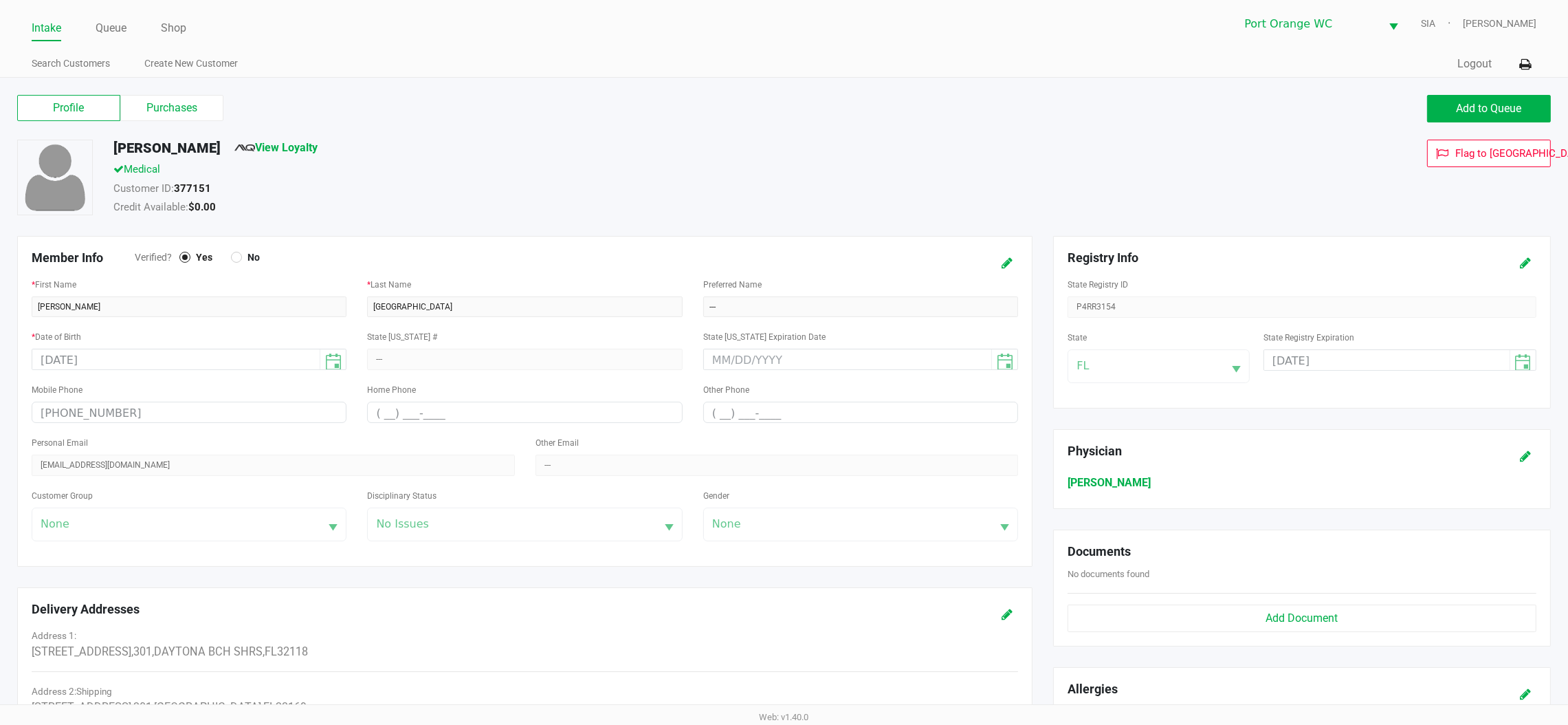
drag, startPoint x: 240, startPoint y: 115, endPoint x: 253, endPoint y: 121, distance: 14.3
click at [257, 121] on div "Profile Purchases" at bounding box center [396, 108] width 757 height 26
click at [197, 110] on label "Purchases" at bounding box center [172, 108] width 103 height 26
click at [0, 0] on 1 "Purchases" at bounding box center [0, 0] width 0 height 0
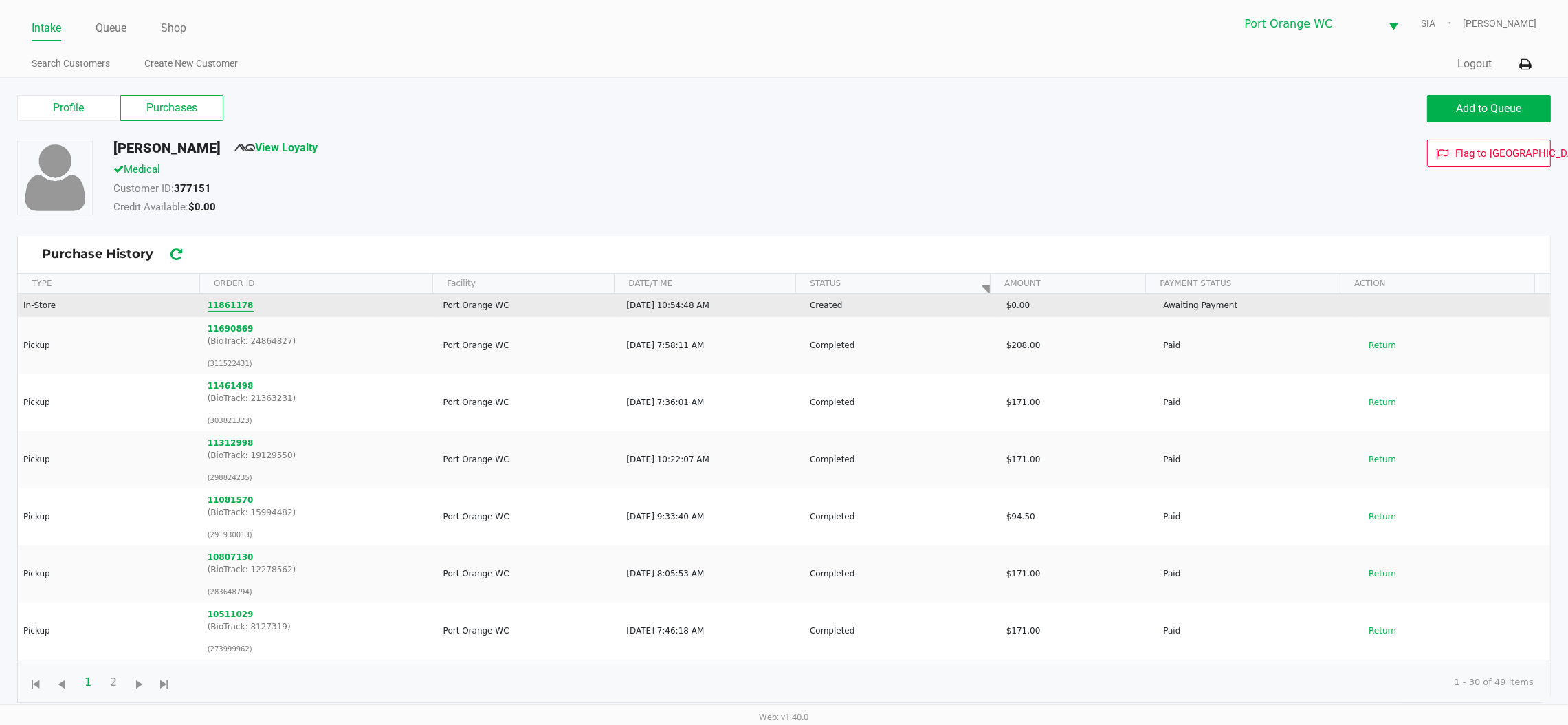
click at [209, 308] on button "11861178" at bounding box center [230, 305] width 46 height 13
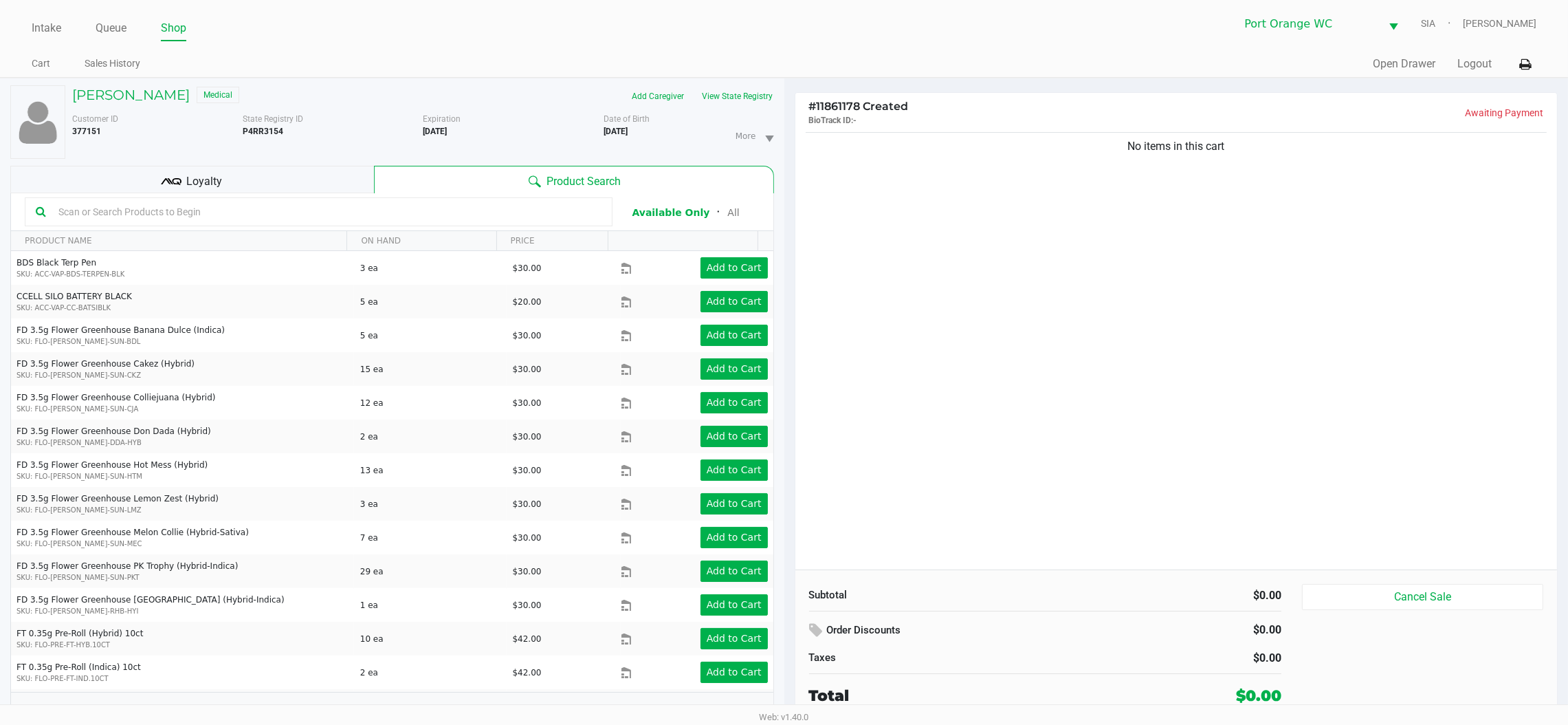
click at [193, 174] on span "Loyalty" at bounding box center [204, 182] width 36 height 17
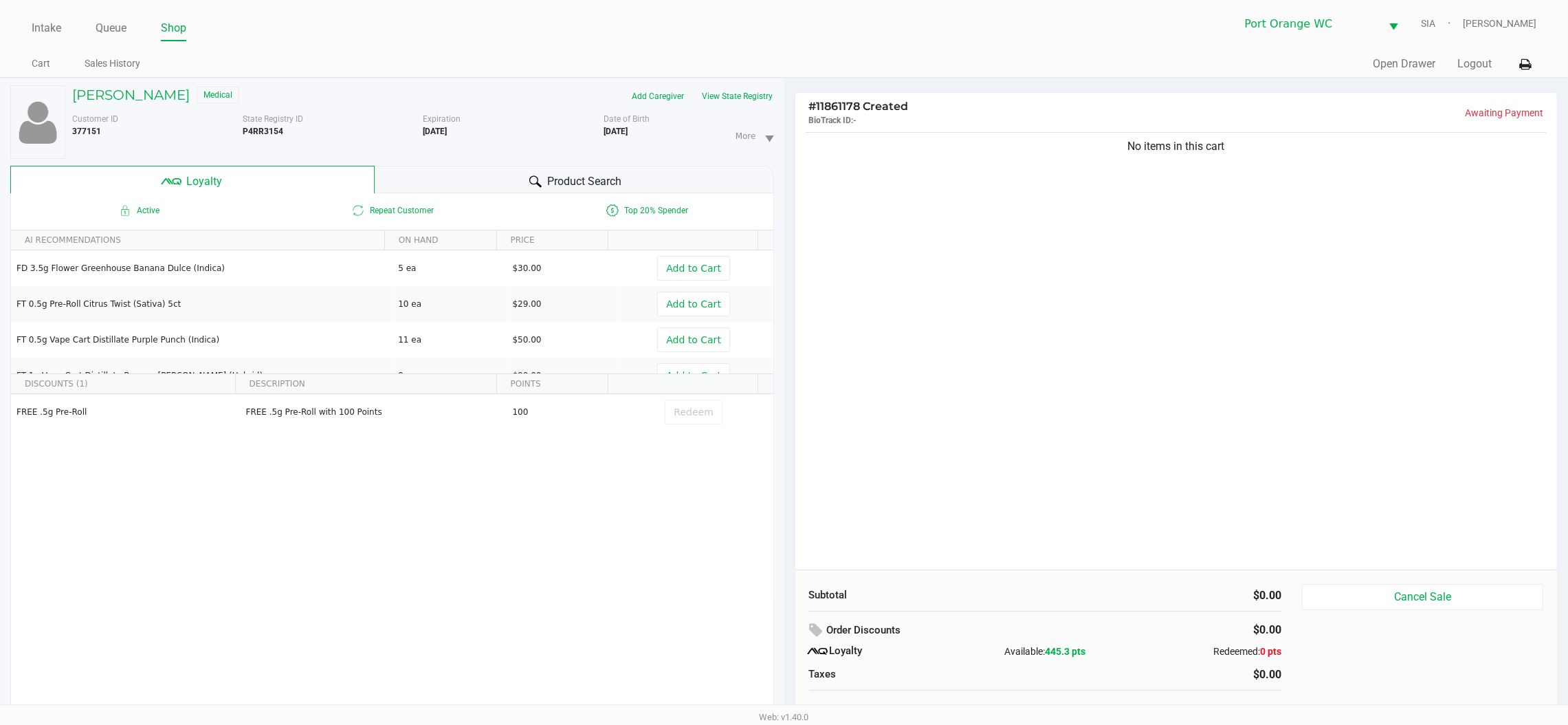
click at [568, 189] on span "Product Search" at bounding box center [584, 182] width 74 height 17
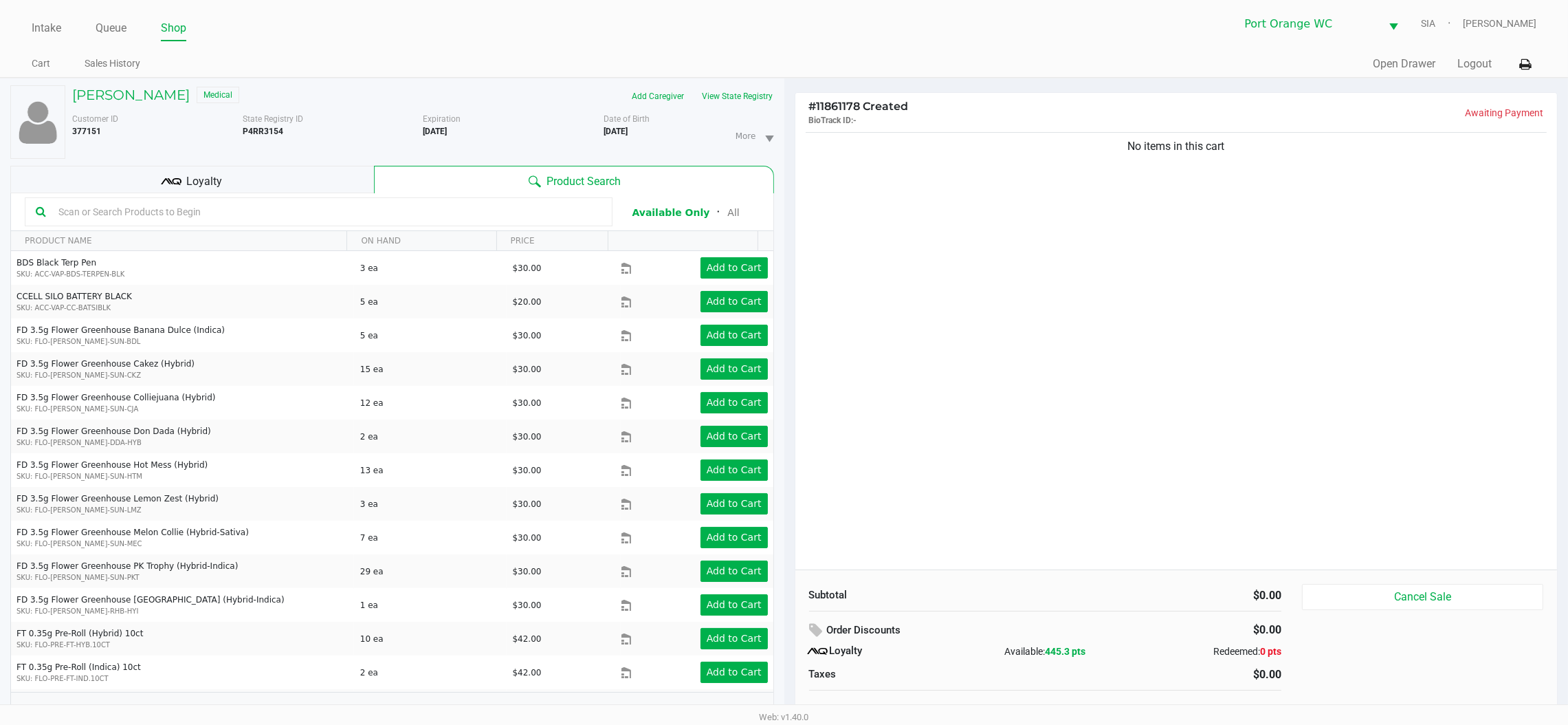
click at [430, 213] on input "text" at bounding box center [327, 212] width 549 height 21
click at [756, 103] on button "View State Registry" at bounding box center [734, 96] width 80 height 22
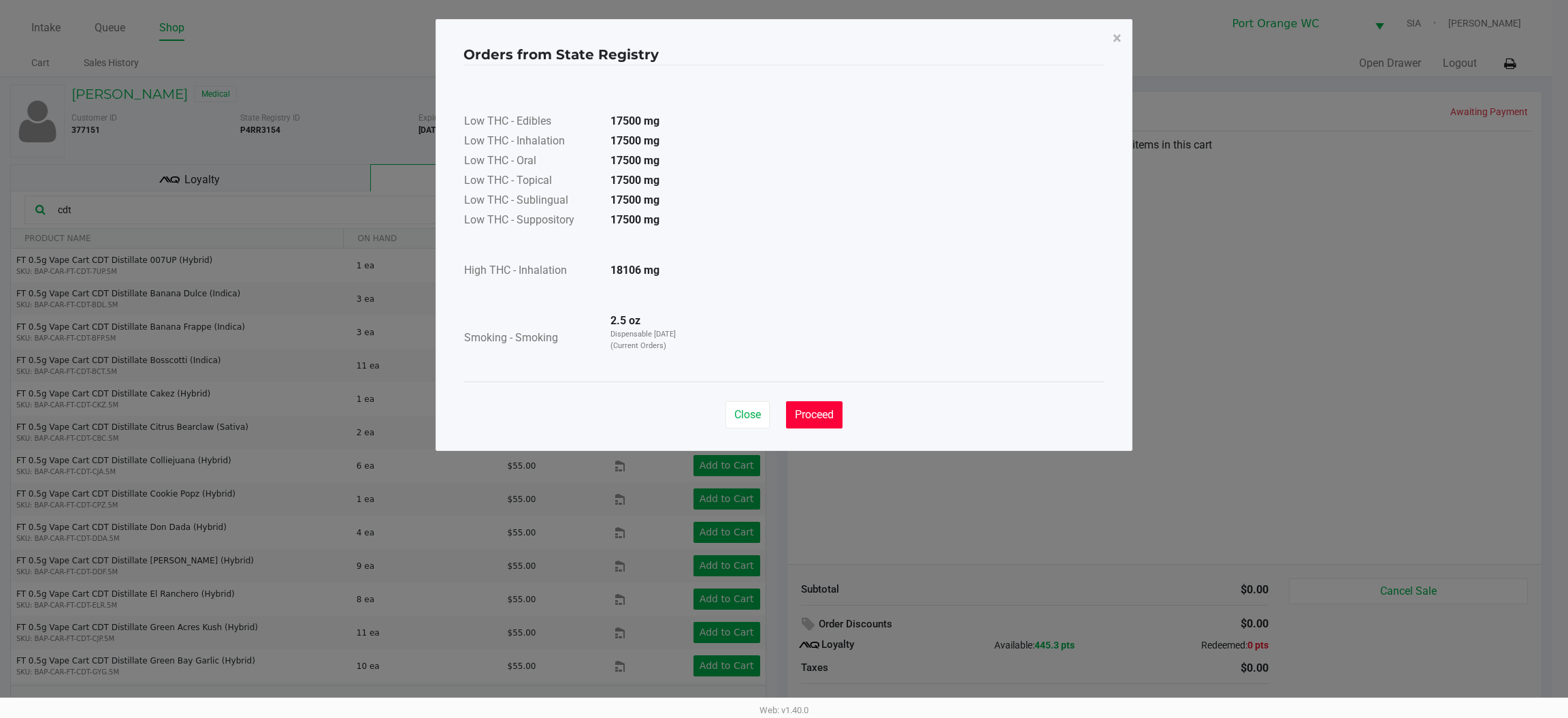
click at [810, 402] on button "Proceed" at bounding box center [814, 415] width 56 height 27
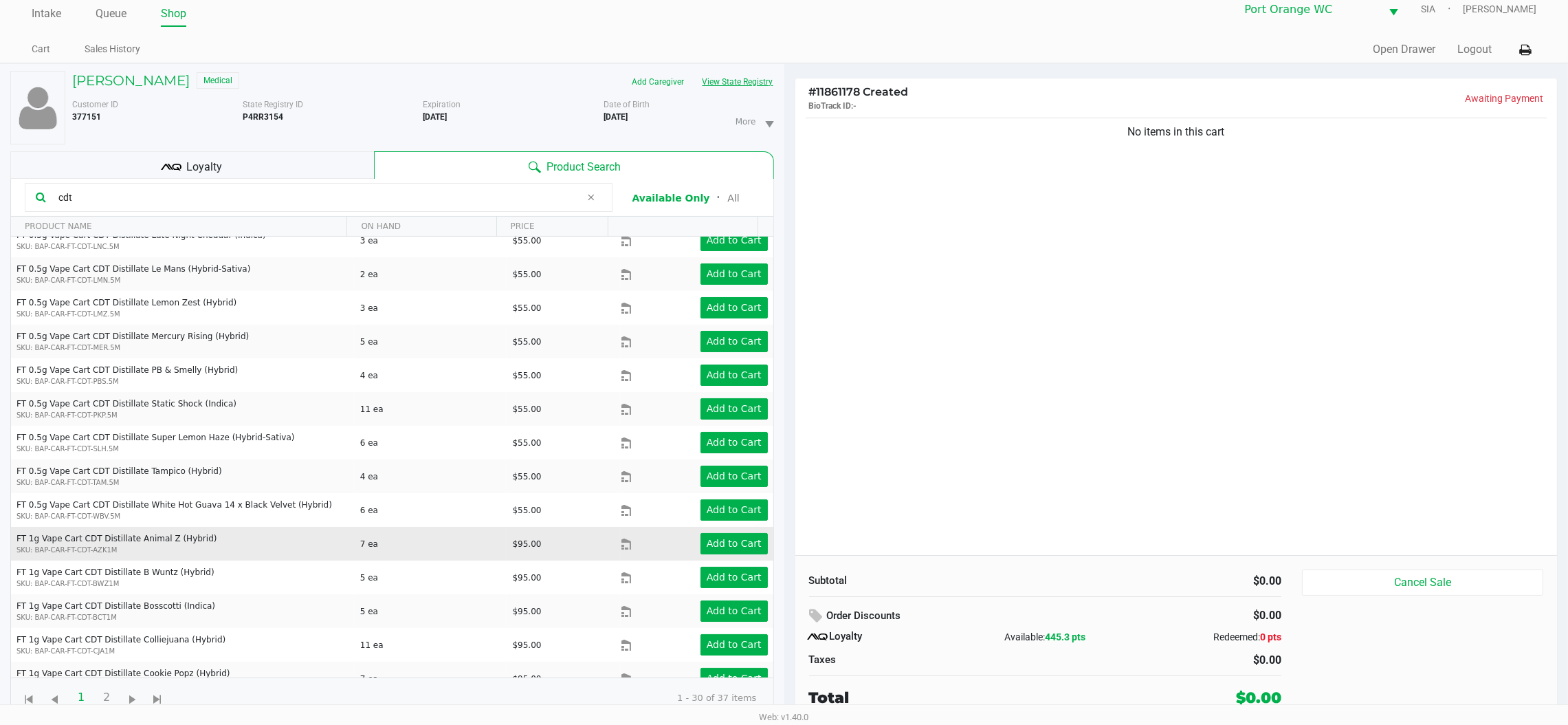
scroll to position [568, 0]
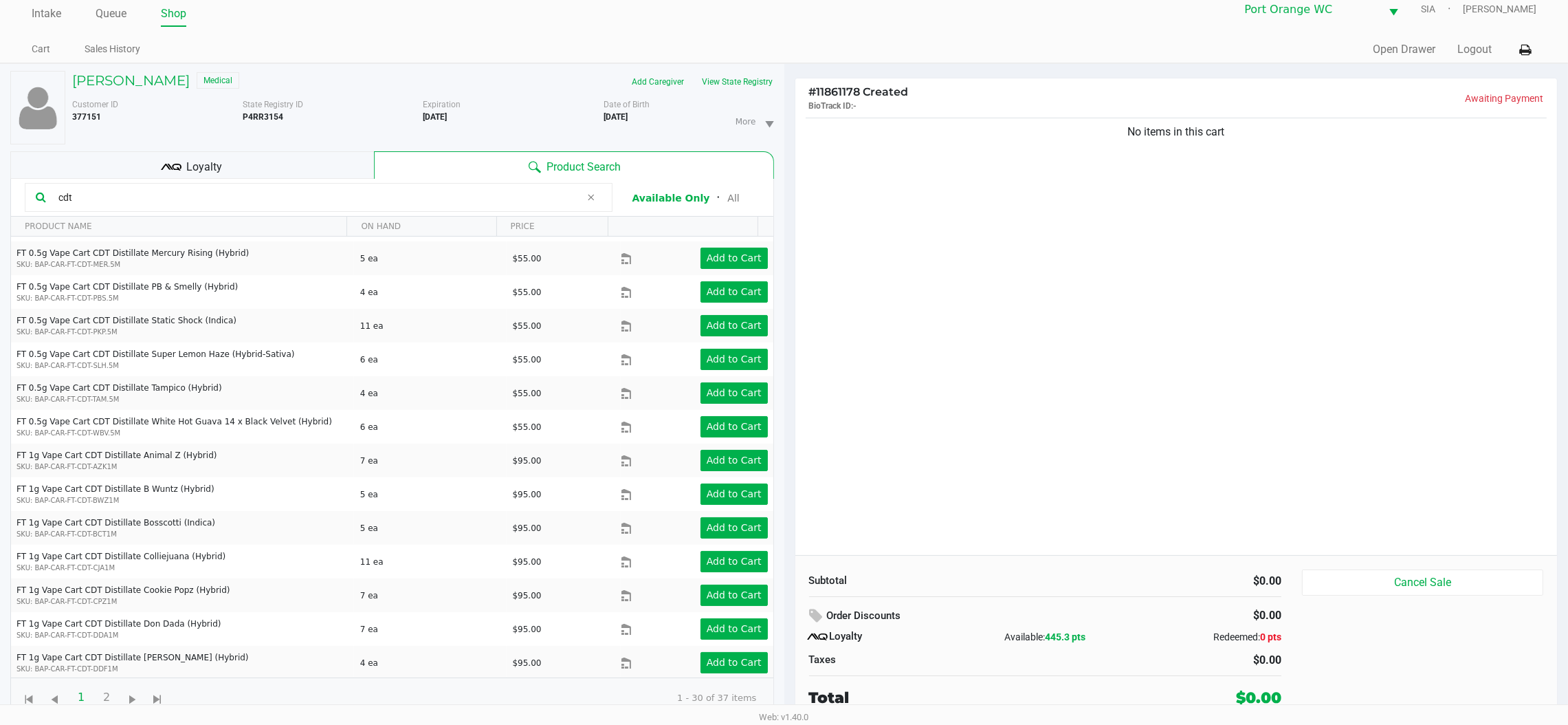
click at [304, 187] on input "cdt" at bounding box center [316, 197] width 528 height 21
click at [133, 692] on span "Go to the next page" at bounding box center [133, 700] width 18 height 18
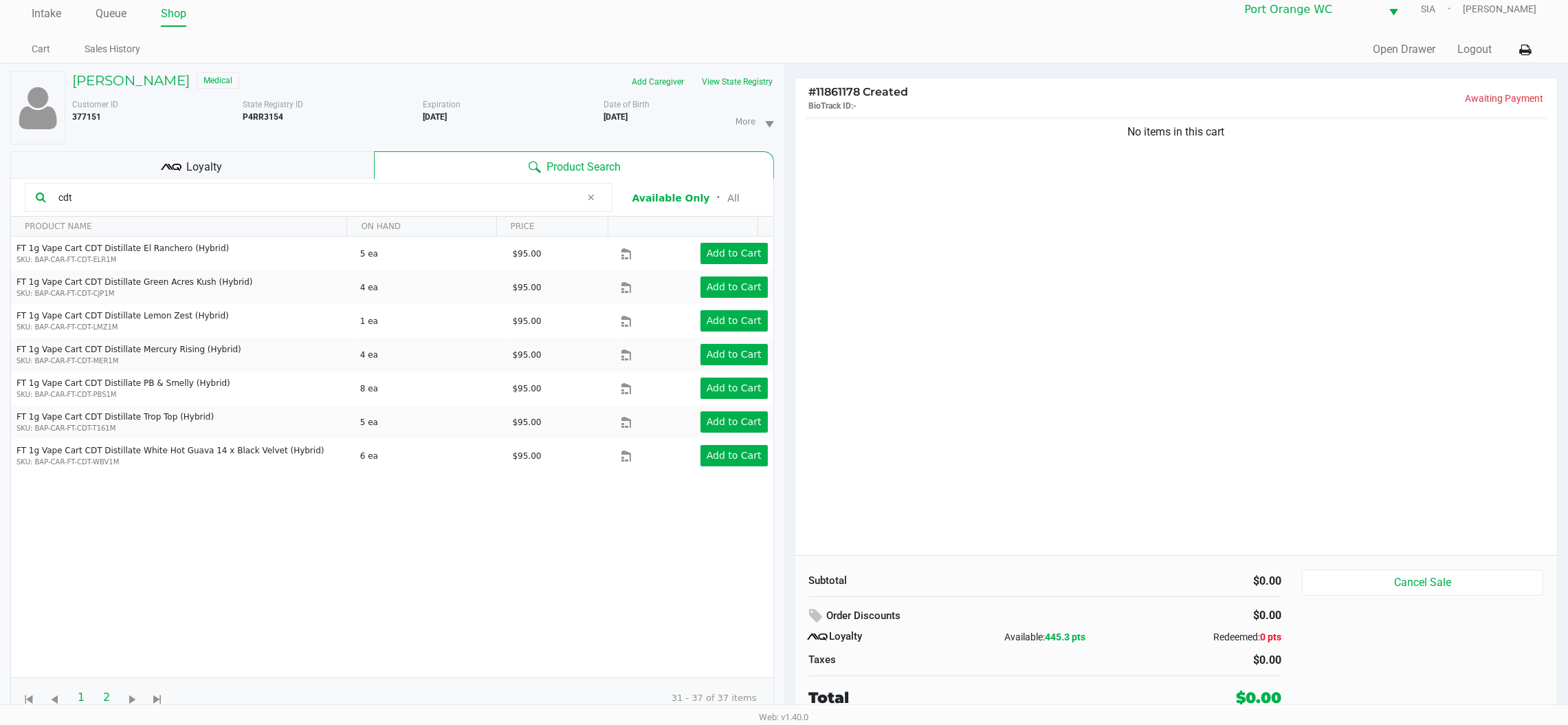
click at [80, 693] on span "1" at bounding box center [81, 697] width 26 height 26
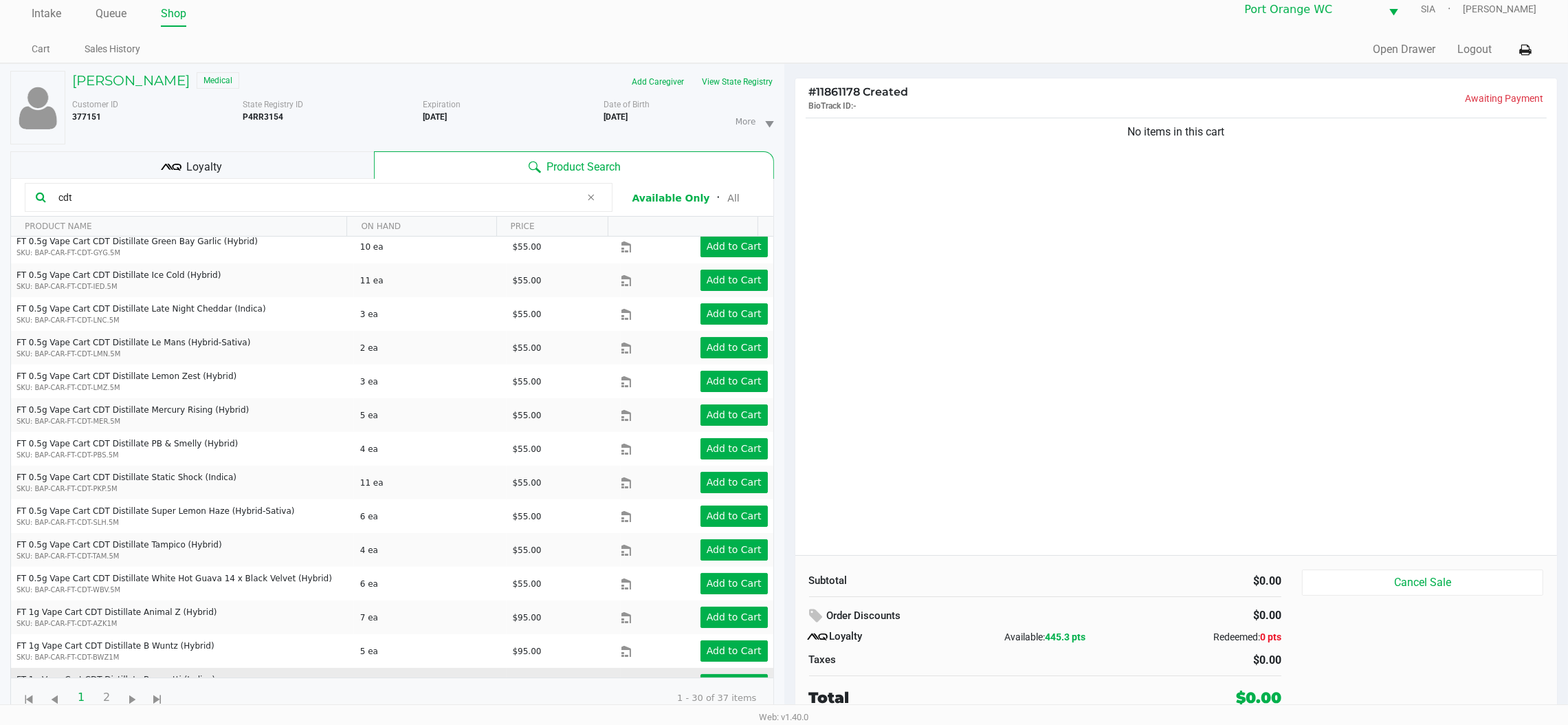
scroll to position [568, 0]
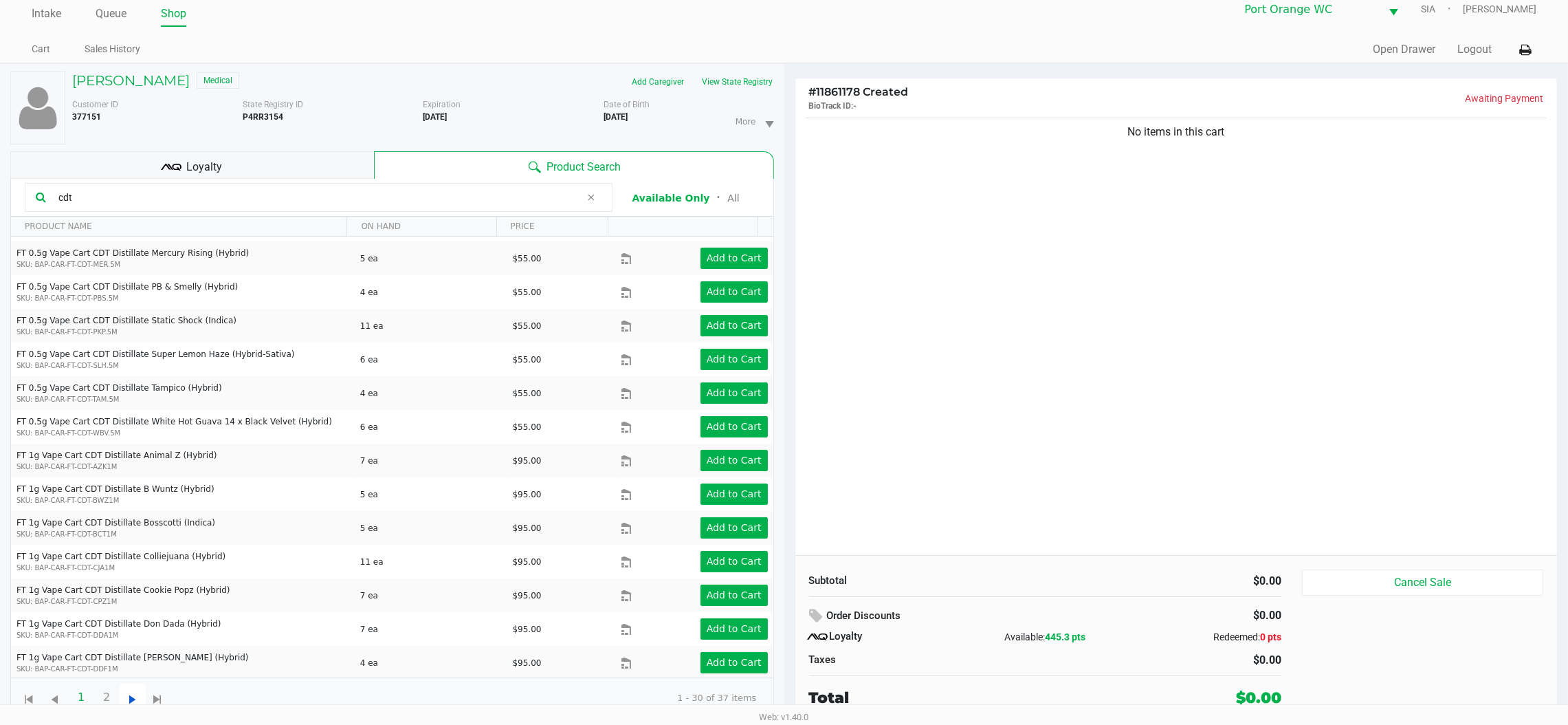
click at [130, 701] on span "Go to the next page" at bounding box center [133, 700] width 18 height 18
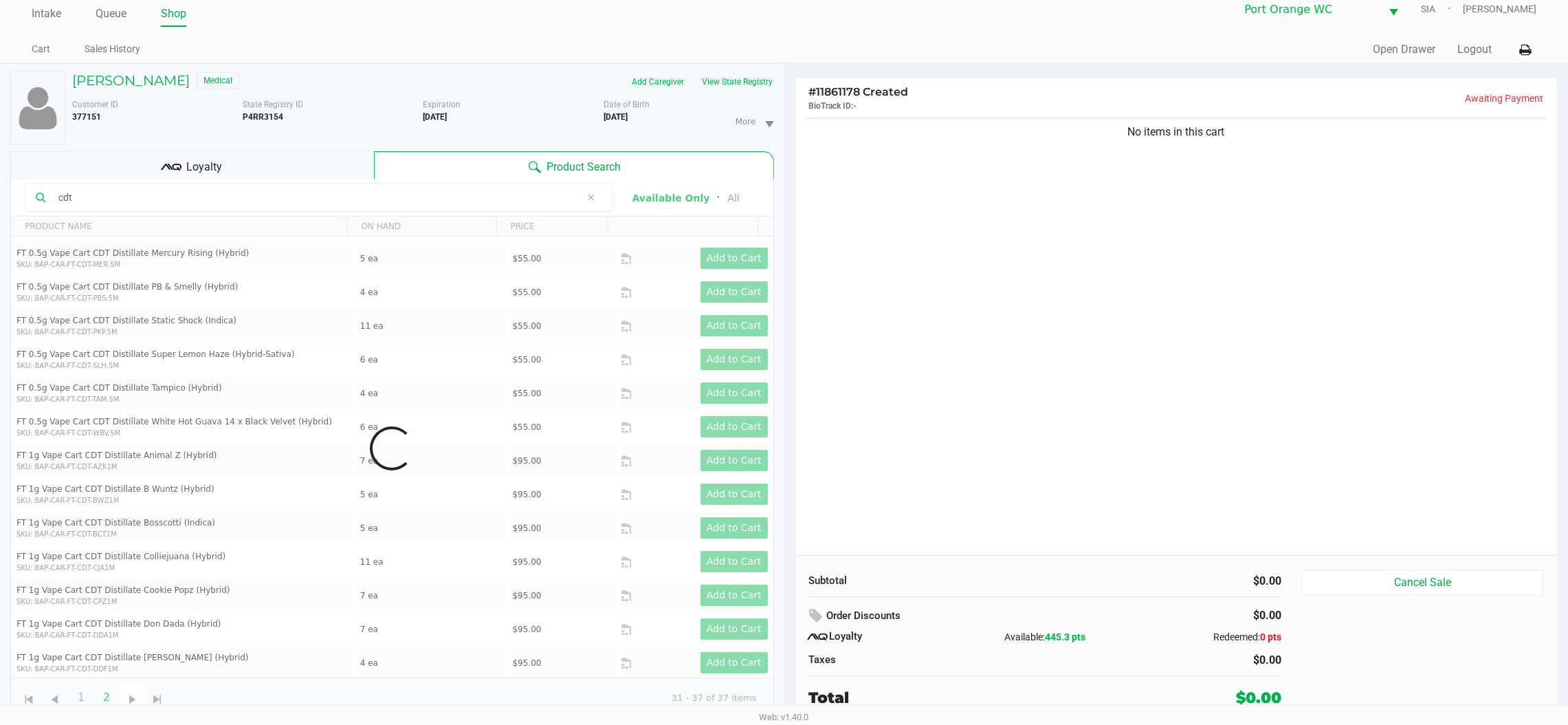
scroll to position [0, 0]
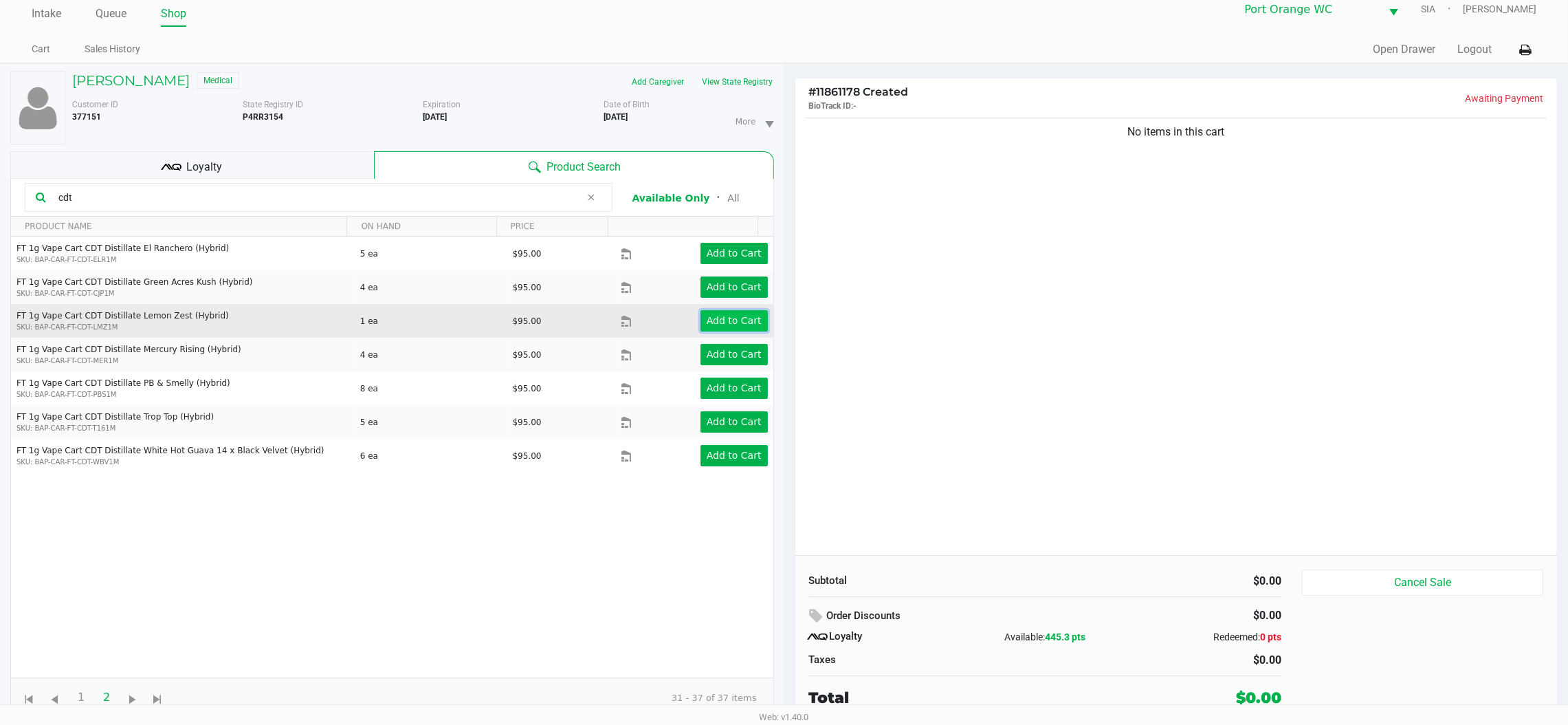
click at [706, 323] on app-button-loader "Add to Cart" at bounding box center [734, 320] width 55 height 11
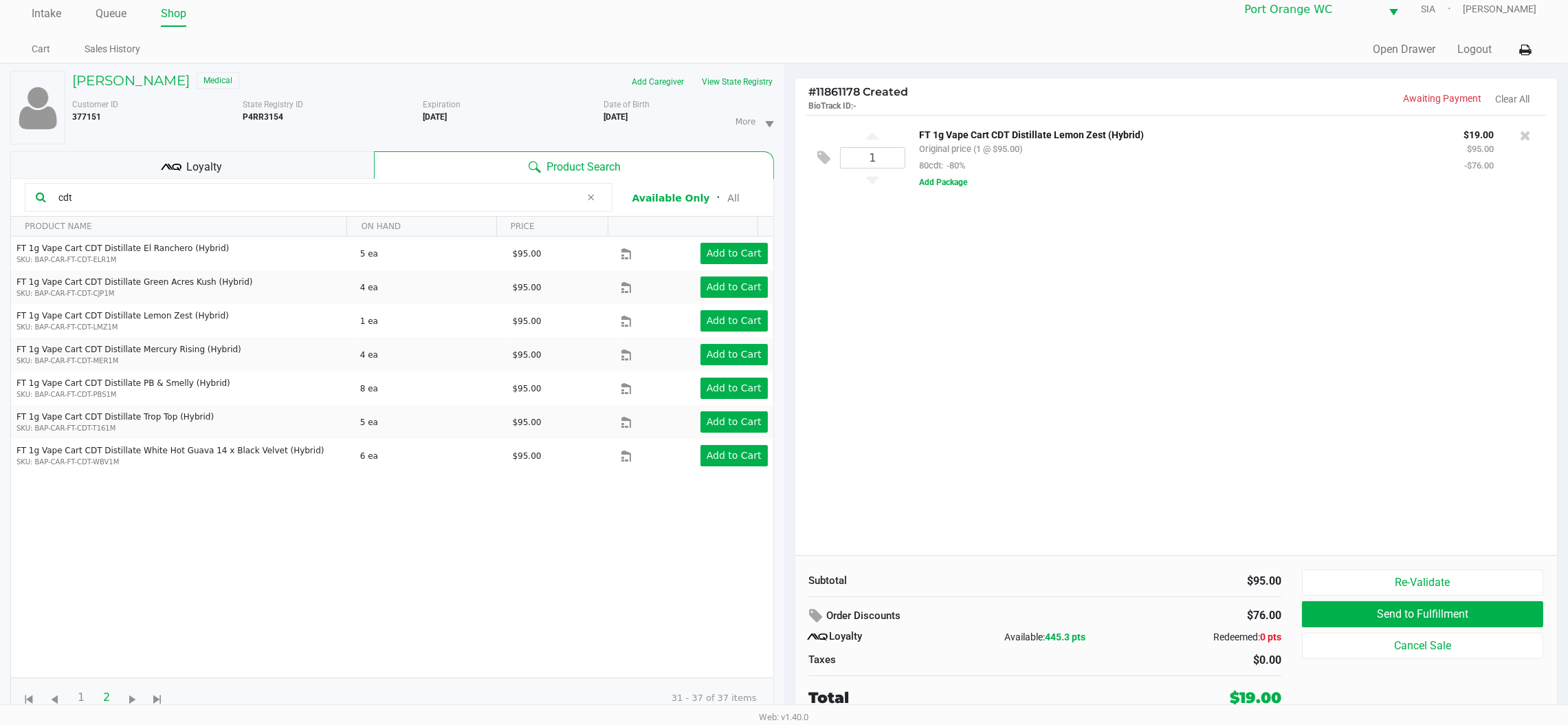
drag, startPoint x: 1517, startPoint y: 136, endPoint x: 1545, endPoint y: 123, distance: 30.9
click at [1545, 123] on div "1 FT 1g Vape Cart CDT Distillate Lemon Zest (Hybrid) Original price (1 @ $95.00…" at bounding box center [1177, 158] width 742 height 85
click at [1517, 134] on div at bounding box center [1525, 135] width 22 height 19
click at [1529, 136] on icon at bounding box center [1525, 135] width 11 height 13
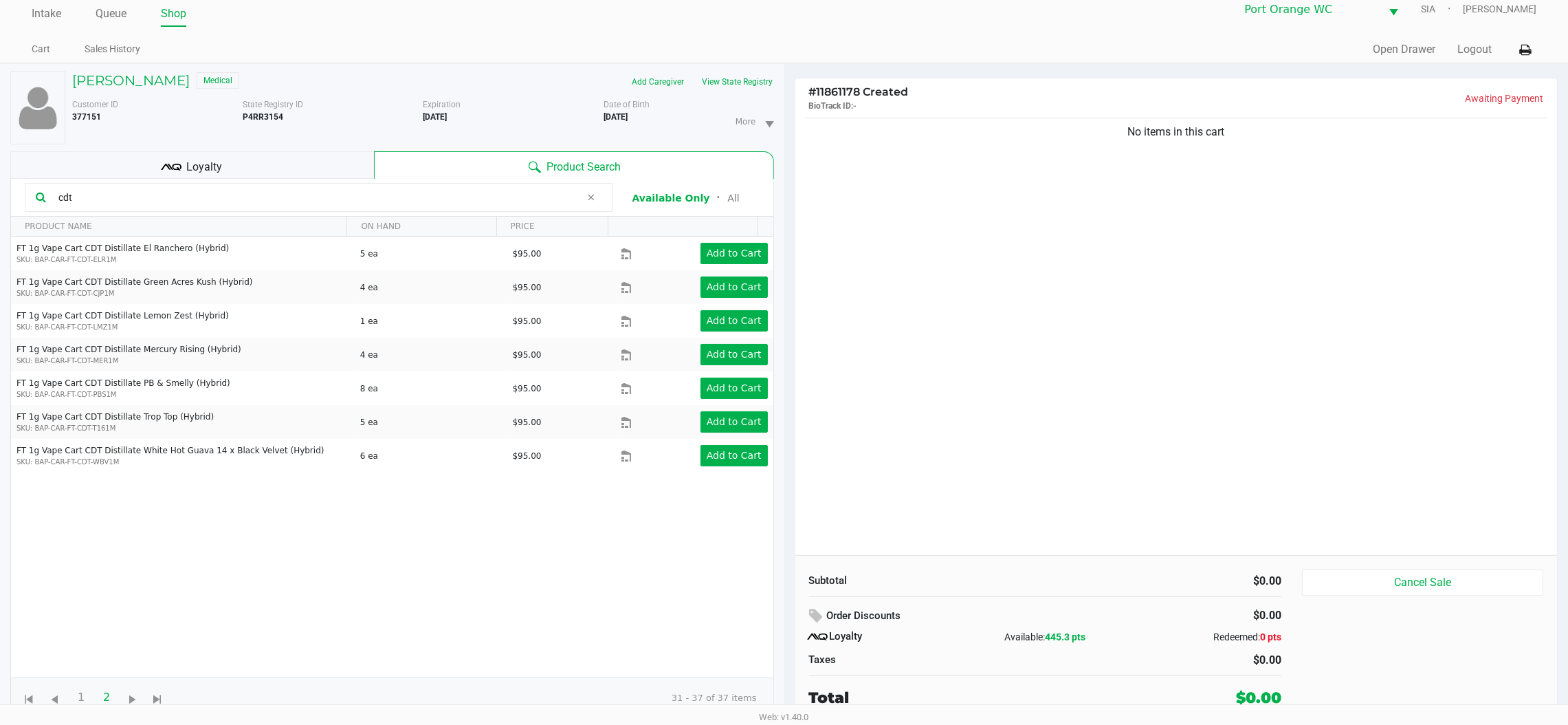
click at [234, 205] on input "cdt" at bounding box center [316, 197] width 528 height 21
type input "c"
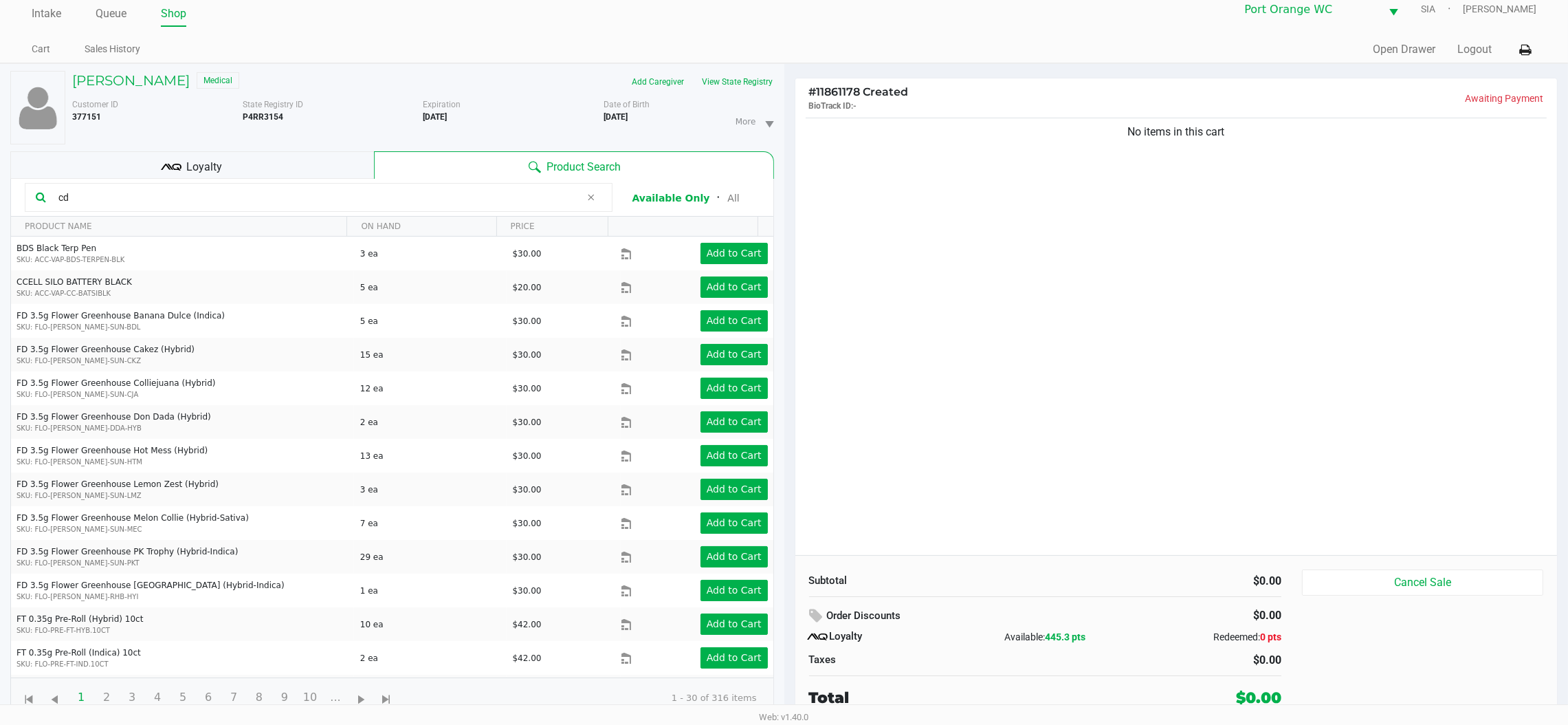
type input "cdt"
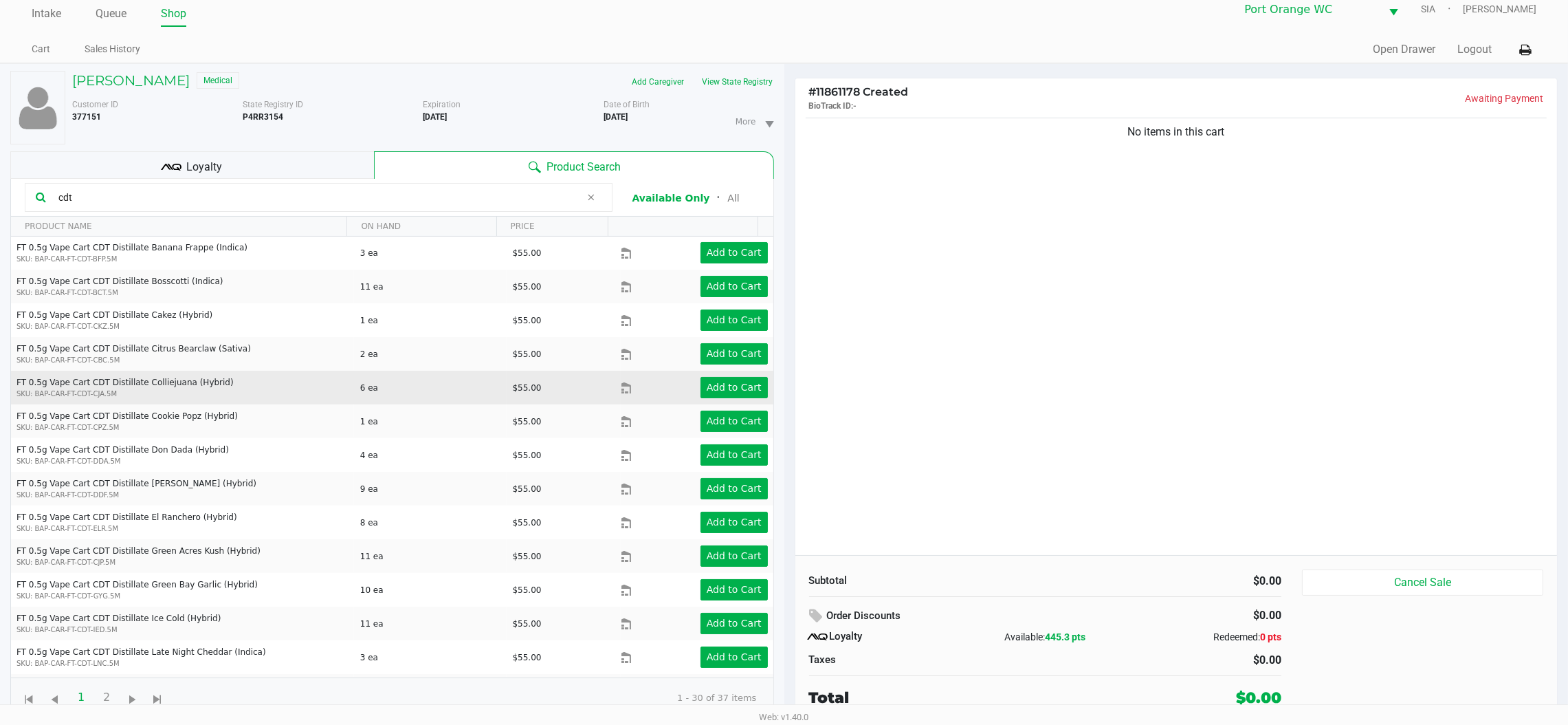
scroll to position [103, 0]
click at [726, 382] on app-button-loader "Add to Cart" at bounding box center [734, 385] width 55 height 11
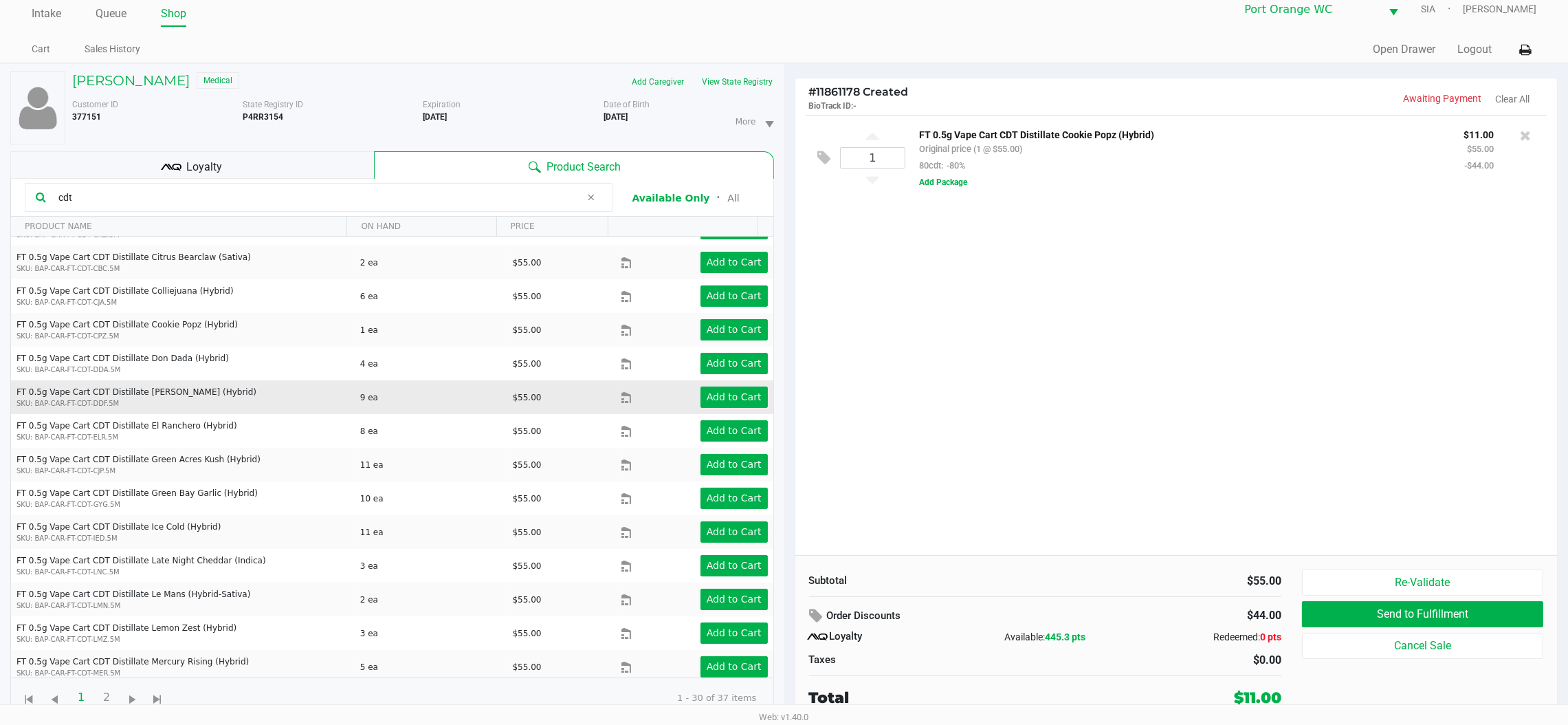
scroll to position [206, 0]
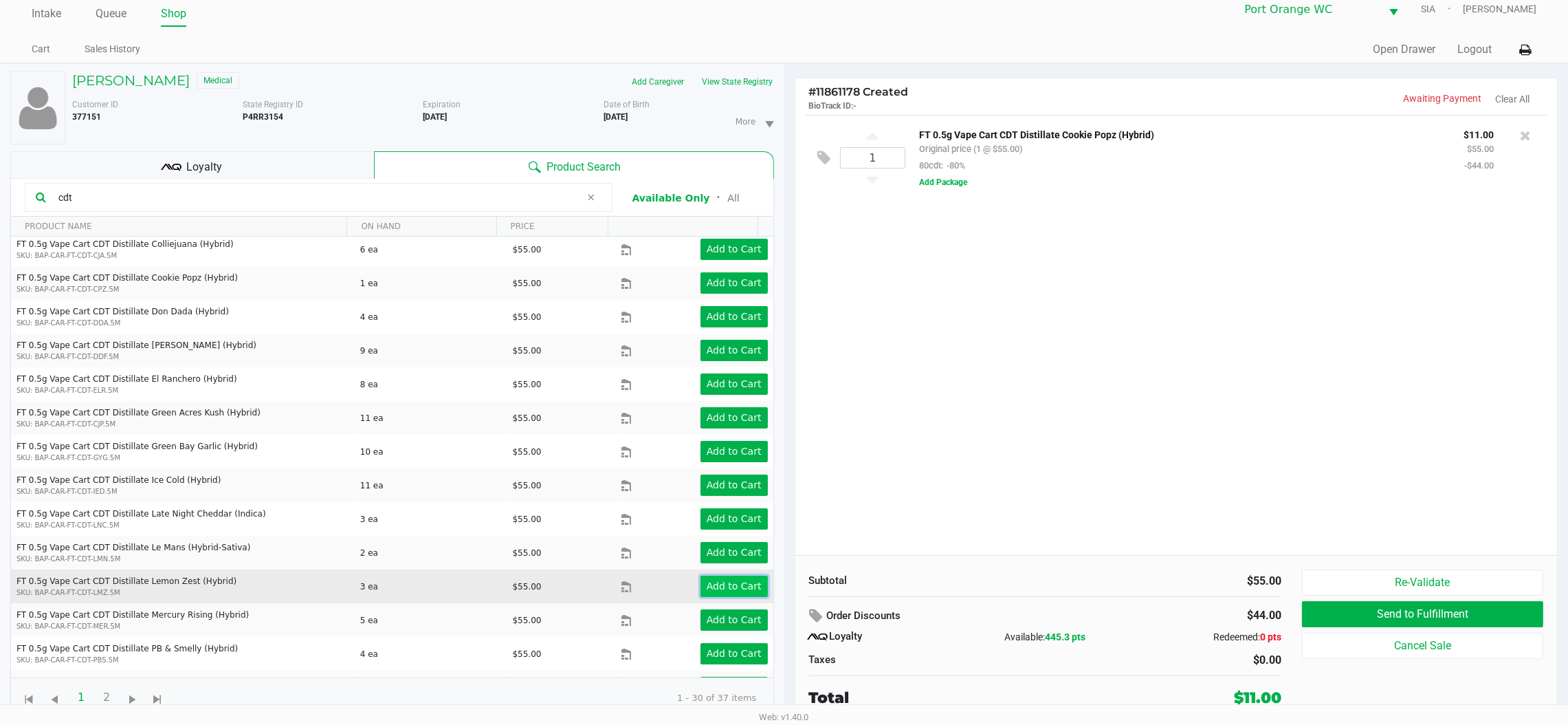
click at [705, 577] on button "Add to Cart" at bounding box center [734, 587] width 68 height 22
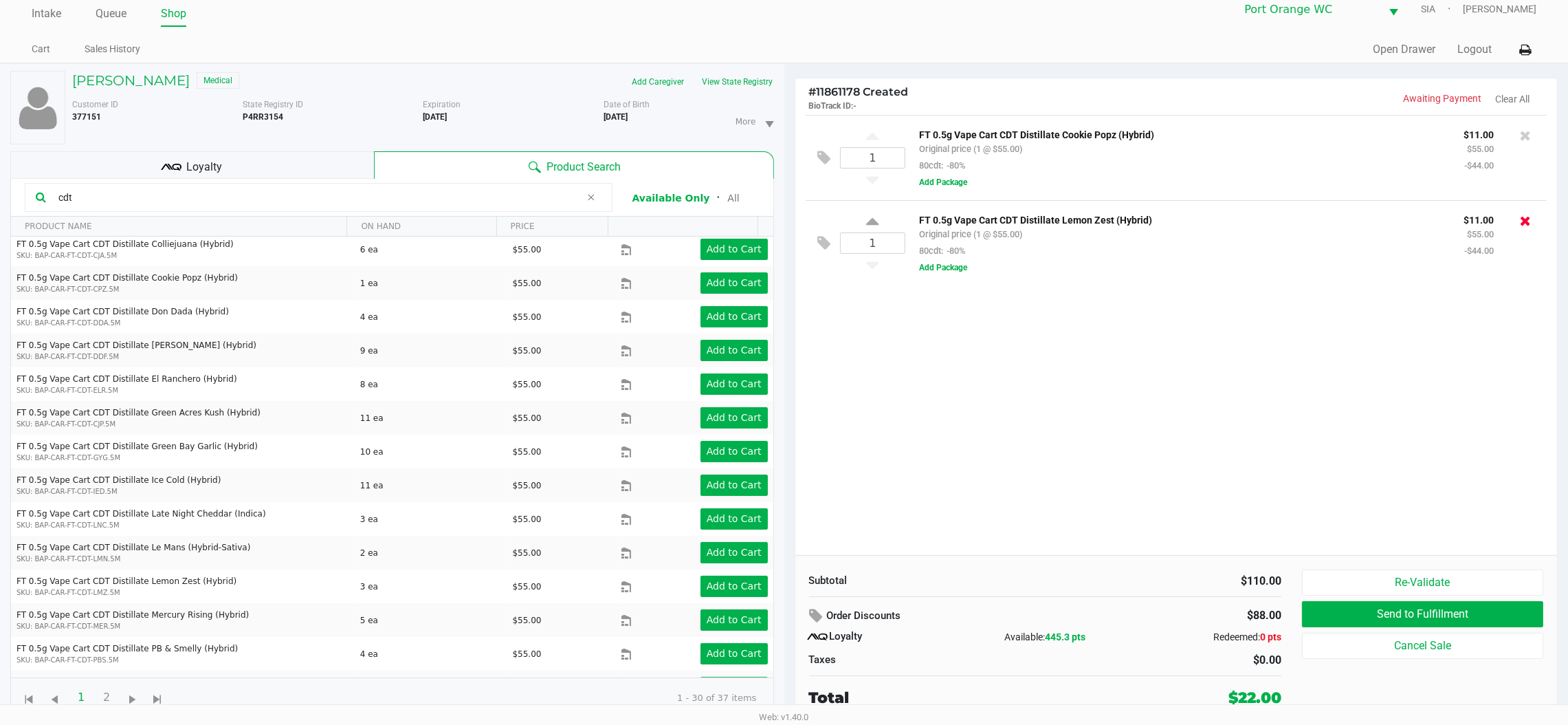
click at [1521, 222] on icon at bounding box center [1525, 220] width 11 height 13
click at [1529, 133] on icon at bounding box center [1525, 135] width 11 height 13
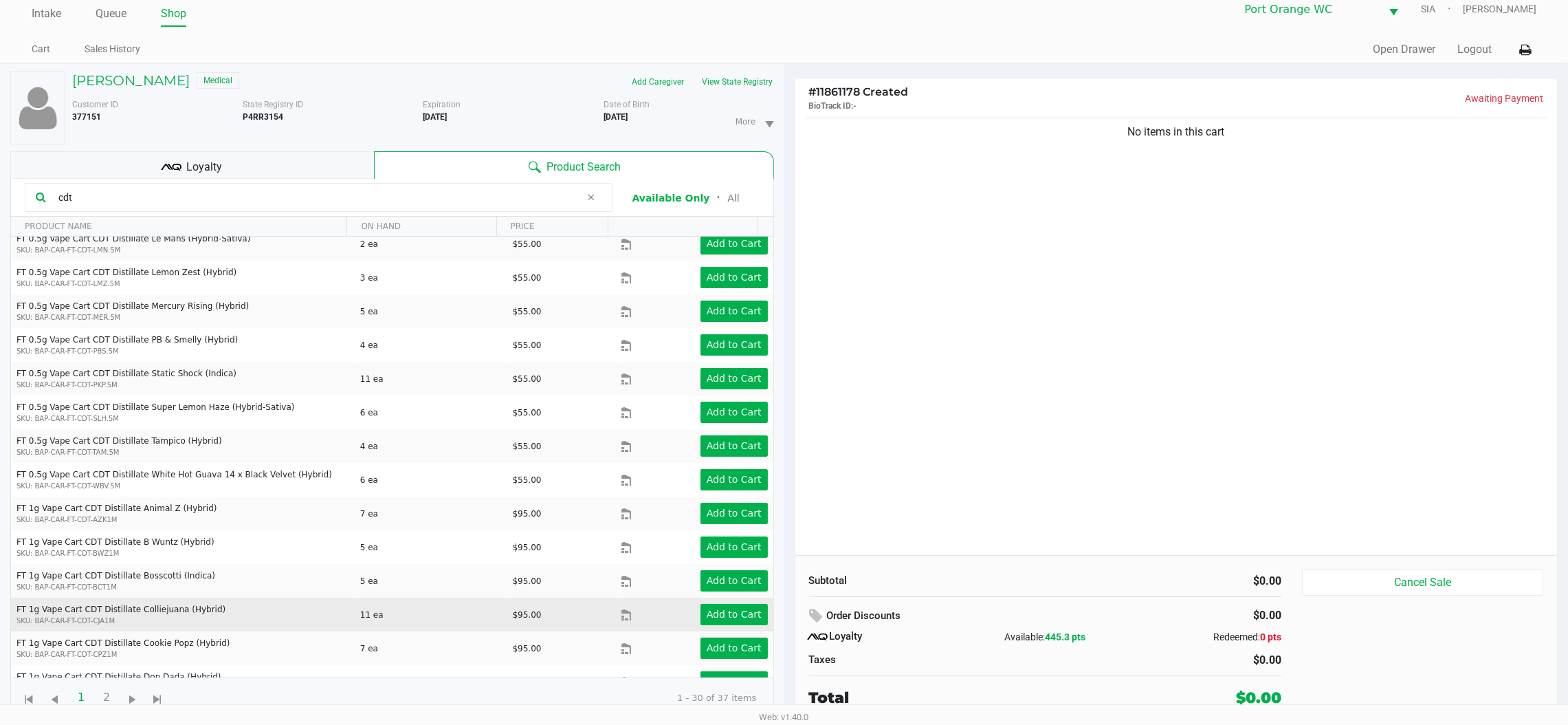
scroll to position [568, 0]
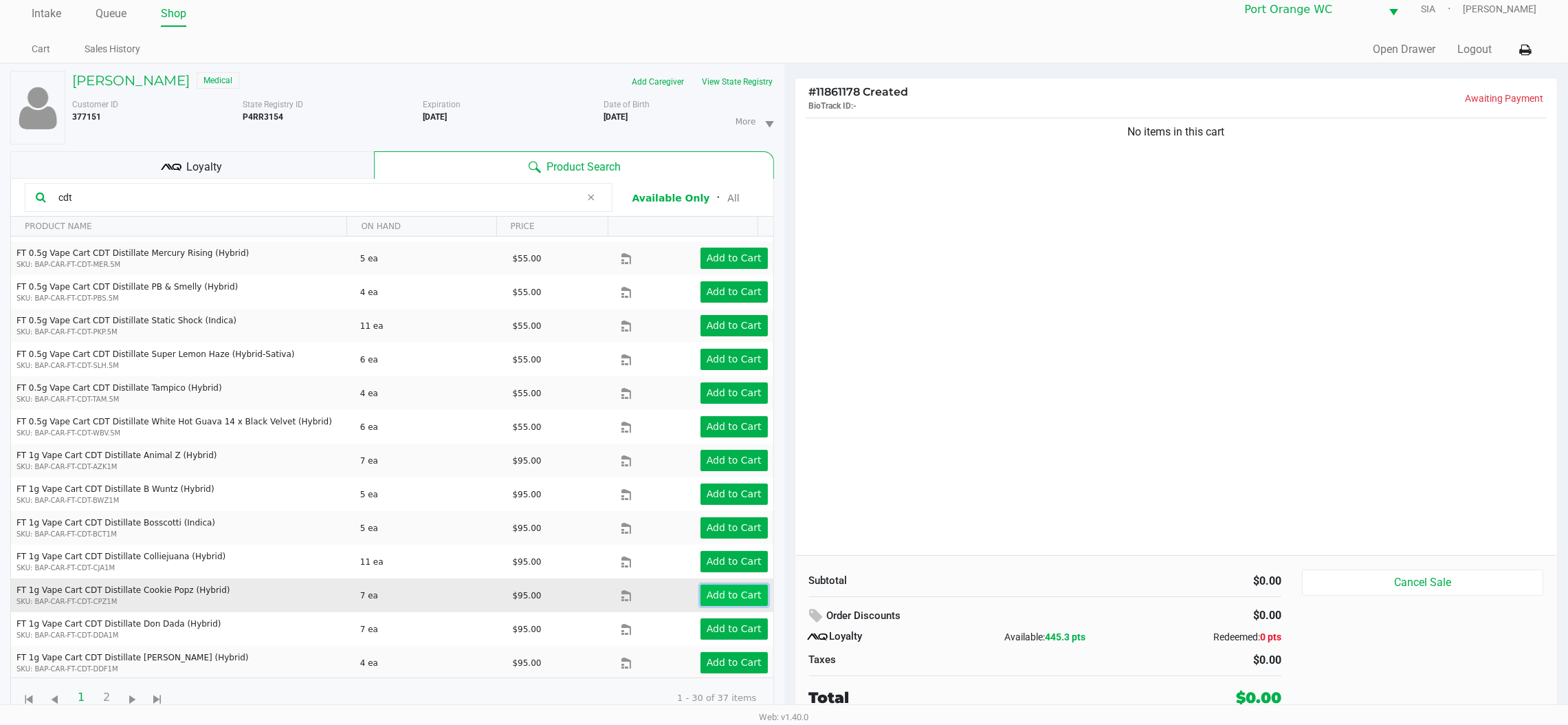
click at [719, 592] on app-button-loader "Add to Cart" at bounding box center [734, 594] width 55 height 11
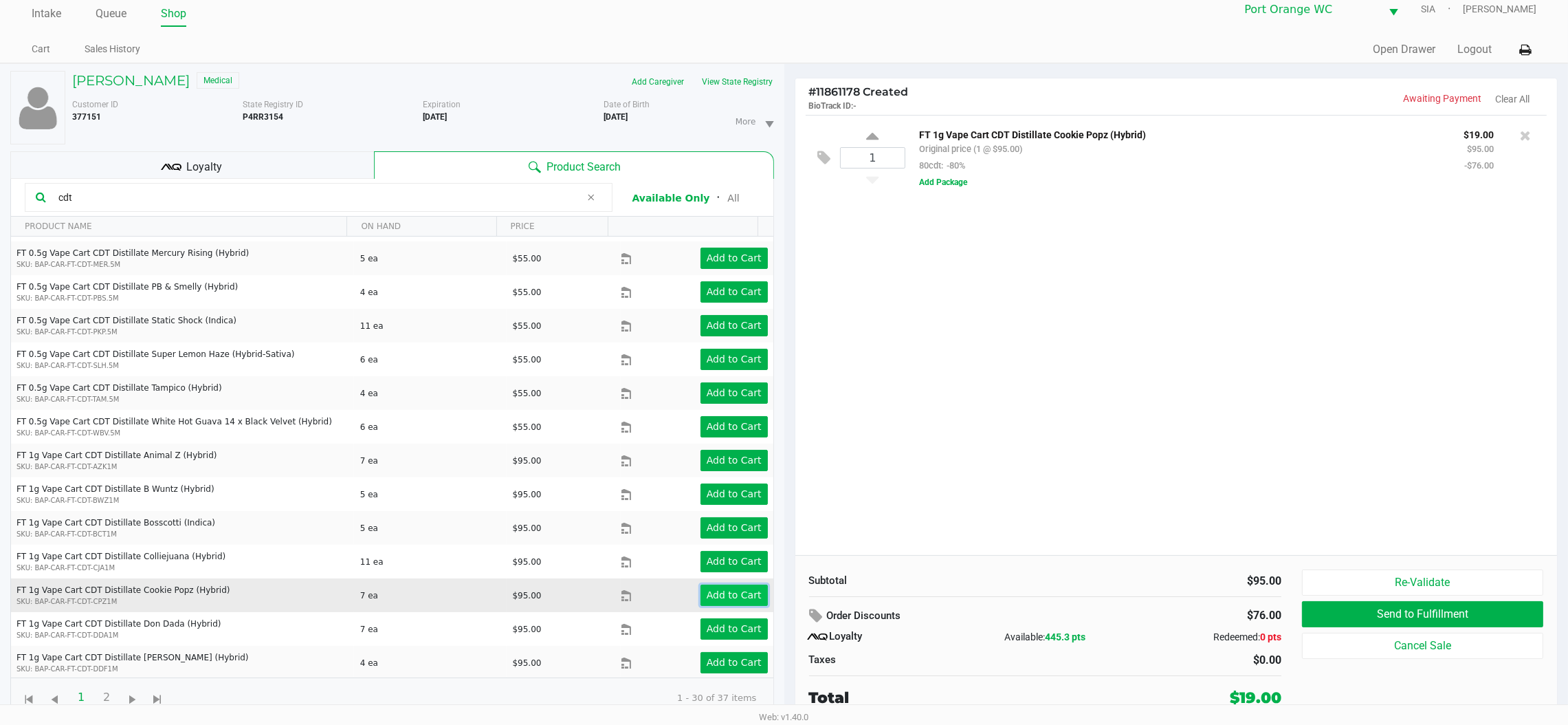
click at [719, 592] on app-button-loader "Add to Cart" at bounding box center [734, 594] width 55 height 11
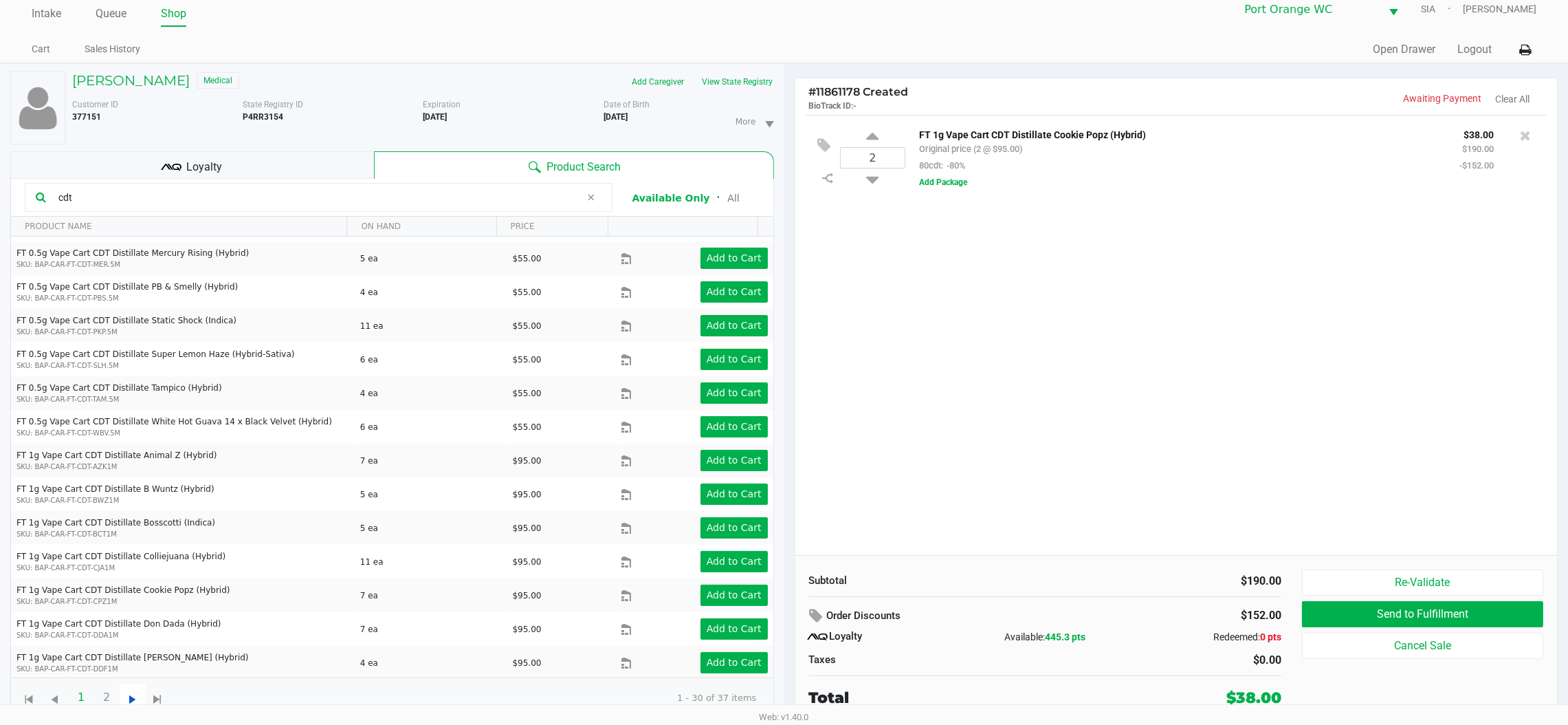
click at [126, 701] on span "Go to the next page" at bounding box center [133, 700] width 18 height 18
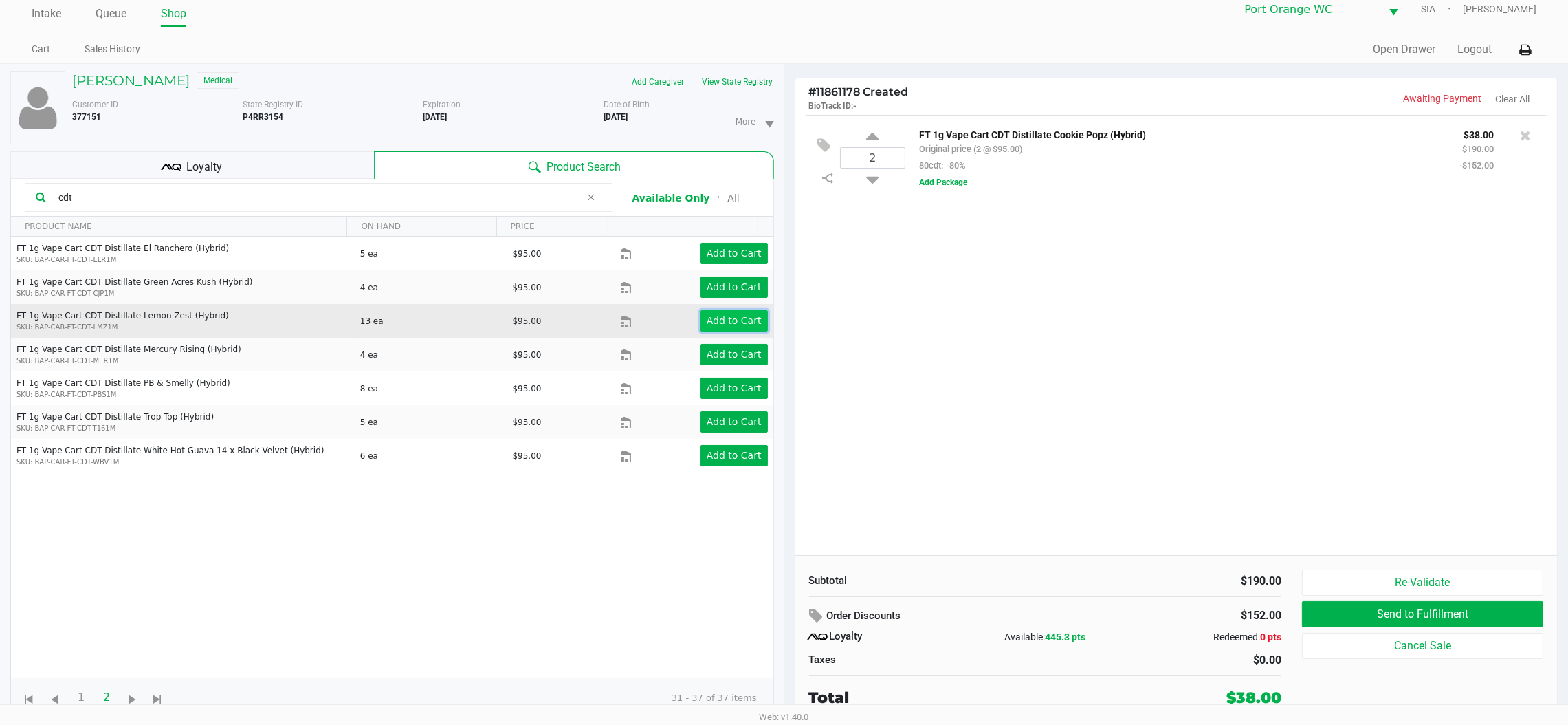
click at [715, 315] on app-button-loader "Add to Cart" at bounding box center [734, 320] width 55 height 11
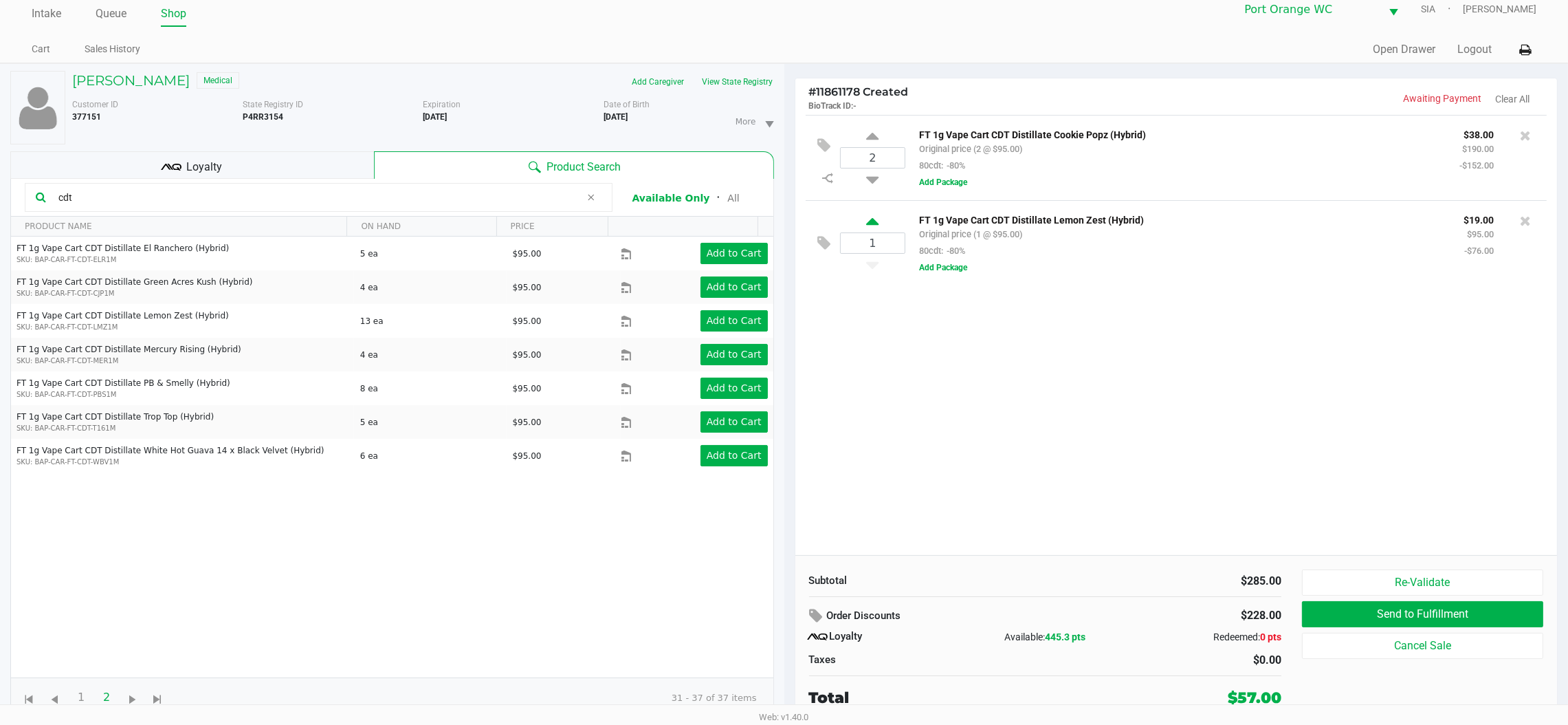
click at [871, 226] on icon at bounding box center [872, 224] width 13 height 18
type input "2"
click at [131, 192] on input "cdt" at bounding box center [316, 197] width 528 height 21
click at [77, 700] on span "1" at bounding box center [81, 697] width 26 height 26
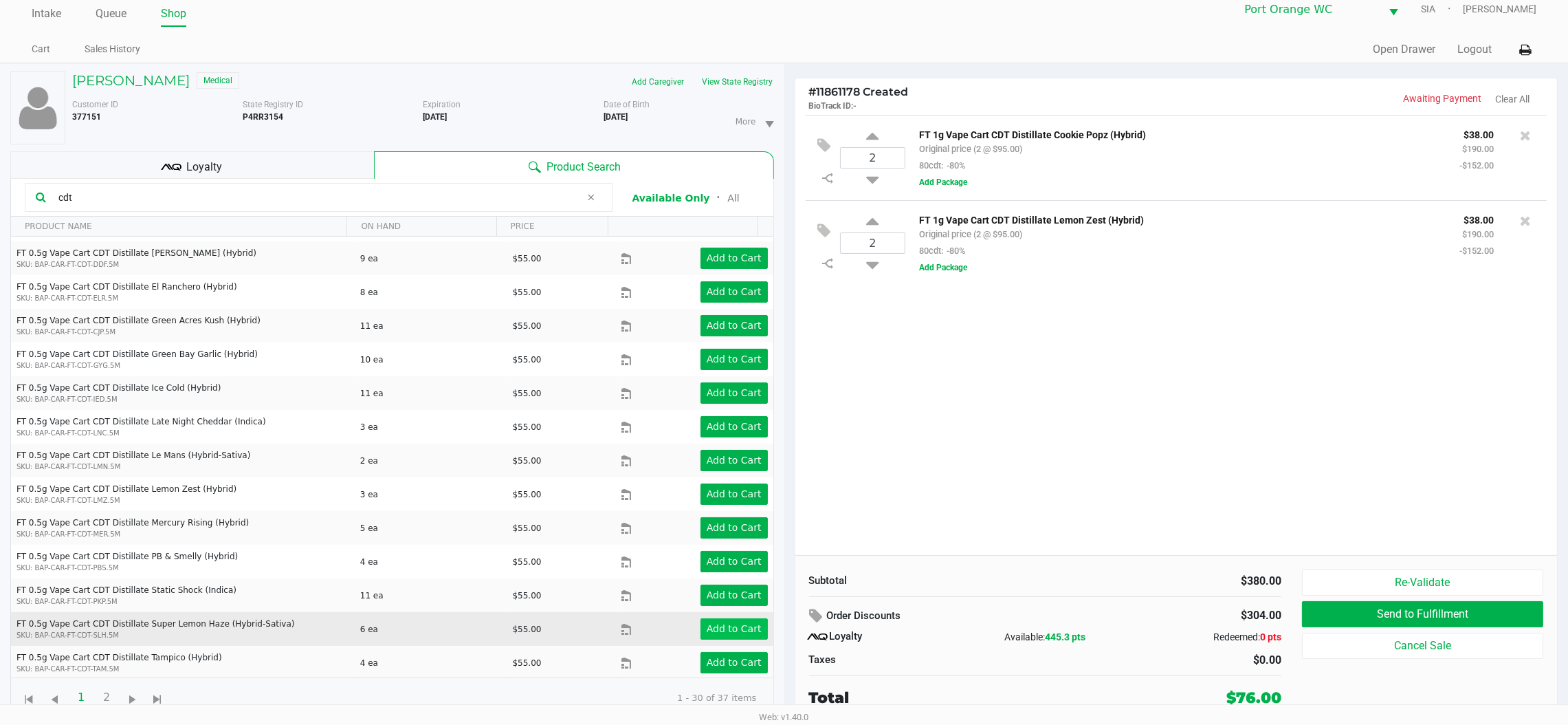
scroll to position [568, 0]
click at [745, 625] on button "Add to Cart" at bounding box center [734, 629] width 68 height 22
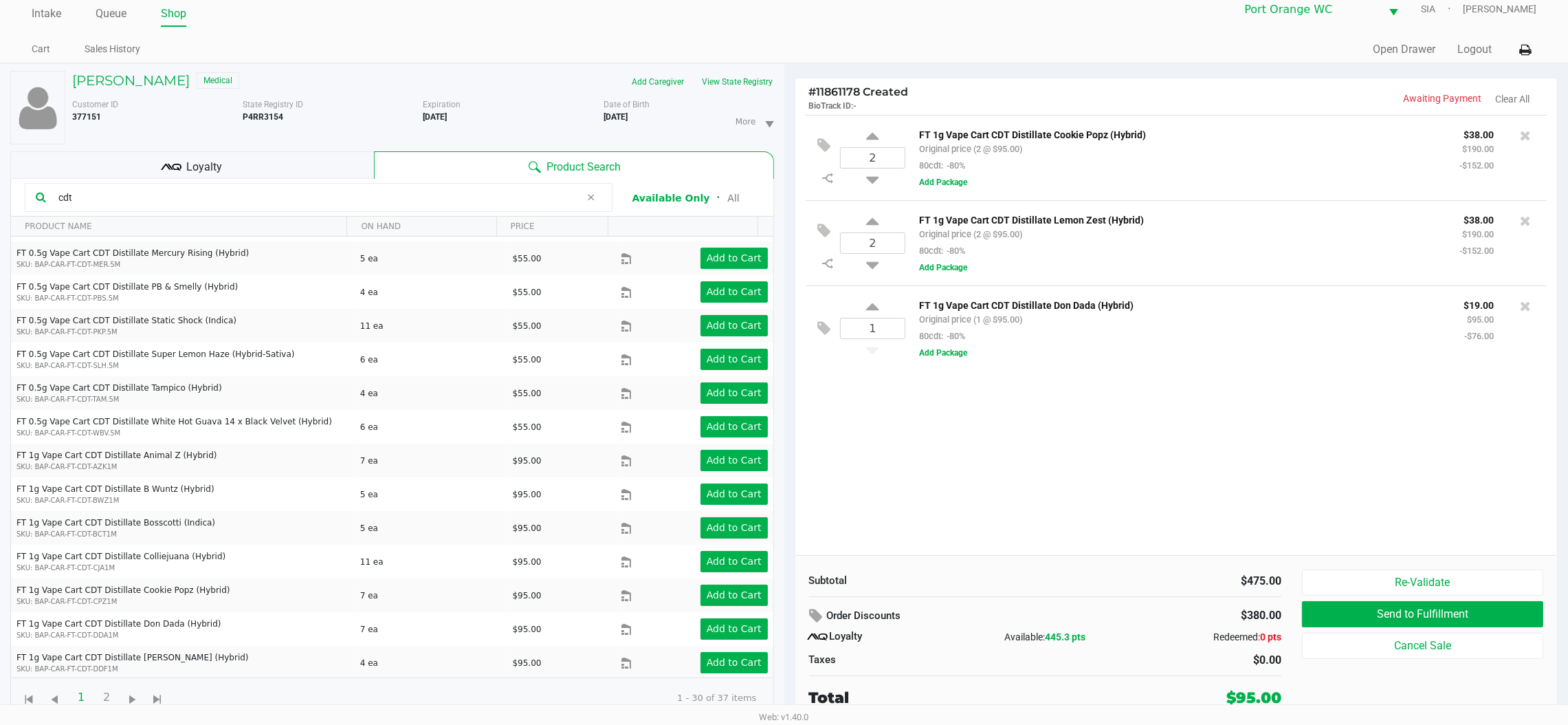
click at [857, 305] on div "1" at bounding box center [872, 328] width 66 height 56
click at [891, 305] on div "1" at bounding box center [872, 328] width 66 height 56
click at [877, 311] on icon at bounding box center [872, 309] width 13 height 18
type input "2"
click at [176, 163] on icon at bounding box center [171, 167] width 21 height 21
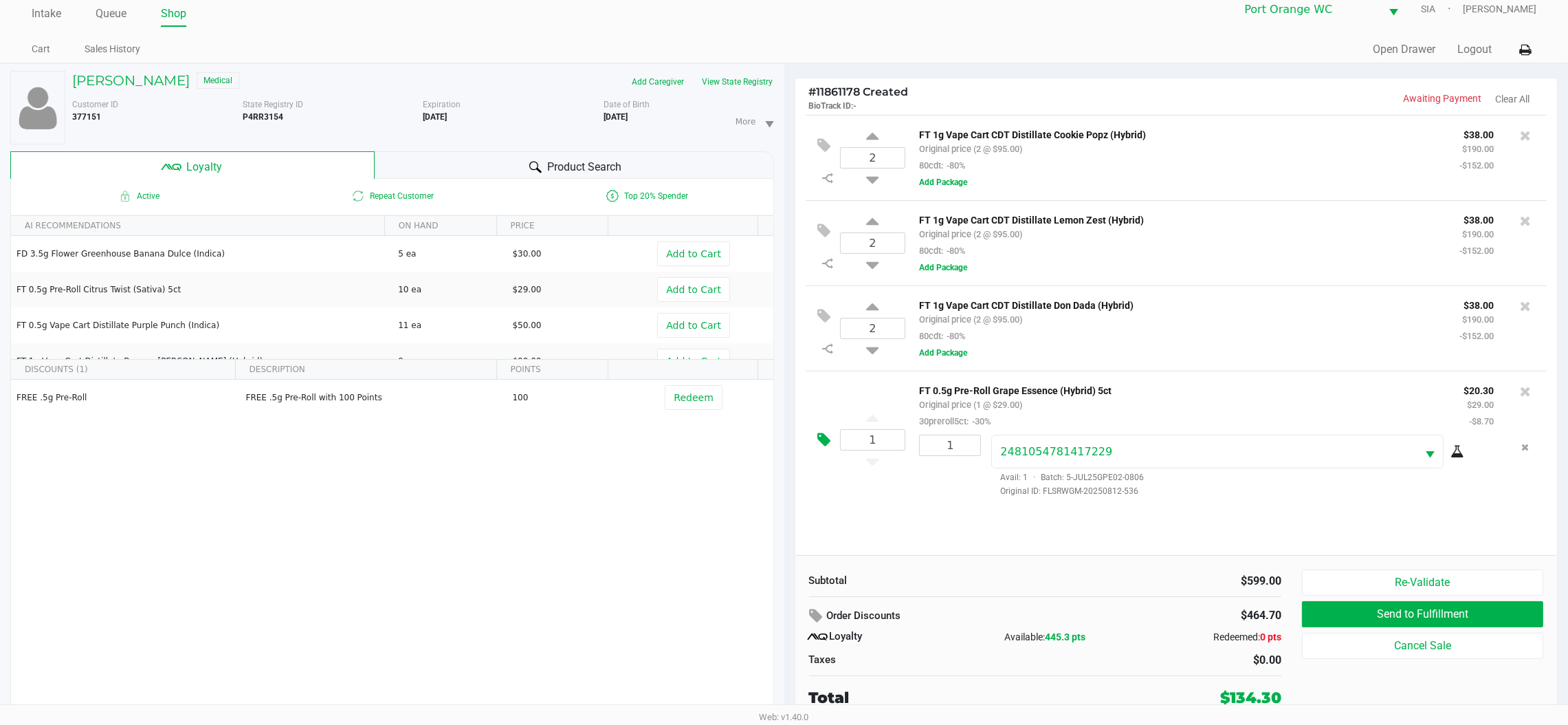
click at [823, 435] on icon at bounding box center [825, 440] width 13 height 16
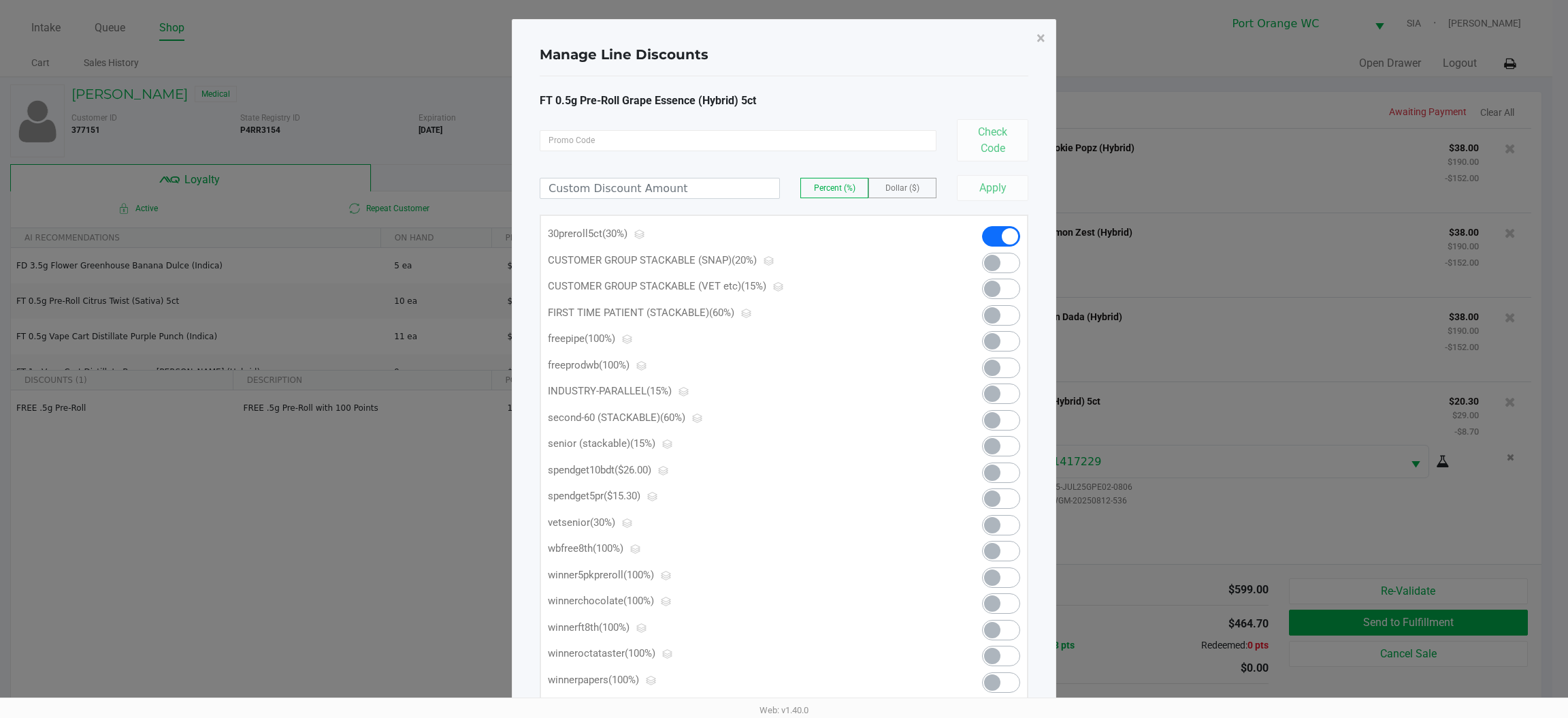
click at [995, 474] on span at bounding box center [992, 473] width 17 height 17
click at [997, 474] on span at bounding box center [1002, 473] width 38 height 21
click at [1004, 502] on span at bounding box center [1002, 498] width 38 height 21
click at [1049, 45] on button "×" at bounding box center [1040, 38] width 31 height 38
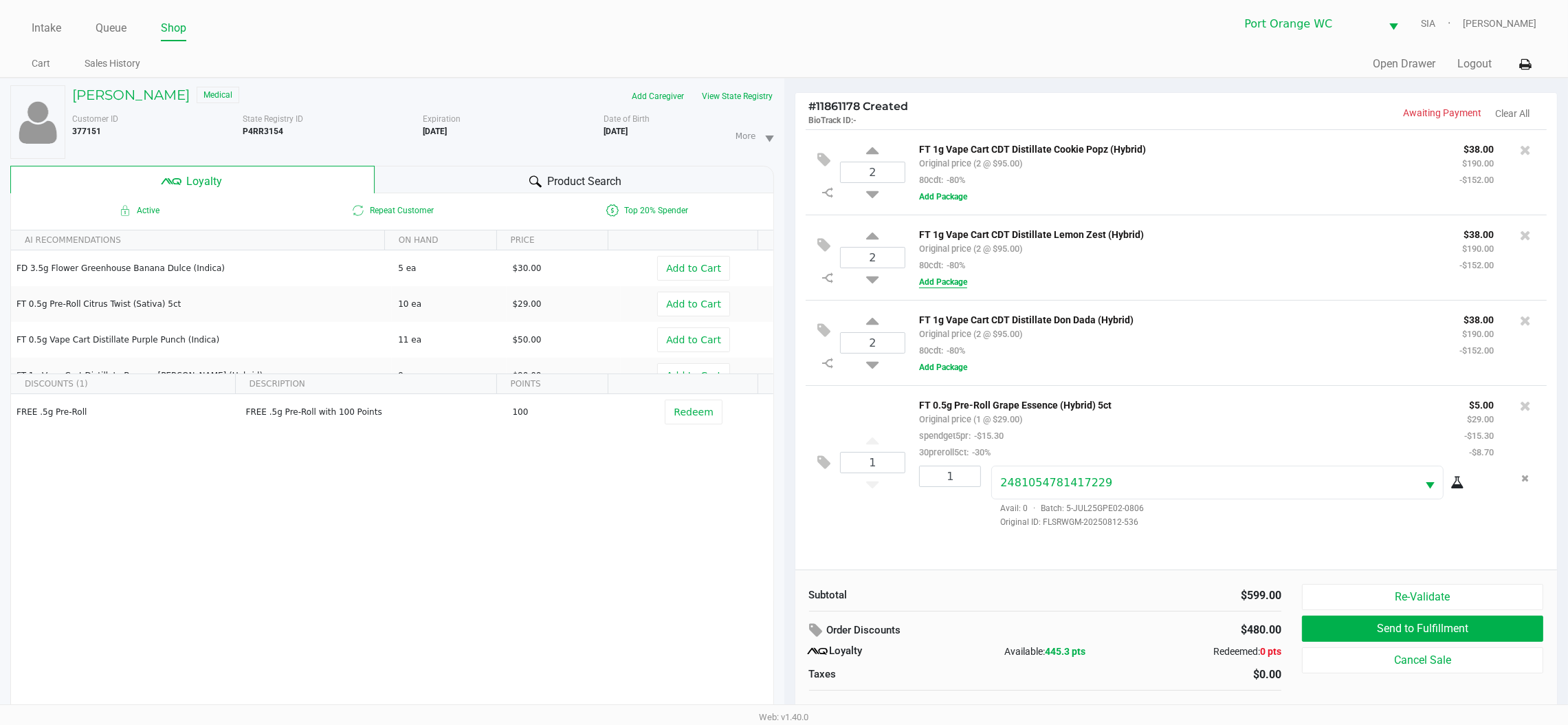
click at [964, 278] on button "Add Package" at bounding box center [943, 282] width 48 height 13
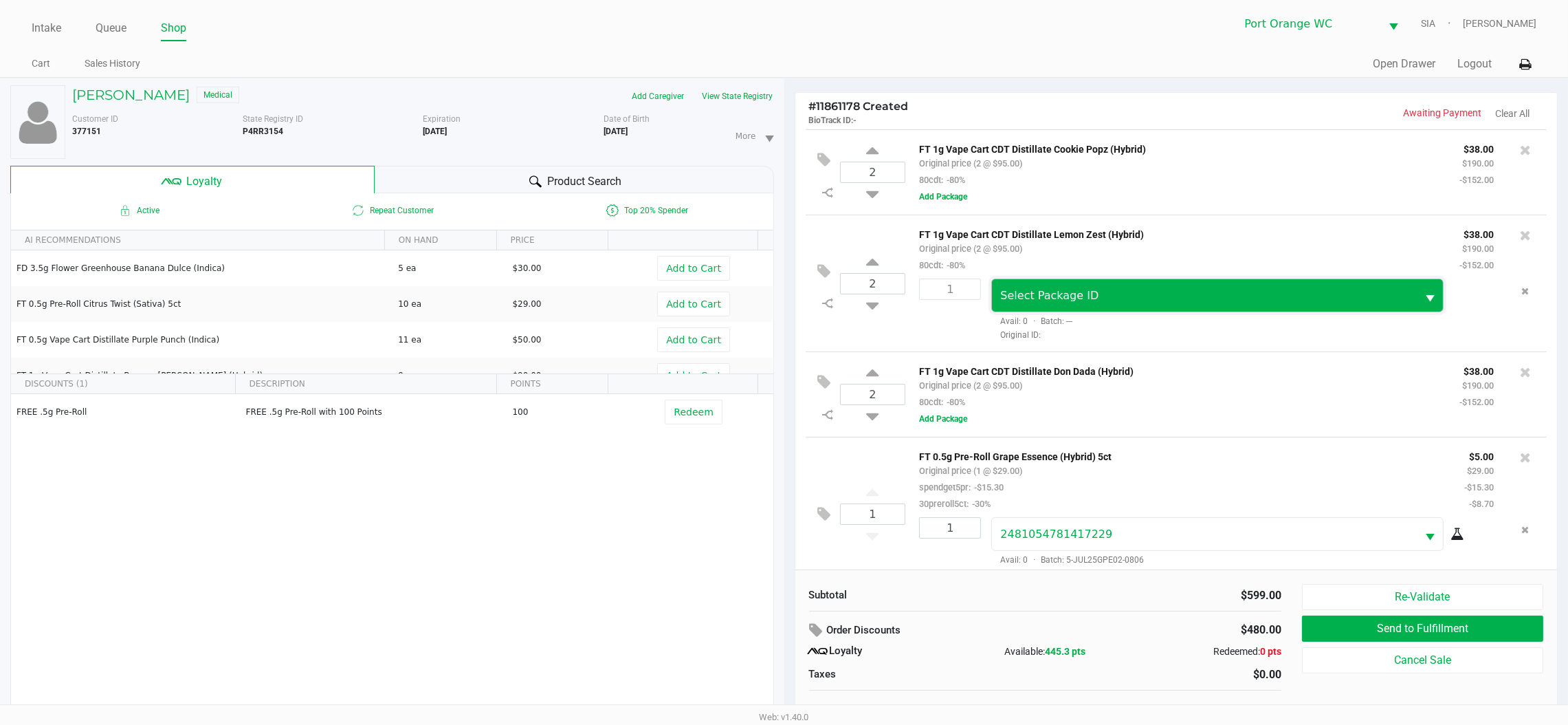
click at [1093, 295] on span "Select Package ID" at bounding box center [1204, 296] width 408 height 17
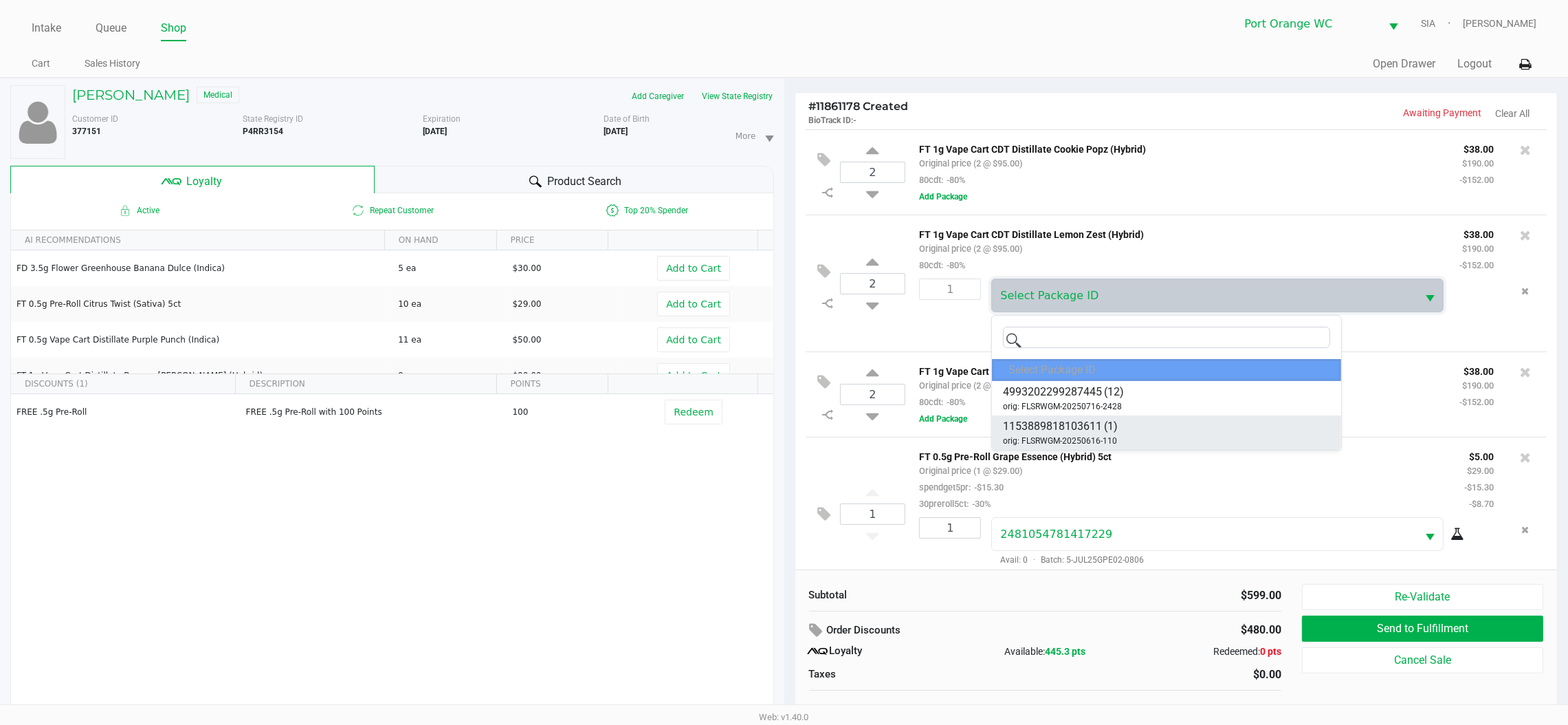
click at [1104, 441] on span "orig: FLSRWGM-20250616-110" at bounding box center [1060, 441] width 114 height 13
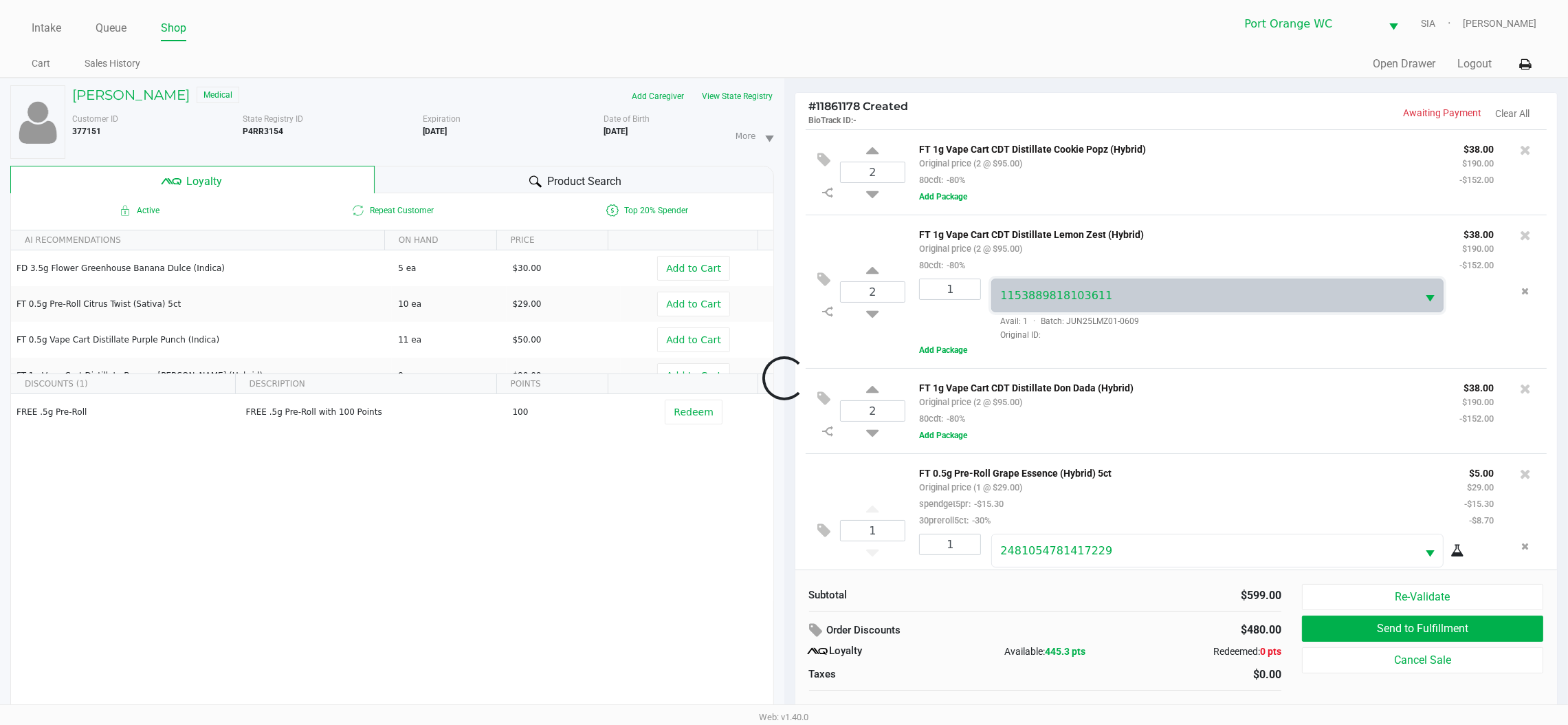
scroll to position [40, 0]
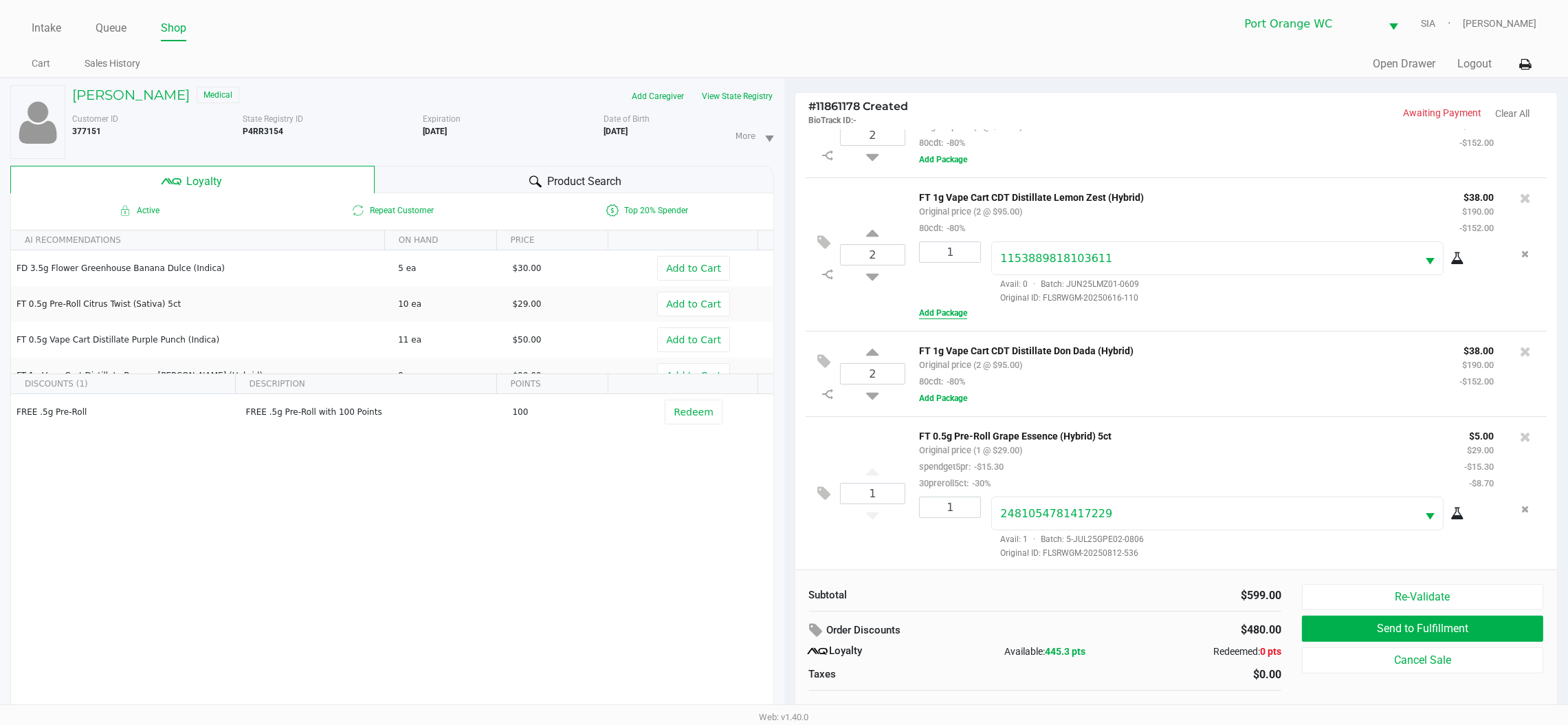
click at [955, 315] on button "Add Package" at bounding box center [943, 313] width 48 height 13
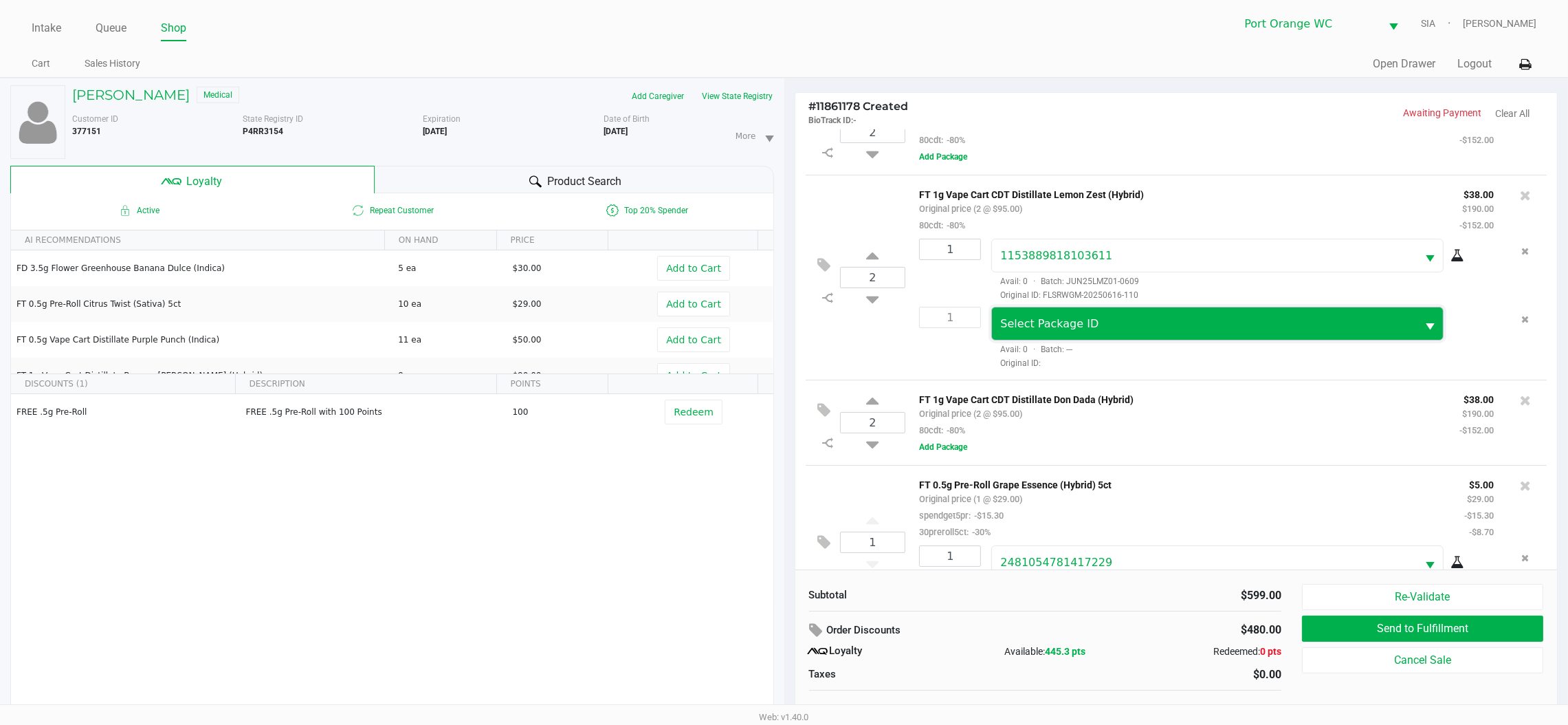
click at [1131, 338] on span "Select Package ID" at bounding box center [1204, 323] width 425 height 33
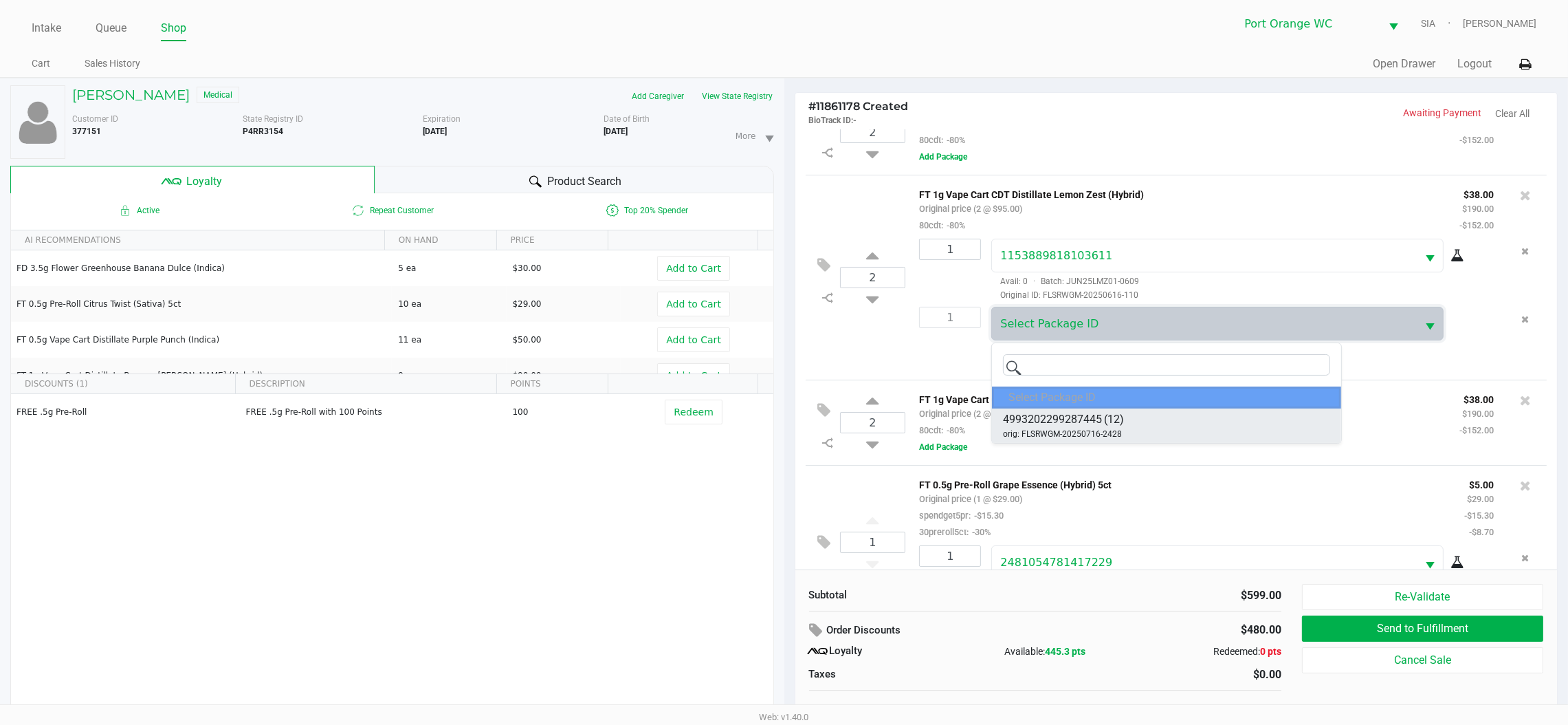
click at [1129, 429] on li "4993202299287445 (12) orig: FLSRWGM-20250716-2428" at bounding box center [1167, 425] width 349 height 34
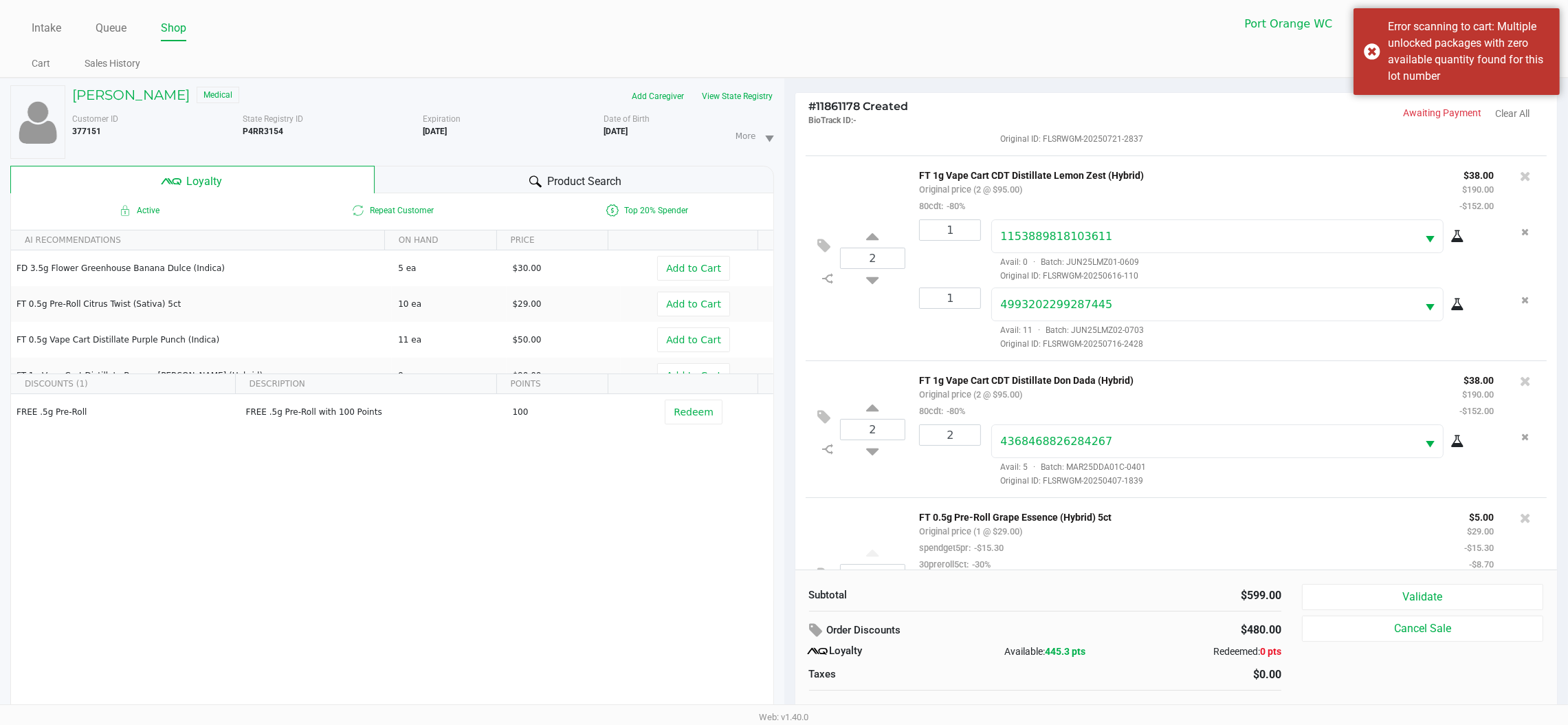
scroll to position [195, 0]
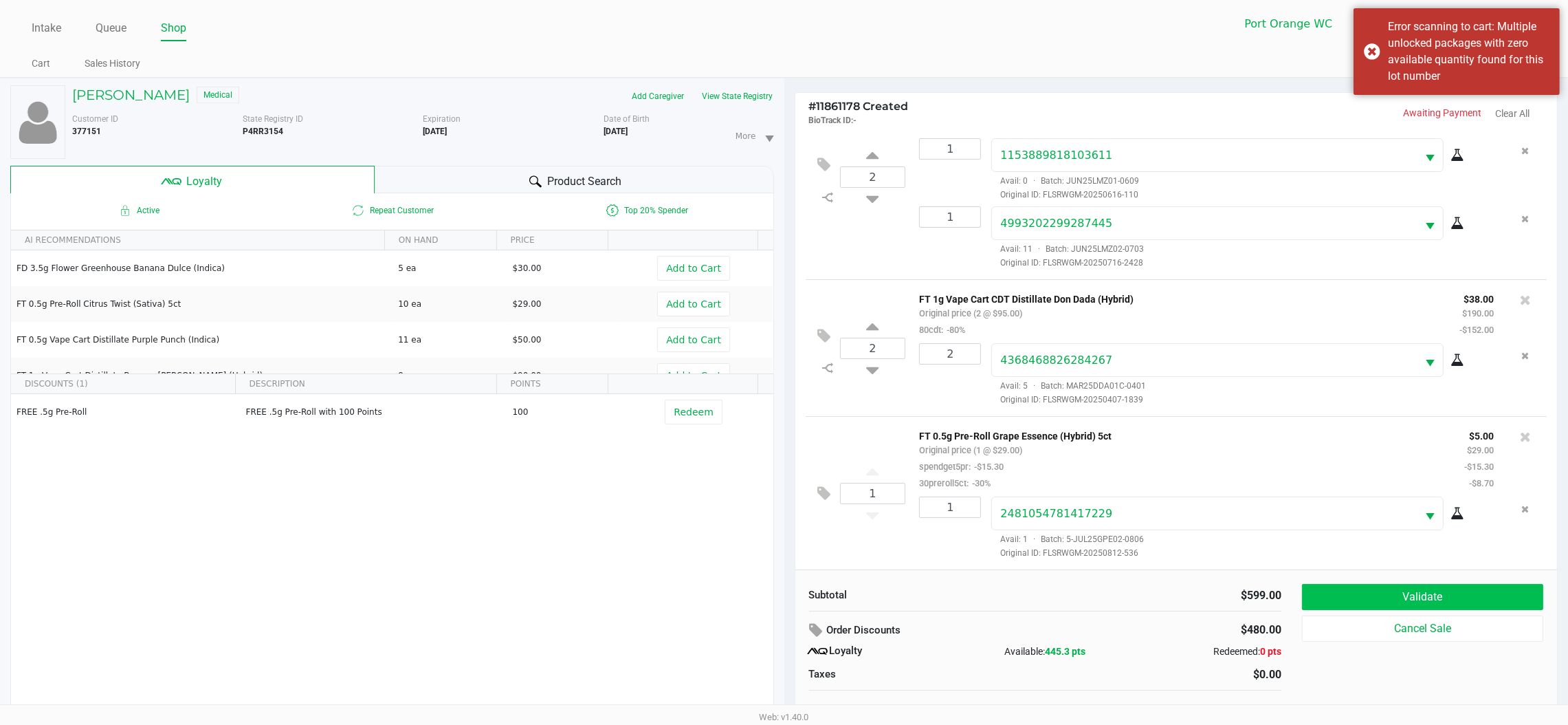
click at [1430, 597] on button "Validate" at bounding box center [1422, 597] width 241 height 26
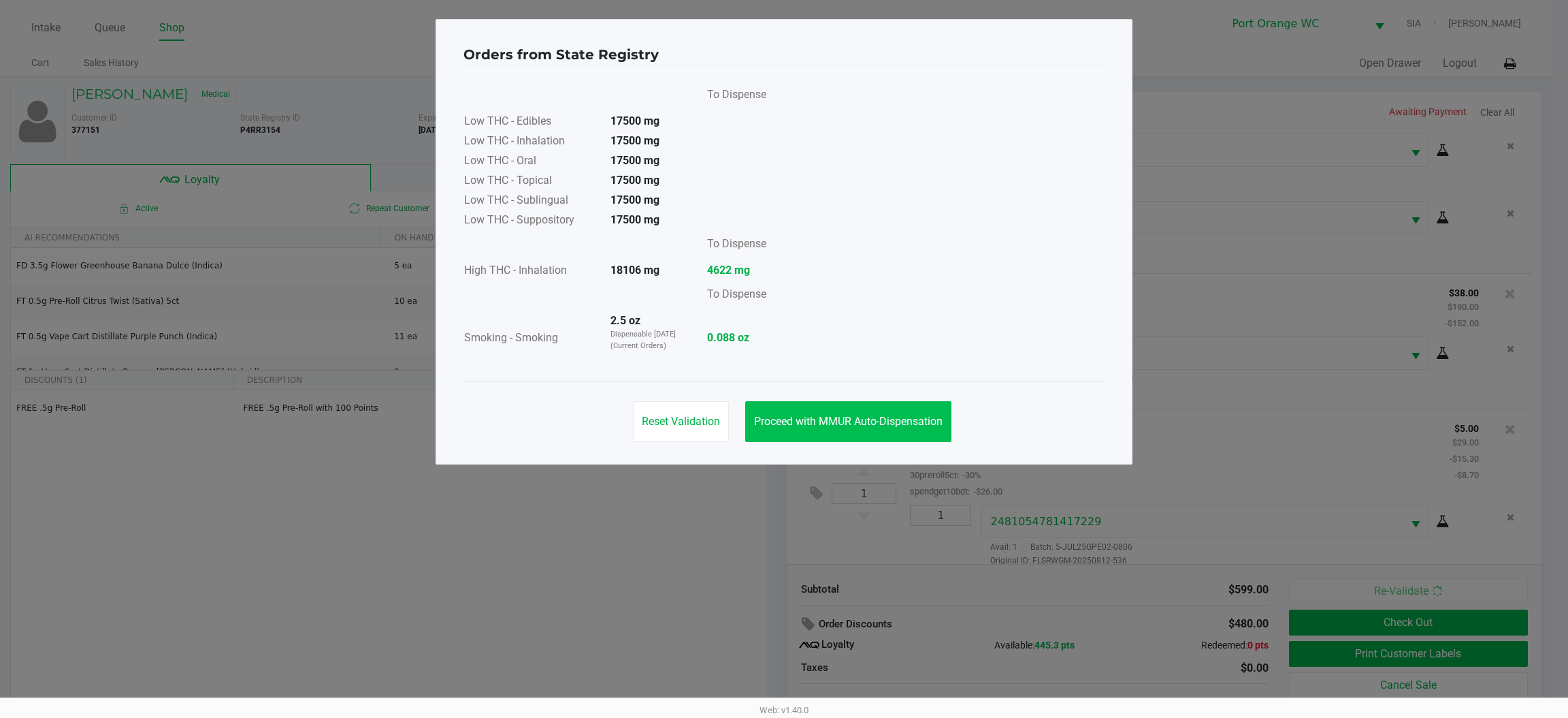
click at [913, 408] on button "Proceed with MMUR Auto-Dispensation" at bounding box center [849, 421] width 206 height 40
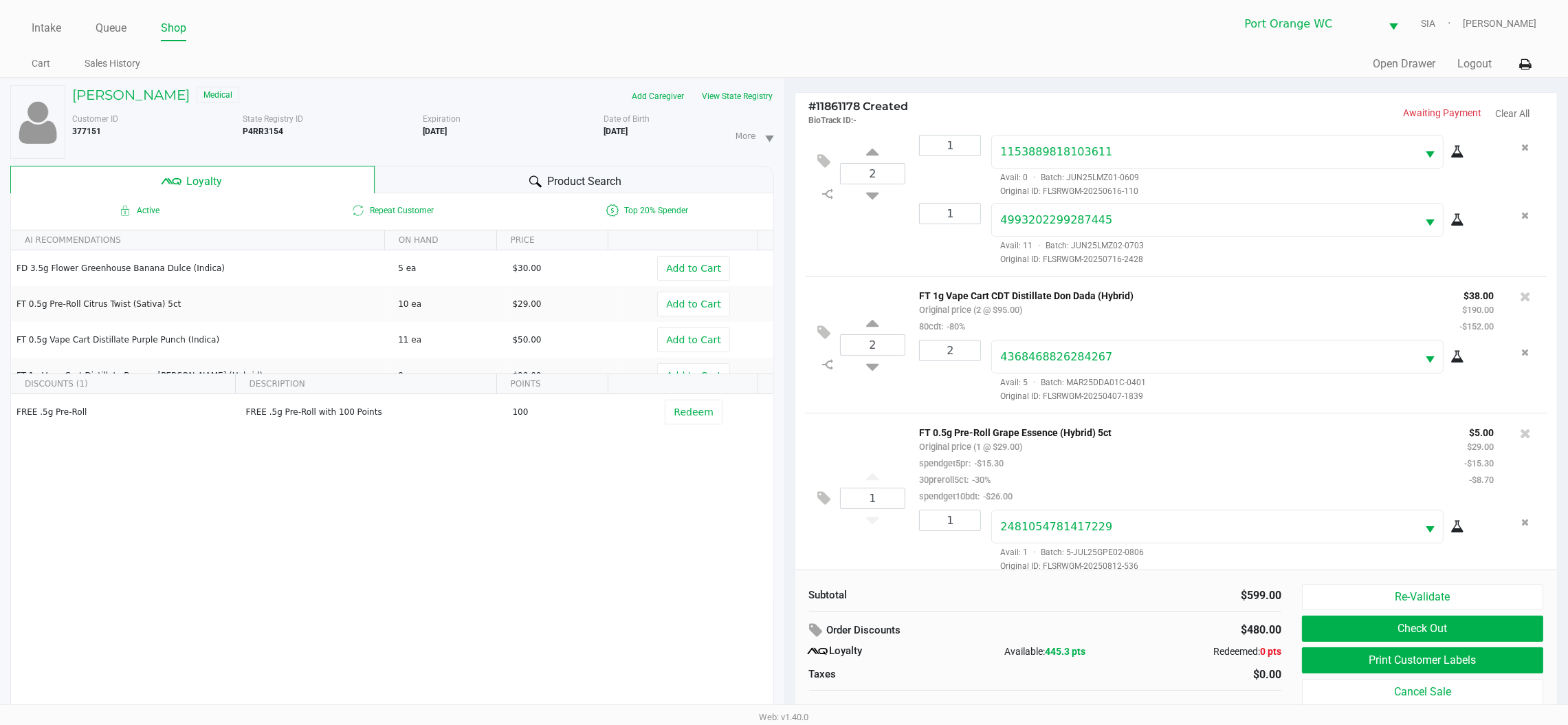
scroll to position [14, 0]
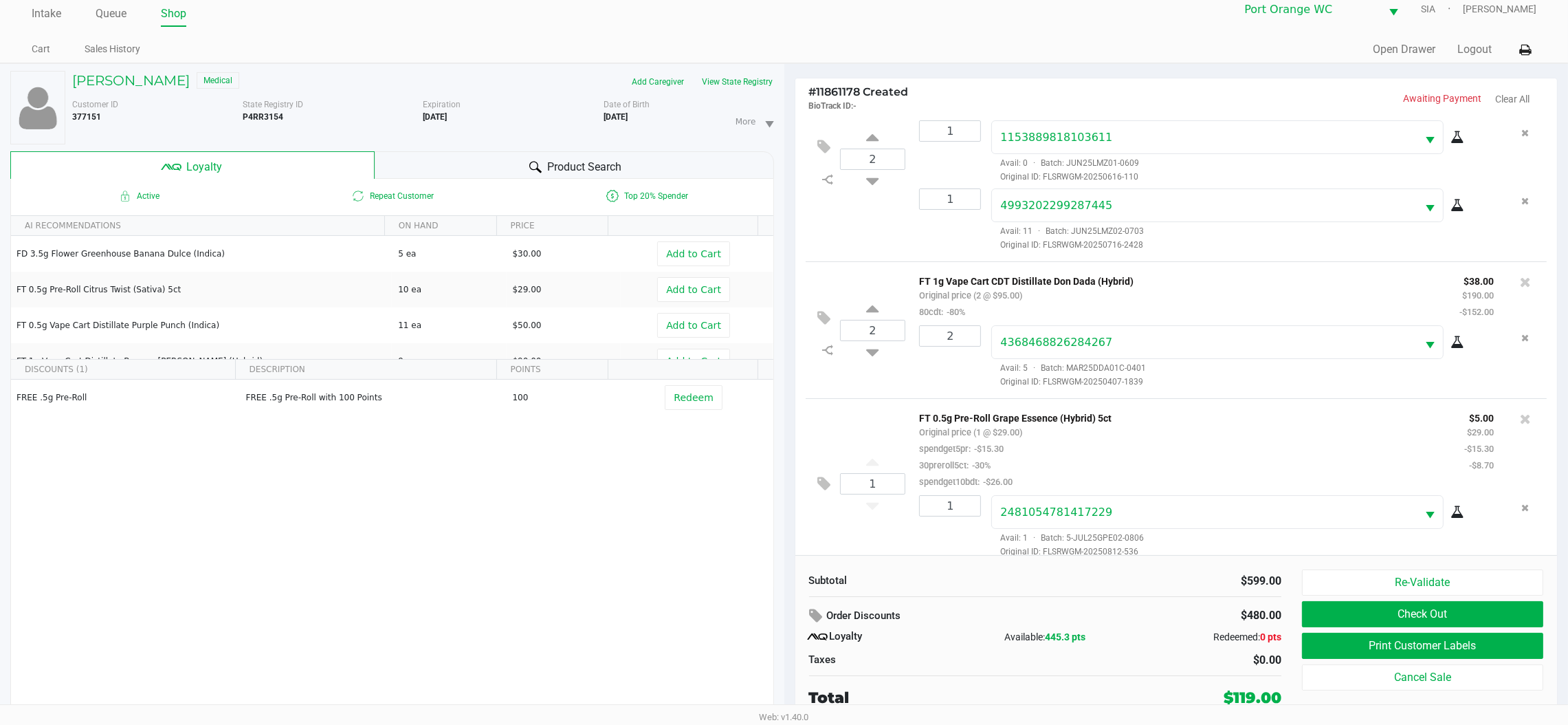
click at [1362, 648] on button "Print Customer Labels" at bounding box center [1422, 645] width 241 height 26
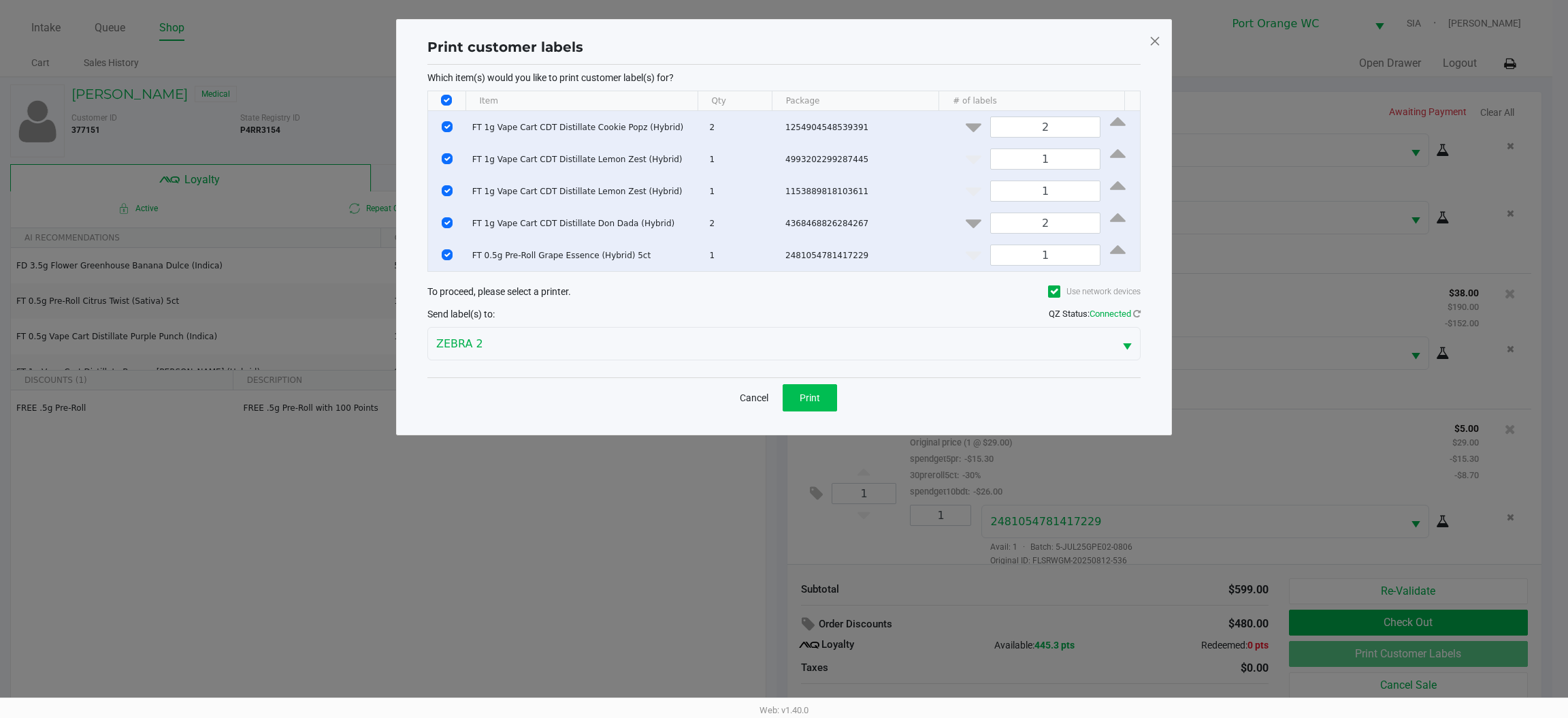
click at [817, 398] on span "Print" at bounding box center [810, 397] width 21 height 11
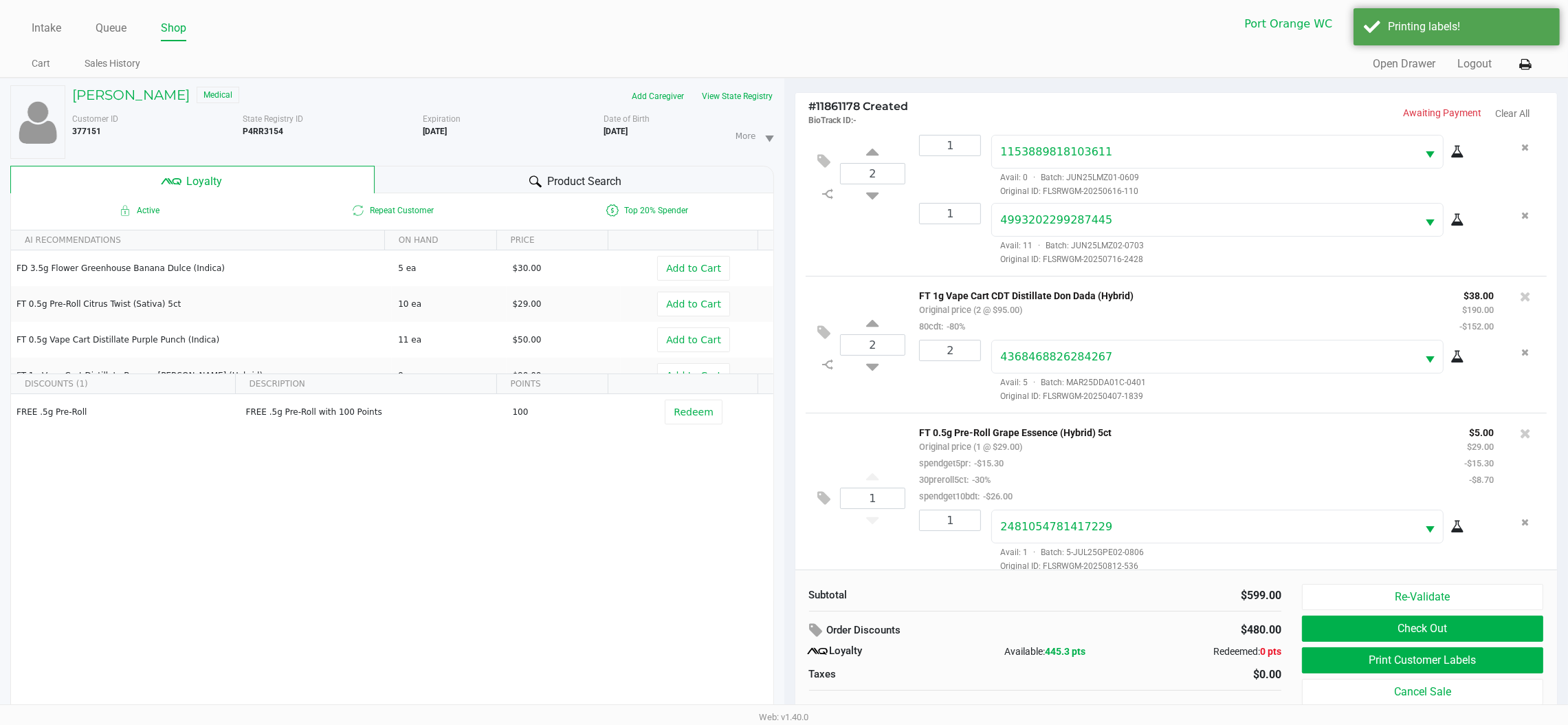
click at [1355, 629] on button "Check Out" at bounding box center [1422, 628] width 241 height 26
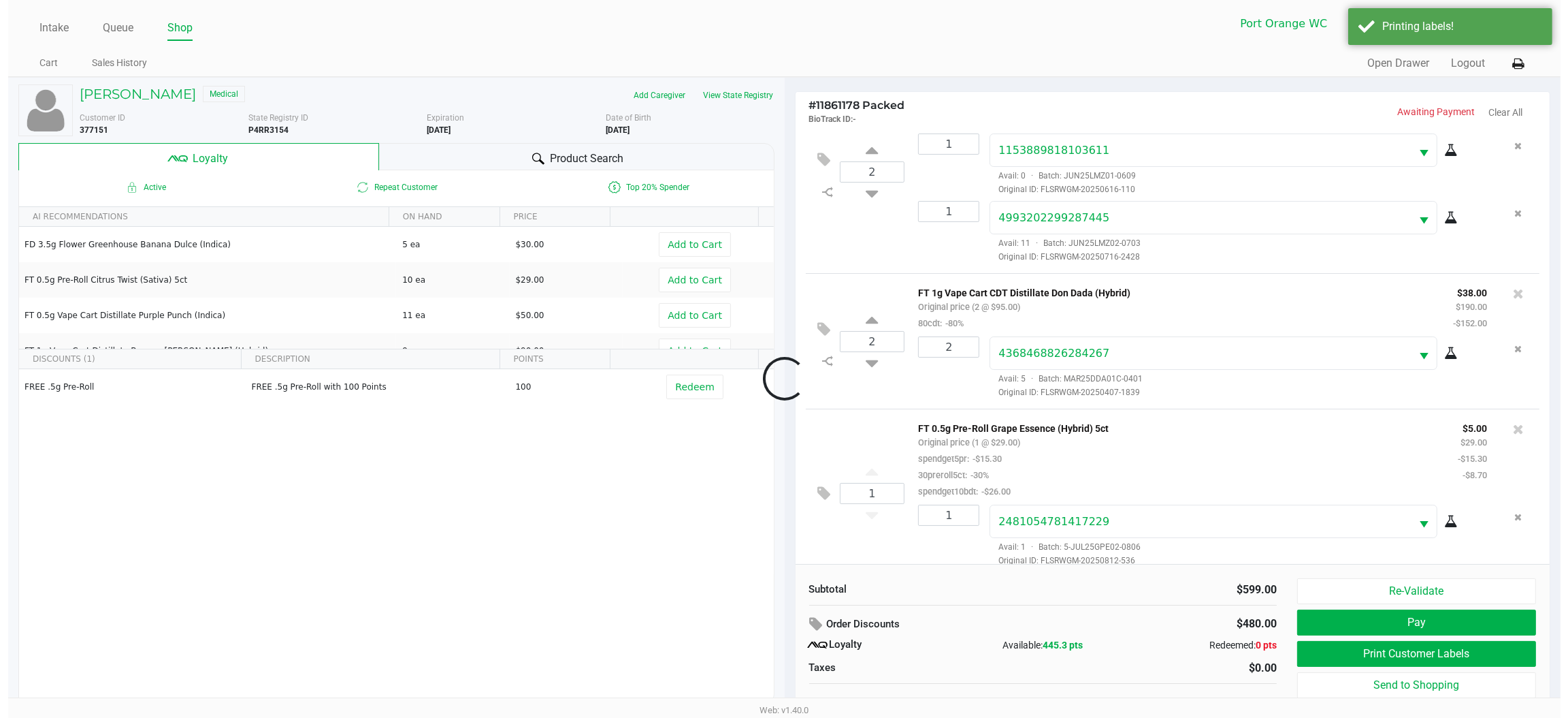
scroll to position [210, 0]
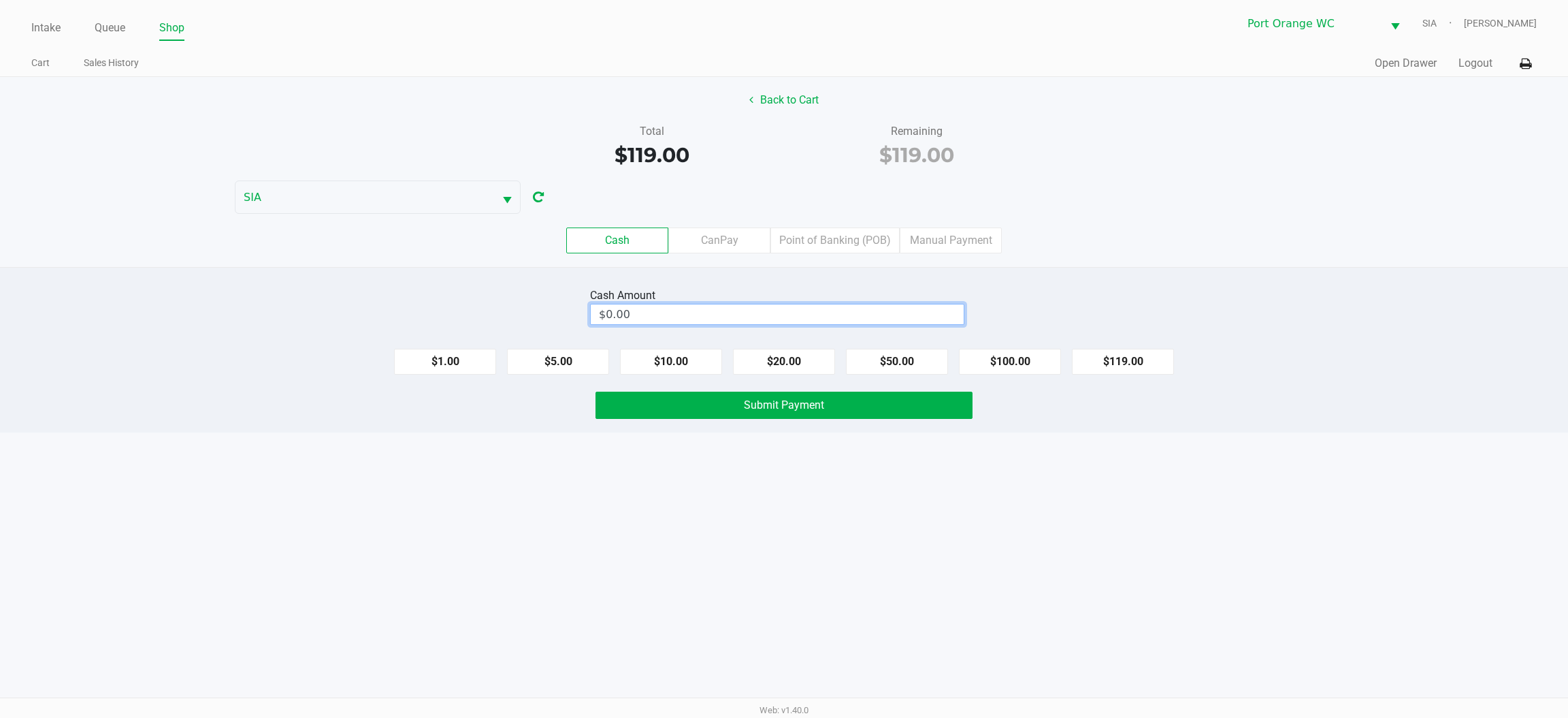
click at [714, 320] on input "$0.00" at bounding box center [778, 314] width 373 height 20
type input "1"
click at [631, 418] on button "Submit Payment" at bounding box center [784, 405] width 377 height 27
type input "$120.00"
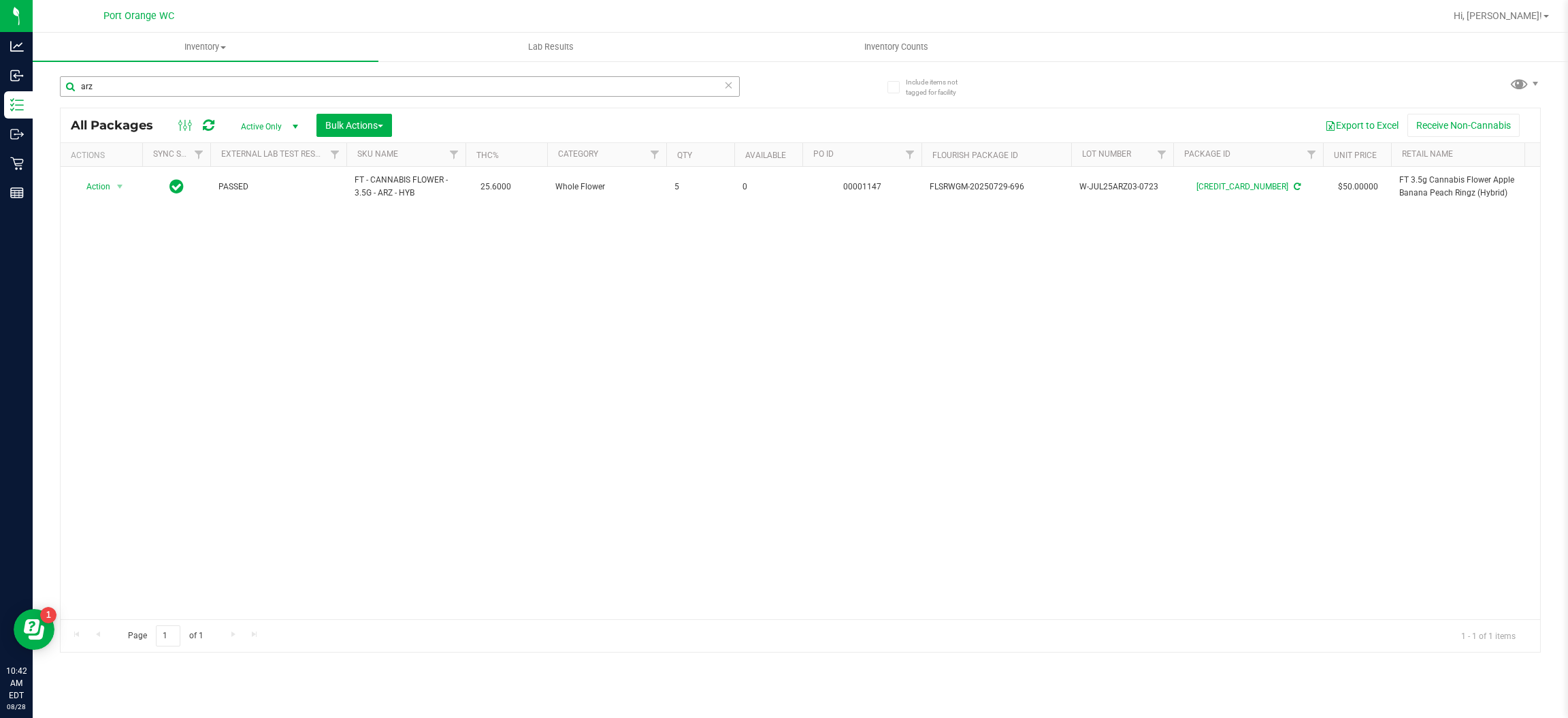
drag, startPoint x: 0, startPoint y: 0, endPoint x: 218, endPoint y: 91, distance: 236.2
click at [218, 91] on input "arz" at bounding box center [400, 86] width 680 height 21
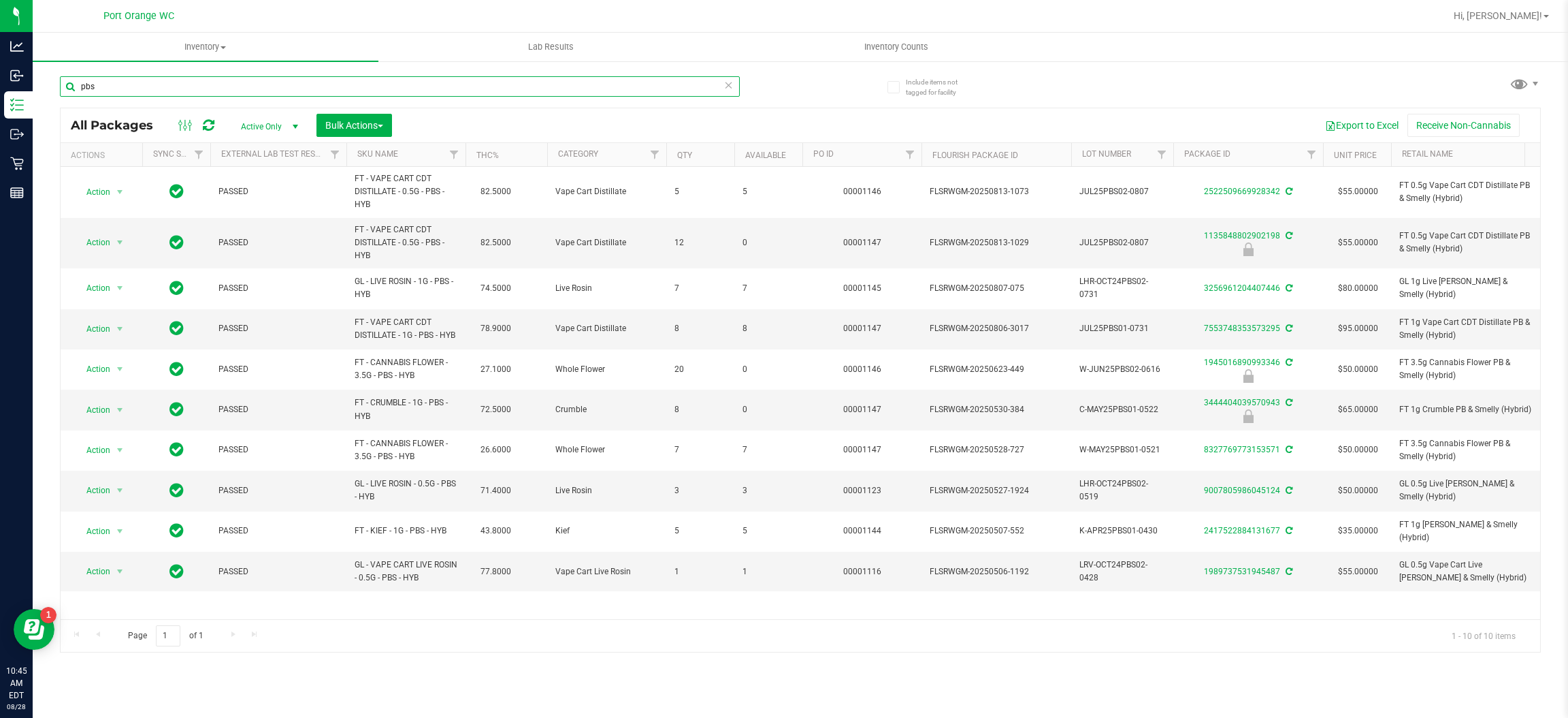
click at [246, 76] on input "pbs" at bounding box center [400, 86] width 680 height 21
click at [243, 79] on input "pbs" at bounding box center [400, 86] width 680 height 21
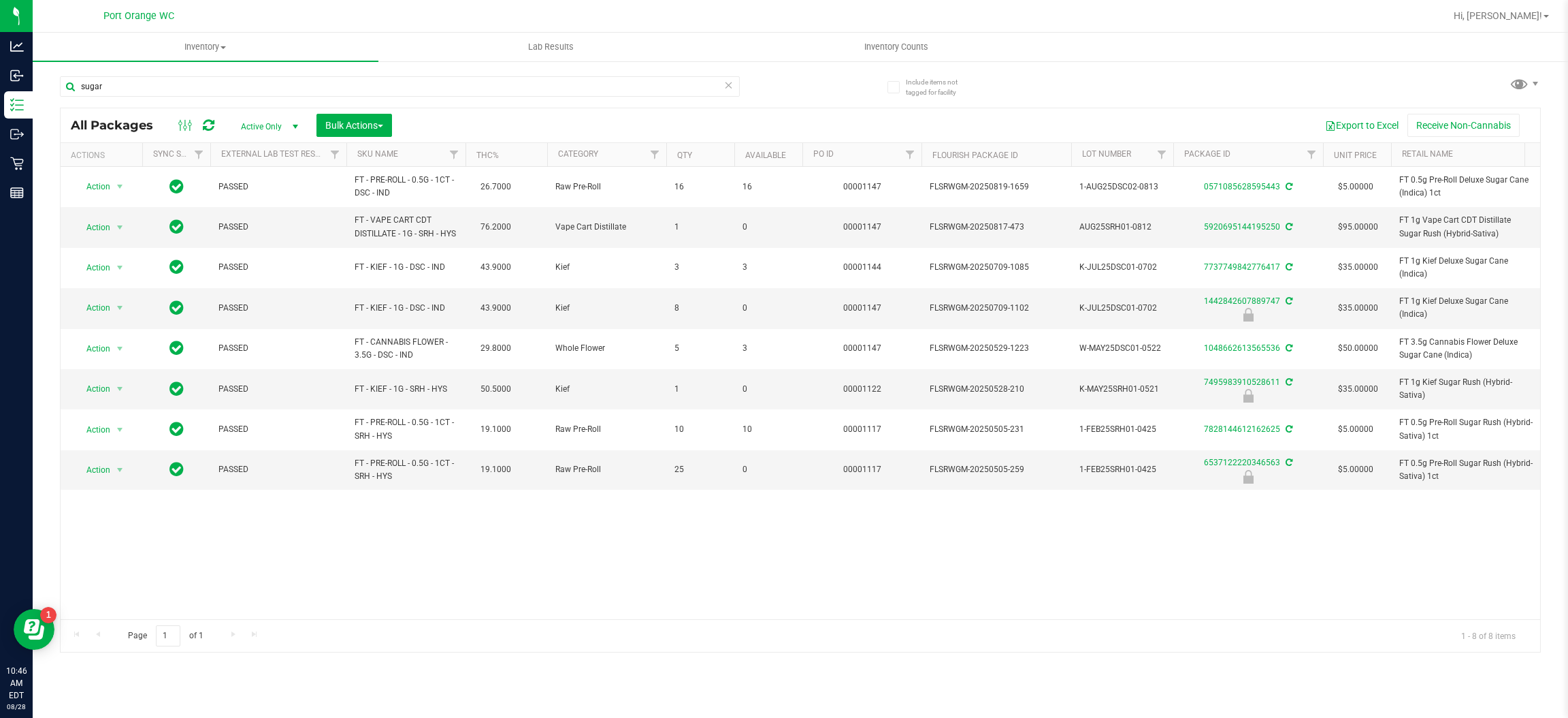
click at [207, 74] on div "sugar" at bounding box center [430, 85] width 741 height 44
click at [205, 83] on input "sugar" at bounding box center [400, 86] width 680 height 21
click at [206, 83] on input "sugar" at bounding box center [400, 86] width 680 height 21
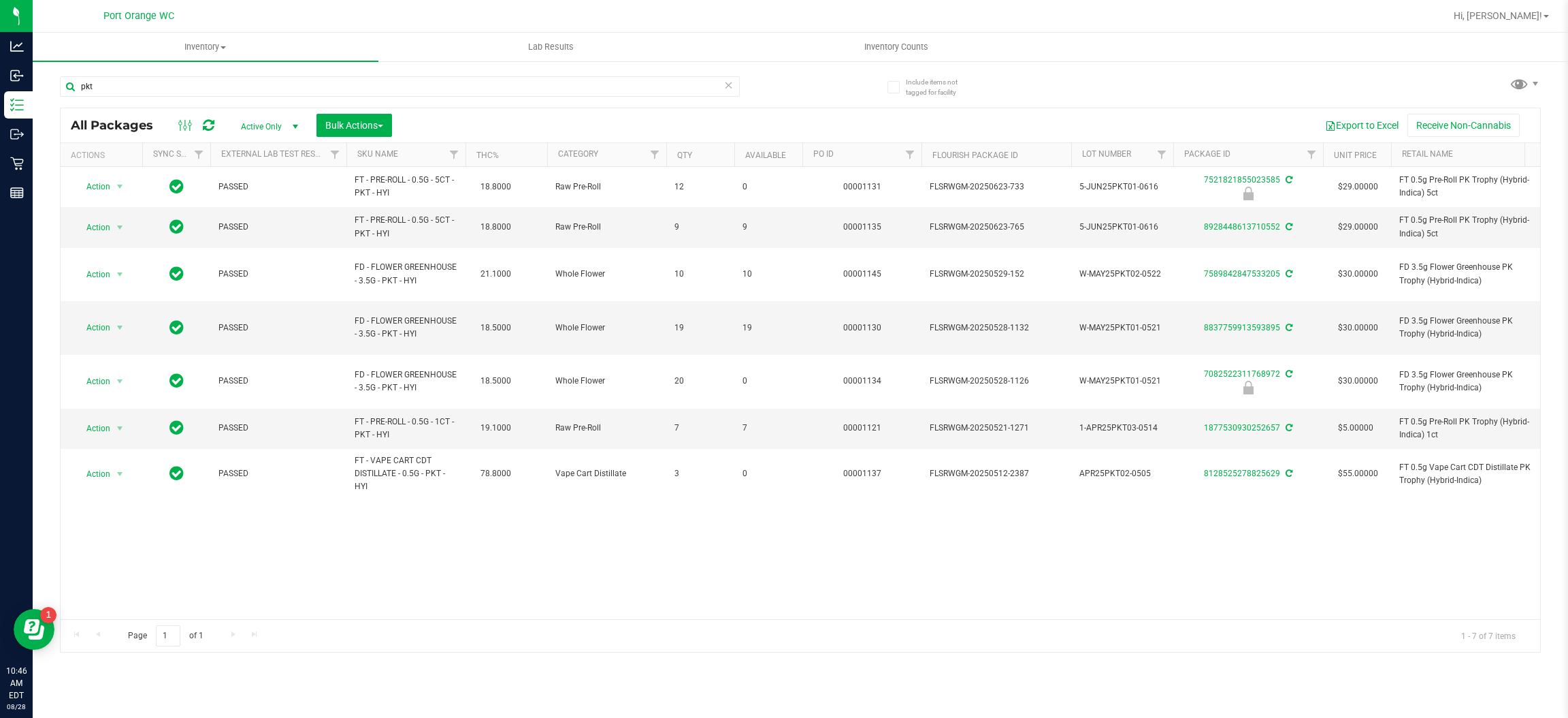
click at [221, 105] on div "pkt" at bounding box center [400, 92] width 680 height 31
click at [224, 93] on input "pkt" at bounding box center [400, 86] width 680 height 21
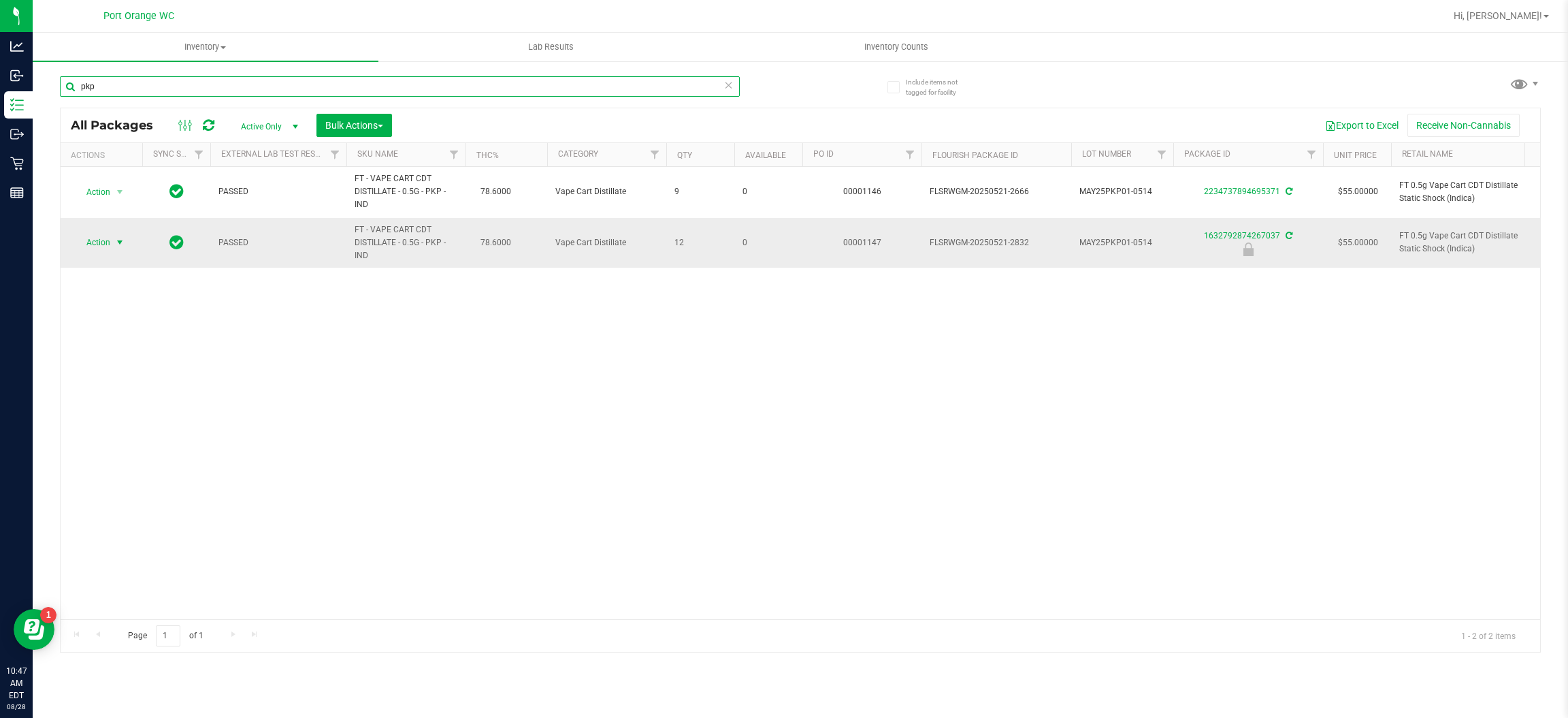
type input "pkp"
click at [102, 241] on span "Action" at bounding box center [92, 242] width 37 height 19
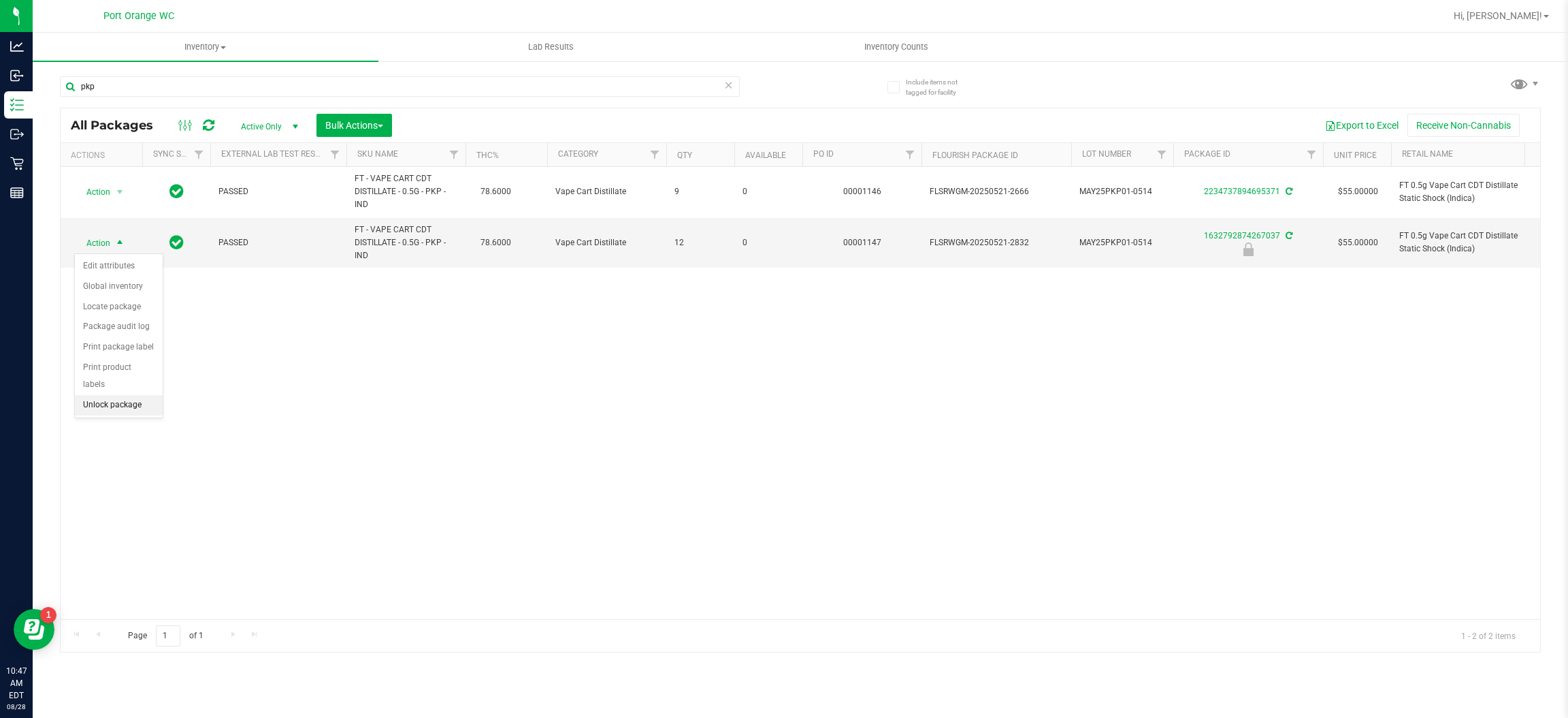
click at [106, 395] on li "Unlock package" at bounding box center [119, 405] width 88 height 21
drag, startPoint x: 240, startPoint y: 52, endPoint x: 228, endPoint y: 80, distance: 30.5
click at [240, 53] on uib-tab-heading "Inventory All packages All inventory Waste log Create inventory" at bounding box center [206, 47] width 346 height 29
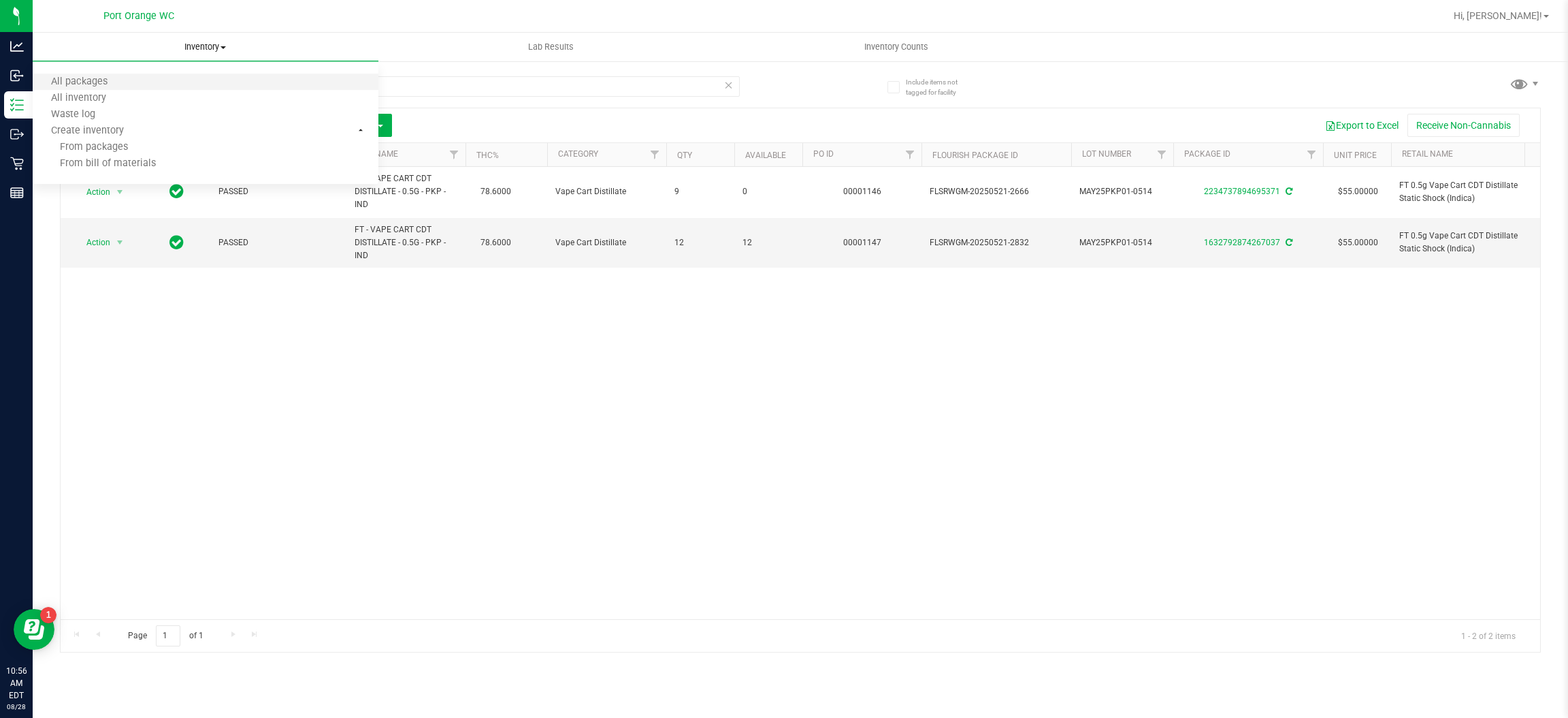
click at [230, 82] on li "All packages" at bounding box center [206, 83] width 346 height 17
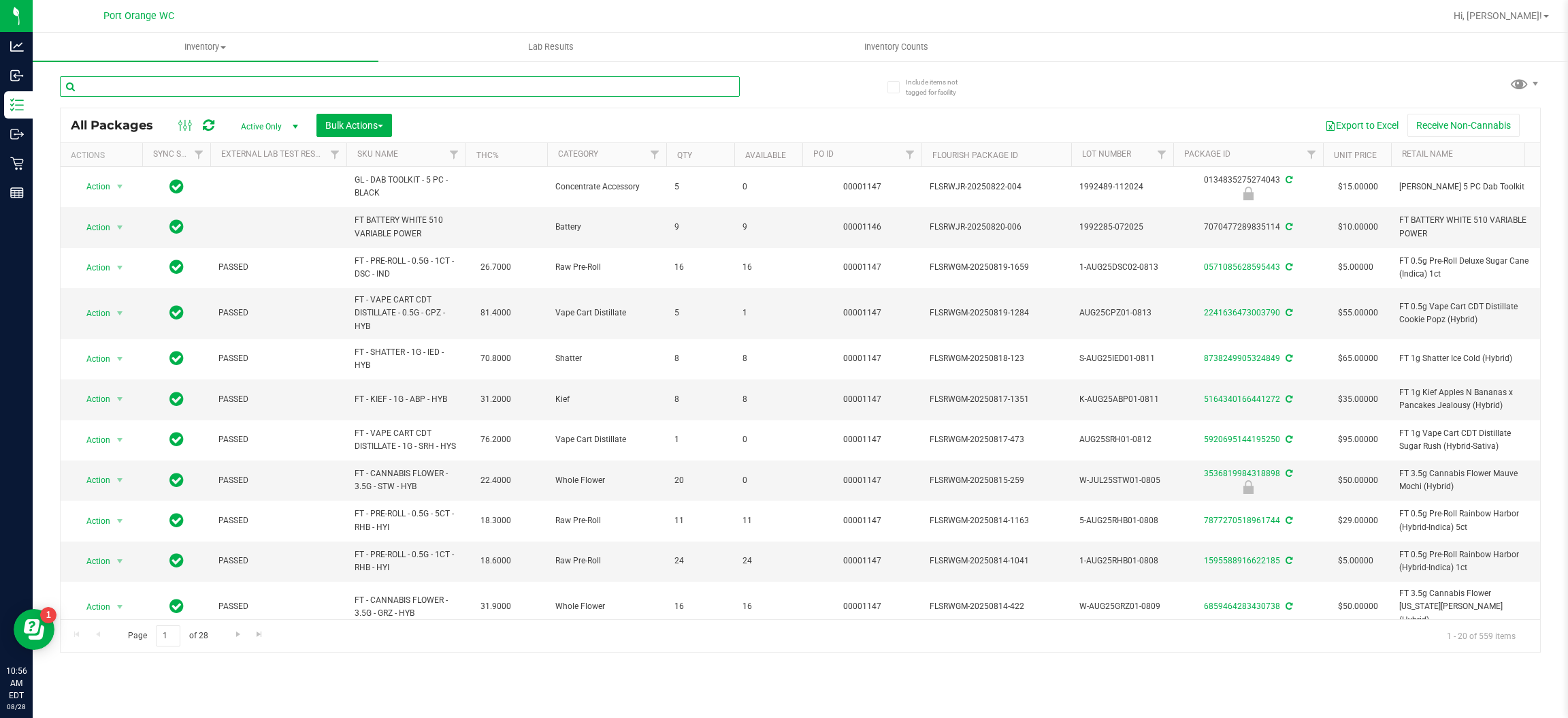
click at [312, 94] on input "text" at bounding box center [400, 86] width 680 height 21
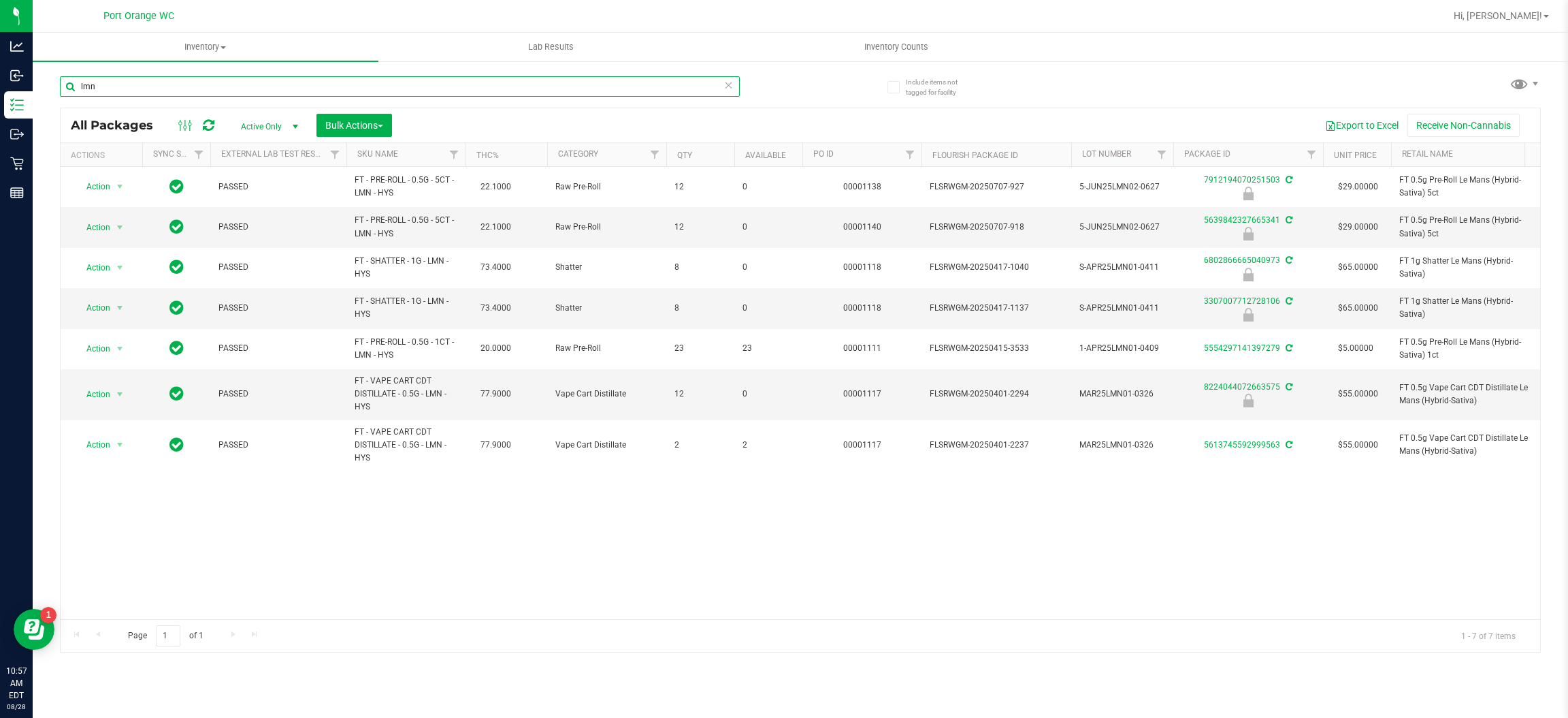
click at [164, 85] on input "lmn" at bounding box center [400, 86] width 680 height 21
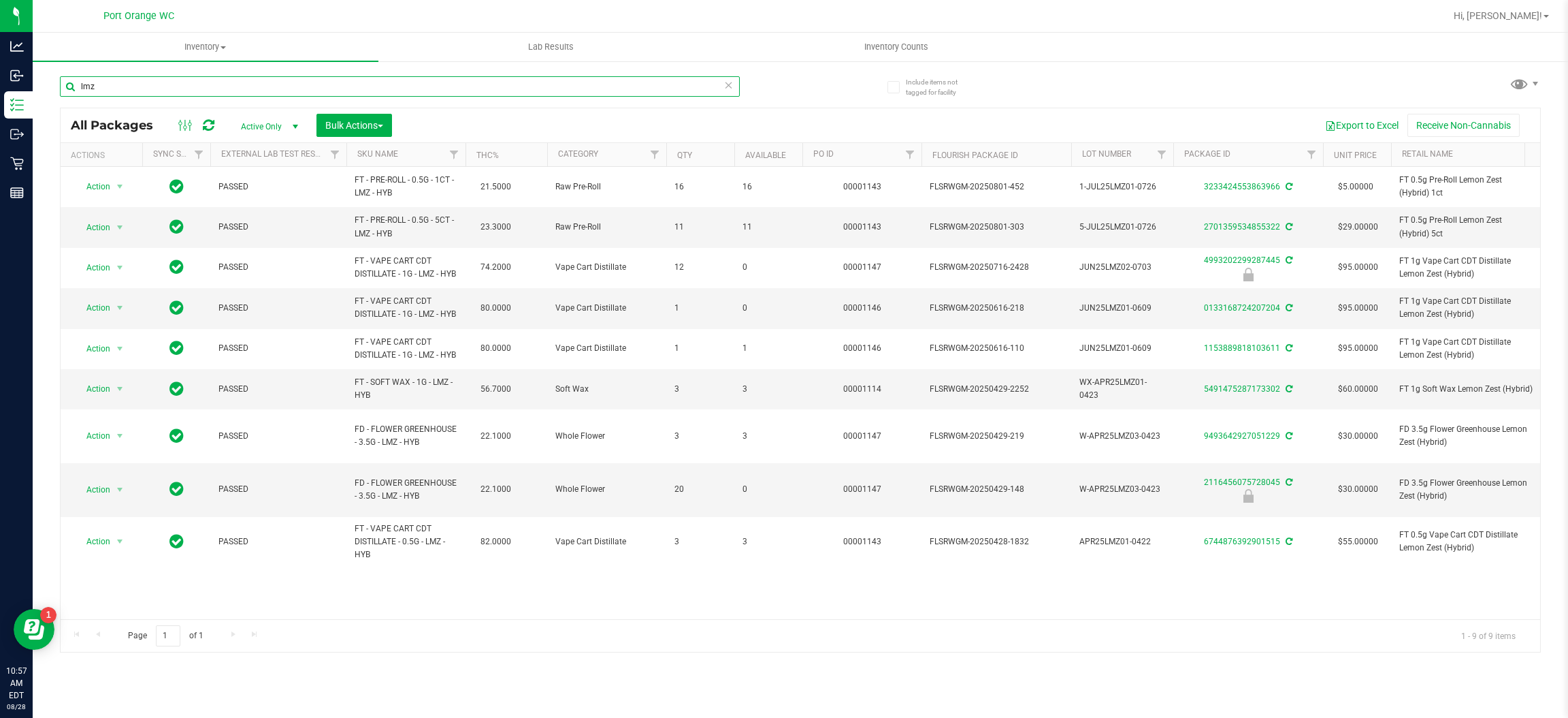
type input "lmz"
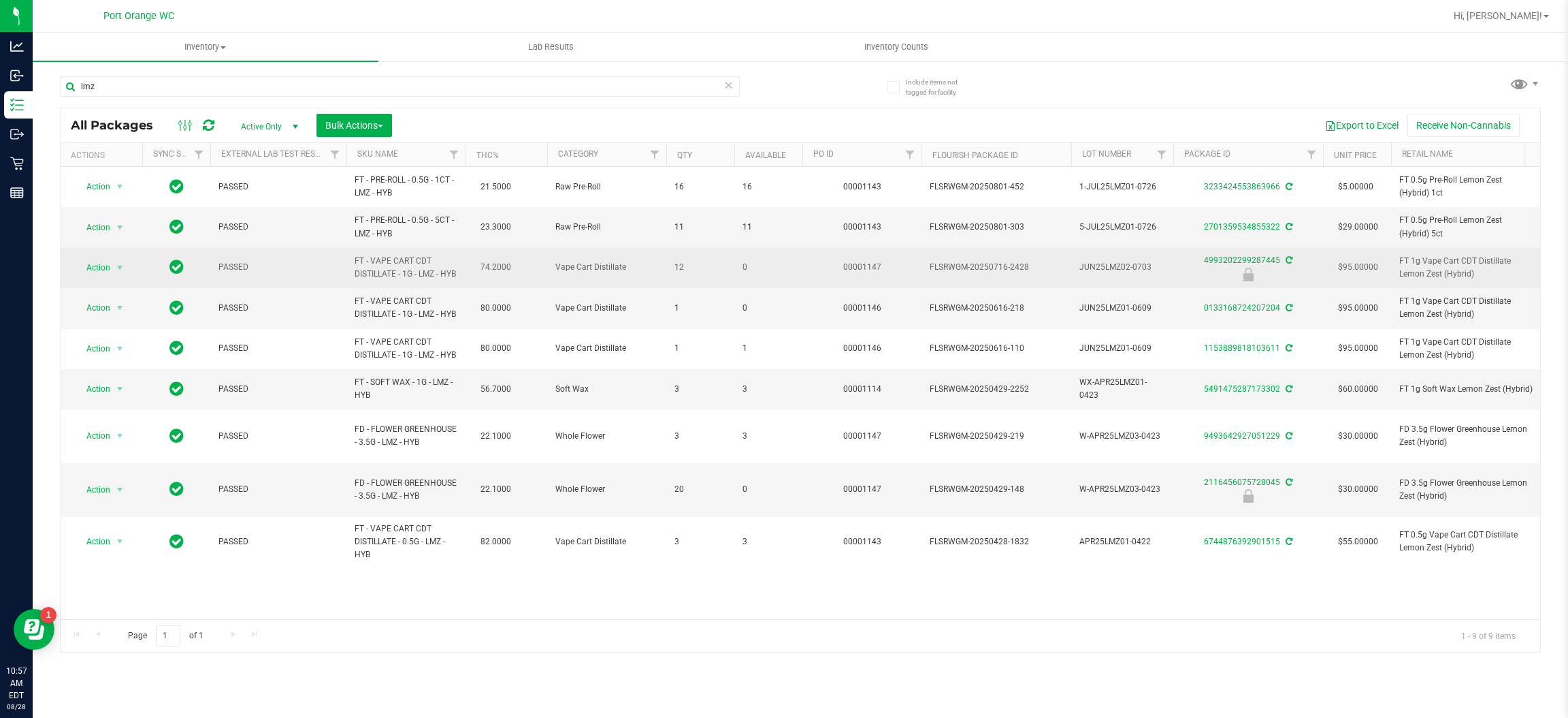
click at [106, 284] on td "Action Action Edit attributes Global inventory Locate package Package audit log…" at bounding box center [101, 268] width 82 height 40
click at [110, 266] on span "Action" at bounding box center [102, 267] width 54 height 19
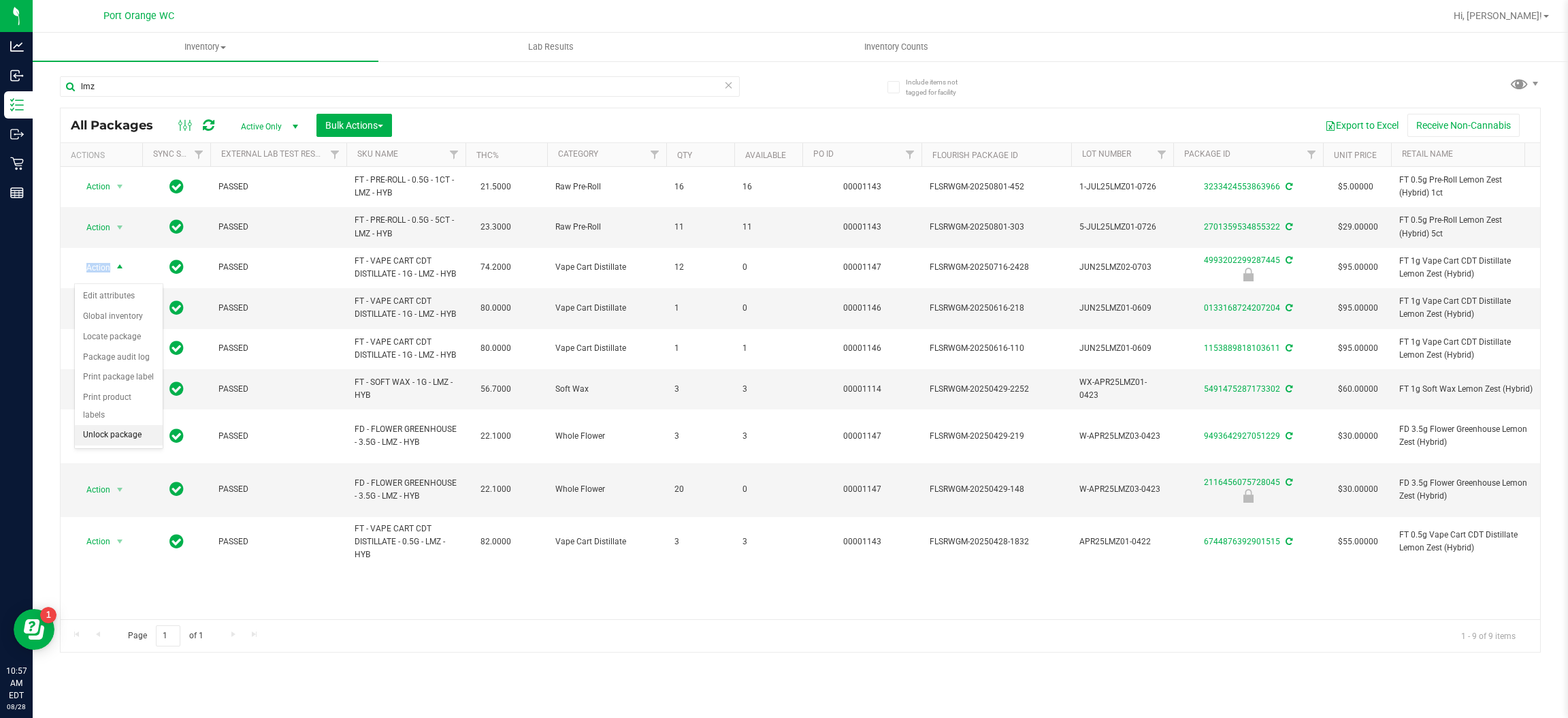
click at [101, 425] on li "Unlock package" at bounding box center [119, 435] width 88 height 21
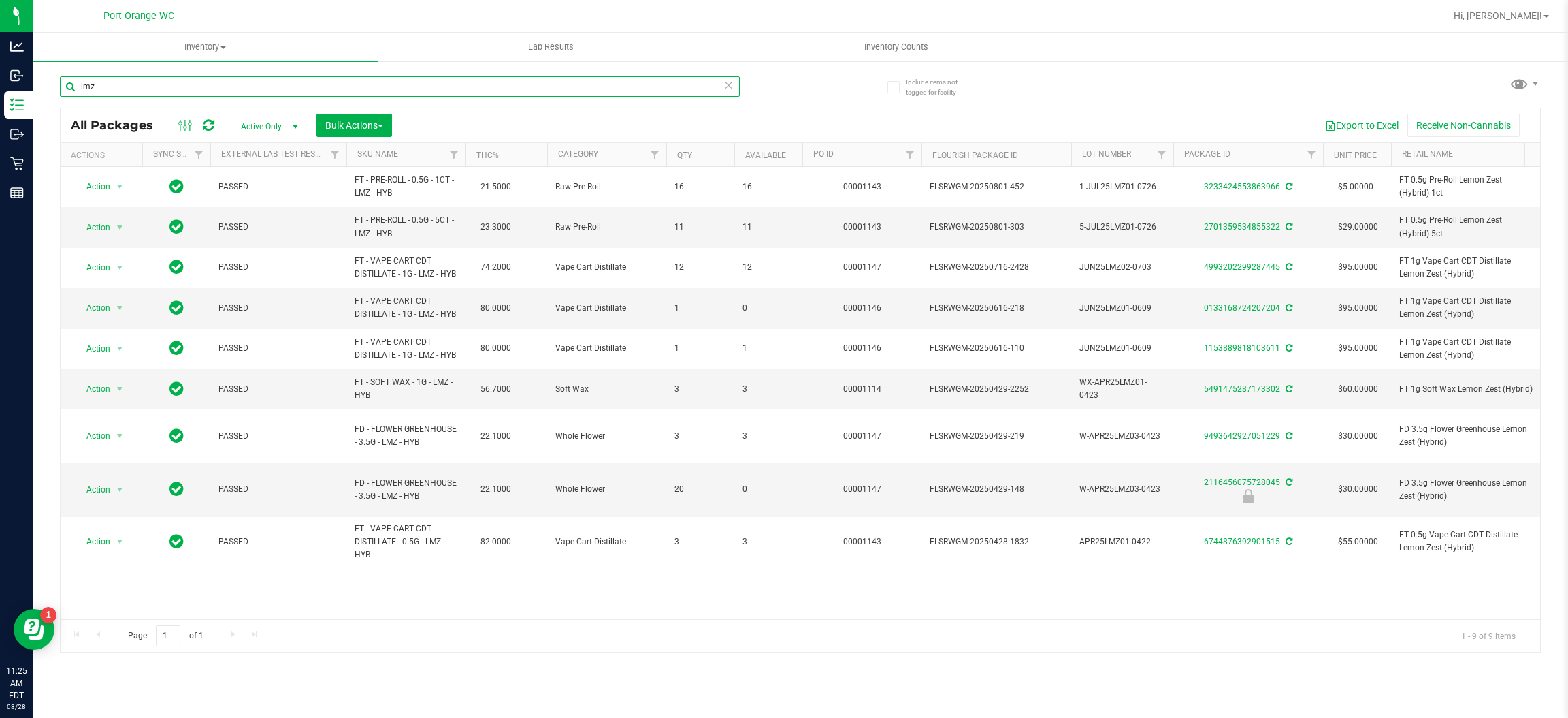
click at [187, 94] on input "lmz" at bounding box center [400, 86] width 680 height 21
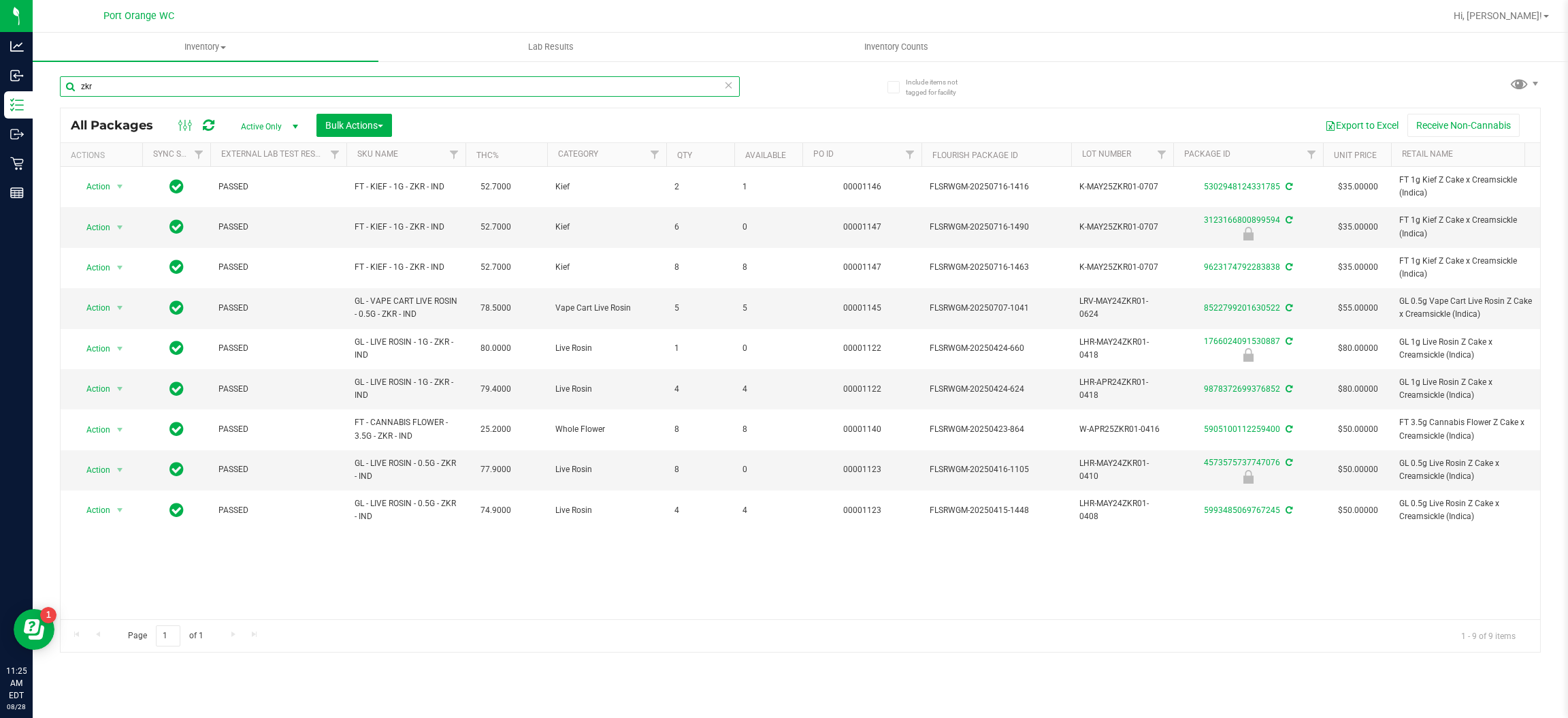
type input "zkr"
click at [206, 72] on div "zkr" at bounding box center [430, 85] width 741 height 44
click at [196, 82] on input "zkr" at bounding box center [400, 86] width 680 height 21
click at [116, 226] on span "select" at bounding box center [119, 227] width 11 height 11
click at [106, 379] on li "Unlock package" at bounding box center [119, 389] width 88 height 21
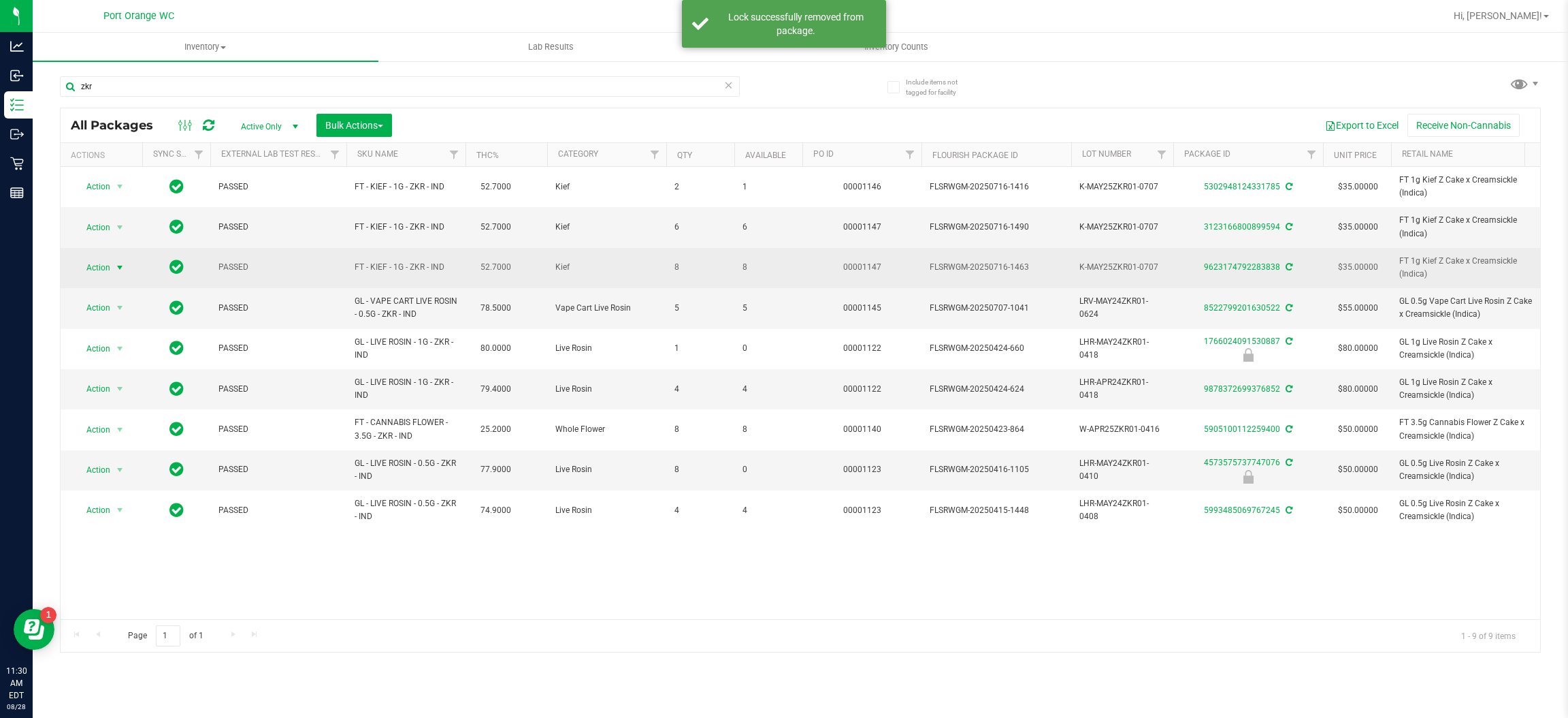
click at [106, 278] on span "Action" at bounding box center [92, 267] width 37 height 19
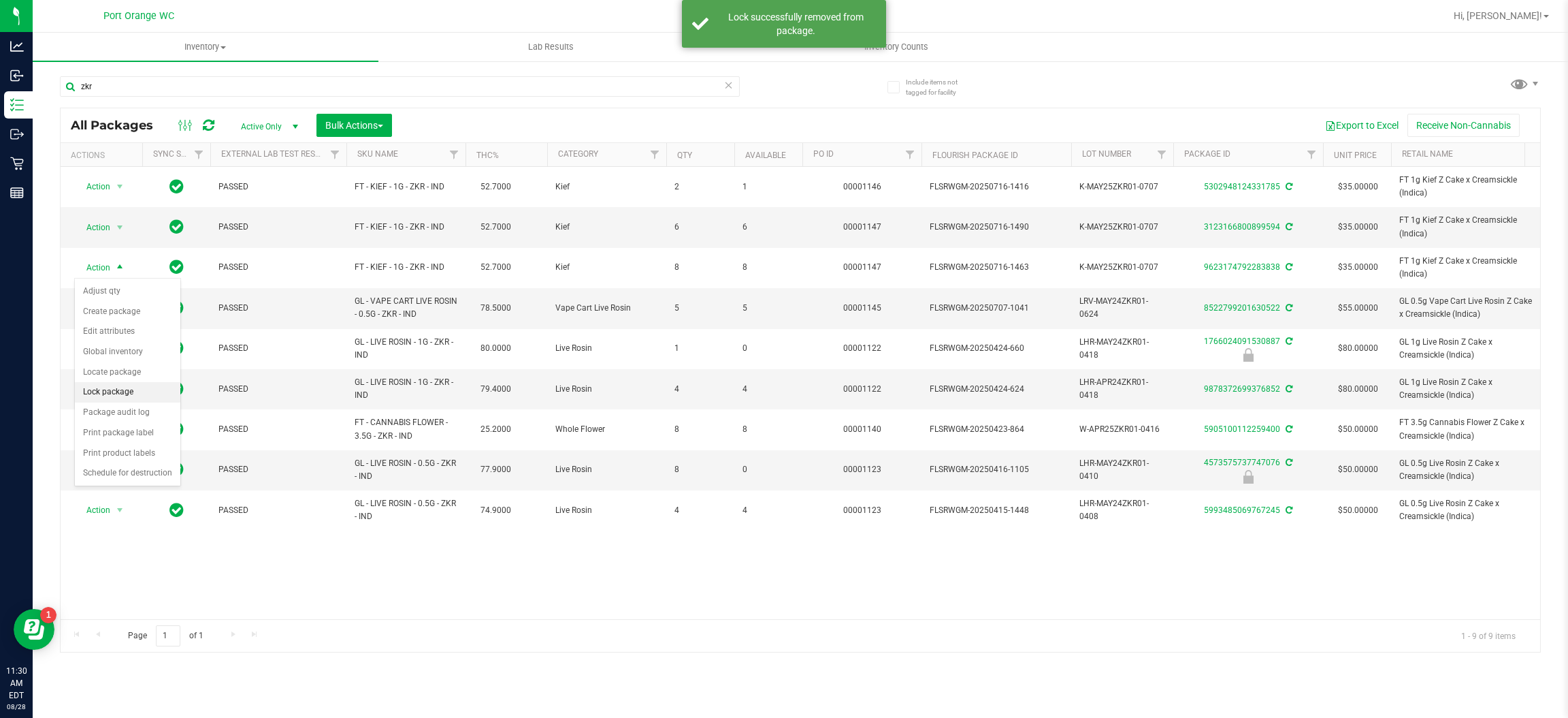
click at [99, 396] on li "Lock package" at bounding box center [128, 392] width 106 height 21
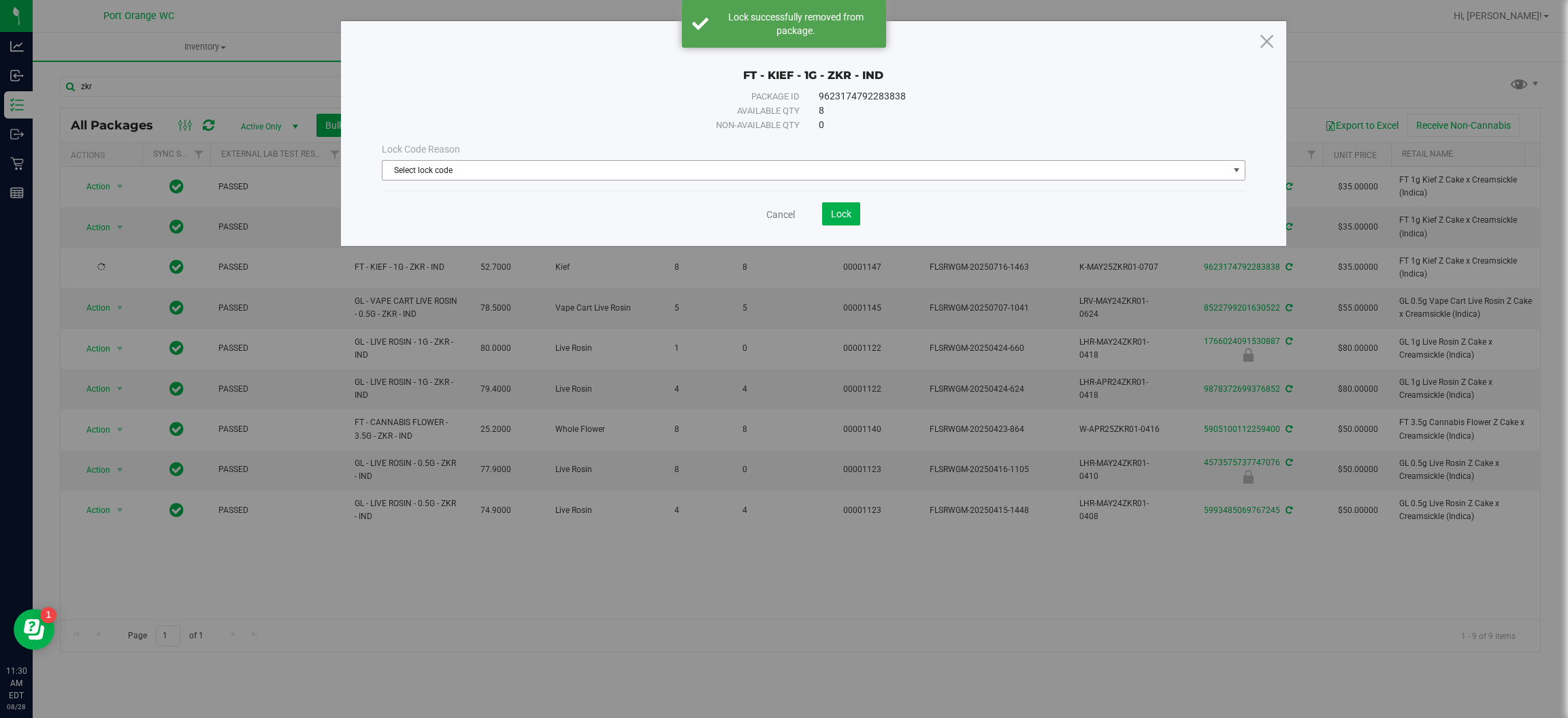
click at [654, 175] on span "Select lock code" at bounding box center [805, 170] width 846 height 19
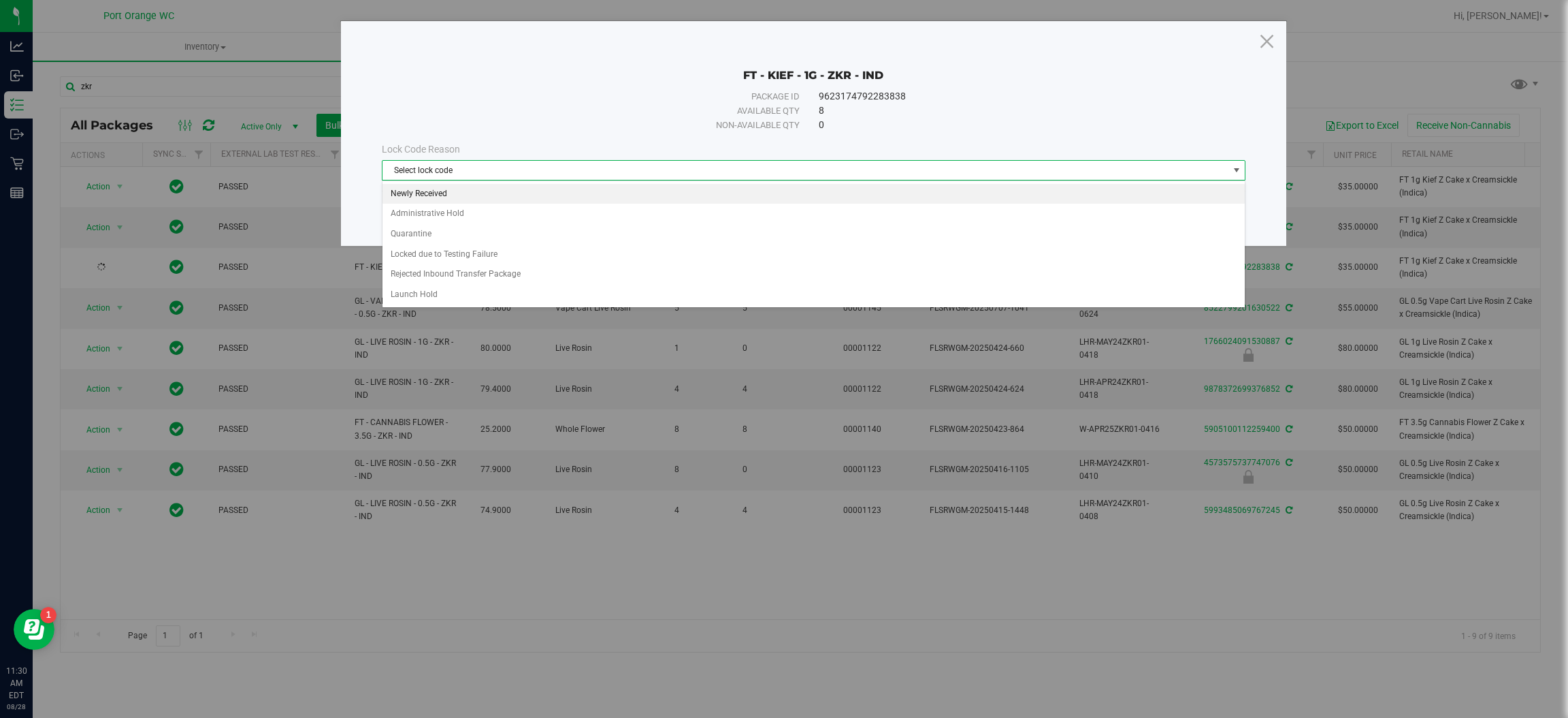
click at [632, 196] on li "Newly Received" at bounding box center [813, 194] width 862 height 21
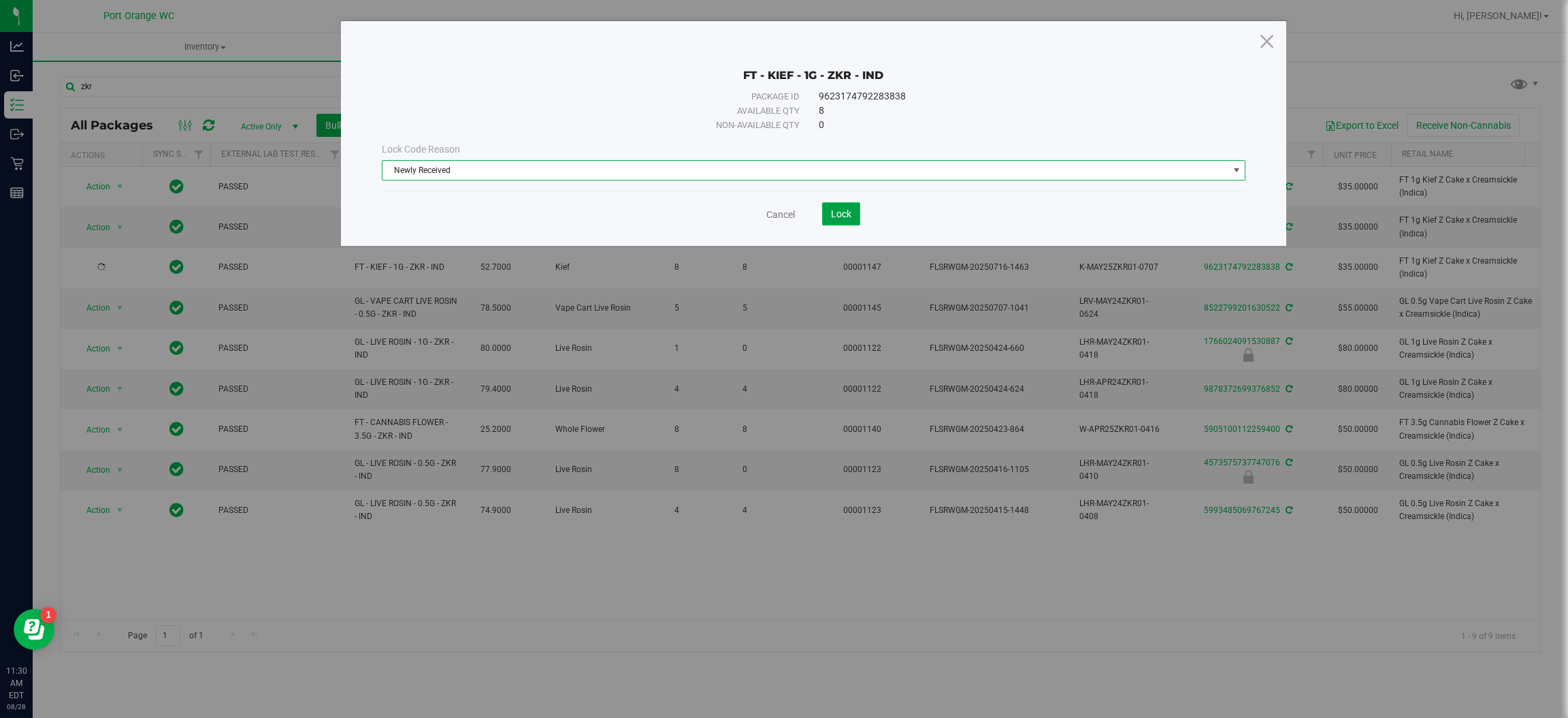
click at [839, 212] on span "Lock" at bounding box center [841, 213] width 21 height 11
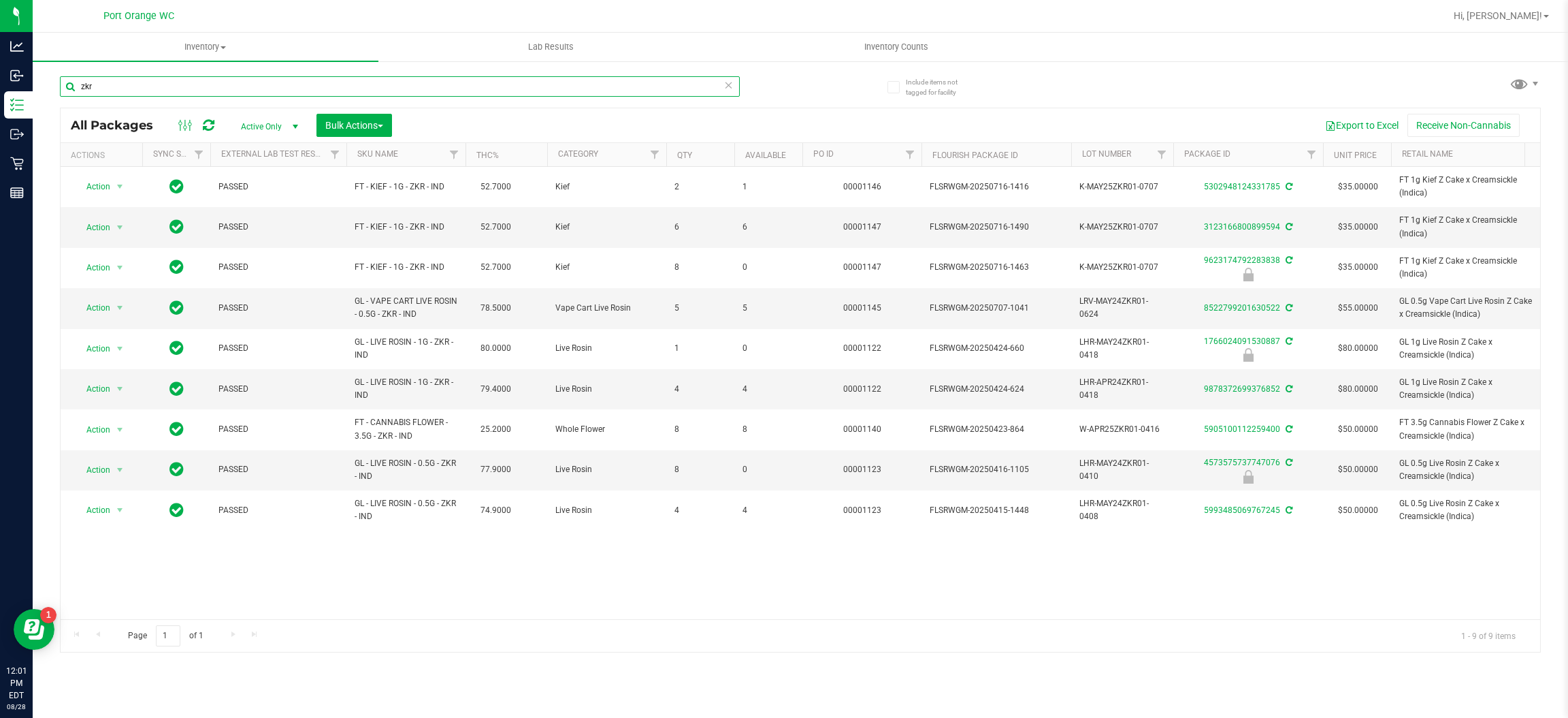
click at [322, 83] on input "zkr" at bounding box center [400, 86] width 680 height 21
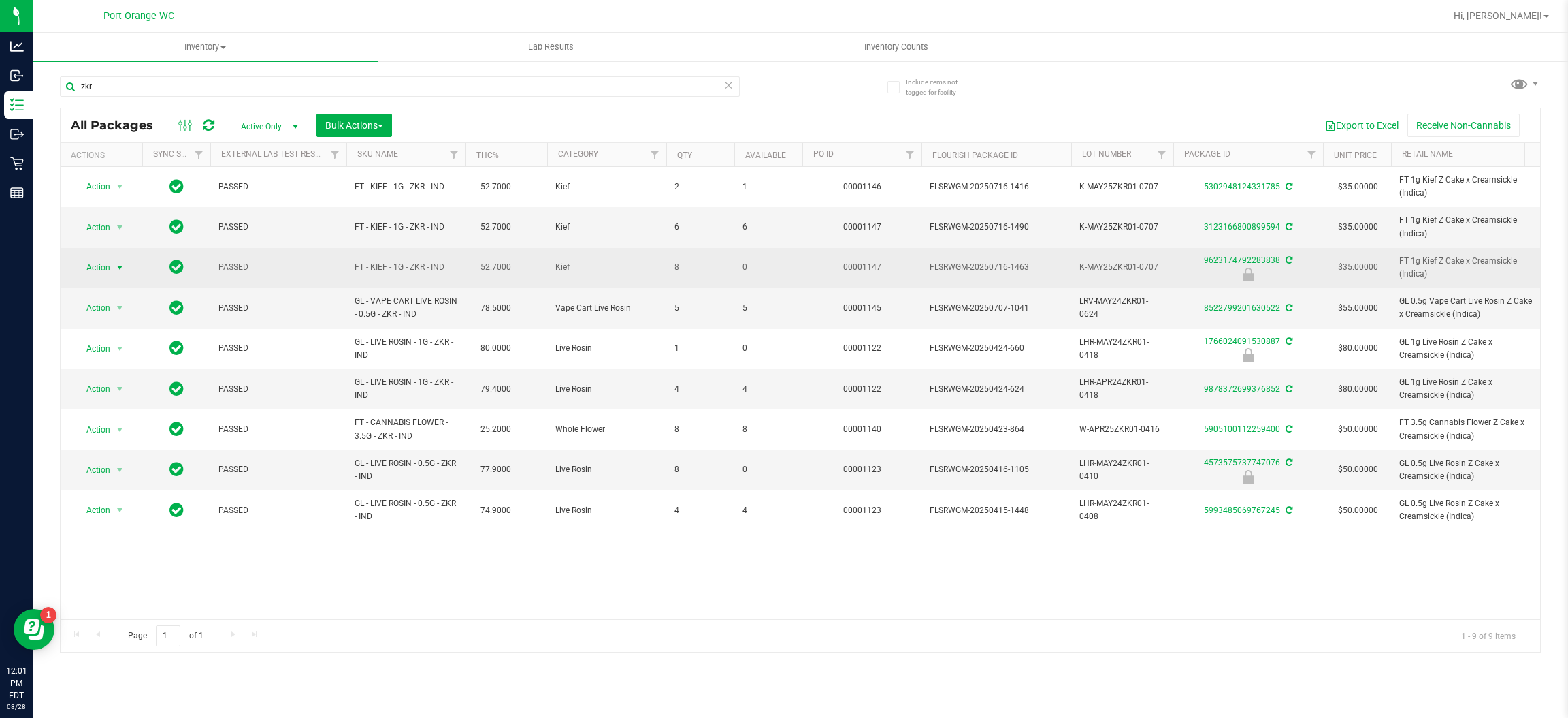
click at [115, 269] on span "select" at bounding box center [119, 267] width 11 height 11
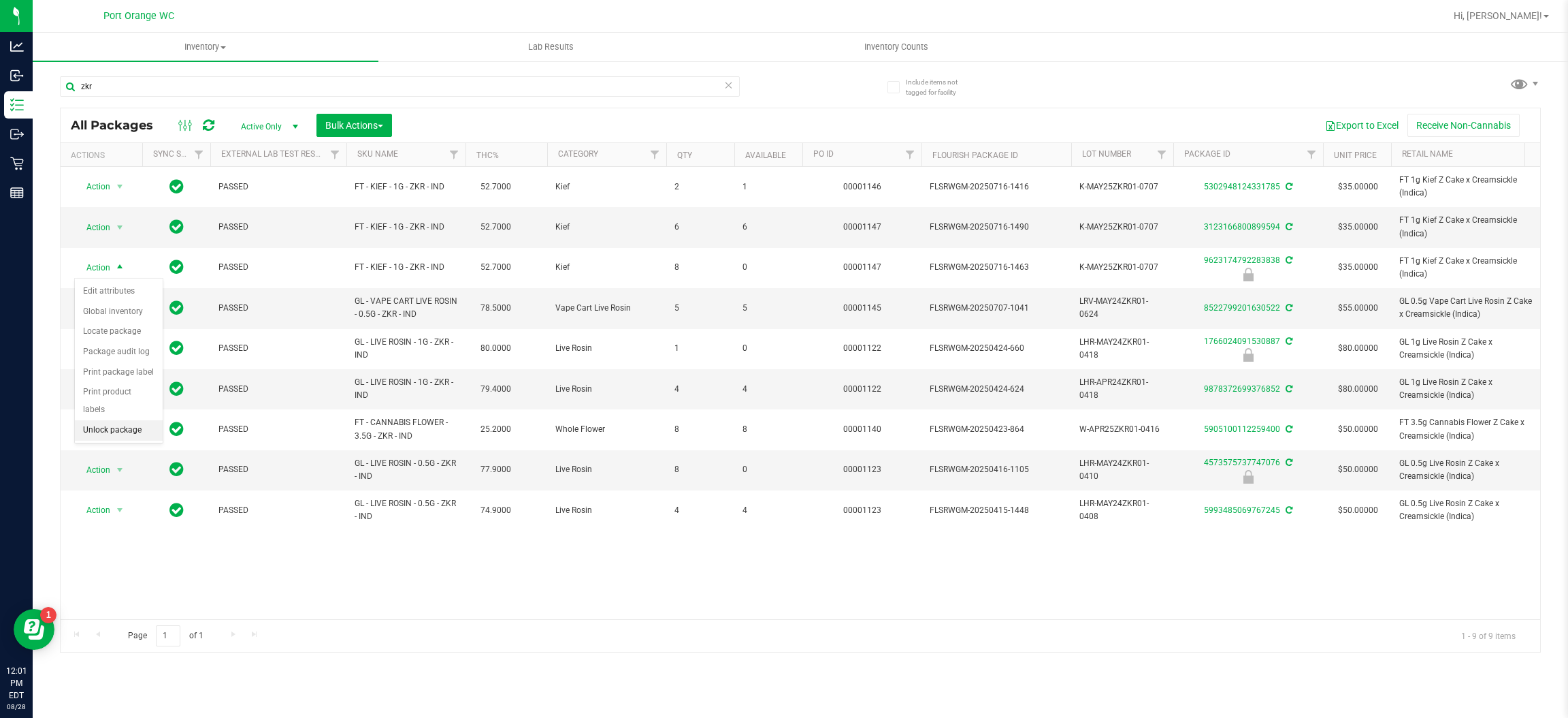
click at [117, 421] on li "Unlock package" at bounding box center [119, 430] width 88 height 21
click at [163, 72] on div "zkr" at bounding box center [430, 85] width 741 height 44
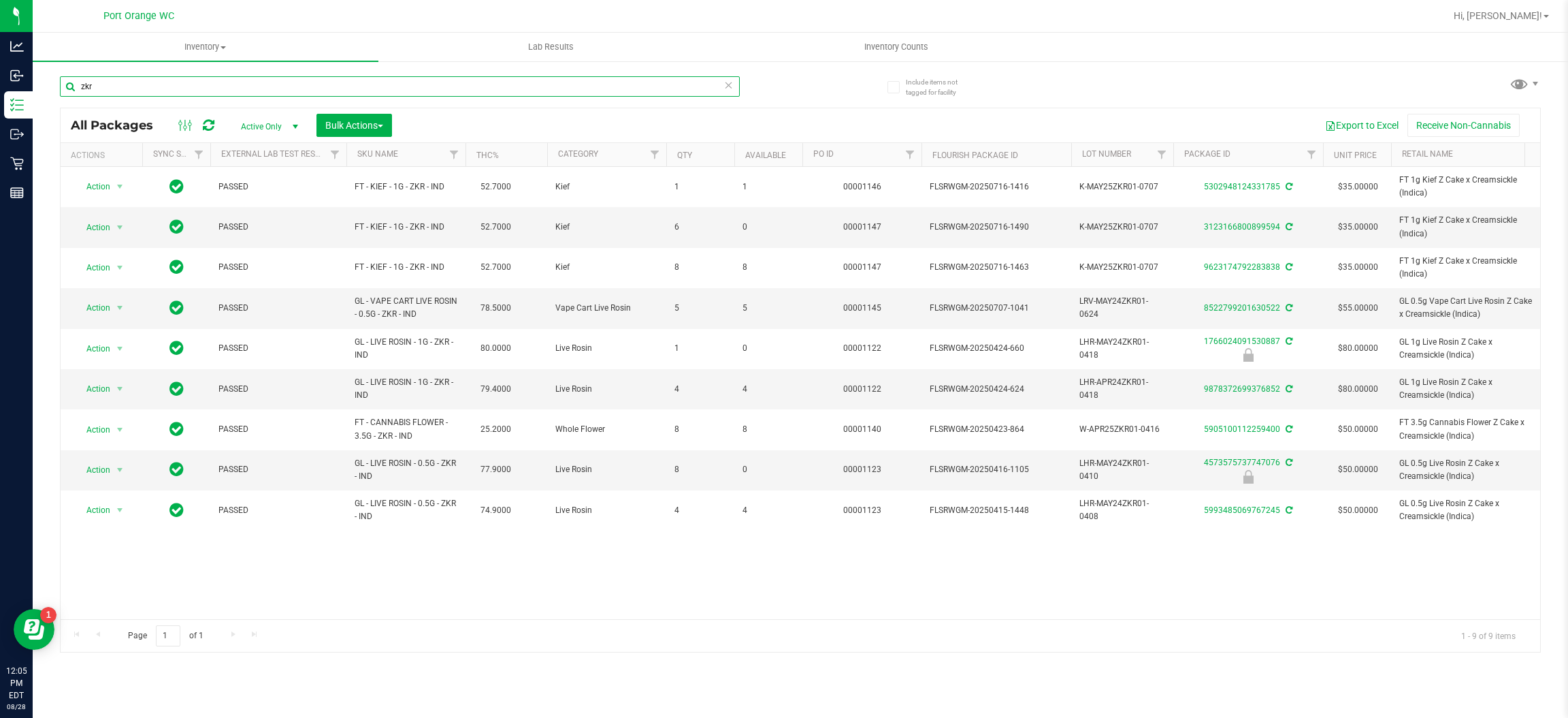
click at [158, 88] on input "zkr" at bounding box center [400, 86] width 680 height 21
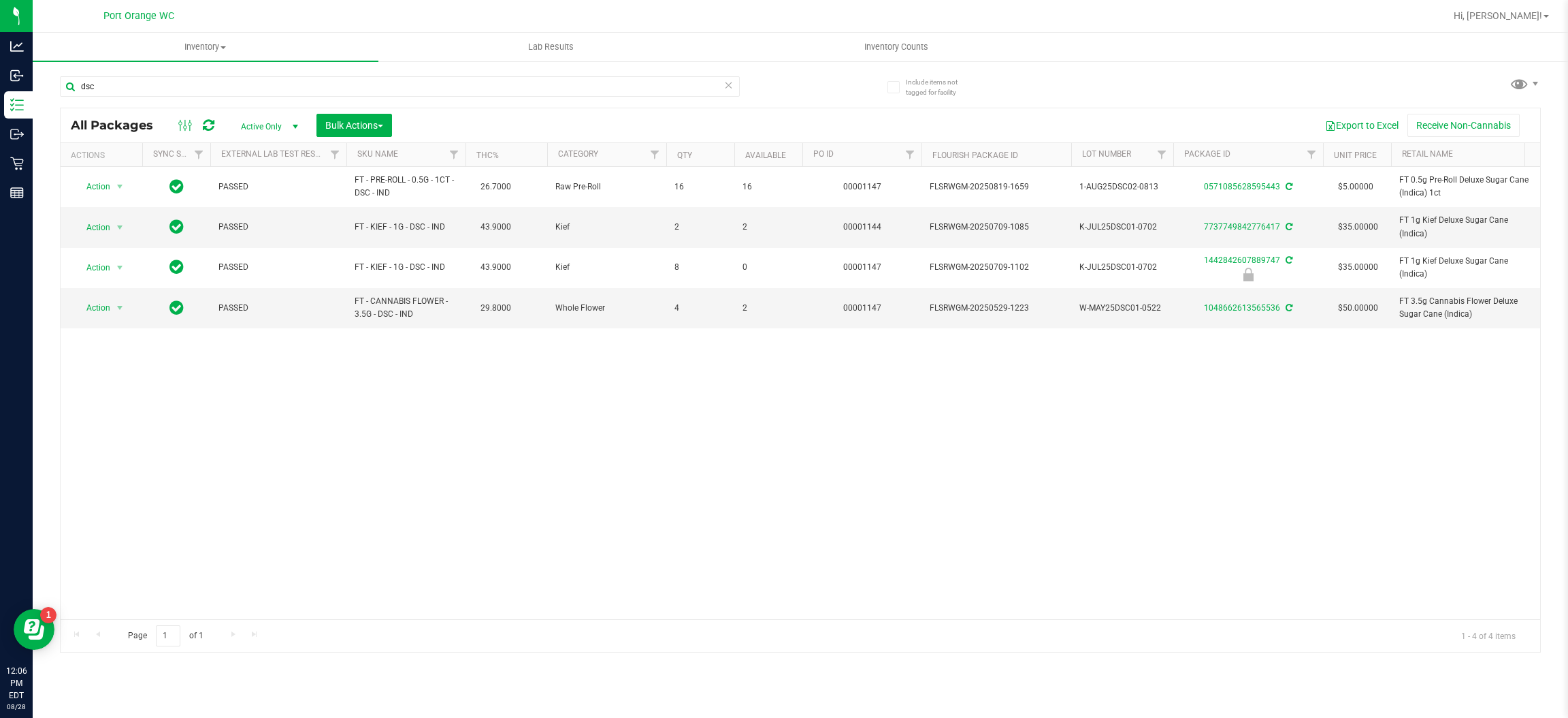
click at [192, 99] on div "dsc" at bounding box center [400, 92] width 680 height 31
click at [190, 94] on input "dsc" at bounding box center [400, 86] width 680 height 21
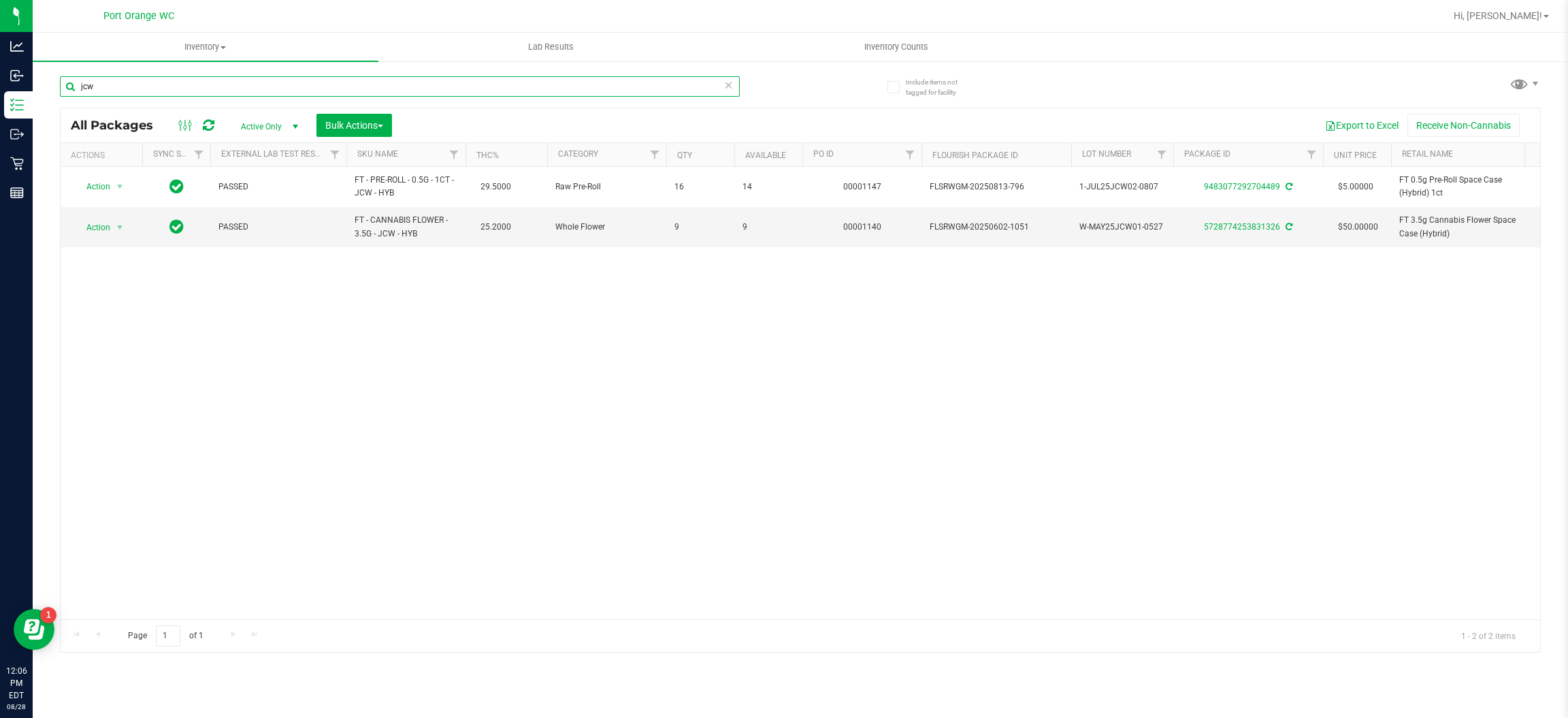
type input "jcw"
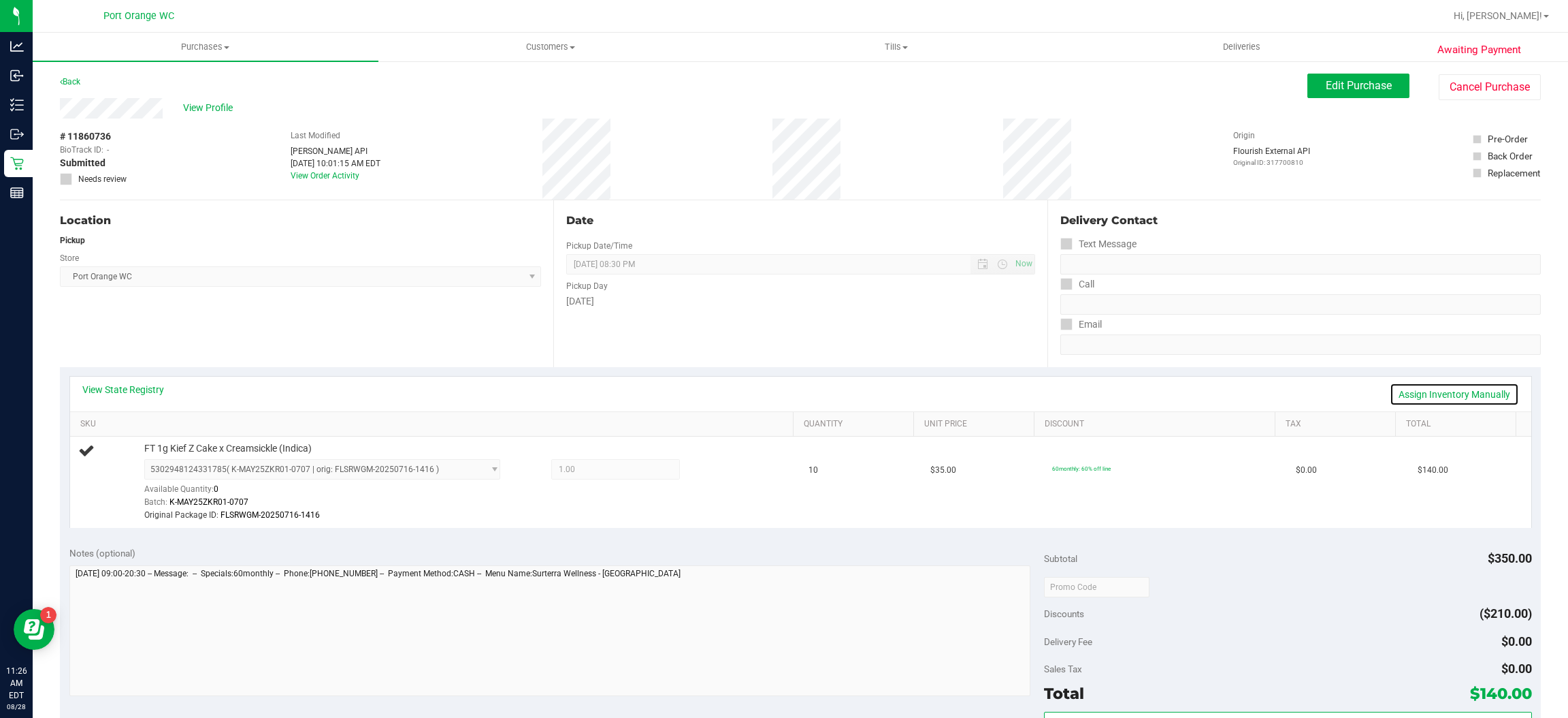
click at [1413, 403] on link "Assign Inventory Manually" at bounding box center [1454, 394] width 130 height 23
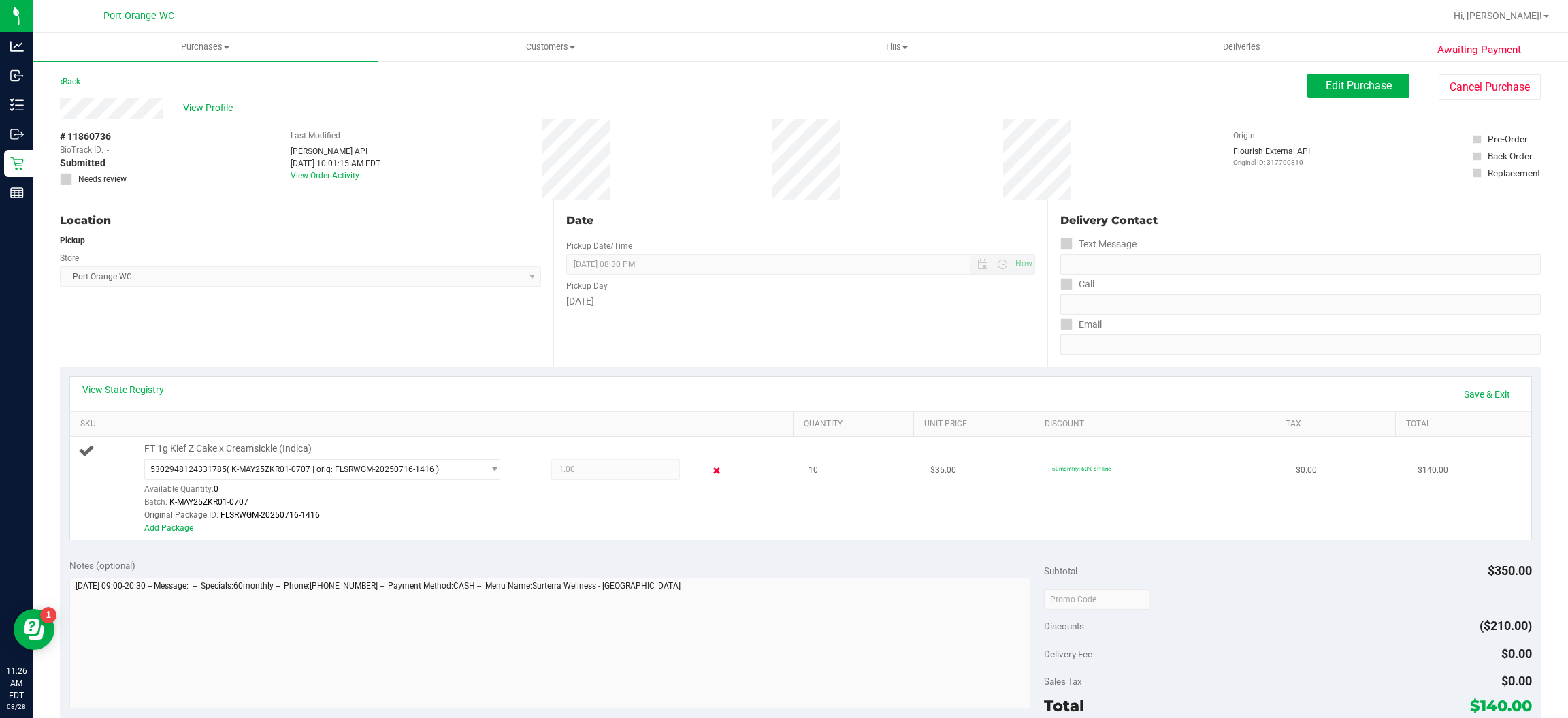
click at [710, 468] on icon at bounding box center [717, 471] width 14 height 16
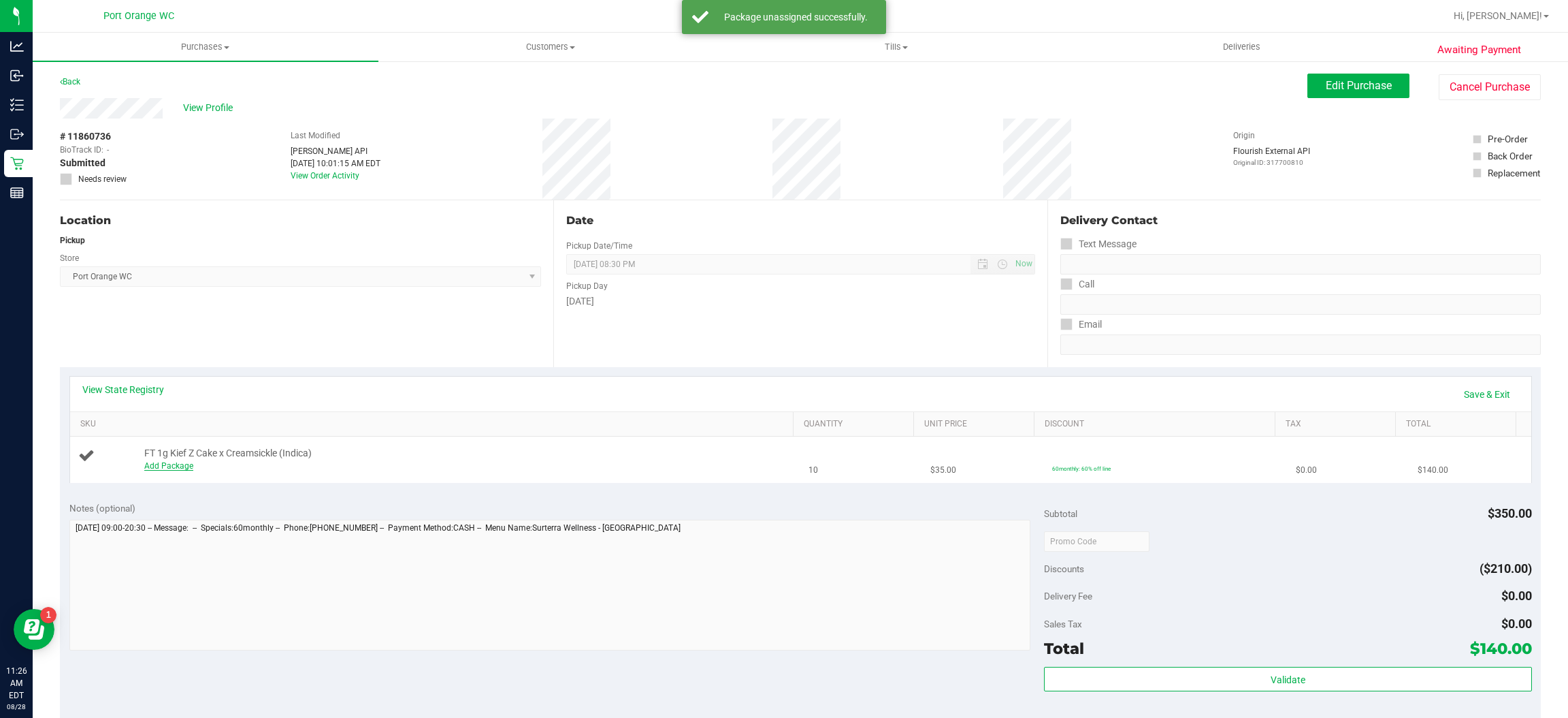
click at [166, 466] on link "Add Package" at bounding box center [168, 466] width 49 height 10
click at [265, 472] on span "Select Package" at bounding box center [314, 468] width 338 height 19
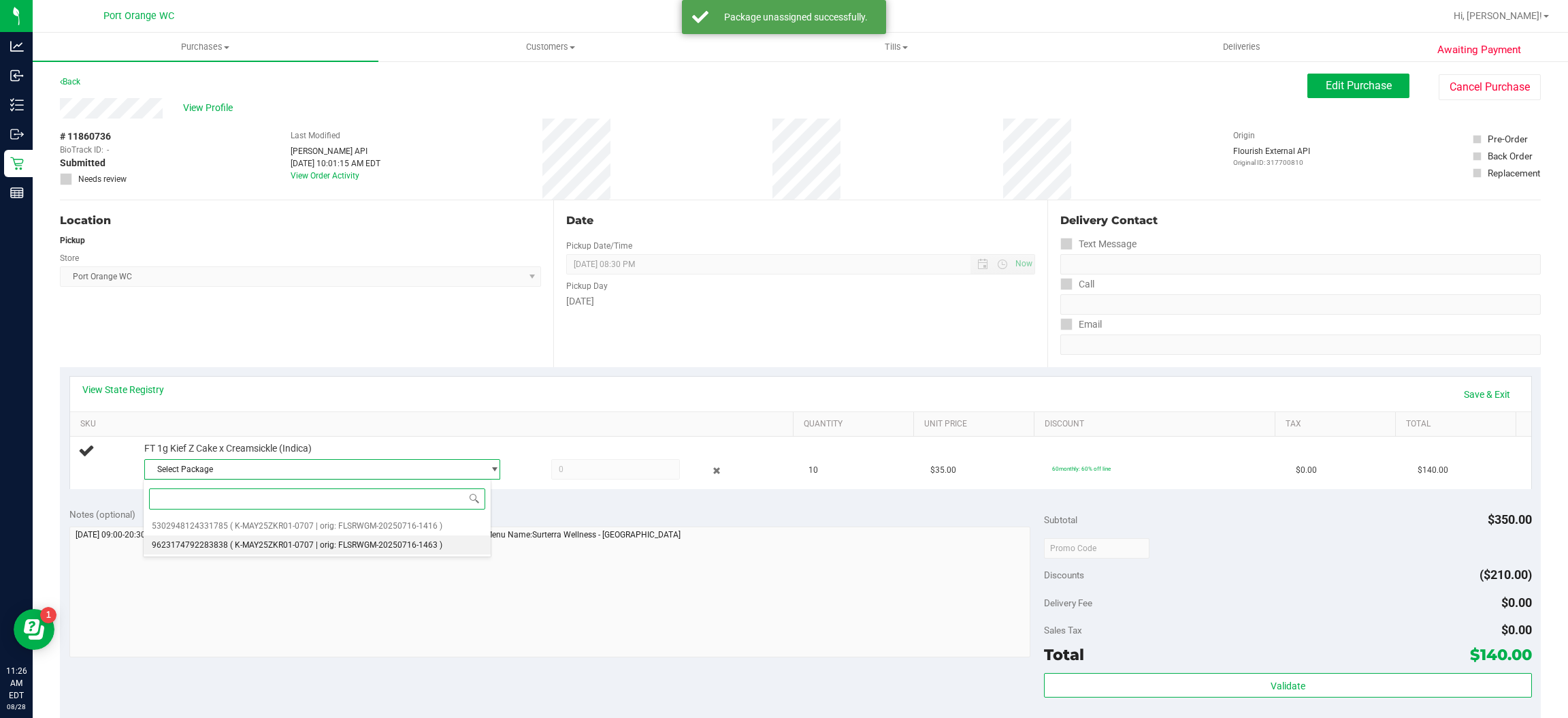
click at [308, 542] on span "( K-MAY25ZKR01-0707 | orig: FLSRWGM-20250716-1463 )" at bounding box center [336, 545] width 212 height 10
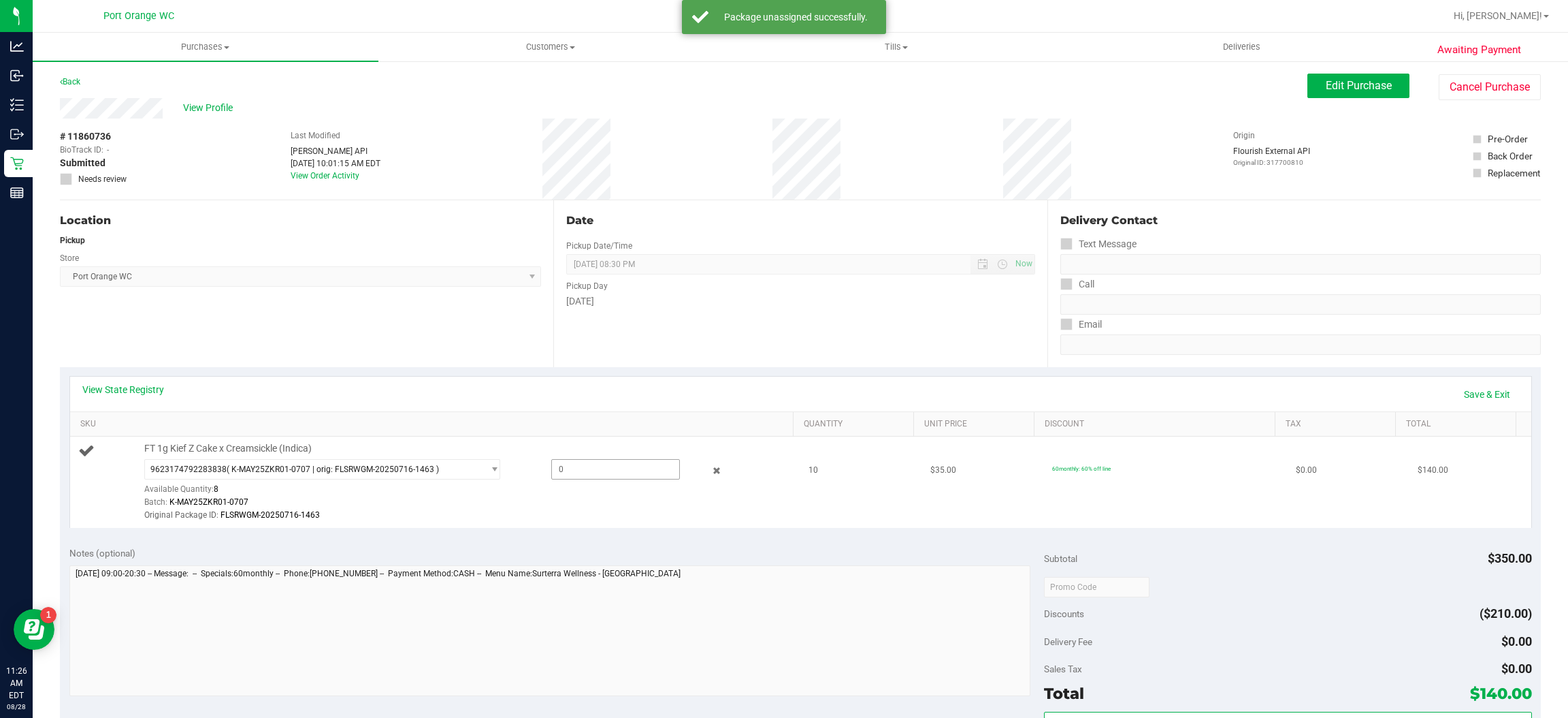
click at [614, 479] on div "9623174792283838 ( K-MAY25ZKR01-0707 | orig: FLSRWGM-20250716-1463 ) 5302948124…" at bounding box center [466, 491] width 643 height 64
click at [616, 465] on span at bounding box center [616, 469] width 129 height 21
type input "5"
type input "5.0000"
click at [577, 514] on div "Original Package ID: FLSRWGM-20250716-1463" at bounding box center [466, 516] width 643 height 13
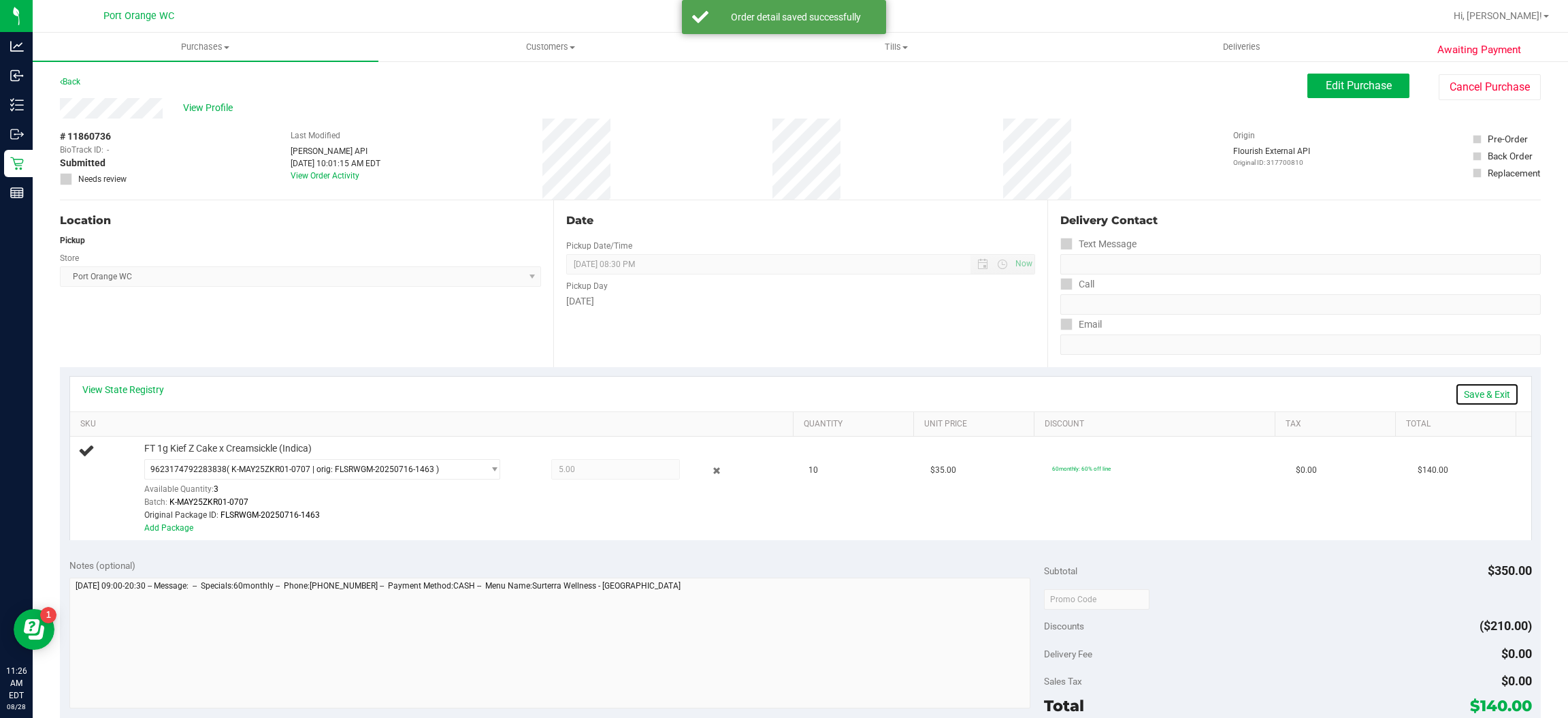
click at [1463, 394] on link "Save & Exit" at bounding box center [1487, 394] width 64 height 23
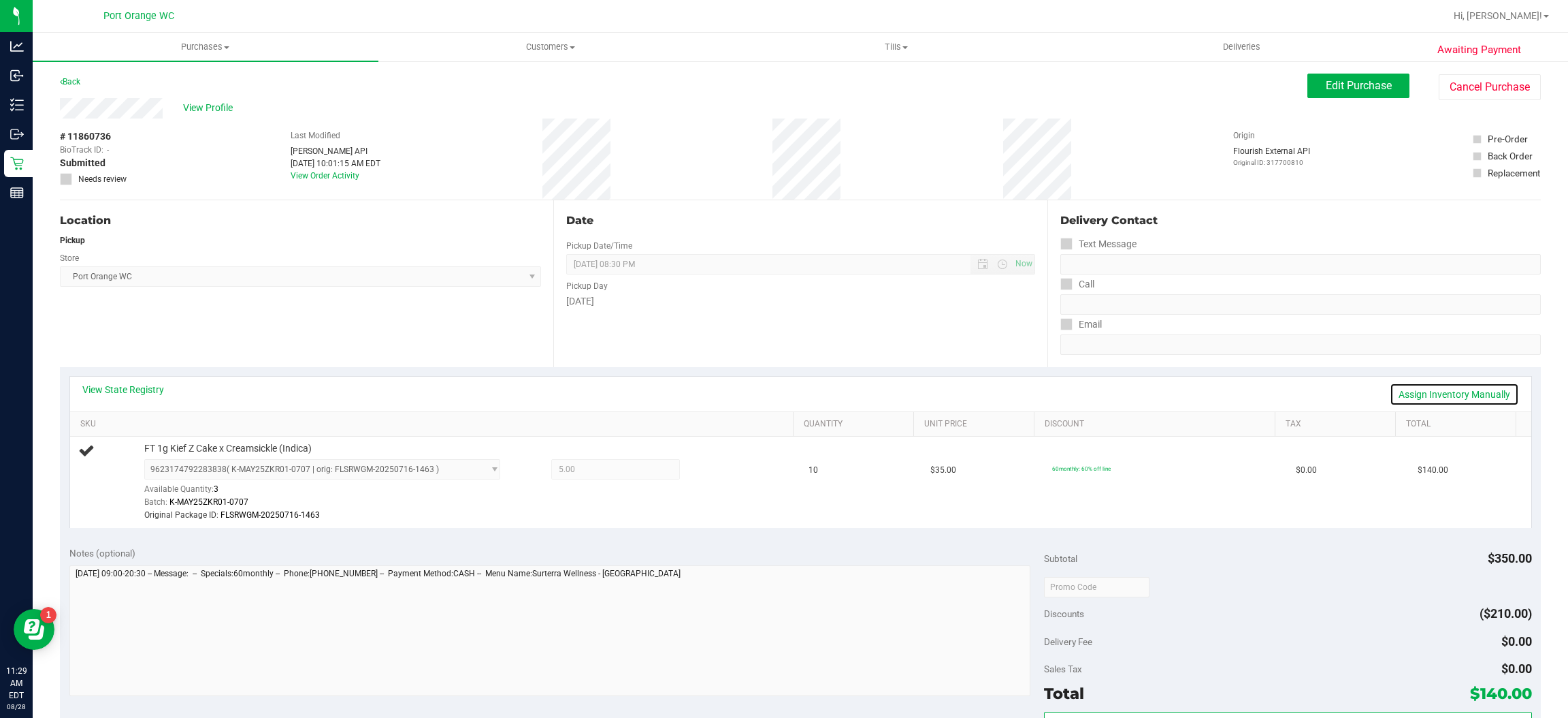
click at [1406, 402] on link "Assign Inventory Manually" at bounding box center [1454, 394] width 130 height 23
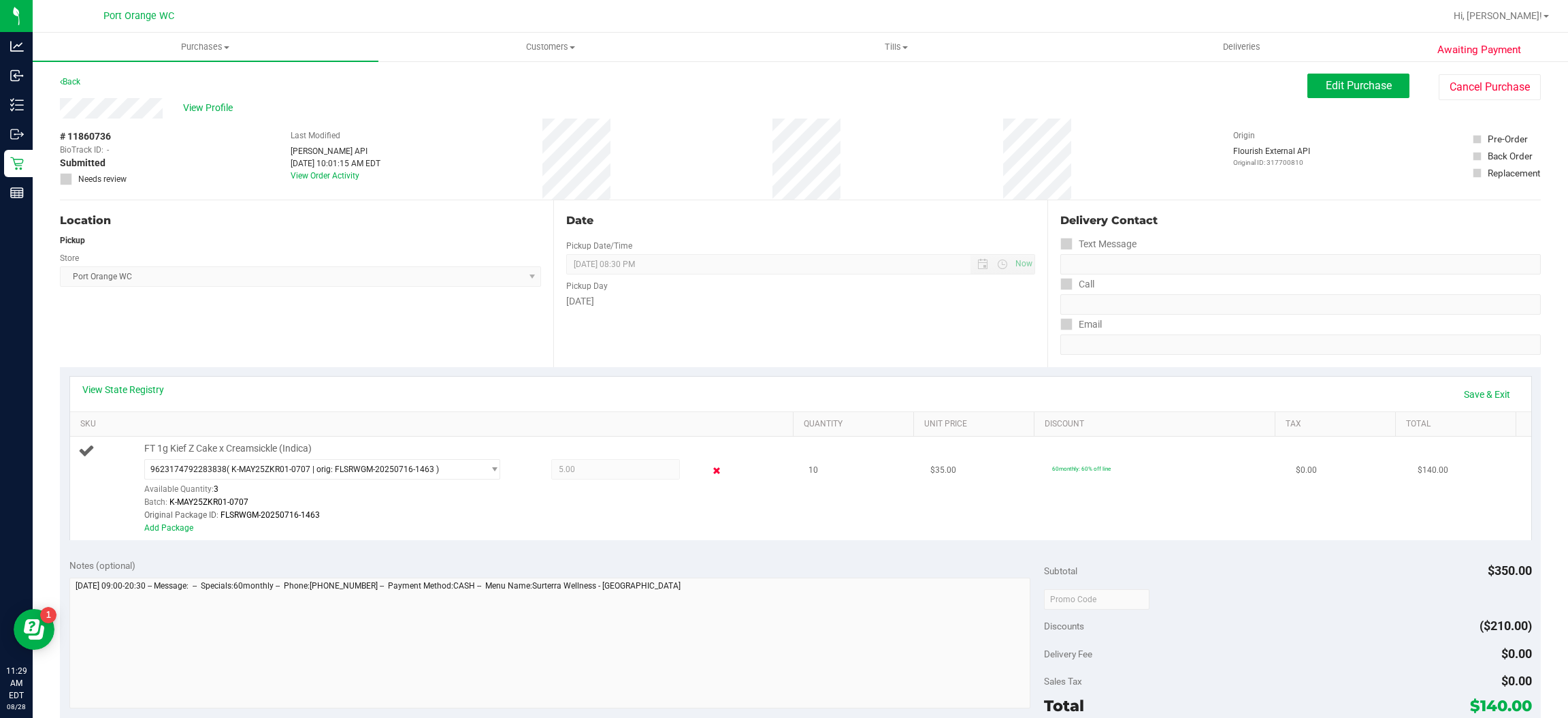
click at [710, 469] on icon at bounding box center [717, 471] width 14 height 16
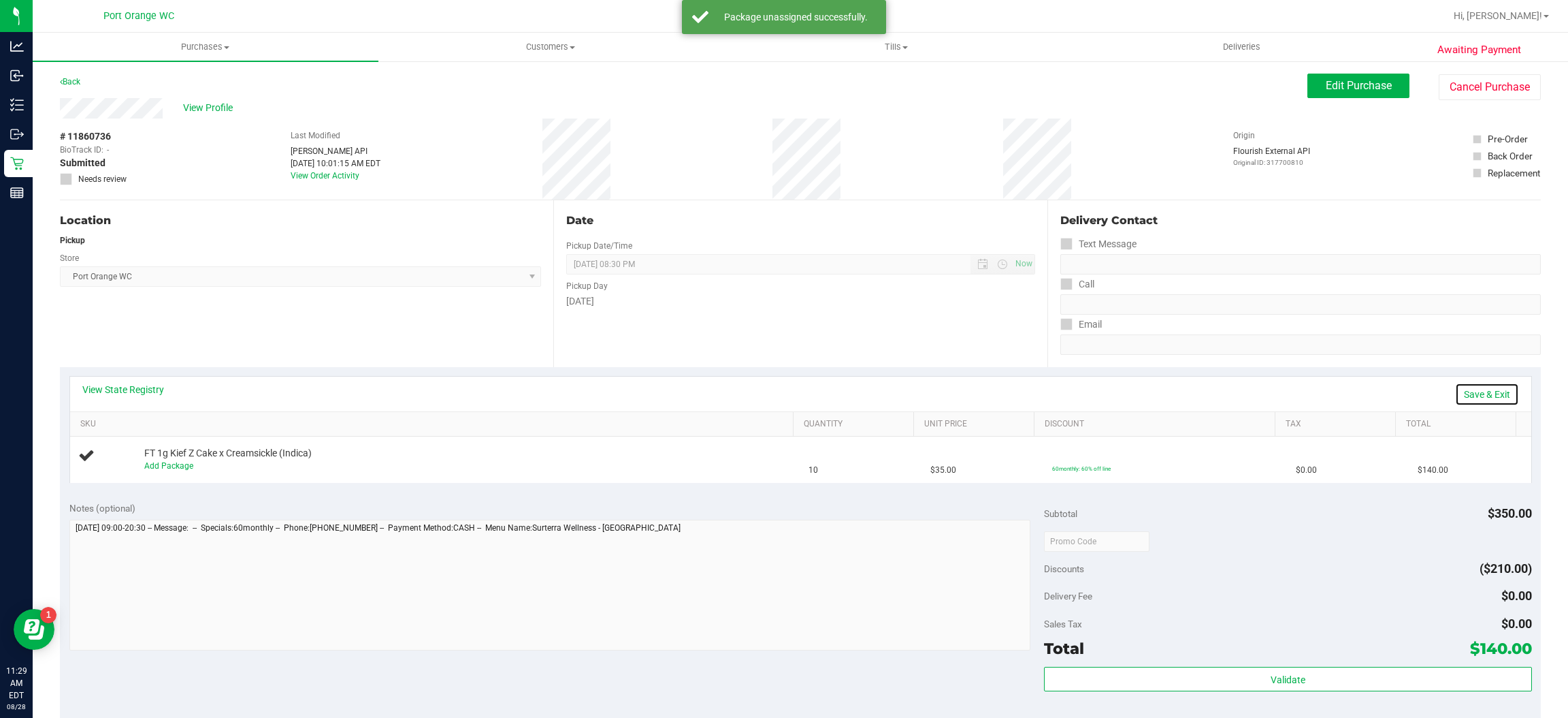
click at [1477, 401] on link "Save & Exit" at bounding box center [1487, 394] width 64 height 23
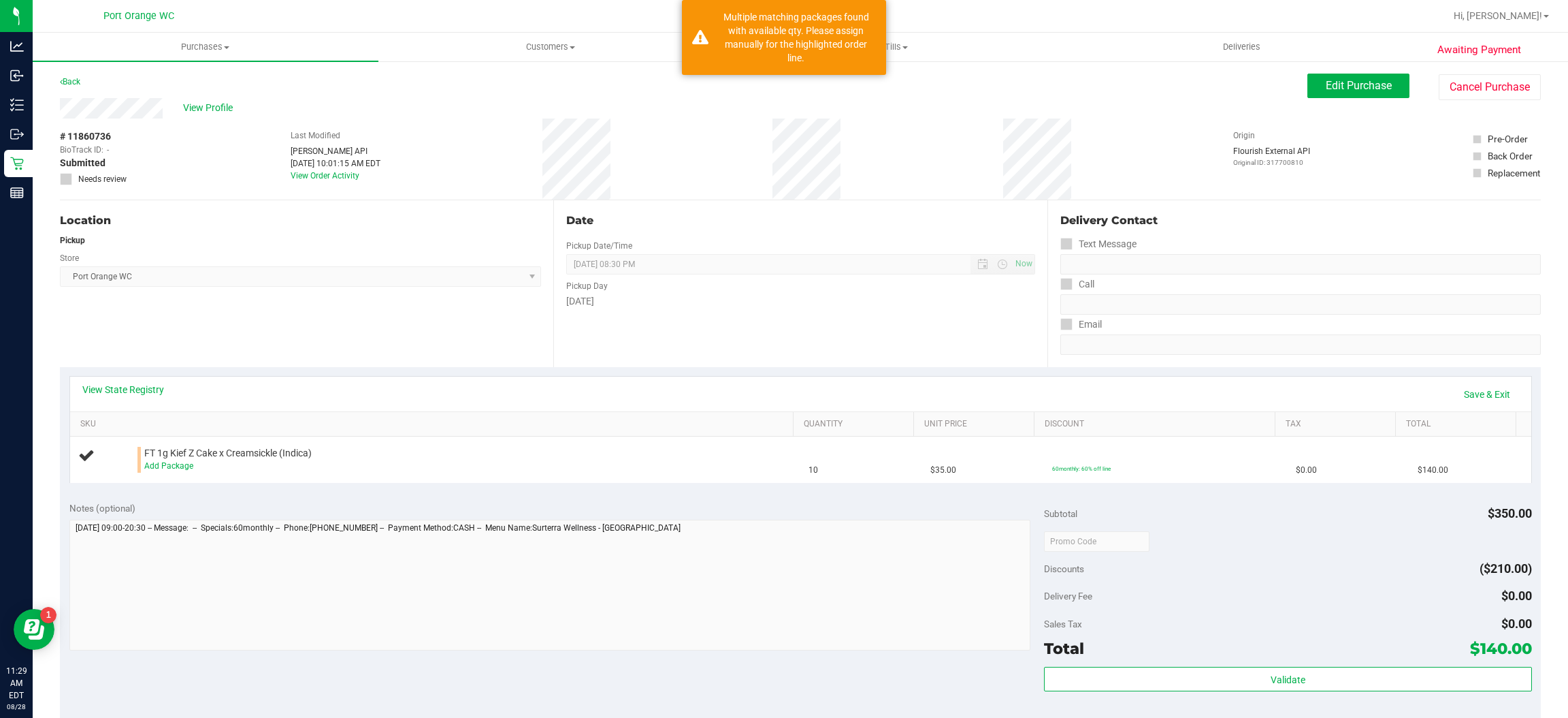
click at [1456, 378] on div "View State Registry Save & Exit" at bounding box center [801, 394] width 1461 height 35
click at [1456, 396] on link "Save & Exit" at bounding box center [1487, 394] width 64 height 23
click at [177, 464] on link "Add Package" at bounding box center [168, 466] width 49 height 10
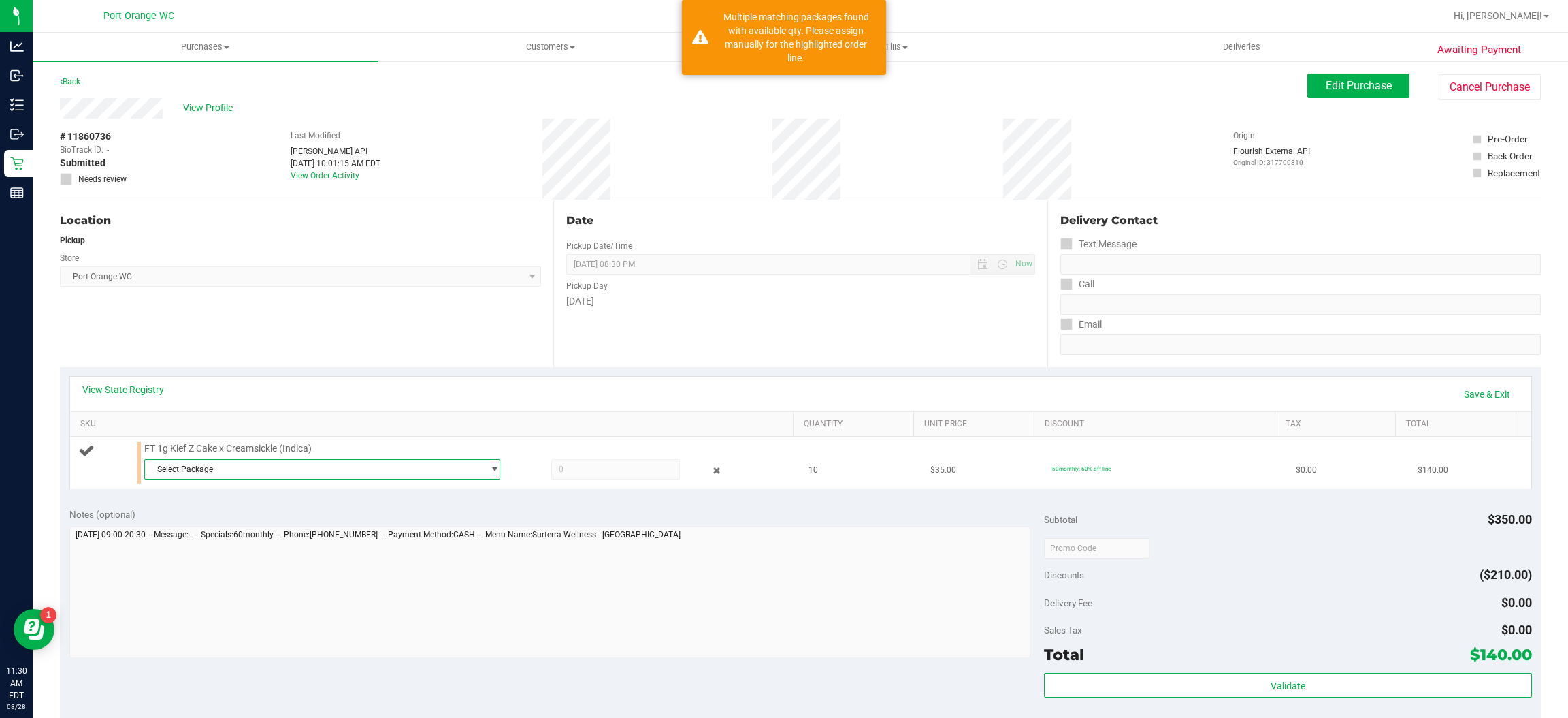
click at [242, 469] on span "Select Package" at bounding box center [314, 468] width 338 height 19
click at [236, 534] on li "5302948124331785 ( K-MAY25ZKR01-0707 | orig: FLSRWGM-20250716-1416 )" at bounding box center [317, 525] width 347 height 19
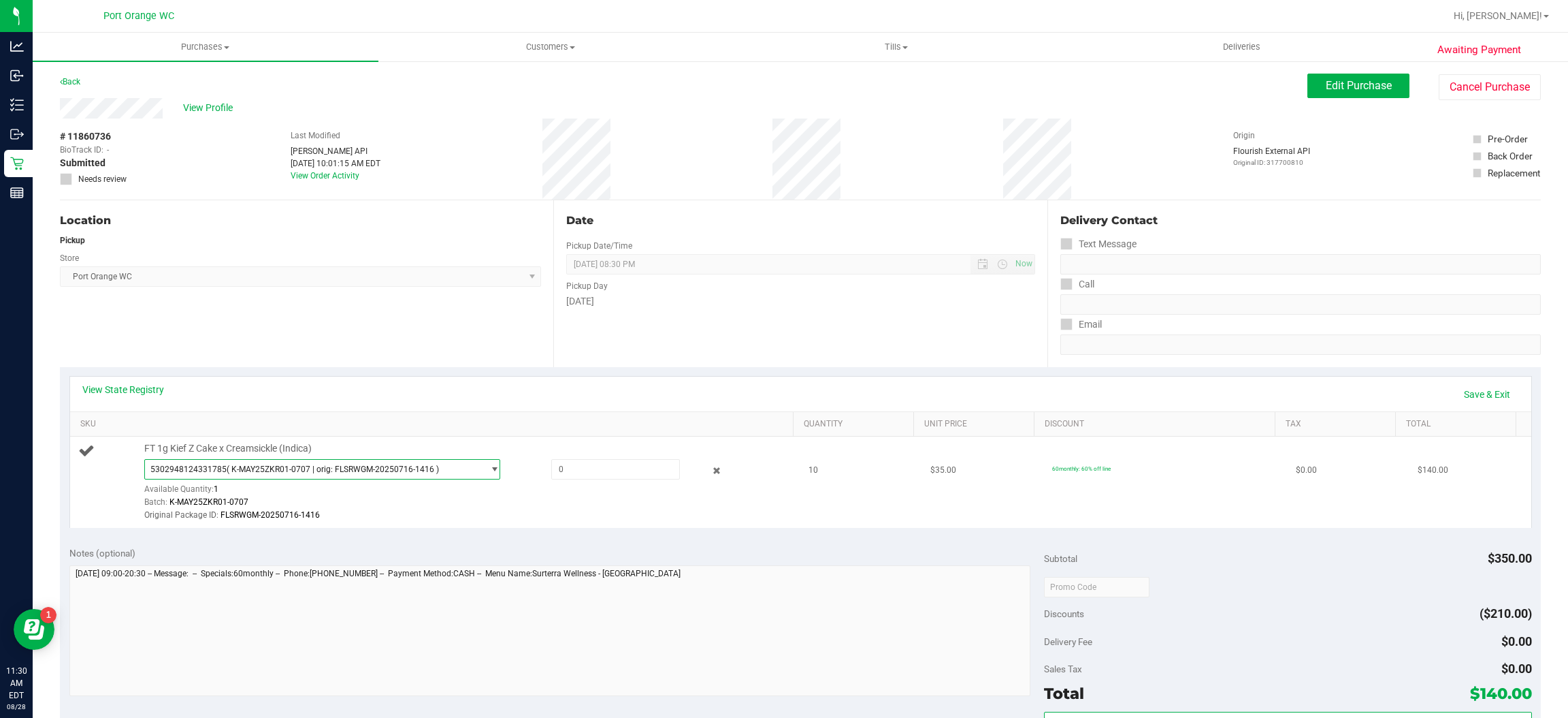
click at [260, 455] on span "FT 1g Kief Z Cake x Creamsickle (Indica)" at bounding box center [228, 449] width 168 height 13
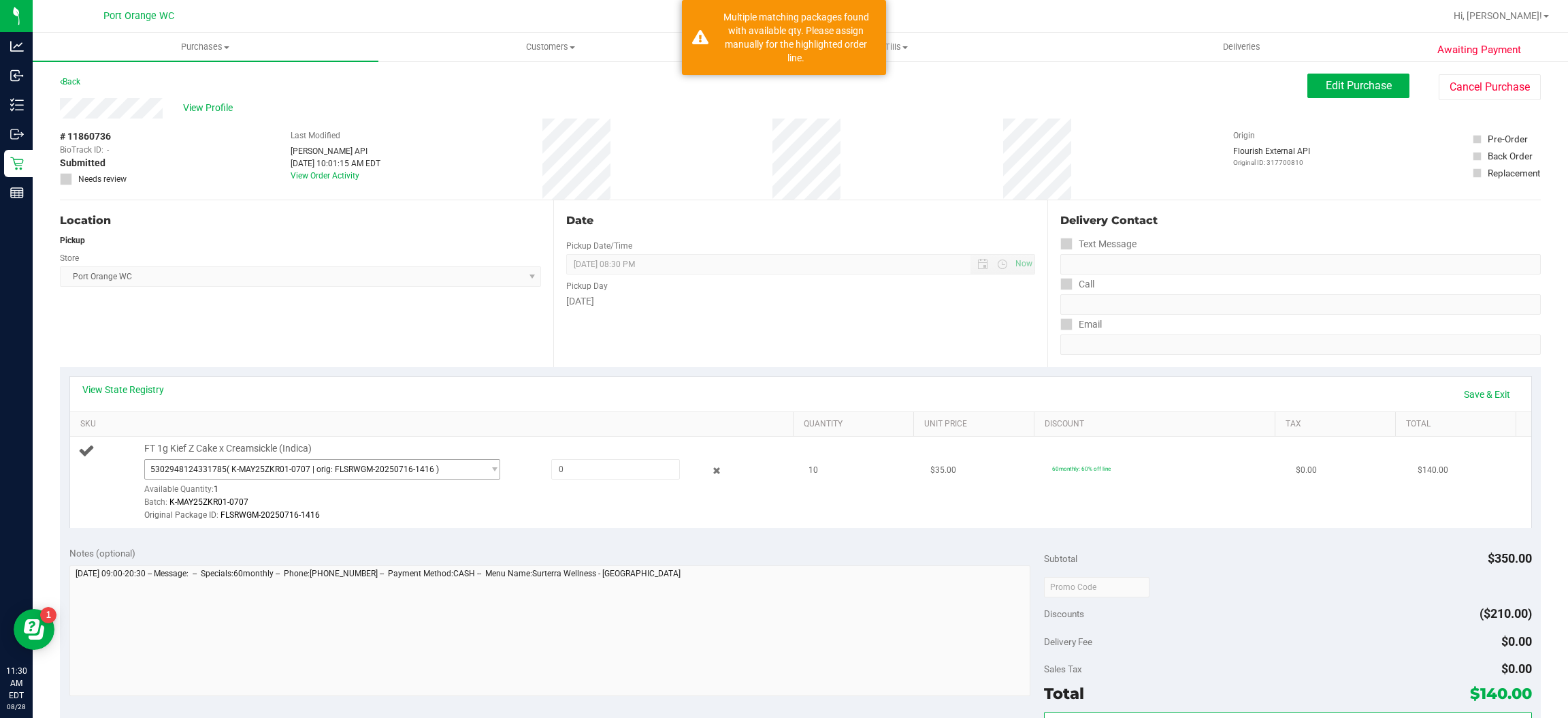
click at [252, 469] on span "( K-MAY25ZKR01-0707 | orig: FLSRWGM-20250716-1416 )" at bounding box center [333, 469] width 212 height 10
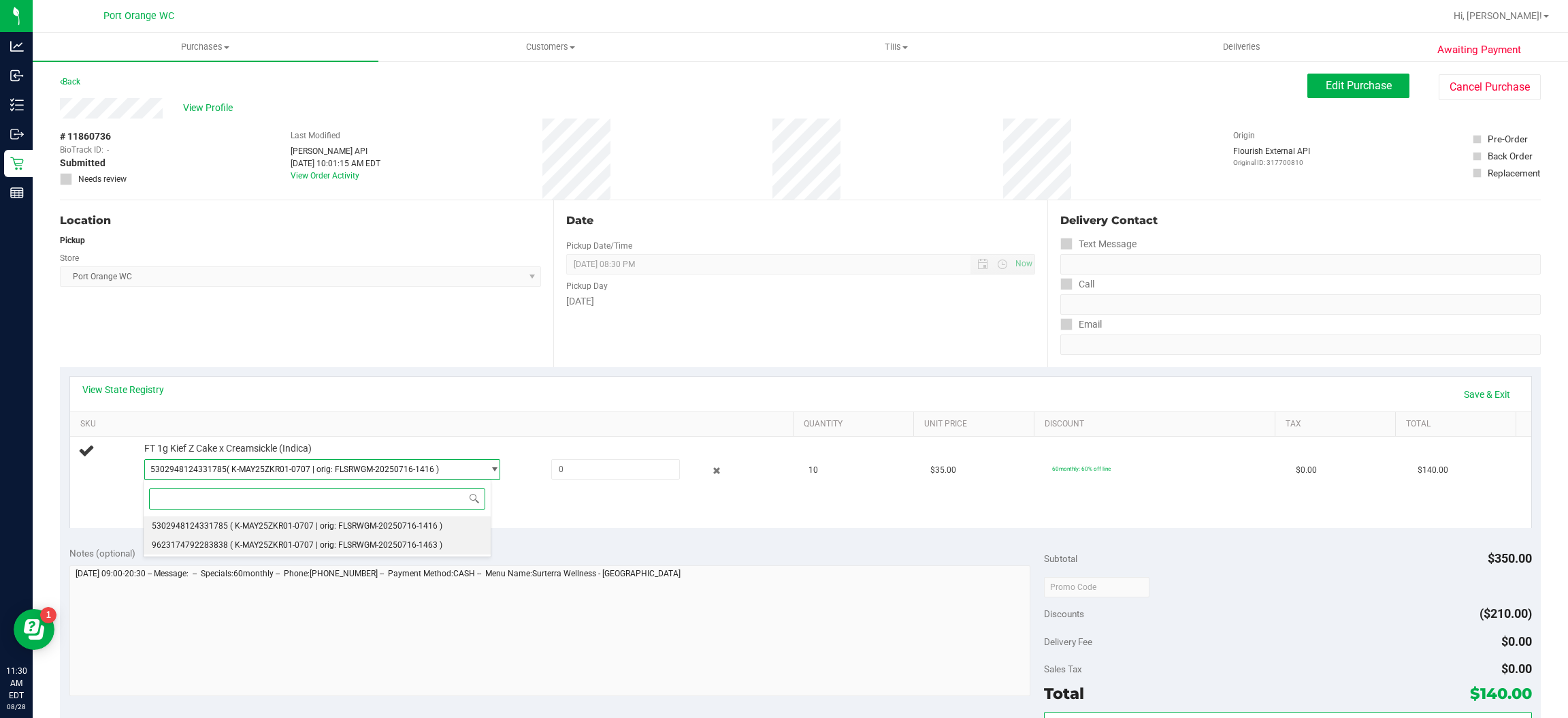
click at [239, 545] on span "( K-MAY25ZKR01-0707 | orig: FLSRWGM-20250716-1463 )" at bounding box center [336, 545] width 212 height 10
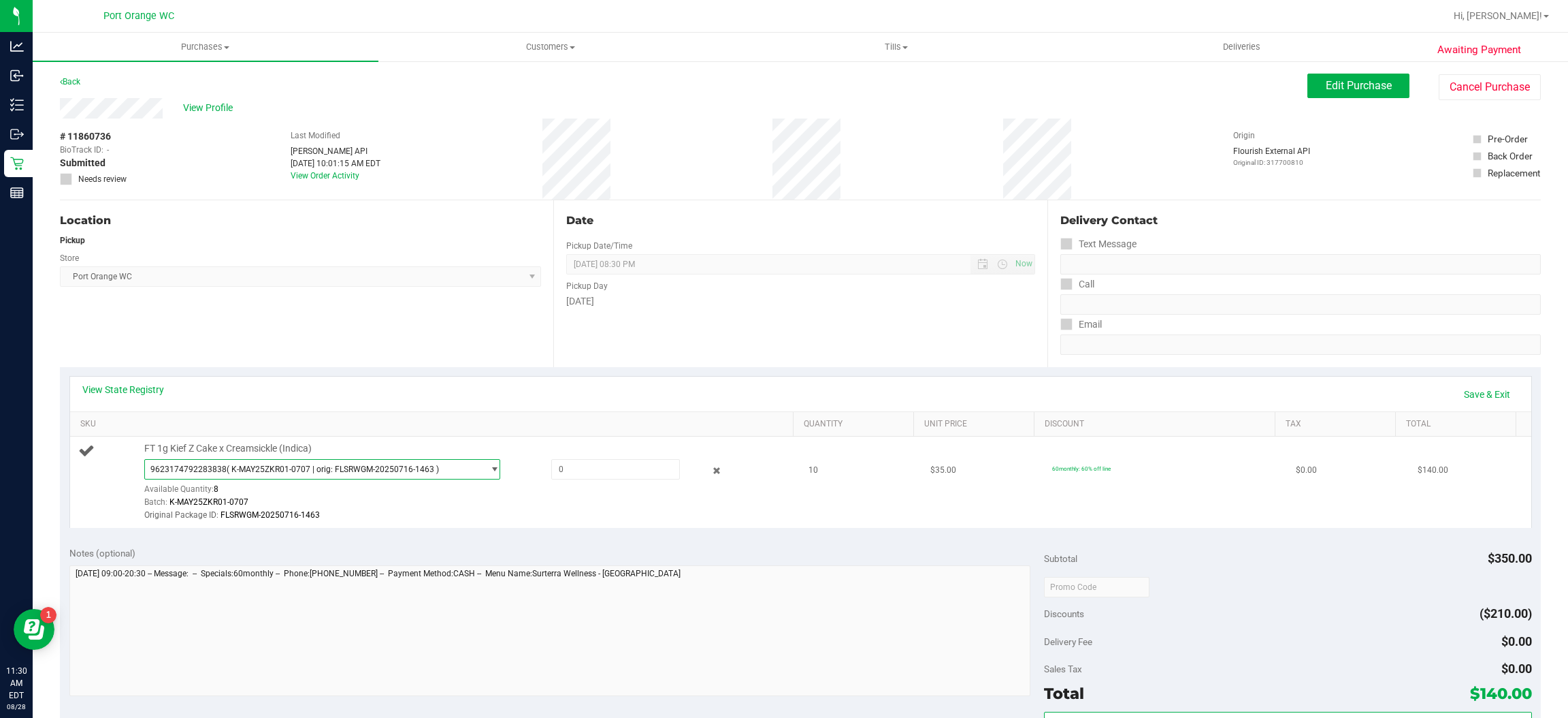
click at [694, 471] on div at bounding box center [707, 471] width 54 height 17
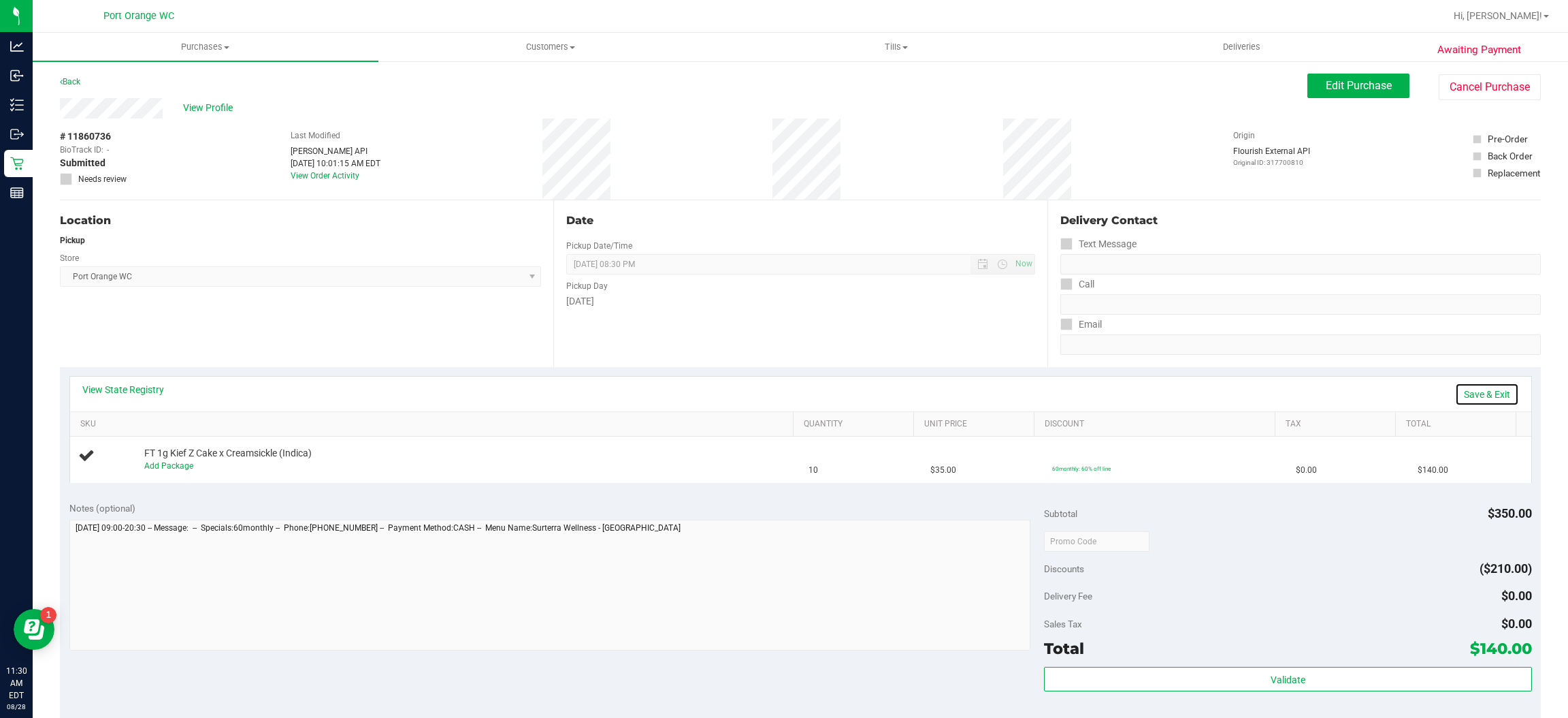
click at [1456, 388] on link "Save & Exit" at bounding box center [1487, 394] width 64 height 23
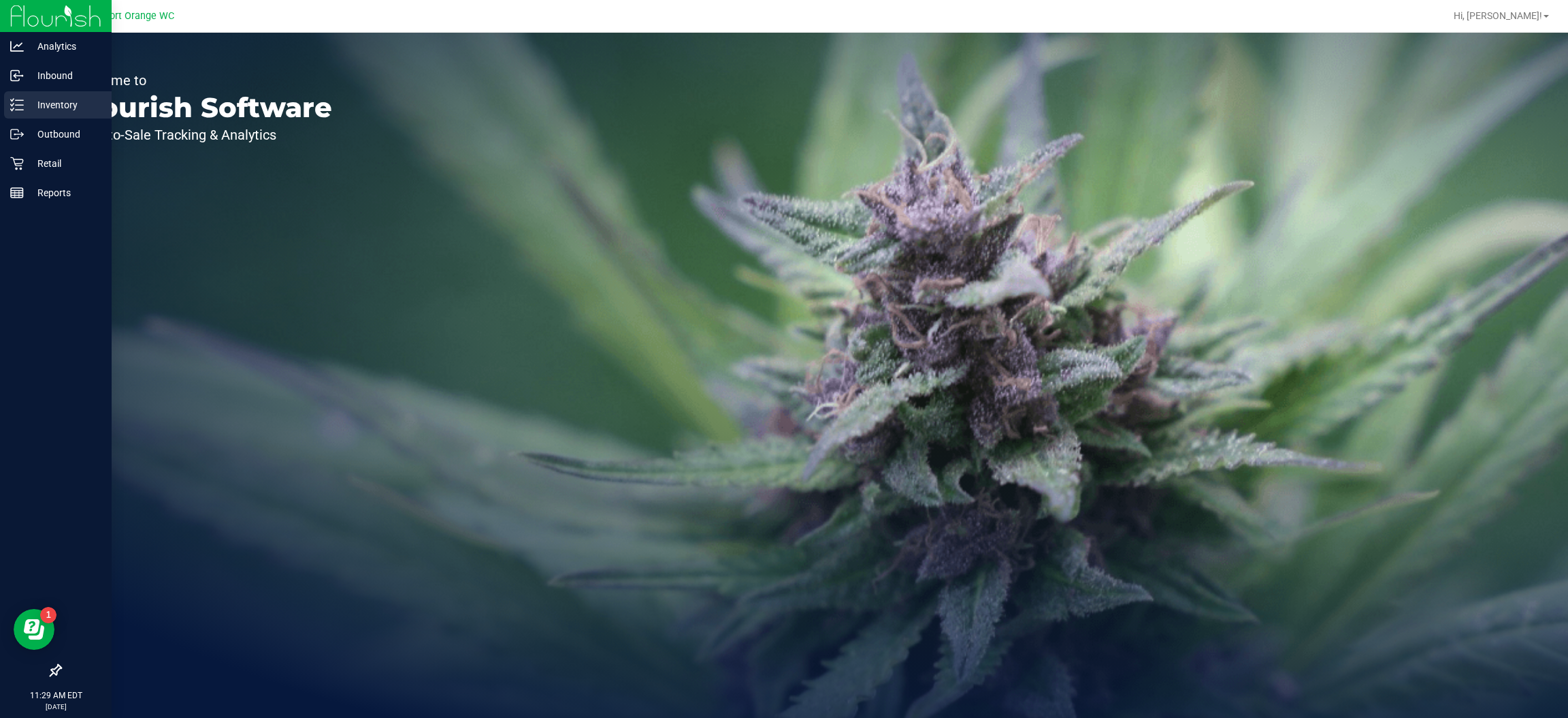
click at [11, 109] on icon at bounding box center [12, 109] width 2 height 2
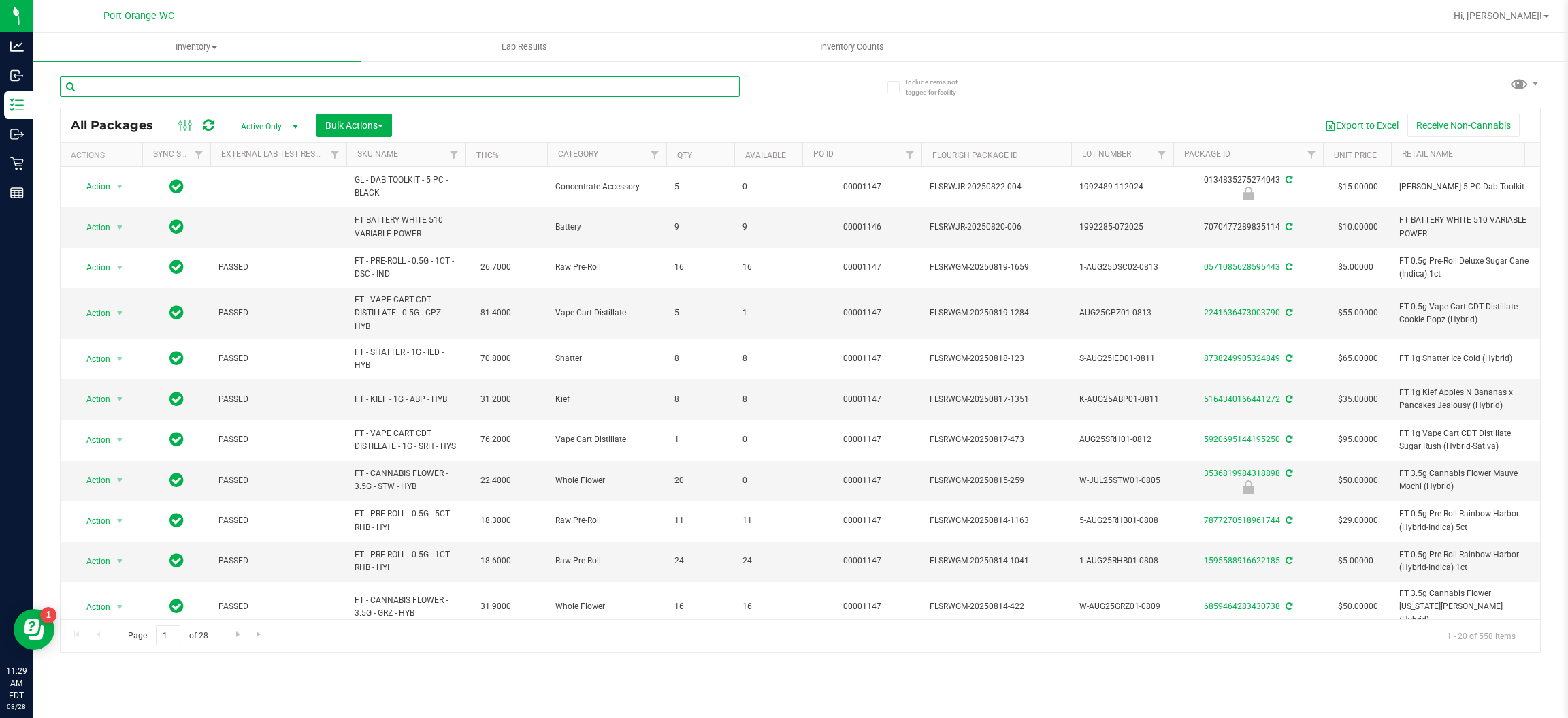
click at [503, 87] on input "text" at bounding box center [400, 86] width 680 height 21
type input "4701482287156577"
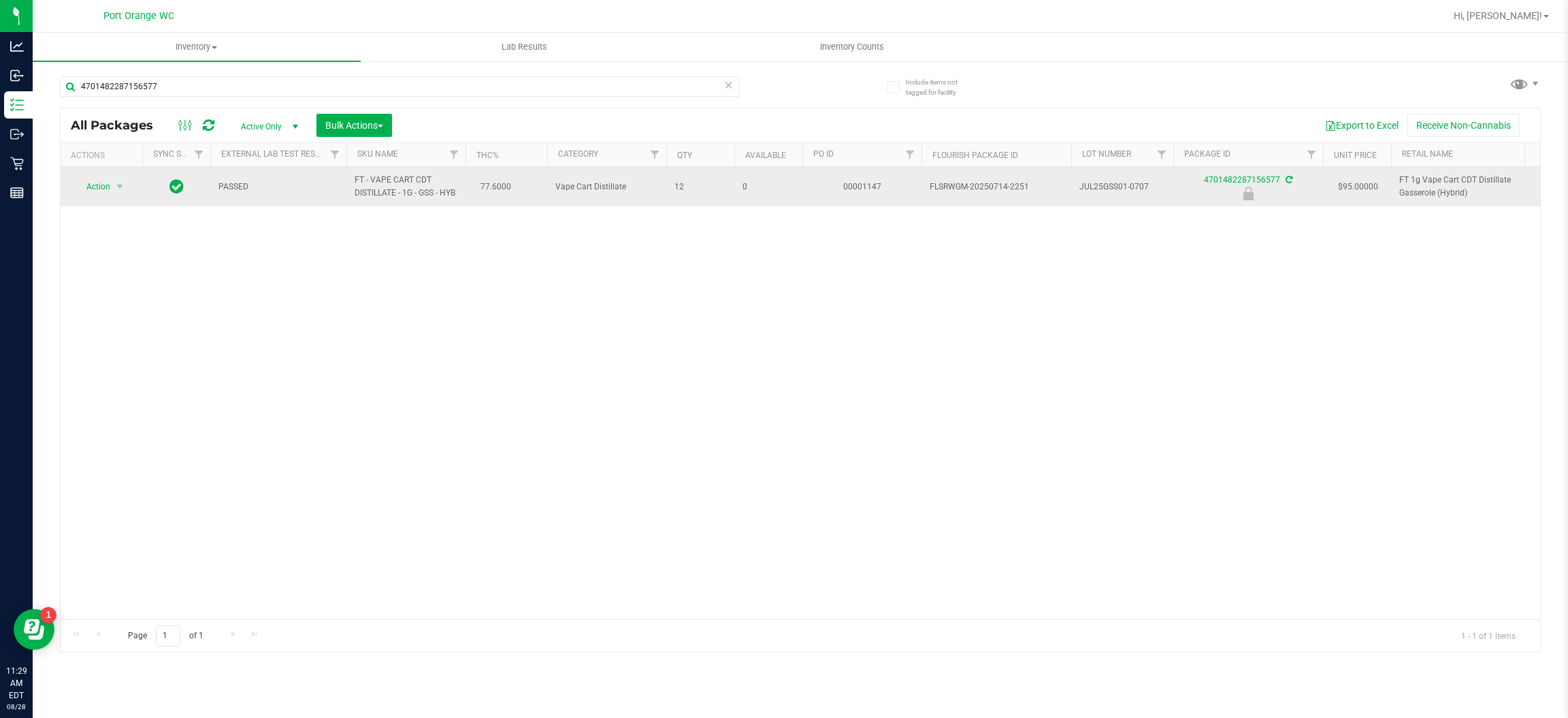
click at [102, 181] on span "Action" at bounding box center [92, 186] width 37 height 19
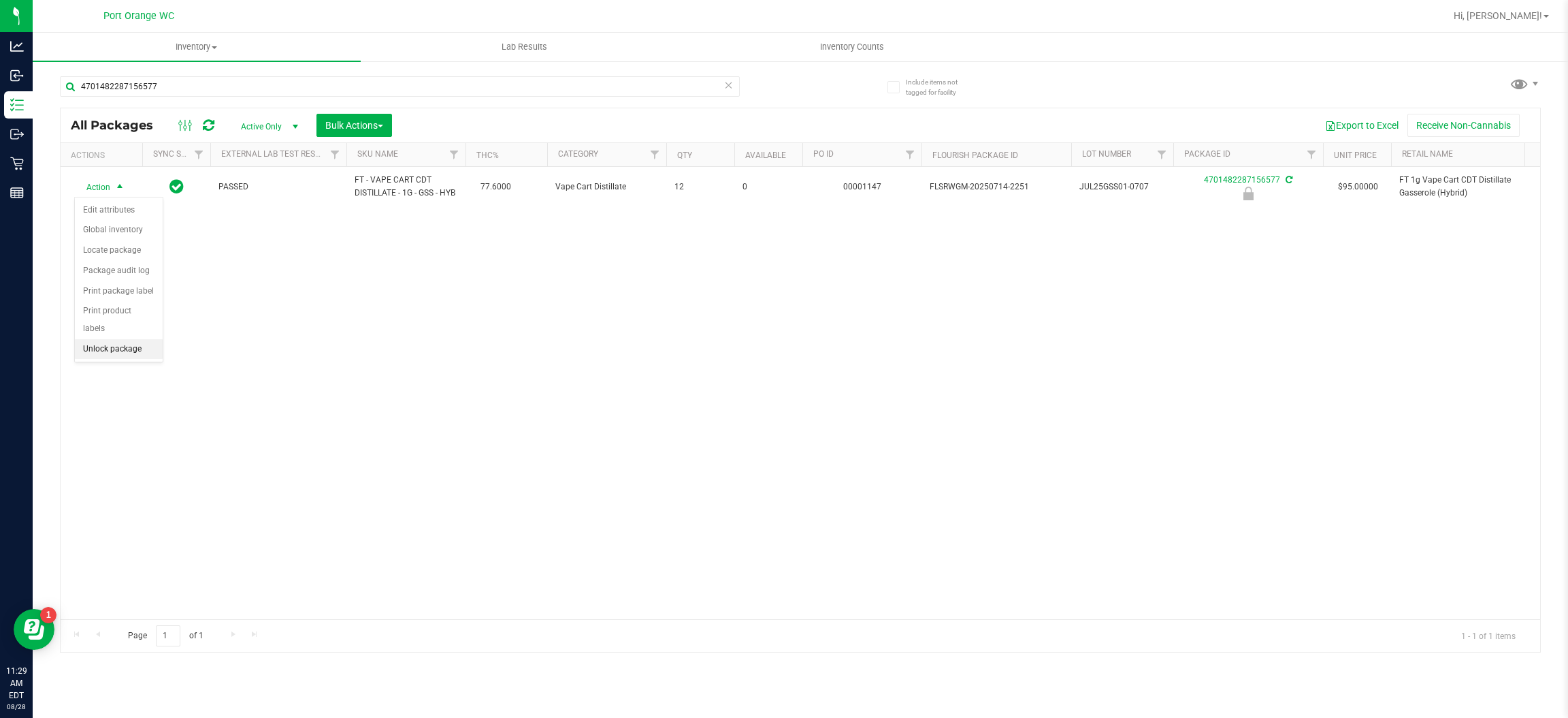
click at [135, 340] on li "Unlock package" at bounding box center [119, 349] width 88 height 21
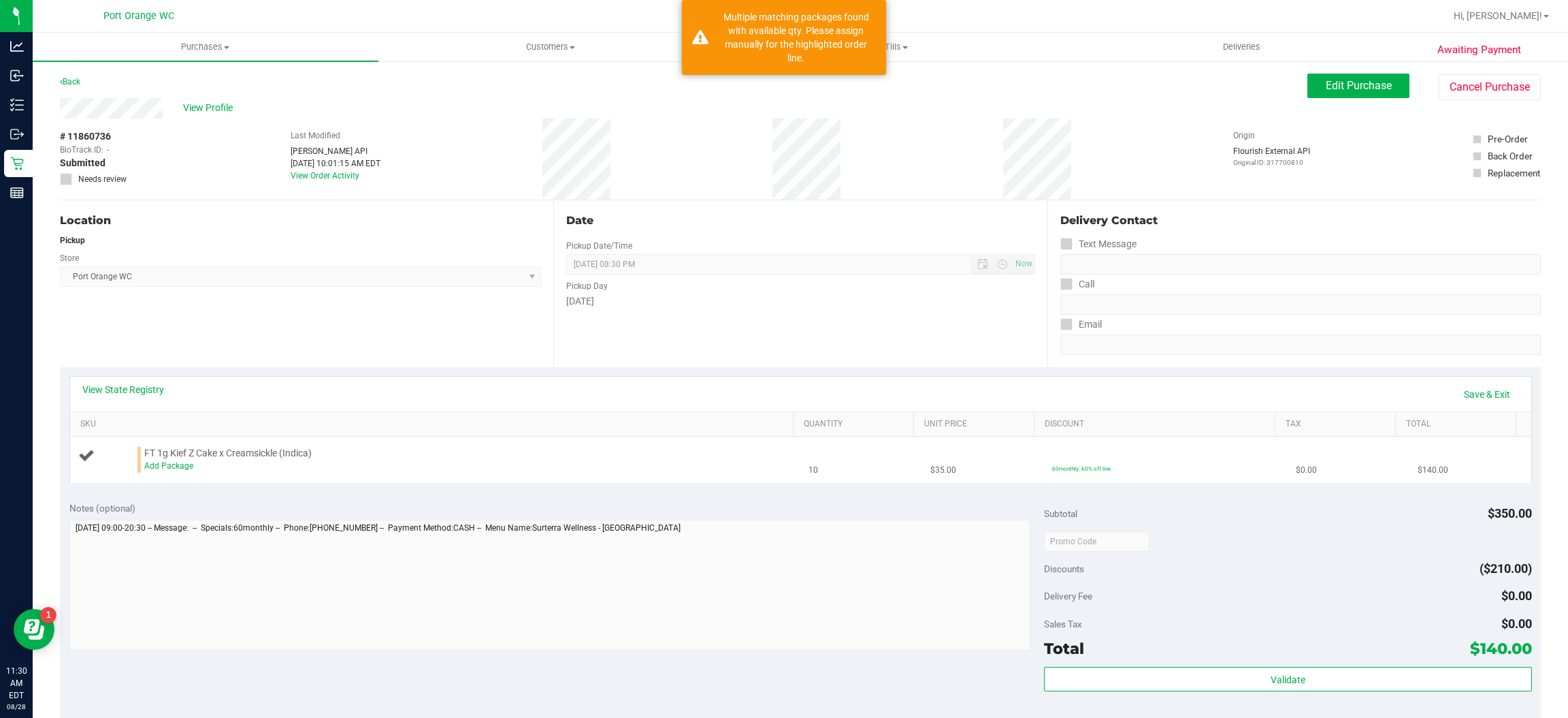
click at [160, 478] on td "FT 1g Kief Z Cake x Creamsickle (Indica) Add Package" at bounding box center [435, 459] width 731 height 45
click at [158, 470] on link "Add Package" at bounding box center [168, 466] width 49 height 10
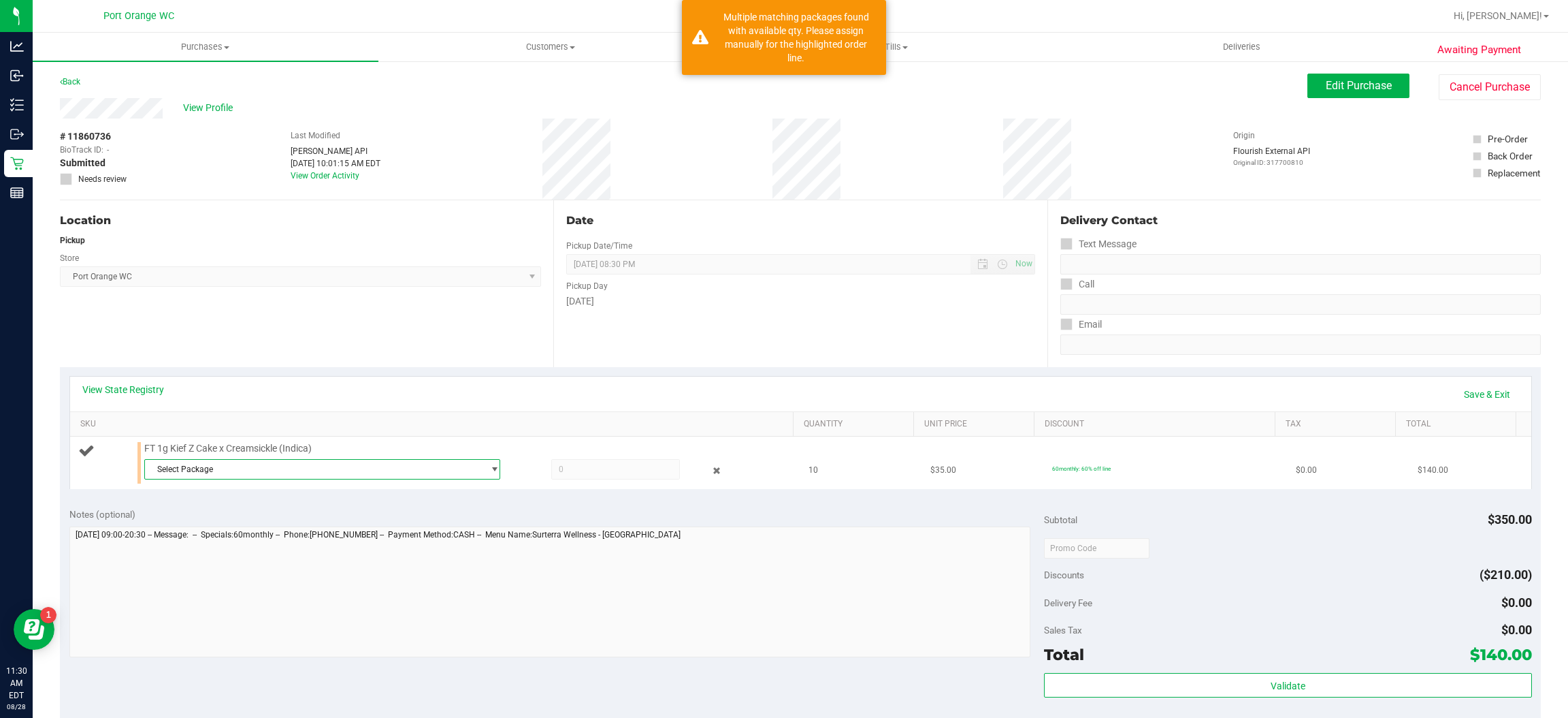
click at [250, 474] on span "Select Package" at bounding box center [314, 468] width 338 height 19
click at [266, 545] on span "( K-MAY25ZKR01-0707 | orig: FLSRWGM-20250716-1416 )" at bounding box center [336, 545] width 212 height 10
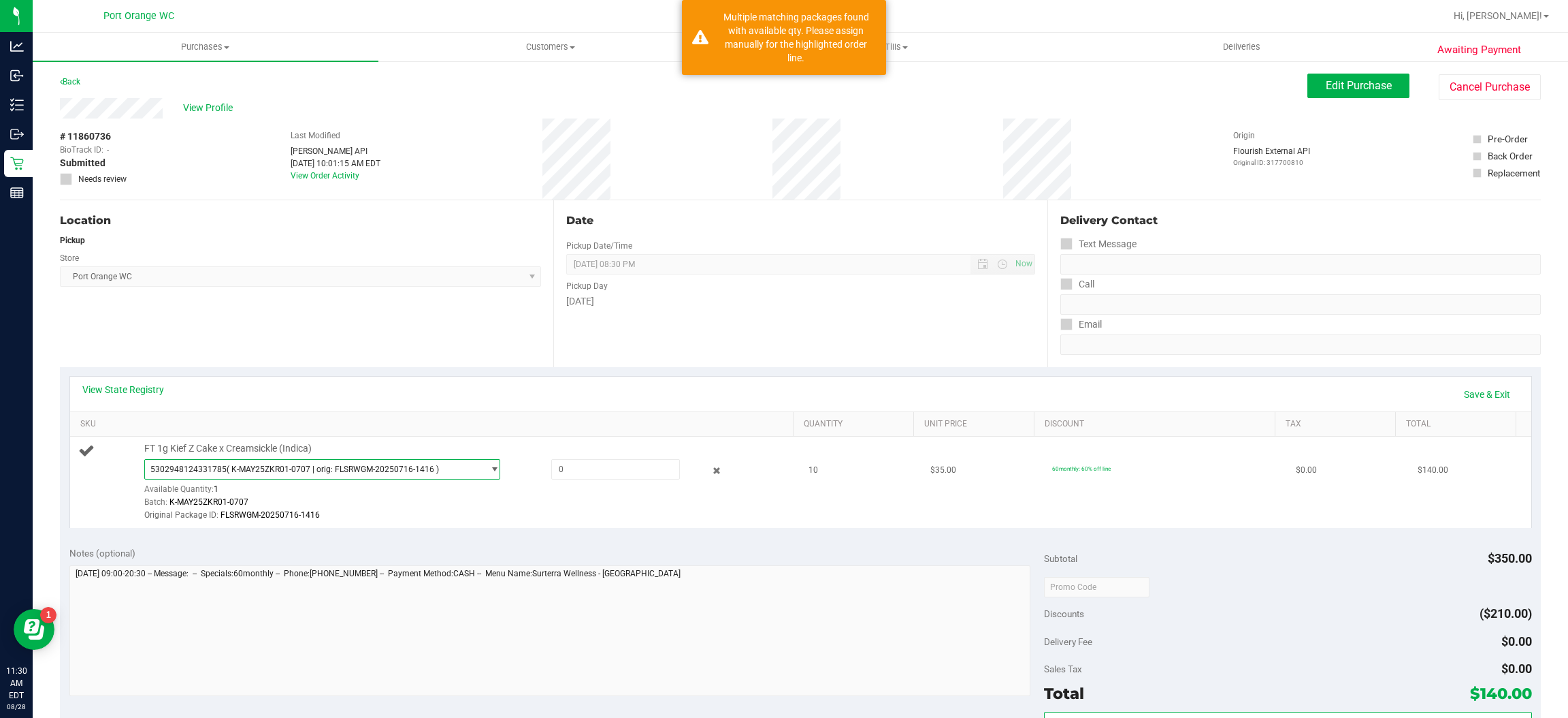
click at [283, 468] on span "( K-MAY25ZKR01-0707 | orig: FLSRWGM-20250716-1416 )" at bounding box center [333, 469] width 212 height 10
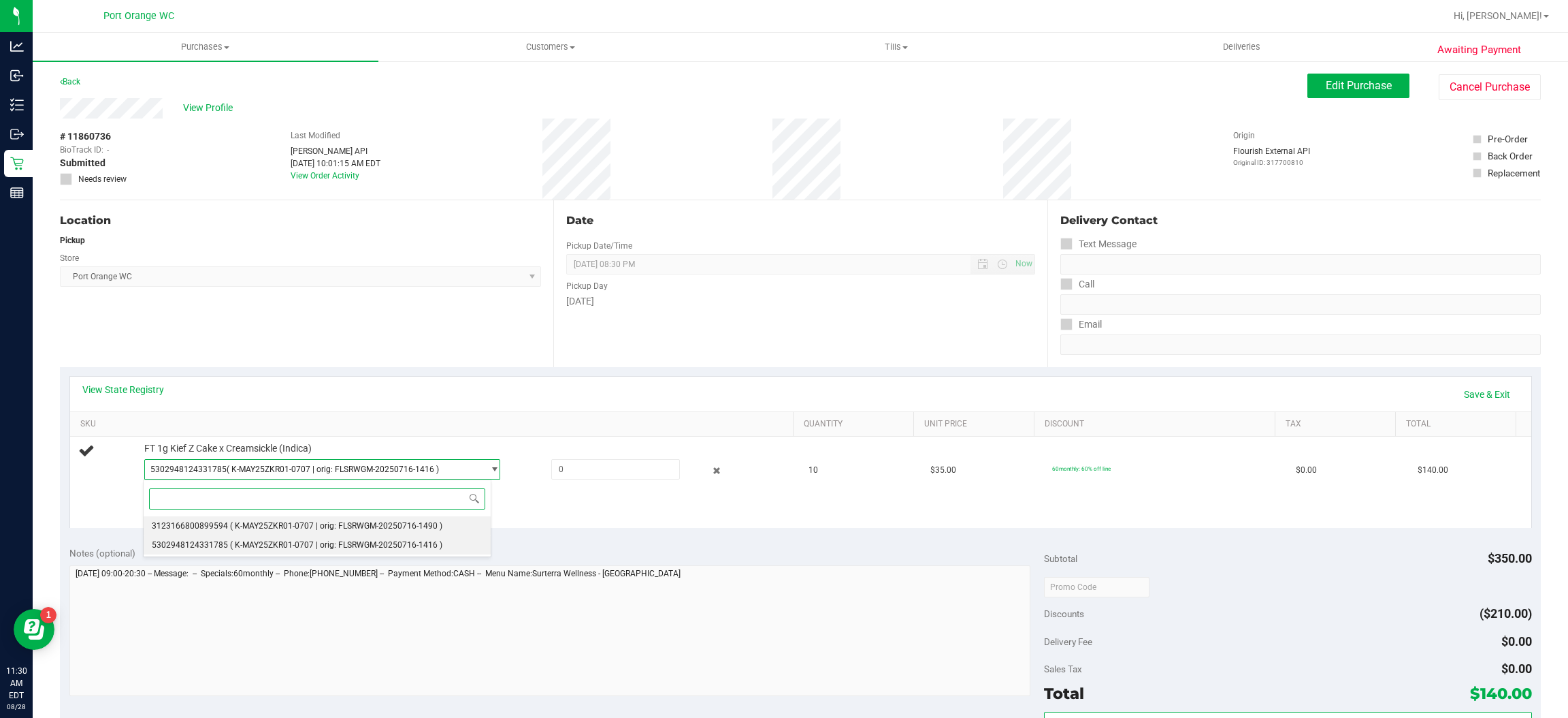
click at [272, 526] on span "( K-MAY25ZKR01-0707 | orig: FLSRWGM-20250716-1490 )" at bounding box center [336, 526] width 212 height 10
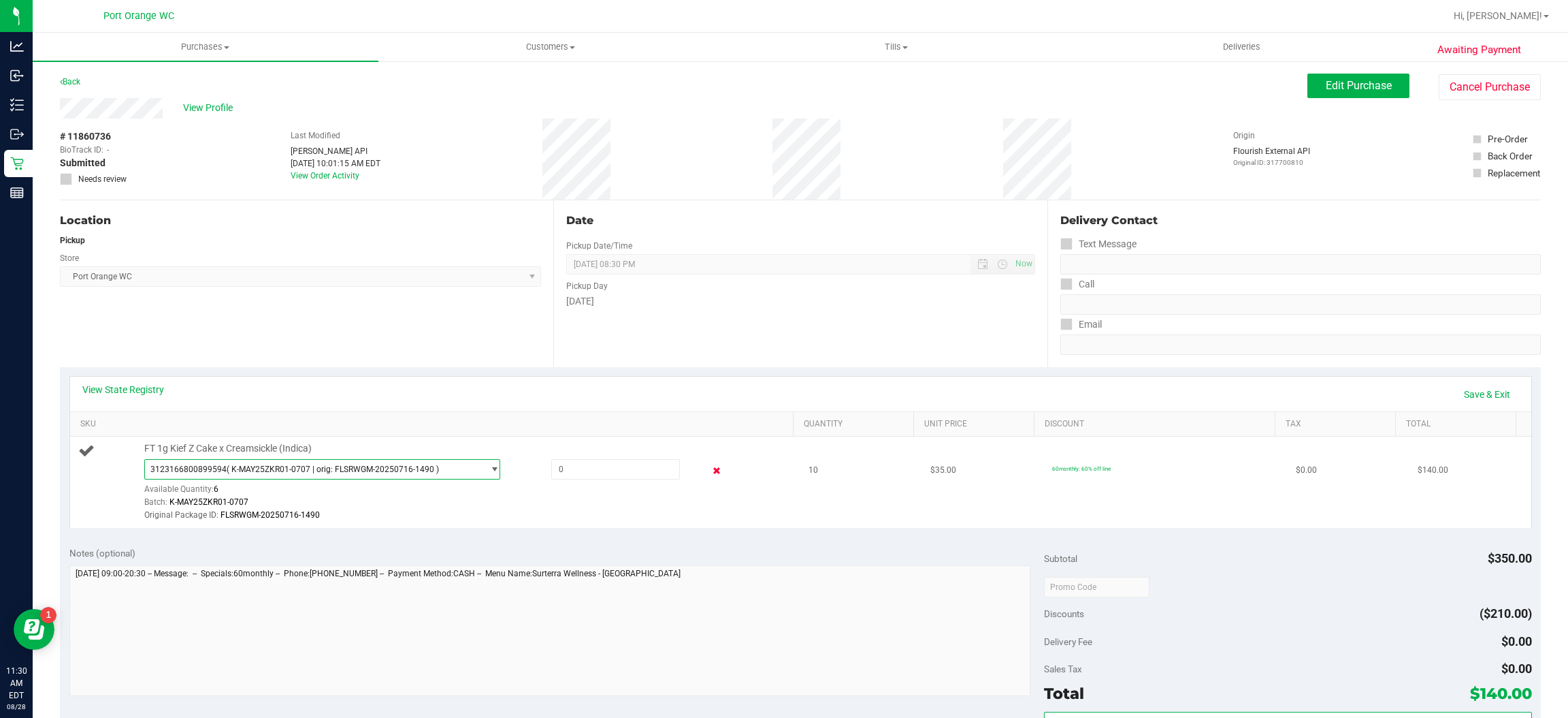
click at [710, 472] on icon at bounding box center [717, 471] width 14 height 16
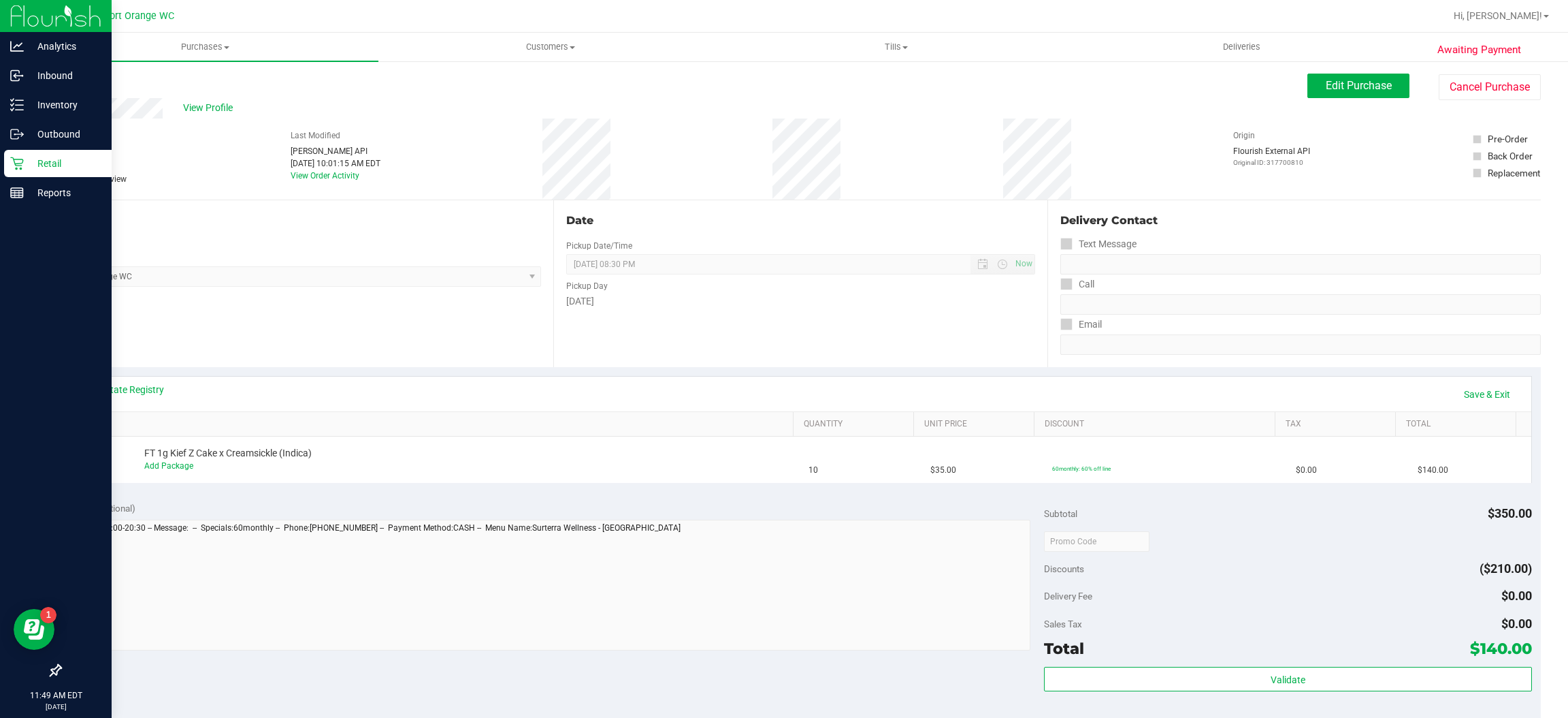
click at [26, 161] on p "Retail" at bounding box center [64, 164] width 82 height 17
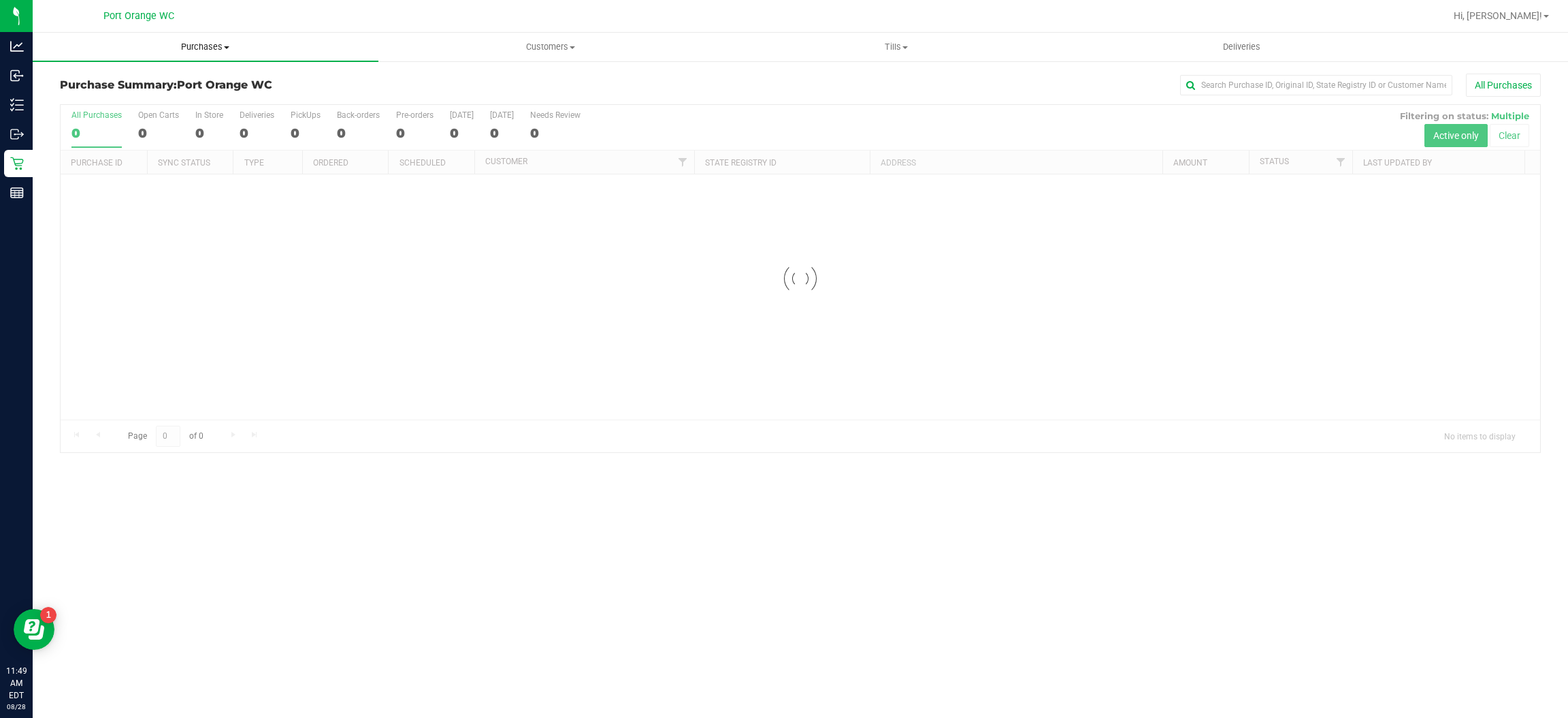
click at [211, 52] on span "Purchases" at bounding box center [206, 46] width 346 height 12
click at [173, 100] on li "Fulfillment" at bounding box center [206, 99] width 346 height 17
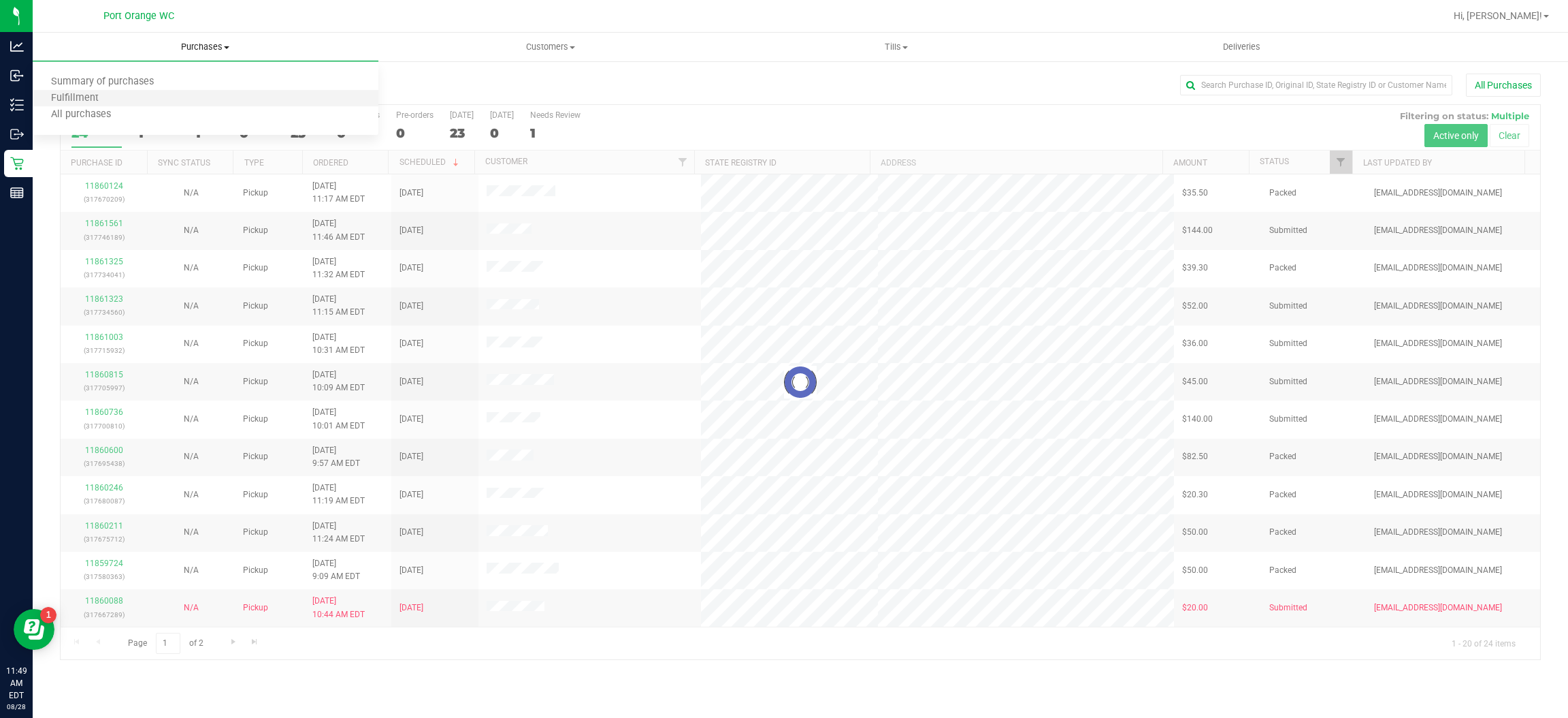
click at [173, 100] on li "Fulfillment" at bounding box center [206, 99] width 346 height 17
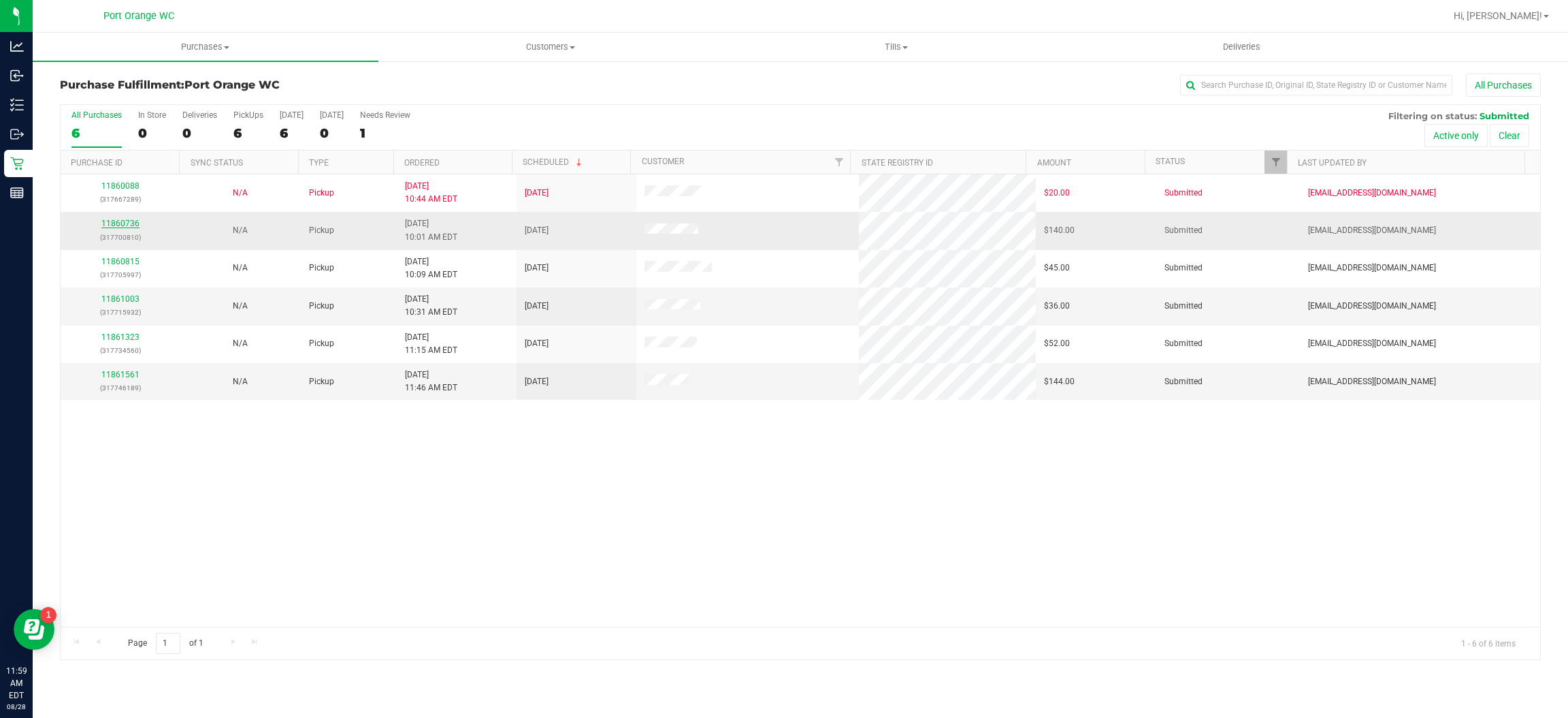
click at [126, 223] on link "11860736" at bounding box center [121, 224] width 38 height 10
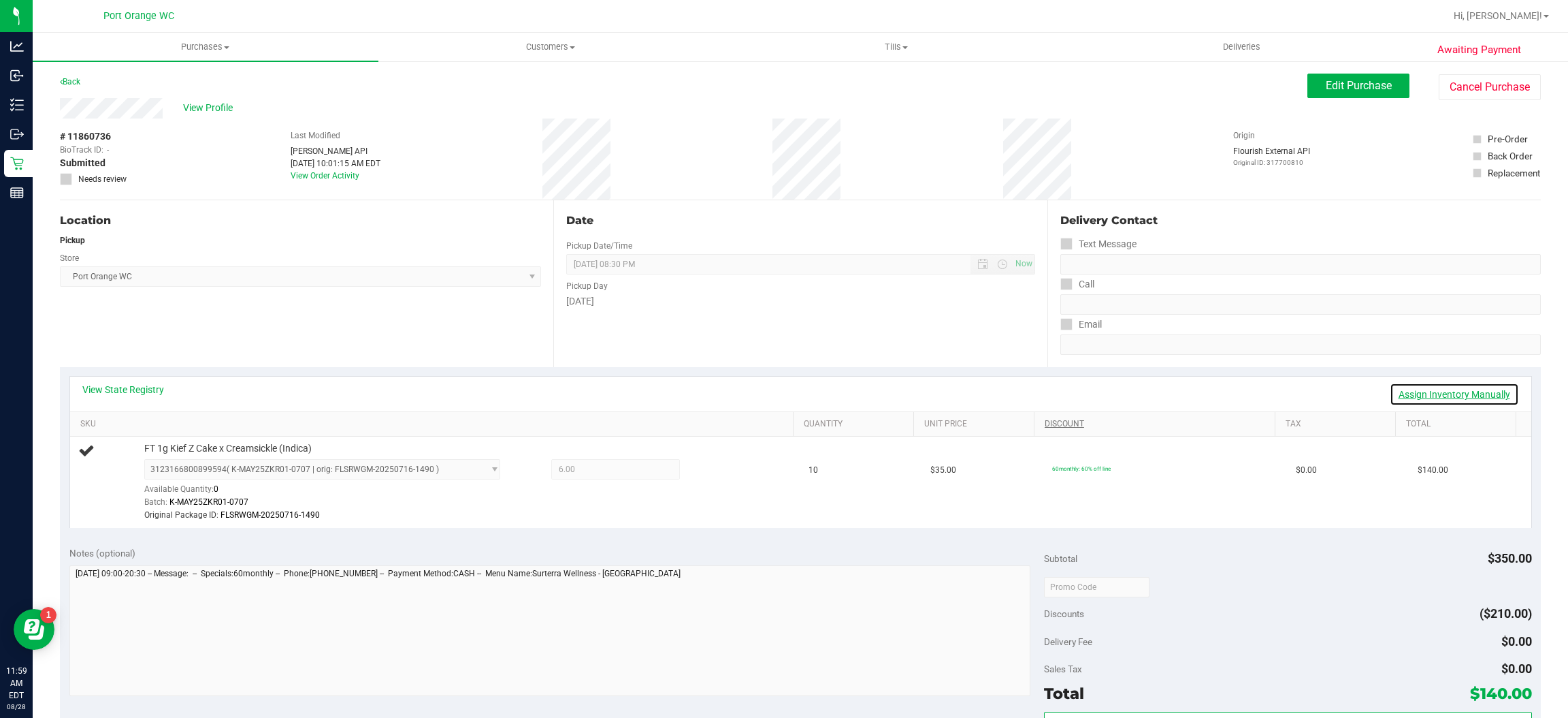
drag, startPoint x: 1461, startPoint y: 401, endPoint x: 1118, endPoint y: 422, distance: 343.6
click at [1461, 400] on link "Assign Inventory Manually" at bounding box center [1454, 394] width 130 height 23
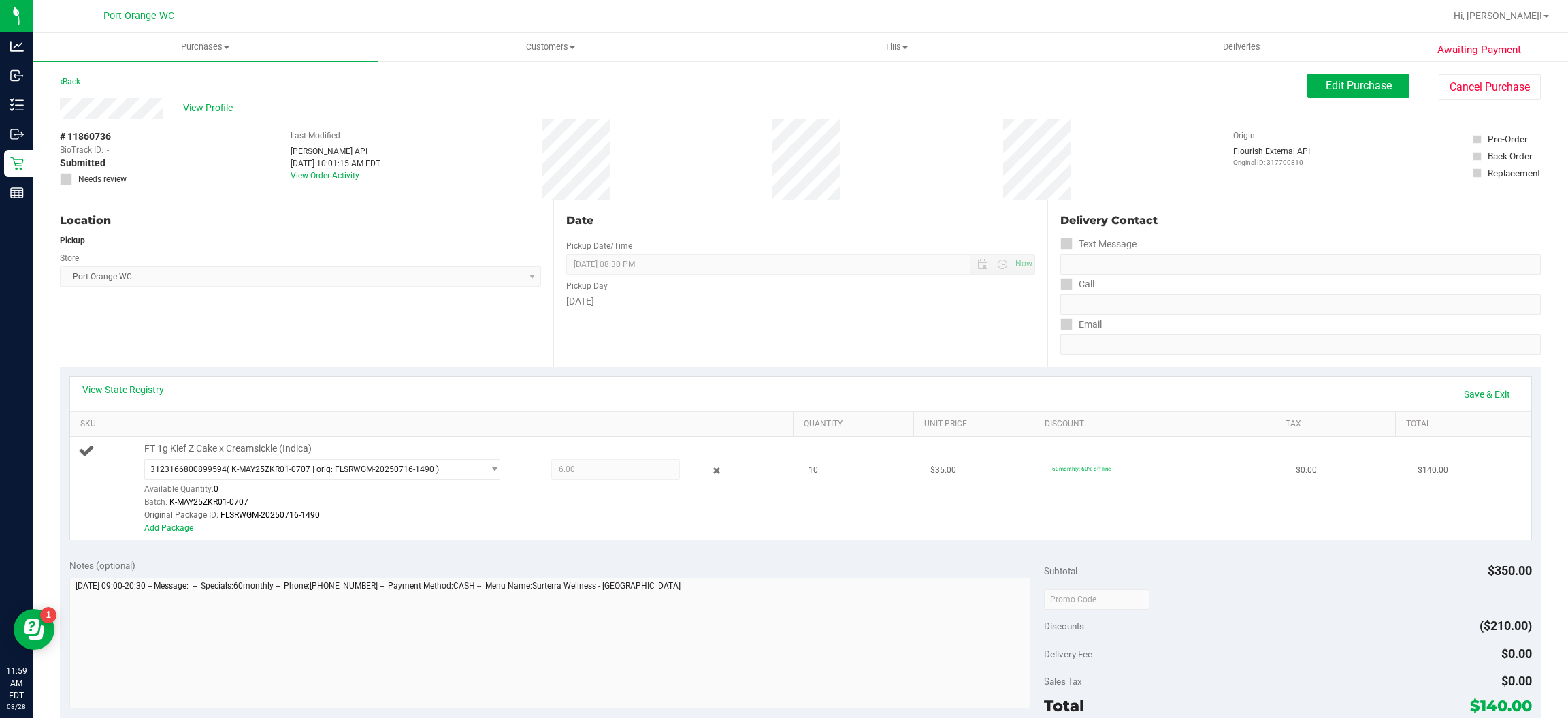
drag, startPoint x: 700, startPoint y: 483, endPoint x: 710, endPoint y: 465, distance: 20.6
click at [708, 470] on div "3123166800899594 ( K-MAY25ZKR01-0707 | orig: FLSRWGM-20250716-1490 ) 3123166800…" at bounding box center [466, 491] width 643 height 64
click at [710, 465] on div at bounding box center [707, 471] width 54 height 17
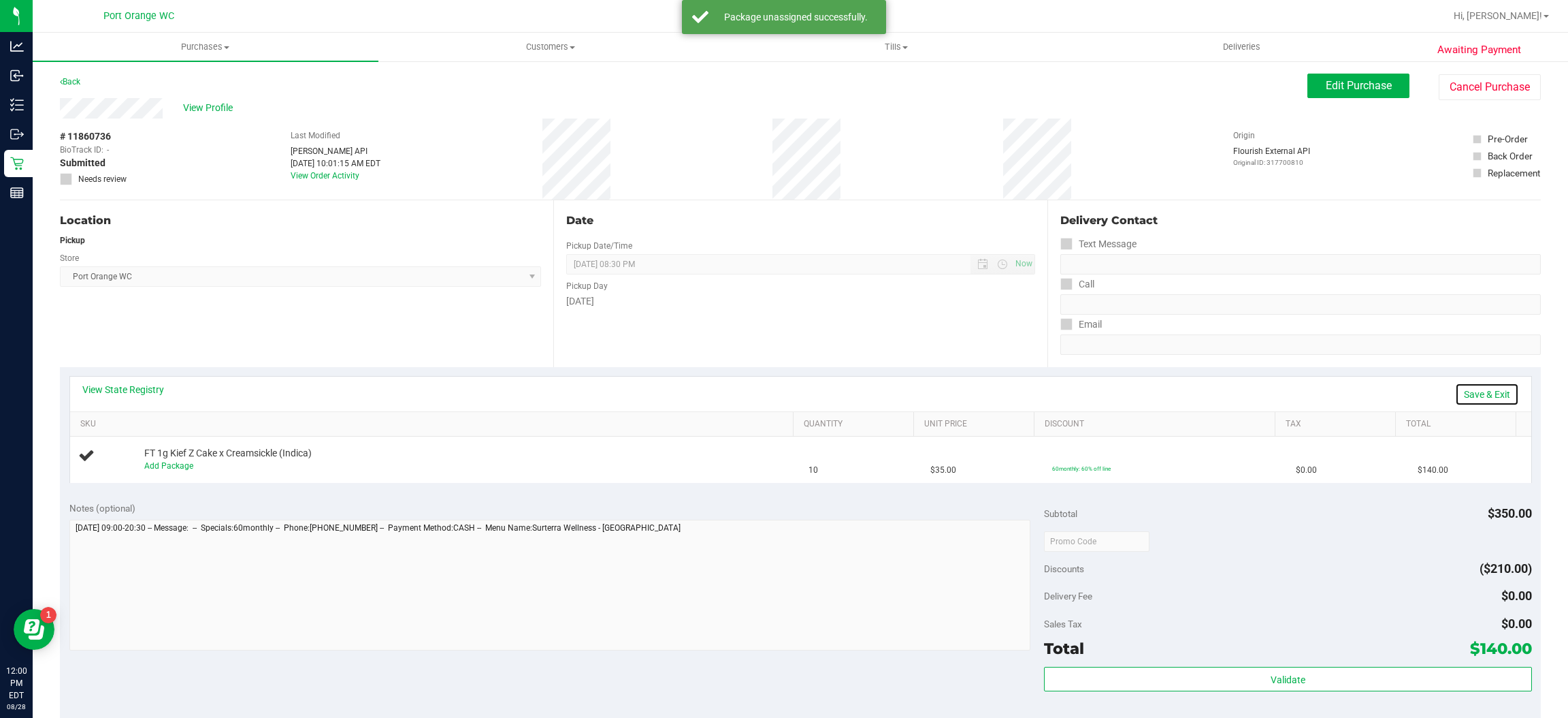
click at [1472, 383] on link "Save & Exit" at bounding box center [1487, 394] width 64 height 23
click at [959, 359] on div "Date Pickup Date/Time [DATE] Now [DATE] 08:30 PM Now Pickup Day [DATE]" at bounding box center [800, 283] width 494 height 167
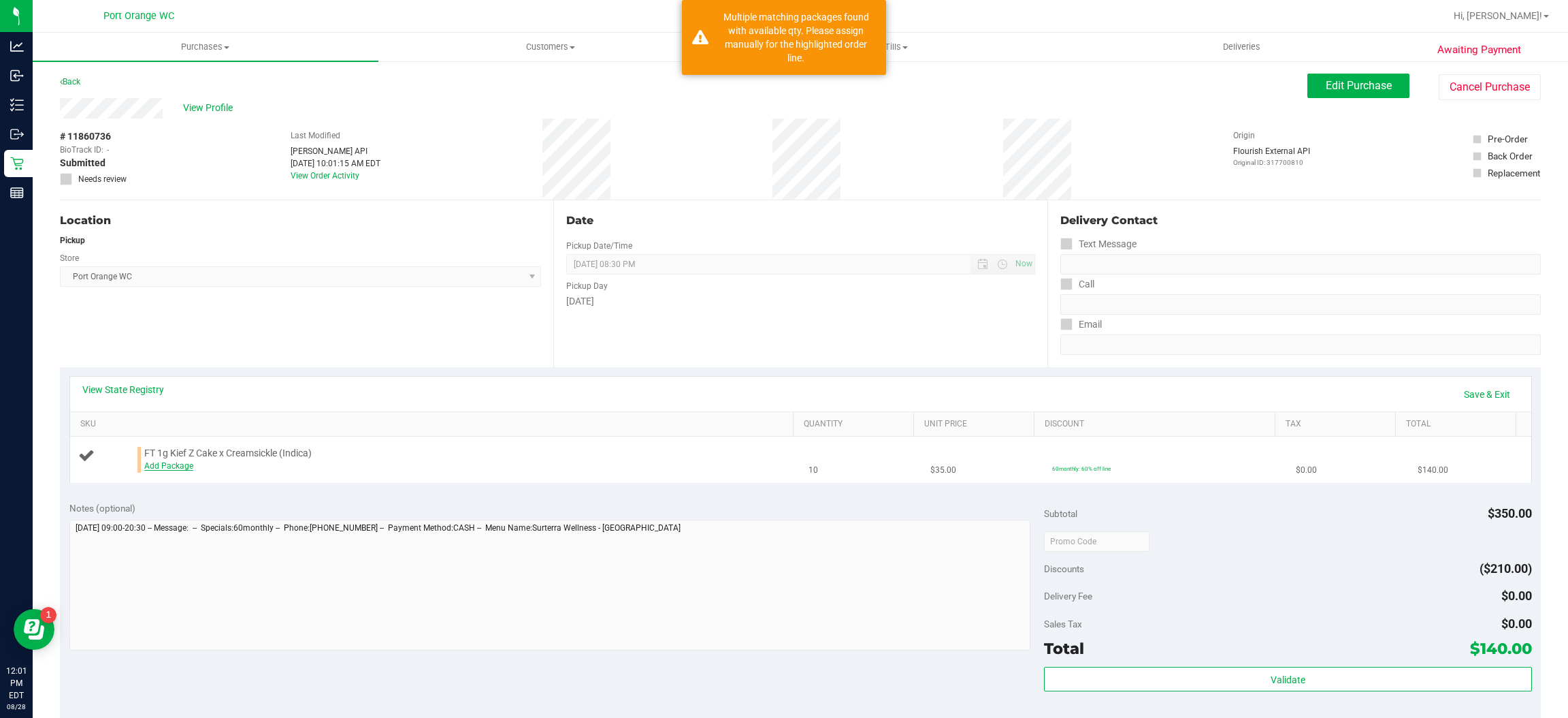
click at [159, 467] on link "Add Package" at bounding box center [168, 466] width 49 height 10
click at [296, 443] on span "FT 1g Kief Z Cake x Creamsickle (Indica)" at bounding box center [228, 449] width 168 height 13
click at [324, 475] on span "Select Package" at bounding box center [314, 468] width 338 height 19
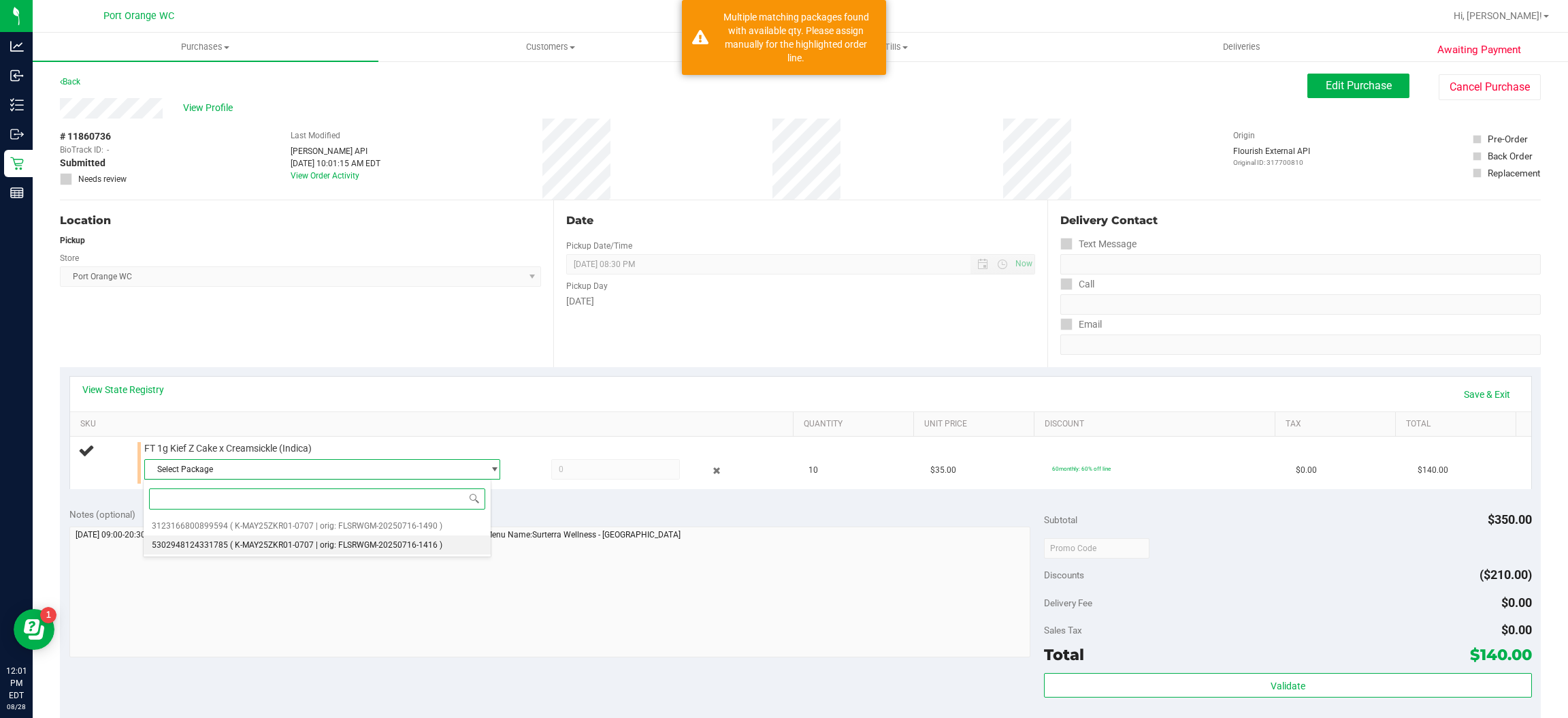
click at [275, 549] on span "( K-MAY25ZKR01-0707 | orig: FLSRWGM-20250716-1416 )" at bounding box center [336, 545] width 212 height 10
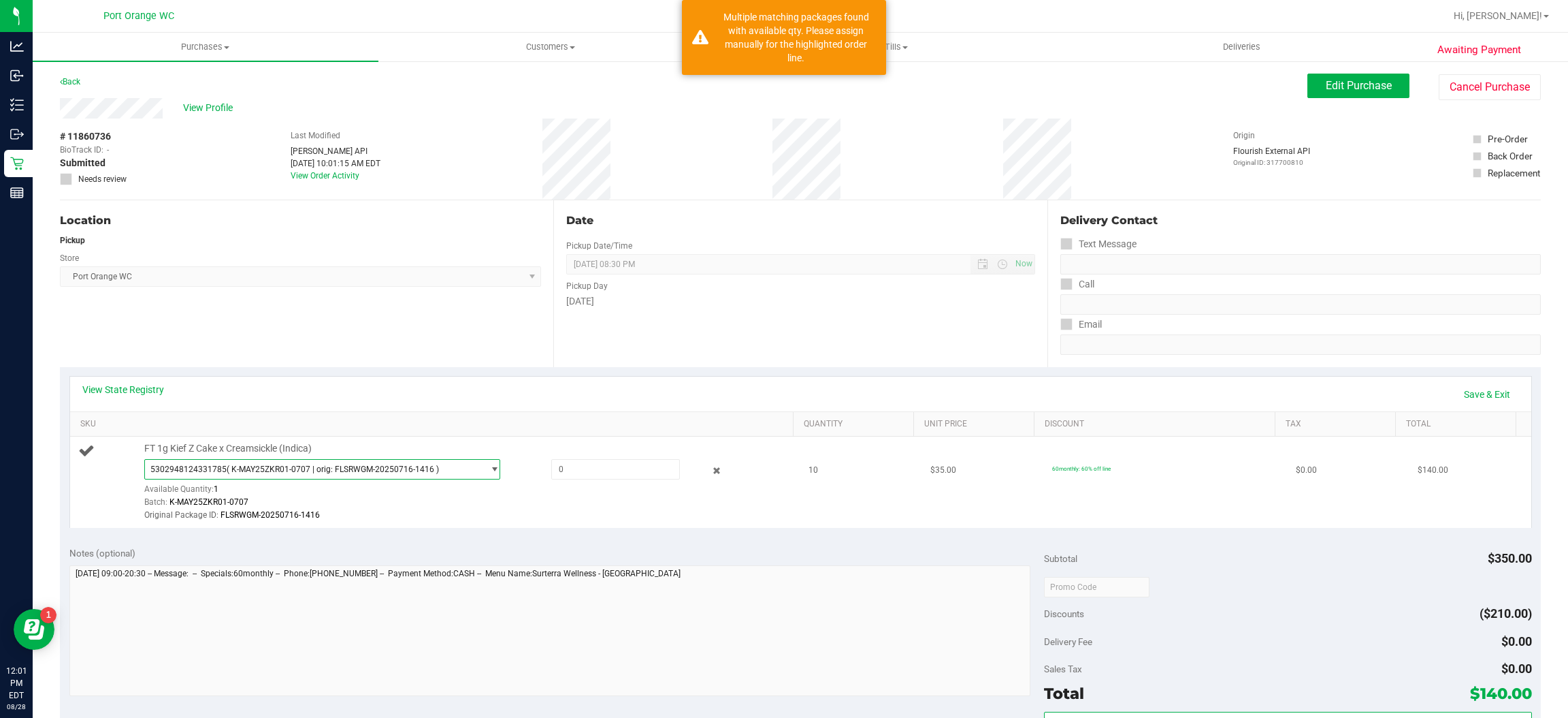
click at [490, 469] on span "select" at bounding box center [495, 468] width 10 height 11
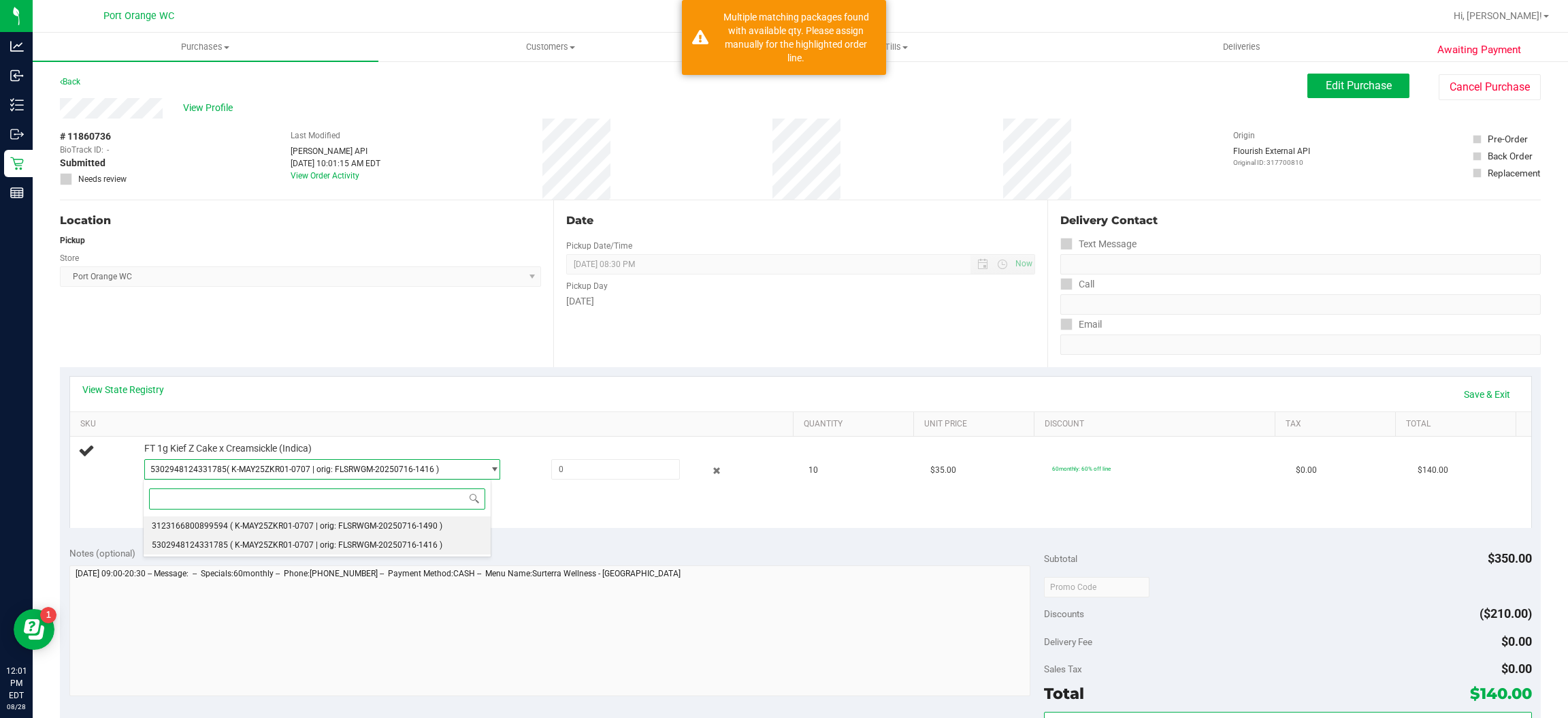
click at [330, 525] on span "( K-MAY25ZKR01-0707 | orig: FLSRWGM-20250716-1490 )" at bounding box center [336, 526] width 212 height 10
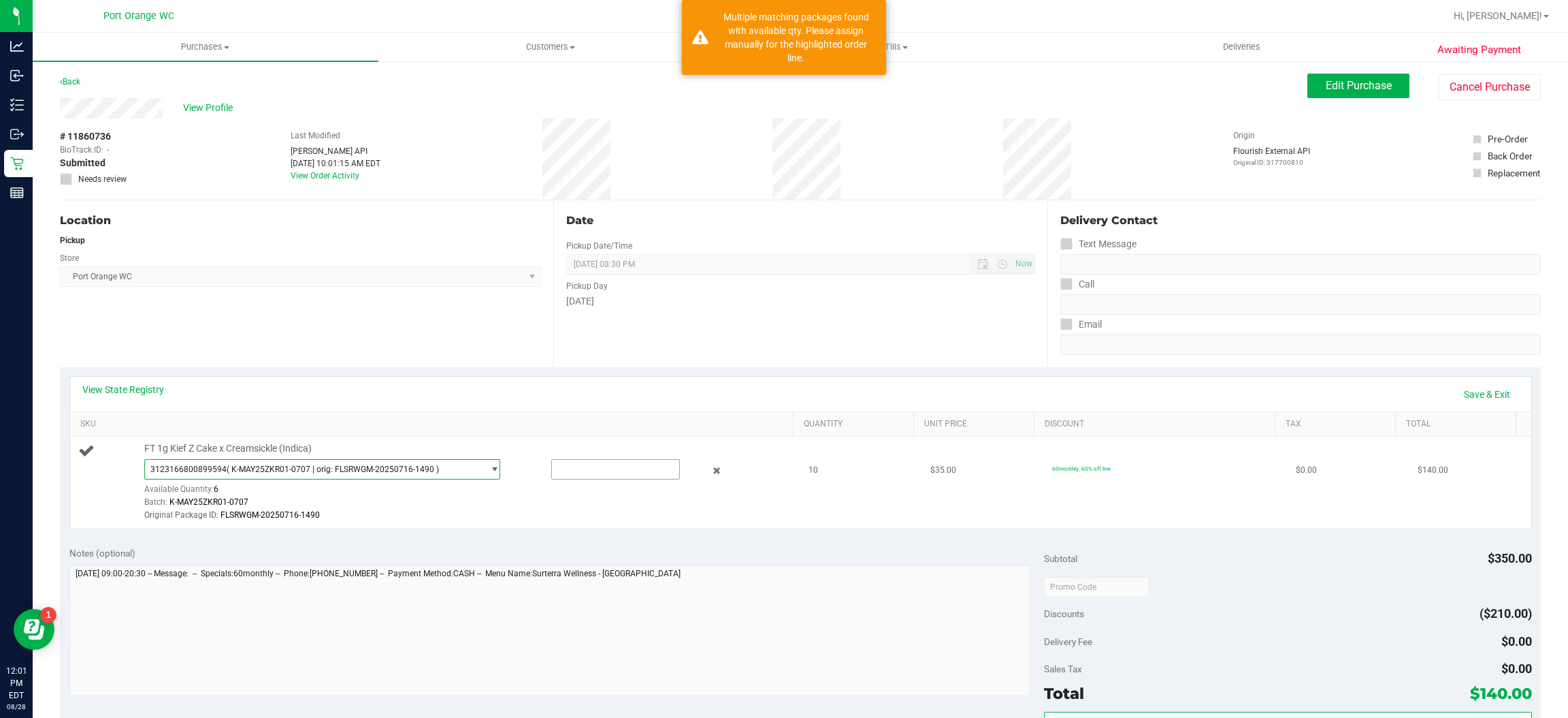
click at [565, 469] on input "text" at bounding box center [616, 468] width 127 height 19
type input "6"
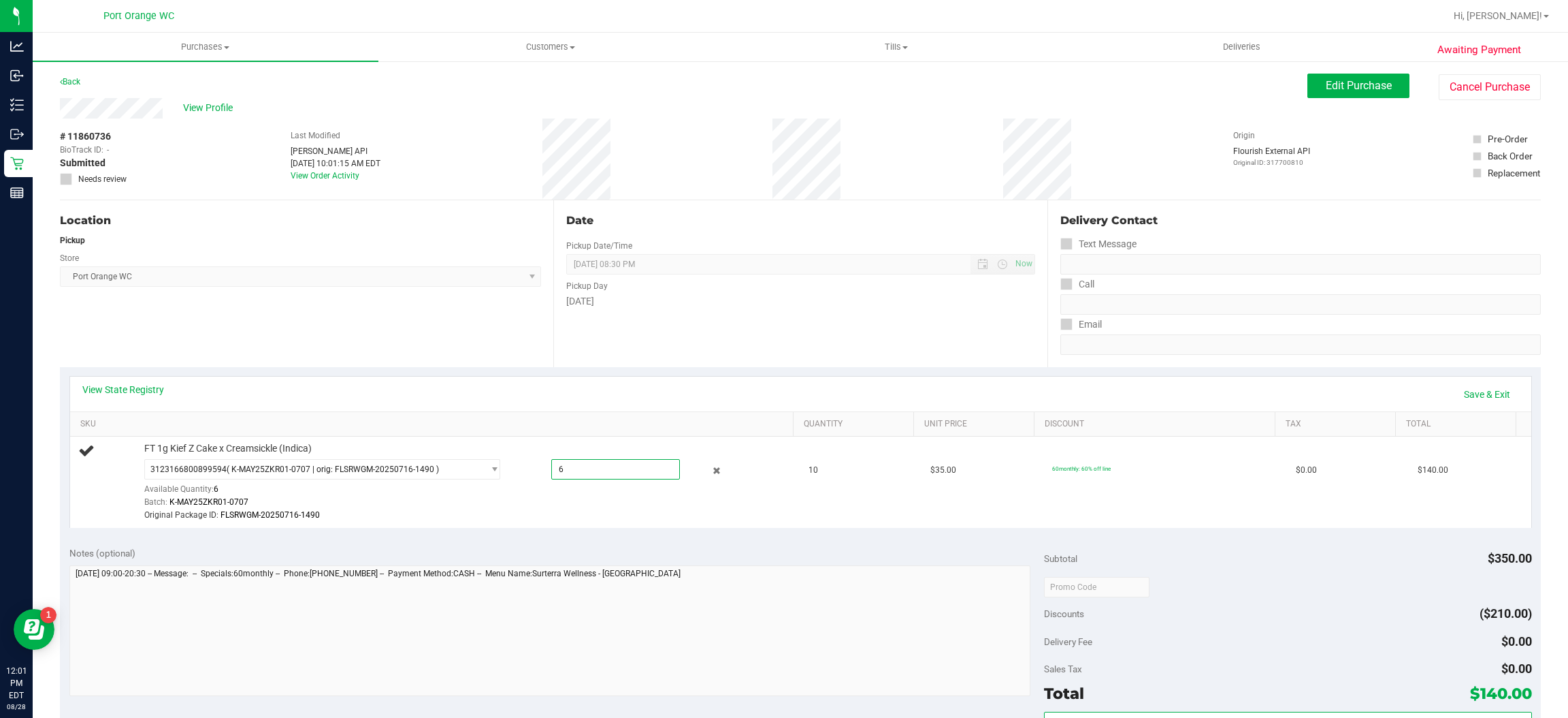
click at [525, 340] on div "Location Pickup Store [GEOGRAPHIC_DATA] WC Select Store [PERSON_NAME][GEOGRAPHI…" at bounding box center [307, 283] width 494 height 167
type input "6.0000"
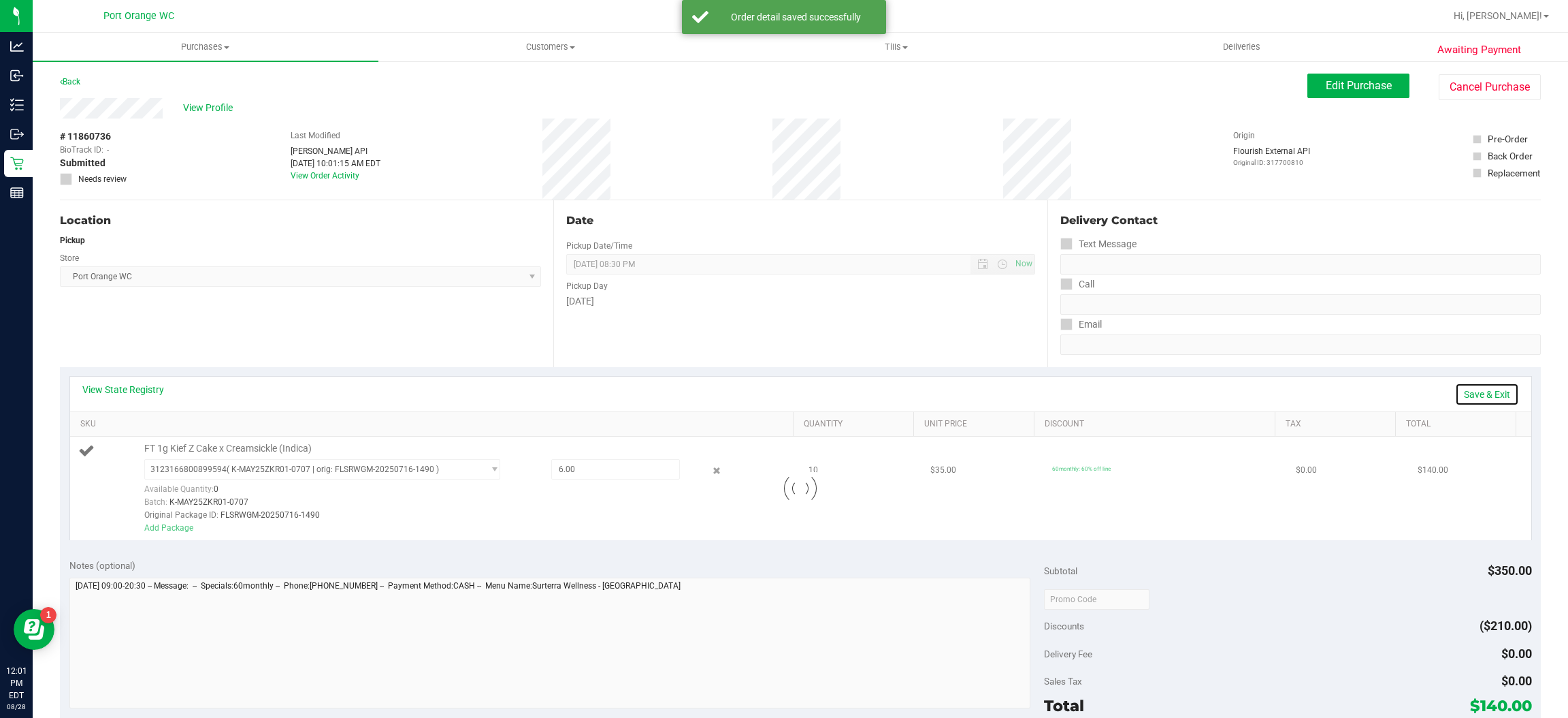
click at [1471, 389] on link "Save & Exit" at bounding box center [1487, 394] width 64 height 23
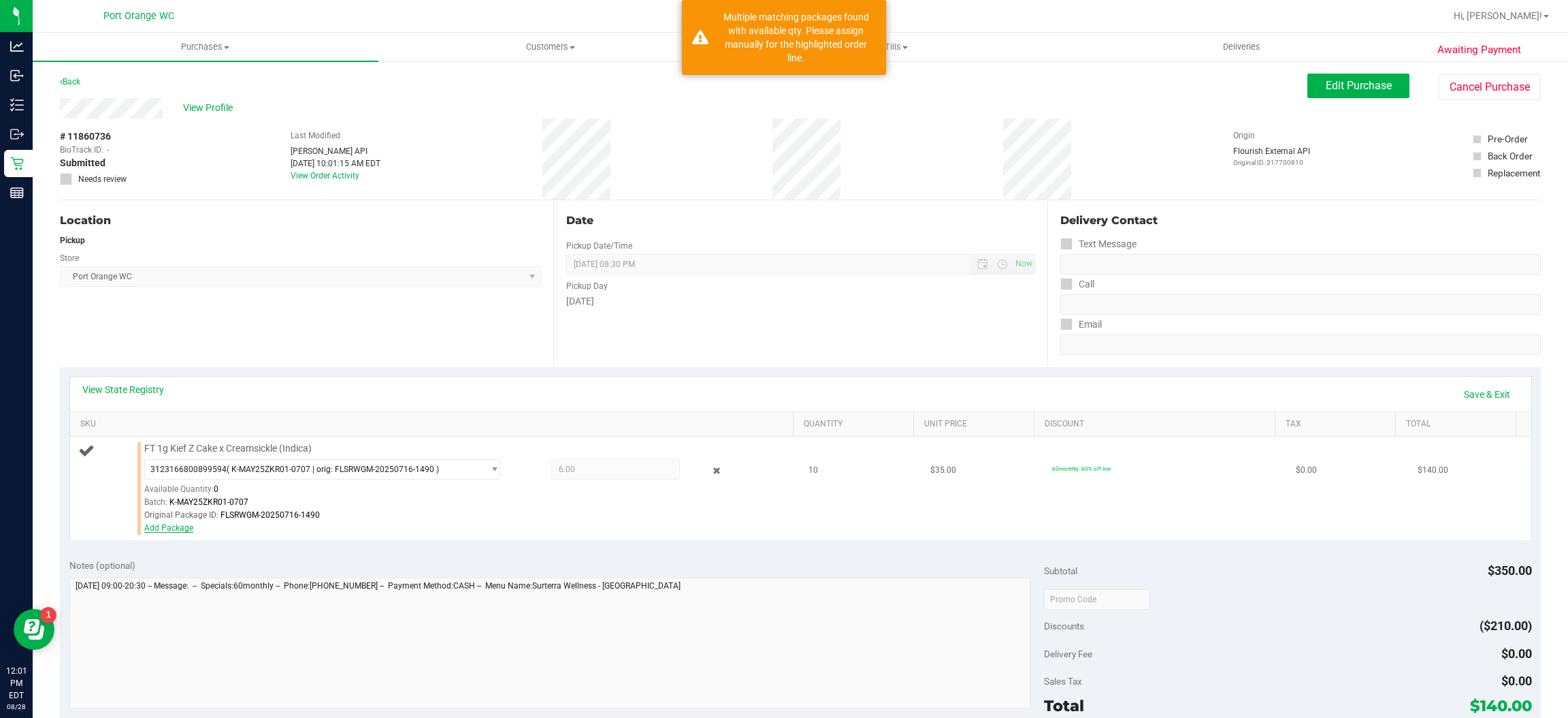
click at [161, 529] on link "Add Package" at bounding box center [168, 528] width 49 height 10
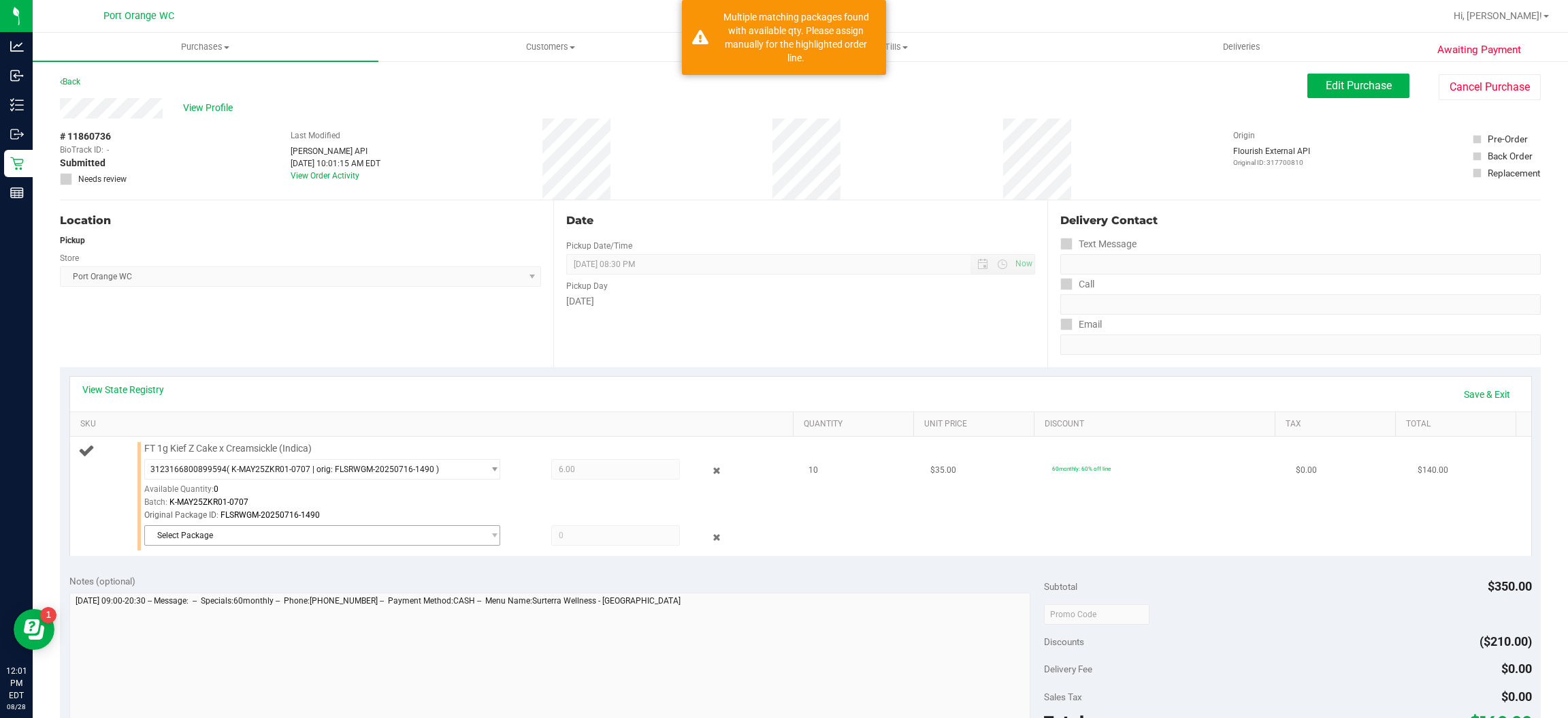
click at [258, 544] on span "Select Package" at bounding box center [314, 535] width 338 height 19
click at [274, 593] on span "( K-MAY25ZKR01-0707 | orig: FLSRWGM-20250716-1416 )" at bounding box center [336, 592] width 212 height 10
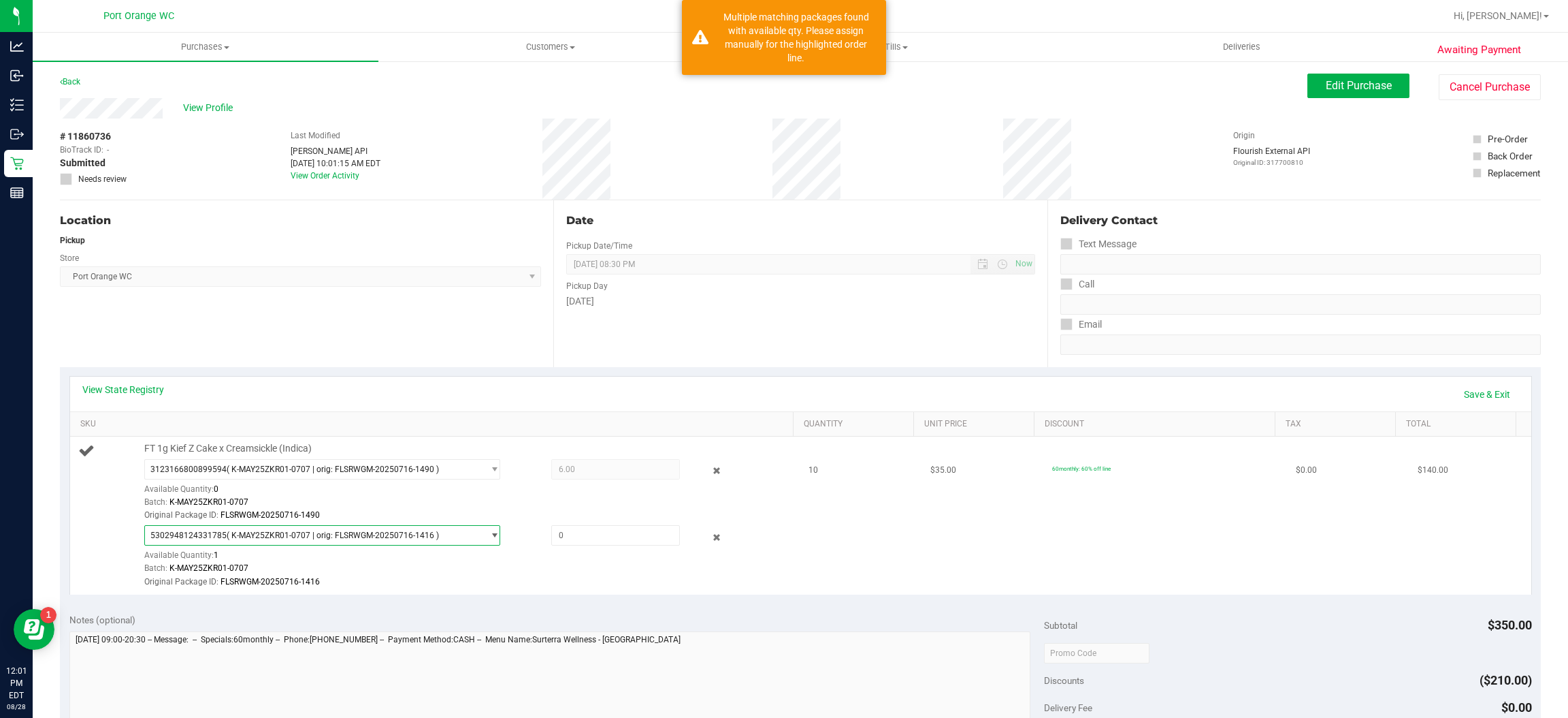
click at [410, 537] on span "( K-MAY25ZKR01-0707 | orig: FLSRWGM-20250716-1416 )" at bounding box center [333, 535] width 212 height 10
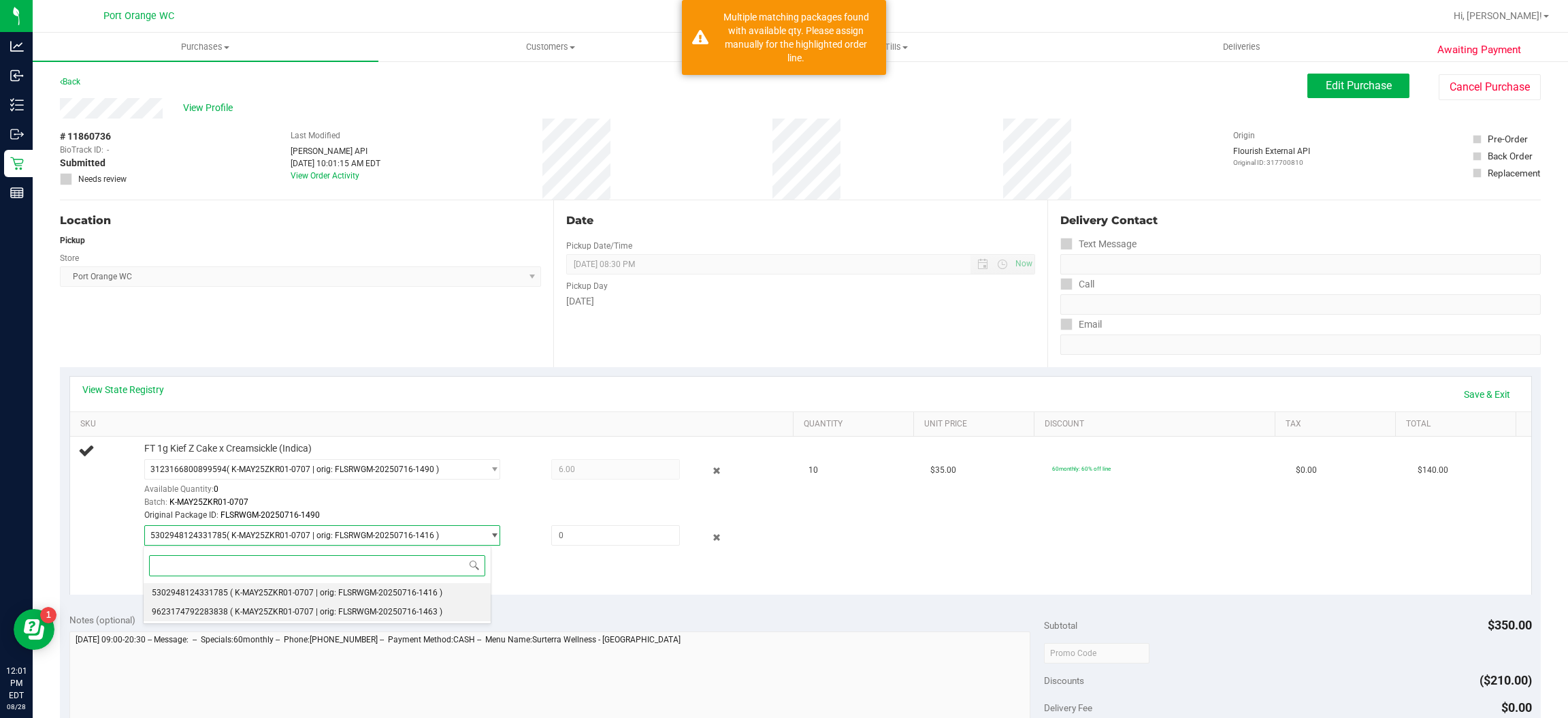
click at [244, 612] on span "( K-MAY25ZKR01-0707 | orig: FLSRWGM-20250716-1463 )" at bounding box center [336, 612] width 212 height 10
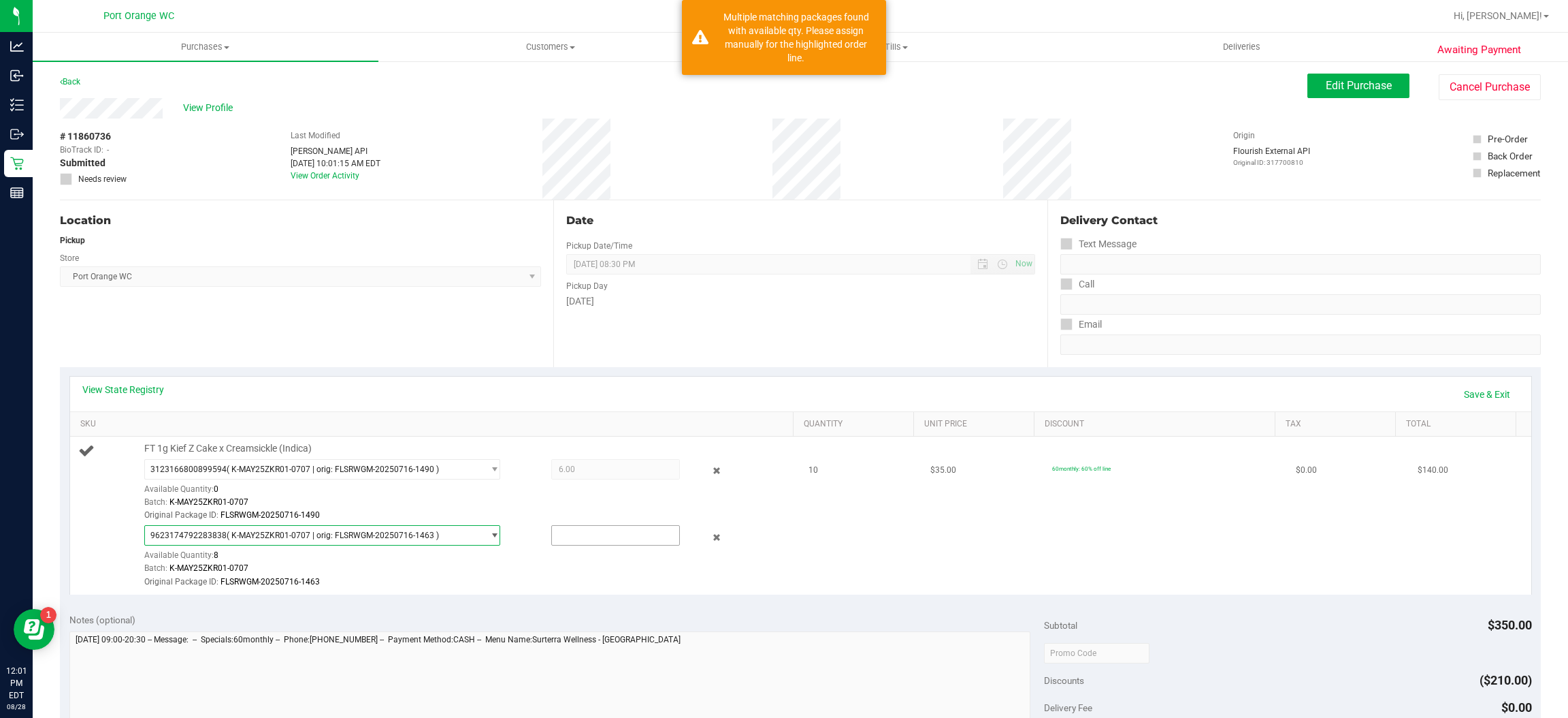
click at [599, 541] on input "text" at bounding box center [616, 535] width 127 height 19
type input "4"
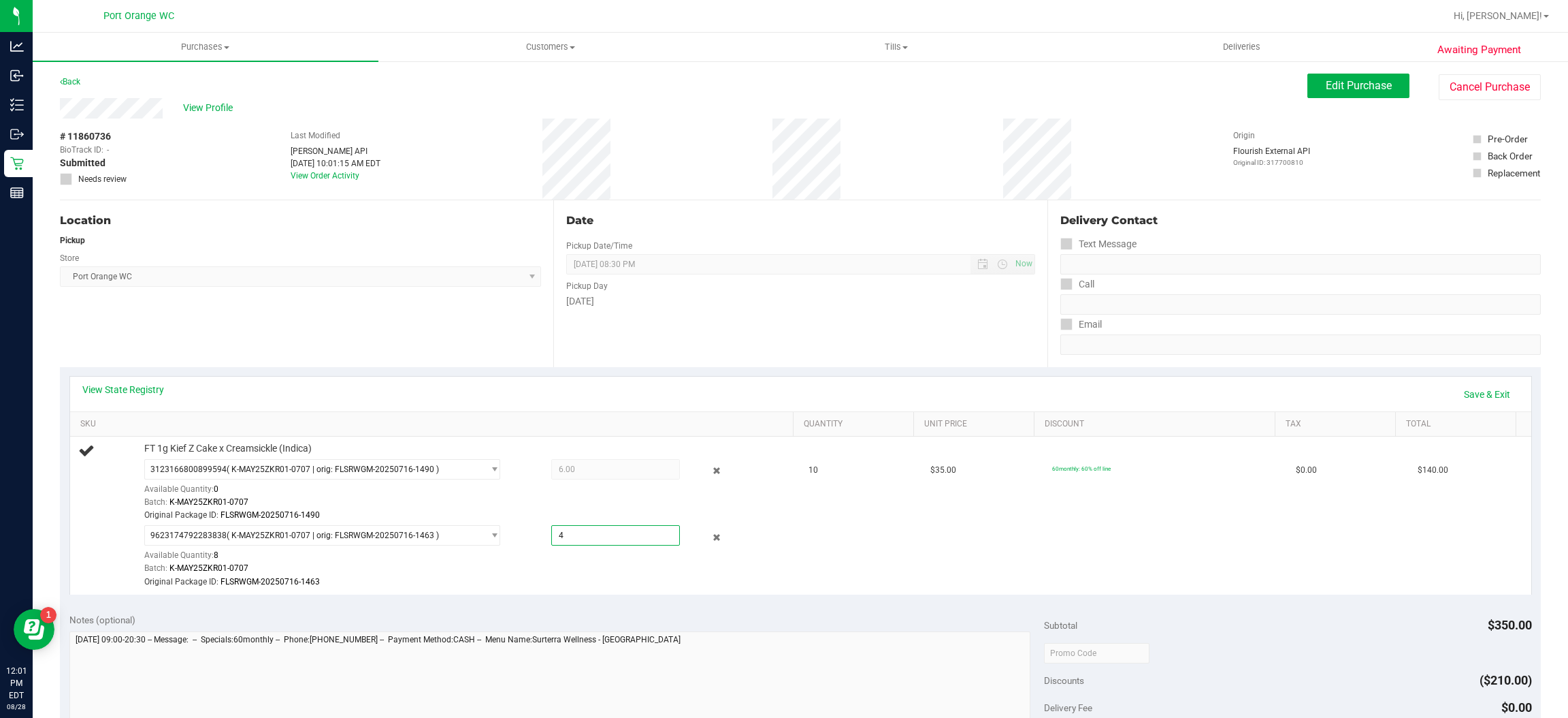
click at [405, 345] on div "Location Pickup Store [GEOGRAPHIC_DATA] WC Select Store [PERSON_NAME][GEOGRAPHI…" at bounding box center [307, 283] width 494 height 167
type input "4.0000"
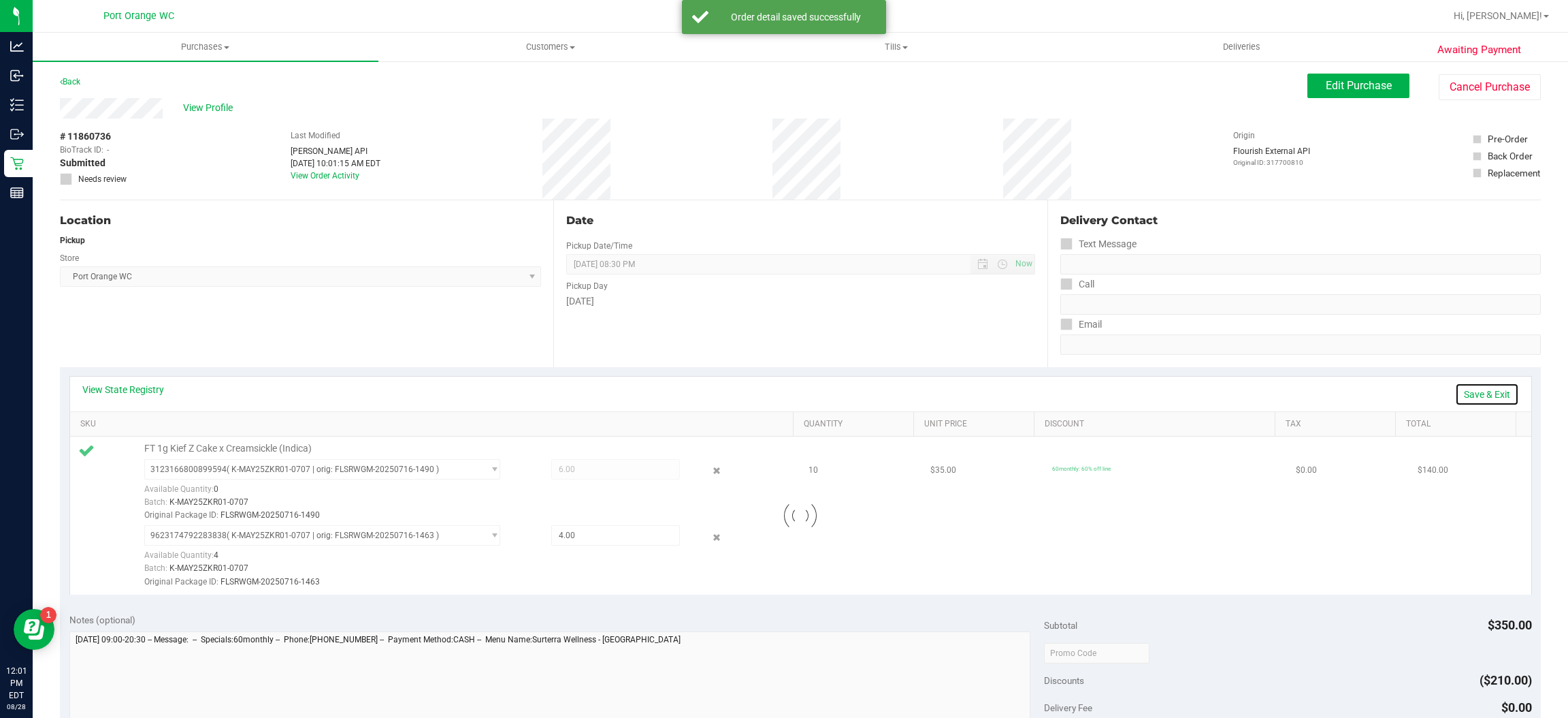
click at [1469, 392] on link "Save & Exit" at bounding box center [1487, 394] width 64 height 23
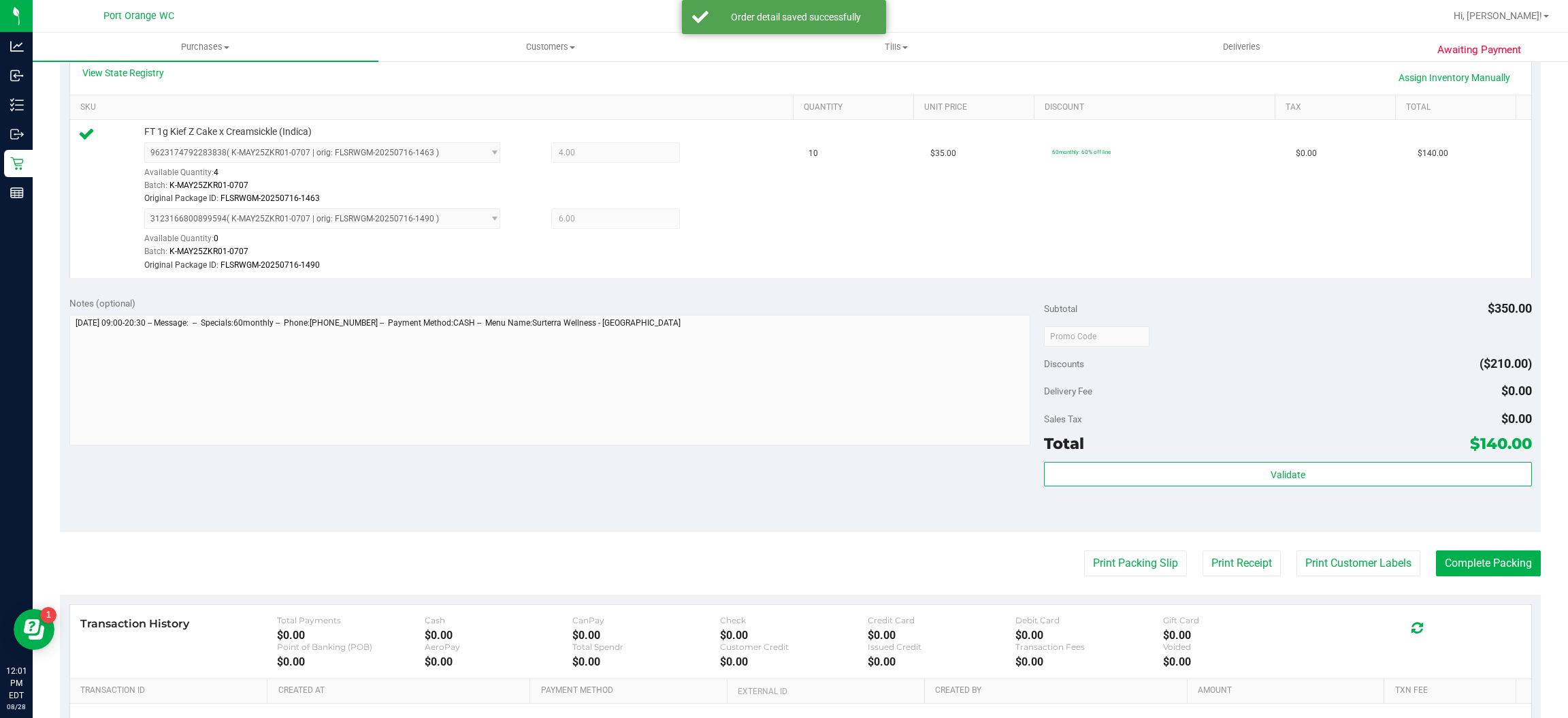
scroll to position [318, 0]
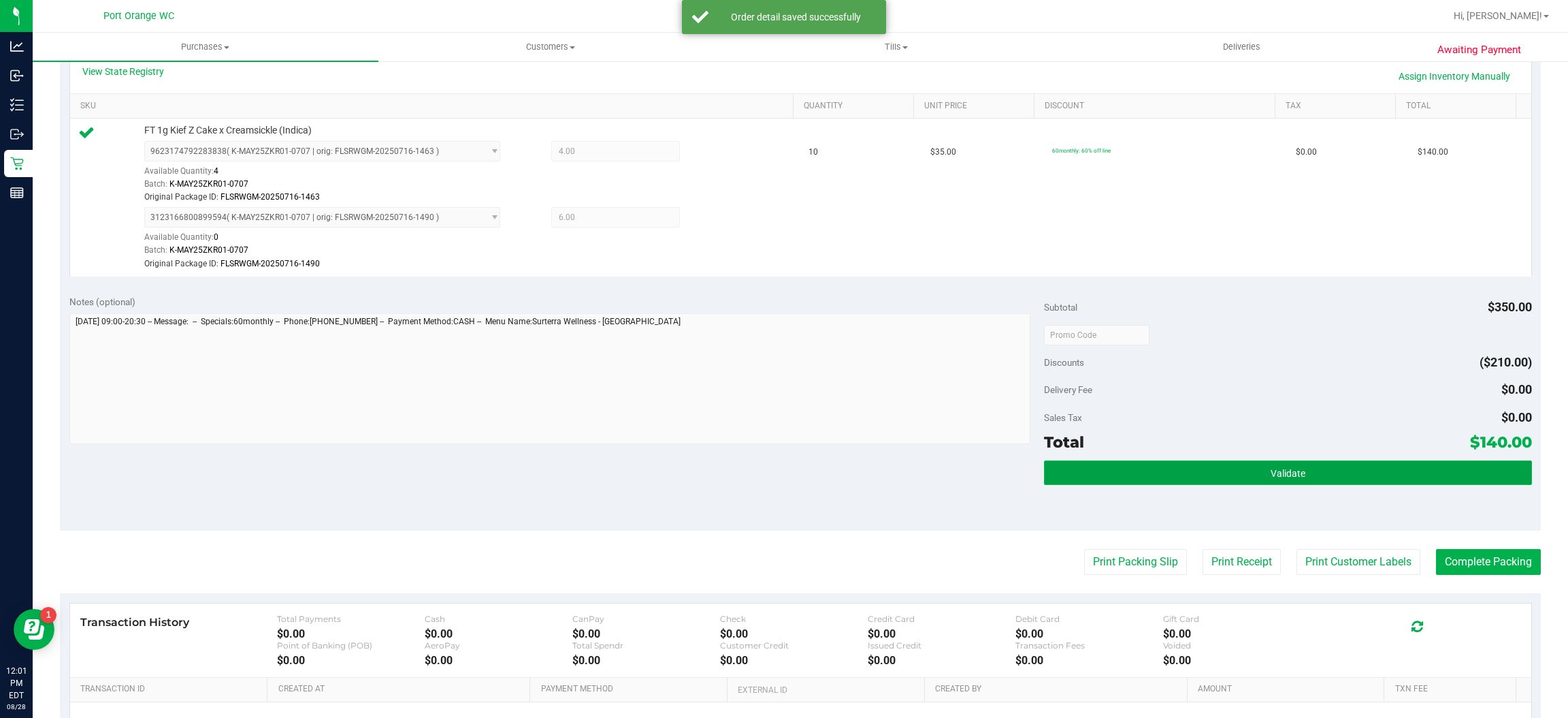
click at [1286, 479] on span "Validate" at bounding box center [1288, 473] width 35 height 11
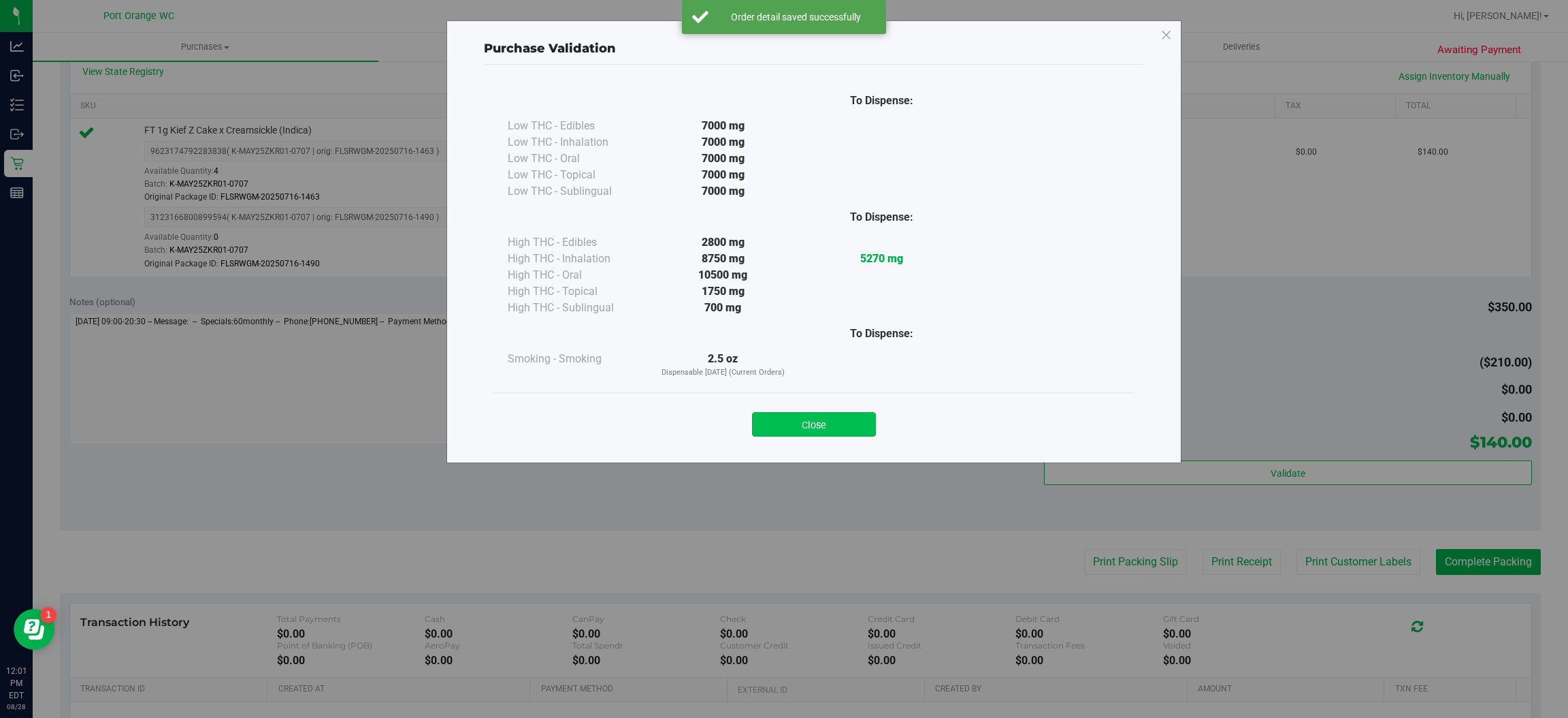
click at [861, 430] on button "Close" at bounding box center [814, 425] width 124 height 25
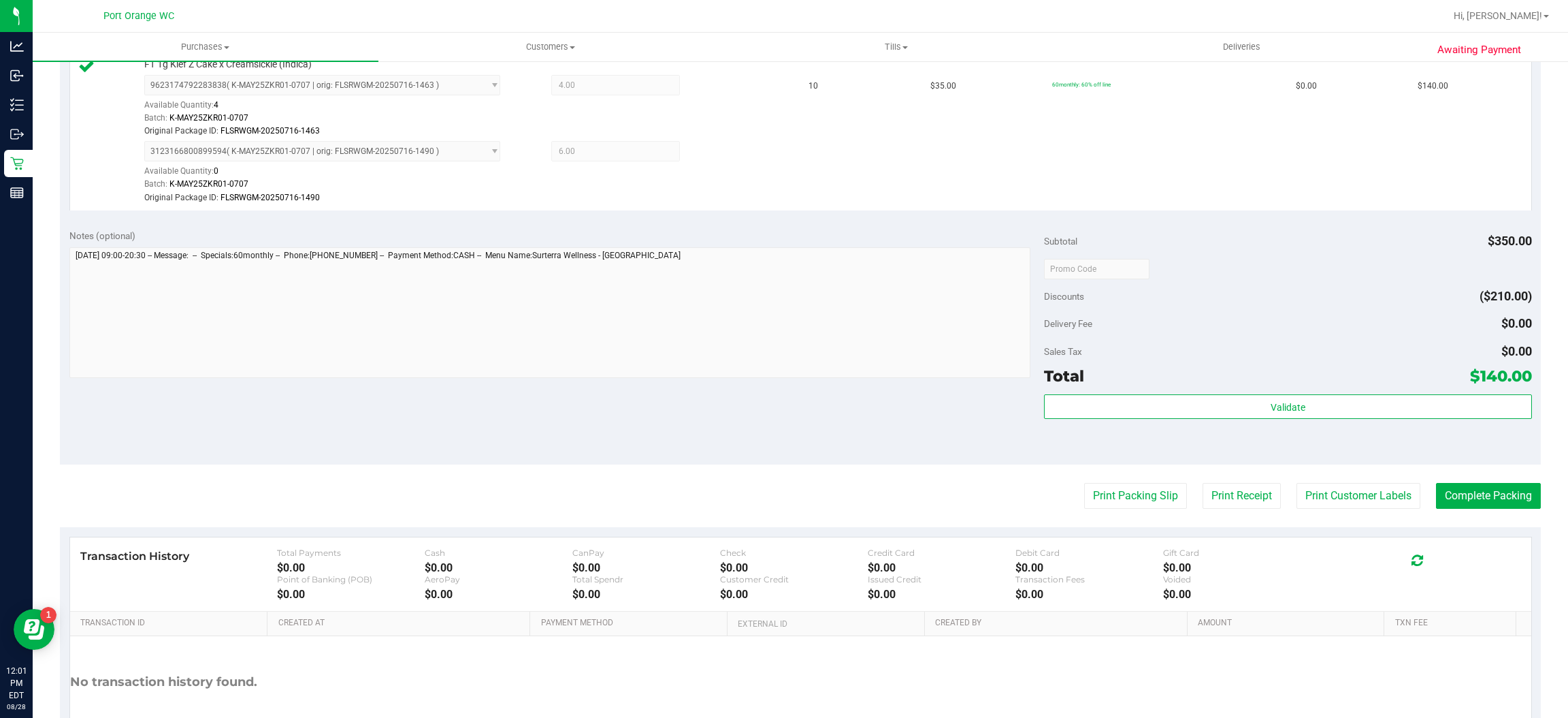
scroll to position [387, 0]
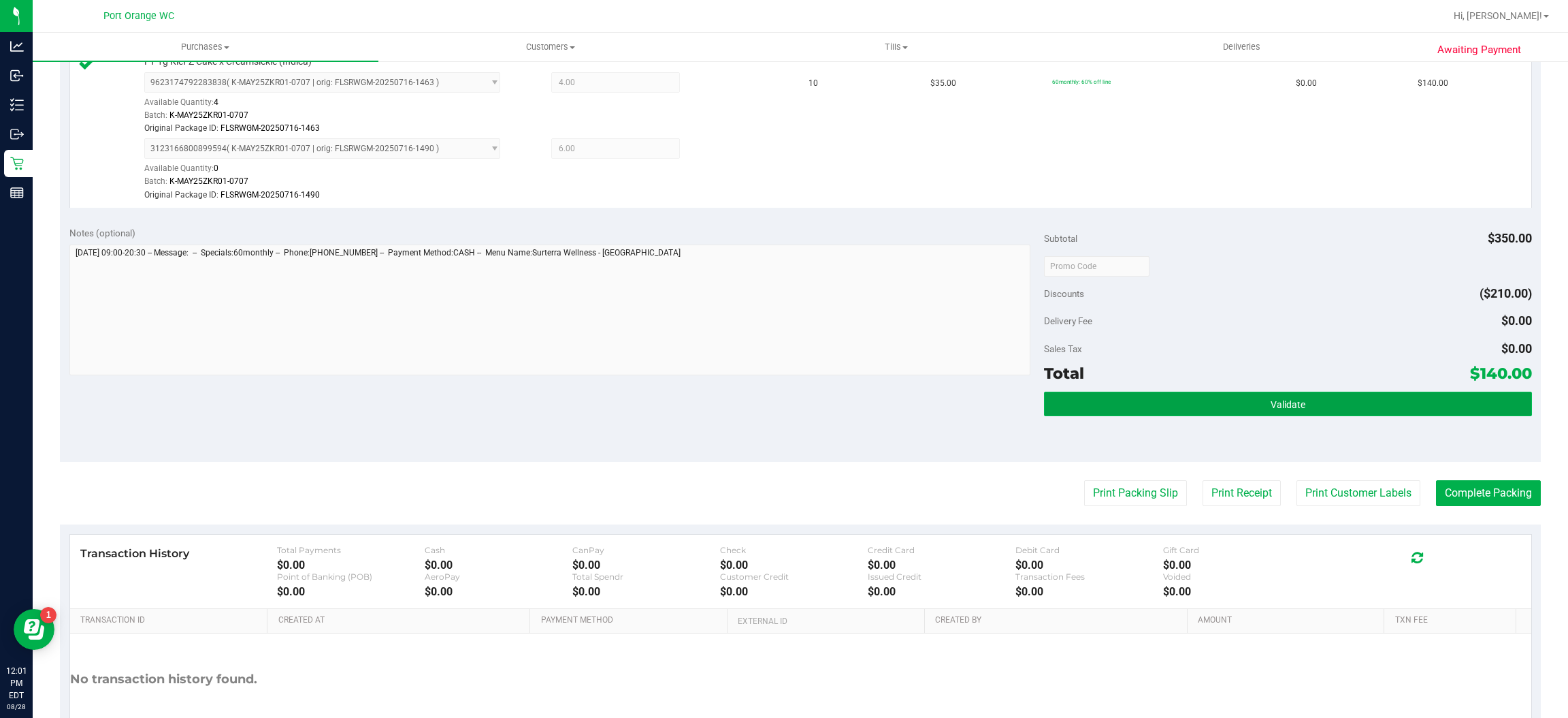
click at [1215, 406] on button "Validate" at bounding box center [1288, 404] width 487 height 25
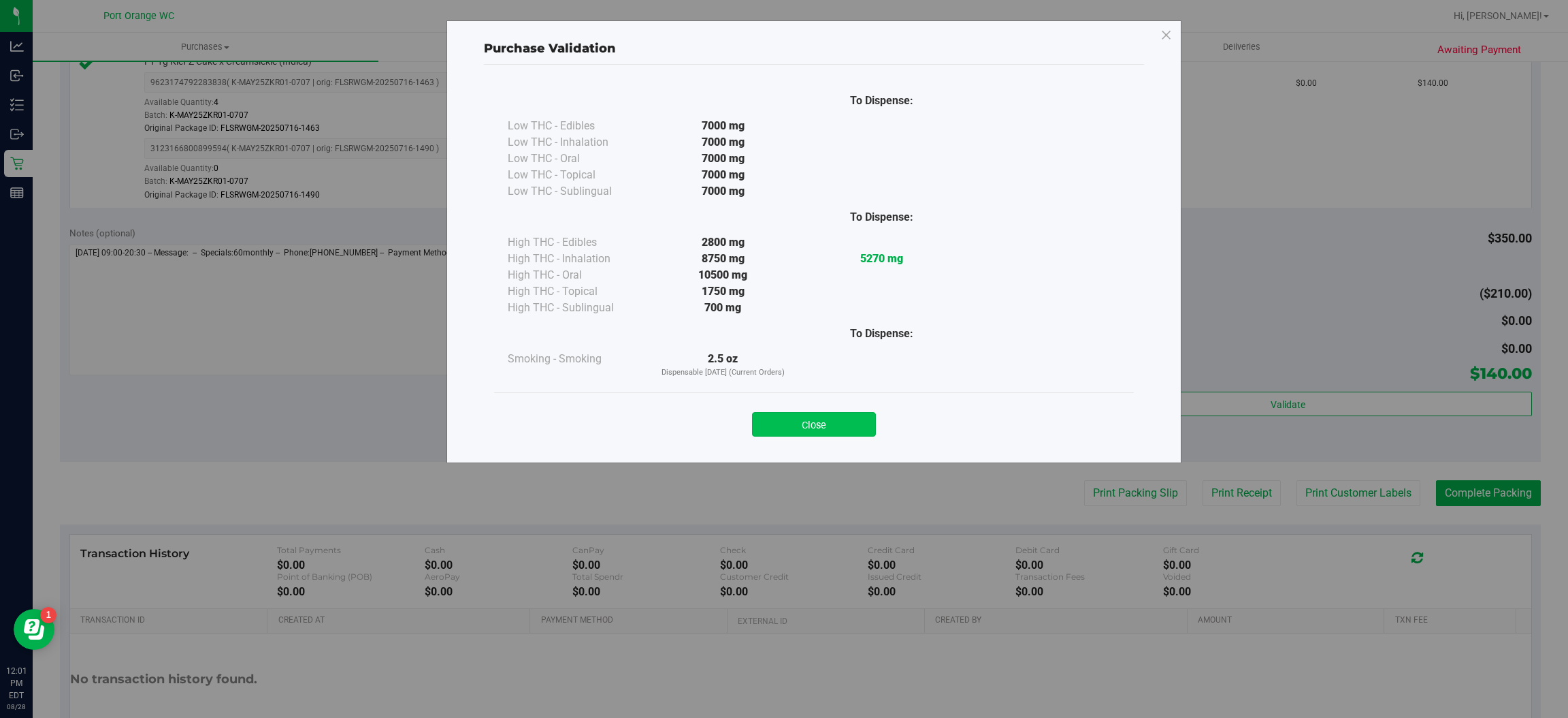
click at [824, 421] on button "Close" at bounding box center [814, 425] width 124 height 25
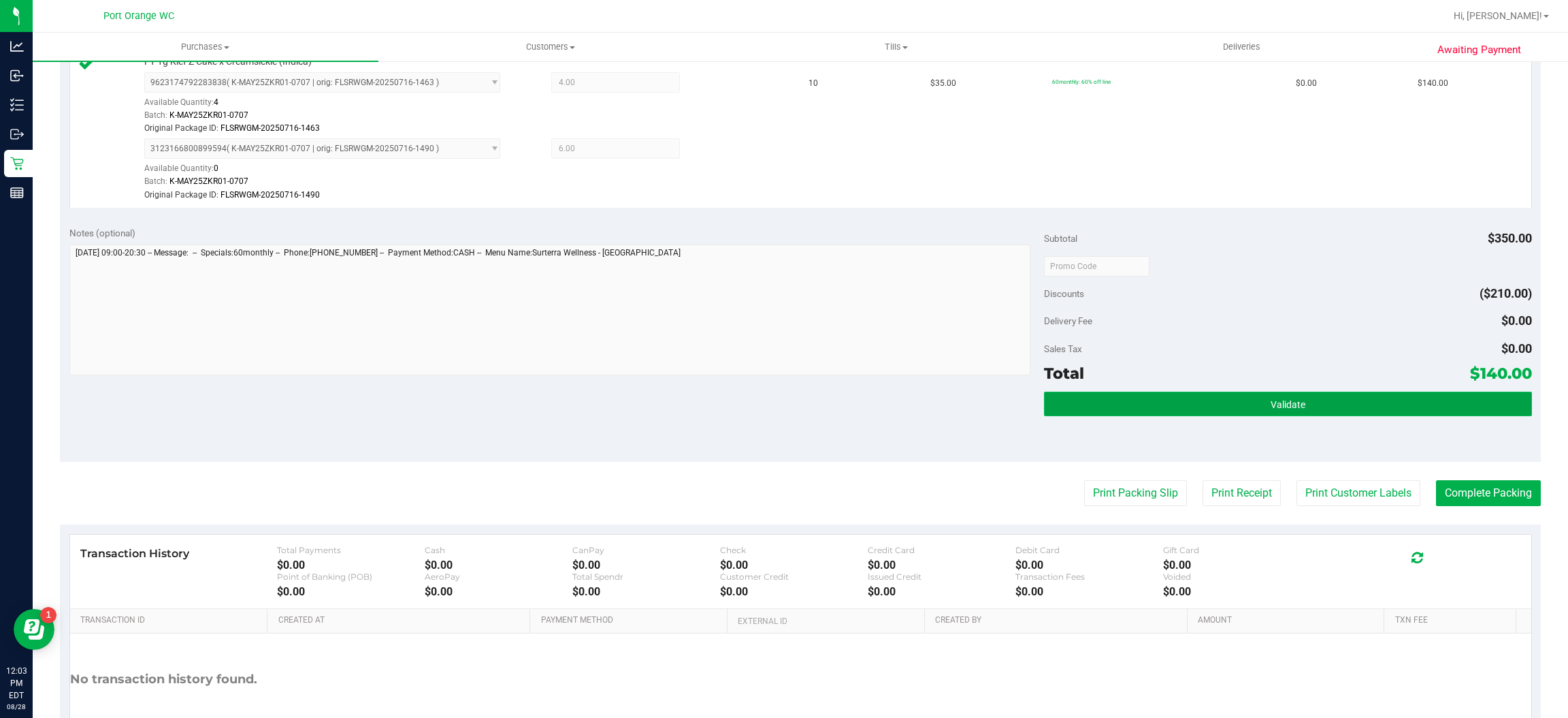
click at [1308, 406] on button "Validate" at bounding box center [1288, 404] width 487 height 25
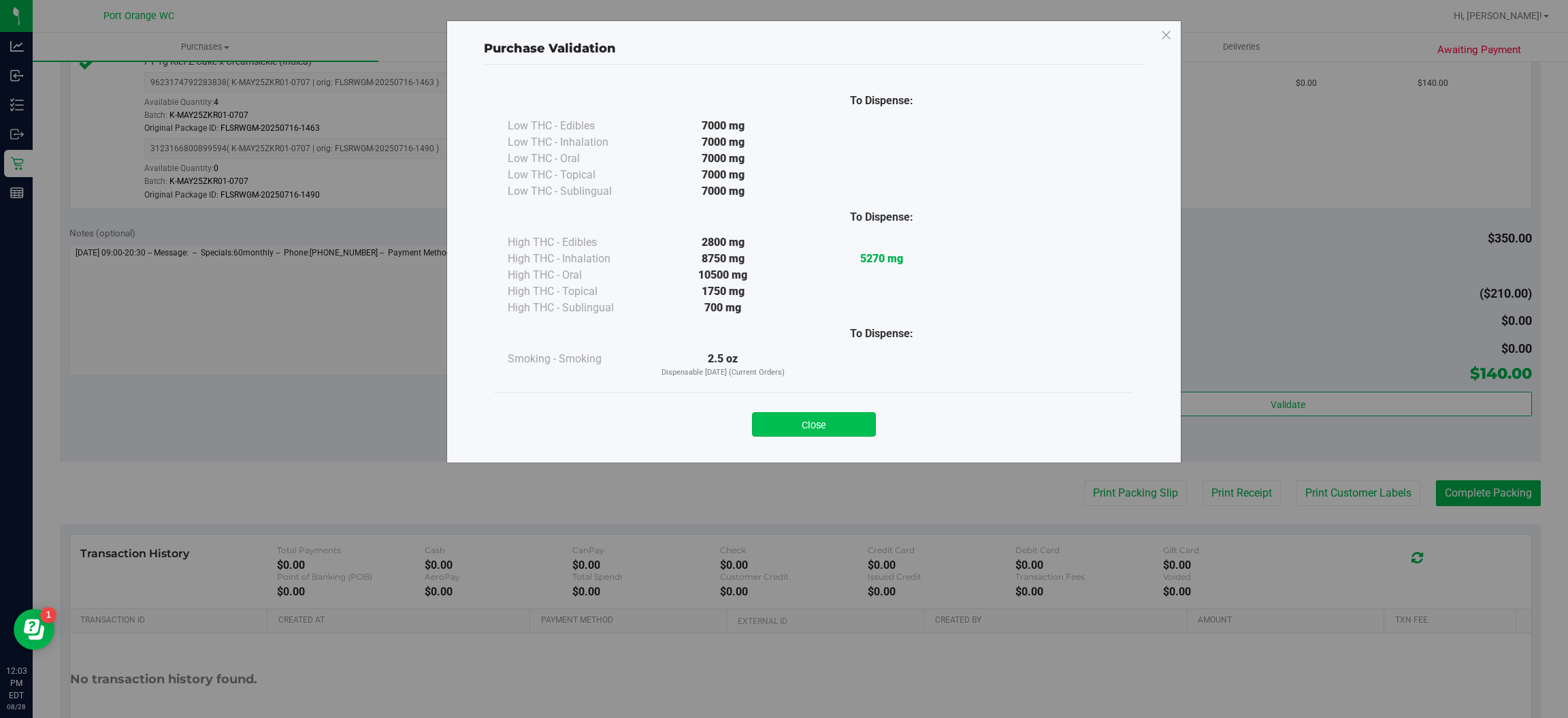
click at [842, 418] on button "Close" at bounding box center [814, 425] width 124 height 25
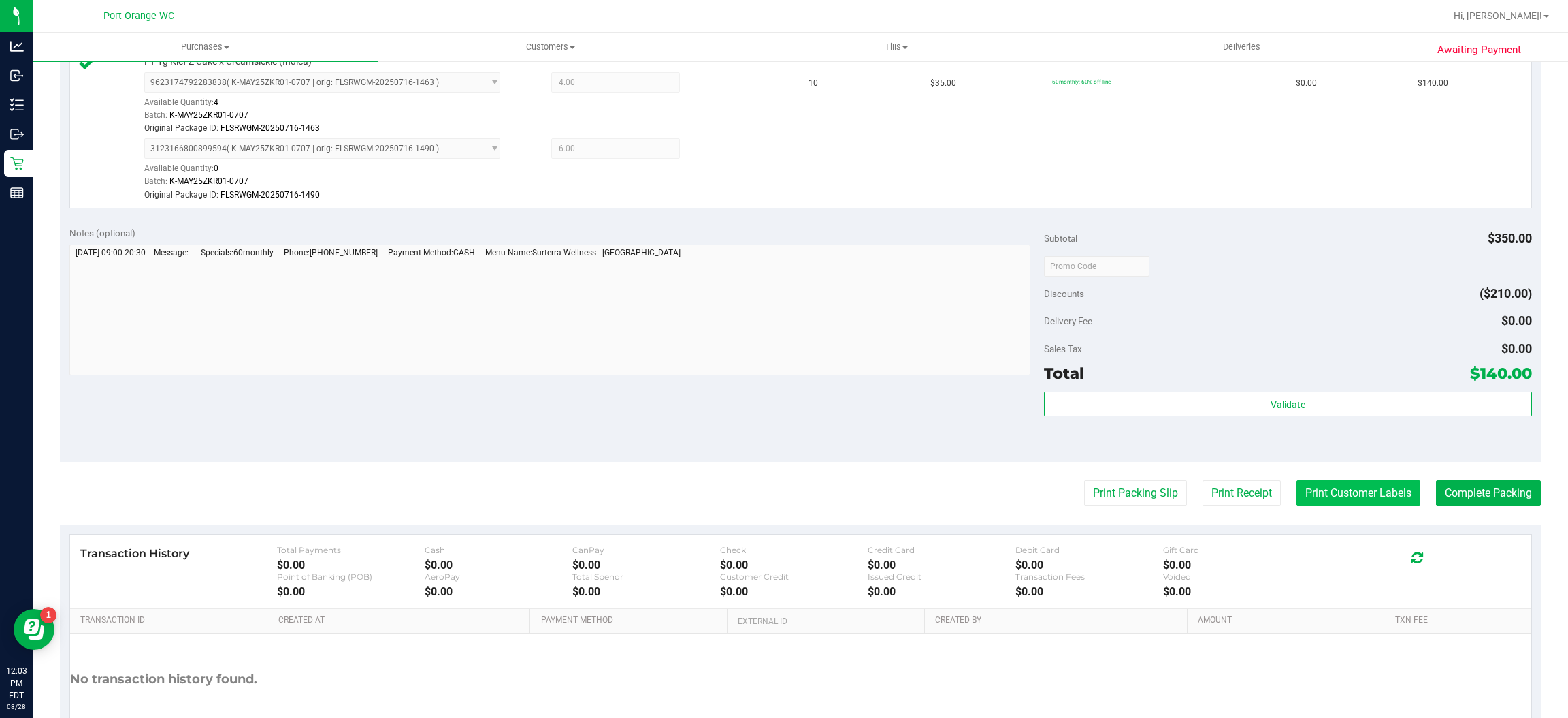
click at [1358, 485] on button "Print Customer Labels" at bounding box center [1358, 492] width 124 height 26
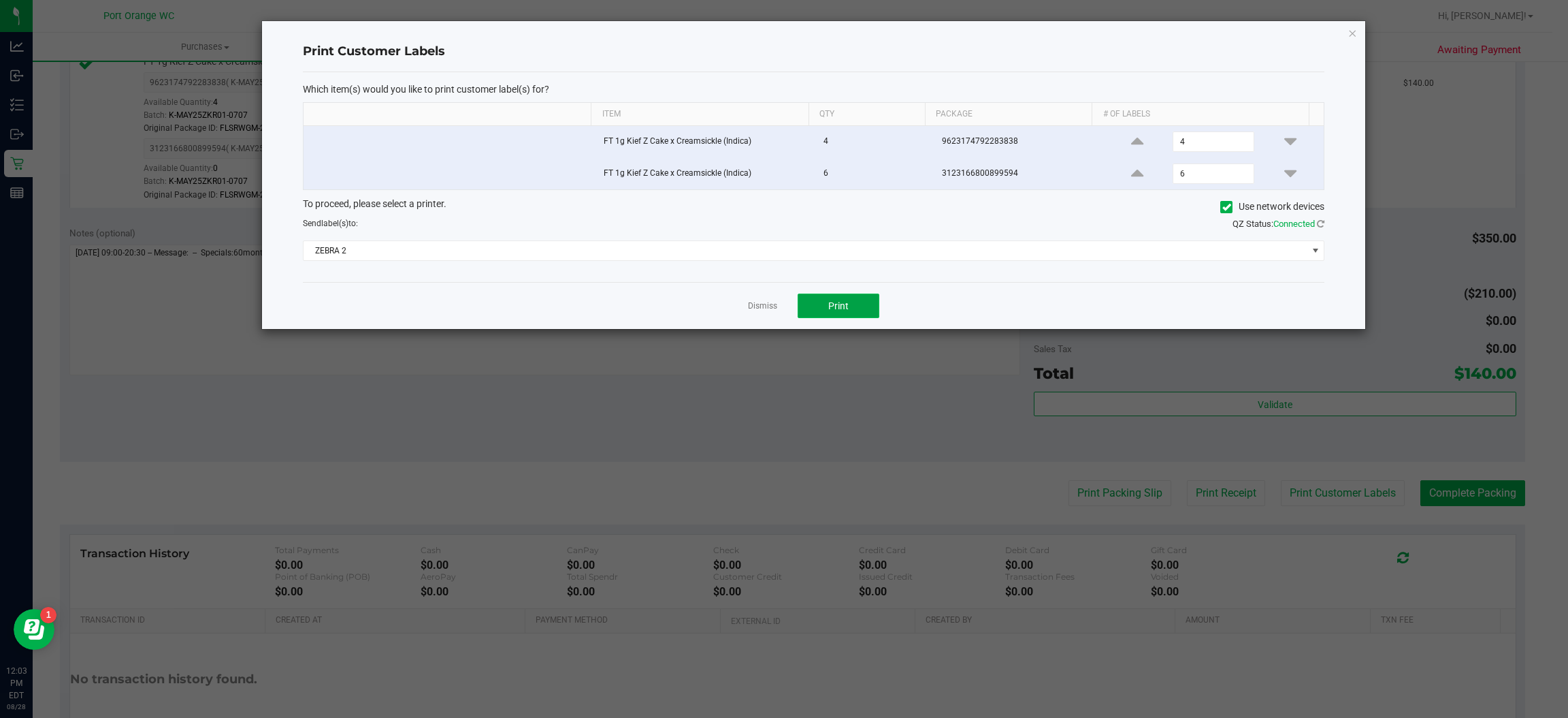
click at [843, 306] on span "Print" at bounding box center [838, 306] width 21 height 11
click at [765, 308] on link "Dismiss" at bounding box center [762, 307] width 29 height 12
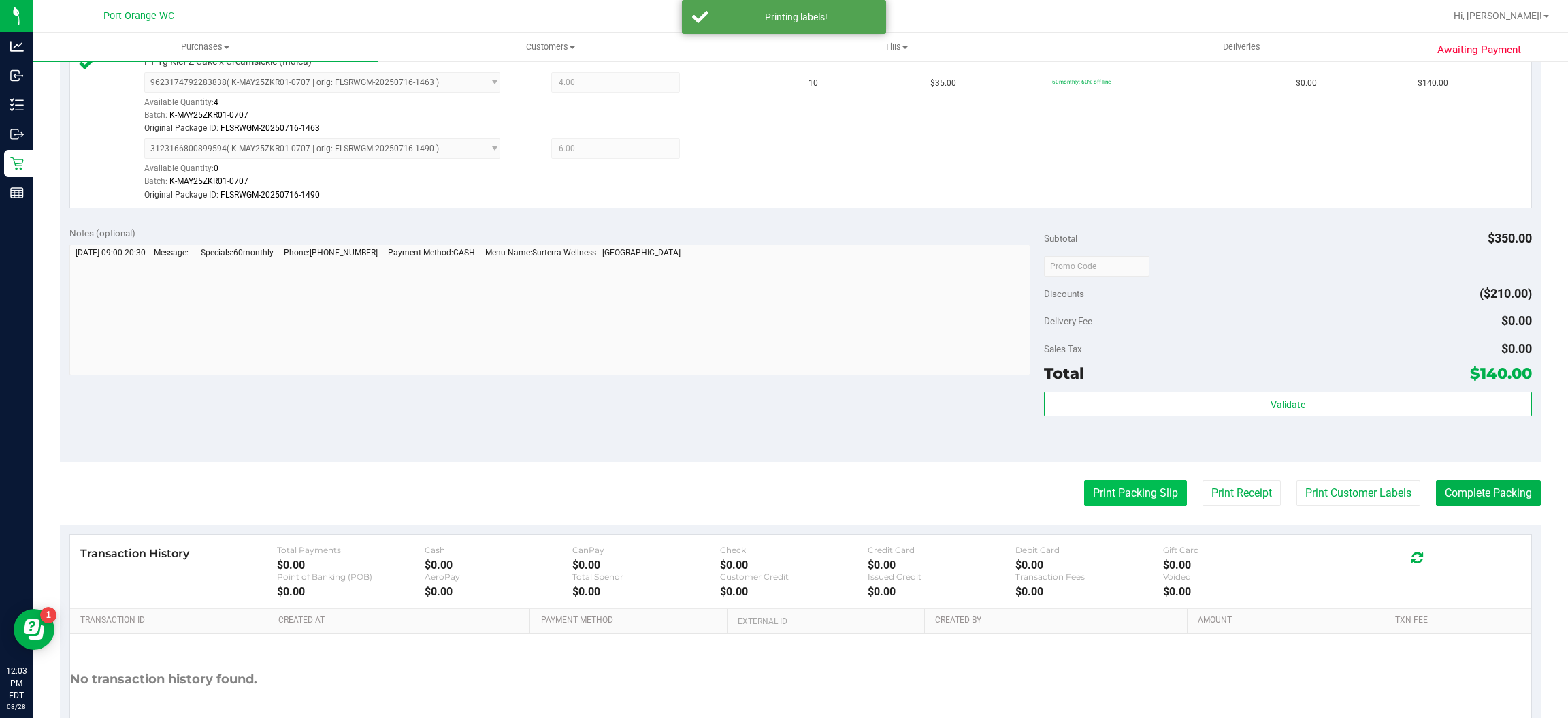
click at [1101, 495] on button "Print Packing Slip" at bounding box center [1135, 492] width 102 height 26
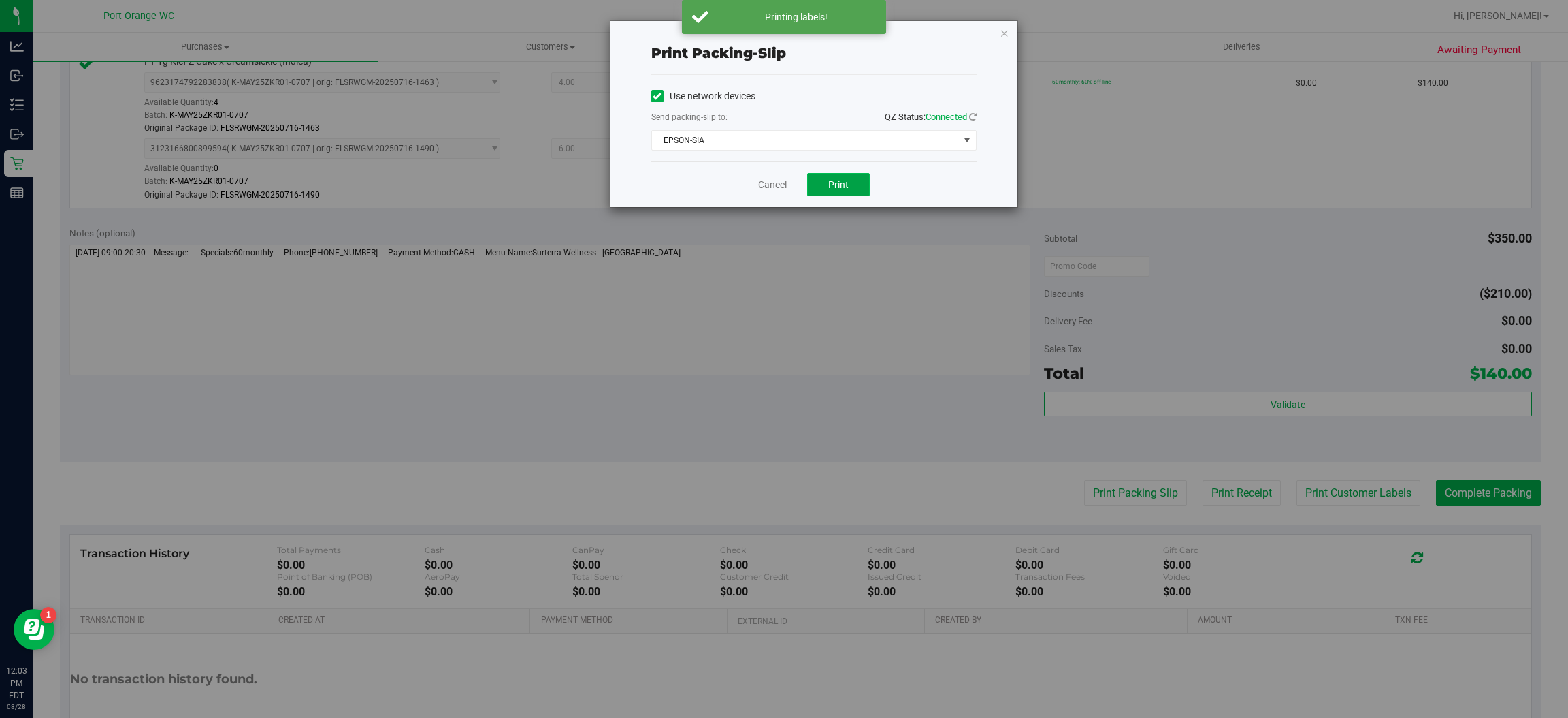
click at [819, 188] on button "Print" at bounding box center [839, 184] width 63 height 23
click at [765, 183] on link "Cancel" at bounding box center [772, 184] width 29 height 14
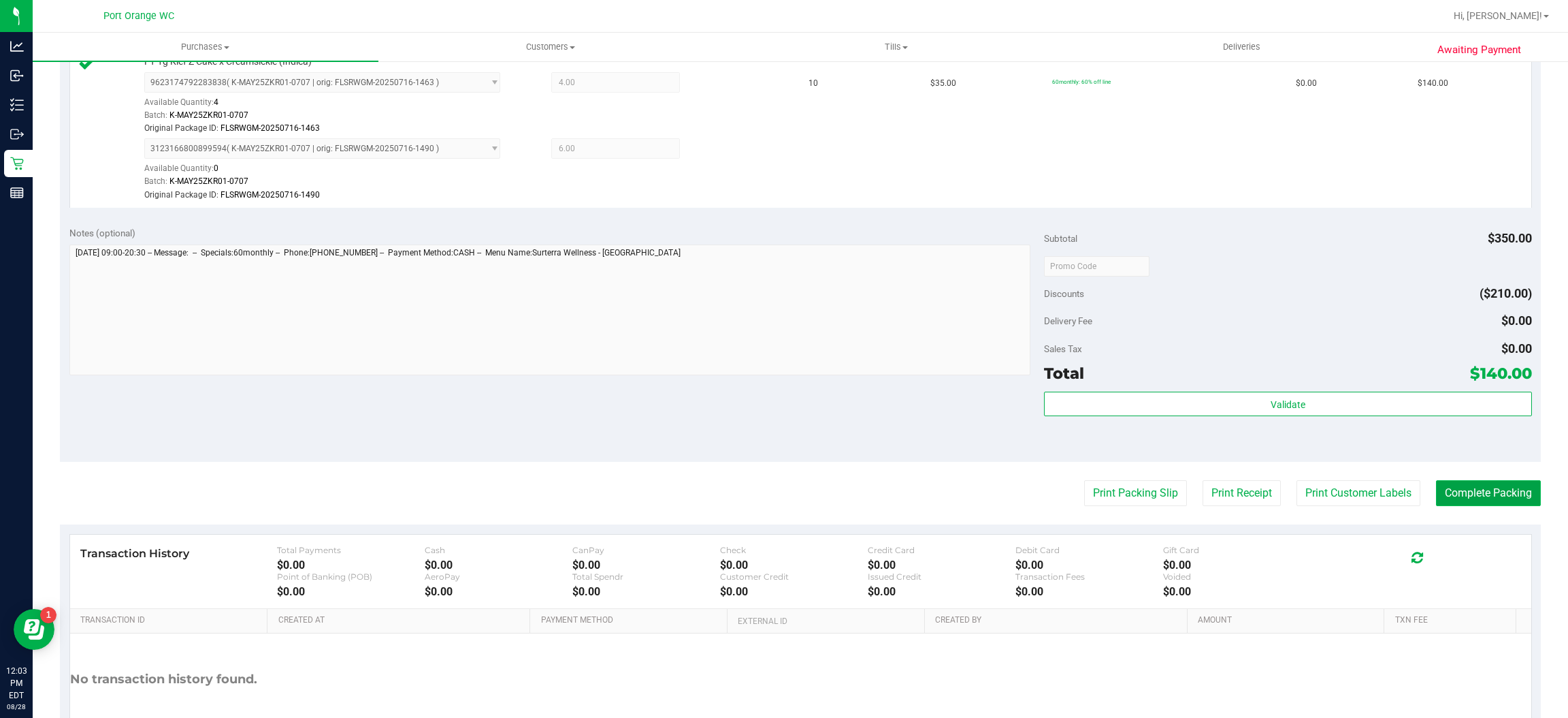
click at [1436, 488] on button "Complete Packing" at bounding box center [1488, 492] width 105 height 26
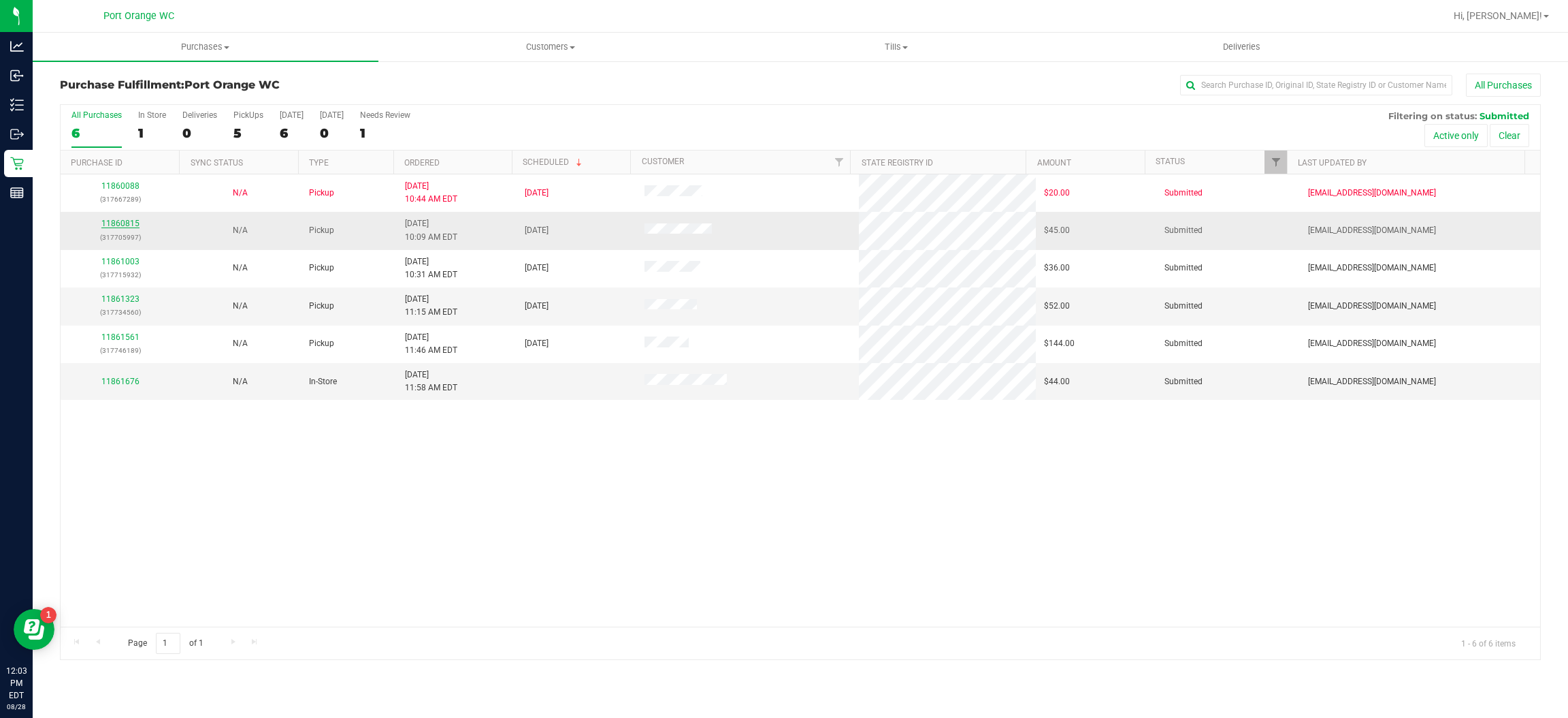
click at [132, 219] on link "11860815" at bounding box center [121, 224] width 38 height 10
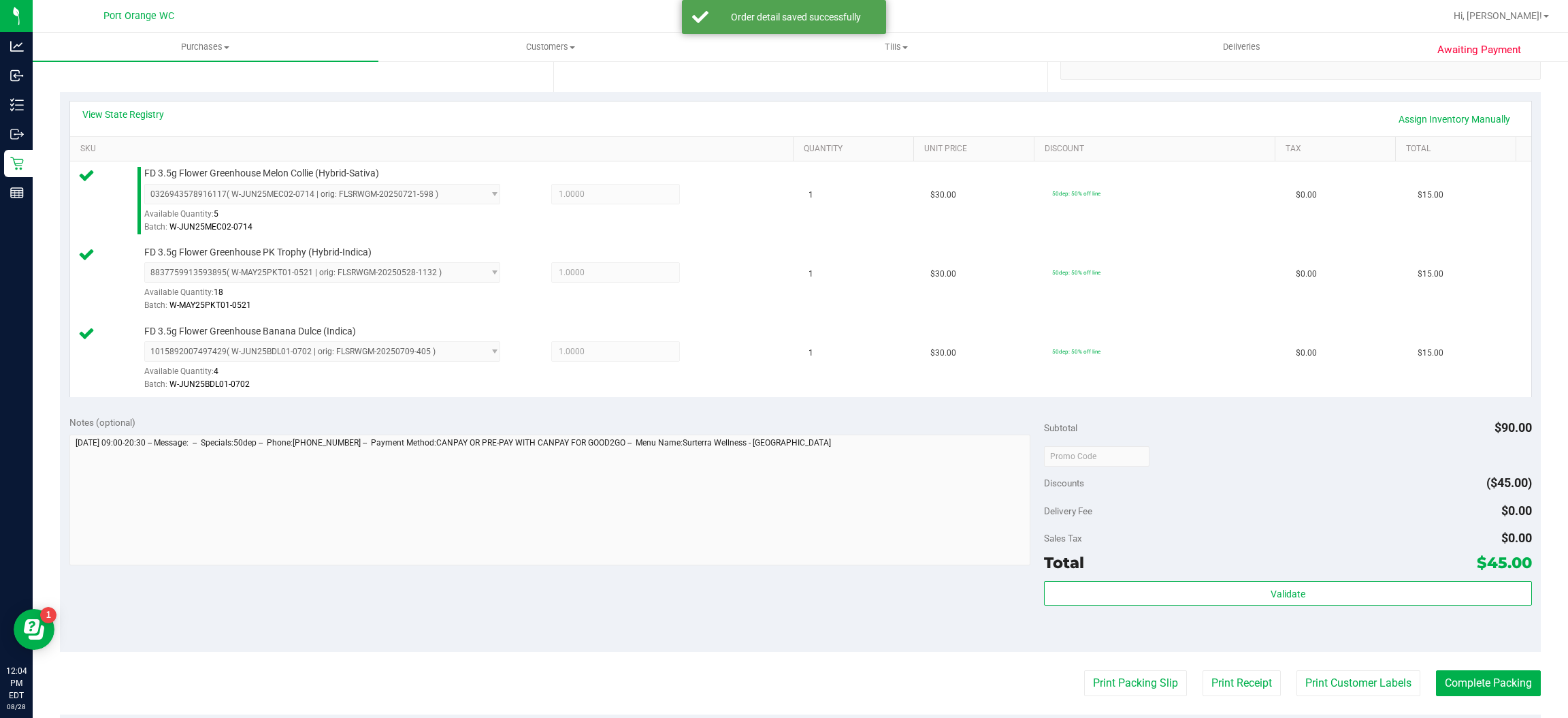
scroll to position [398, 0]
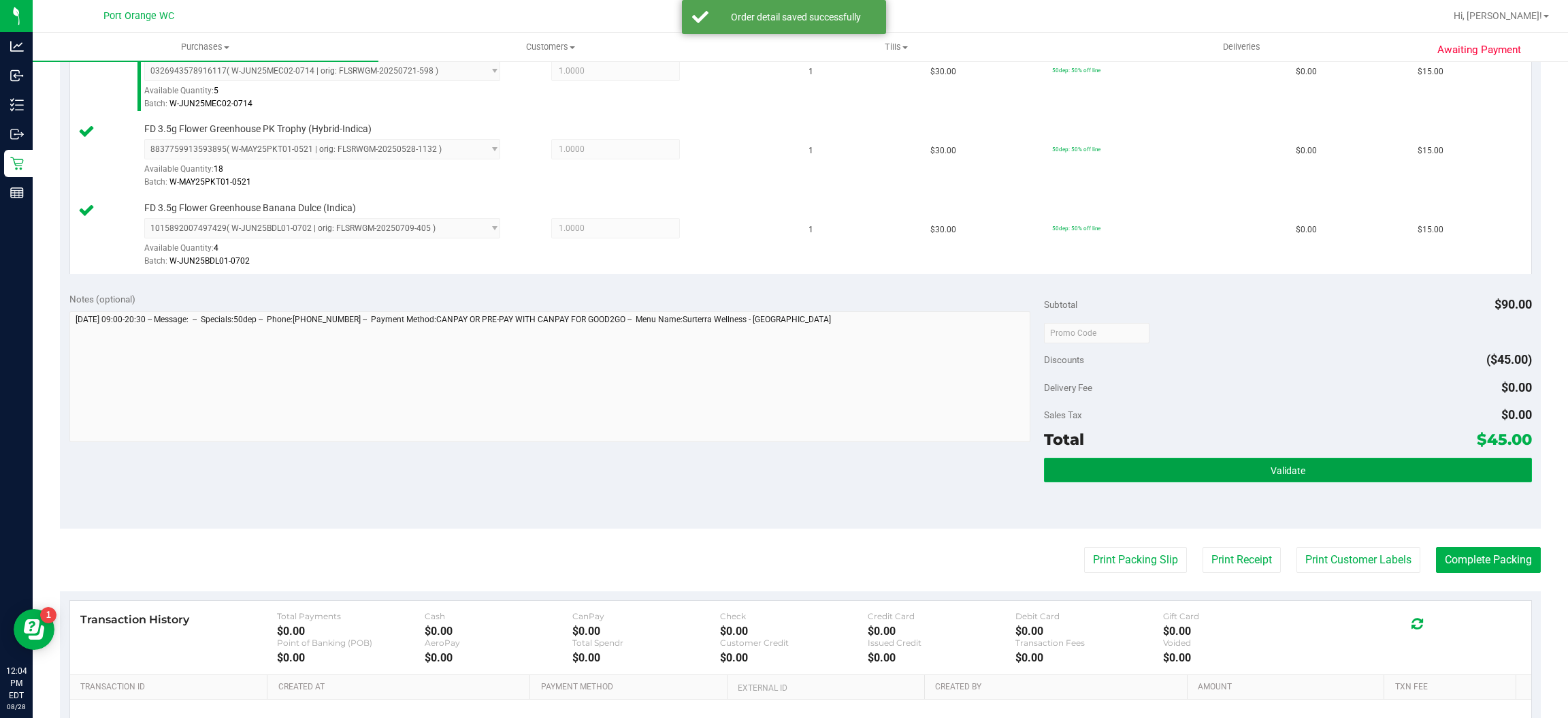
click at [1207, 480] on button "Validate" at bounding box center [1288, 470] width 487 height 25
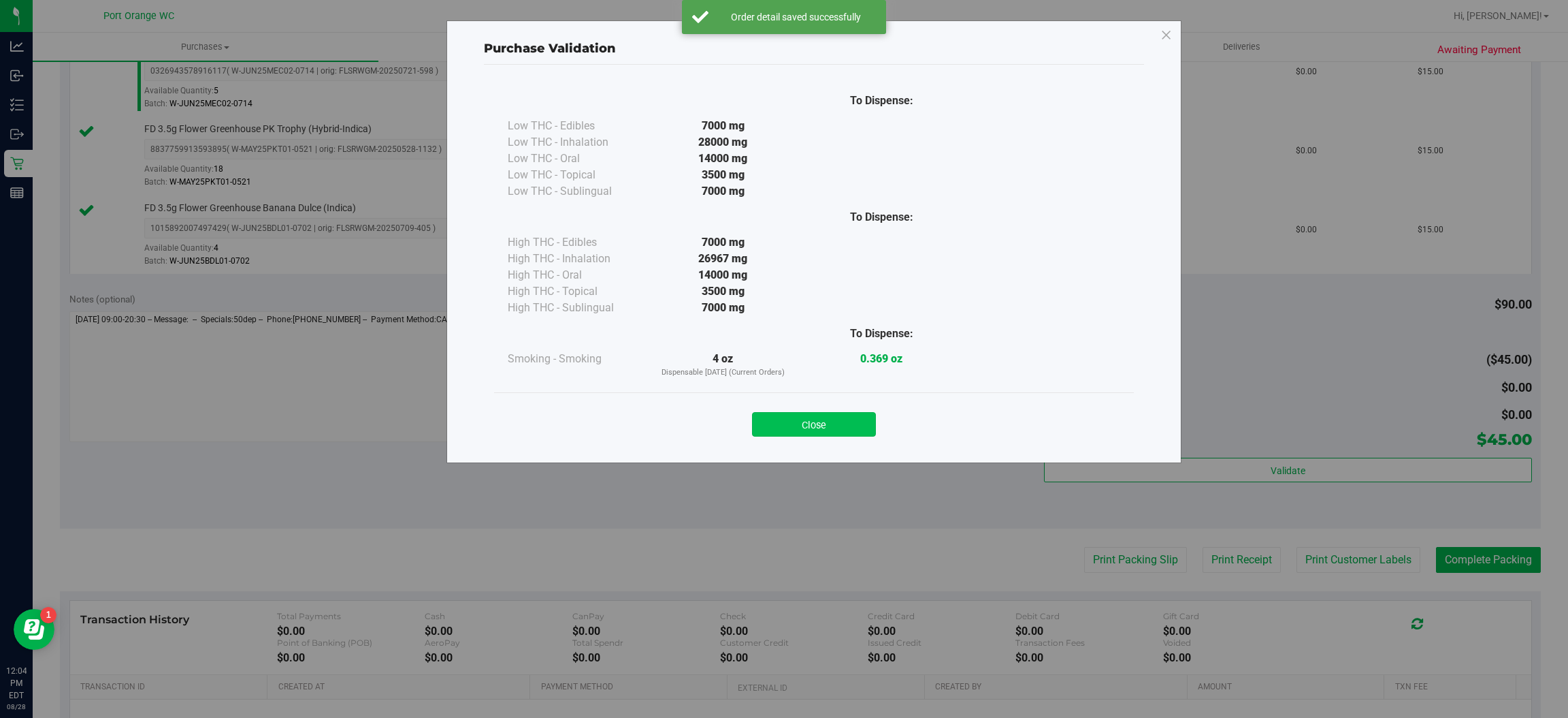
click at [824, 432] on button "Close" at bounding box center [814, 425] width 124 height 25
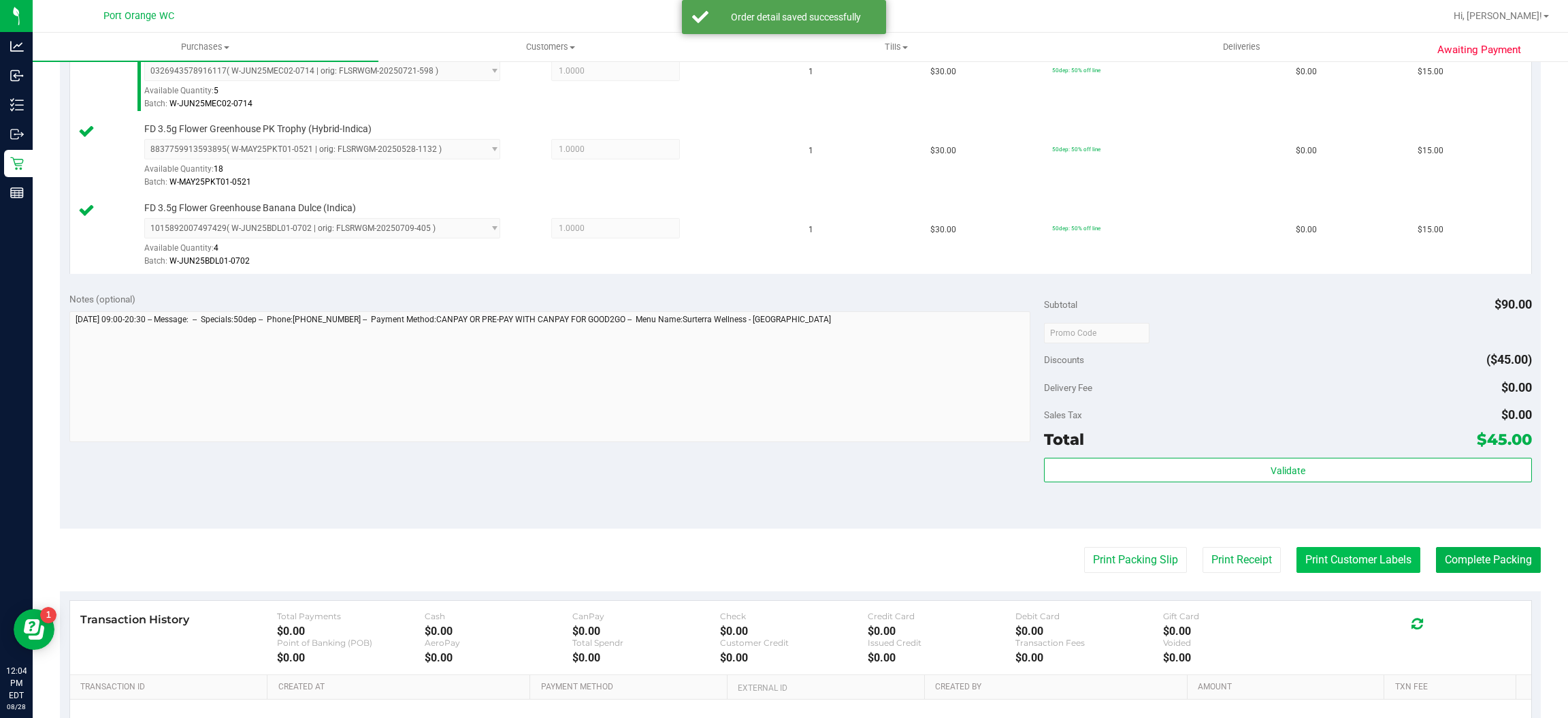
click at [1313, 559] on button "Print Customer Labels" at bounding box center [1358, 559] width 124 height 26
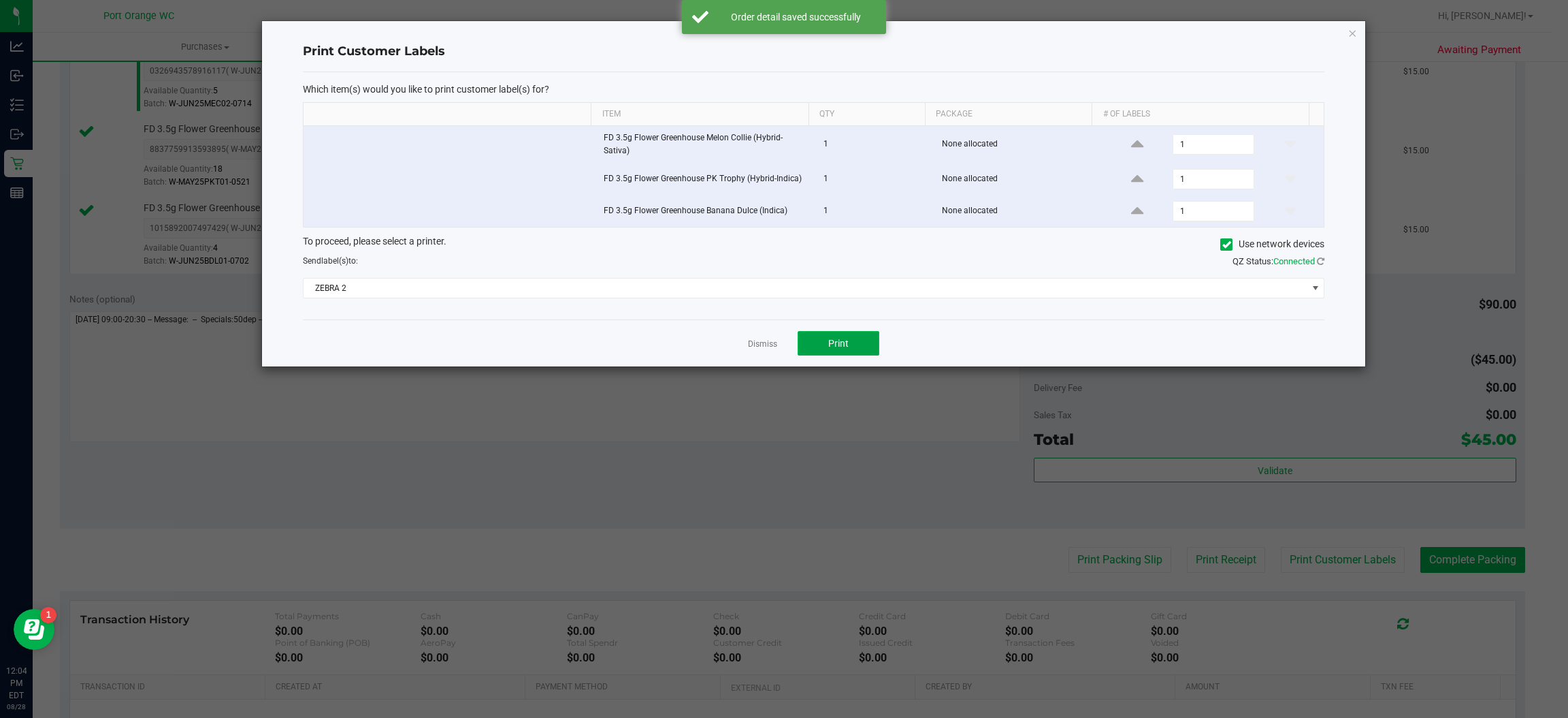
click at [815, 336] on button "Print" at bounding box center [838, 344] width 82 height 25
click at [754, 346] on link "Dismiss" at bounding box center [762, 345] width 29 height 12
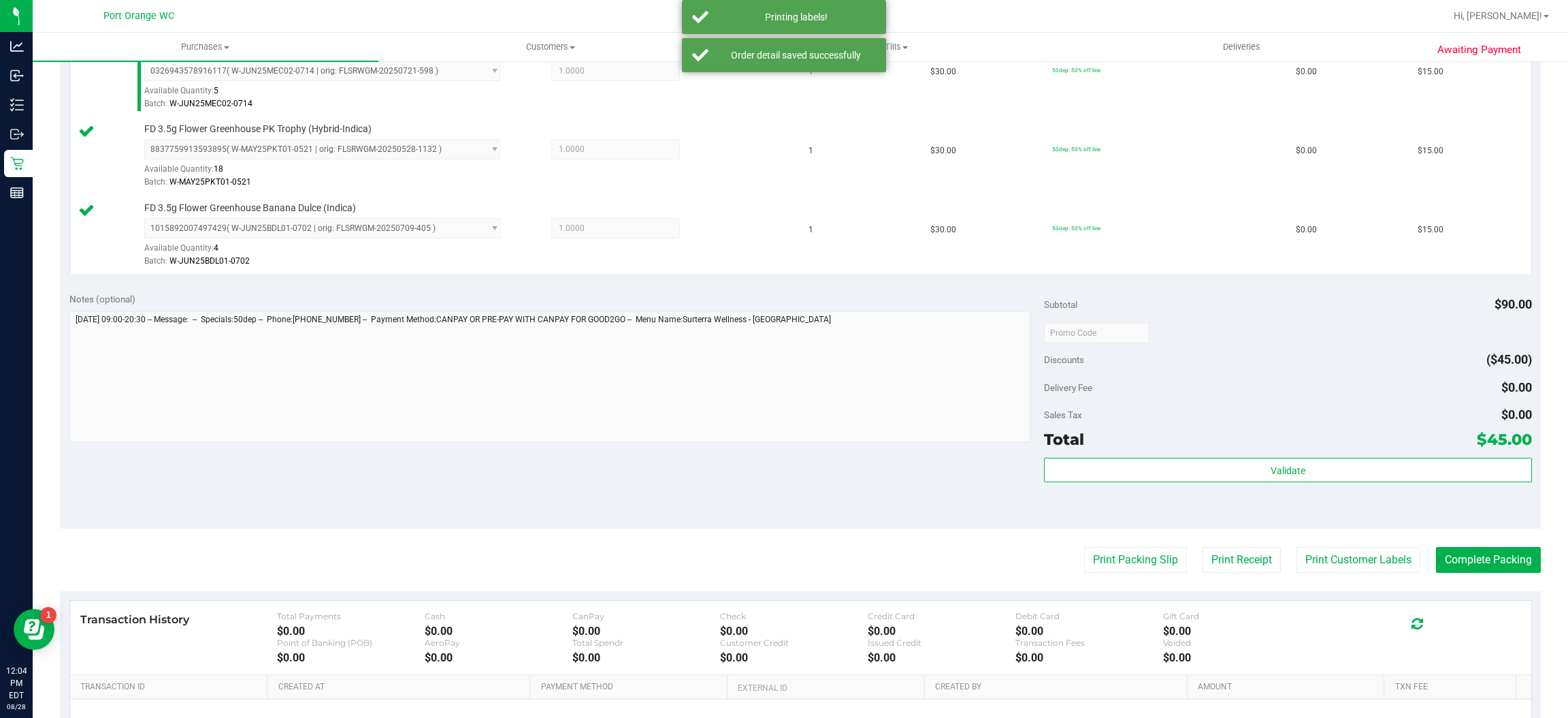
click at [1129, 603] on div "Transaction History Total Payments $0.00 Cash $0.00 CanPay $0.00 Check $0.00 Cr…" at bounding box center [801, 638] width 1461 height 74
click at [1094, 558] on button "Print Packing Slip" at bounding box center [1135, 559] width 102 height 26
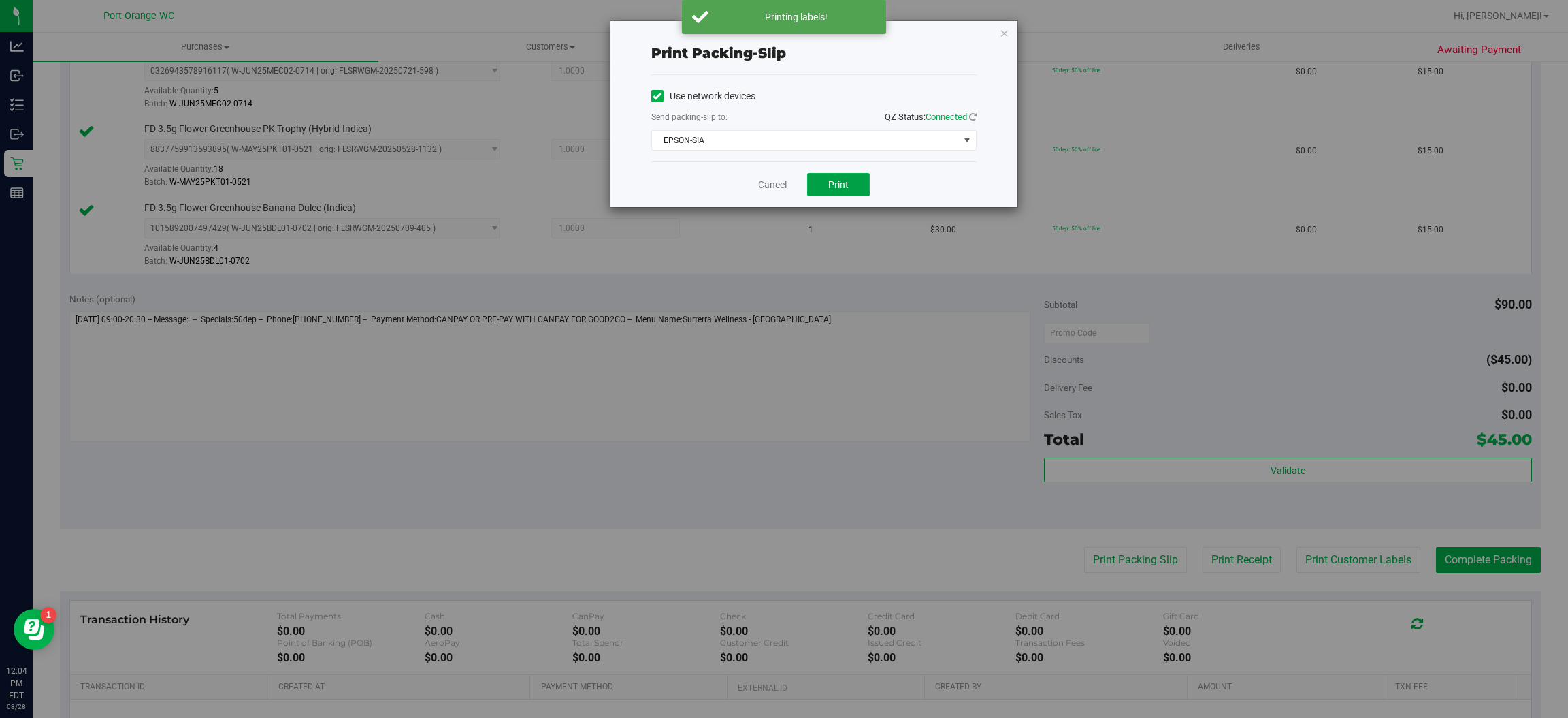
click at [838, 183] on span "Print" at bounding box center [838, 184] width 21 height 11
click at [761, 184] on link "Cancel" at bounding box center [772, 184] width 29 height 14
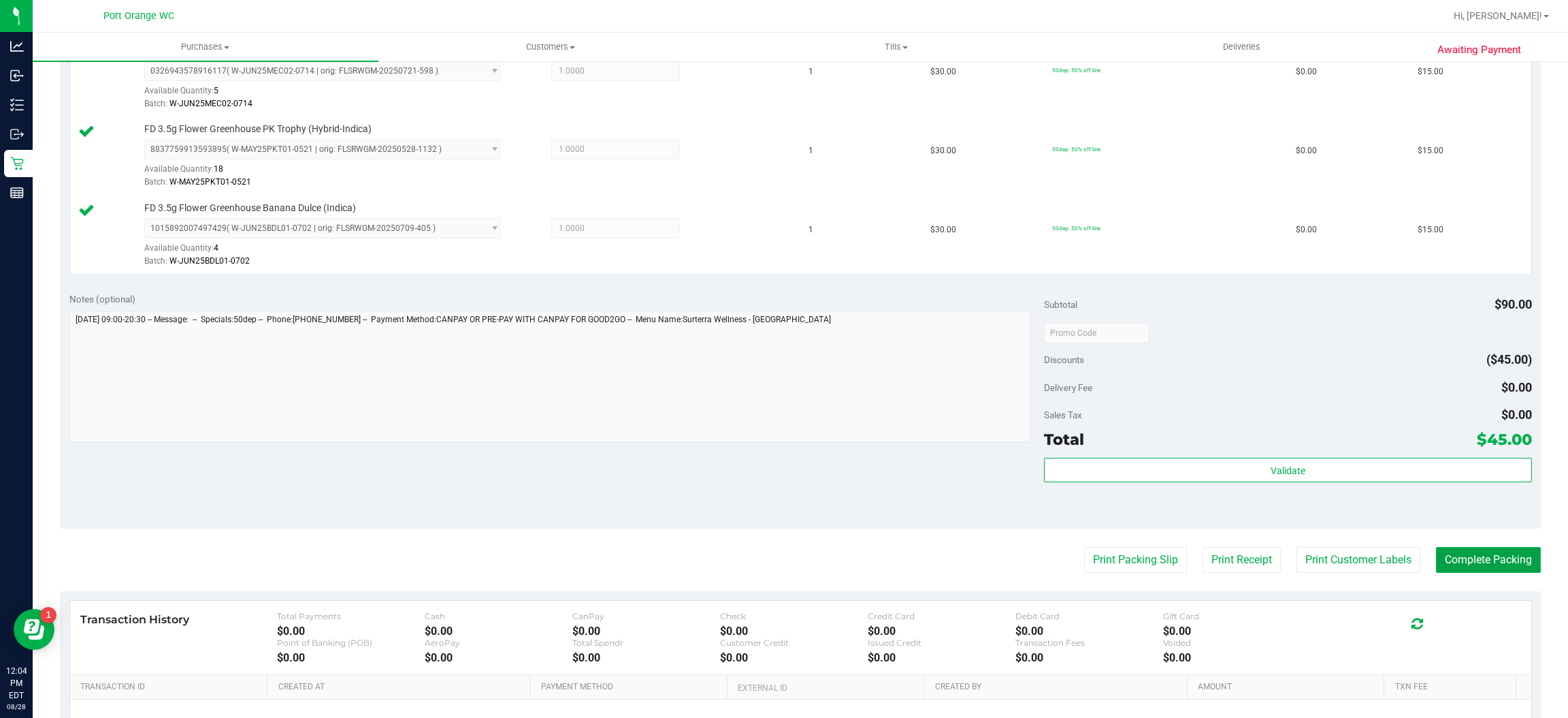
click at [1461, 549] on button "Complete Packing" at bounding box center [1488, 559] width 105 height 26
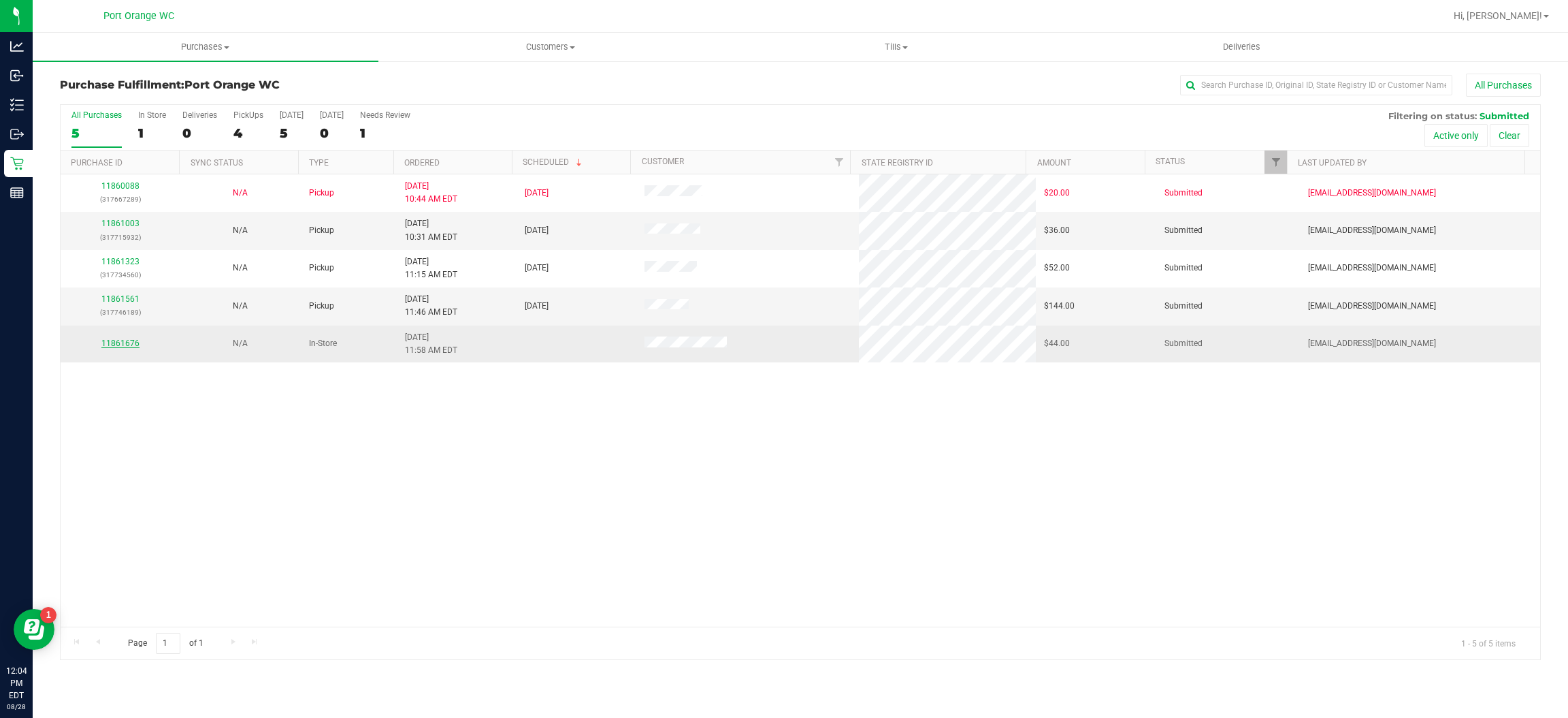
click at [122, 348] on link "11861676" at bounding box center [121, 344] width 38 height 10
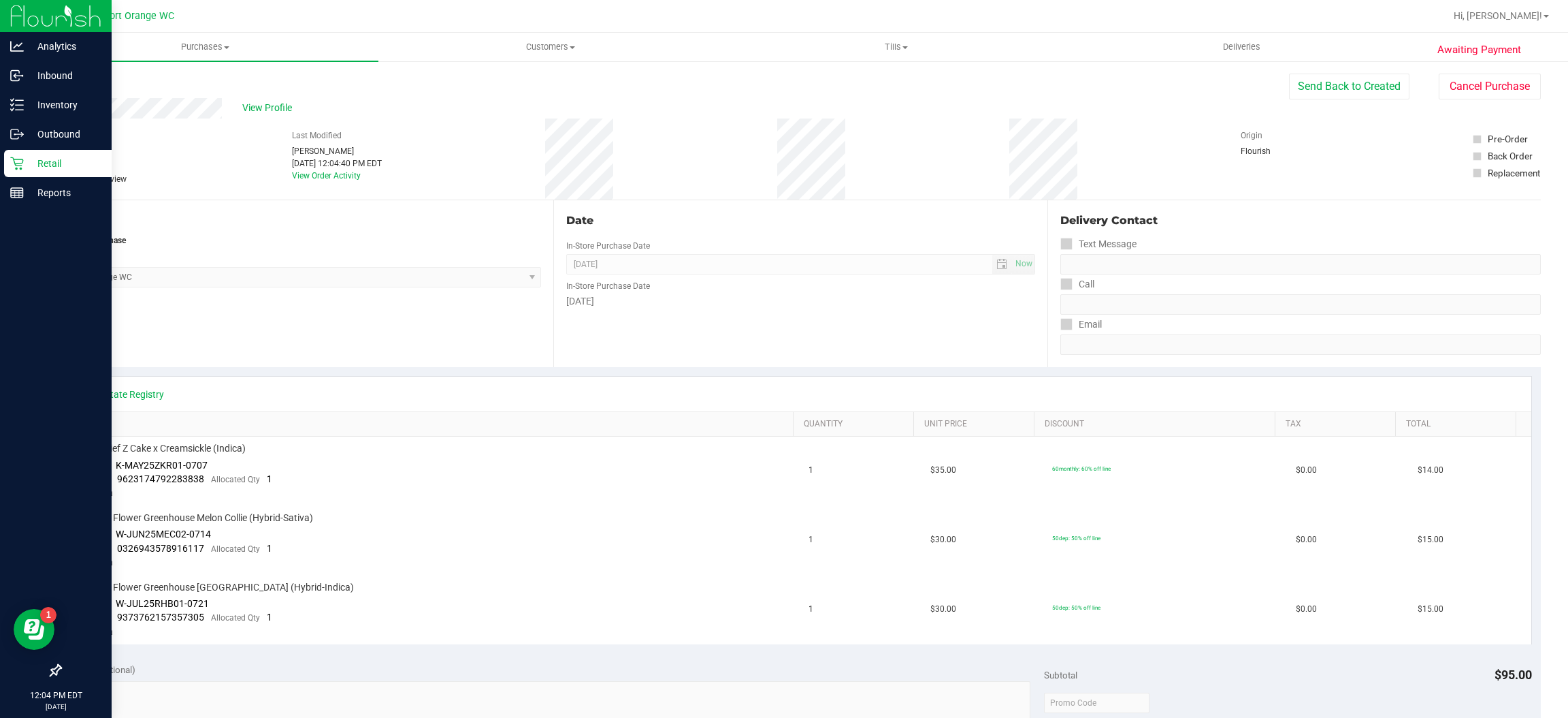
click at [17, 166] on icon at bounding box center [17, 164] width 13 height 13
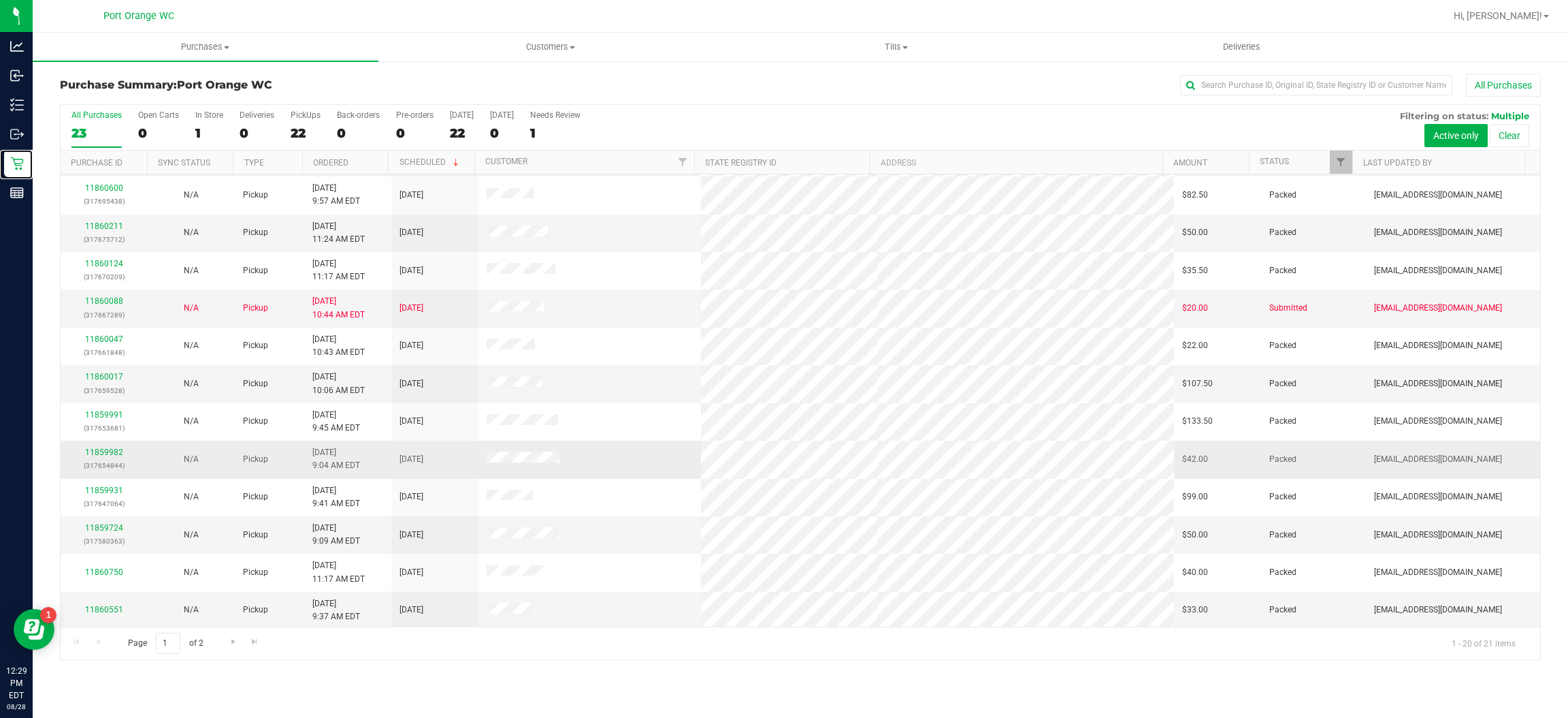
scroll to position [303, 0]
click link "11860088"
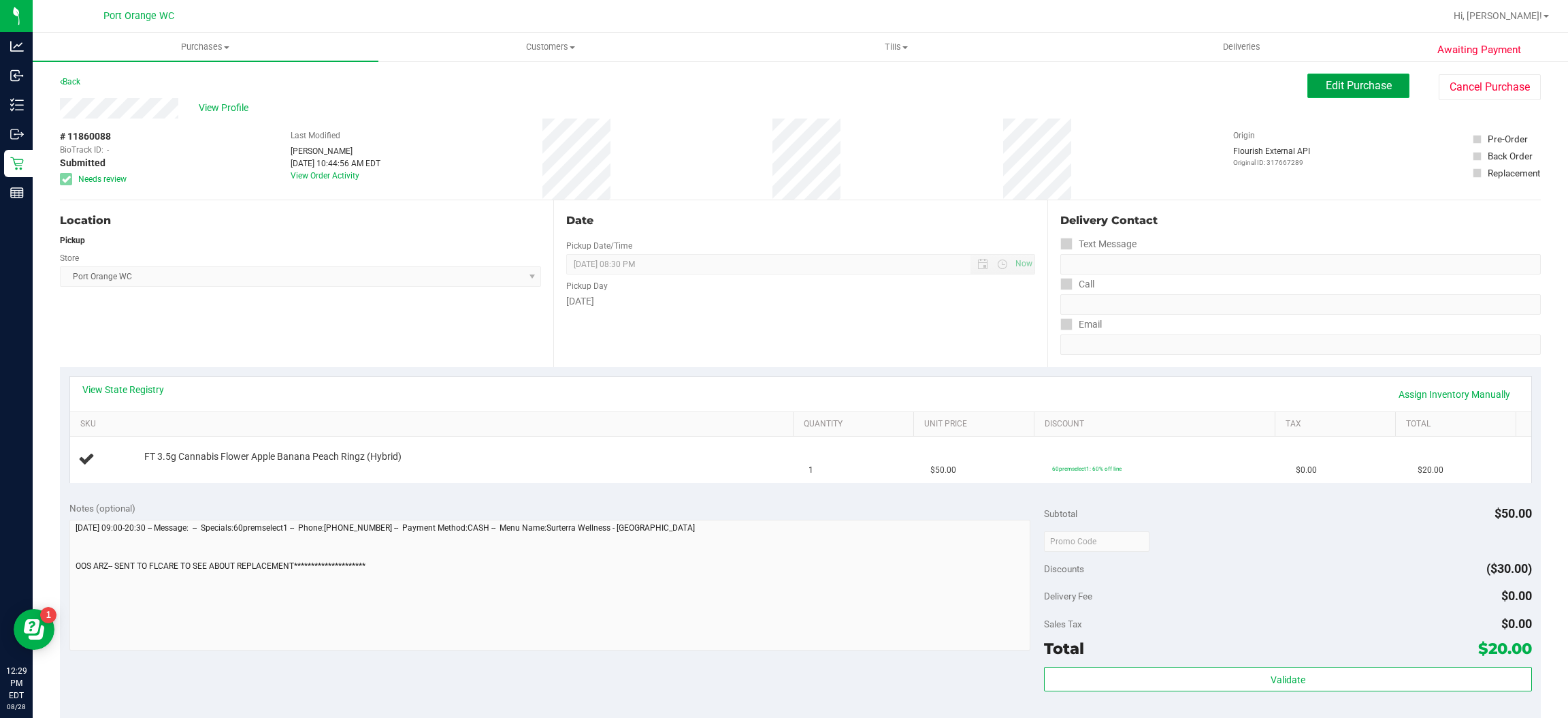
click span "Edit Purchase"
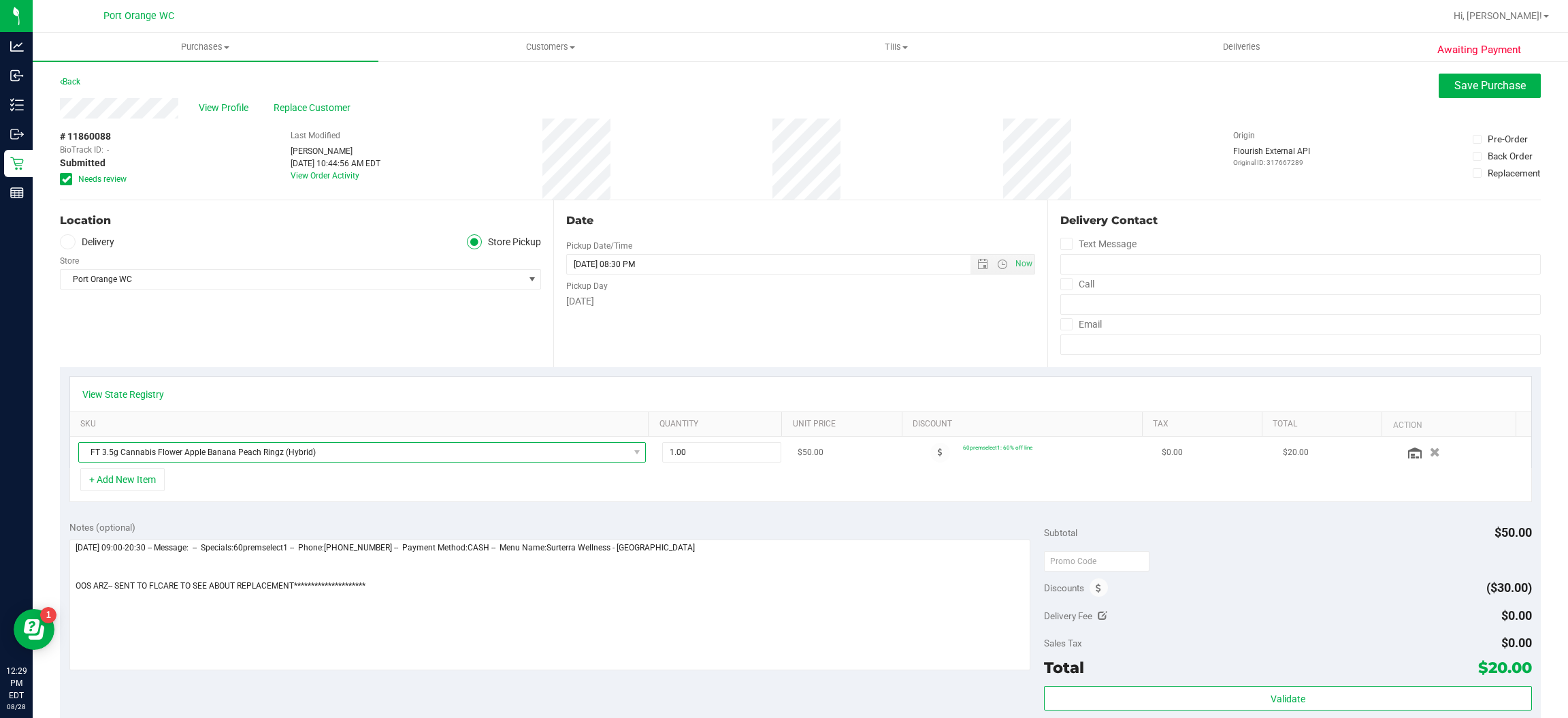
click span "FT 3.5g Cannabis Flower Apple Banana Peach Ringz (Hybrid)"
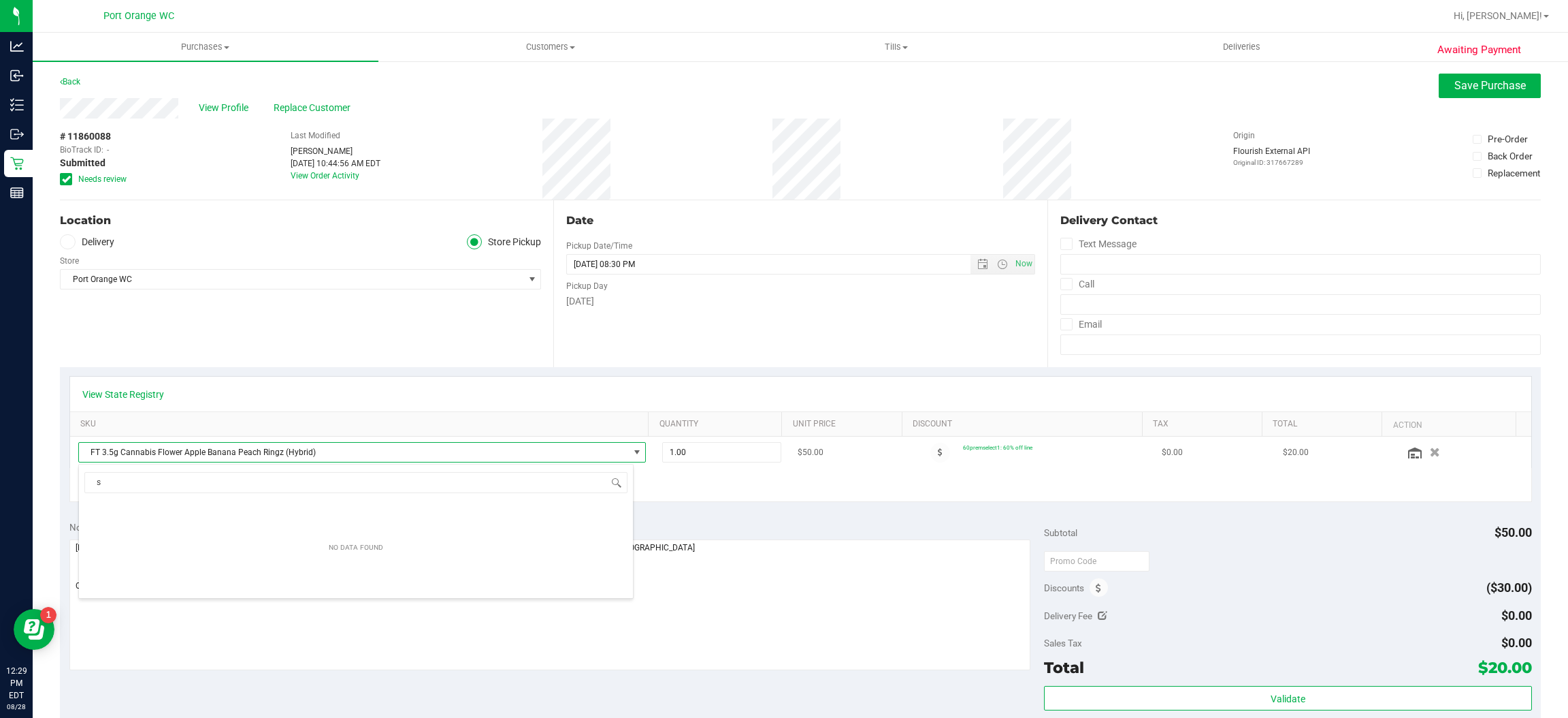
scroll to position [21, 549]
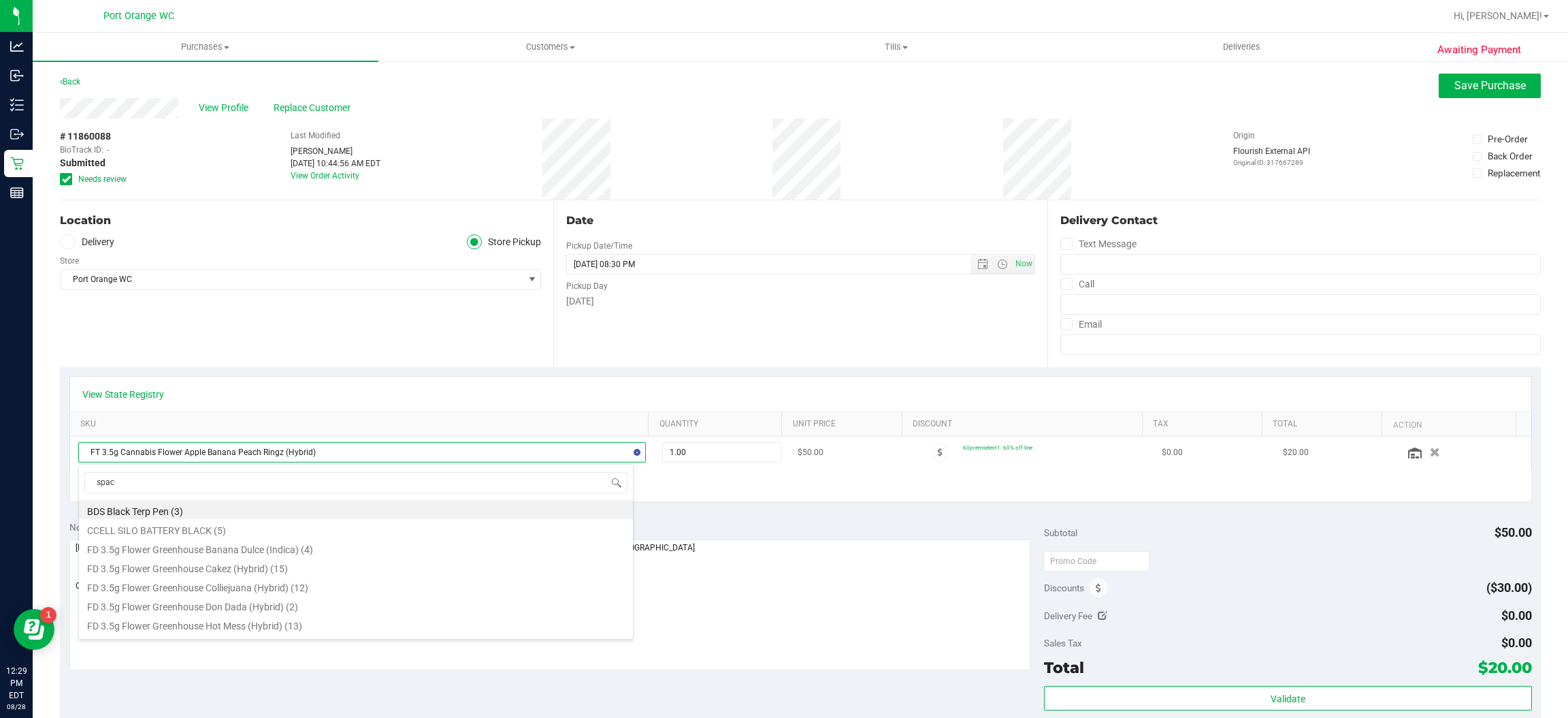
type input "space"
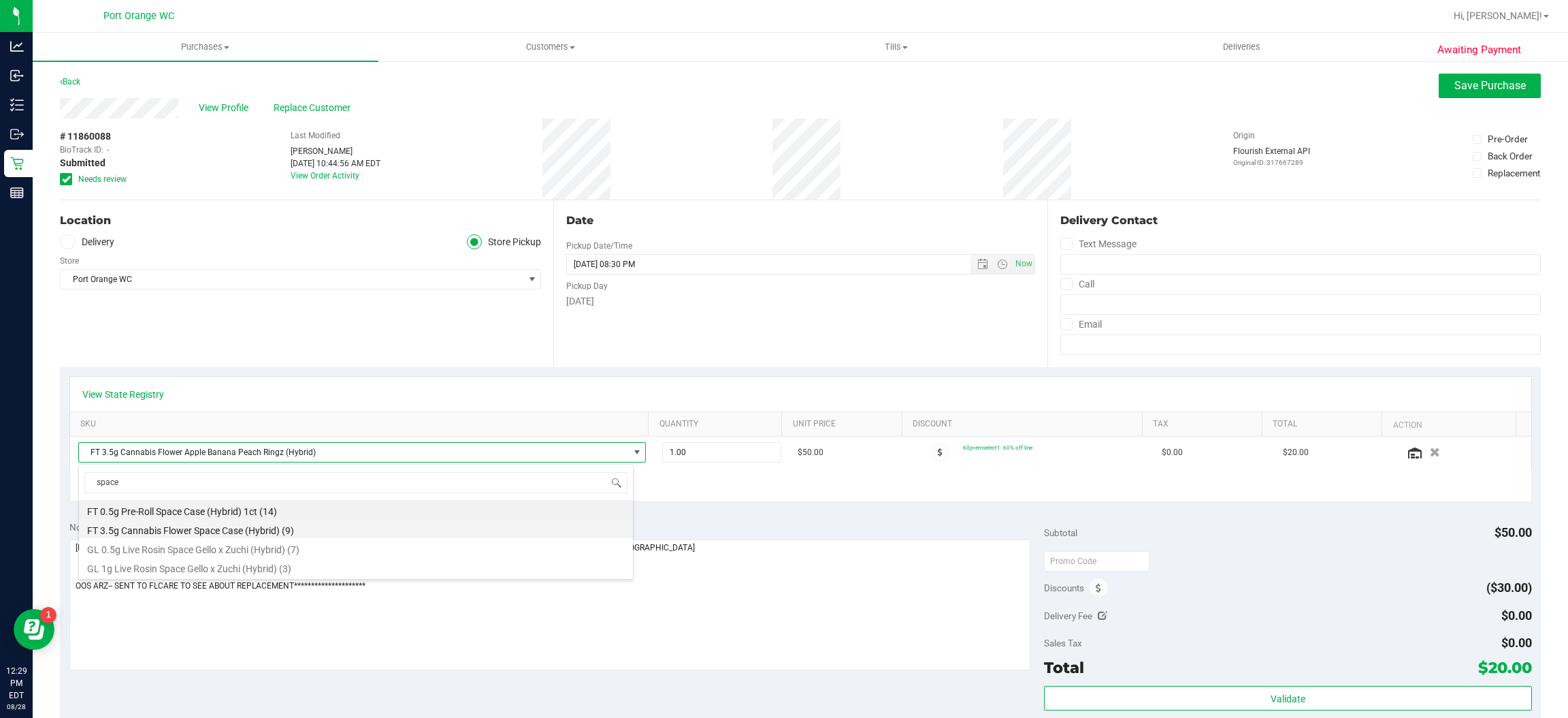
click li "FT 3.5g Cannabis Flower Space Case (Hybrid) (9)"
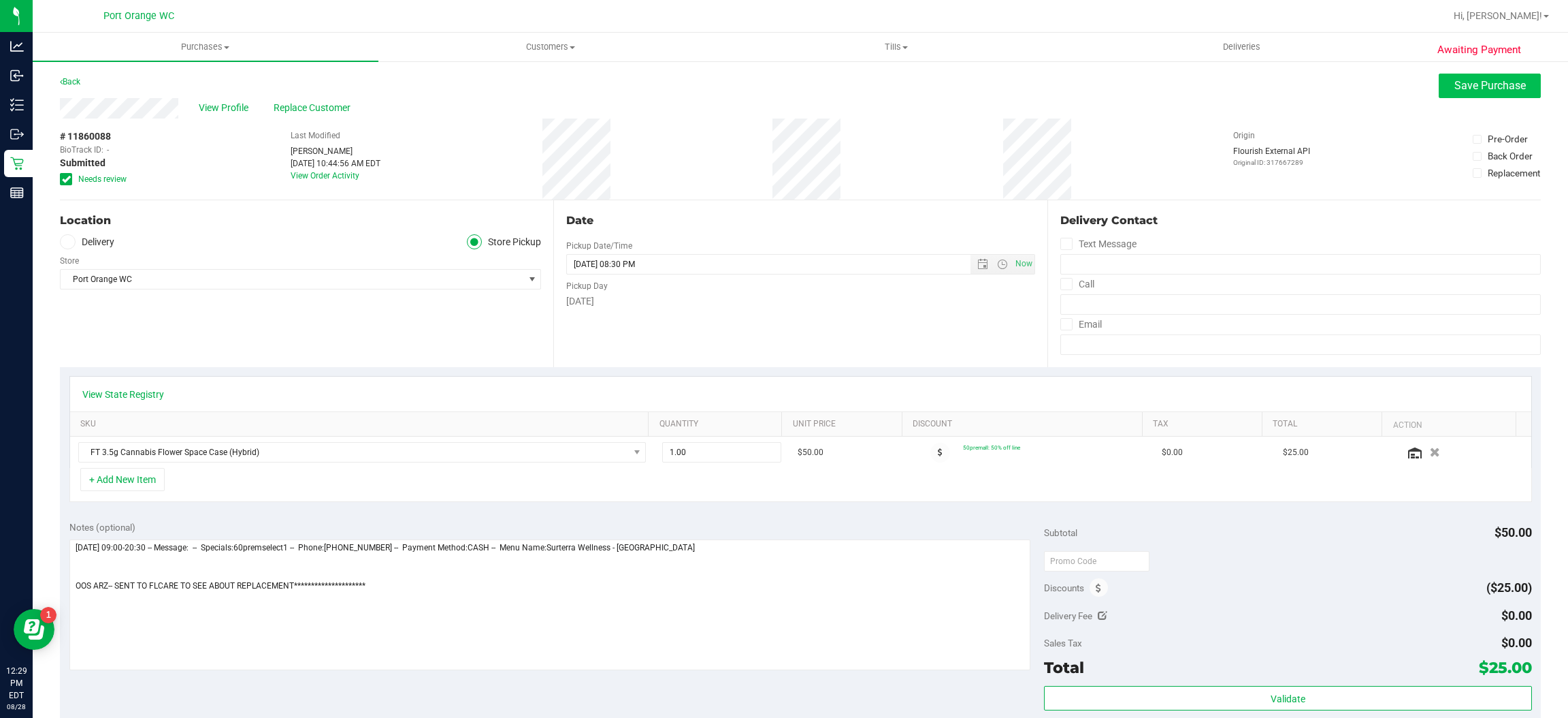
drag, startPoint x: 1463, startPoint y: 98, endPoint x: 1471, endPoint y: 88, distance: 12.8
click purchase-details "Back Save Purchase View Profile Replace Customer # 11860088 BioTrack ID: - Subm…"
click span "Save Purchase"
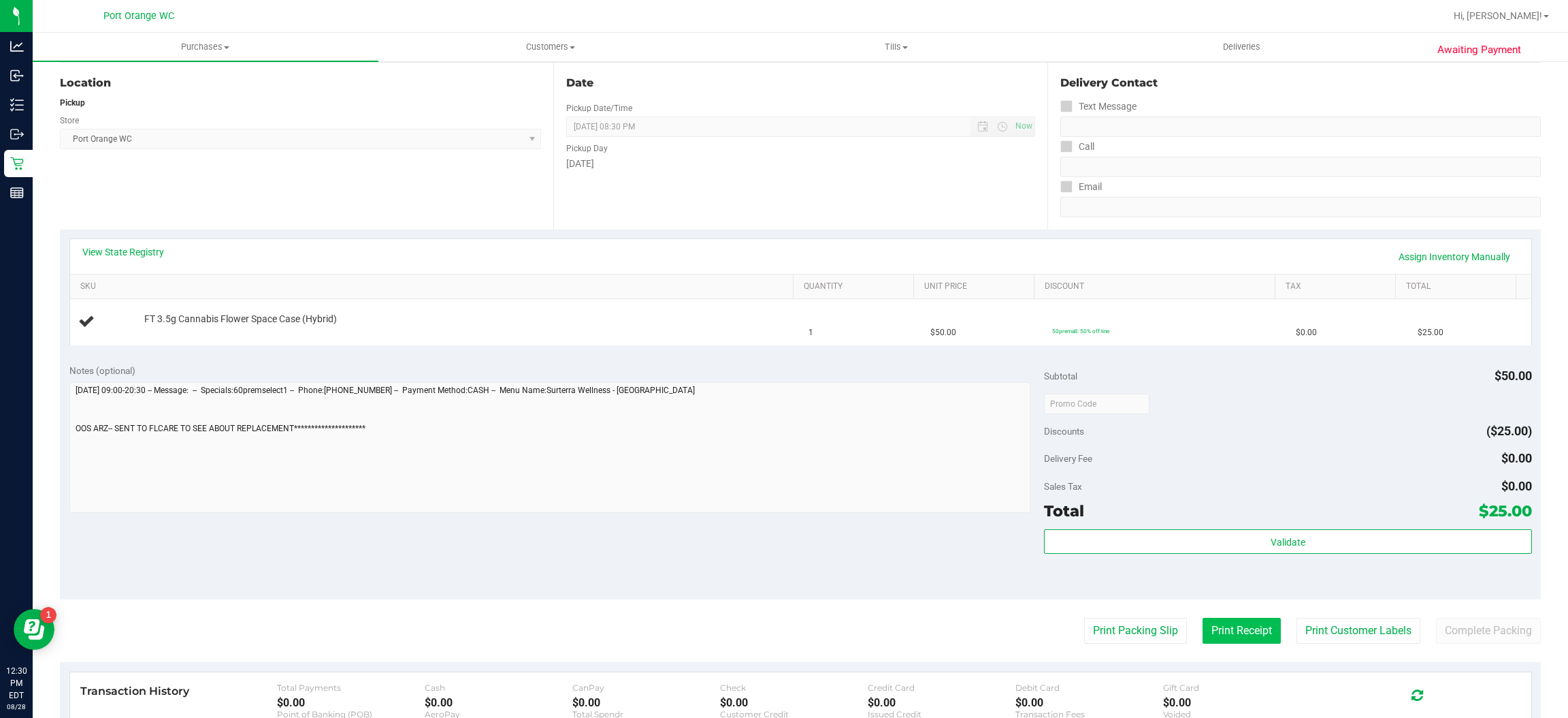
scroll to position [365, 0]
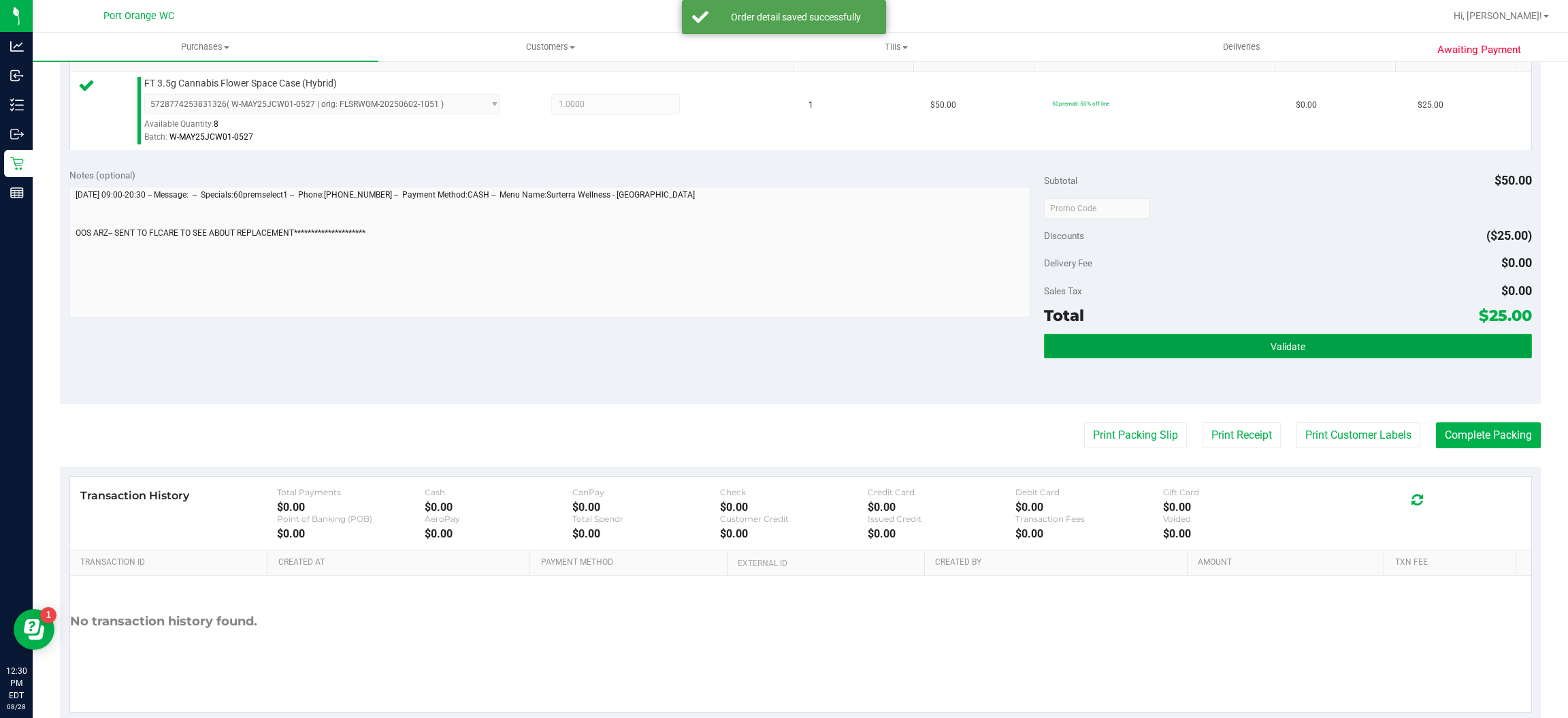
click button "Validate"
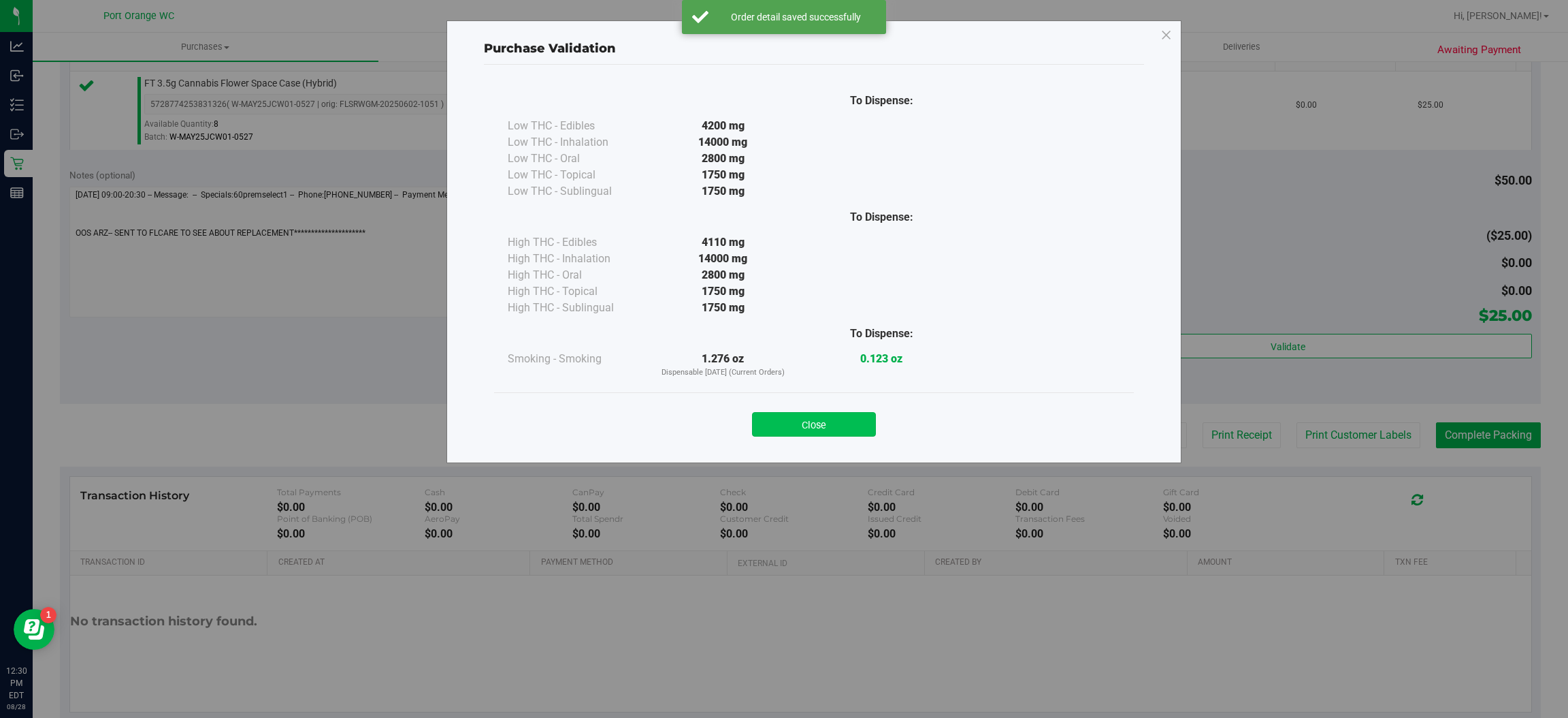
click button "Close"
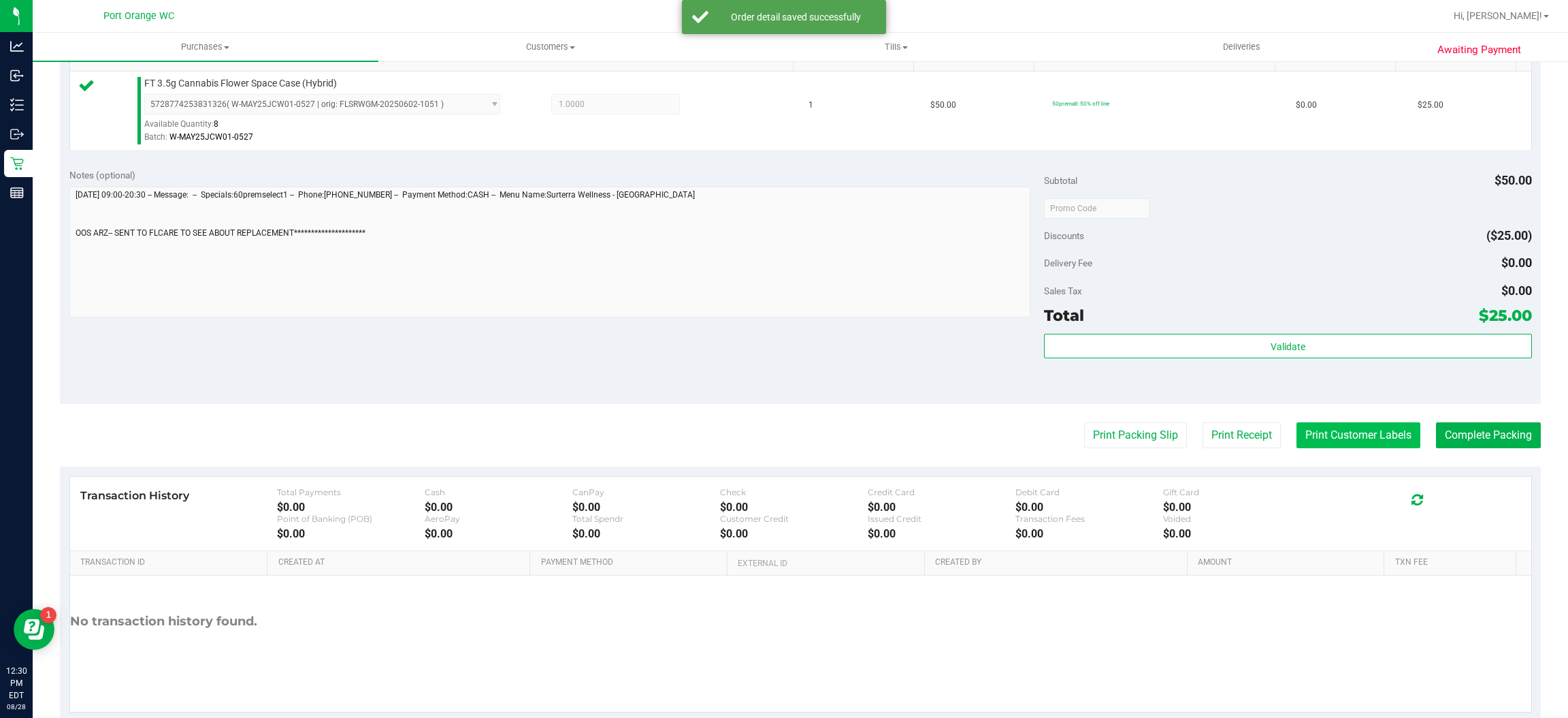
click button "Print Customer Labels"
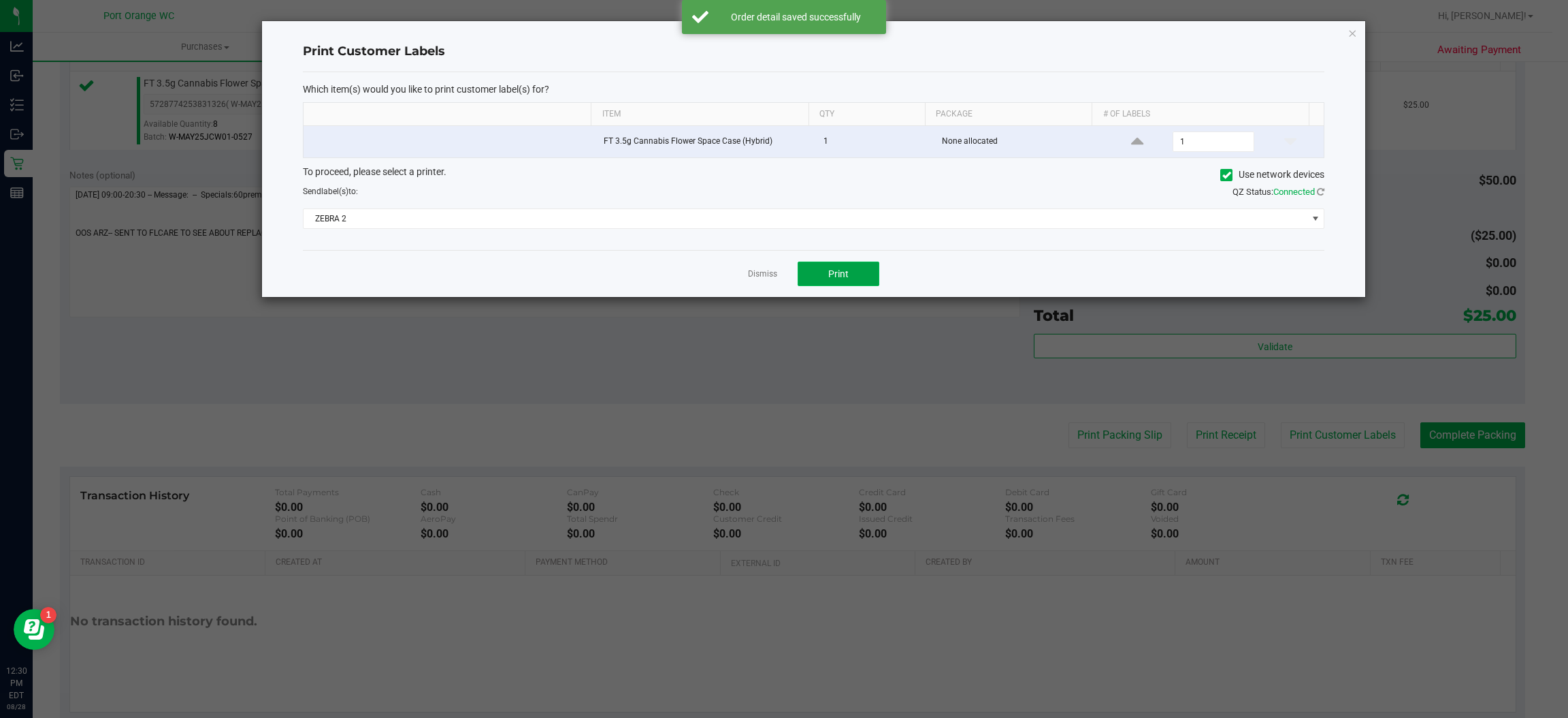
click button "Print"
click link "Dismiss"
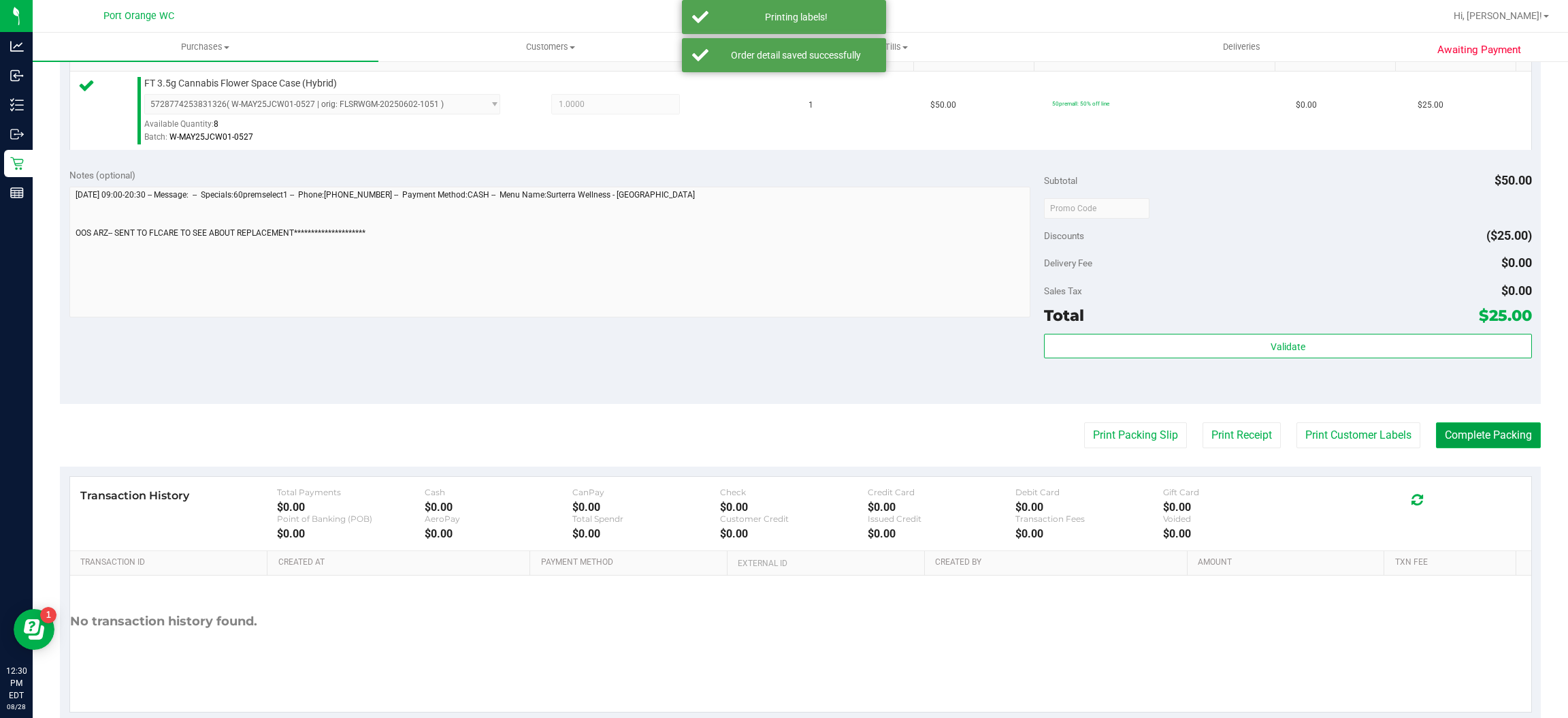
click button "Complete Packing"
